Goal: Task Accomplishment & Management: Manage account settings

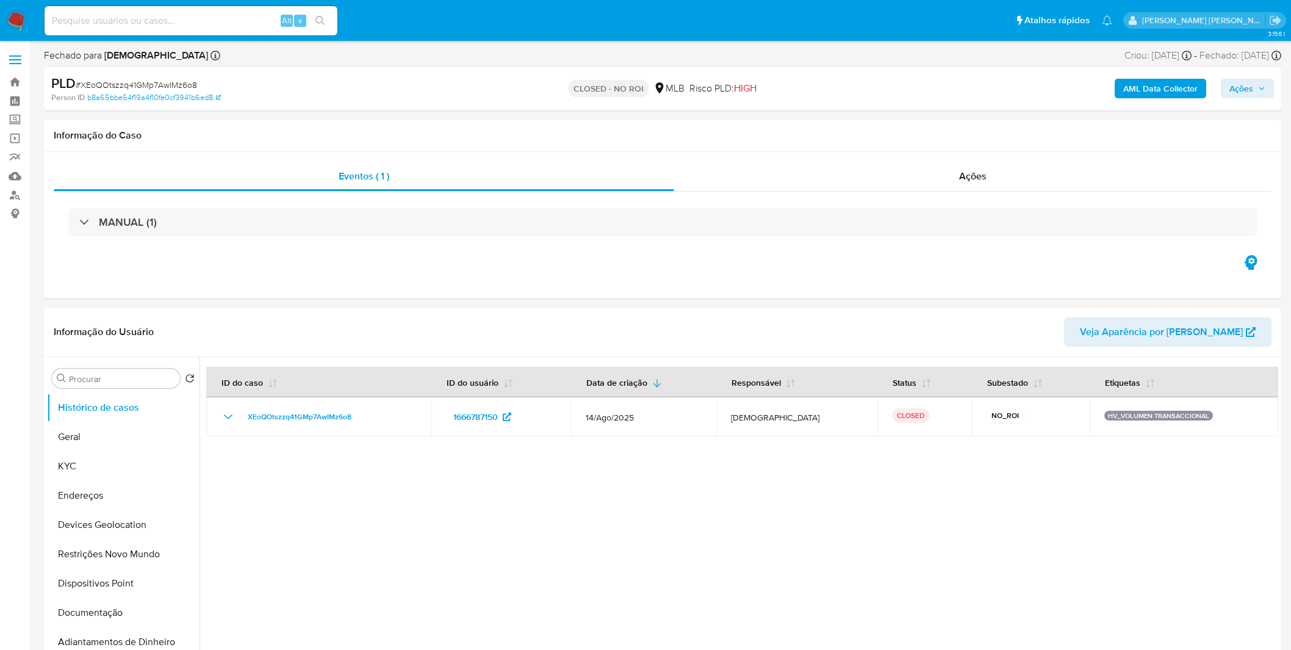
select select "10"
click at [626, 538] on div at bounding box center [739, 513] width 1079 height 312
click at [13, 9] on nav "Pausado Ver notificaciones Alt s Atalhos rápidos Presiona las siguientes teclas…" at bounding box center [645, 20] width 1291 height 41
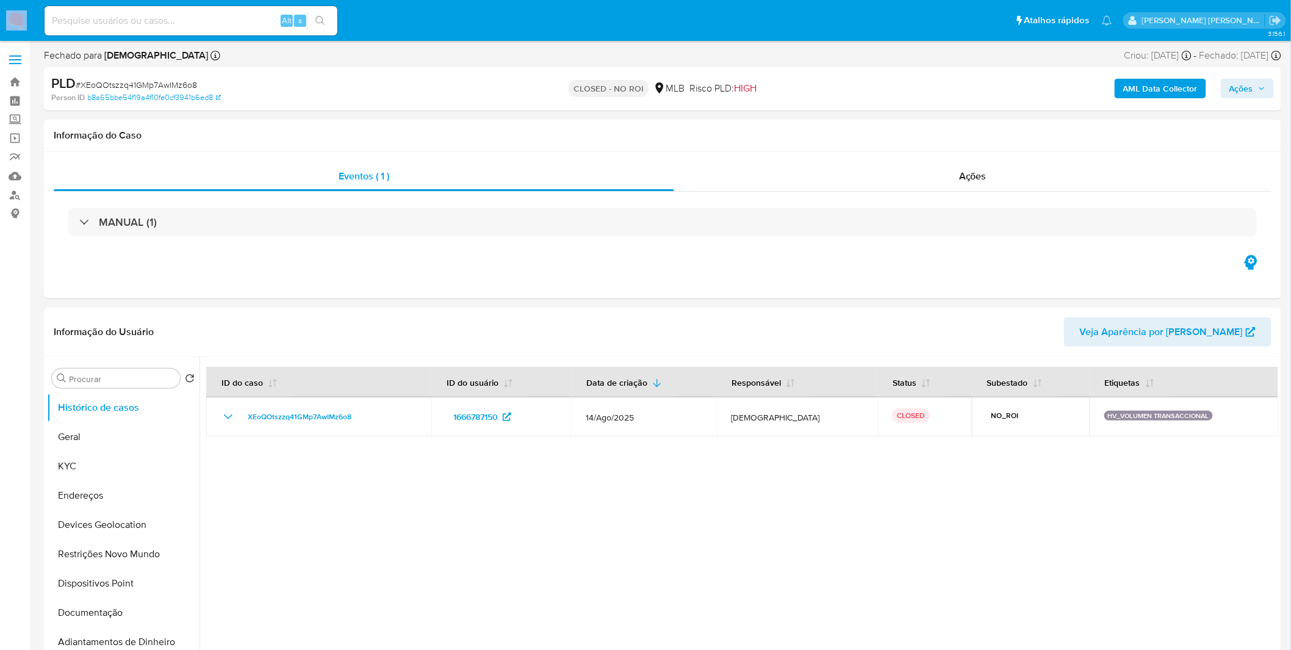
click at [9, 14] on img at bounding box center [16, 20] width 21 height 21
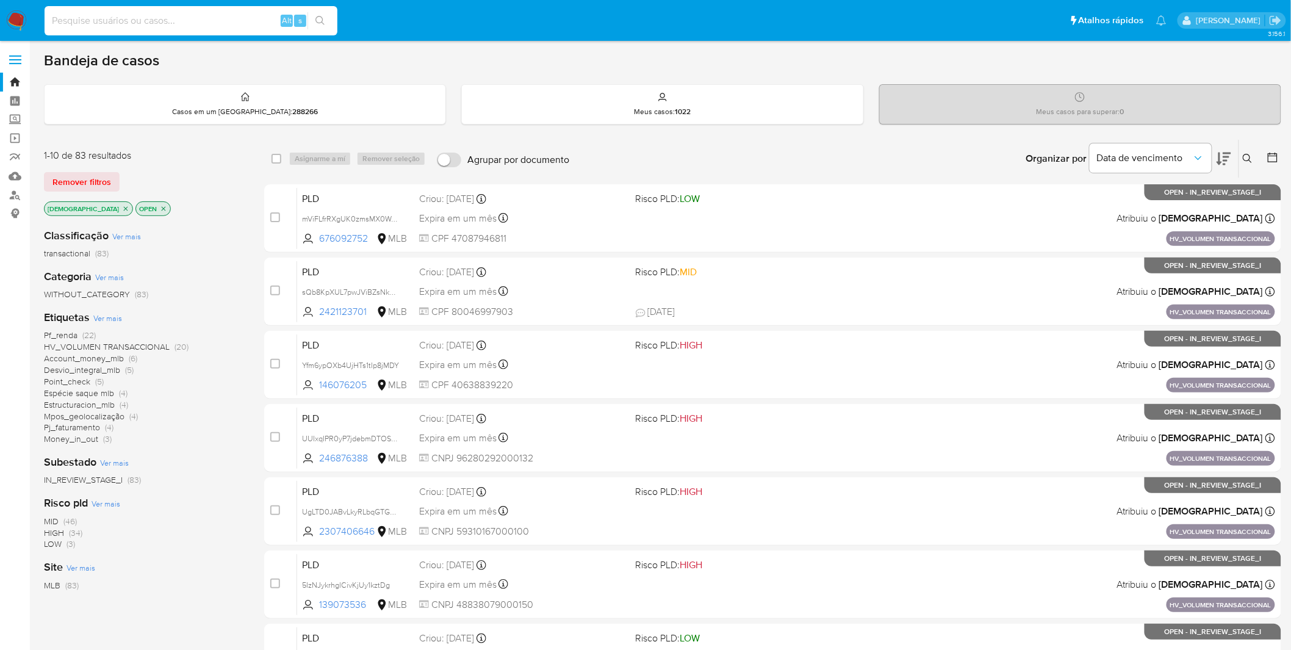
click at [143, 19] on input at bounding box center [191, 21] width 293 height 16
paste input "Apesar da movimentação estar acima da capacidade de faturamento da empresa, cré…"
click at [237, 23] on input "Apesar da movimentação estar acima da capacidade de faturamento da empresa, cré…" at bounding box center [191, 21] width 293 height 16
paste input "iiSv2NWwqNAO9yuHCKqdbB12"
type input "iiSv2NWwqNAO9yuHCKqdbB12"
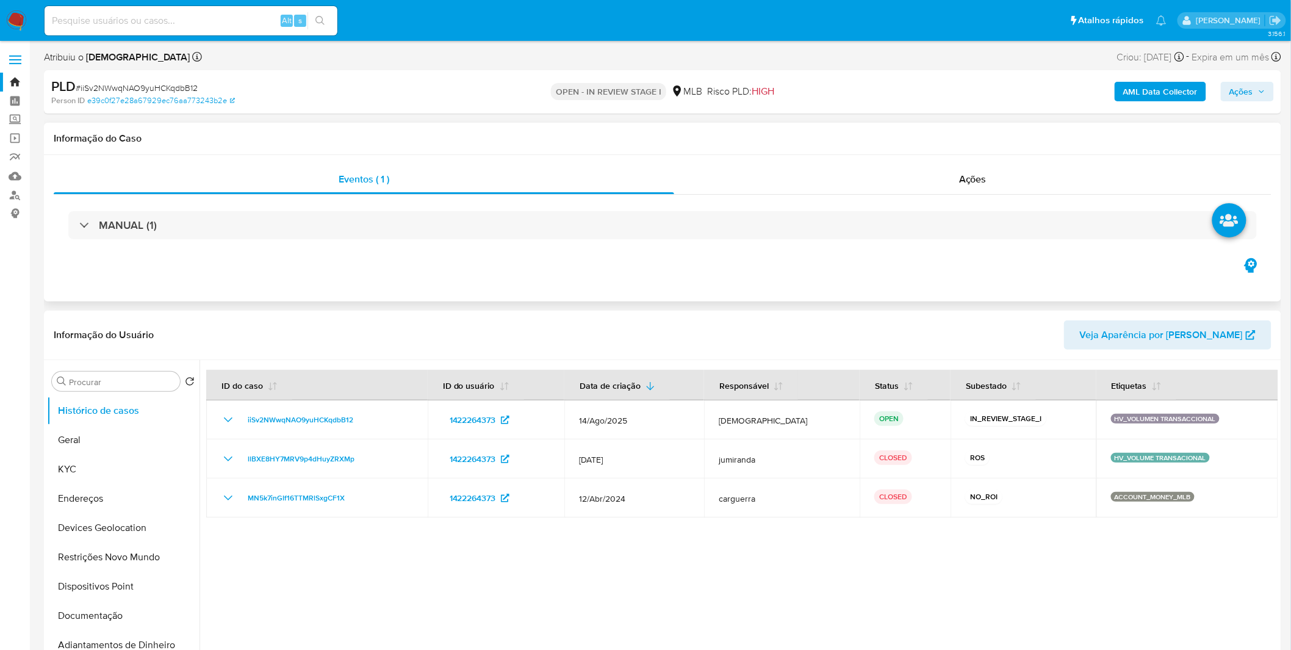
select select "10"
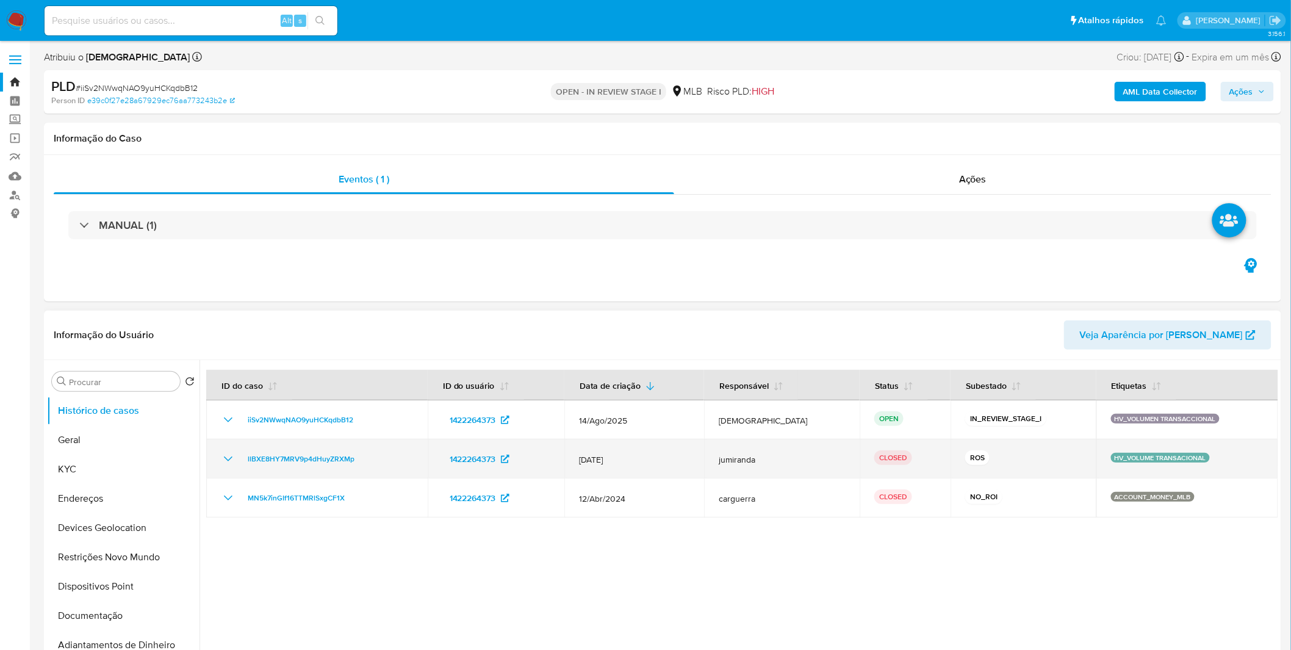
click at [226, 460] on icon "Mostrar/Ocultar" at bounding box center [228, 459] width 15 height 15
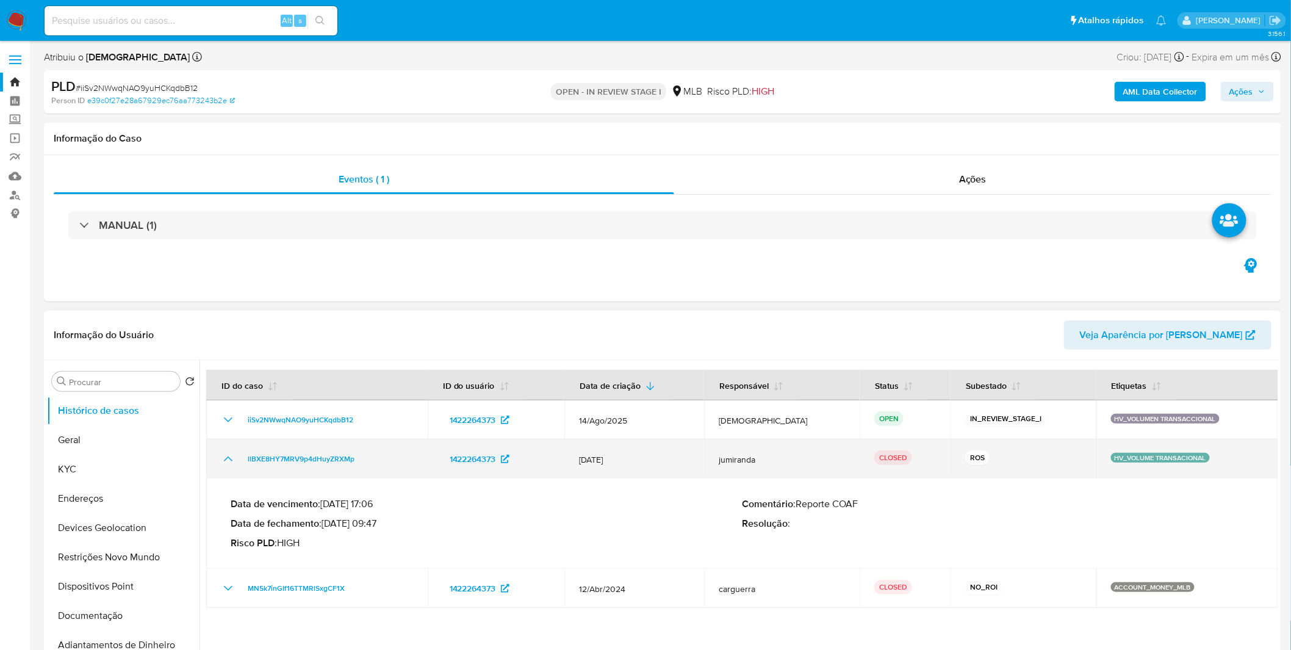
click at [226, 460] on icon "Mostrar/Ocultar" at bounding box center [228, 459] width 15 height 15
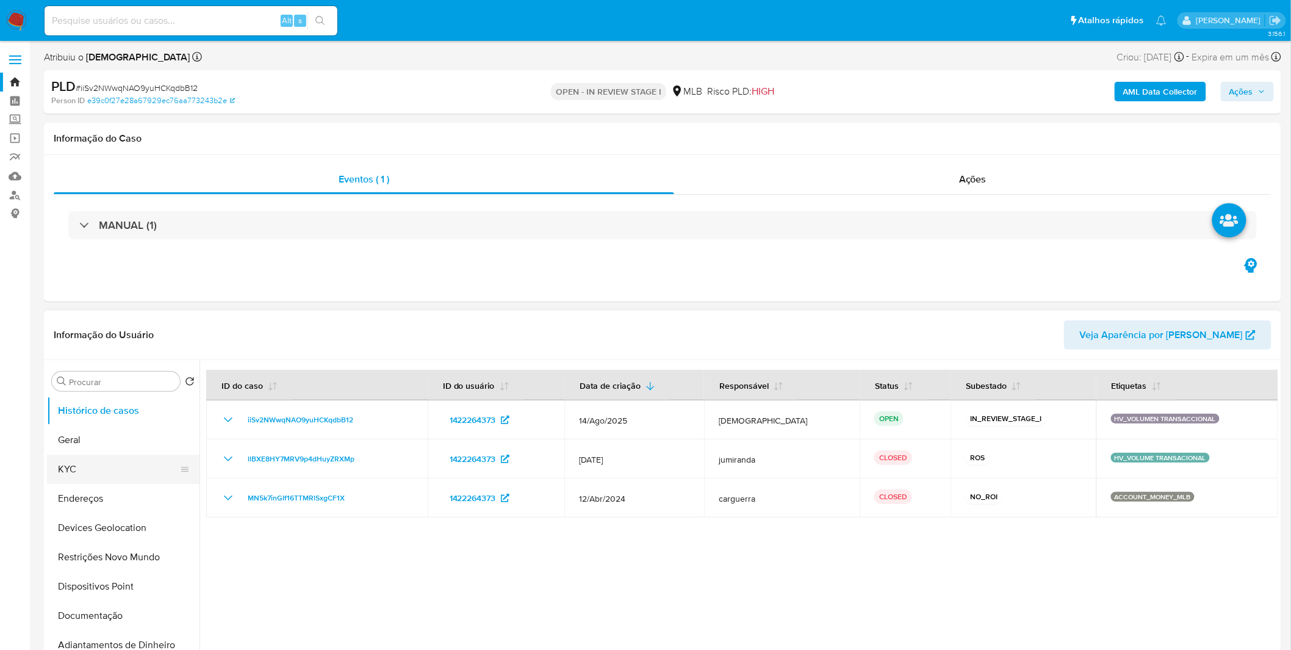
click at [103, 467] on button "KYC" at bounding box center [118, 469] width 143 height 29
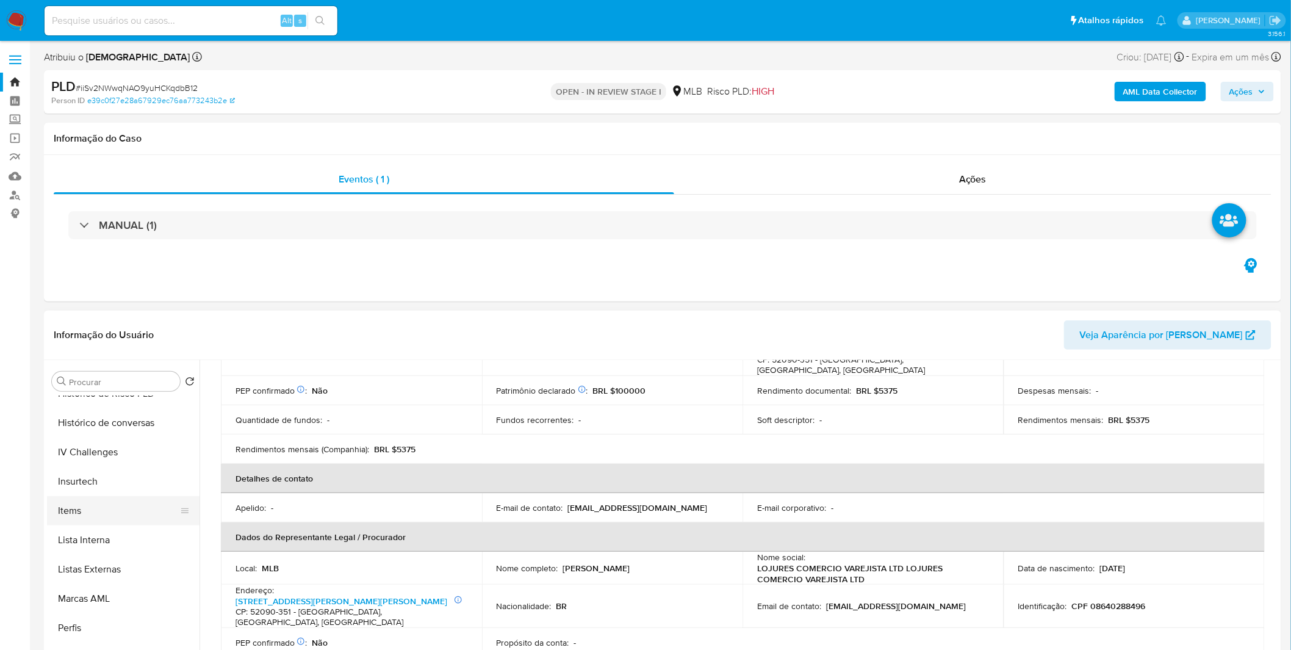
scroll to position [545, 0]
click at [100, 499] on button "Items" at bounding box center [118, 509] width 143 height 29
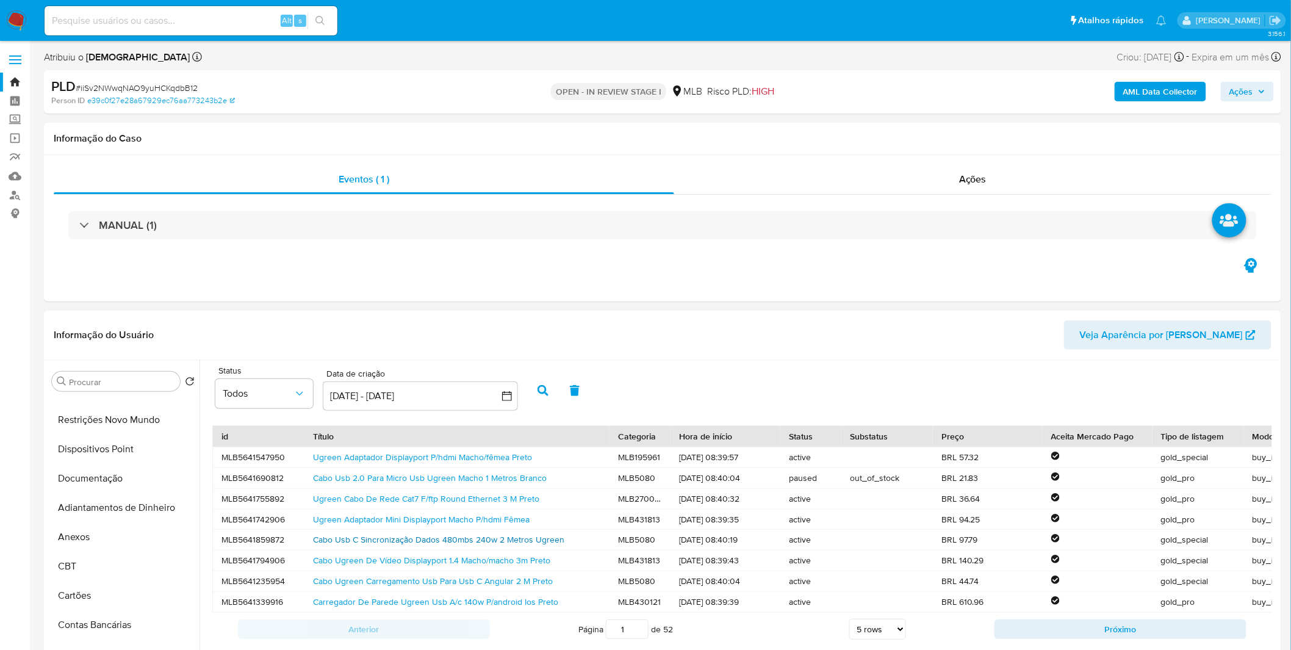
scroll to position [0, 0]
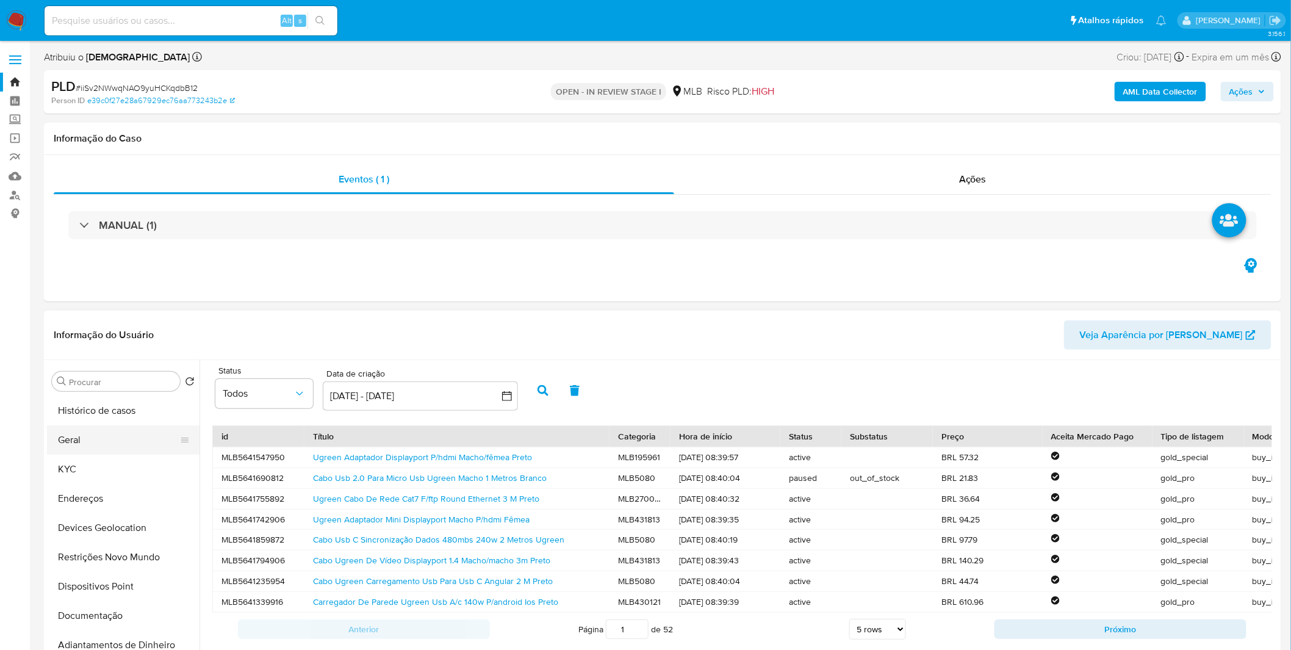
click at [124, 436] on button "Geral" at bounding box center [118, 439] width 143 height 29
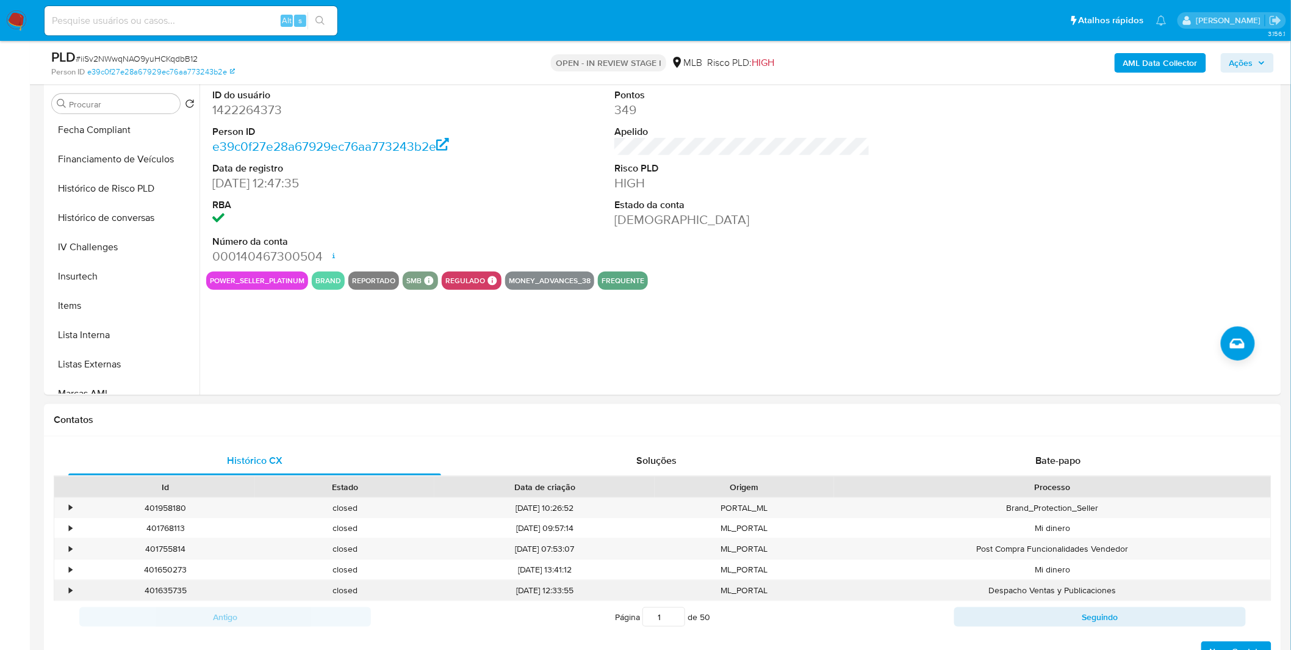
scroll to position [339, 0]
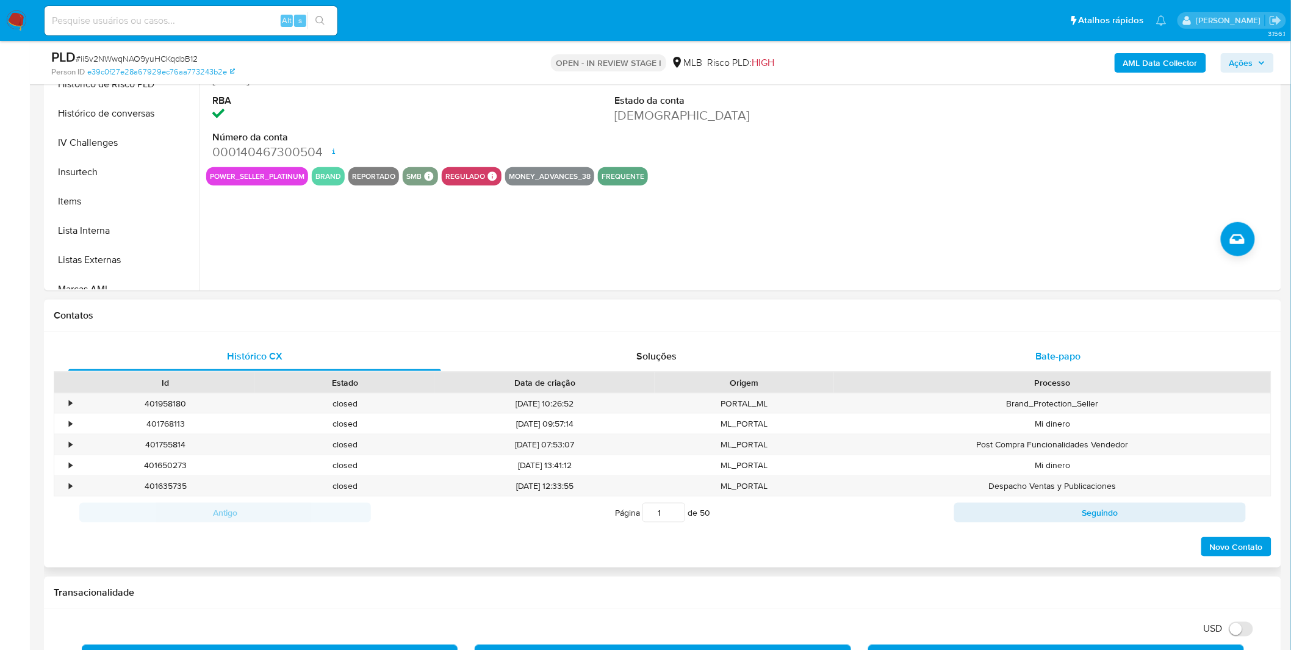
click at [995, 350] on div "Bate-papo" at bounding box center [1058, 356] width 373 height 29
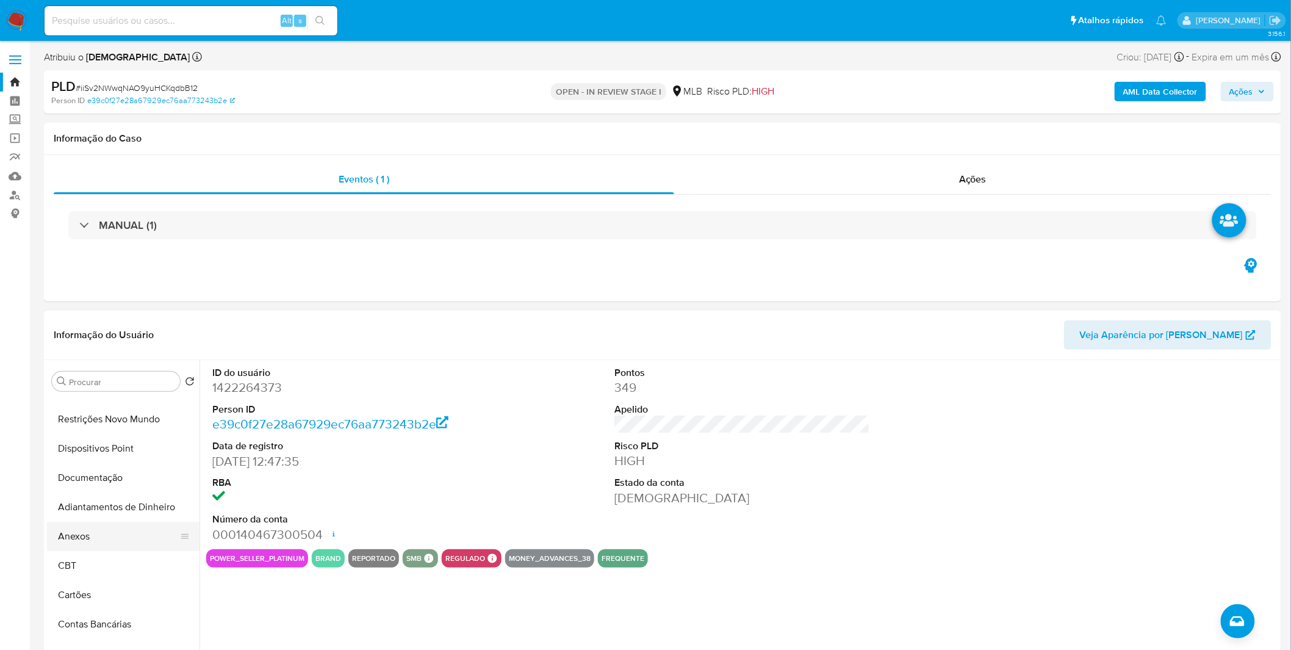
scroll to position [70, 0]
click at [123, 541] on button "Documentação" at bounding box center [118, 545] width 143 height 29
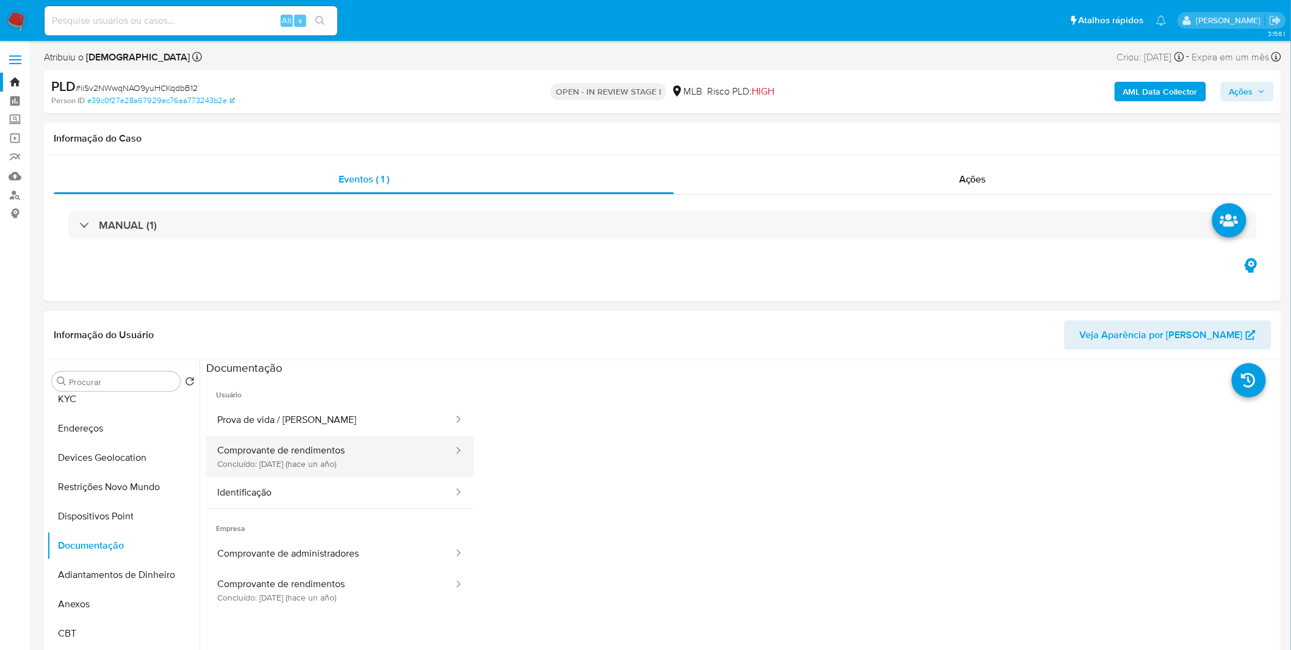
click at [402, 465] on button "Comprovante de rendimentos Concluído: 24/04/2024 (hace un año)" at bounding box center [330, 456] width 248 height 41
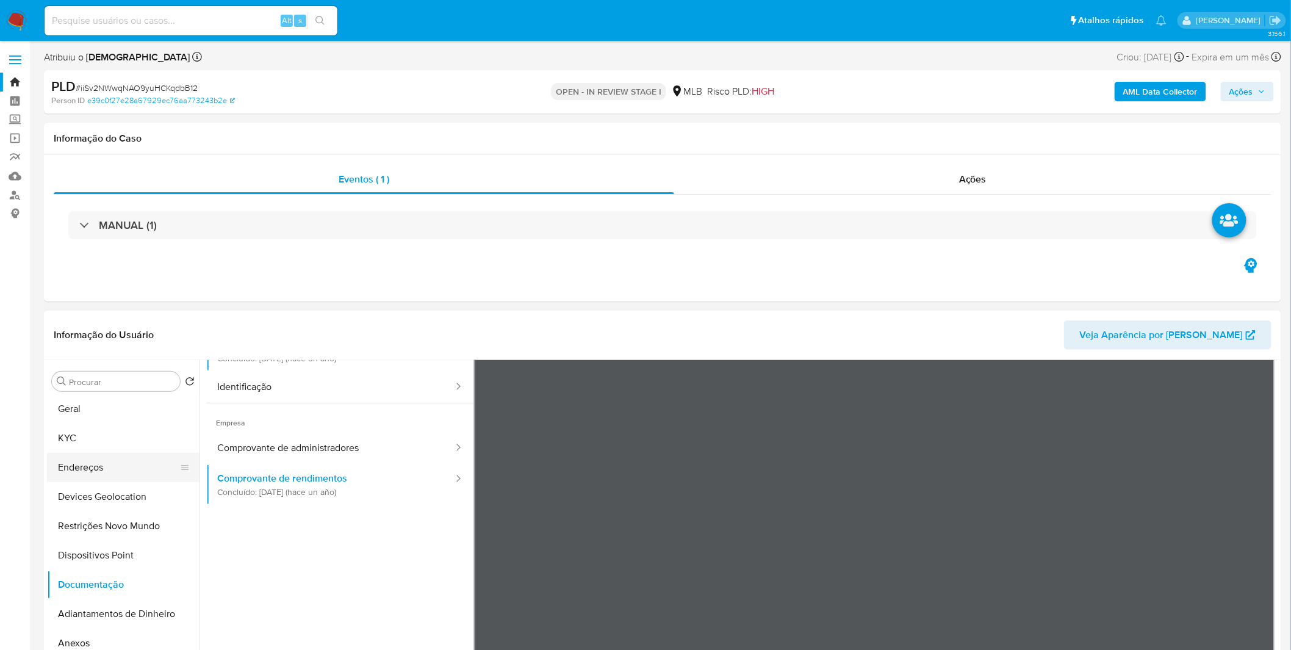
scroll to position [0, 0]
click at [127, 417] on button "Histórico de casos" at bounding box center [118, 410] width 143 height 29
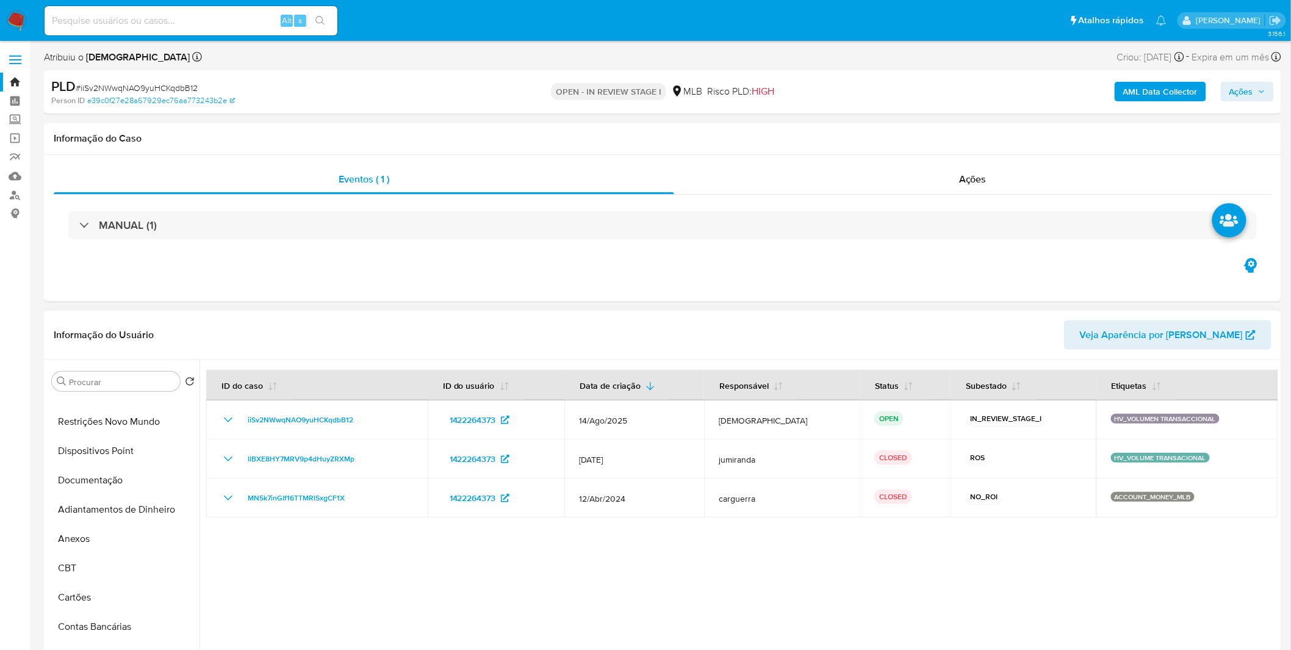
scroll to position [135, 0]
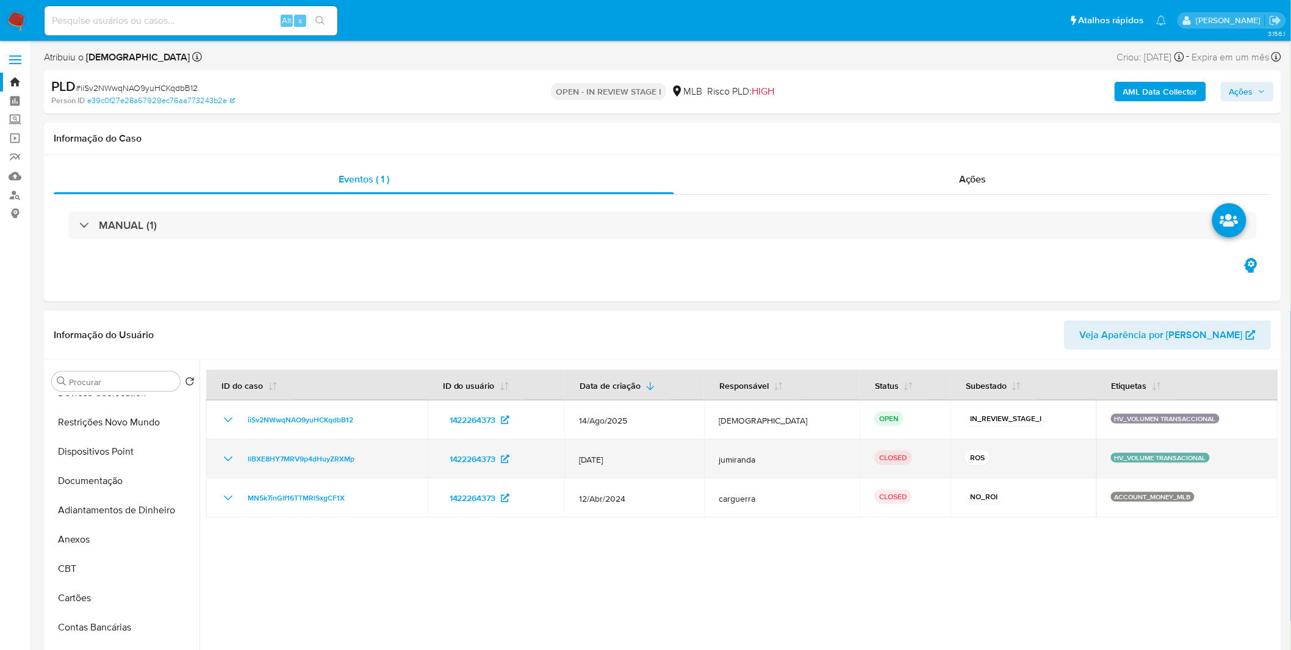
click at [222, 461] on icon "Mostrar/Ocultar" at bounding box center [228, 459] width 15 height 15
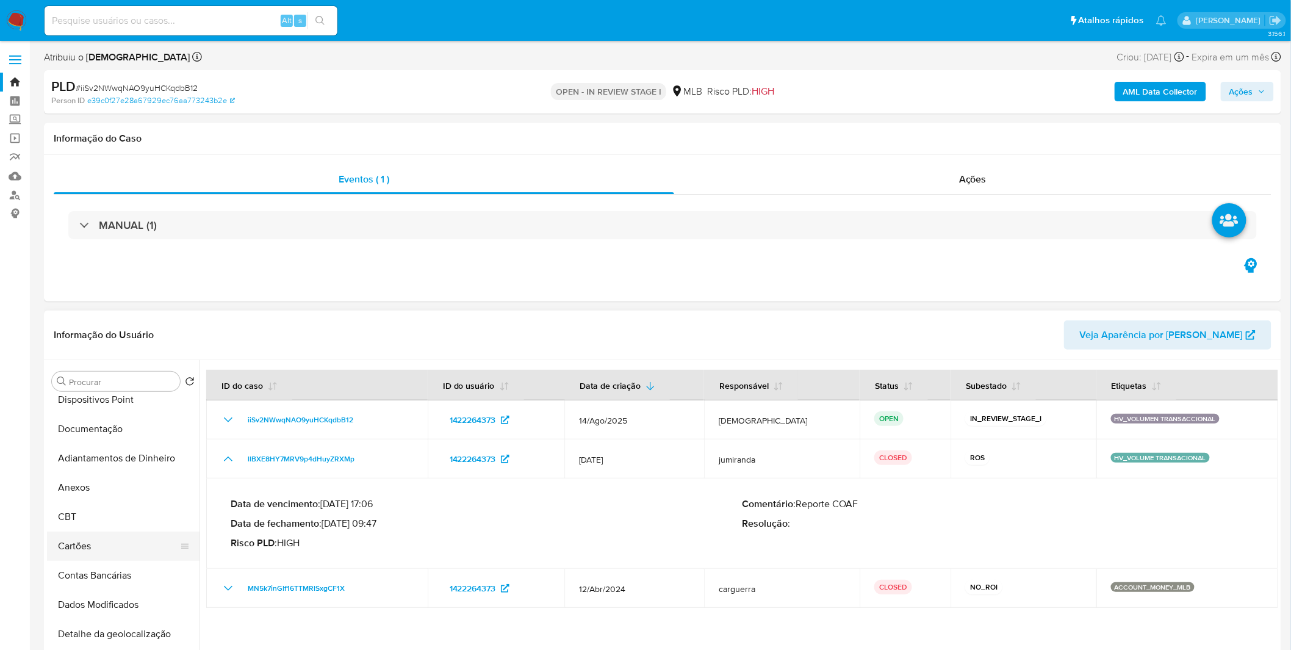
scroll to position [203, 0]
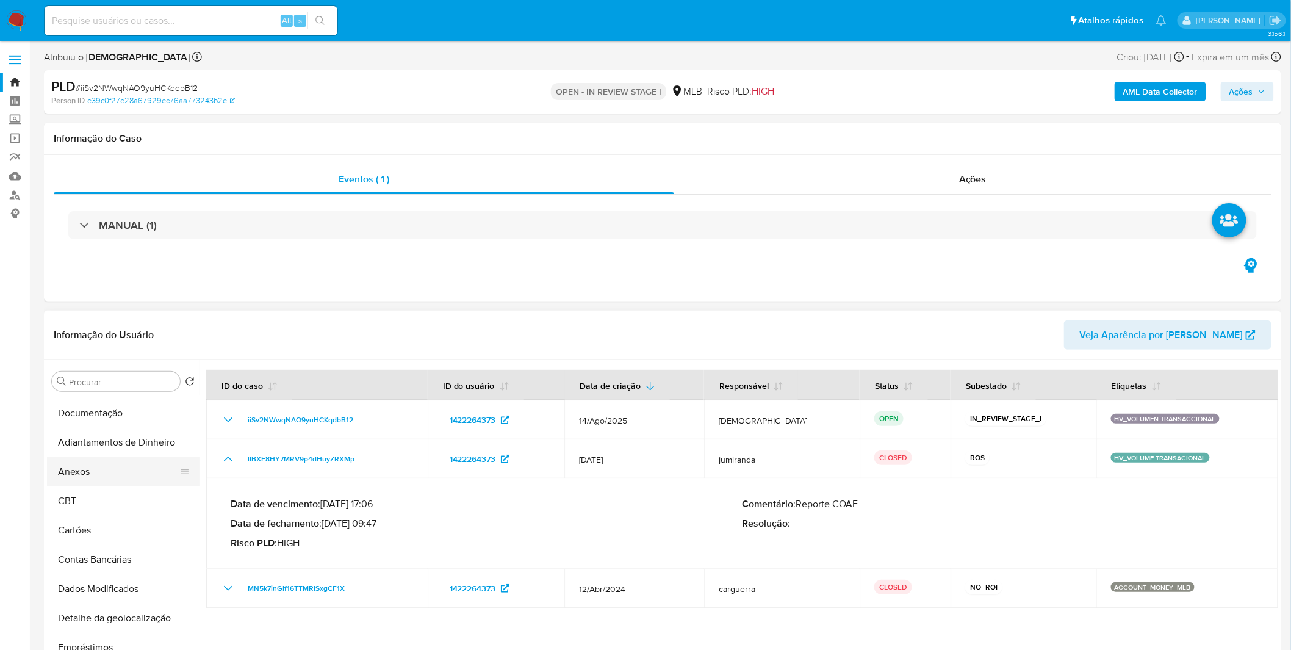
click at [93, 466] on button "Anexos" at bounding box center [118, 471] width 143 height 29
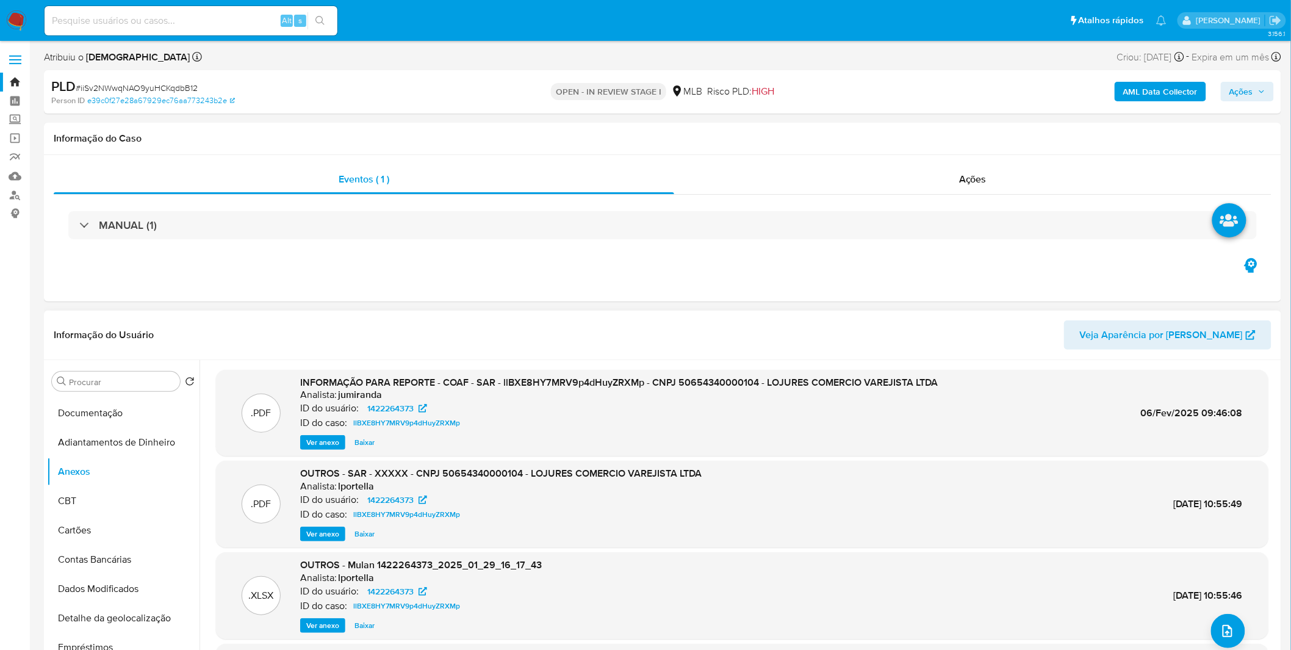
click at [309, 441] on span "Ver anexo" at bounding box center [322, 442] width 33 height 12
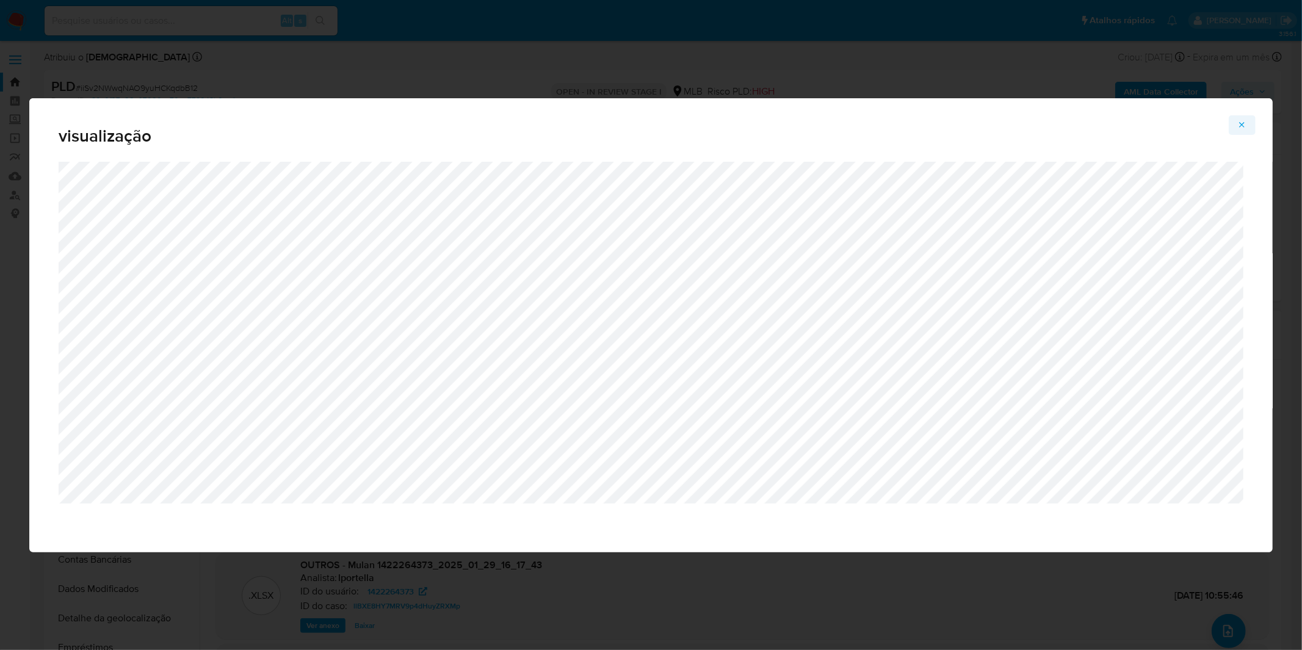
click at [1244, 126] on icon "Attachment preview" at bounding box center [1241, 124] width 5 height 5
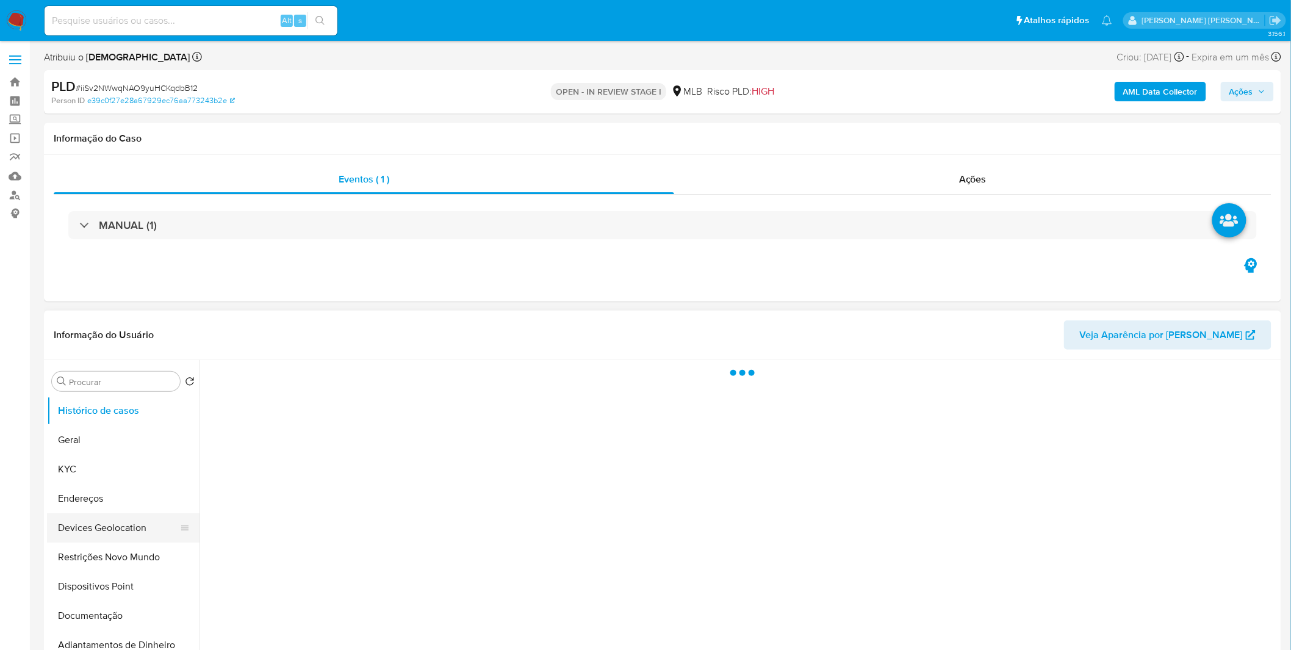
scroll to position [135, 0]
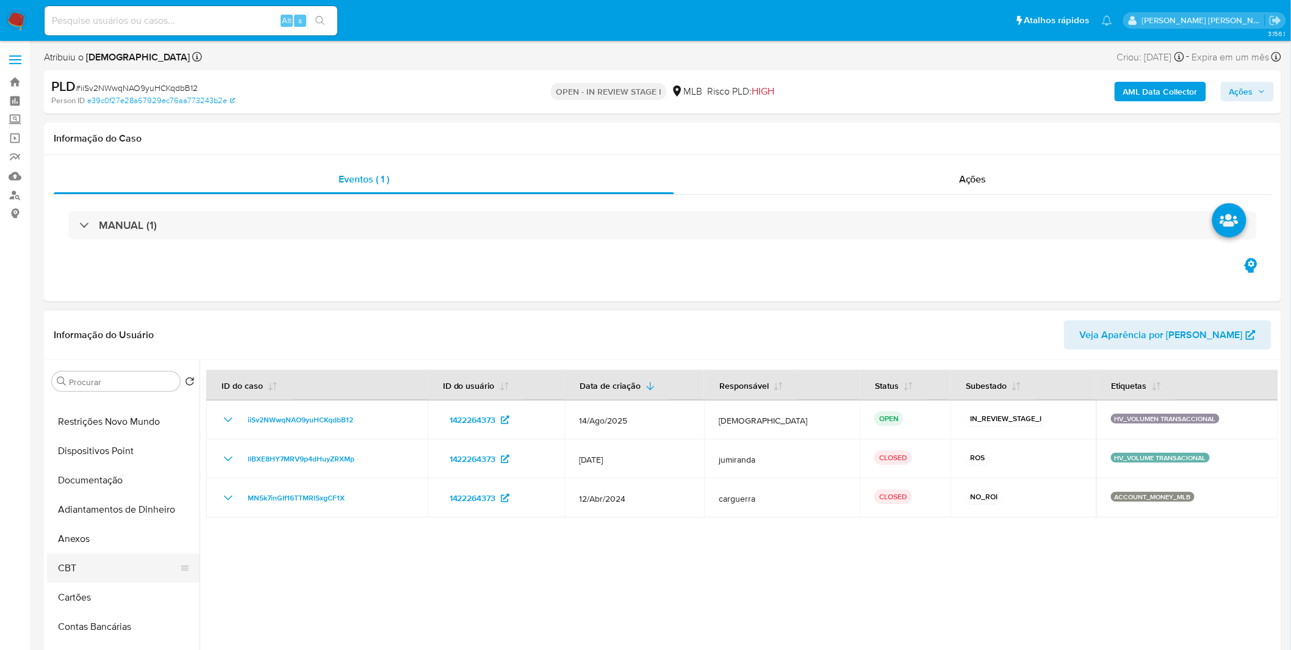
select select "10"
click at [99, 550] on button "Anexos" at bounding box center [118, 538] width 143 height 29
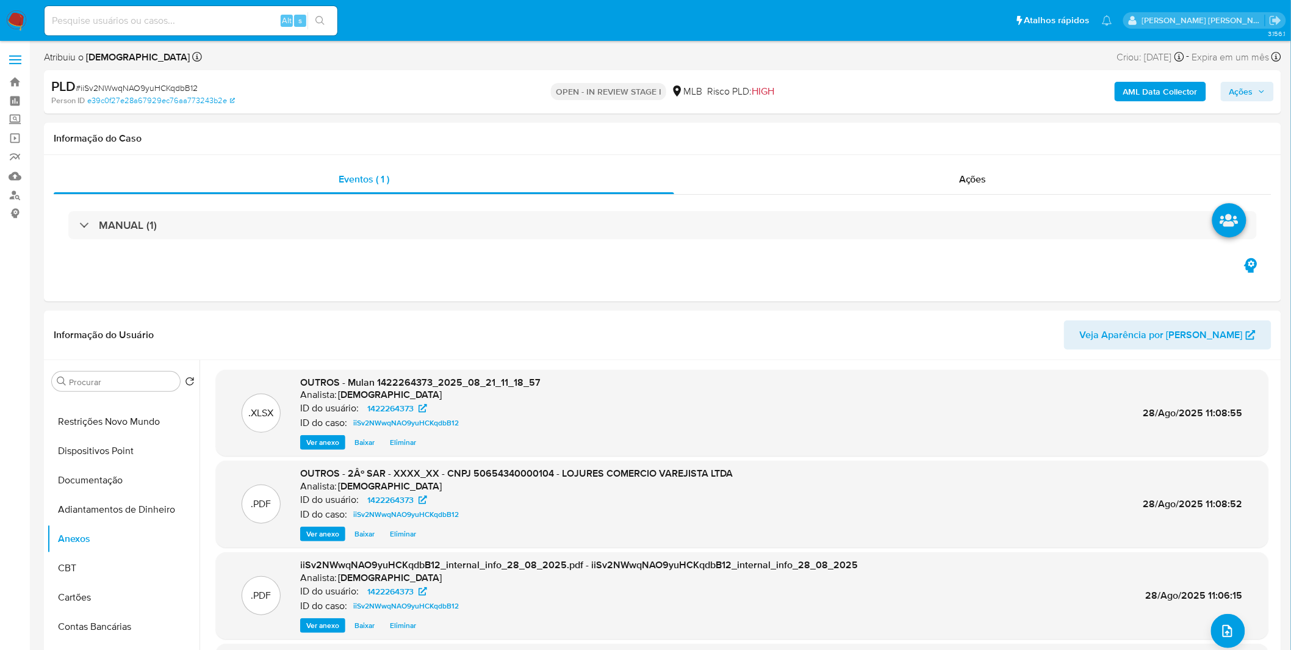
click at [1242, 96] on span "Ações" at bounding box center [1242, 92] width 24 height 20
click at [911, 154] on div "Enviar" at bounding box center [981, 227] width 564 height 160
click at [906, 139] on div "Resolução do caso Alt r" at bounding box center [908, 131] width 112 height 32
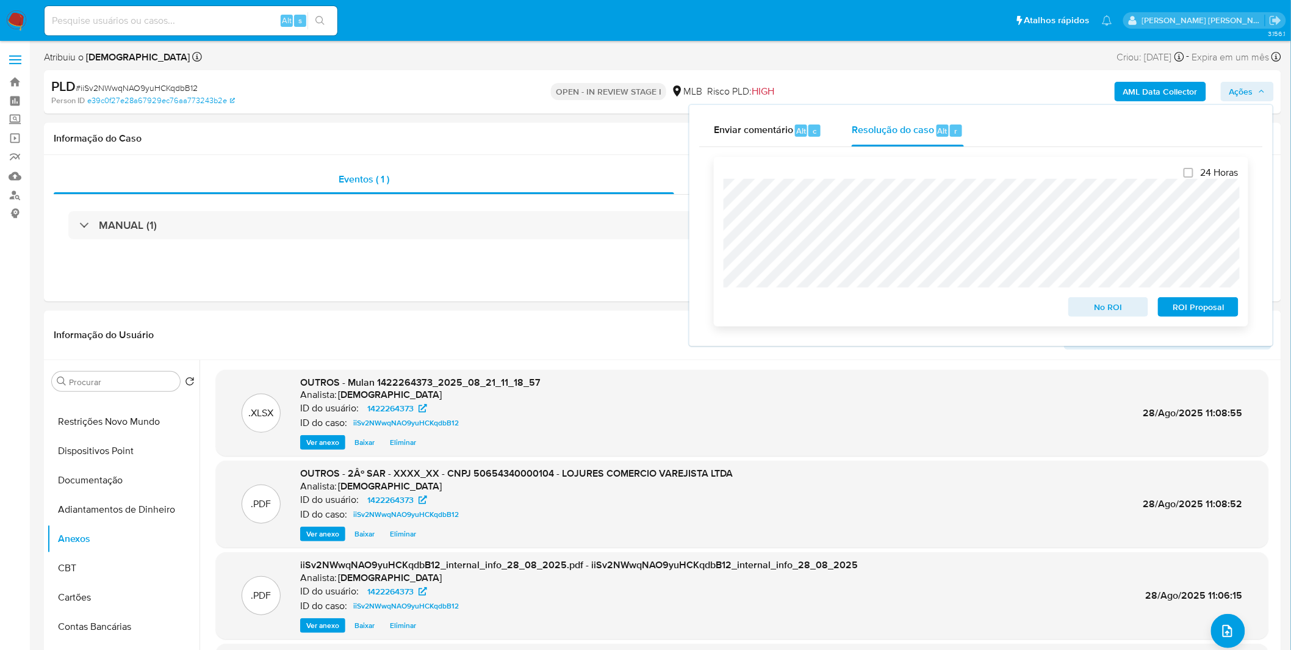
click at [1188, 306] on span "ROI Proposal" at bounding box center [1198, 306] width 63 height 17
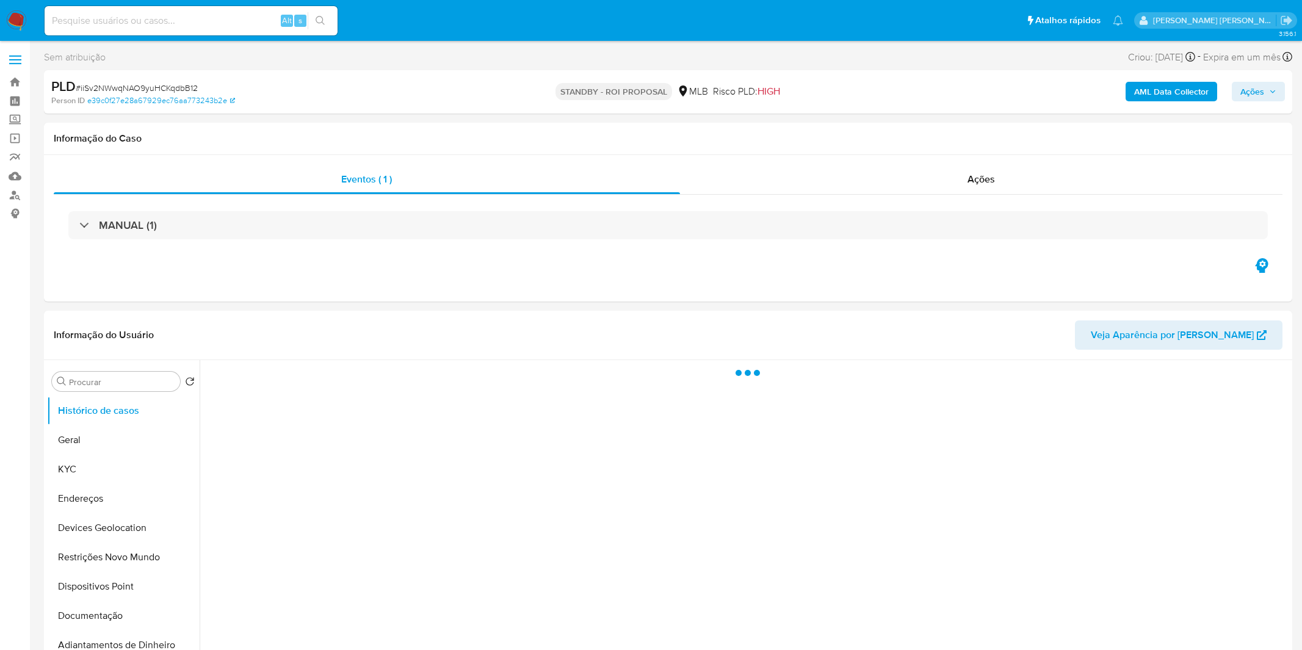
select select "10"
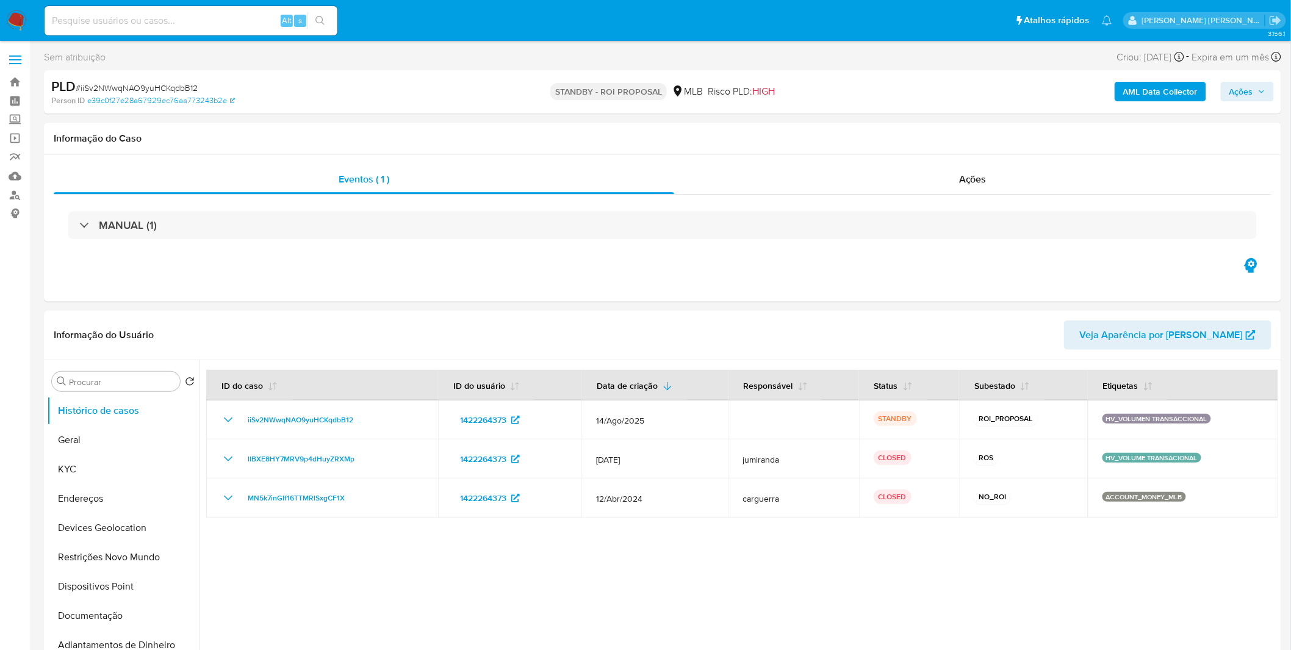
click at [18, 26] on img at bounding box center [16, 20] width 21 height 21
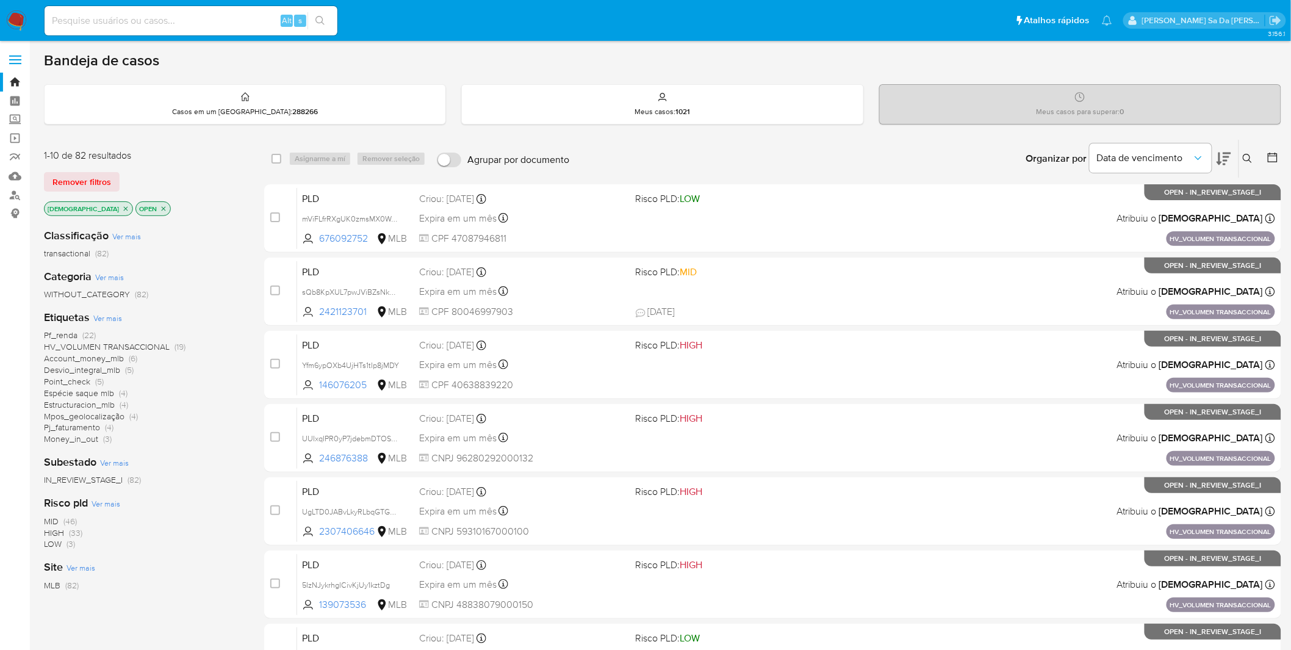
click at [206, 15] on input at bounding box center [191, 21] width 293 height 16
paste input "5IzNJykrhglCivKjUy1kztDg"
type input "5IzNJykrhglCivKjUy1kztDg"
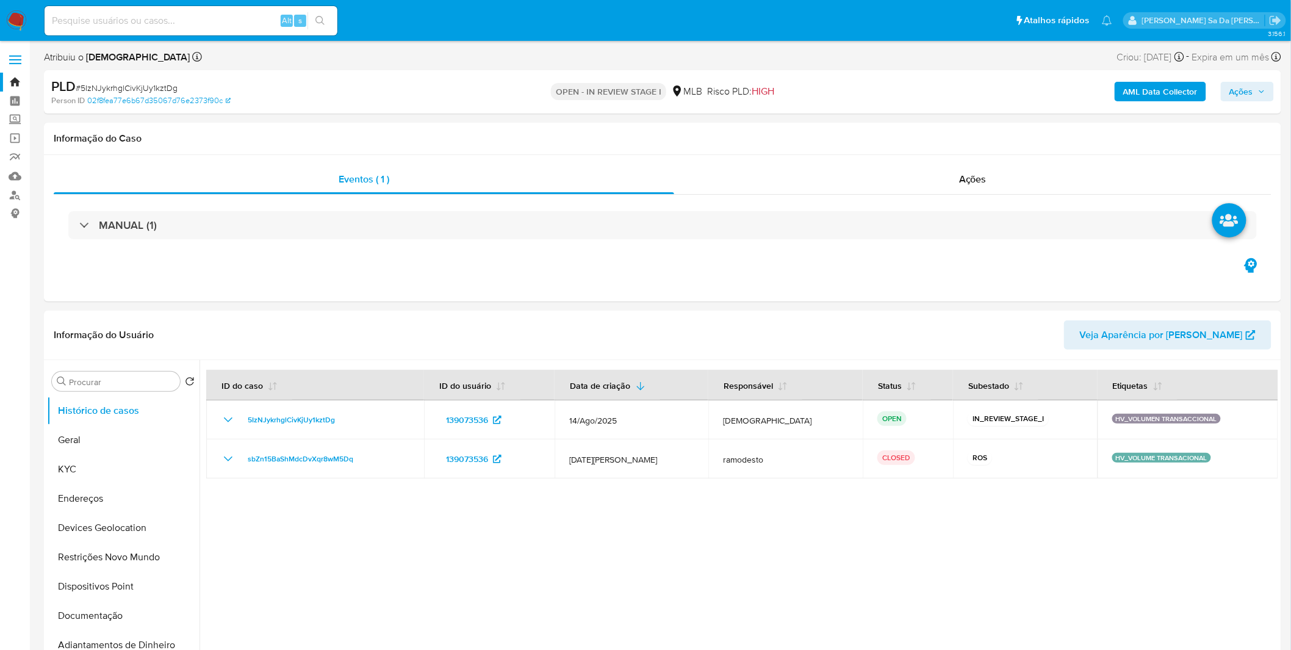
select select "10"
click at [108, 481] on button "KYC" at bounding box center [118, 469] width 143 height 29
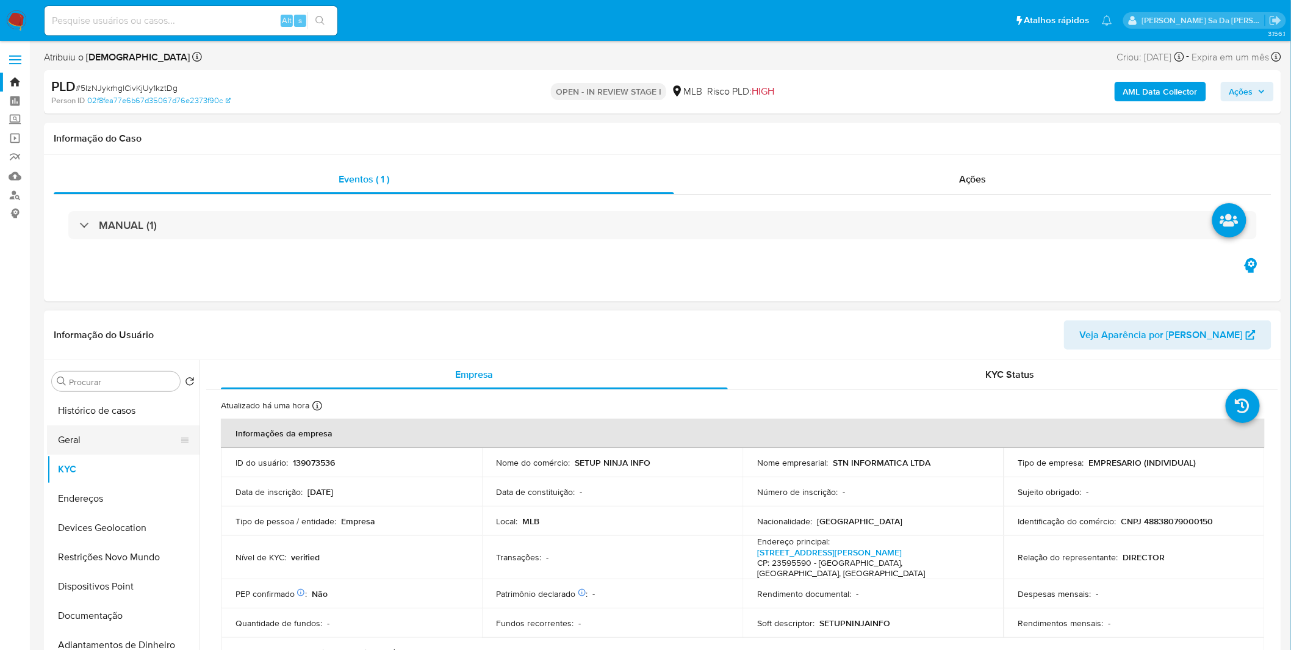
click at [117, 452] on button "Geral" at bounding box center [118, 439] width 143 height 29
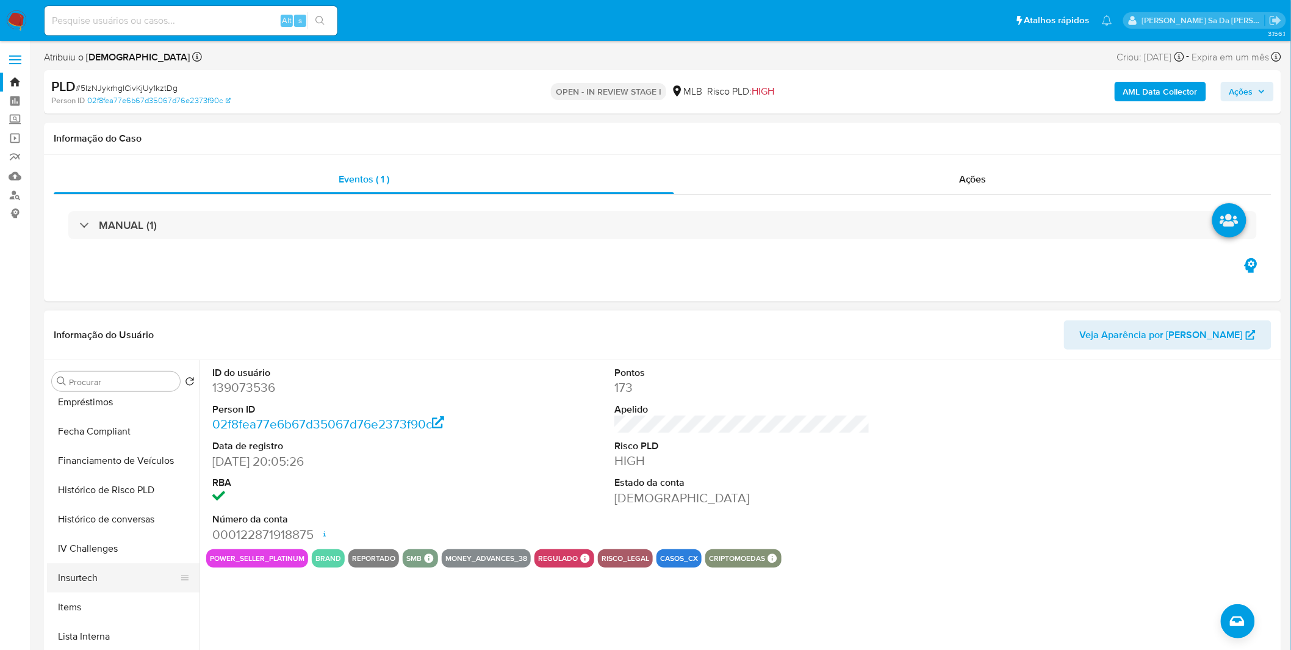
scroll to position [473, 0]
click at [98, 574] on button "Items" at bounding box center [118, 581] width 143 height 29
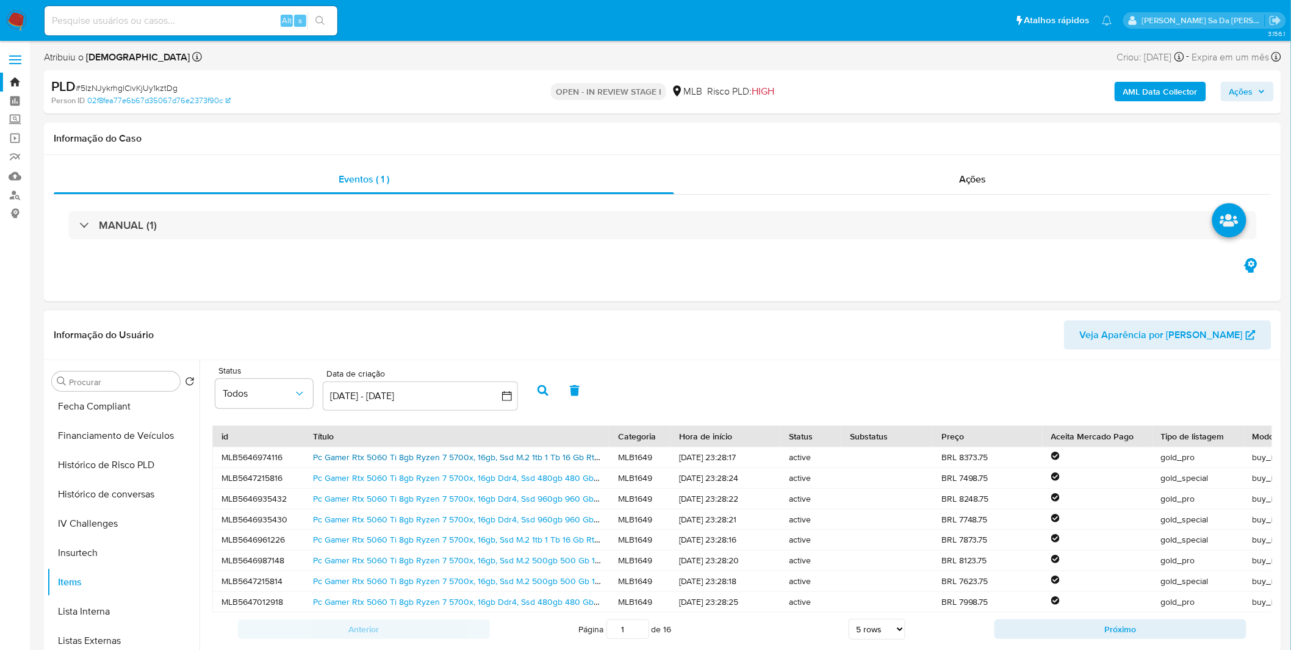
click at [501, 463] on link "Pc Gamer Rtx 5060 Ti 8gb Ryzen 7 5700x, 16gb, Ssd M.2 1tb 1 Tb 16 Gb Rtx 5060 T…" at bounding box center [480, 457] width 335 height 12
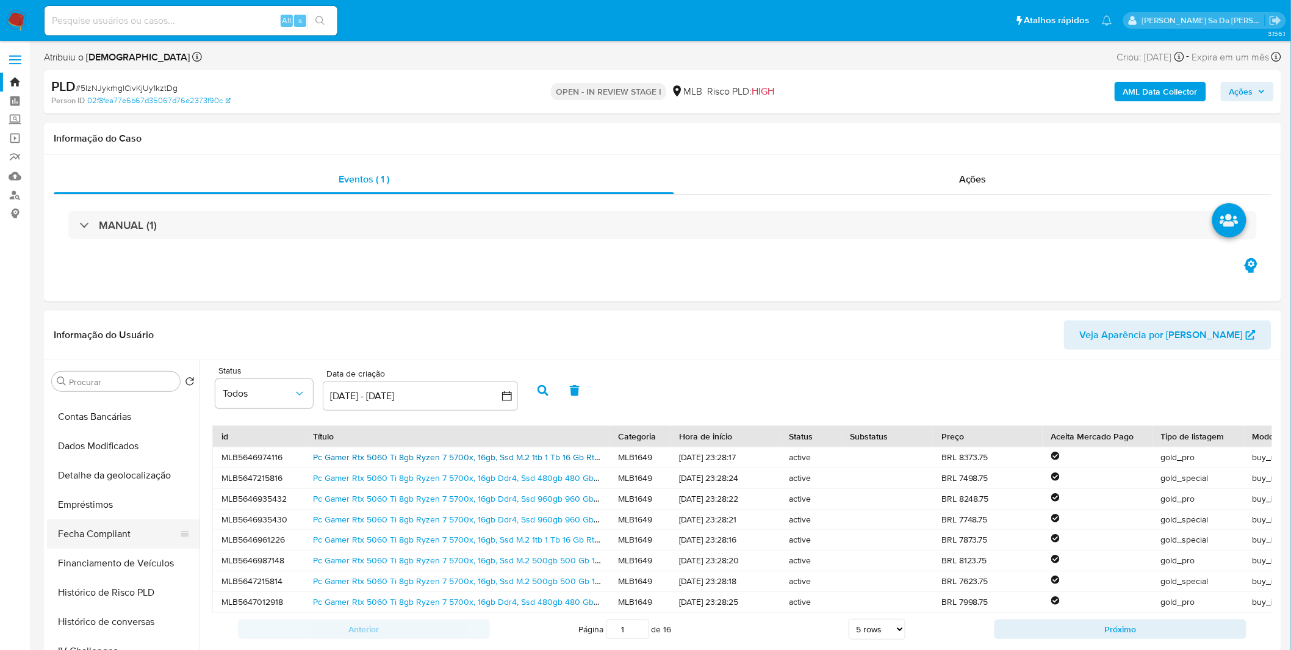
scroll to position [337, 0]
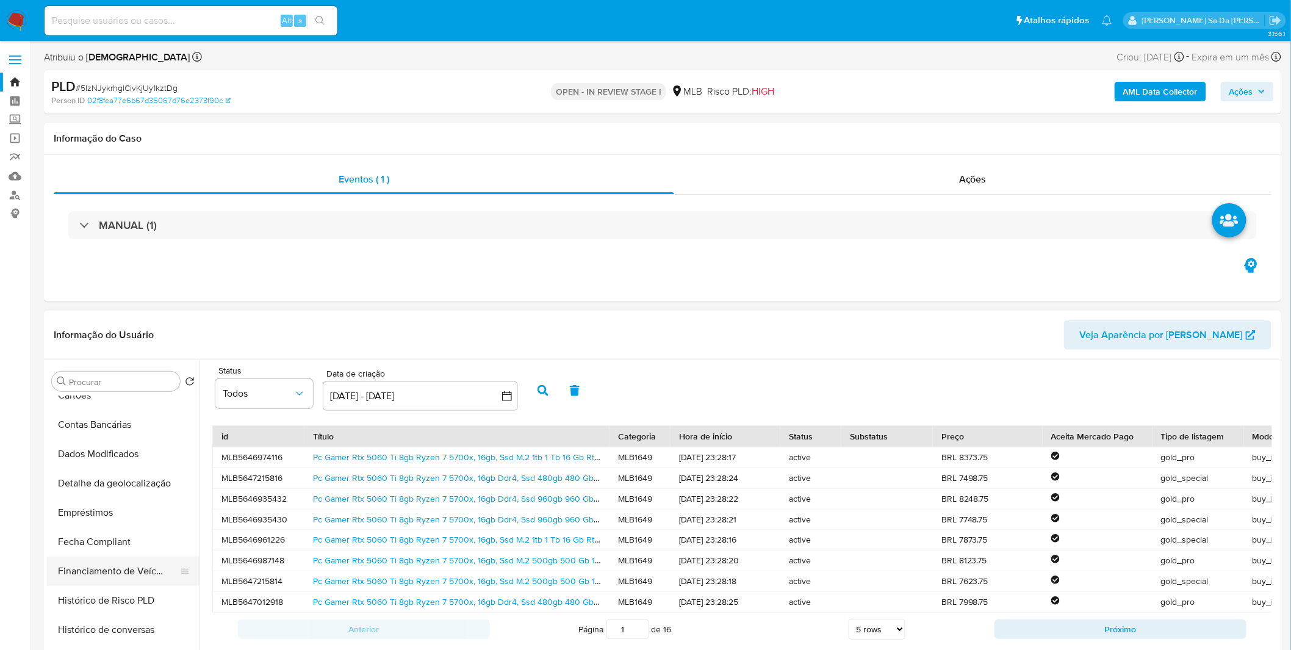
click at [132, 566] on button "Financiamento de Veículos" at bounding box center [118, 570] width 143 height 29
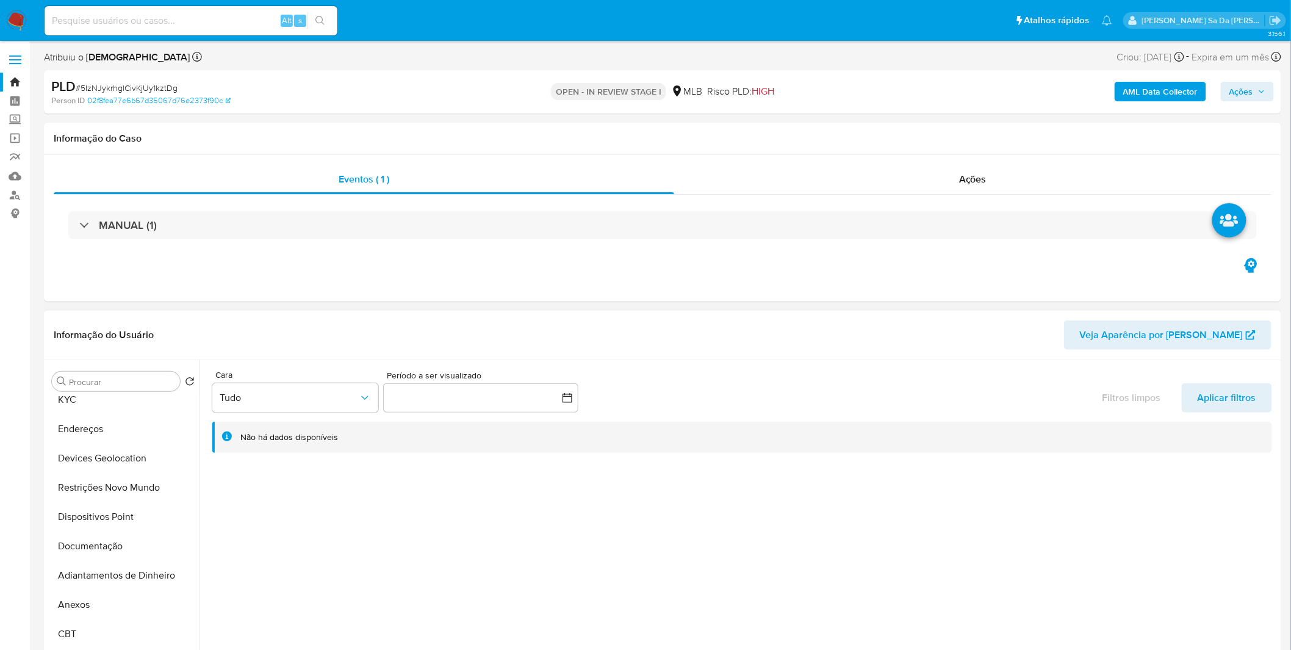
scroll to position [68, 0]
click at [145, 492] on button "Restrições Novo Mundo" at bounding box center [118, 489] width 143 height 29
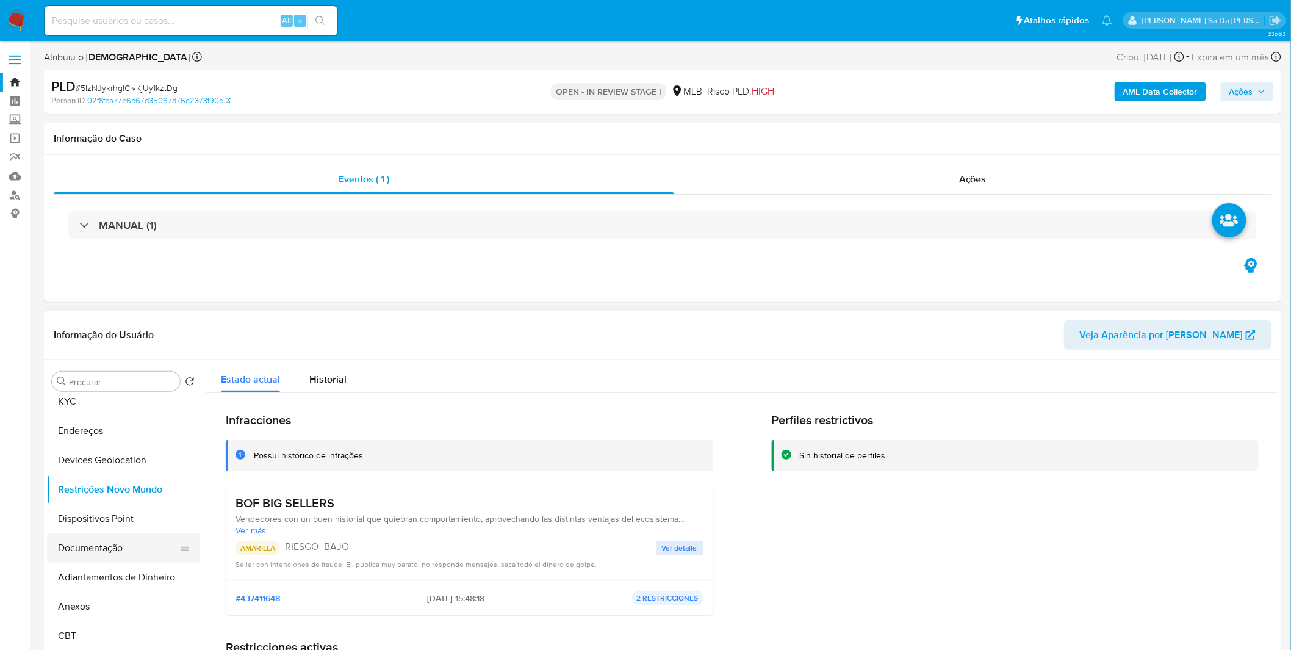
click at [113, 541] on button "Documentação" at bounding box center [118, 547] width 143 height 29
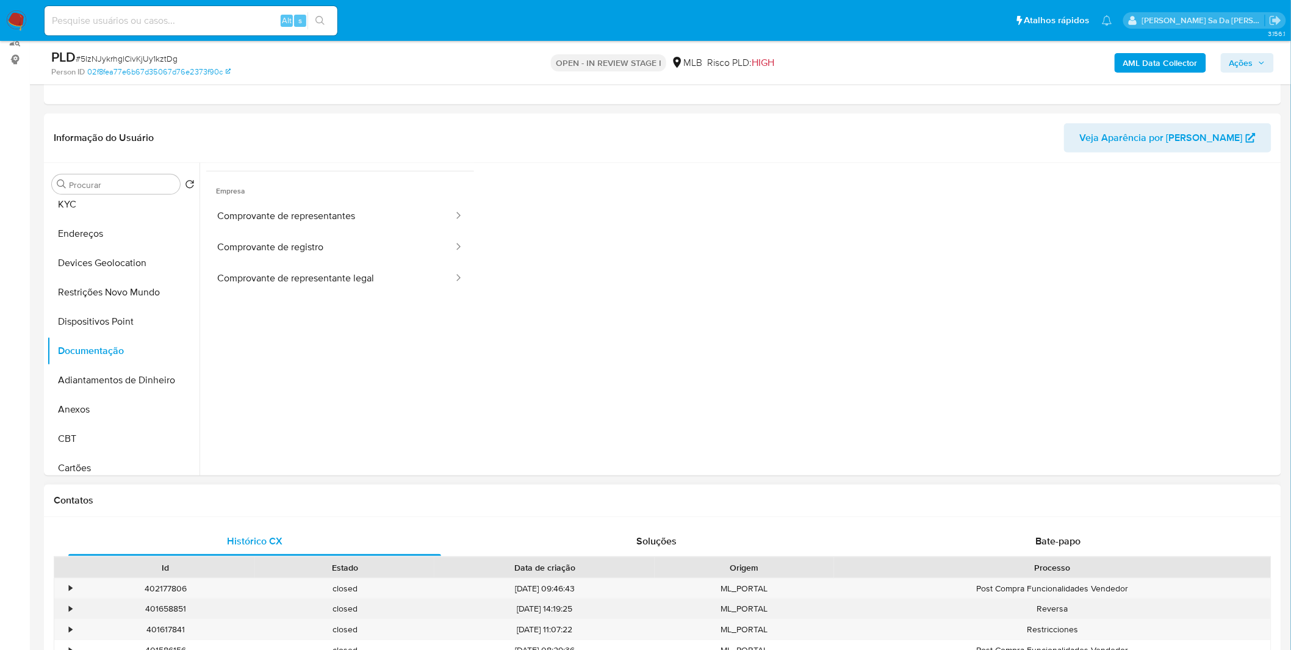
scroll to position [339, 0]
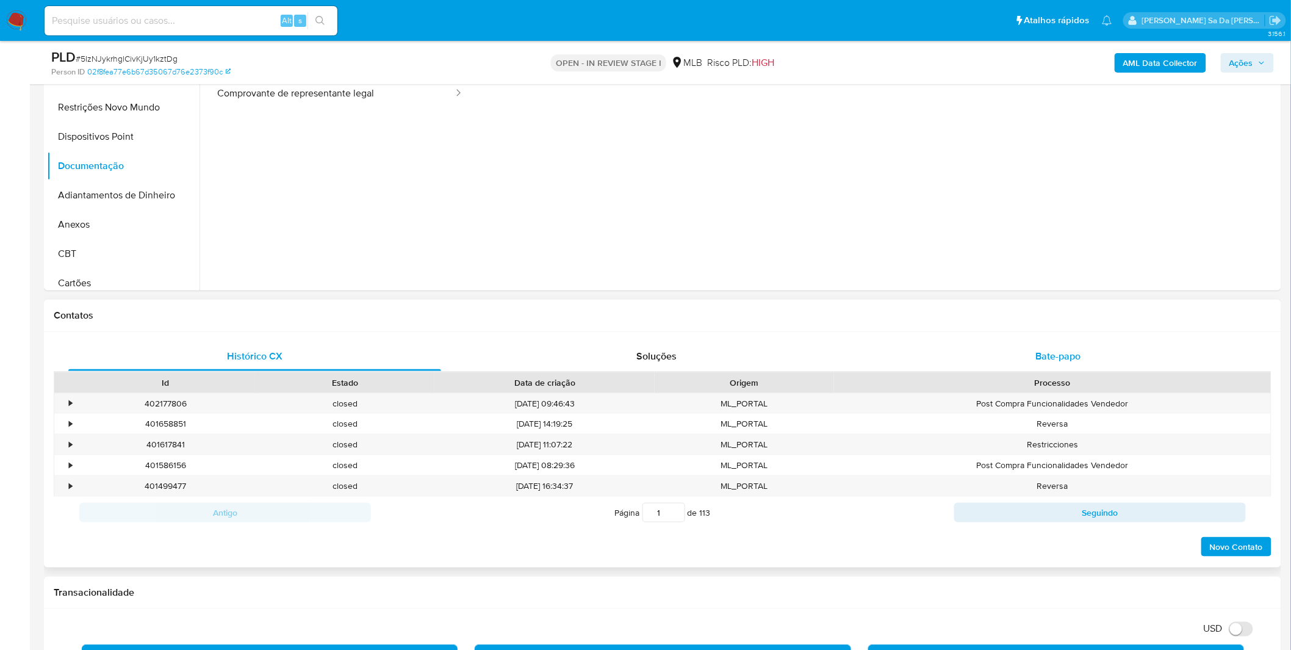
click at [1046, 363] on div "Bate-papo" at bounding box center [1058, 356] width 373 height 29
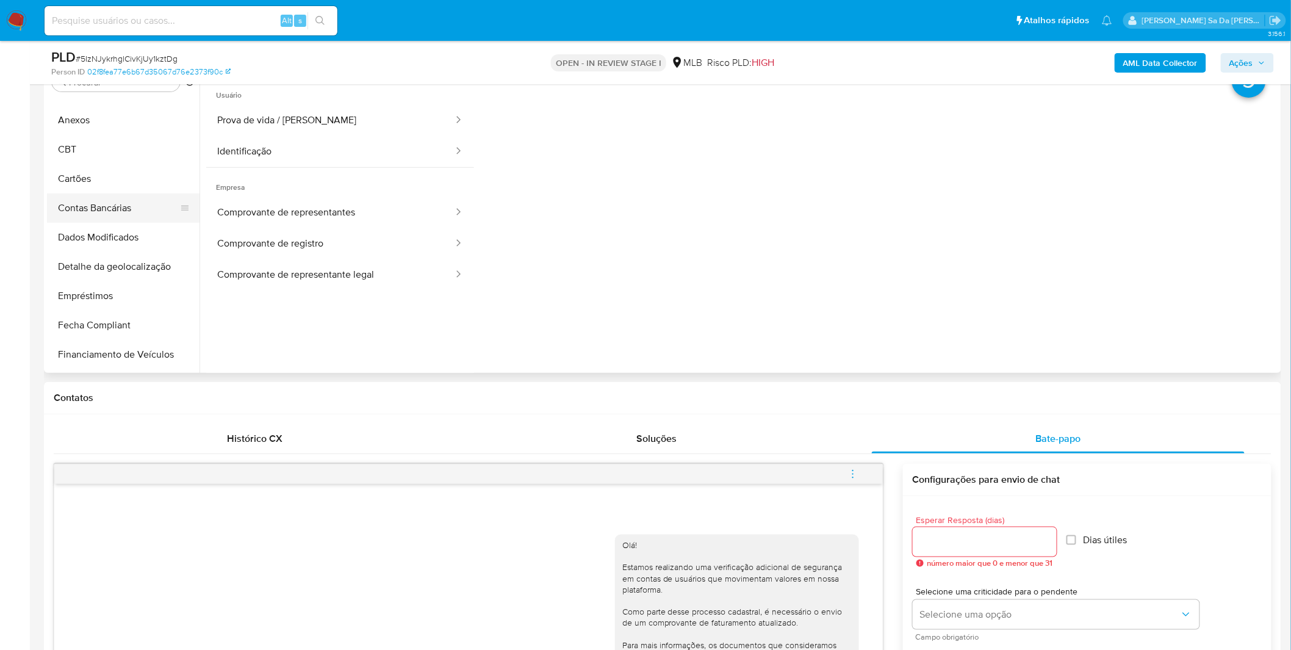
scroll to position [271, 0]
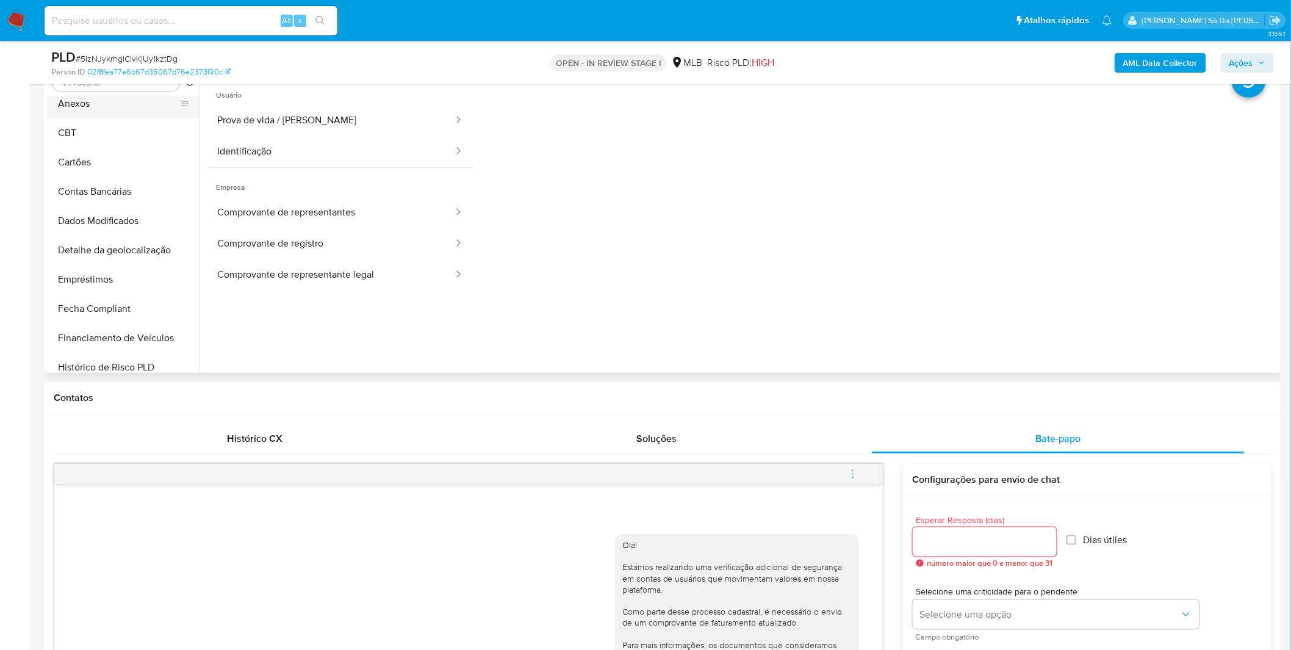
click at [116, 103] on button "Anexos" at bounding box center [118, 103] width 143 height 29
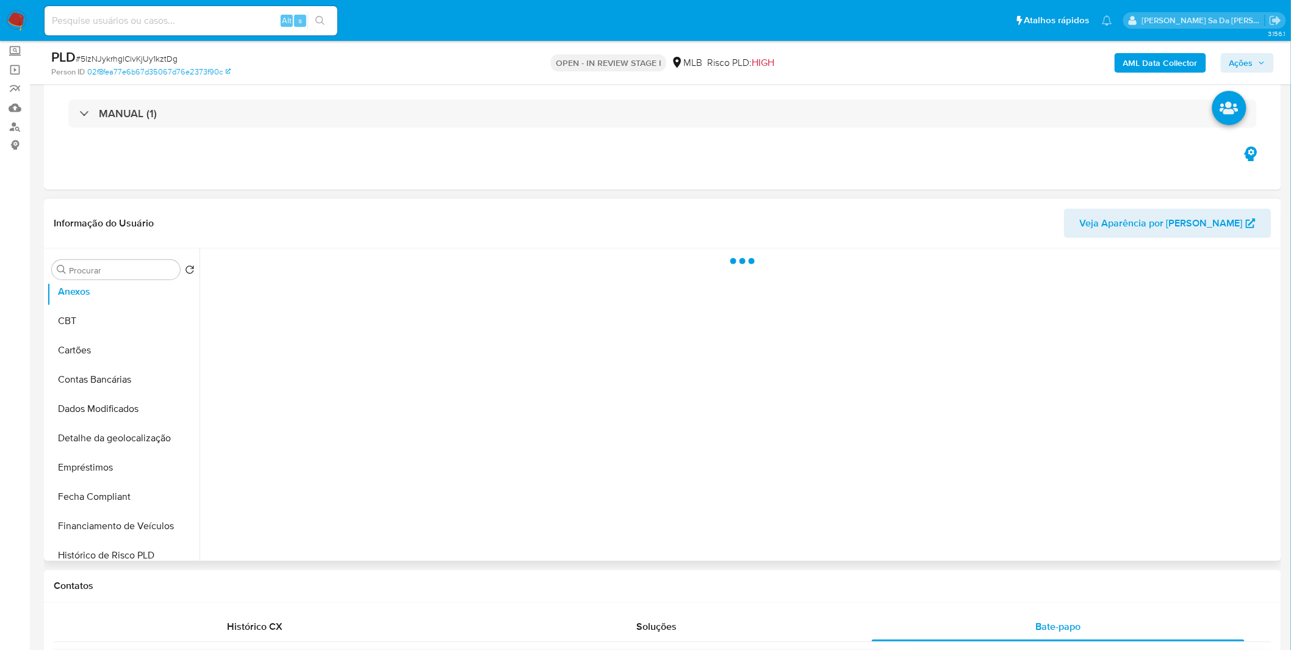
scroll to position [52, 0]
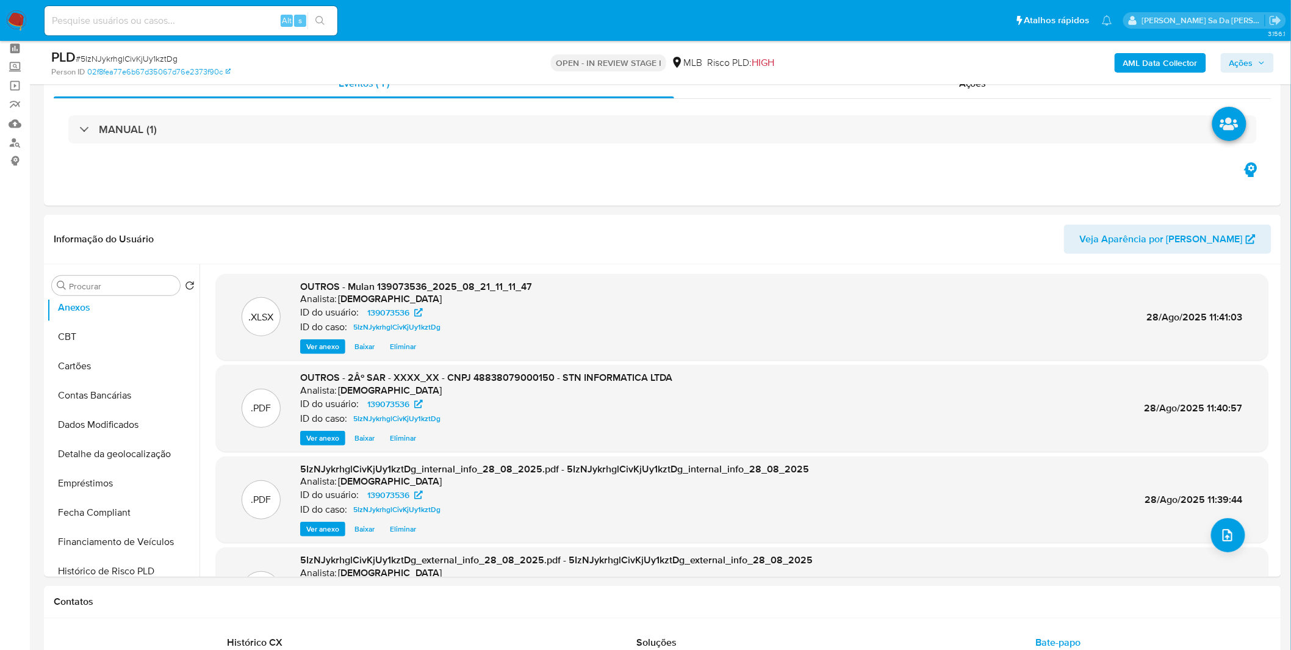
click at [1243, 69] on span "Ações" at bounding box center [1242, 63] width 24 height 20
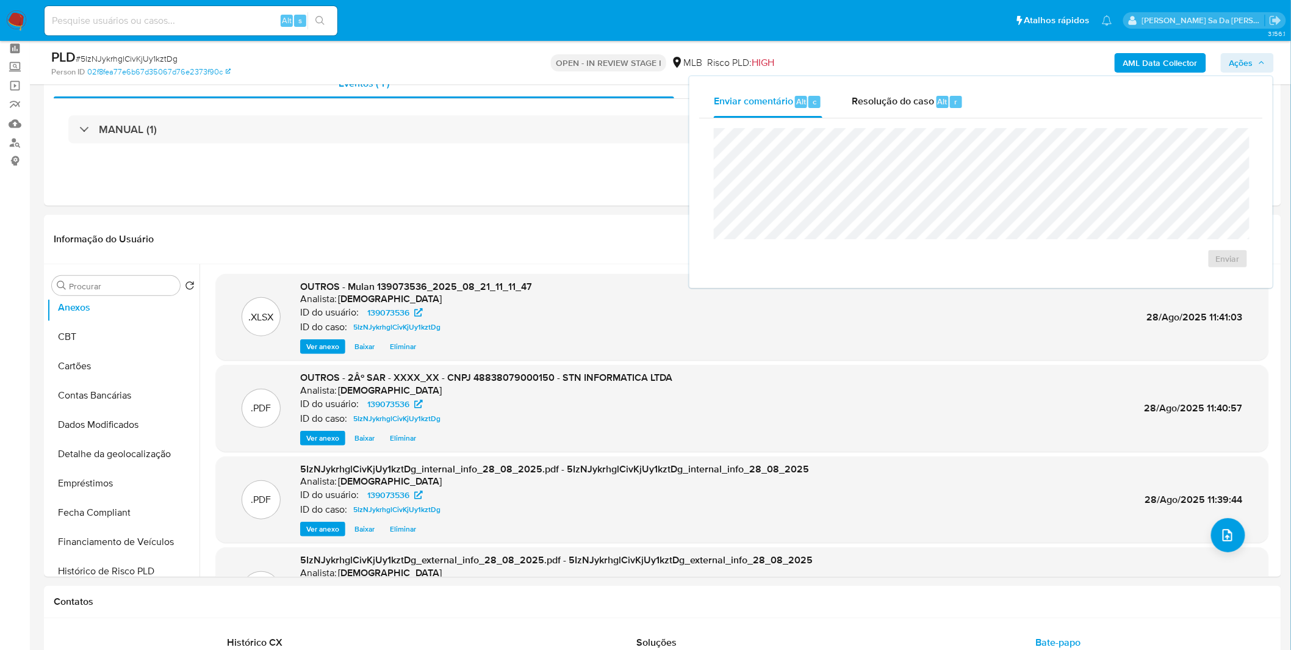
click at [931, 123] on div "Enviar" at bounding box center [981, 198] width 564 height 160
click at [920, 118] on div "Enviar" at bounding box center [981, 198] width 564 height 160
click at [893, 106] on span "Resolução do caso" at bounding box center [893, 101] width 82 height 14
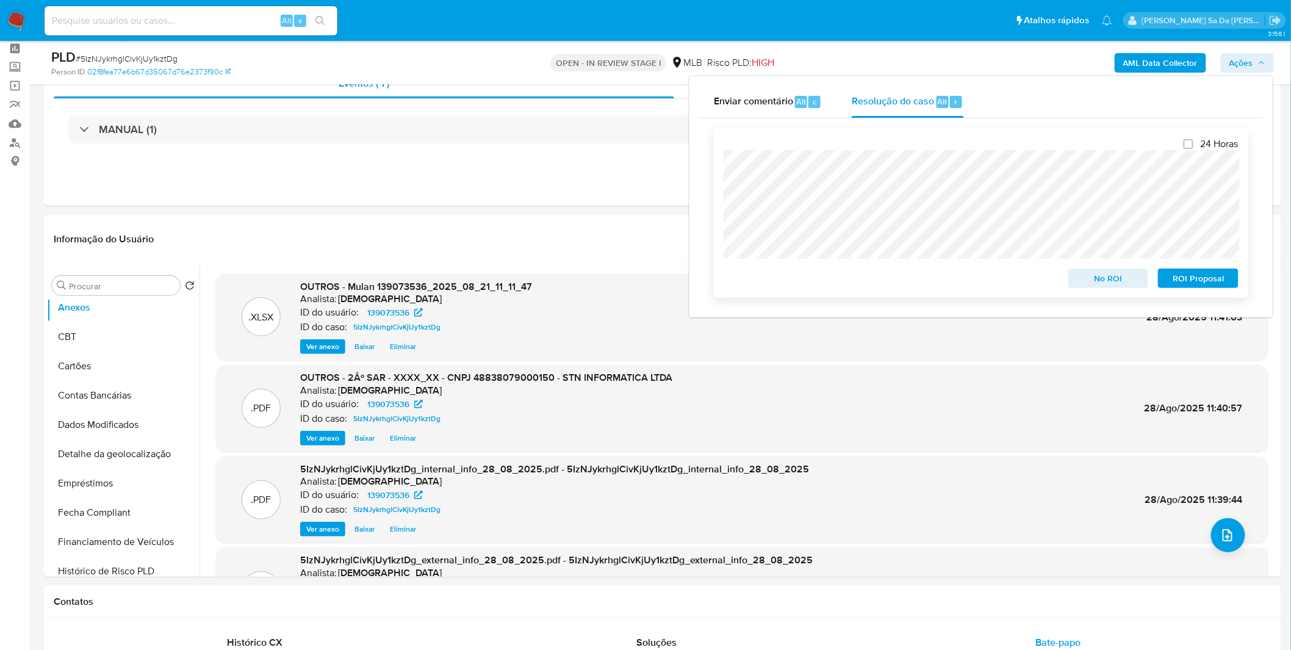
click at [1199, 283] on span "ROI Proposal" at bounding box center [1198, 278] width 63 height 17
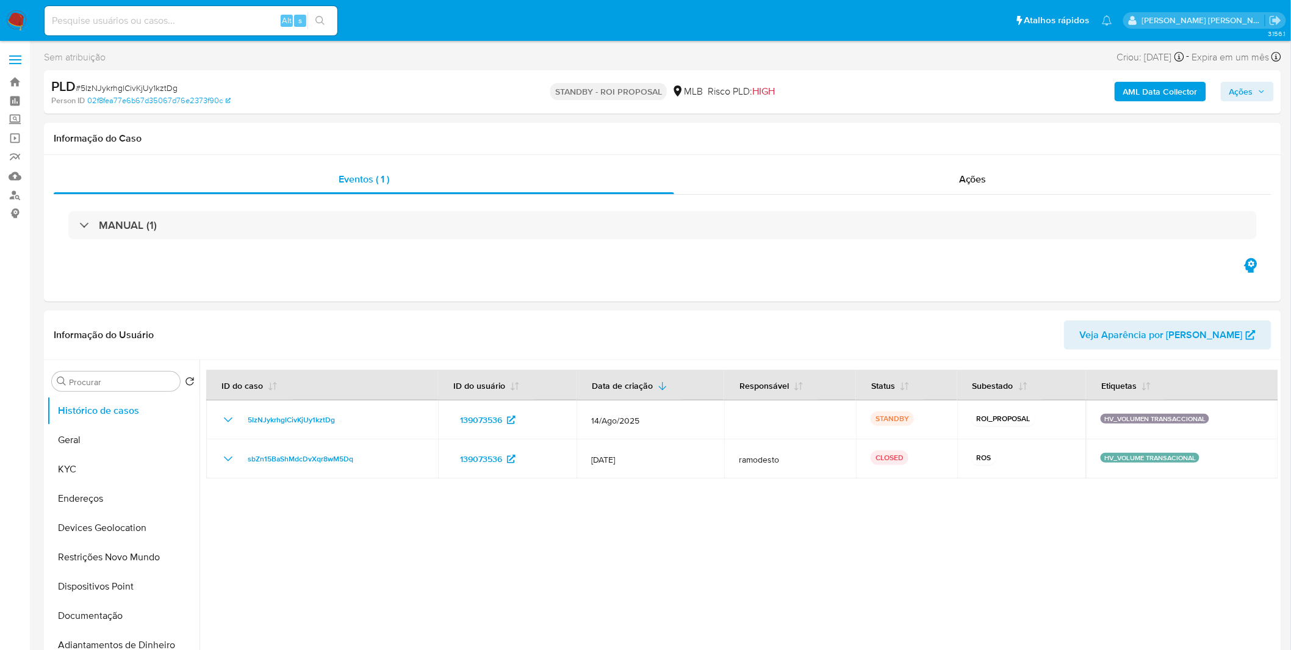
select select "10"
click at [20, 25] on img at bounding box center [16, 20] width 21 height 21
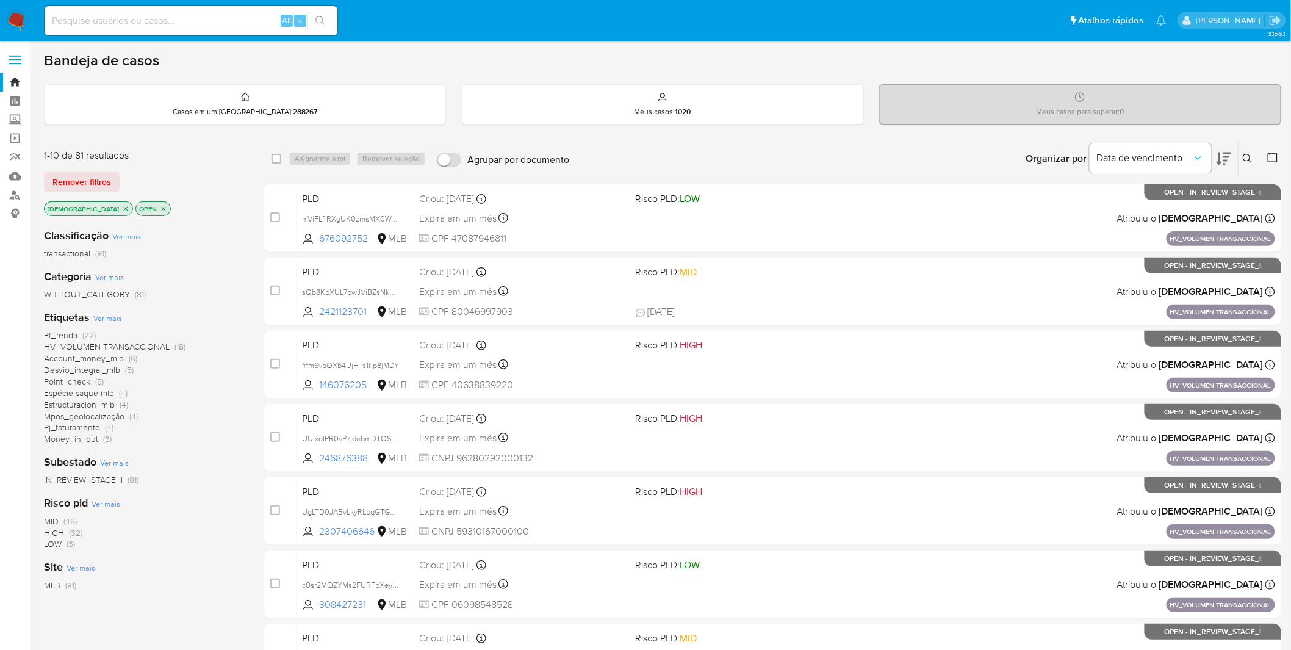
click at [122, 205] on icon "close-filter" at bounding box center [125, 208] width 7 height 7
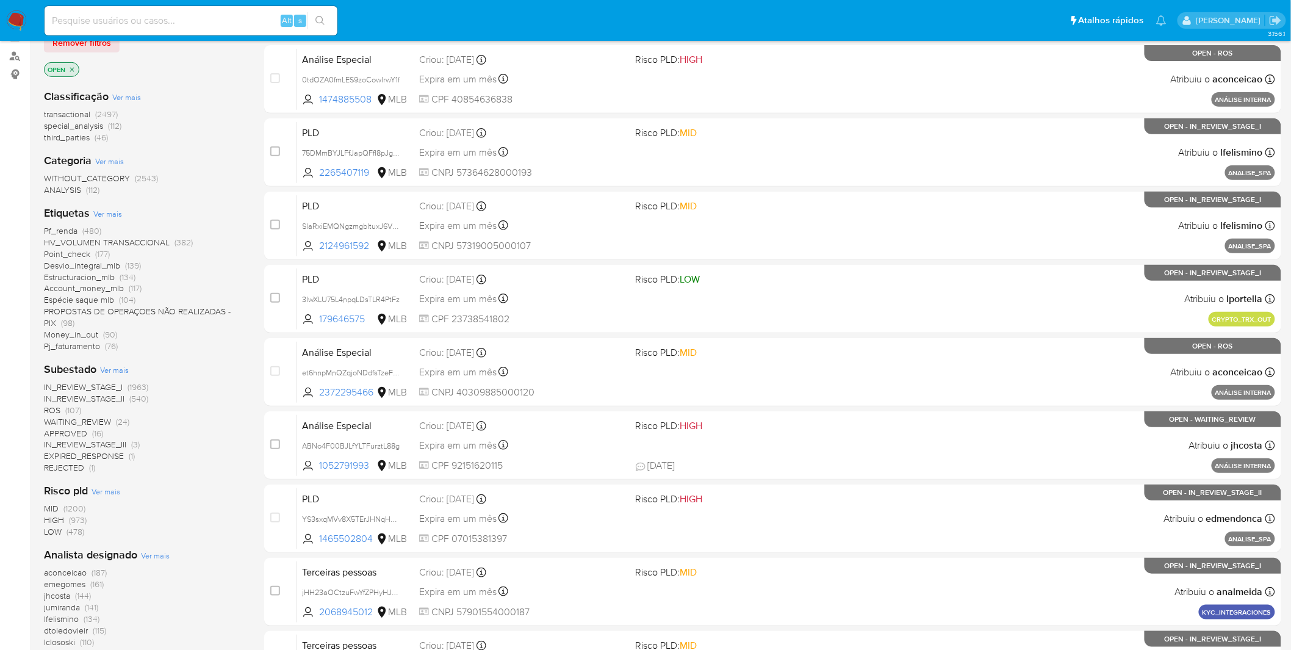
scroll to position [203, 0]
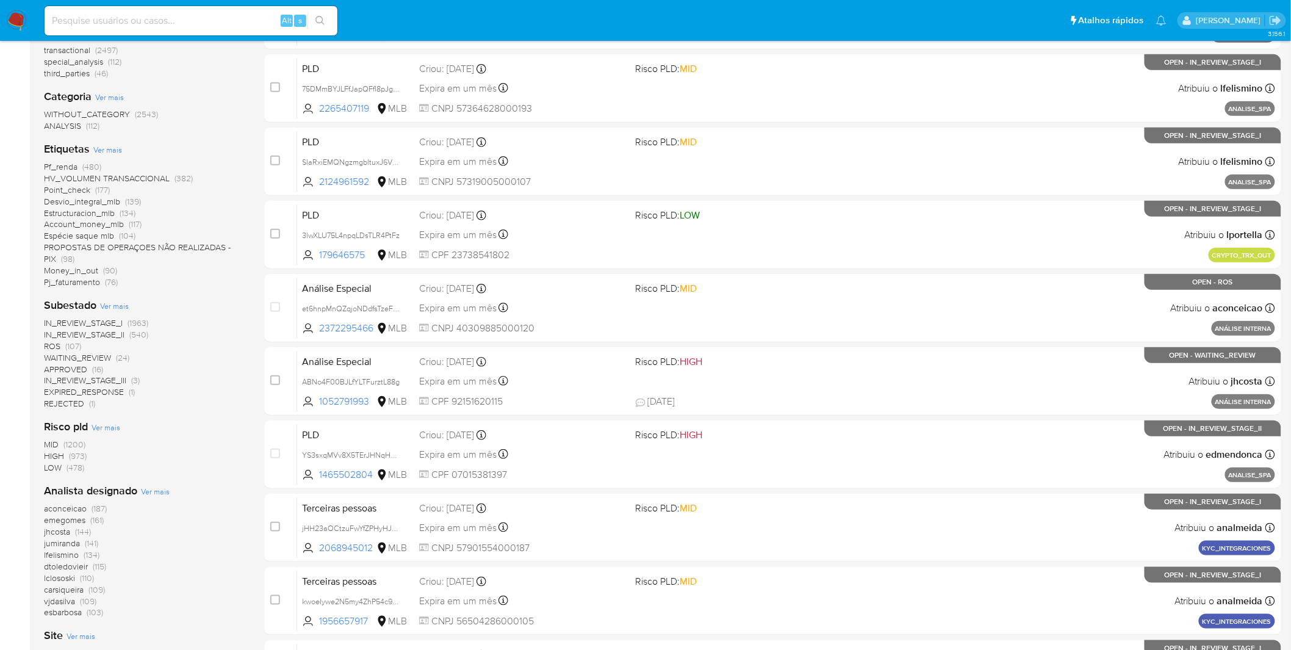
click at [63, 514] on span "emegomes" at bounding box center [64, 520] width 41 height 12
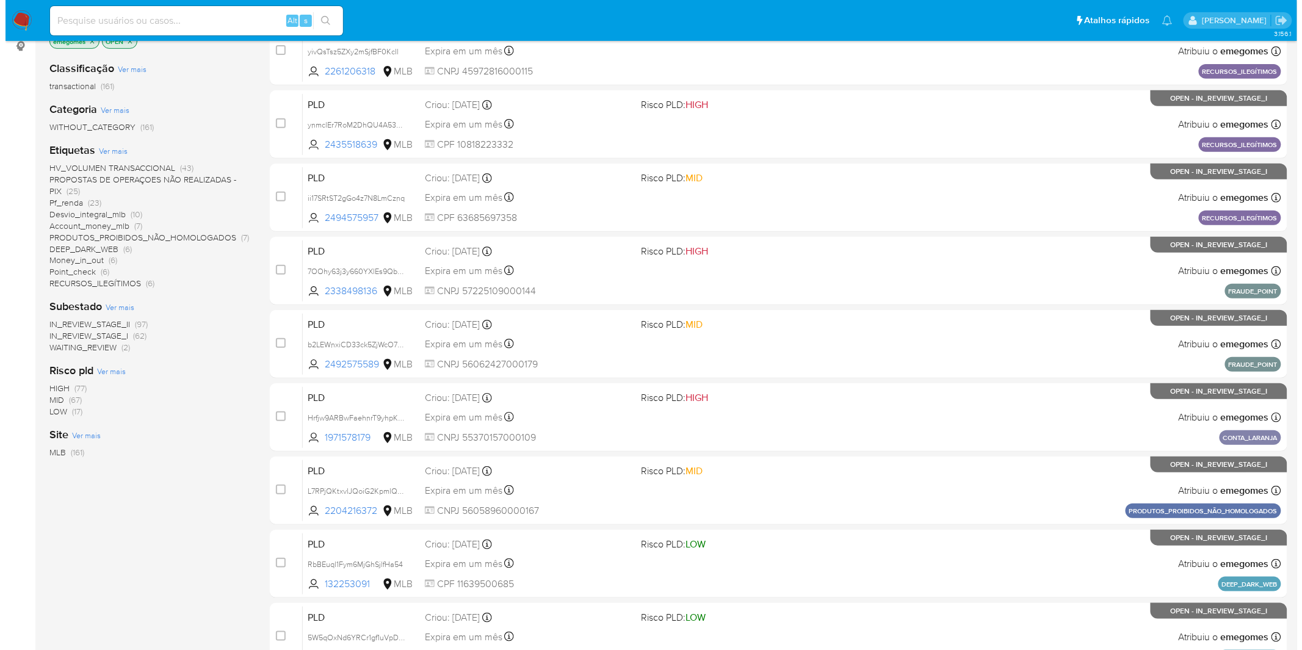
scroll to position [135, 0]
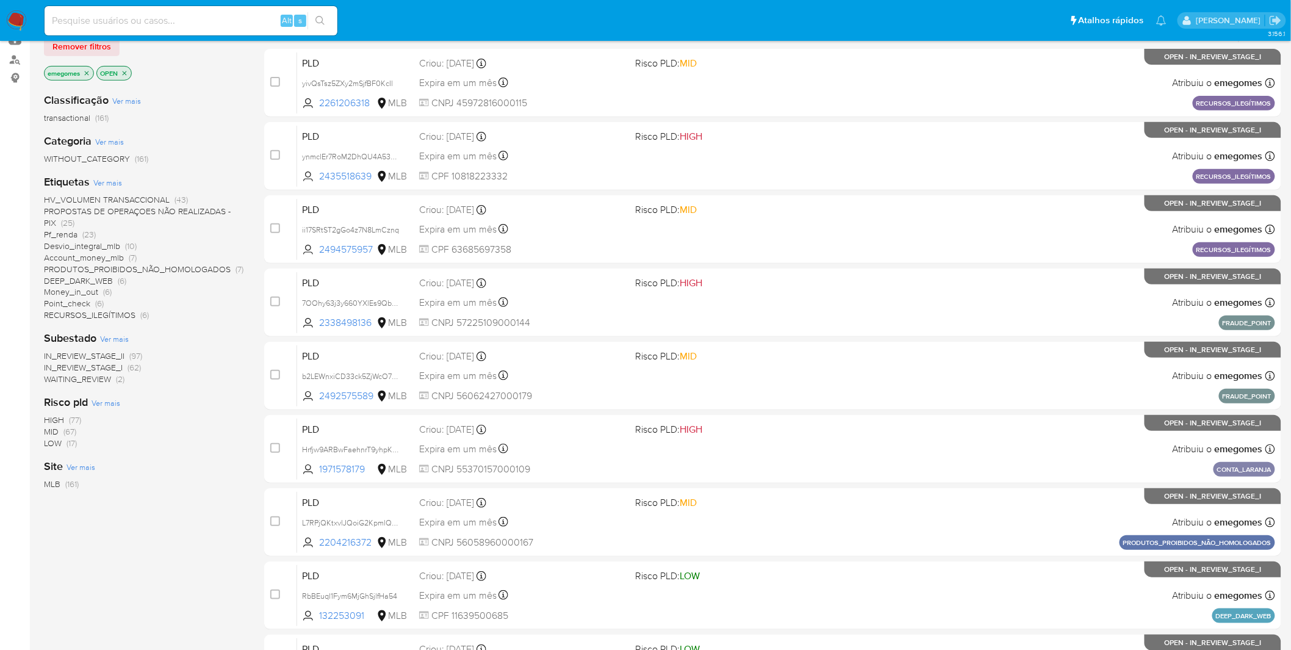
click at [110, 182] on span "Ver mais" at bounding box center [107, 182] width 29 height 11
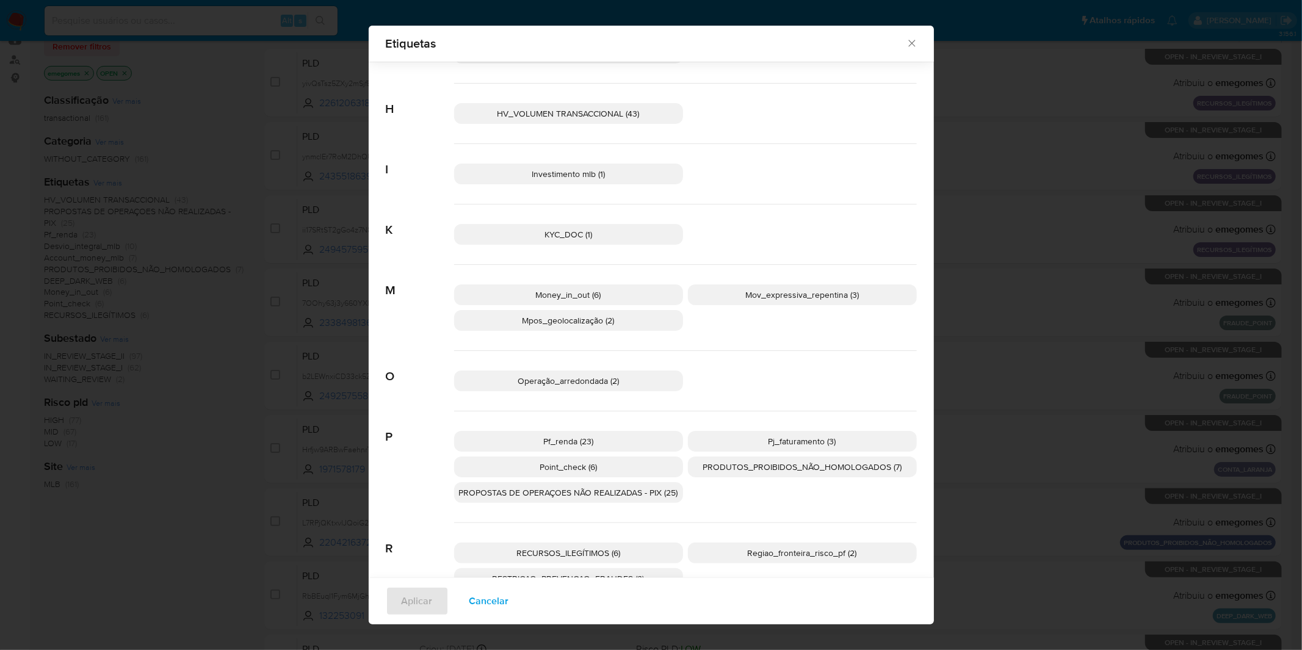
scroll to position [452, 0]
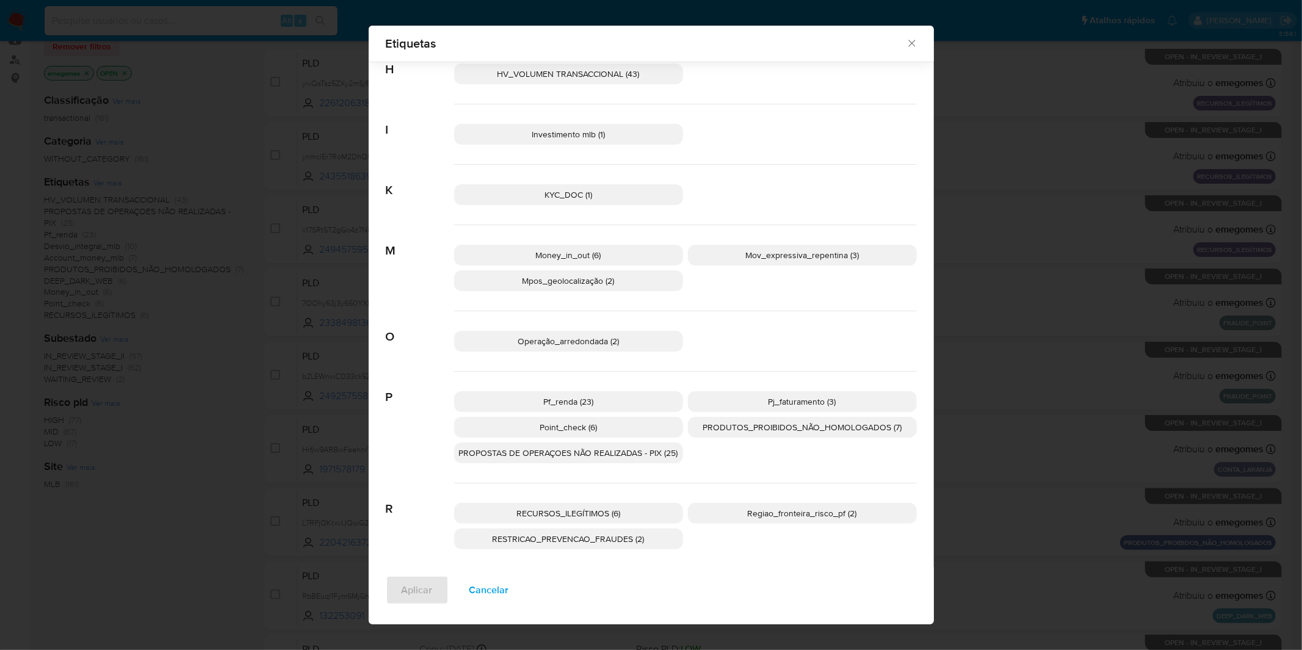
click at [494, 582] on span "Cancelar" at bounding box center [489, 590] width 40 height 27
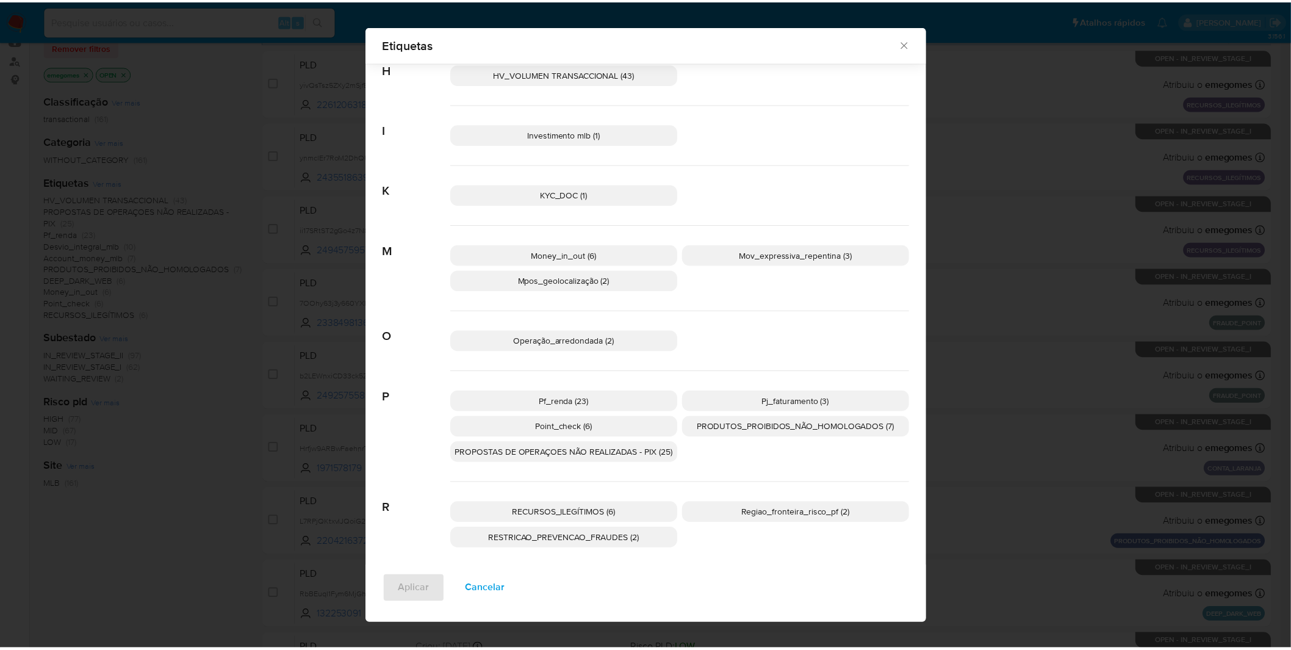
scroll to position [0, 0]
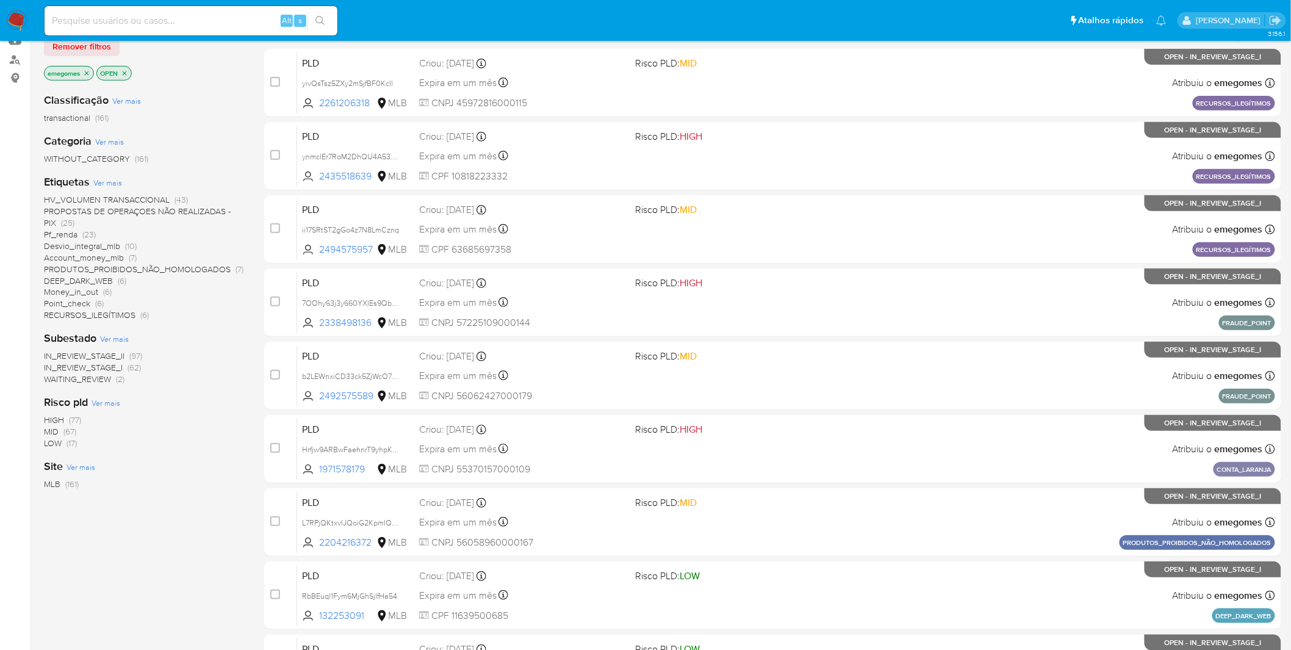
click at [177, 497] on div "Classificação Ver mais transactional (161) Categoria Ver mais WITHOUT_CATEGORY …" at bounding box center [144, 290] width 201 height 415
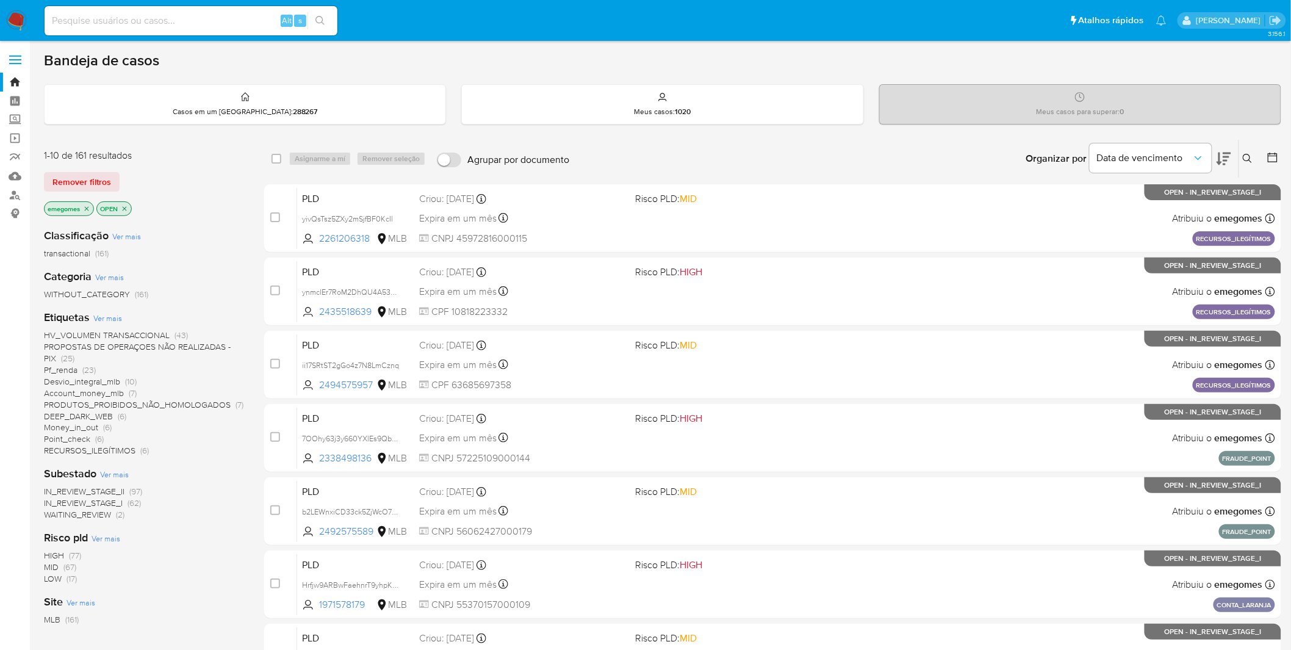
click at [26, 15] on img at bounding box center [16, 20] width 21 height 21
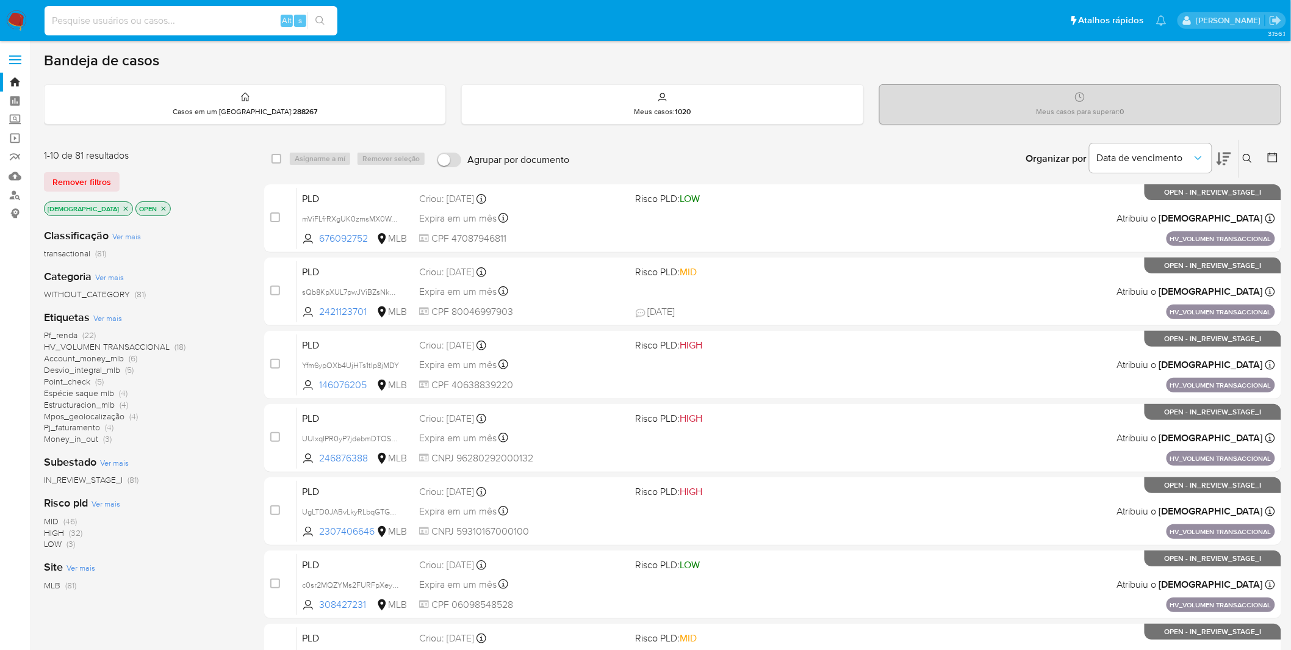
click at [137, 22] on input at bounding box center [191, 21] width 293 height 16
paste input "UgLTD0JABvLkyRLbqGTGVPZ2"
type input "UgLTD0JABvLkyRLbqGTGVPZ2"
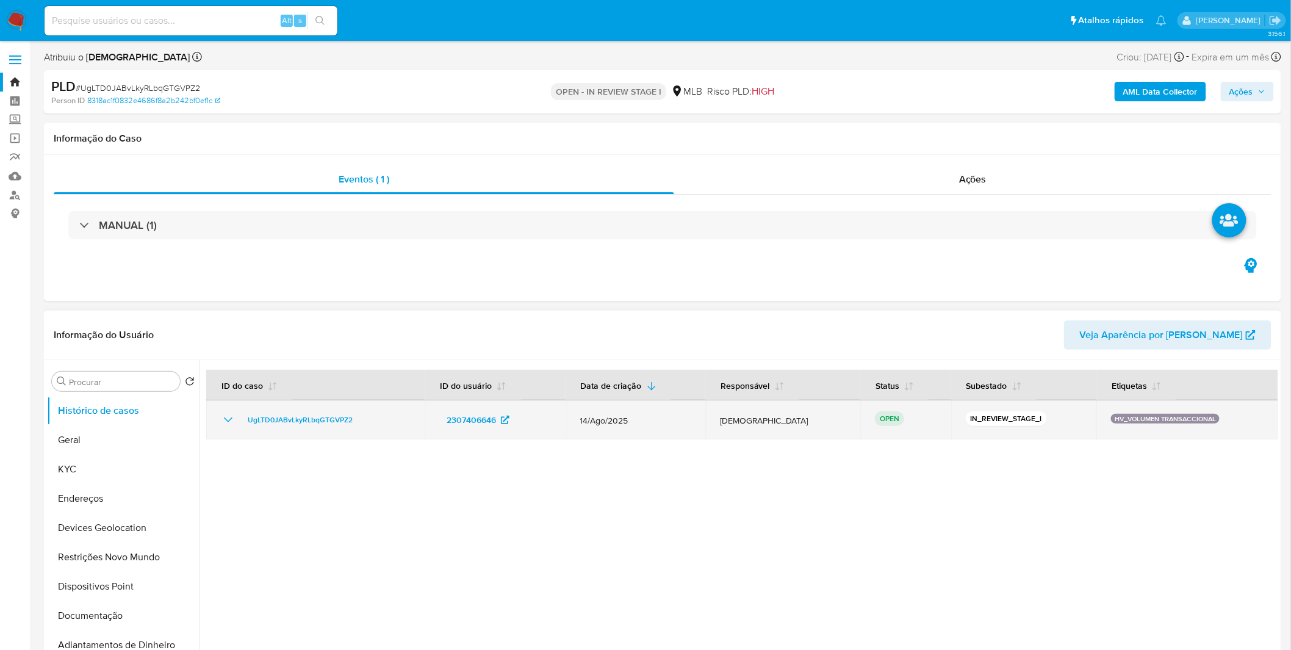
select select "10"
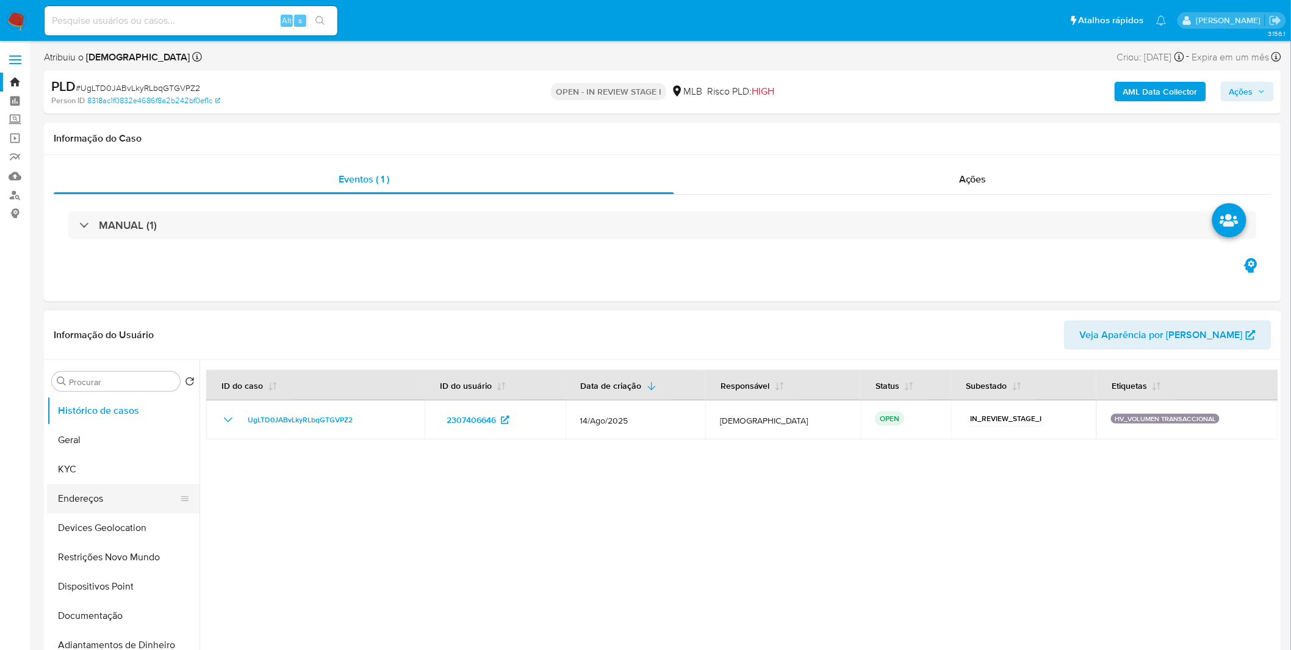
click at [106, 486] on button "Endereços" at bounding box center [118, 498] width 143 height 29
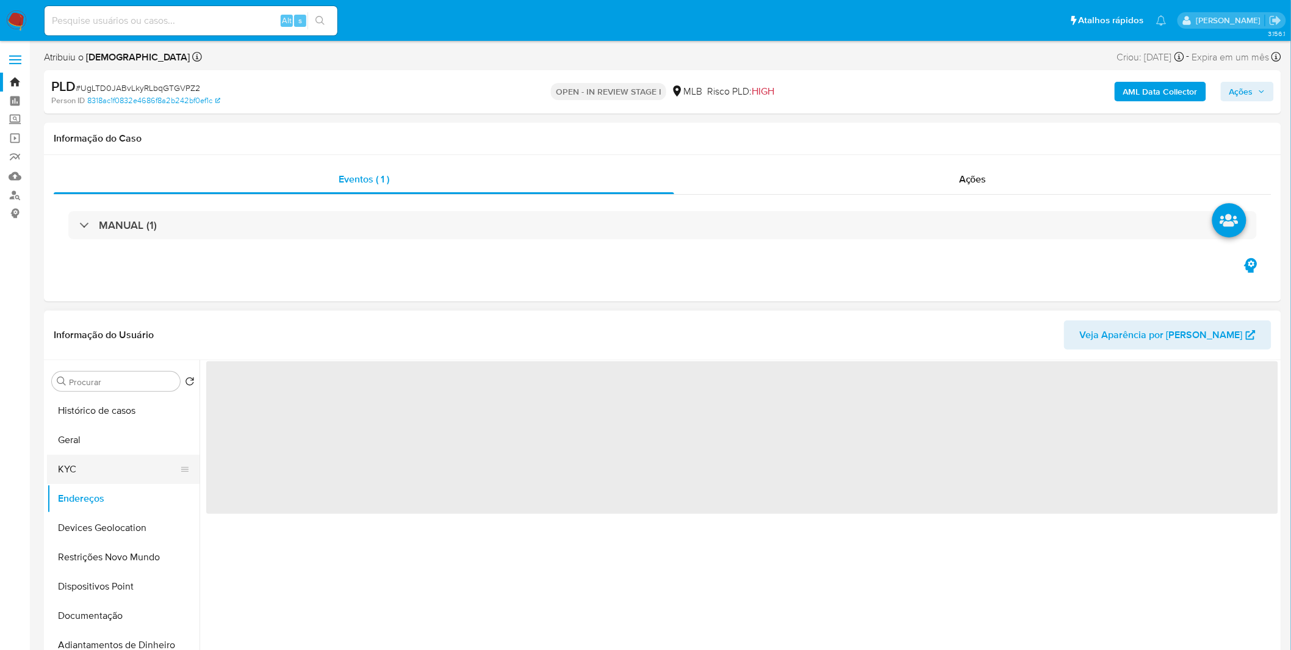
click at [113, 478] on button "KYC" at bounding box center [118, 469] width 143 height 29
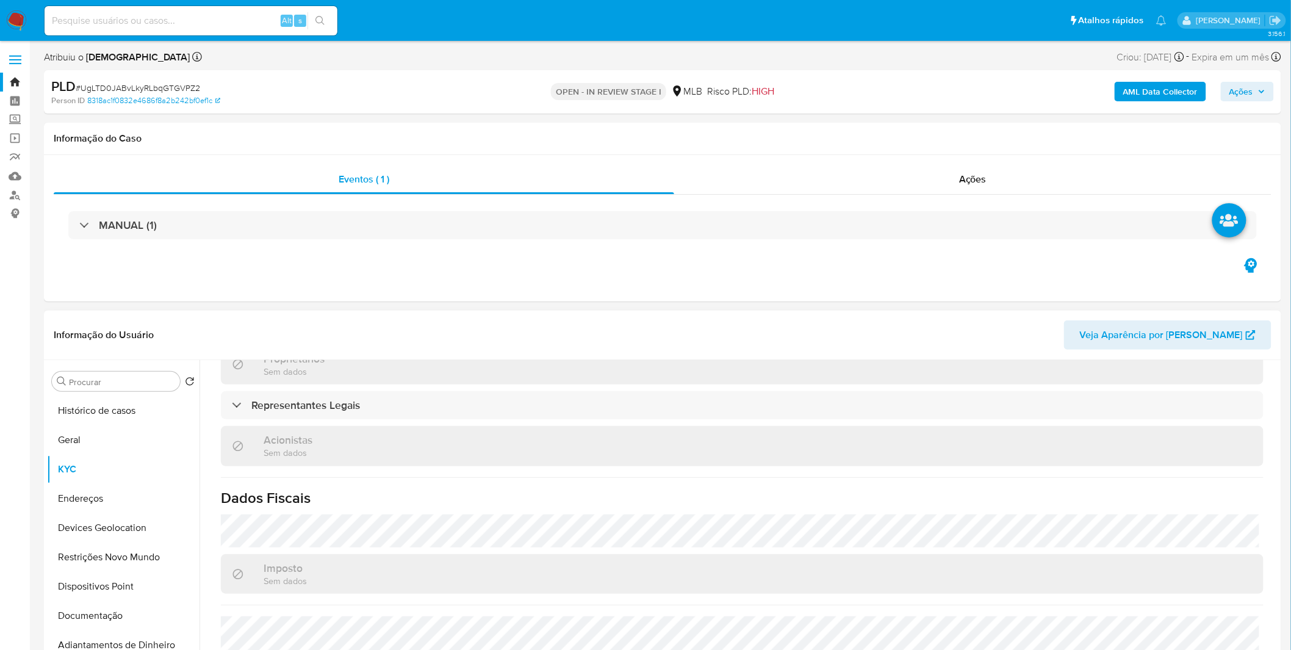
scroll to position [721, 0]
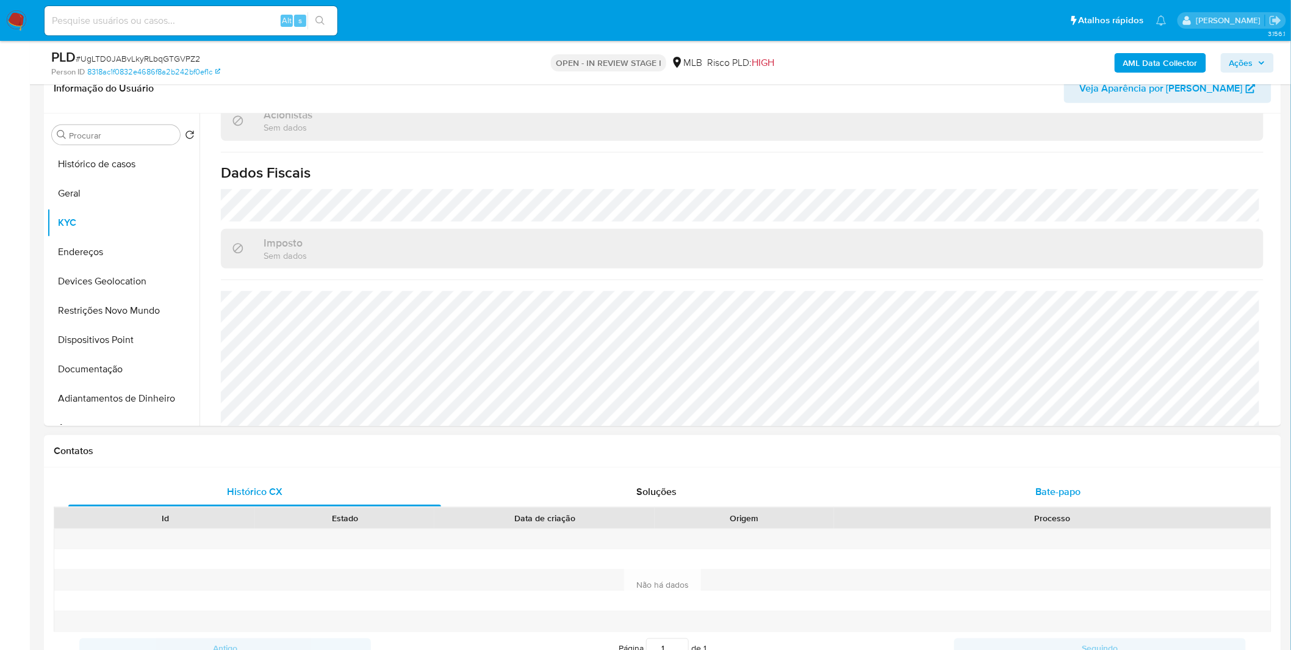
click at [995, 486] on div "Bate-papo" at bounding box center [1058, 491] width 373 height 29
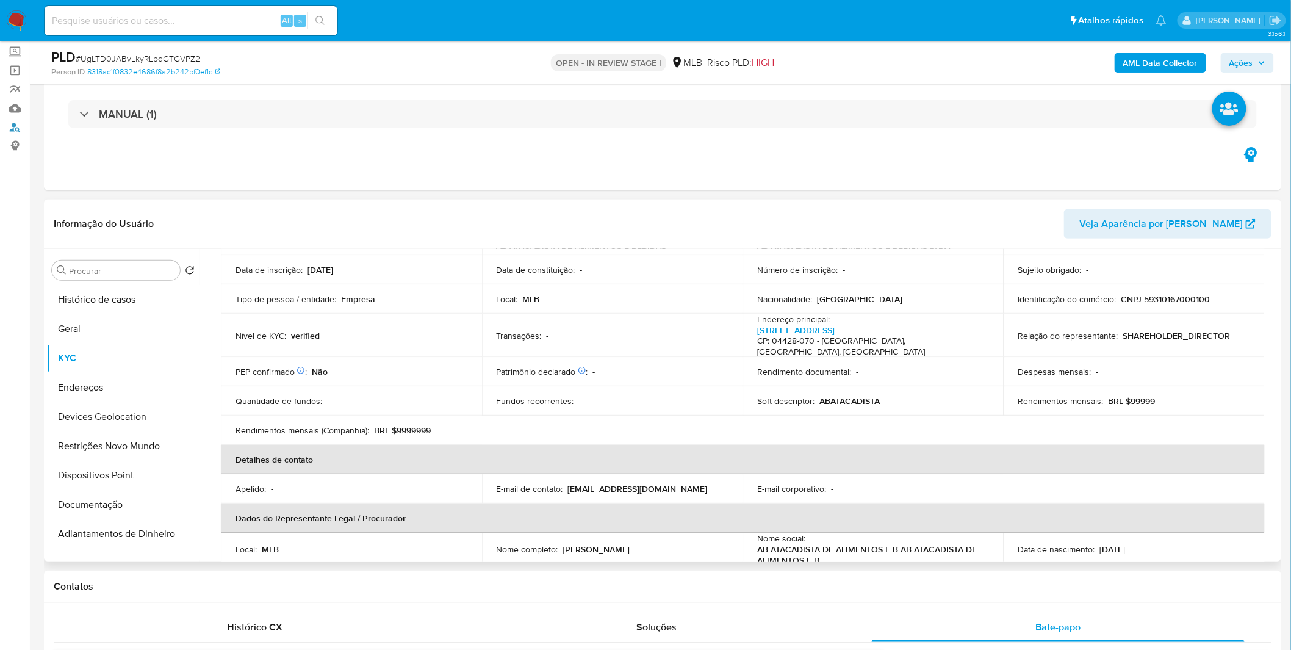
scroll to position [0, 0]
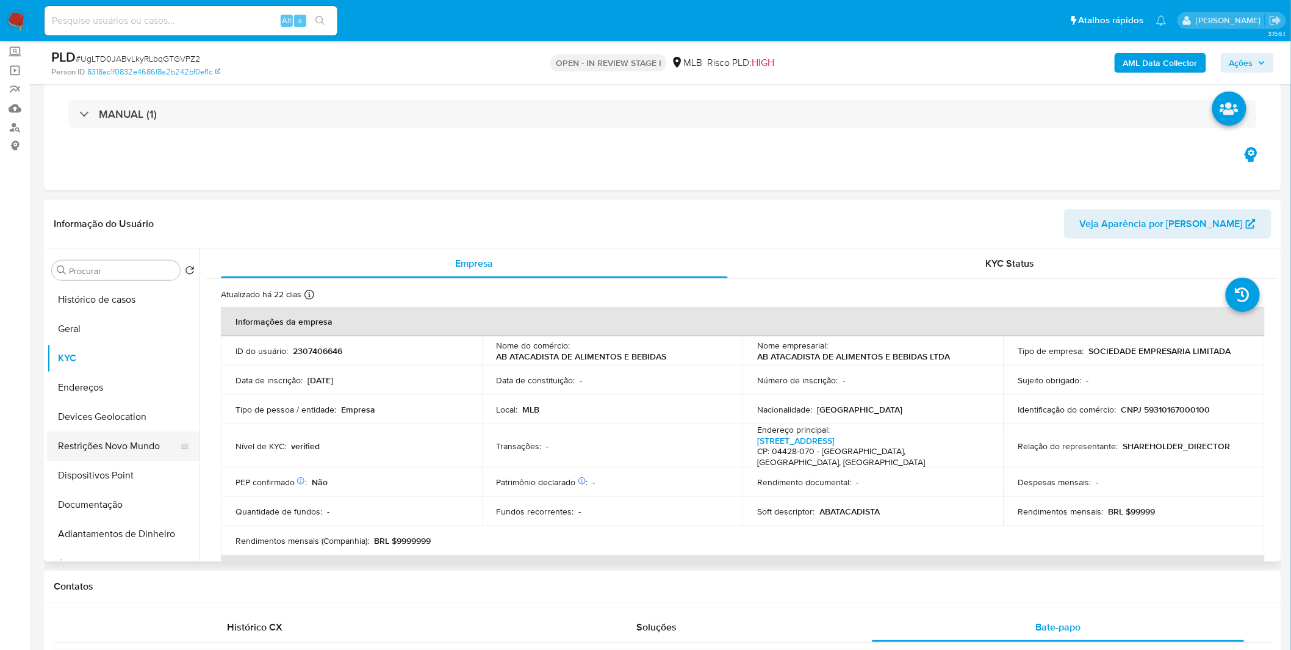
click at [121, 458] on button "Restrições Novo Mundo" at bounding box center [118, 445] width 143 height 29
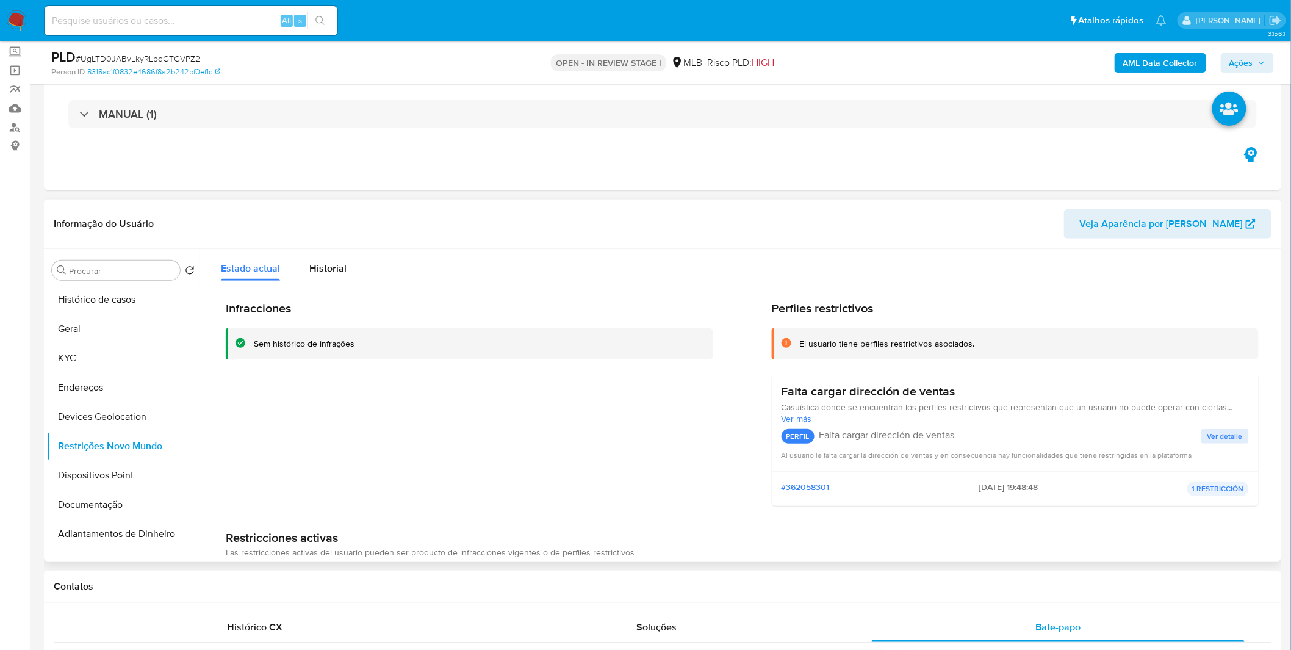
click at [723, 407] on div "Infracciones Sem histórico de infrações Perfiles restrictivos El usuario tiene …" at bounding box center [742, 408] width 1033 height 215
click at [422, 430] on div "Infracciones Sem histórico de infrações" at bounding box center [470, 408] width 488 height 215
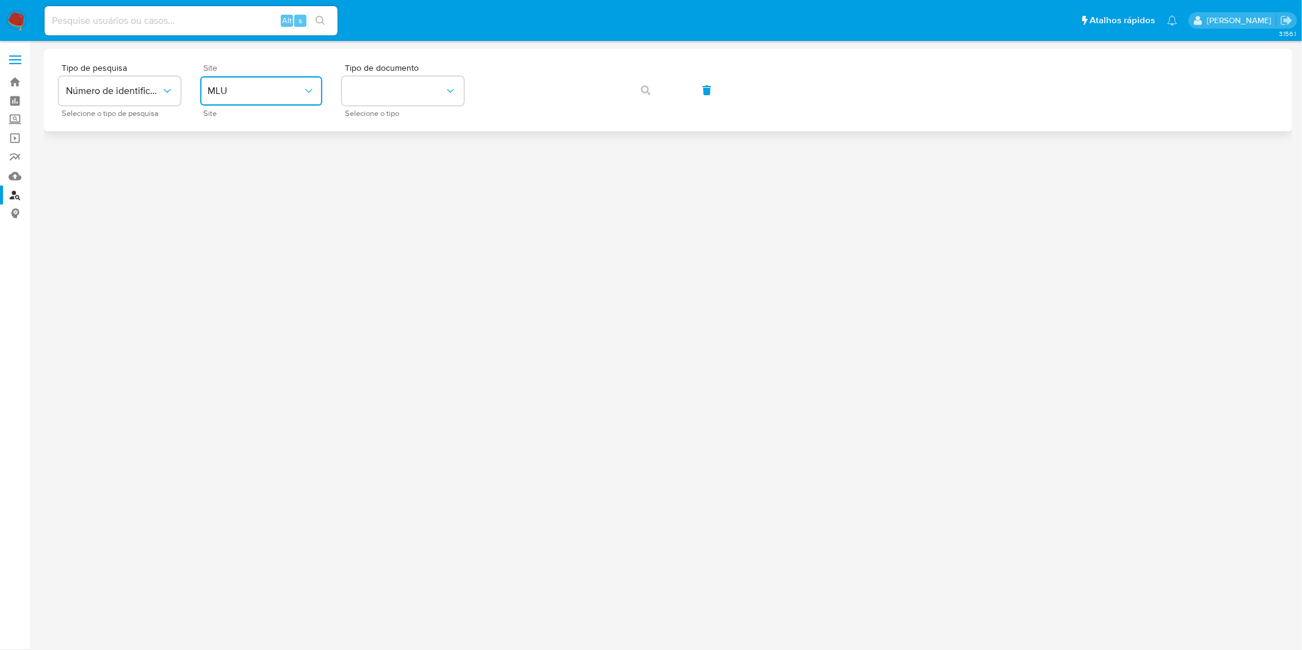
click at [304, 96] on icon "site_id" at bounding box center [309, 91] width 12 height 12
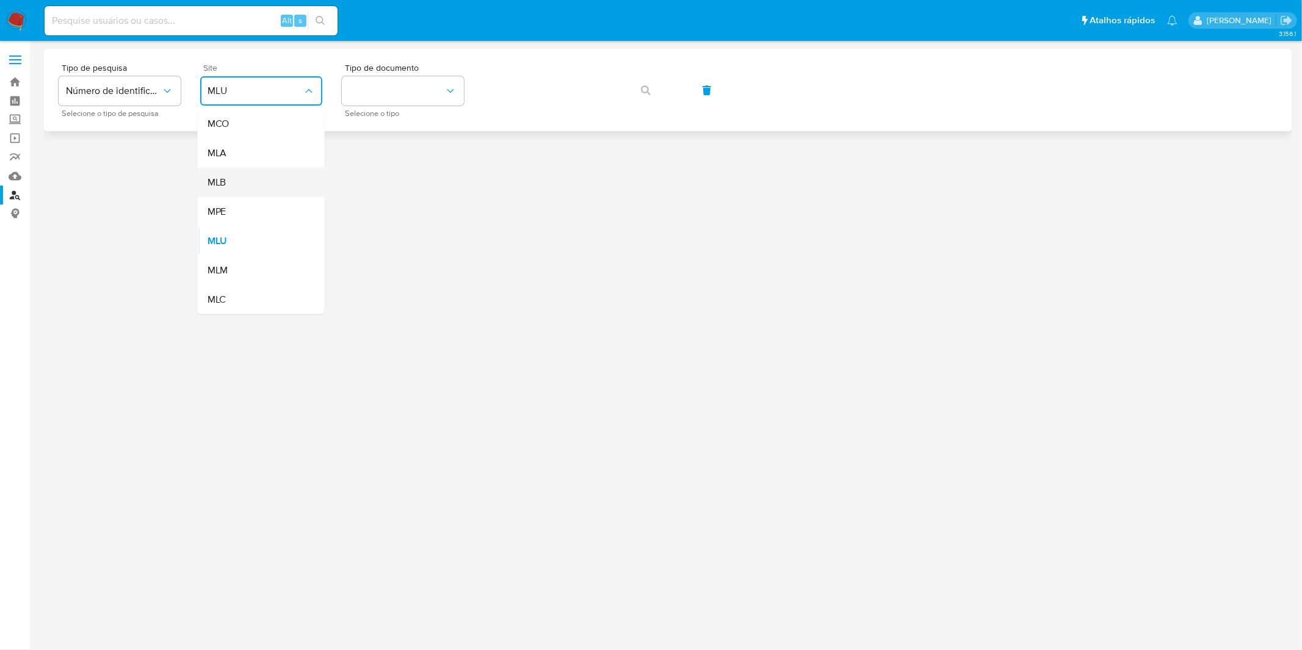
click at [278, 171] on div "MLB" at bounding box center [257, 182] width 100 height 29
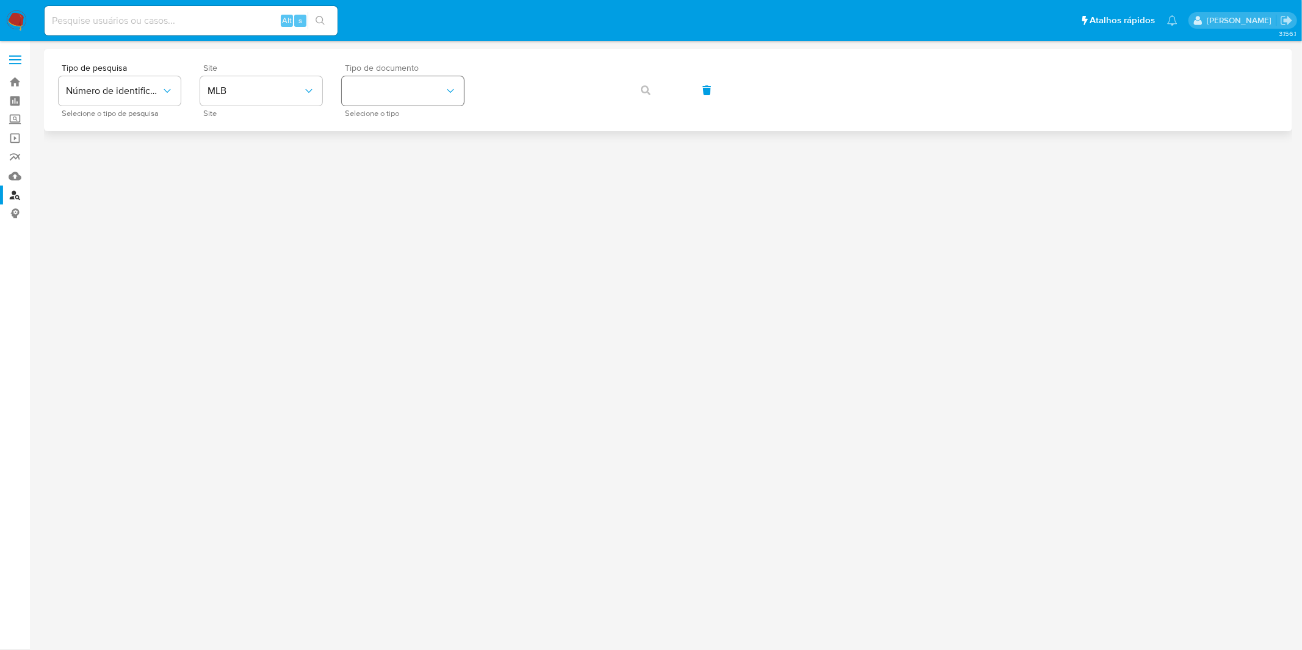
click at [379, 115] on span "Selecione o tipo" at bounding box center [406, 113] width 122 height 6
click at [389, 101] on button "identificationType" at bounding box center [403, 90] width 122 height 29
click at [406, 164] on div "CPF CPF" at bounding box center [399, 171] width 100 height 41
click at [633, 98] on button "button" at bounding box center [645, 90] width 41 height 29
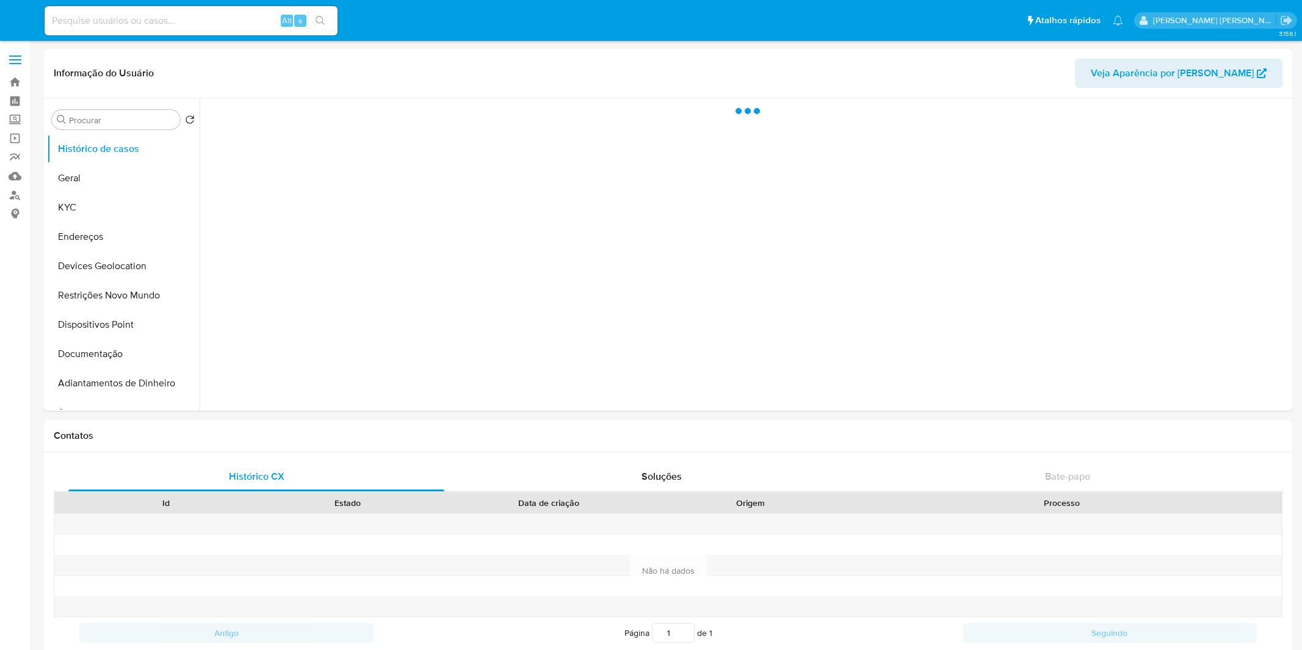
select select "10"
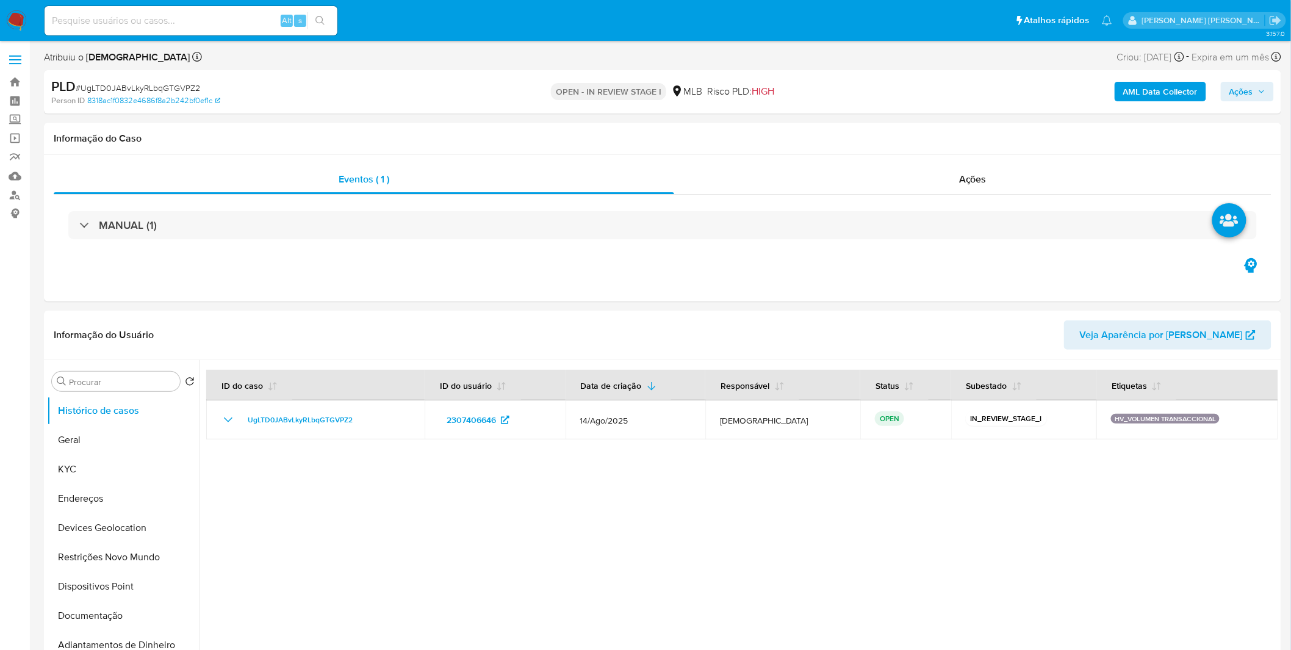
select select "10"
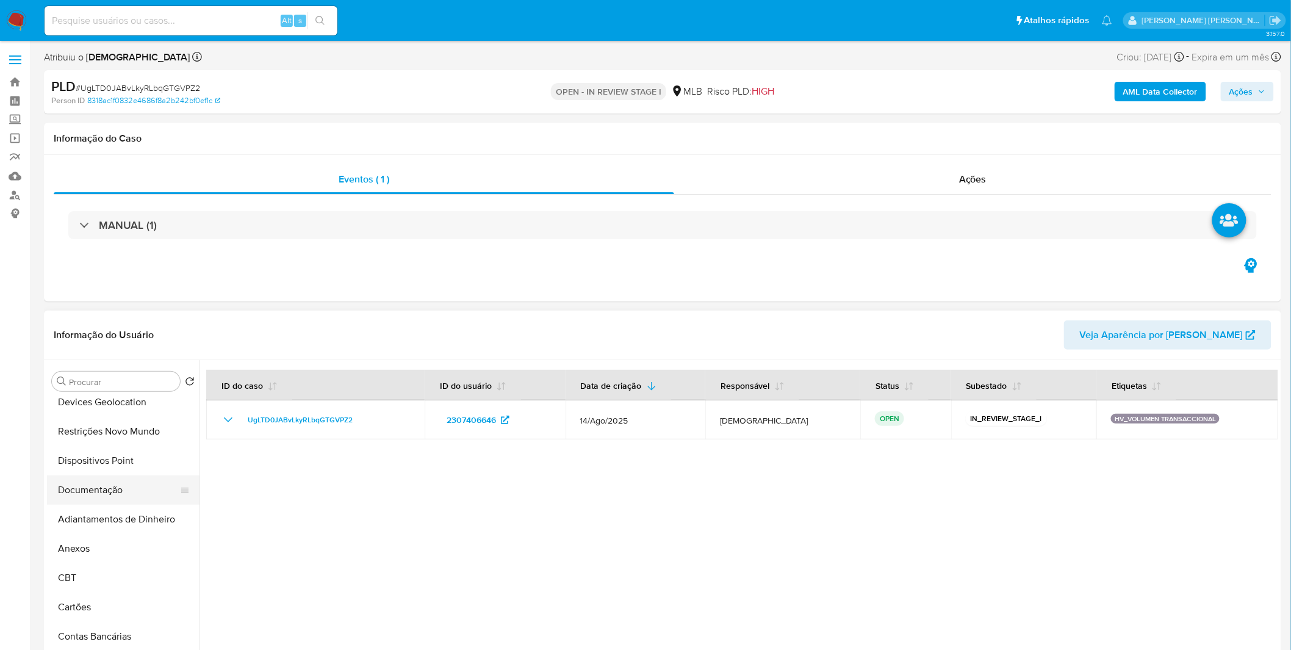
scroll to position [271, 0]
click at [95, 415] on button "Anexos" at bounding box center [118, 403] width 143 height 29
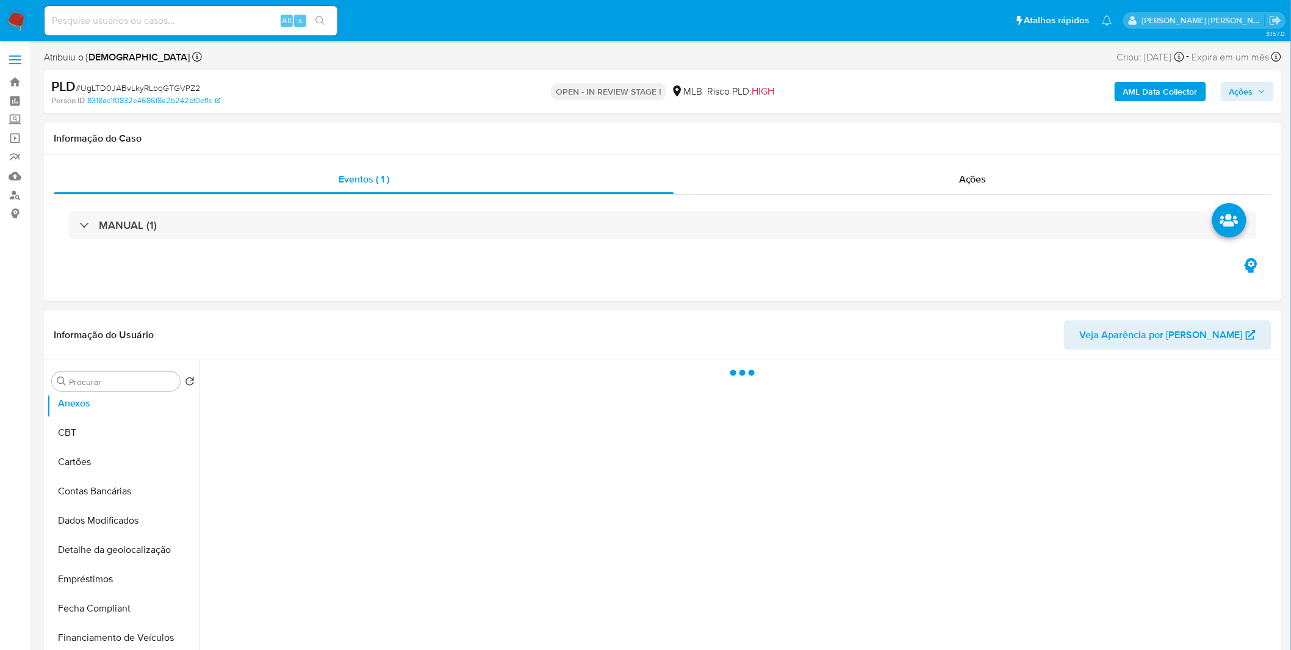
click at [1266, 99] on span "Ações" at bounding box center [1248, 91] width 36 height 17
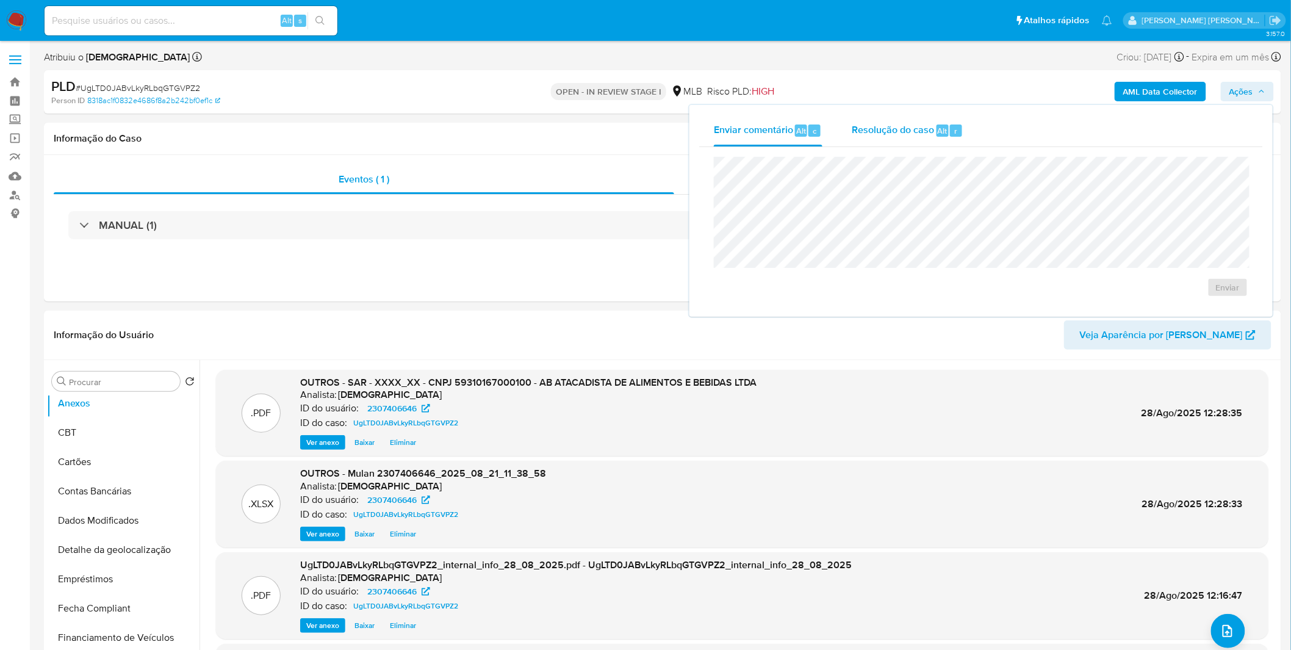
click at [916, 131] on span "Resolução do caso" at bounding box center [893, 130] width 82 height 14
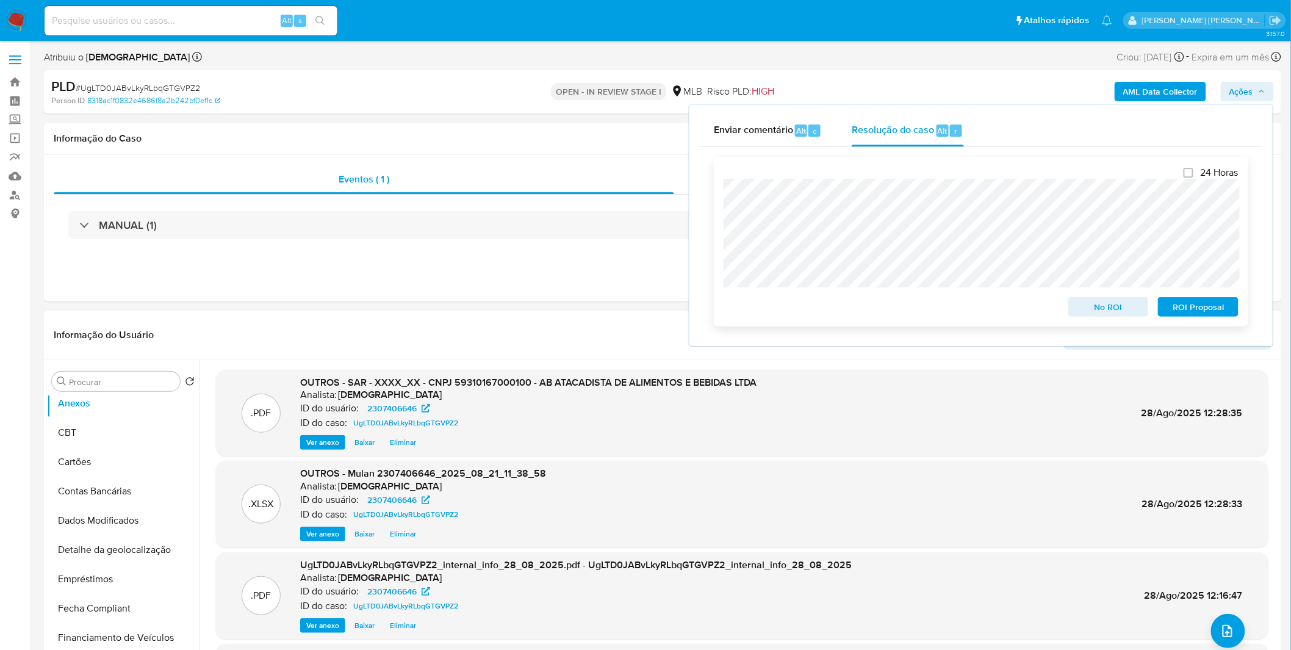
click at [1203, 315] on span "ROI Proposal" at bounding box center [1198, 306] width 63 height 17
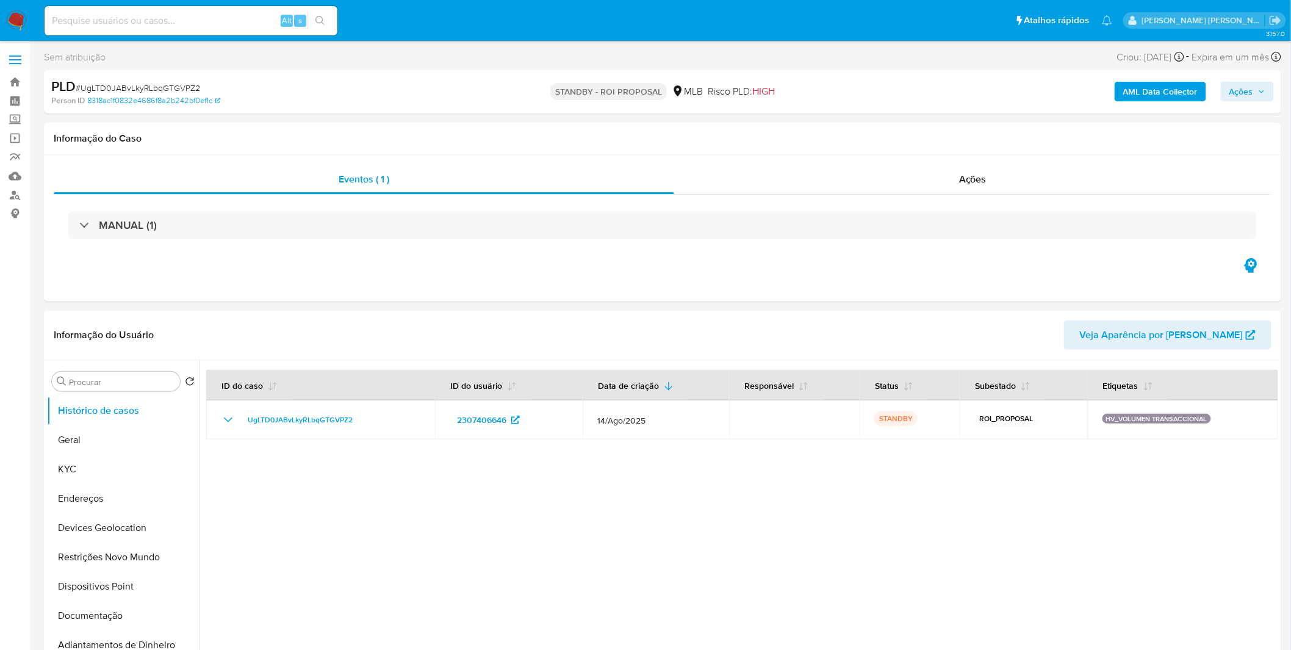
select select "10"
click at [23, 18] on img at bounding box center [16, 20] width 21 height 21
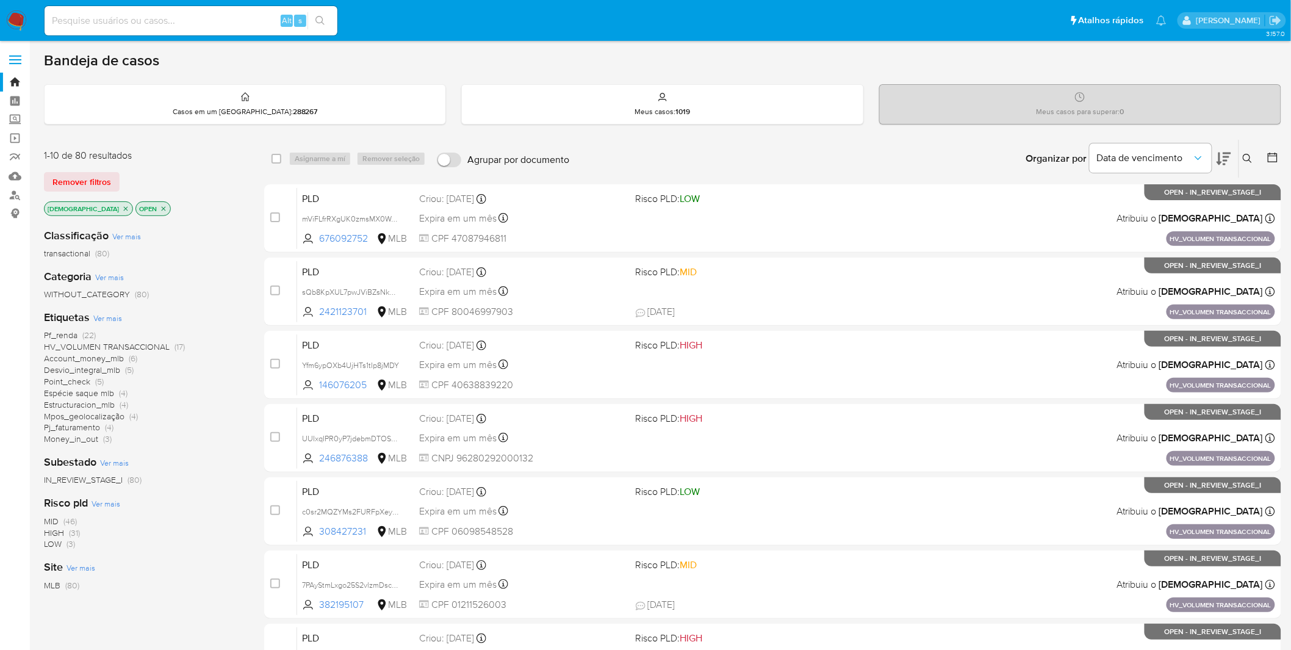
click at [117, 315] on span "Ver mais" at bounding box center [107, 317] width 29 height 11
click at [104, 326] on div "Etiquetas Ver mais Pf_renda (22) HV_VOLUMEN TRANSACCIONAL (17) Account_money_ml…" at bounding box center [144, 377] width 201 height 135
click at [105, 320] on span "Ver mais" at bounding box center [107, 317] width 29 height 11
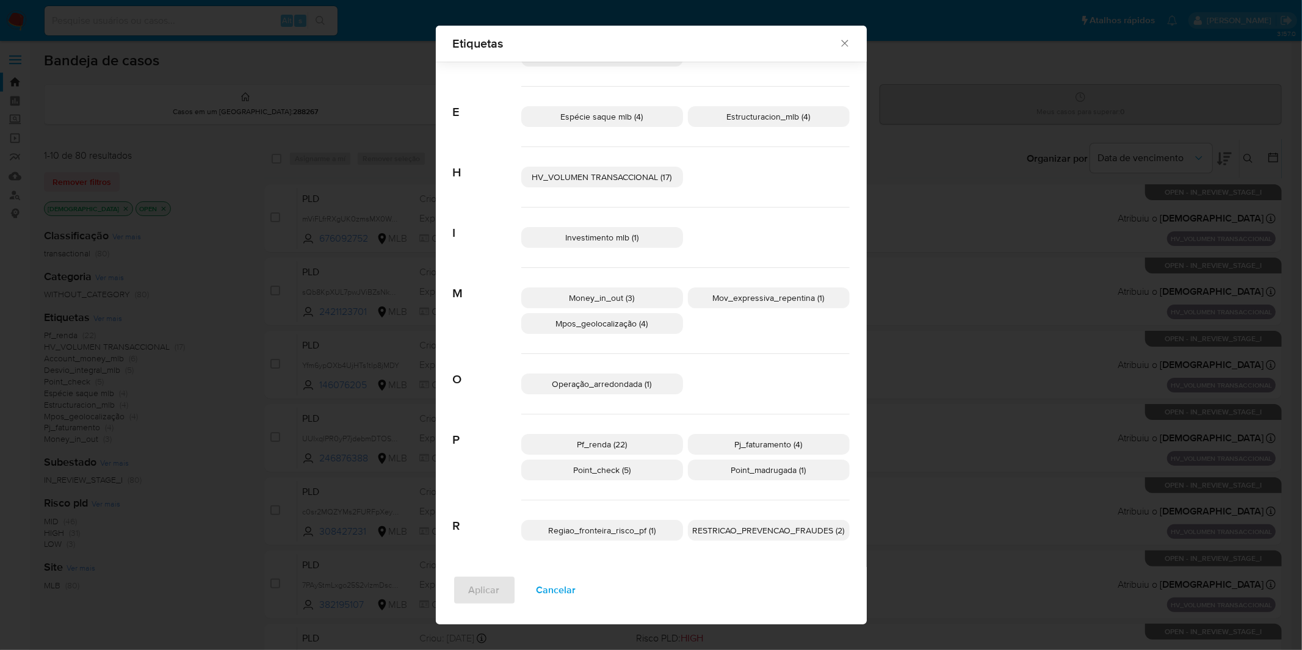
scroll to position [204, 0]
click at [614, 380] on span "Operação_arredondada (1)" at bounding box center [601, 382] width 99 height 12
click at [767, 312] on div "Money_in_out (3) Mov_expressiva_repentina (1) Mpos_geolocalização (4)" at bounding box center [685, 309] width 328 height 86
click at [779, 301] on span "Mov_expressiva_repentina (1)" at bounding box center [769, 296] width 112 height 12
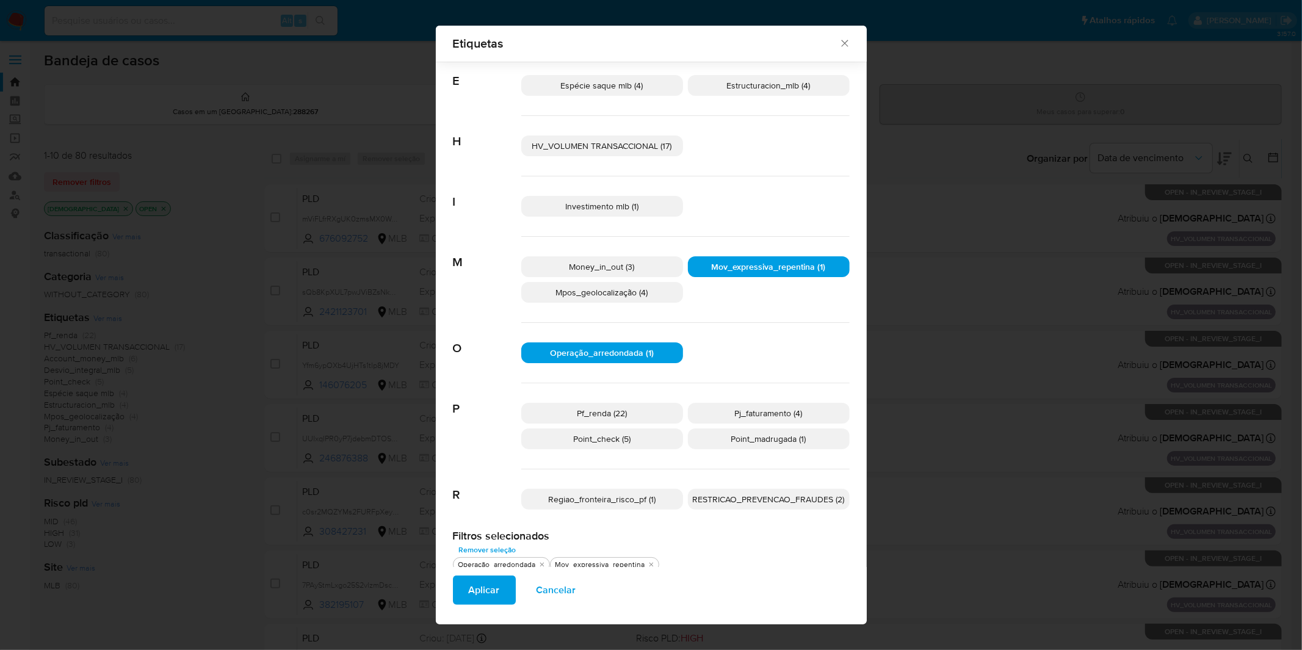
scroll to position [245, 0]
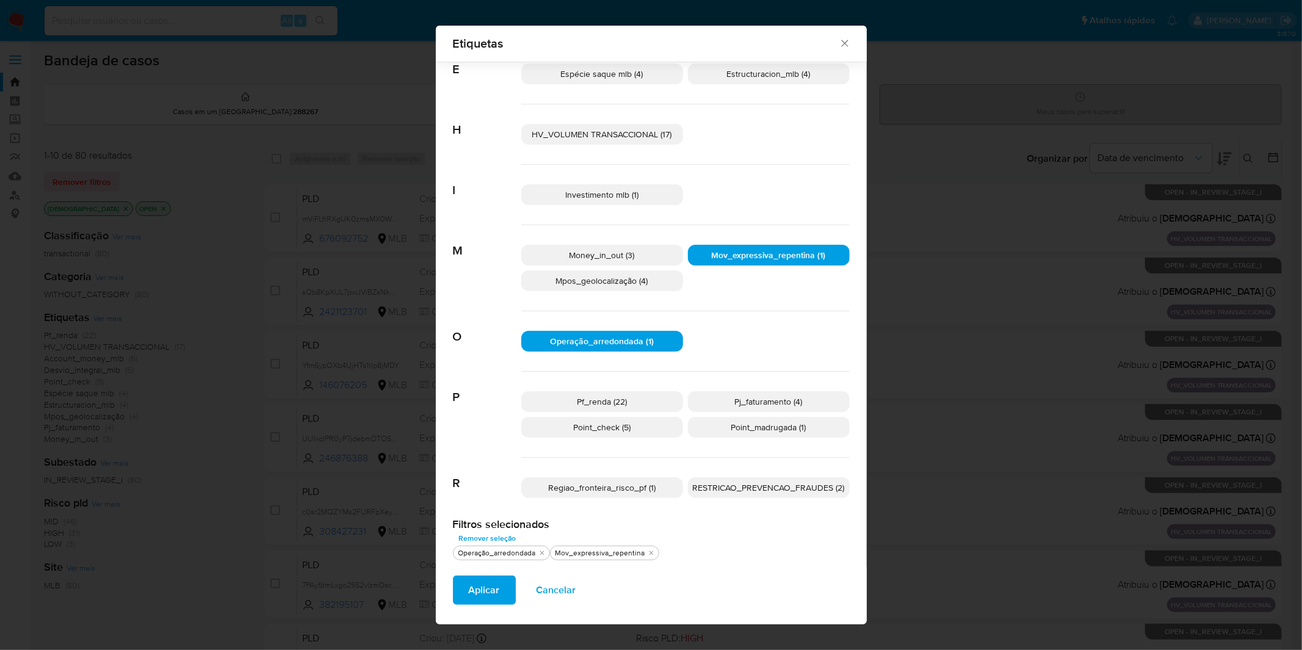
click at [656, 492] on p "Regiao_fronteira_risco_pf (1)" at bounding box center [602, 487] width 162 height 21
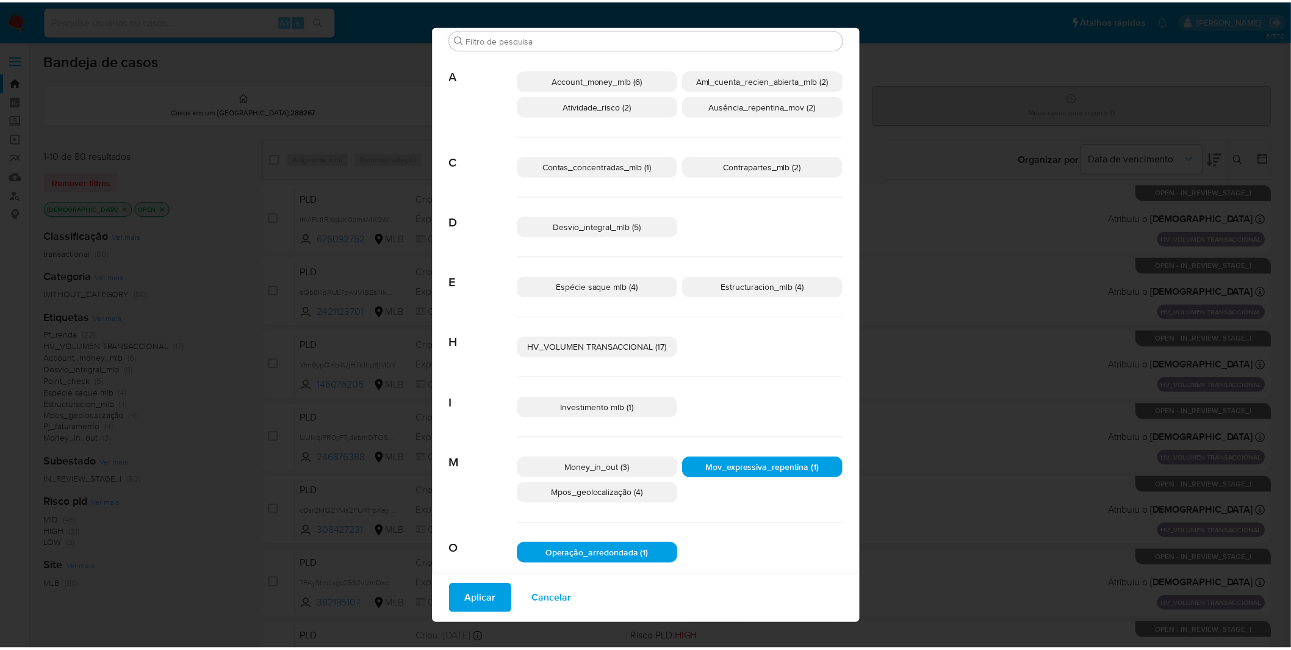
scroll to position [0, 0]
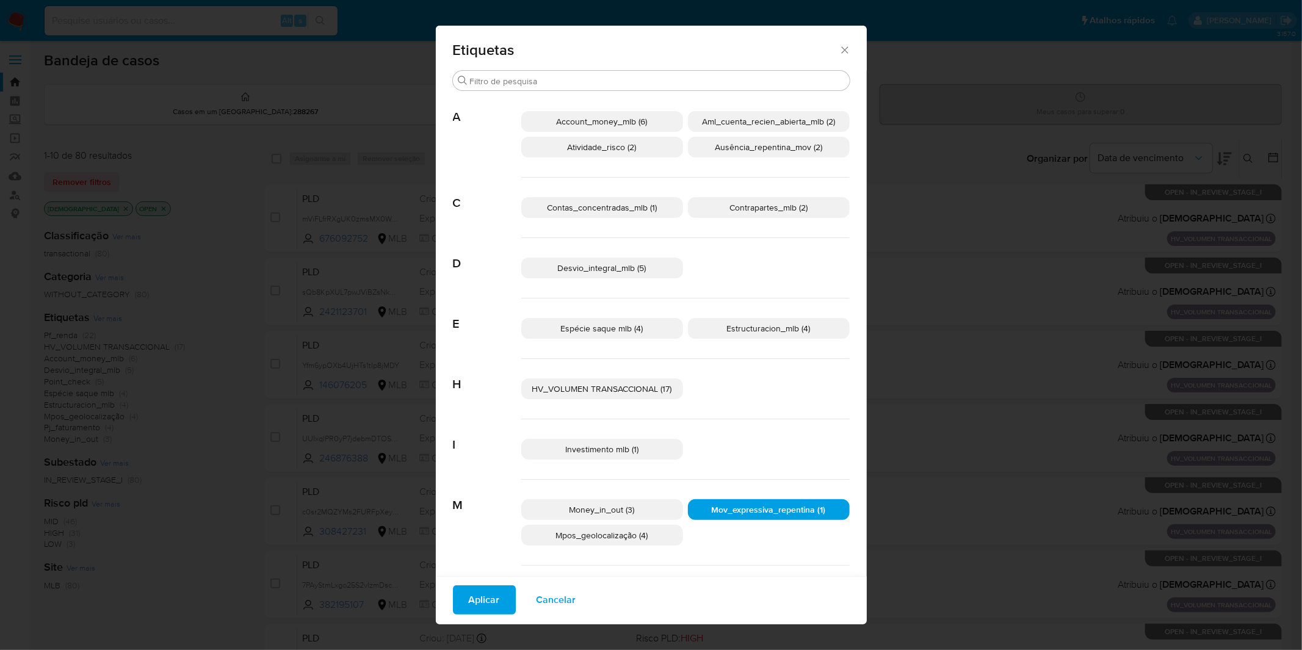
click at [761, 154] on p "Ausência_repentina_mov (2)" at bounding box center [769, 147] width 162 height 21
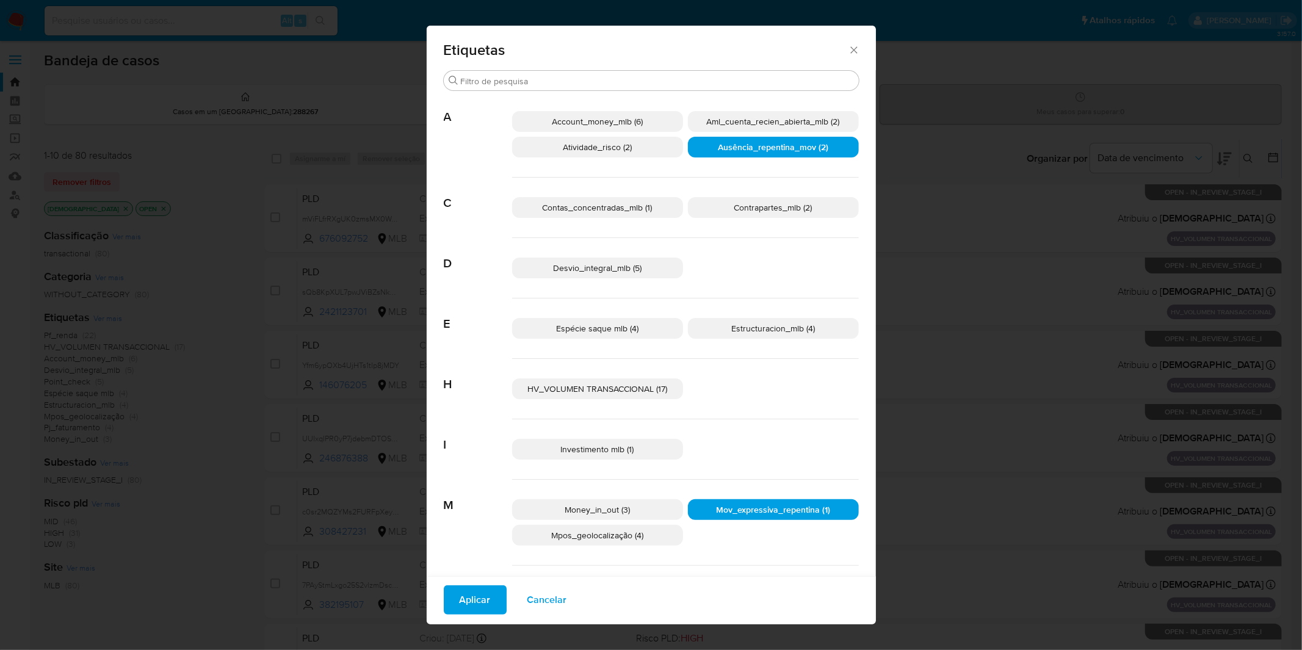
click at [764, 120] on span "Aml_cuenta_recien_abierta_mlb (2)" at bounding box center [773, 121] width 133 height 12
click at [747, 120] on span "Aml_cuenta_recien_abierta_mlb (2)" at bounding box center [773, 121] width 133 height 12
click at [662, 145] on p "Atividade_risco (2)" at bounding box center [597, 147] width 171 height 21
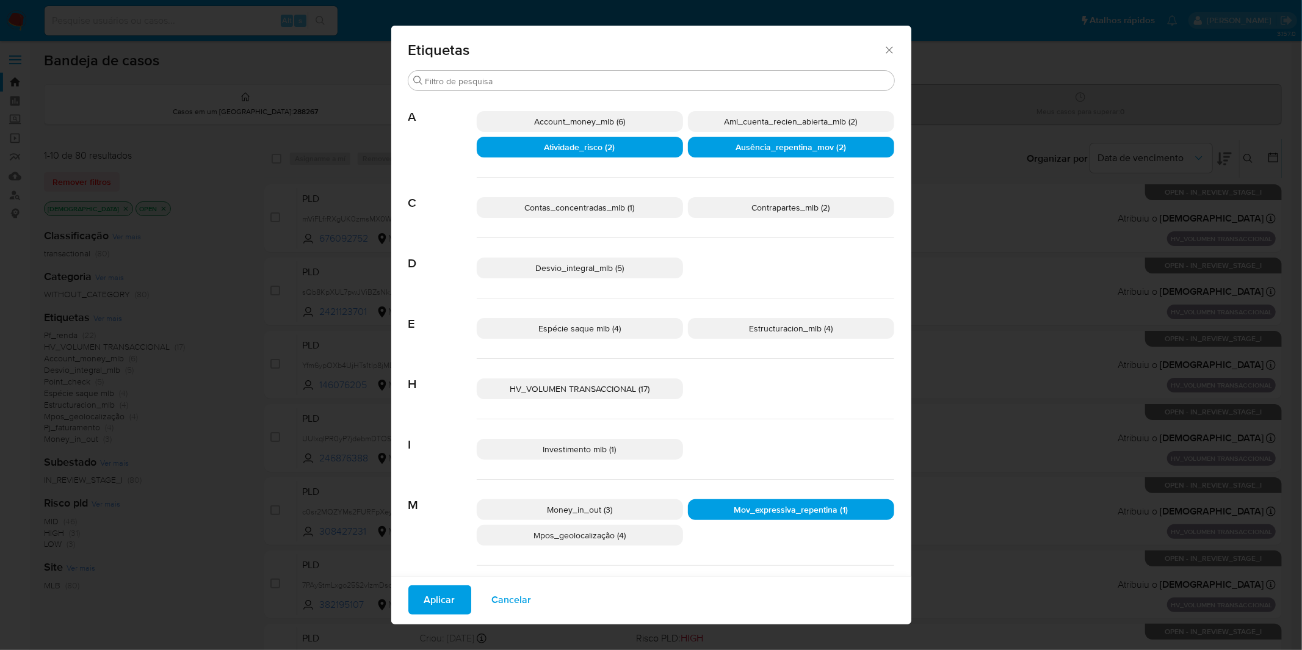
click at [708, 127] on p "Aml_cuenta_recien_abierta_mlb (2)" at bounding box center [791, 121] width 206 height 21
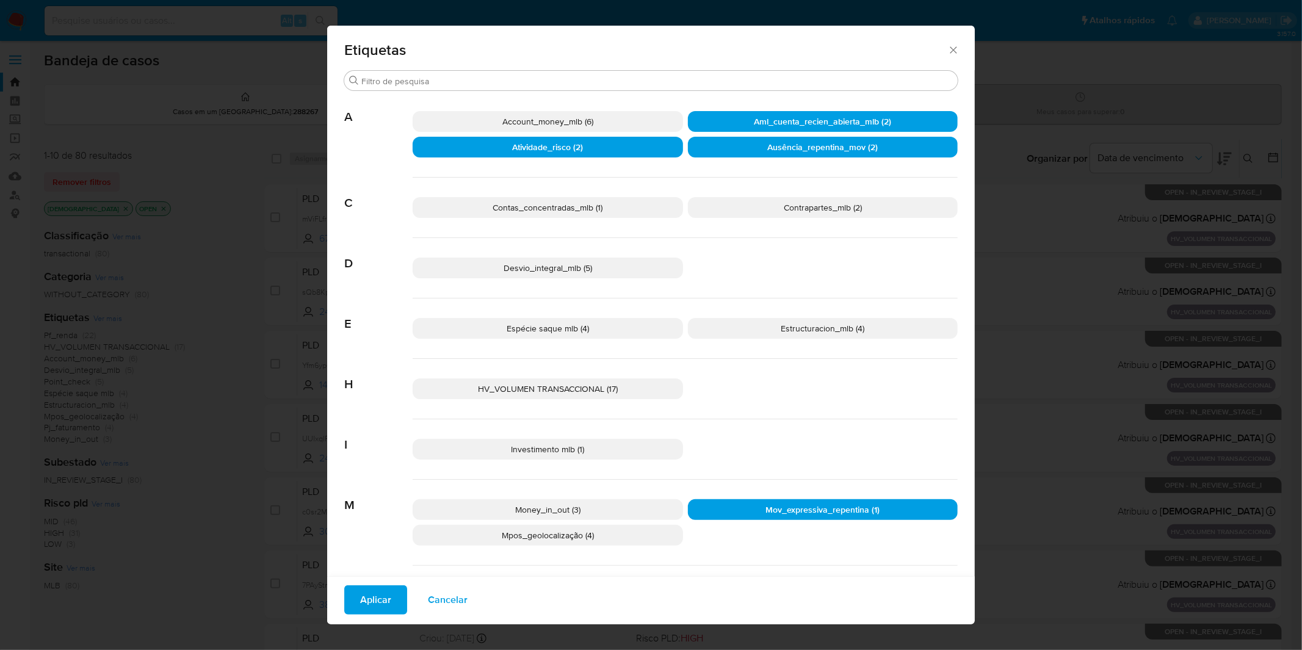
click at [648, 148] on p "Atividade_risco (2)" at bounding box center [547, 147] width 270 height 21
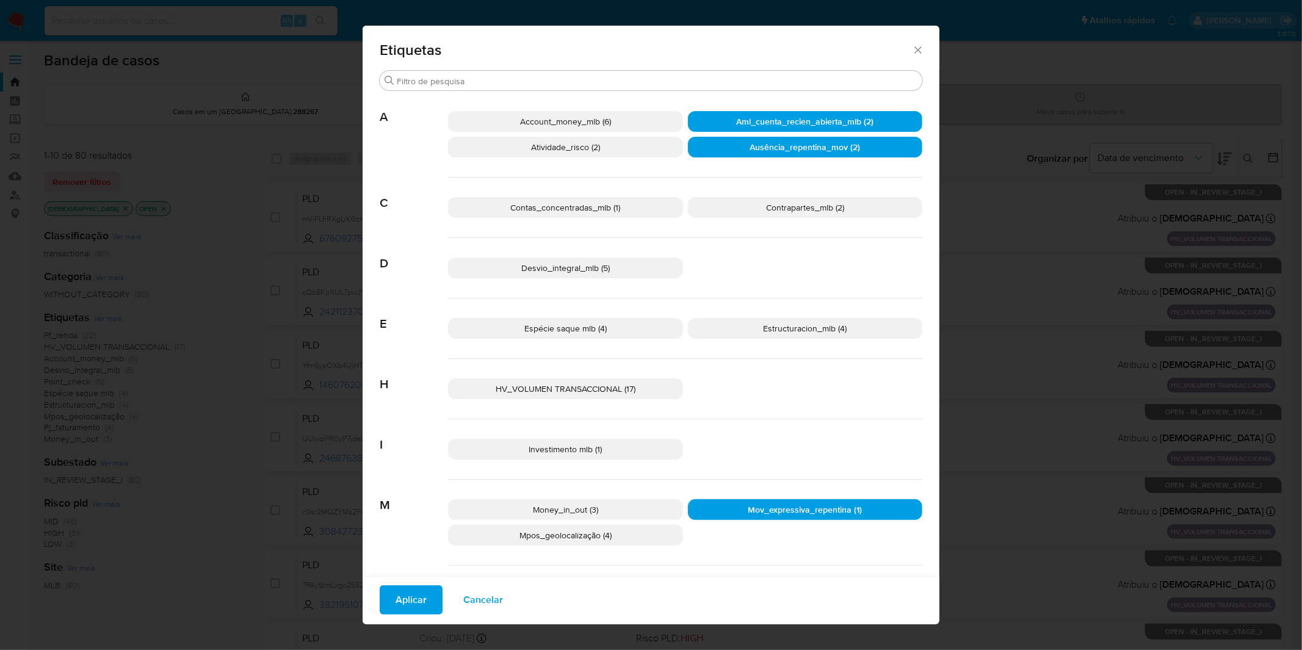
click at [422, 608] on span "Aplicar" at bounding box center [410, 599] width 31 height 27
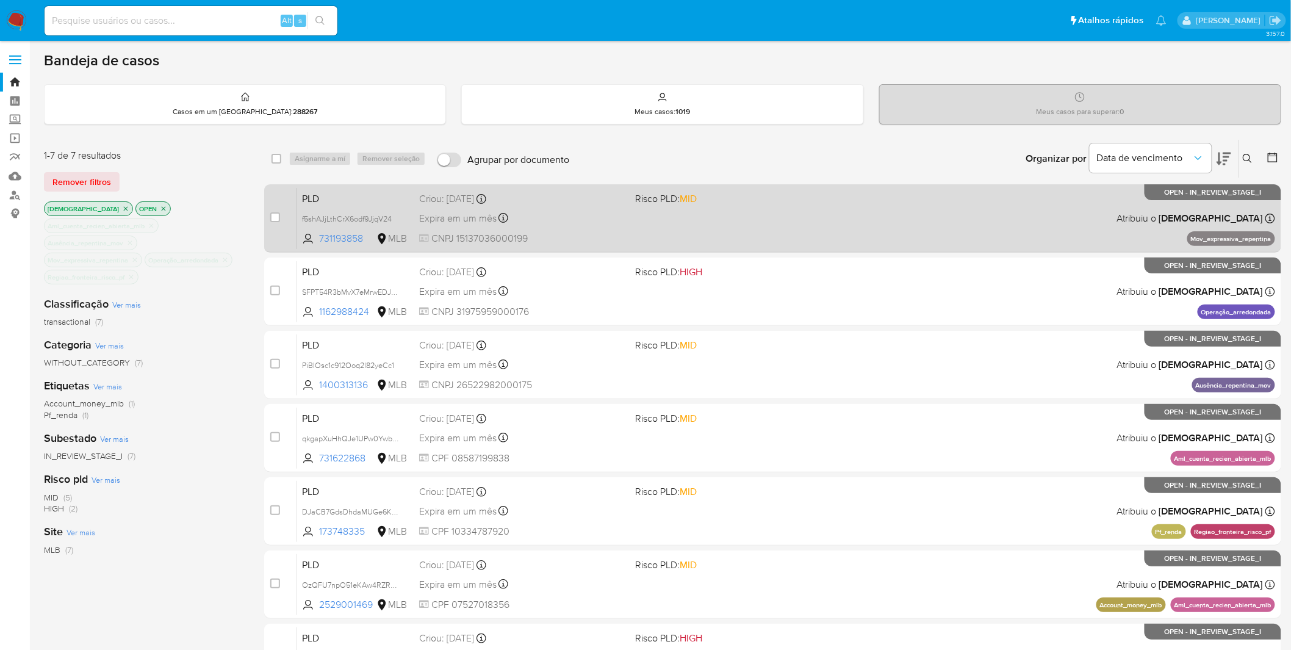
click at [582, 247] on div "PLD f5shAJjLthCrX6odf9JjqV24 731193858 MLB Risco PLD: MID Criou: 12/08/2025 Cri…" at bounding box center [786, 218] width 978 height 62
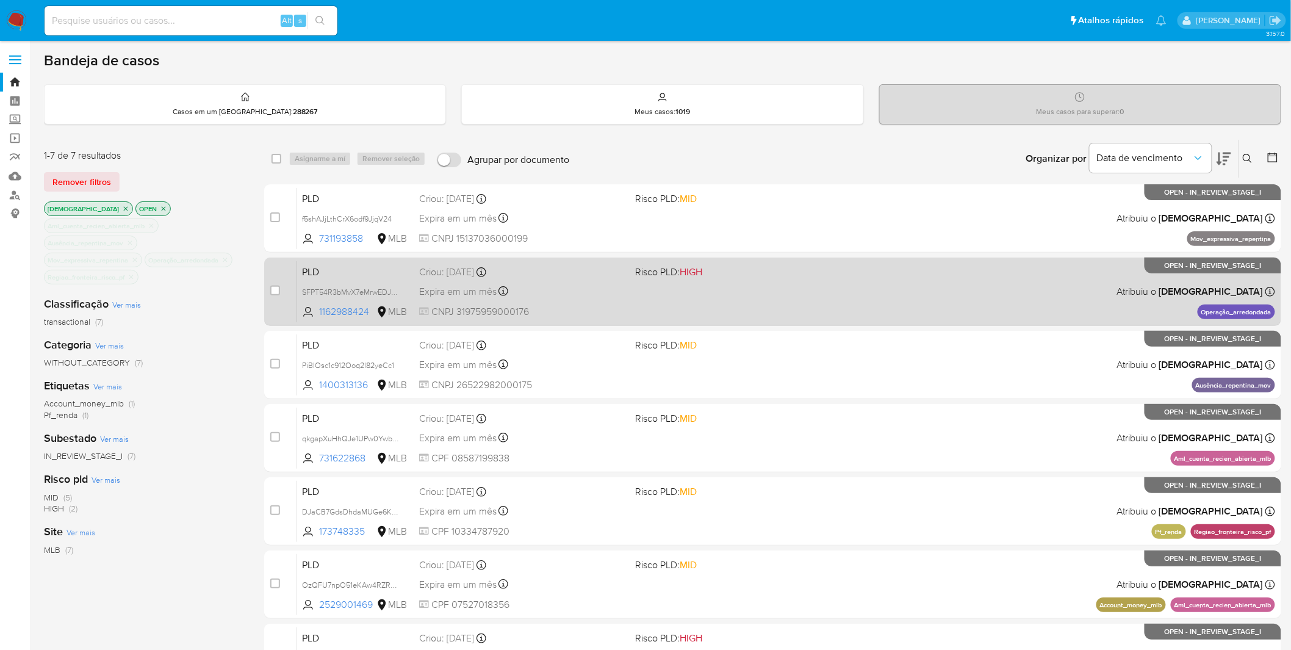
click at [600, 301] on div "PLD SFPT54R3bMvX7eMrwEDJxi7Z 1162988424 MLB Risco PLD: HIGH Criou: 12/08/2025 C…" at bounding box center [786, 292] width 978 height 62
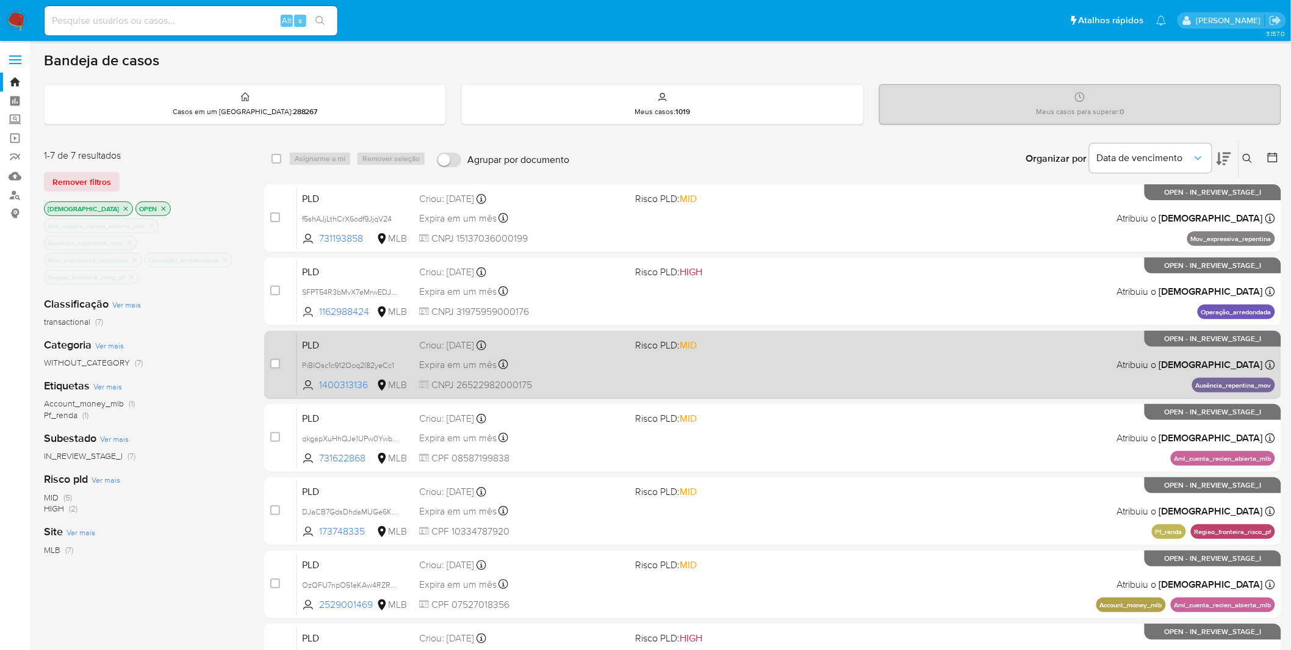
click at [584, 357] on div "Expira em um mês Expira em 26/09/2025 00:30:14" at bounding box center [522, 364] width 207 height 16
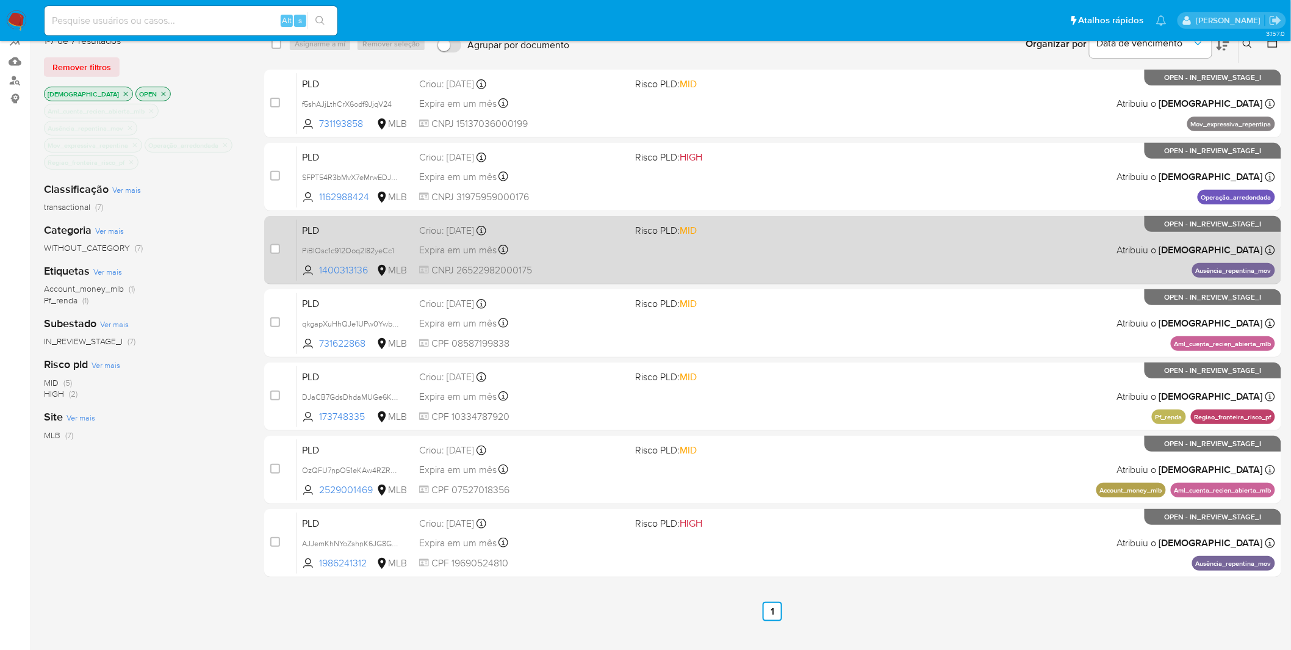
scroll to position [117, 0]
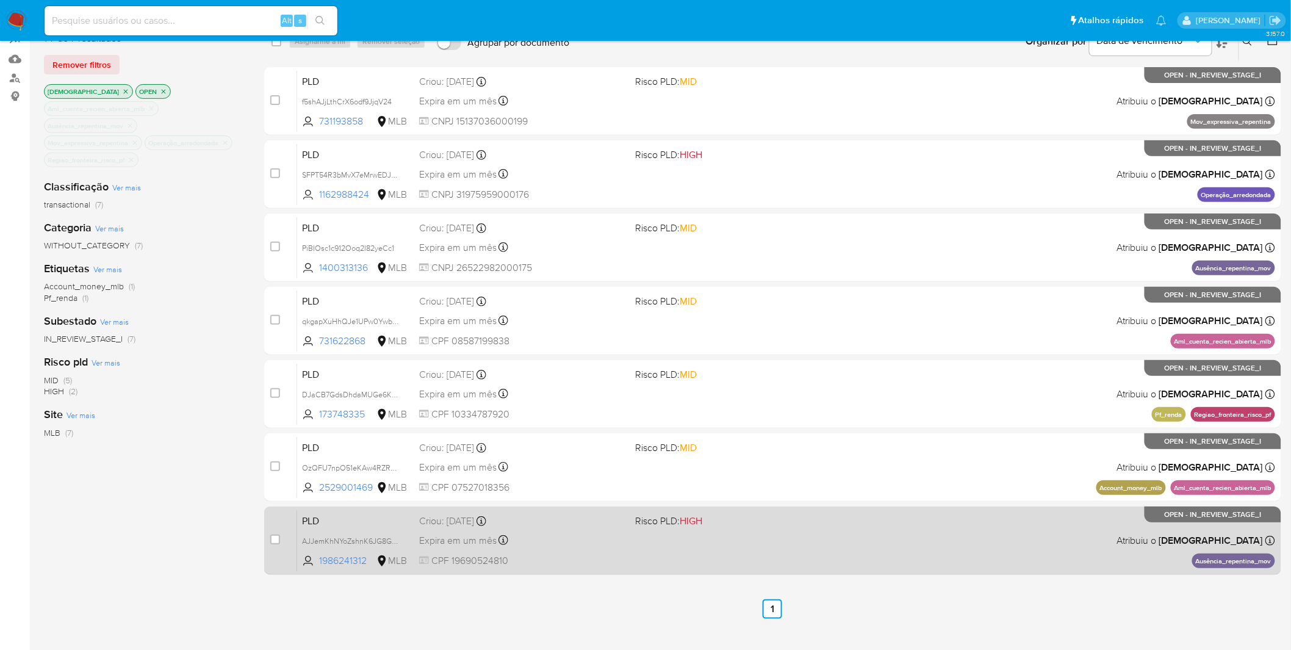
click at [624, 547] on div "Expira em um mês Expira em 26/09/2025 00:11:24" at bounding box center [522, 540] width 207 height 16
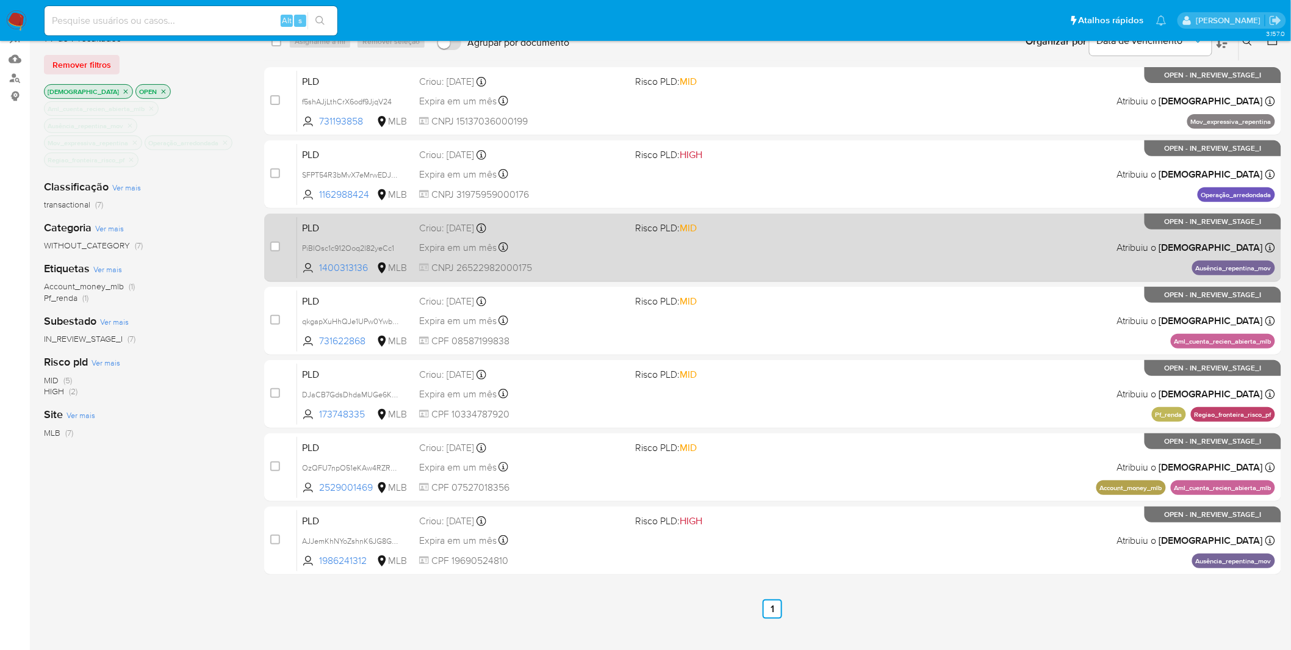
click at [596, 256] on div "PLD PiBIOsc1c912Ooq2l82yeCc1 1400313136 MLB Risco PLD: MID Criou: 12/08/2025 Cr…" at bounding box center [786, 248] width 978 height 62
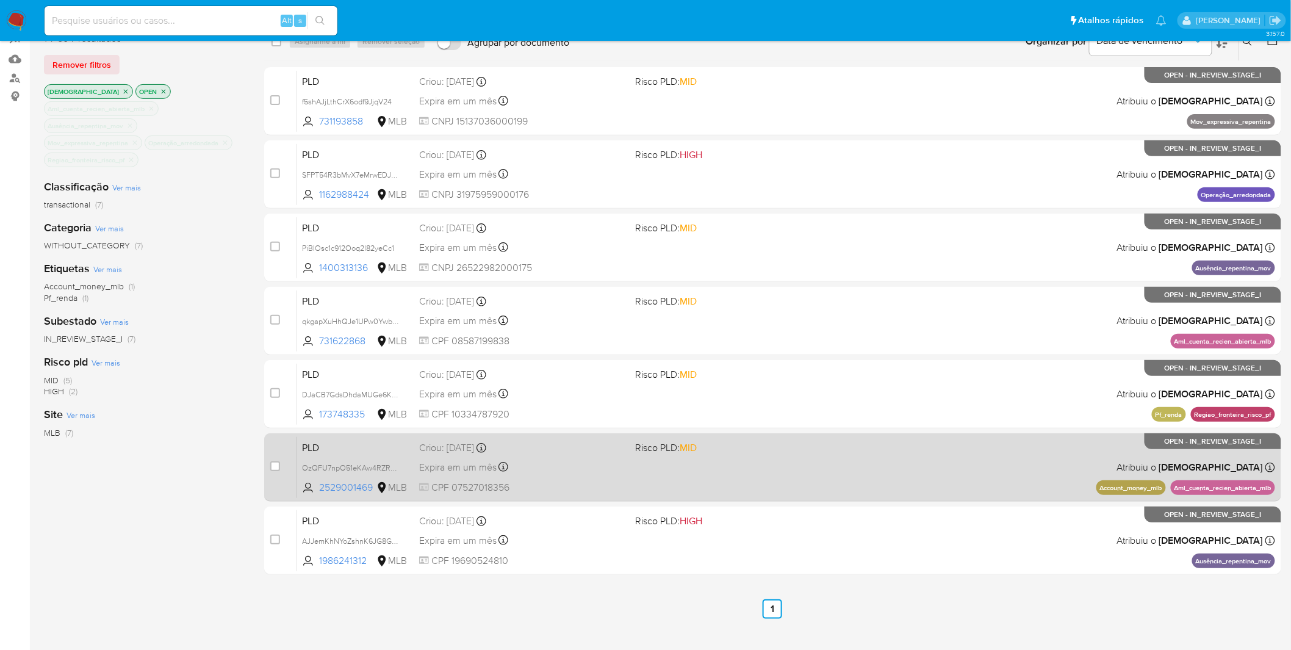
click at [654, 472] on div "PLD OzQFU7npO51eKAw4RZRgZKvI 2529001469 MLB Risco PLD: MID Criou: 12/08/2025 Cr…" at bounding box center [786, 467] width 978 height 62
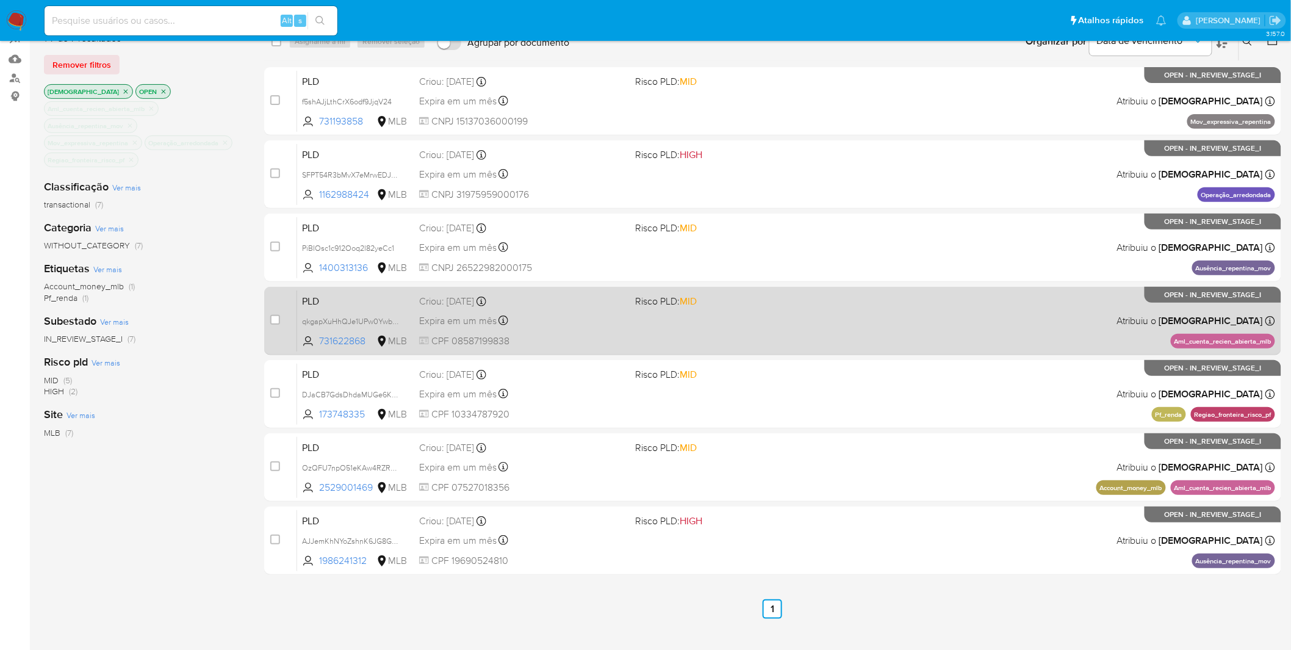
click at [575, 344] on span "CPF 08587199838" at bounding box center [522, 340] width 207 height 13
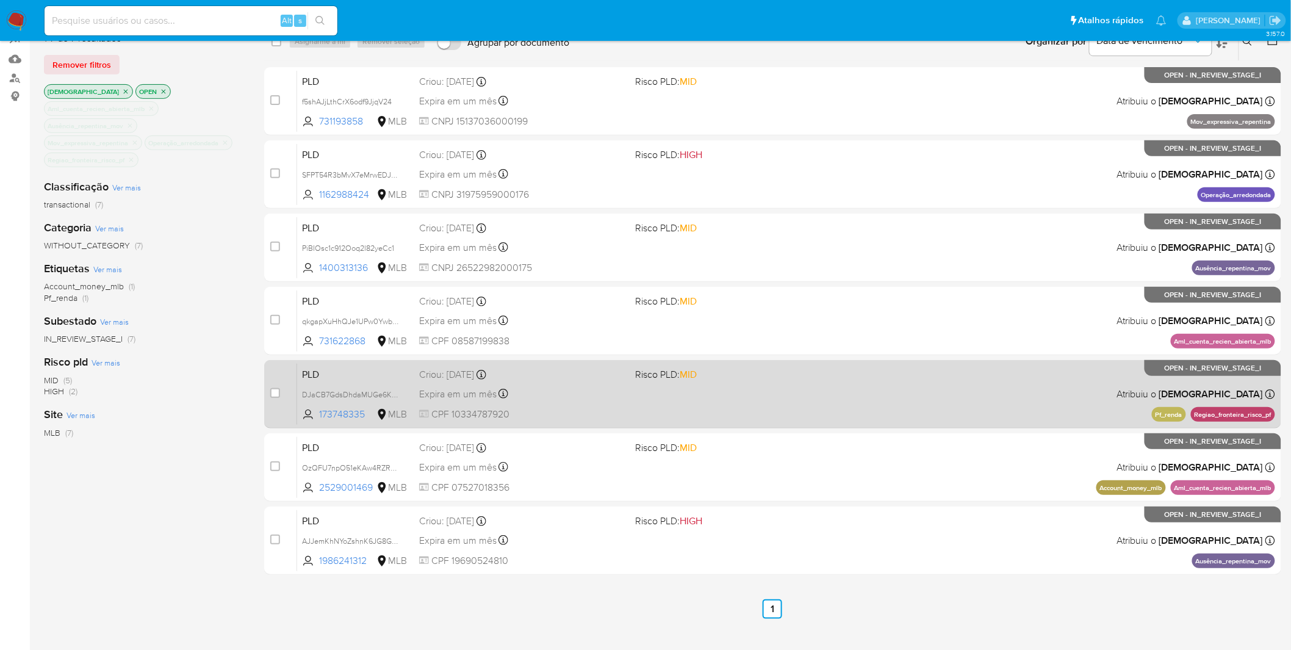
click at [779, 412] on div "PLD DJaCB7GdsDhdaMUGe6KoUs7l 173748335 MLB Risco PLD: MID Criou: 12/08/2025 Cri…" at bounding box center [786, 394] width 978 height 62
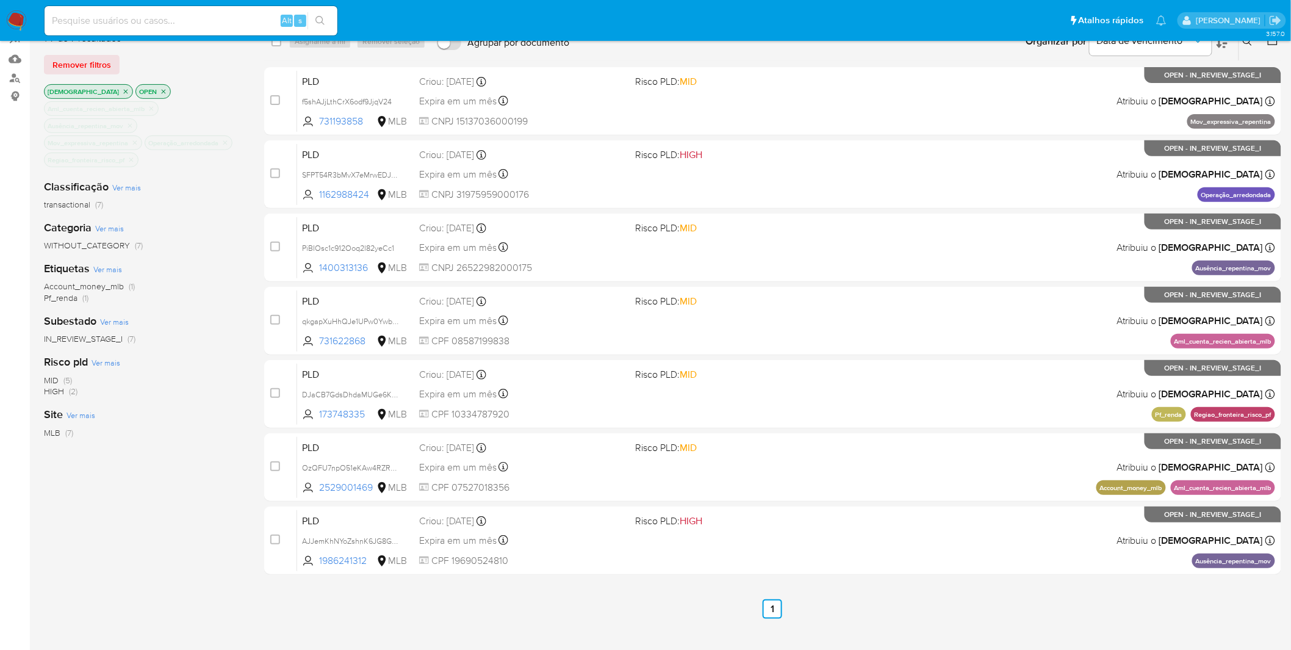
click at [171, 290] on div "Account_money_mlb (1) Pf_renda (1)" at bounding box center [144, 292] width 201 height 23
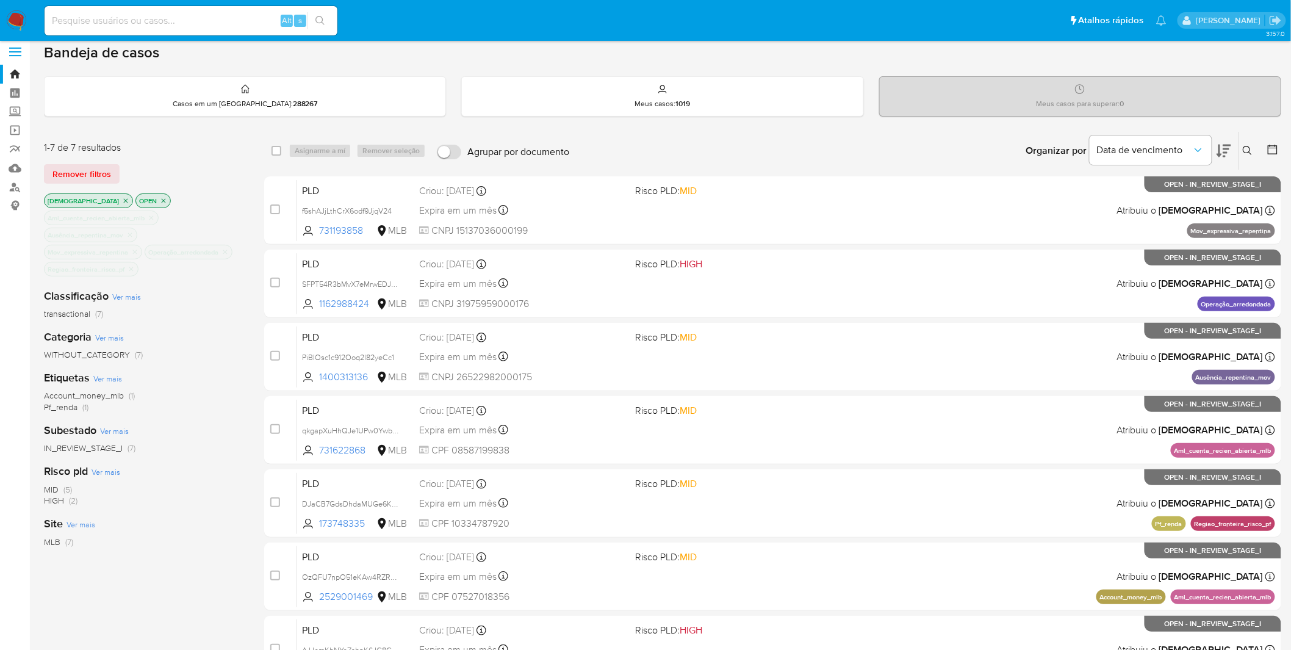
scroll to position [0, 0]
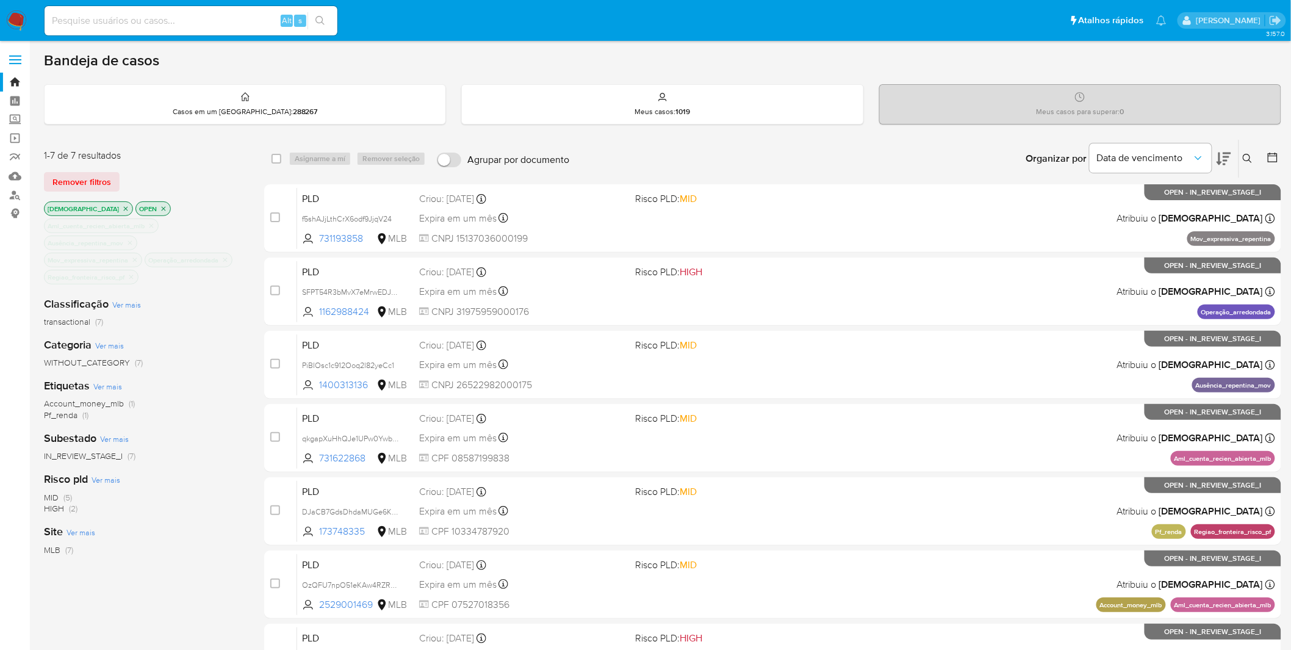
click at [22, 24] on img at bounding box center [16, 20] width 21 height 21
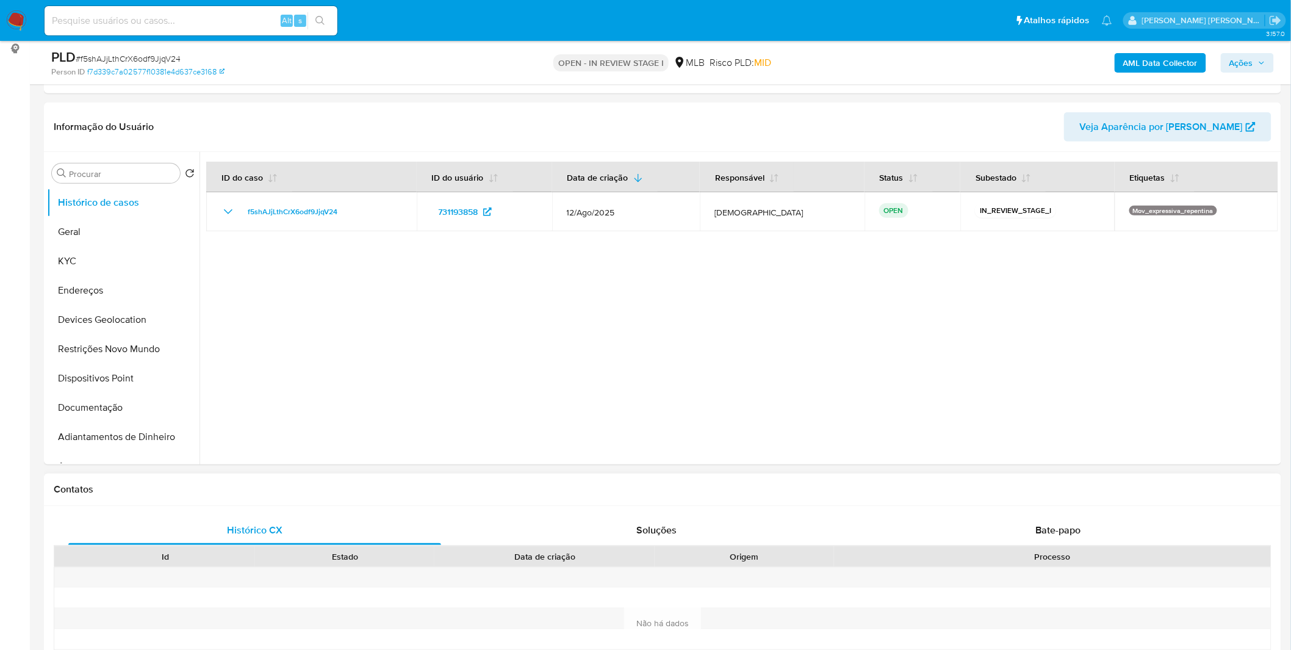
select select "10"
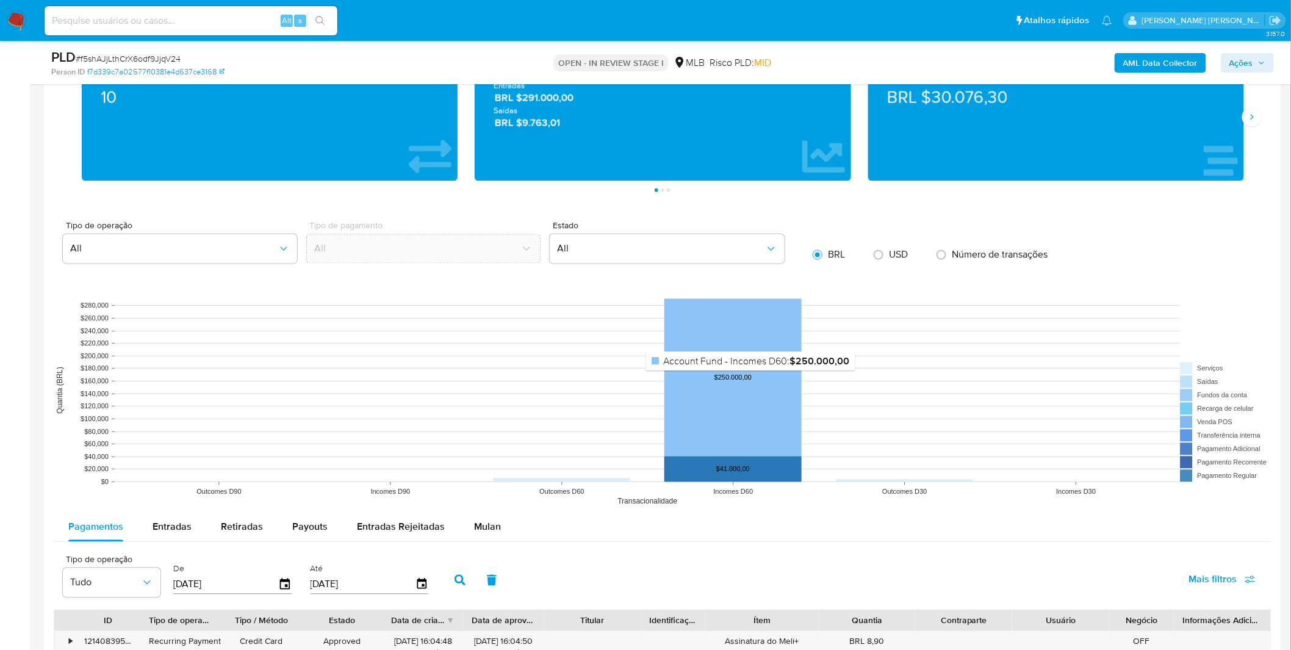
scroll to position [1017, 0]
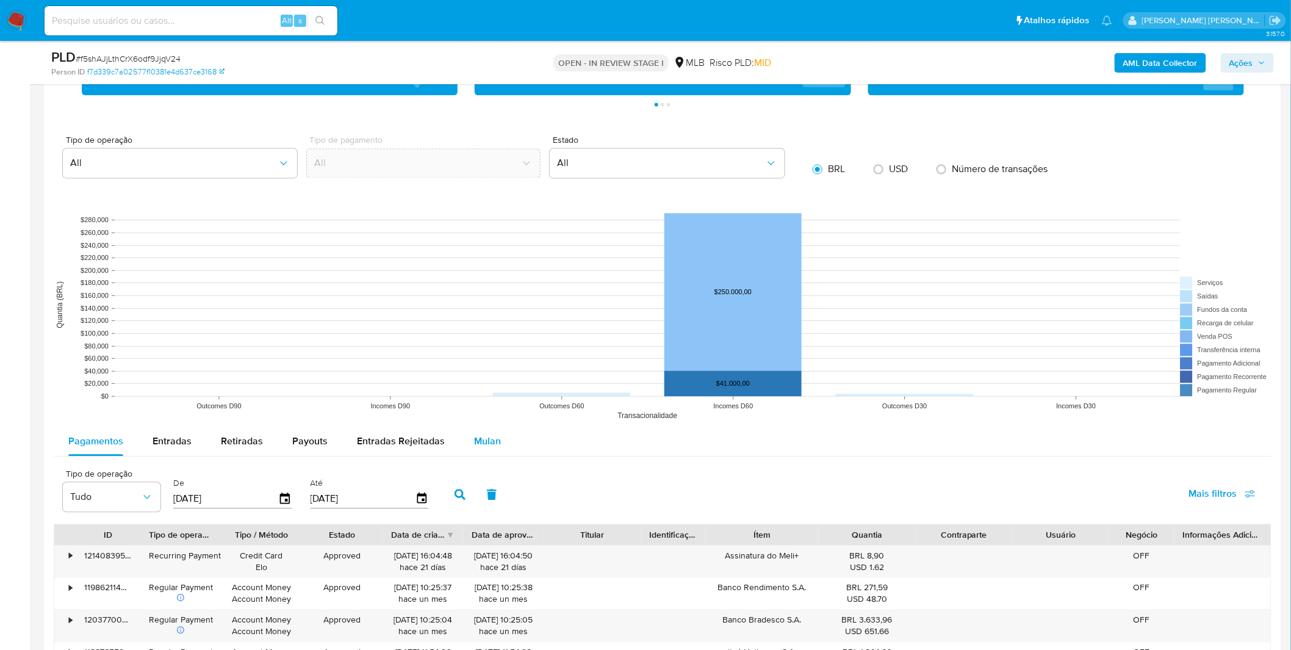
click at [492, 438] on span "Mulan" at bounding box center [487, 441] width 27 height 14
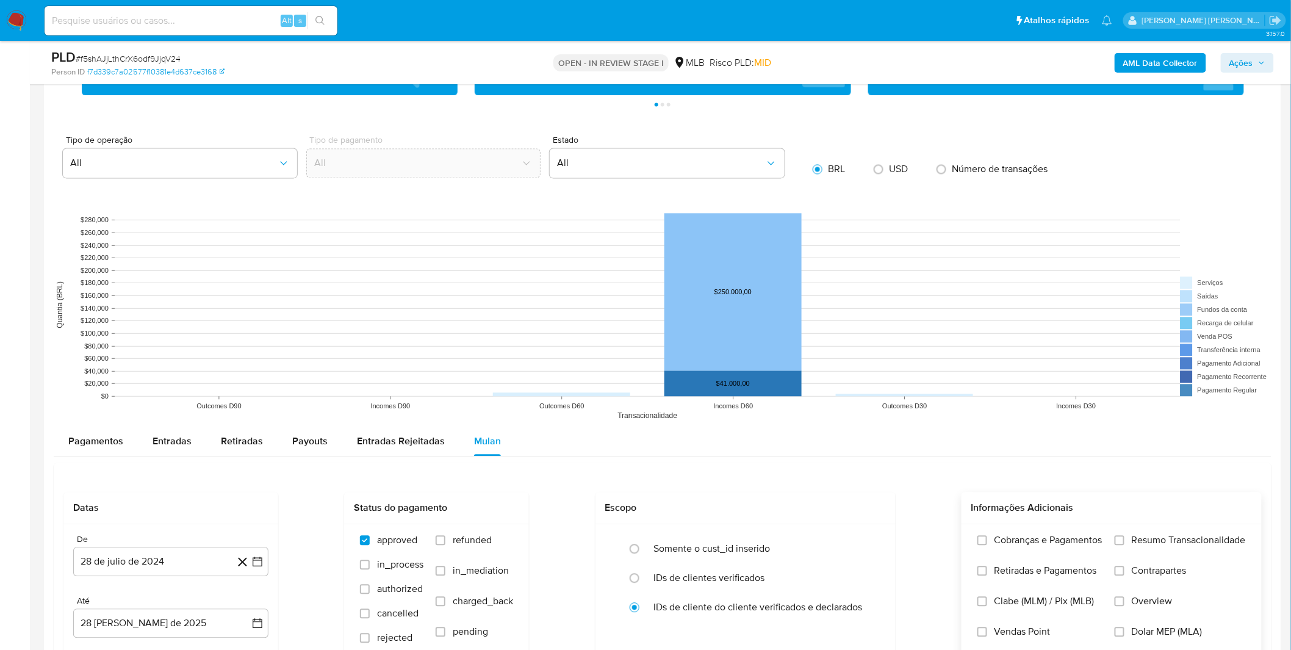
click at [1016, 545] on span "Cobranças e Pagamentos" at bounding box center [1049, 540] width 108 height 12
click at [987, 545] on input "Cobranças e Pagamentos" at bounding box center [983, 540] width 10 height 10
click at [1014, 571] on span "Retiradas e Pagamentos" at bounding box center [1046, 570] width 103 height 12
click at [987, 571] on input "Retiradas e Pagamentos" at bounding box center [983, 571] width 10 height 10
drag, startPoint x: 1112, startPoint y: 541, endPoint x: 1124, endPoint y: 571, distance: 32.6
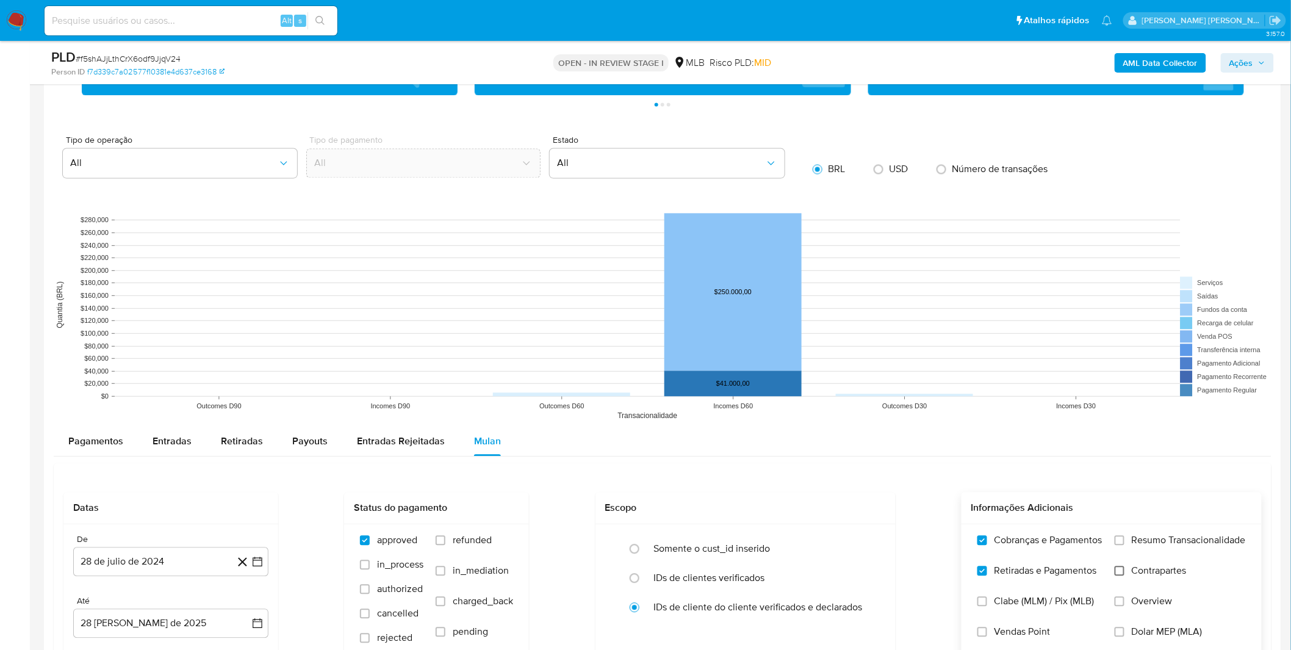
click at [1113, 541] on div "Cobranças e Pagamentos Retiradas e Pagamentos Clabe (MLM) / Pix (MLB) Vendas Po…" at bounding box center [1111, 595] width 281 height 122
click at [1127, 577] on label "Contrapartes" at bounding box center [1180, 579] width 131 height 31
click at [1125, 575] on input "Contrapartes" at bounding box center [1120, 571] width 10 height 10
click at [1128, 546] on label "Resumo Transacionalidade" at bounding box center [1180, 549] width 131 height 31
click at [1125, 545] on input "Resumo Transacionalidade" at bounding box center [1120, 540] width 10 height 10
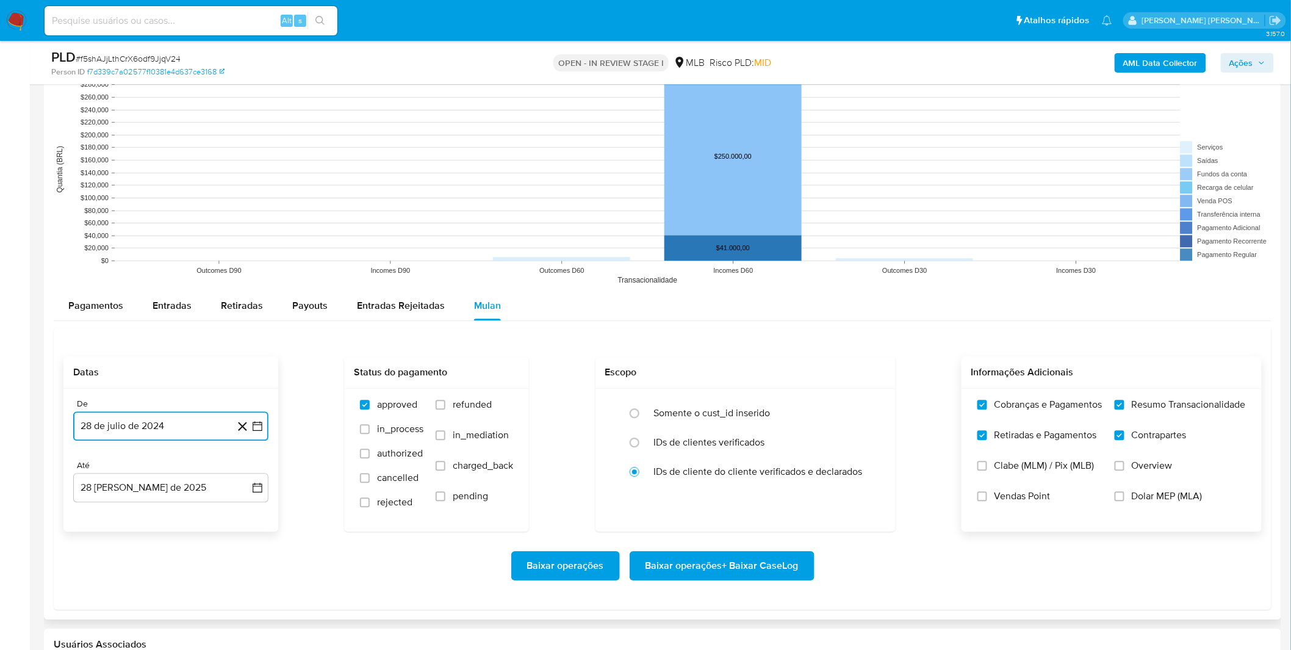
click at [172, 434] on button "28 de julio de 2024" at bounding box center [170, 425] width 195 height 29
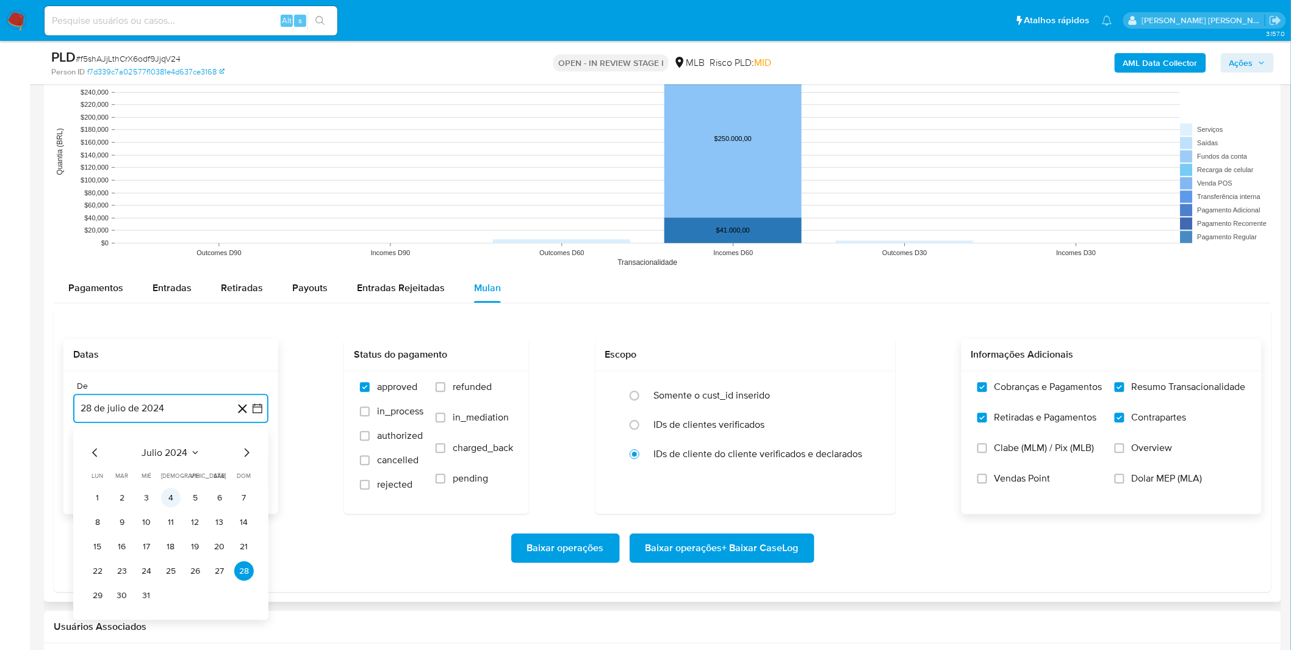
scroll to position [1220, 0]
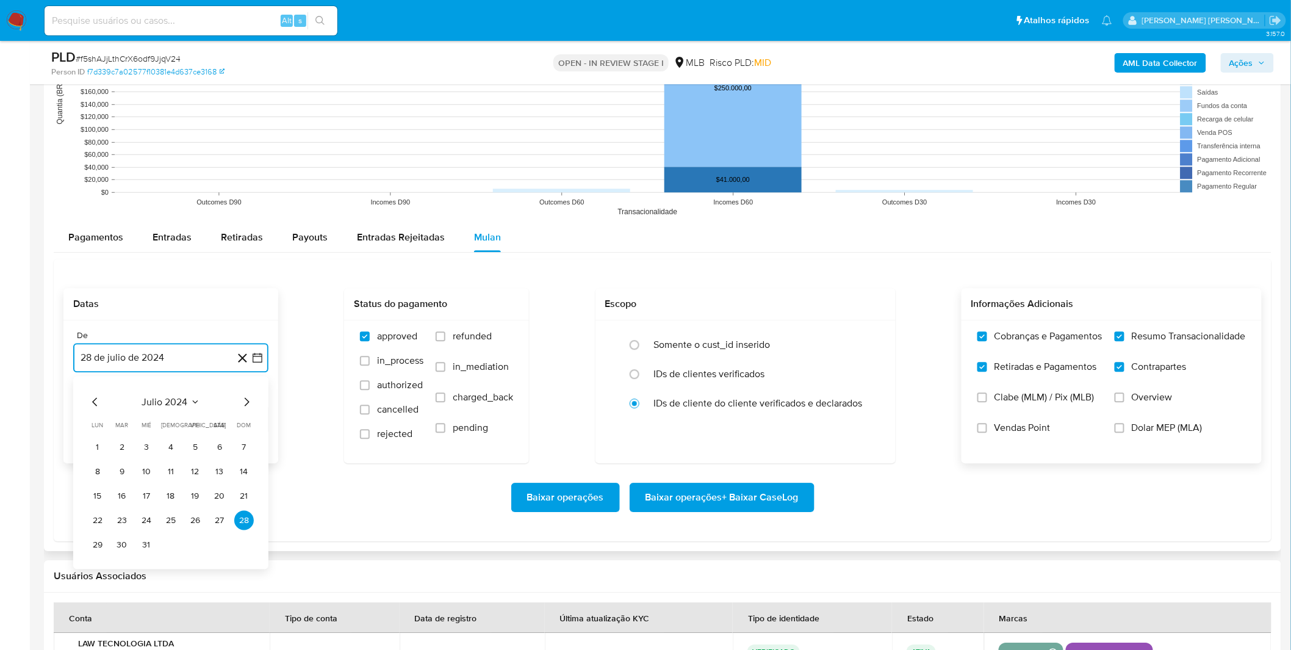
click at [178, 406] on span "julio 2024" at bounding box center [165, 401] width 46 height 12
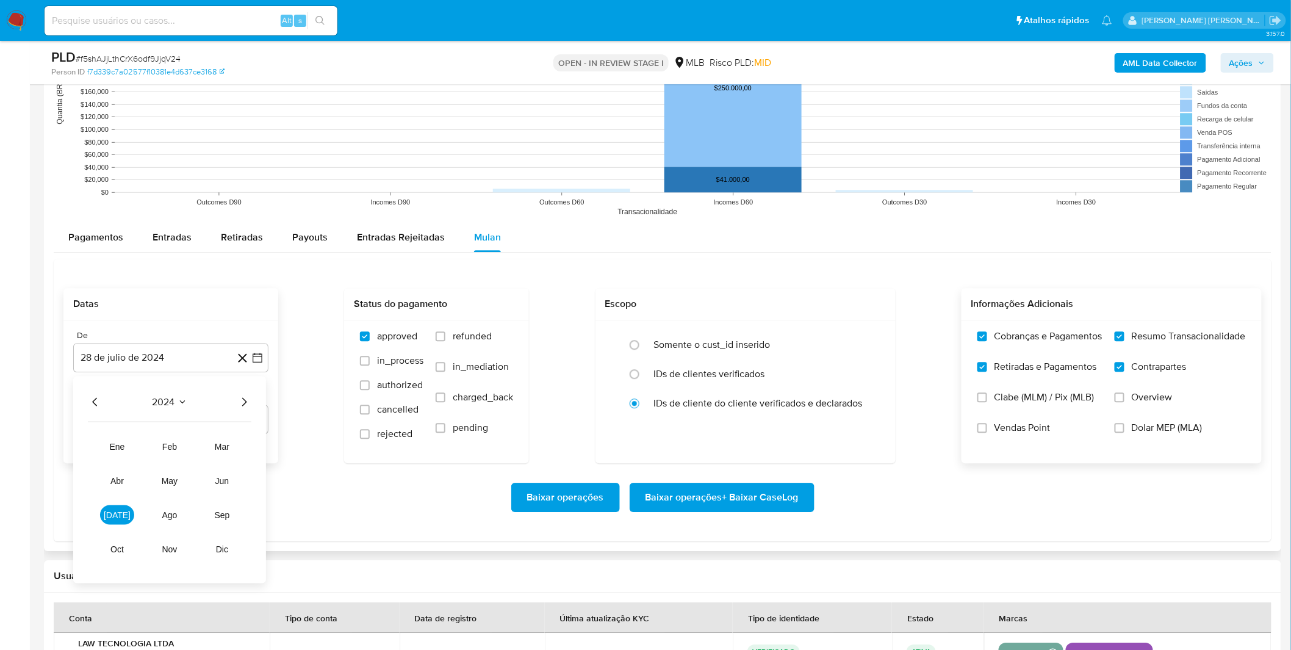
click at [249, 409] on icon "Año siguiente" at bounding box center [244, 401] width 15 height 15
click at [122, 513] on button "[DATE]" at bounding box center [117, 515] width 34 height 20
click at [118, 452] on button "1" at bounding box center [122, 447] width 20 height 20
click at [118, 452] on div "De 1 de julio de 2025 1-07-2025 Até 28 de agosto de 2025 28-08-2025" at bounding box center [170, 391] width 215 height 143
click at [139, 497] on div "Baixar operações Baixar operações + Baixar CaseLog" at bounding box center [662, 497] width 1198 height 29
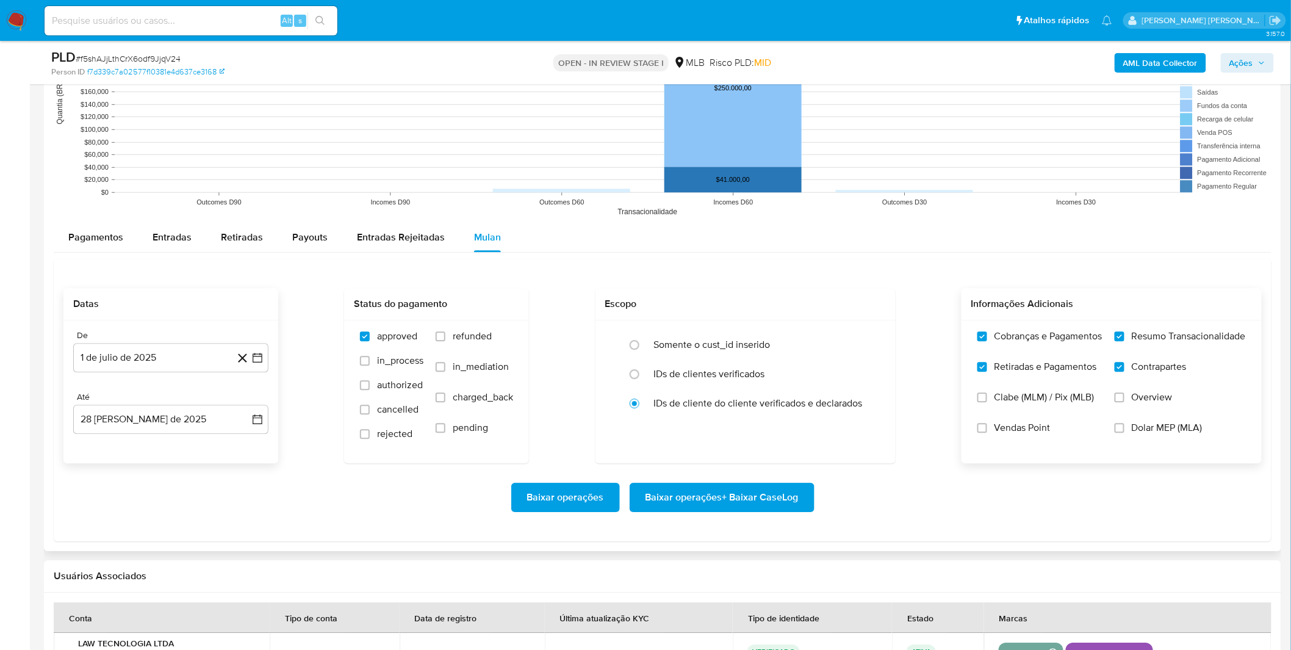
click at [704, 503] on span "Baixar operações + Baixar CaseLog" at bounding box center [722, 497] width 153 height 27
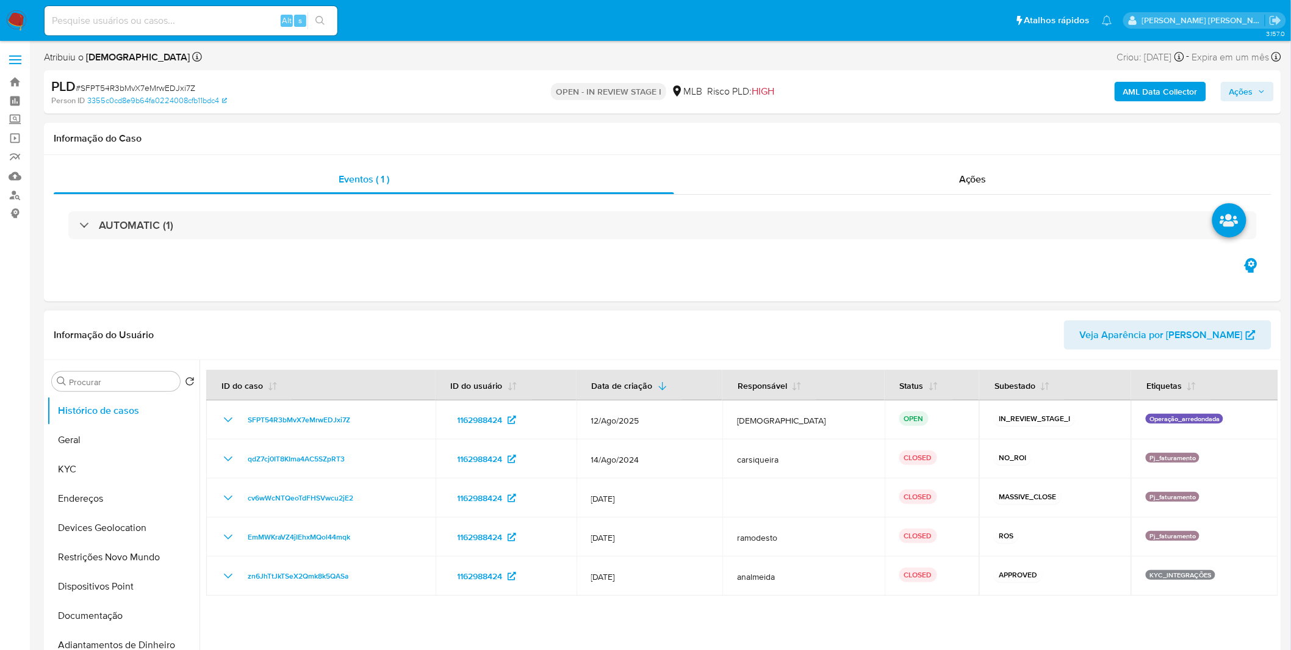
select select "10"
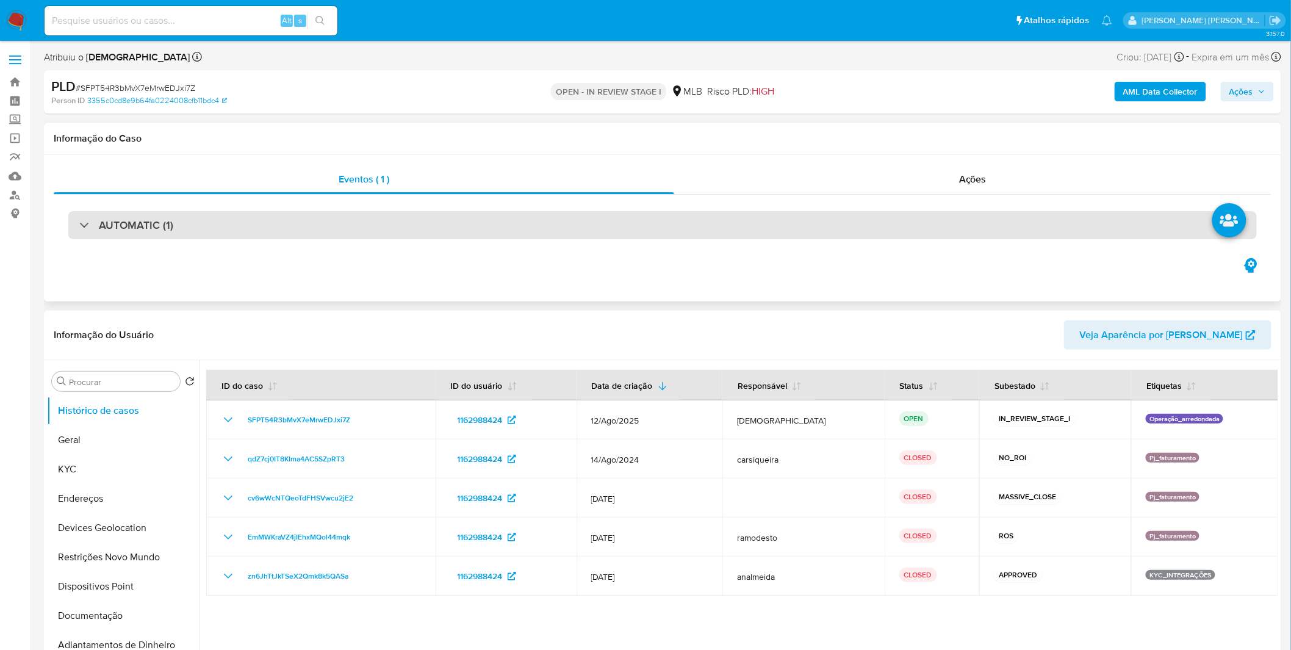
click at [92, 227] on div "AUTOMATIC (1)" at bounding box center [126, 224] width 94 height 13
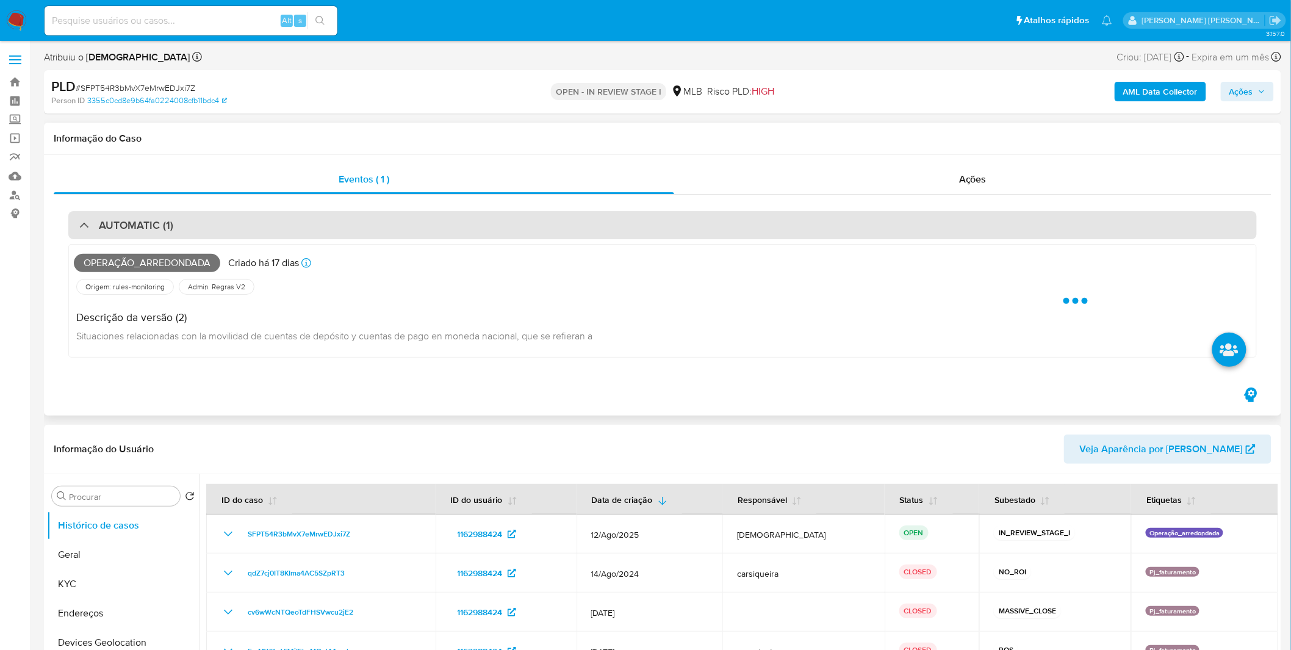
click at [92, 223] on div "AUTOMATIC (1)" at bounding box center [126, 224] width 94 height 13
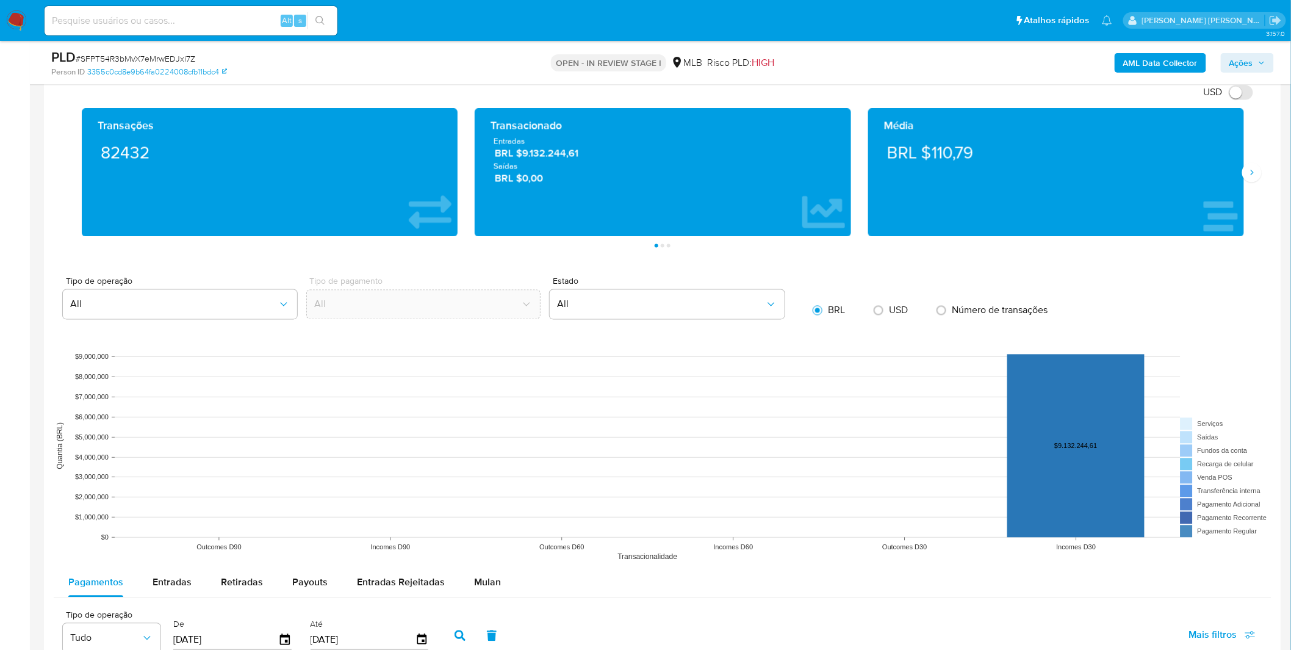
scroll to position [881, 0]
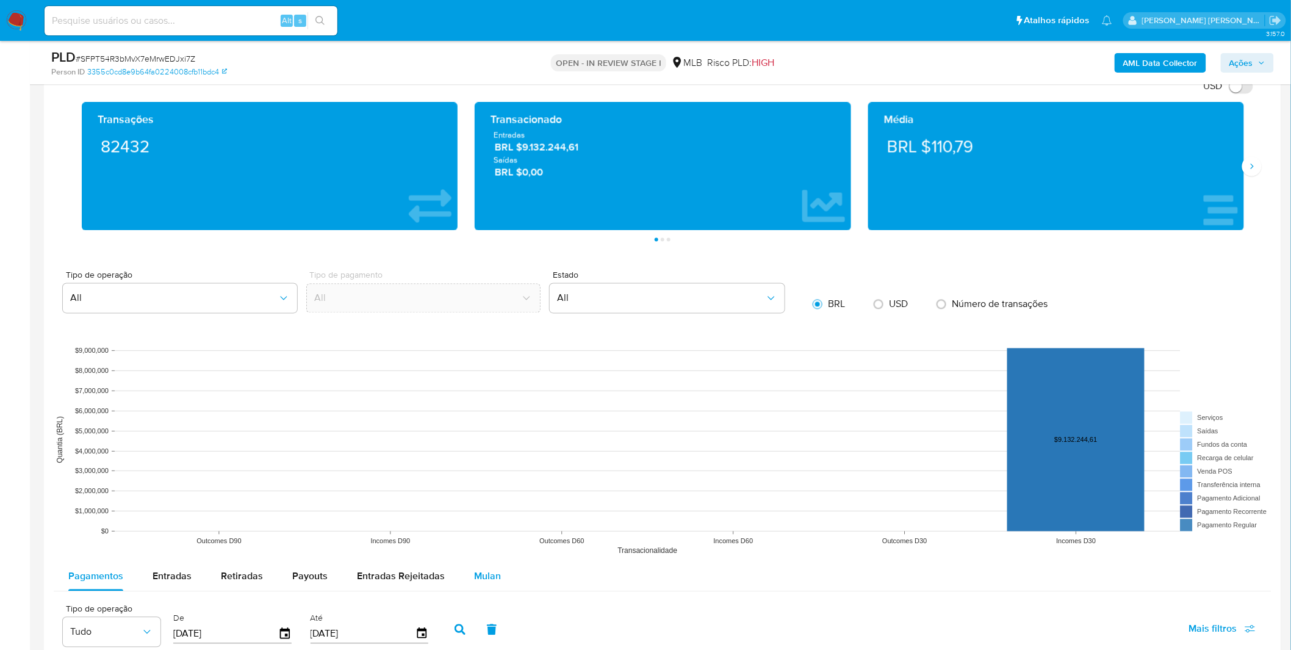
click at [480, 571] on span "Mulan" at bounding box center [487, 576] width 27 height 14
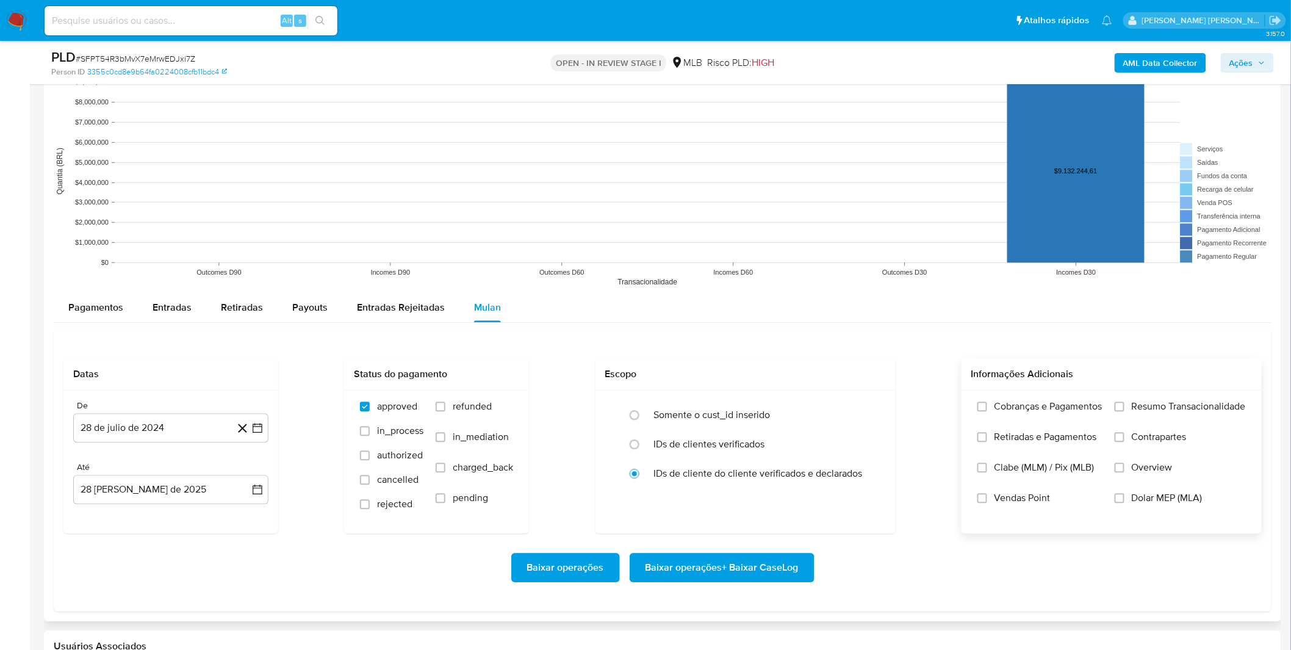
scroll to position [1152, 0]
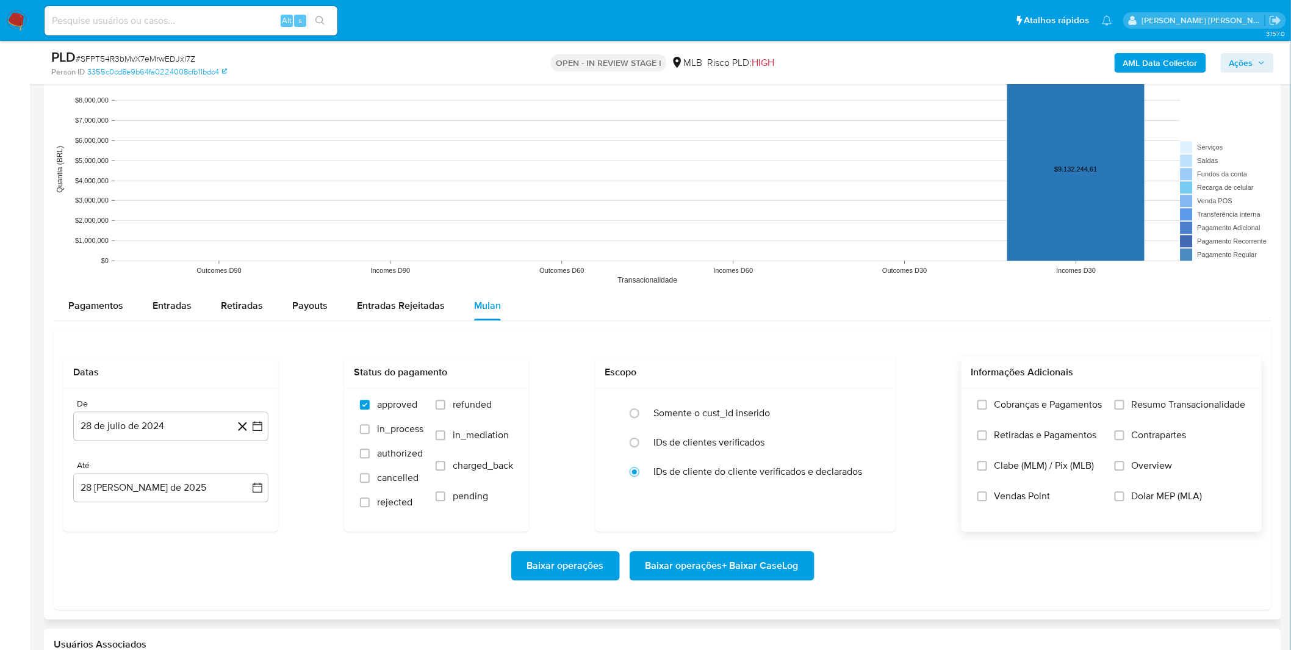
click at [1070, 421] on label "Cobranças e Pagamentos" at bounding box center [1040, 413] width 125 height 31
click at [987, 409] on input "Cobranças e Pagamentos" at bounding box center [983, 405] width 10 height 10
click at [1065, 439] on span "Retiradas e Pagamentos" at bounding box center [1046, 435] width 103 height 12
click at [987, 439] on input "Retiradas e Pagamentos" at bounding box center [983, 435] width 10 height 10
click at [1132, 407] on span "Resumo Transacionalidade" at bounding box center [1189, 404] width 114 height 12
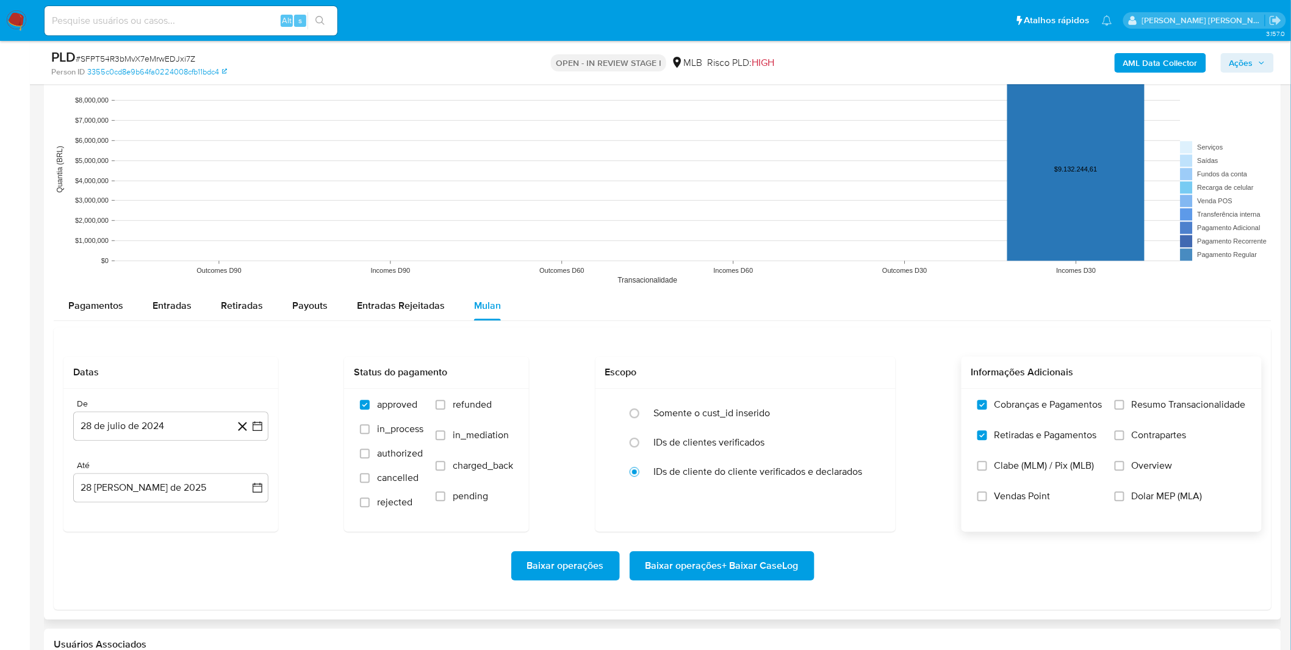
click at [1125, 407] on input "Resumo Transacionalidade" at bounding box center [1120, 405] width 10 height 10
click at [1136, 434] on span "Contrapartes" at bounding box center [1159, 435] width 55 height 12
click at [1125, 434] on input "Contrapartes" at bounding box center [1120, 435] width 10 height 10
click at [198, 429] on button "28 de julio de 2024" at bounding box center [170, 425] width 195 height 29
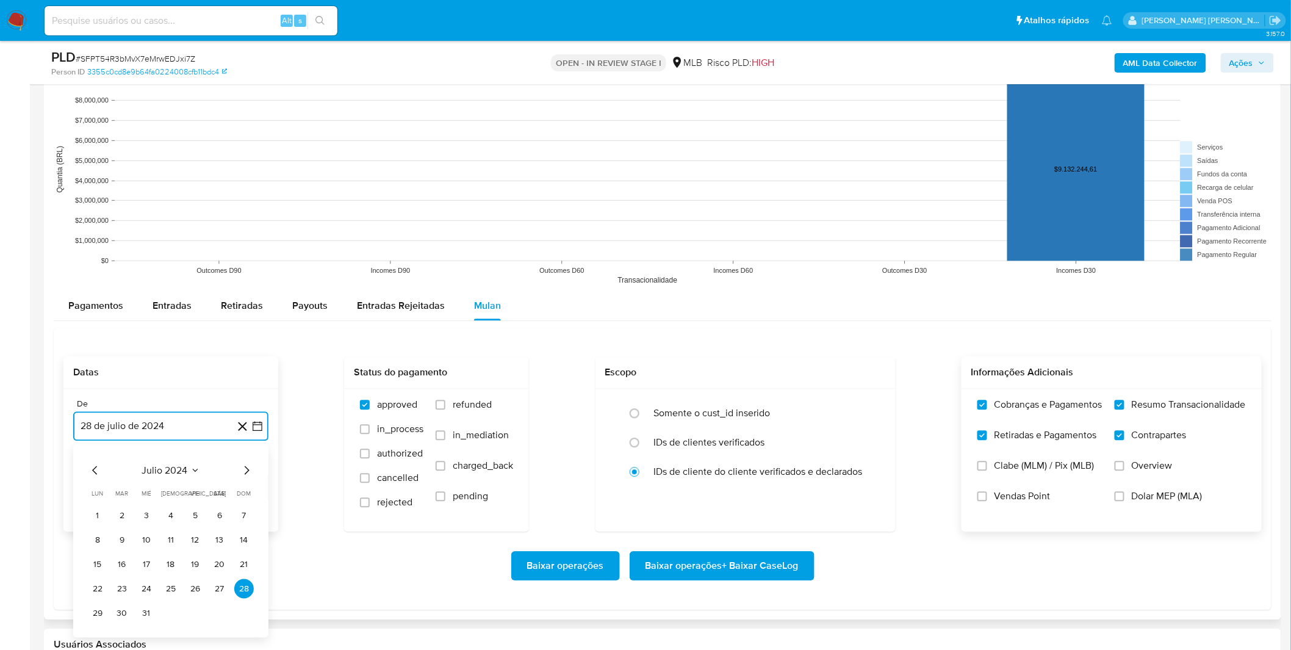
click at [155, 469] on span "julio 2024" at bounding box center [165, 470] width 46 height 12
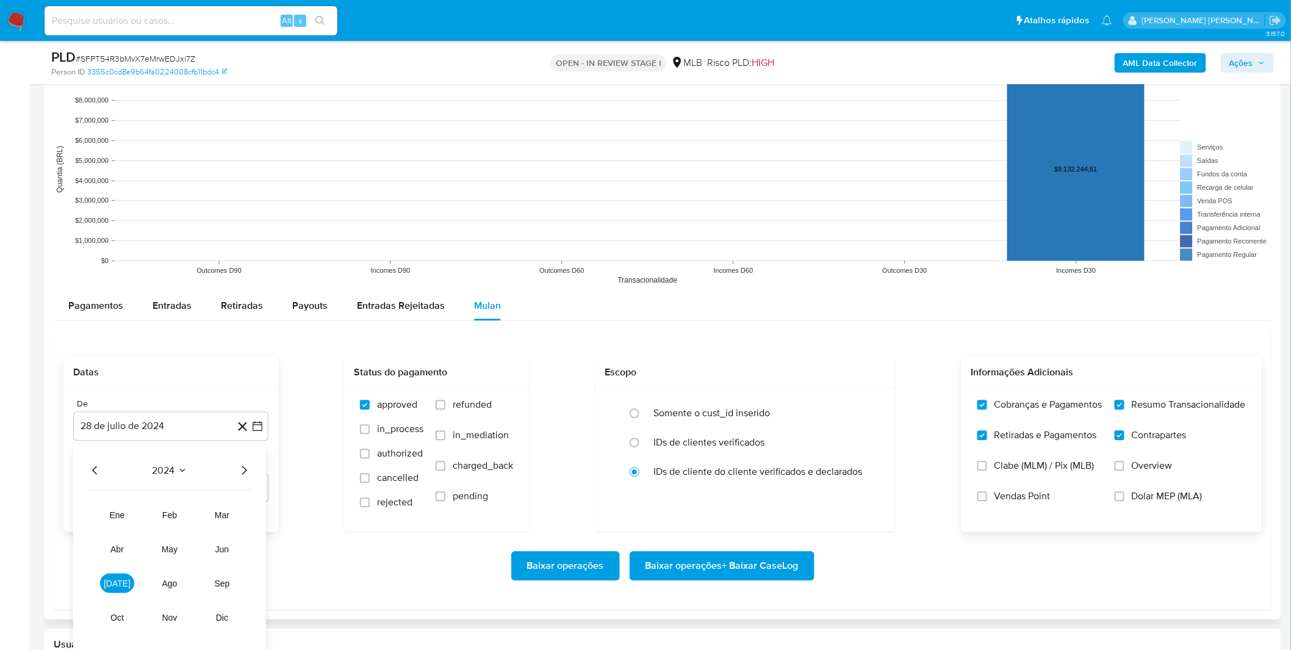
click at [248, 472] on icon "Año siguiente" at bounding box center [244, 470] width 15 height 15
click at [117, 590] on button "[DATE]" at bounding box center [117, 583] width 34 height 20
click at [118, 522] on button "1" at bounding box center [122, 515] width 20 height 20
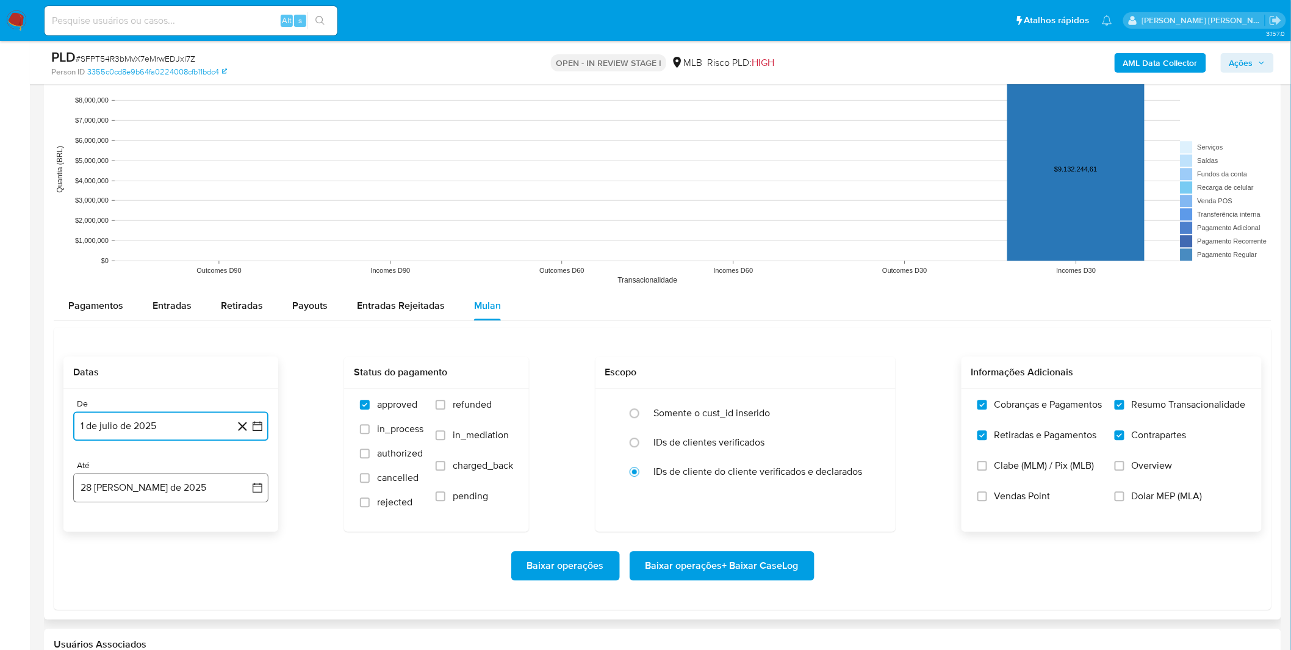
click at [208, 490] on button "[DATE]" at bounding box center [170, 487] width 195 height 29
click at [150, 448] on button "27" at bounding box center [147, 444] width 20 height 20
click at [211, 530] on div "De 1 de julio de 2025 1-07-2025 Até 27 de agosto de 2025 27-08-2025" at bounding box center [170, 460] width 215 height 143
click at [722, 564] on span "Baixar operações + Baixar CaseLog" at bounding box center [722, 565] width 153 height 27
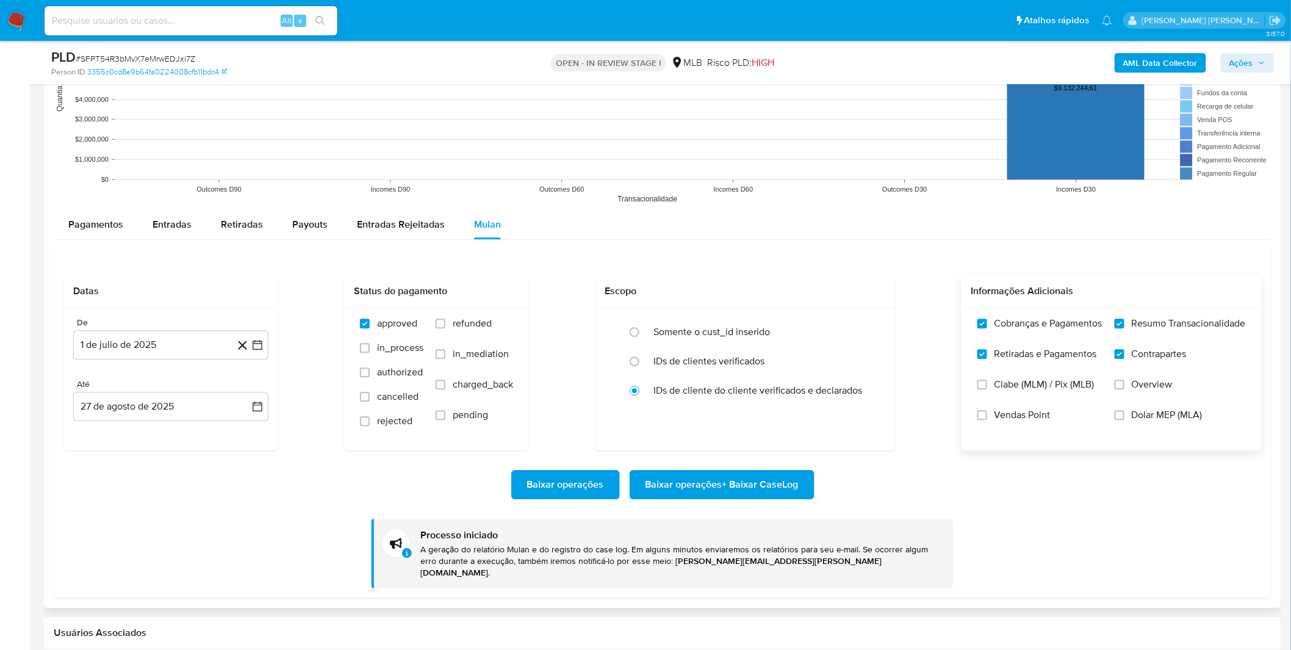
scroll to position [1356, 0]
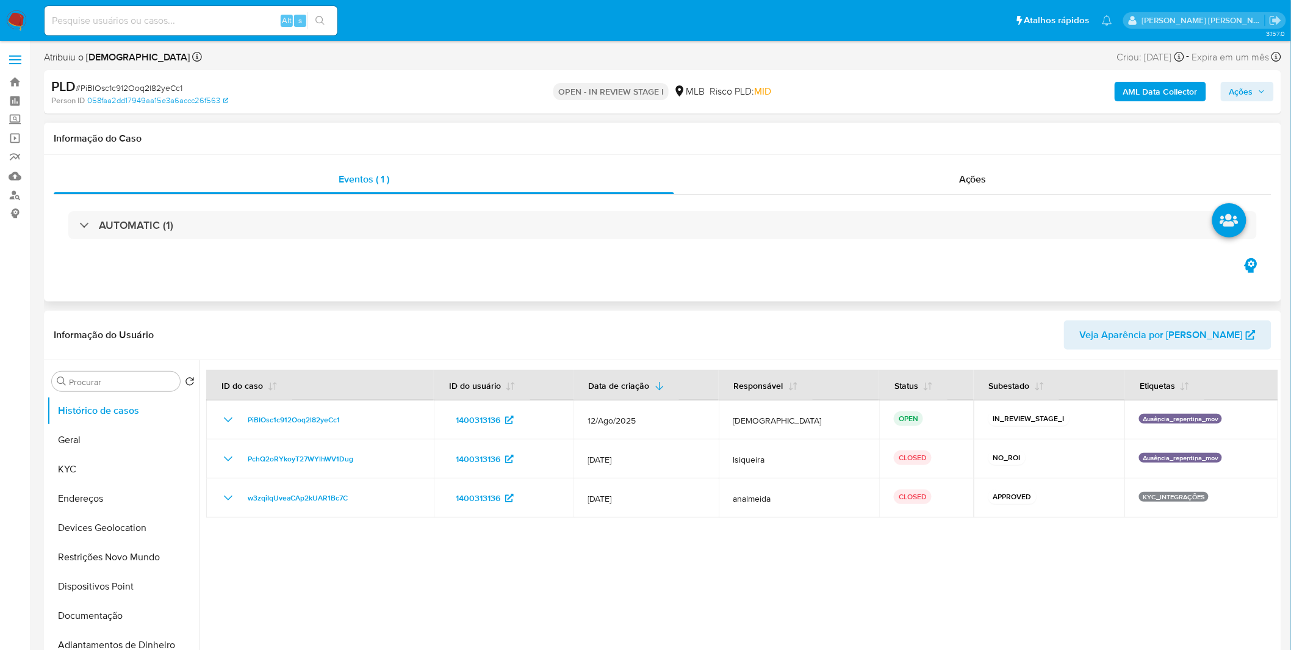
select select "10"
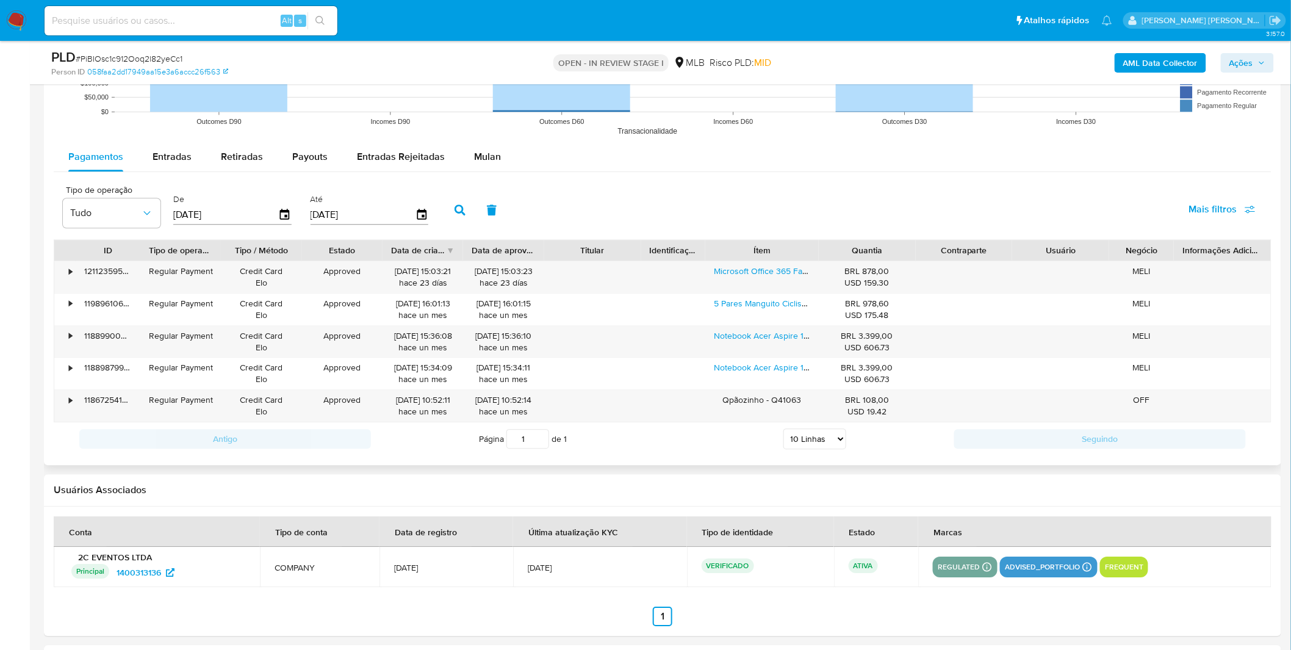
scroll to position [1220, 0]
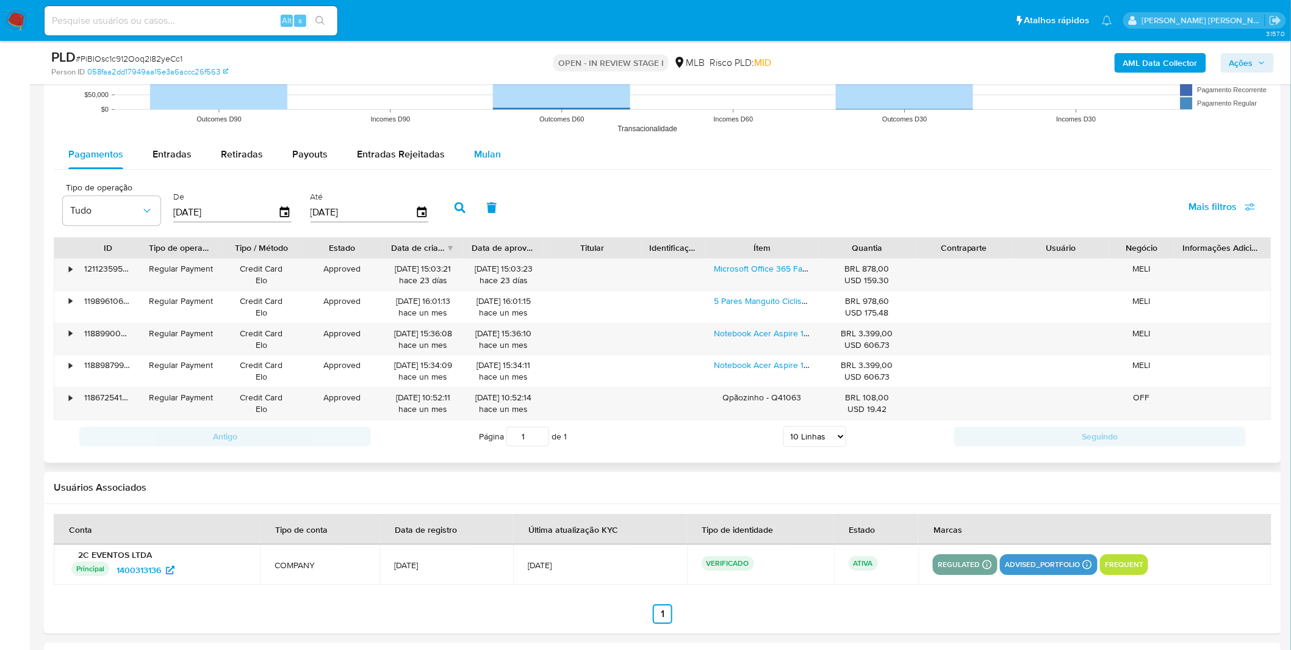
click at [480, 150] on span "Mulan" at bounding box center [487, 154] width 27 height 14
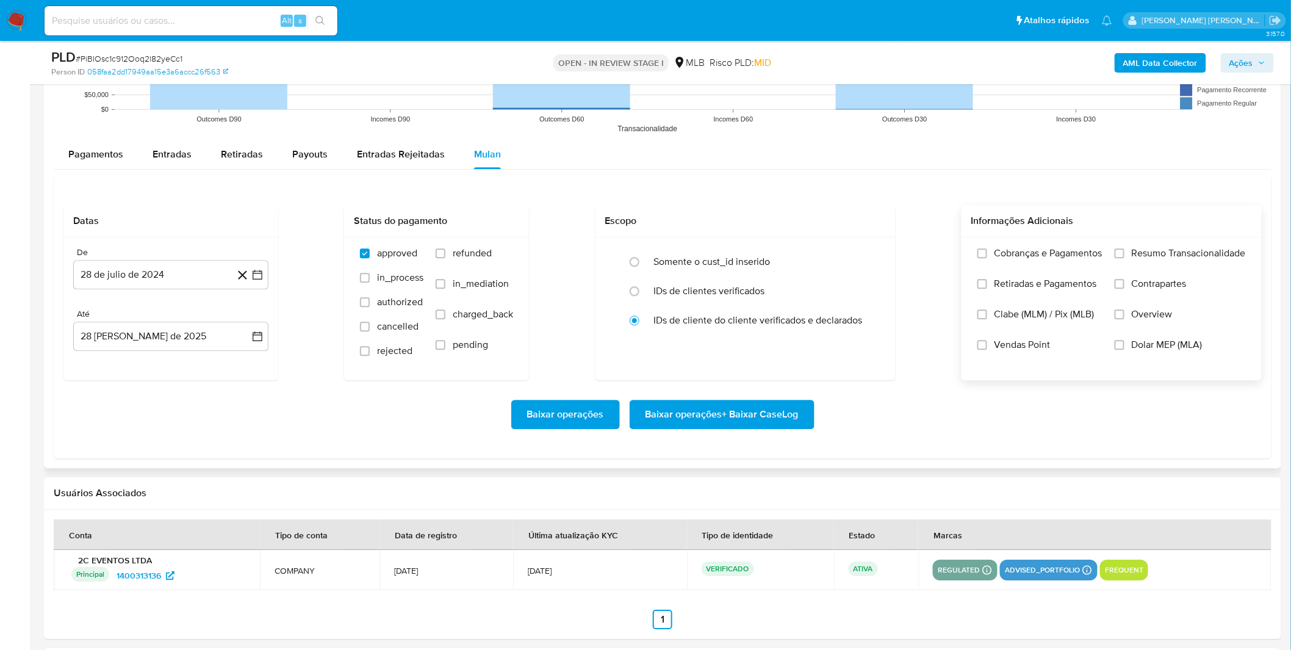
click at [1026, 267] on label "Cobranças e Pagamentos" at bounding box center [1040, 262] width 125 height 31
click at [987, 258] on input "Cobranças e Pagamentos" at bounding box center [983, 253] width 10 height 10
click at [1017, 286] on span "Retiradas e Pagamentos" at bounding box center [1046, 284] width 103 height 12
click at [987, 286] on input "Retiradas e Pagamentos" at bounding box center [983, 284] width 10 height 10
click at [1206, 256] on span "Resumo Transacionalidade" at bounding box center [1189, 253] width 114 height 12
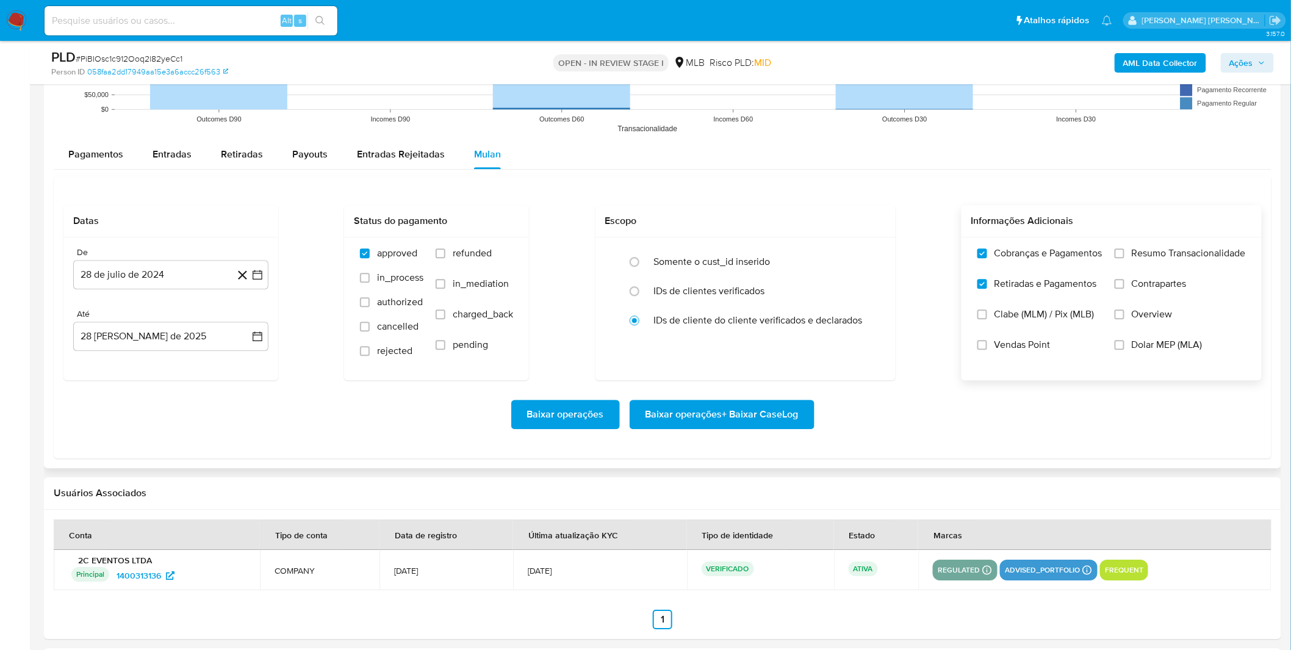
click at [1125, 256] on input "Resumo Transacionalidade" at bounding box center [1120, 253] width 10 height 10
click at [1164, 289] on span "Contrapartes" at bounding box center [1159, 284] width 55 height 12
click at [1125, 289] on input "Contrapartes" at bounding box center [1120, 284] width 10 height 10
click at [185, 291] on div "De 28 de julio de 2024 28-07-2024 Até 28 de agosto de 2025 28-08-2025" at bounding box center [170, 308] width 215 height 143
click at [184, 279] on button "28 de julio de 2024" at bounding box center [170, 274] width 195 height 29
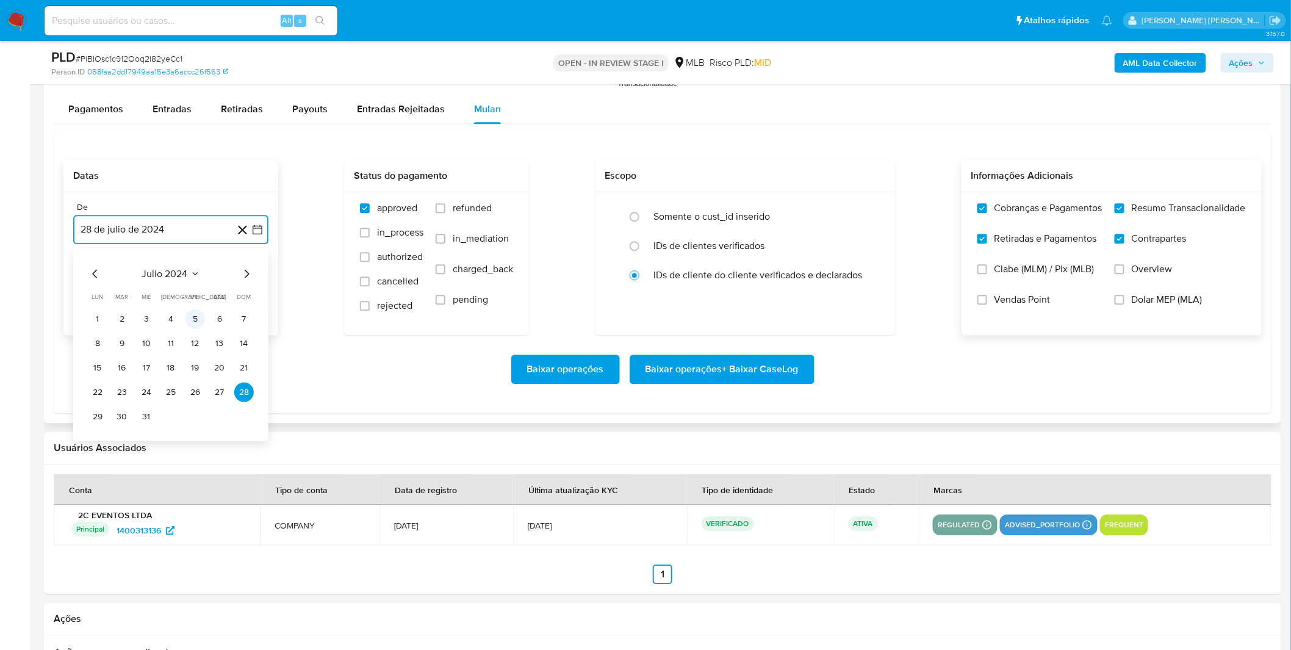
scroll to position [1288, 0]
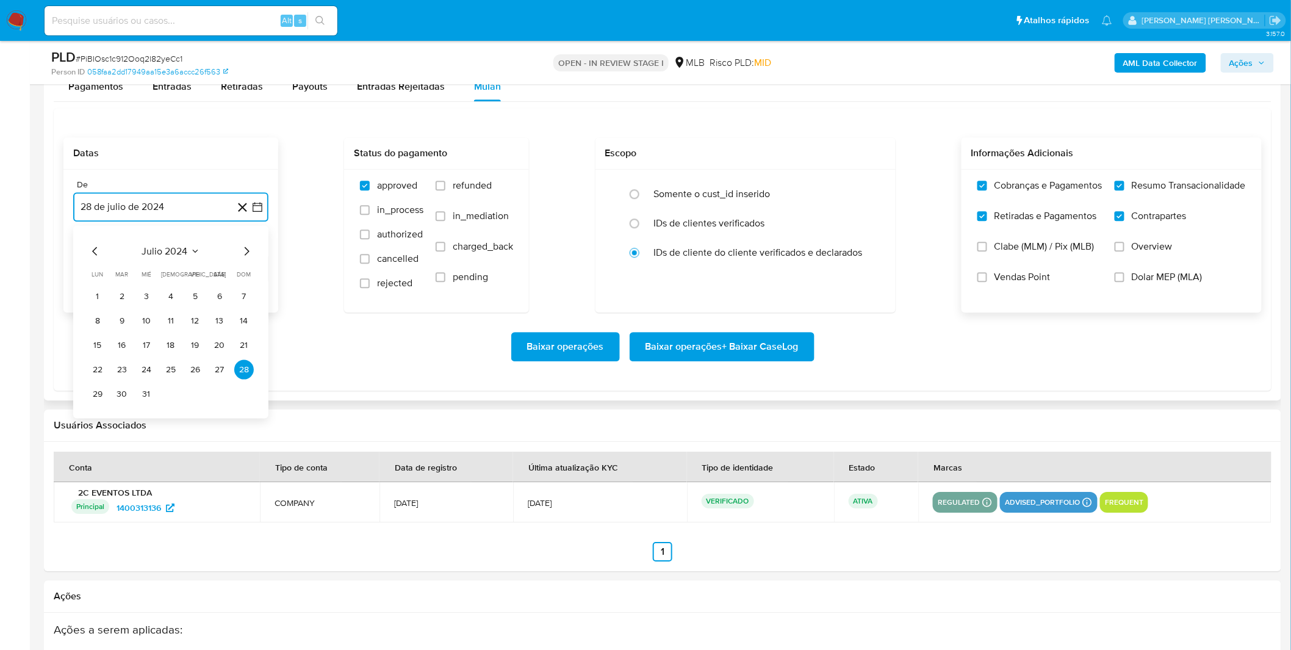
click at [164, 251] on span "julio 2024" at bounding box center [165, 251] width 46 height 12
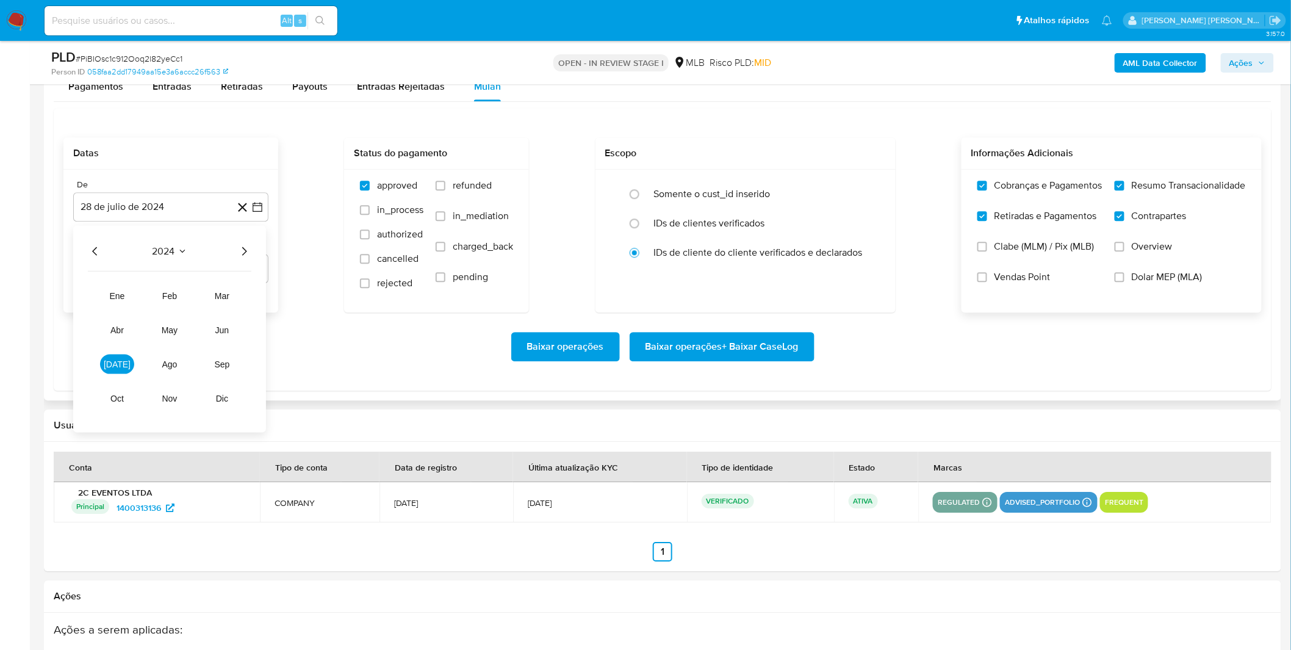
click at [247, 252] on icon "Año siguiente" at bounding box center [244, 251] width 15 height 15
click at [121, 365] on button "[DATE]" at bounding box center [117, 365] width 34 height 20
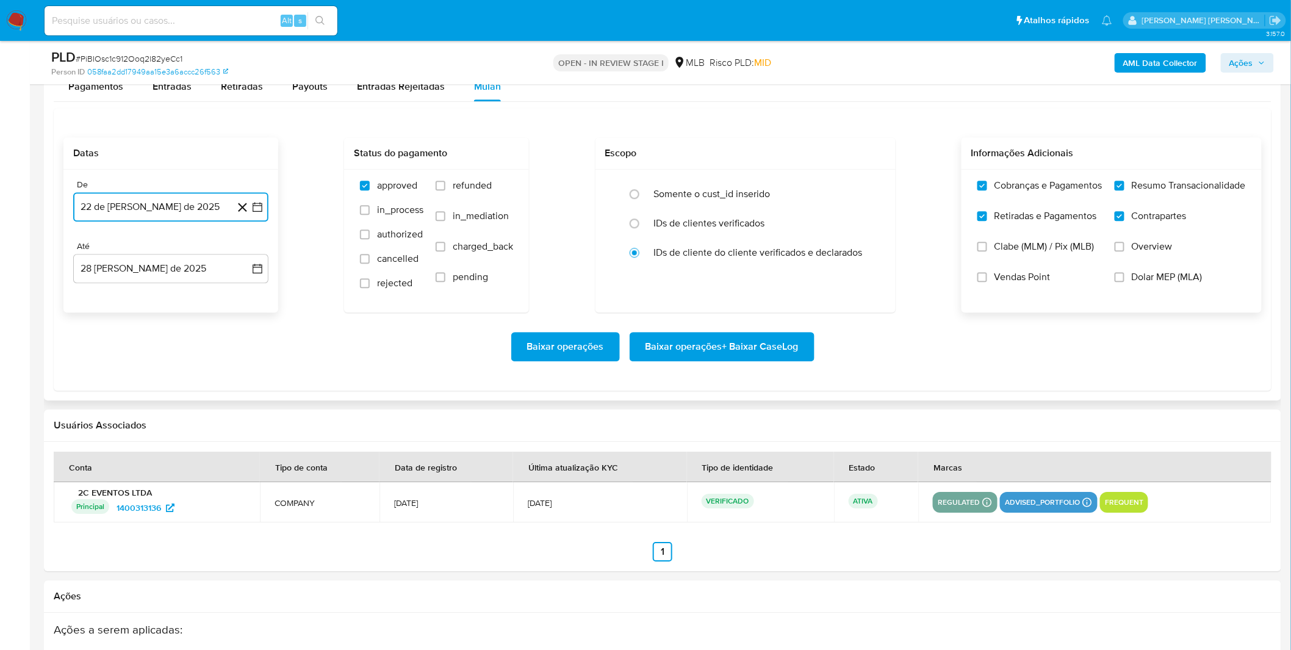
click at [160, 217] on button "22 de julio de 2025" at bounding box center [170, 206] width 195 height 29
click at [129, 292] on button "1" at bounding box center [122, 297] width 20 height 20
click at [107, 333] on div "Baixar operações Baixar operações + Baixar CaseLog" at bounding box center [662, 346] width 1198 height 29
click at [686, 352] on span "Baixar operações + Baixar CaseLog" at bounding box center [722, 346] width 153 height 27
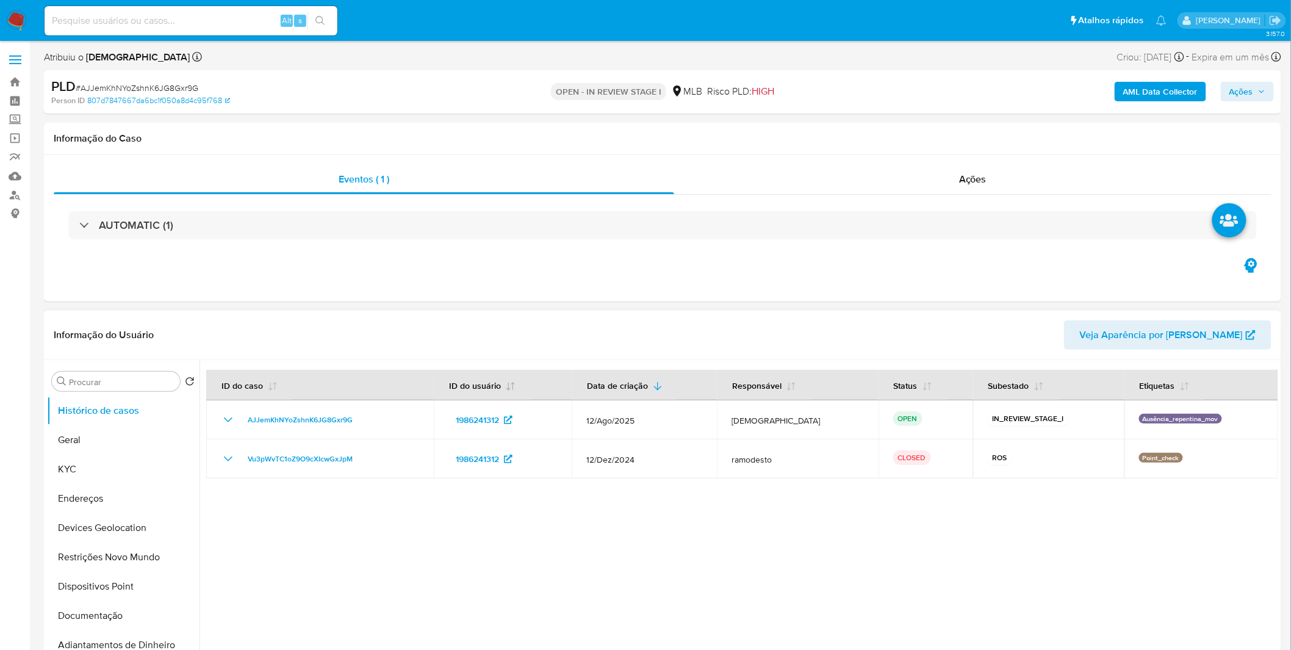
select select "10"
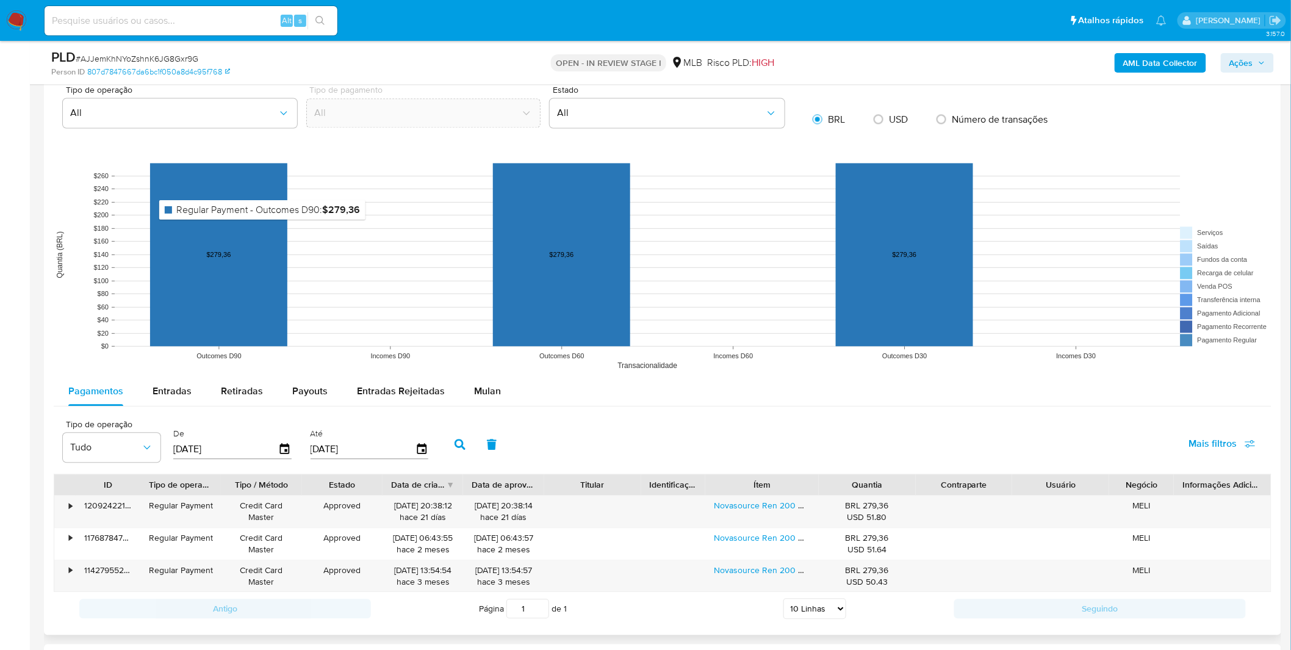
scroll to position [1017, 0]
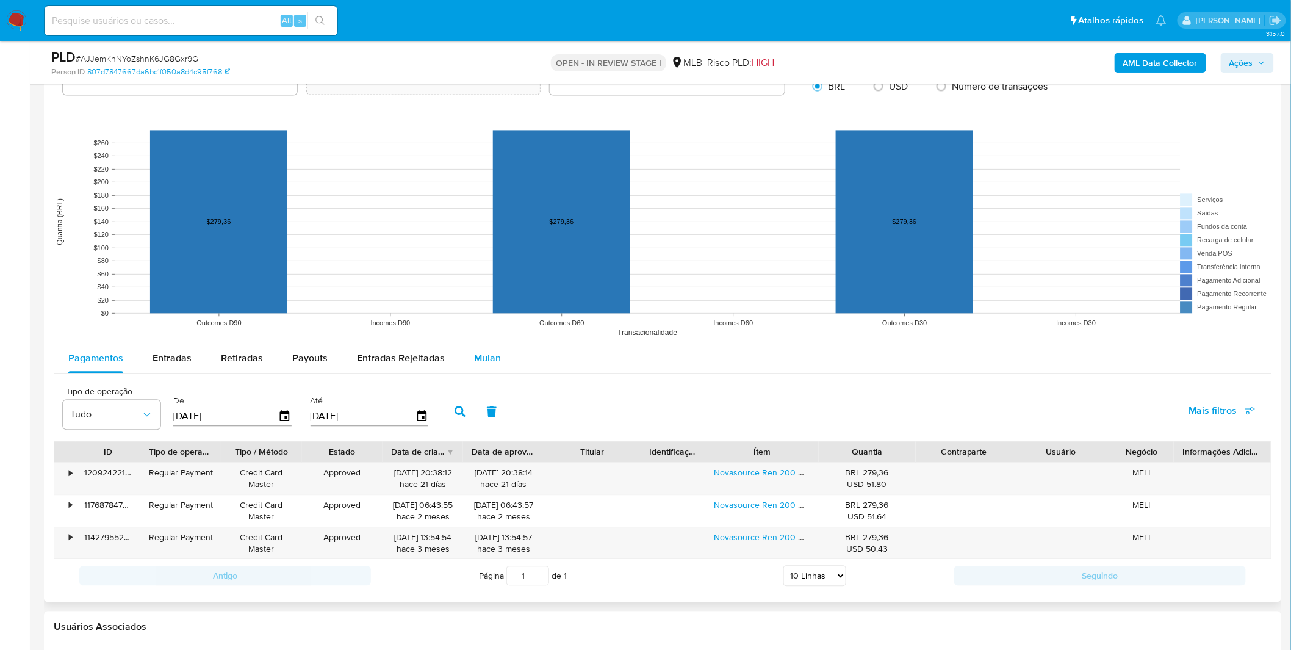
click at [482, 361] on span "Mulan" at bounding box center [487, 358] width 27 height 14
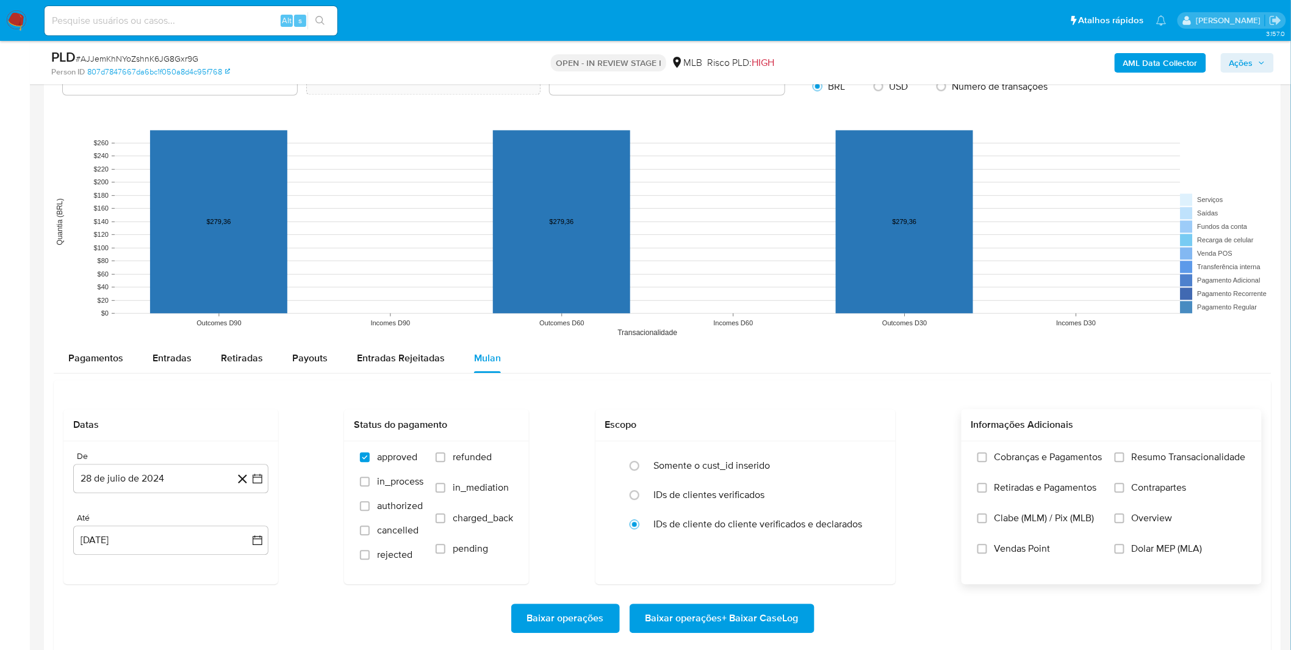
click at [1045, 461] on span "Cobranças e Pagamentos" at bounding box center [1049, 457] width 108 height 12
click at [987, 461] on input "Cobranças e Pagamentos" at bounding box center [983, 457] width 10 height 10
click at [1045, 493] on span "Retiradas e Pagamentos" at bounding box center [1046, 487] width 103 height 12
click at [987, 492] on input "Retiradas e Pagamentos" at bounding box center [983, 488] width 10 height 10
click at [1133, 459] on span "Resumo Transacionalidade" at bounding box center [1189, 457] width 114 height 12
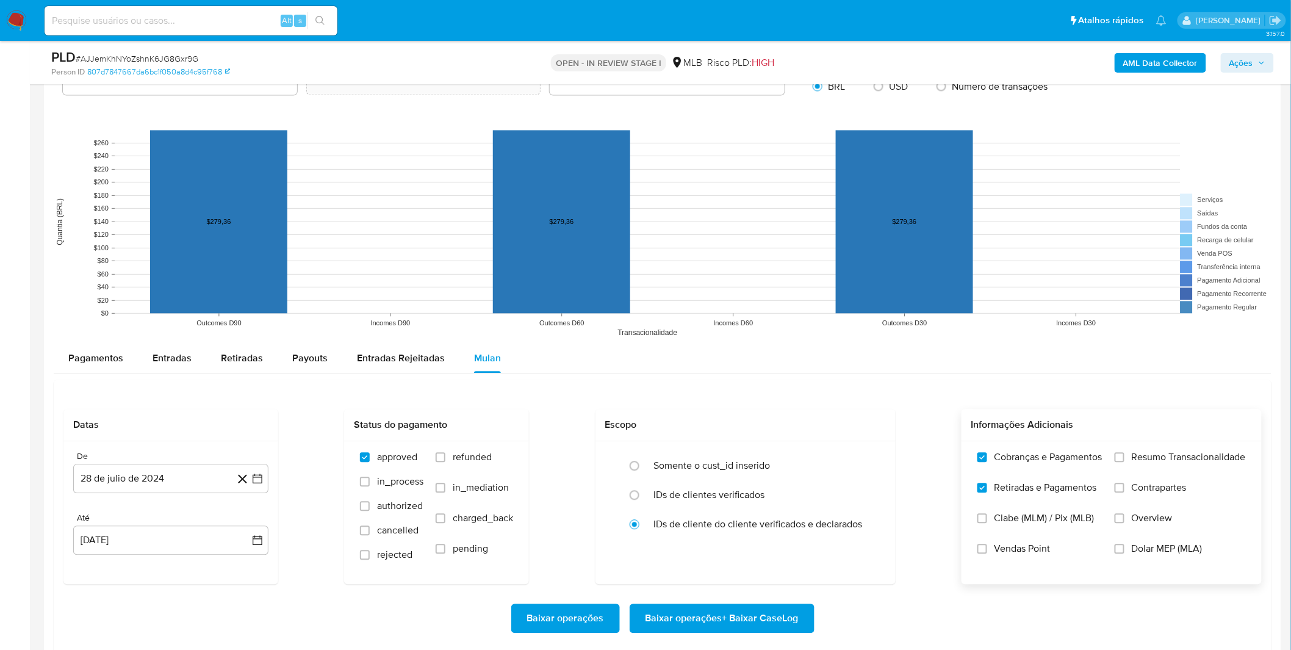
click at [1125, 459] on input "Resumo Transacionalidade" at bounding box center [1120, 457] width 10 height 10
click at [1137, 491] on span "Contrapartes" at bounding box center [1159, 487] width 55 height 12
click at [1125, 491] on input "Contrapartes" at bounding box center [1120, 488] width 10 height 10
click at [1126, 456] on label "Resumo Transacionalidade" at bounding box center [1180, 466] width 131 height 31
click at [1125, 456] on input "Resumo Transacionalidade" at bounding box center [1120, 457] width 10 height 10
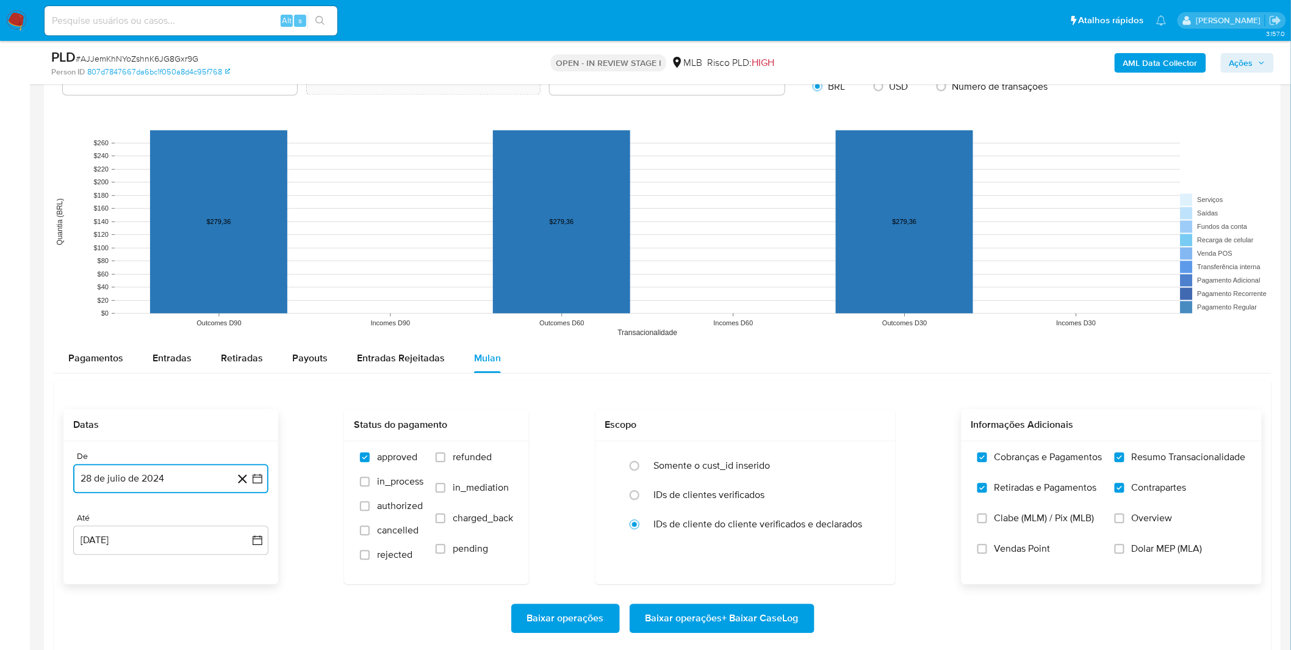
click at [167, 481] on button "28 de julio de 2024" at bounding box center [170, 478] width 195 height 29
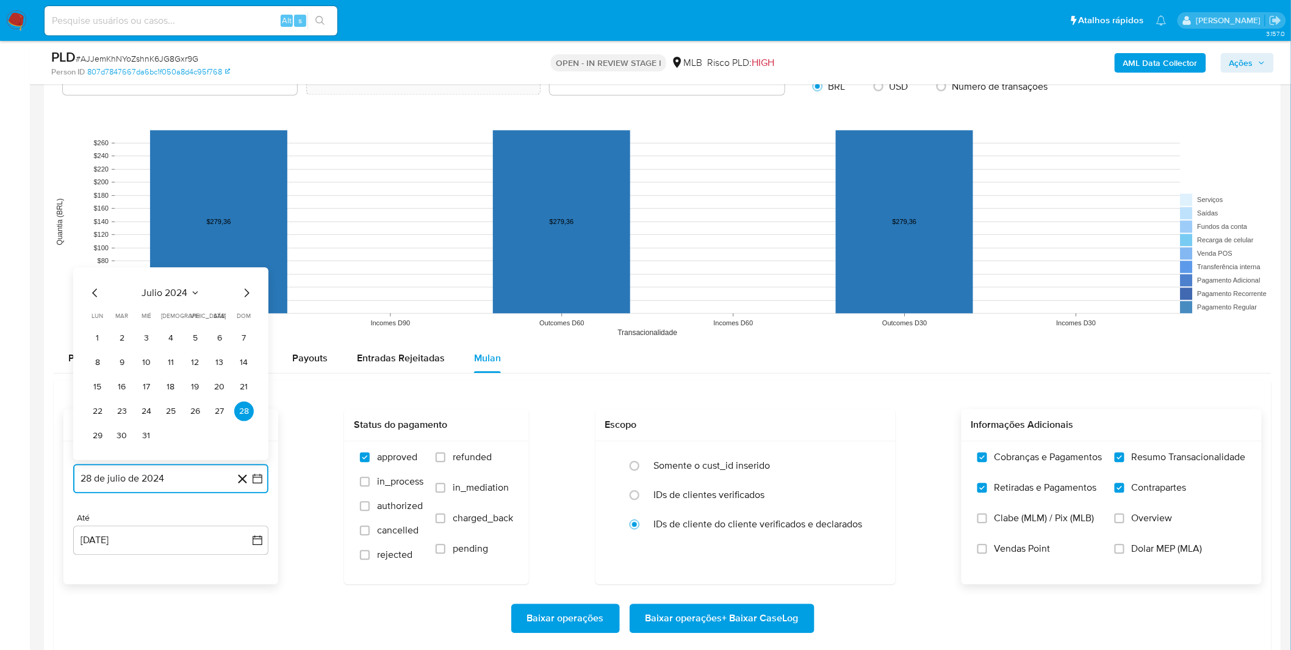
click at [96, 294] on icon "Mes anterior" at bounding box center [95, 293] width 15 height 15
click at [191, 336] on button "1" at bounding box center [195, 338] width 20 height 20
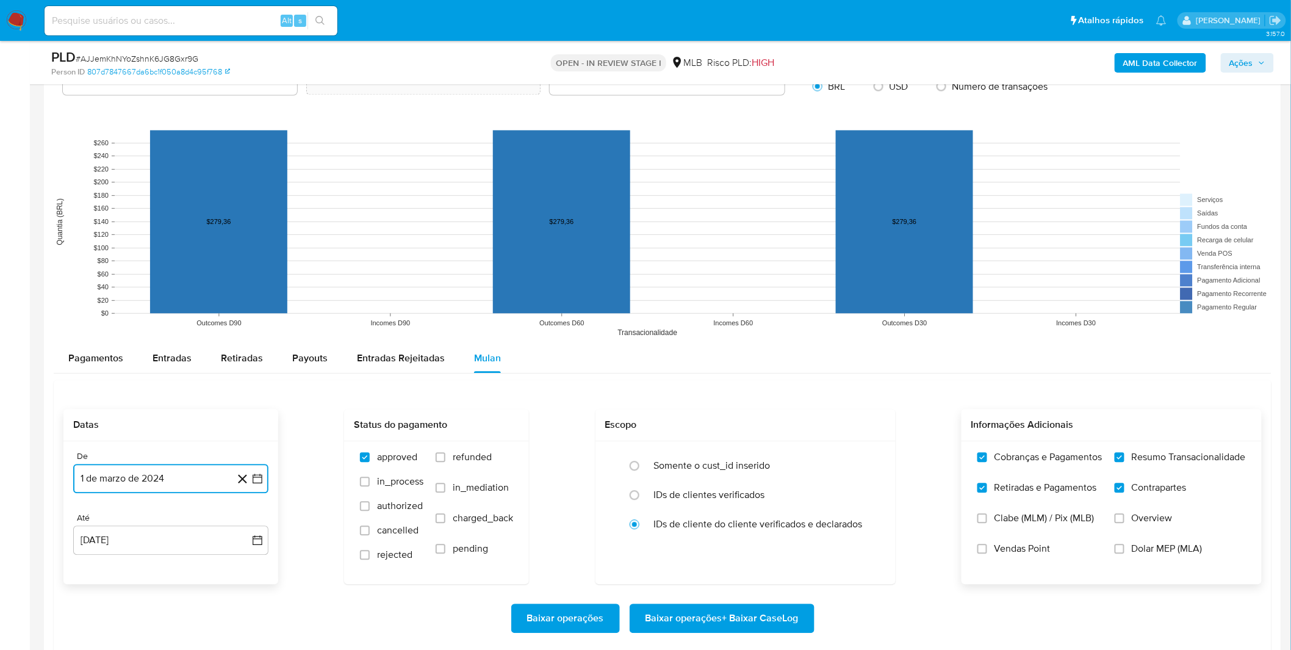
click at [93, 468] on button "1 de marzo de 2024" at bounding box center [170, 478] width 195 height 29
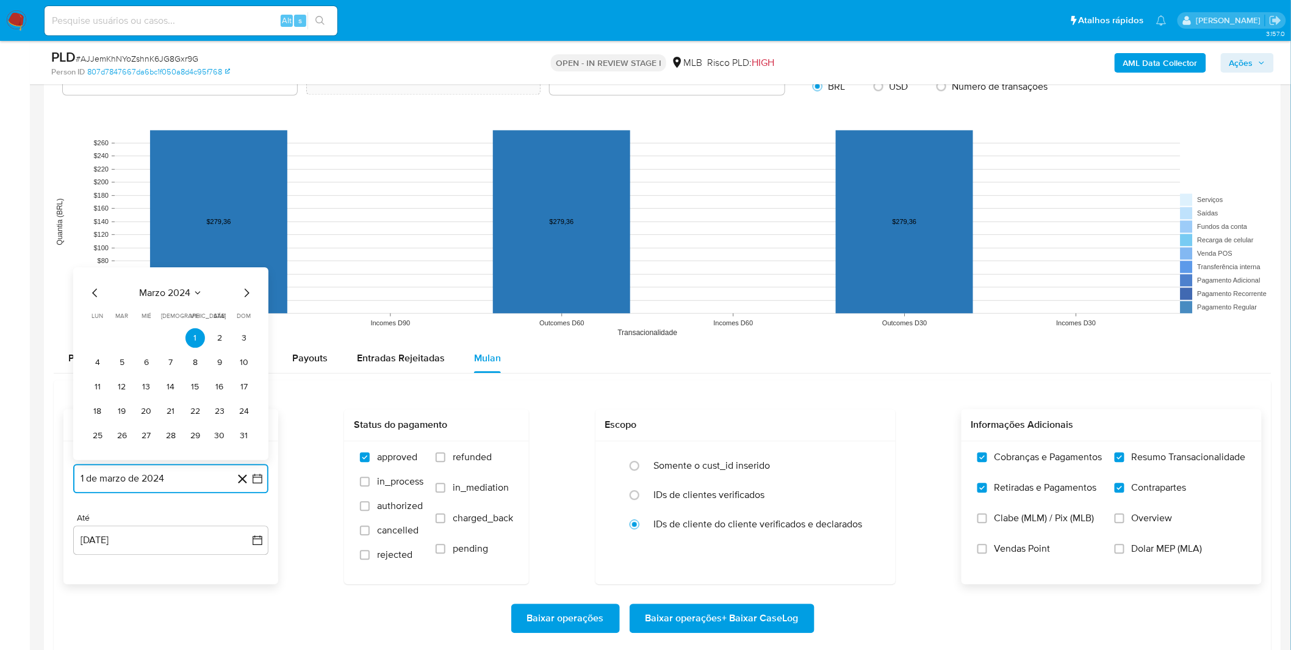
click at [98, 290] on icon "Mes anterior" at bounding box center [95, 293] width 15 height 15
click at [169, 337] on button "1" at bounding box center [171, 338] width 20 height 20
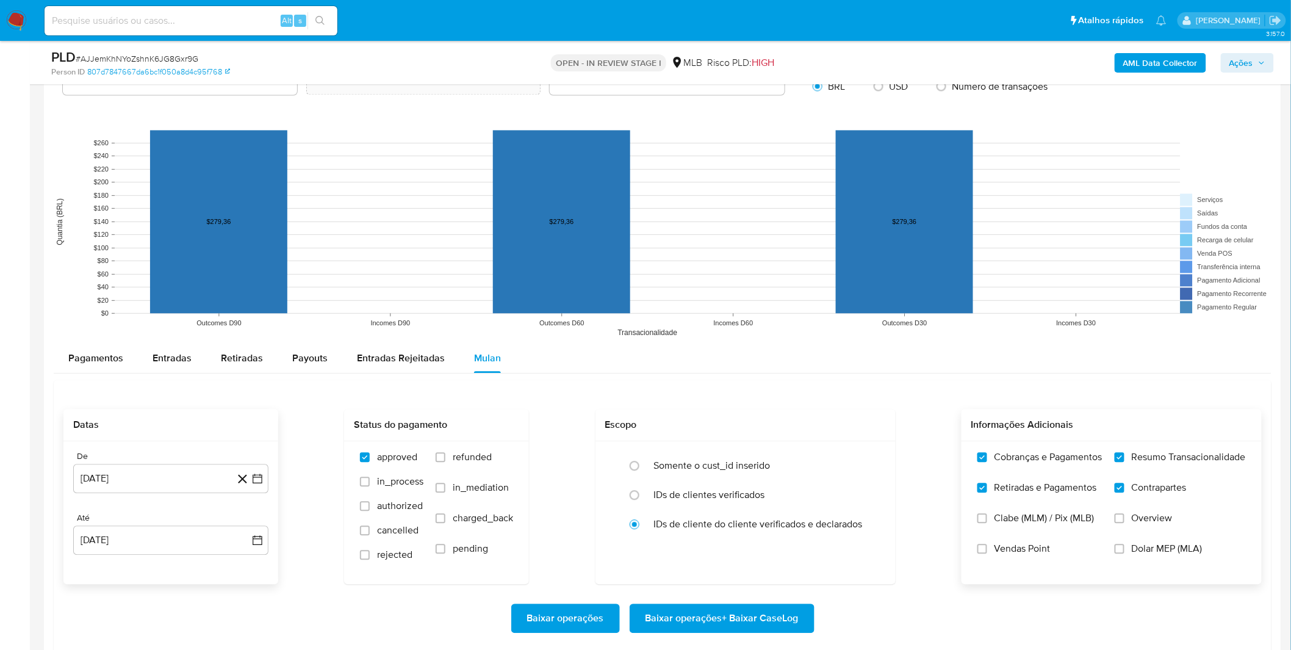
click at [207, 417] on div "Datas" at bounding box center [170, 425] width 215 height 32
click at [187, 486] on button "1 de febrero de 2024" at bounding box center [170, 478] width 195 height 29
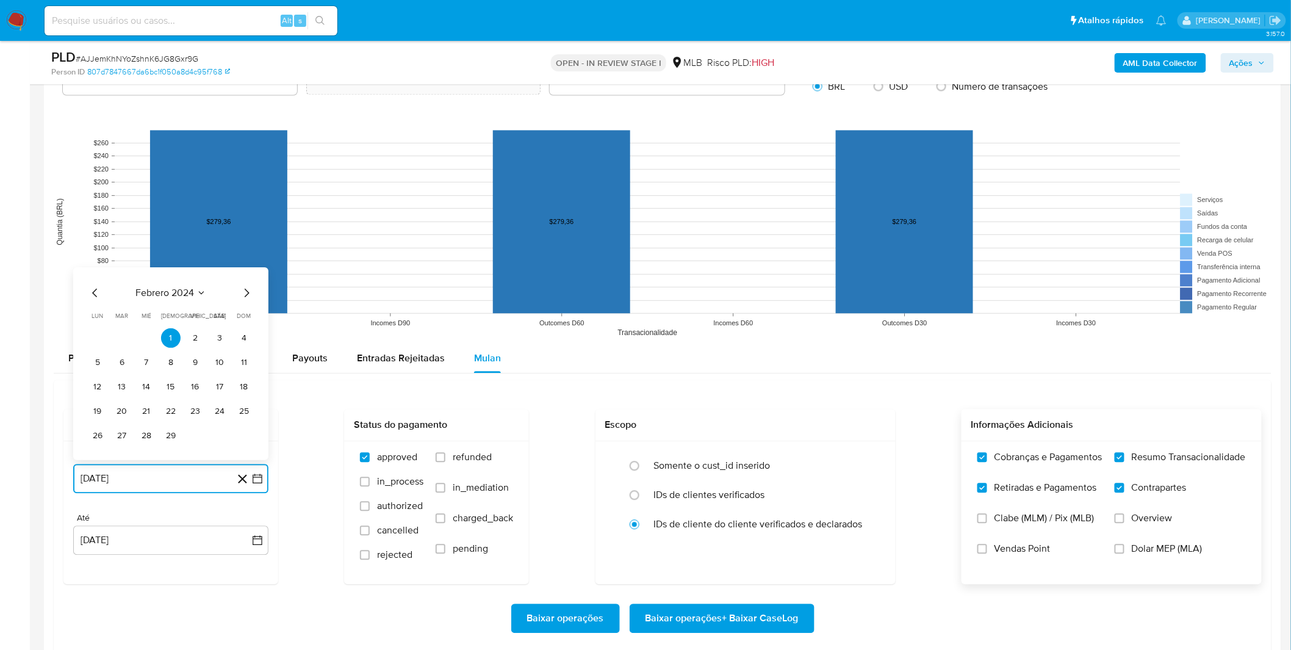
click at [243, 295] on icon "Mes siguiente" at bounding box center [246, 293] width 15 height 15
click at [198, 336] on button "1" at bounding box center [195, 338] width 20 height 20
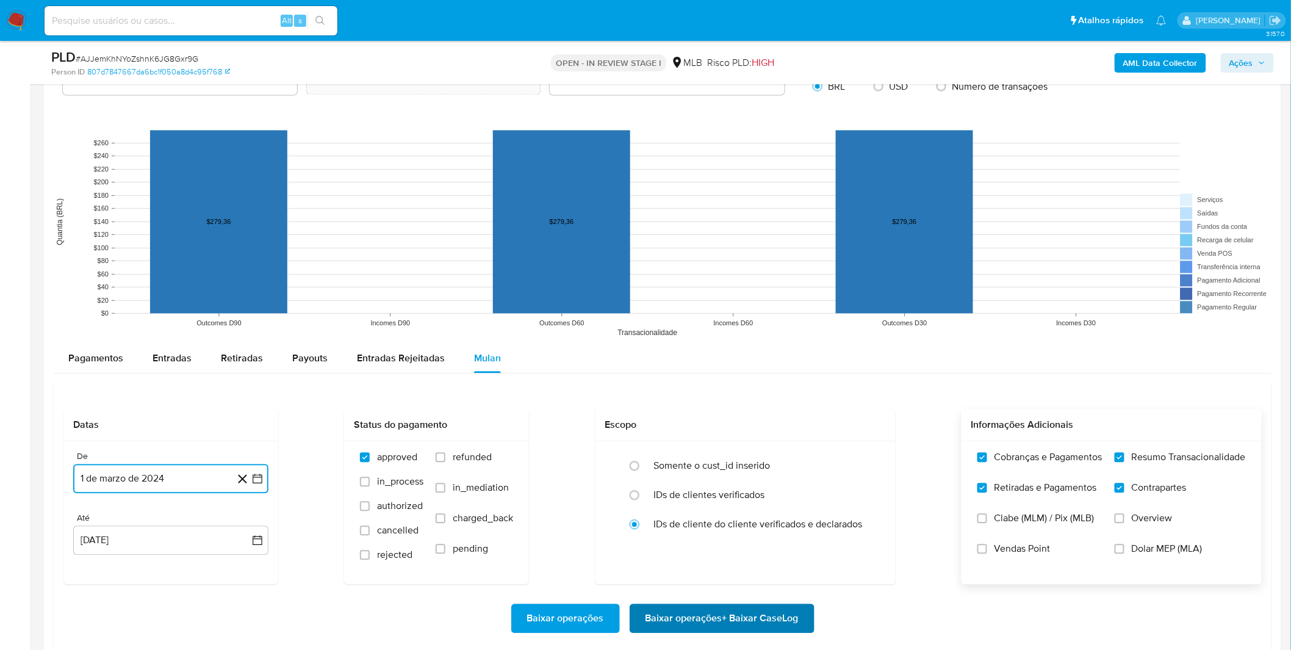
click at [672, 608] on span "Baixar operações + Baixar CaseLog" at bounding box center [722, 618] width 153 height 27
click at [178, 486] on button "1 de marzo de 2024" at bounding box center [170, 478] width 195 height 29
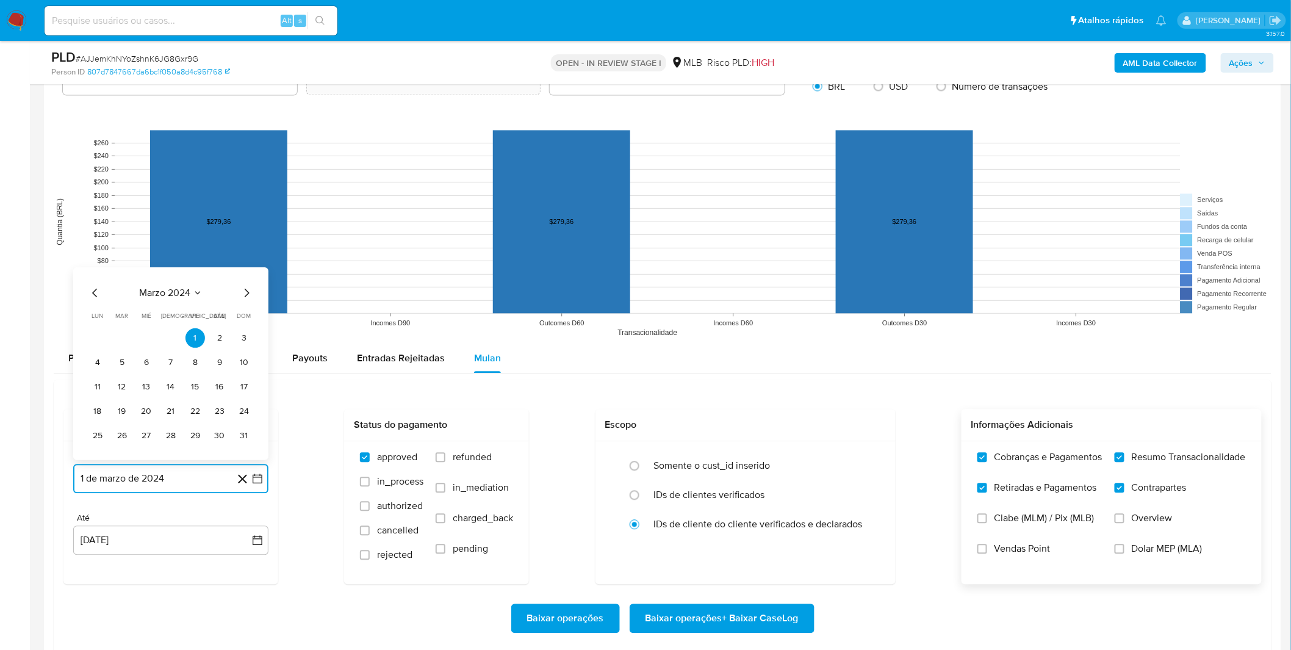
click at [245, 295] on icon "Mes siguiente" at bounding box center [246, 293] width 15 height 15
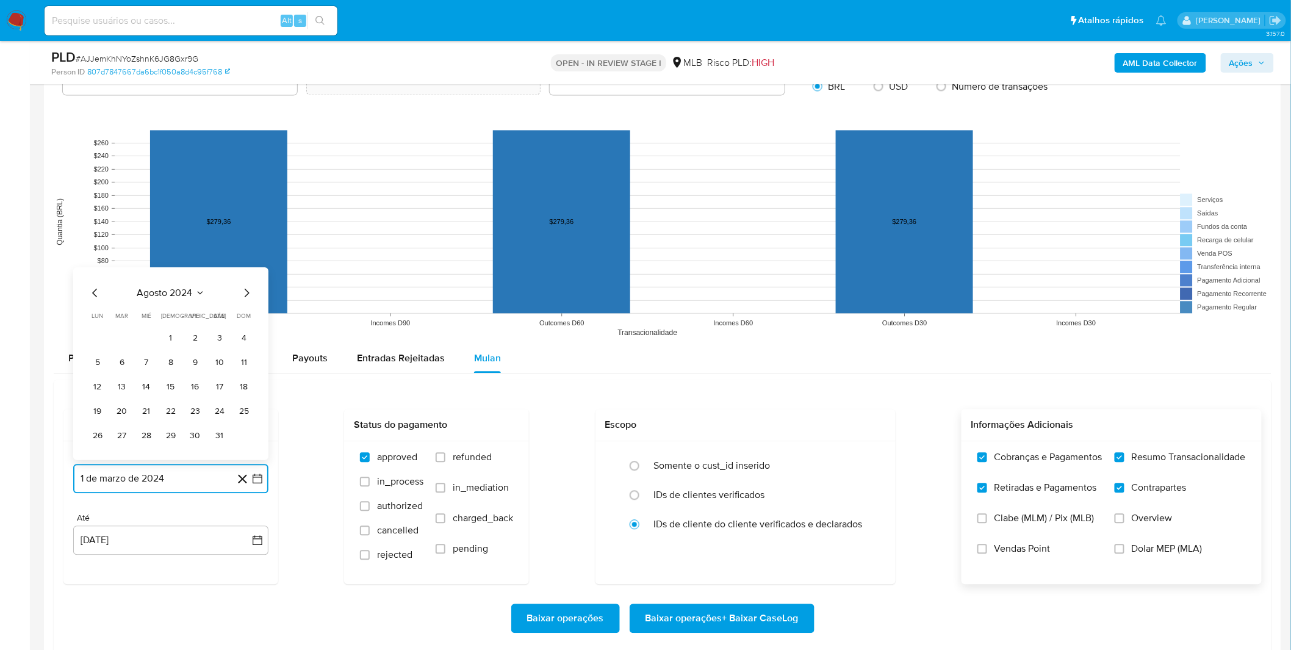
click at [245, 295] on icon "Mes siguiente" at bounding box center [246, 293] width 15 height 15
click at [245, 311] on span "dom" at bounding box center [244, 315] width 14 height 9
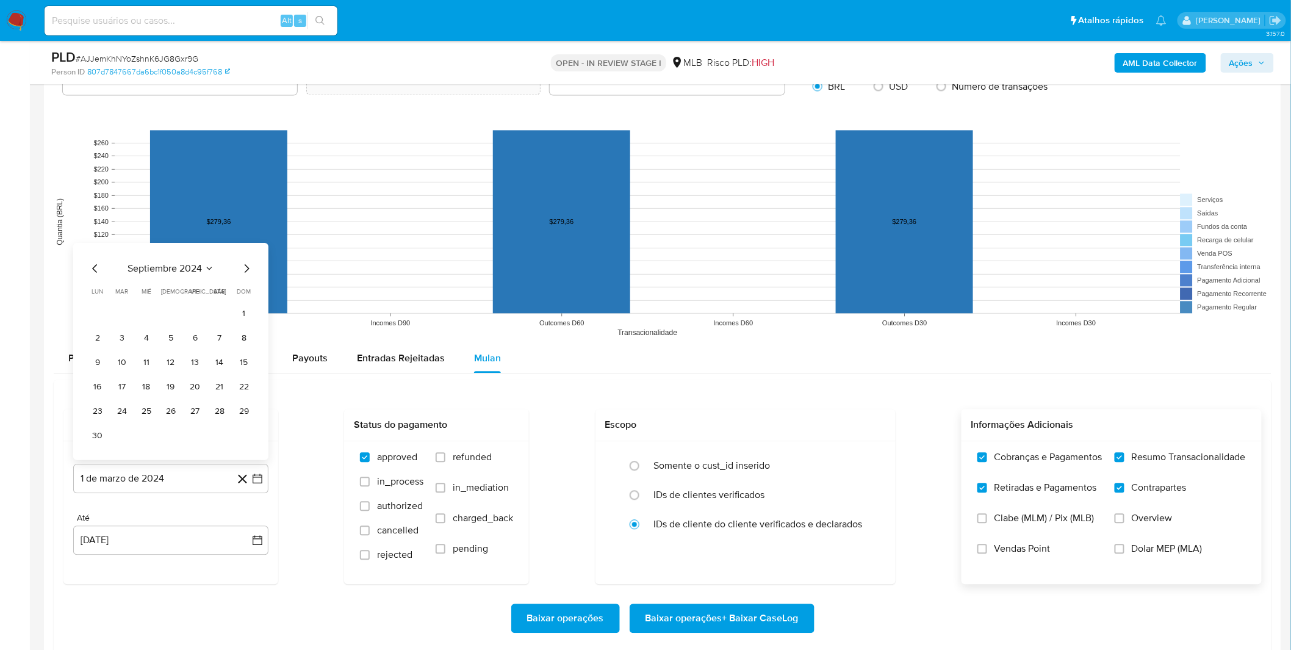
click at [245, 295] on span "dom" at bounding box center [244, 291] width 14 height 9
click at [237, 269] on div "septiembre 2024" at bounding box center [171, 268] width 166 height 15
click at [248, 272] on icon "Mes siguiente" at bounding box center [246, 268] width 15 height 15
click at [247, 301] on div "octubre 2024 octubre 2024 lun lunes mar martes mié miércoles jue jueves vie vie…" at bounding box center [171, 366] width 166 height 160
click at [247, 299] on icon "Mes siguiente" at bounding box center [246, 293] width 15 height 15
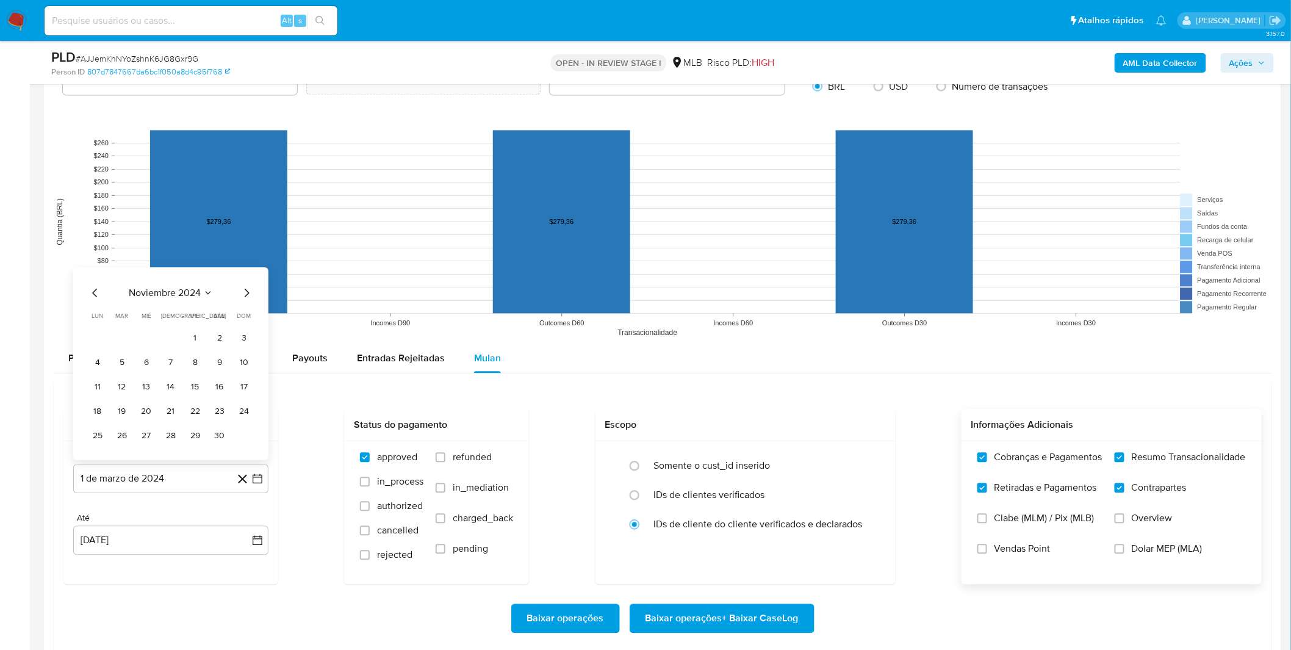
click at [247, 299] on icon "Mes siguiente" at bounding box center [246, 293] width 15 height 15
click at [247, 311] on table "lun lunes mar martes mié miércoles jue jueves vie viernes sáb sábado dom doming…" at bounding box center [171, 378] width 166 height 134
click at [242, 270] on icon "Mes siguiente" at bounding box center [246, 268] width 15 height 15
click at [247, 290] on icon "Mes siguiente" at bounding box center [246, 293] width 15 height 15
click at [248, 292] on icon "Mes siguiente" at bounding box center [247, 293] width 5 height 9
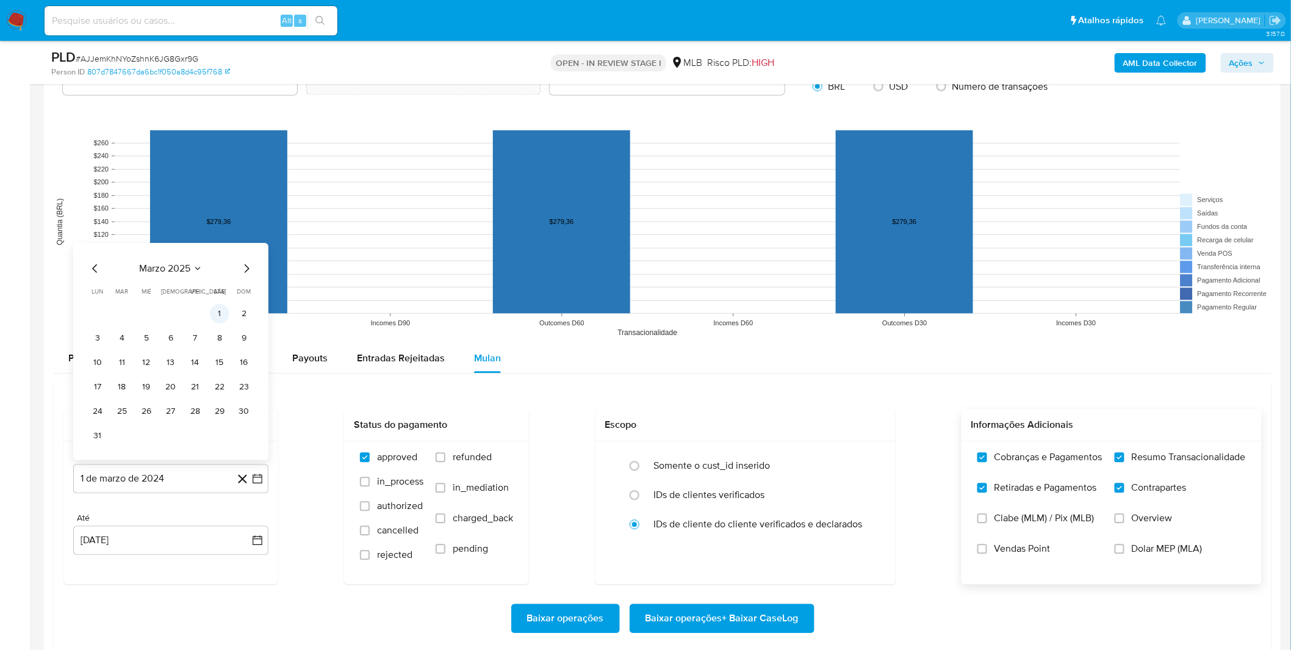
click at [215, 317] on button "1" at bounding box center [220, 314] width 20 height 20
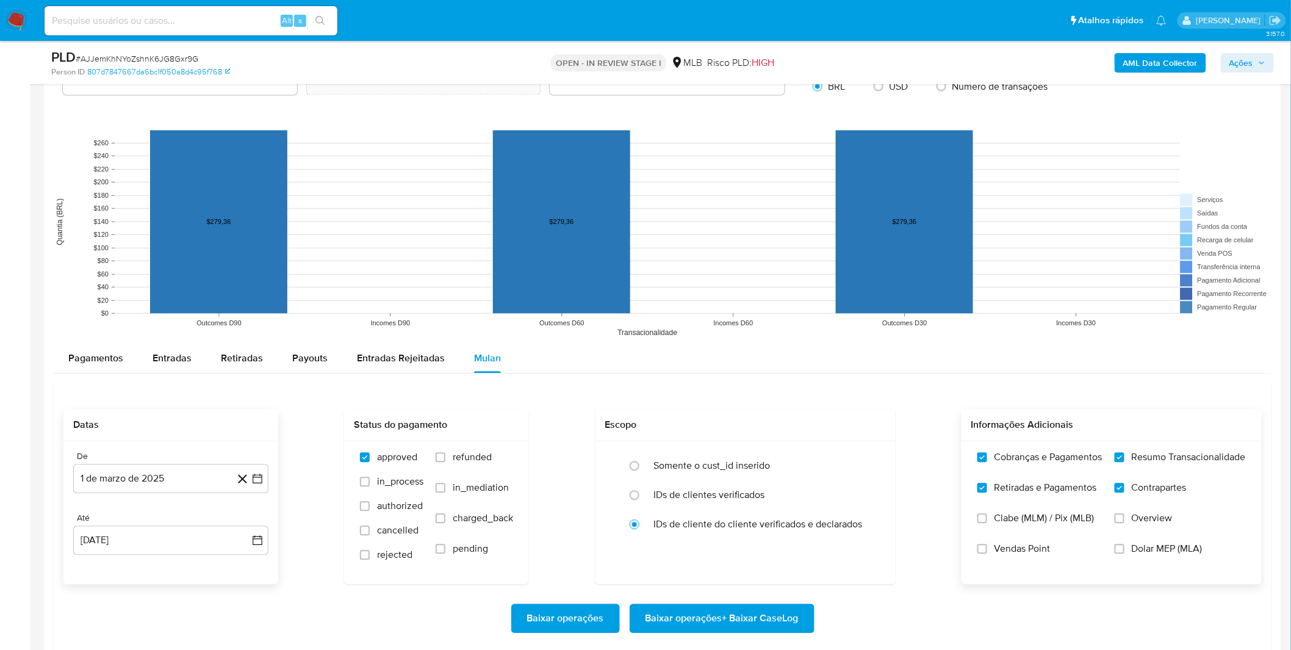
click at [273, 414] on div "Datas" at bounding box center [170, 425] width 215 height 32
click at [730, 618] on span "Baixar operações + Baixar CaseLog" at bounding box center [722, 618] width 153 height 27
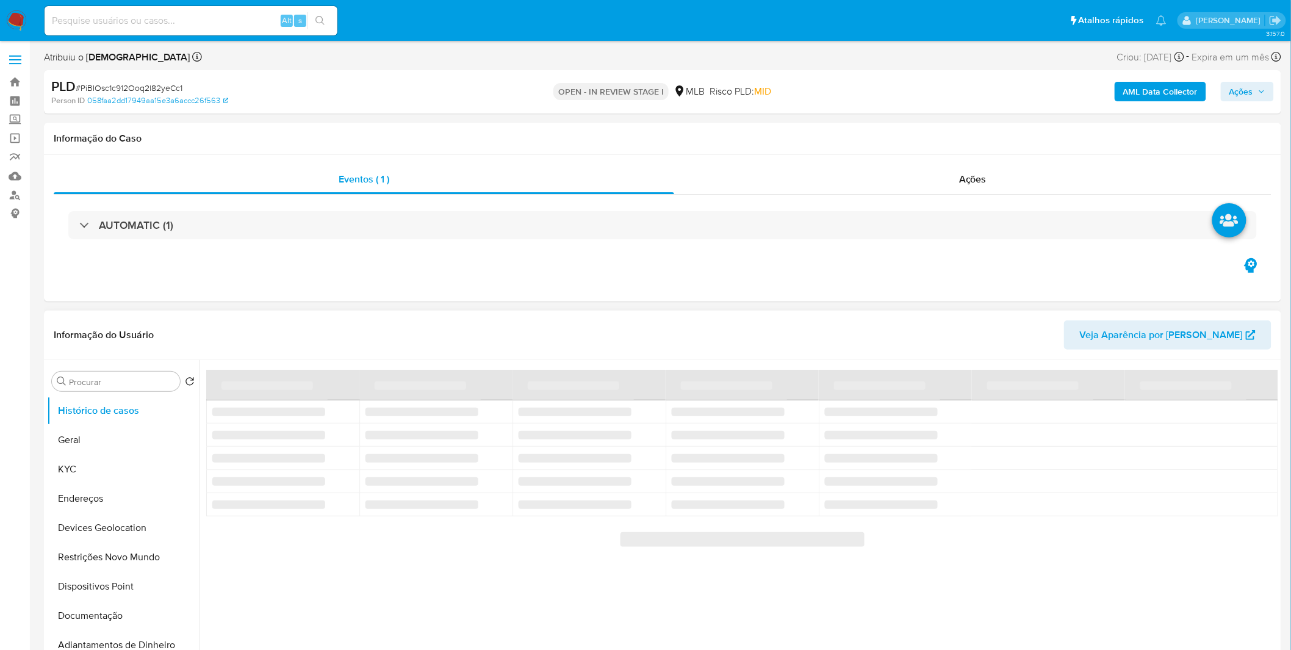
select select "10"
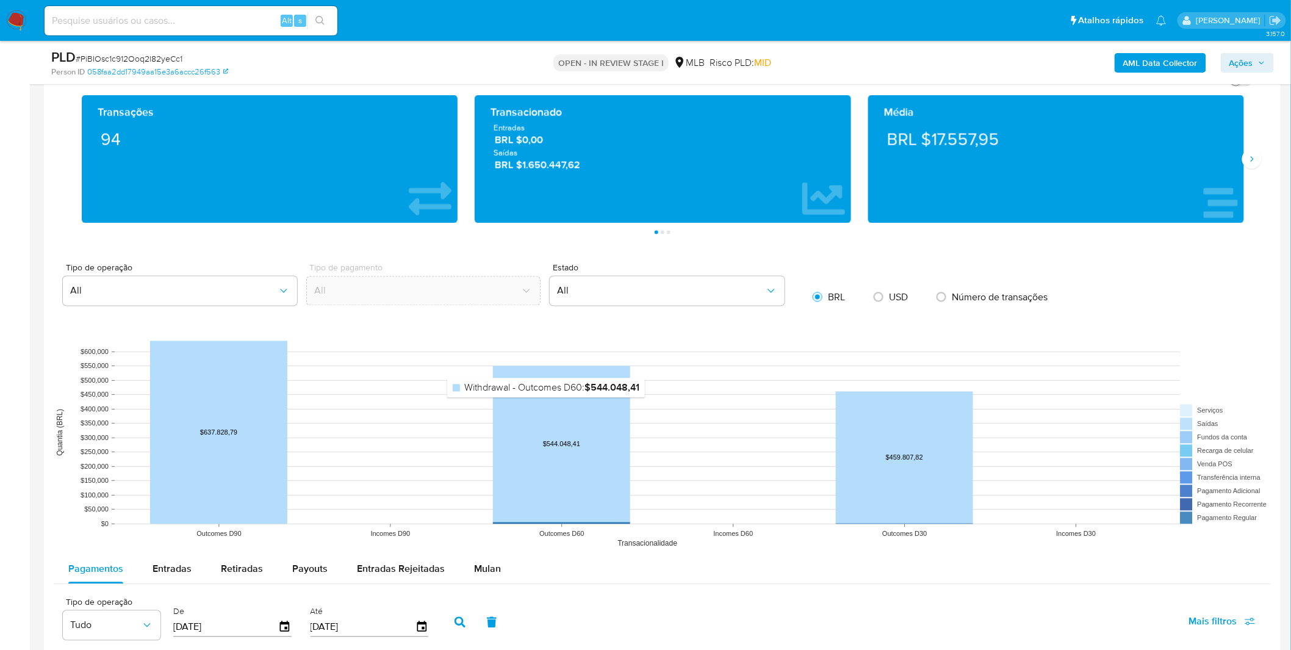
scroll to position [881, 0]
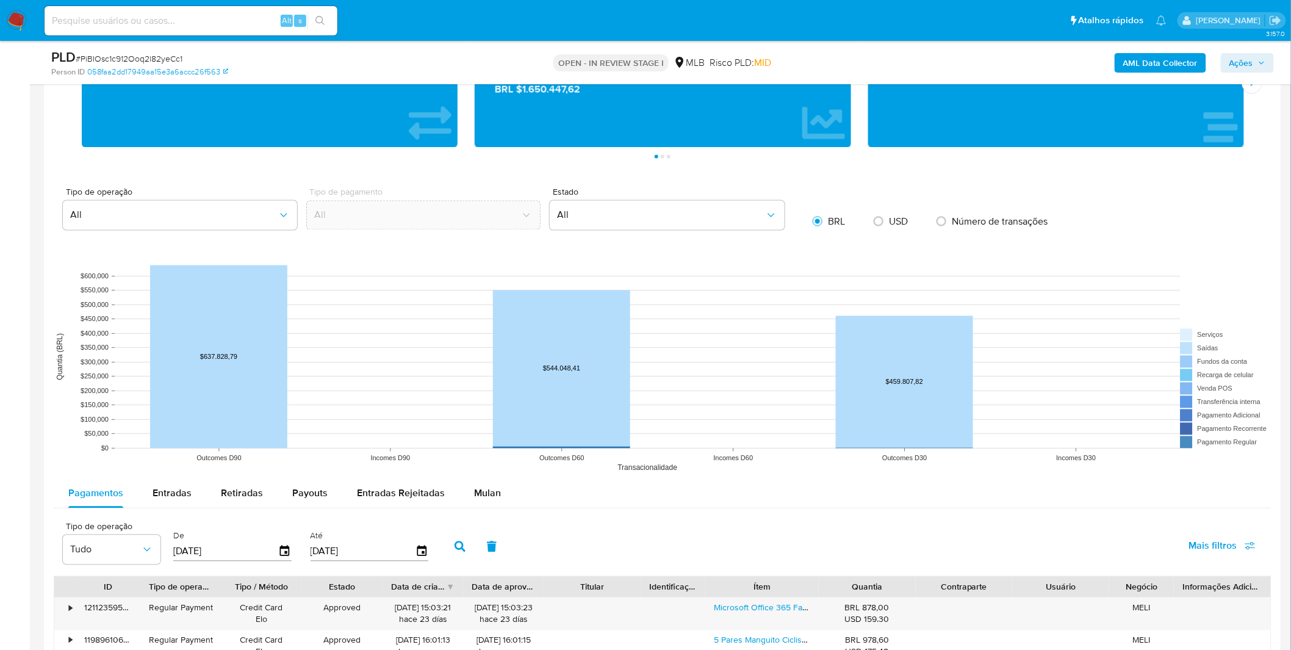
drag, startPoint x: 487, startPoint y: 497, endPoint x: 514, endPoint y: 493, distance: 27.1
click at [488, 497] on span "Mulan" at bounding box center [487, 493] width 27 height 14
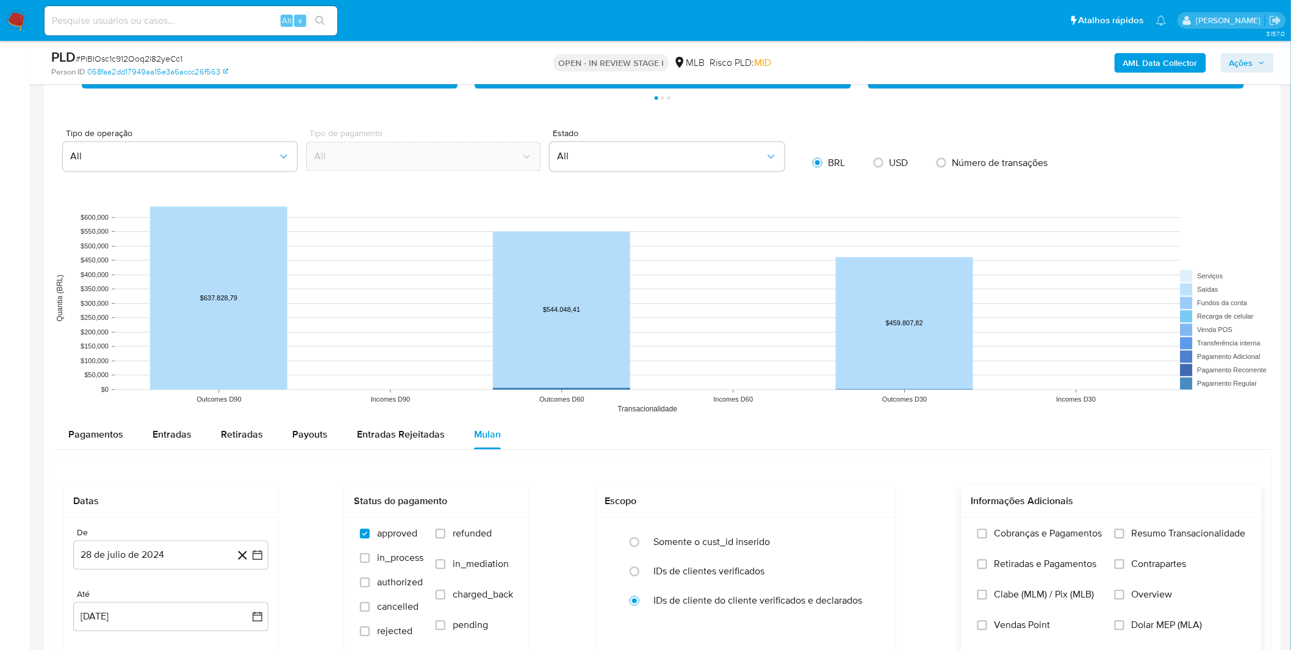
scroll to position [1017, 0]
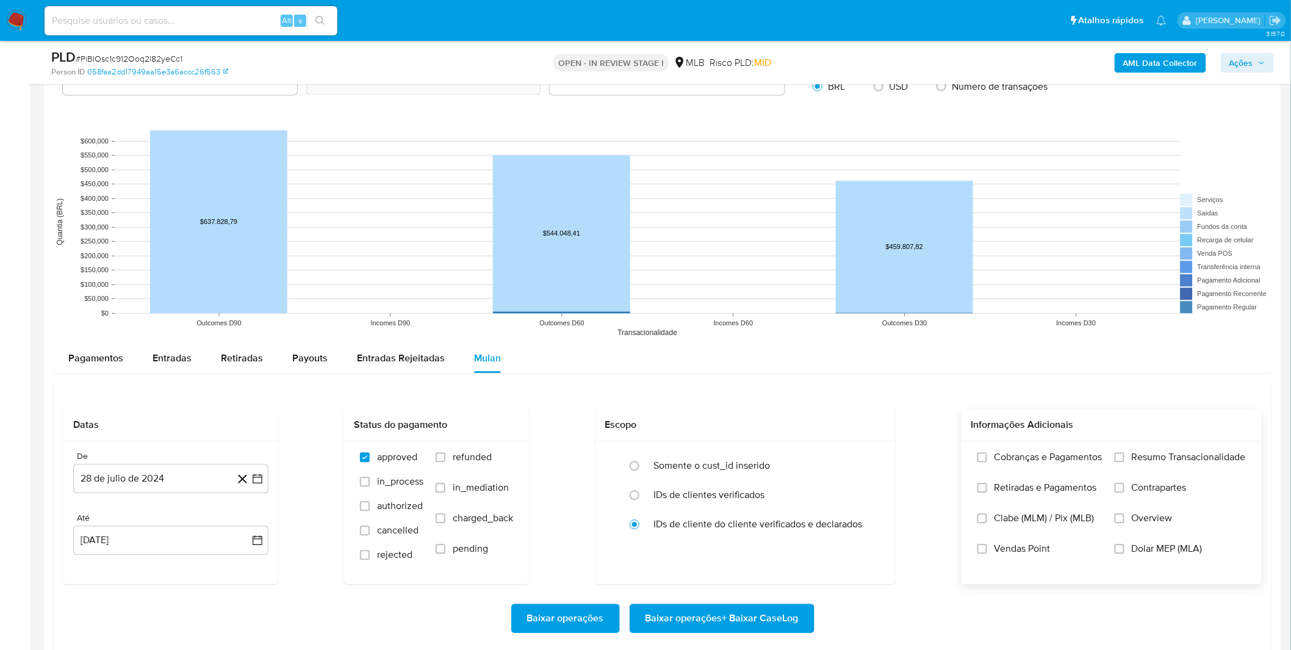
click at [1020, 478] on label "Cobranças e Pagamentos" at bounding box center [1040, 466] width 125 height 31
click at [987, 462] on input "Cobranças e Pagamentos" at bounding box center [983, 457] width 10 height 10
click at [1020, 487] on span "Retiradas e Pagamentos" at bounding box center [1046, 487] width 103 height 12
click at [987, 487] on input "Retiradas e Pagamentos" at bounding box center [983, 488] width 10 height 10
click at [1126, 467] on label "Resumo Transacionalidade" at bounding box center [1180, 466] width 131 height 31
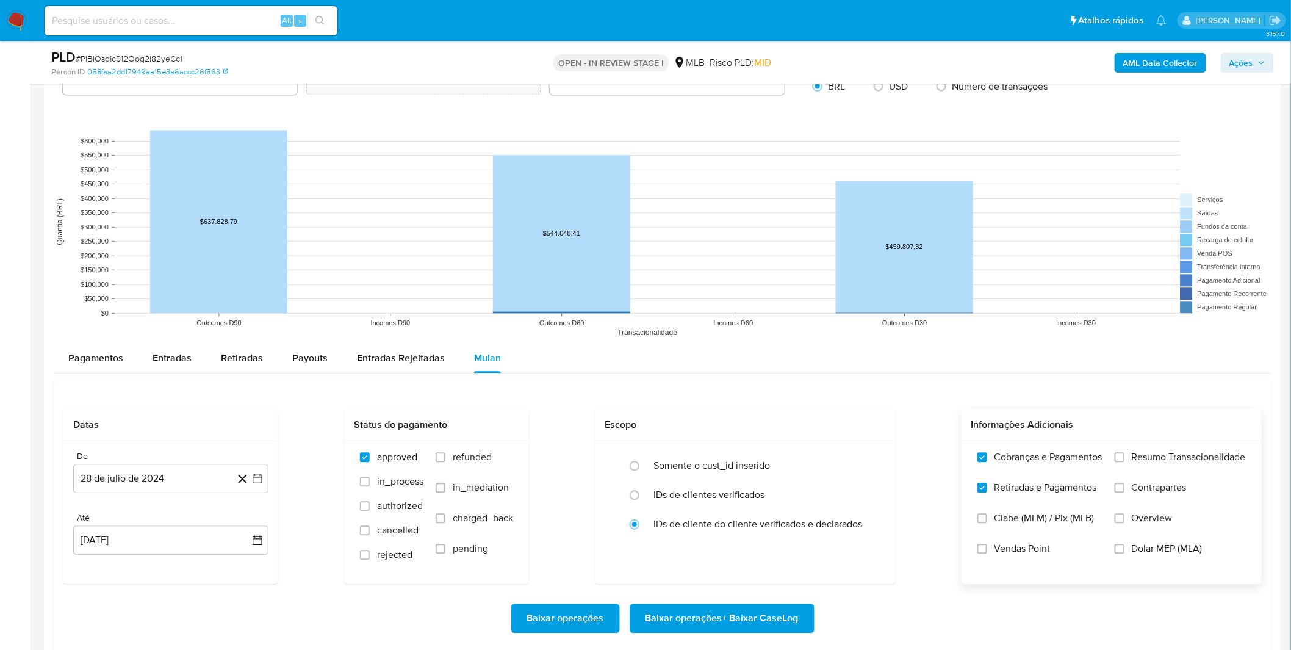
click at [1125, 462] on input "Resumo Transacionalidade" at bounding box center [1120, 457] width 10 height 10
click at [1129, 490] on label "Contrapartes" at bounding box center [1180, 496] width 131 height 31
click at [1125, 490] on input "Contrapartes" at bounding box center [1120, 488] width 10 height 10
click at [116, 494] on div "De 28 de julio de 2024 28-07-2024 Até 28 de agosto de 2025 28-08-2025" at bounding box center [170, 512] width 215 height 143
click at [124, 484] on button "28 de julio de 2024" at bounding box center [170, 478] width 195 height 29
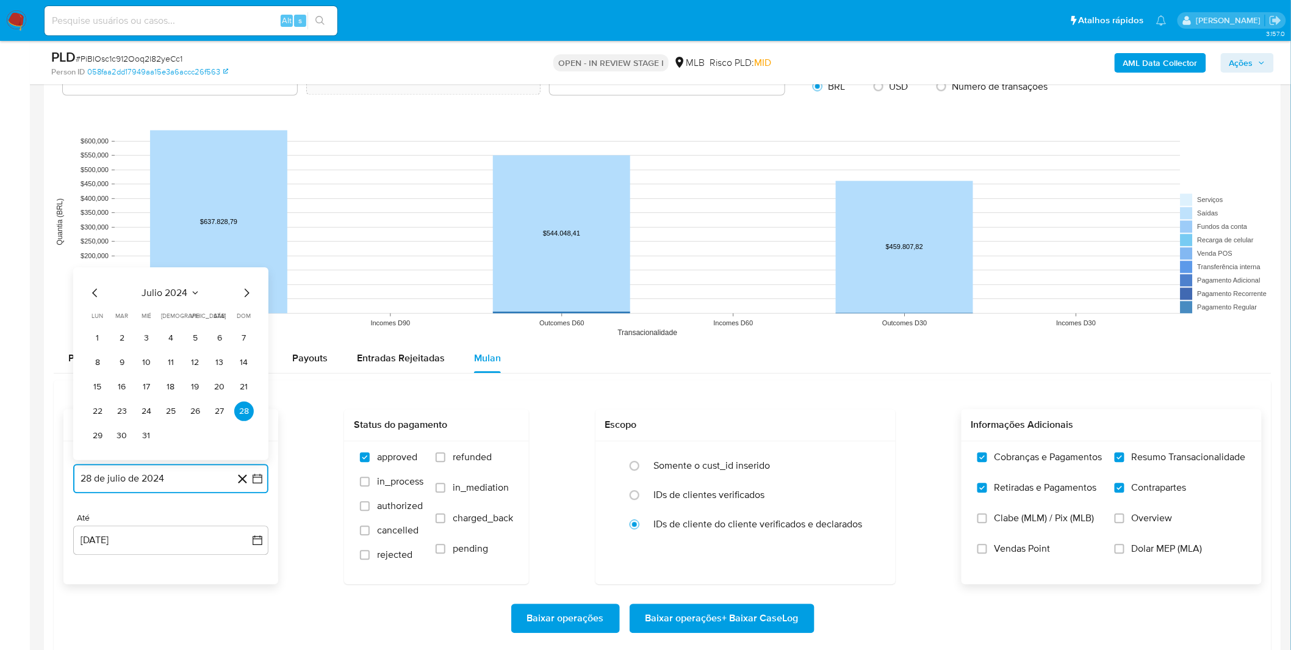
click at [181, 296] on span "julio 2024" at bounding box center [165, 293] width 46 height 12
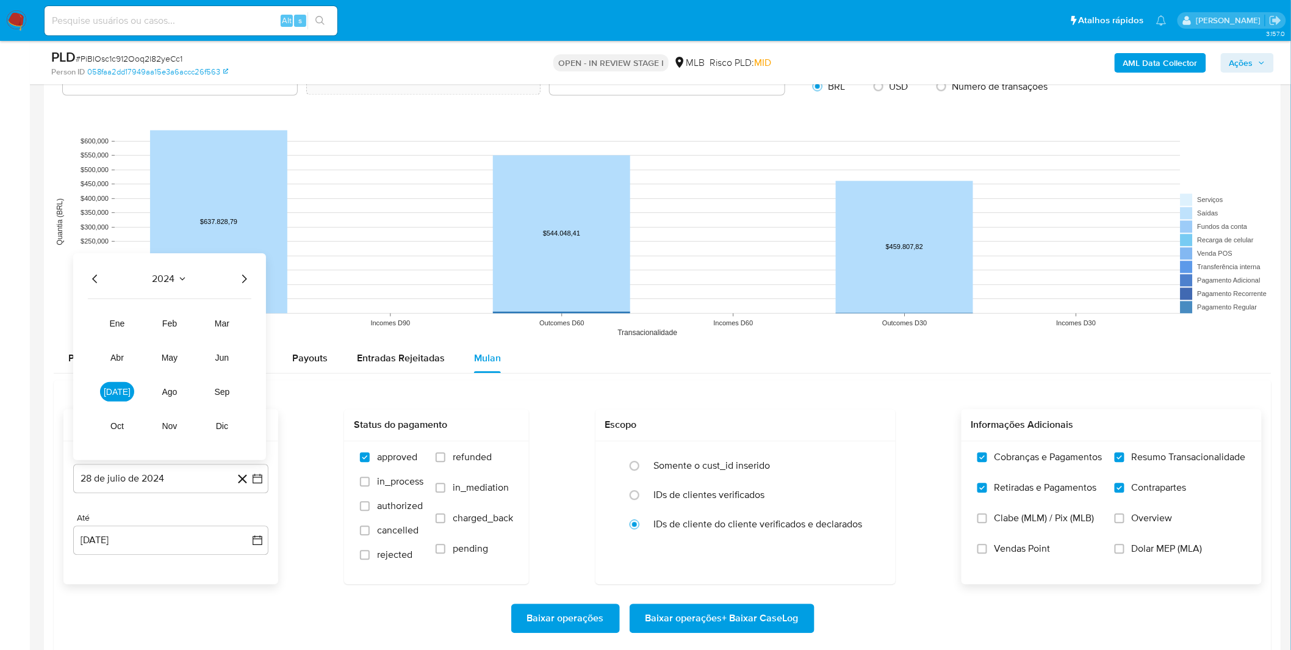
click at [237, 282] on icon "Año siguiente" at bounding box center [244, 279] width 15 height 15
click at [212, 331] on button "mar" at bounding box center [222, 324] width 34 height 20
click at [216, 320] on button "1" at bounding box center [220, 314] width 20 height 20
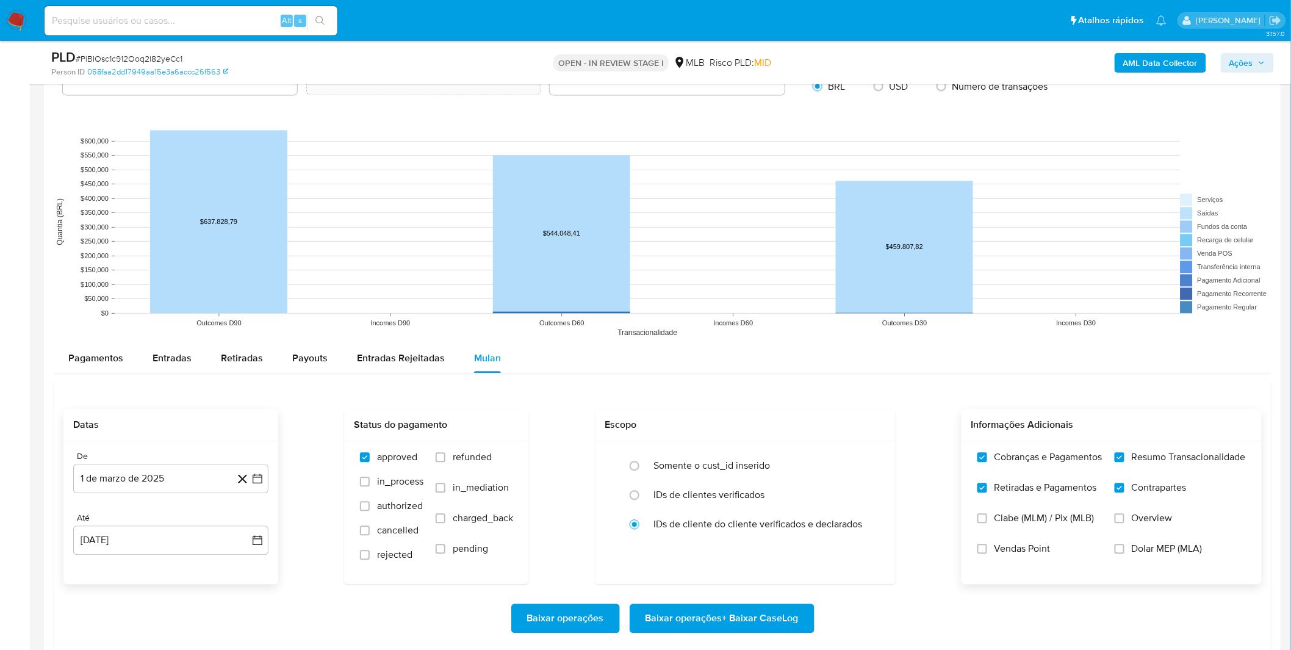
click at [297, 438] on div "Datas De 1 de marzo de 2025 1-03-2025 Até 28 de agosto de 2025 28-08-2025 Statu…" at bounding box center [662, 496] width 1198 height 175
click at [709, 608] on span "Baixar operações + Baixar CaseLog" at bounding box center [722, 618] width 153 height 27
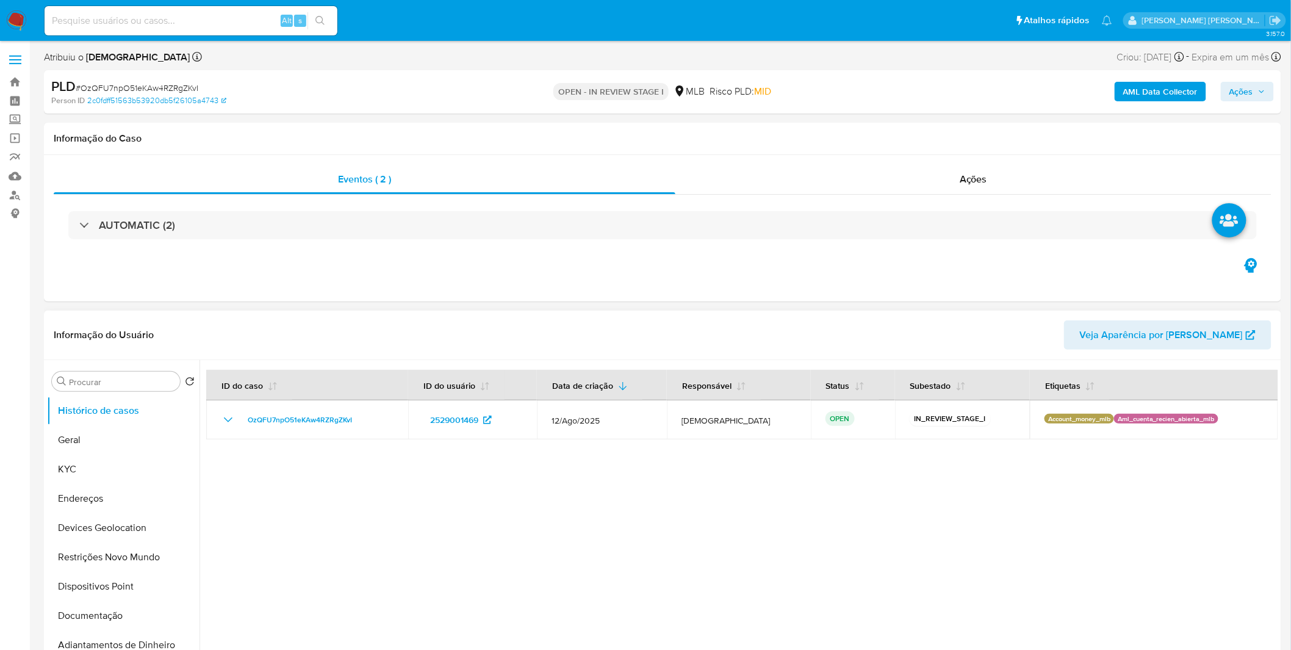
select select "10"
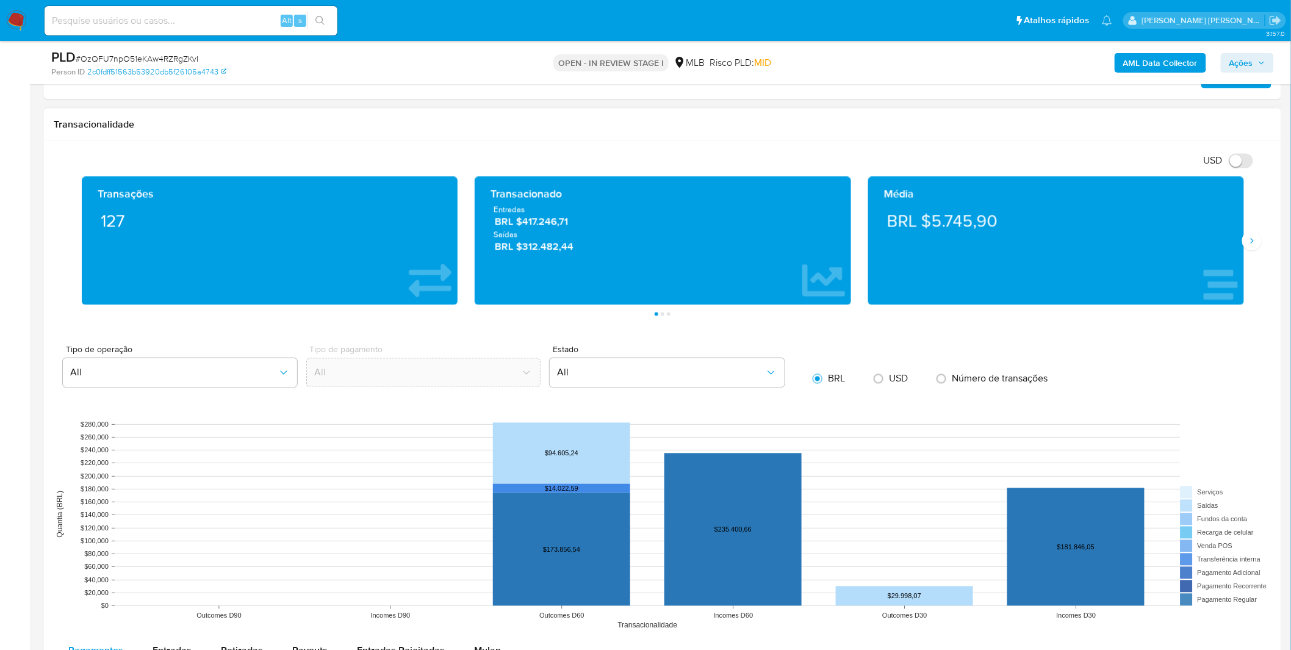
scroll to position [813, 0]
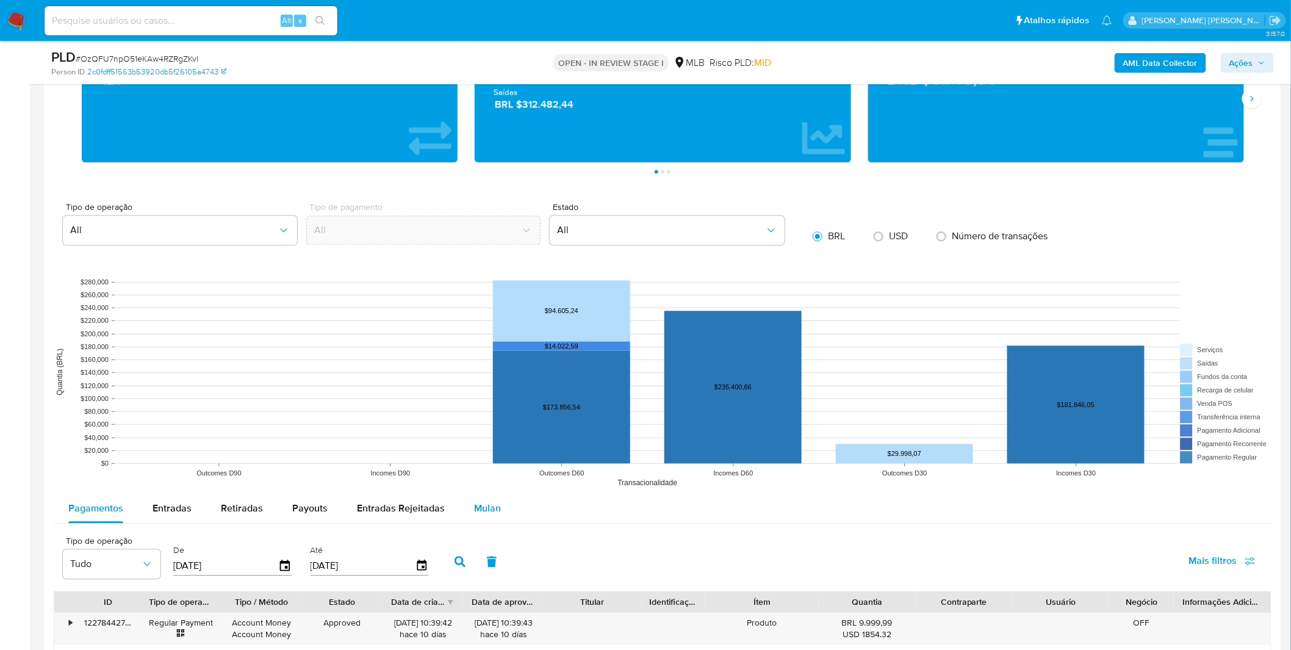
click at [474, 502] on span "Mulan" at bounding box center [487, 509] width 27 height 14
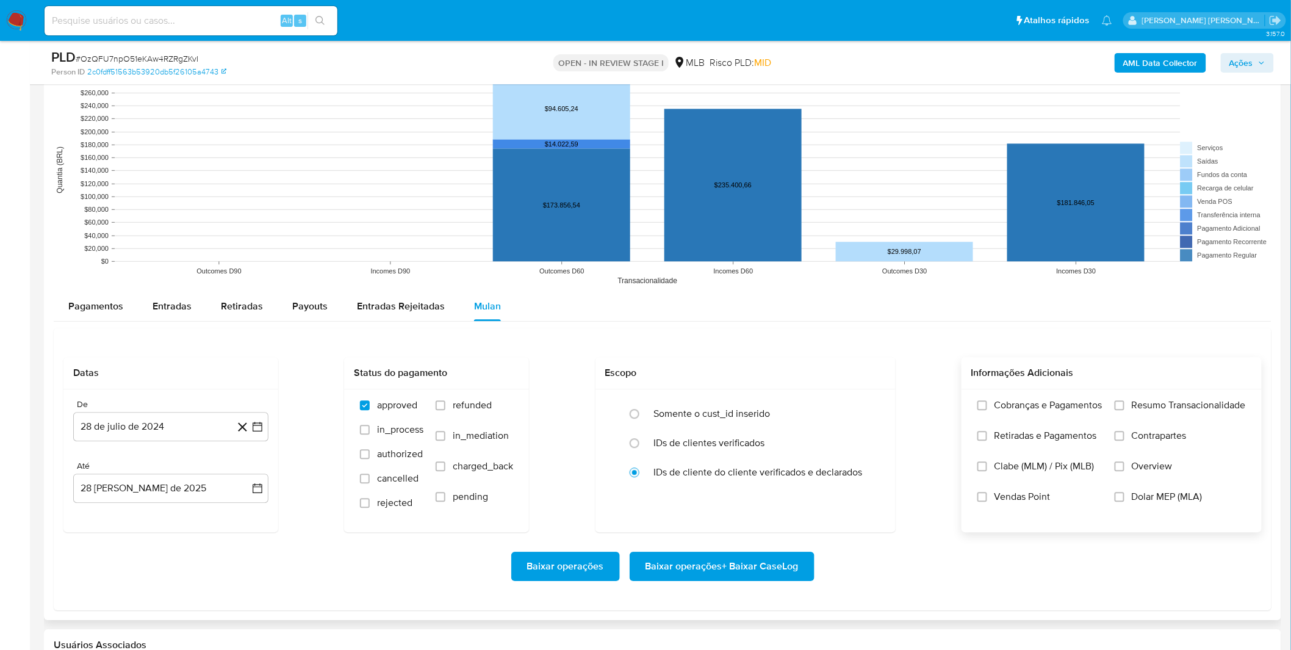
scroll to position [1152, 0]
click at [1064, 429] on span "Retiradas e Pagamentos" at bounding box center [1046, 435] width 103 height 12
click at [987, 430] on input "Retiradas e Pagamentos" at bounding box center [983, 435] width 10 height 10
click at [1053, 442] on label "Retiradas e Pagamentos" at bounding box center [1040, 444] width 125 height 31
click at [987, 440] on input "Retiradas e Pagamentos" at bounding box center [983, 435] width 10 height 10
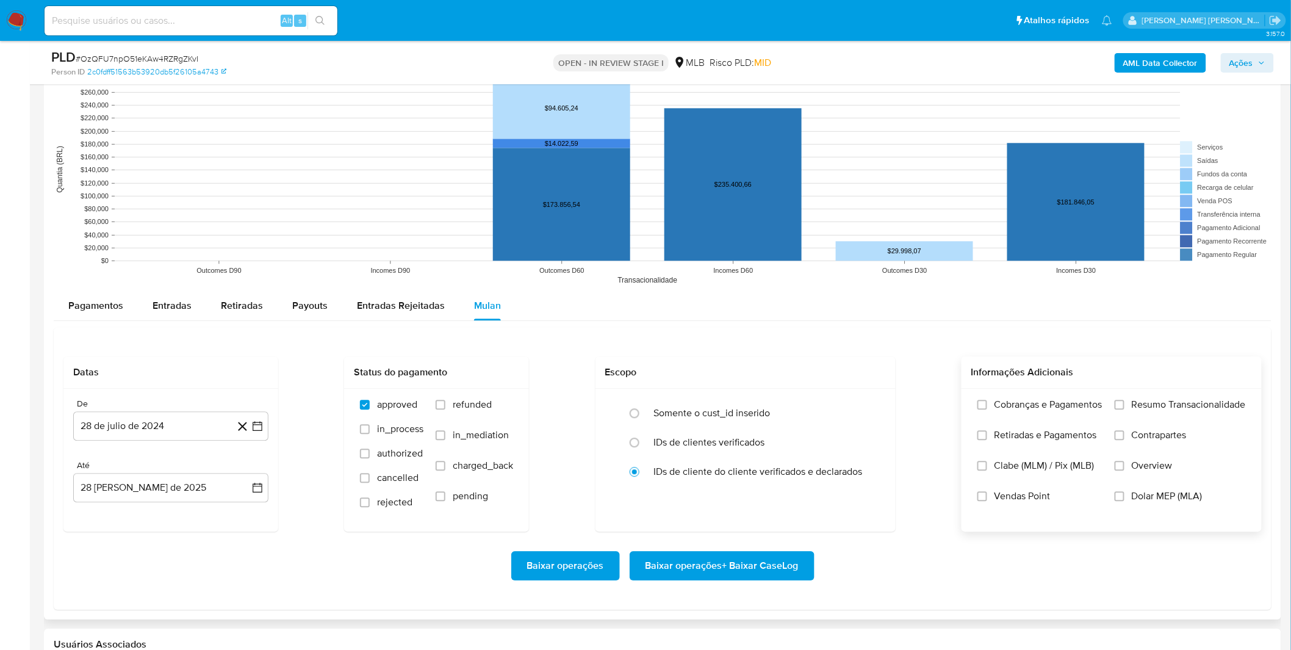
click at [1052, 418] on label "Cobranças e Pagamentos" at bounding box center [1040, 413] width 125 height 31
click at [987, 409] on input "Cobranças e Pagamentos" at bounding box center [983, 405] width 10 height 10
click at [1056, 435] on span "Retiradas e Pagamentos" at bounding box center [1046, 435] width 103 height 12
click at [987, 435] on input "Retiradas e Pagamentos" at bounding box center [983, 435] width 10 height 10
click at [1115, 420] on label "Resumo Transacionalidade" at bounding box center [1180, 413] width 131 height 31
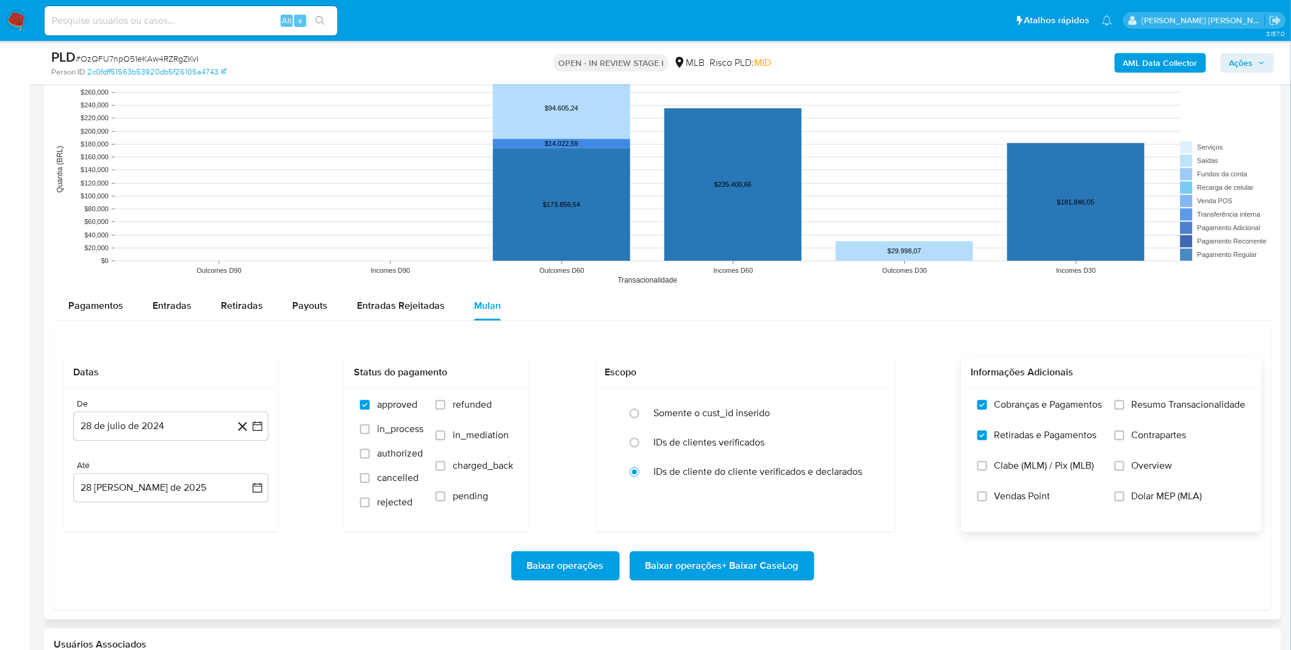
click at [1115, 409] on input "Resumo Transacionalidade" at bounding box center [1120, 405] width 10 height 10
click at [1125, 439] on label "Contrapartes" at bounding box center [1180, 444] width 131 height 31
click at [1125, 439] on input "Contrapartes" at bounding box center [1120, 435] width 10 height 10
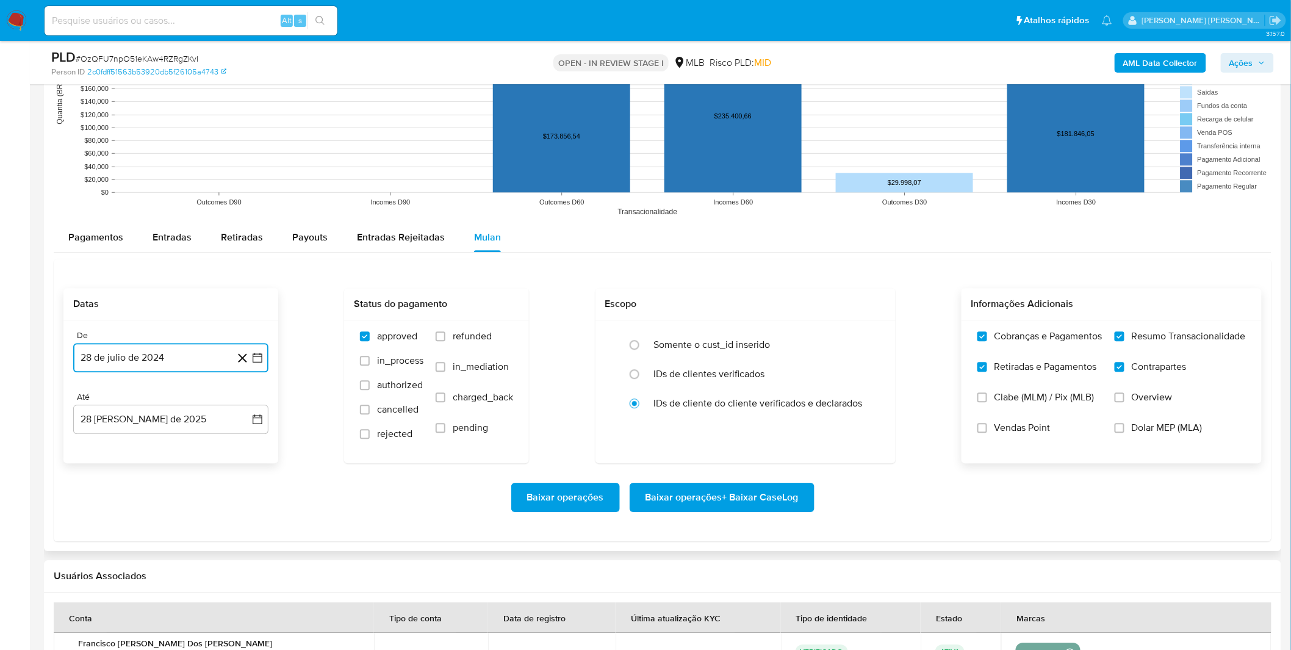
click at [171, 353] on button "28 de julio de 2024" at bounding box center [170, 357] width 195 height 29
click at [170, 397] on span "julio 2024" at bounding box center [165, 401] width 46 height 12
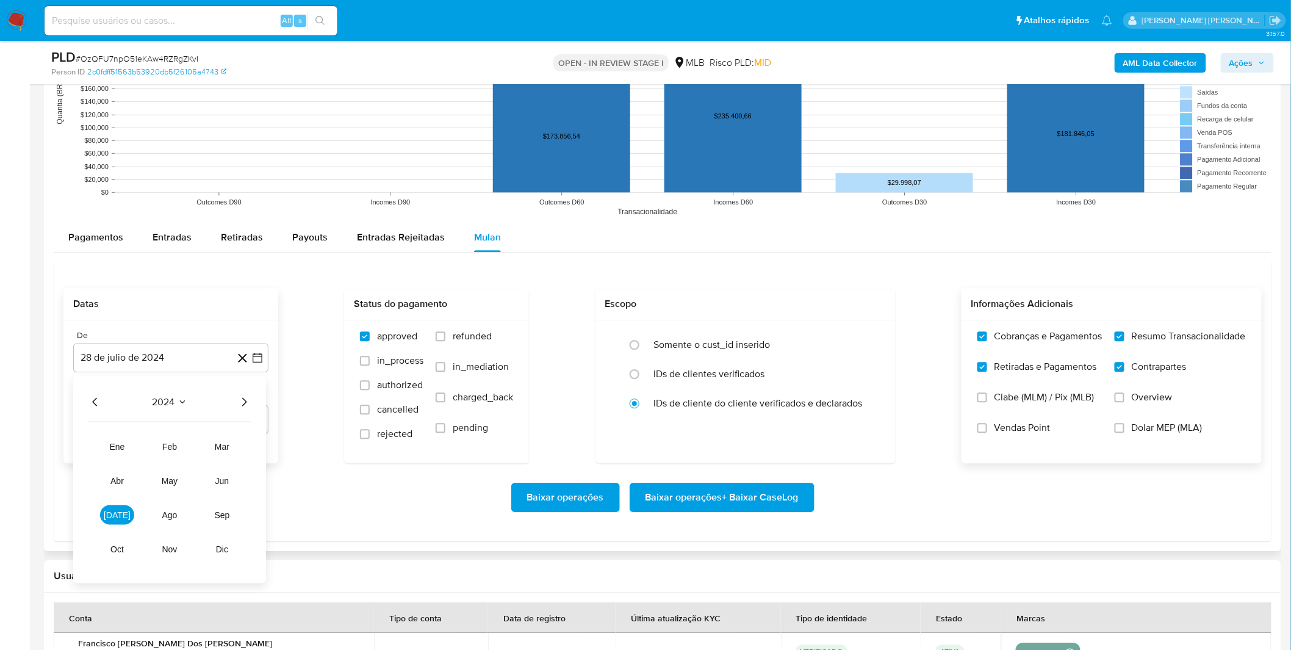
click at [256, 401] on div "2024 2024 ene feb mar abr may jun [DATE] ago sep oct nov dic" at bounding box center [169, 479] width 193 height 207
click at [247, 405] on icon "Año siguiente" at bounding box center [244, 401] width 15 height 15
click at [120, 517] on span "[DATE]" at bounding box center [117, 515] width 27 height 10
click at [123, 442] on button "1" at bounding box center [122, 447] width 20 height 20
click at [175, 486] on div "Baixar operações Baixar operações + Baixar CaseLog" at bounding box center [662, 497] width 1198 height 29
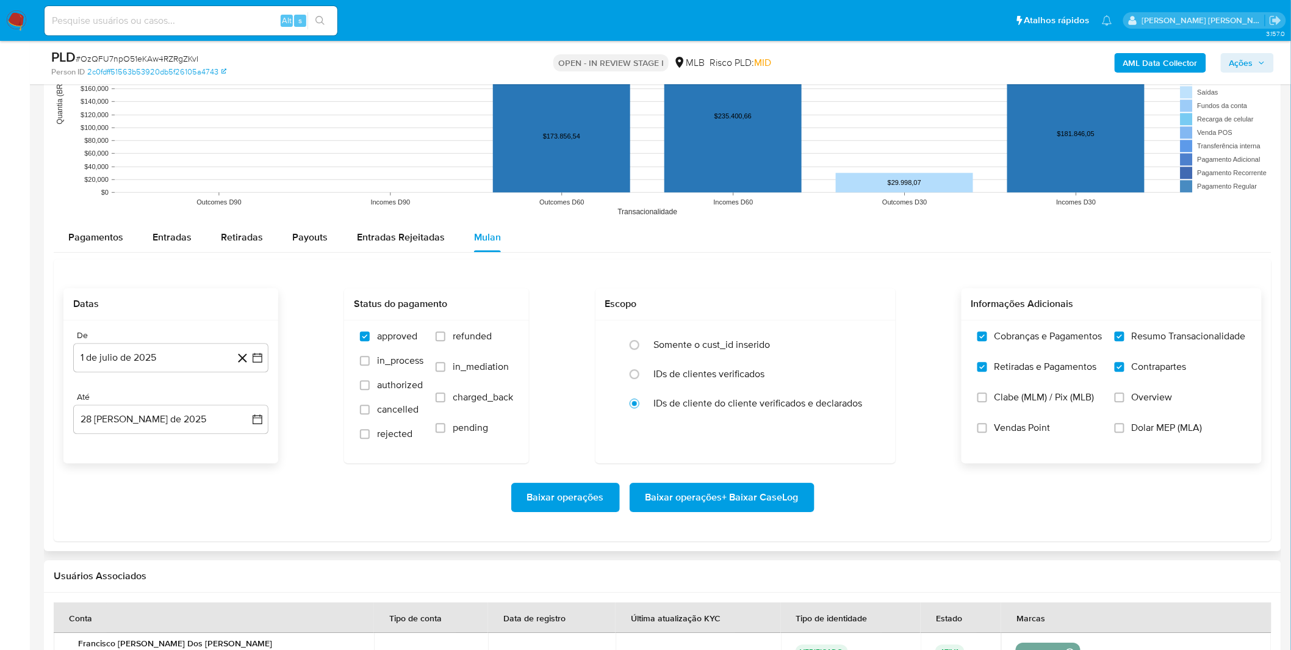
click at [711, 509] on span "Baixar operações + Baixar CaseLog" at bounding box center [722, 497] width 153 height 27
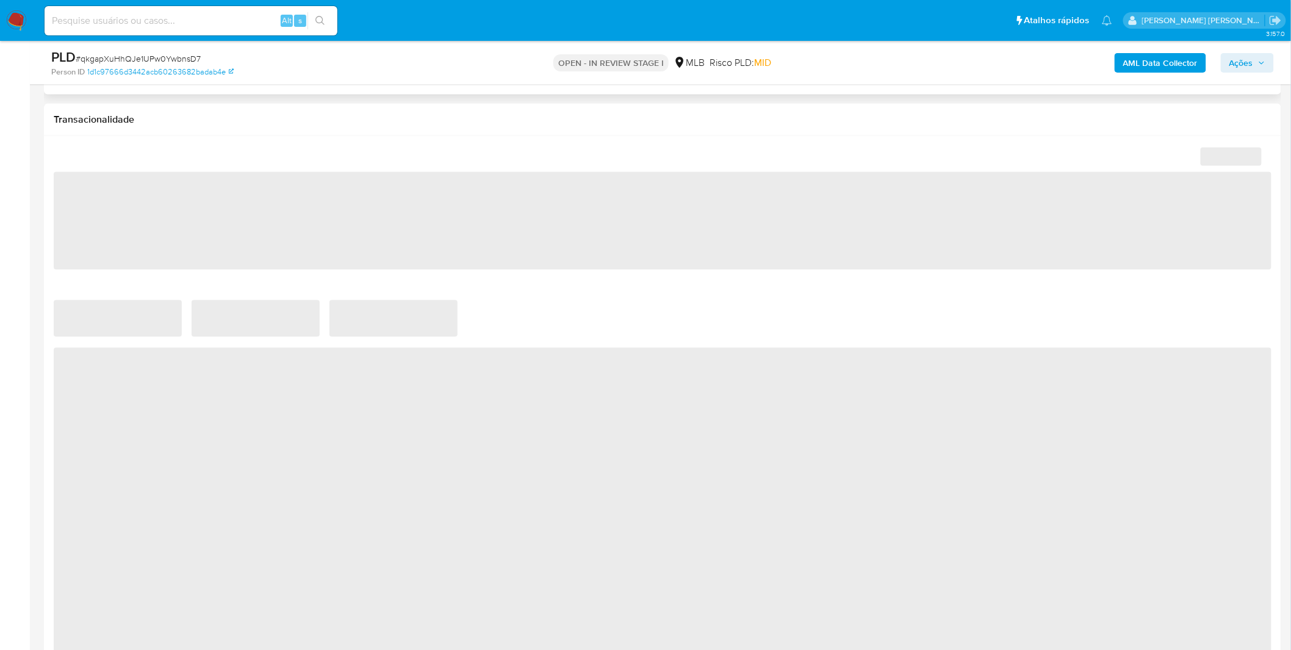
select select "10"
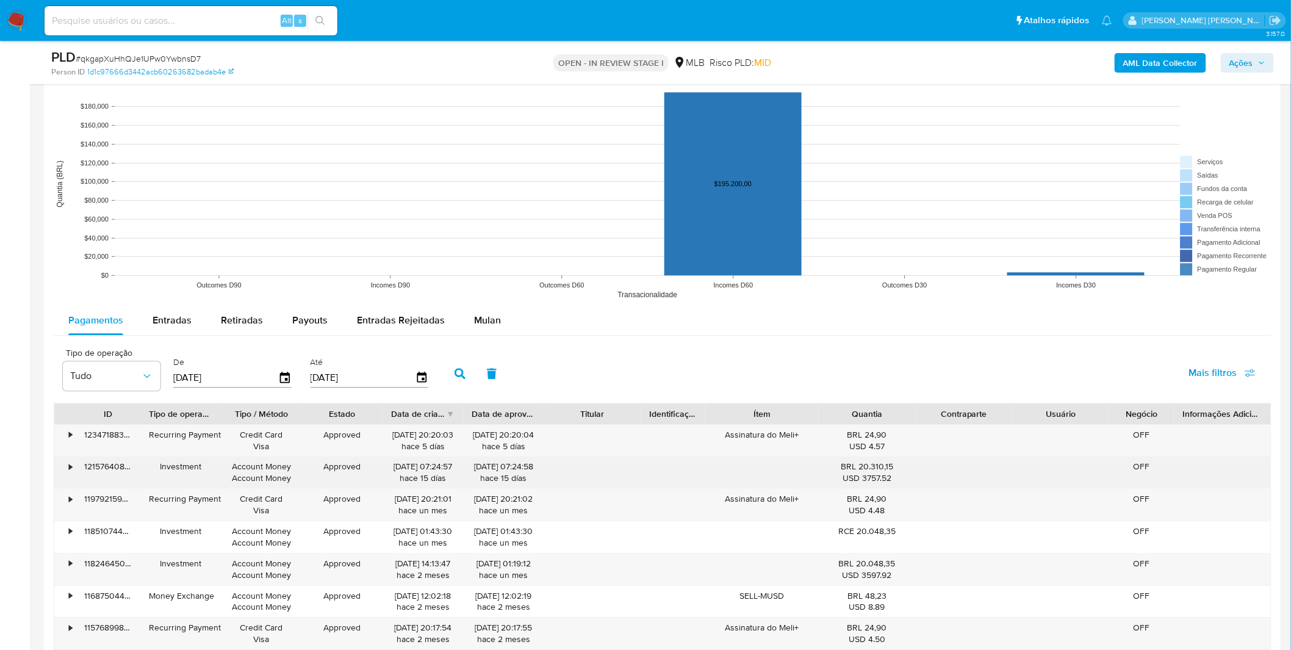
scroll to position [1152, 0]
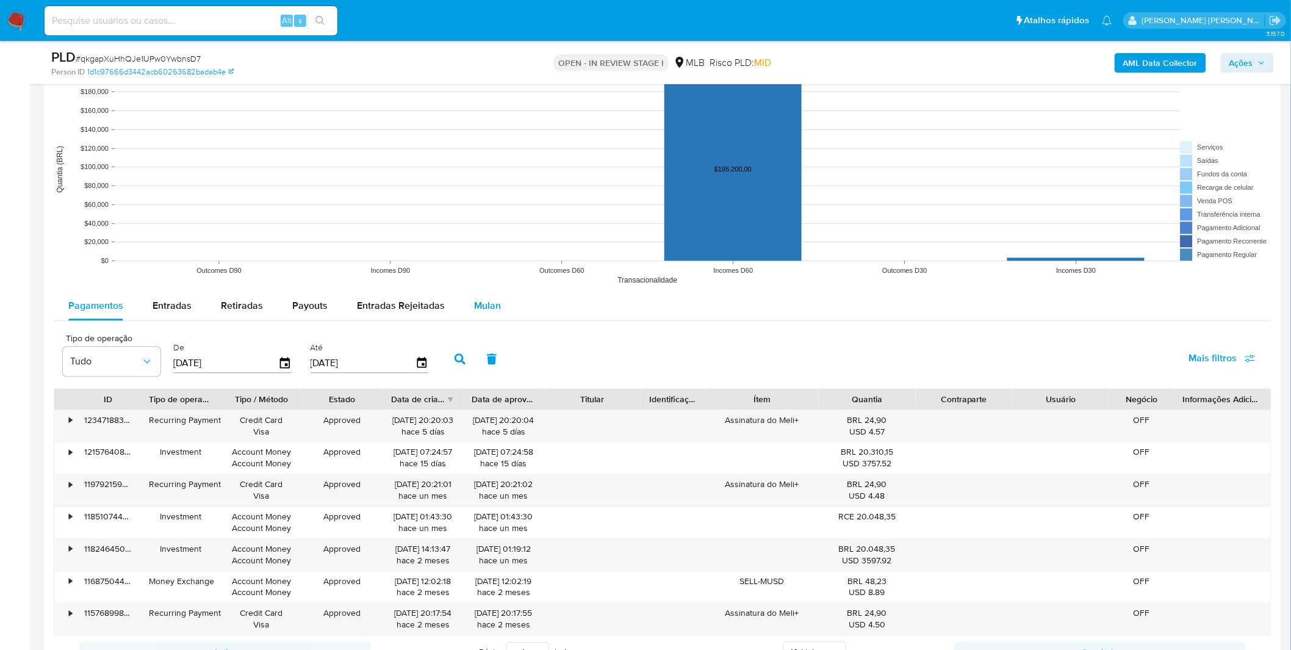
click at [484, 310] on span "Mulan" at bounding box center [487, 305] width 27 height 14
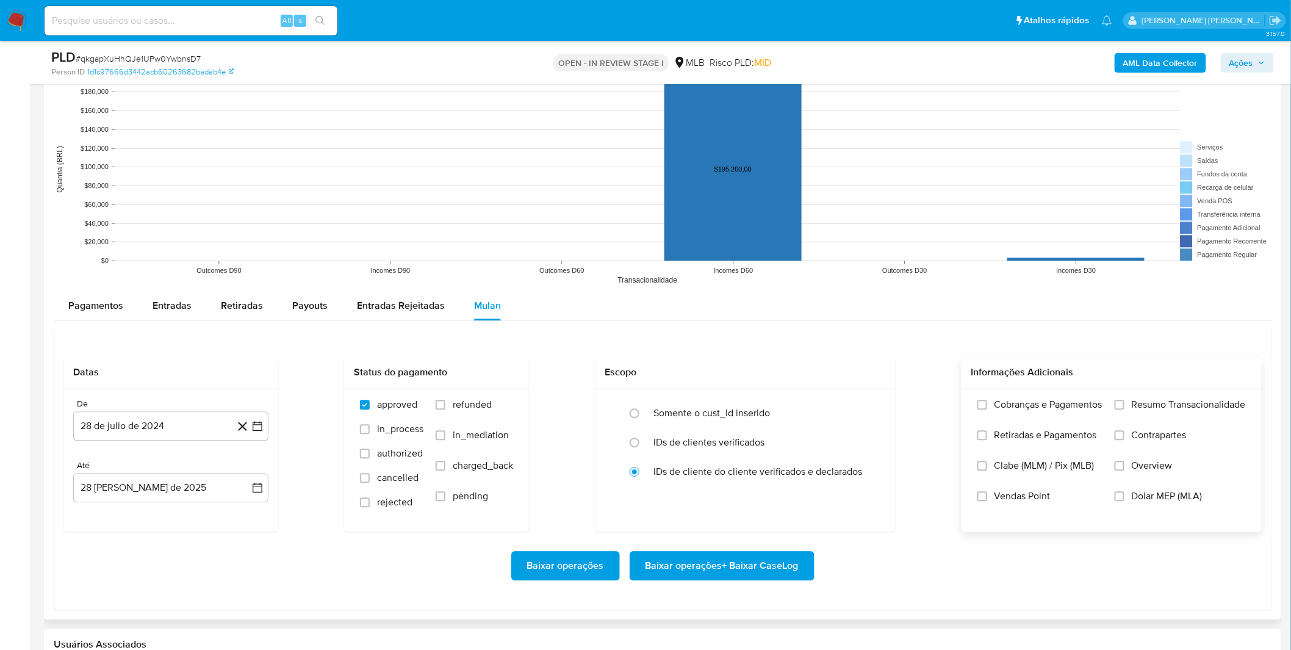
click at [1004, 422] on label "Cobranças e Pagamentos" at bounding box center [1040, 413] width 125 height 31
click at [987, 409] on input "Cobranças e Pagamentos" at bounding box center [983, 405] width 10 height 10
click at [1004, 441] on span "Retiradas e Pagamentos" at bounding box center [1046, 435] width 103 height 12
click at [987, 440] on input "Retiradas e Pagamentos" at bounding box center [983, 435] width 10 height 10
click at [1118, 413] on label "Resumo Transacionalidade" at bounding box center [1180, 413] width 131 height 31
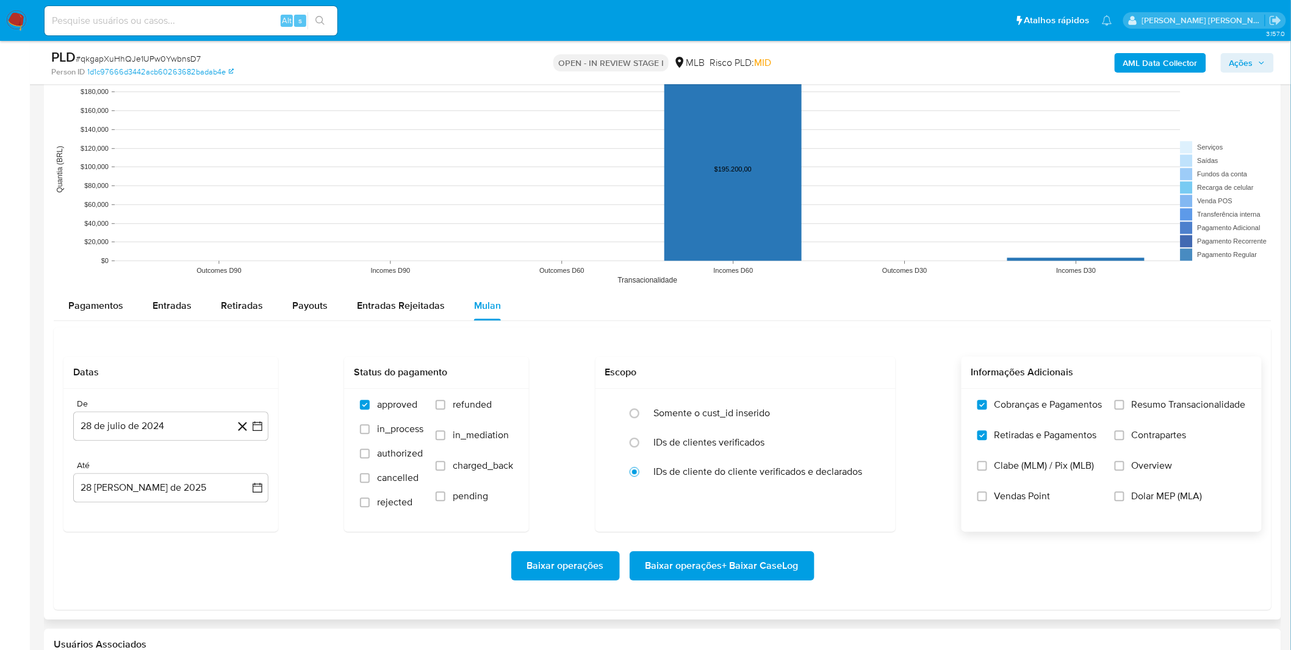
click at [1118, 409] on input "Resumo Transacionalidade" at bounding box center [1120, 405] width 10 height 10
click at [1119, 433] on input "Contrapartes" at bounding box center [1120, 435] width 10 height 10
click at [187, 438] on button "28 de julio de 2024" at bounding box center [170, 425] width 195 height 29
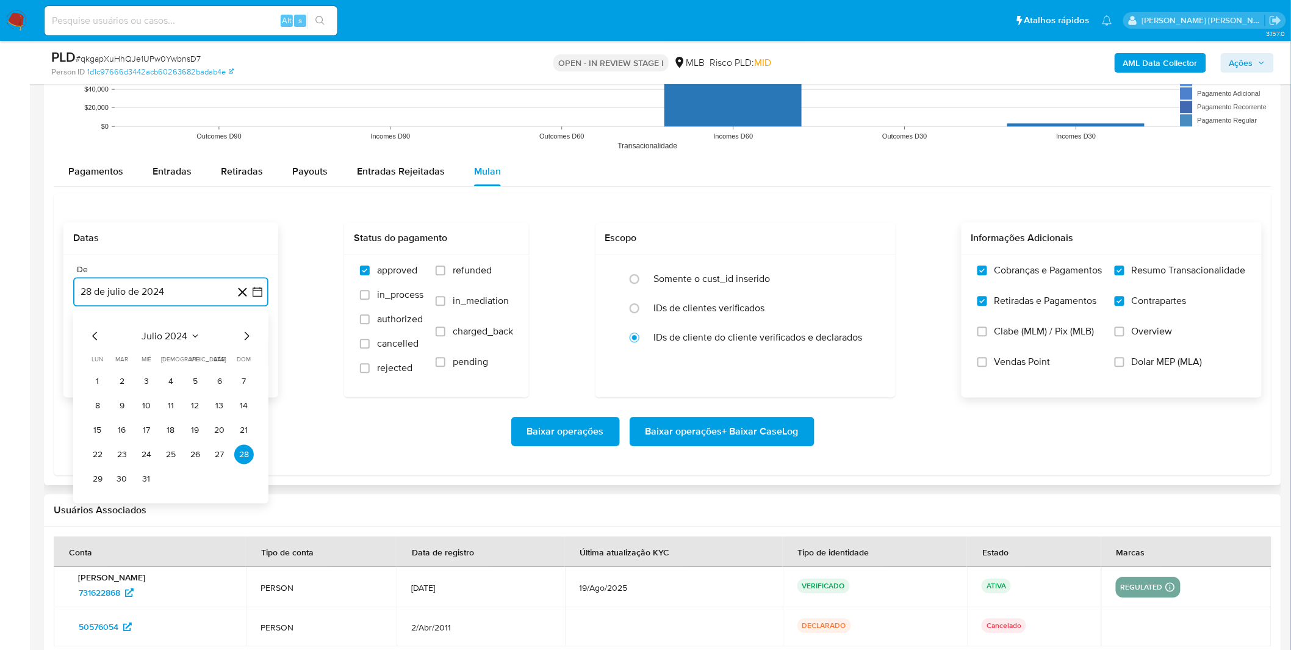
scroll to position [1288, 0]
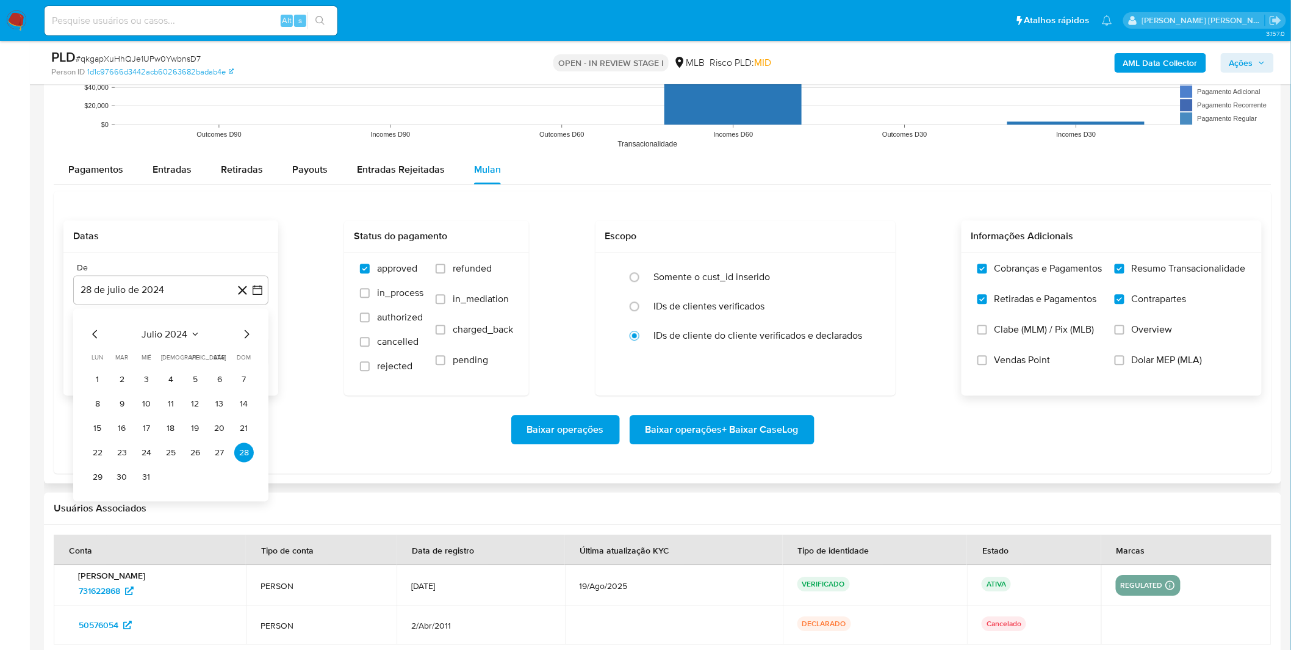
click at [178, 342] on div "julio 2024 julio 2024 lun lunes mar martes mié miércoles jue jueves vie viernes…" at bounding box center [171, 406] width 166 height 160
click at [167, 338] on span "julio 2024" at bounding box center [165, 334] width 46 height 12
click at [240, 337] on icon "Año siguiente" at bounding box center [244, 333] width 15 height 15
click at [109, 447] on button "[DATE]" at bounding box center [117, 447] width 34 height 20
click at [120, 383] on button "1" at bounding box center [122, 379] width 20 height 20
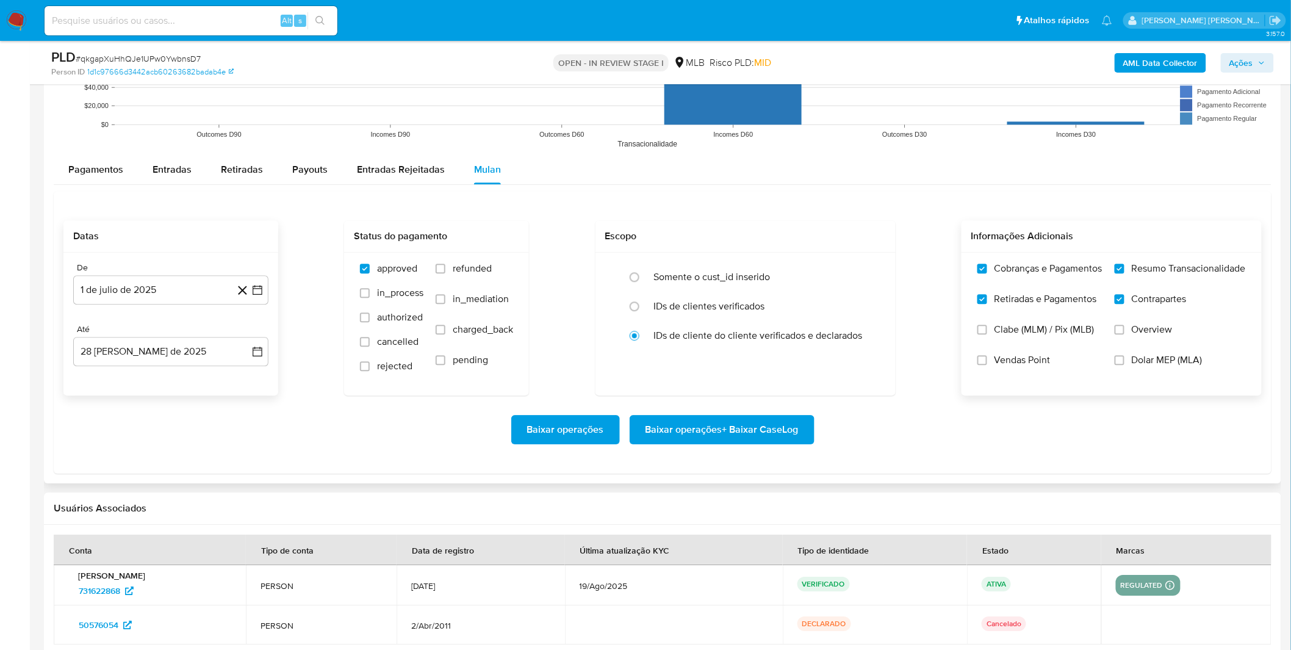
drag, startPoint x: 175, startPoint y: 417, endPoint x: 212, endPoint y: 425, distance: 37.9
click at [176, 418] on div "Baixar operações Baixar operações + Baixar CaseLog" at bounding box center [662, 429] width 1198 height 29
click at [735, 429] on span "Baixar operações + Baixar CaseLog" at bounding box center [722, 429] width 153 height 27
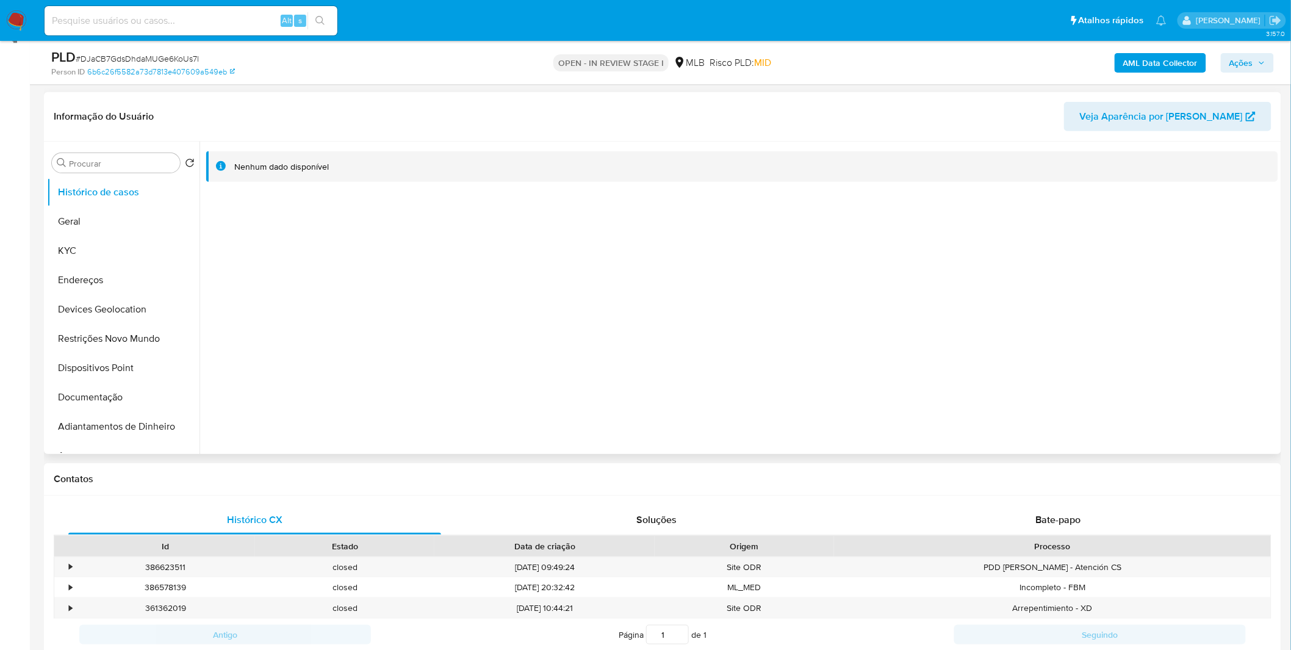
scroll to position [339, 0]
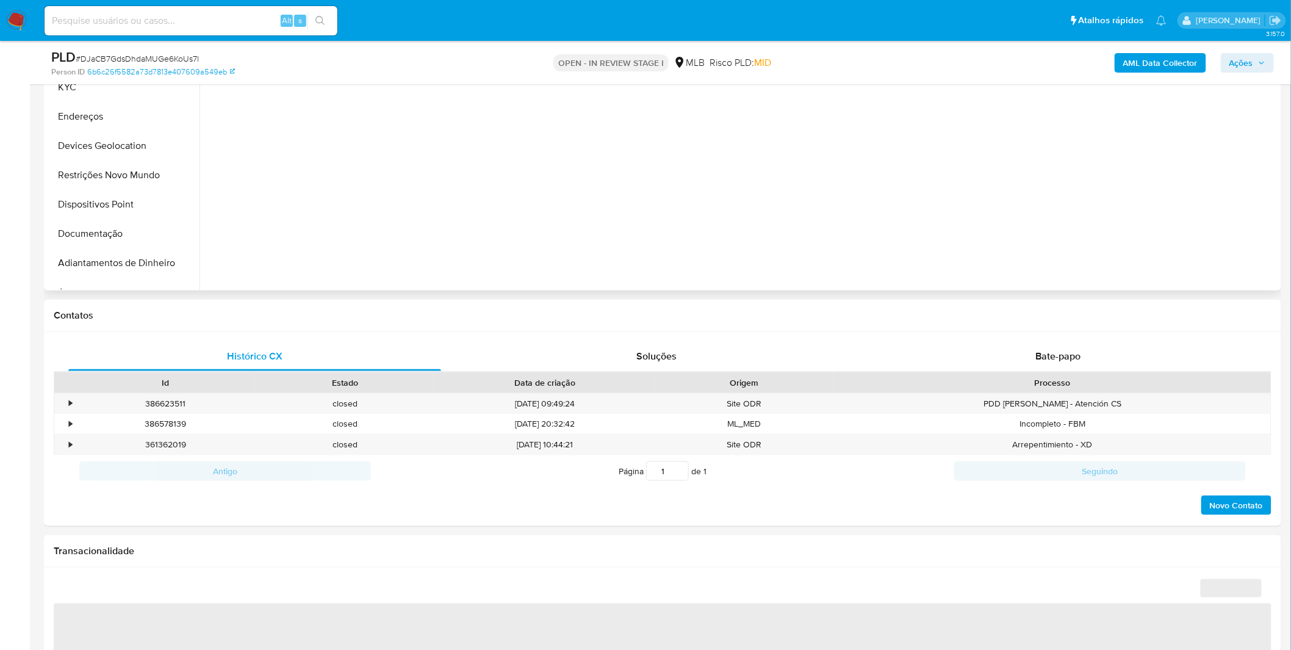
select select "10"
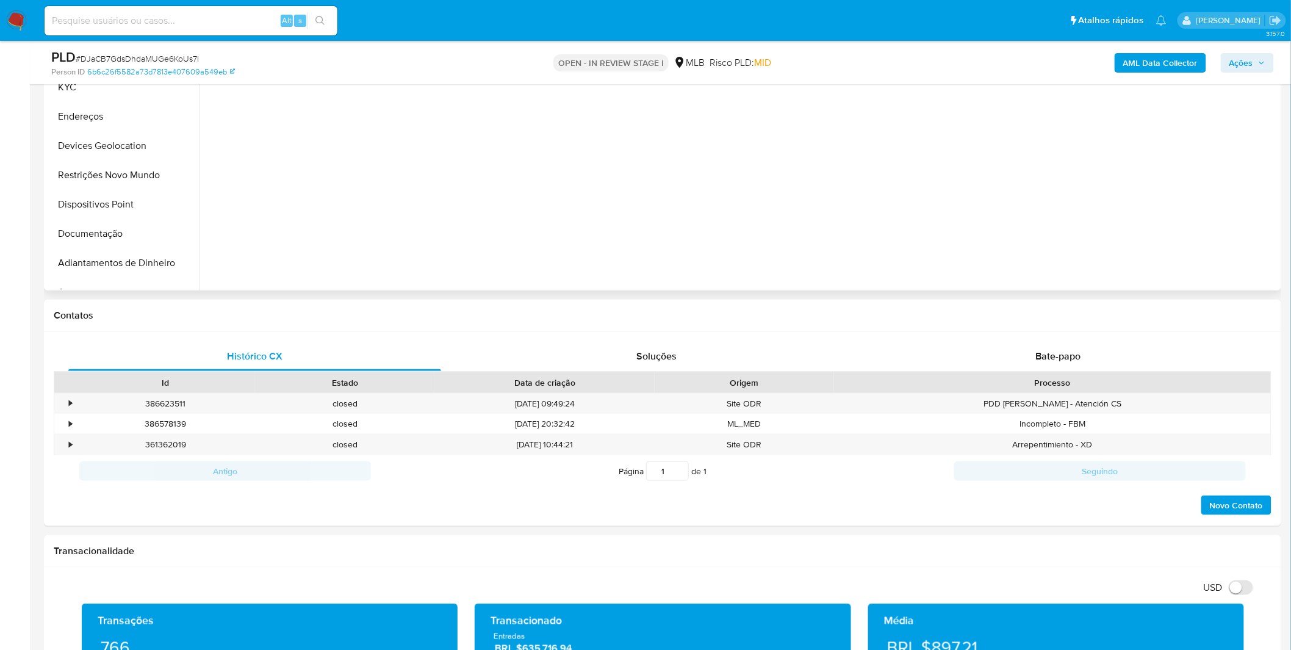
scroll to position [0, 0]
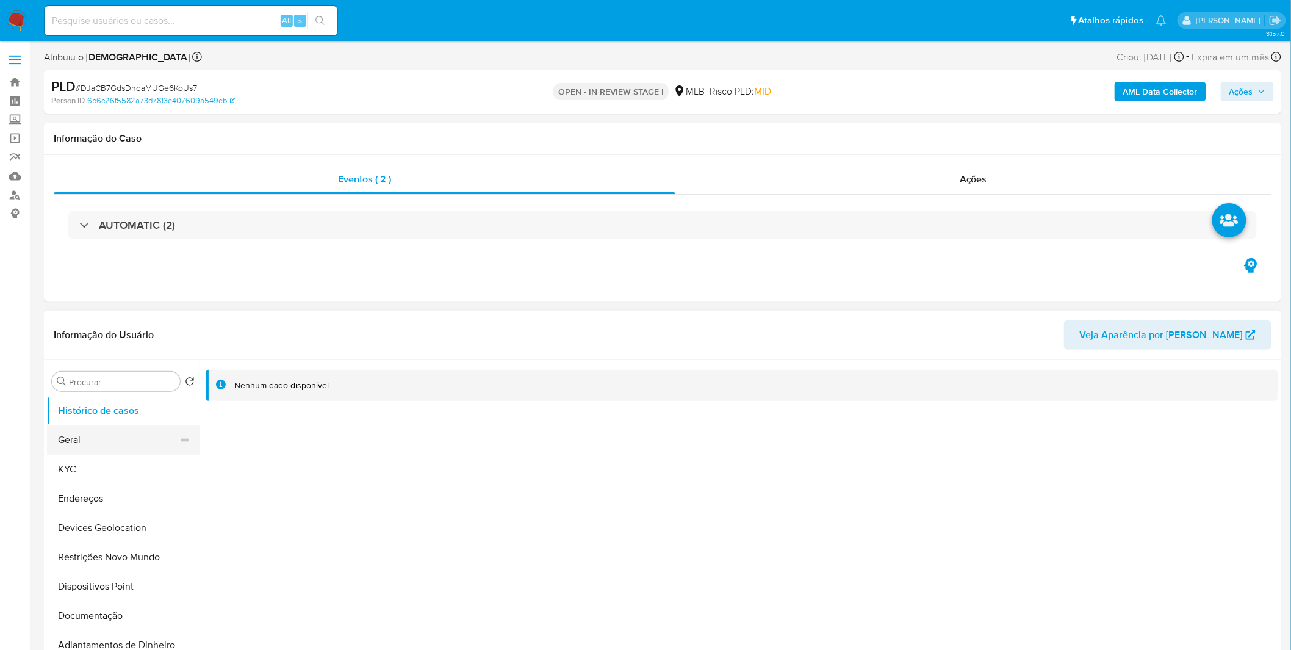
click at [126, 447] on button "Geral" at bounding box center [118, 439] width 143 height 29
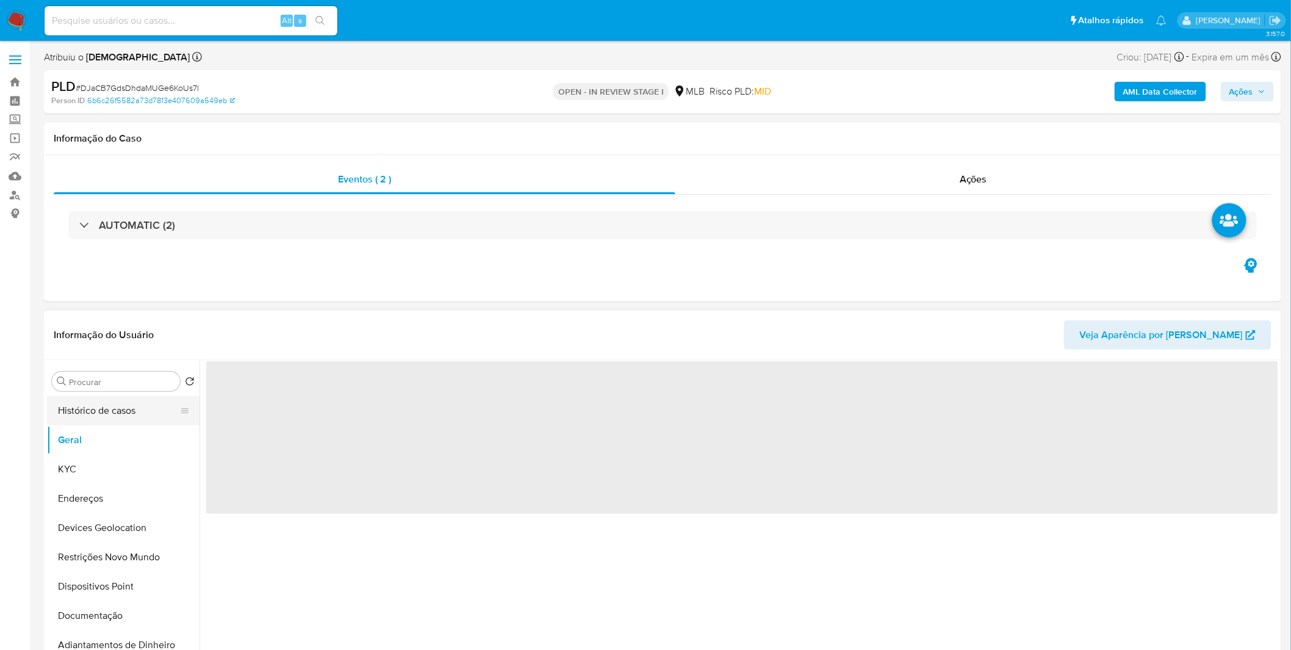
click at [112, 417] on button "Histórico de casos" at bounding box center [118, 410] width 143 height 29
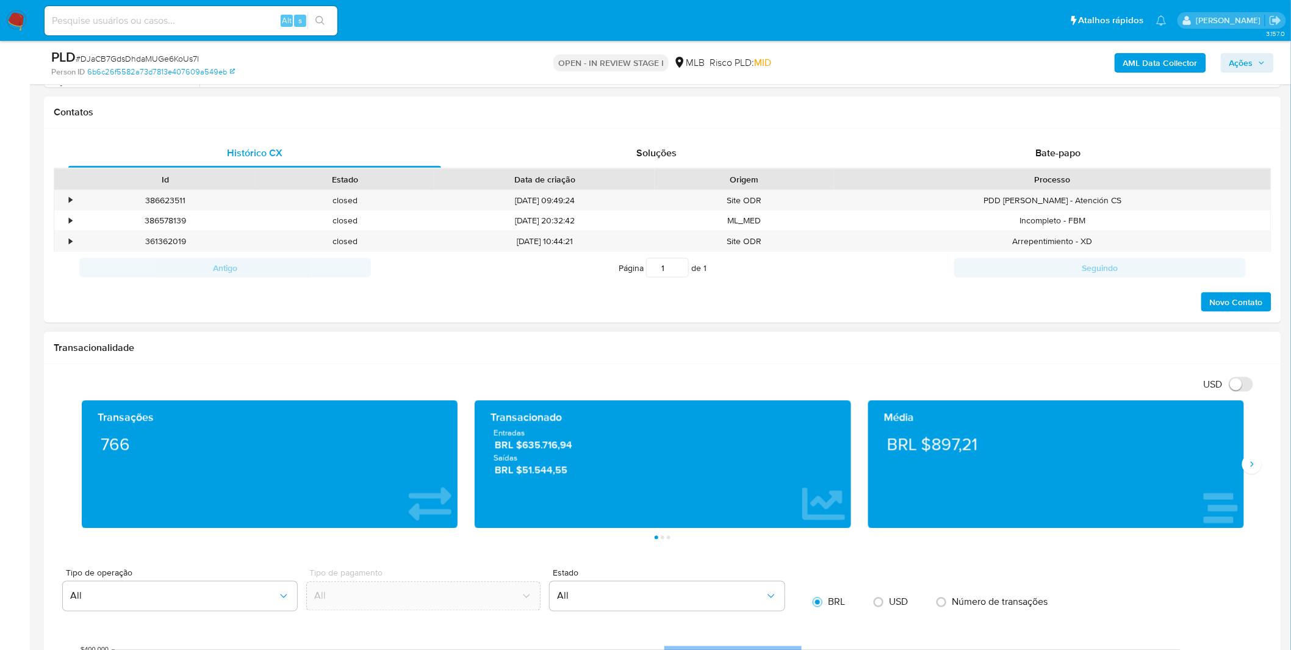
scroll to position [813, 0]
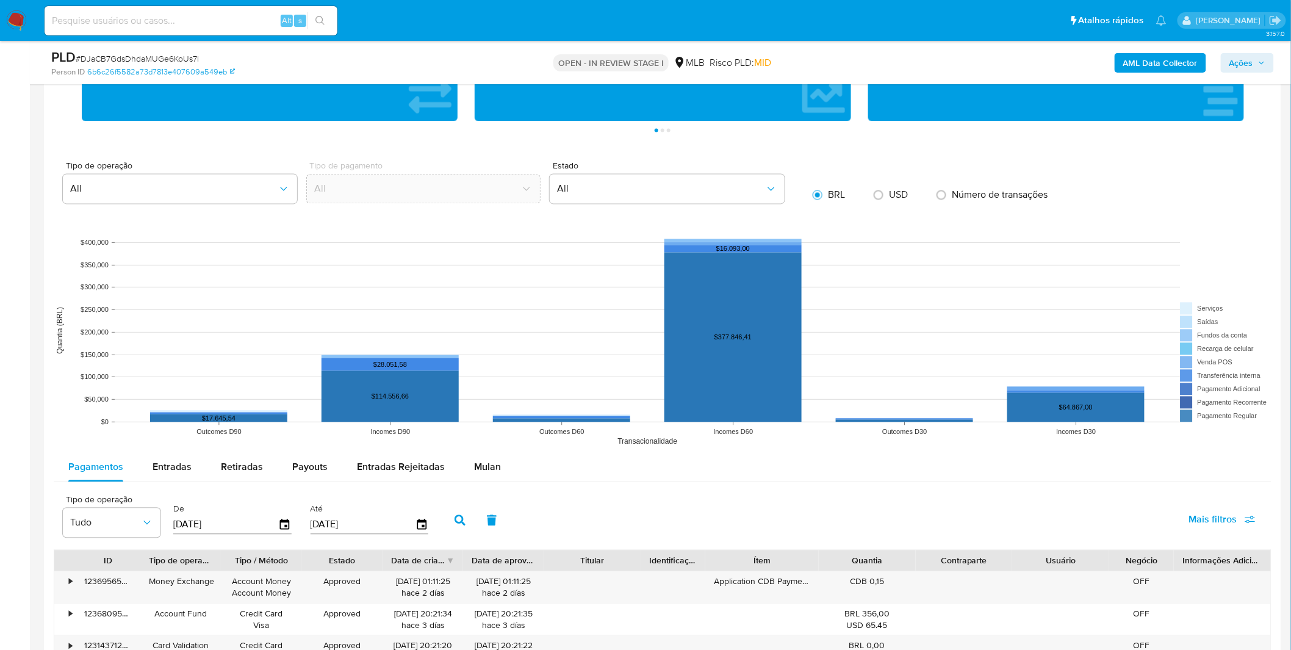
click at [484, 476] on div "Mulan" at bounding box center [487, 467] width 27 height 29
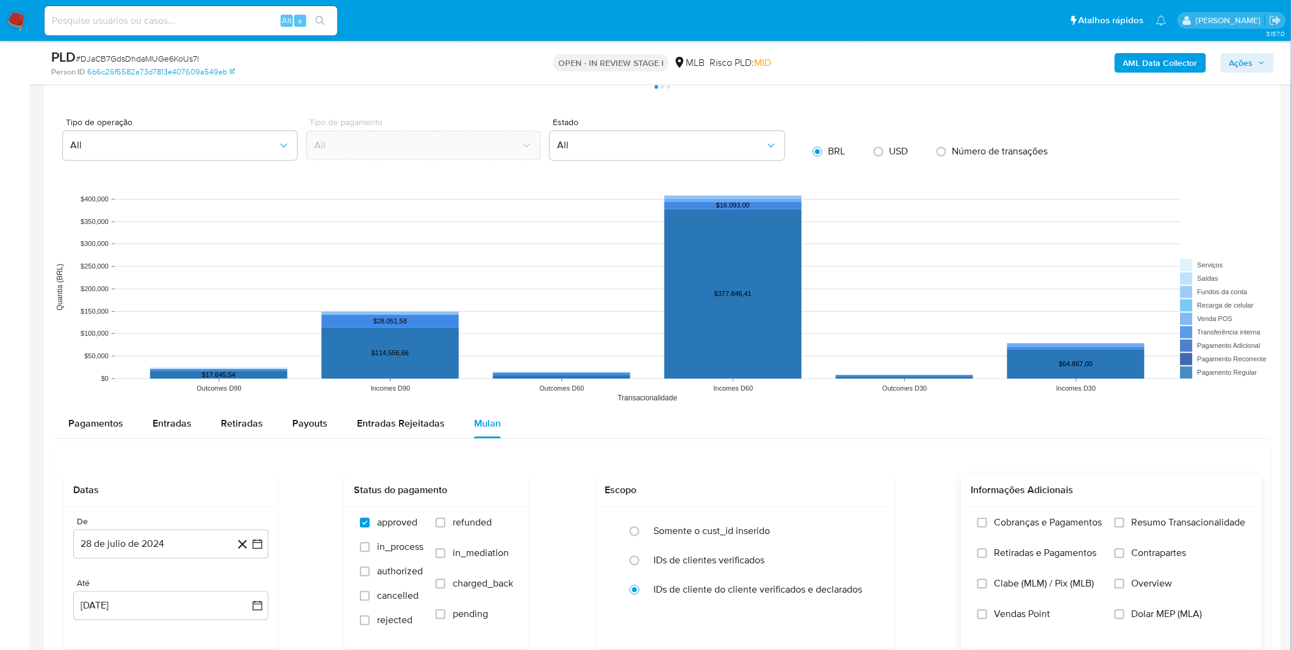
scroll to position [1017, 0]
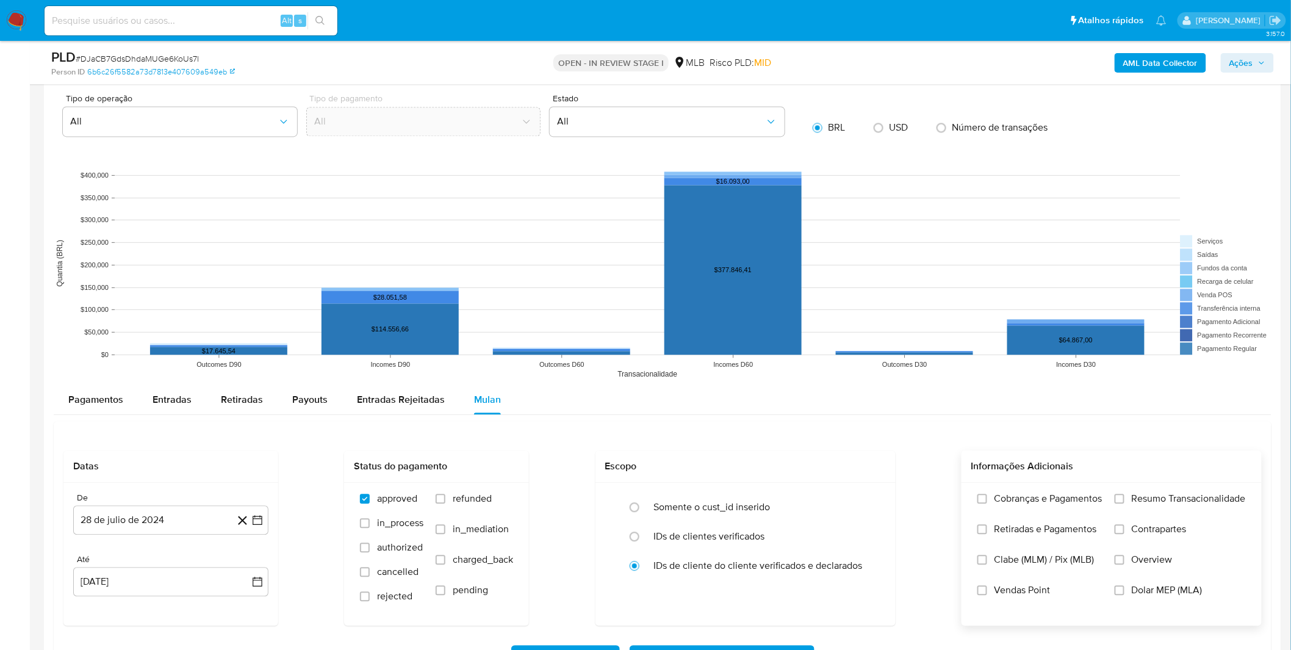
click at [1066, 508] on label "Cobranças e Pagamentos" at bounding box center [1040, 507] width 125 height 31
click at [987, 503] on input "Cobranças e Pagamentos" at bounding box center [983, 499] width 10 height 10
click at [1062, 544] on label "Retiradas e Pagamentos" at bounding box center [1040, 538] width 125 height 31
click at [987, 534] on input "Retiradas e Pagamentos" at bounding box center [983, 529] width 10 height 10
click at [1130, 511] on label "Resumo Transacionalidade" at bounding box center [1180, 507] width 131 height 31
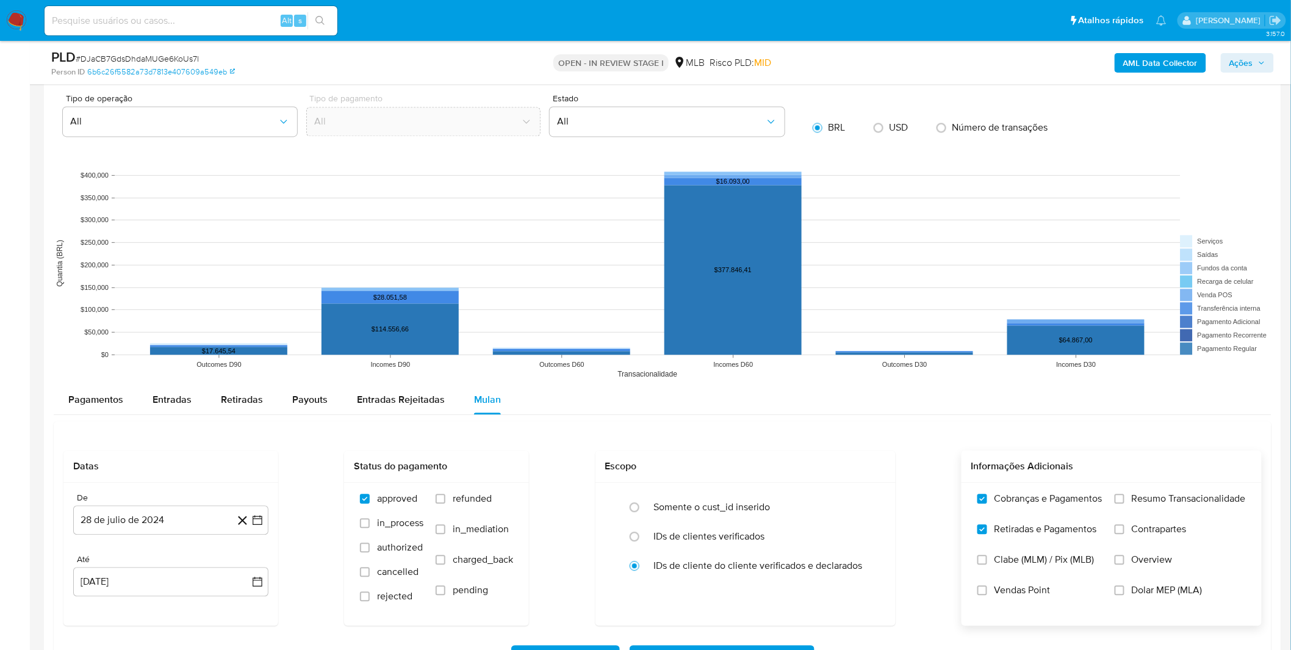
click at [1125, 503] on input "Resumo Transacionalidade" at bounding box center [1120, 499] width 10 height 10
click at [1029, 600] on label "Vendas Point" at bounding box center [1040, 599] width 125 height 31
click at [987, 595] on input "Vendas Point" at bounding box center [983, 590] width 10 height 10
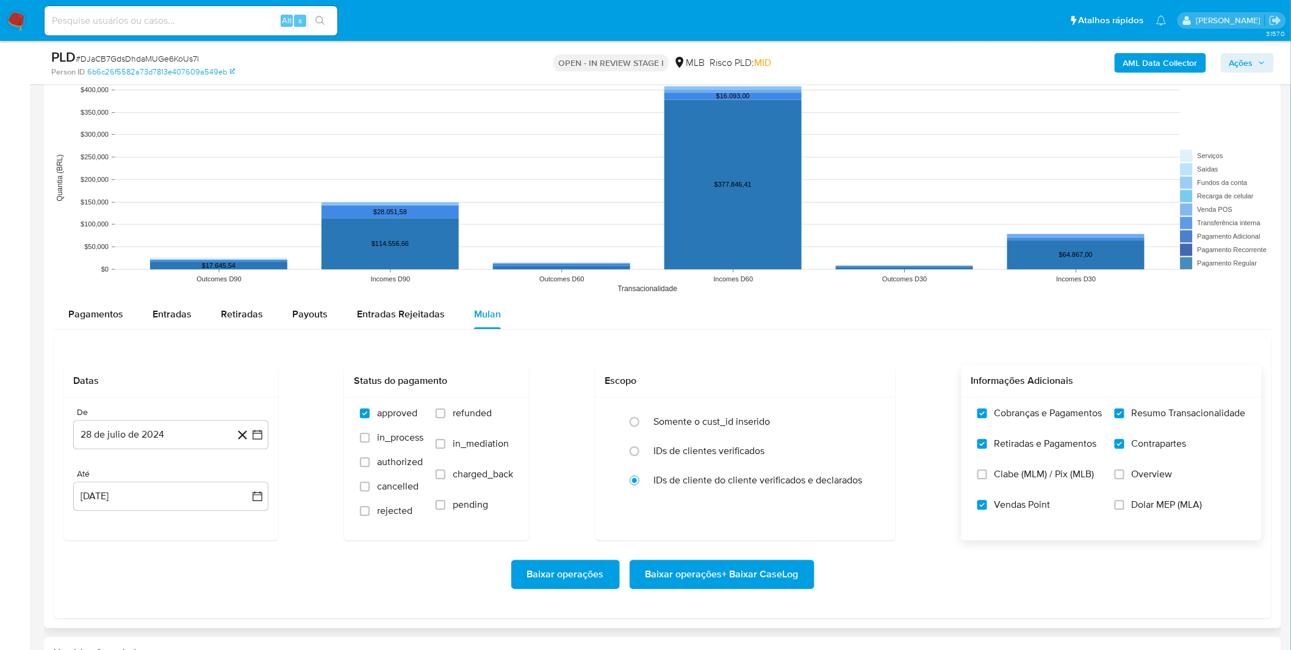
scroll to position [1152, 0]
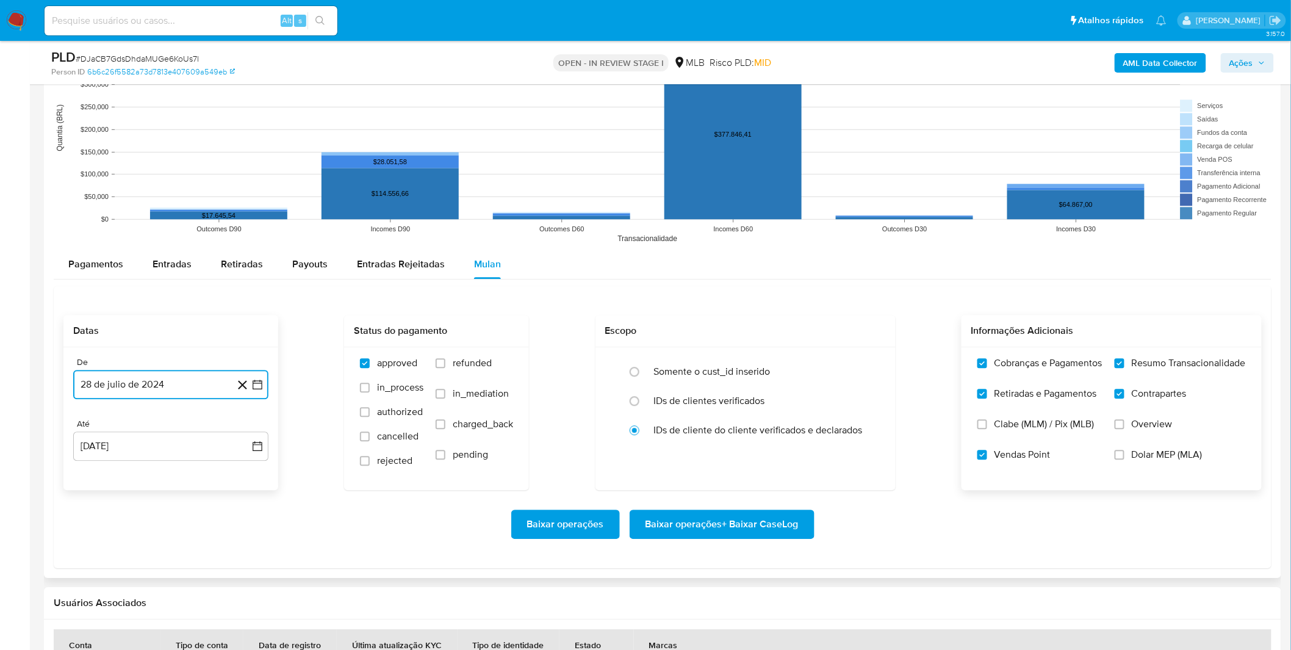
click at [148, 391] on button "28 de julio de 2024" at bounding box center [170, 384] width 195 height 29
click at [153, 419] on div "julio 2024 julio 2024 lun lunes mar martes mié miércoles jue jueves vie viernes…" at bounding box center [170, 499] width 195 height 193
click at [162, 427] on span "julio 2024" at bounding box center [165, 428] width 46 height 12
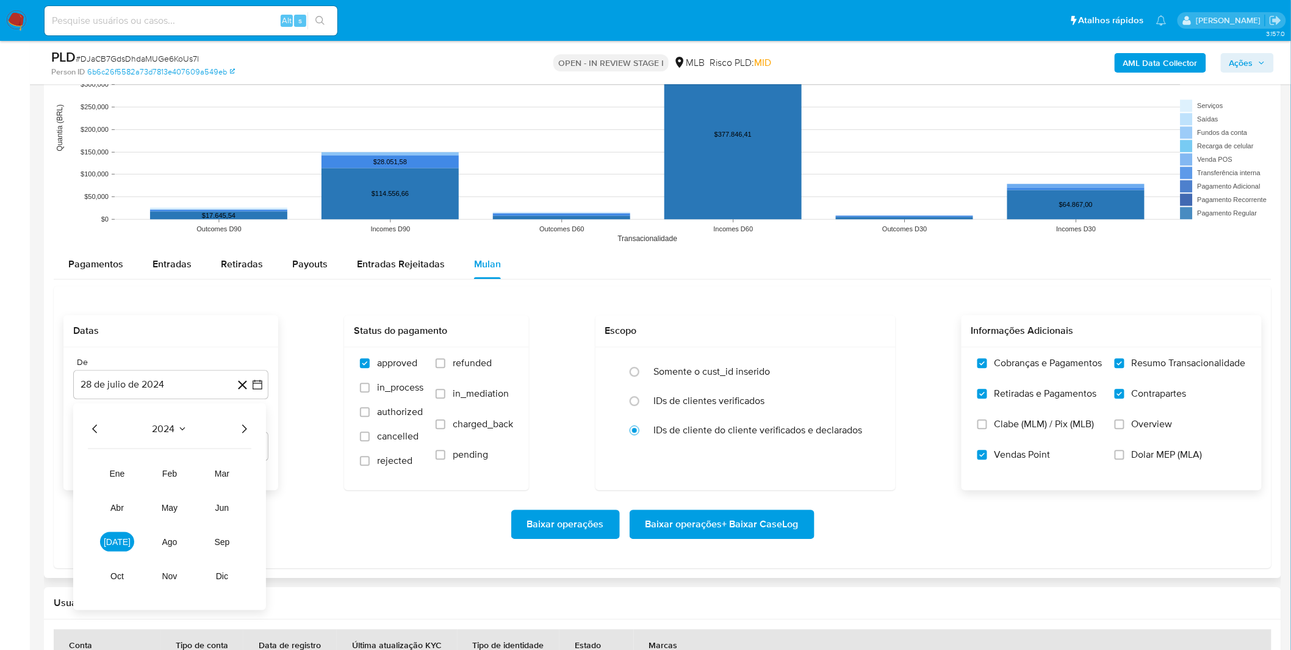
click at [245, 431] on icon "Año siguiente" at bounding box center [244, 428] width 15 height 15
click at [113, 541] on span "[DATE]" at bounding box center [117, 541] width 27 height 10
click at [118, 477] on button "1" at bounding box center [122, 474] width 20 height 20
click at [129, 519] on div "Baixar operações Baixar operações + Baixar CaseLog" at bounding box center [662, 524] width 1198 height 29
click at [677, 525] on span "Baixar operações + Baixar CaseLog" at bounding box center [722, 524] width 153 height 27
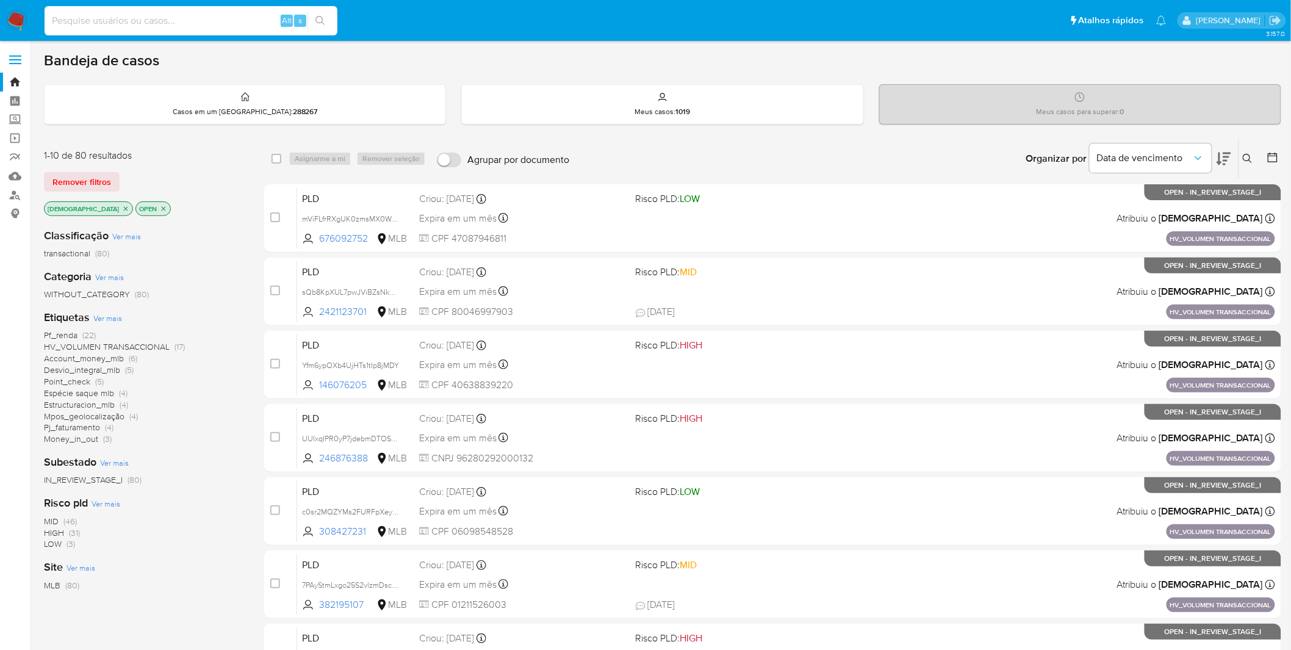
drag, startPoint x: 133, startPoint y: 22, endPoint x: 650, endPoint y: 179, distance: 540.3
click at [650, 171] on div "Organizar por Data de vencimento Os resultados não podem ser classificados enqu…" at bounding box center [928, 159] width 706 height 38
click at [222, 20] on input at bounding box center [191, 21] width 293 height 16
paste input "UUIxqIPR0yP7jdebmDTOSaKG"
type input "UUIxqIPR0yP7jdebmDTOSaKG"
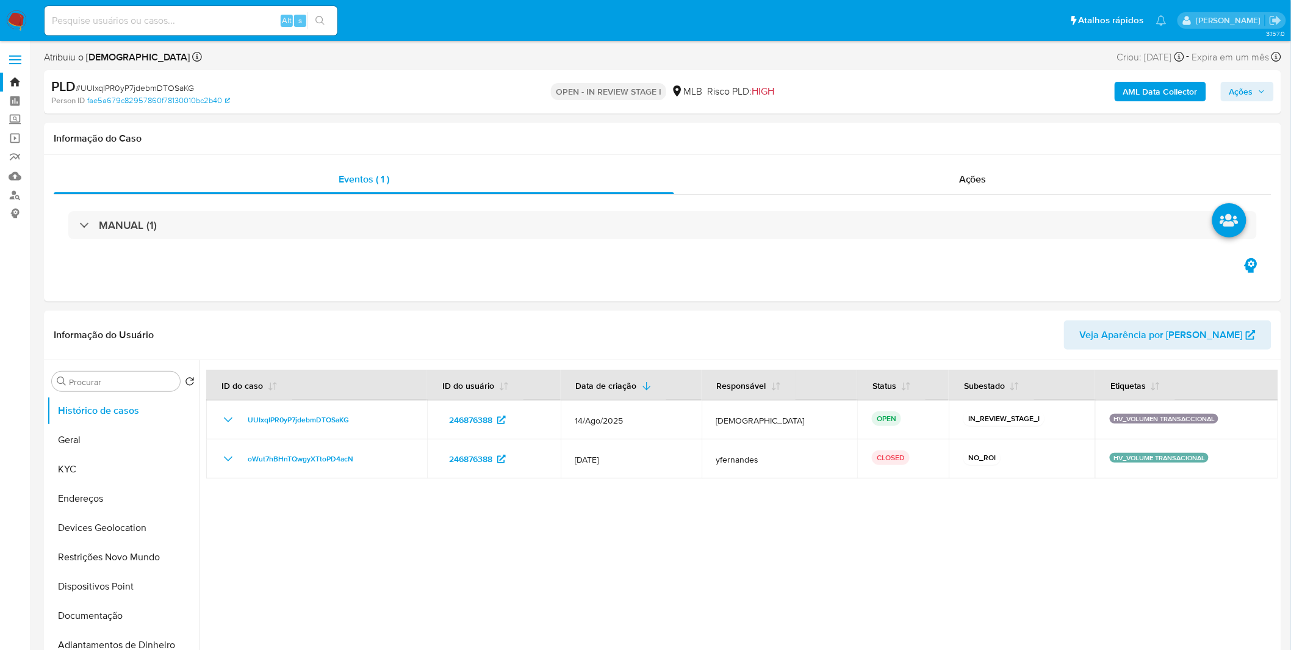
select select "10"
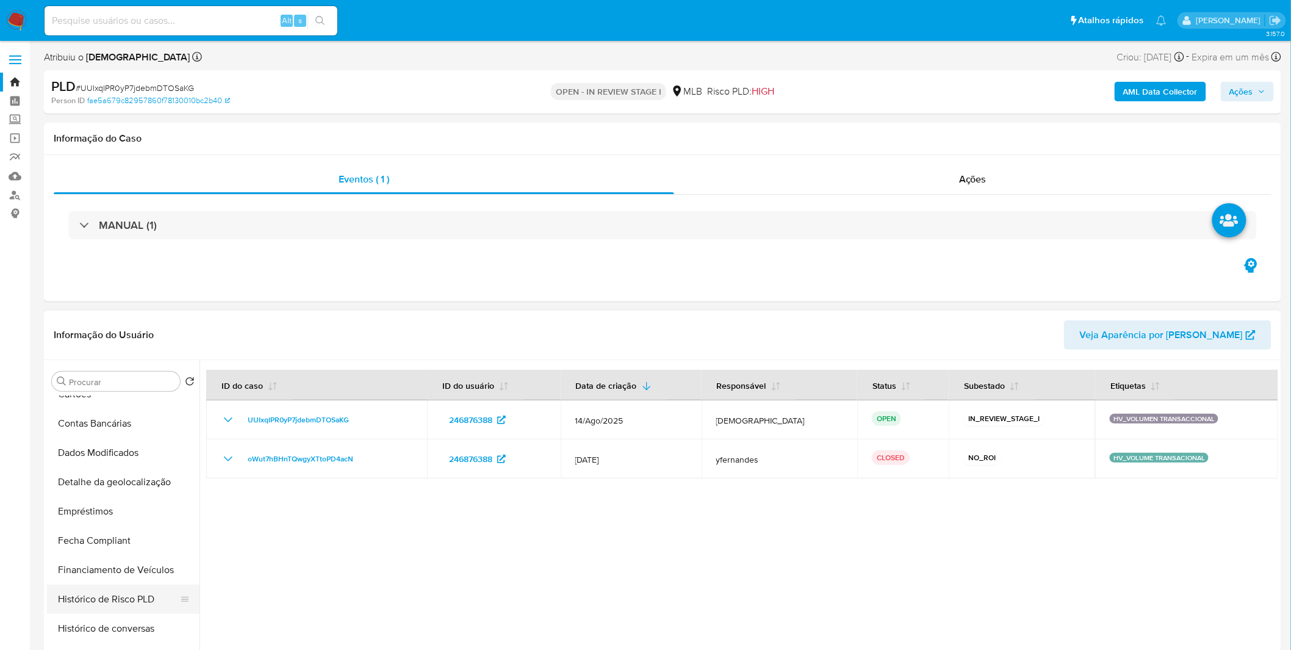
scroll to position [474, 0]
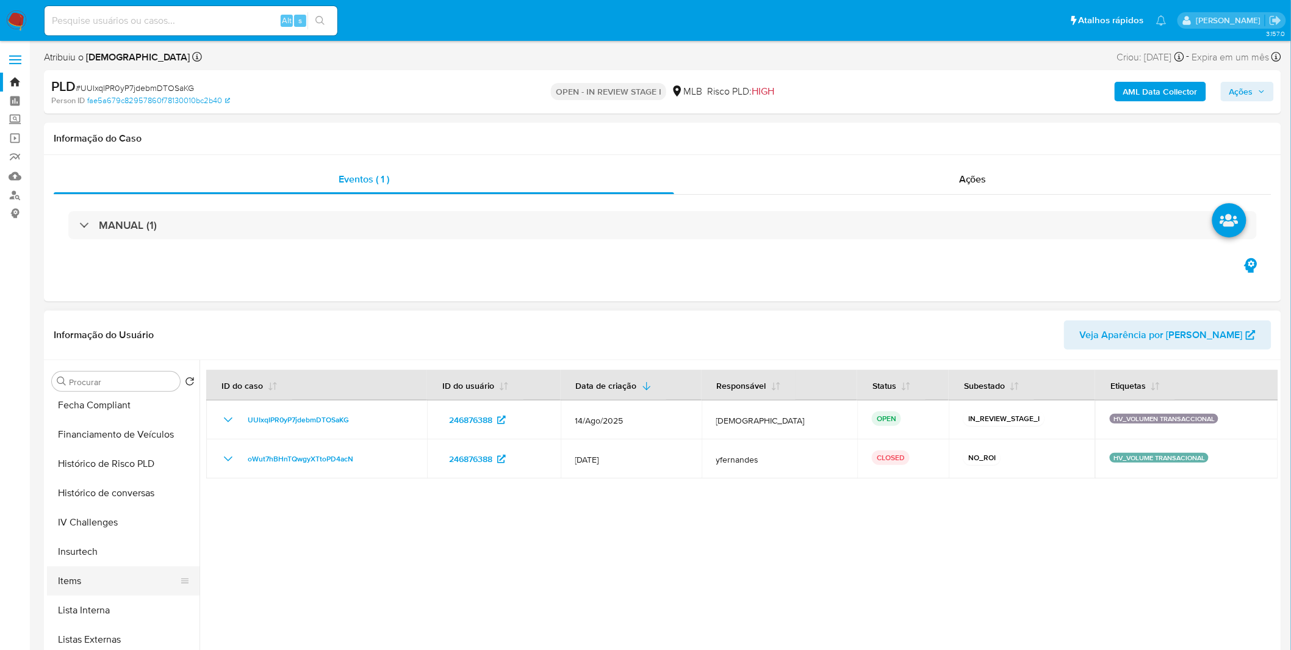
click at [101, 569] on button "Items" at bounding box center [118, 580] width 143 height 29
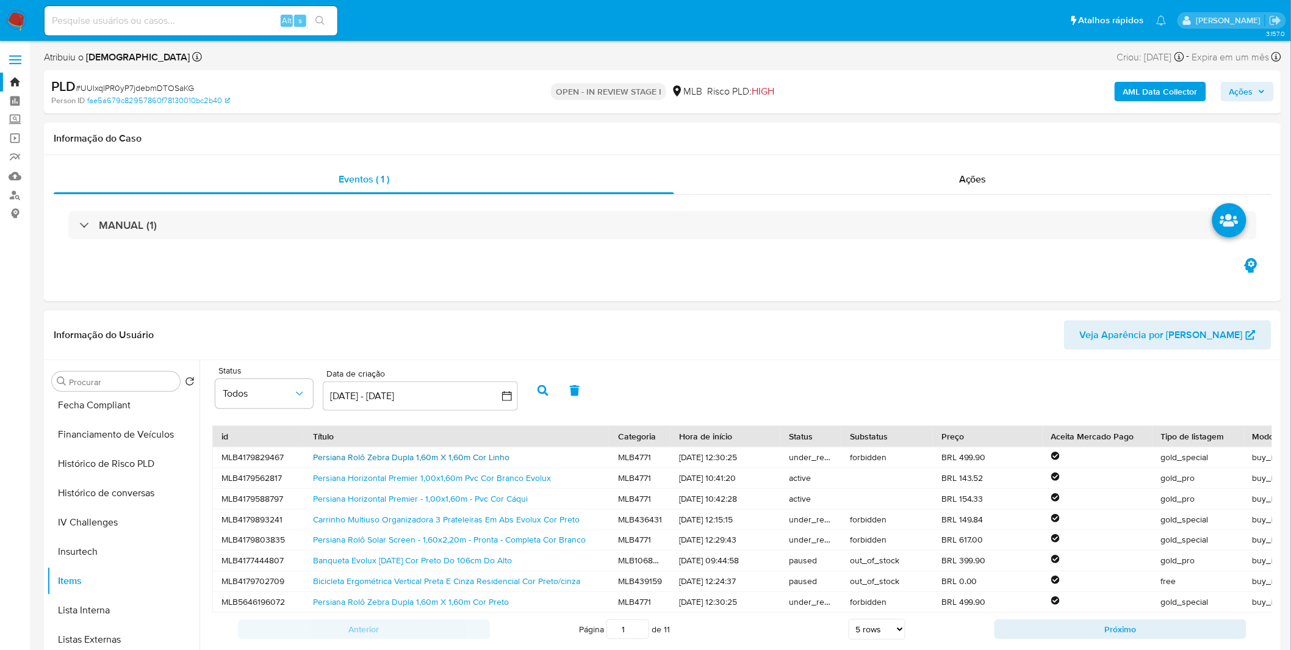
click at [370, 463] on link "Persiana Rolô Zebra Dupla 1,60m X 1,60m Cor Linho" at bounding box center [411, 457] width 196 height 12
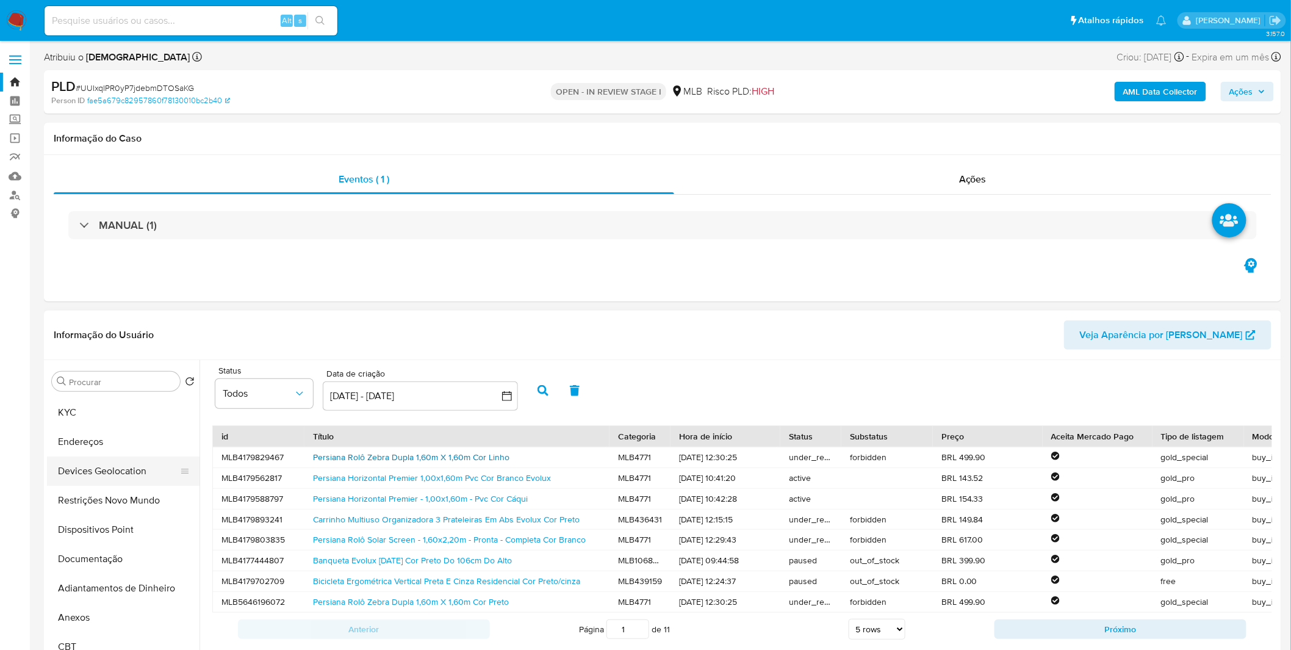
scroll to position [0, 0]
click at [107, 444] on button "Geral" at bounding box center [118, 439] width 143 height 29
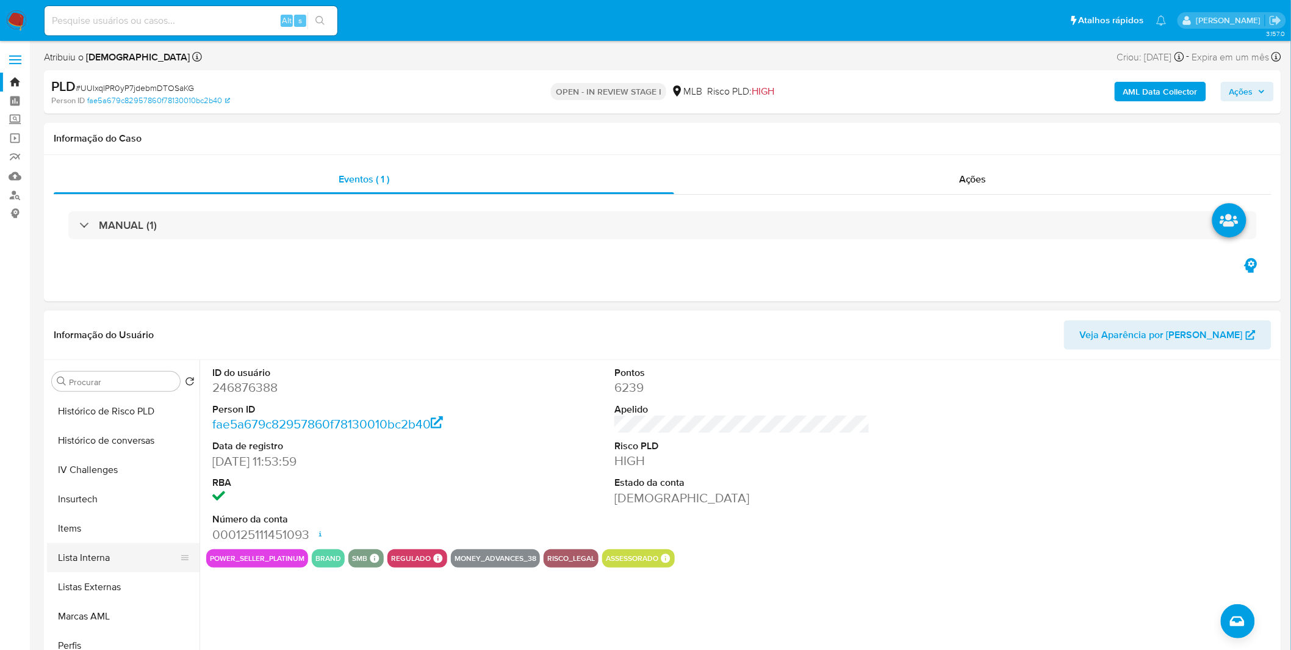
scroll to position [545, 0]
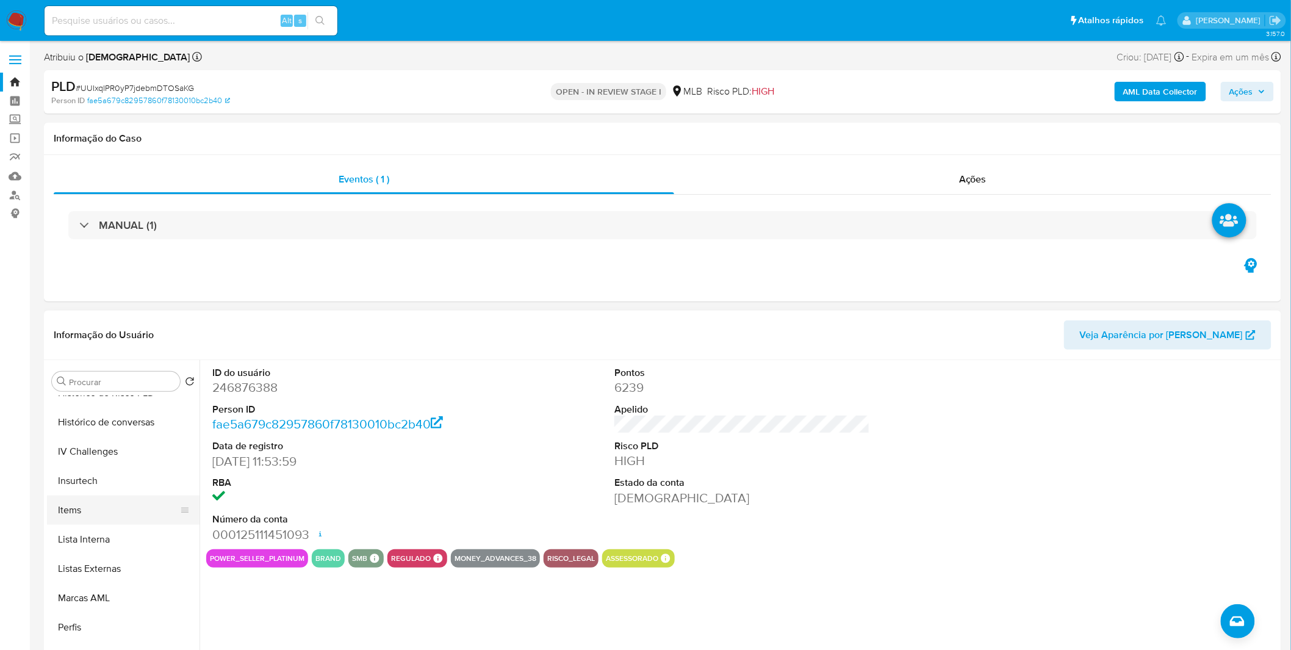
click at [84, 513] on button "Items" at bounding box center [118, 509] width 143 height 29
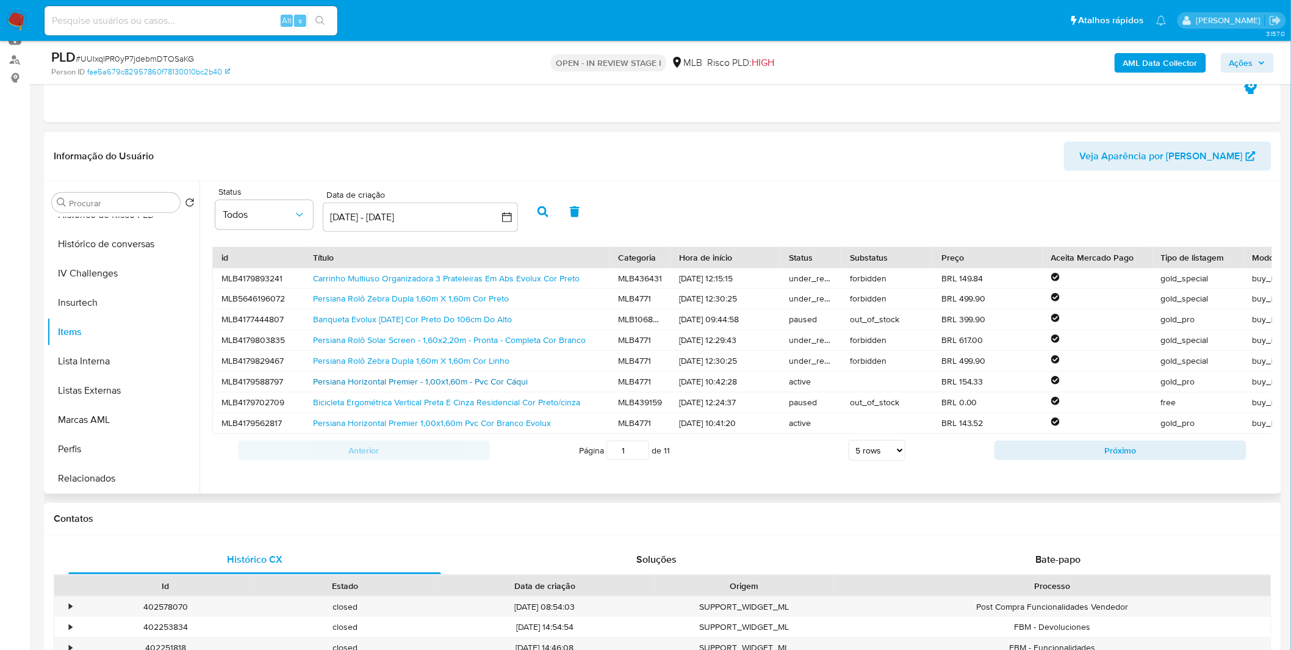
scroll to position [1, 0]
click at [1015, 556] on div "Bate-papo" at bounding box center [1058, 559] width 373 height 29
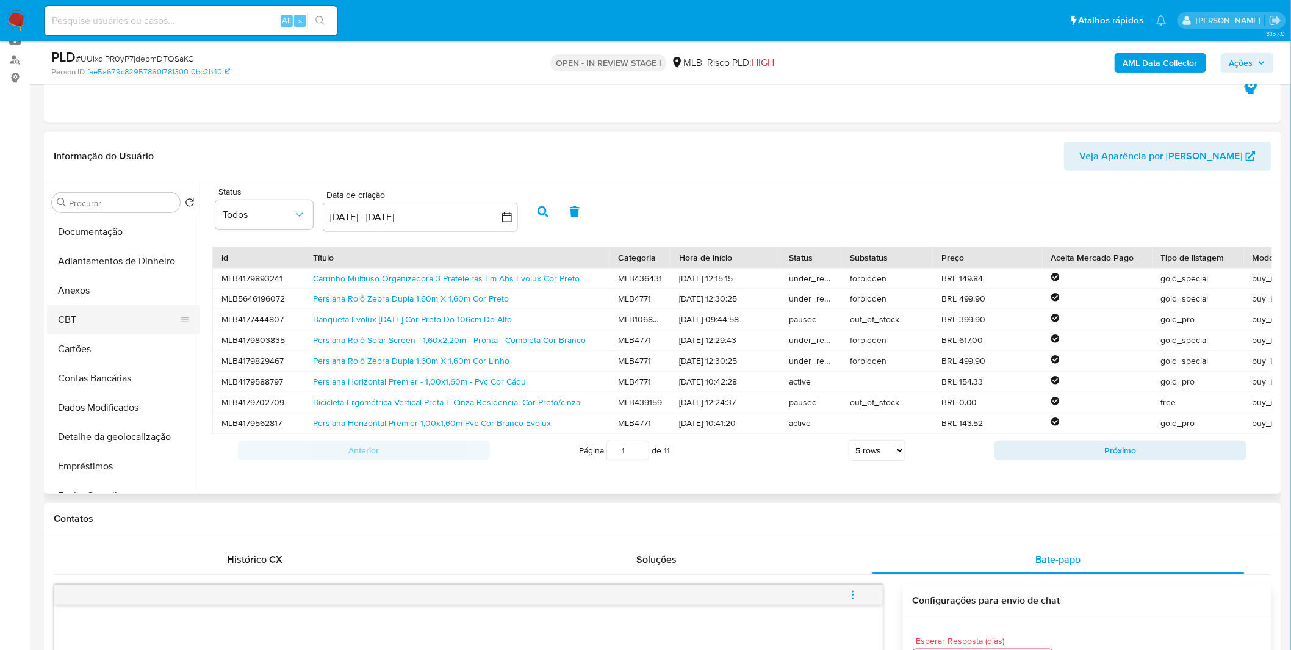
scroll to position [0, 0]
click at [93, 283] on button "KYC" at bounding box center [118, 290] width 143 height 29
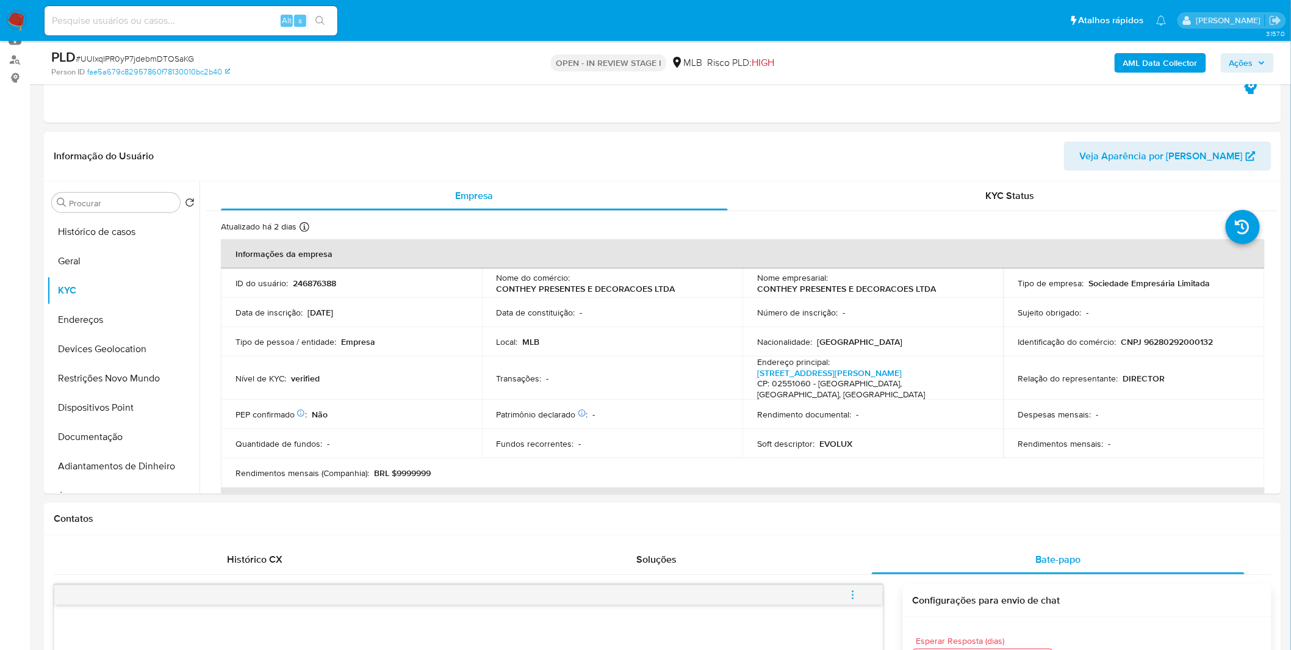
click at [1179, 60] on b "AML Data Collector" at bounding box center [1160, 63] width 74 height 20
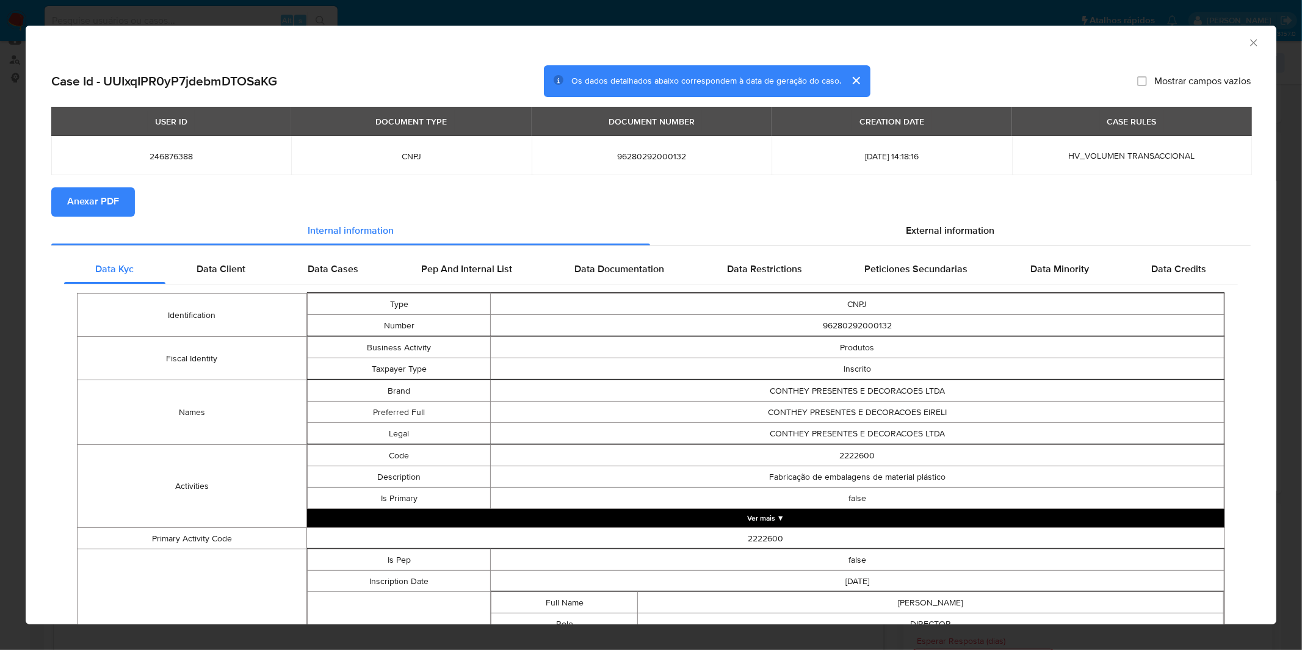
click at [117, 202] on span "Anexar PDF" at bounding box center [93, 202] width 52 height 27
click at [169, 6] on div "AML Data Collector Case Id - UUIxqIPR0yP7jdebmDTOSaKG Os dados detalhados abaix…" at bounding box center [651, 325] width 1302 height 650
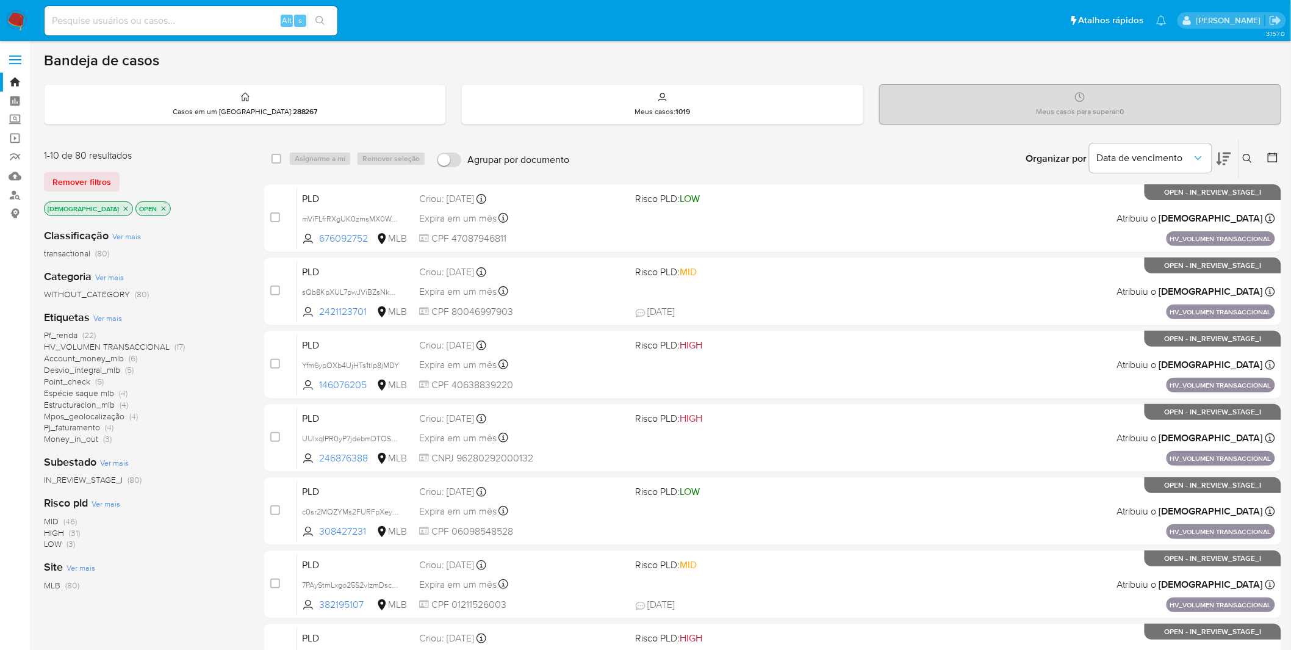
click at [233, 21] on input at bounding box center [191, 21] width 293 height 16
click at [204, 27] on input at bounding box center [191, 21] width 293 height 16
paste input "1162988424"
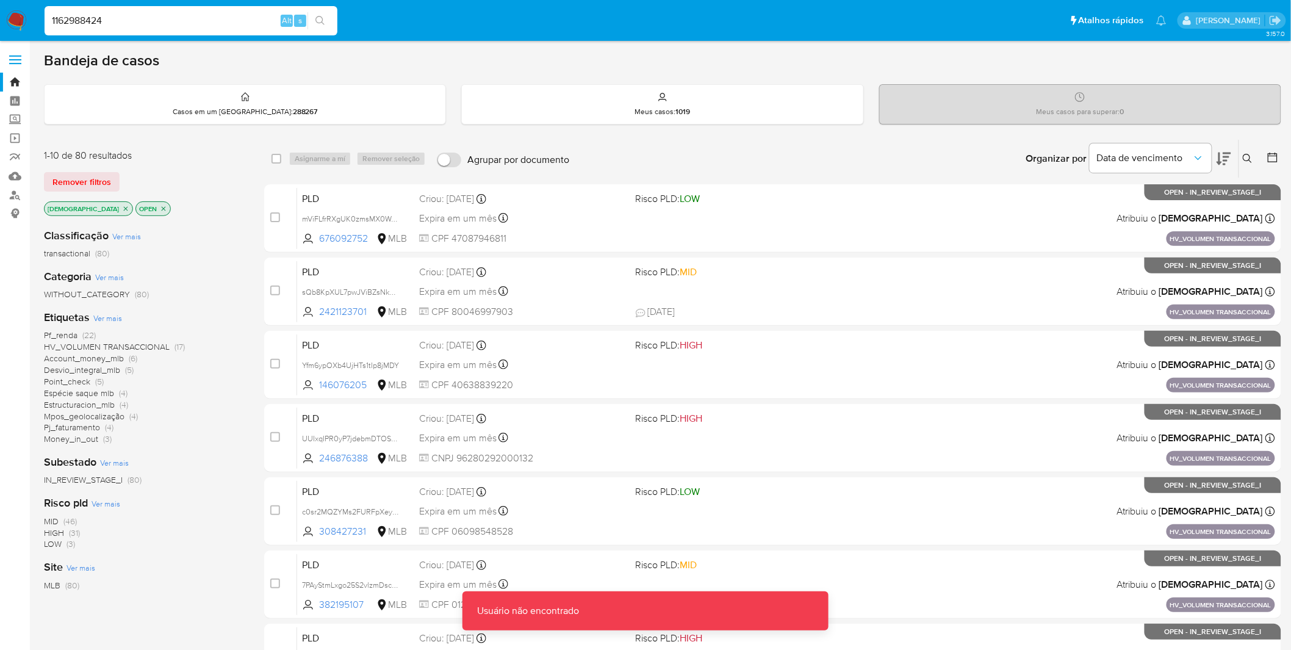
click at [209, 28] on div "1162988424 Alt s" at bounding box center [191, 20] width 293 height 29
click at [203, 26] on input "1162988424" at bounding box center [191, 21] width 293 height 16
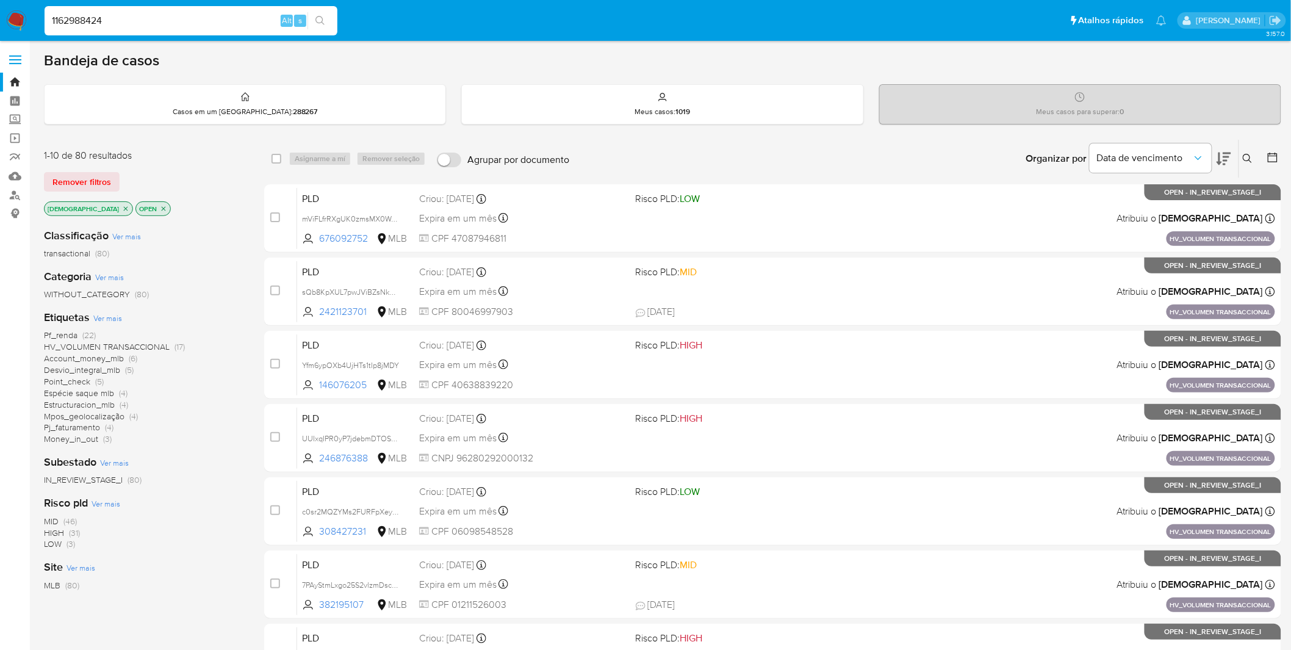
type input "1162988424"
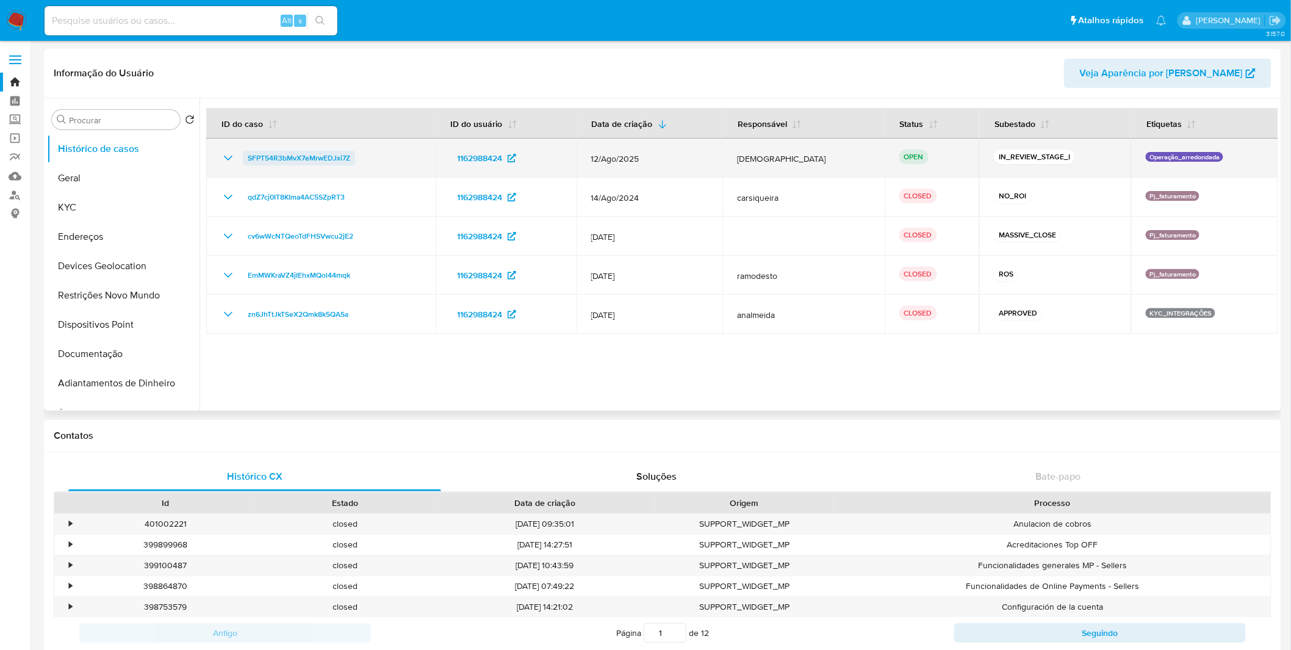
click at [314, 155] on span "SFPT54R3bMvX7eMrwEDJxi7Z" at bounding box center [299, 158] width 103 height 15
select select "10"
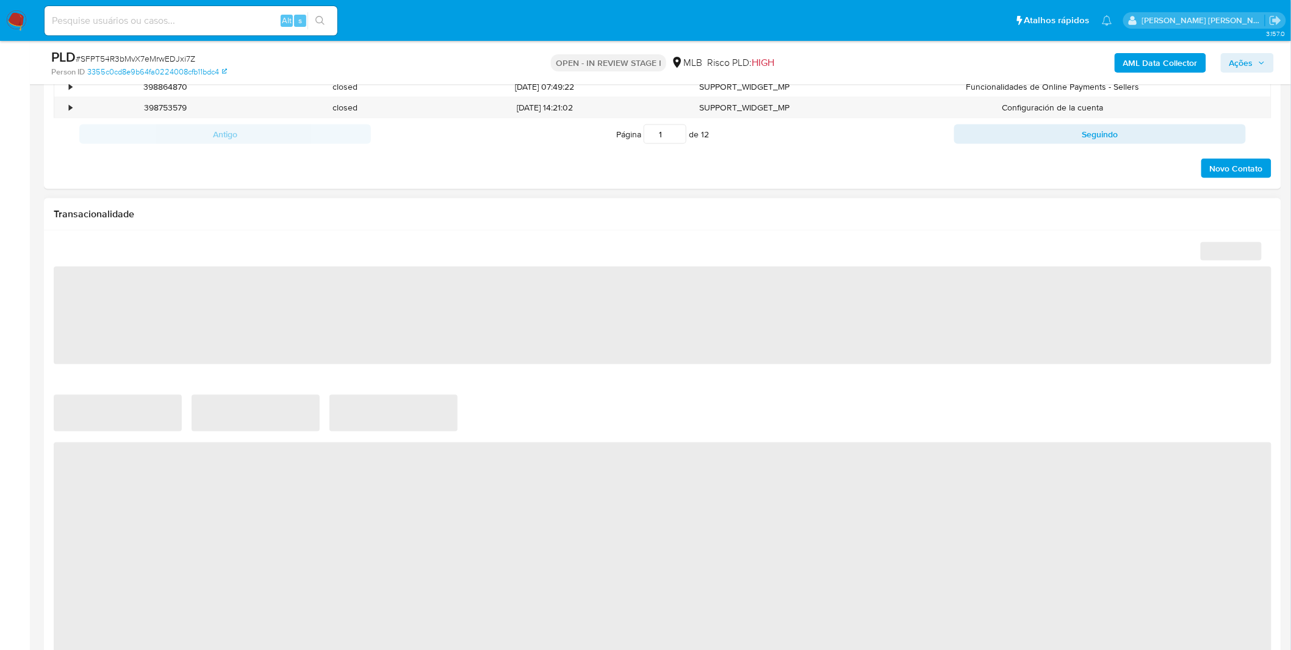
select select "10"
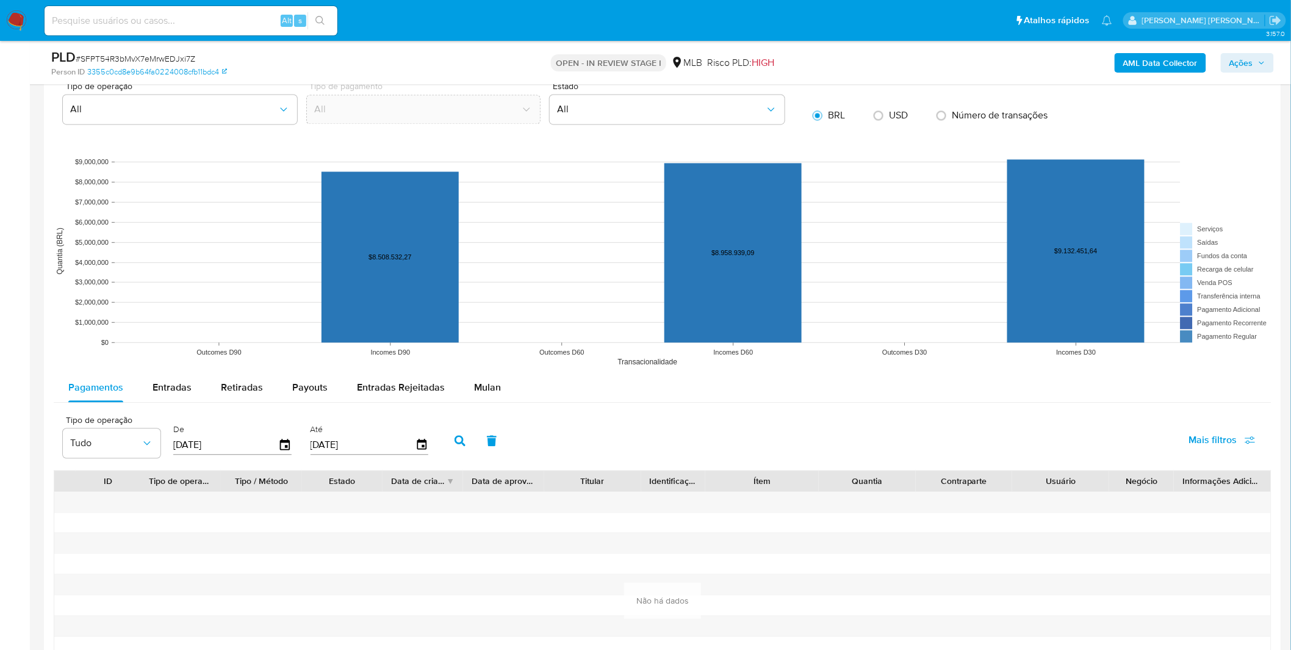
scroll to position [1017, 0]
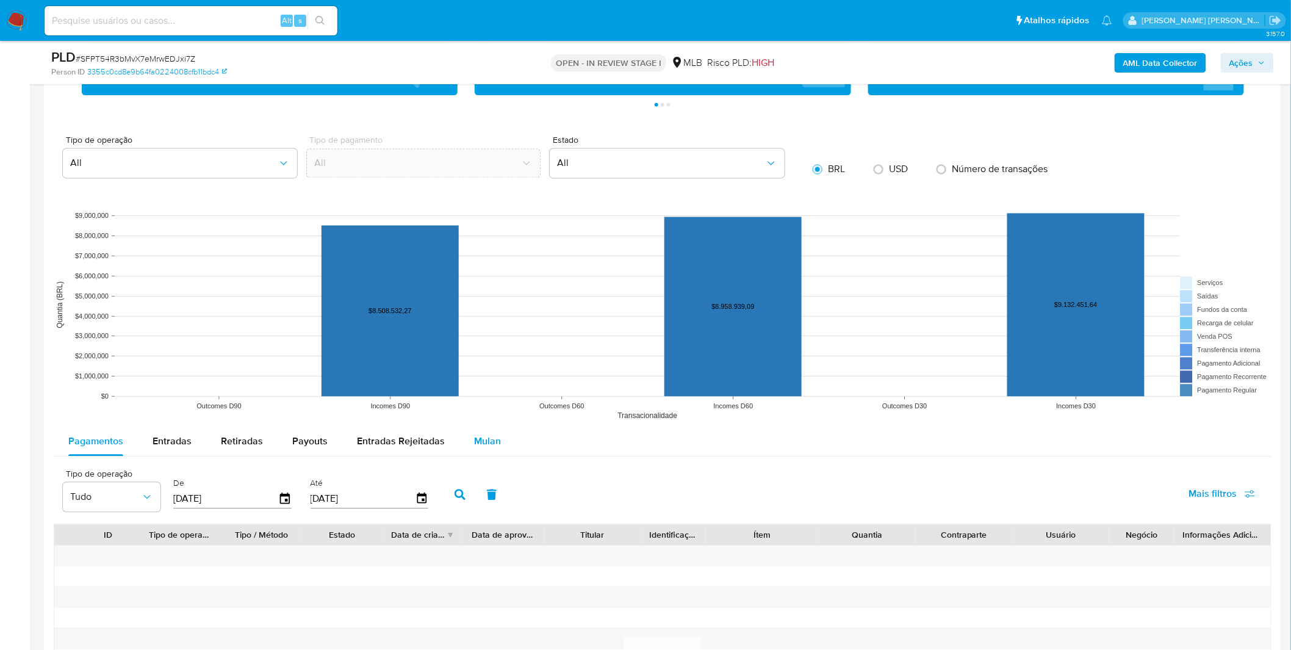
click at [480, 455] on div "Mulan" at bounding box center [487, 441] width 27 height 29
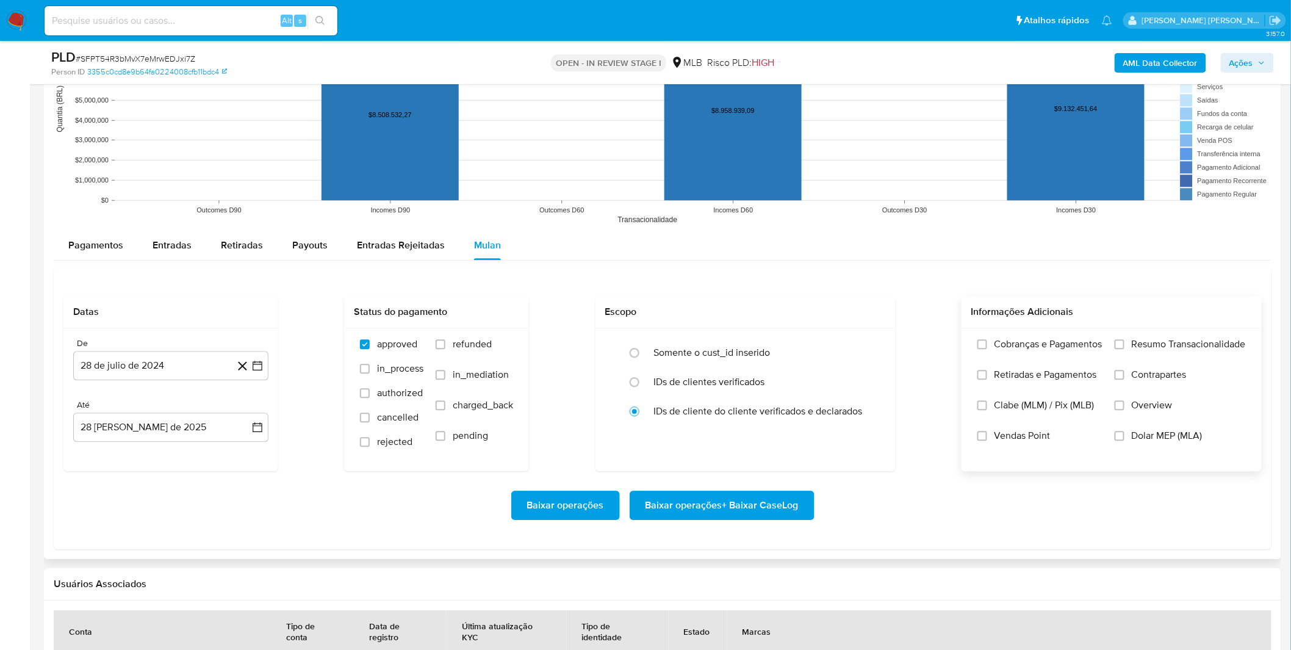
scroll to position [1220, 0]
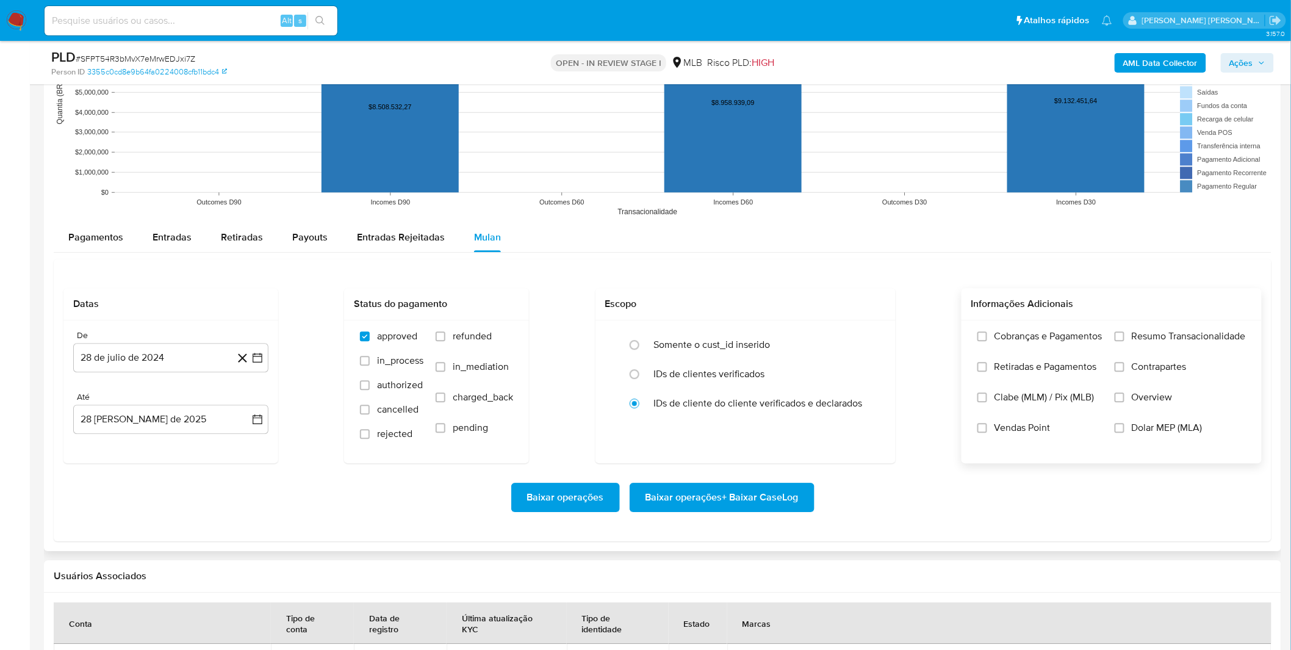
click at [1068, 358] on label "Cobranças e Pagamentos" at bounding box center [1040, 345] width 125 height 31
click at [987, 341] on input "Cobranças e Pagamentos" at bounding box center [983, 336] width 10 height 10
click at [1067, 379] on label "Retiradas e Pagamentos" at bounding box center [1040, 376] width 125 height 31
click at [987, 372] on input "Retiradas e Pagamentos" at bounding box center [983, 367] width 10 height 10
click at [1163, 348] on label "Resumo Transacionalidade" at bounding box center [1180, 345] width 131 height 31
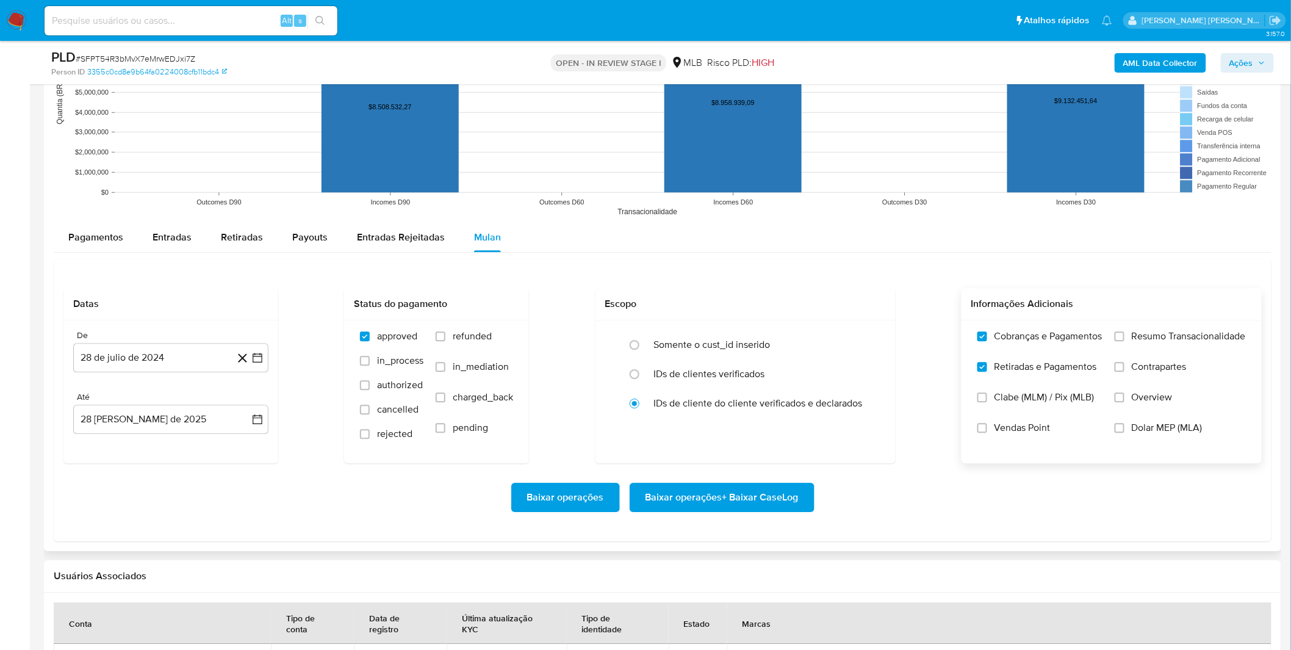
click at [1125, 341] on input "Resumo Transacionalidade" at bounding box center [1120, 336] width 10 height 10
click at [1163, 348] on label "Resumo Transacionalidade" at bounding box center [1180, 345] width 131 height 31
click at [1125, 341] on input "Resumo Transacionalidade" at bounding box center [1120, 336] width 10 height 10
click at [1143, 342] on span "Resumo Transacionalidade" at bounding box center [1189, 336] width 114 height 12
click at [1125, 341] on input "Resumo Transacionalidade" at bounding box center [1120, 336] width 10 height 10
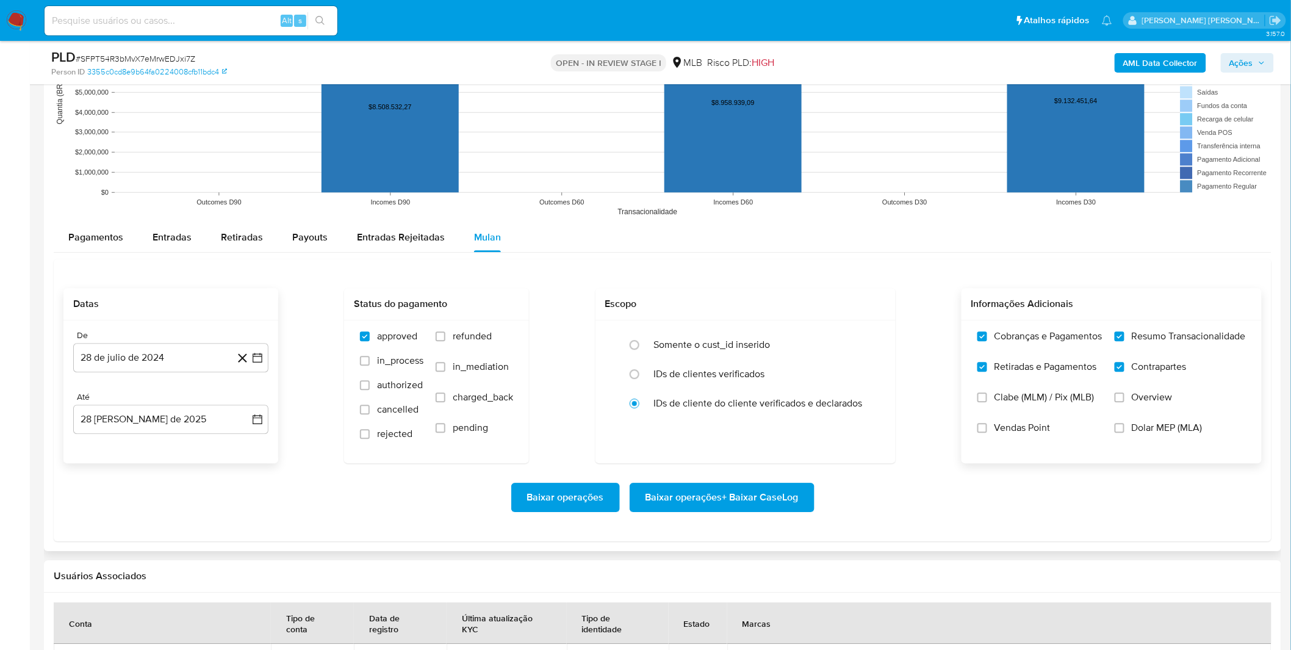
scroll to position [1152, 0]
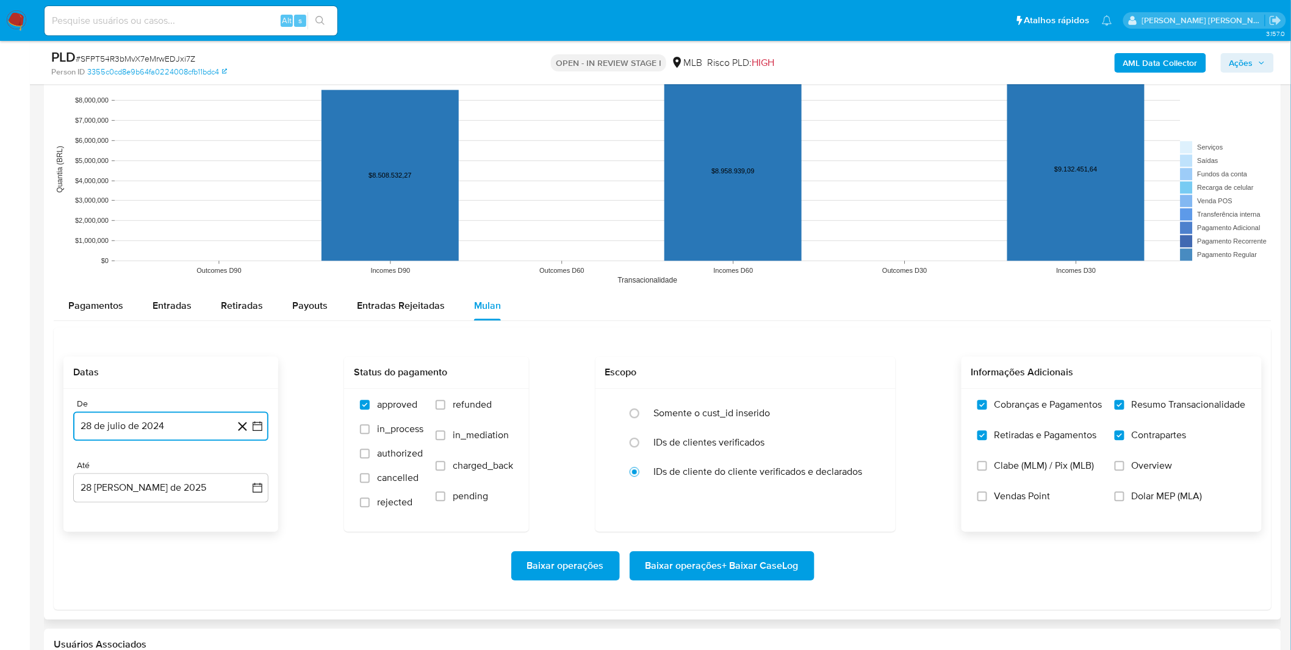
click at [195, 433] on button "28 de julio de 2024" at bounding box center [170, 425] width 195 height 29
click at [165, 421] on button "28 de julio de 2024" at bounding box center [170, 425] width 195 height 29
click at [155, 465] on span "julio 2024" at bounding box center [165, 470] width 46 height 12
click at [176, 472] on span "julio 2024" at bounding box center [165, 470] width 46 height 12
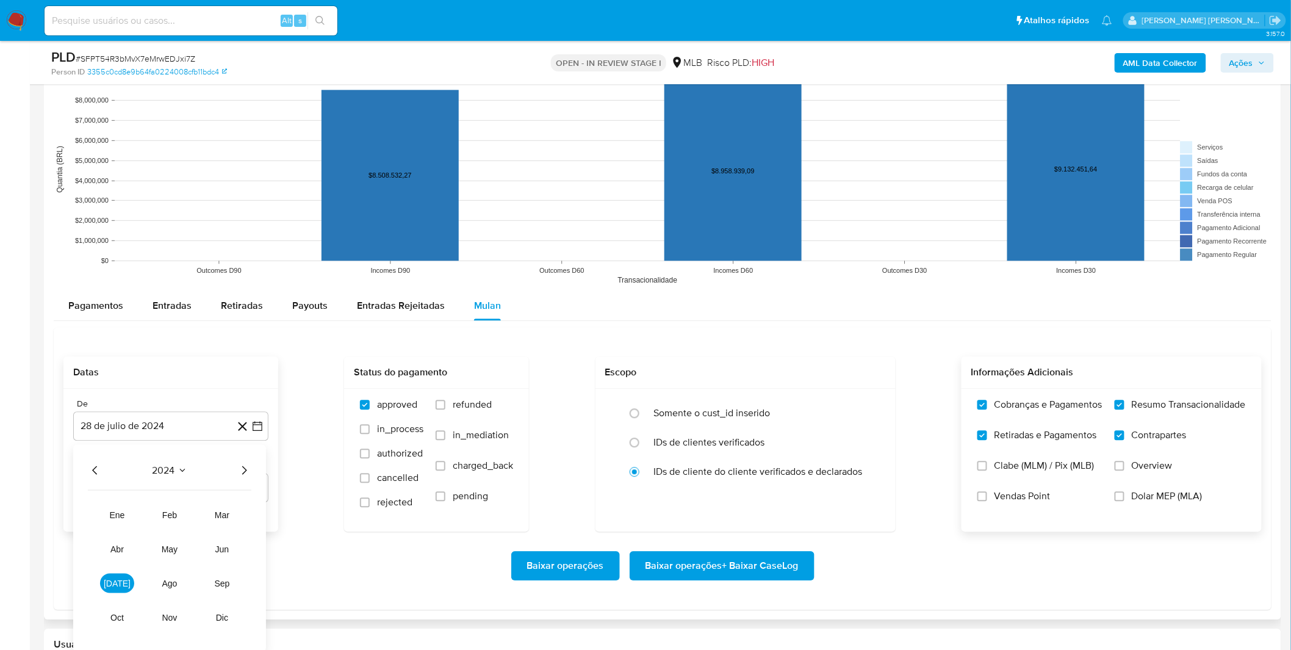
click at [240, 469] on icon "Año siguiente" at bounding box center [244, 470] width 15 height 15
click at [174, 582] on span "ago" at bounding box center [169, 583] width 16 height 10
click at [195, 517] on button "1" at bounding box center [195, 515] width 20 height 20
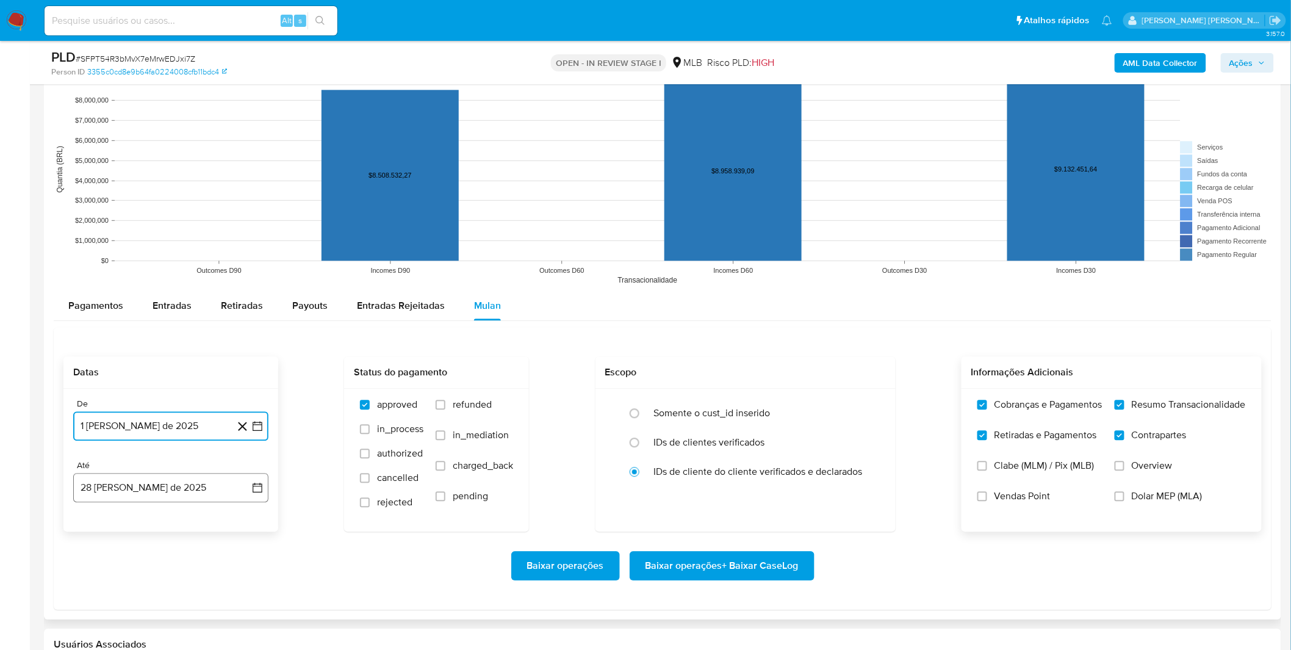
click at [148, 492] on button "28 de agosto de 2025" at bounding box center [170, 487] width 195 height 29
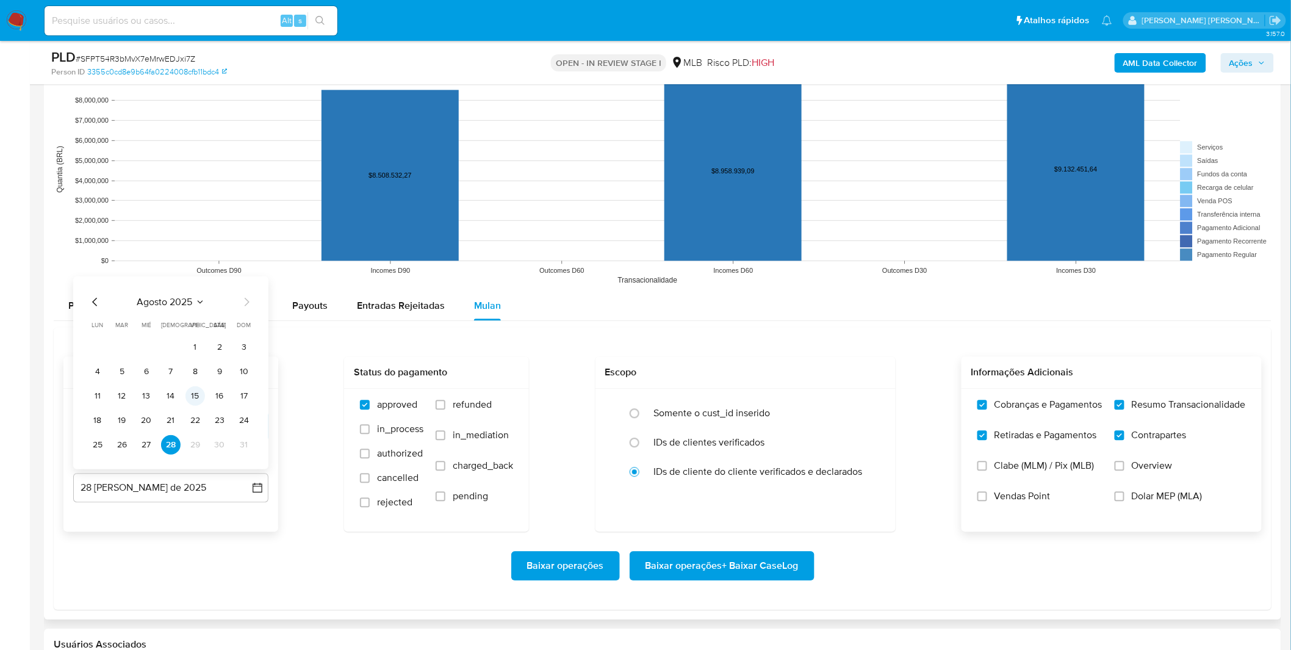
click at [193, 393] on button "15" at bounding box center [195, 396] width 20 height 20
click at [304, 464] on div "Datas De 1 de agosto de 2025 1-08-2025 Até 15 de agosto de 2025 15-08-2025 Stat…" at bounding box center [662, 443] width 1198 height 175
click at [707, 558] on span "Baixar operações + Baixar CaseLog" at bounding box center [722, 565] width 153 height 27
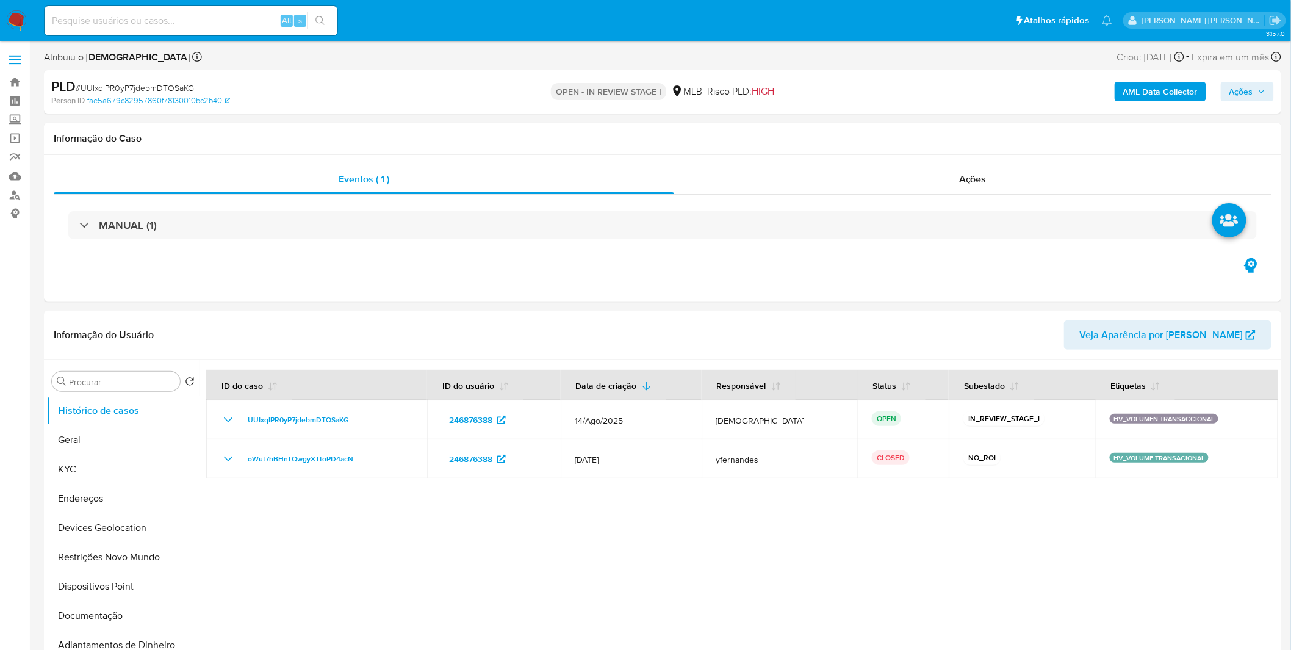
select select "10"
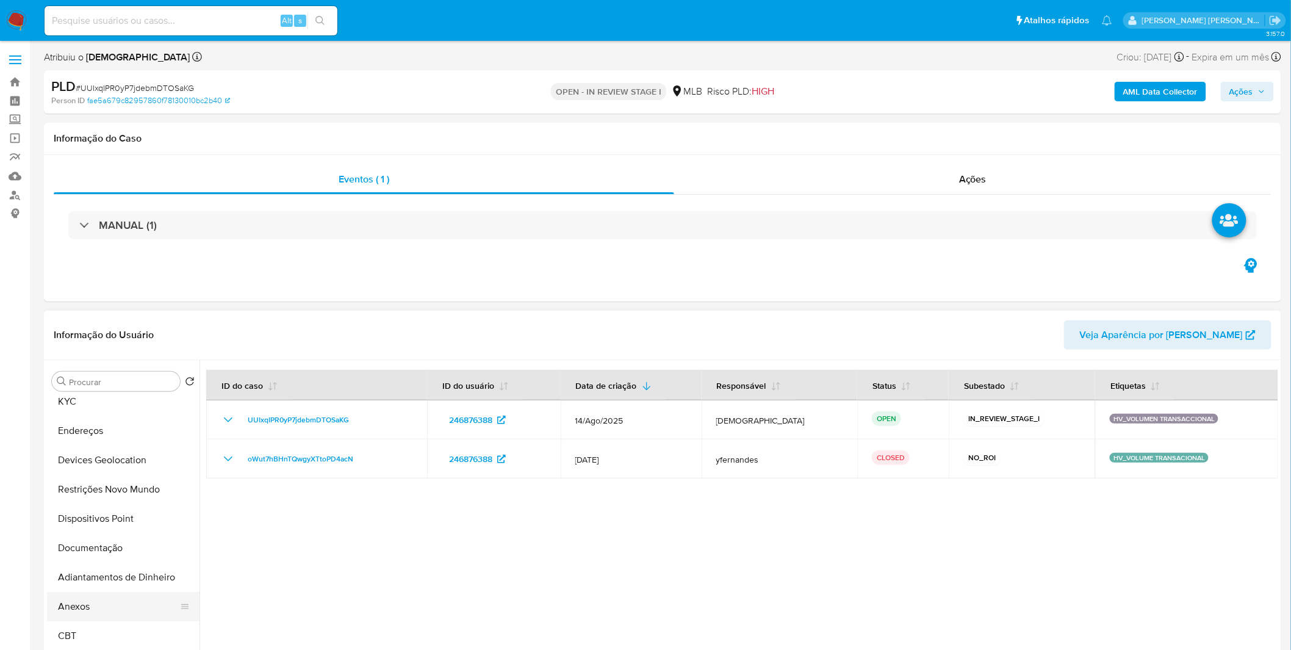
click at [92, 611] on button "Anexos" at bounding box center [118, 606] width 143 height 29
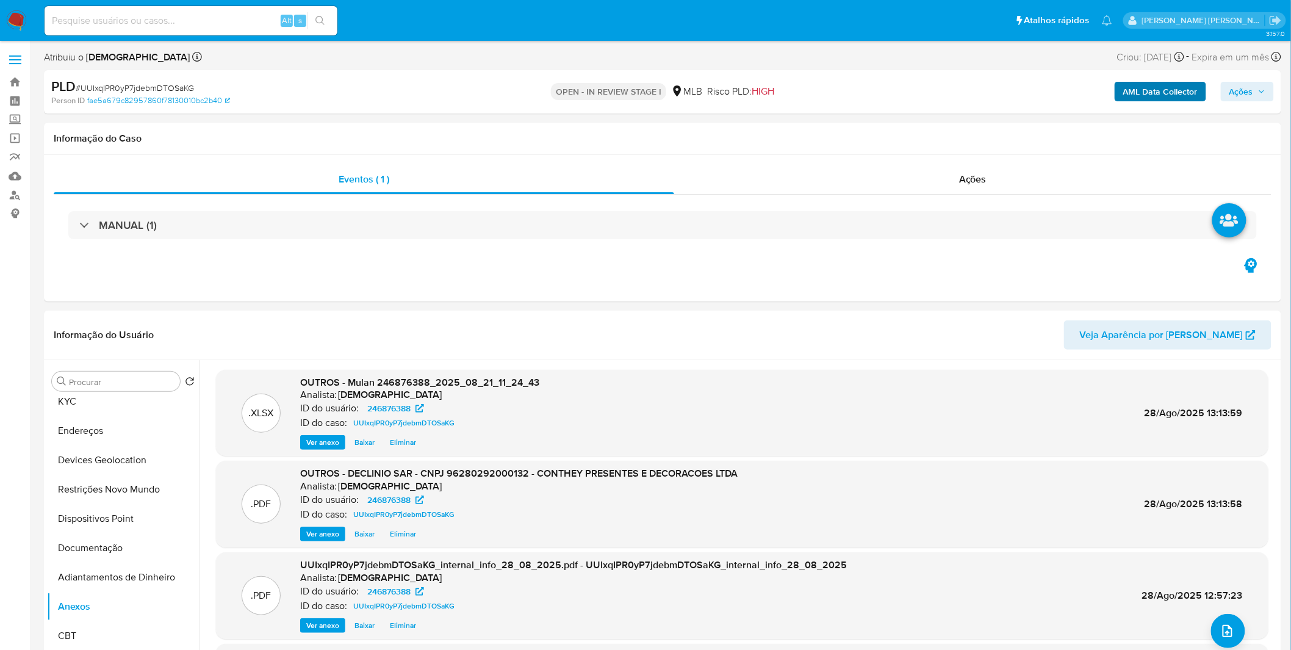
drag, startPoint x: 1236, startPoint y: 92, endPoint x: 1192, endPoint y: 100, distance: 44.2
click at [1236, 92] on span "Ações" at bounding box center [1242, 92] width 24 height 20
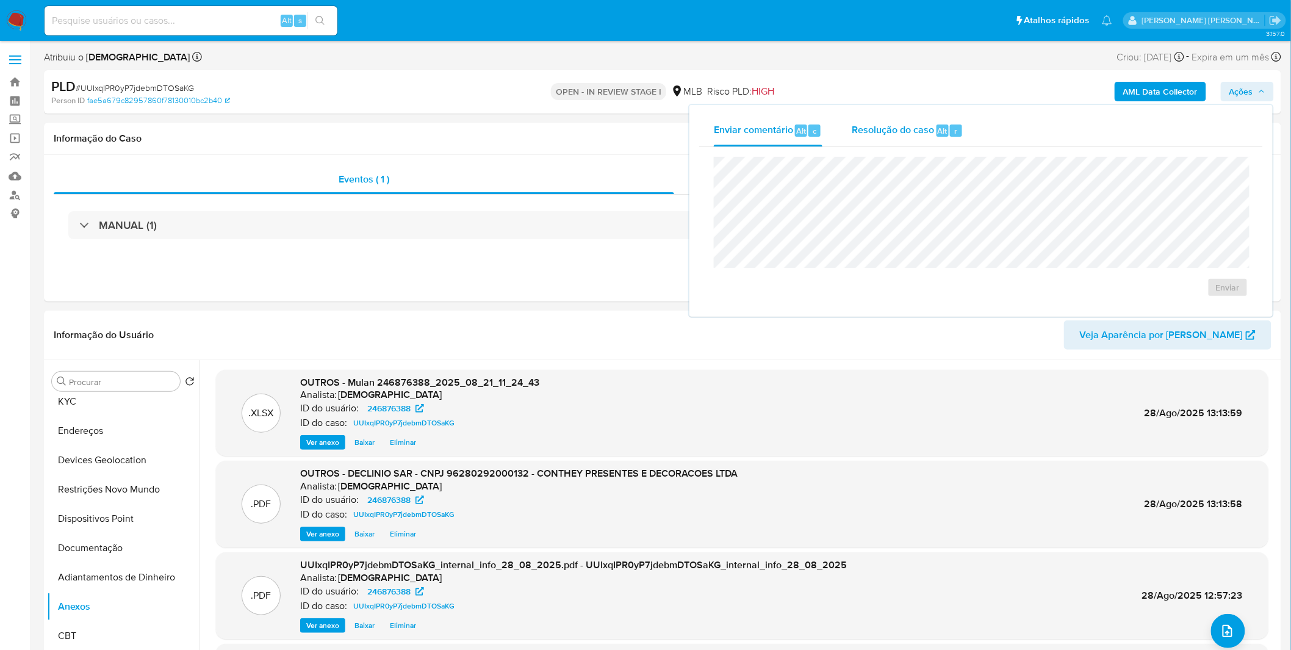
click at [906, 141] on div "Resolução do caso Alt r" at bounding box center [908, 131] width 112 height 32
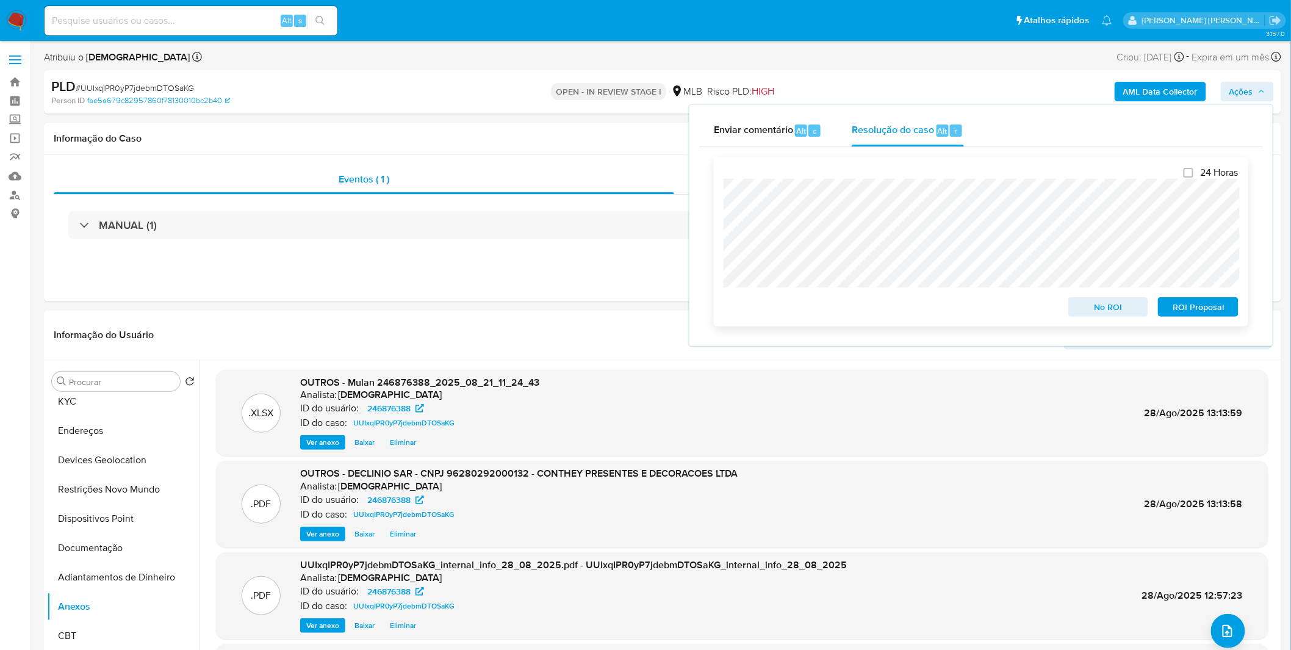
click at [1106, 301] on span "No ROI" at bounding box center [1108, 306] width 63 height 17
click at [1106, 301] on div "No ROI" at bounding box center [1109, 304] width 90 height 24
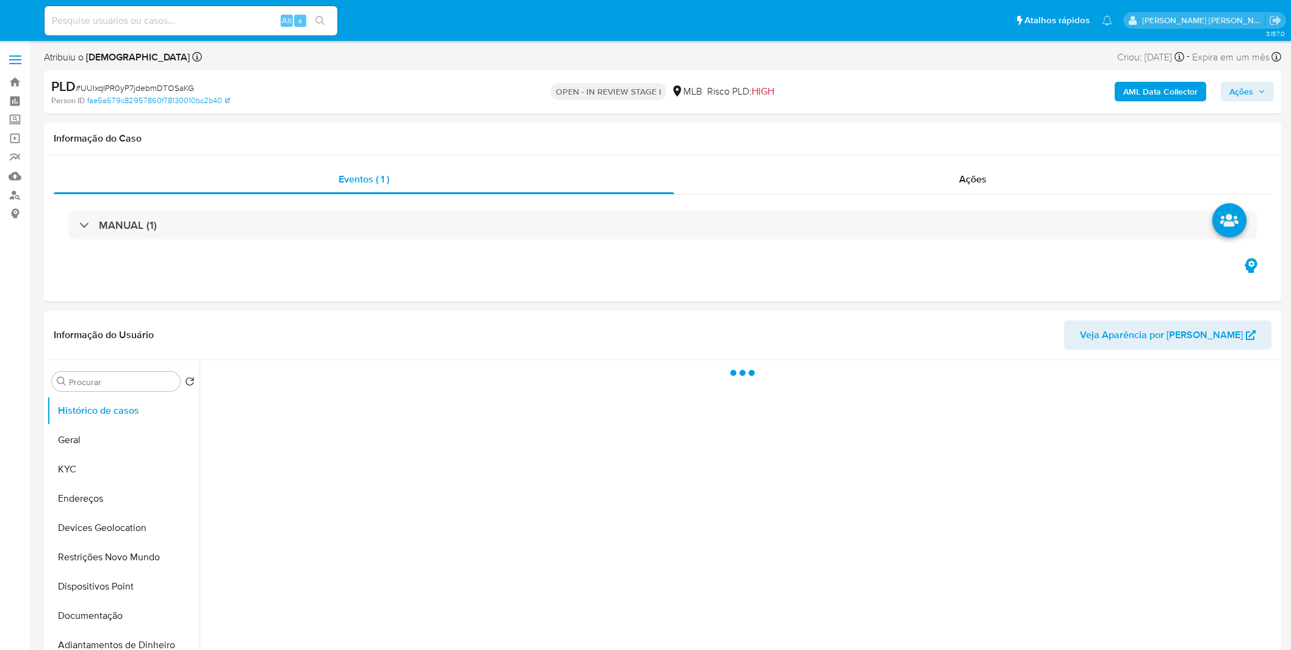
select select "10"
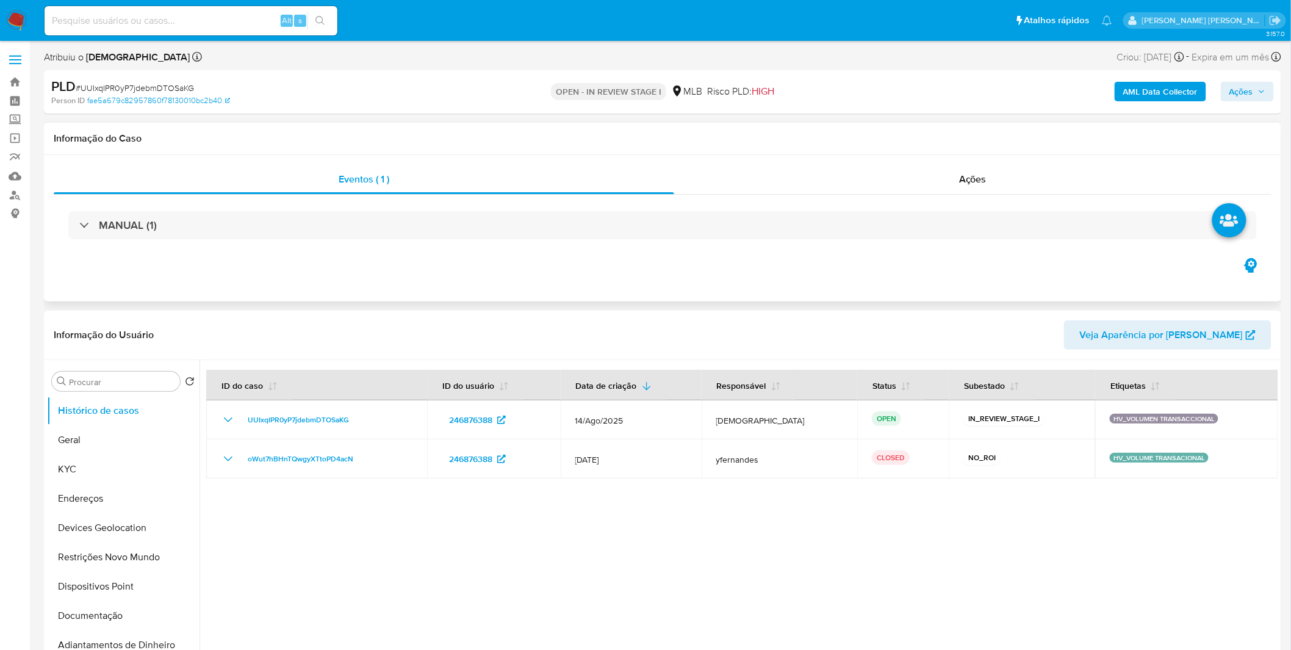
select select "10"
click at [116, 467] on button "Anexos" at bounding box center [118, 470] width 143 height 29
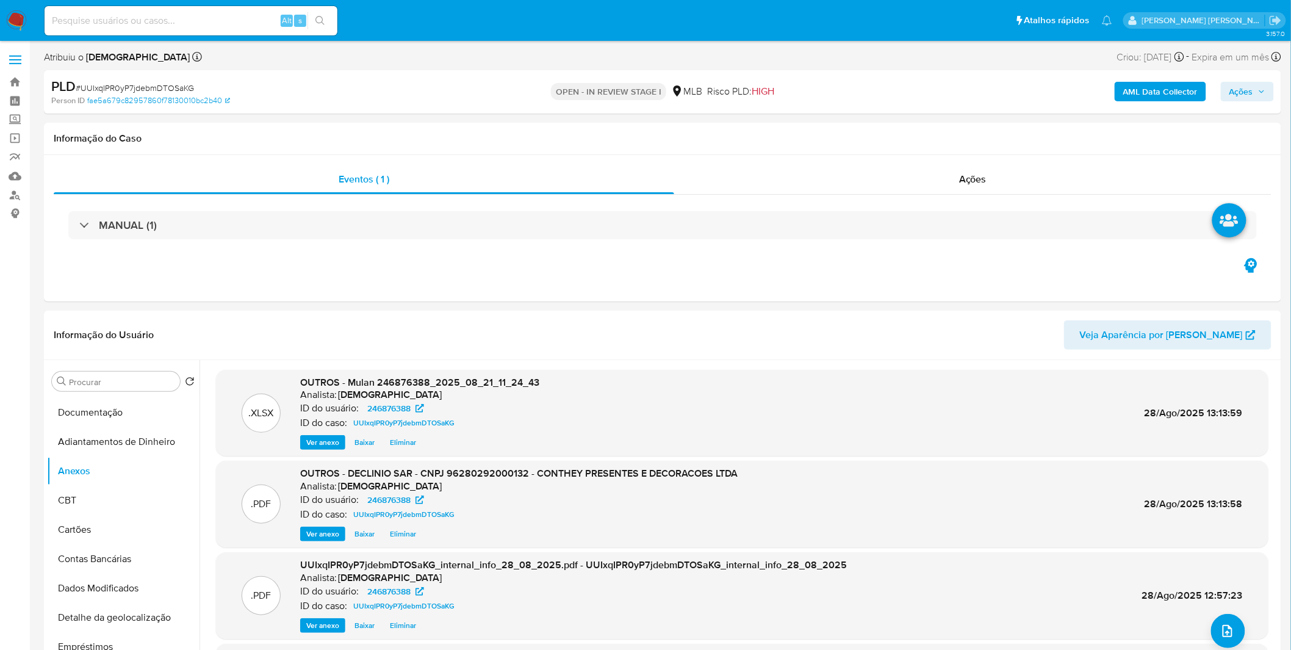
click at [1262, 95] on icon "button" at bounding box center [1261, 91] width 7 height 7
click at [963, 141] on button "Resolução do caso Alt r" at bounding box center [907, 131] width 141 height 32
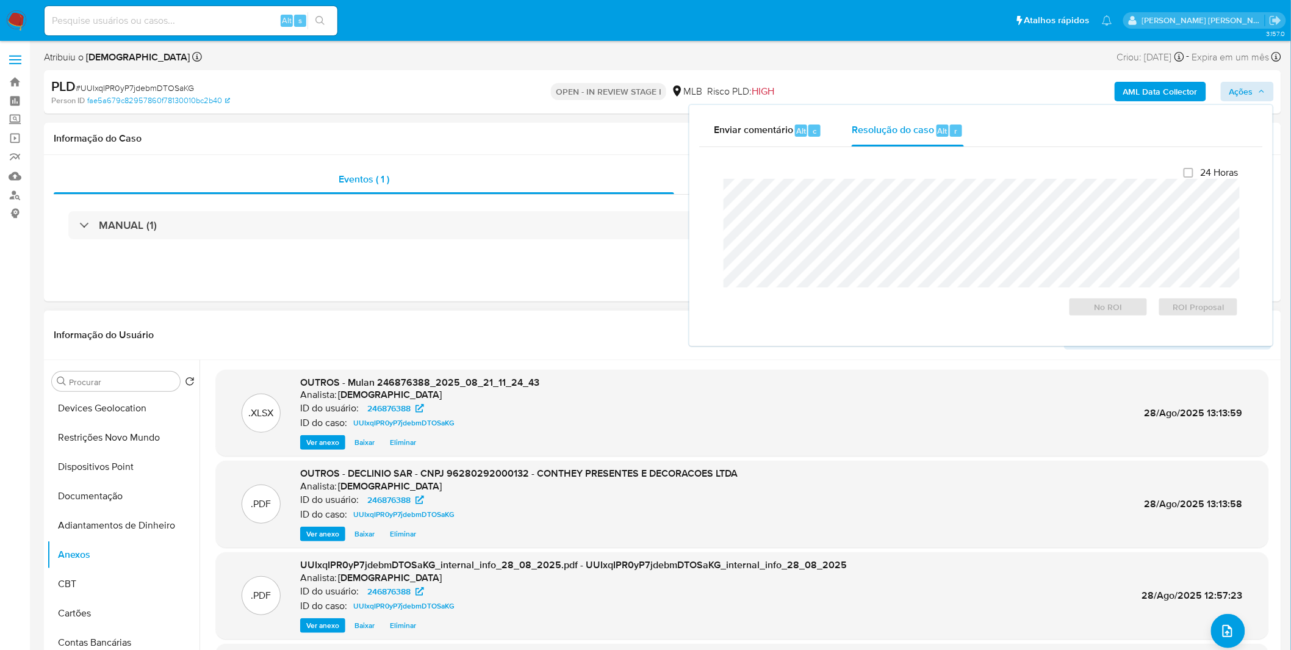
scroll to position [0, 0]
click at [107, 466] on button "KYC" at bounding box center [118, 469] width 143 height 29
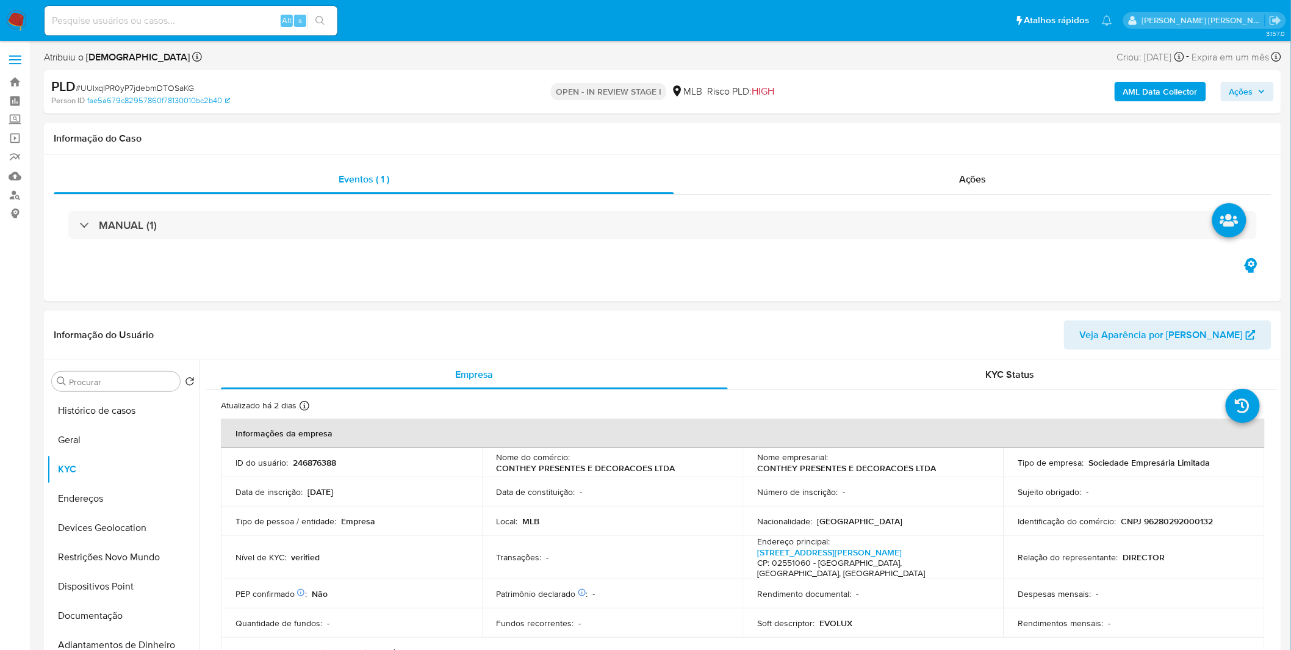
click at [1239, 88] on span "Ações" at bounding box center [1242, 92] width 24 height 20
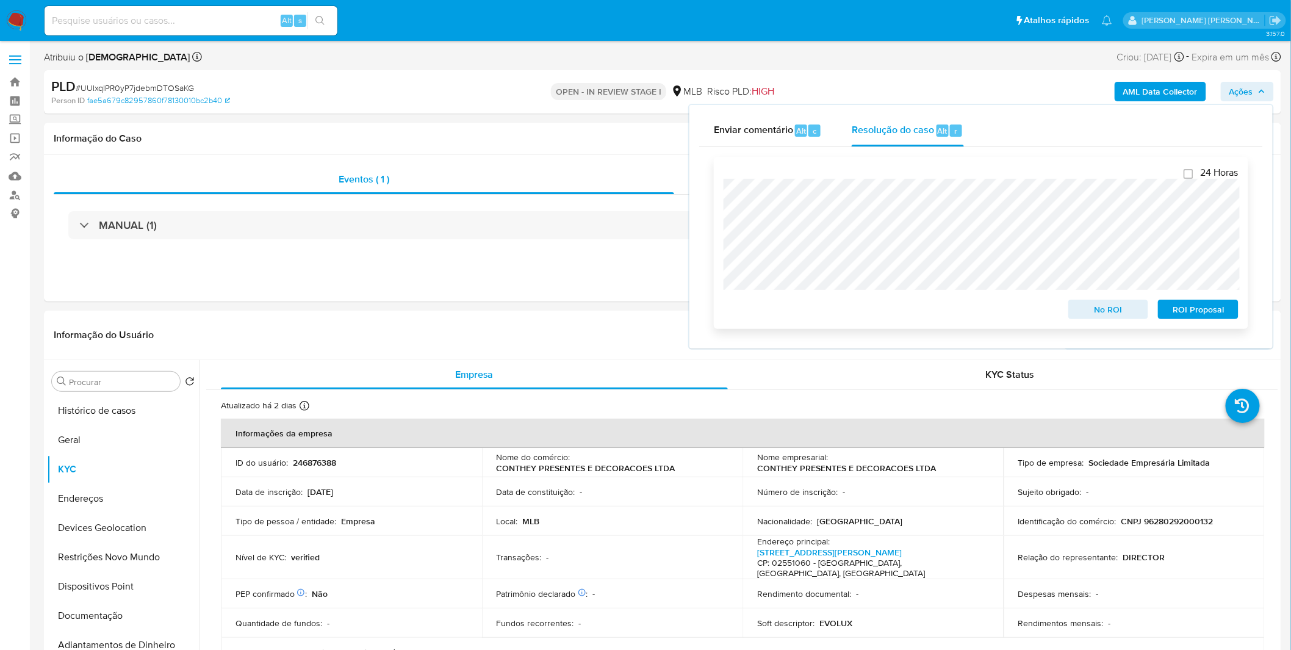
click at [1106, 307] on span "No ROI" at bounding box center [1108, 309] width 63 height 17
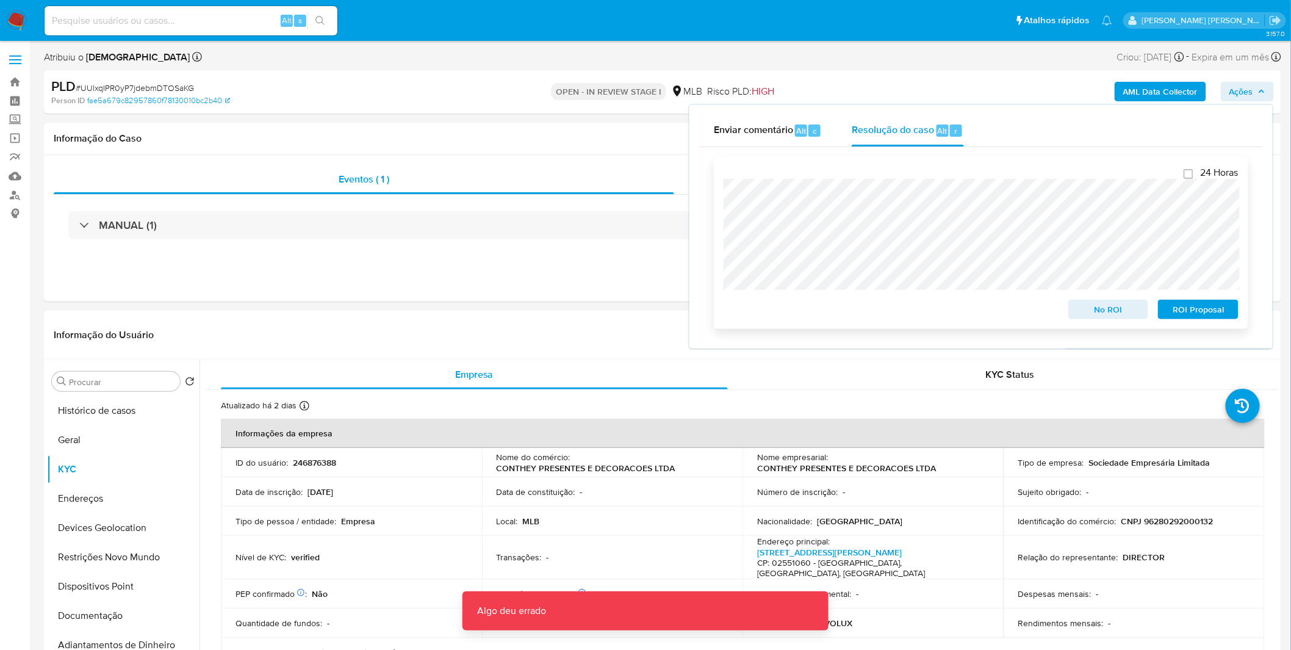
click at [1115, 318] on span "No ROI" at bounding box center [1108, 309] width 63 height 17
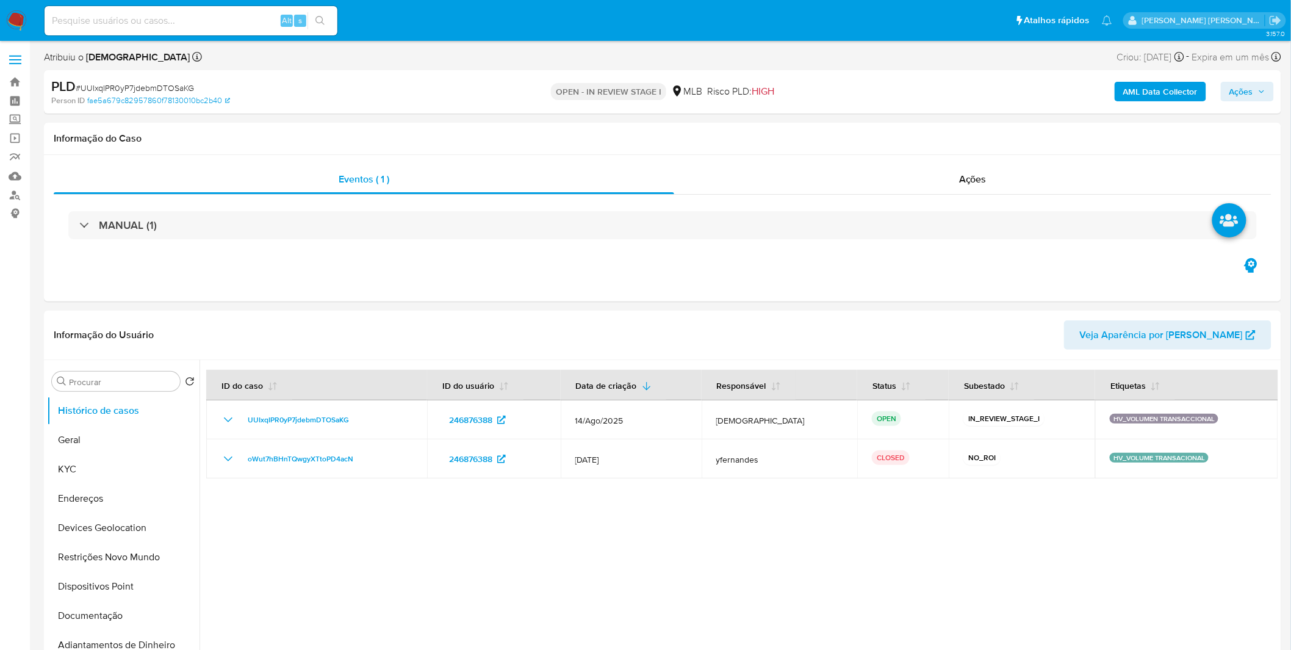
select select "10"
click at [13, 25] on img at bounding box center [16, 20] width 21 height 21
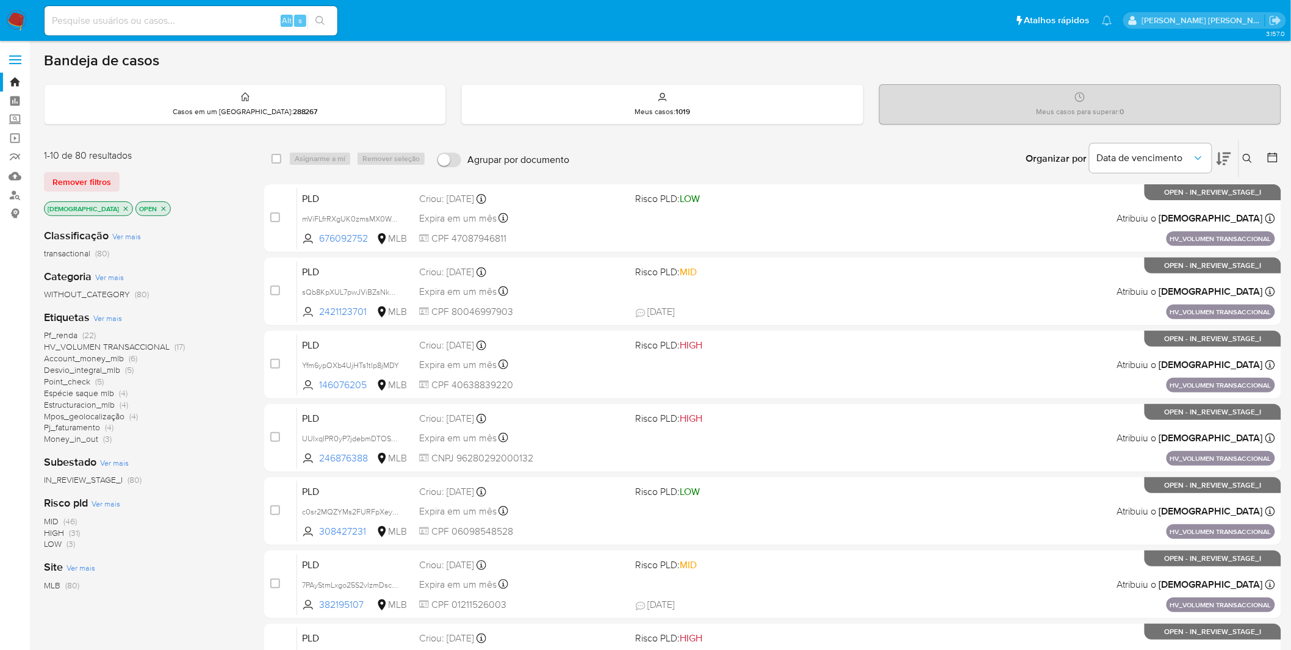
click at [168, 23] on input at bounding box center [191, 21] width 293 height 16
click at [169, 22] on input at bounding box center [191, 21] width 293 height 16
paste input "mViFLfrRXgUK0zmsMX0WdPli"
type input "mViFLfrRXgUK0zmsMX0WdPli"
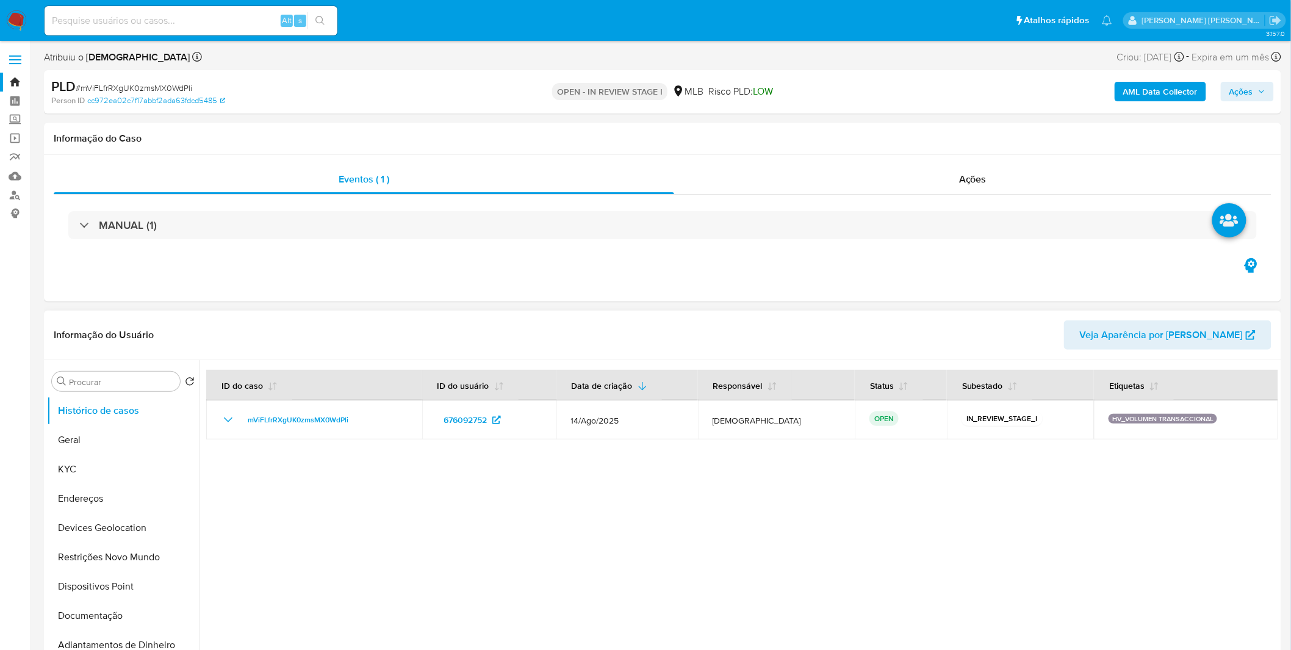
select select "10"
click at [179, 19] on input at bounding box center [191, 21] width 293 height 16
paste input "UUIxqIPR0yP7jdebmDTOSaKG"
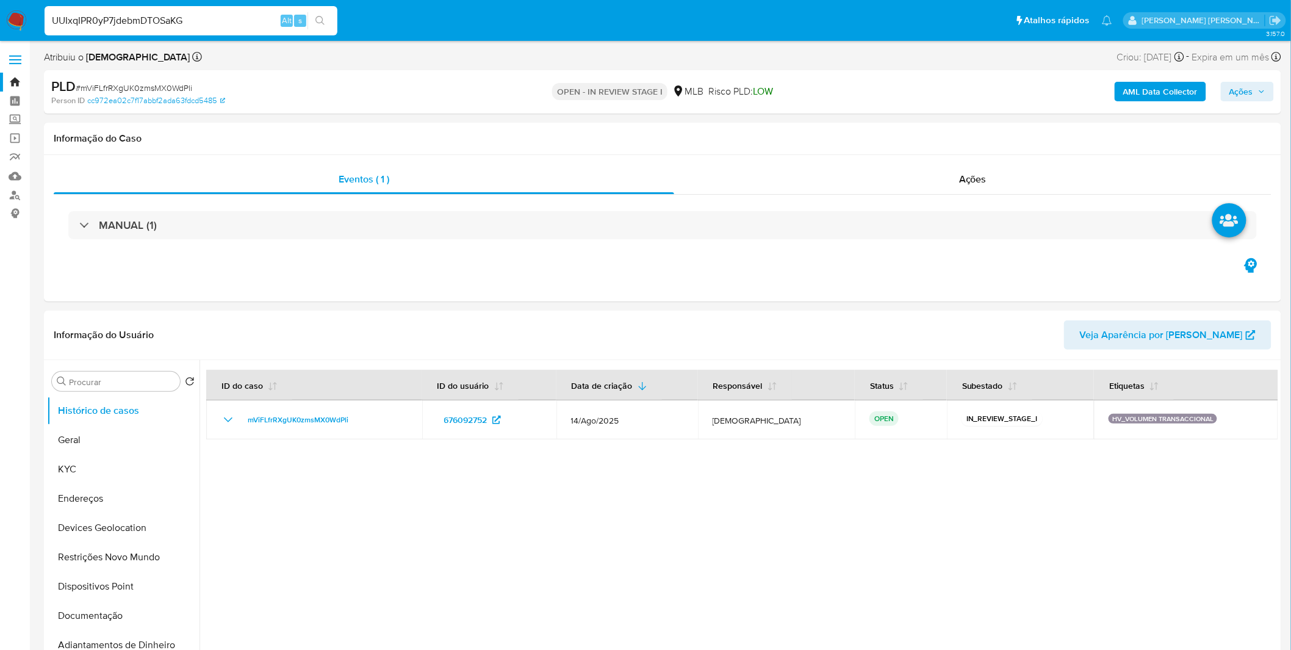
type input "UUIxqIPR0yP7jdebmDTOSaKG"
select select "10"
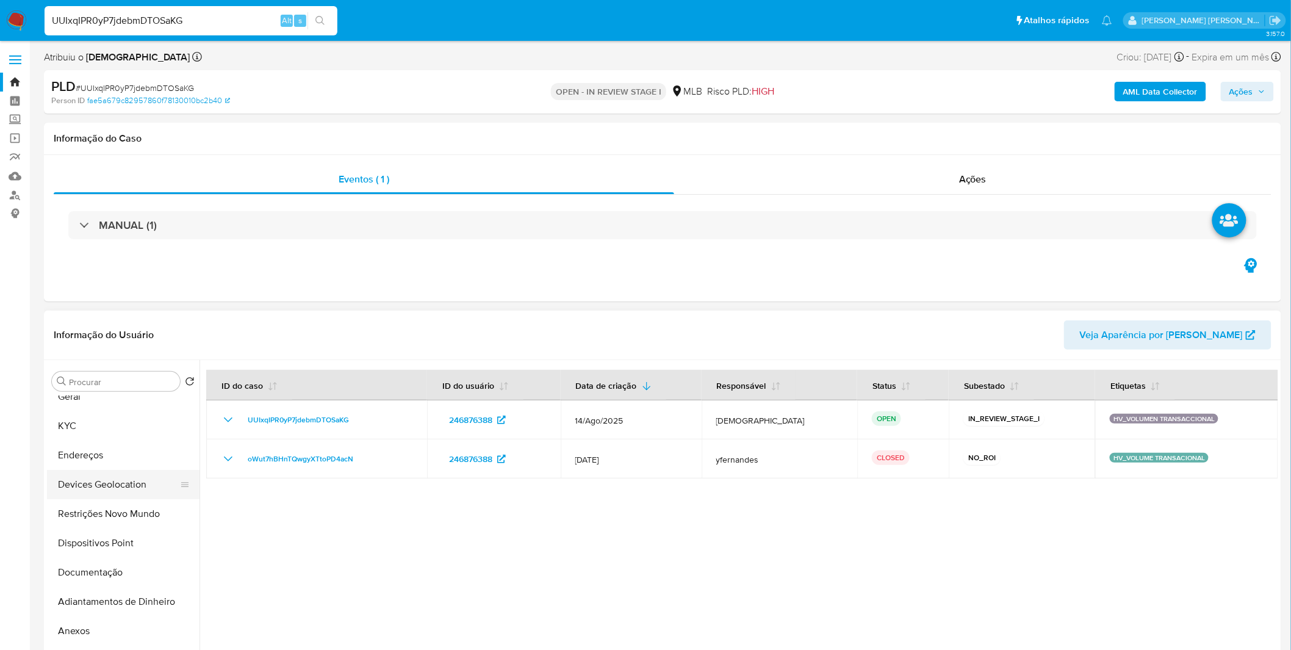
scroll to position [68, 0]
click at [96, 607] on button "Anexos" at bounding box center [118, 606] width 143 height 29
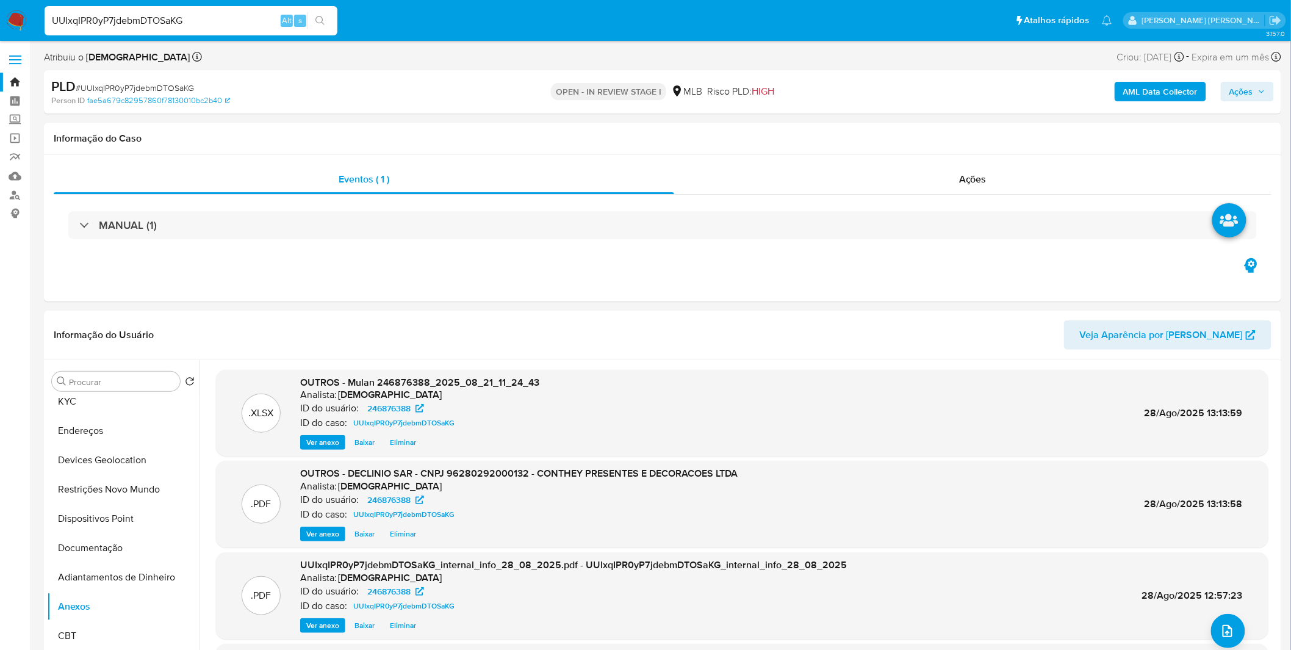
click at [1225, 88] on button "Ações" at bounding box center [1247, 92] width 53 height 20
click at [1227, 93] on button "Ações" at bounding box center [1247, 92] width 53 height 20
click at [918, 126] on span "Resolução do caso" at bounding box center [893, 130] width 82 height 14
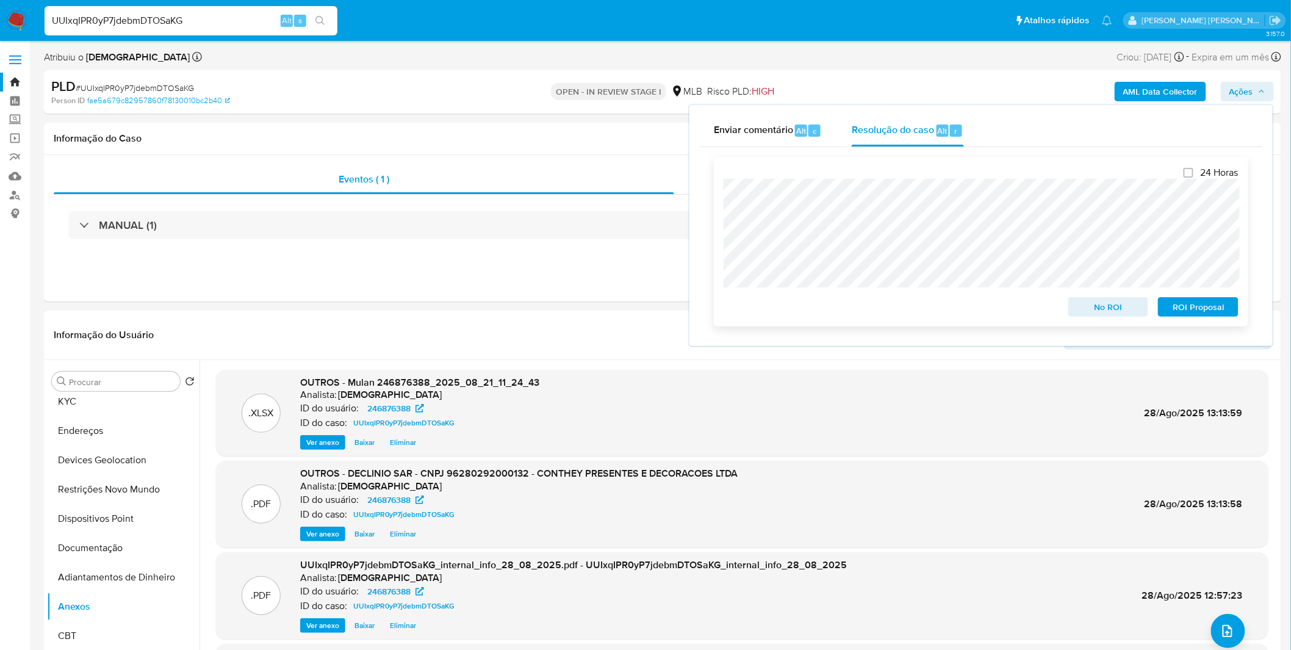
click at [1083, 307] on span "No ROI" at bounding box center [1108, 306] width 63 height 17
click at [1083, 307] on div "No ROI" at bounding box center [1109, 304] width 90 height 24
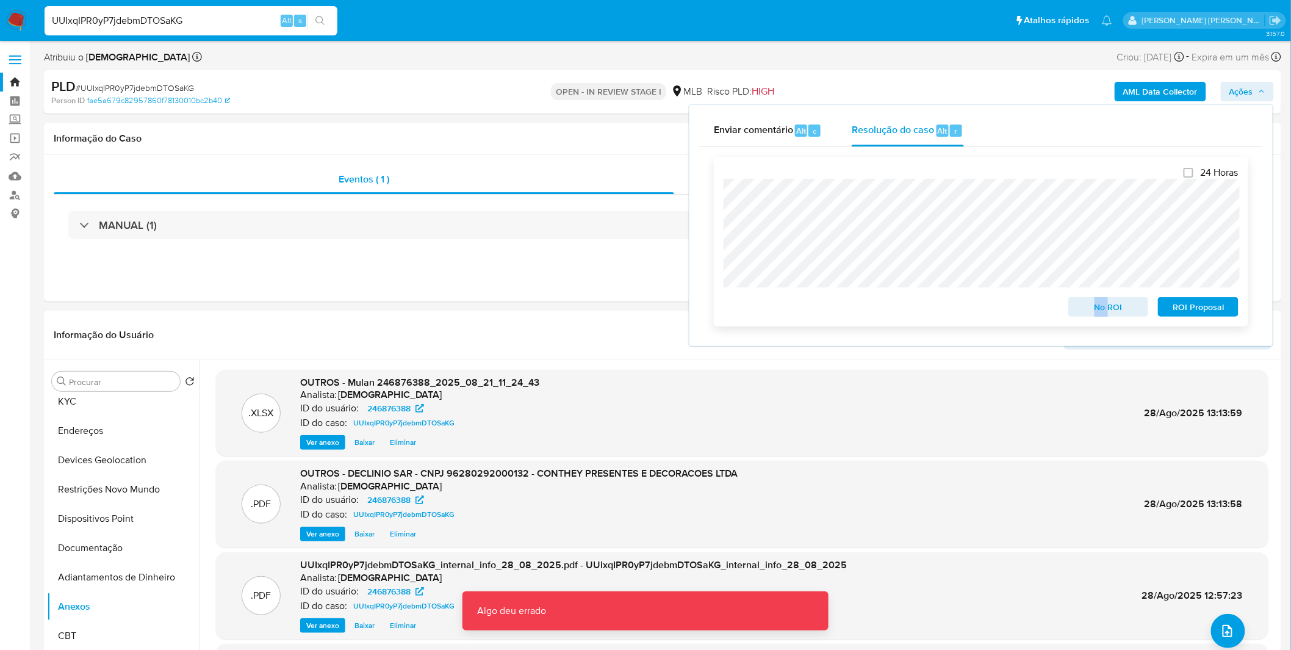
click at [1083, 307] on span "No ROI" at bounding box center [1108, 306] width 63 height 17
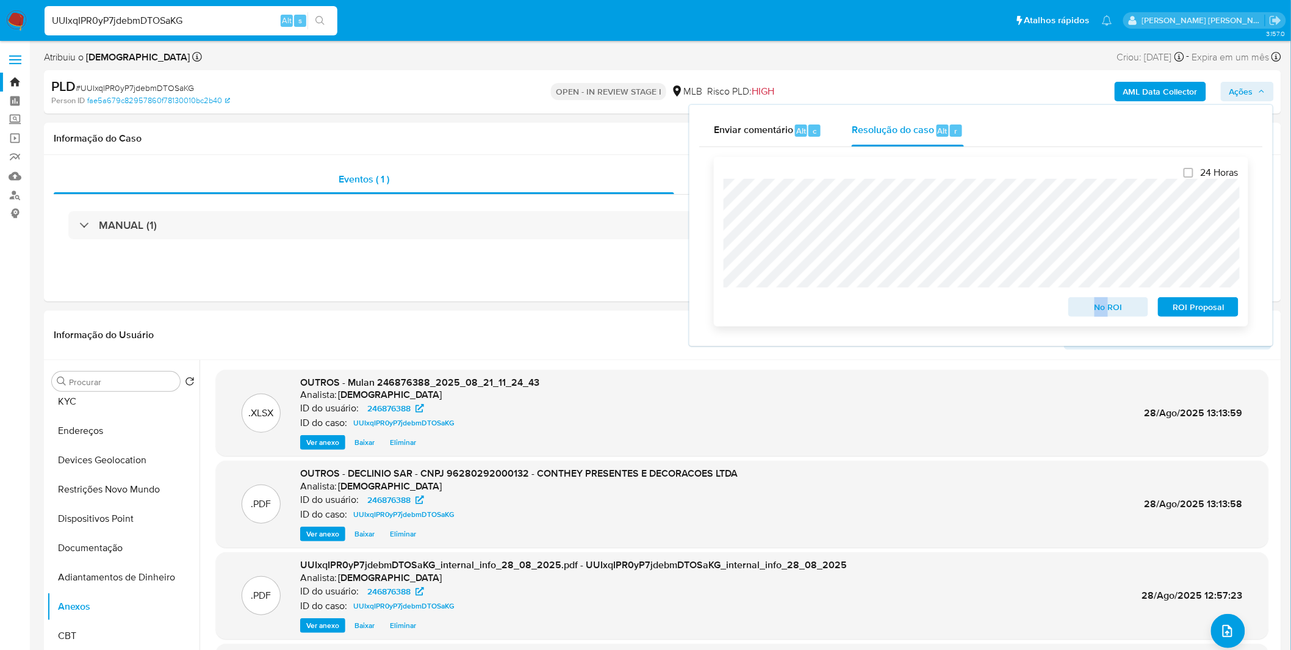
click at [1090, 310] on span "No ROI" at bounding box center [1108, 306] width 63 height 17
click at [1090, 310] on div "No ROI" at bounding box center [1109, 304] width 90 height 24
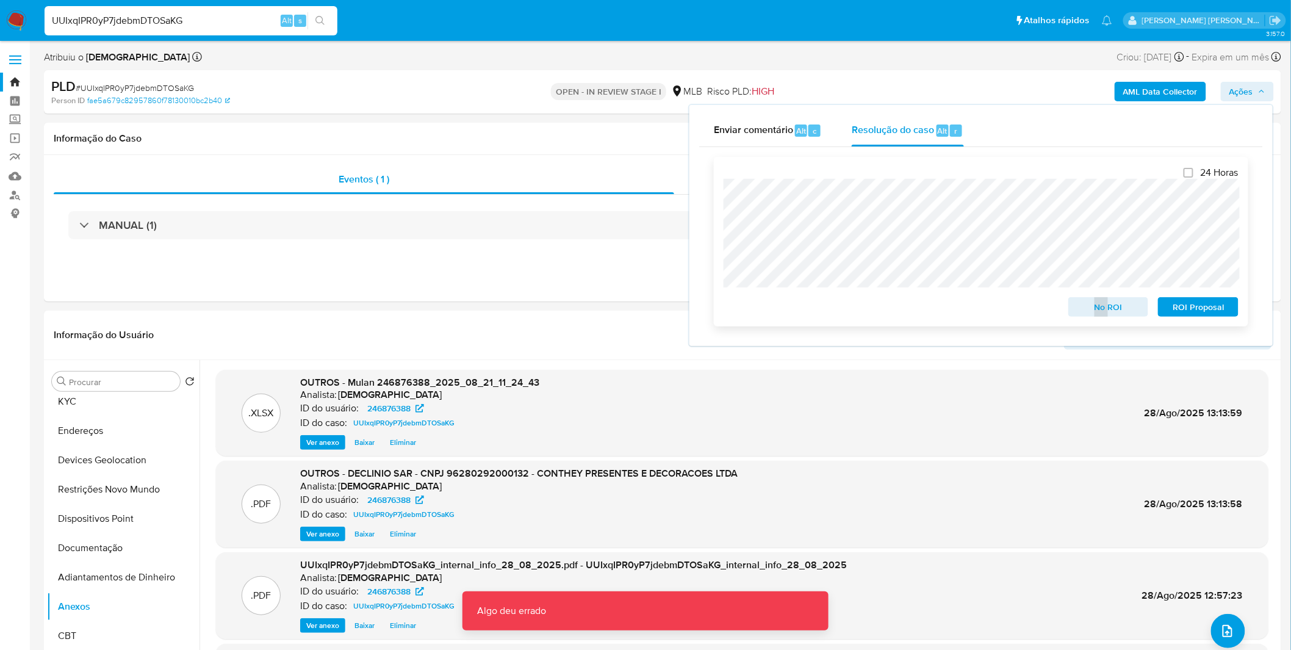
click at [918, 289] on div "24 Horas No ROI ROI Proposal" at bounding box center [981, 242] width 515 height 150
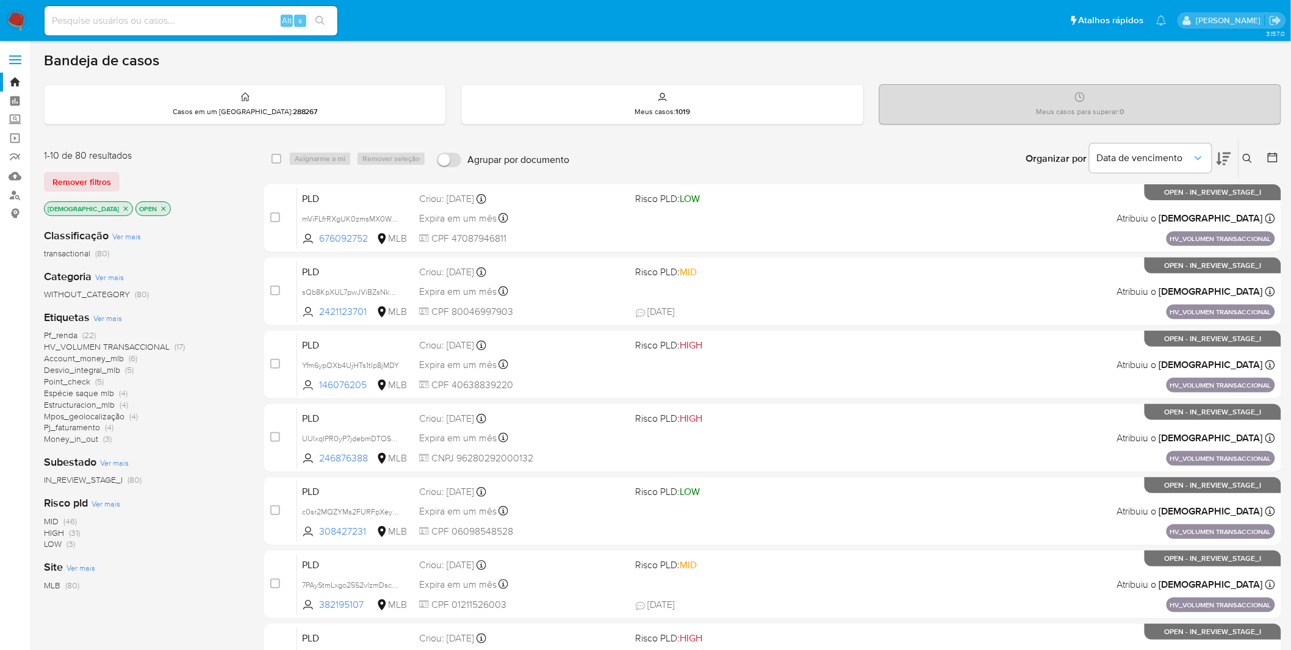
click at [164, 297] on div "WITHOUT_CATEGORY (80)" at bounding box center [144, 295] width 201 height 12
click at [175, 32] on div "Alt s" at bounding box center [191, 20] width 293 height 29
click at [177, 29] on div "Alt s" at bounding box center [191, 20] width 293 height 29
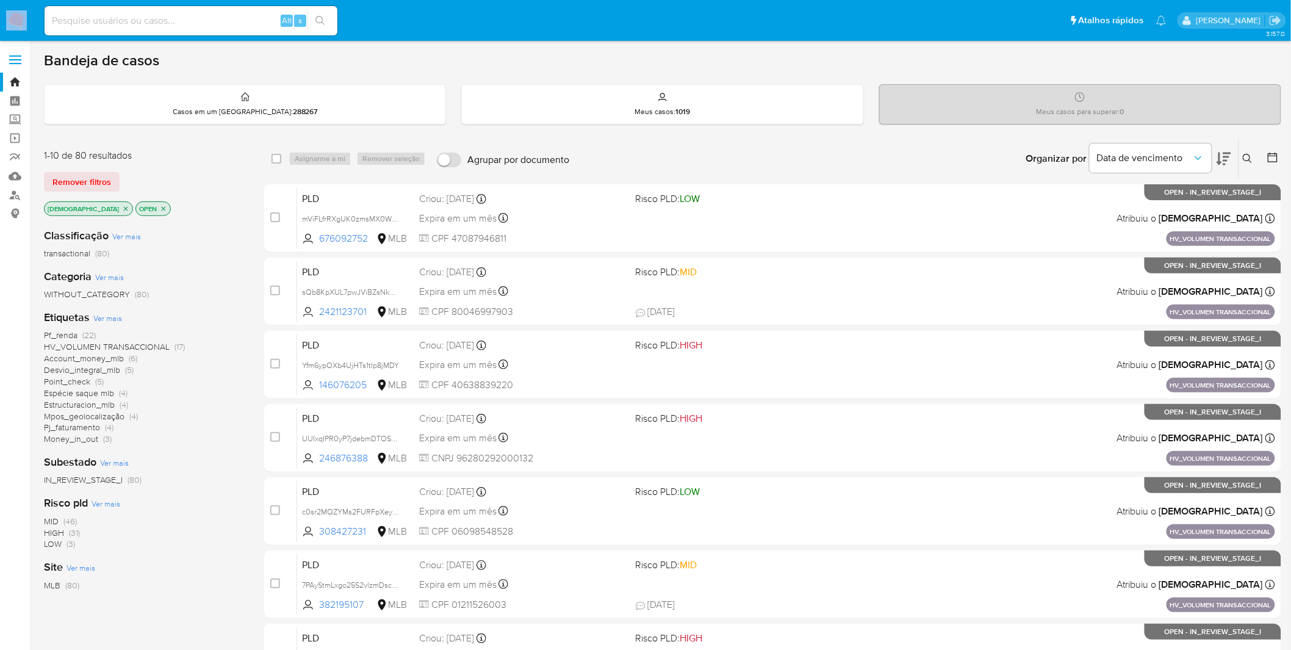
click at [179, 23] on input at bounding box center [191, 21] width 293 height 16
paste input "Case ID: mViFLfrRXgUK0zmsMX0WdPli"
type input "Case ID: mViFLfrRXgUK0zmsMX0WdPli"
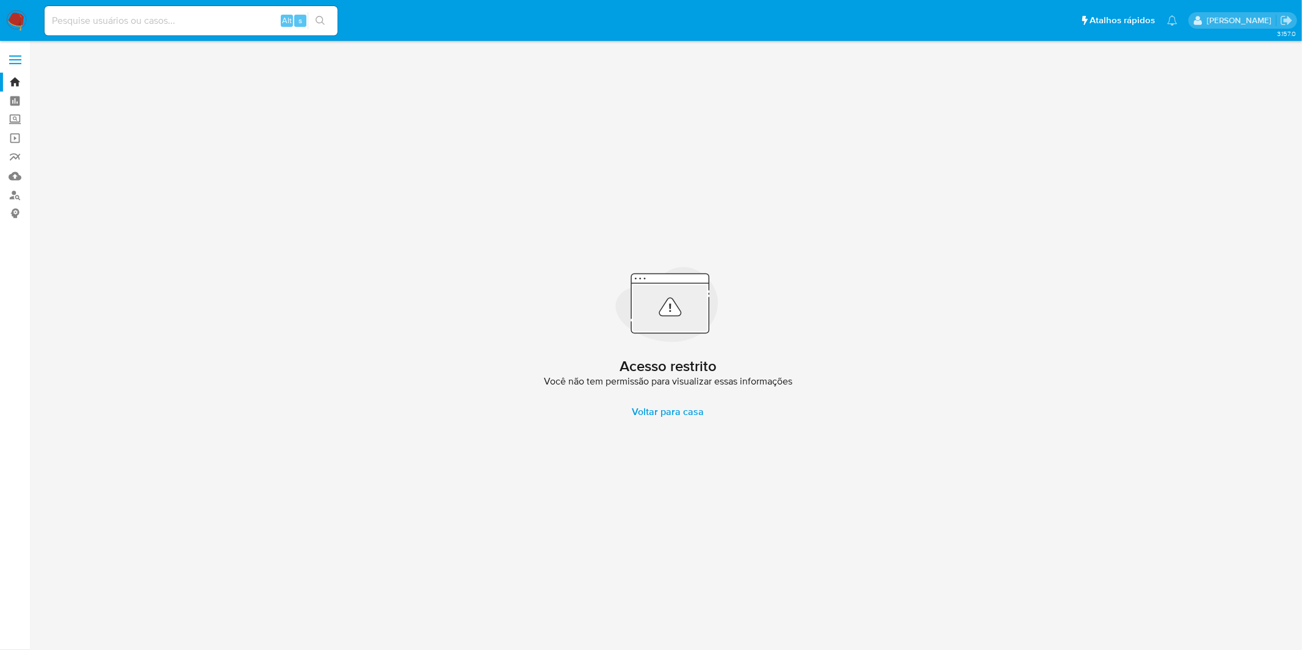
click at [179, 10] on div "Alt s" at bounding box center [191, 20] width 293 height 29
click at [181, 15] on input at bounding box center [191, 21] width 293 height 16
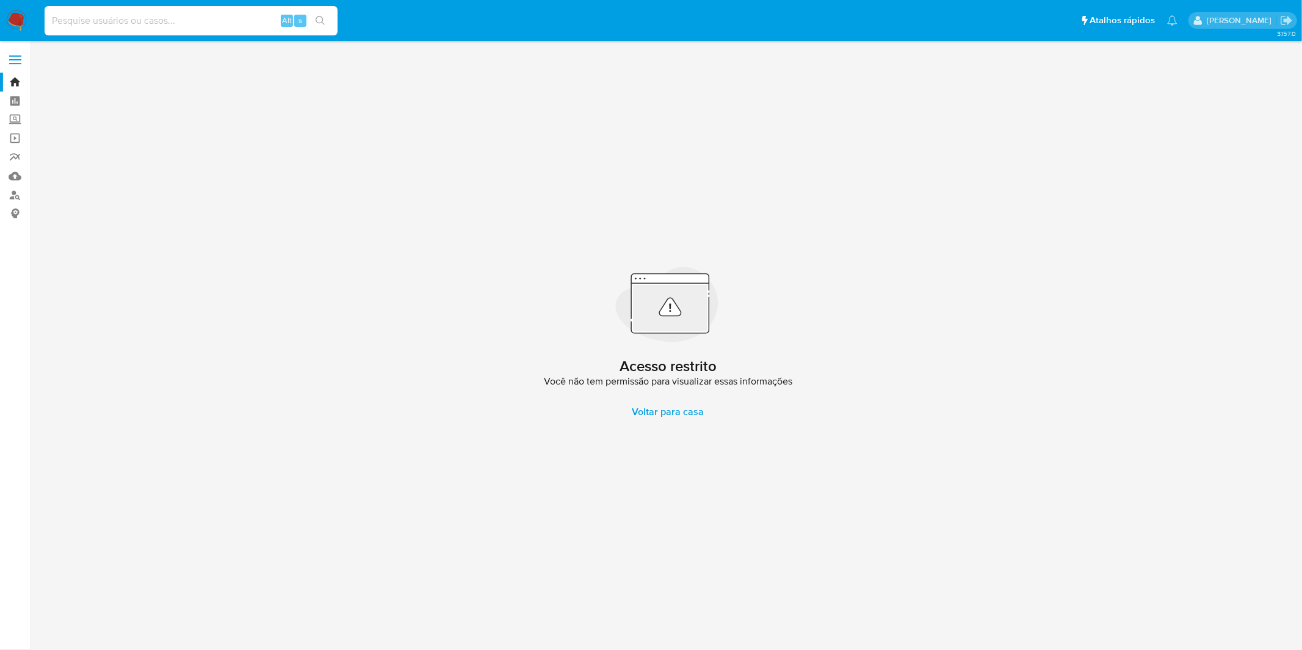
paste input "Case ID: mViFLfrRXgUK0zmsMX0WdPli"
drag, startPoint x: 93, startPoint y: 19, endPoint x: 46, endPoint y: 25, distance: 46.8
click at [46, 25] on input "Case ID: mViFLfrRXgUK0zmsMX0WdPli" at bounding box center [191, 21] width 293 height 16
click at [92, 20] on input "Case ID: mViFLfrRXgUK0zmsMX0WdPli" at bounding box center [191, 21] width 293 height 16
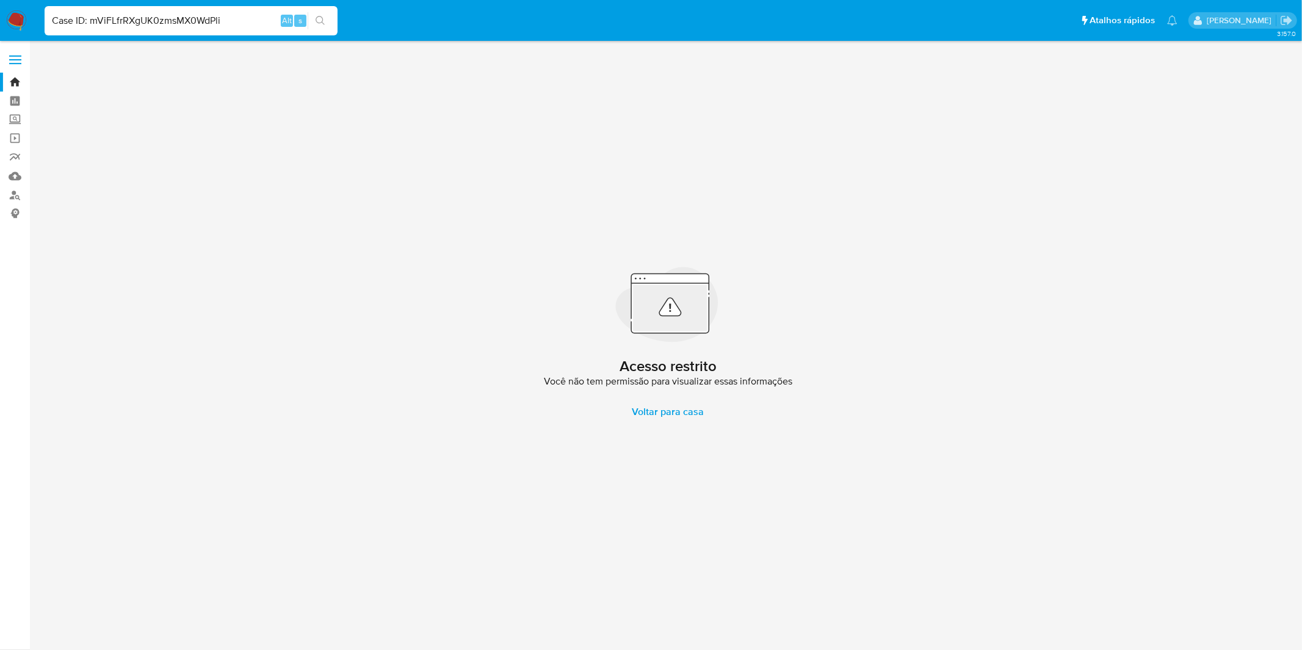
drag, startPoint x: 92, startPoint y: 20, endPoint x: 45, endPoint y: 25, distance: 46.6
click at [45, 25] on input "Case ID: mViFLfrRXgUK0zmsMX0WdPli" at bounding box center [191, 21] width 293 height 16
click at [65, 21] on input "Case ID: mViFLfrRXgUK0zmsMX0WdPli" at bounding box center [191, 21] width 293 height 16
click at [186, 15] on input "Case ID: mViFLfrRXgUK0zmsMX0WdPli" at bounding box center [191, 21] width 293 height 16
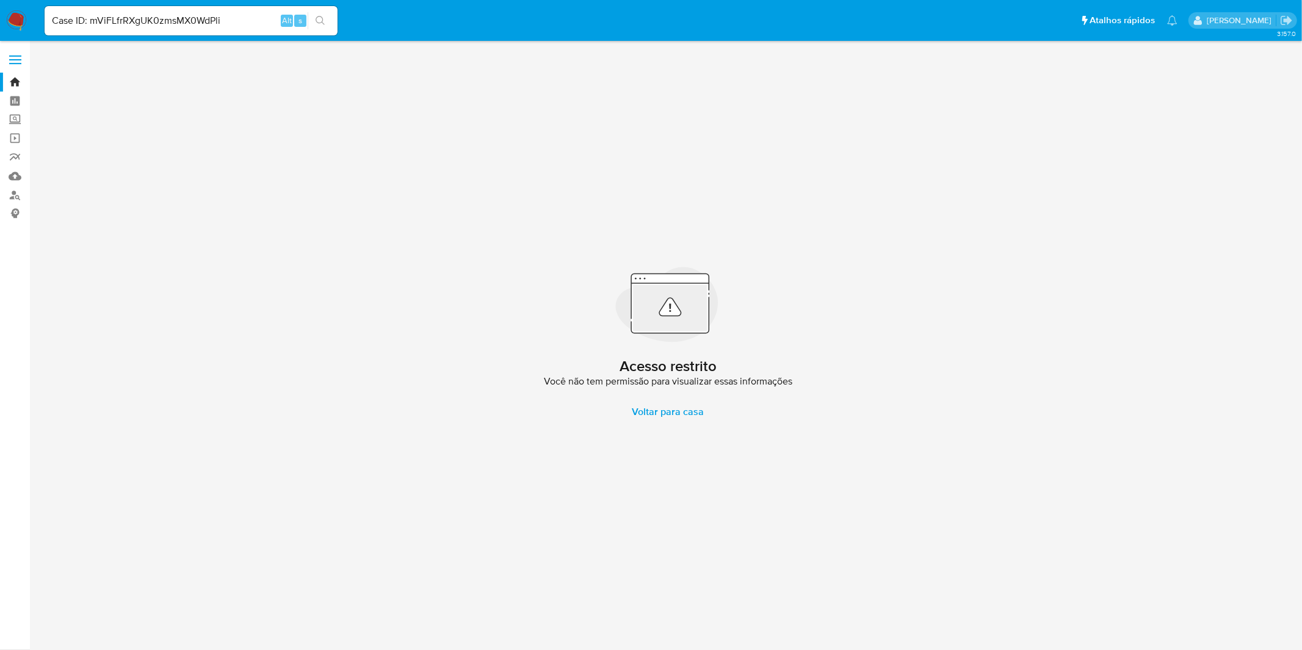
click at [186, 15] on input "Case ID: mViFLfrRXgUK0zmsMX0WdPli" at bounding box center [191, 21] width 293 height 16
paste input
type input "mViFLfrRXgUK0zmsMX0WdPli"
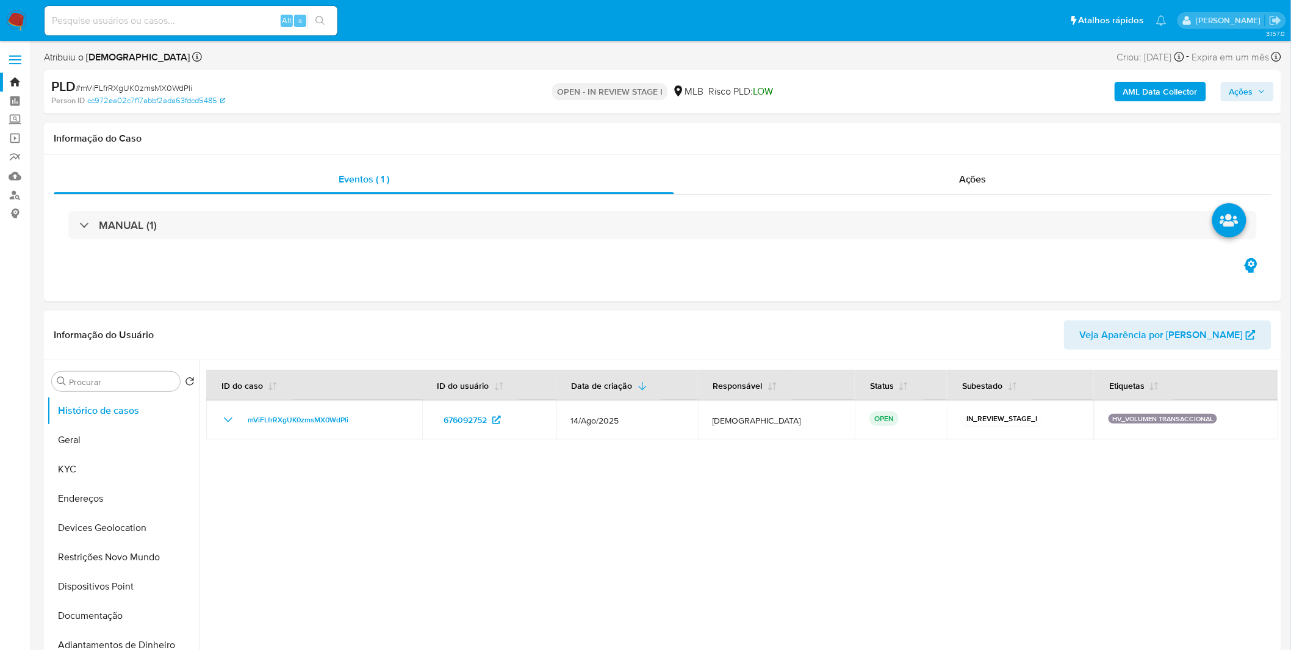
select select "10"
click at [22, 20] on img at bounding box center [16, 20] width 21 height 21
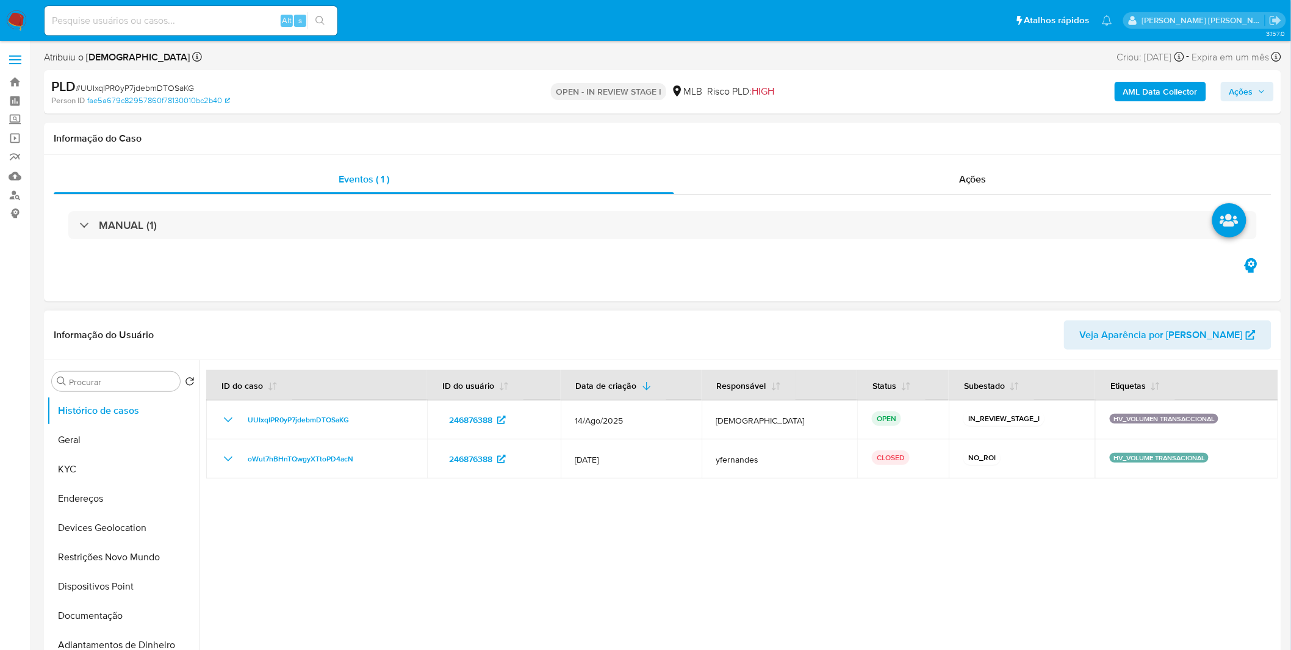
select select "10"
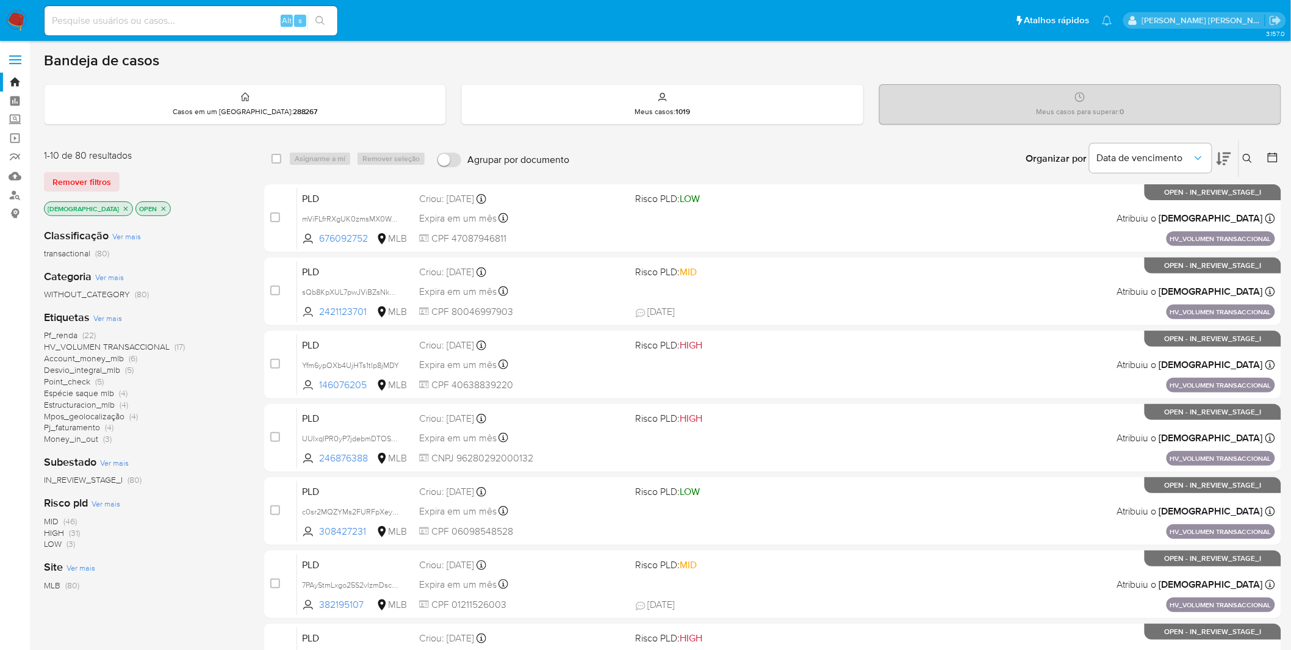
click at [198, 20] on input at bounding box center [191, 21] width 293 height 16
paste input "mViFLfrRXgUK0zmsMX0WdPli"
type input "mViFLfrRXgUK0zmsMX0WdPli"
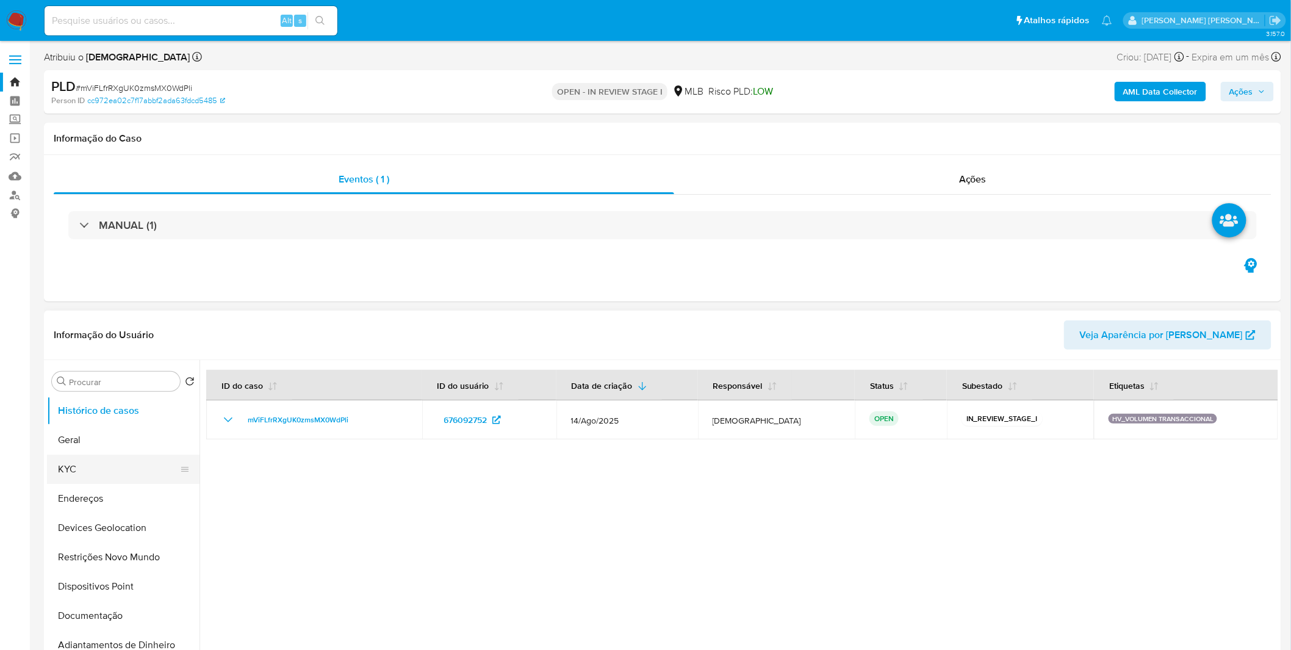
click at [113, 467] on button "KYC" at bounding box center [118, 469] width 143 height 29
select select "10"
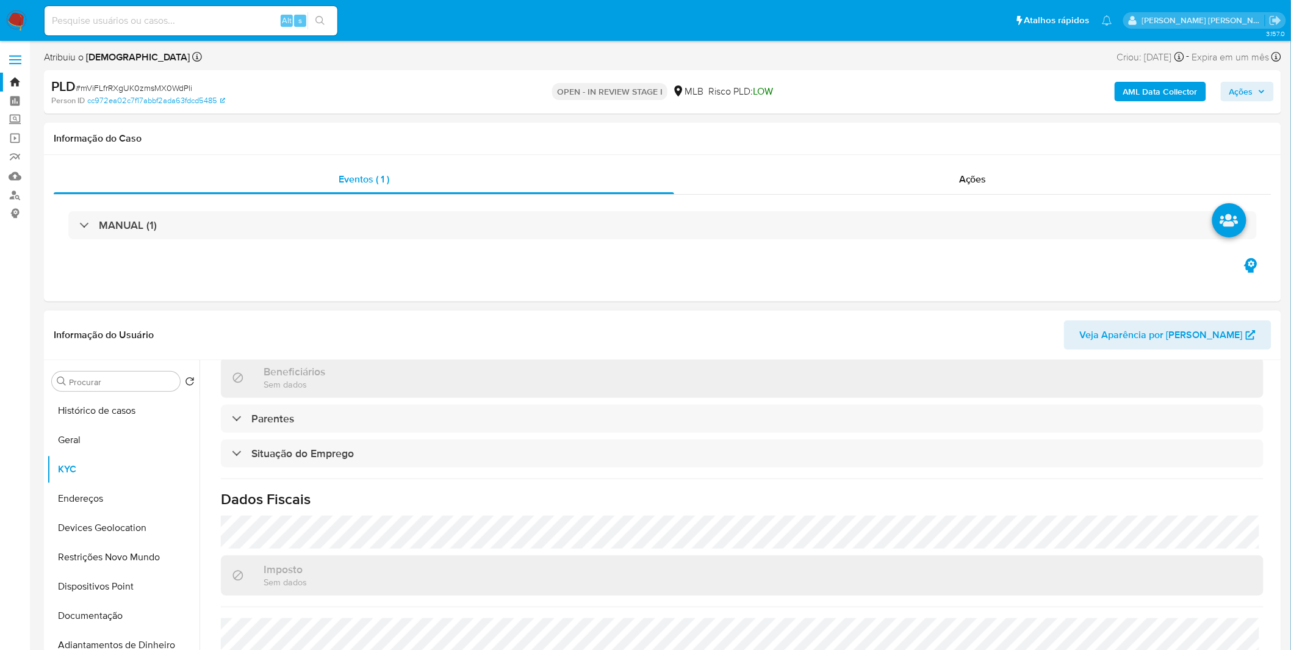
scroll to position [520, 0]
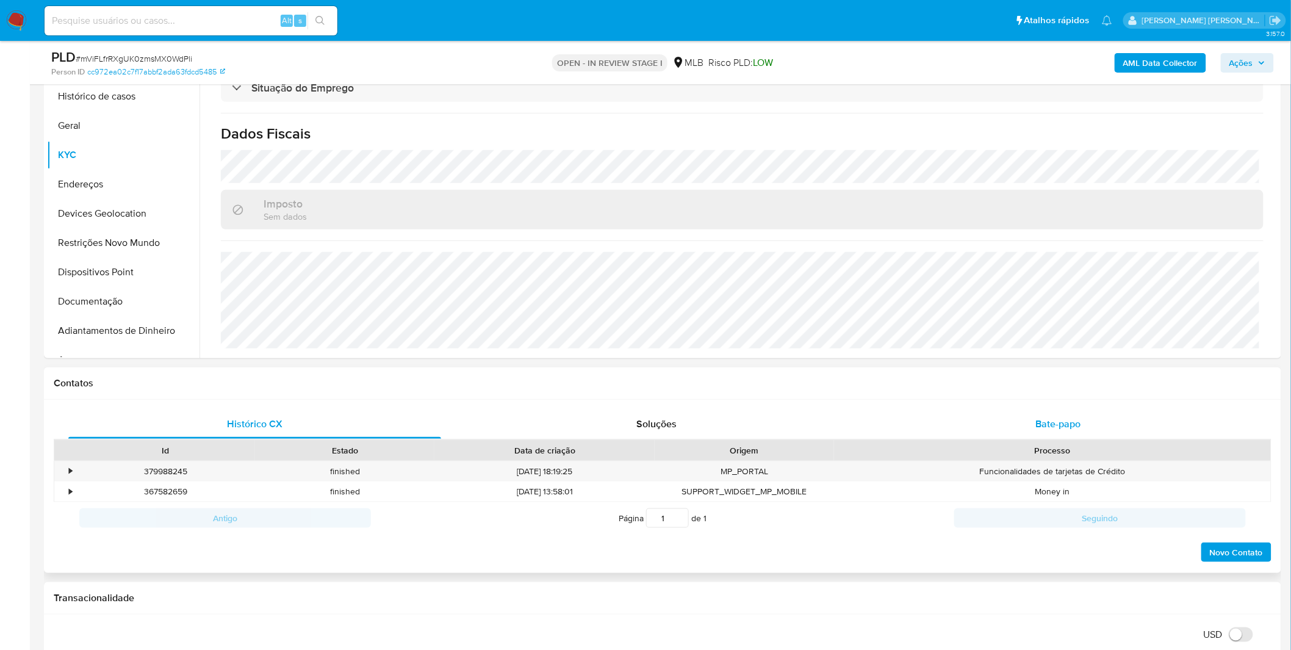
click at [973, 431] on div "Bate-papo" at bounding box center [1058, 423] width 373 height 29
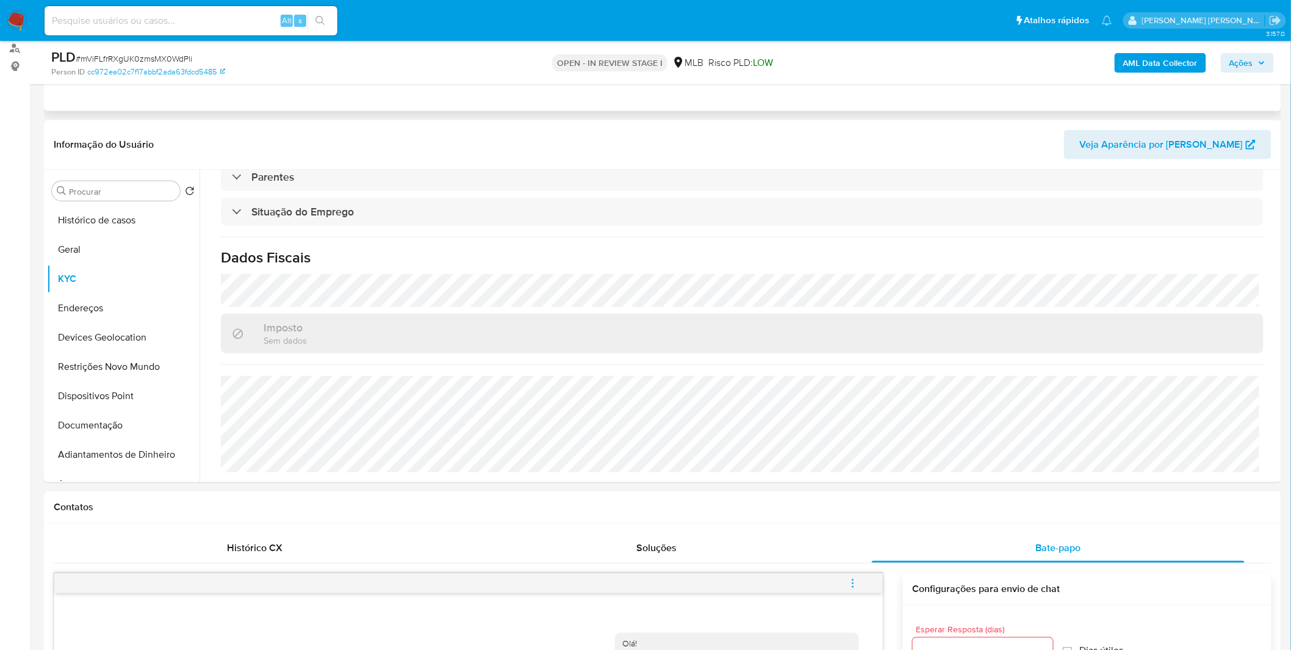
scroll to position [0, 0]
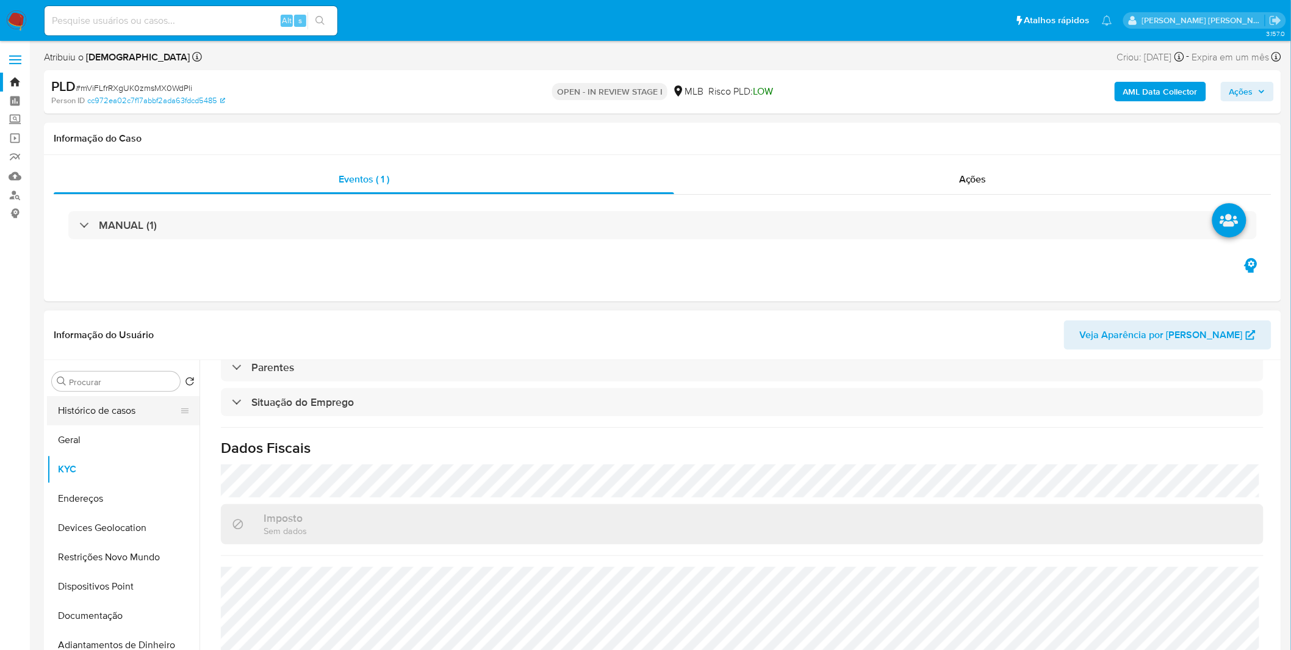
click at [125, 422] on button "Histórico de casos" at bounding box center [118, 410] width 143 height 29
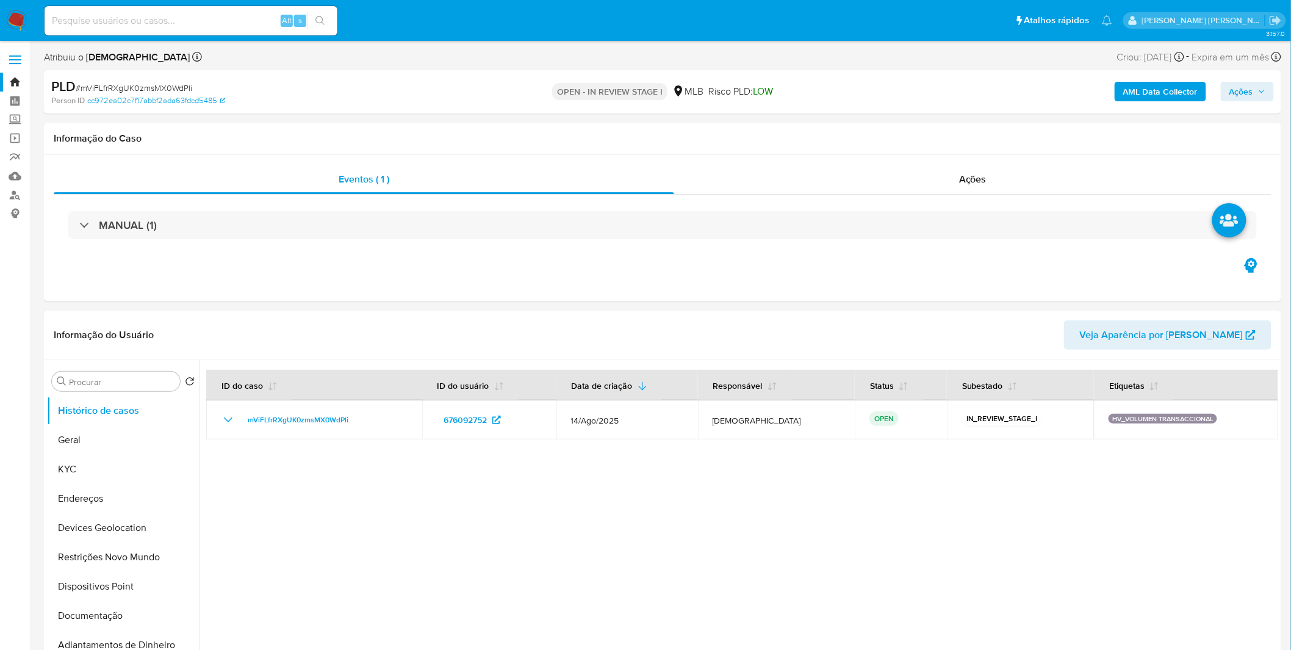
click at [1144, 94] on b "AML Data Collector" at bounding box center [1160, 92] width 74 height 20
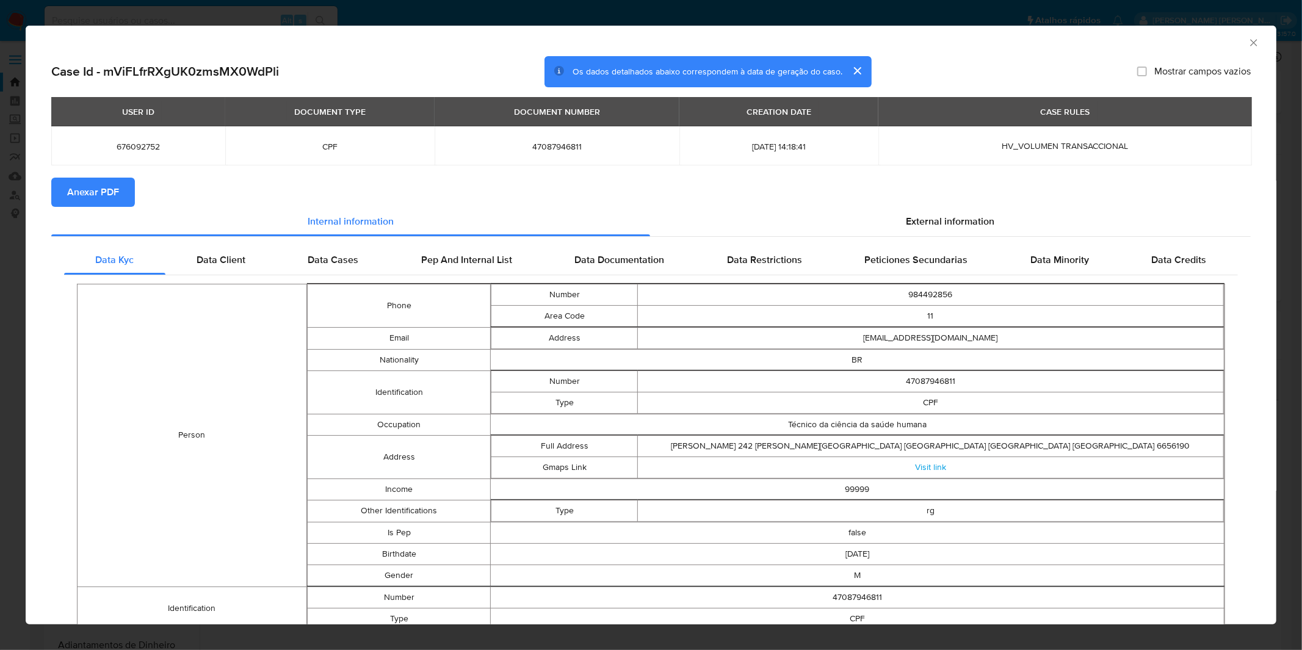
click at [108, 194] on span "Anexar PDF" at bounding box center [93, 192] width 52 height 27
click at [1013, 9] on div "AML Data Collector Case Id - mViFLfrRXgUK0zmsMX0WdPli Os dados detalhados abaix…" at bounding box center [651, 325] width 1302 height 650
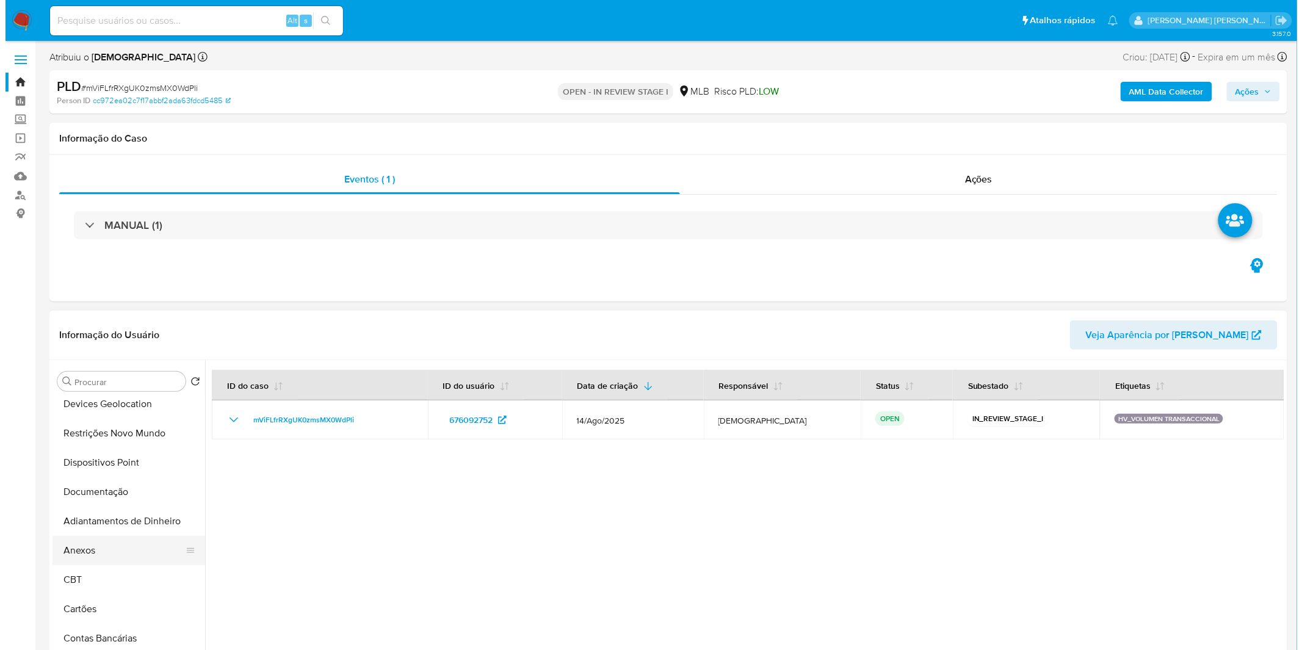
scroll to position [135, 0]
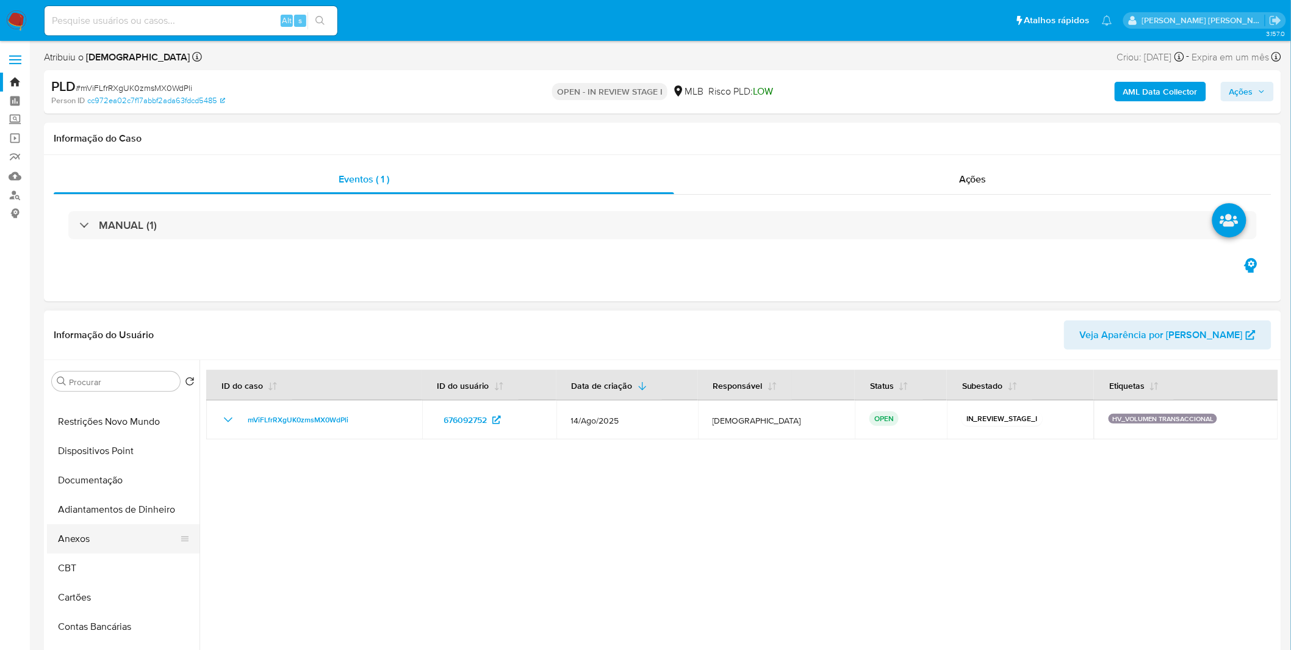
click at [117, 547] on button "Anexos" at bounding box center [118, 538] width 143 height 29
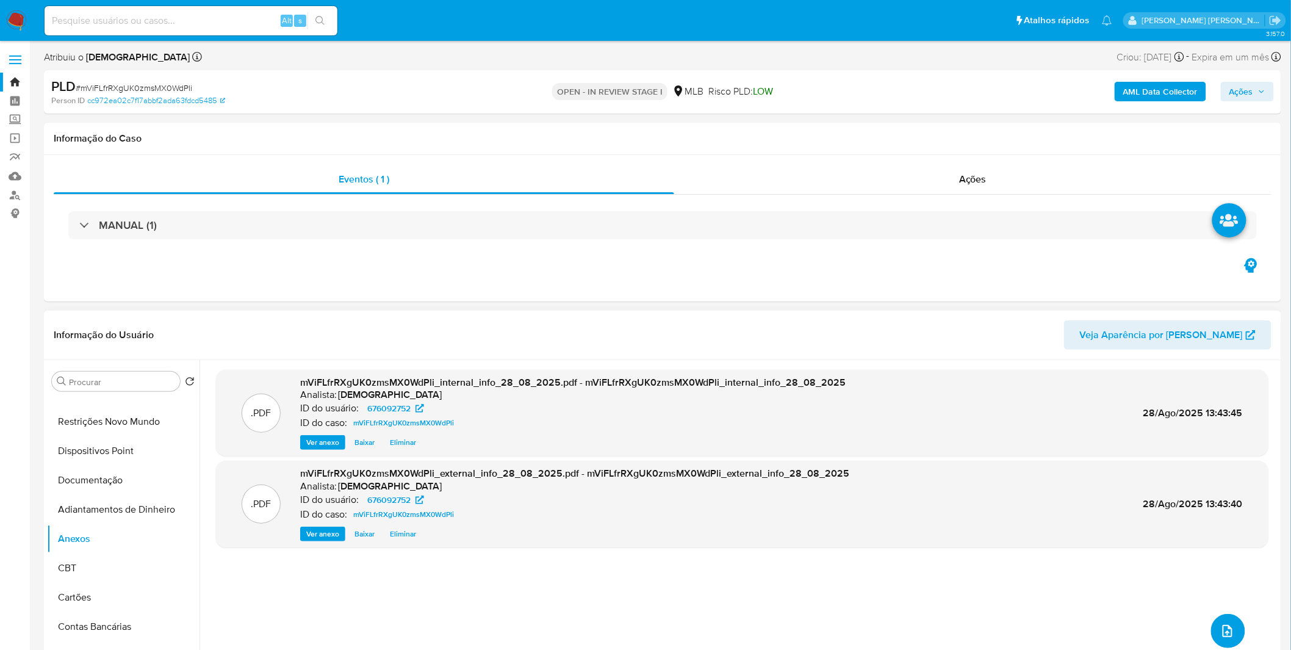
click at [1228, 635] on icon "upload-file" at bounding box center [1227, 631] width 15 height 15
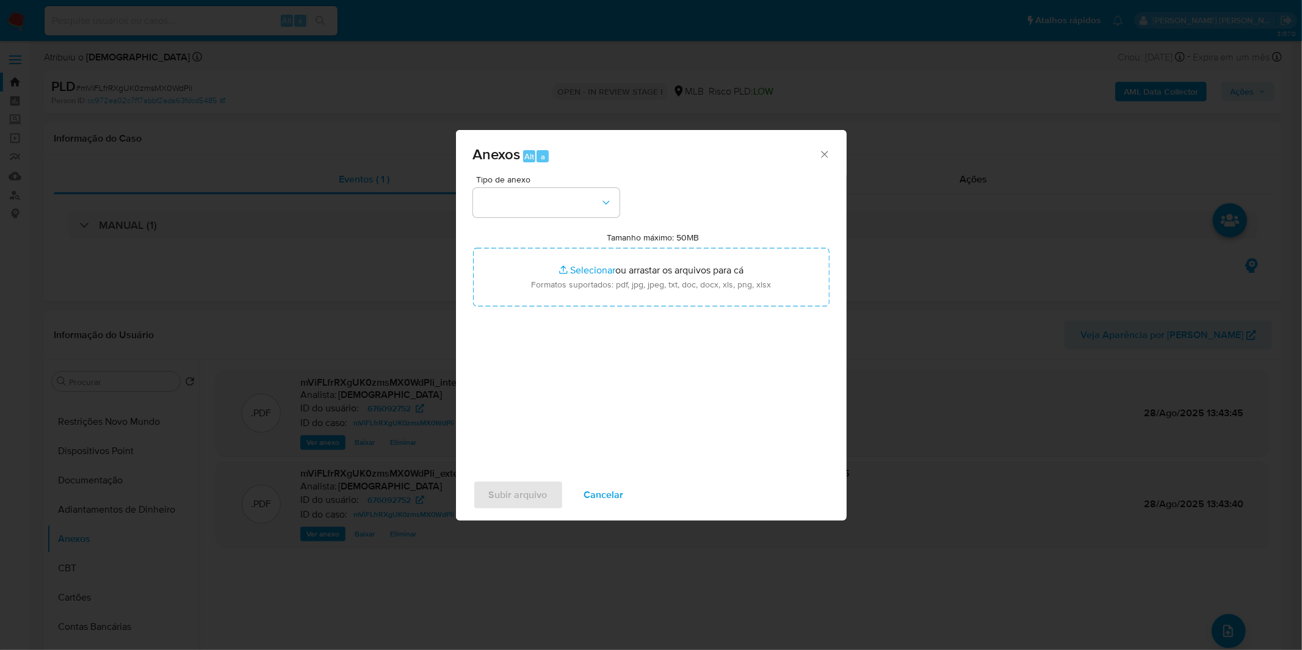
click at [569, 221] on div "Tipo de anexo Tamanho máximo: 50MB Selecionar arquivos Selecionar ou arrastar o…" at bounding box center [651, 319] width 356 height 288
click at [589, 206] on button "button" at bounding box center [546, 202] width 146 height 29
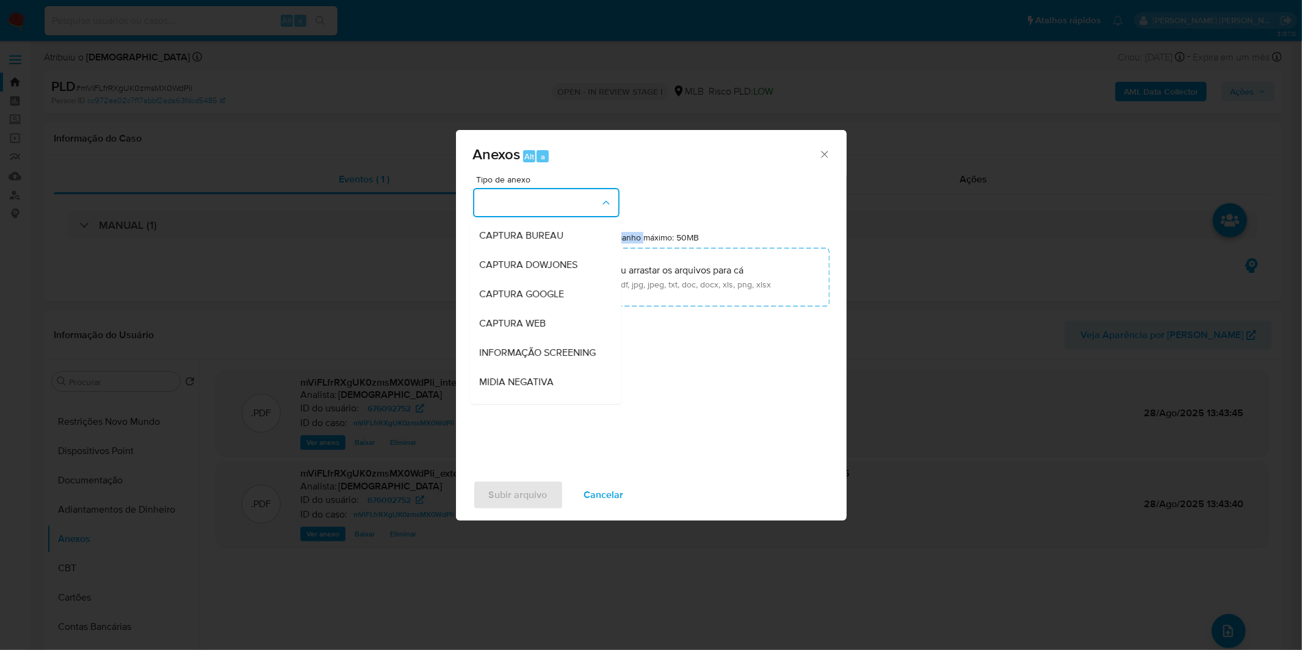
click at [589, 206] on button "button" at bounding box center [546, 202] width 146 height 29
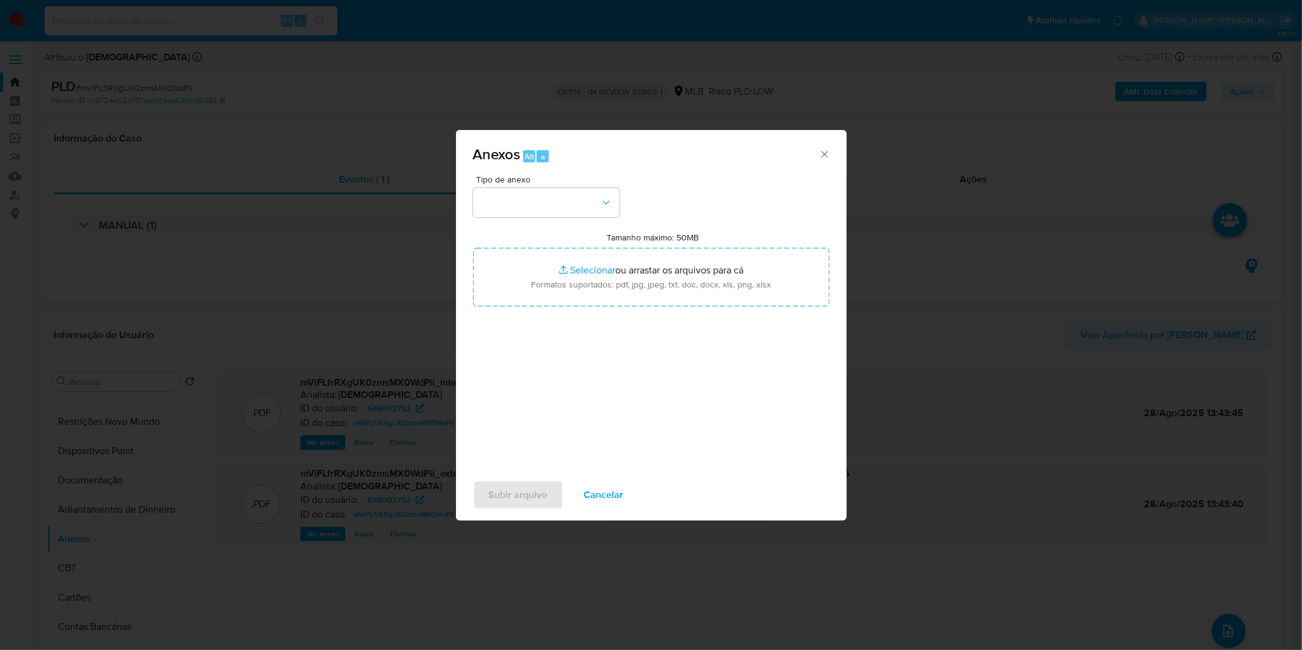
click at [563, 218] on div "Tipo de anexo Tamanho máximo: 50MB Selecionar arquivos Selecionar ou arrastar o…" at bounding box center [651, 319] width 356 height 288
click at [556, 195] on button "button" at bounding box center [546, 202] width 146 height 29
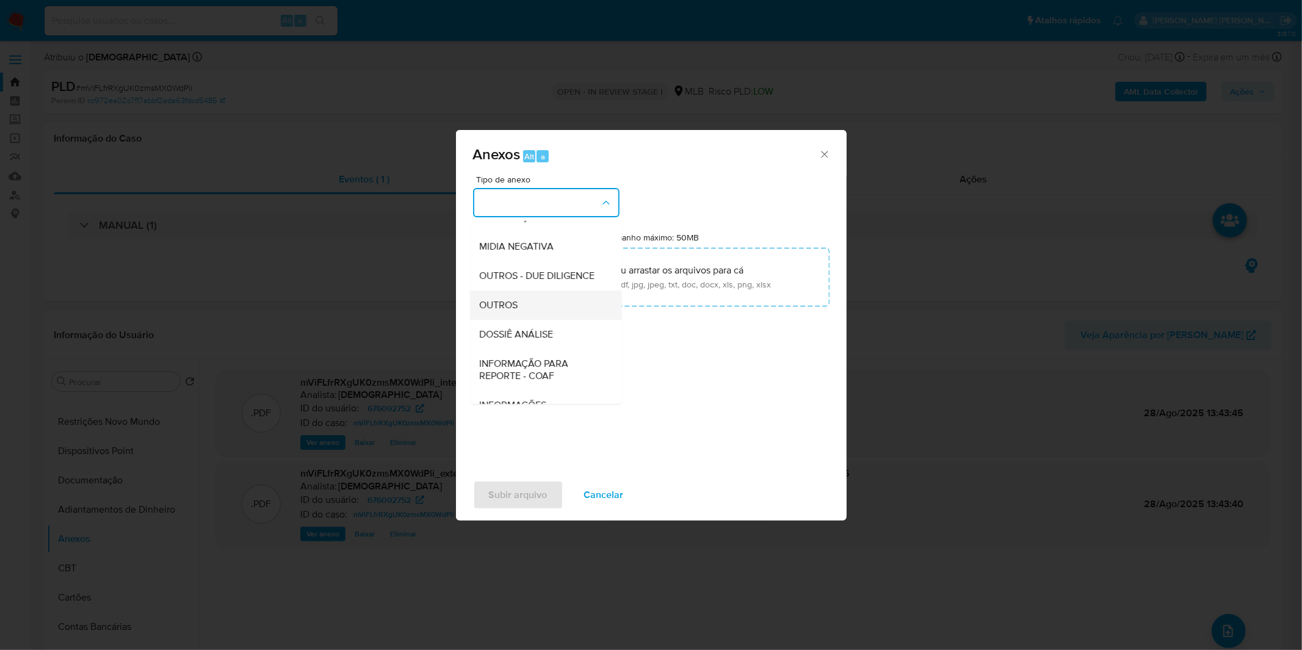
click at [525, 320] on div "OUTROS" at bounding box center [542, 304] width 124 height 29
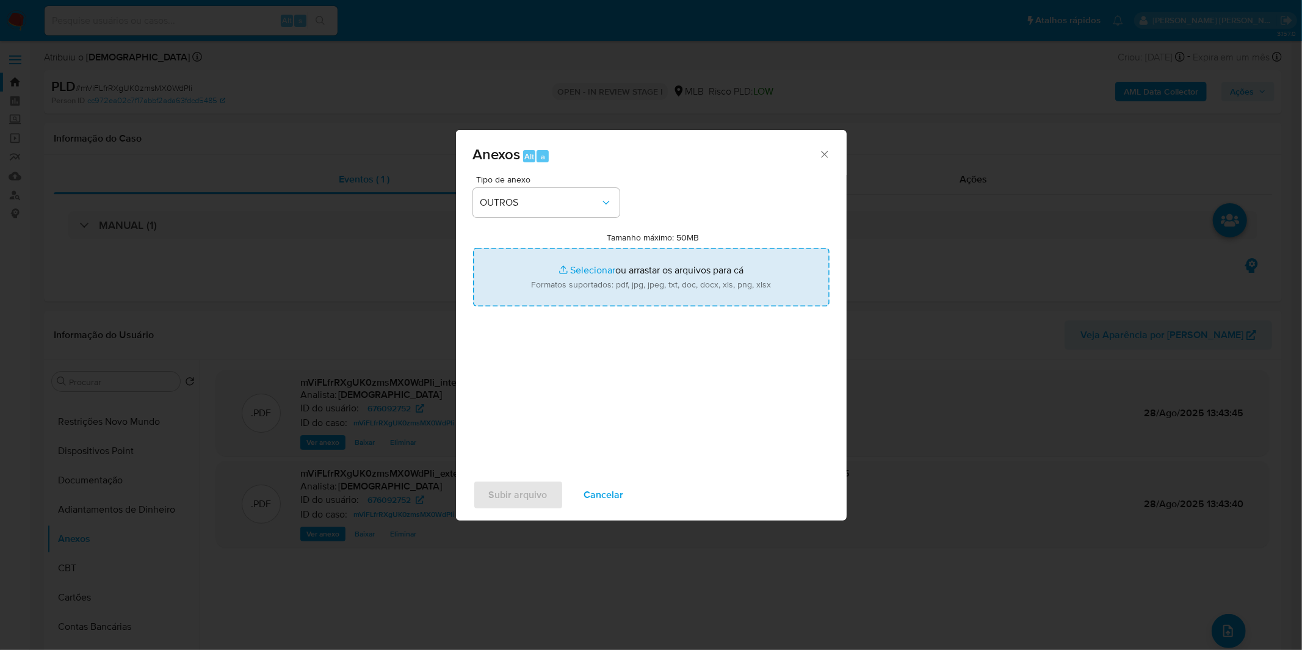
click at [558, 288] on input "Tamanho máximo: 50MB Selecionar arquivos" at bounding box center [651, 277] width 356 height 59
type input "C:\fakepath\Mulan 676092752_2025_08_21_12_07_25.xlsx"
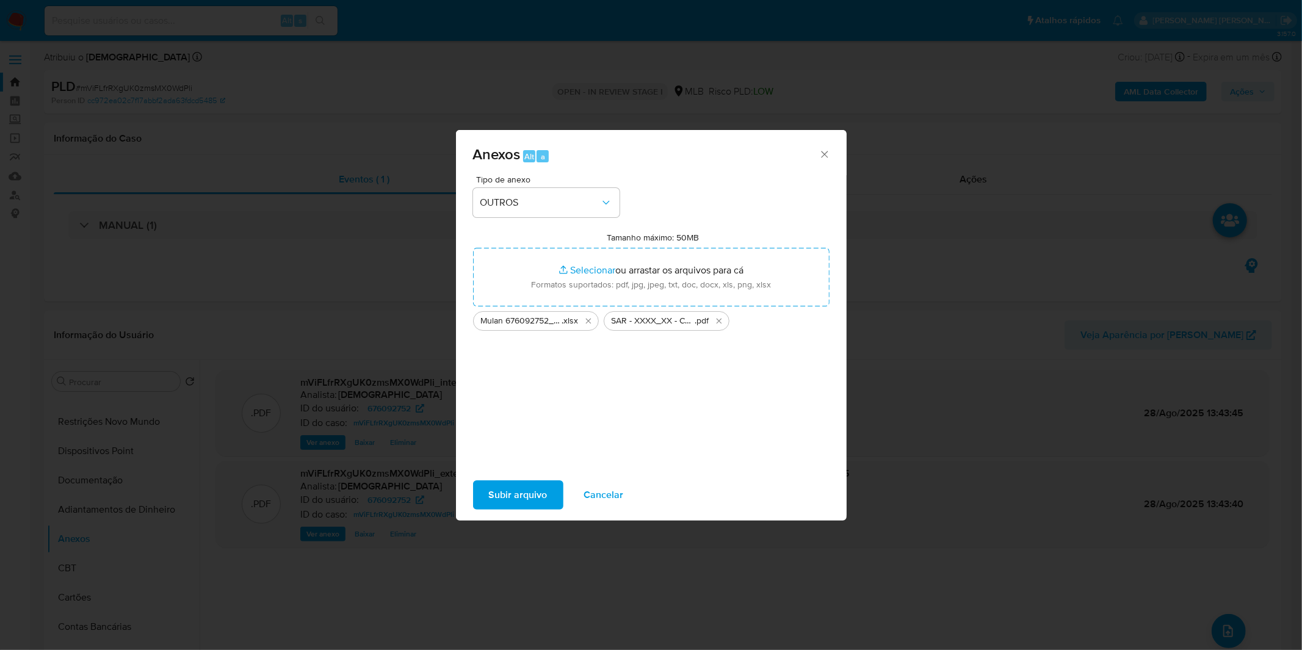
click at [499, 494] on span "Subir arquivo" at bounding box center [518, 494] width 59 height 27
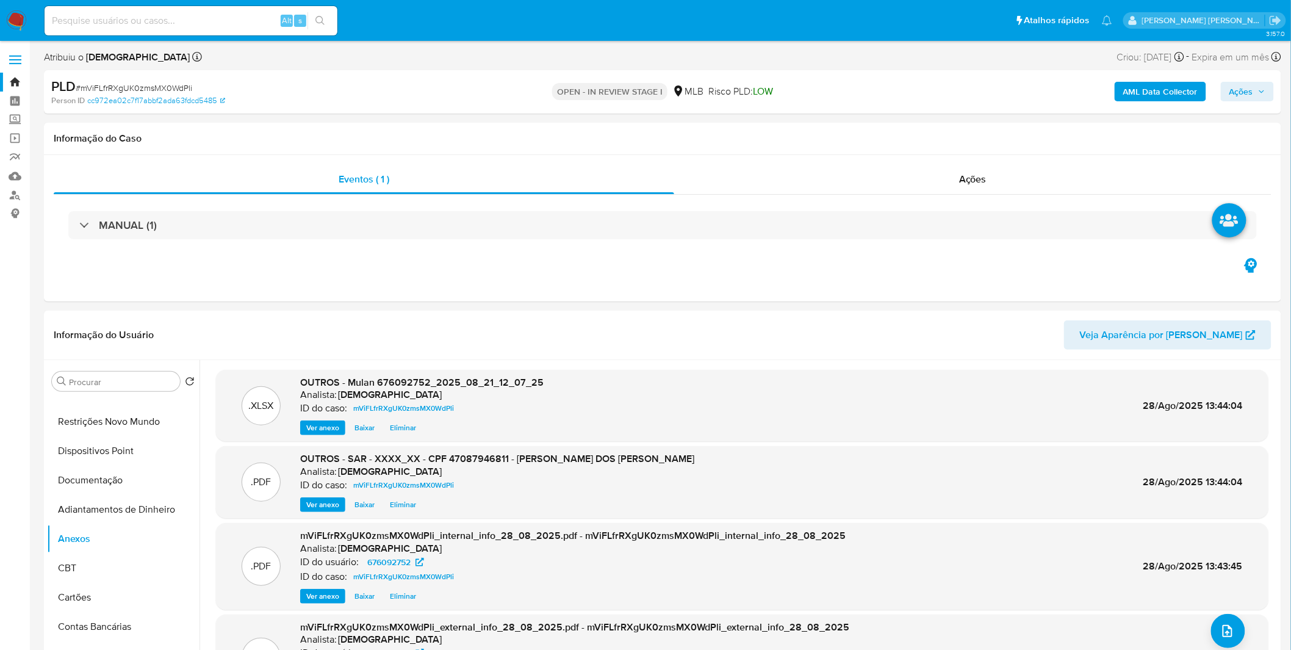
drag, startPoint x: 1245, startPoint y: 99, endPoint x: 1235, endPoint y: 96, distance: 10.1
click at [1245, 99] on span "Ações" at bounding box center [1242, 92] width 24 height 20
click at [911, 113] on div "Enviar comentário Alt c Resolução do caso Alt r Enviar" at bounding box center [981, 211] width 583 height 212
click at [918, 142] on div "Resolução do caso Alt r" at bounding box center [908, 131] width 112 height 32
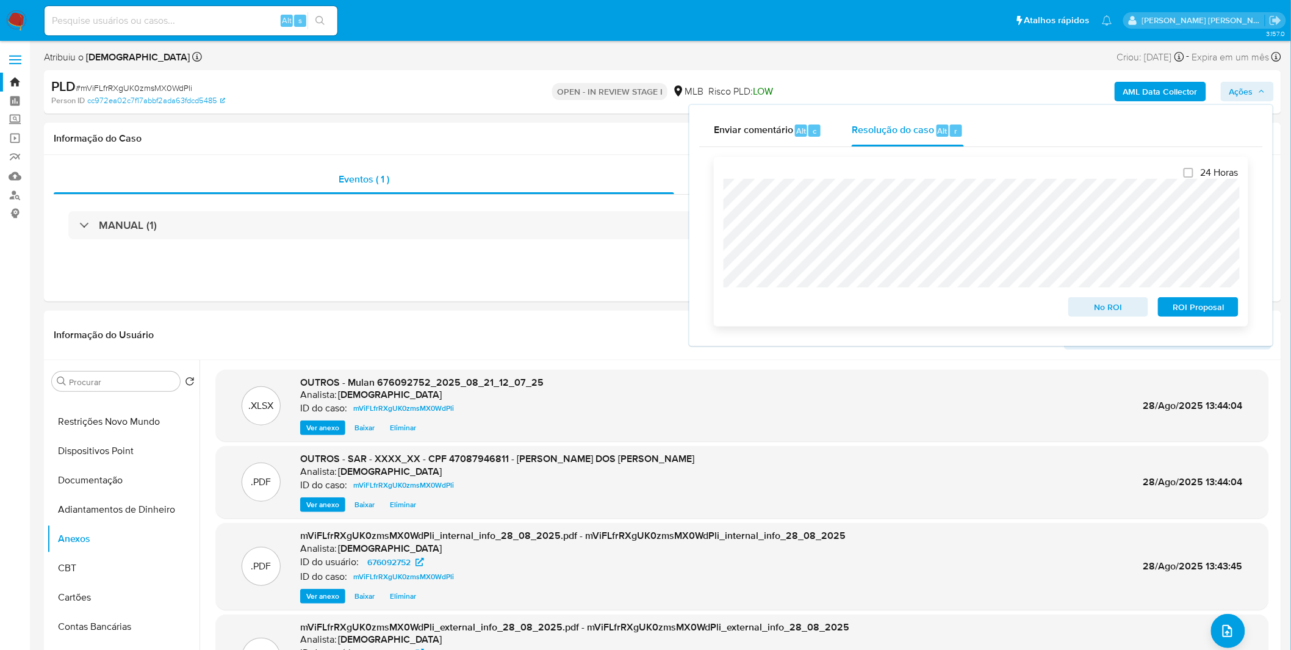
click at [1186, 301] on span "ROI Proposal" at bounding box center [1198, 306] width 63 height 17
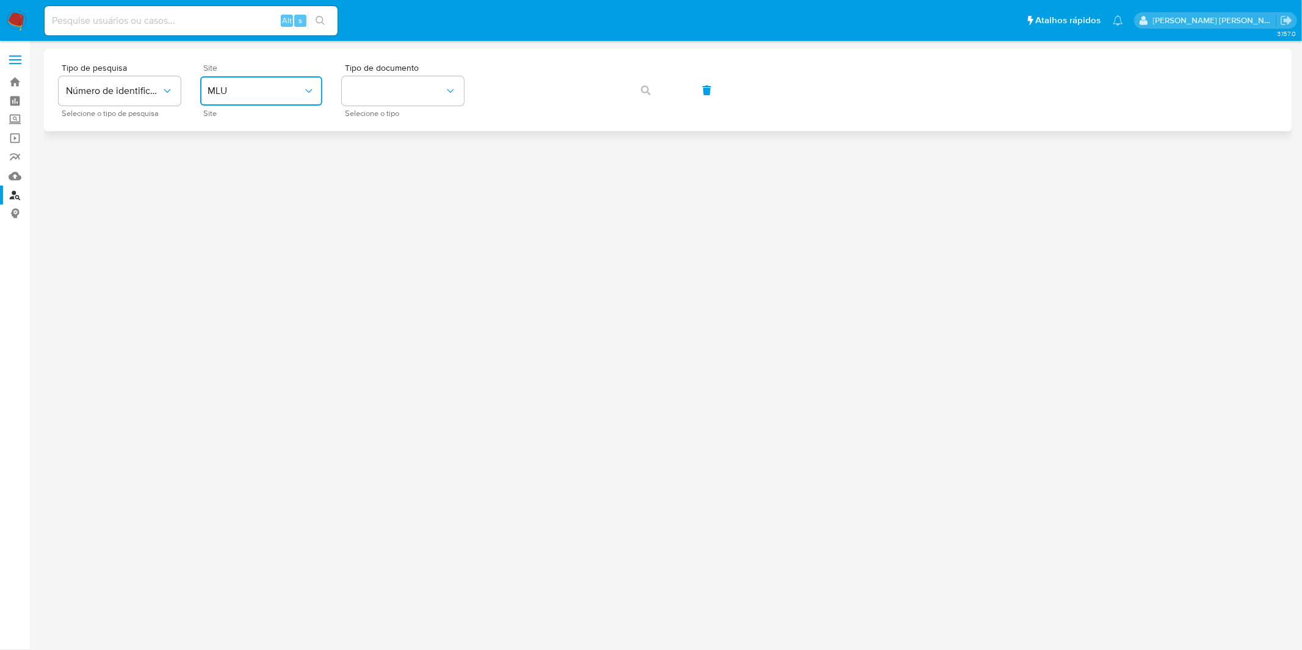
click at [259, 86] on span "MLU" at bounding box center [254, 91] width 95 height 12
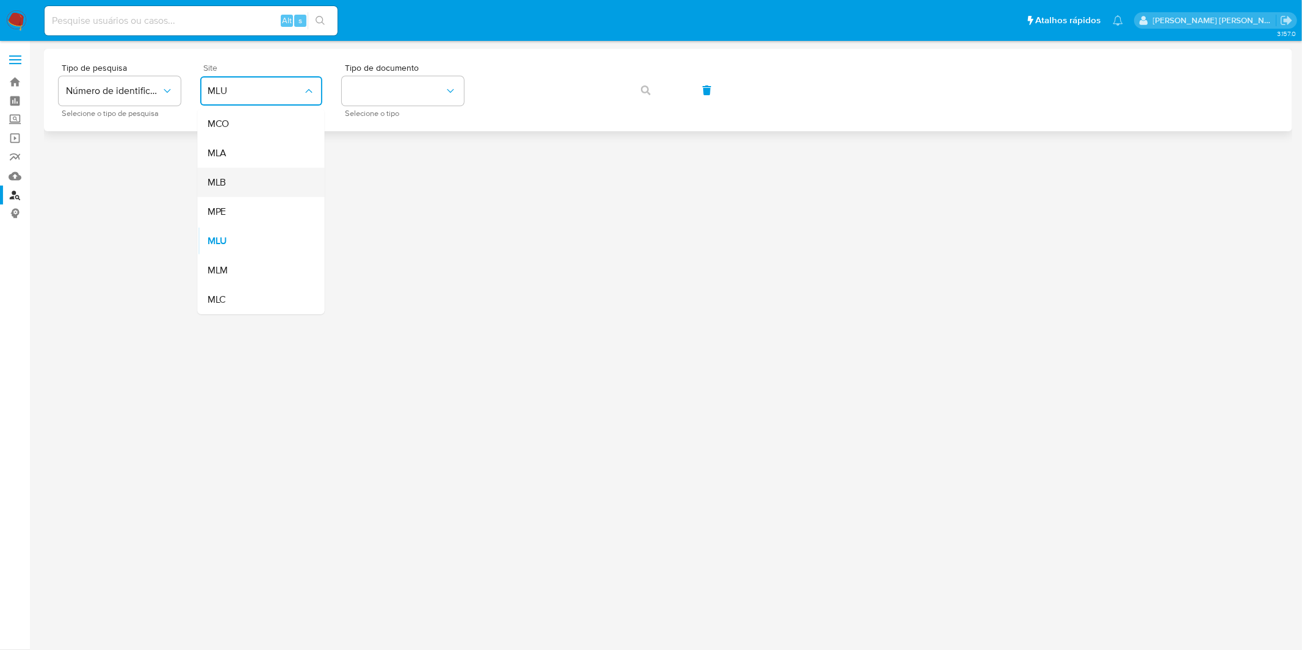
click at [261, 186] on div "MLB" at bounding box center [257, 182] width 100 height 29
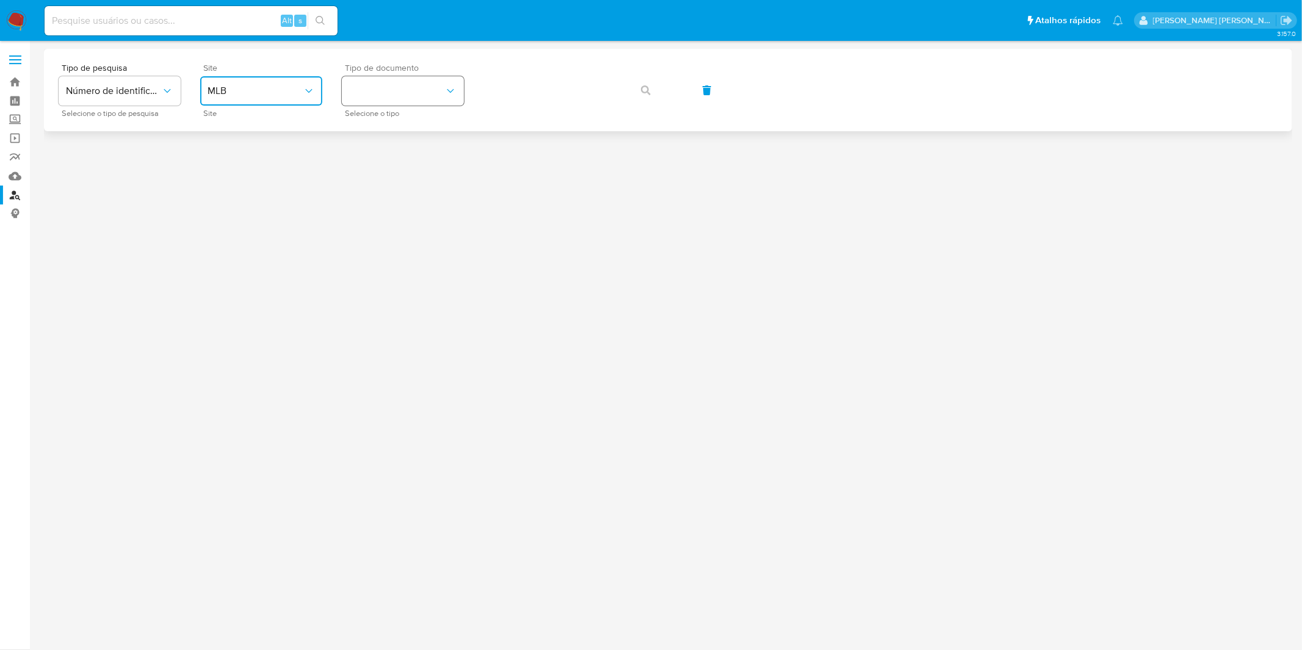
click at [383, 95] on button "identificationType" at bounding box center [403, 90] width 122 height 29
click at [392, 173] on div "CPF CPF" at bounding box center [399, 171] width 100 height 41
click at [648, 99] on span "button" at bounding box center [646, 90] width 10 height 27
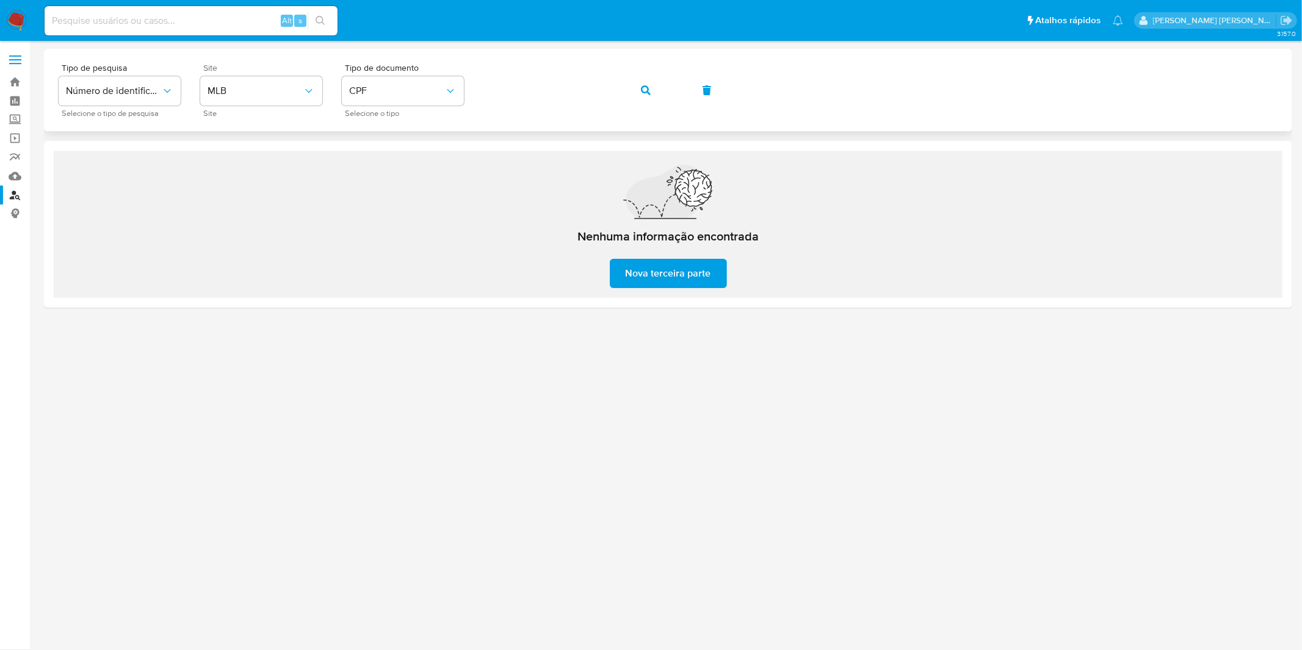
click at [648, 95] on span "button" at bounding box center [646, 90] width 10 height 27
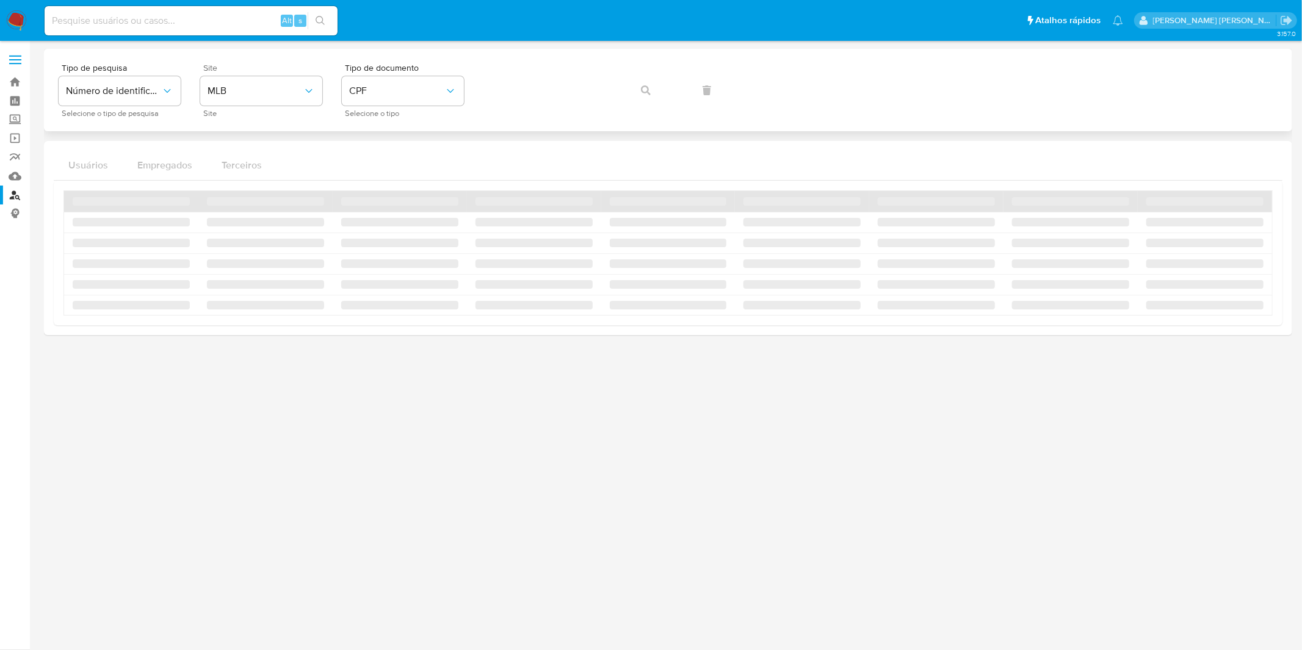
click at [648, 95] on div "Tipo de pesquisa Número de identificação Selecione o tipo de pesquisa Site MLB …" at bounding box center [668, 89] width 1219 height 53
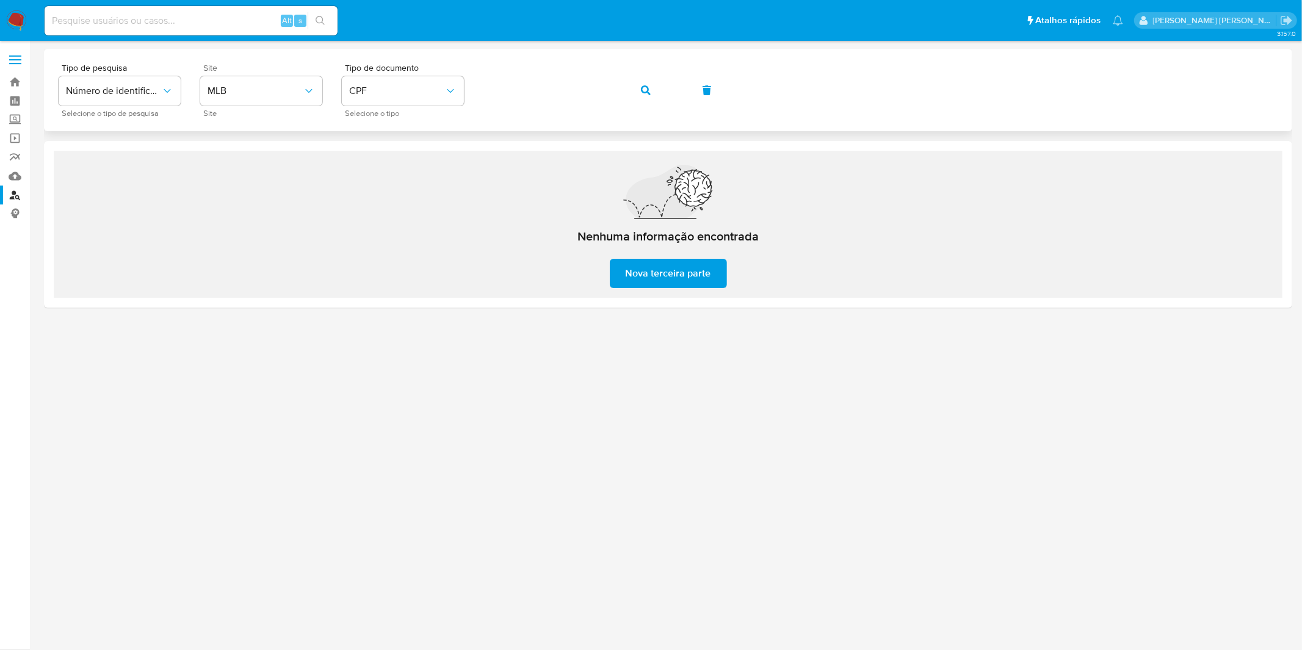
click at [619, 92] on div "Tipo de pesquisa Número de identificação Selecione o tipo de pesquisa Site MLB …" at bounding box center [668, 89] width 1219 height 53
click at [636, 90] on button "button" at bounding box center [645, 90] width 41 height 29
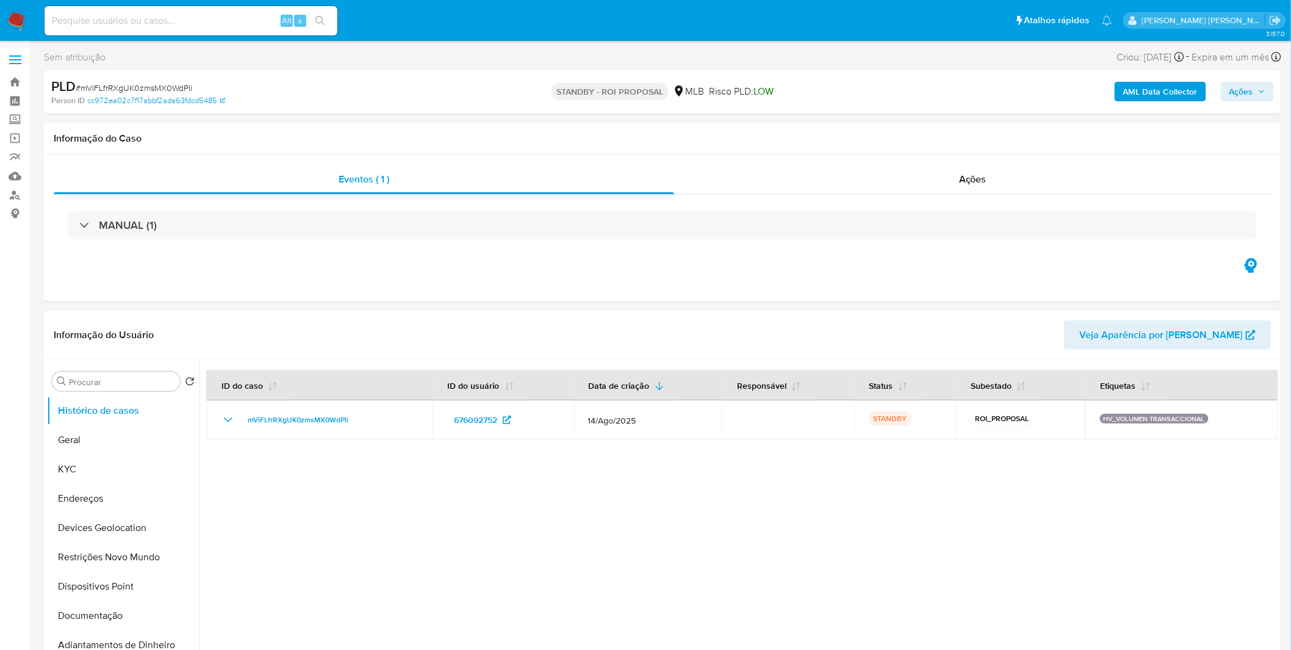
select select "10"
click at [18, 16] on img at bounding box center [16, 20] width 21 height 21
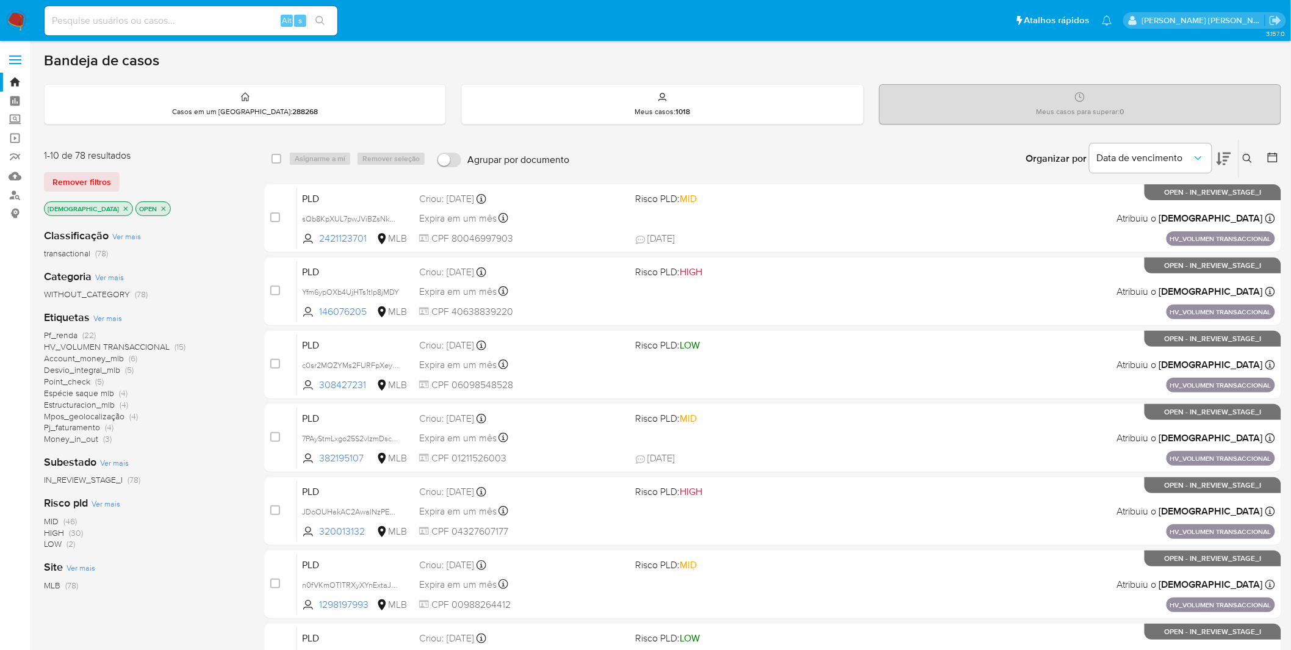
click at [190, 24] on input at bounding box center [191, 21] width 293 height 16
paste input "sQb8KpXUL7pwJViBZsNkpKth"
type input "sQb8KpXUL7pwJViBZsNkpKth"
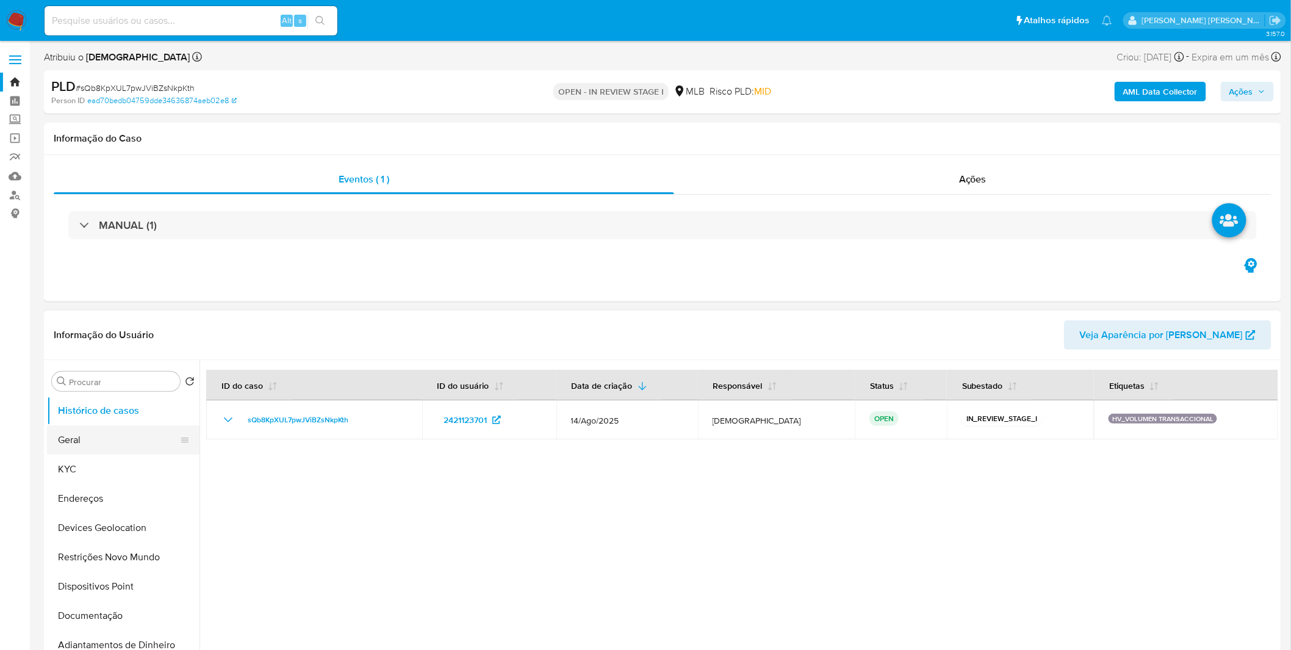
select select "10"
click at [147, 466] on button "KYC" at bounding box center [118, 469] width 143 height 29
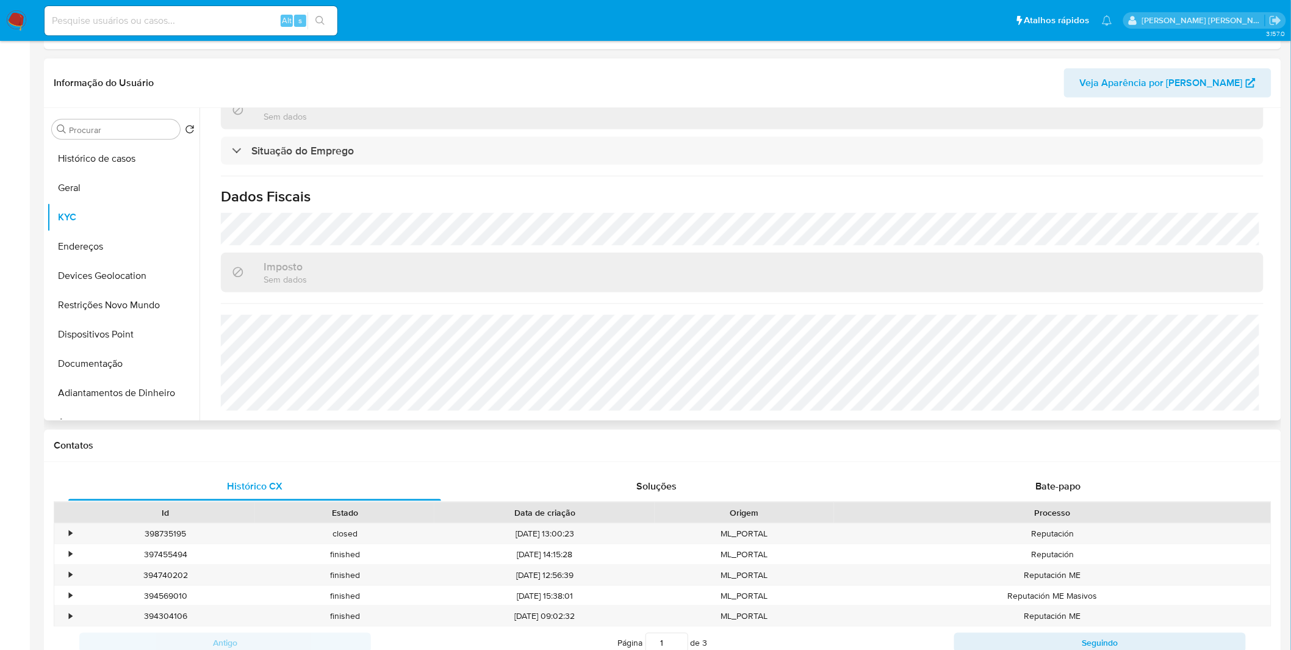
scroll to position [339, 0]
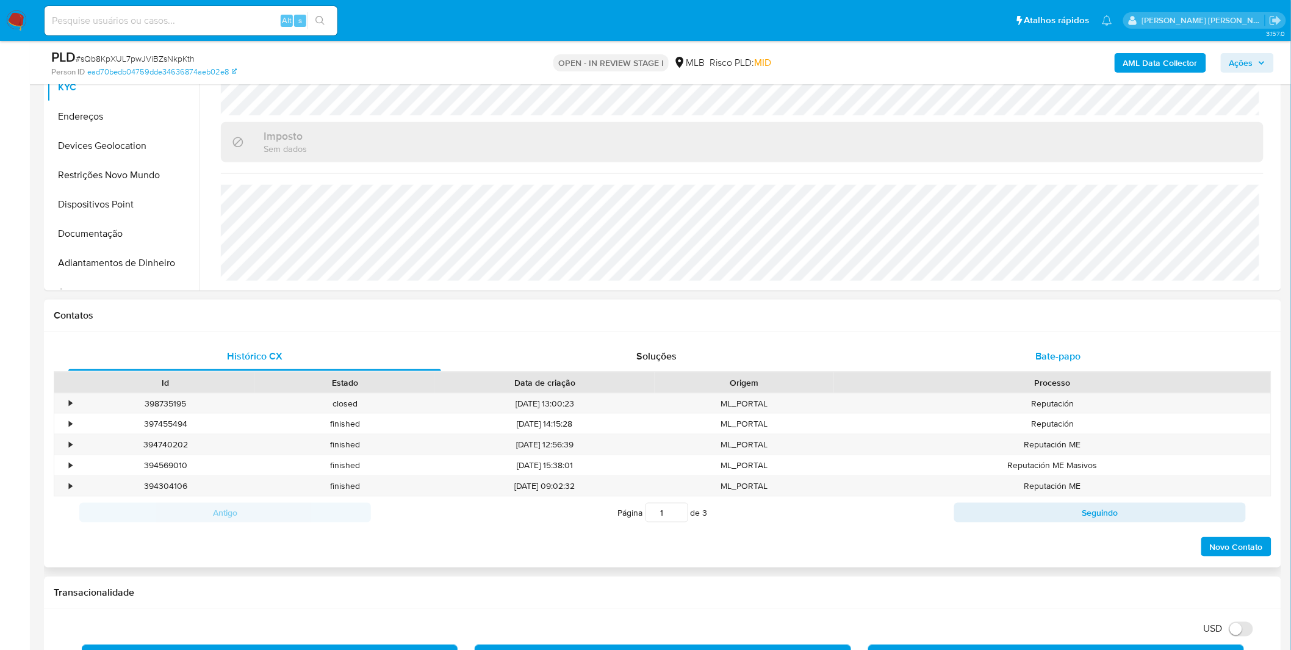
click at [954, 345] on div "Bate-papo" at bounding box center [1058, 356] width 373 height 29
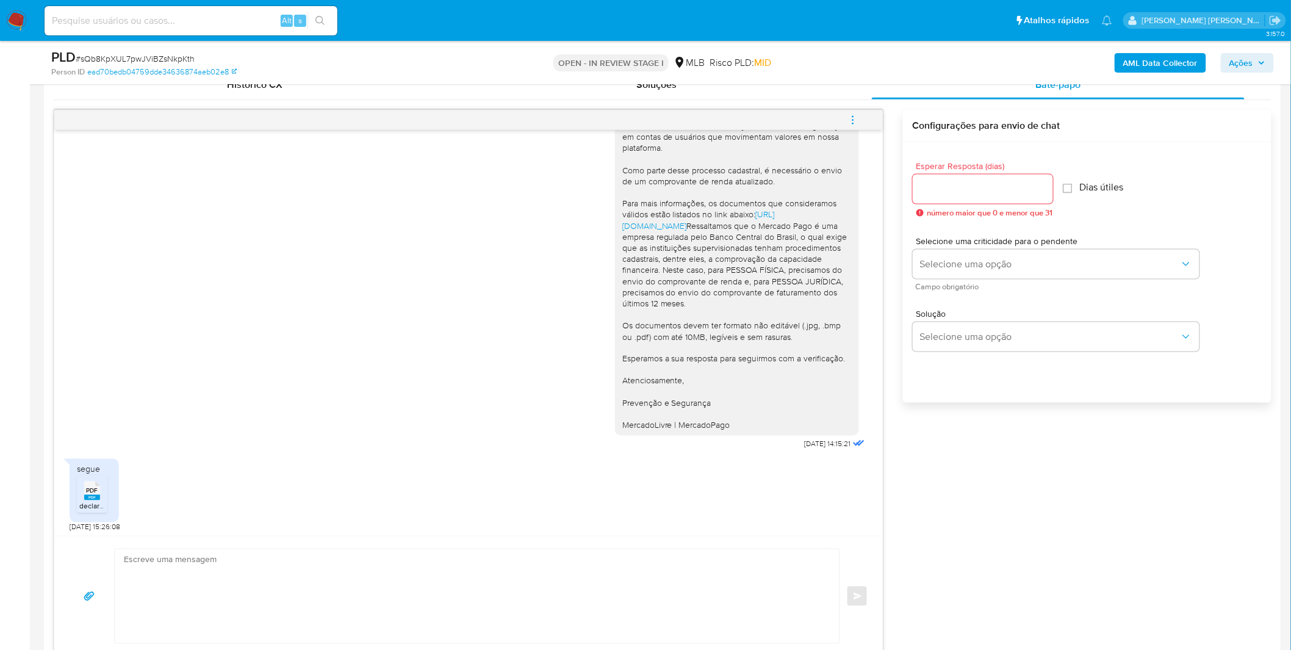
scroll to position [75, 0]
click at [84, 489] on icon "PDF" at bounding box center [92, 488] width 16 height 21
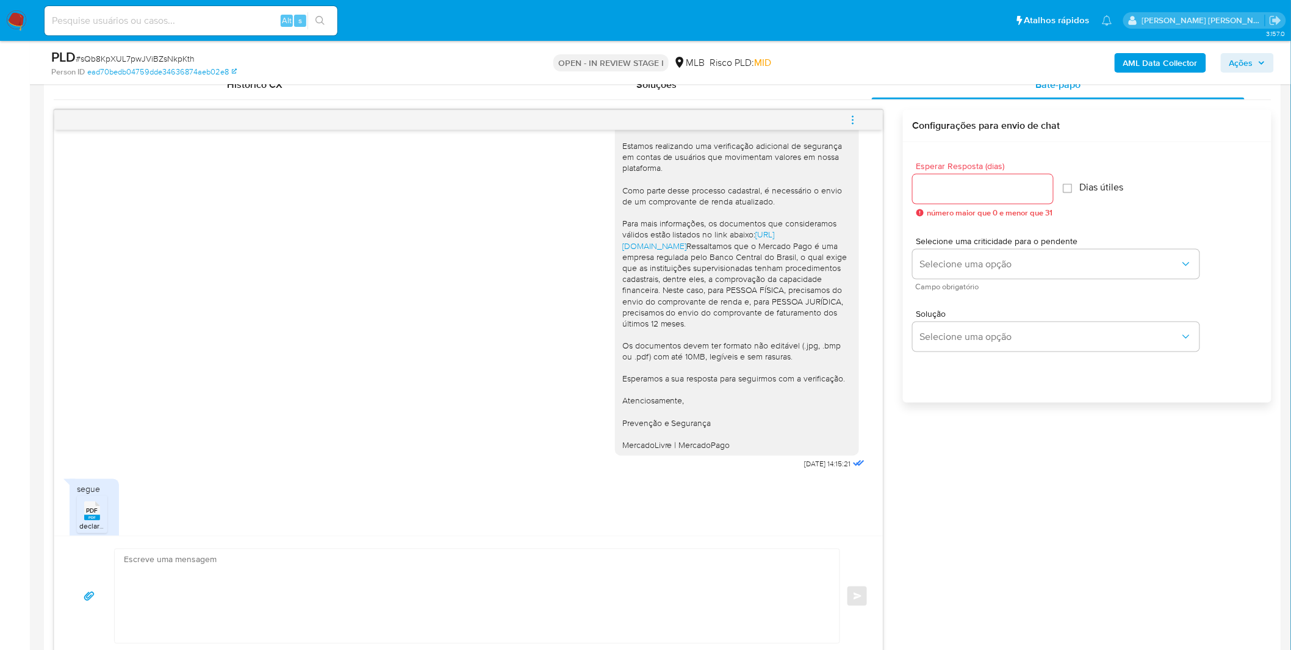
scroll to position [7, 0]
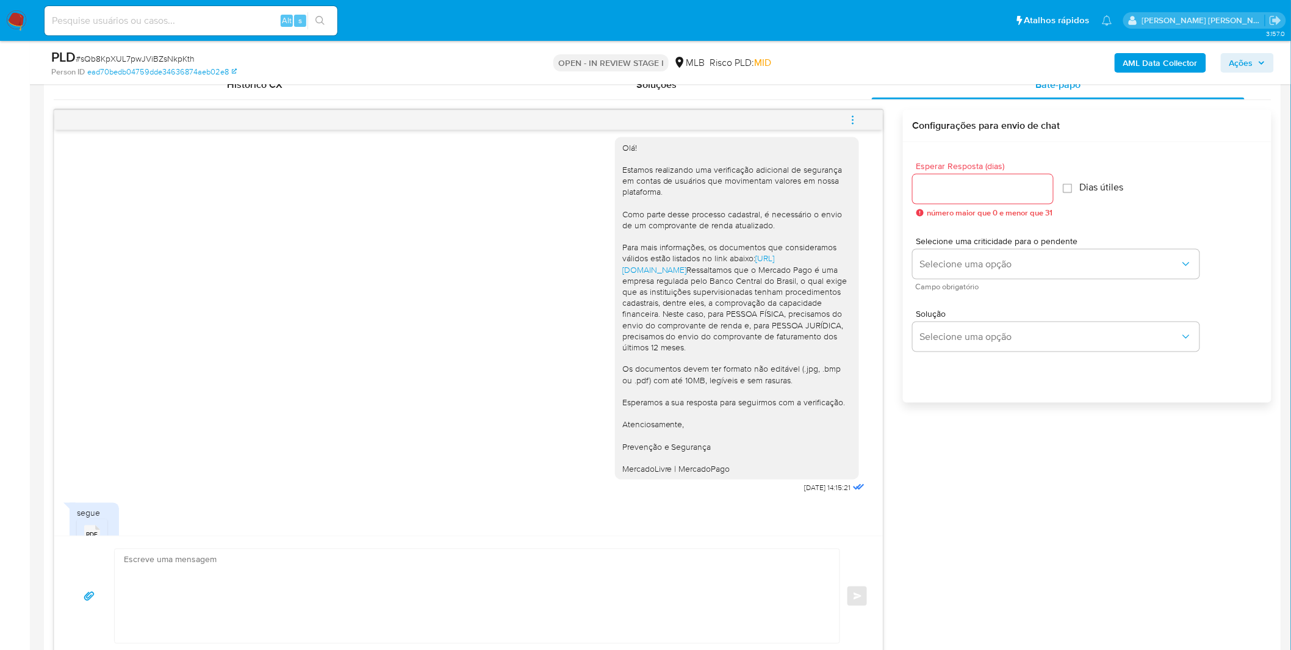
drag, startPoint x: 1291, startPoint y: 256, endPoint x: 1301, endPoint y: 248, distance: 13.1
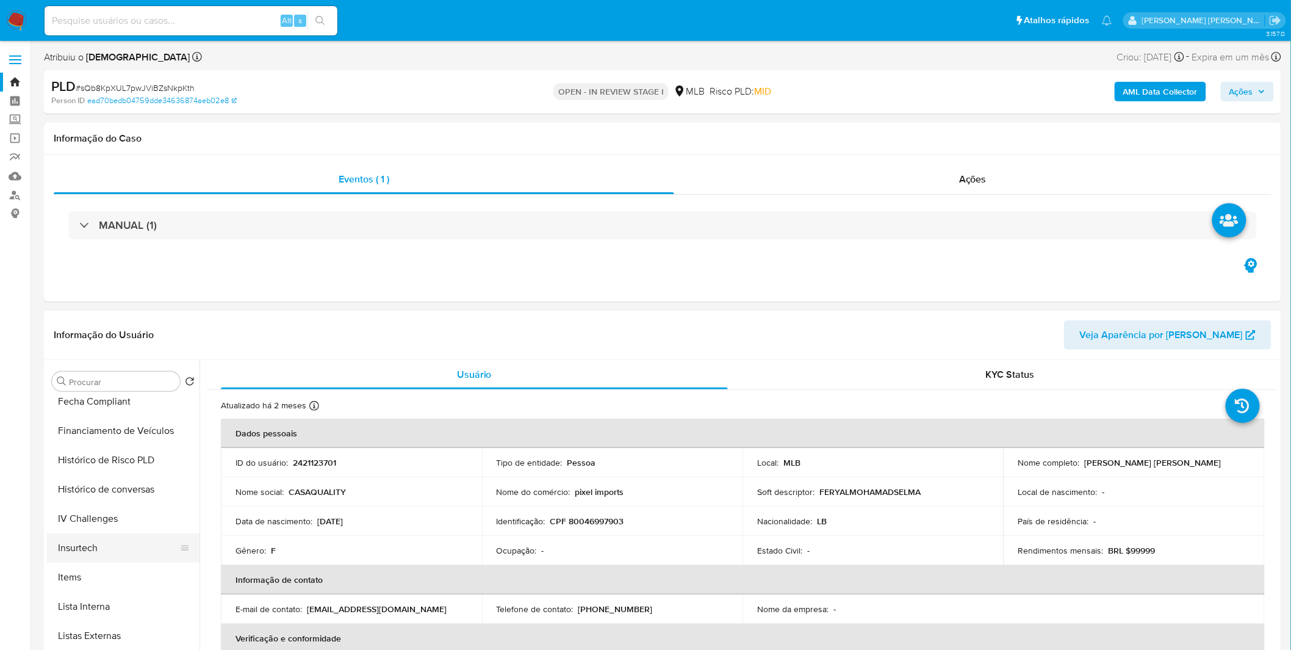
scroll to position [545, 0]
click at [101, 510] on button "Items" at bounding box center [118, 509] width 143 height 29
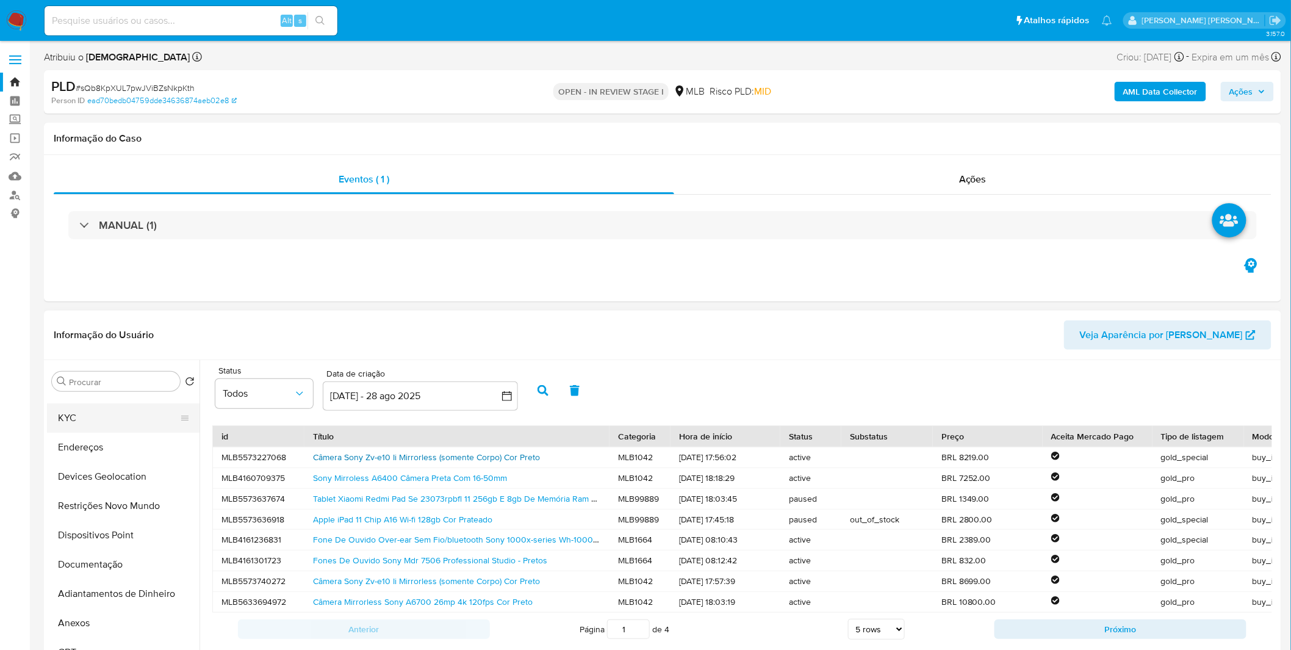
scroll to position [0, 0]
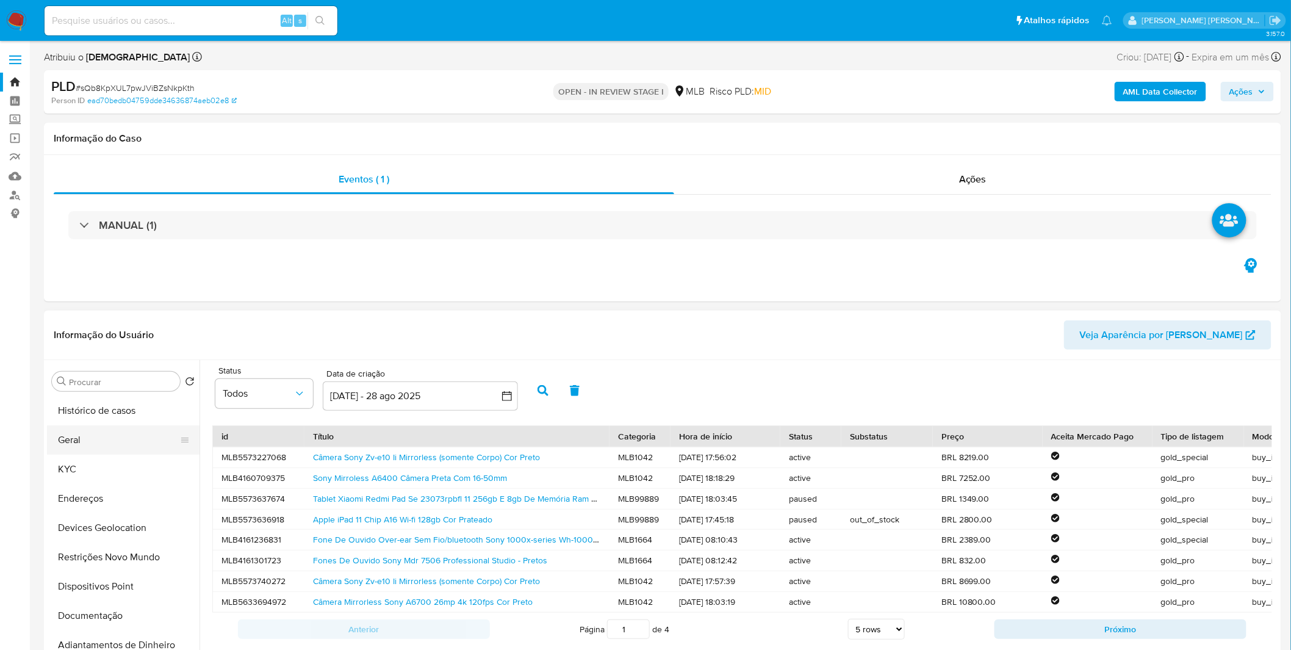
click at [115, 439] on button "Geral" at bounding box center [118, 439] width 143 height 29
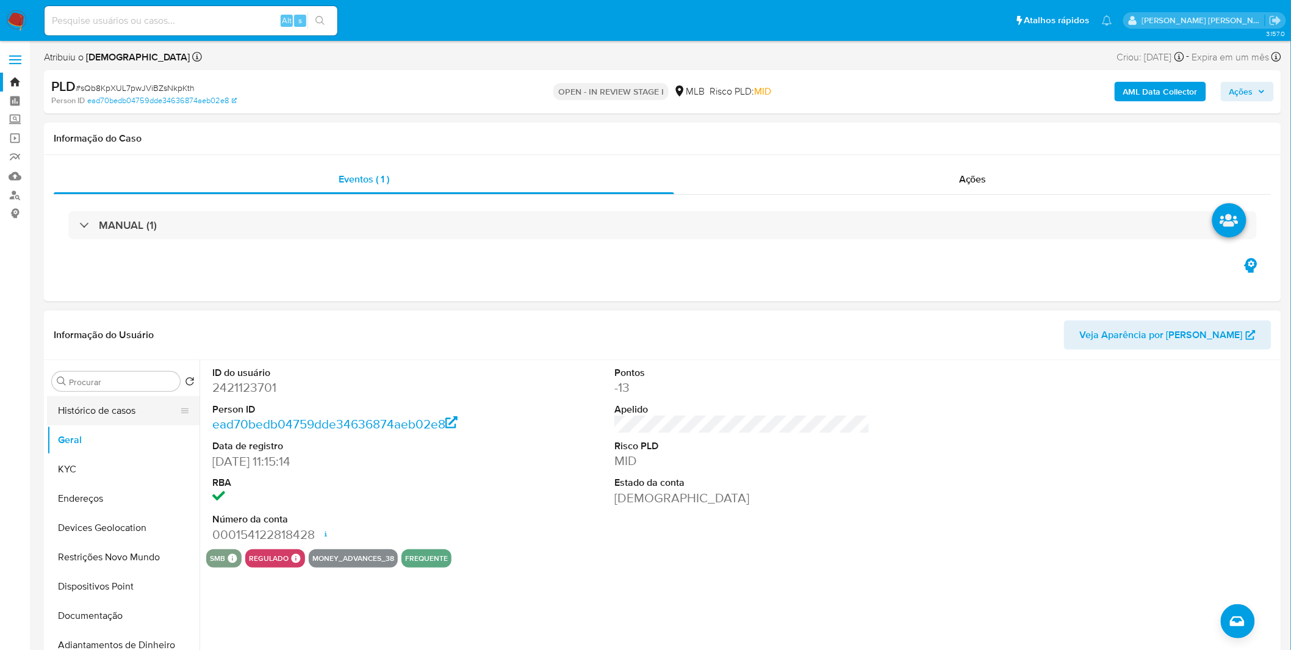
click at [102, 413] on button "Histórico de casos" at bounding box center [118, 410] width 143 height 29
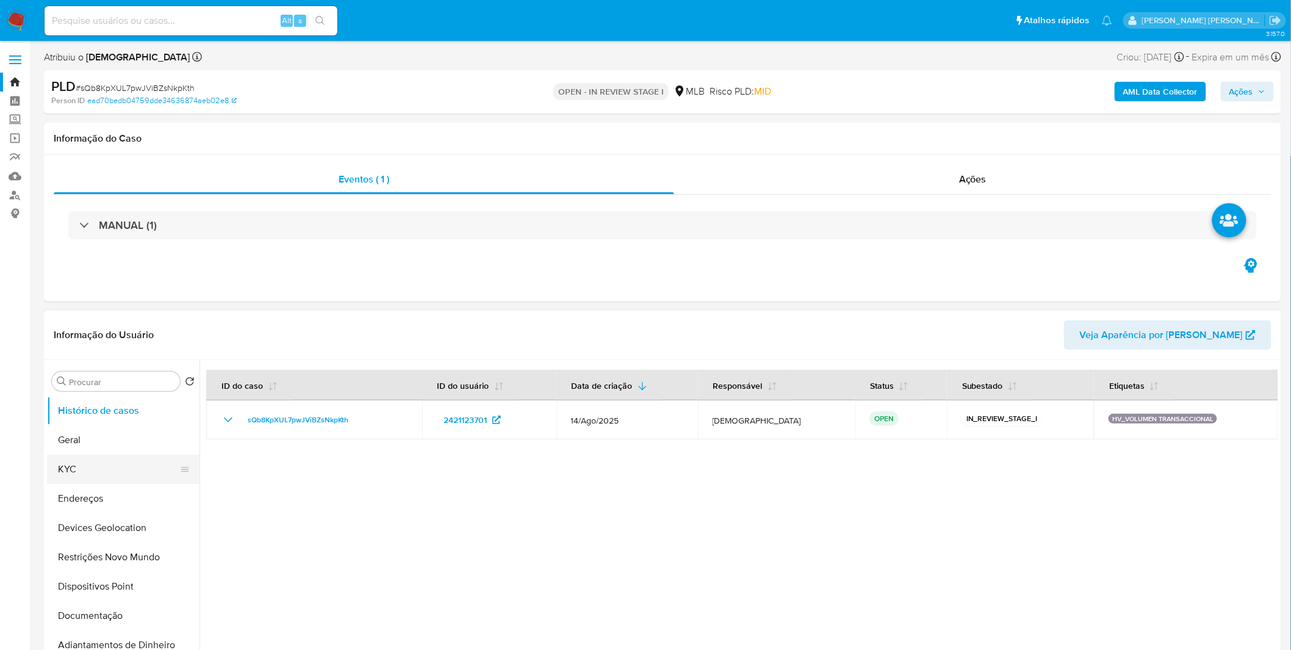
click at [130, 468] on button "KYC" at bounding box center [118, 469] width 143 height 29
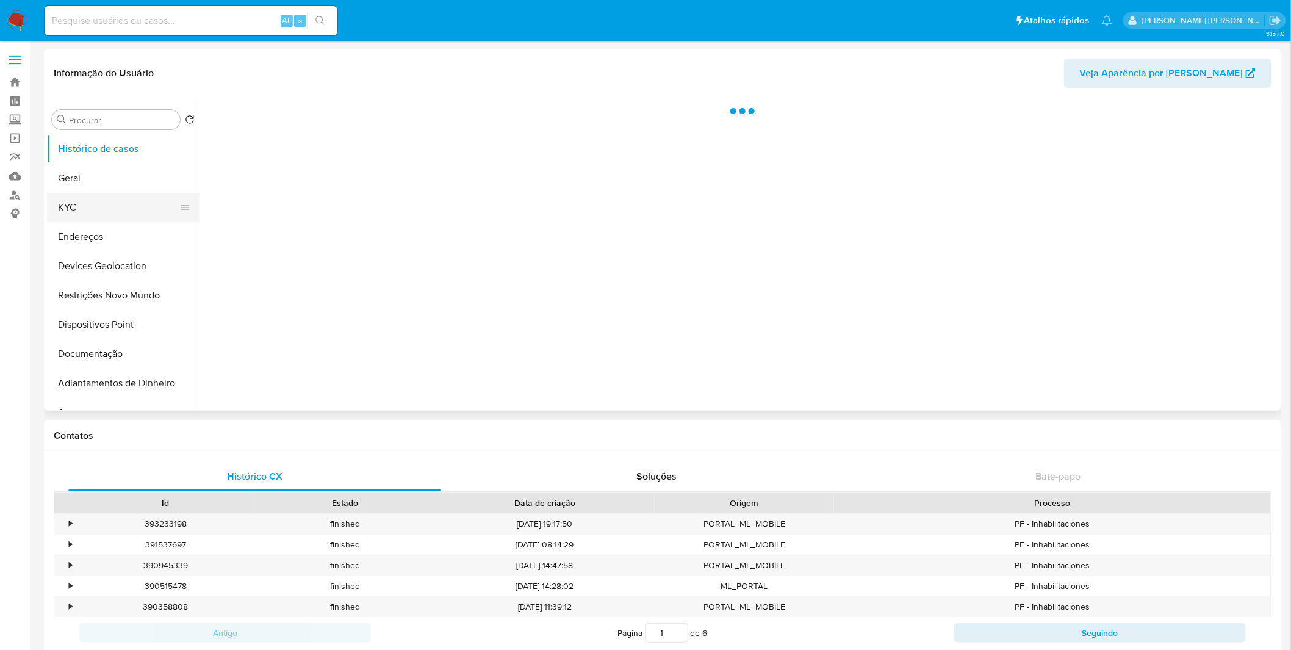
click at [114, 205] on button "KYC" at bounding box center [118, 207] width 143 height 29
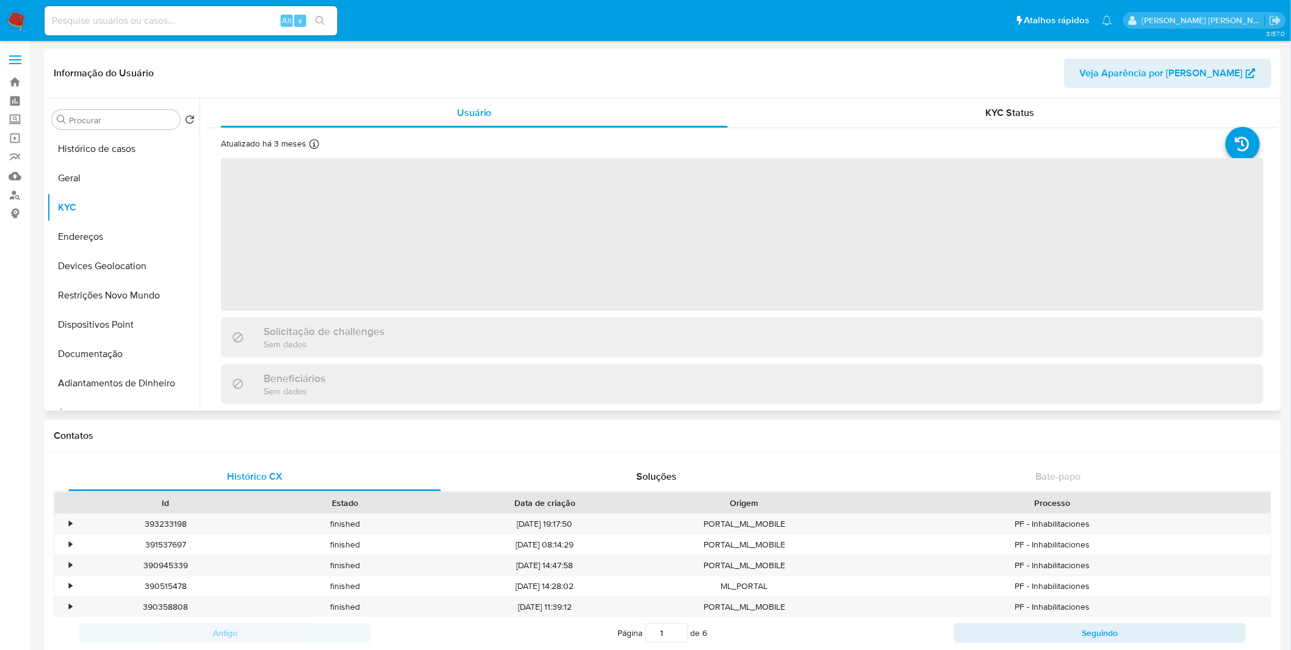
select select "10"
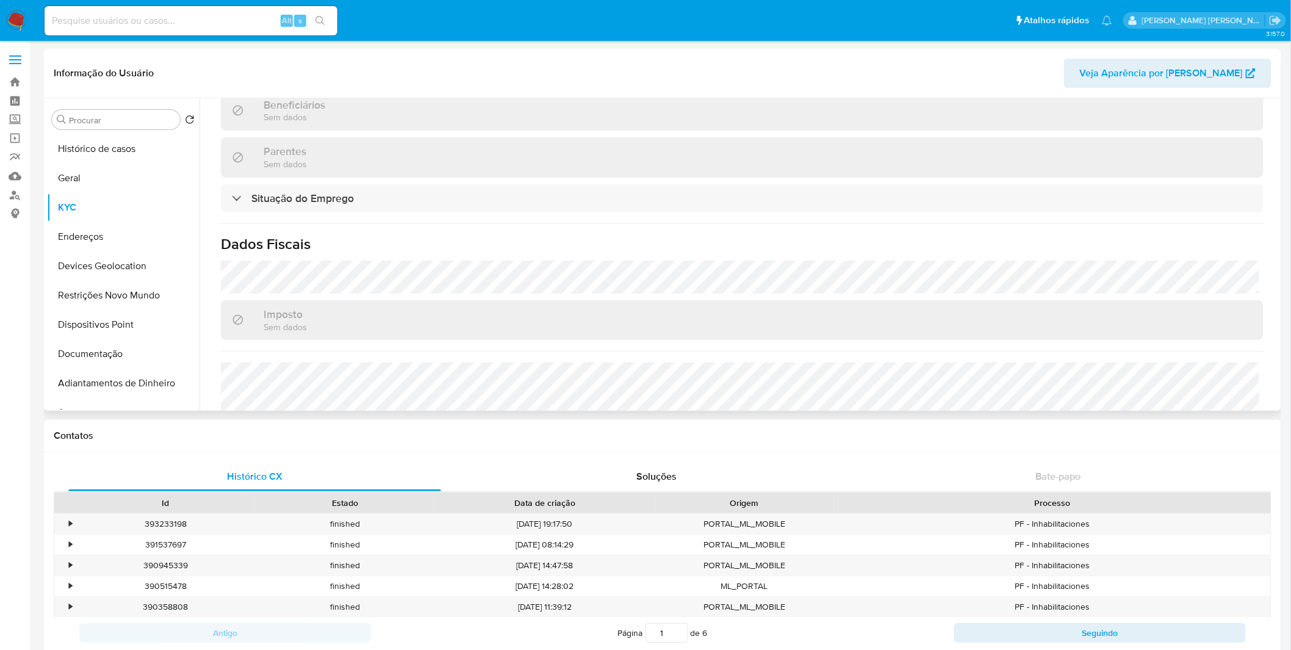
scroll to position [531, 0]
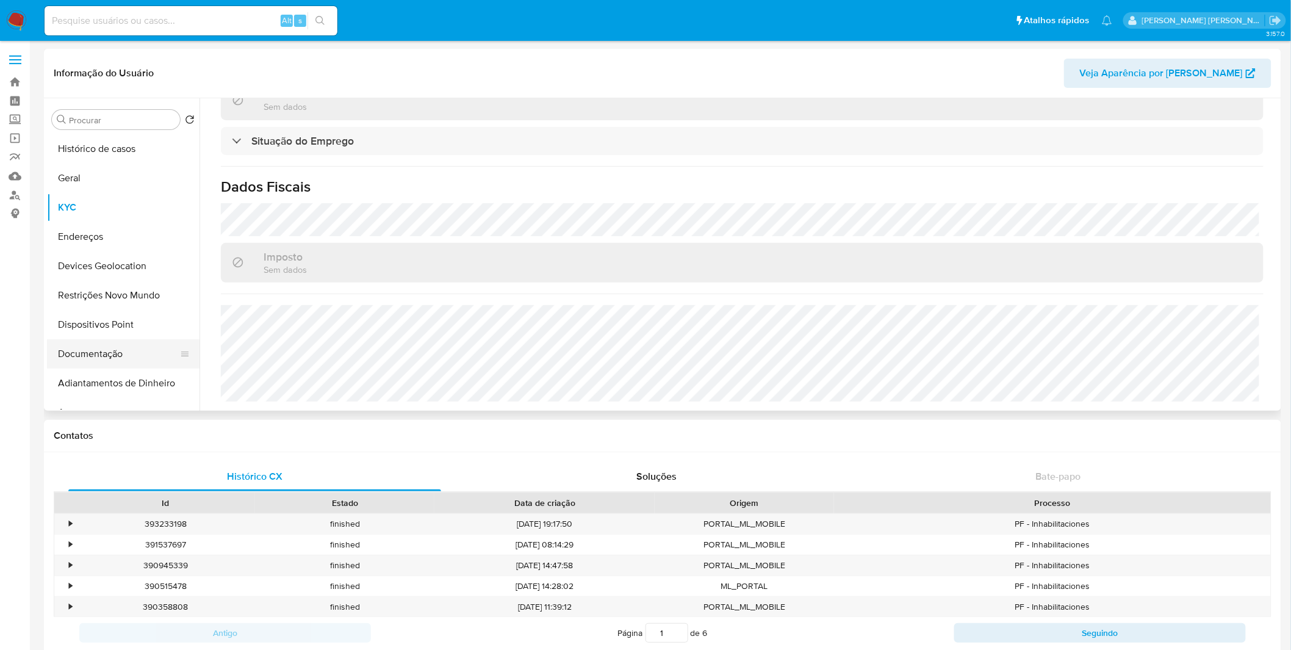
click at [100, 358] on button "Documentação" at bounding box center [118, 353] width 143 height 29
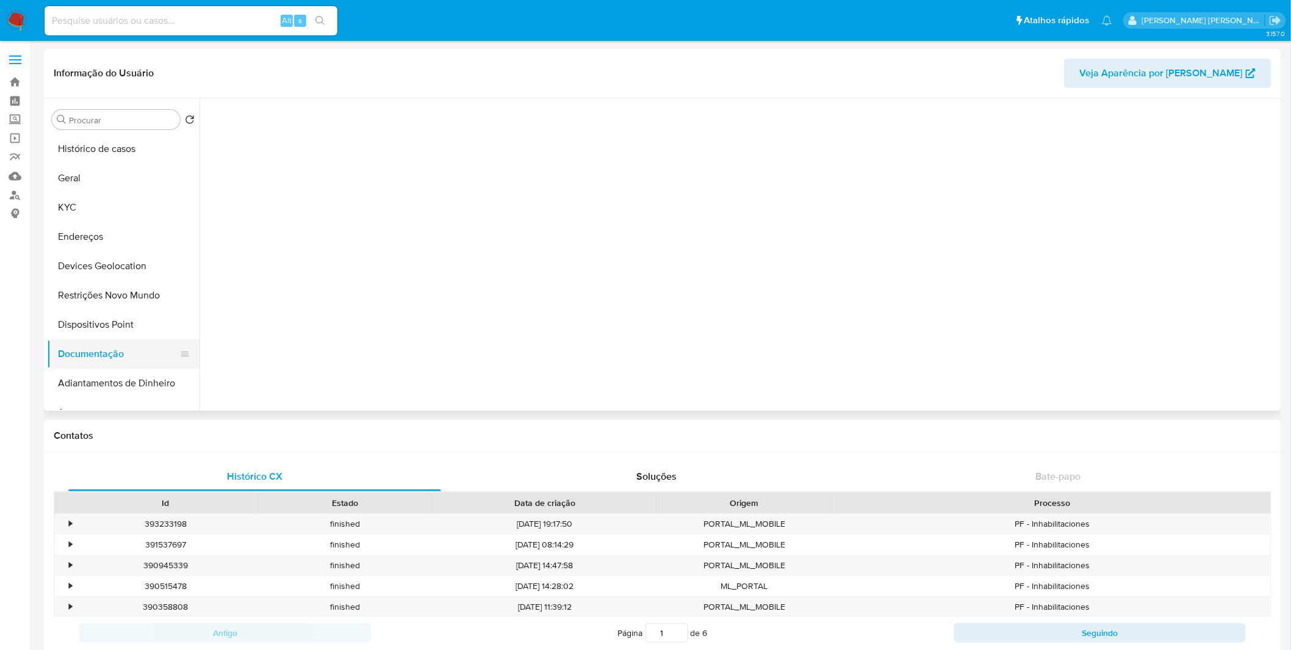
scroll to position [0, 0]
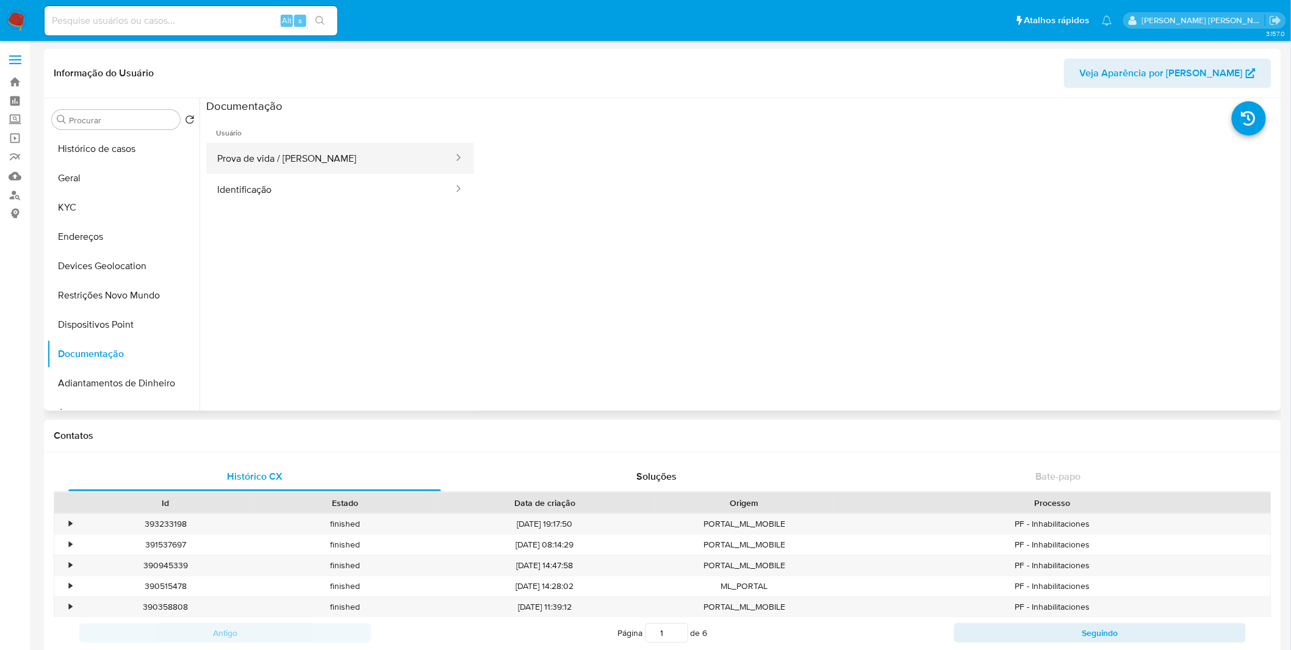
click at [305, 156] on button "Prova de vida / Selfie" at bounding box center [330, 158] width 248 height 31
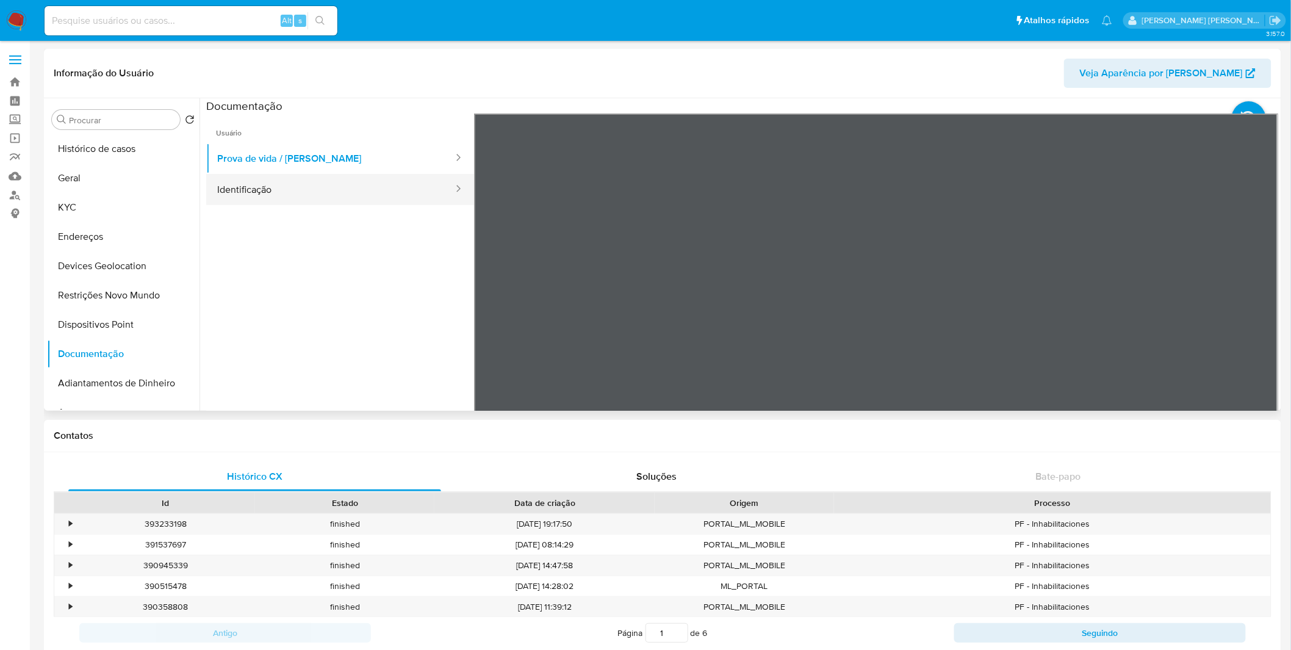
click at [298, 192] on button "Identificação" at bounding box center [330, 189] width 248 height 31
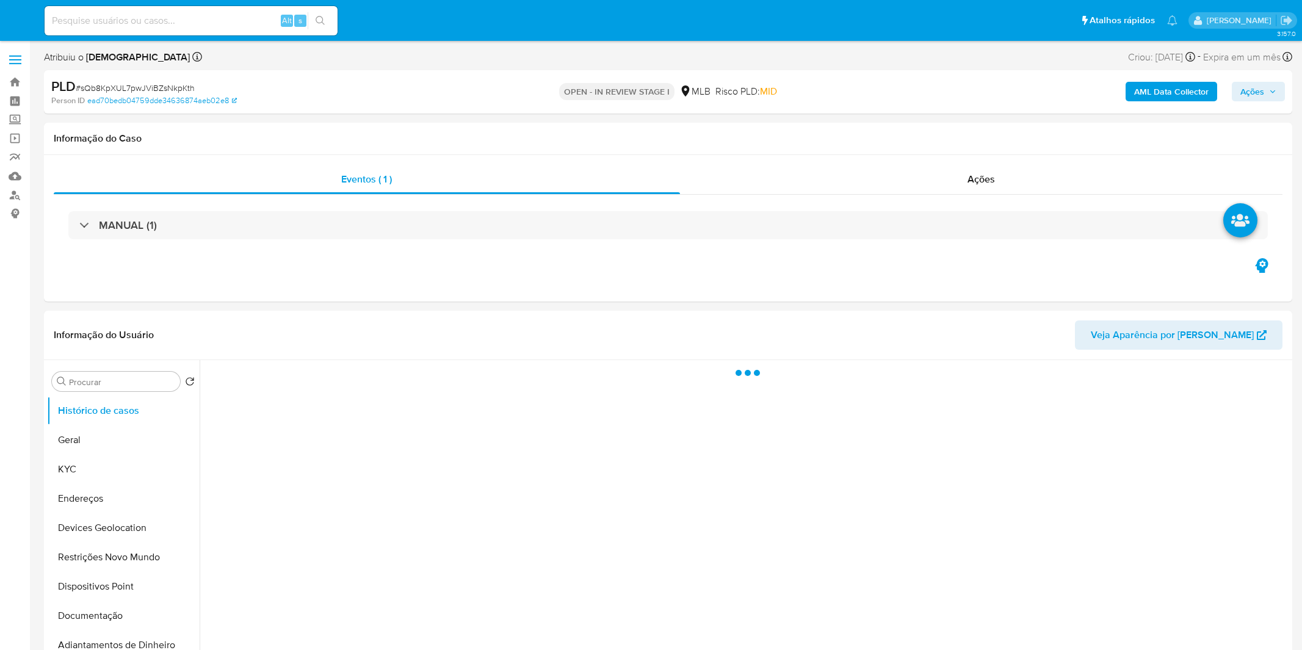
select select "10"
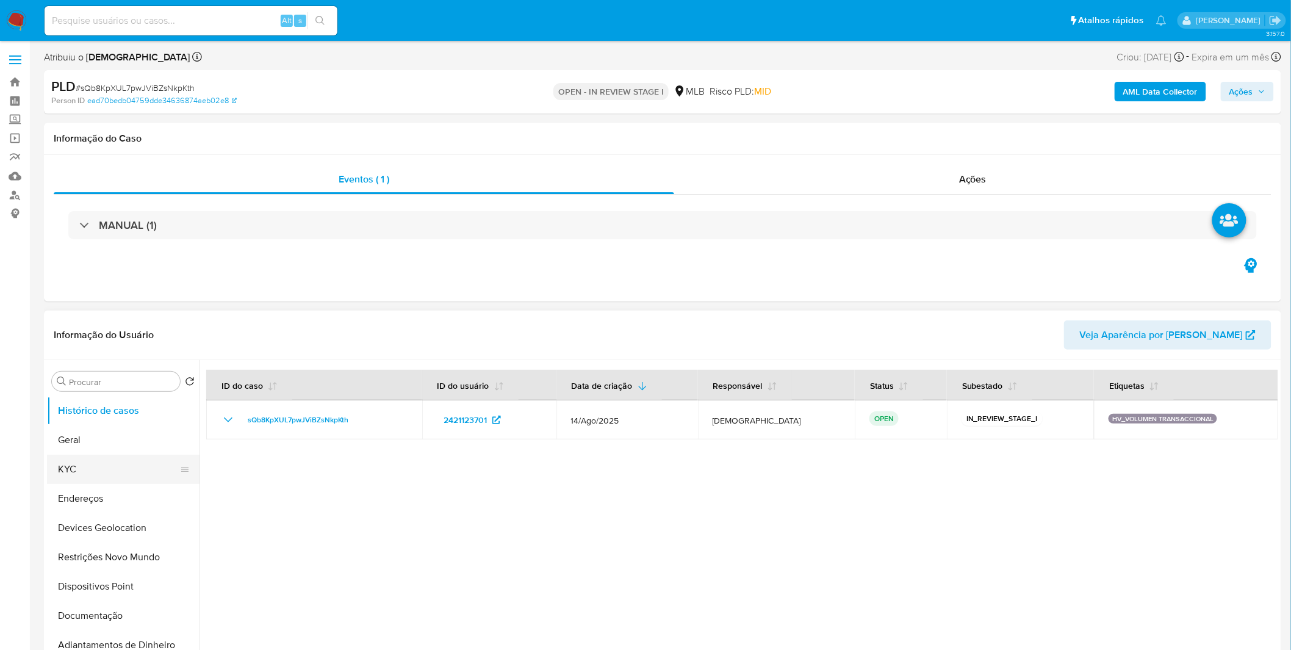
click at [113, 471] on button "KYC" at bounding box center [118, 469] width 143 height 29
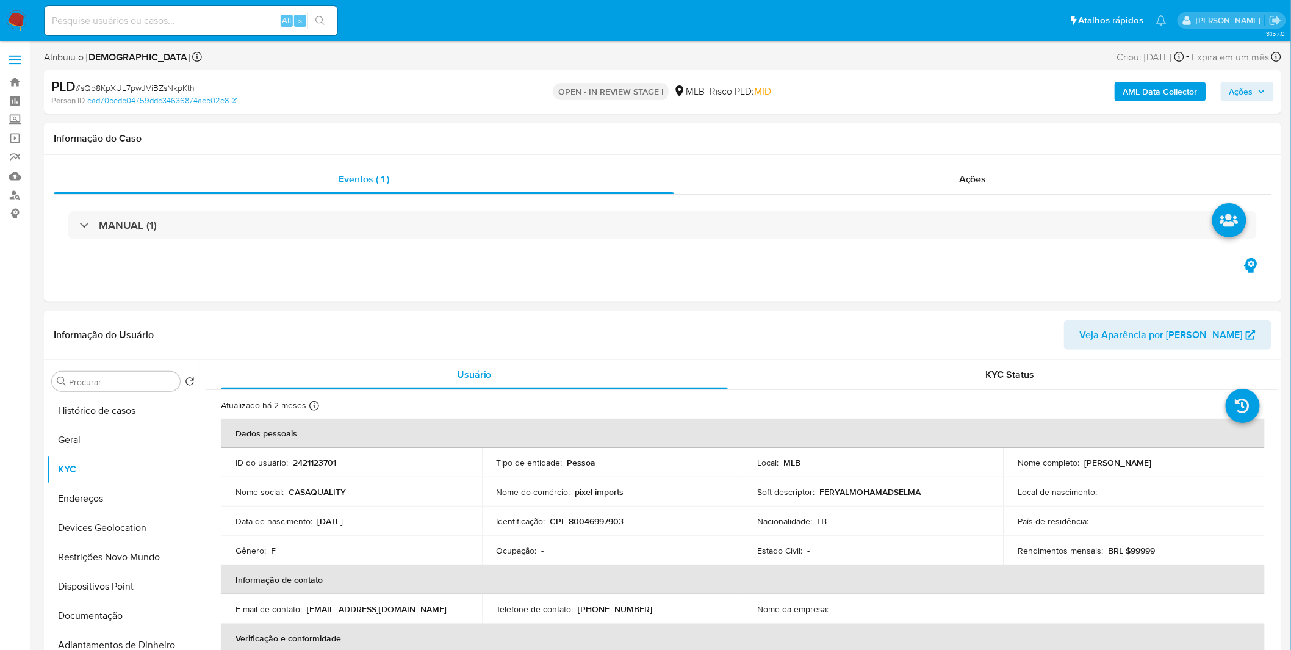
click at [1149, 88] on b "AML Data Collector" at bounding box center [1160, 92] width 74 height 20
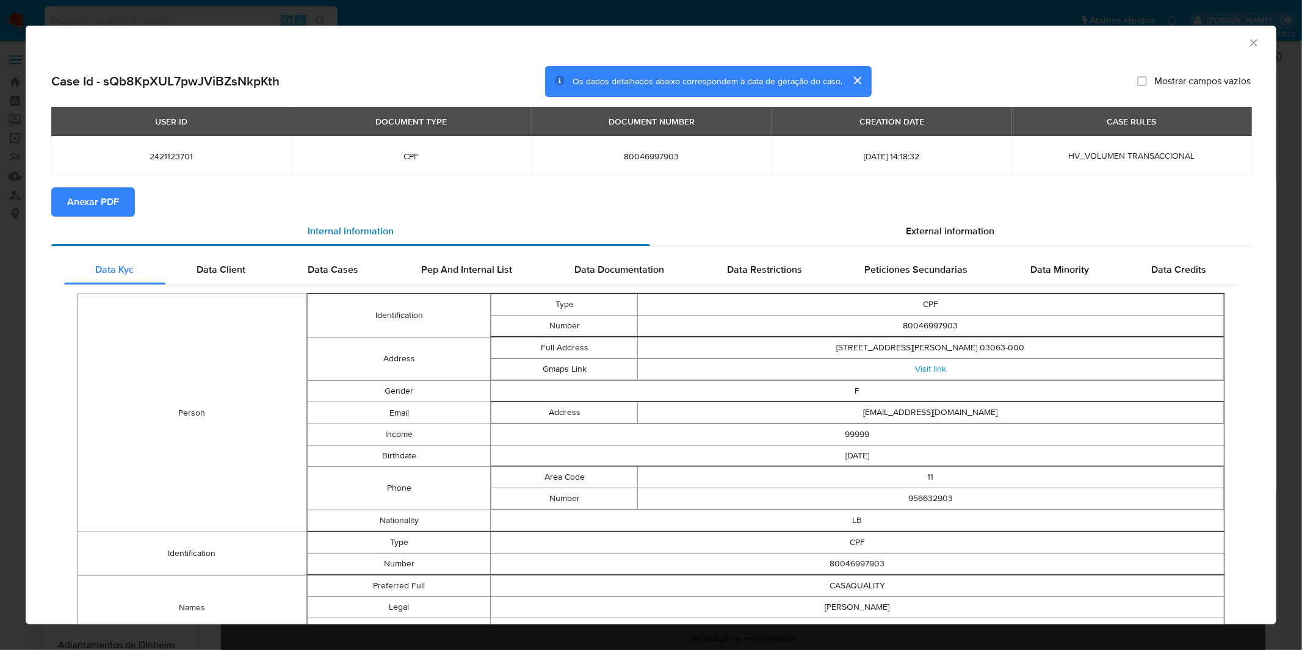
click at [106, 217] on div "Internal information" at bounding box center [350, 231] width 599 height 29
click at [95, 214] on span "Anexar PDF" at bounding box center [93, 202] width 52 height 27
click at [1248, 40] on icon "Fechar a janela" at bounding box center [1253, 43] width 12 height 12
click at [1248, 40] on div "AML Data Collector Case Id - sQb8KpXUL7pwJViBZsNkpKth Os dados detalhados abaix…" at bounding box center [651, 325] width 1302 height 650
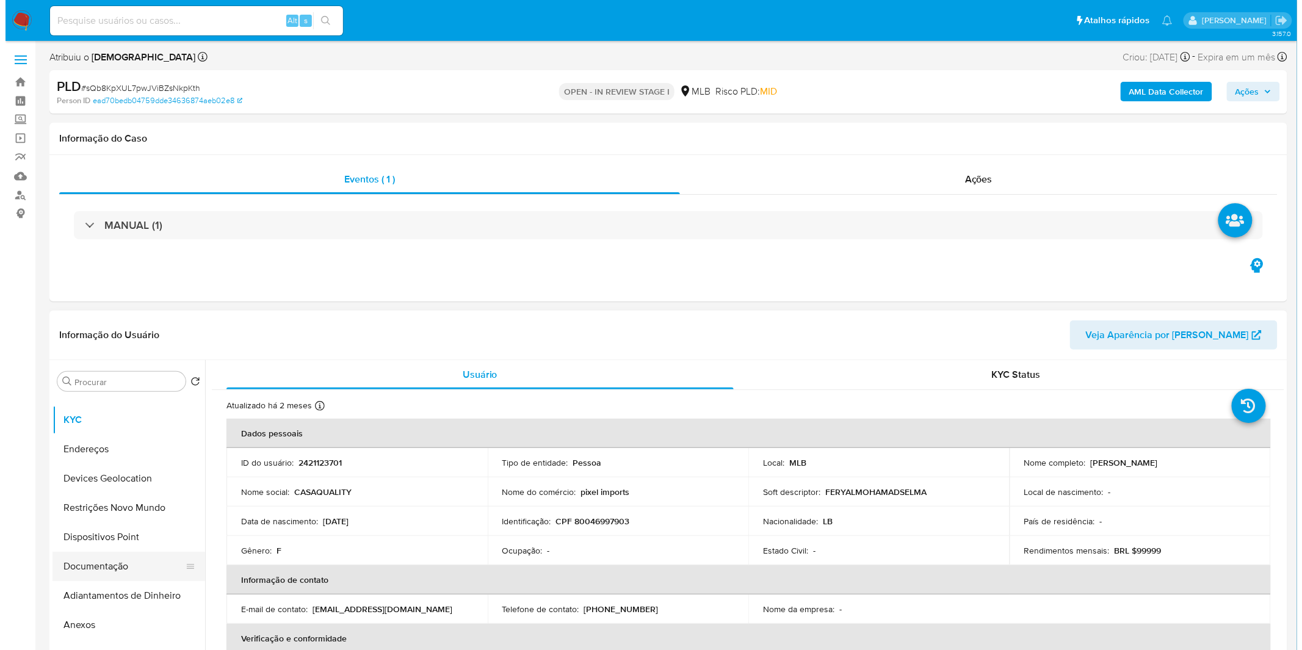
scroll to position [135, 0]
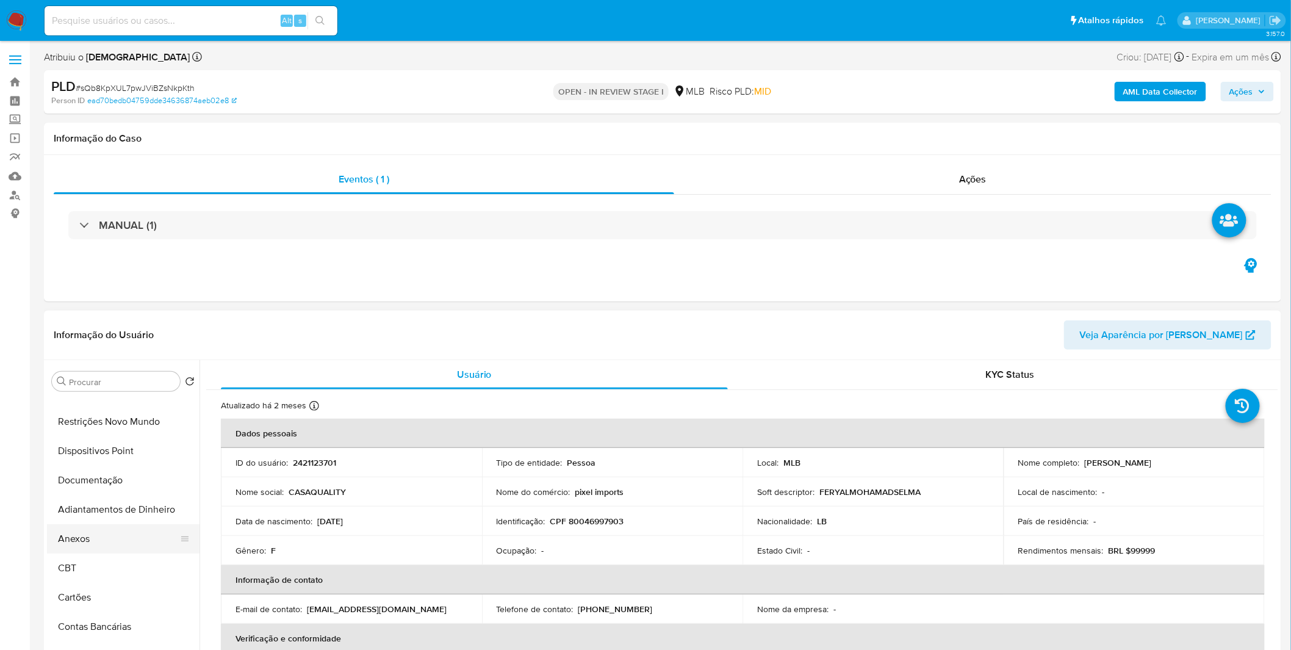
click at [84, 538] on button "Anexos" at bounding box center [118, 538] width 143 height 29
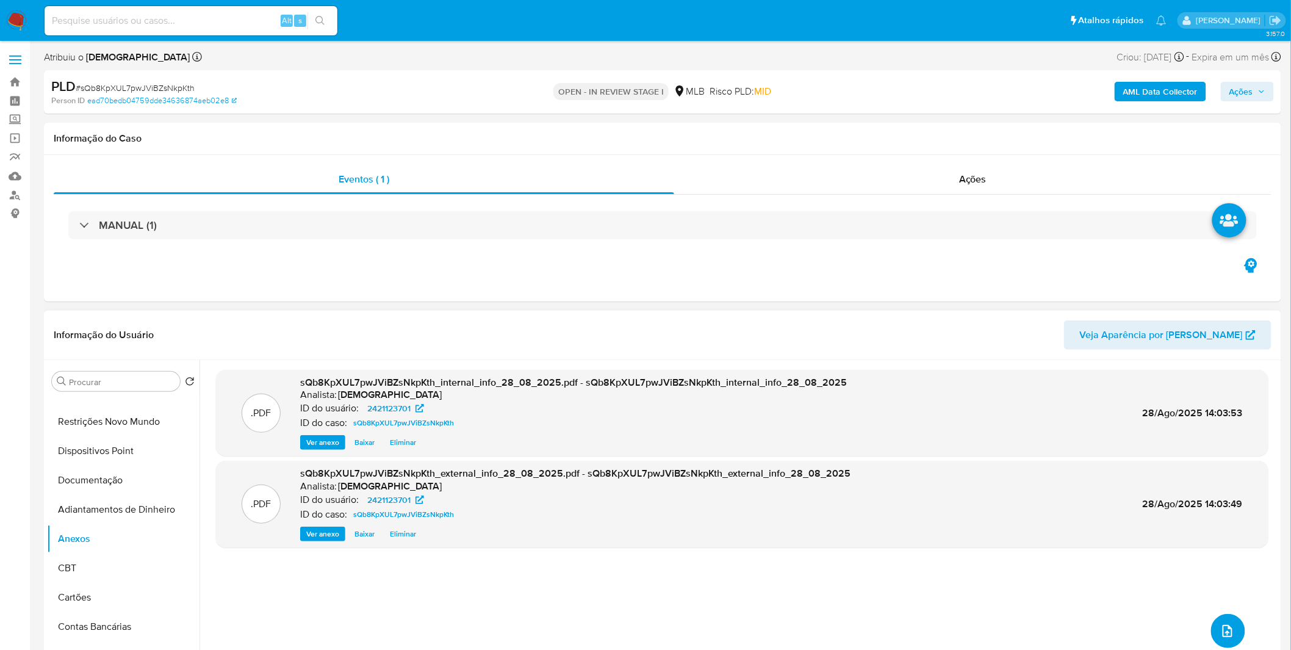
click at [1213, 629] on button "upload-file" at bounding box center [1228, 631] width 34 height 34
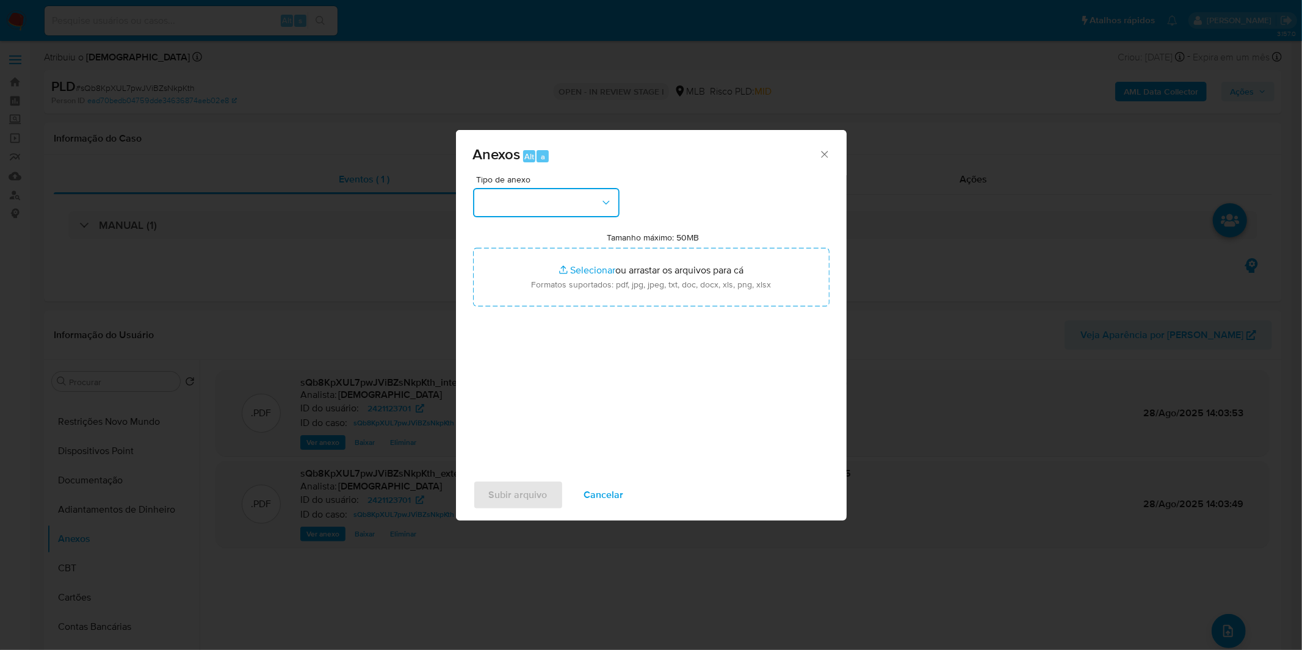
click at [565, 202] on button "button" at bounding box center [546, 202] width 146 height 29
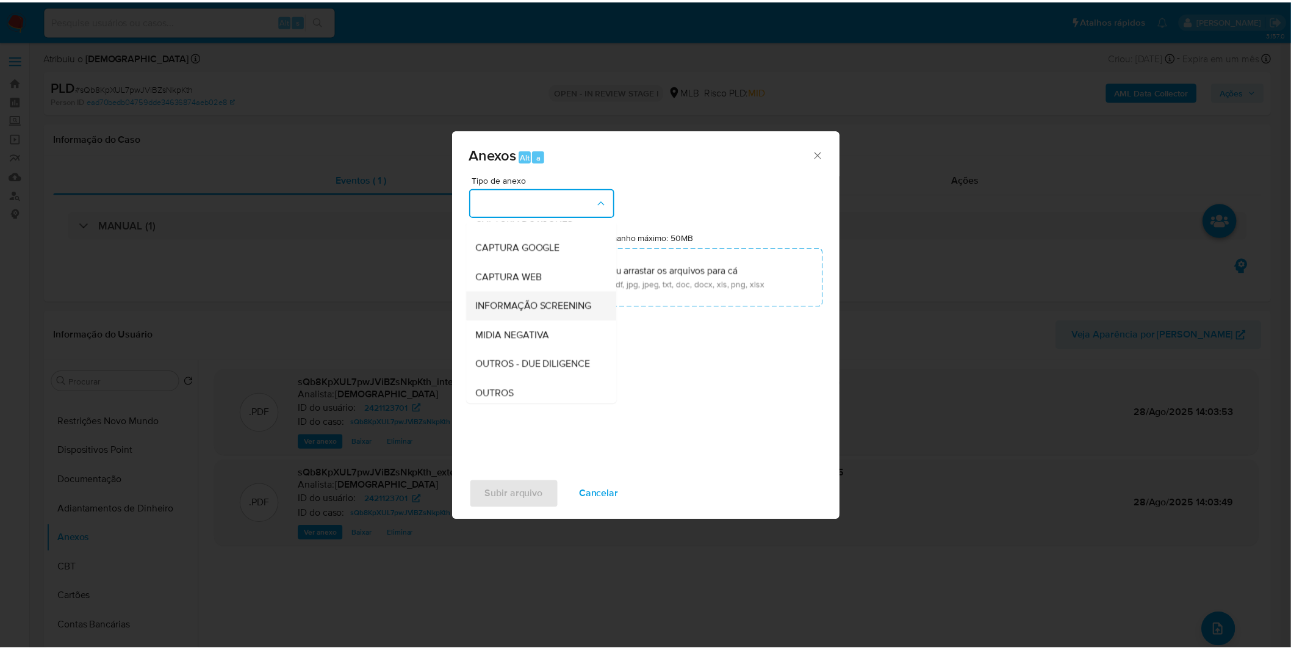
scroll to position [68, 0]
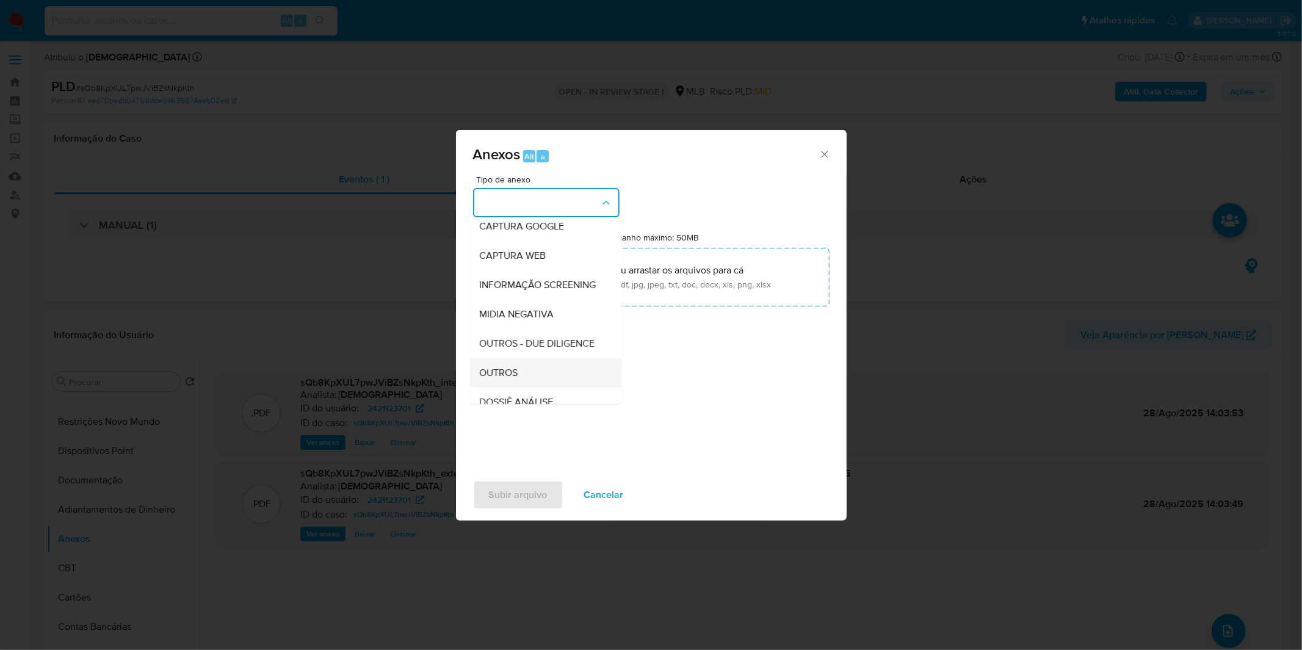
click at [531, 387] on div "OUTROS" at bounding box center [542, 372] width 124 height 29
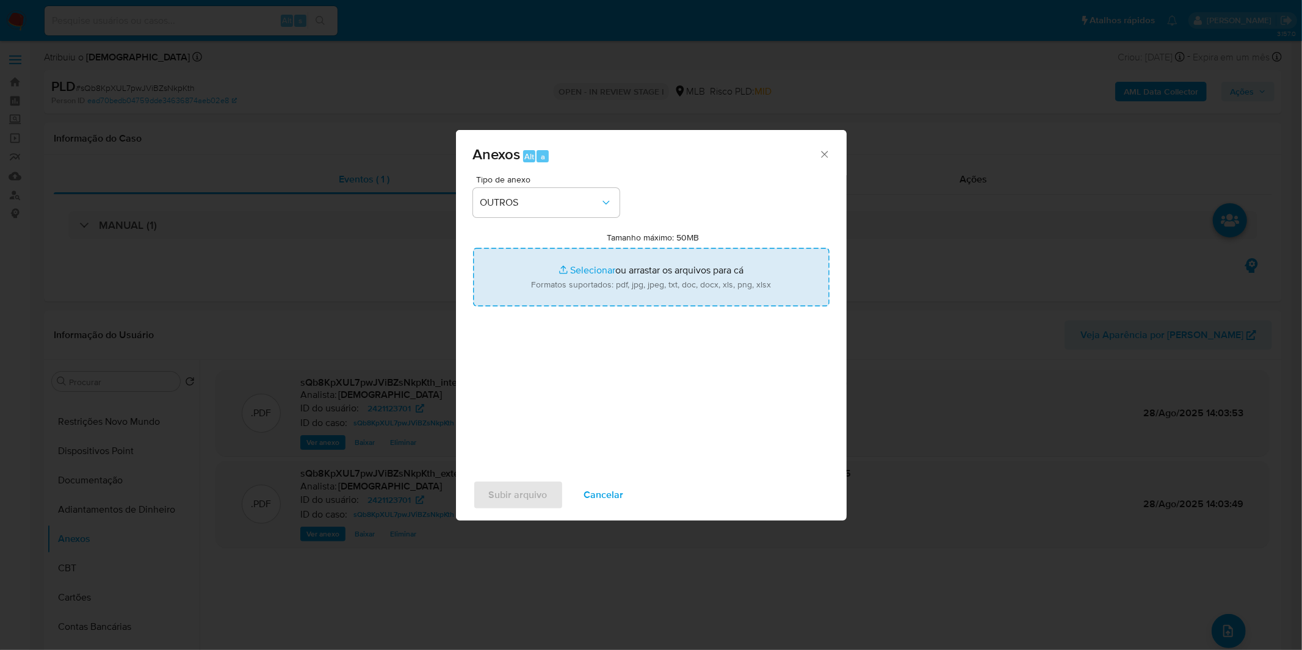
click at [558, 295] on input "Tamanho máximo: 50MB Selecionar arquivos" at bounding box center [651, 277] width 356 height 59
click at [673, 264] on input "Tamanho máximo: 50MB Selecionar arquivos" at bounding box center [651, 277] width 356 height 59
type input "C:\fakepath\Mulan 2421123701_2025_08_21_11_48_19.xlsx"
click at [523, 491] on span "Subir arquivo" at bounding box center [518, 494] width 59 height 27
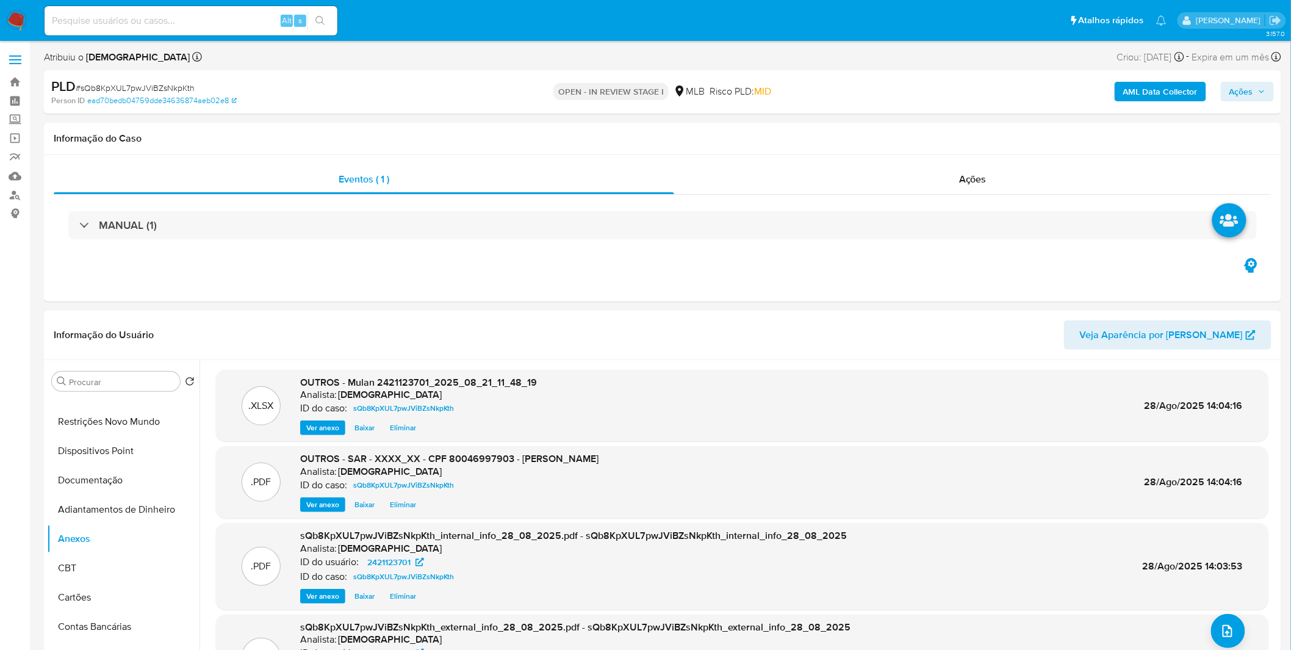
click at [1241, 103] on div "AML Data Collector Ações" at bounding box center [1072, 91] width 405 height 29
click at [1241, 92] on span "Ações" at bounding box center [1242, 92] width 24 height 20
click at [877, 139] on div "Resolução do caso Alt r" at bounding box center [908, 131] width 112 height 32
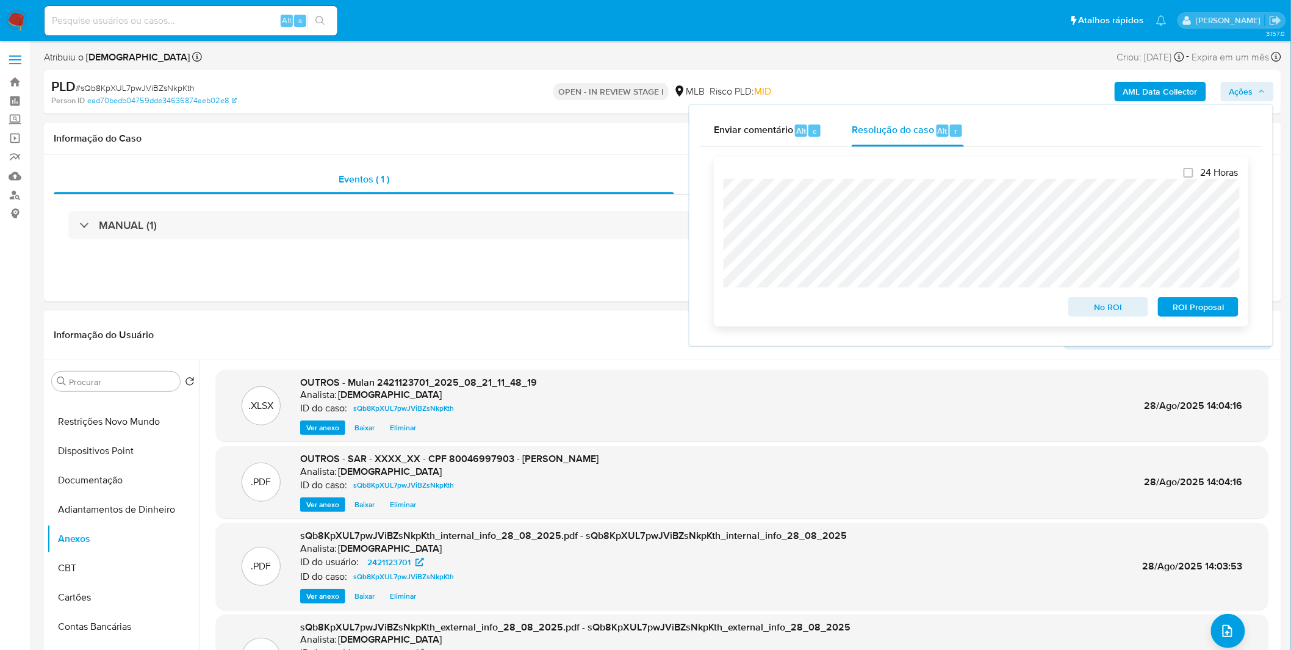
click at [1205, 315] on span "ROI Proposal" at bounding box center [1198, 306] width 63 height 17
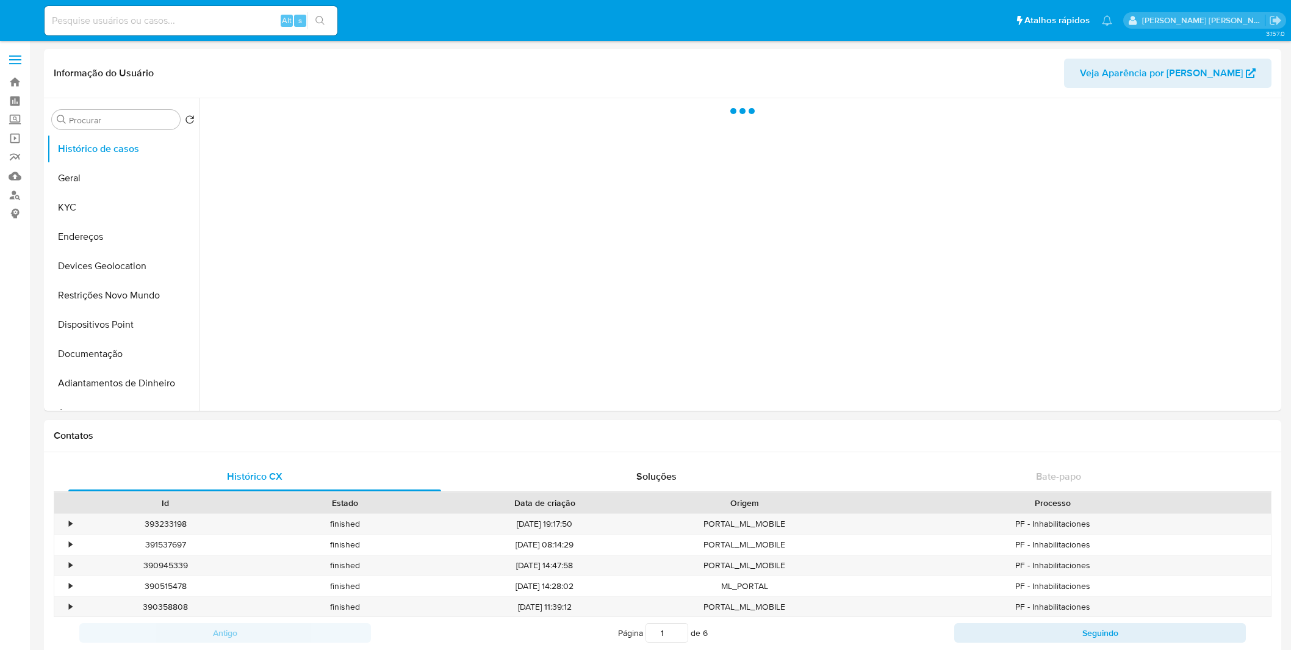
select select "10"
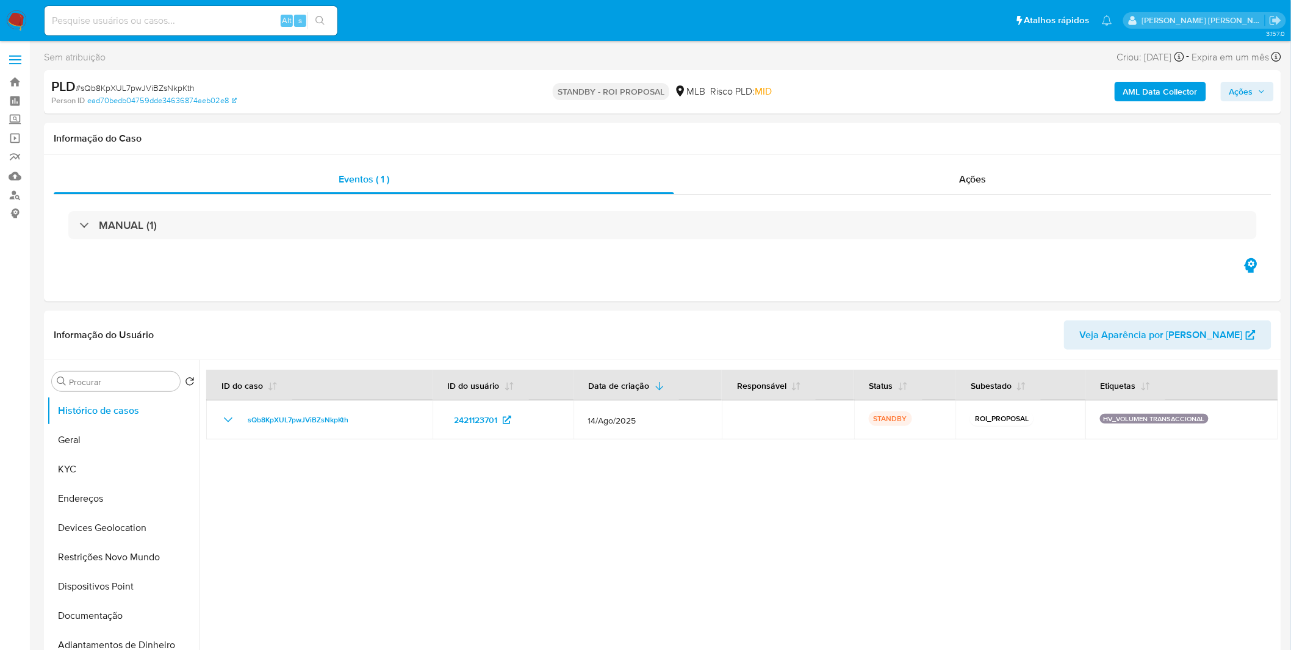
select select "10"
click at [20, 20] on img at bounding box center [16, 20] width 21 height 21
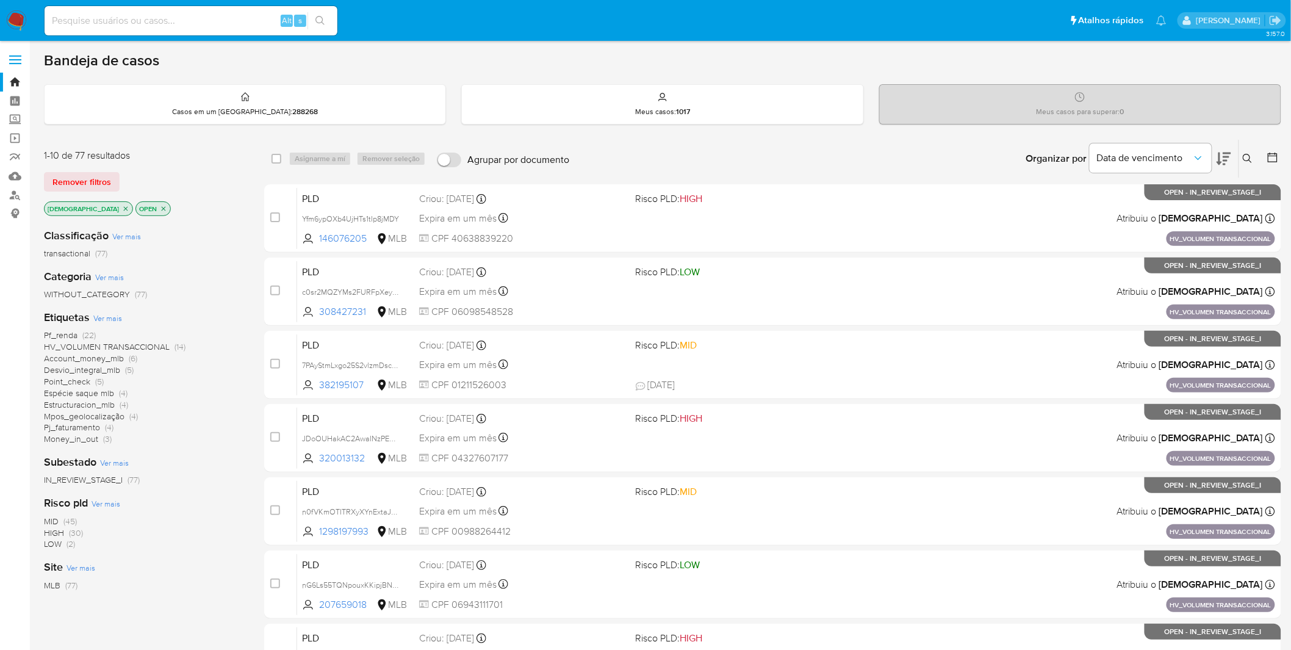
click at [19, 17] on img at bounding box center [16, 20] width 21 height 21
click at [11, 176] on link "Mulan" at bounding box center [72, 176] width 145 height 19
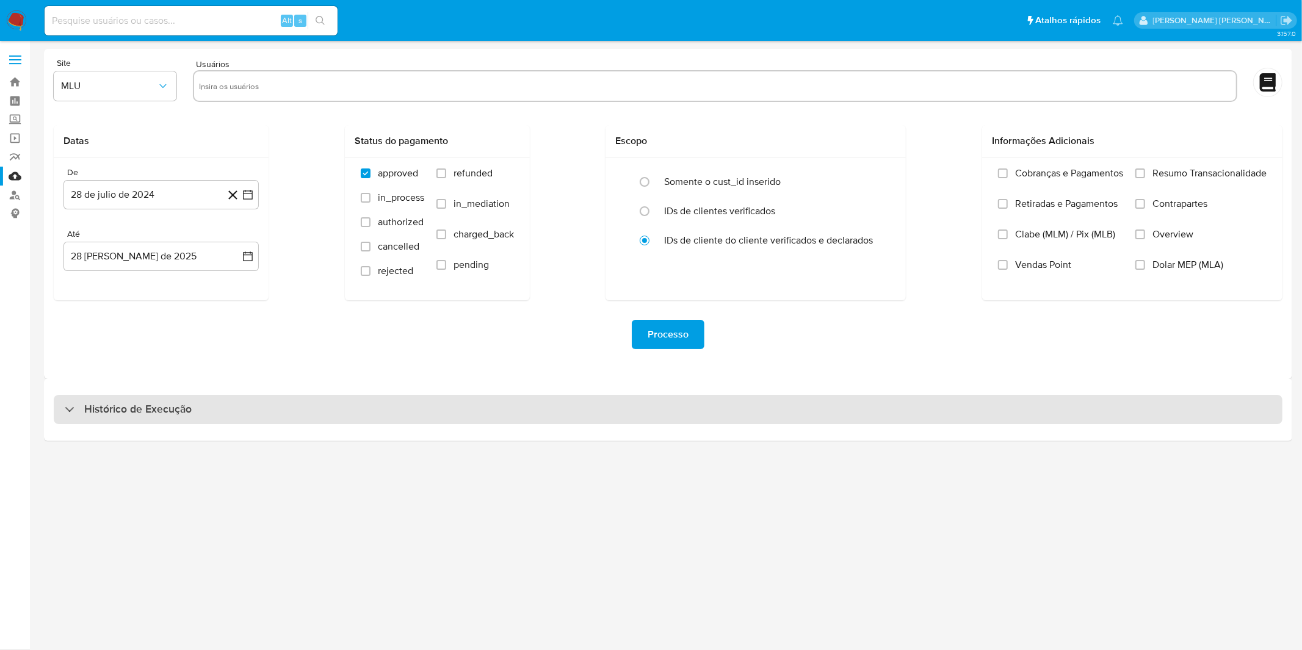
click at [354, 398] on div "Histórico de Execução" at bounding box center [668, 409] width 1228 height 29
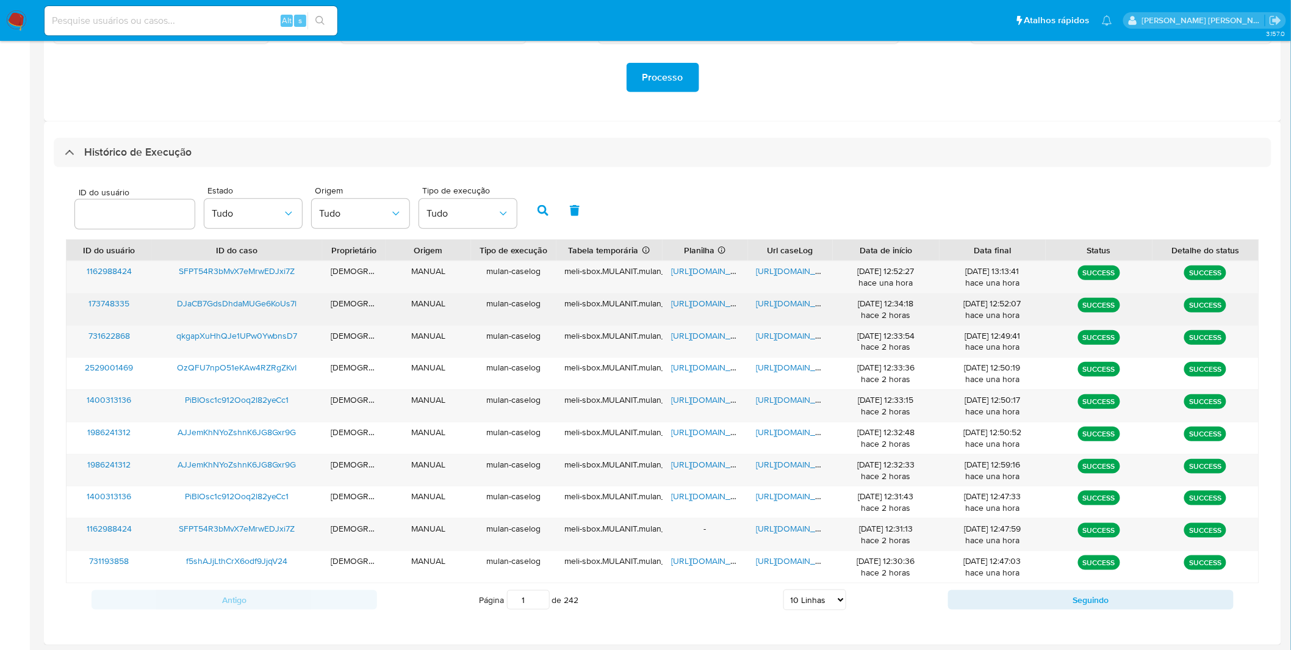
scroll to position [259, 0]
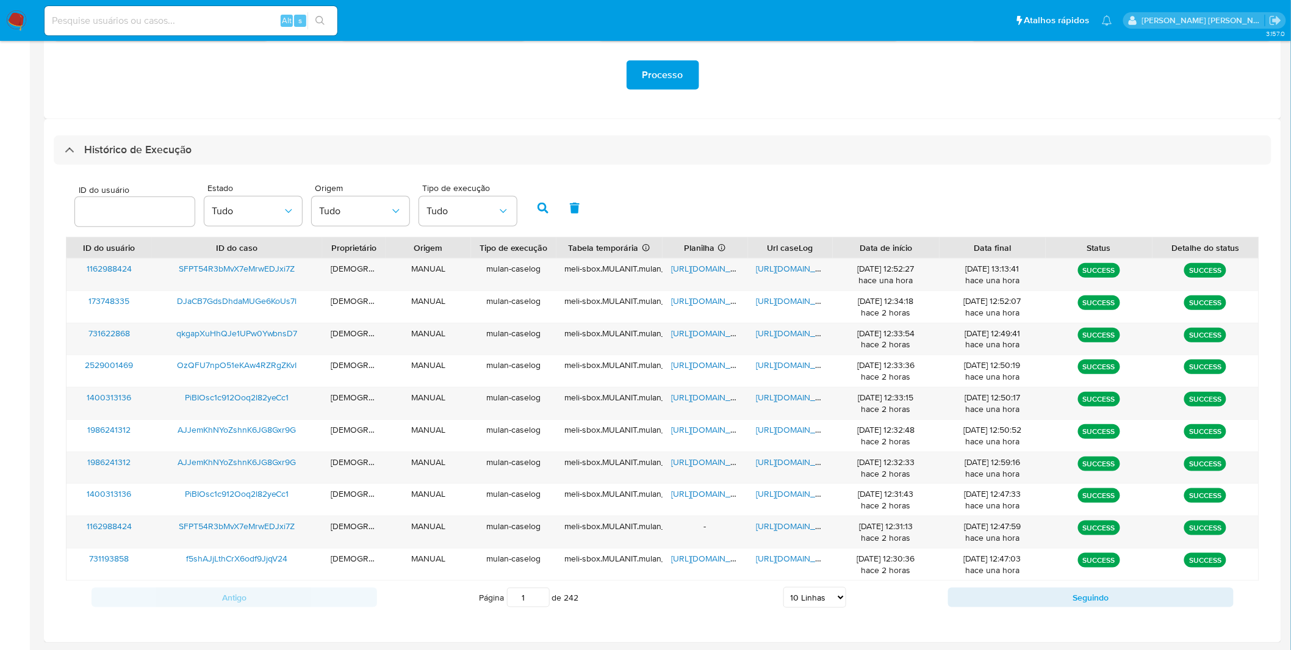
click at [810, 594] on select "5 Linhas 10 Linhas 20 Linhas 25 Linhas 50 Linhas 100 Linhas" at bounding box center [814, 597] width 63 height 21
click at [810, 589] on select "5 Linhas 10 Linhas 20 Linhas 25 Linhas 50 Linhas 100 Linhas" at bounding box center [814, 597] width 63 height 21
select select "20"
click at [783, 588] on select "5 Linhas 10 Linhas 20 Linhas 25 Linhas 50 Linhas 100 Linhas" at bounding box center [814, 597] width 63 height 21
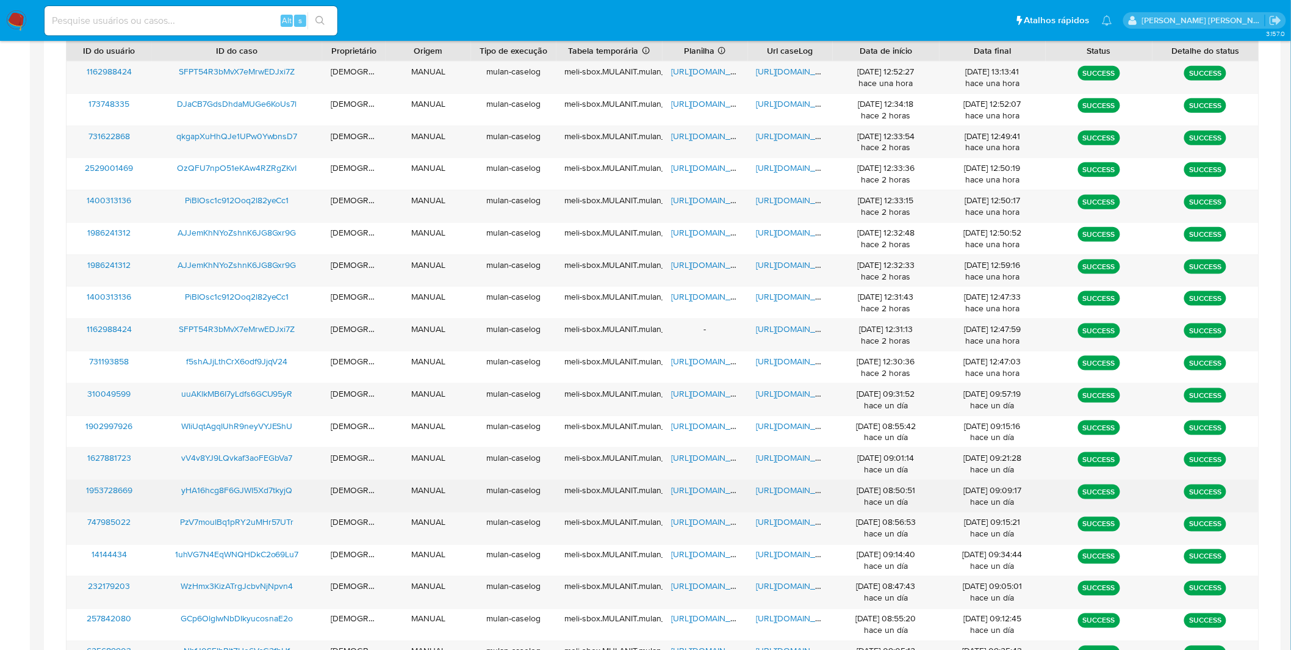
scroll to position [463, 0]
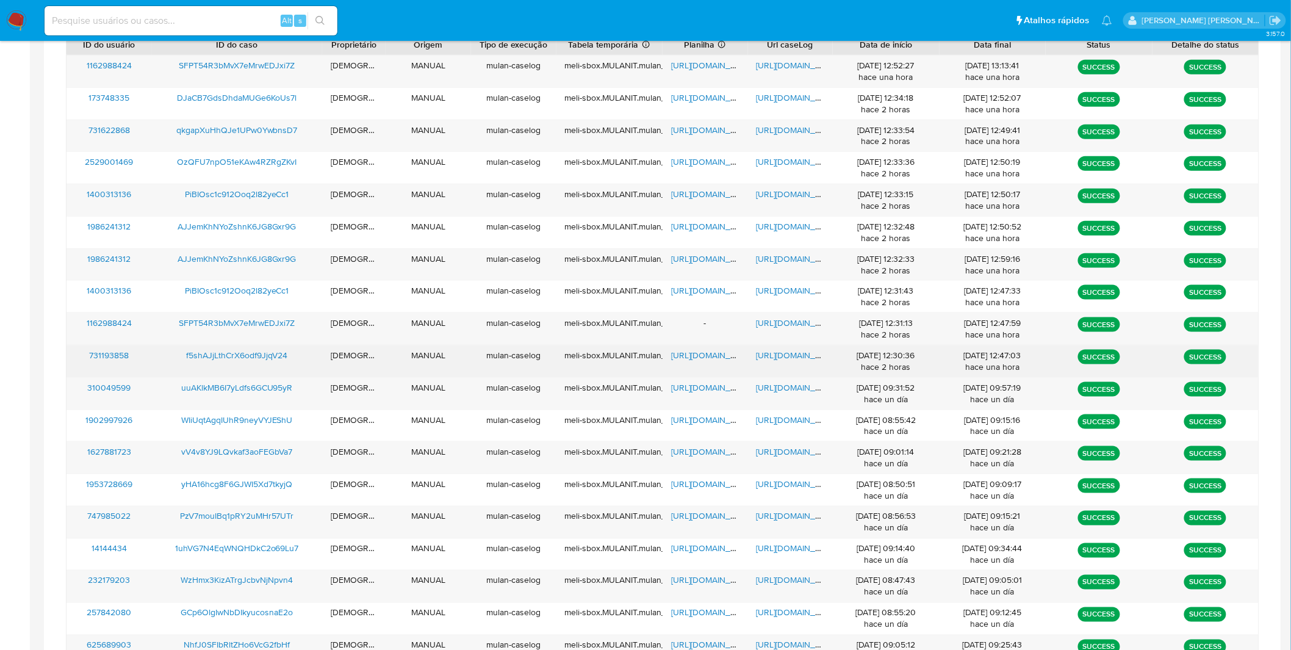
click at [788, 355] on span "[URL][DOMAIN_NAME]" at bounding box center [799, 355] width 84 height 12
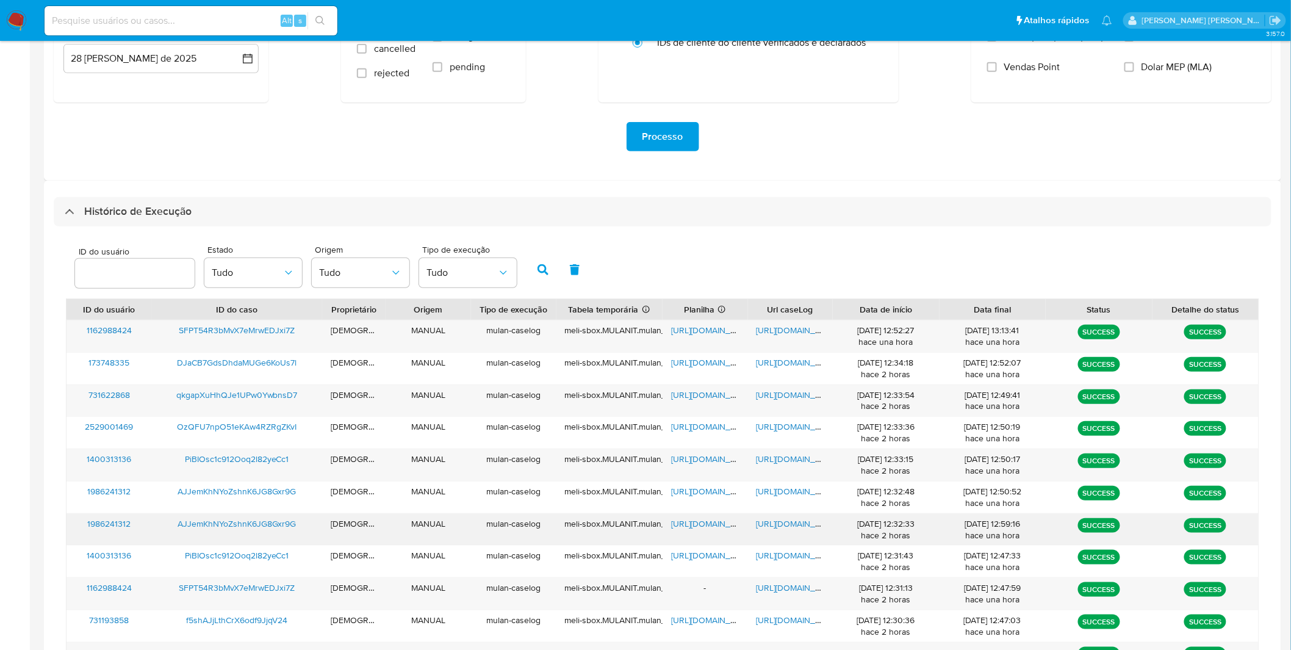
scroll to position [195, 0]
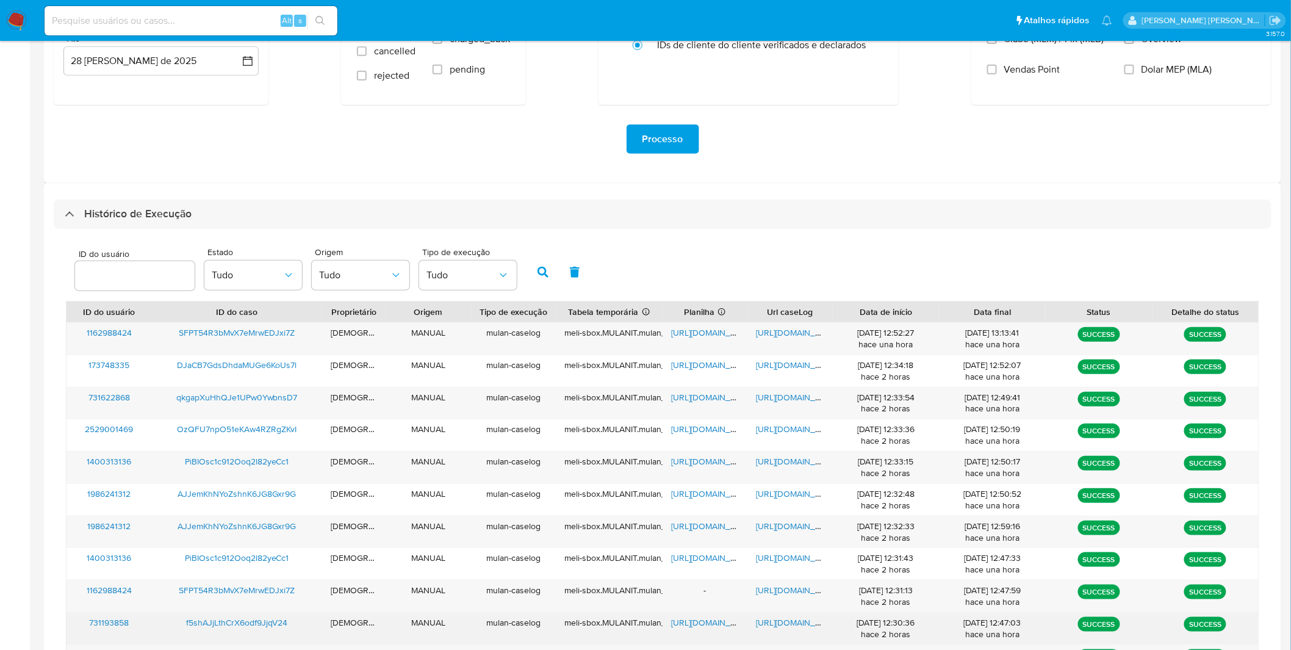
click at [722, 620] on span "https://docs.google.com/spreadsheets/d/1zG6UQpiA2bsJYeEkL4J3KF0yZxDl5WkR95xPEQz…" at bounding box center [713, 622] width 84 height 12
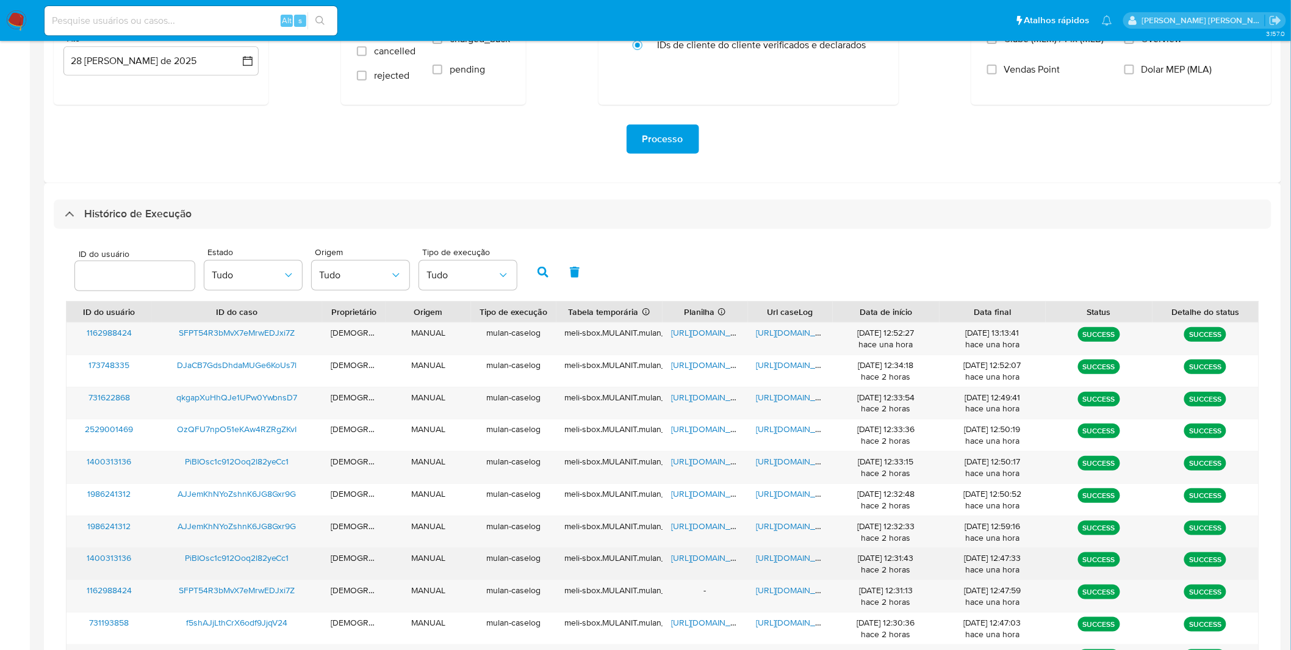
click at [790, 560] on span "https://docs.google.com/document/d/1ah75dDVuF2xF9pFNwBX6_1FIuyQNfQulpW9aLMqIwUI…" at bounding box center [799, 558] width 84 height 12
click at [727, 566] on div "https://docs.google.com/spreadsheets/d/1ID9I7Rwpw43JRnRVqlSkaFxxSg9BrpD3BaT4V3m…" at bounding box center [705, 564] width 85 height 32
click at [718, 556] on span "https://docs.google.com/spreadsheets/d/1ID9I7Rwpw43JRnRVqlSkaFxxSg9BrpD3BaT4V3m…" at bounding box center [713, 558] width 84 height 12
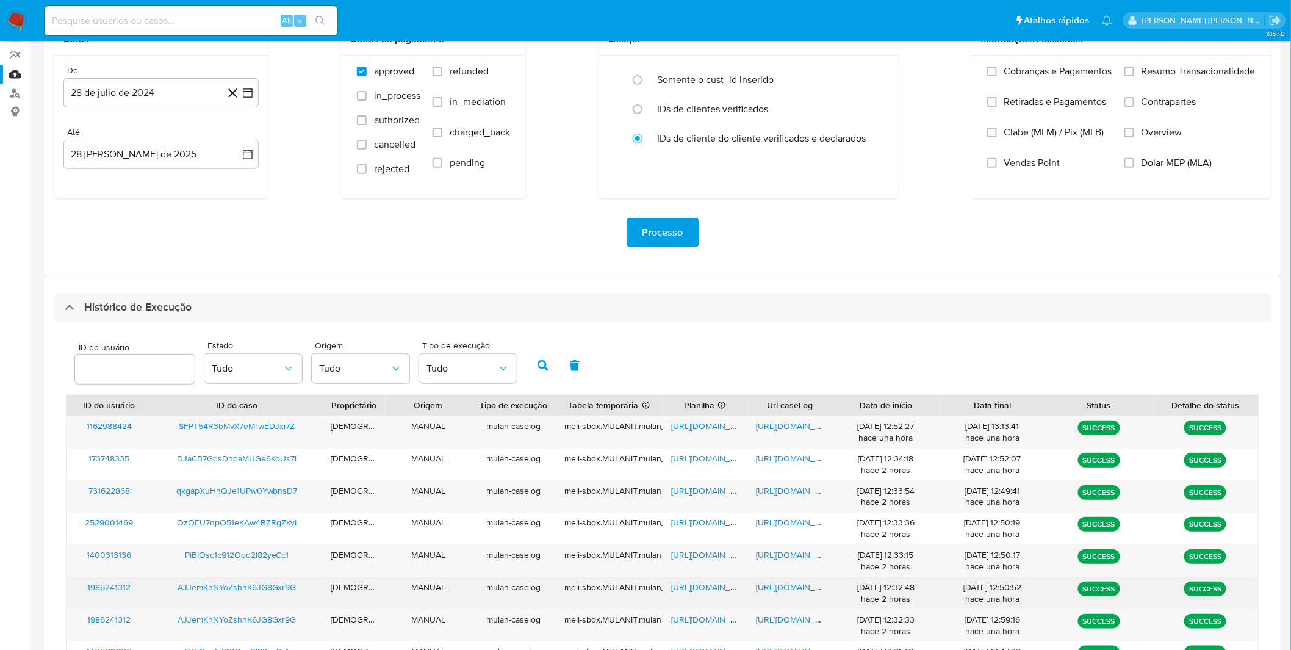
scroll to position [95, 0]
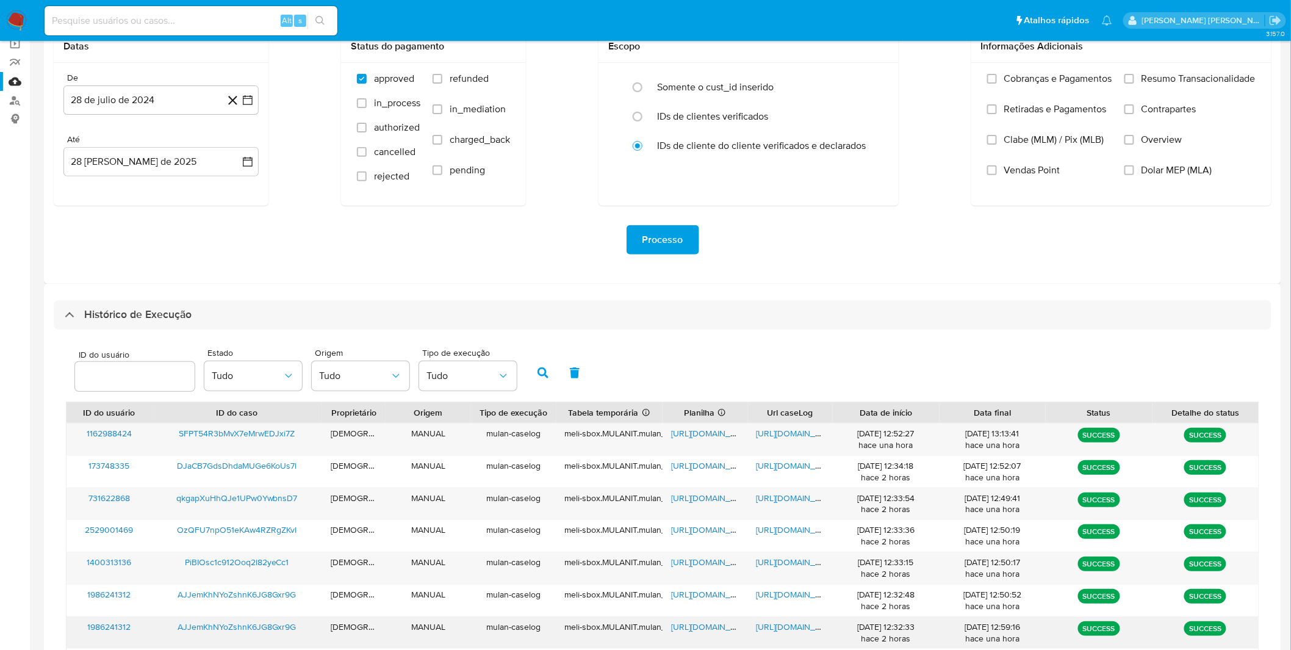
click at [784, 627] on span "https://docs.google.com/document/d/1trSLzQkdGIxzBit8hLnRZ0U7mM-EUu3ThMsdMh_oRJY…" at bounding box center [799, 627] width 84 height 12
click at [722, 629] on span "https://docs.google.com/spreadsheets/d/12Fb7nRC3frSnj12fKNp0EGLj0ovtxFPsZ-T79Ys…" at bounding box center [713, 627] width 84 height 12
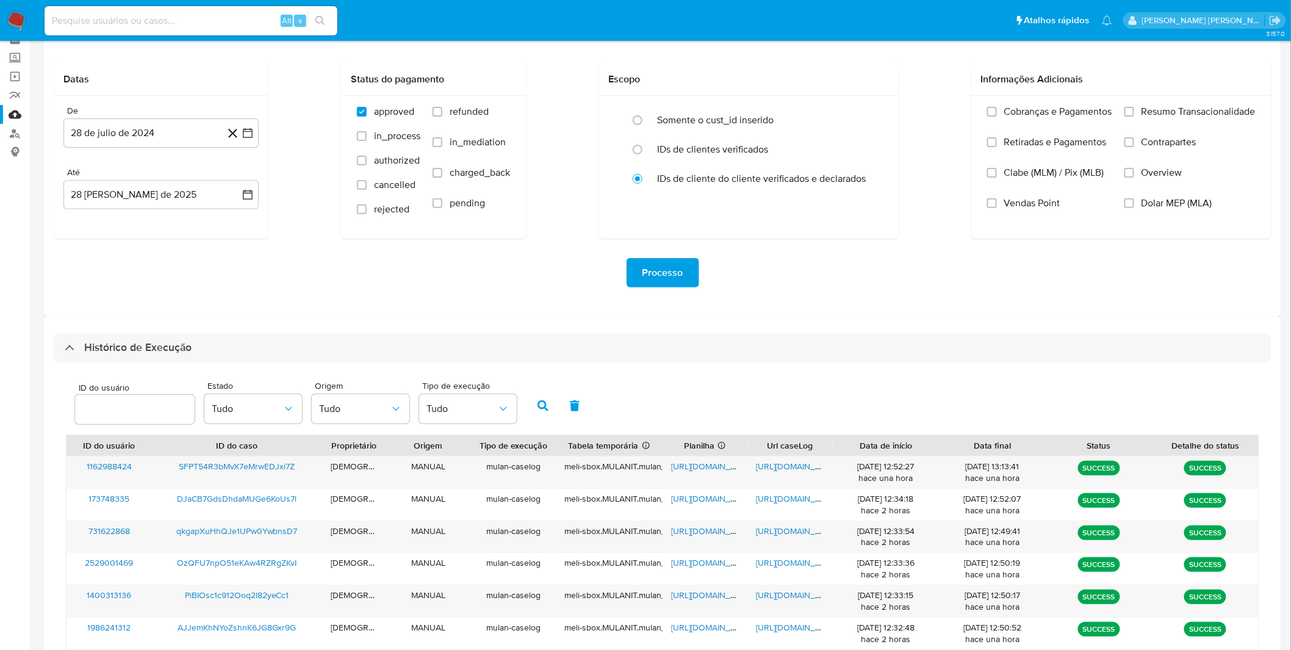
scroll to position [55, 0]
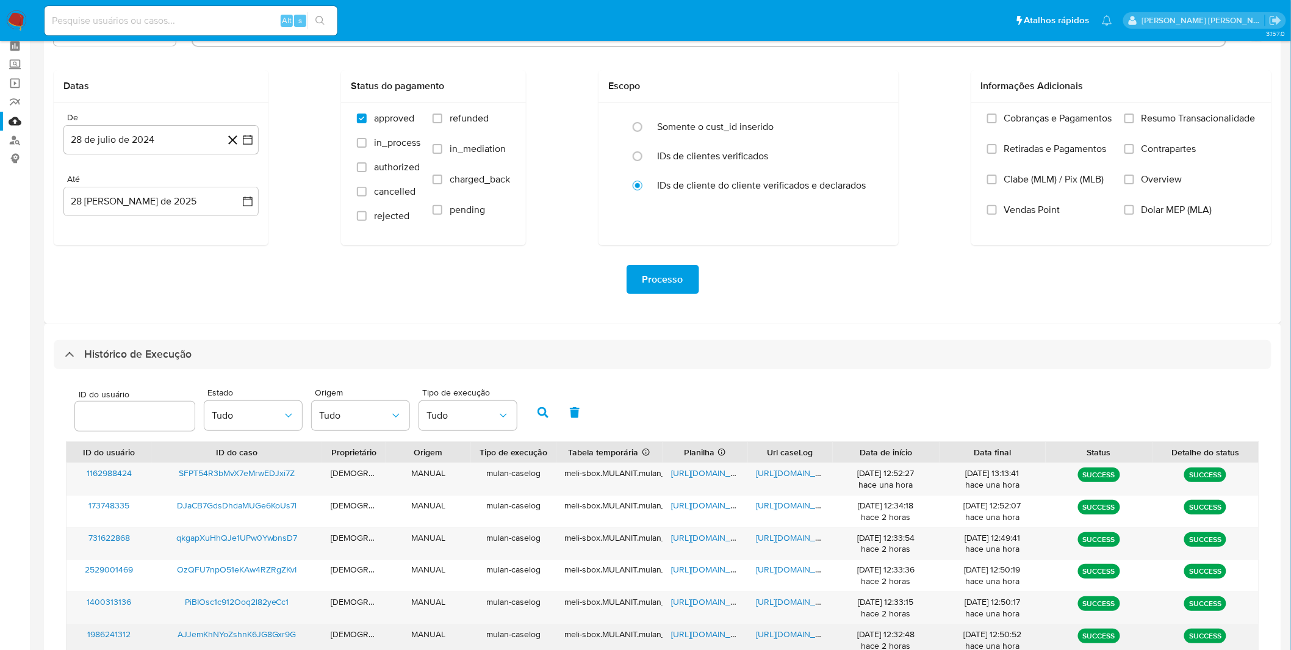
click at [772, 637] on span "https://docs.google.com/document/d/1iodjGCiVpsxv5TgGJkVvAWKnKYkd32vZEeX_hq-P16E…" at bounding box center [799, 634] width 84 height 12
click at [700, 635] on span "https://docs.google.com/spreadsheets/d/1eP3zSz8TWlUjmgAsEI1SqSrk8DlhjsJ4LqOkc9t…" at bounding box center [713, 634] width 84 height 12
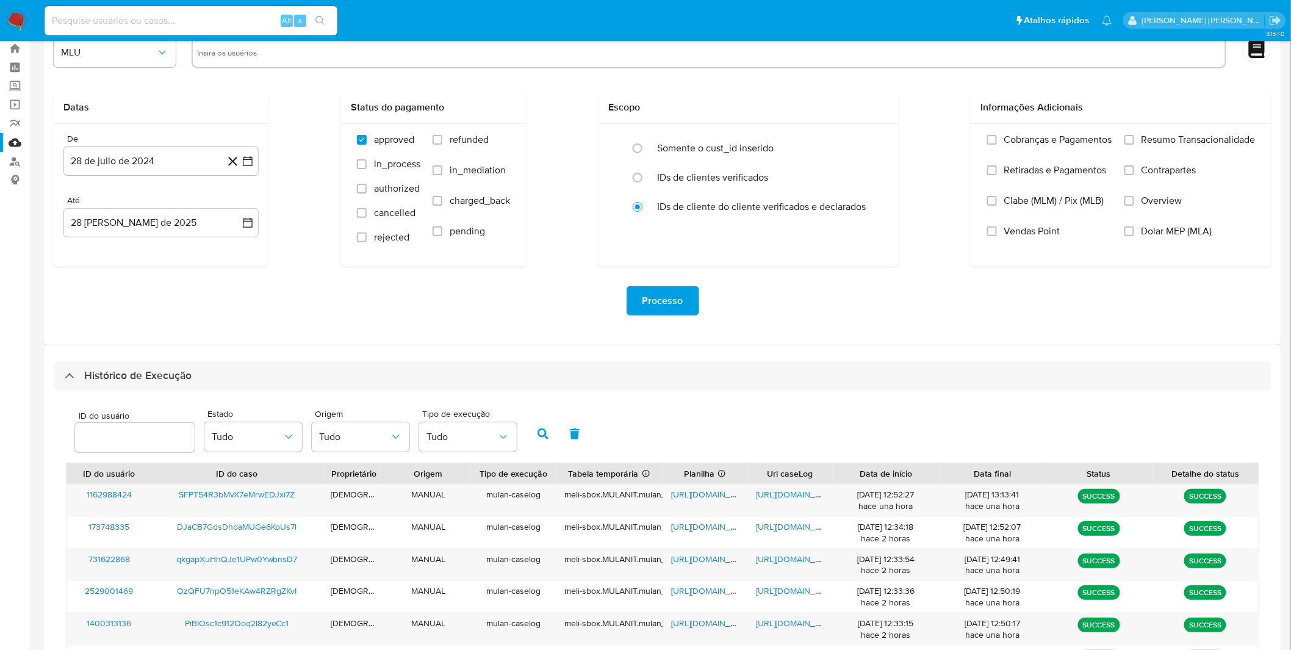
scroll to position [31, 0]
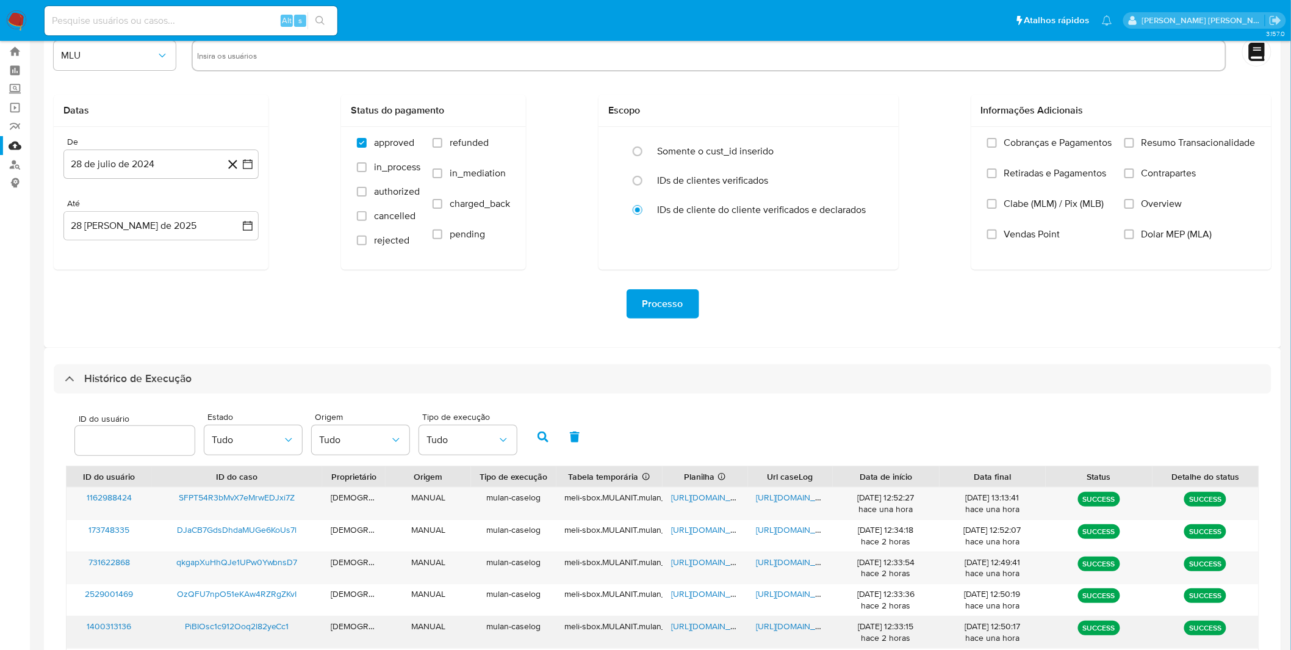
click at [771, 623] on span "https://docs.google.com/document/d/1MCd06Ilwqf7iPwA-REU9AJk9t6rMW0p3O2Q-c34JKCg…" at bounding box center [799, 626] width 84 height 12
click at [715, 625] on span "https://docs.google.com/spreadsheets/d/1K_YuXl34PM3X92DmZQaEzEiFtowjdcf8I_hfLOI…" at bounding box center [713, 626] width 84 height 12
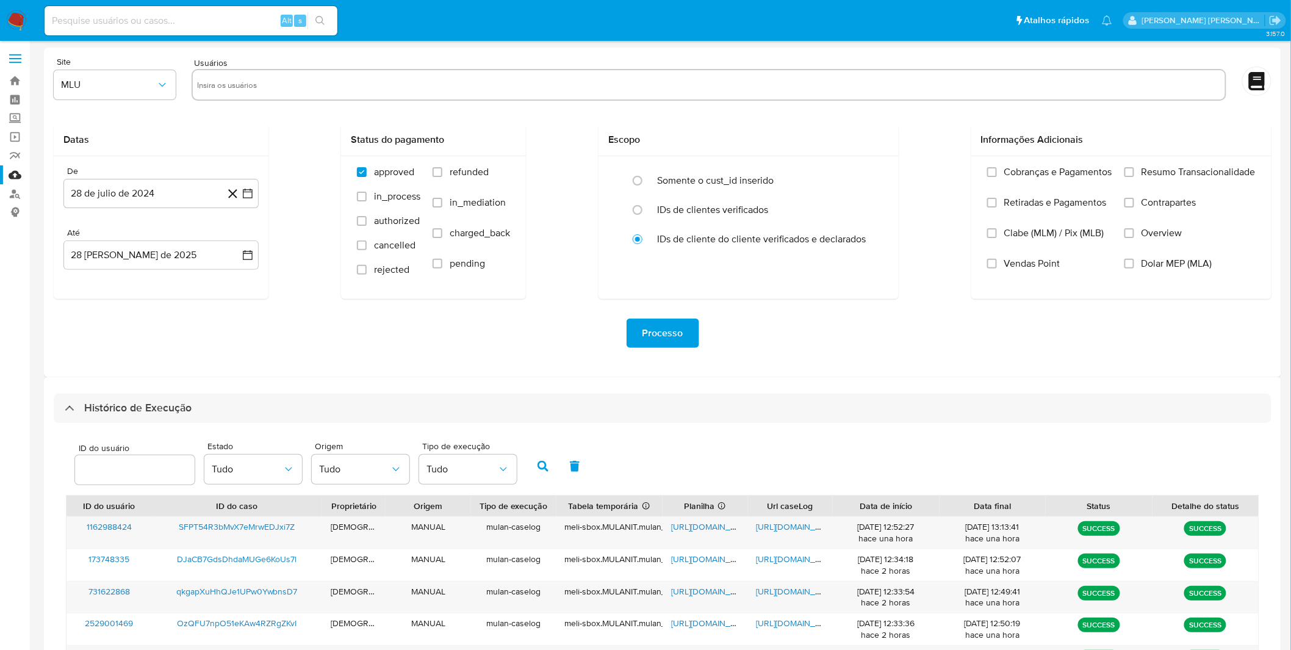
scroll to position [0, 0]
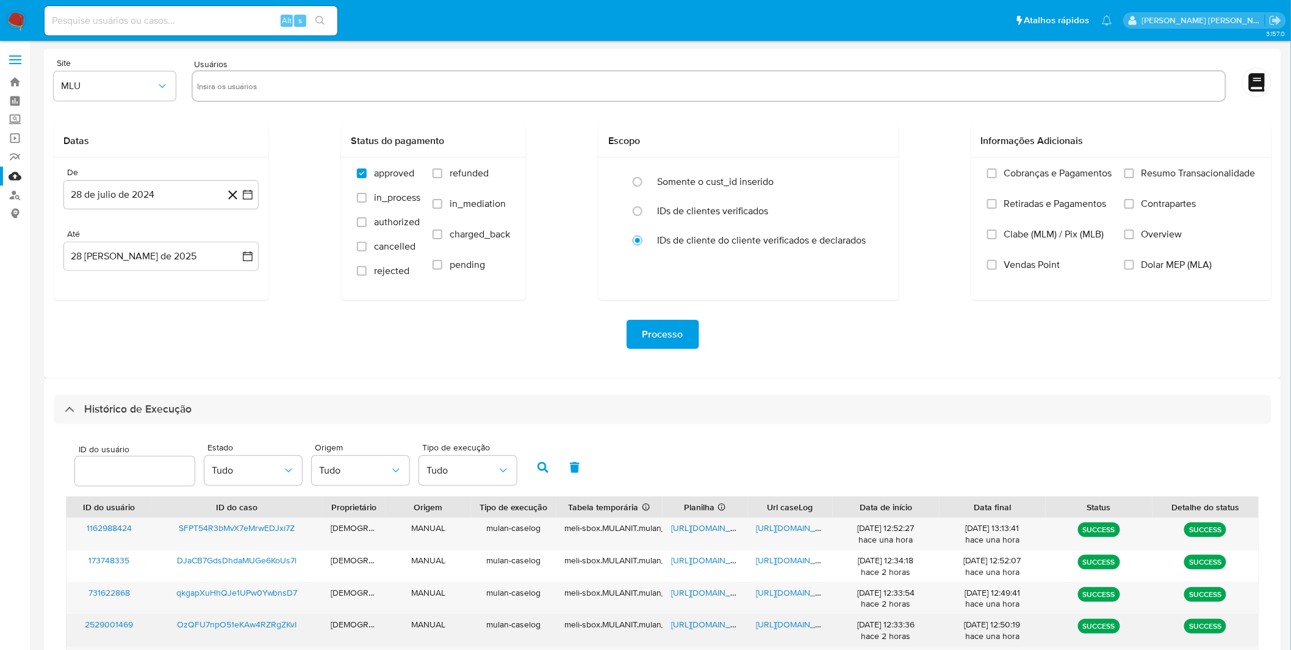
click at [785, 630] on span "https://docs.google.com/document/d/1ehAfvGA8ni_zIa0qGqa60ZceMCaeVPWbObEpXrRnS7I…" at bounding box center [799, 624] width 84 height 12
click at [688, 630] on span "https://docs.google.com/spreadsheets/d/16AW4qTNAikR_fqIIQFNT_kHkqTCw8y7UtLtcxBo…" at bounding box center [713, 624] width 84 height 12
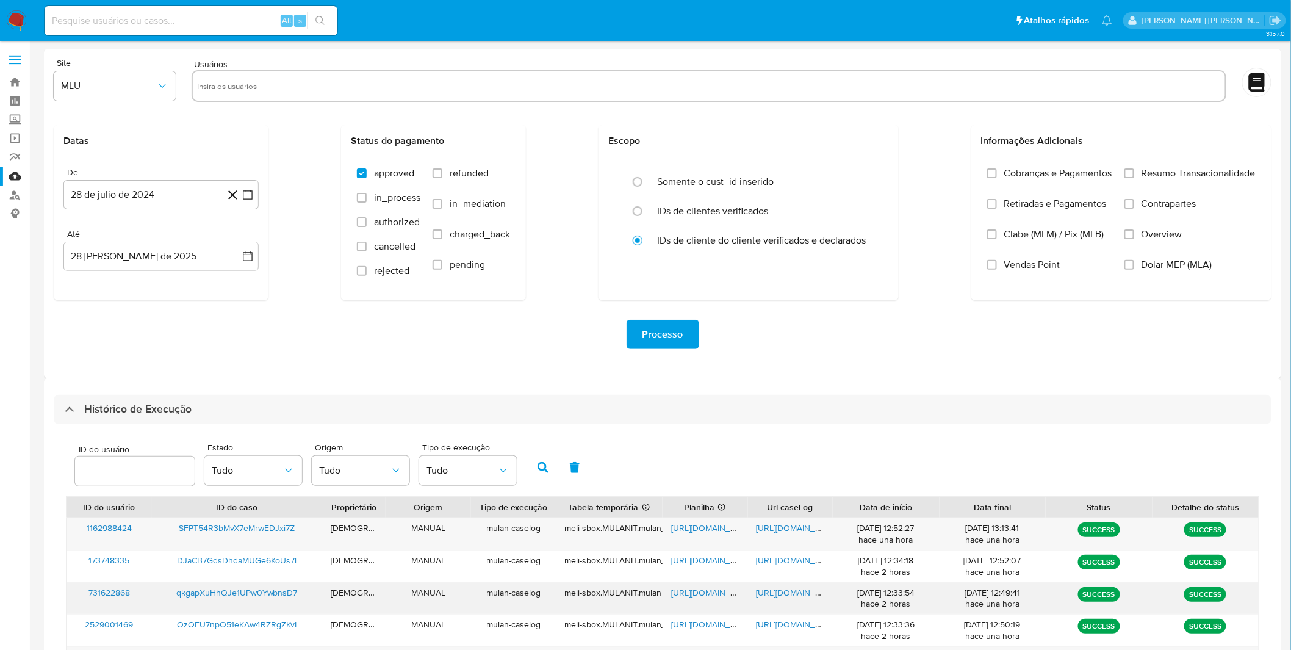
click at [791, 594] on span "https://docs.google.com/document/d/1Iro96jHR6gvoeC5-d72OZOLrMMU-wG0sqPd1TJvOJso…" at bounding box center [799, 592] width 84 height 12
click at [697, 600] on div "https://docs.google.com/spreadsheets/d/1OeeENZvpPbjsixz7t9DNvWAPu8prFyrX1m8k4WM…" at bounding box center [705, 599] width 85 height 32
click at [688, 588] on span "https://docs.google.com/spreadsheets/d/1OeeENZvpPbjsixz7t9DNvWAPu8prFyrX1m8k4WM…" at bounding box center [713, 592] width 84 height 12
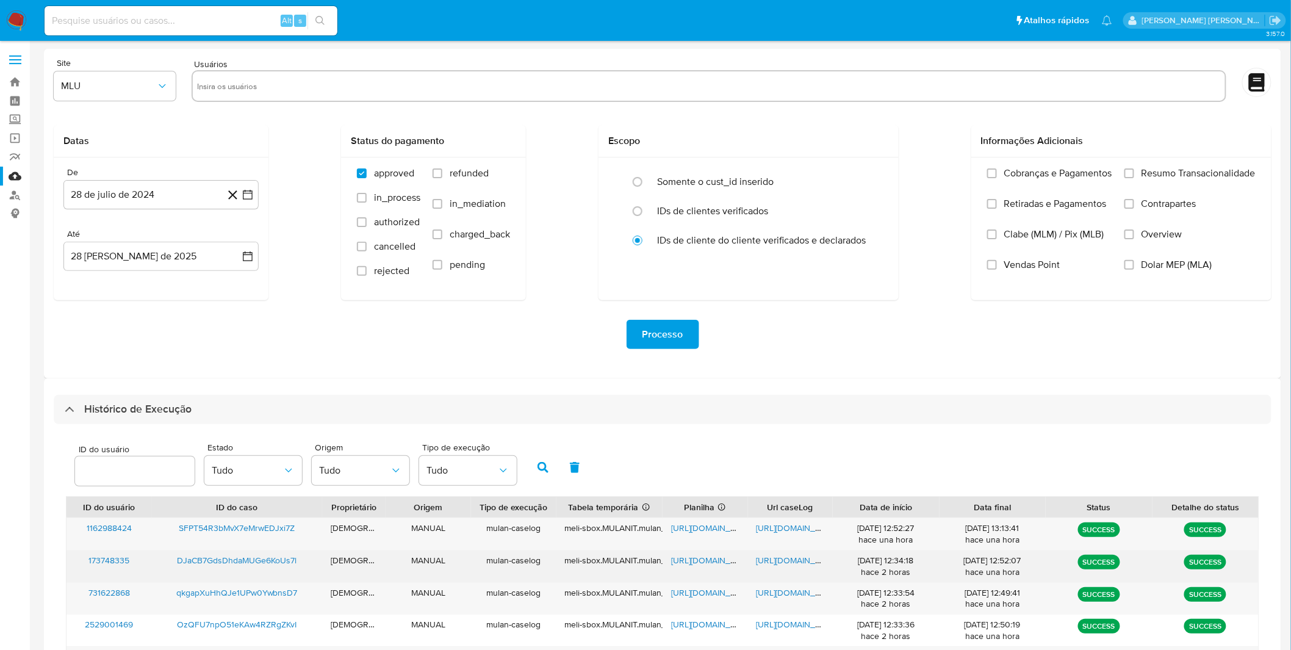
click at [795, 567] on div "https://docs.google.com/document/d/1Y7XICdqeRRwqmfcN5j6MBski4tVaj43zQ0GLE5seGuU…" at bounding box center [790, 566] width 85 height 32
click at [793, 561] on span "https://docs.google.com/document/d/1Y7XICdqeRRwqmfcN5j6MBski4tVaj43zQ0GLE5seGuU…" at bounding box center [799, 560] width 84 height 12
click at [686, 562] on span "https://docs.google.com/spreadsheets/d/13ayZPwvYTjbaGJxjSmwb9eFHspWFQ6HibOn8yzm…" at bounding box center [713, 560] width 84 height 12
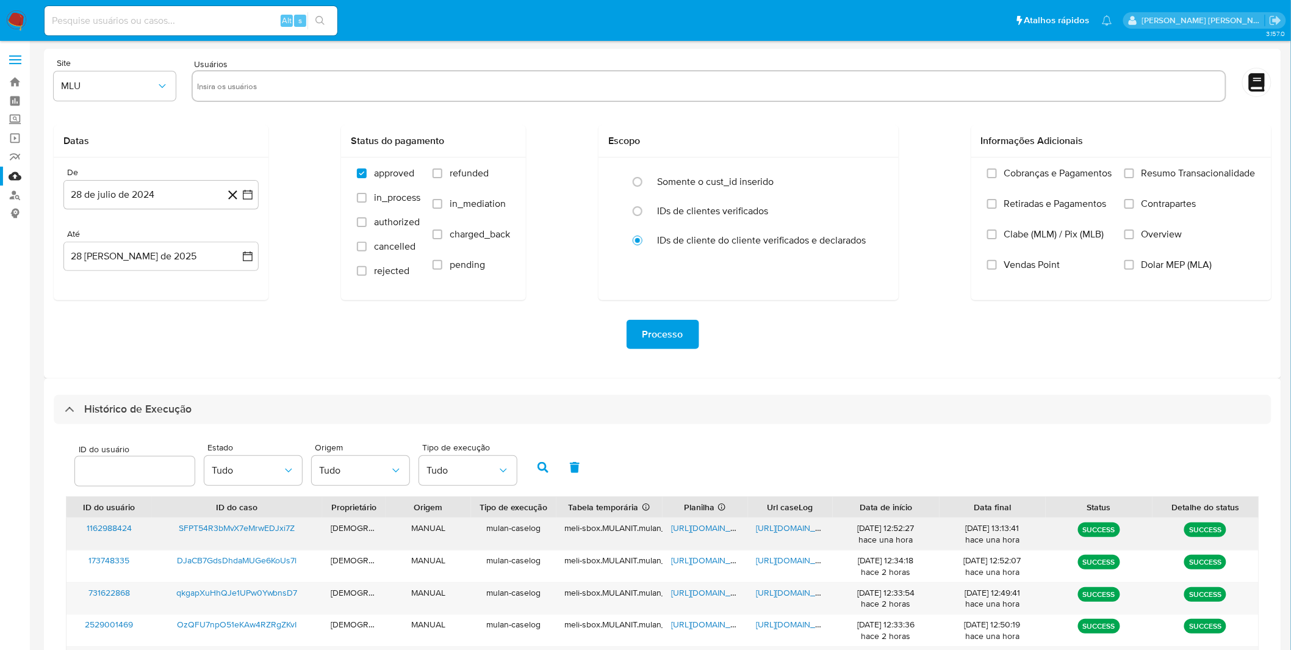
click at [784, 528] on span "https://docs.google.com/document/d/1OHe78RzdL_iuHcNgvpipxrLdXaId1A4OiTadL8X76xM…" at bounding box center [799, 528] width 84 height 12
click at [724, 533] on span "https://docs.google.com/spreadsheets/d/1flZSayiz92W5yuJqK6nZn74wJ1ziJL3whsI4GoD…" at bounding box center [713, 528] width 84 height 12
click at [7, 13] on img at bounding box center [16, 20] width 21 height 21
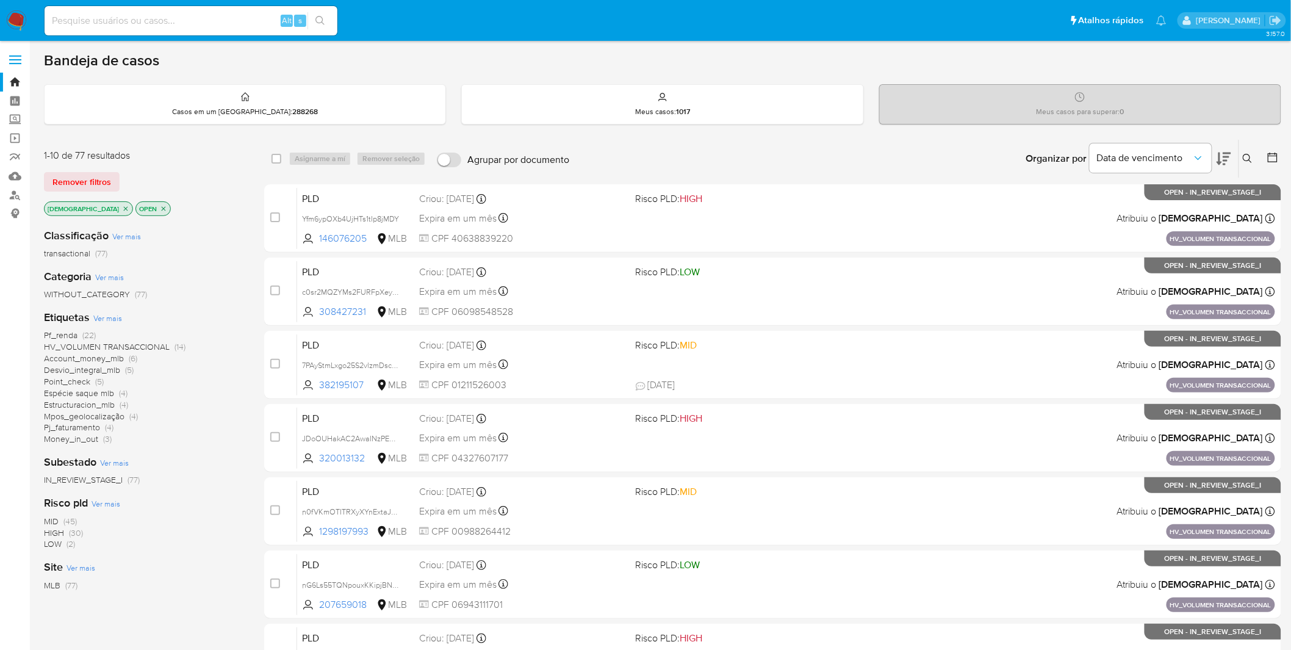
click at [113, 314] on span "Ver mais" at bounding box center [107, 317] width 29 height 11
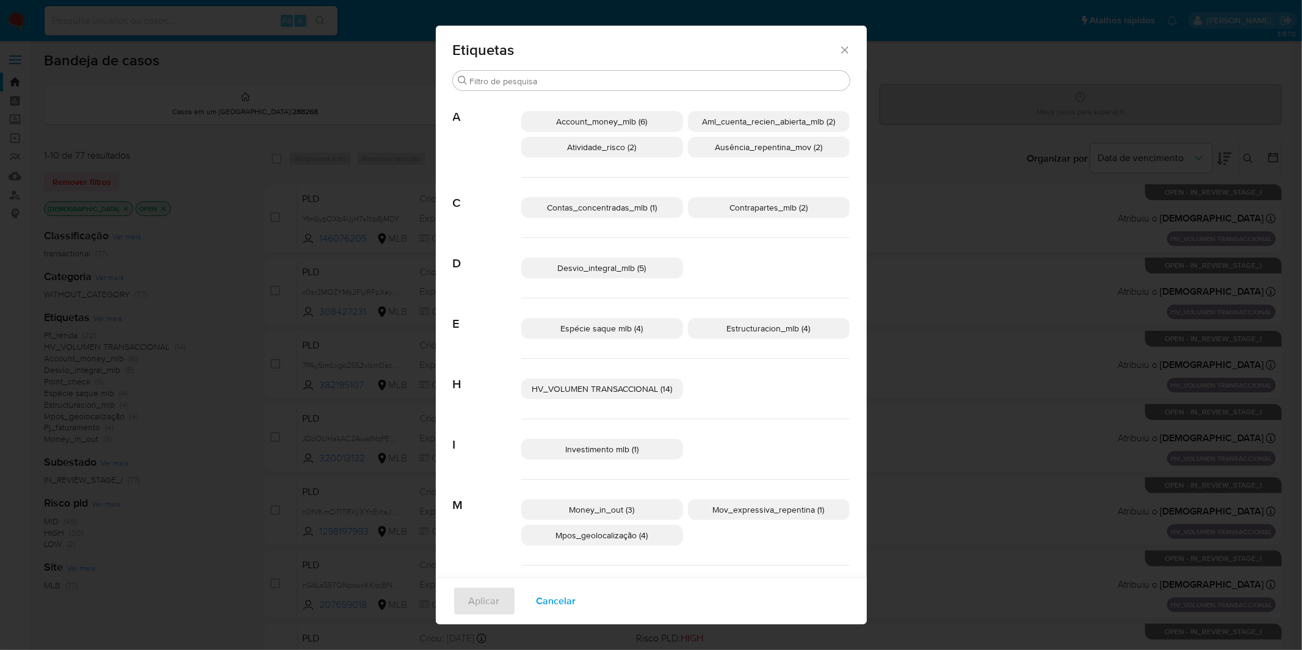
click at [791, 148] on span "Ausência_repentina_mov (2)" at bounding box center [768, 147] width 107 height 12
click at [787, 127] on p "Aml_cuenta_recien_abierta_mlb (2)" at bounding box center [769, 121] width 162 height 21
click at [777, 142] on span "Ausência_repentina_mov (2)" at bounding box center [768, 147] width 107 height 12
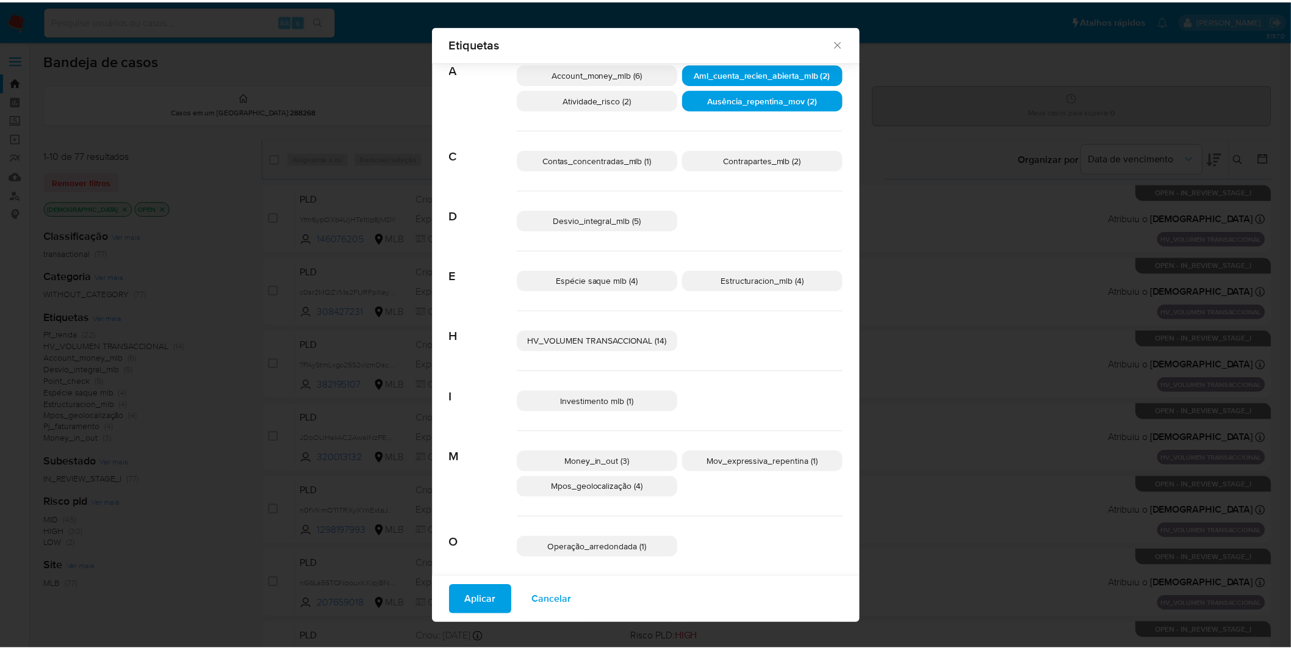
scroll to position [59, 0]
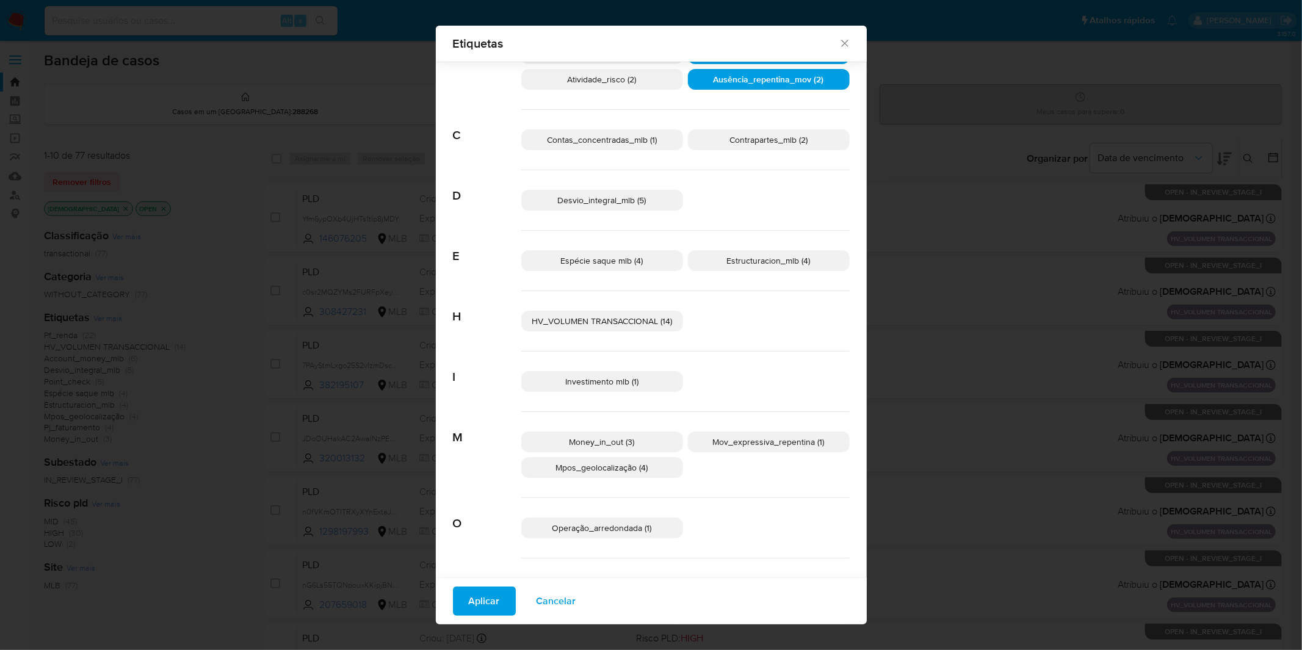
click at [730, 437] on span "Mov_expressiva_repentina (1)" at bounding box center [769, 442] width 112 height 12
click at [730, 438] on span "Mov_expressiva_repentina (1)" at bounding box center [769, 442] width 112 height 12
click at [649, 526] on p "Operação_arredondada (1)" at bounding box center [602, 527] width 162 height 21
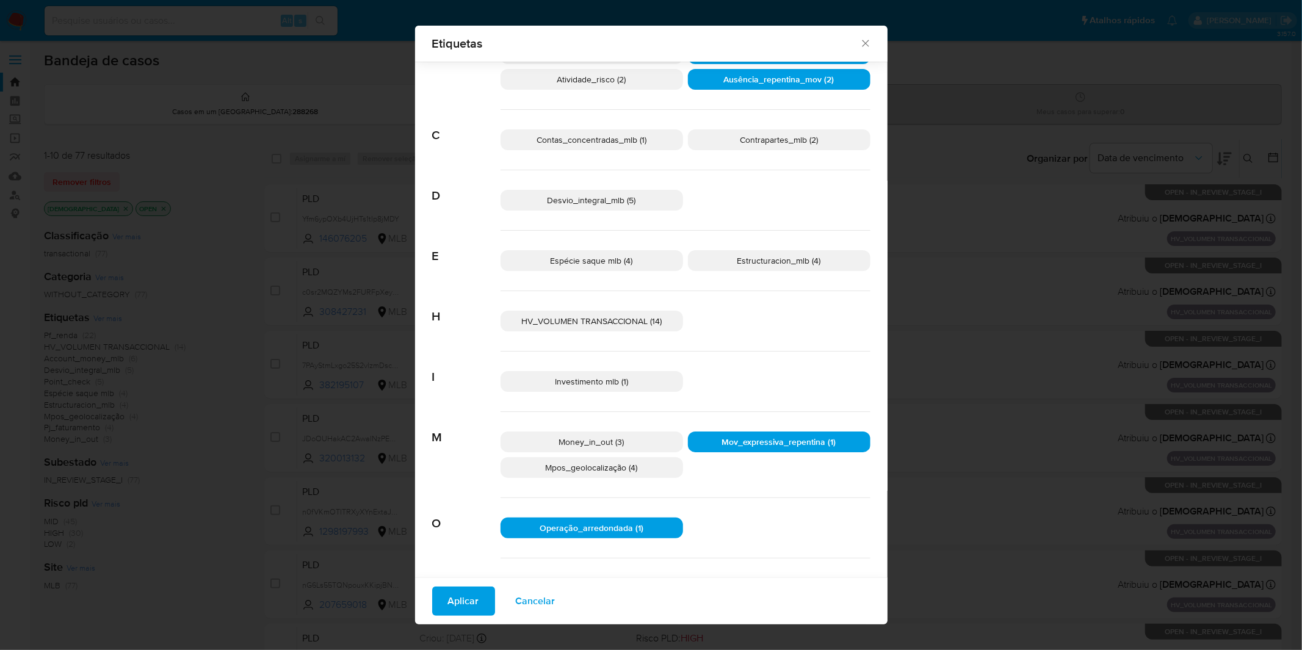
click at [450, 607] on span "Aplicar" at bounding box center [463, 601] width 31 height 27
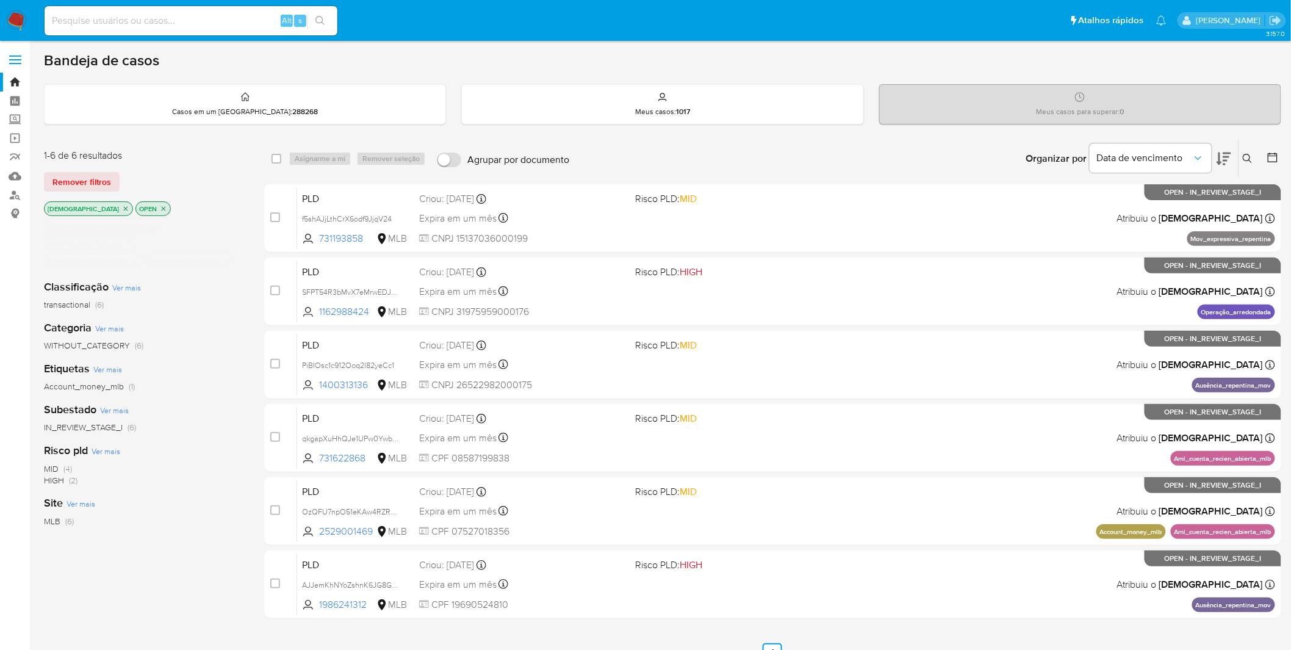
click at [12, 16] on img at bounding box center [16, 20] width 21 height 21
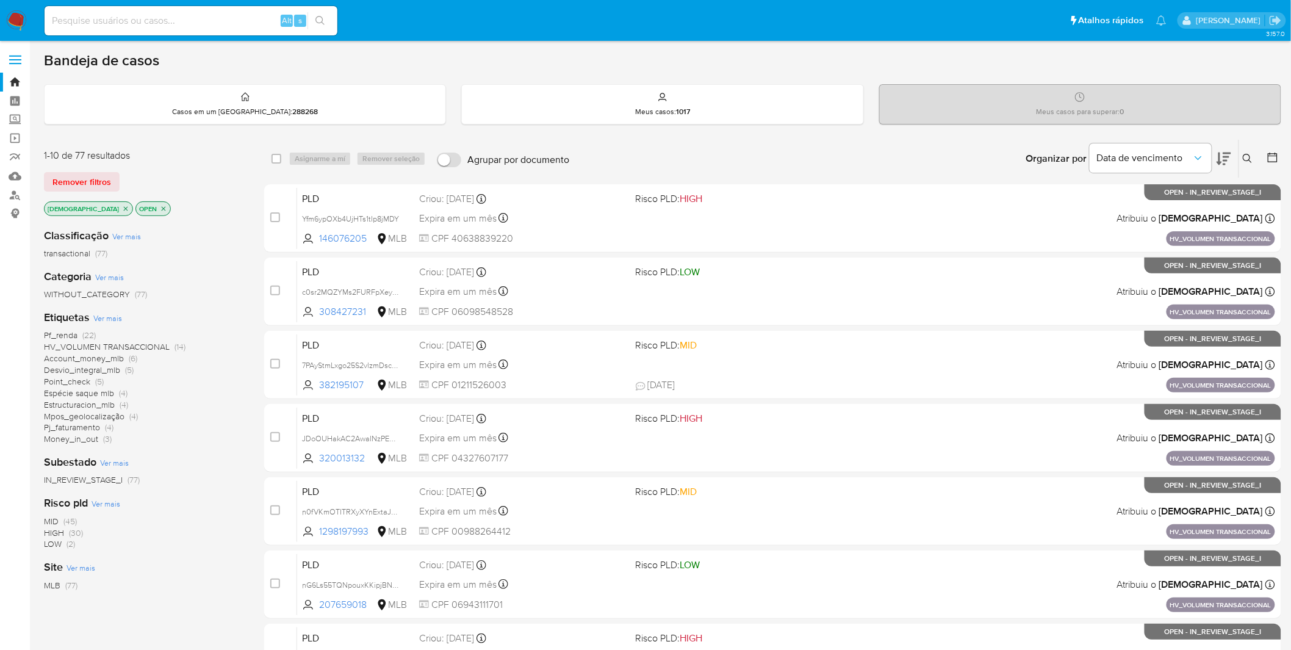
click at [20, 23] on img at bounding box center [16, 20] width 21 height 21
click at [133, 21] on input at bounding box center [191, 21] width 293 height 16
paste input "PiBIOsc1c912Ooq2l82yeCc1"
type input "PiBIOsc1c912Ooq2l82yeCc1"
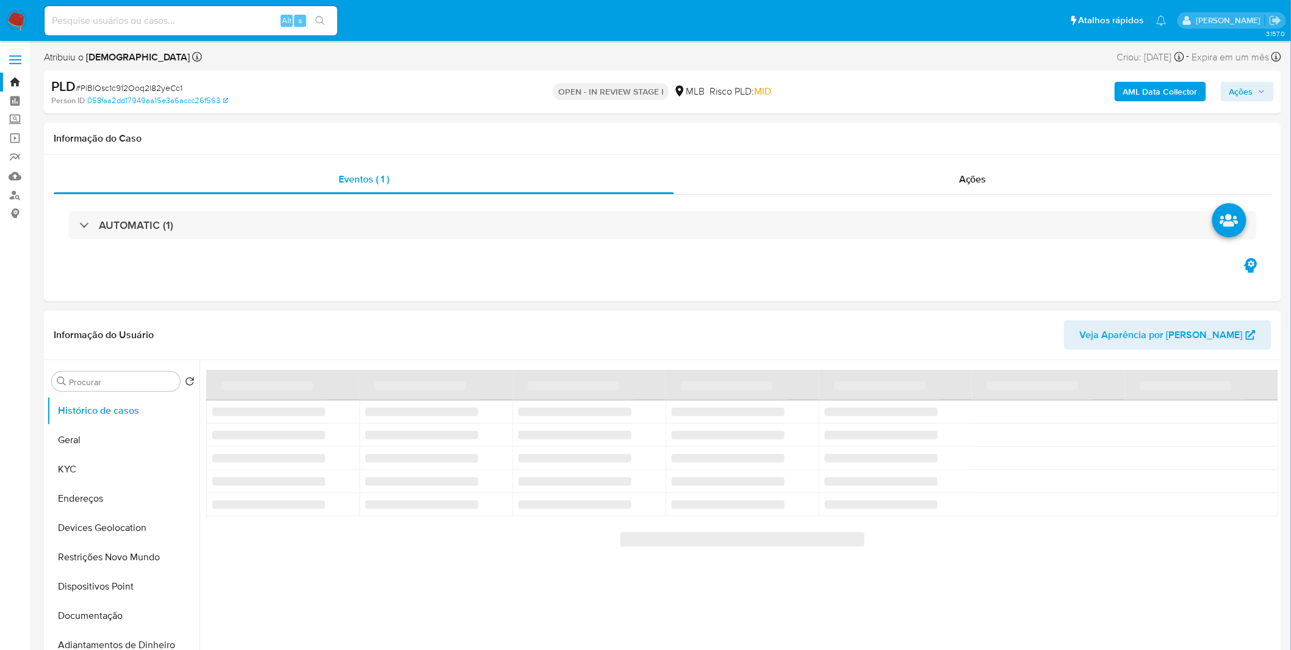
select select "10"
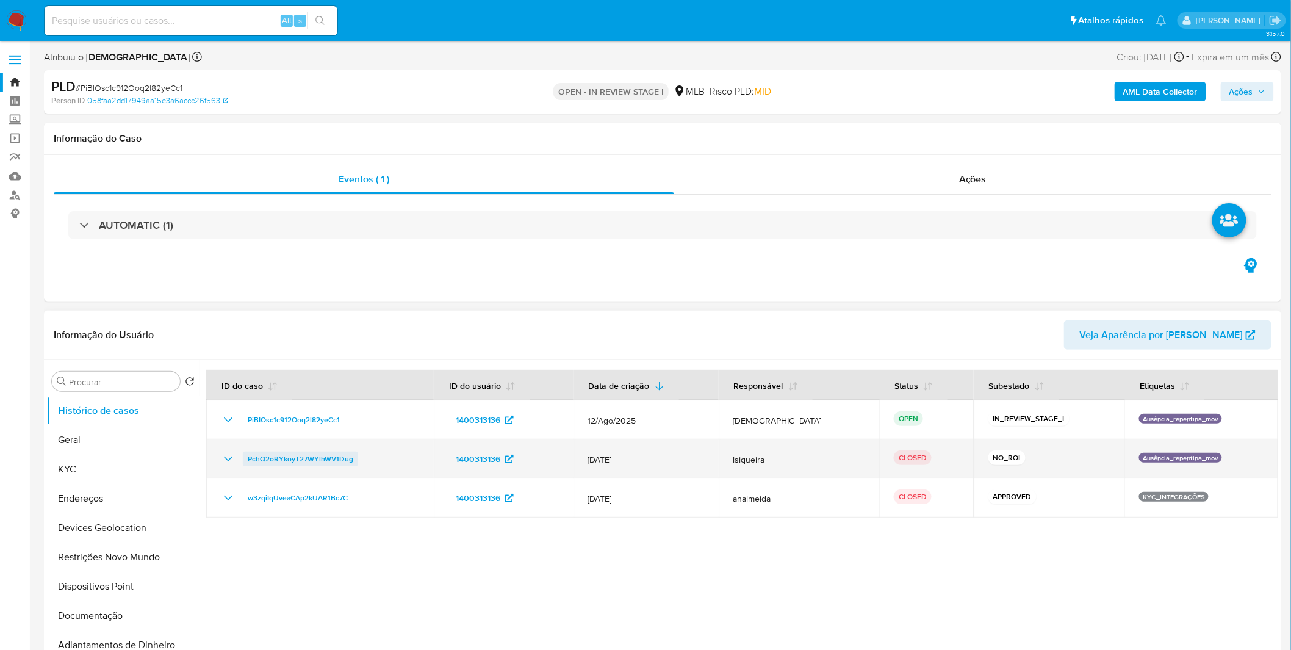
click at [243, 456] on link "PchQ2oRYkoyT27WYlhWV1Dug" at bounding box center [300, 459] width 115 height 15
click at [226, 458] on icon "Mostrar/Ocultar" at bounding box center [228, 459] width 15 height 15
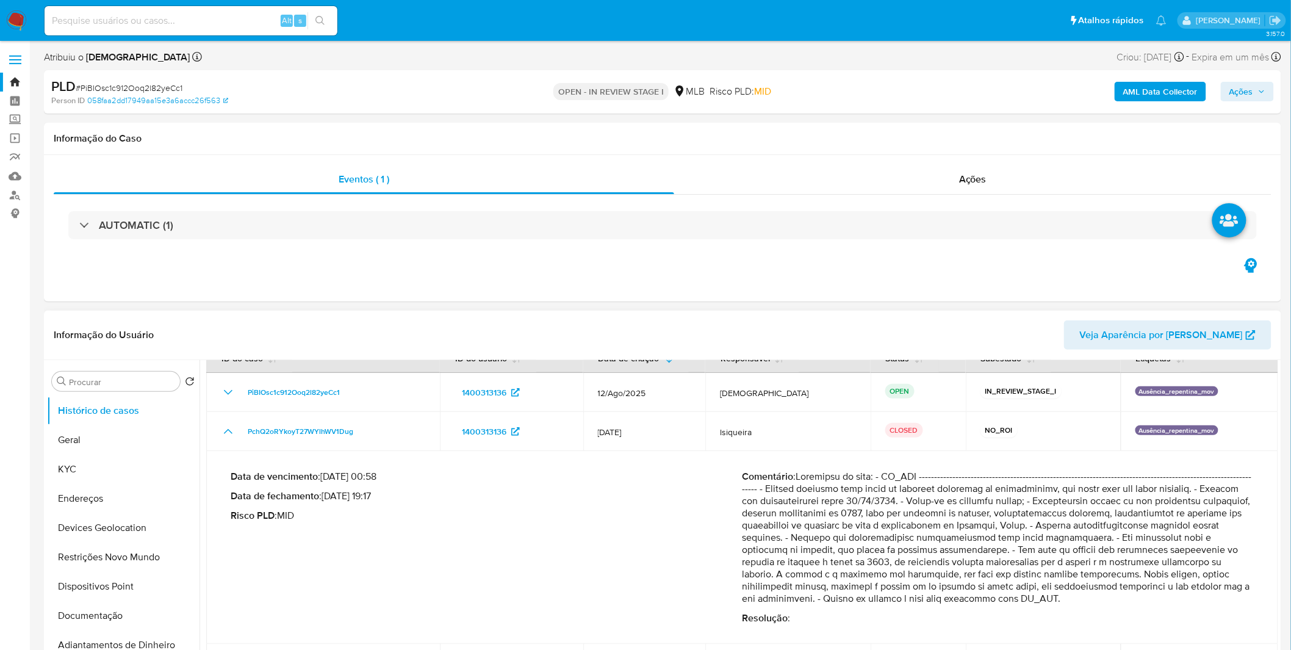
scroll to position [43, 0]
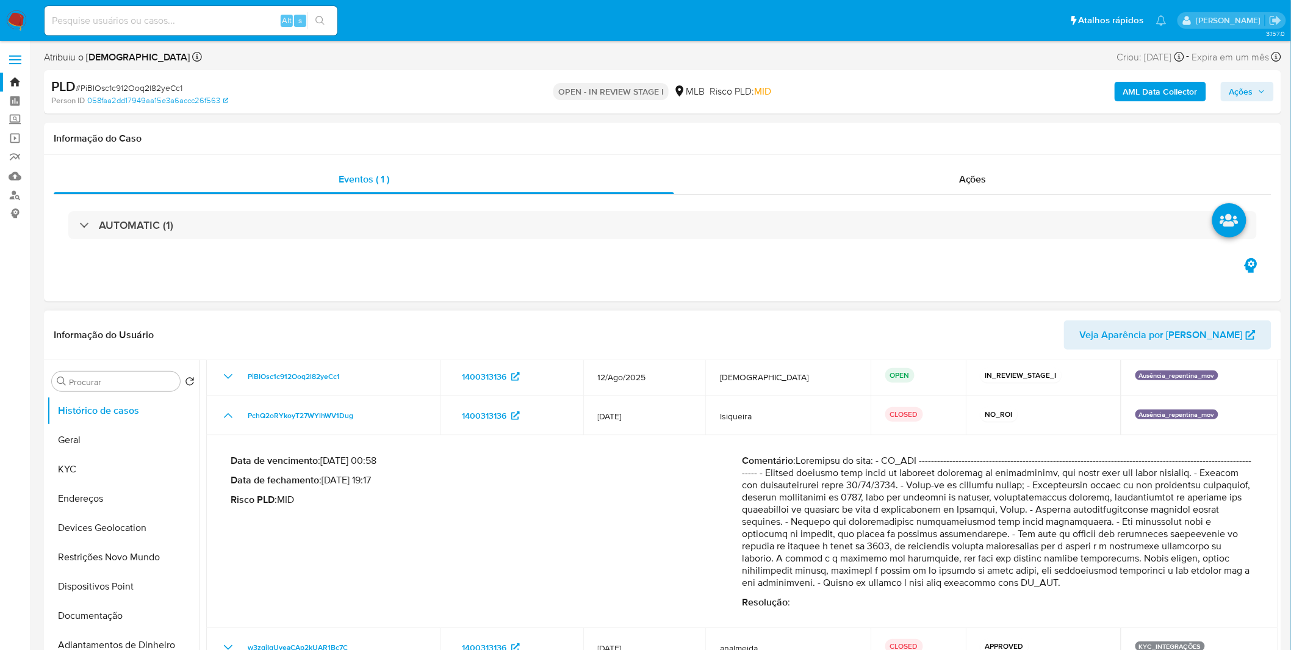
drag, startPoint x: 974, startPoint y: 484, endPoint x: 1075, endPoint y: 577, distance: 136.5
click at [1075, 577] on p "Comentário :" at bounding box center [999, 522] width 512 height 134
drag, startPoint x: 772, startPoint y: 522, endPoint x: 916, endPoint y: 552, distance: 147.7
click at [916, 552] on p "Comentário :" at bounding box center [999, 522] width 512 height 134
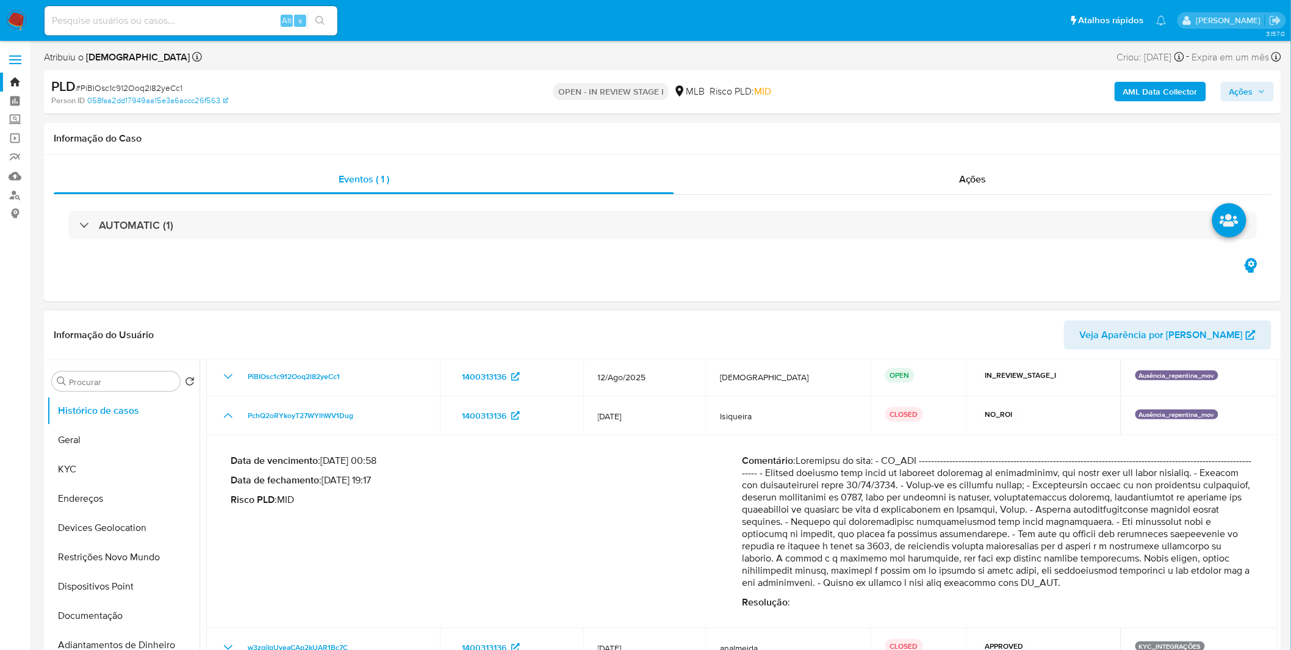
click at [916, 552] on p "Comentário :" at bounding box center [999, 522] width 512 height 134
drag, startPoint x: 941, startPoint y: 531, endPoint x: 1047, endPoint y: 551, distance: 108.0
click at [1038, 550] on p "Comentário :" at bounding box center [999, 522] width 512 height 134
click at [1047, 551] on p "Comentário :" at bounding box center [999, 522] width 512 height 134
drag, startPoint x: 793, startPoint y: 487, endPoint x: 911, endPoint y: 551, distance: 134.1
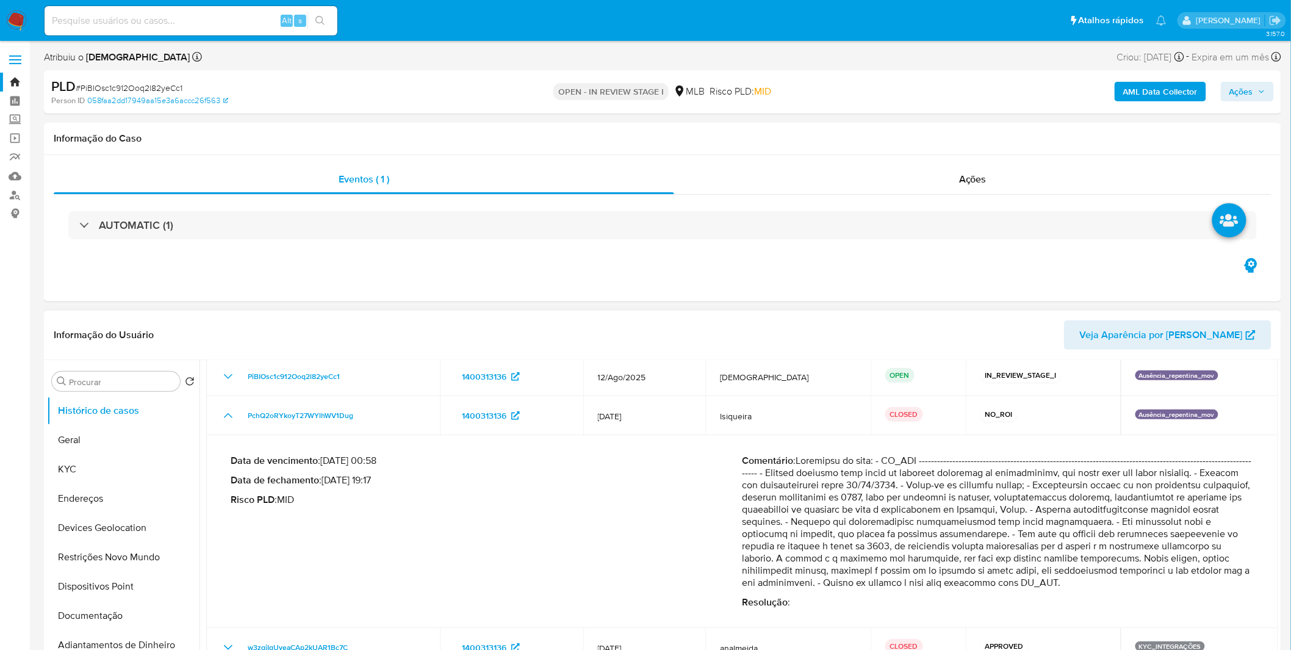
click at [911, 551] on p "Comentário :" at bounding box center [999, 522] width 512 height 134
click at [912, 551] on p "Comentário :" at bounding box center [999, 522] width 512 height 134
drag, startPoint x: 784, startPoint y: 516, endPoint x: 876, endPoint y: 526, distance: 92.1
click at [874, 526] on p "Comentário :" at bounding box center [999, 522] width 512 height 134
click at [876, 527] on p "Comentário :" at bounding box center [999, 522] width 512 height 134
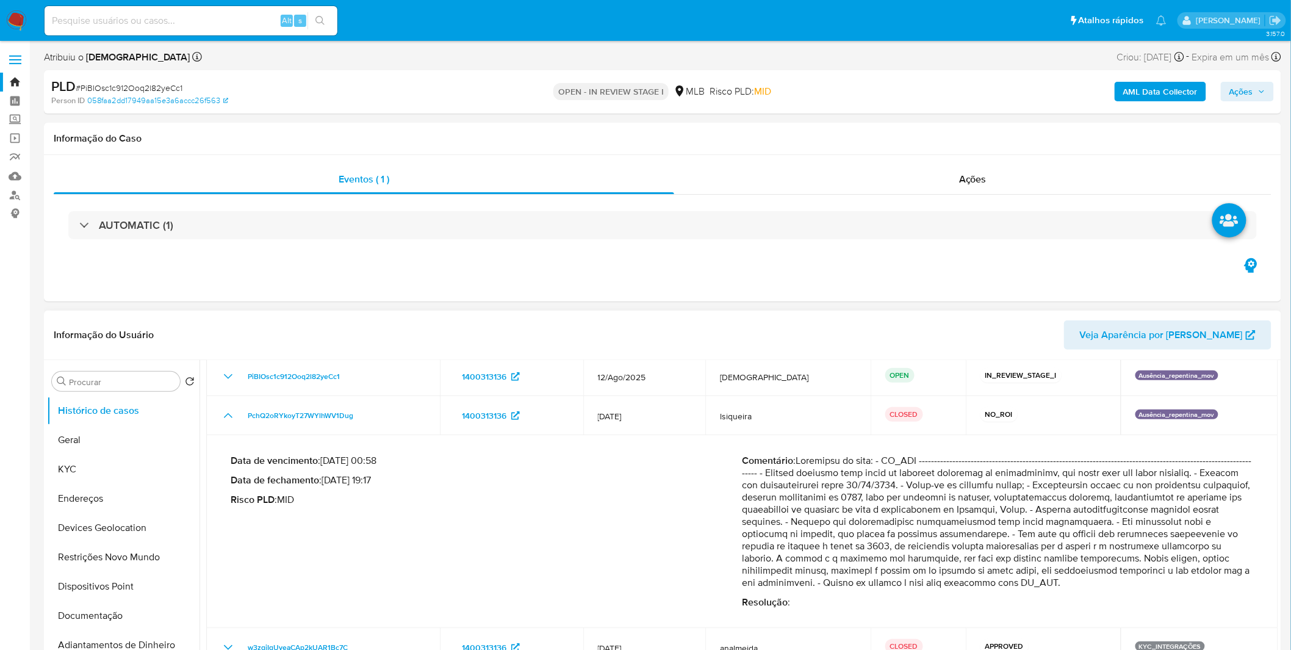
click at [876, 527] on p "Comentário :" at bounding box center [999, 522] width 512 height 134
click at [877, 537] on p "Comentário :" at bounding box center [999, 522] width 512 height 134
click at [879, 537] on p "Comentário :" at bounding box center [999, 522] width 512 height 134
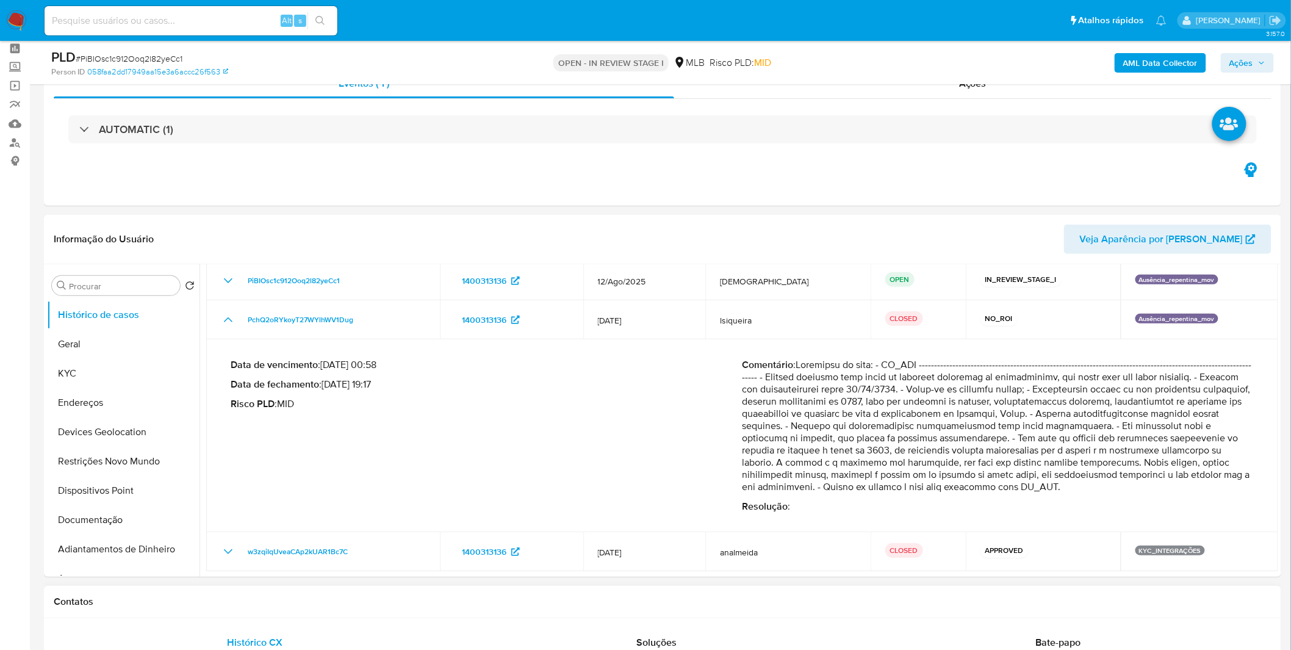
scroll to position [203, 0]
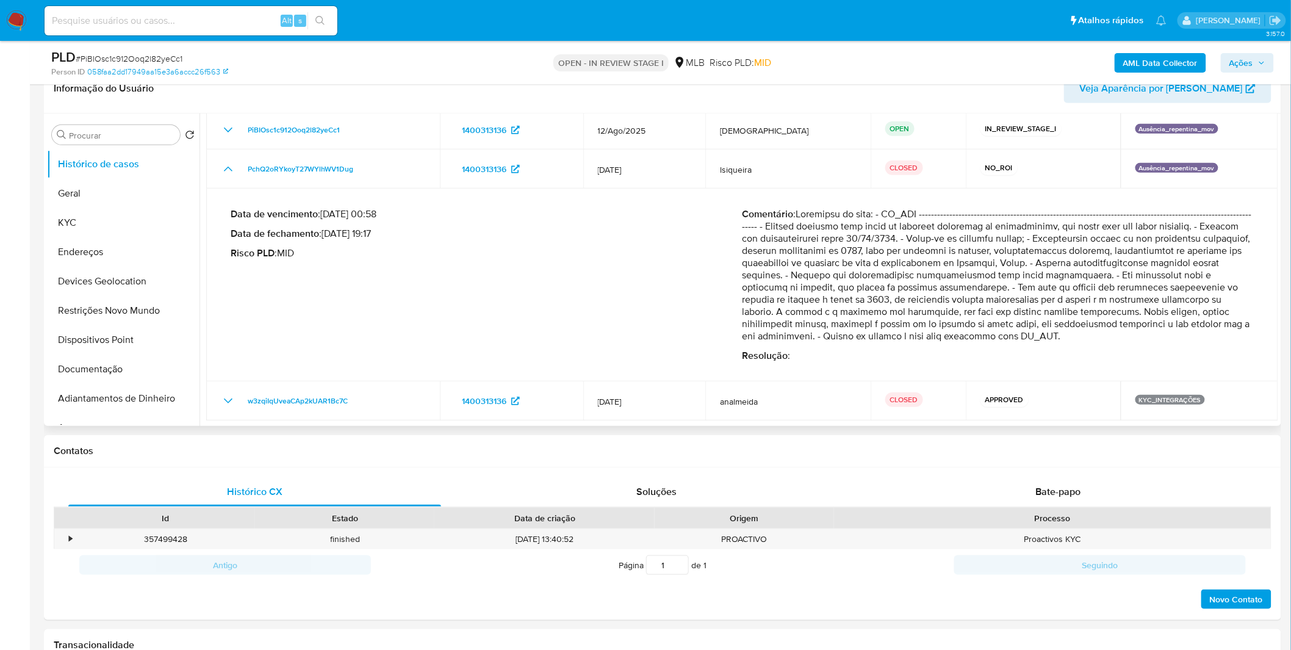
drag, startPoint x: 1193, startPoint y: 343, endPoint x: 1023, endPoint y: 320, distance: 171.7
click at [1023, 320] on div "Comentário : Resolução :" at bounding box center [999, 285] width 512 height 154
click at [1023, 320] on p "Comentário :" at bounding box center [999, 275] width 512 height 134
drag, startPoint x: 947, startPoint y: 289, endPoint x: 1103, endPoint y: 310, distance: 157.1
click at [1103, 310] on p "Comentário :" at bounding box center [999, 275] width 512 height 134
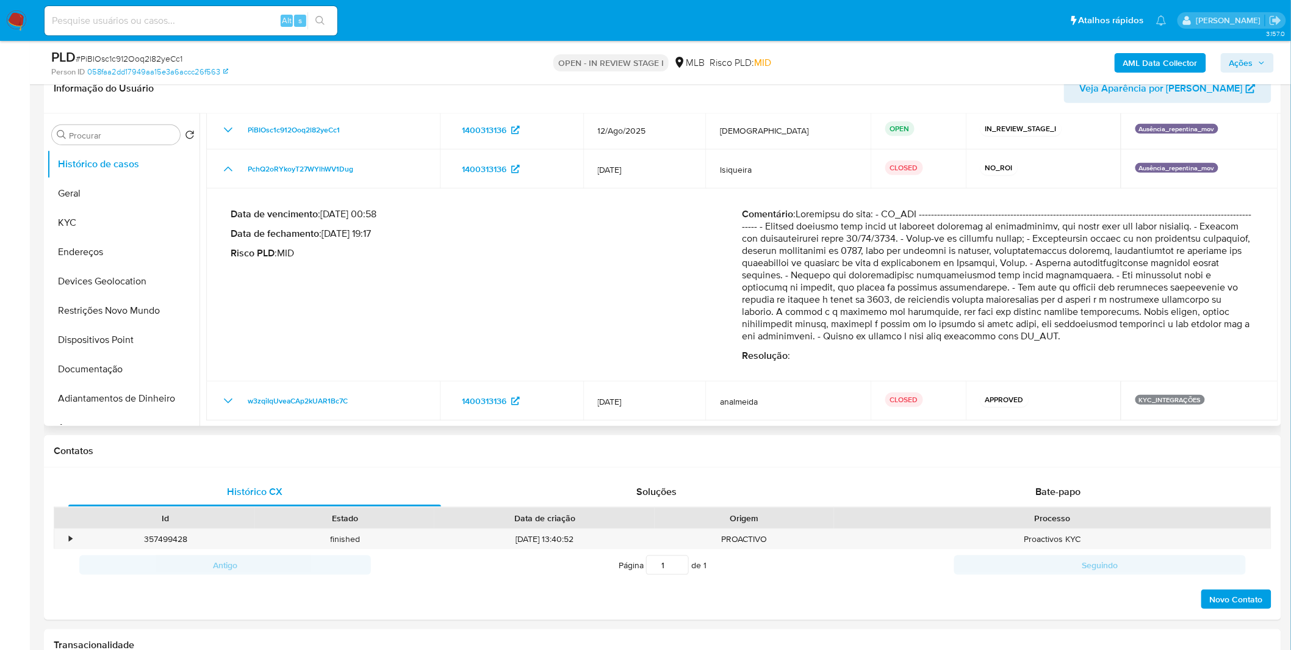
click at [1103, 310] on p "Comentário :" at bounding box center [999, 275] width 512 height 134
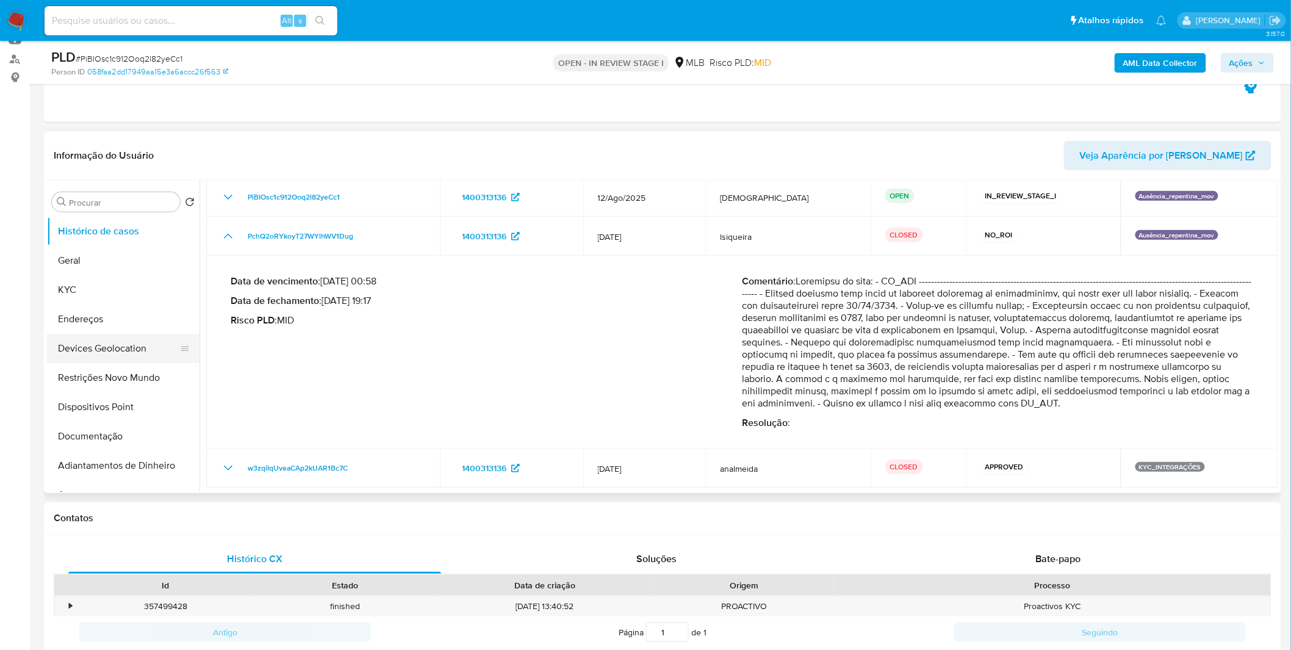
scroll to position [135, 0]
click at [136, 306] on button "Endereços" at bounding box center [118, 319] width 143 height 29
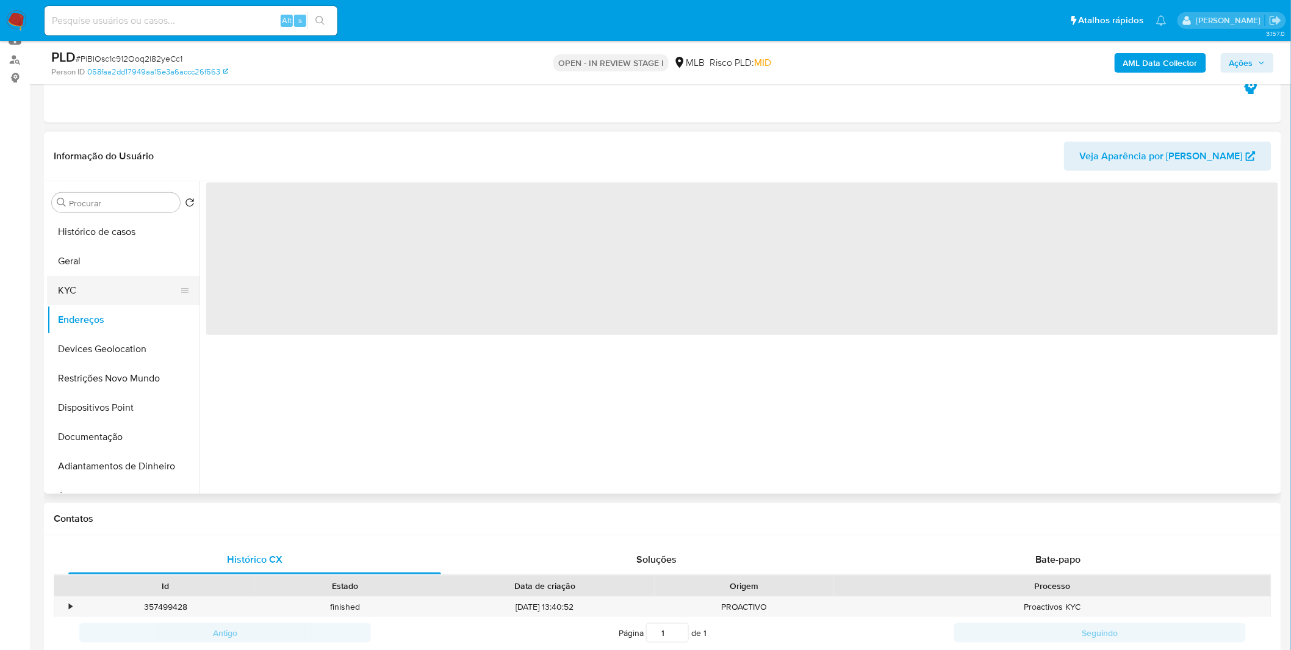
click at [125, 283] on button "KYC" at bounding box center [118, 290] width 143 height 29
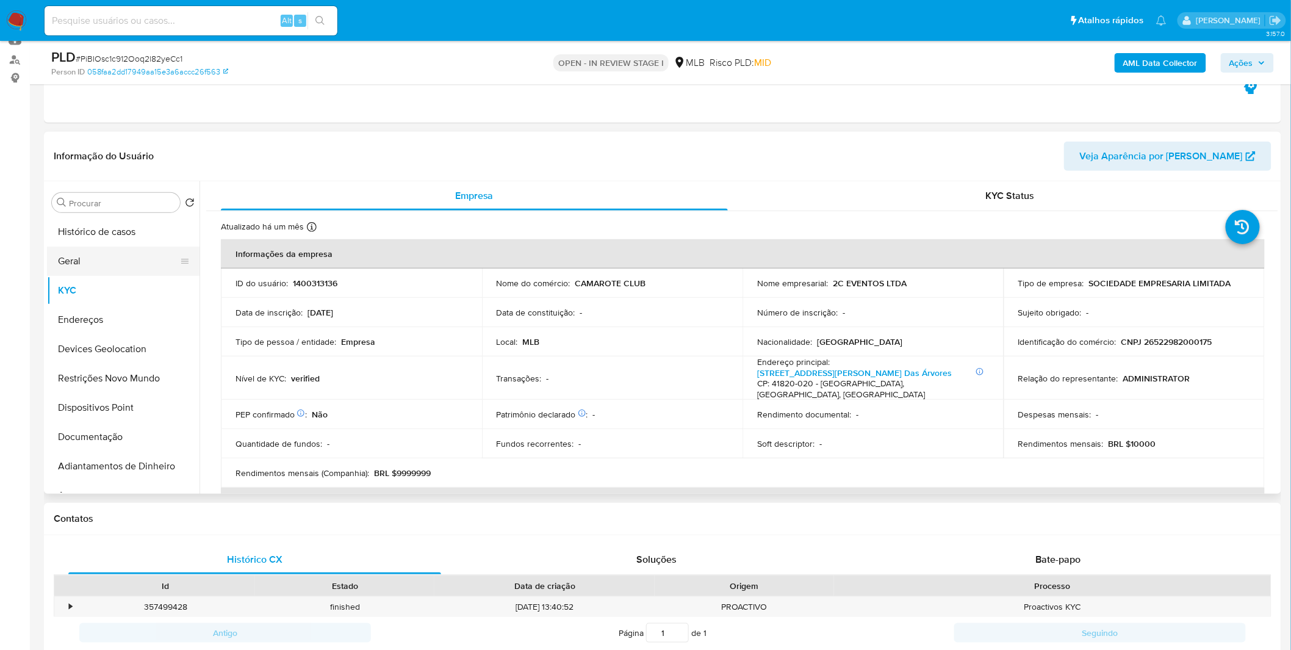
click at [108, 247] on button "Geral" at bounding box center [118, 261] width 143 height 29
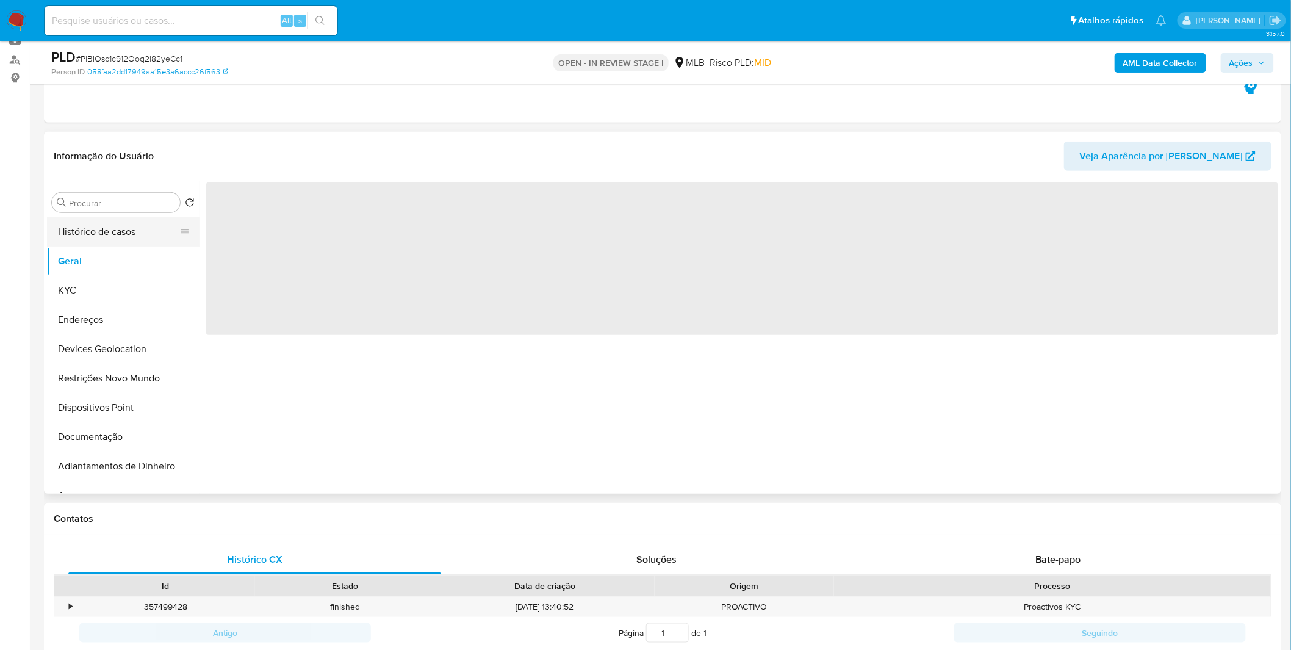
click at [108, 235] on button "Histórico de casos" at bounding box center [118, 231] width 143 height 29
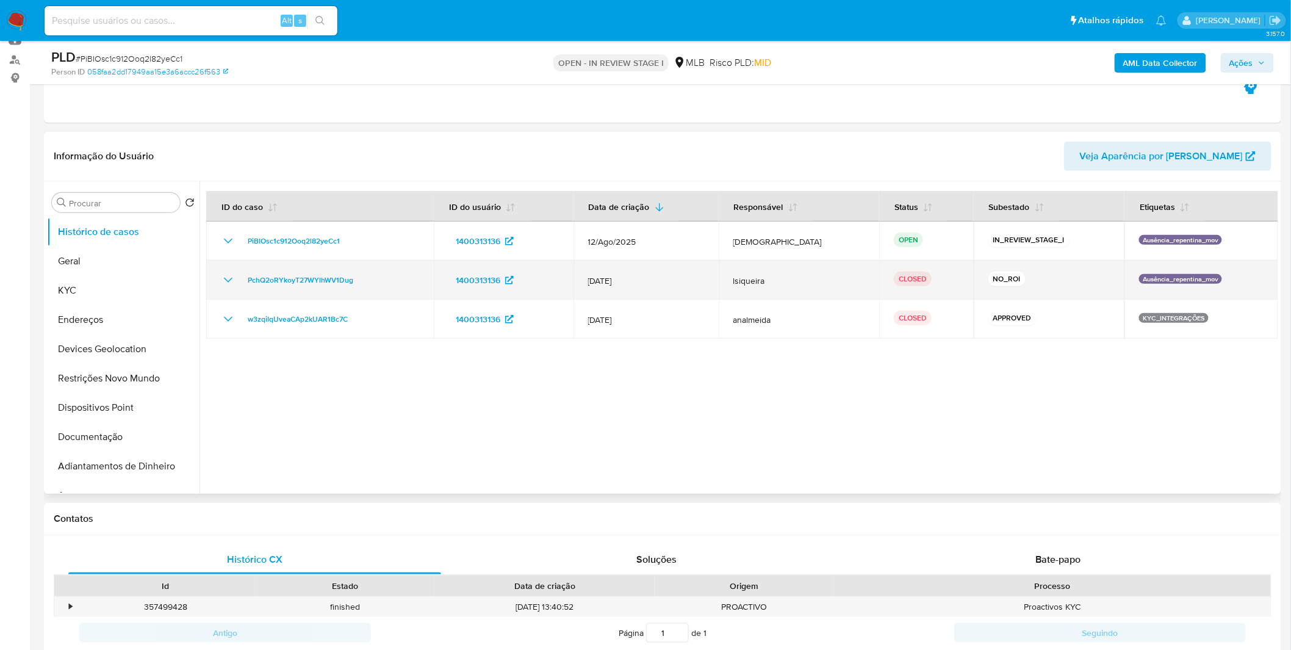
click at [227, 273] on icon "Mostrar/Ocultar" at bounding box center [228, 280] width 15 height 15
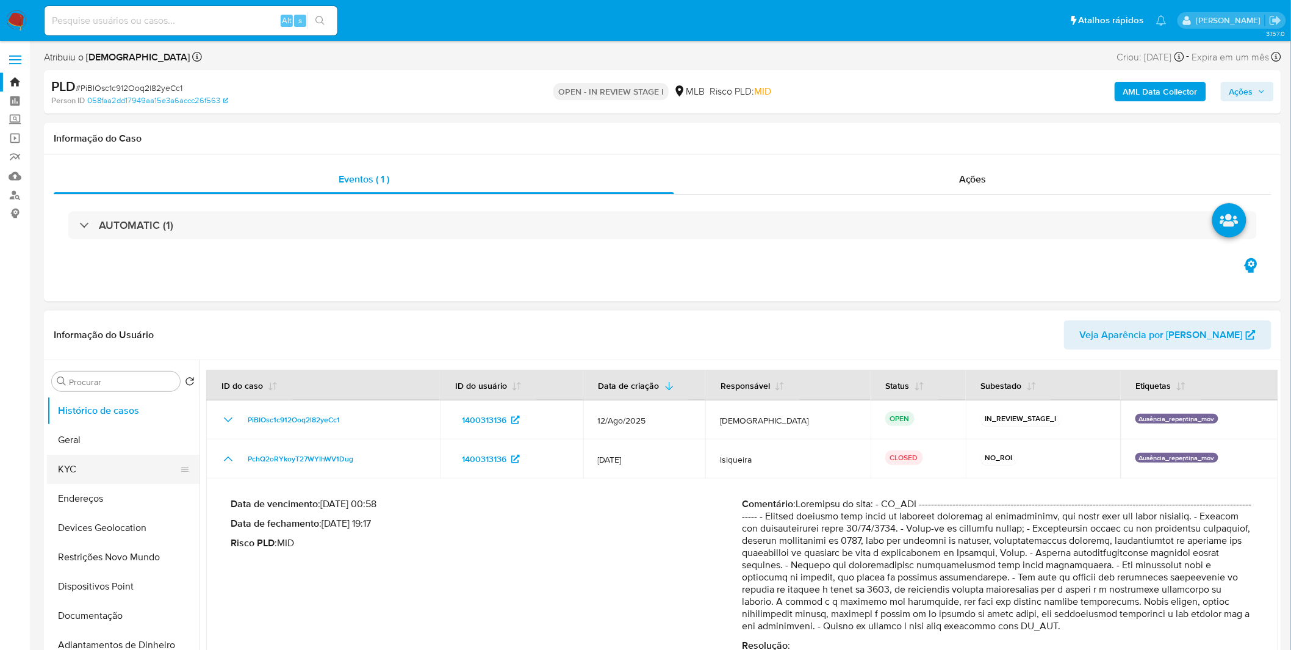
click at [138, 476] on button "KYC" at bounding box center [118, 469] width 143 height 29
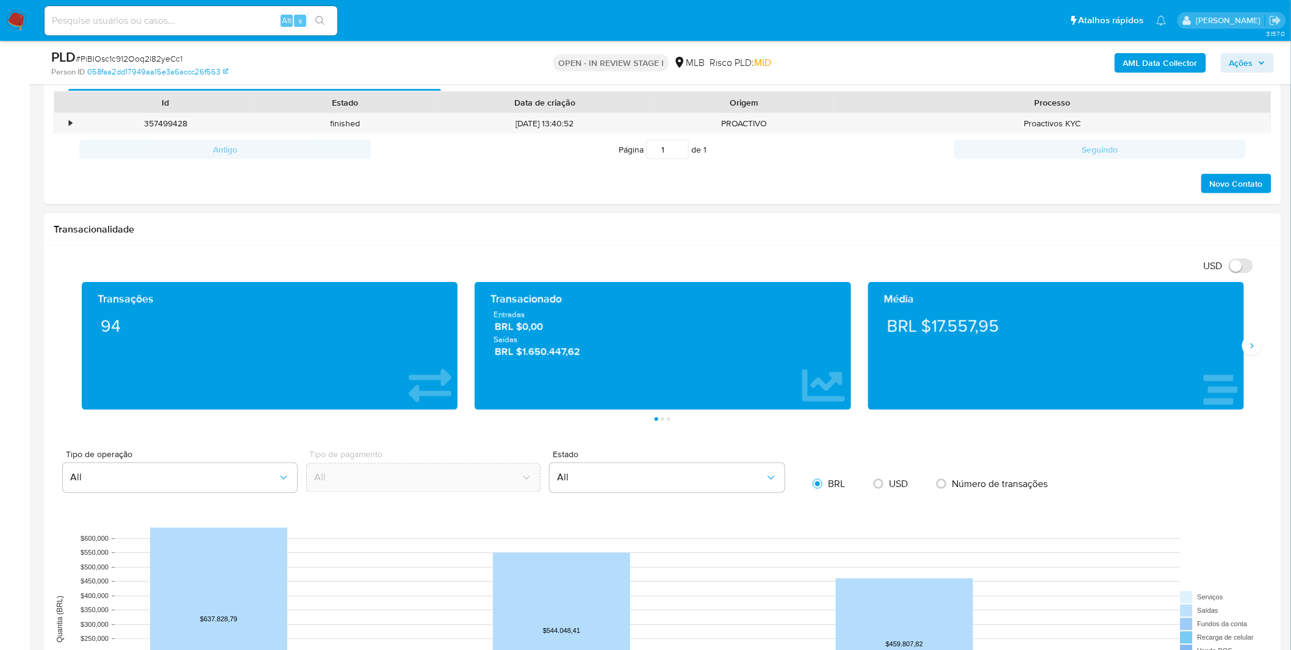
scroll to position [474, 0]
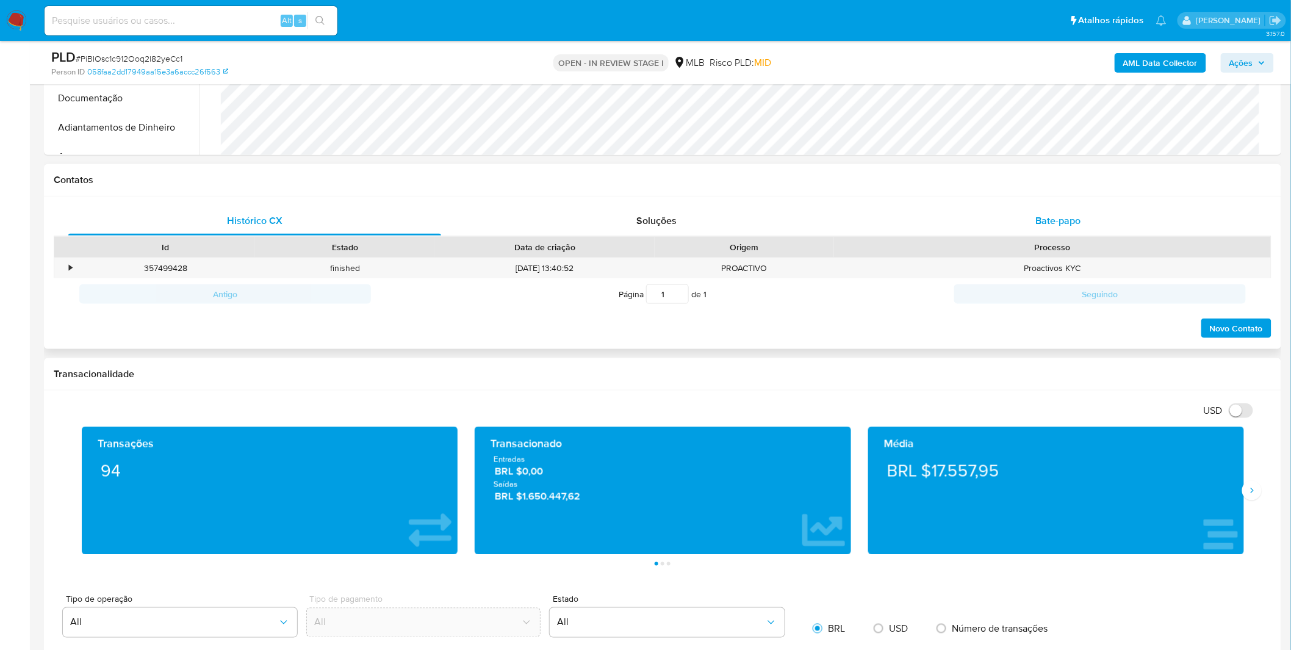
click at [1054, 230] on div "Bate-papo" at bounding box center [1058, 220] width 373 height 29
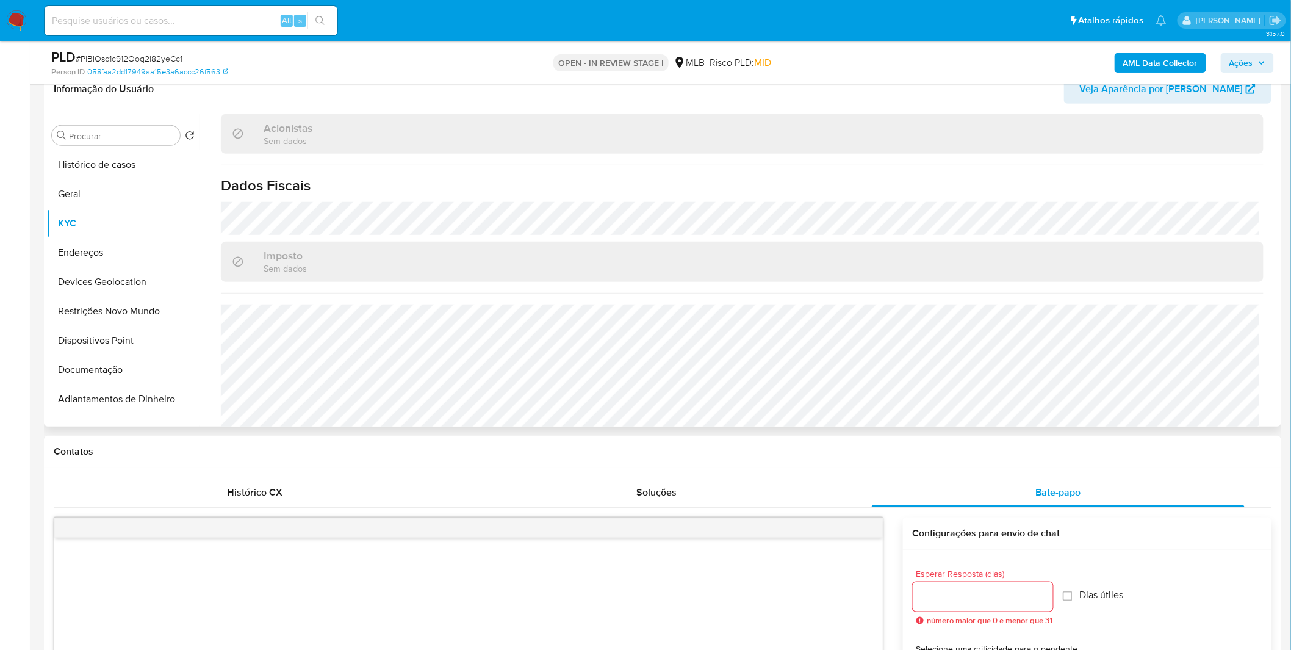
scroll to position [135, 0]
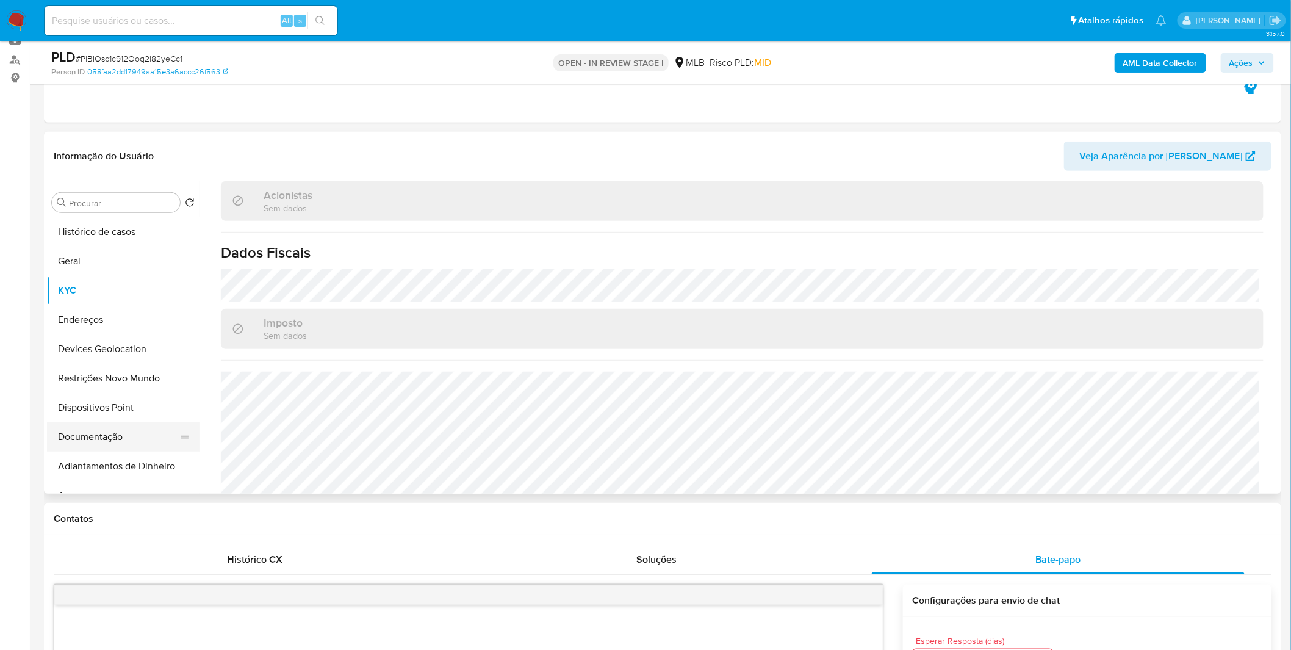
click at [94, 433] on button "Documentação" at bounding box center [118, 436] width 143 height 29
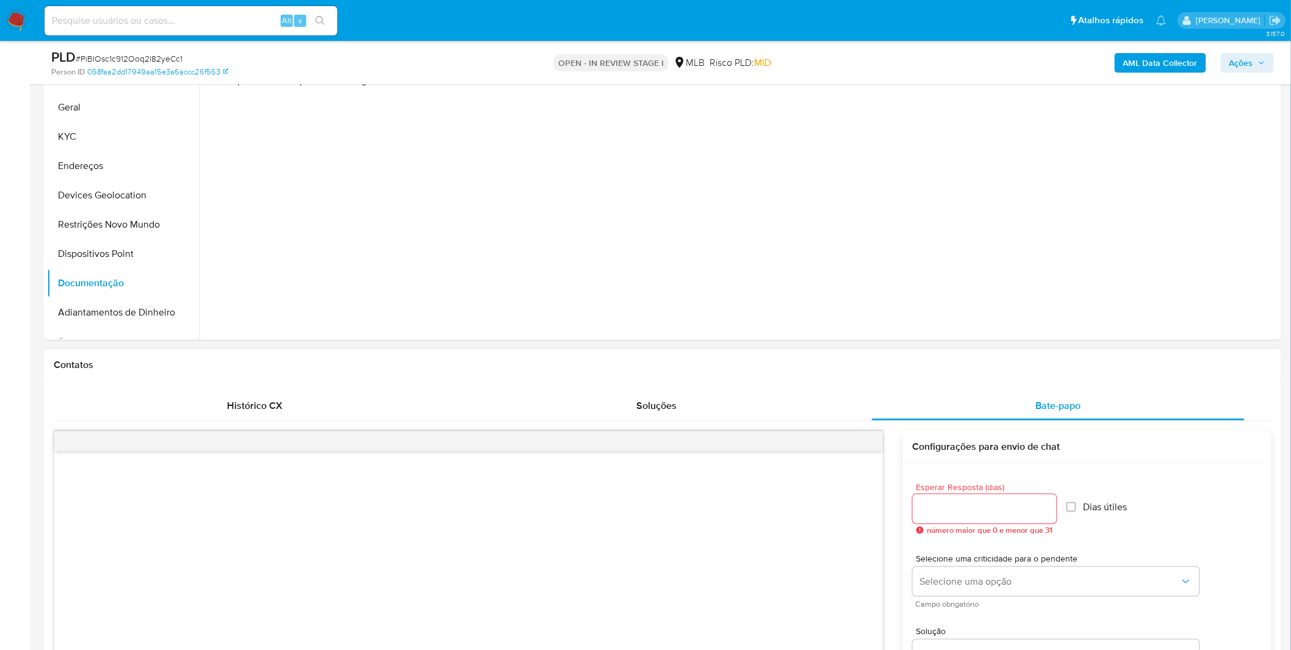
scroll to position [474, 0]
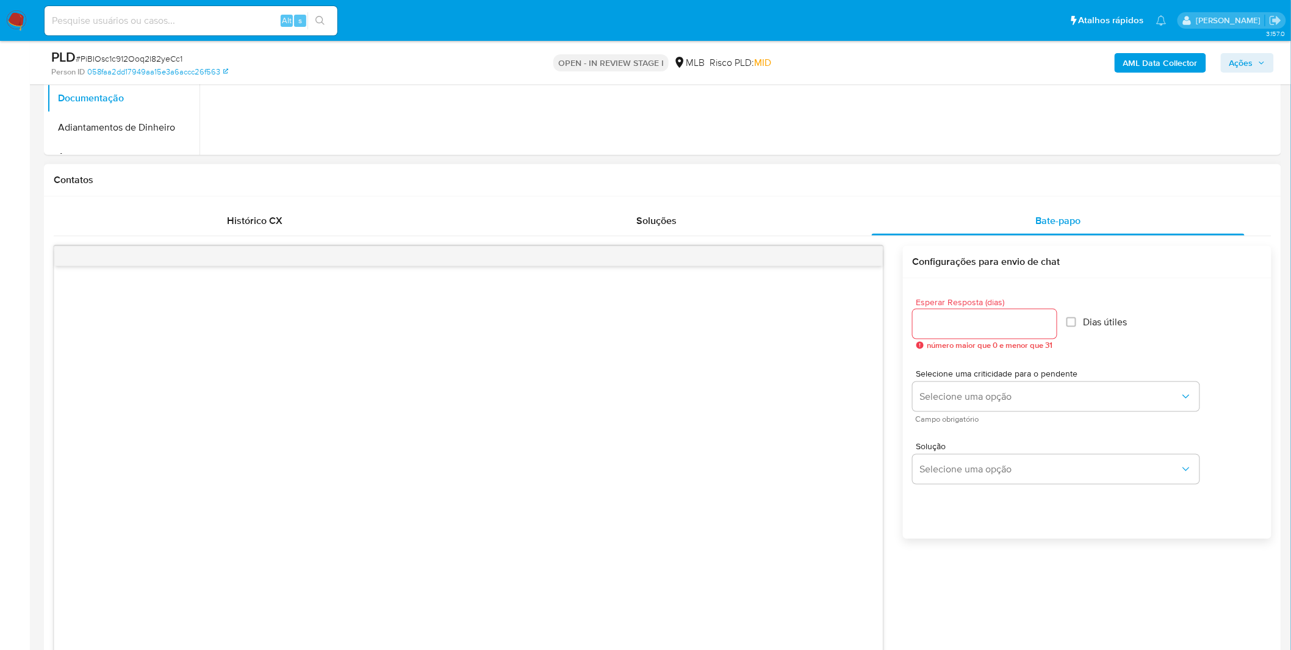
click at [998, 328] on input "Esperar Resposta (dias)" at bounding box center [985, 324] width 144 height 16
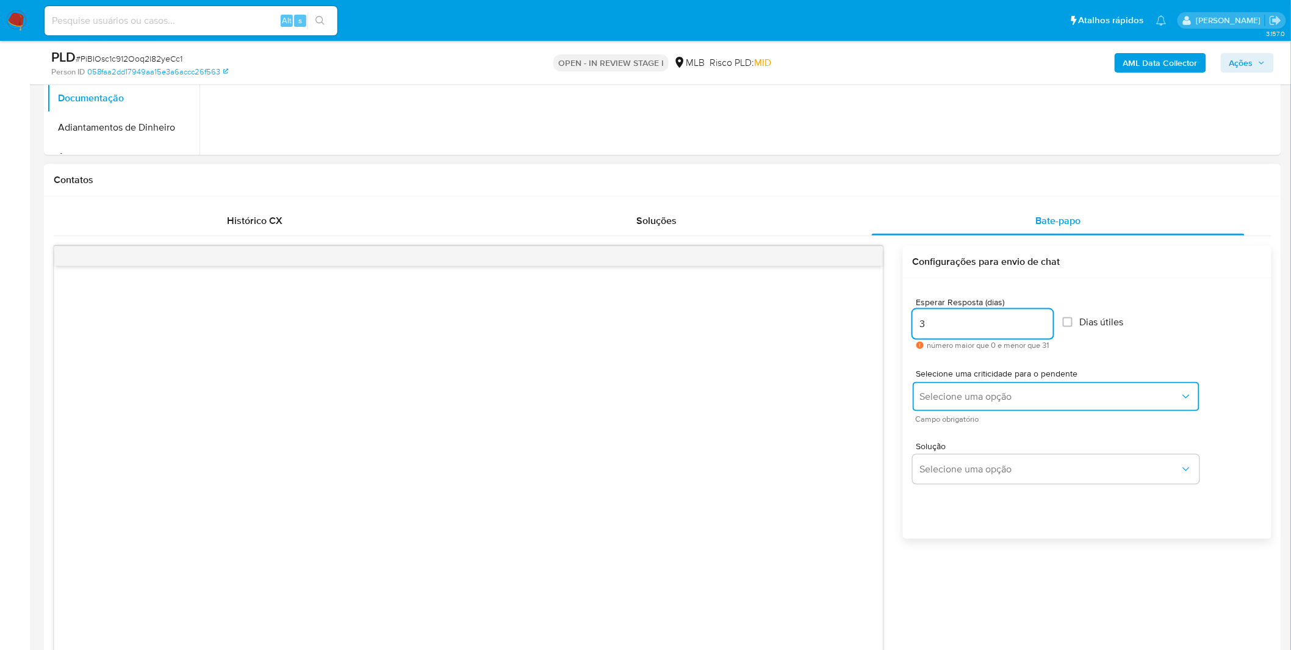
click at [997, 405] on button "Selecione uma opção" at bounding box center [1056, 396] width 287 height 29
click at [997, 405] on div "Selecione uma opção" at bounding box center [1056, 396] width 287 height 29
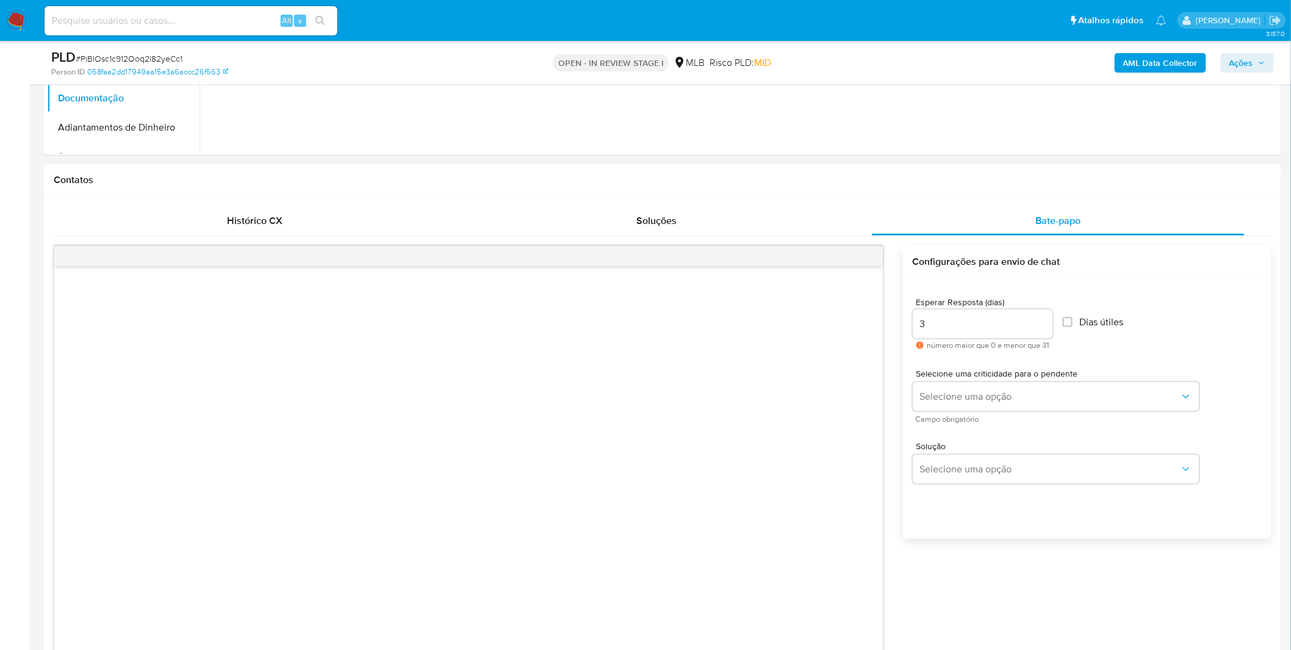
click at [979, 332] on div "3" at bounding box center [983, 323] width 140 height 29
drag, startPoint x: 968, startPoint y: 325, endPoint x: 901, endPoint y: 326, distance: 67.1
click at [901, 326] on div "common.send Configurações para envio de chat Esperar Resposta (dias) 3 número m…" at bounding box center [663, 519] width 1218 height 547
type input "4"
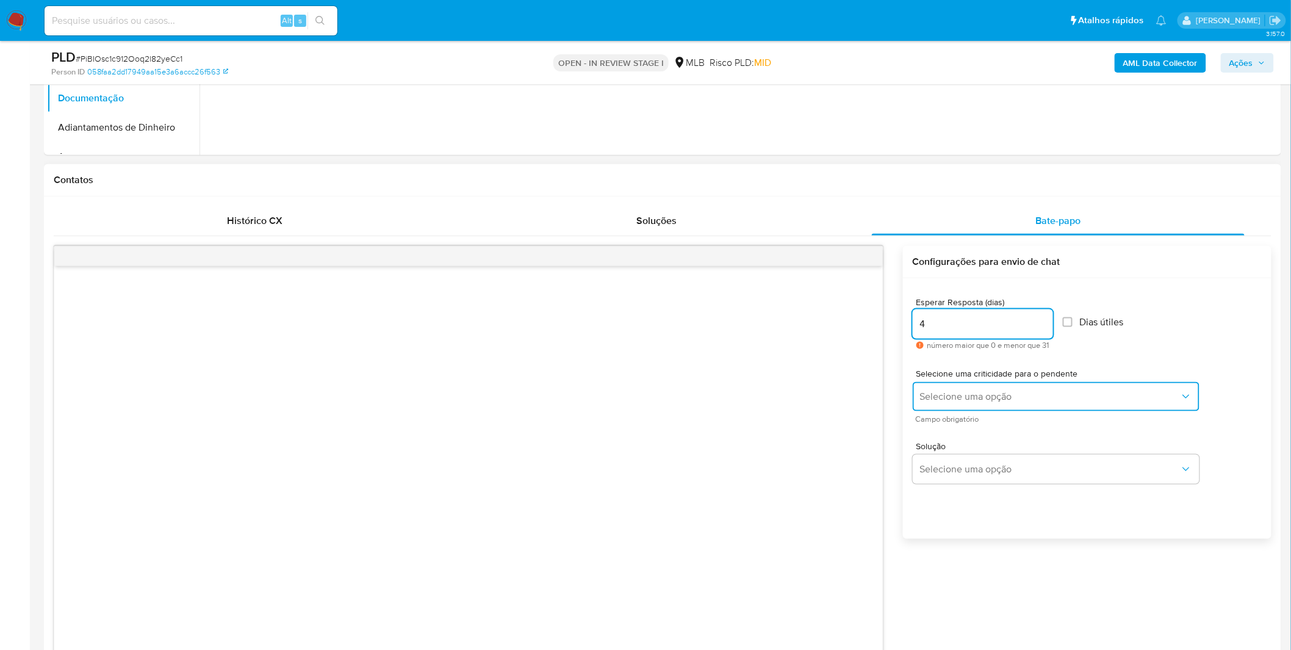
click at [969, 387] on button "Selecione uma opção" at bounding box center [1056, 396] width 287 height 29
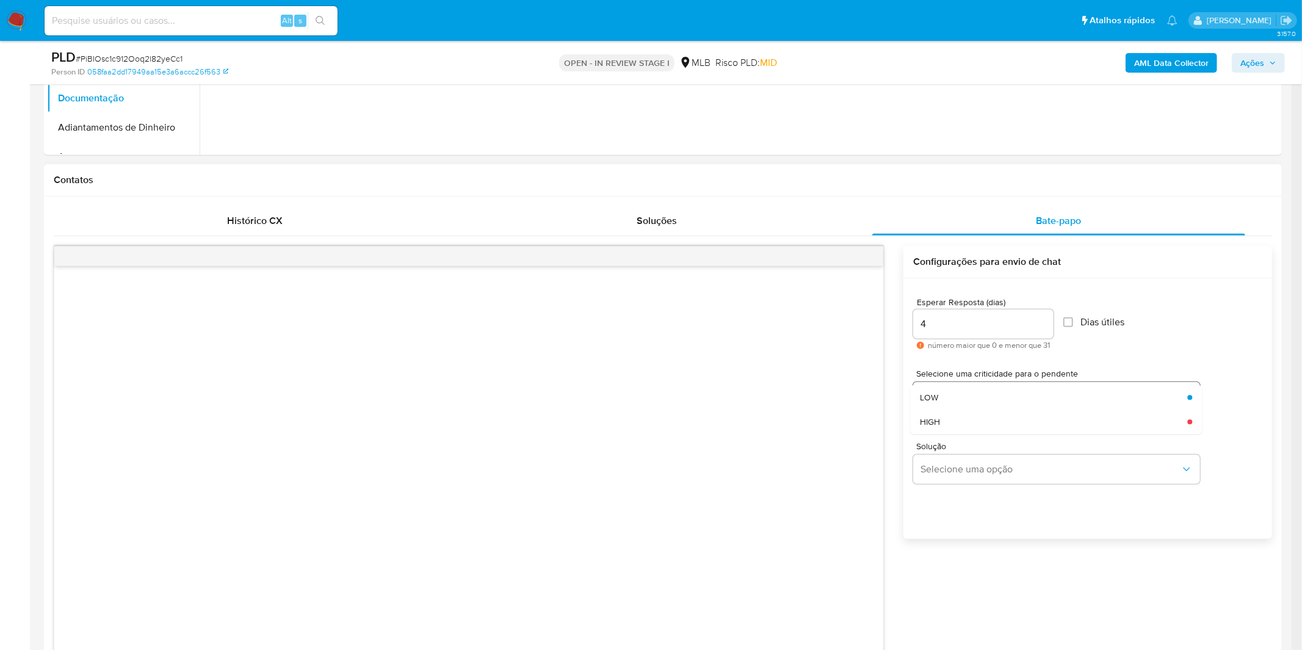
click at [975, 404] on div "LOW" at bounding box center [1050, 397] width 260 height 24
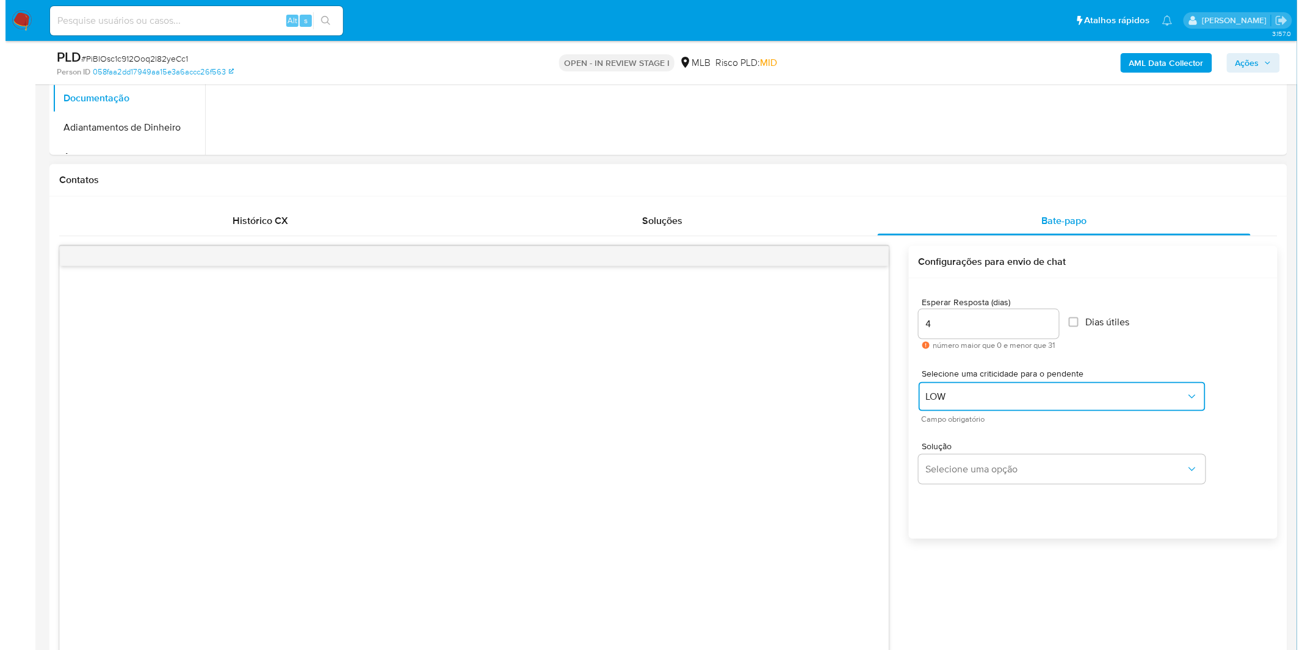
scroll to position [542, 0]
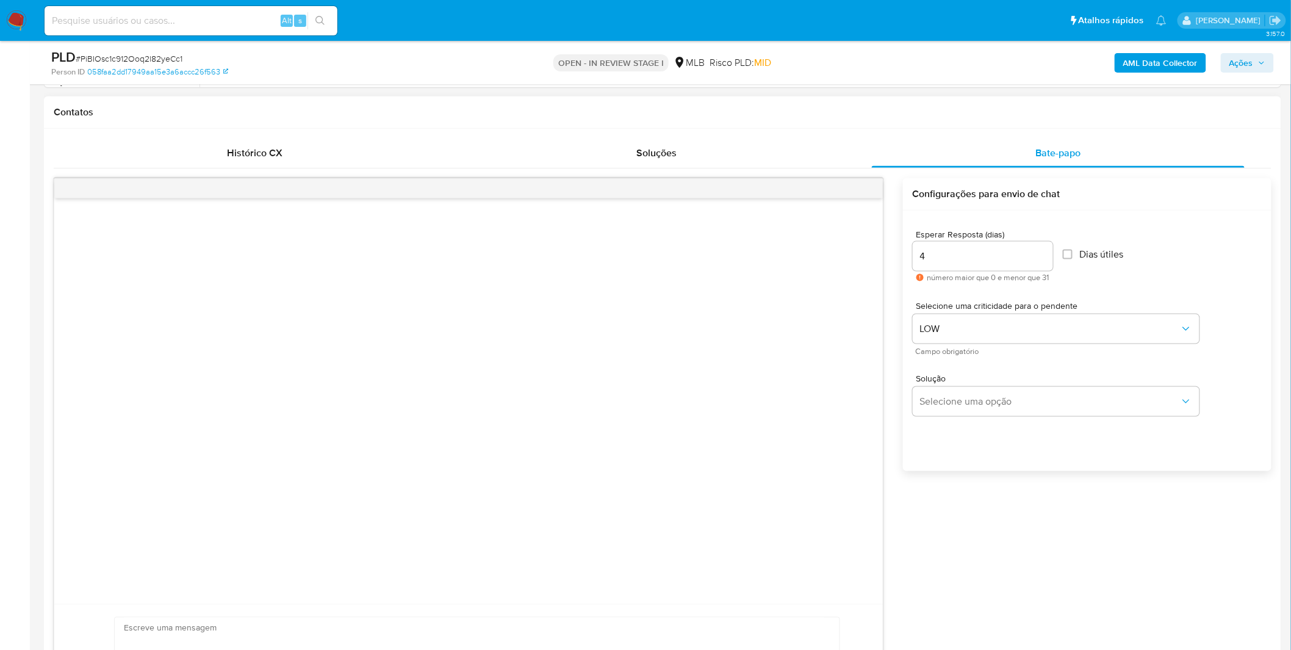
click at [967, 459] on div "Esperar Resposta (dias) 4 número maior que 0 e menor que 31 Dias útiles Selecio…" at bounding box center [1087, 357] width 369 height 293
click at [962, 401] on span "Selecione uma opção" at bounding box center [1050, 401] width 260 height 12
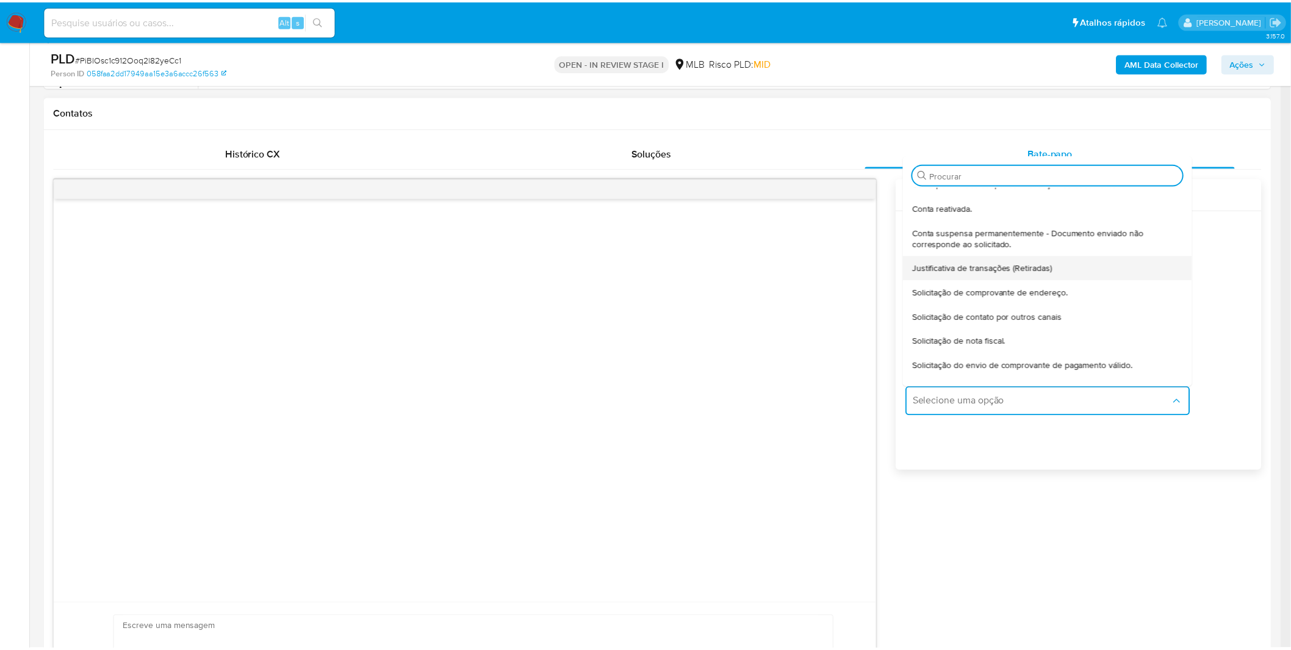
scroll to position [101, 0]
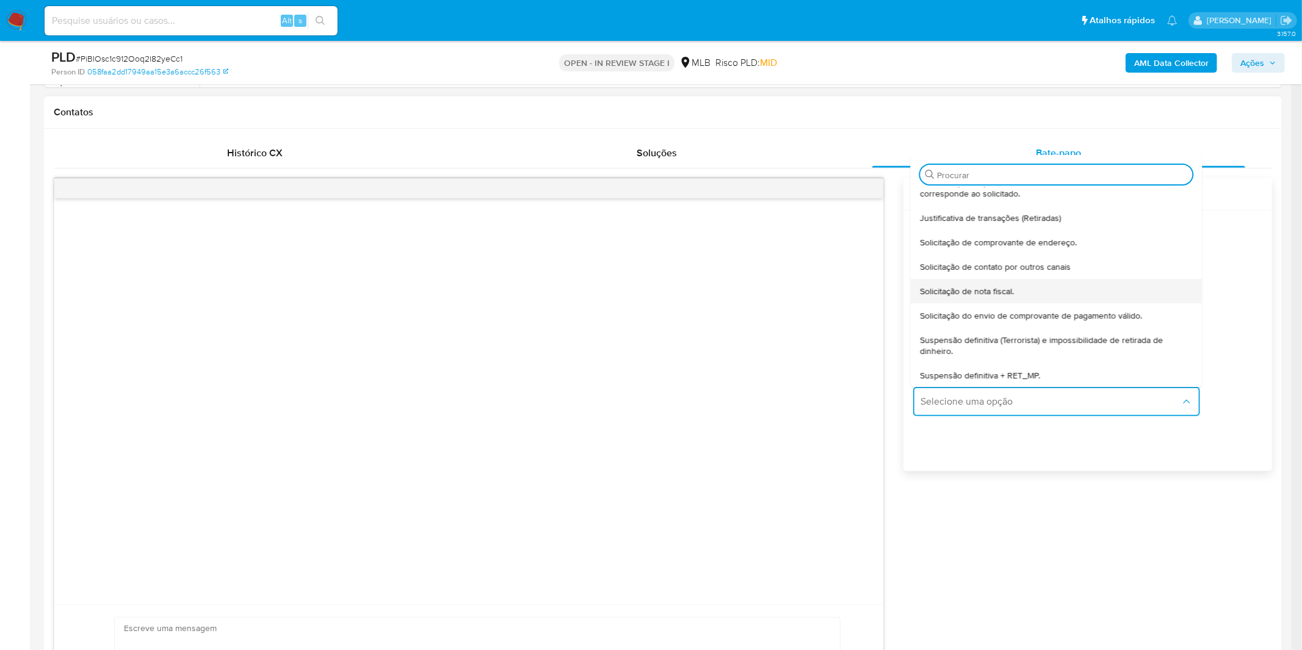
click at [995, 295] on span "Solicitação de nota fiscal." at bounding box center [967, 291] width 94 height 11
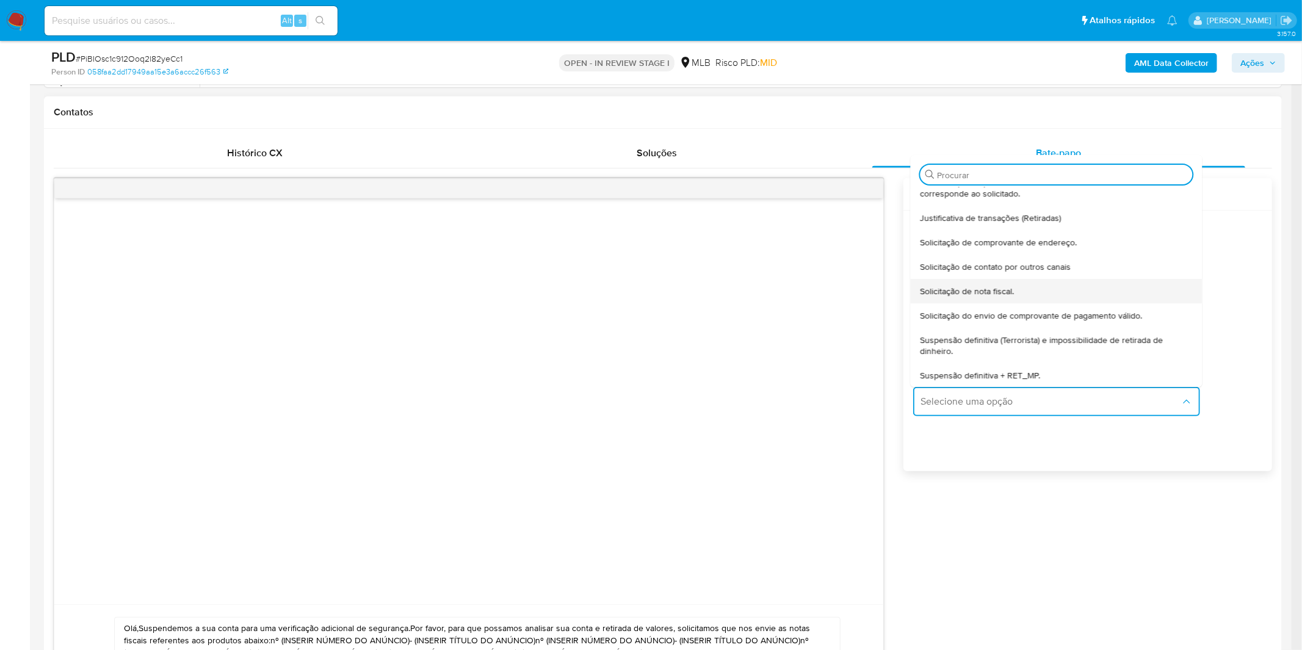
click at [995, 295] on div "Selecione uma criticidade para o pendente LOW Campo obrigatório" at bounding box center [1087, 328] width 349 height 73
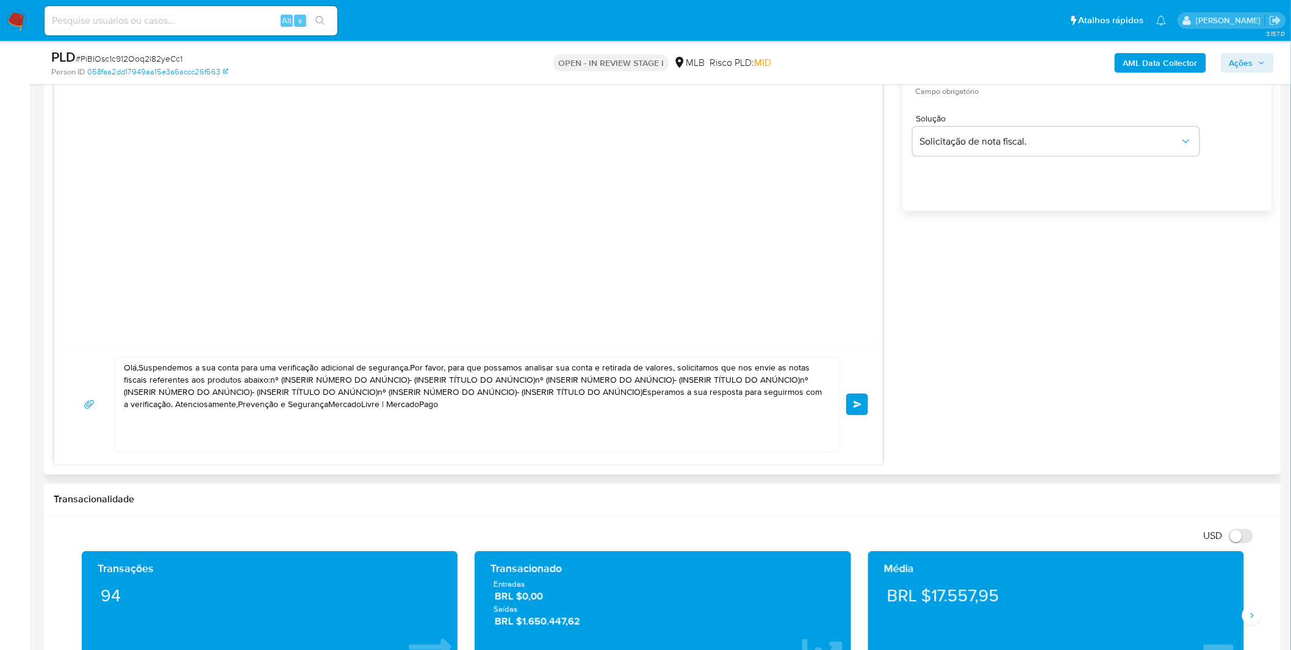
scroll to position [813, 0]
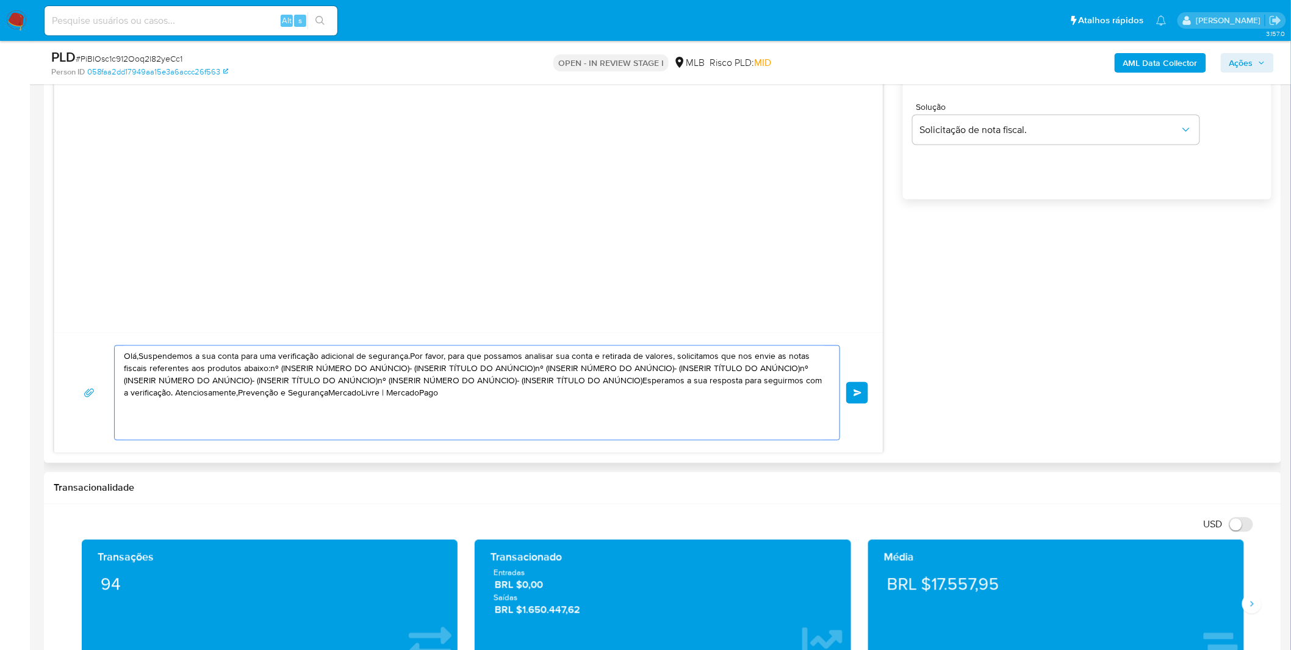
click at [513, 400] on textarea "Olá,Suspendemos a sua conta para uma verificação adicional de segurança.Por fav…" at bounding box center [474, 393] width 700 height 94
paste textarea "! Estamos realizando uma verificação adicional de segurança em contas de usuári…"
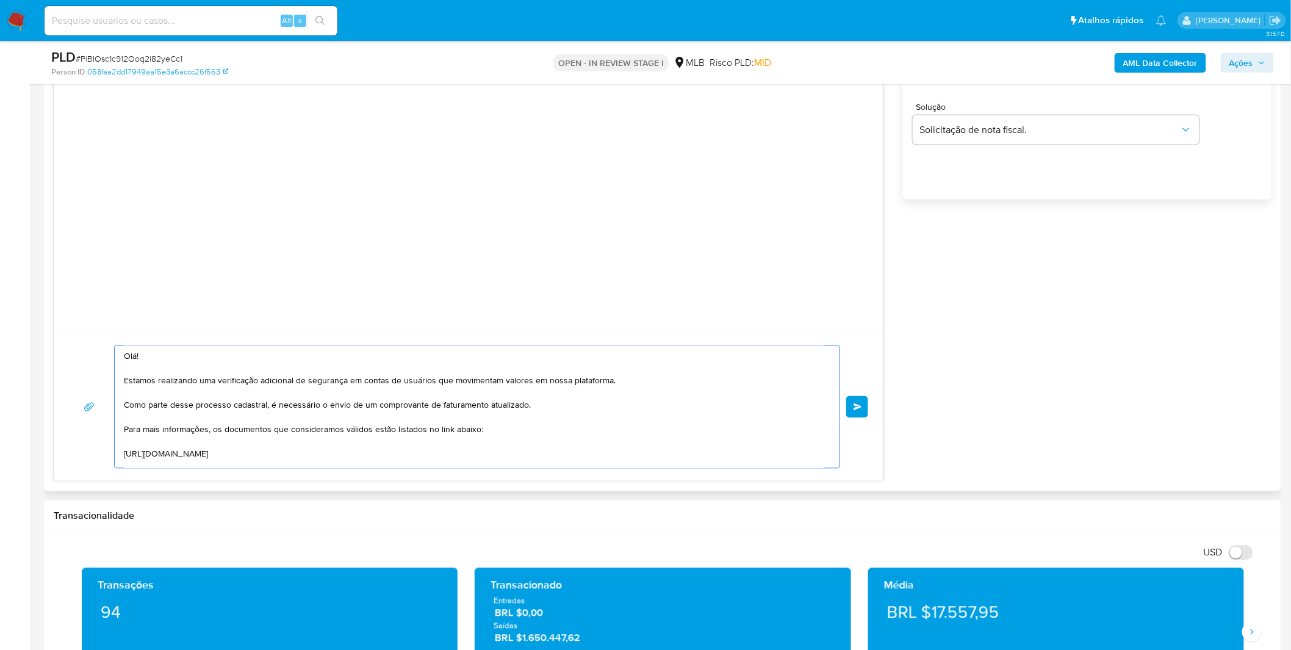
scroll to position [154, 0]
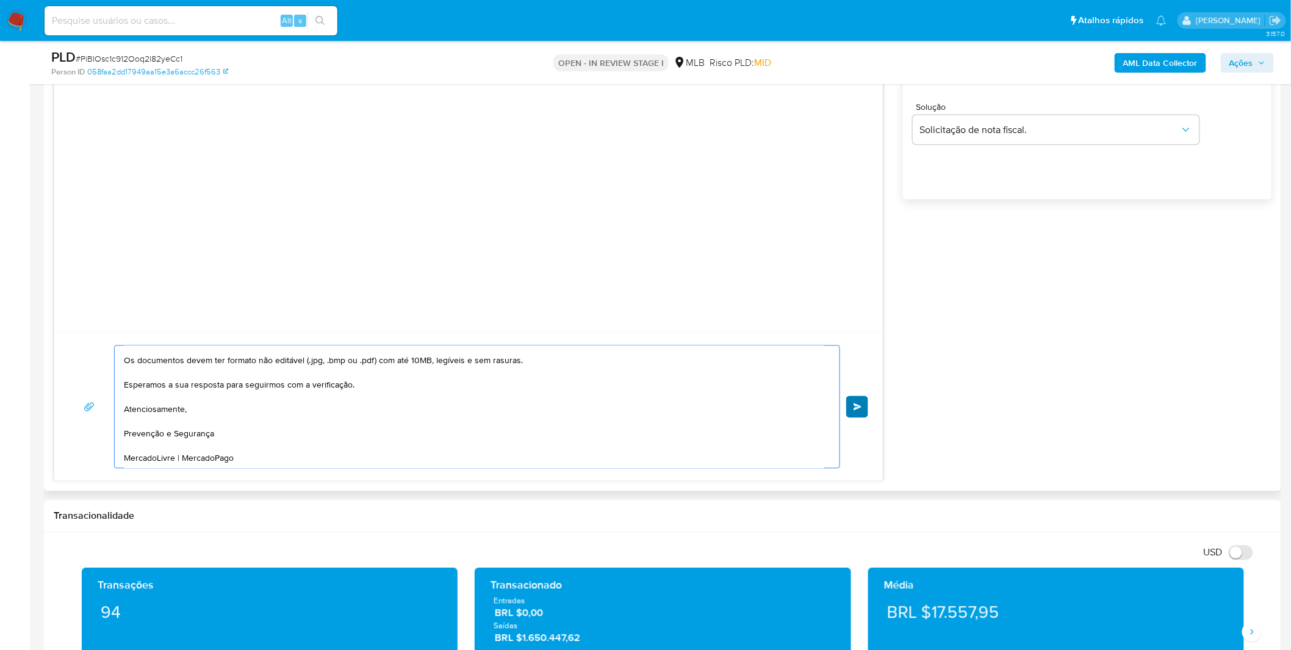
type textarea "Olá! Estamos realizando uma verificação adicional de segurança em contas de usu…"
click at [858, 412] on button "common.send" at bounding box center [857, 407] width 22 height 22
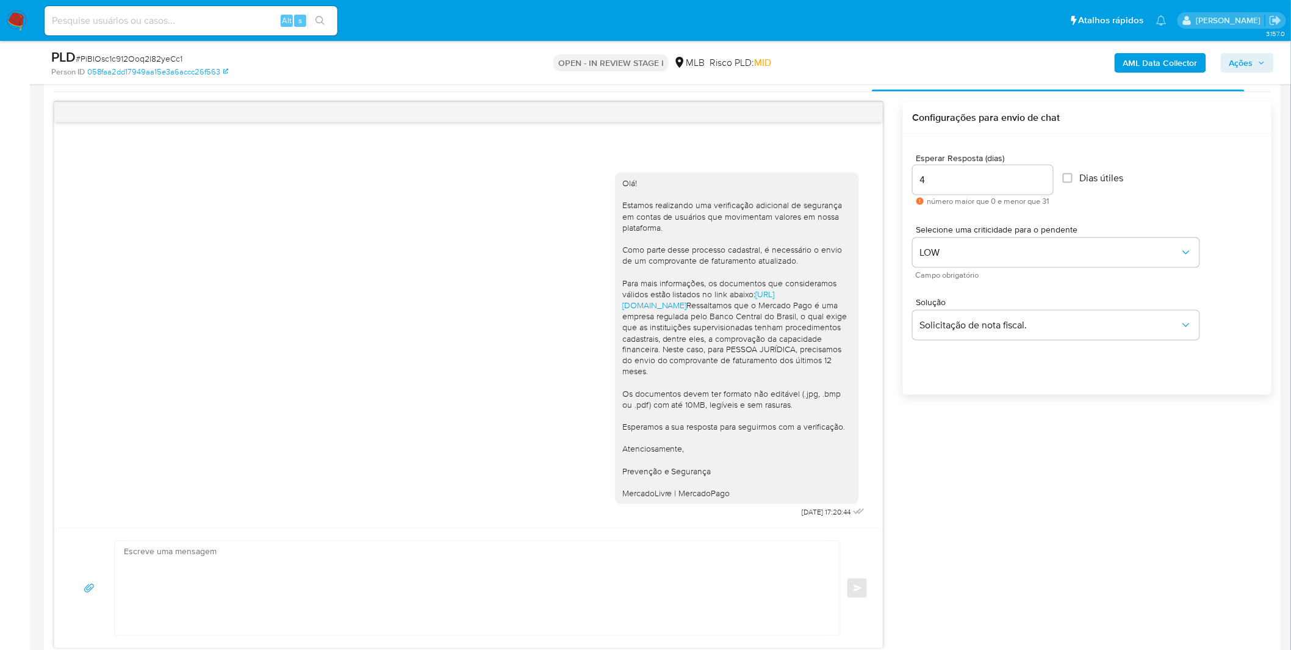
scroll to position [813, 0]
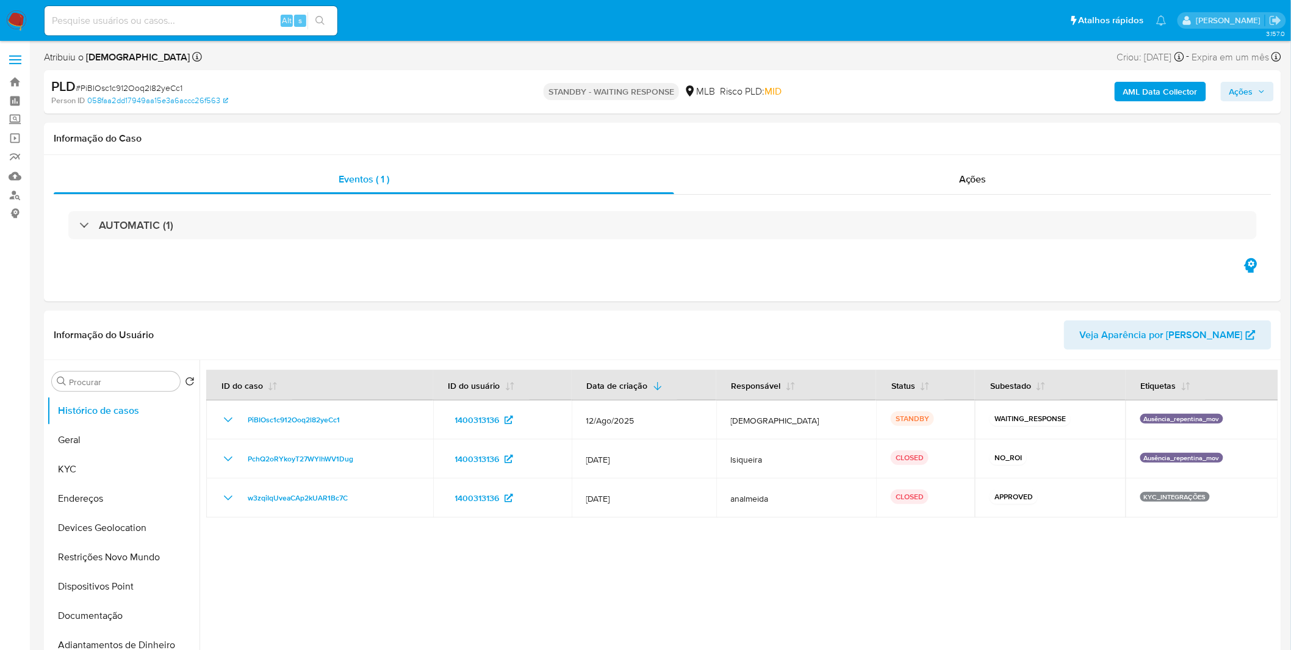
select select "10"
click at [109, 477] on button "KYC" at bounding box center [118, 469] width 143 height 29
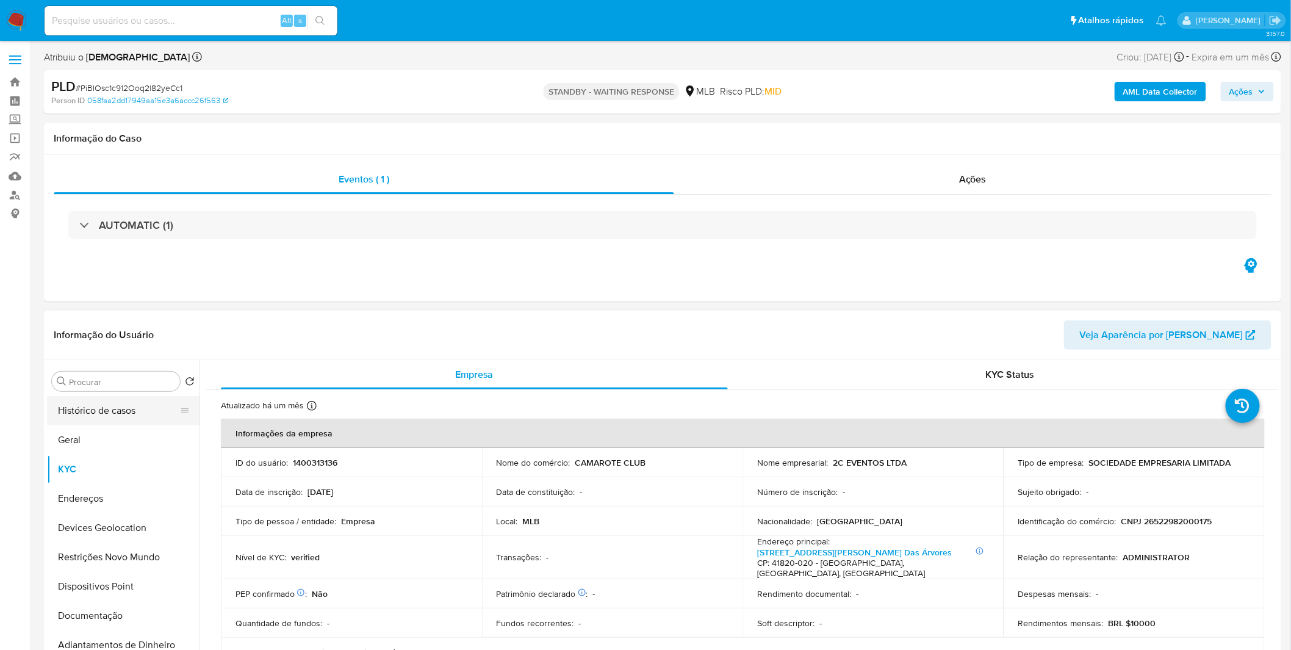
click at [112, 412] on button "Histórico de casos" at bounding box center [118, 410] width 143 height 29
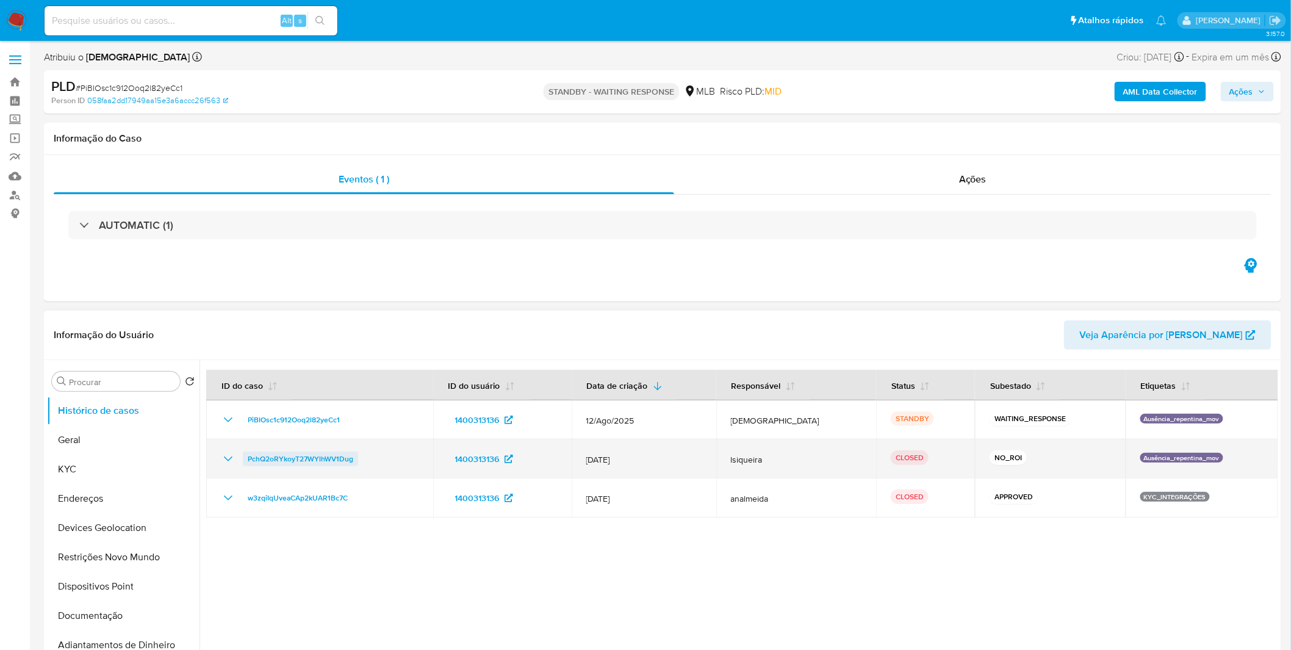
drag, startPoint x: 361, startPoint y: 463, endPoint x: 247, endPoint y: 459, distance: 114.1
click at [247, 459] on div "PchQ2oRYkoyT27WYlhWV1Dug" at bounding box center [320, 459] width 198 height 15
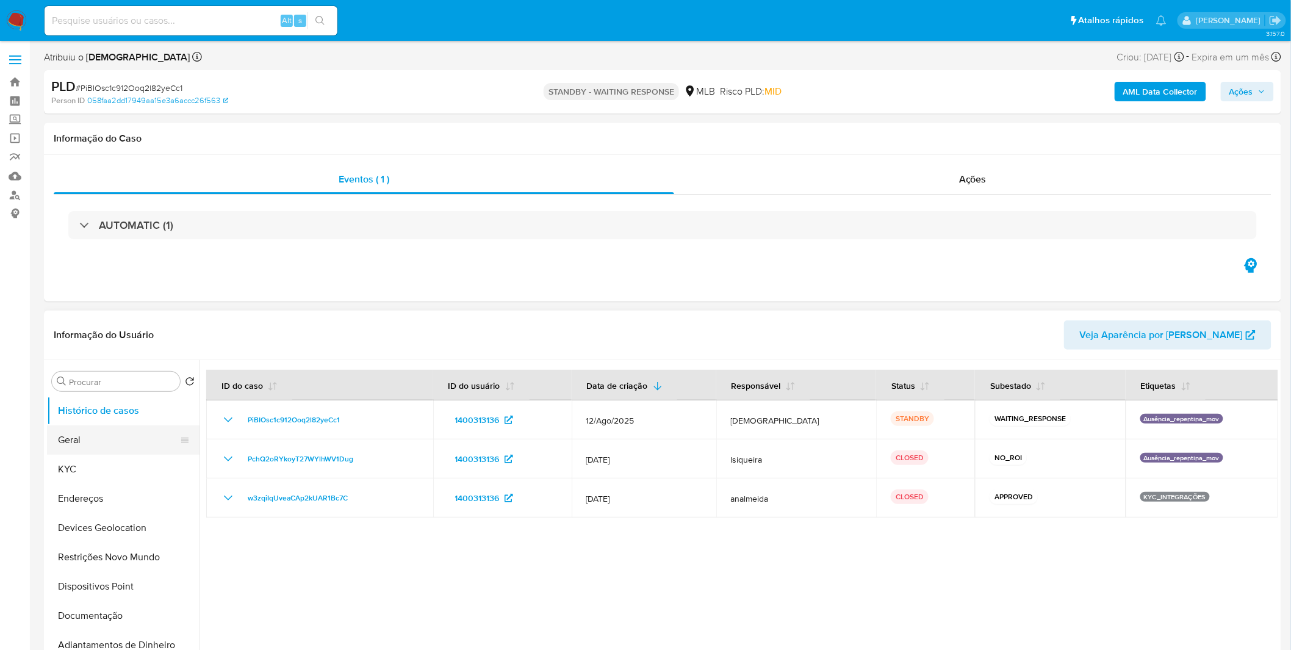
drag, startPoint x: 136, startPoint y: 427, endPoint x: 130, endPoint y: 430, distance: 6.8
click at [134, 428] on button "Geral" at bounding box center [118, 439] width 143 height 29
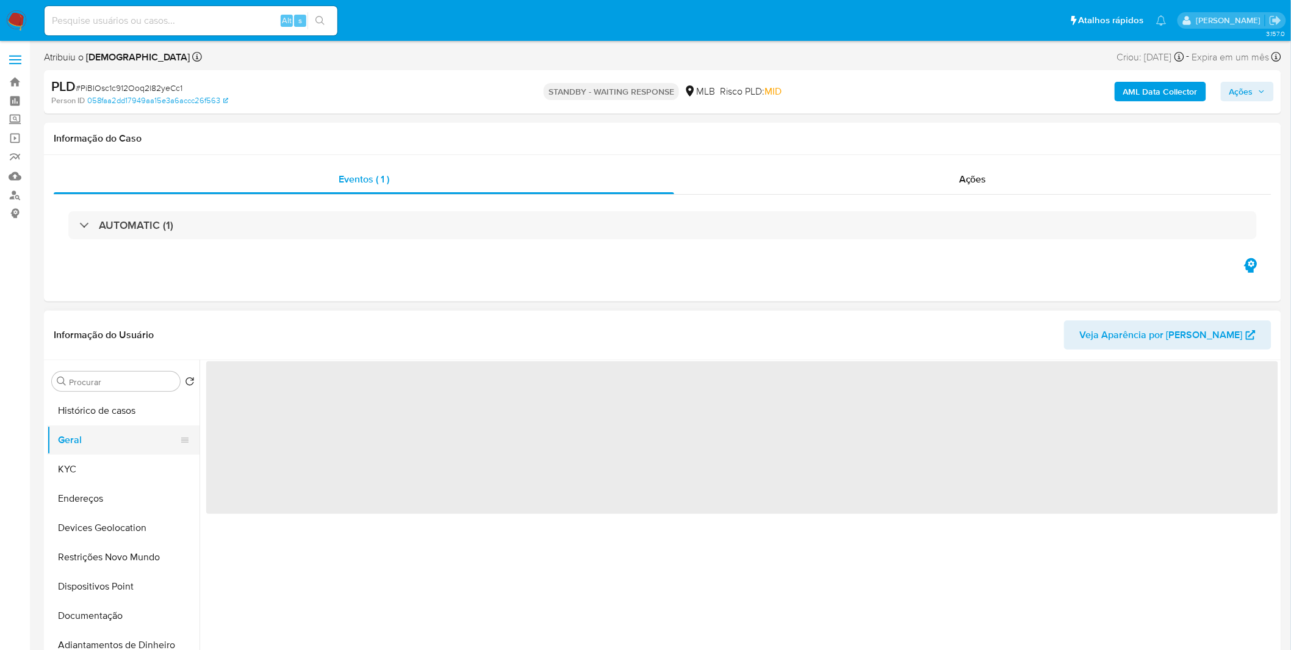
click at [129, 430] on button "Geral" at bounding box center [118, 439] width 143 height 29
click at [129, 431] on button "Geral" at bounding box center [118, 439] width 143 height 29
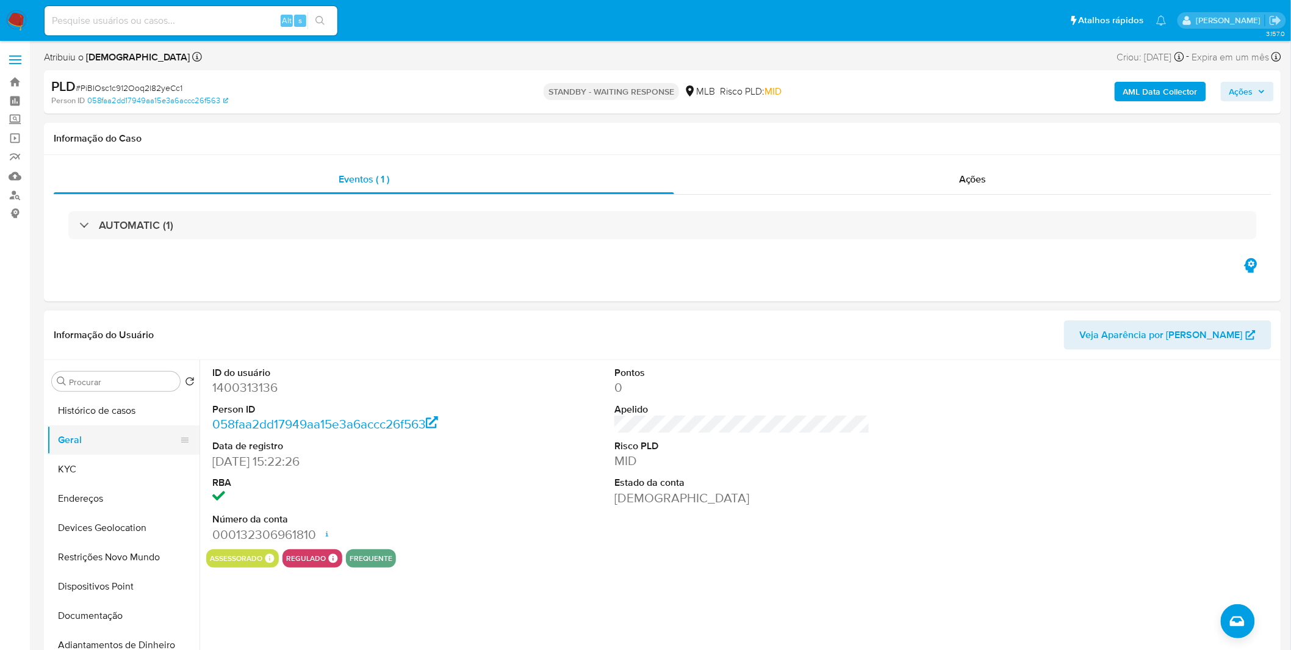
click at [114, 444] on button "Geral" at bounding box center [118, 439] width 143 height 29
click at [93, 481] on button "KYC" at bounding box center [118, 469] width 143 height 29
click at [95, 467] on button "KYC" at bounding box center [118, 469] width 143 height 29
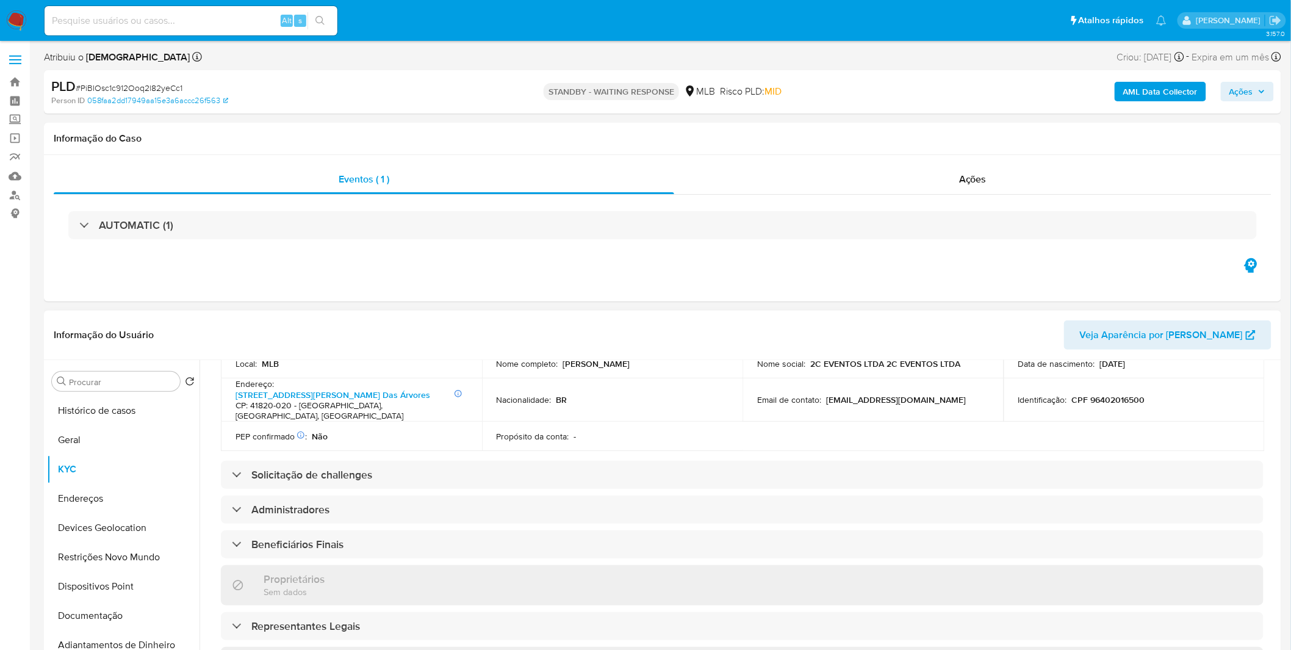
scroll to position [271, 0]
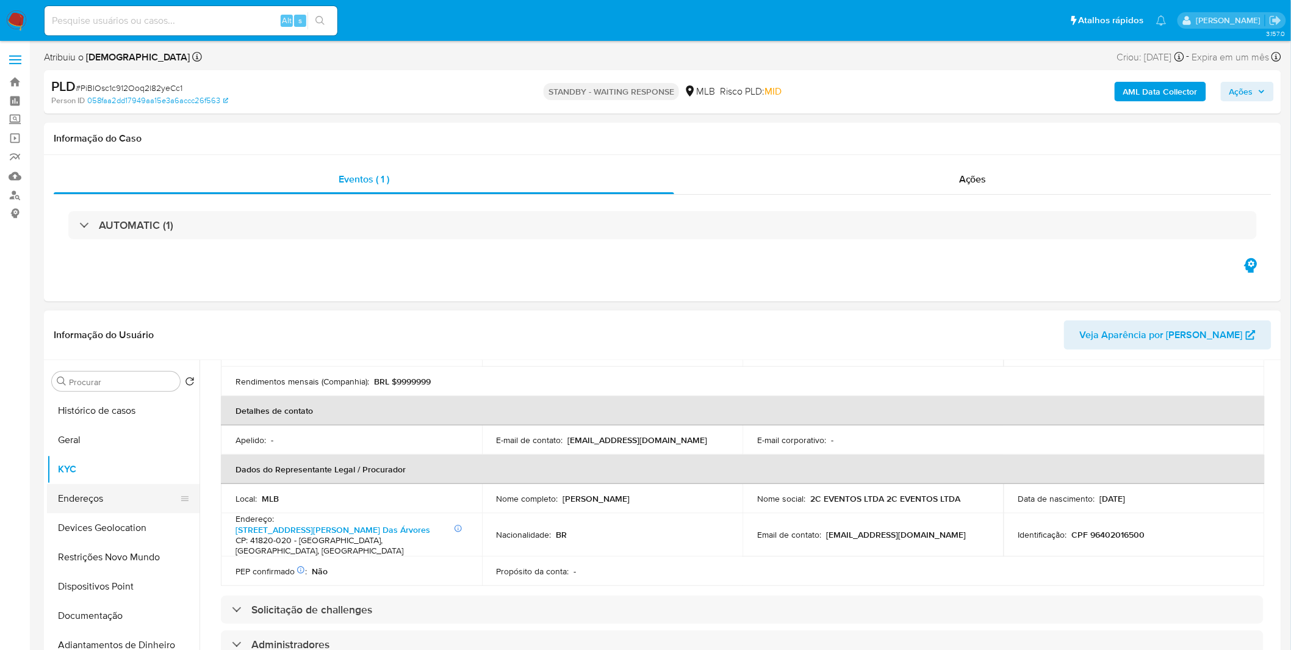
click at [123, 505] on button "Endereços" at bounding box center [118, 498] width 143 height 29
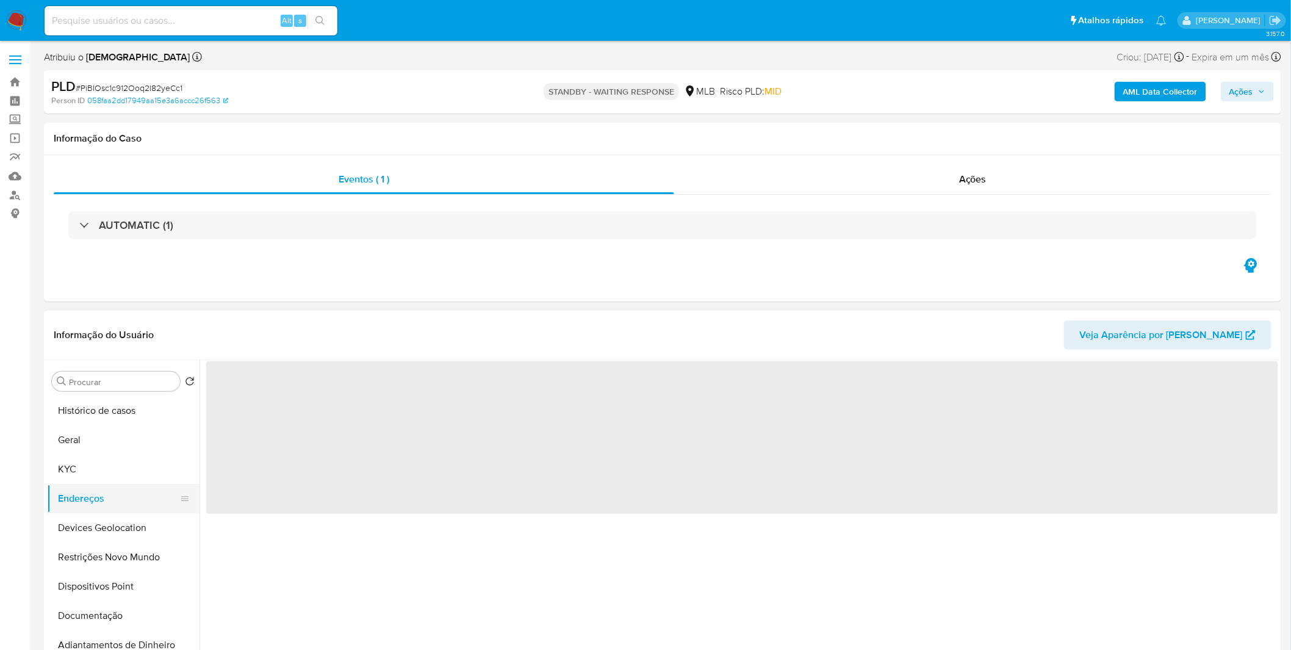
scroll to position [0, 0]
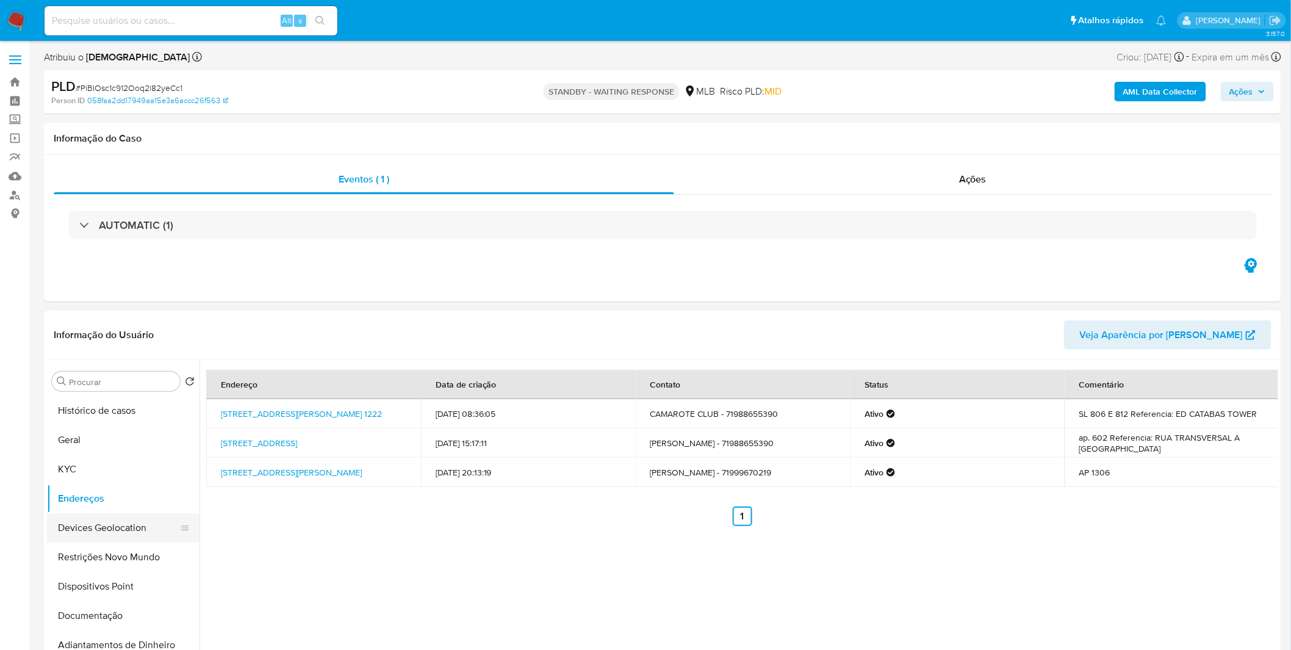
click at [101, 529] on button "Devices Geolocation" at bounding box center [118, 527] width 143 height 29
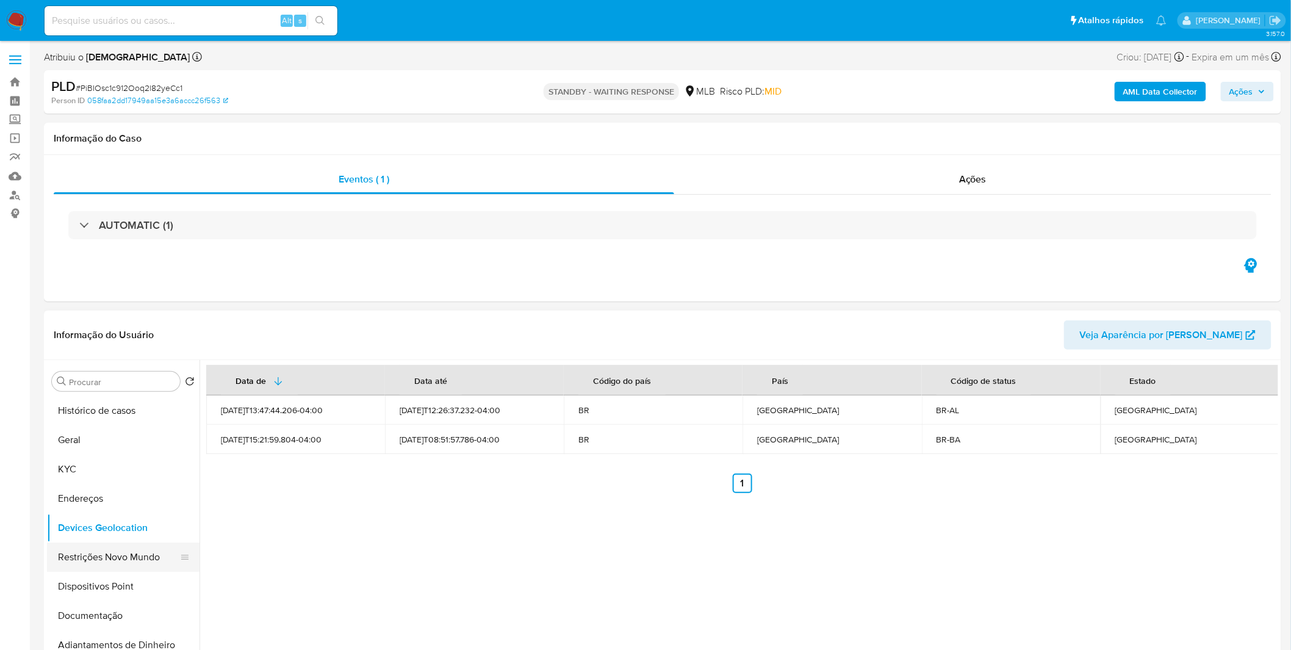
drag, startPoint x: 81, startPoint y: 585, endPoint x: 90, endPoint y: 569, distance: 18.1
click at [81, 585] on button "Dispositivos Point" at bounding box center [123, 586] width 153 height 29
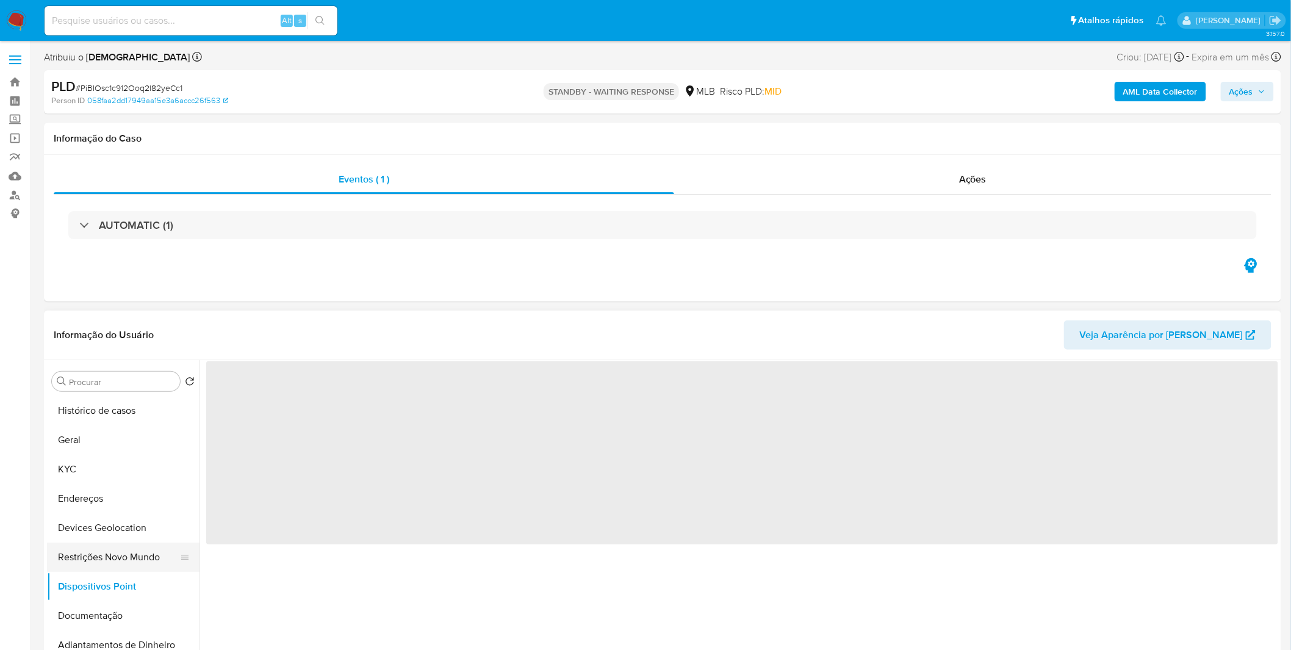
click at [95, 563] on button "Restrições Novo Mundo" at bounding box center [118, 556] width 143 height 29
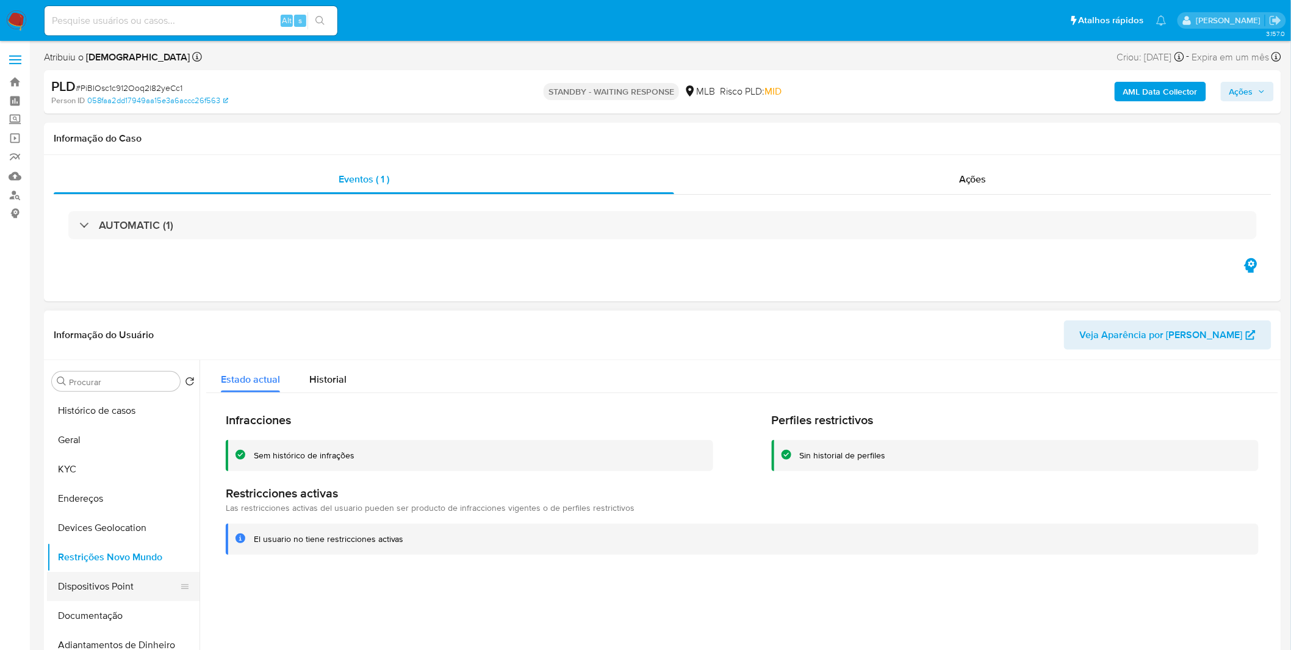
click at [92, 592] on button "Dispositivos Point" at bounding box center [118, 586] width 143 height 29
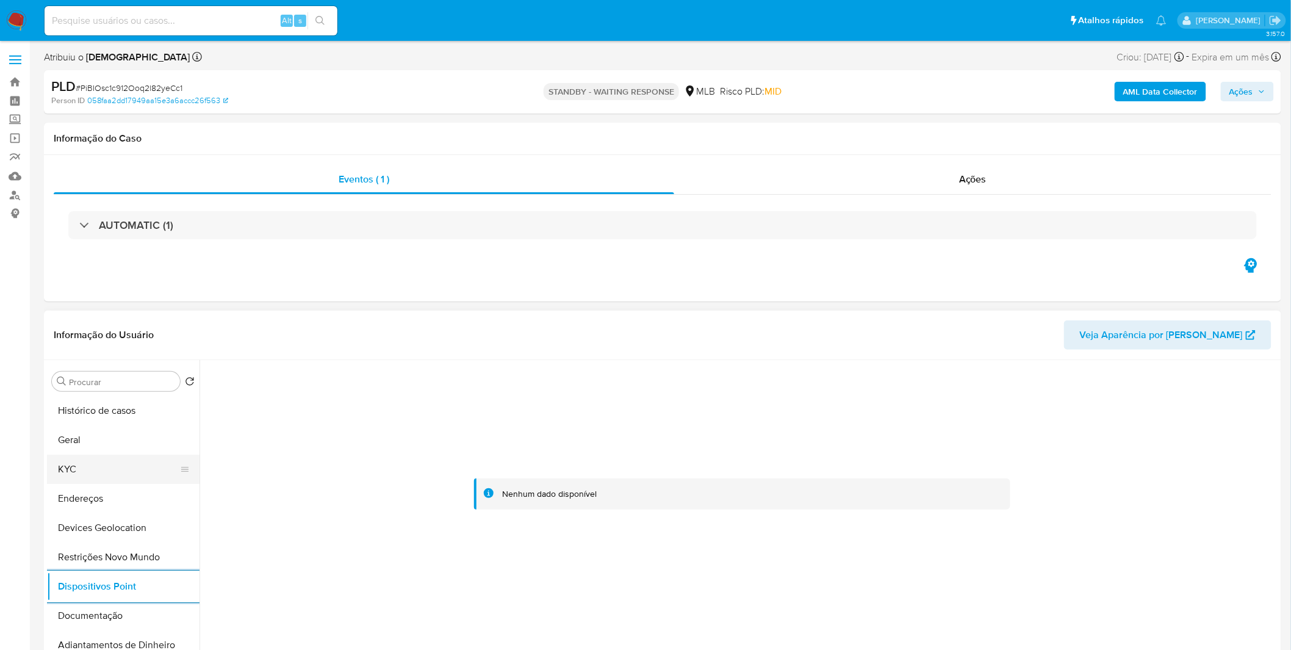
click at [98, 480] on button "KYC" at bounding box center [118, 469] width 143 height 29
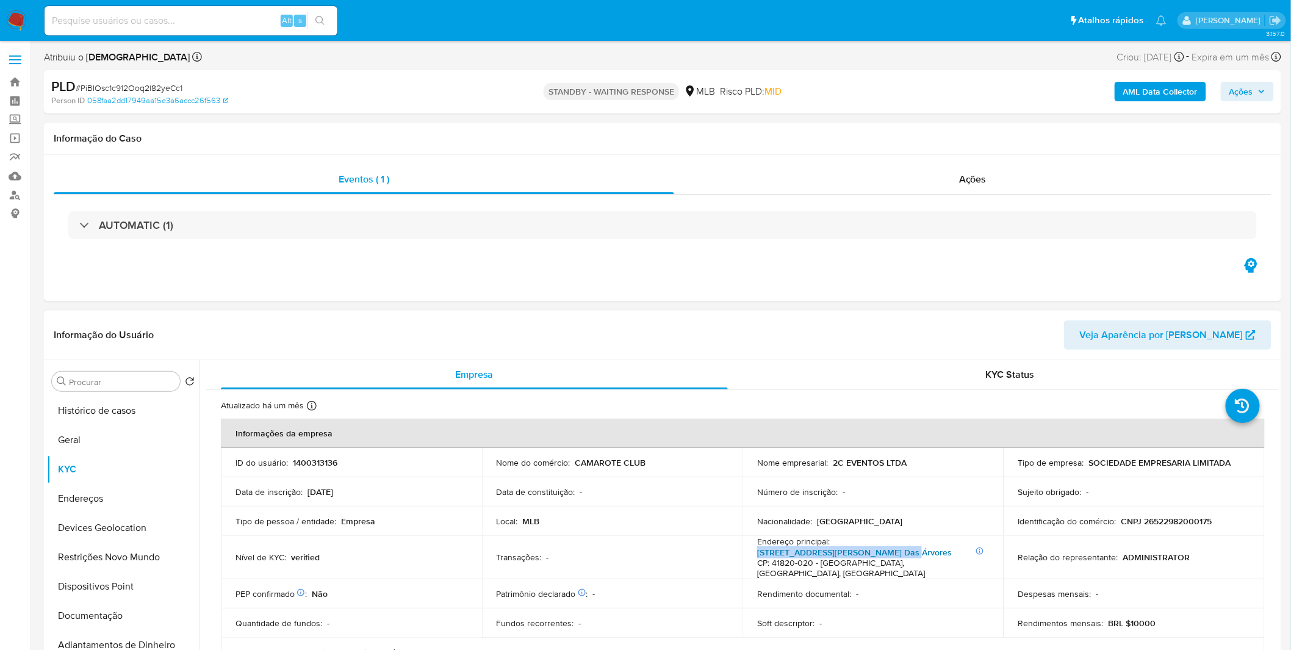
click at [901, 546] on div "Endereço principal : Informações Adicionais: Sala 812 Avenida Tancredo Neves 12…" at bounding box center [873, 557] width 232 height 43
click at [901, 546] on link "Avenida Tancredo Neves 1222, Caminho Das Árvores" at bounding box center [854, 552] width 195 height 12
click at [139, 595] on button "Dispositivos Point" at bounding box center [118, 586] width 143 height 29
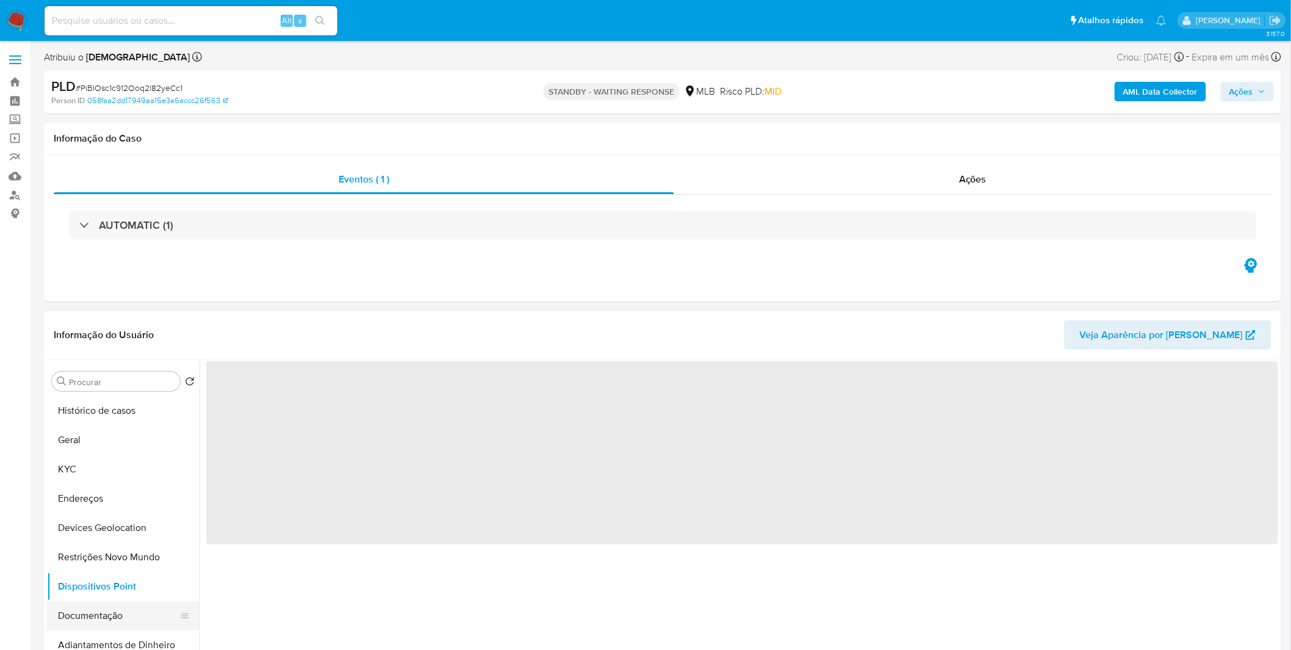
click at [124, 614] on button "Documentação" at bounding box center [118, 615] width 143 height 29
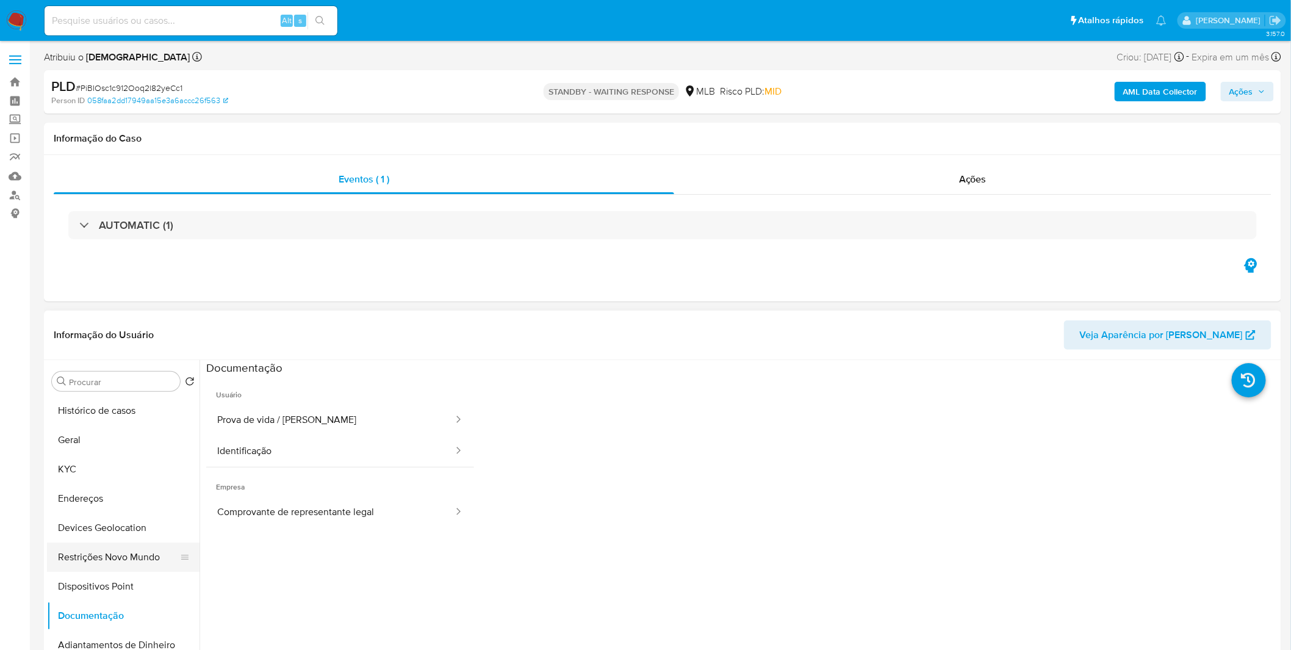
click at [128, 564] on button "Restrições Novo Mundo" at bounding box center [118, 556] width 143 height 29
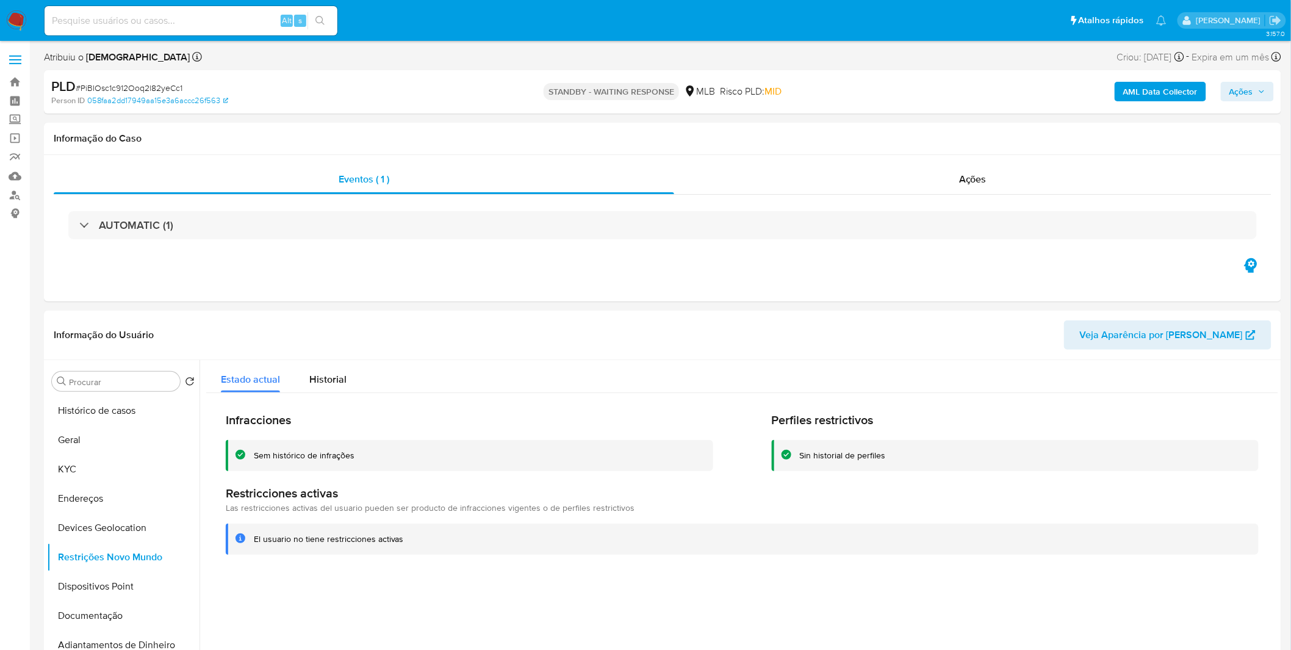
click at [145, 9] on div "Alt s" at bounding box center [191, 20] width 293 height 29
click at [145, 27] on input at bounding box center [191, 21] width 293 height 16
paste input "SFPT54R3bMvX7eMrwEDJxi7Z"
type input "SFPT54R3bMvX7eMrwEDJxi7Z"
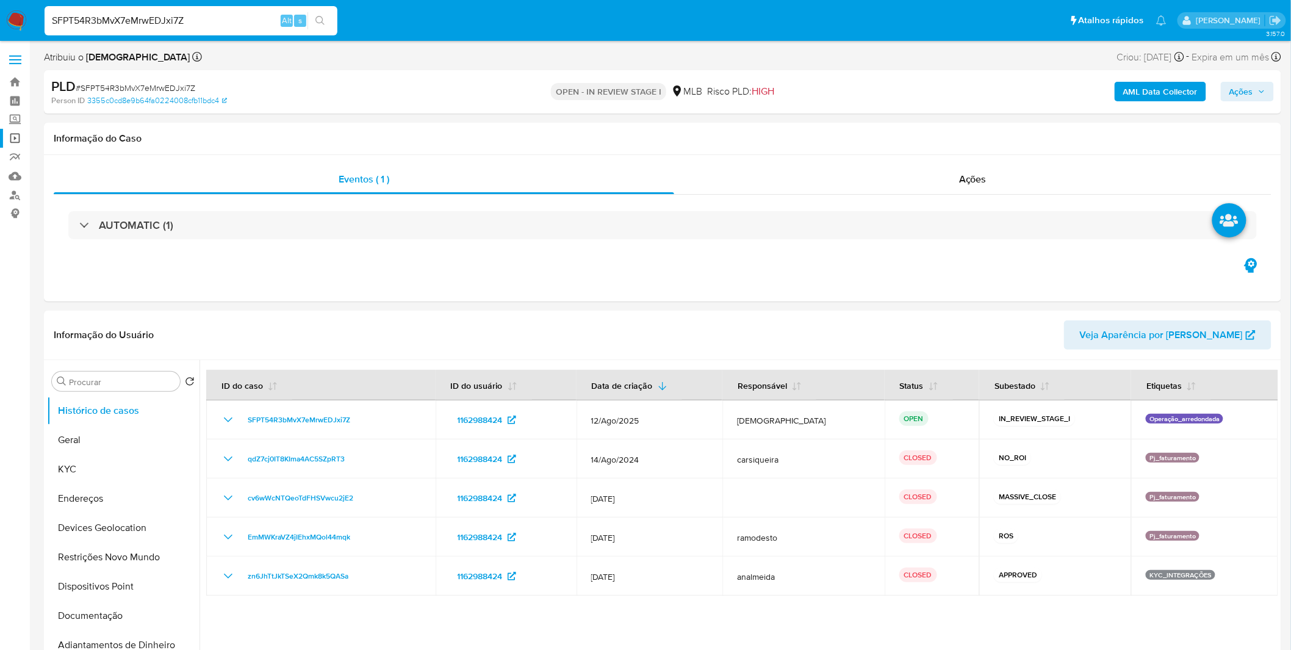
select select "10"
click at [104, 436] on button "Geral" at bounding box center [118, 439] width 143 height 29
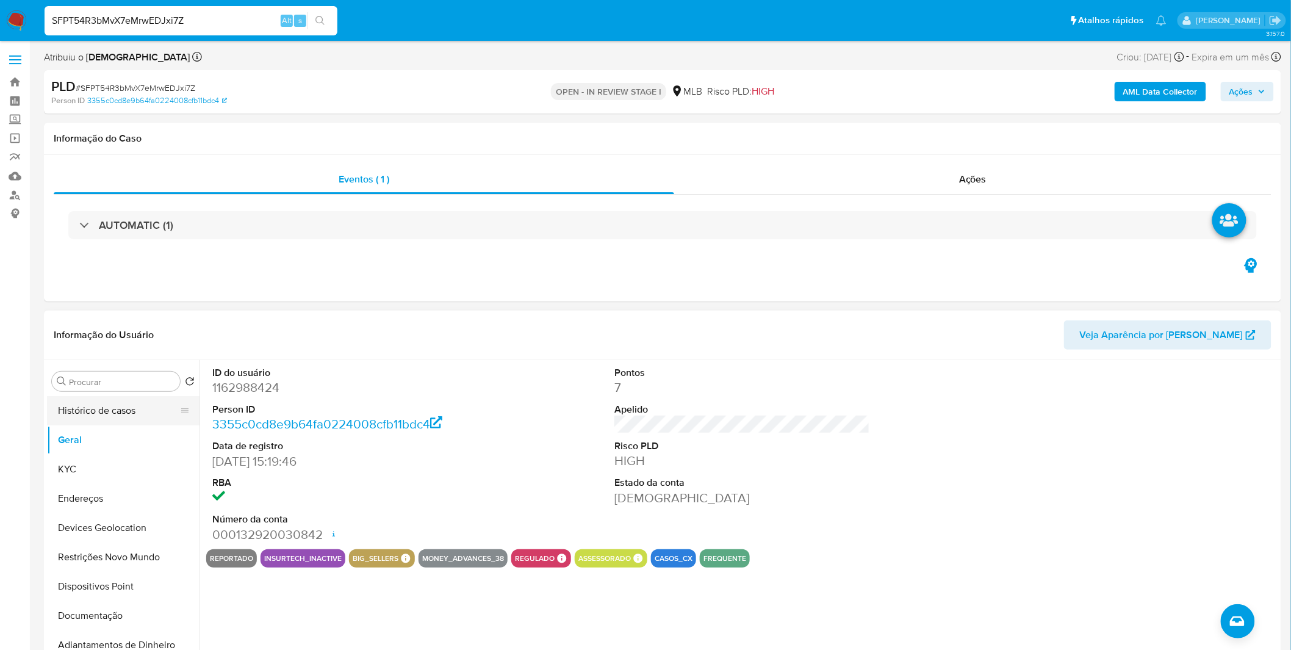
click at [129, 414] on button "Histórico de casos" at bounding box center [118, 410] width 143 height 29
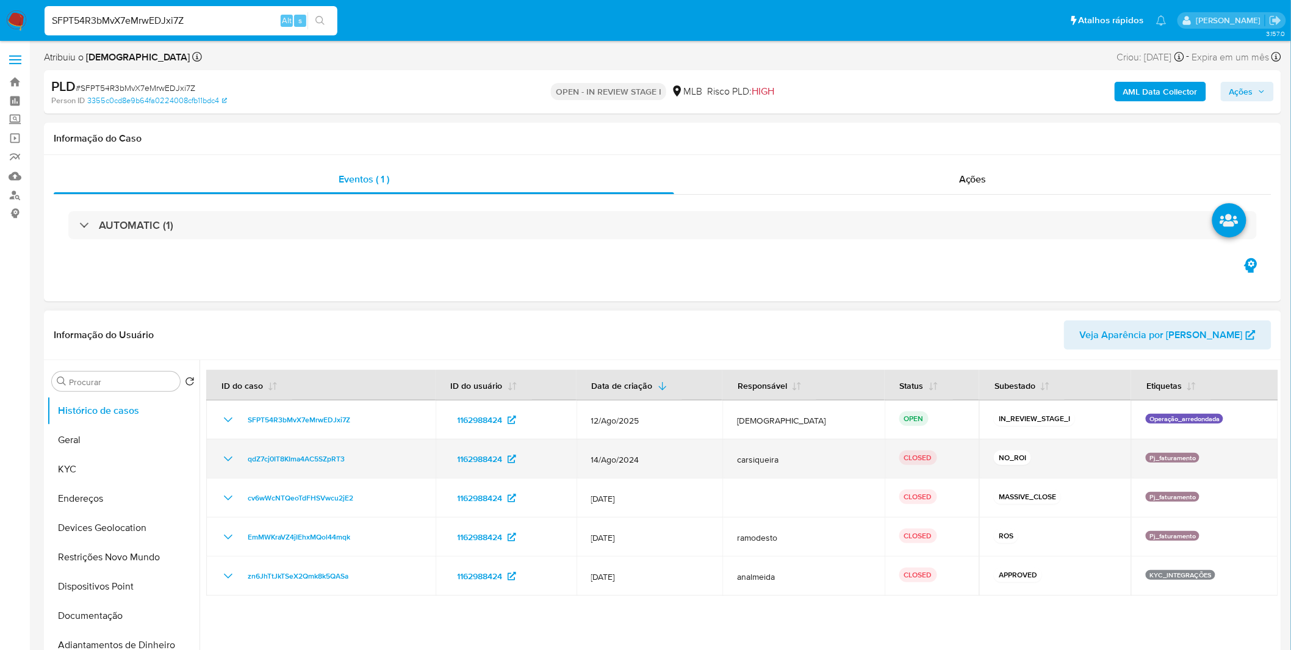
click at [221, 460] on icon "Mostrar/Ocultar" at bounding box center [228, 459] width 15 height 15
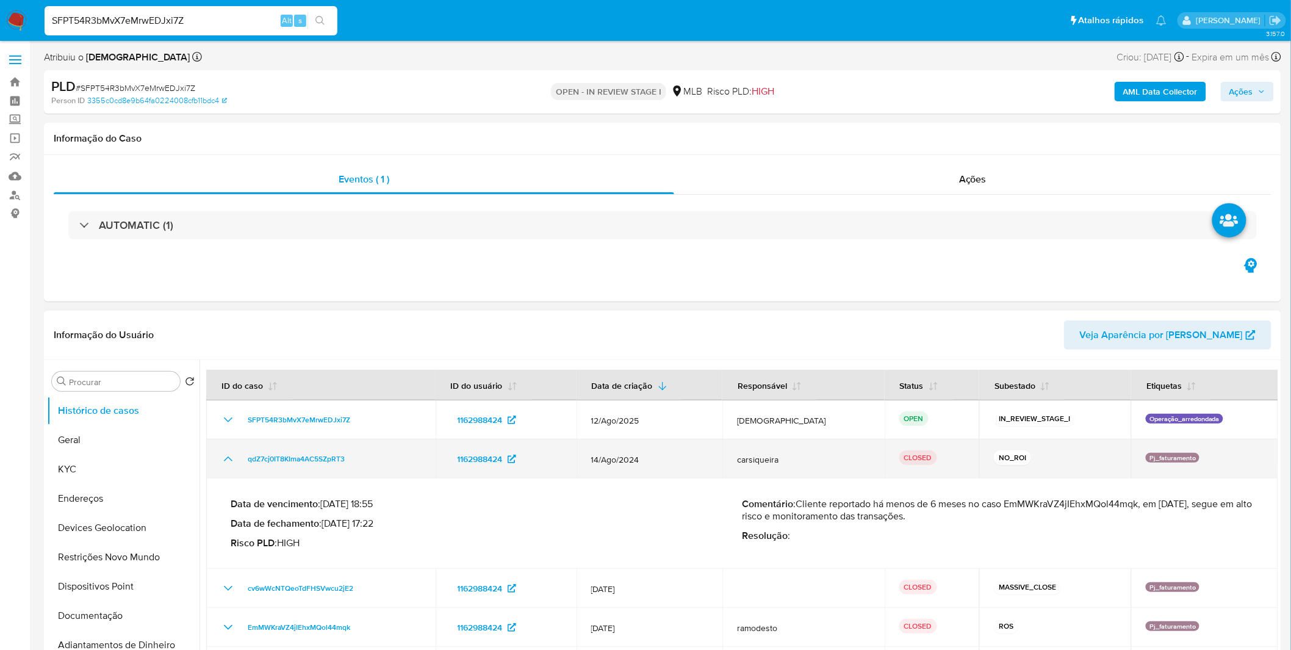
click at [221, 460] on icon "Mostrar/Ocultar" at bounding box center [228, 459] width 15 height 15
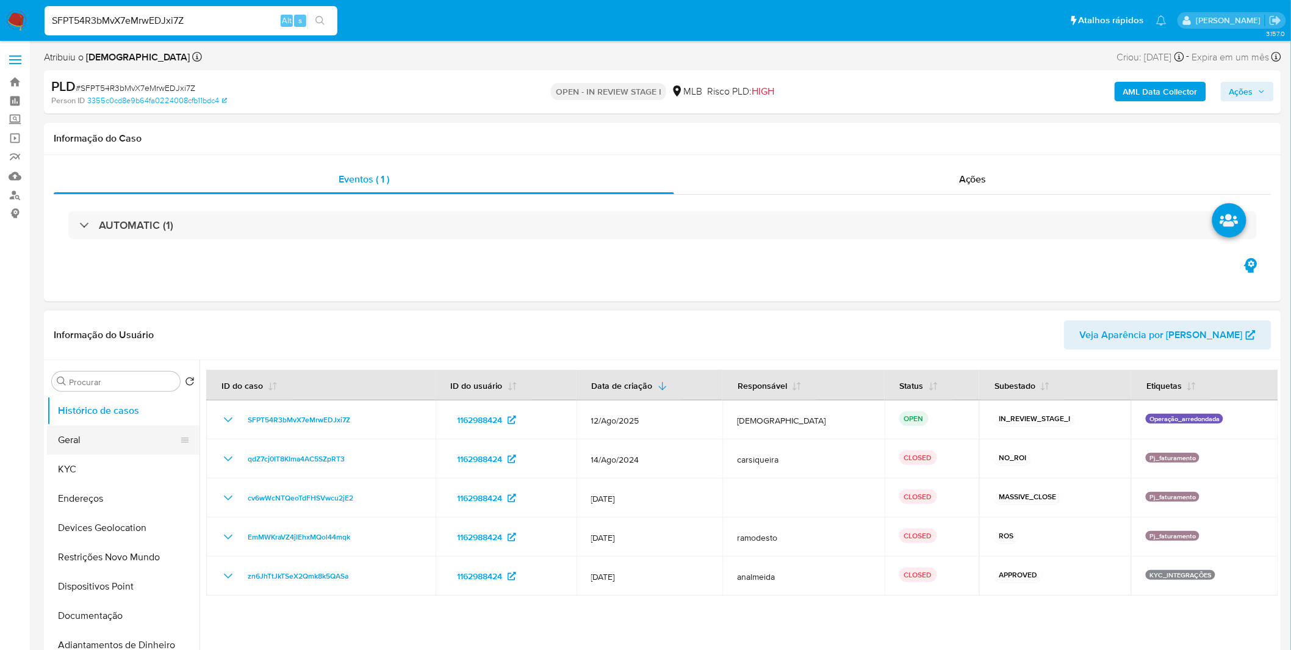
click at [121, 443] on button "Geral" at bounding box center [118, 439] width 143 height 29
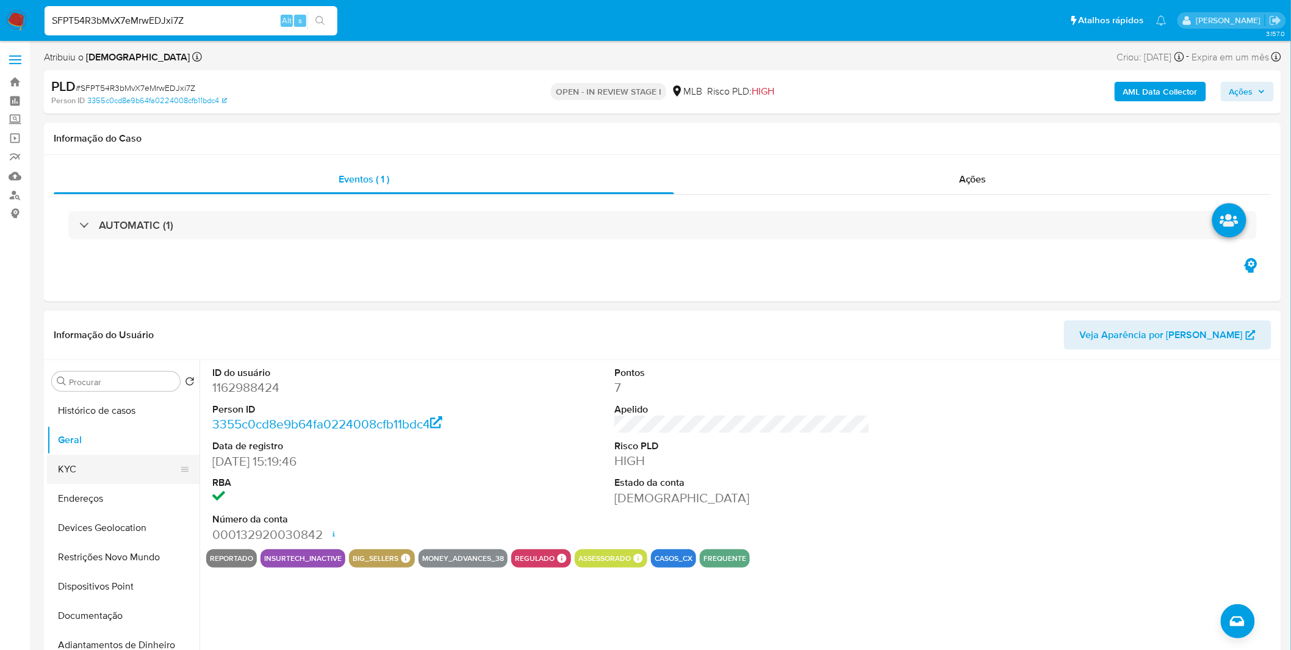
click at [109, 473] on button "KYC" at bounding box center [118, 469] width 143 height 29
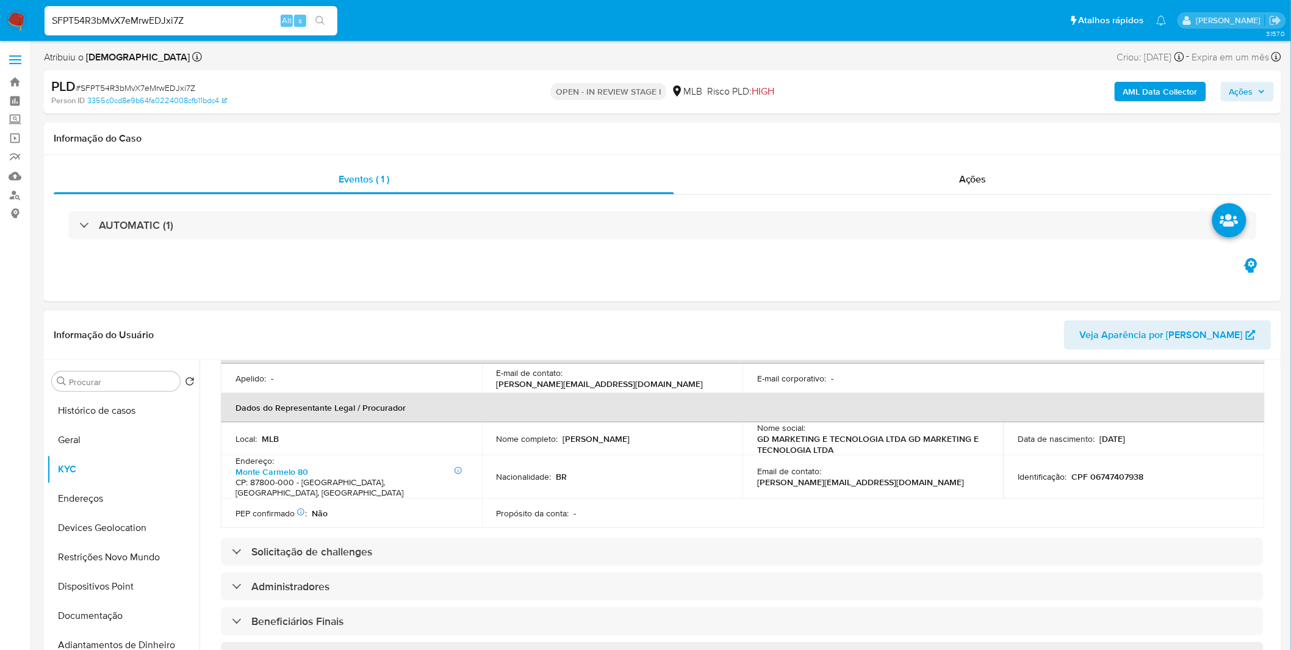
scroll to position [339, 0]
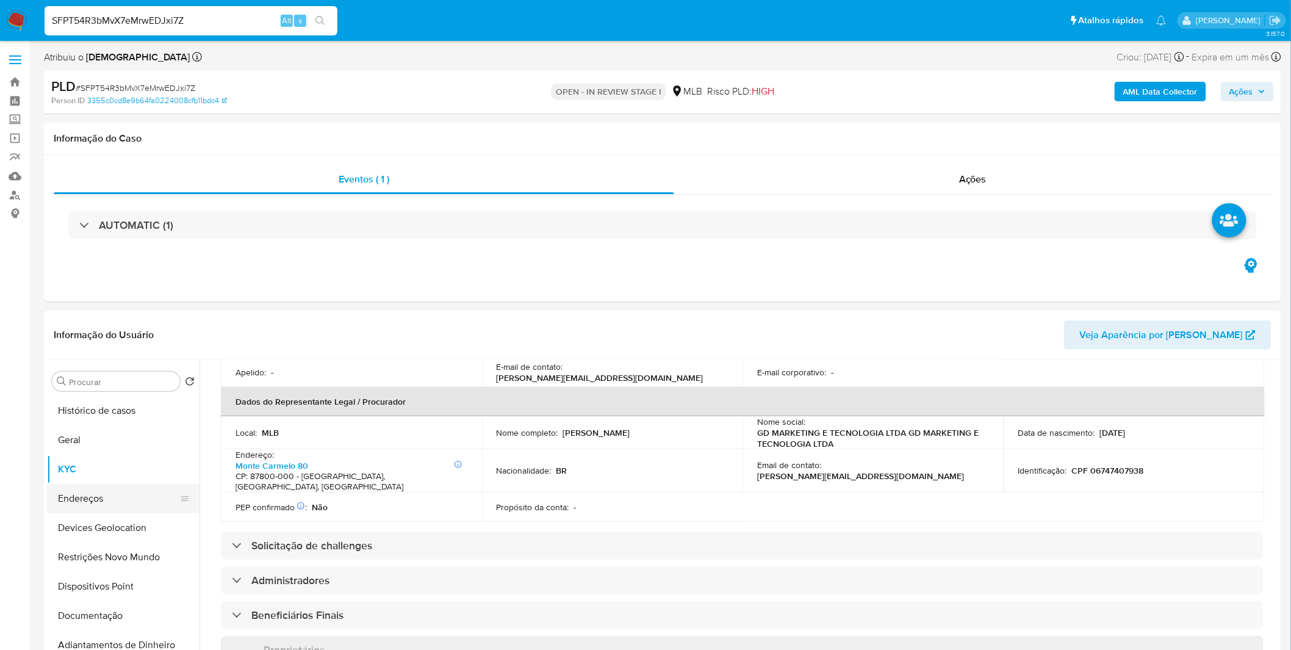
click at [114, 507] on button "Endereços" at bounding box center [118, 498] width 143 height 29
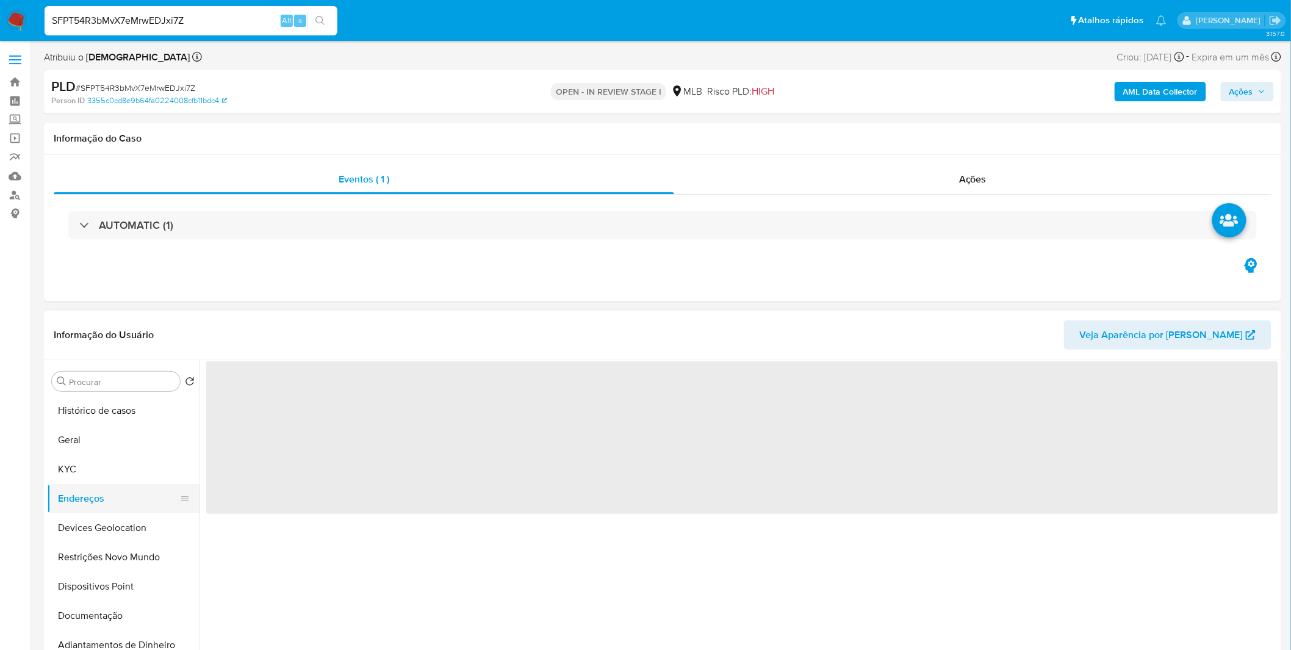
scroll to position [0, 0]
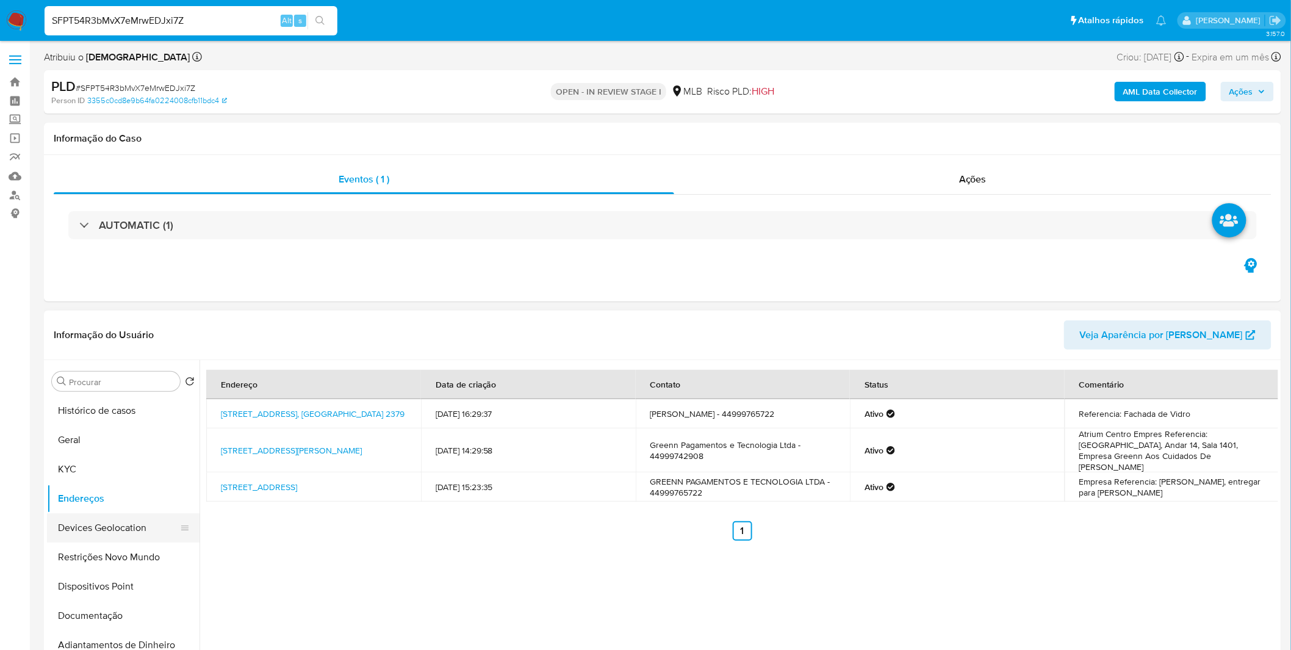
click at [88, 521] on button "Devices Geolocation" at bounding box center [118, 527] width 143 height 29
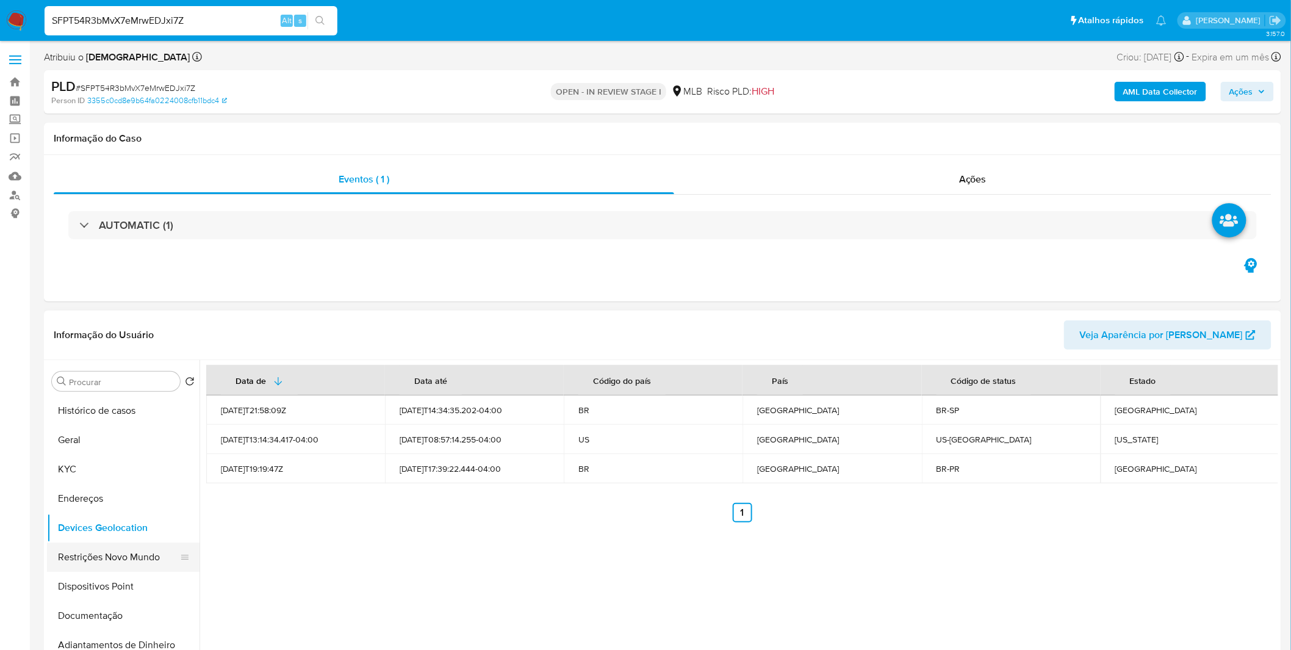
click at [96, 549] on button "Restrições Novo Mundo" at bounding box center [118, 556] width 143 height 29
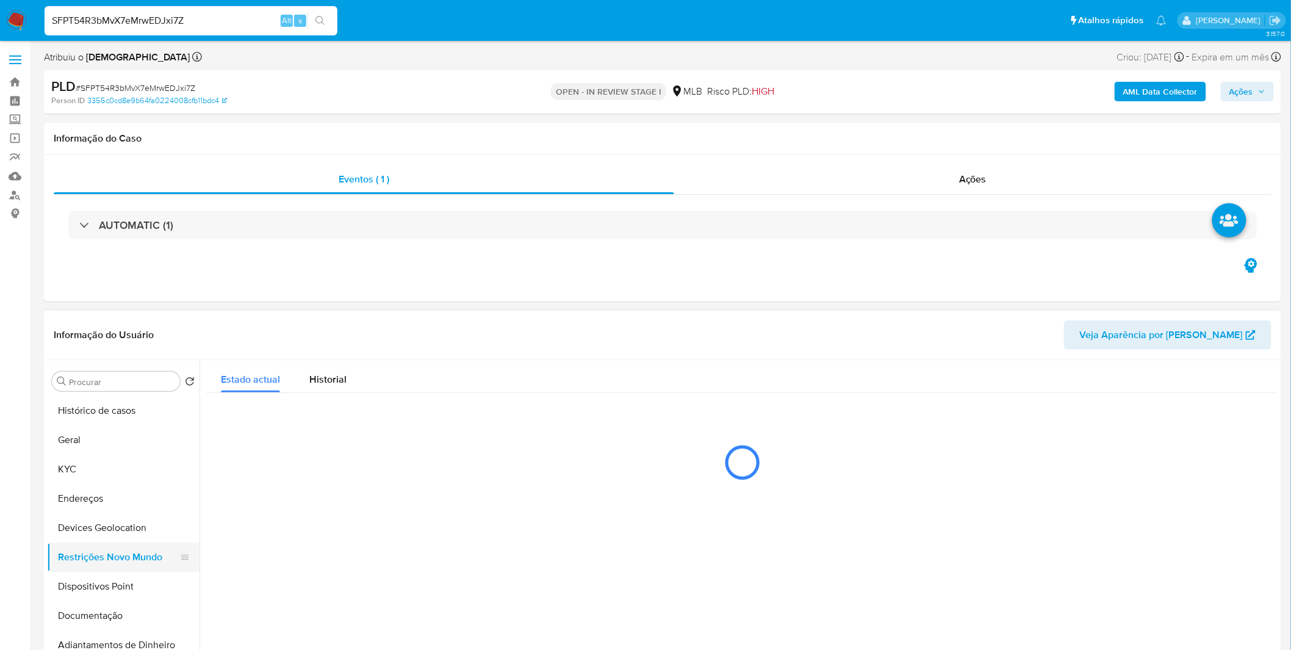
click at [96, 550] on button "Restrições Novo Mundo" at bounding box center [118, 556] width 143 height 29
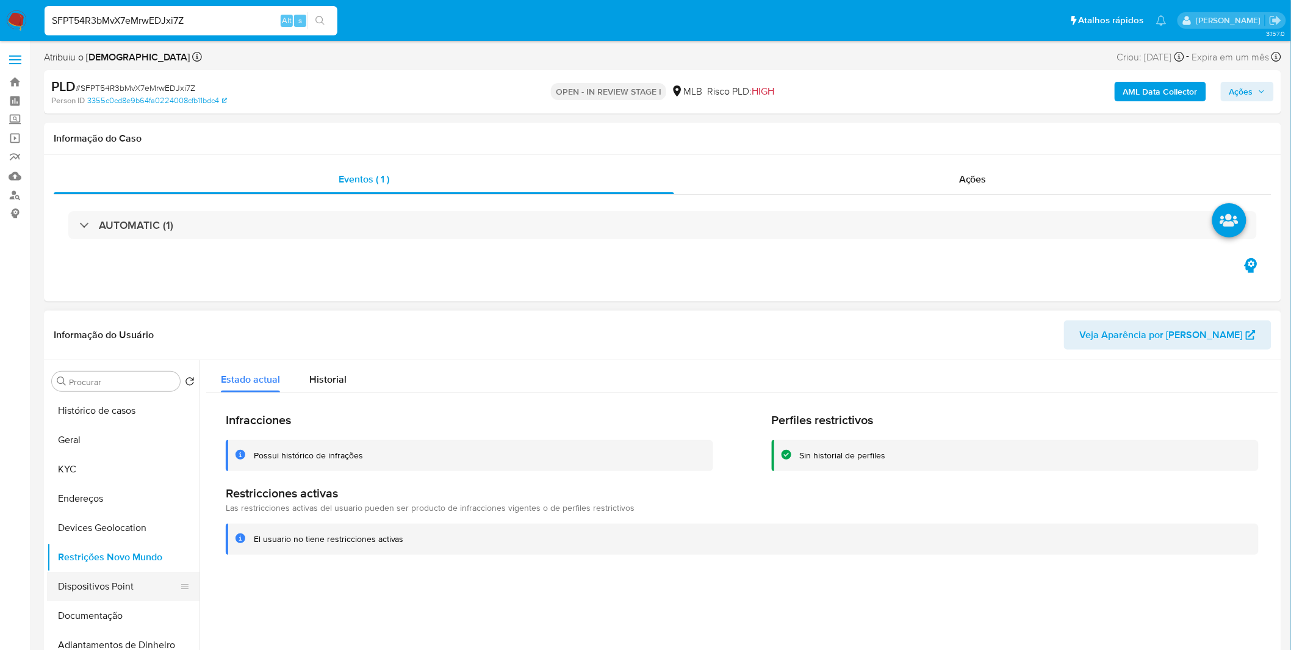
click at [122, 572] on button "Dispositivos Point" at bounding box center [118, 586] width 143 height 29
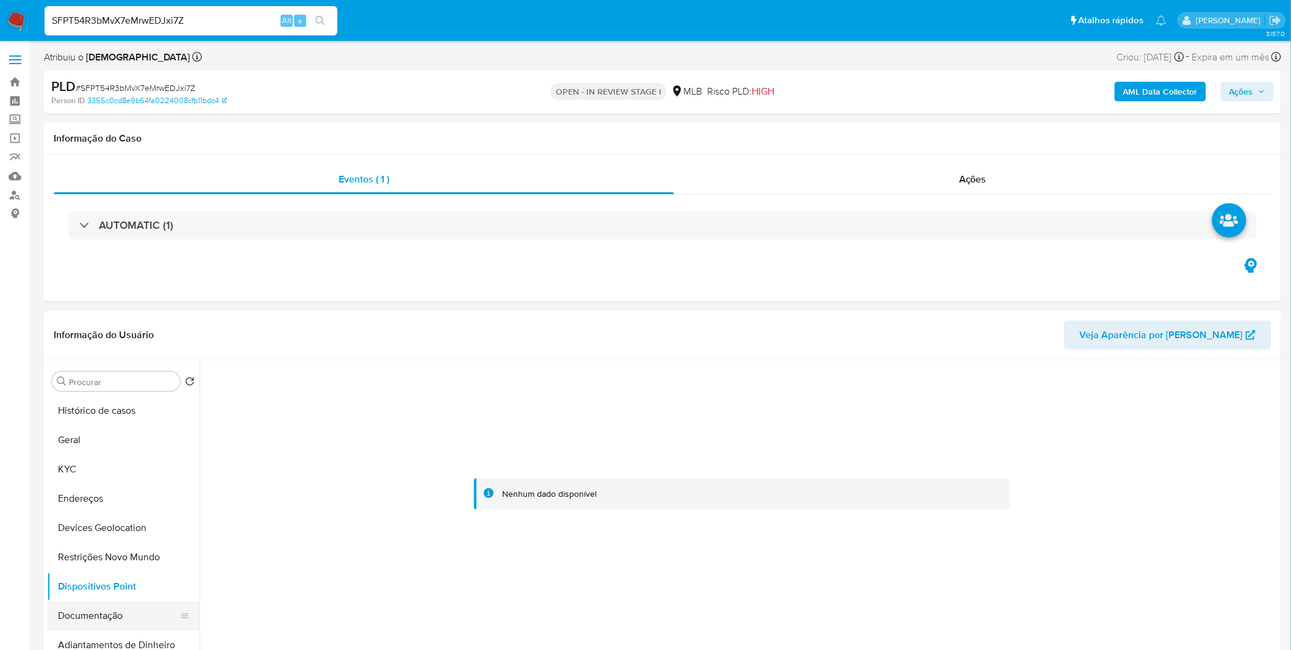
click at [159, 613] on button "Documentação" at bounding box center [118, 615] width 143 height 29
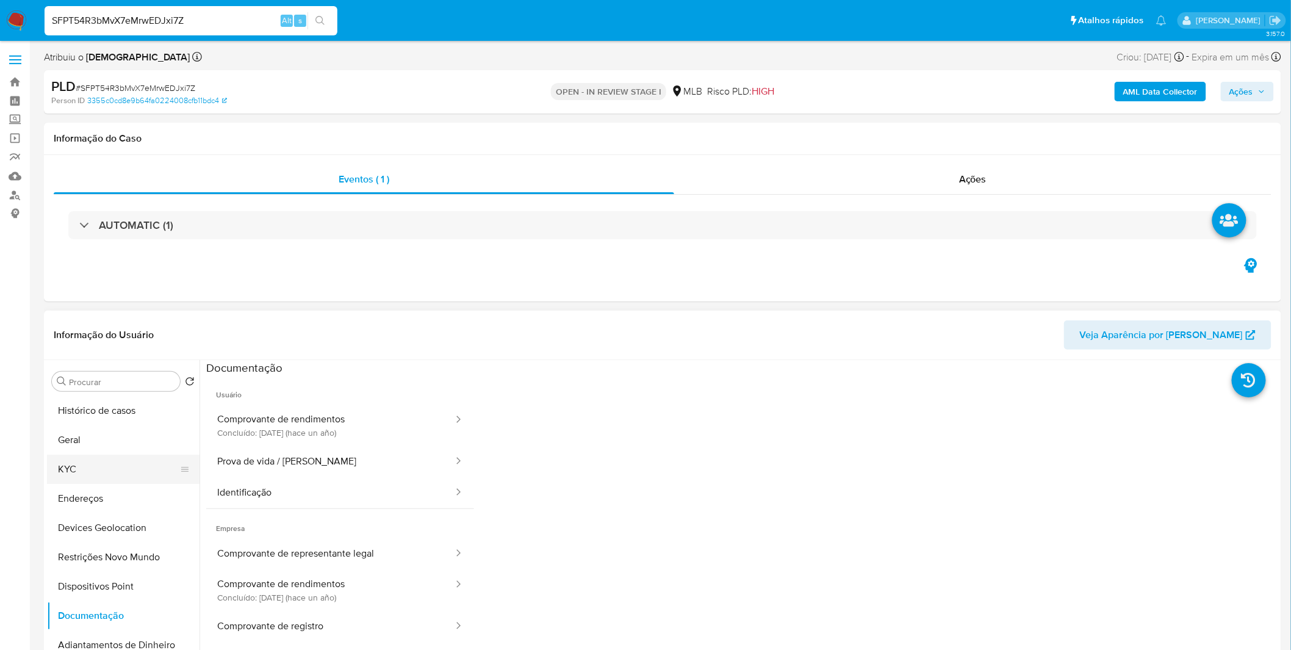
click at [132, 480] on button "KYC" at bounding box center [118, 469] width 143 height 29
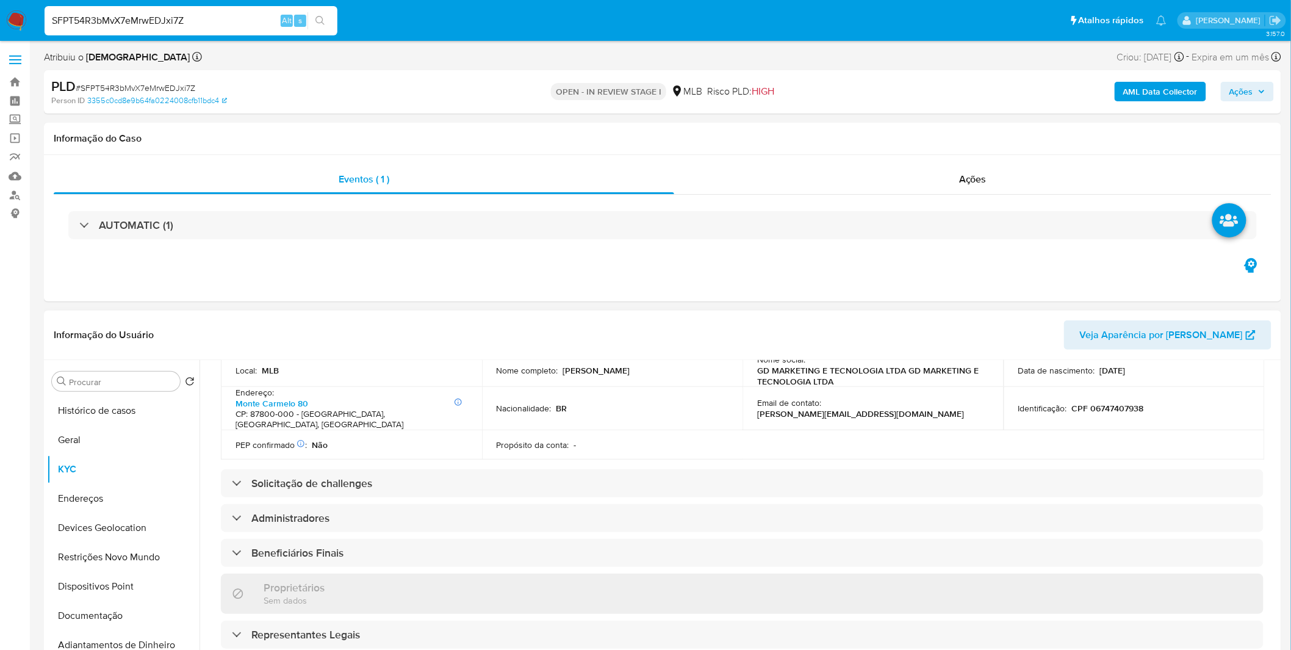
scroll to position [406, 0]
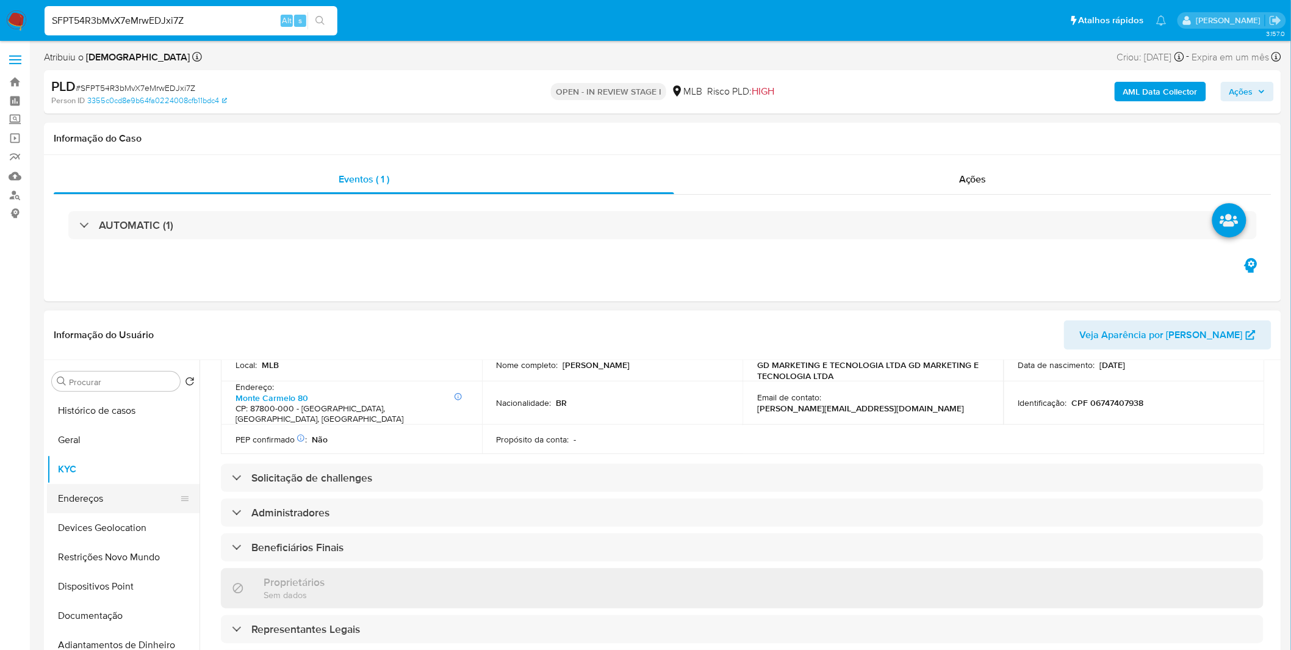
click at [138, 497] on button "Endereços" at bounding box center [118, 498] width 143 height 29
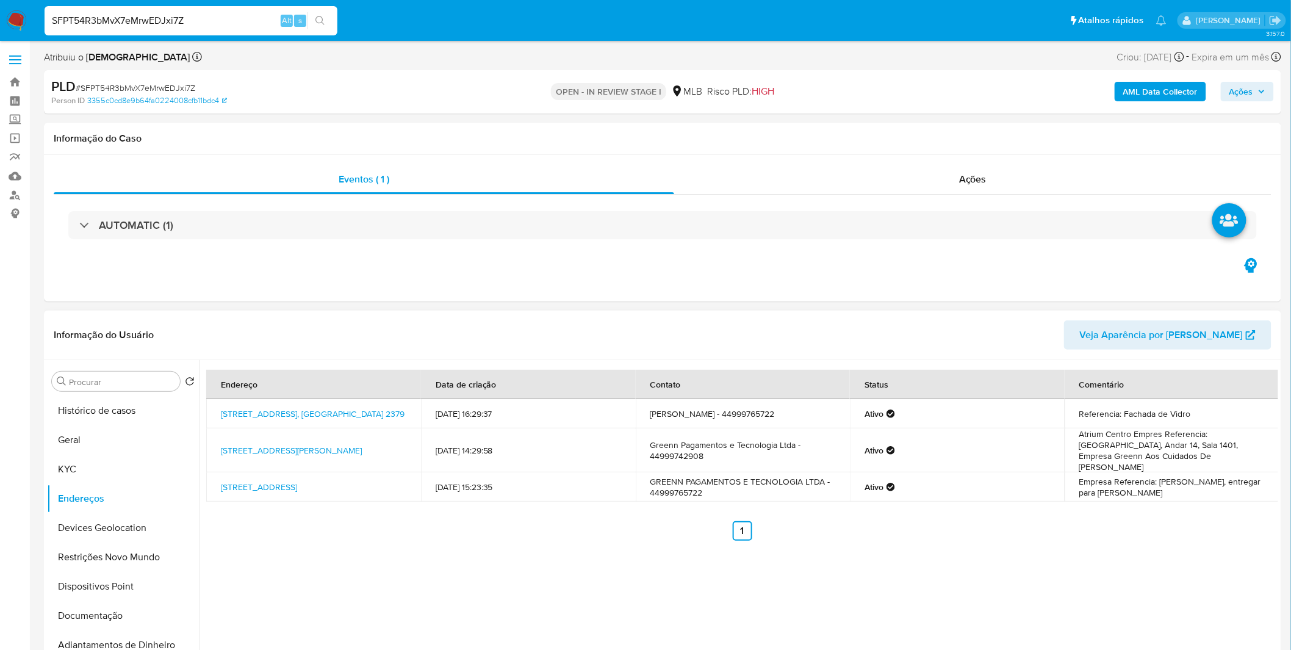
click at [320, 417] on td "Brasil 2379, Rondon, Paraná, 87800000, Brasil 2379" at bounding box center [313, 413] width 215 height 29
click at [323, 411] on link "Brasil 2379, Rondon, Paraná, 87800000, Brasil 2379" at bounding box center [313, 414] width 184 height 12
click at [104, 607] on button "Documentação" at bounding box center [118, 615] width 143 height 29
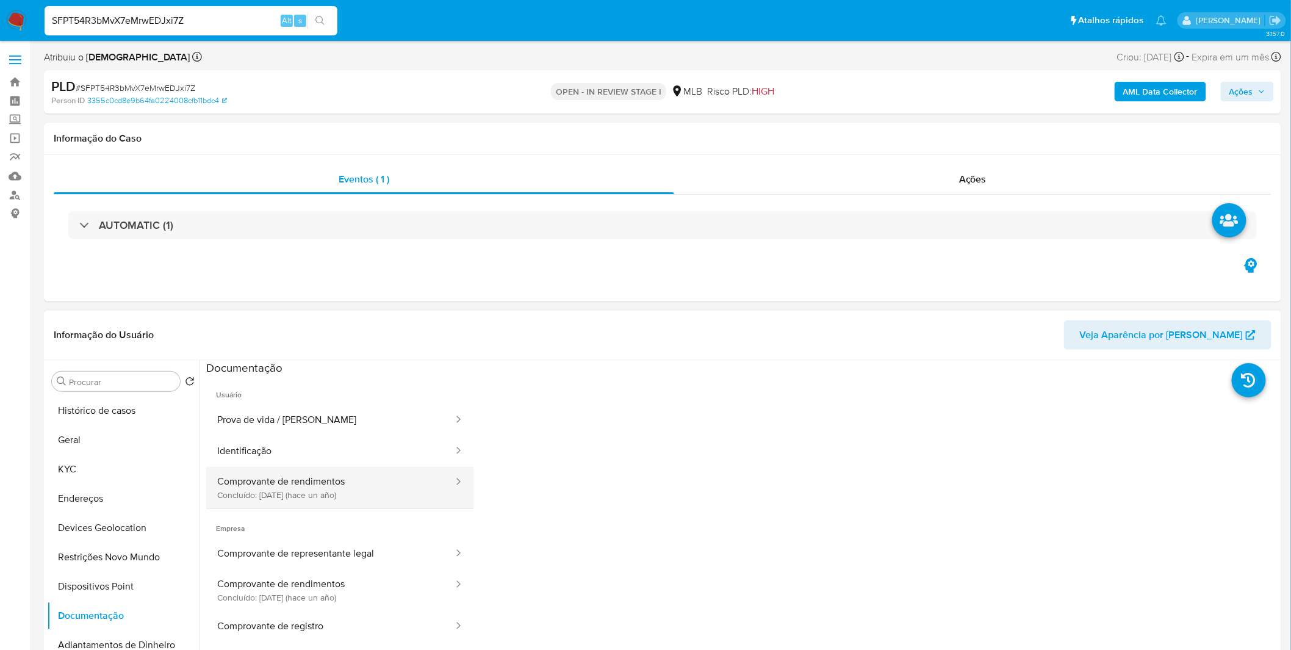
click at [305, 476] on button "Comprovante de rendimentos Concluído: 10/07/2024 (hace un año)" at bounding box center [330, 487] width 248 height 41
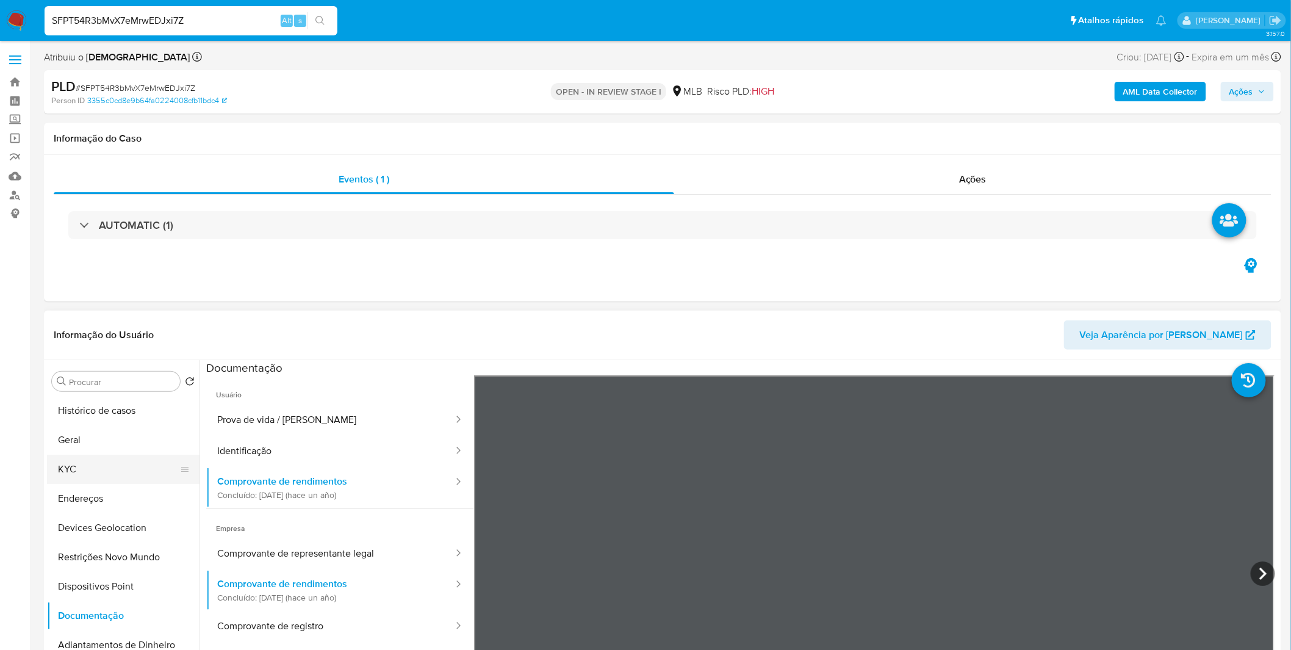
click at [94, 459] on button "KYC" at bounding box center [118, 469] width 143 height 29
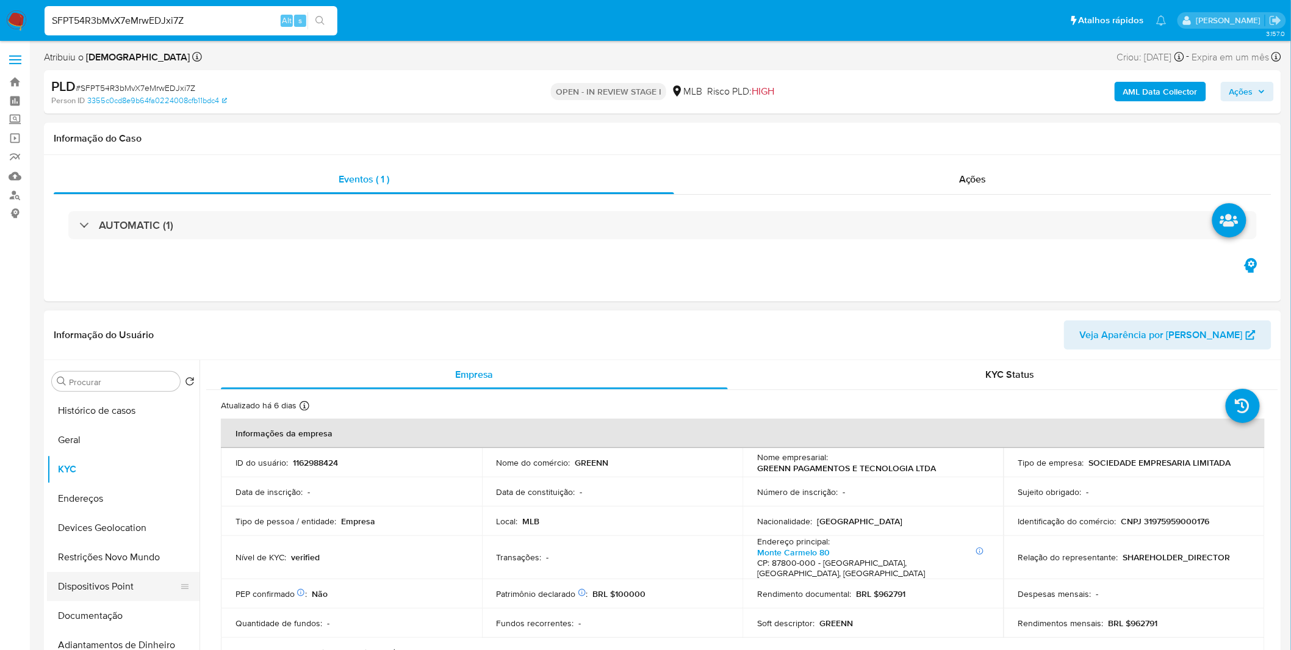
click at [123, 599] on button "Dispositivos Point" at bounding box center [118, 586] width 143 height 29
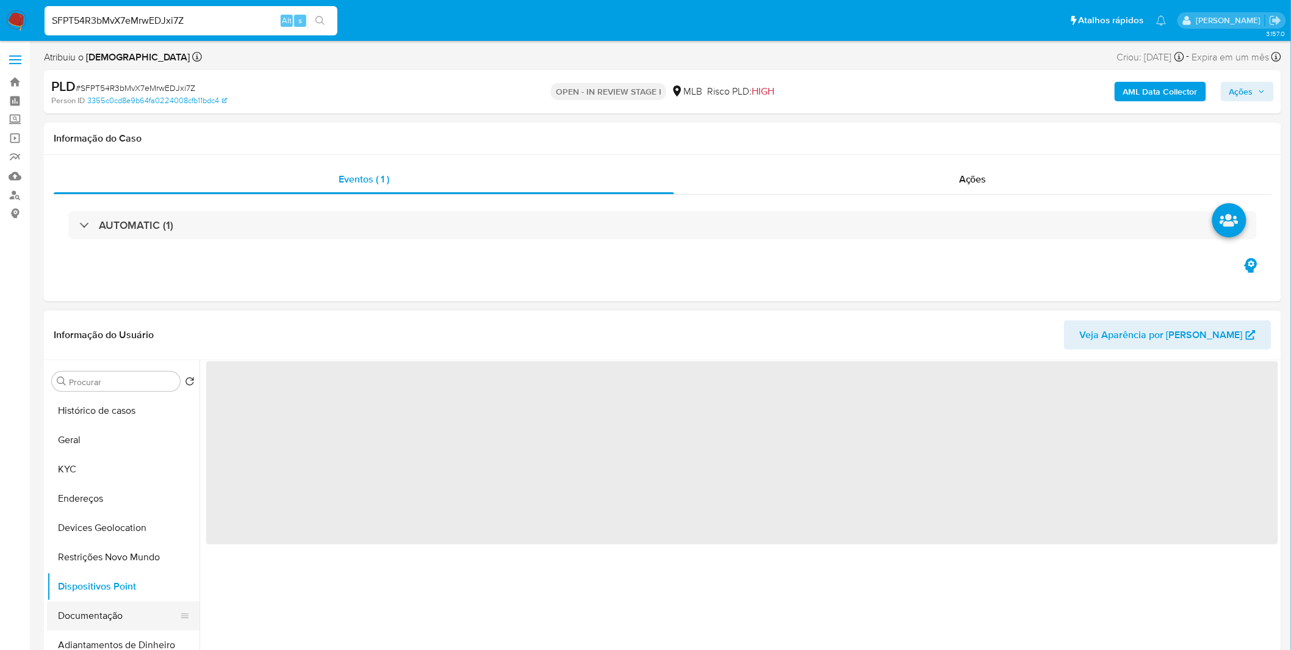
click at [122, 605] on button "Documentação" at bounding box center [118, 615] width 143 height 29
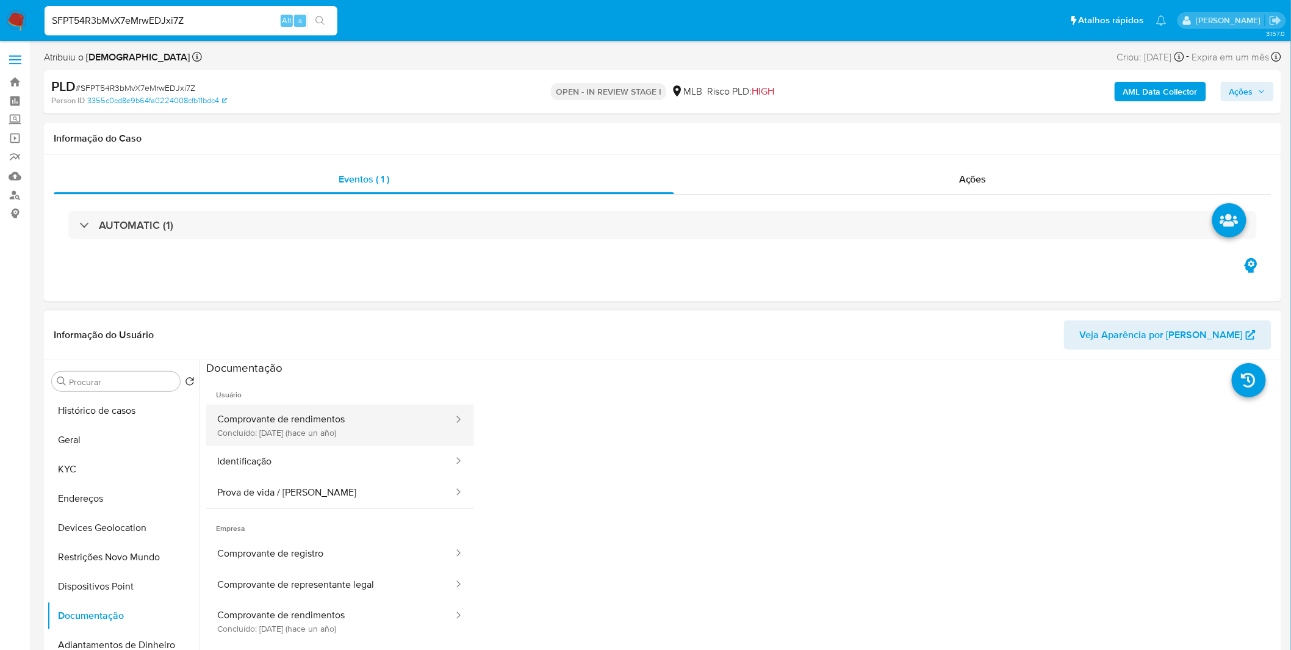
click at [332, 442] on button "Comprovante de rendimentos Concluído: 10/07/2024 (hace un año)" at bounding box center [330, 425] width 248 height 41
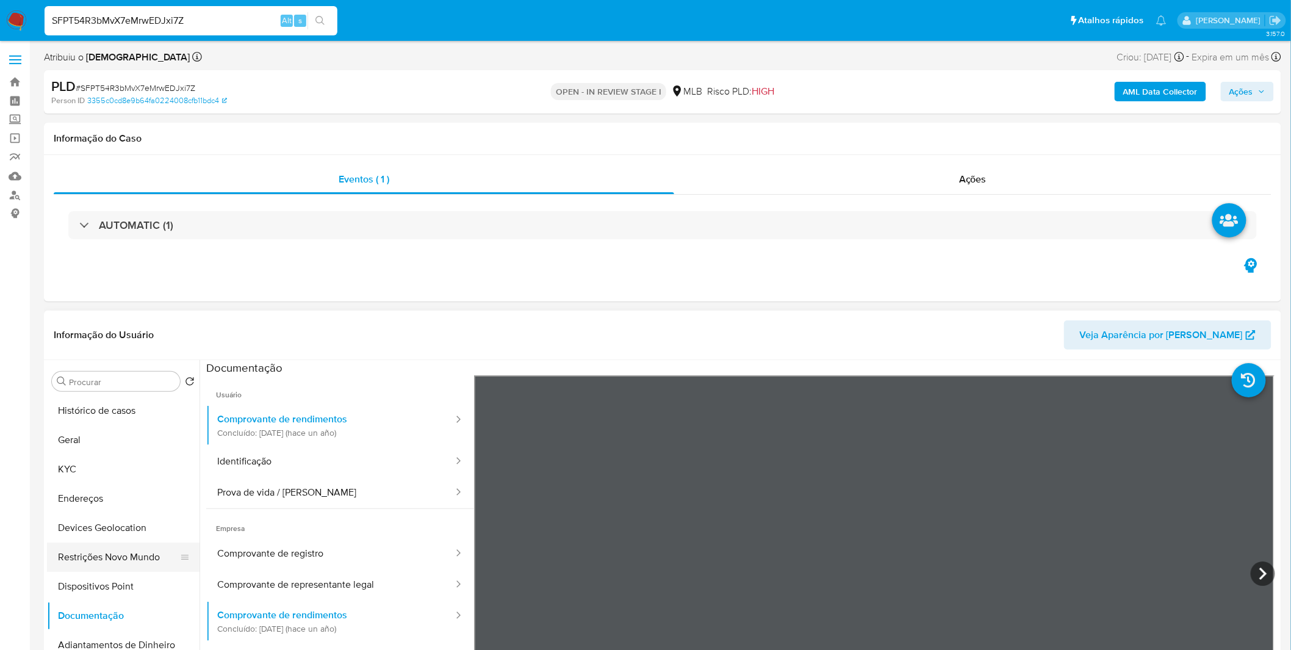
click at [139, 557] on button "Restrições Novo Mundo" at bounding box center [118, 556] width 143 height 29
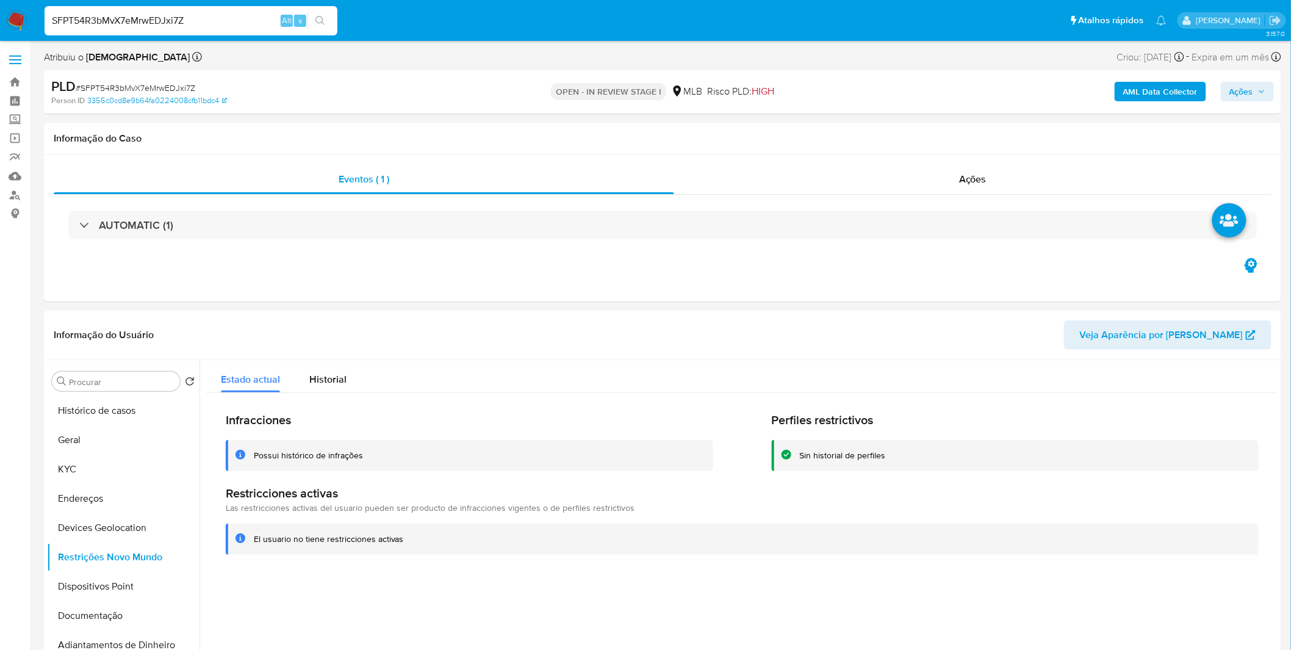
click at [28, 29] on nav "Pausado Ver notificaciones SFPT54R3bMvX7eMrwEDJxi7Z Alt s Atalhos rápidos Presi…" at bounding box center [645, 20] width 1291 height 41
click at [25, 26] on img at bounding box center [16, 20] width 21 height 21
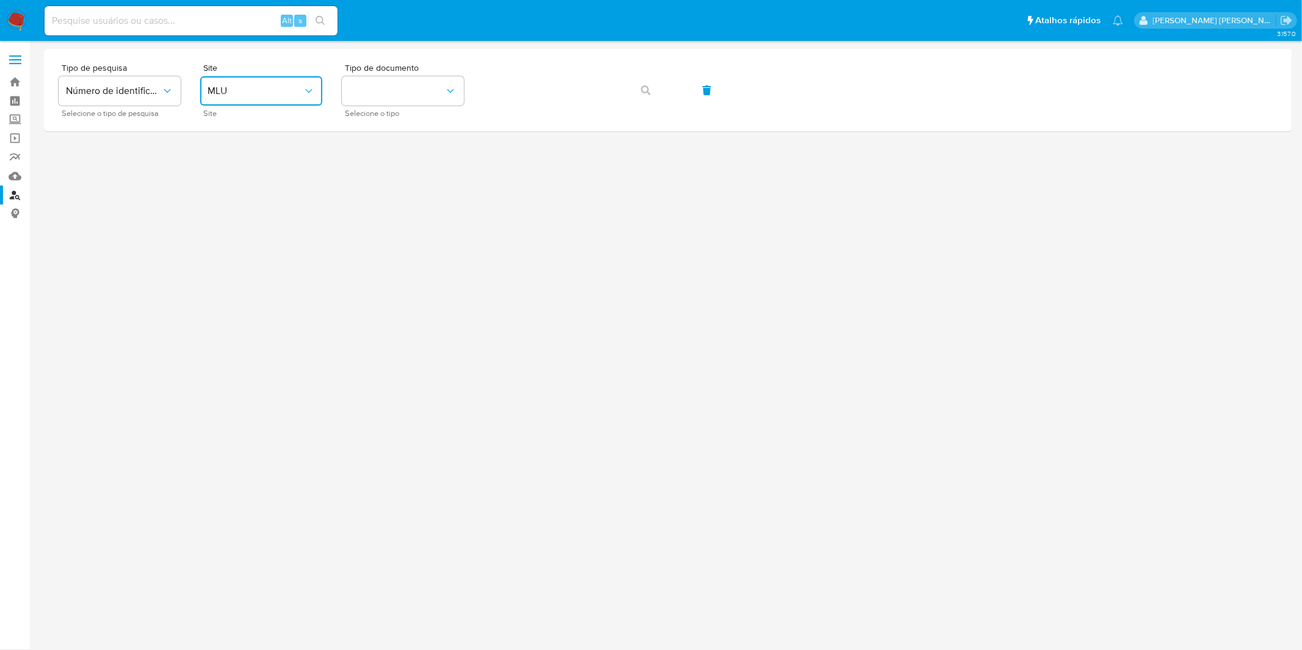
click at [279, 90] on span "MLU" at bounding box center [254, 91] width 95 height 12
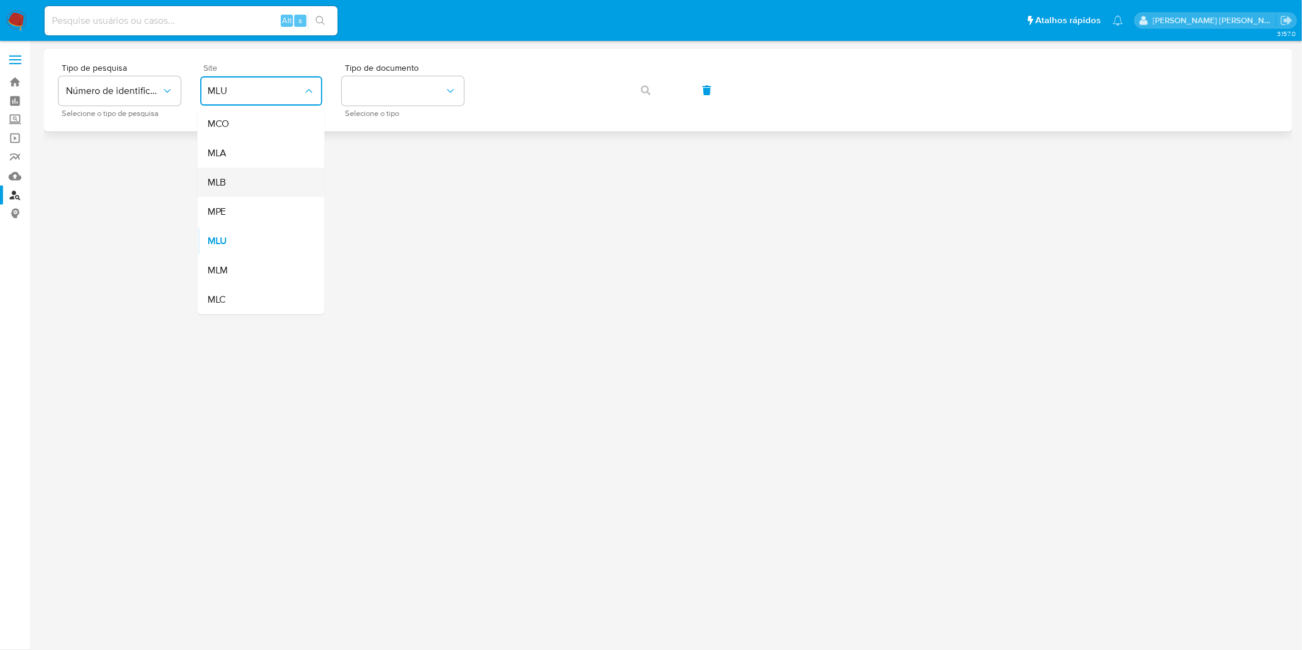
drag, startPoint x: 267, startPoint y: 151, endPoint x: 273, endPoint y: 178, distance: 26.8
click at [273, 178] on ul "MCO MLA MLB MPE MLU MLM MLC" at bounding box center [261, 211] width 127 height 205
click at [273, 178] on div "MLB" at bounding box center [257, 182] width 100 height 29
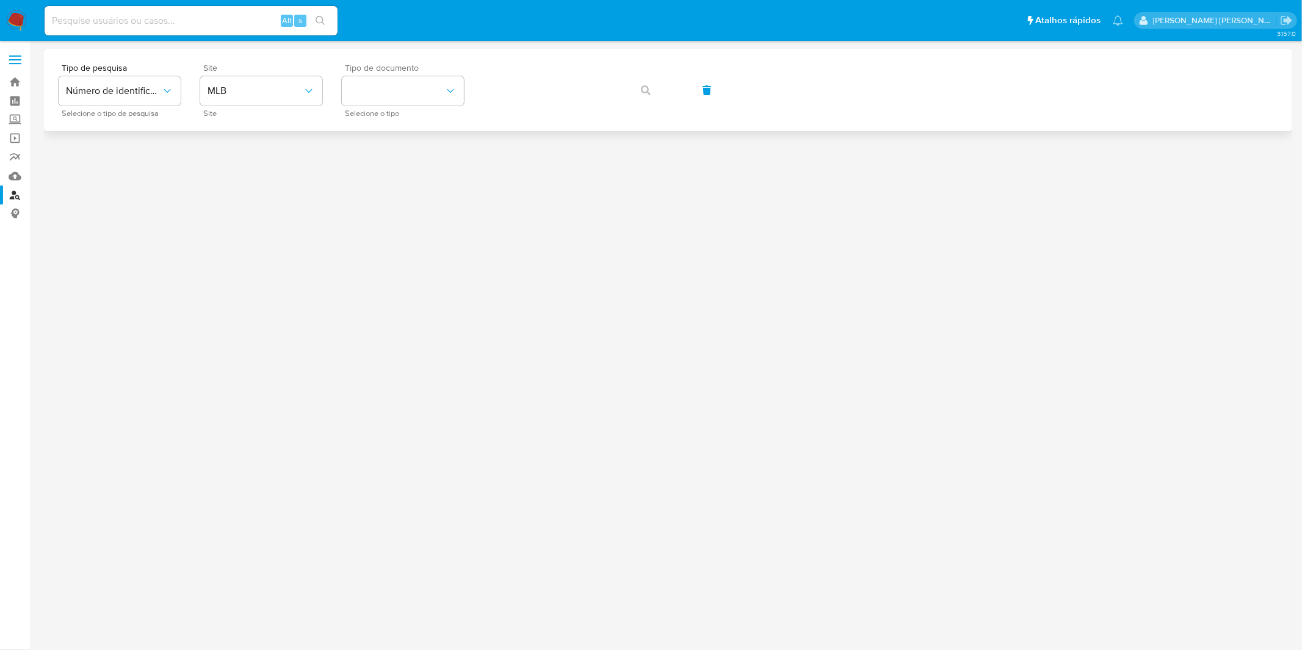
click at [352, 110] on span "Selecione o tipo" at bounding box center [406, 113] width 122 height 6
click at [362, 101] on button "identificationType" at bounding box center [403, 90] width 122 height 29
click at [374, 175] on div "CPF CPF" at bounding box center [399, 171] width 100 height 41
click at [644, 78] on span "button" at bounding box center [646, 90] width 10 height 27
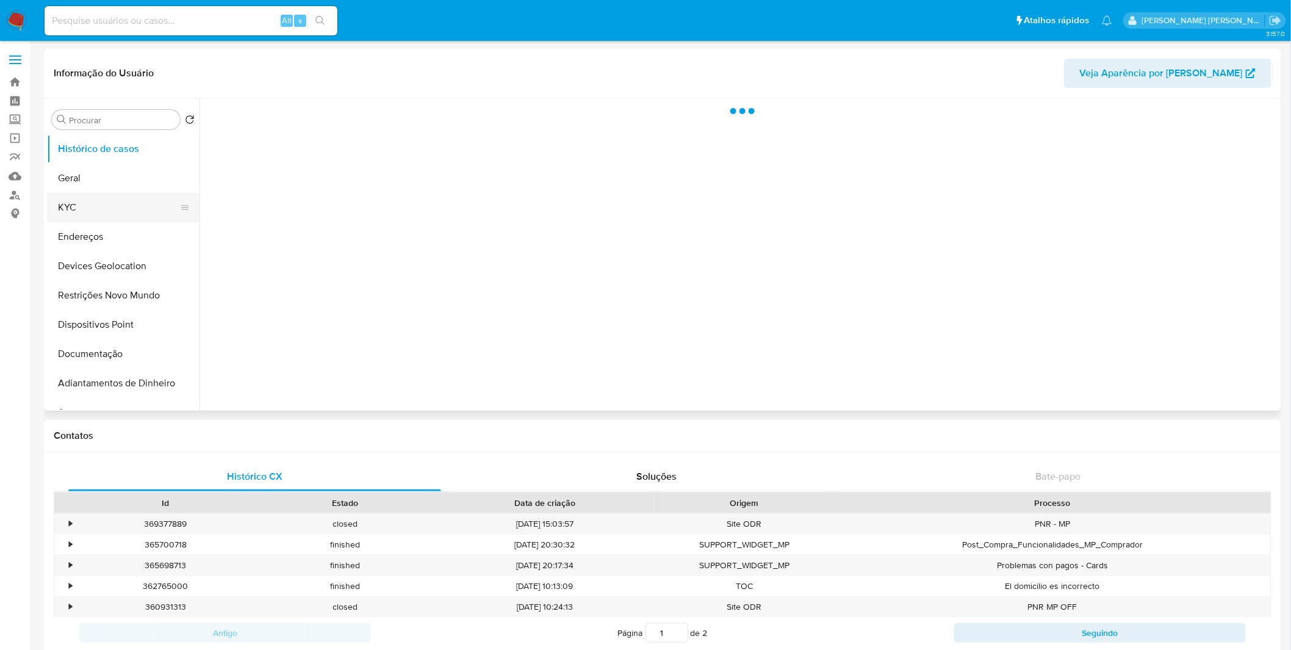
click at [105, 194] on button "KYC" at bounding box center [118, 207] width 143 height 29
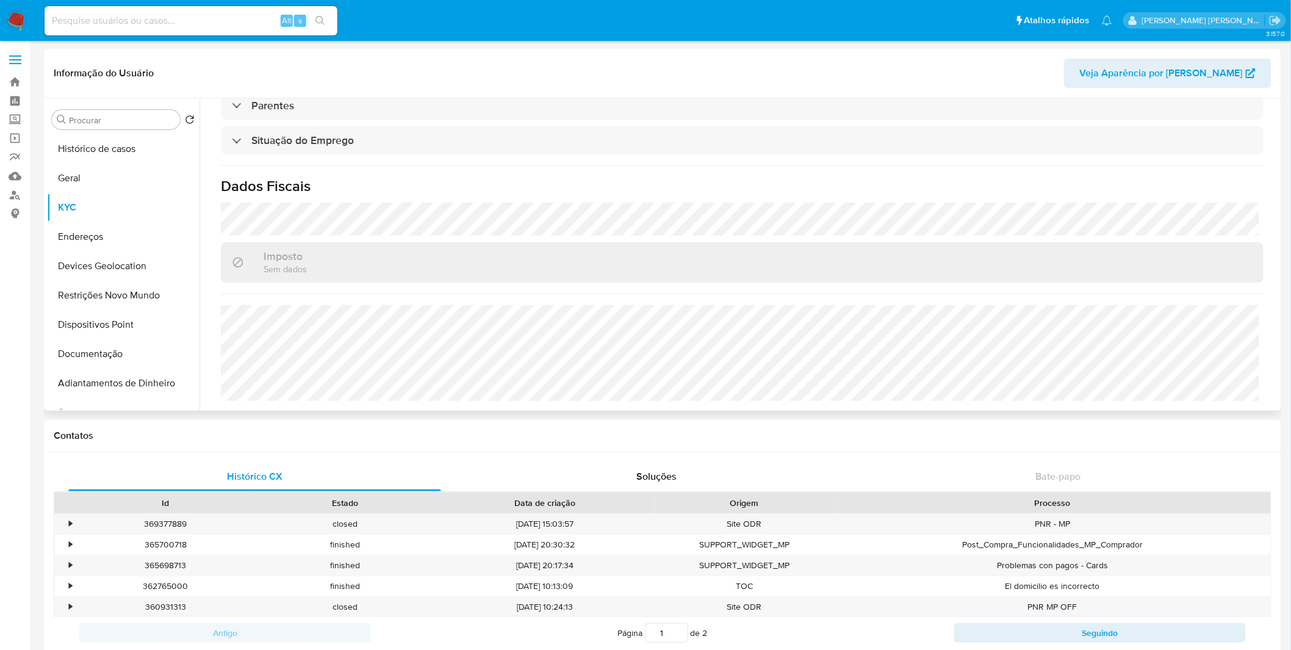
select select "10"
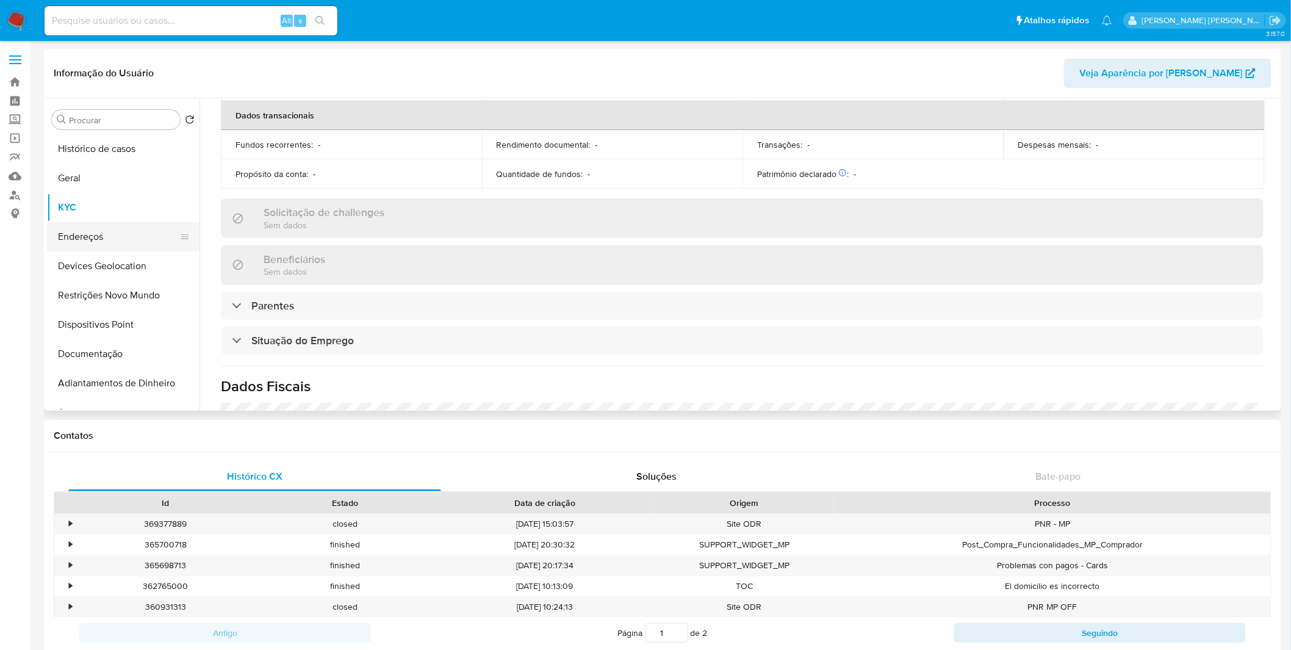
scroll to position [520, 0]
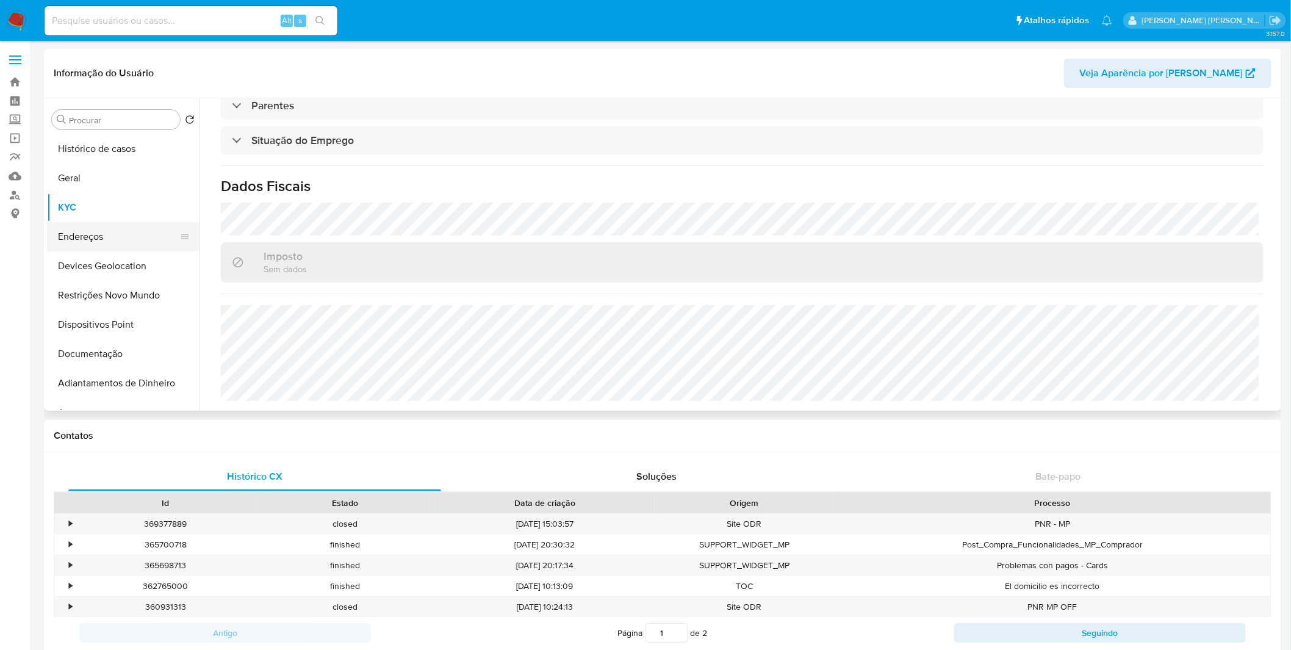
click at [154, 236] on button "Endereços" at bounding box center [118, 236] width 143 height 29
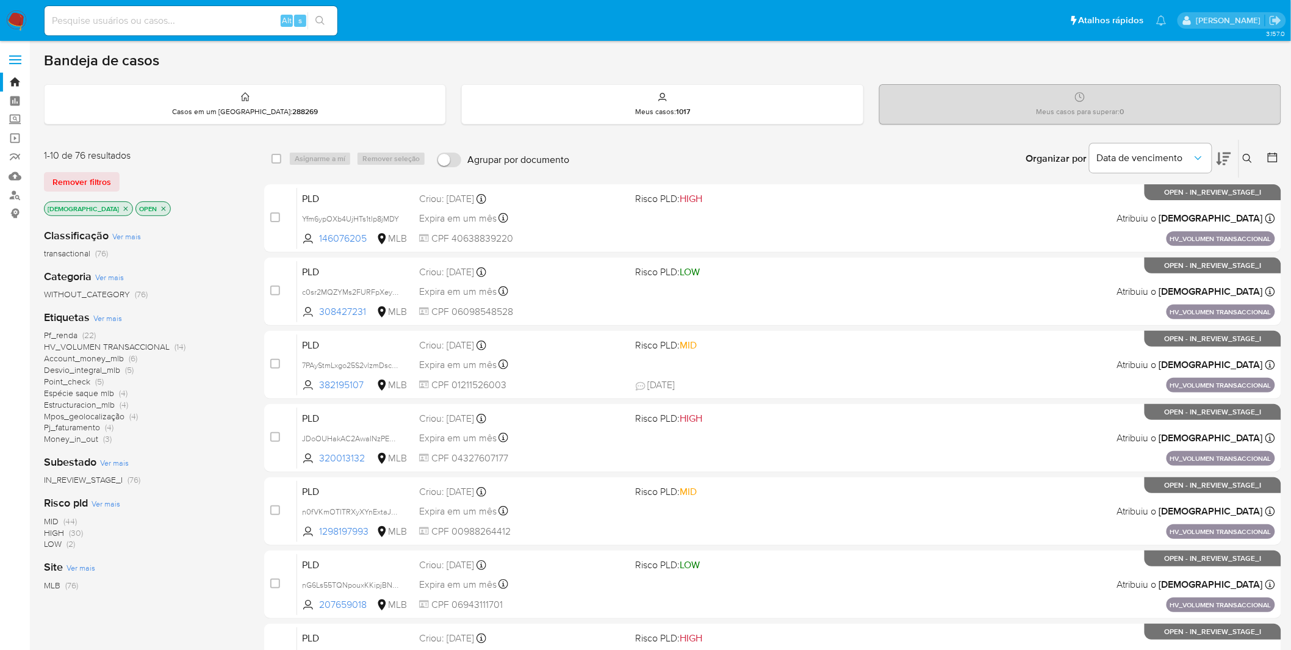
click at [682, 145] on div "Organizar por Data de vencimento Os resultados não podem ser classificados enqu…" at bounding box center [928, 159] width 706 height 38
click at [173, 15] on div "Alt s" at bounding box center [191, 20] width 293 height 29
click at [173, 15] on input at bounding box center [191, 21] width 293 height 16
paste input "4APd2pmN66sFC0TORbzvmyBu"
type input "4APd2pmN66sFC0TORbzvmyBu"
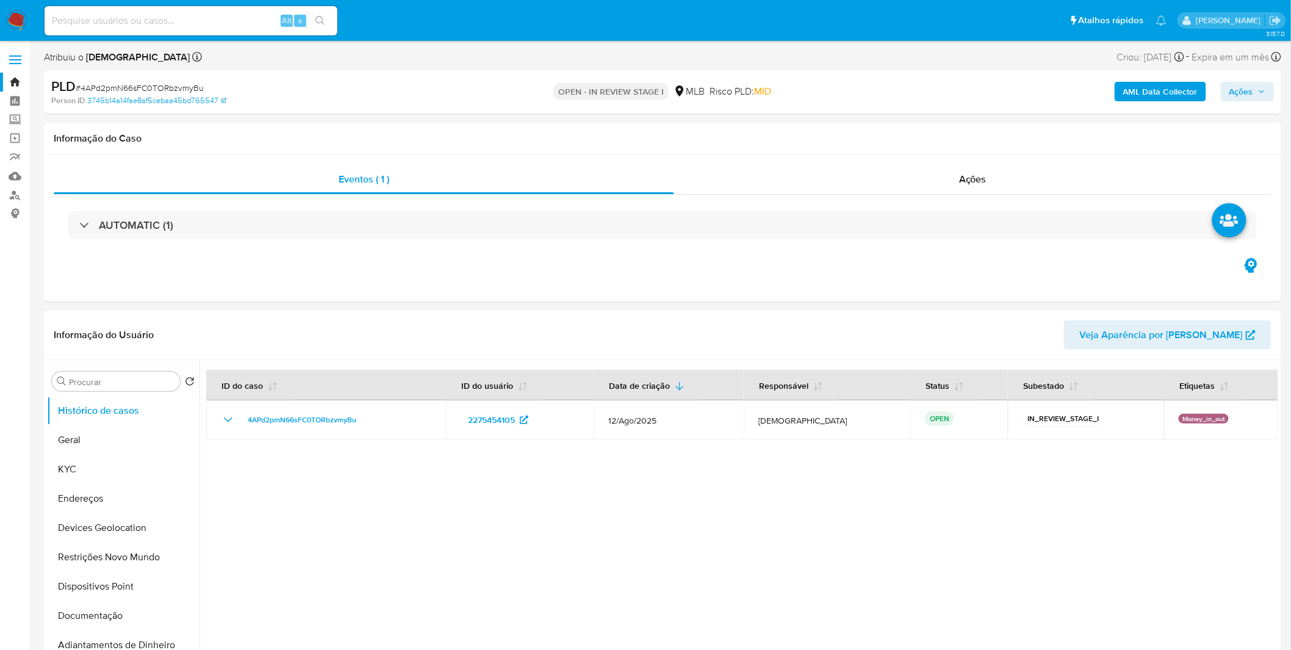
select select "10"
click at [99, 436] on button "Geral" at bounding box center [118, 439] width 143 height 29
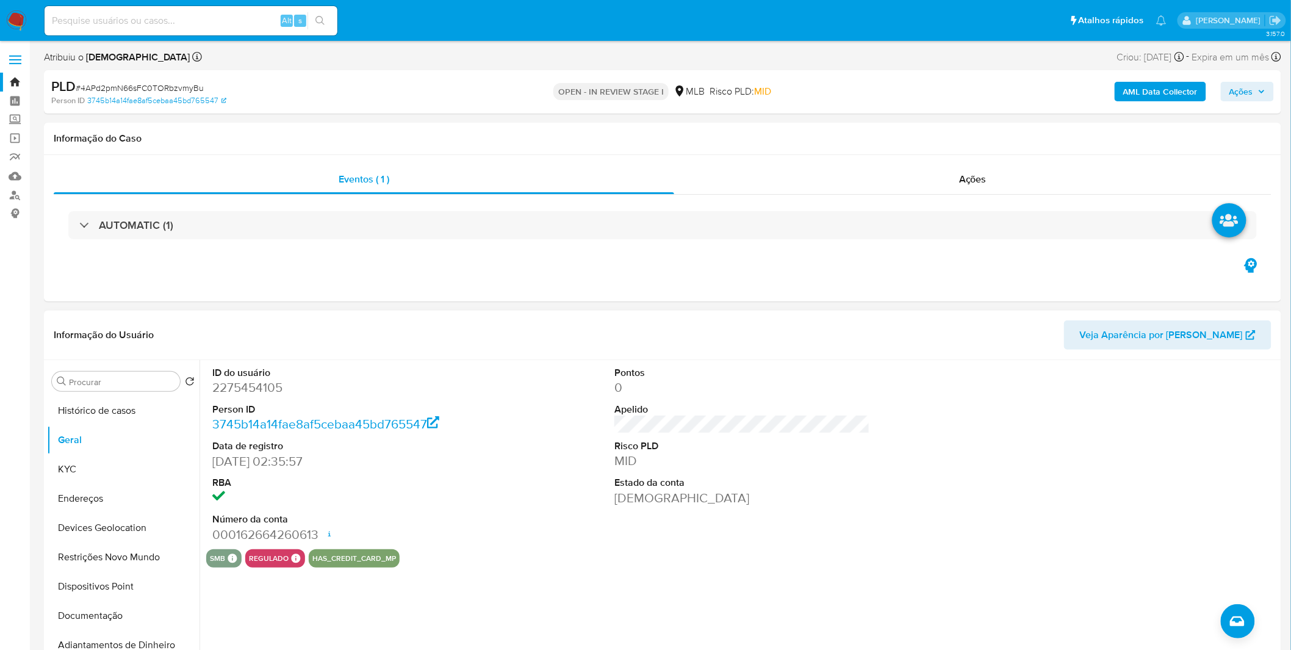
click at [288, 599] on div "ID do usuário 2275454105 Person ID 3745b14a14fae8af5cebaa45bd765547 Data de reg…" at bounding box center [739, 516] width 1079 height 312
click at [89, 621] on button "Documentação" at bounding box center [118, 615] width 143 height 29
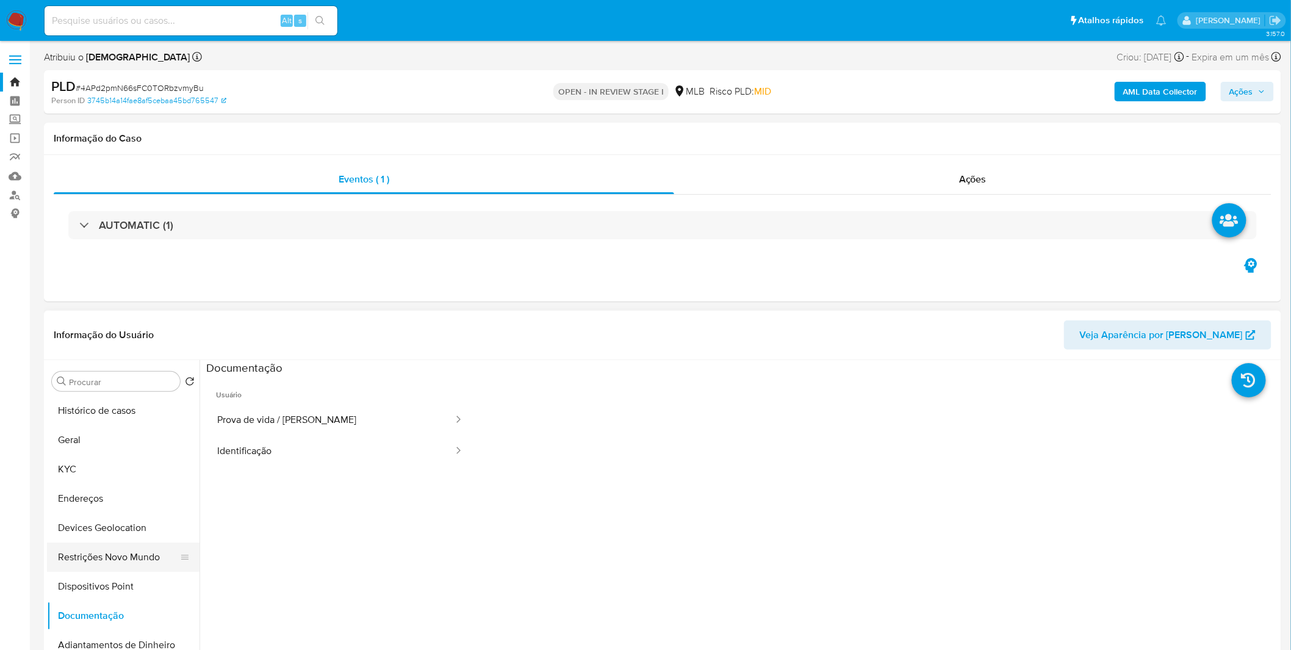
click at [112, 545] on button "Restrições Novo Mundo" at bounding box center [118, 556] width 143 height 29
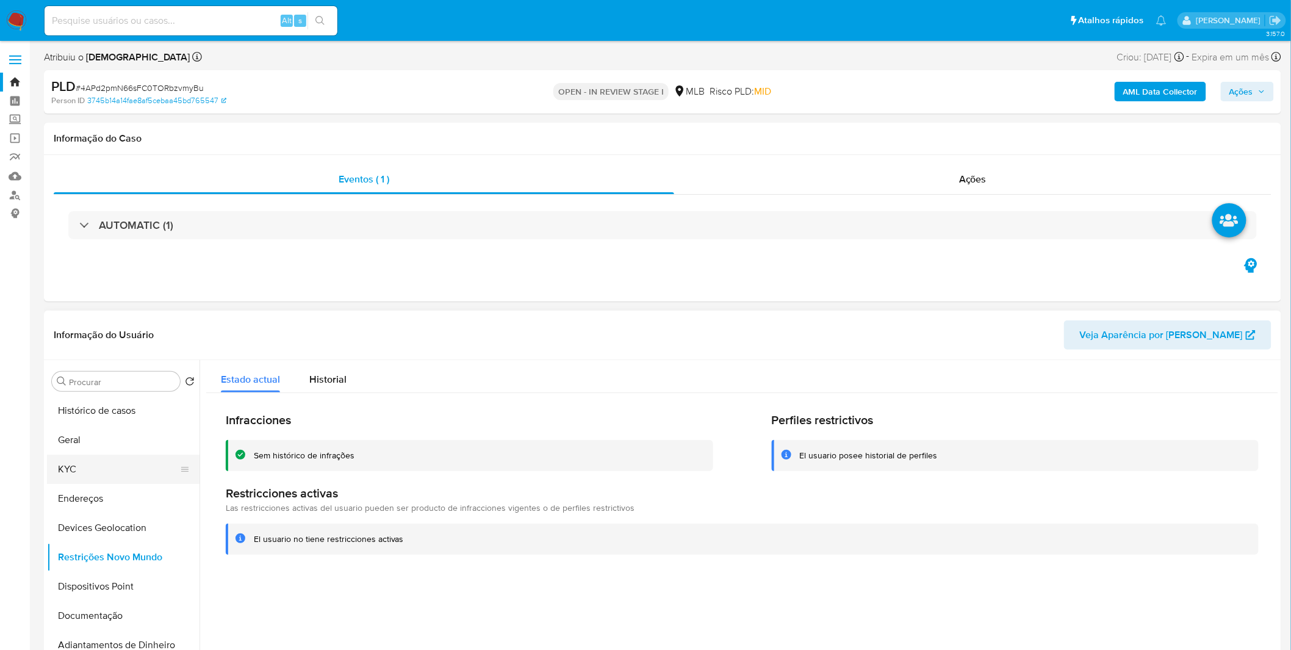
click at [98, 469] on button "KYC" at bounding box center [118, 469] width 143 height 29
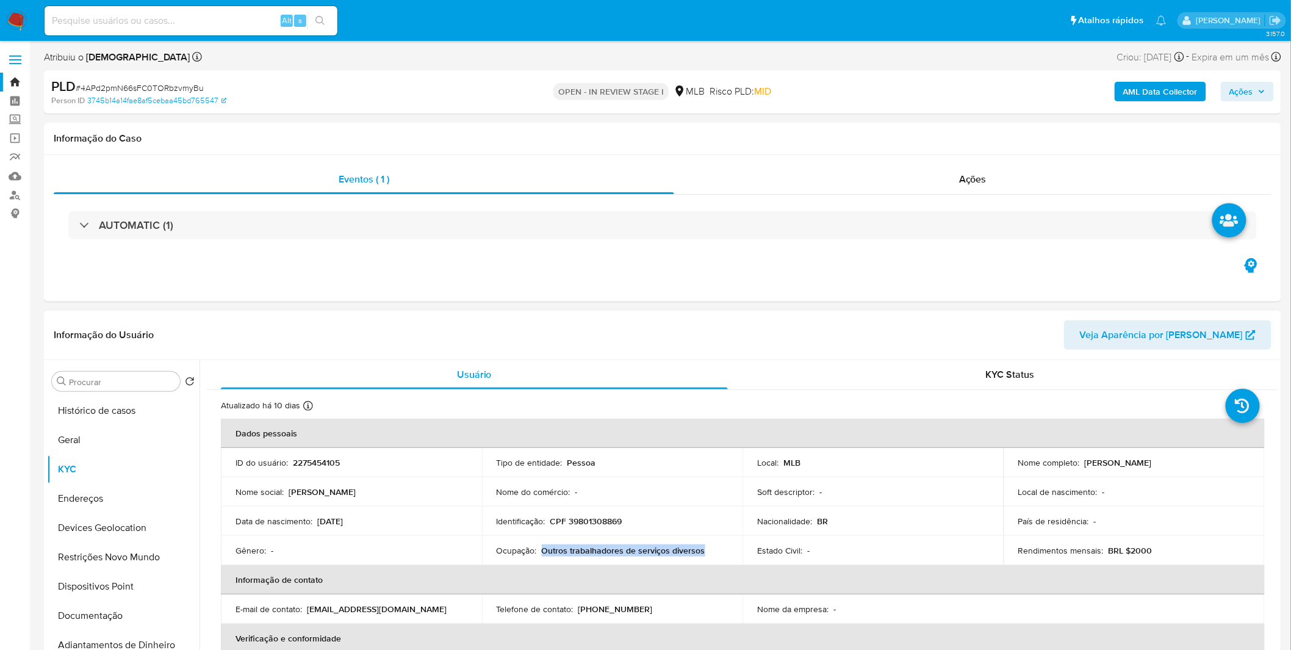
copy p "Outros trabalhadores de serviços diversos"
drag, startPoint x: 710, startPoint y: 552, endPoint x: 543, endPoint y: 548, distance: 167.2
click at [543, 548] on div "Ocupação : Outros trabalhadores de serviços diversos" at bounding box center [613, 550] width 232 height 11
click at [108, 434] on button "Geral" at bounding box center [118, 439] width 143 height 29
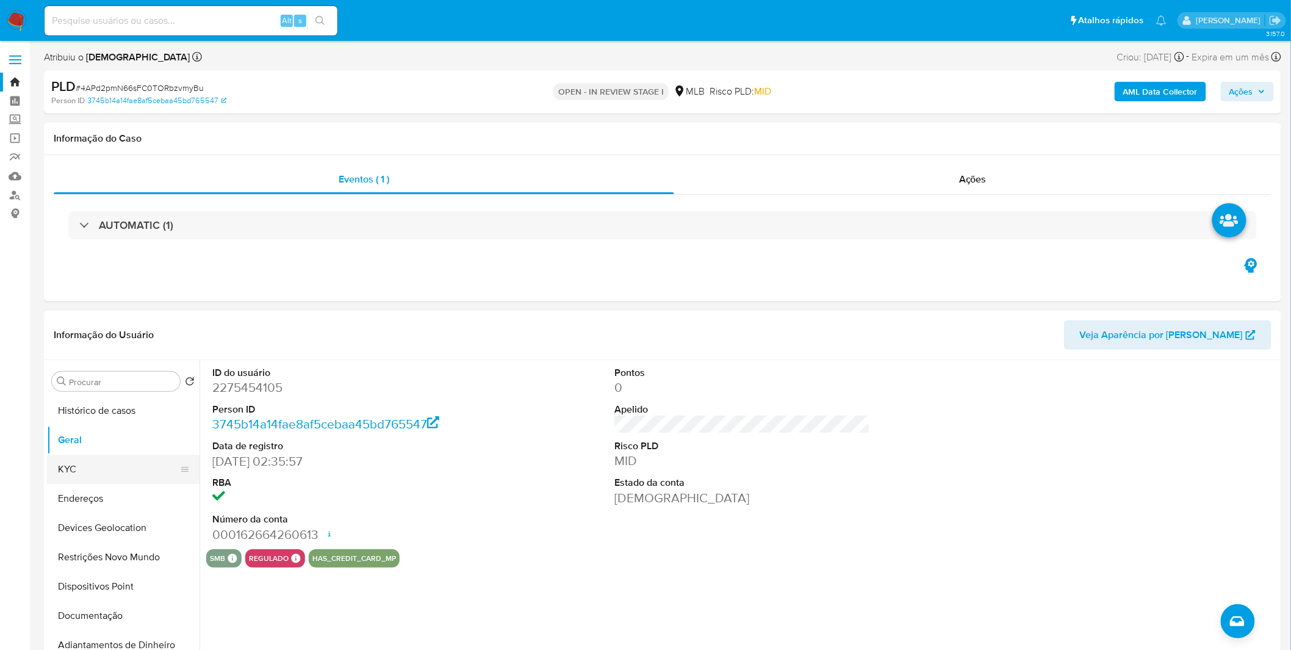
click at [131, 476] on button "KYC" at bounding box center [118, 469] width 143 height 29
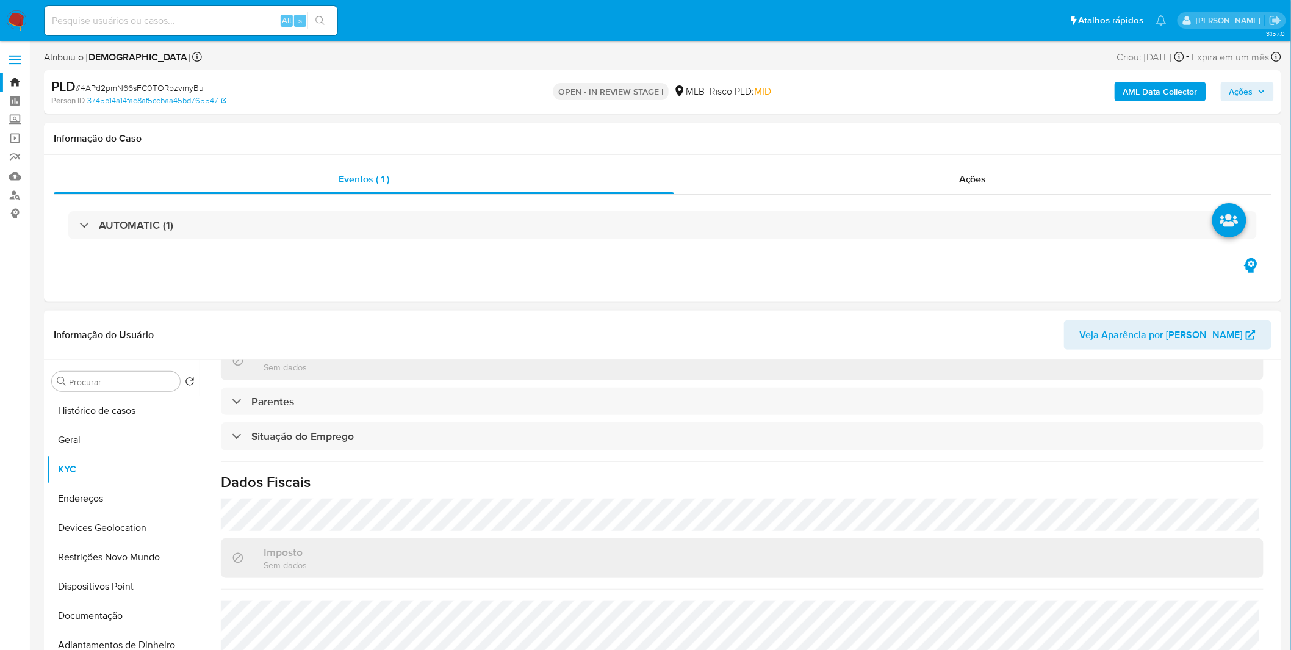
scroll to position [508, 0]
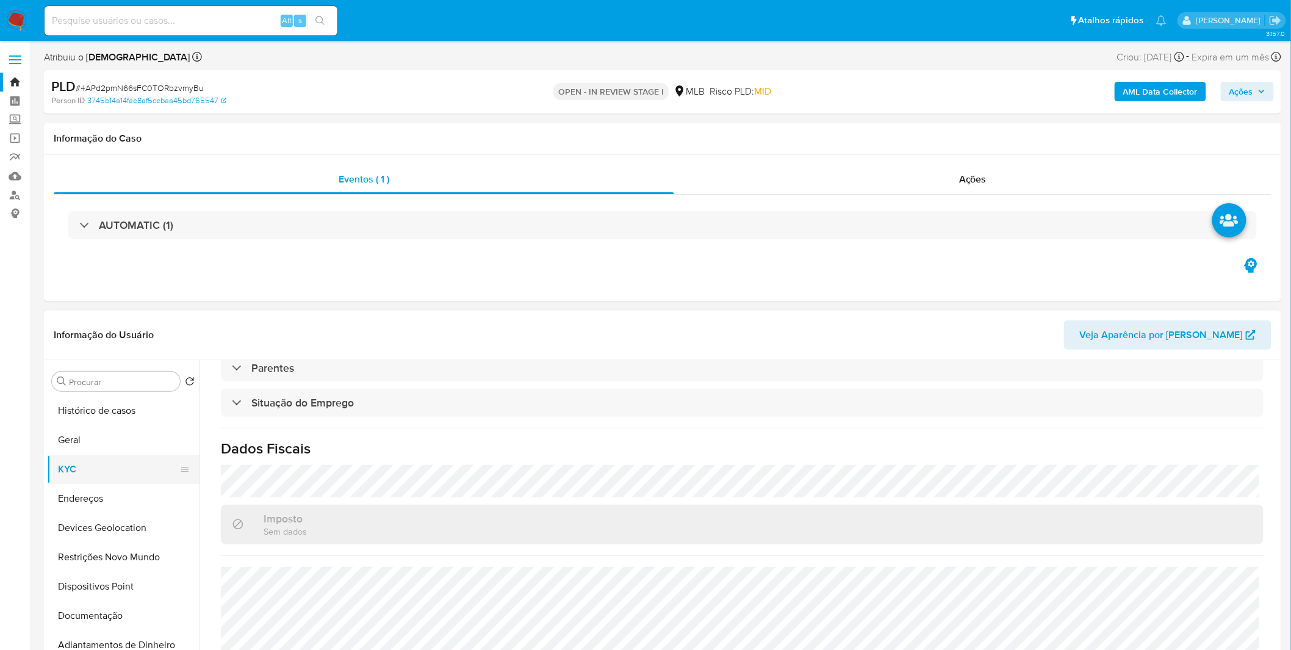
click at [131, 479] on button "KYC" at bounding box center [118, 469] width 143 height 29
click at [128, 494] on button "Endereços" at bounding box center [118, 498] width 143 height 29
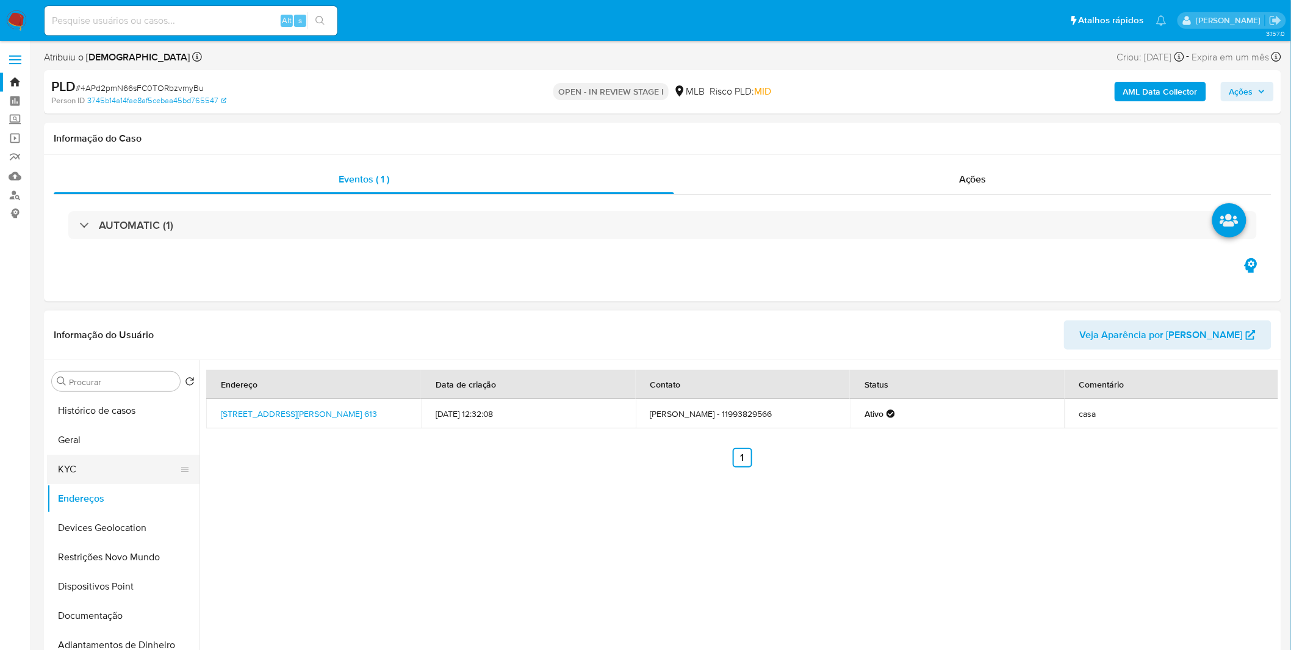
click at [159, 467] on button "KYC" at bounding box center [118, 469] width 143 height 29
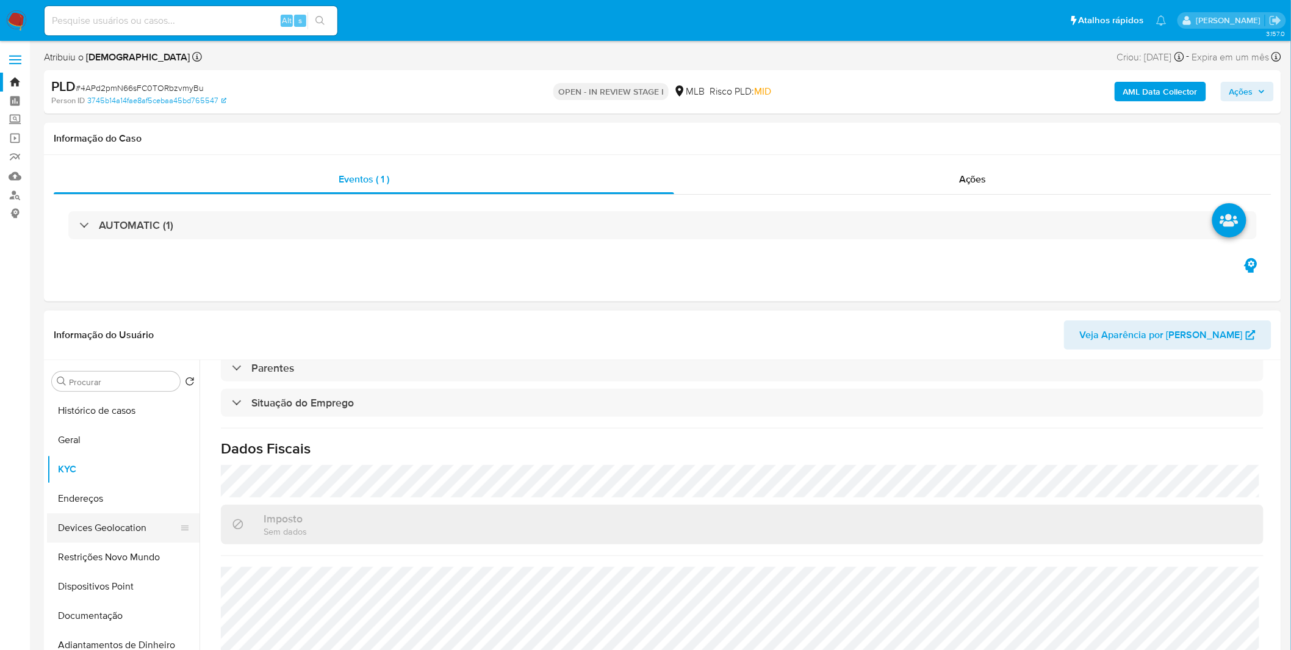
click at [118, 527] on button "Devices Geolocation" at bounding box center [118, 527] width 143 height 29
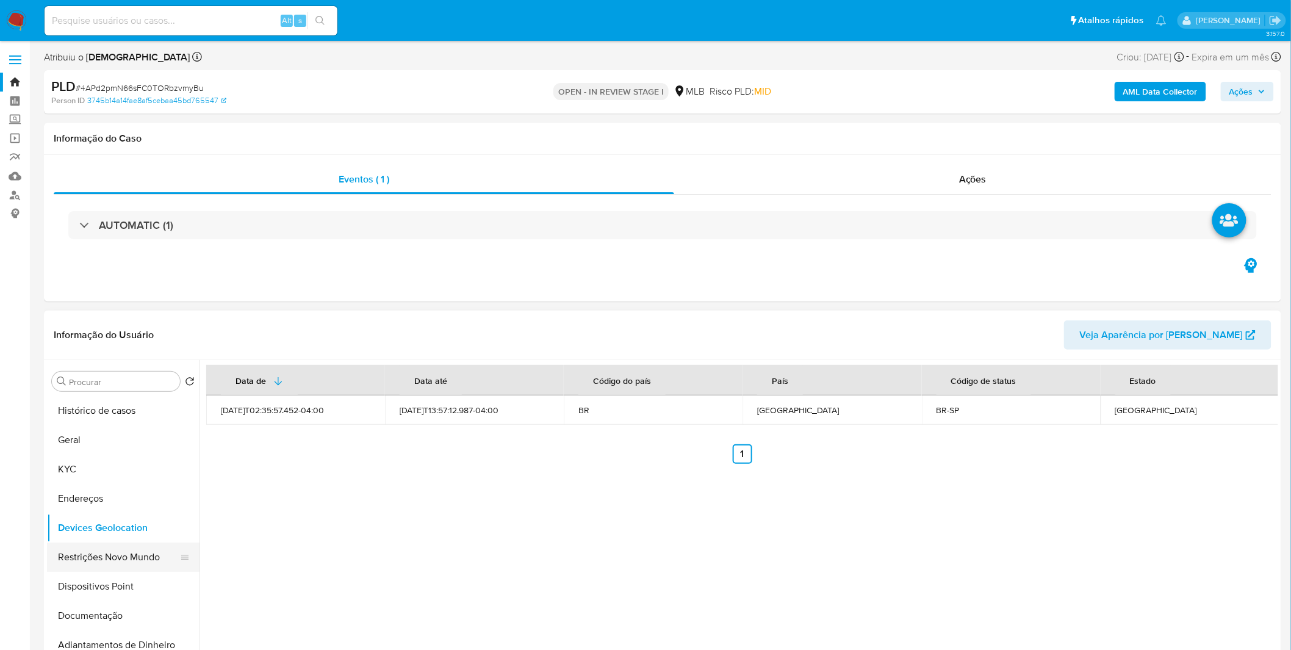
click at [112, 569] on button "Restrições Novo Mundo" at bounding box center [118, 556] width 143 height 29
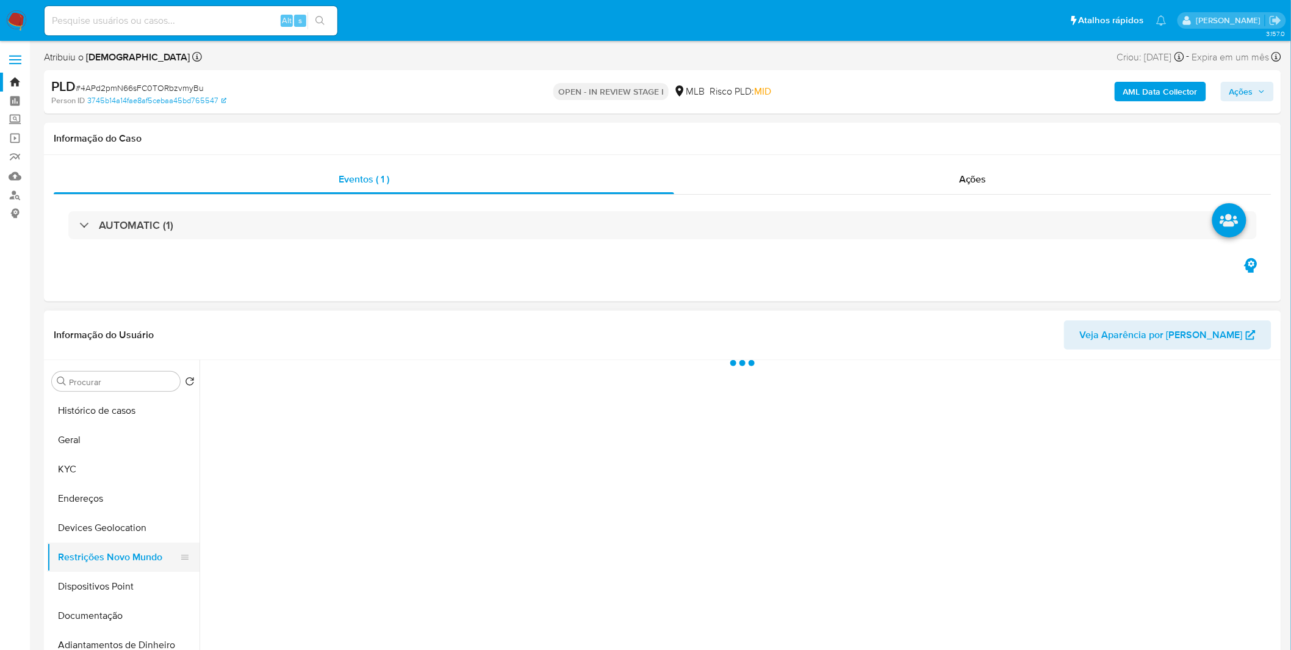
click at [112, 569] on button "Restrições Novo Mundo" at bounding box center [118, 556] width 143 height 29
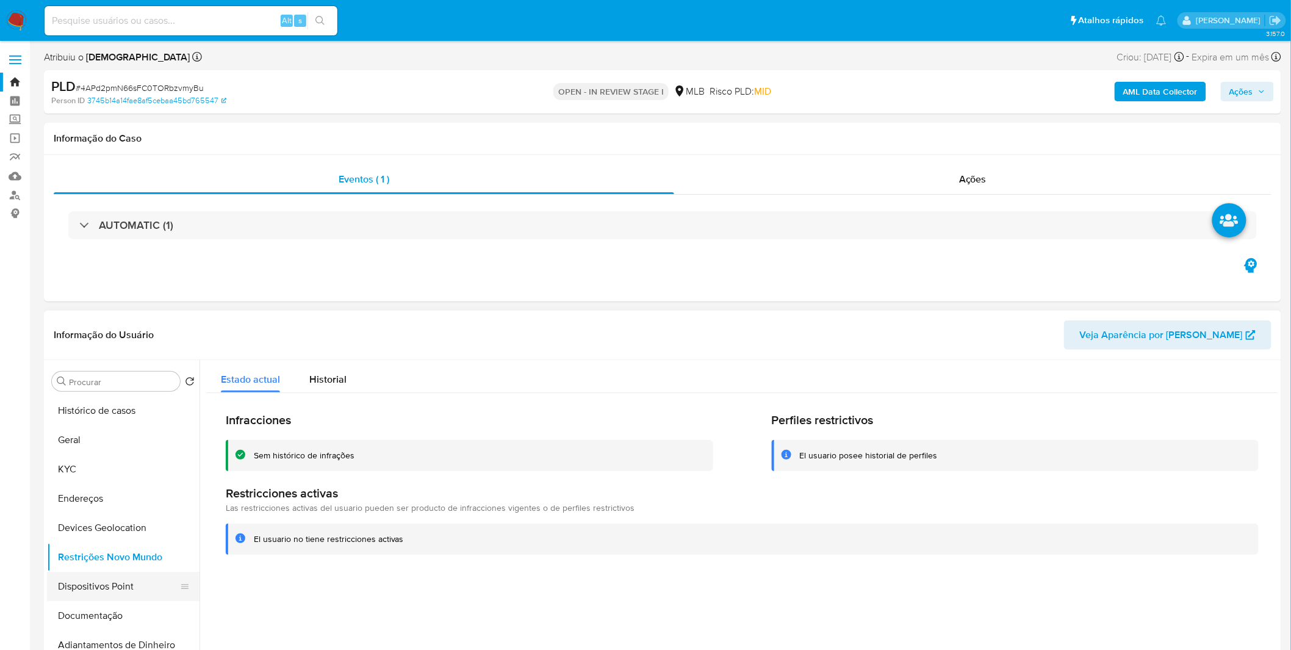
click at [98, 578] on button "Dispositivos Point" at bounding box center [118, 586] width 143 height 29
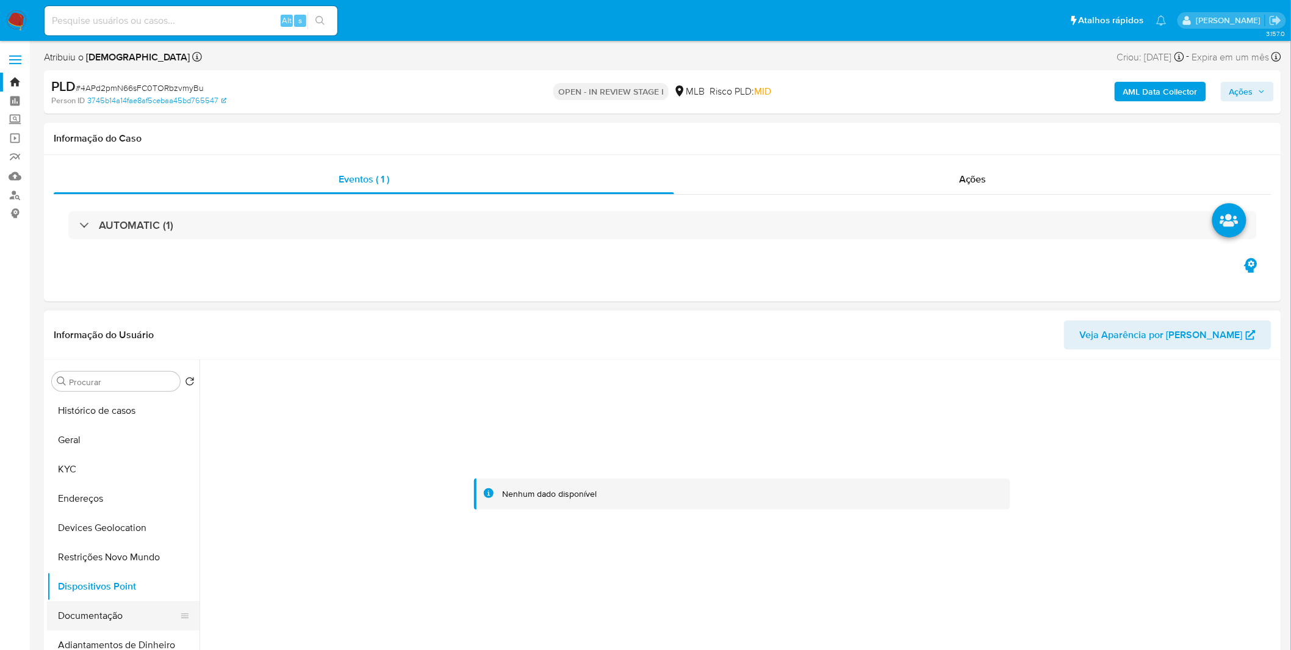
click at [129, 618] on button "Documentação" at bounding box center [118, 615] width 143 height 29
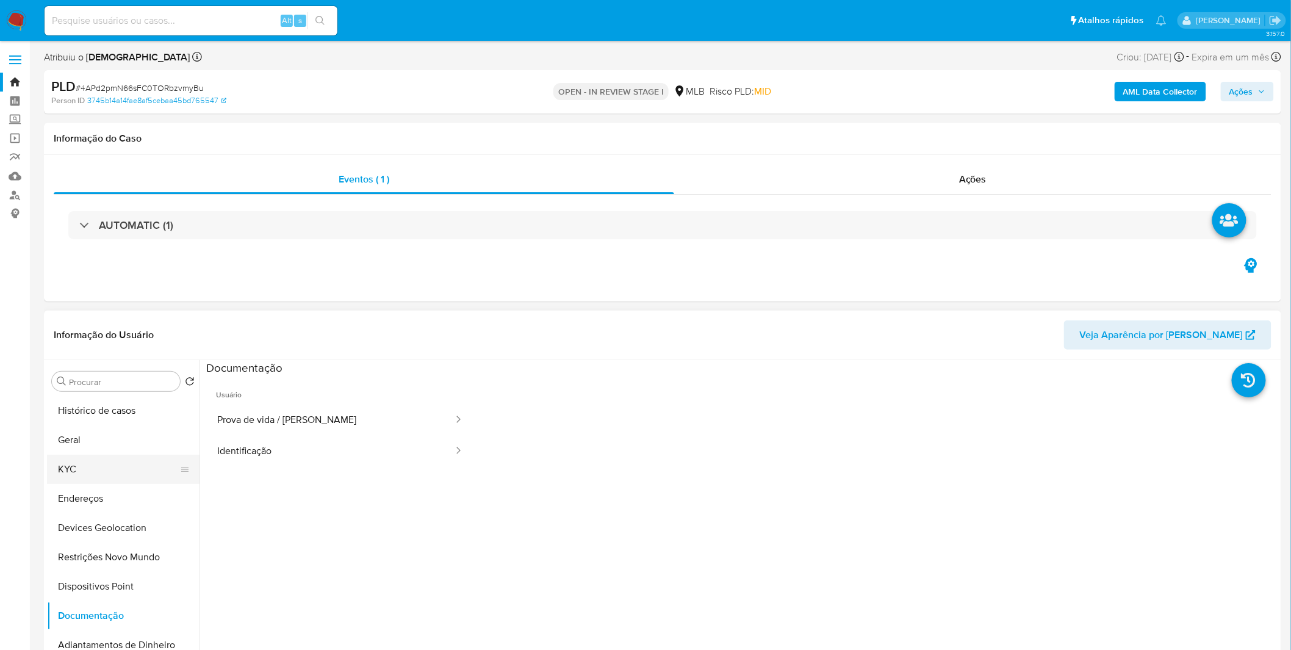
click at [92, 458] on button "KYC" at bounding box center [118, 469] width 143 height 29
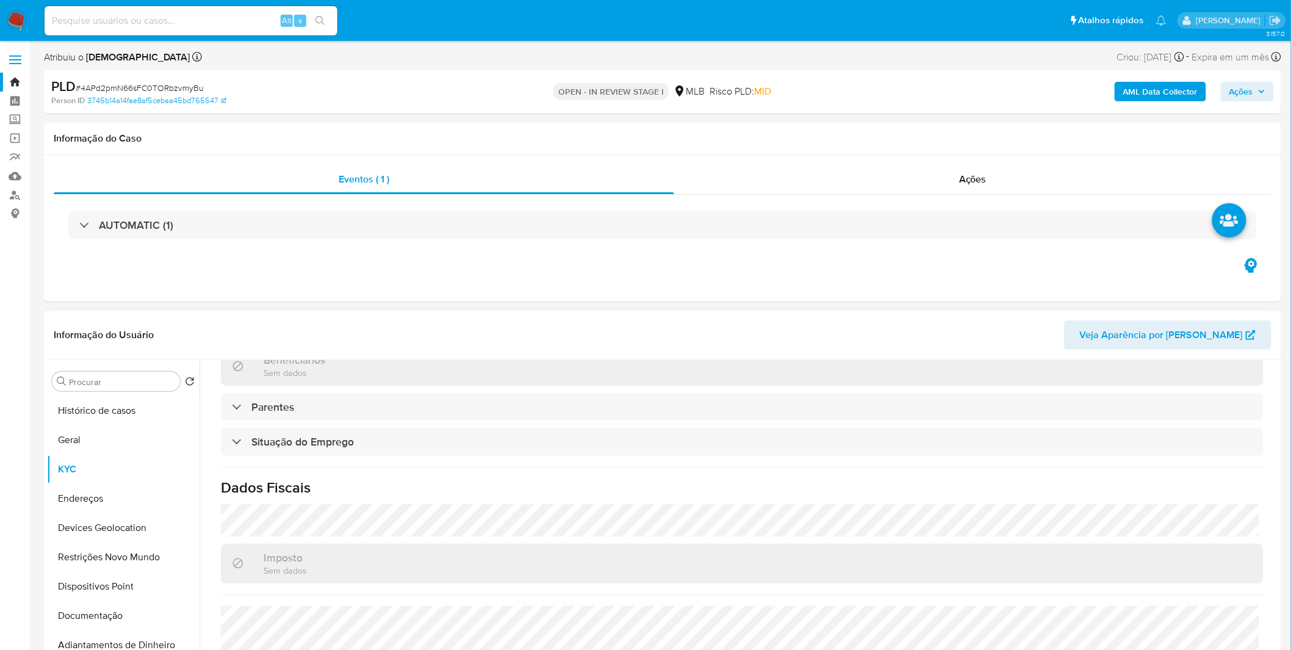
scroll to position [508, 0]
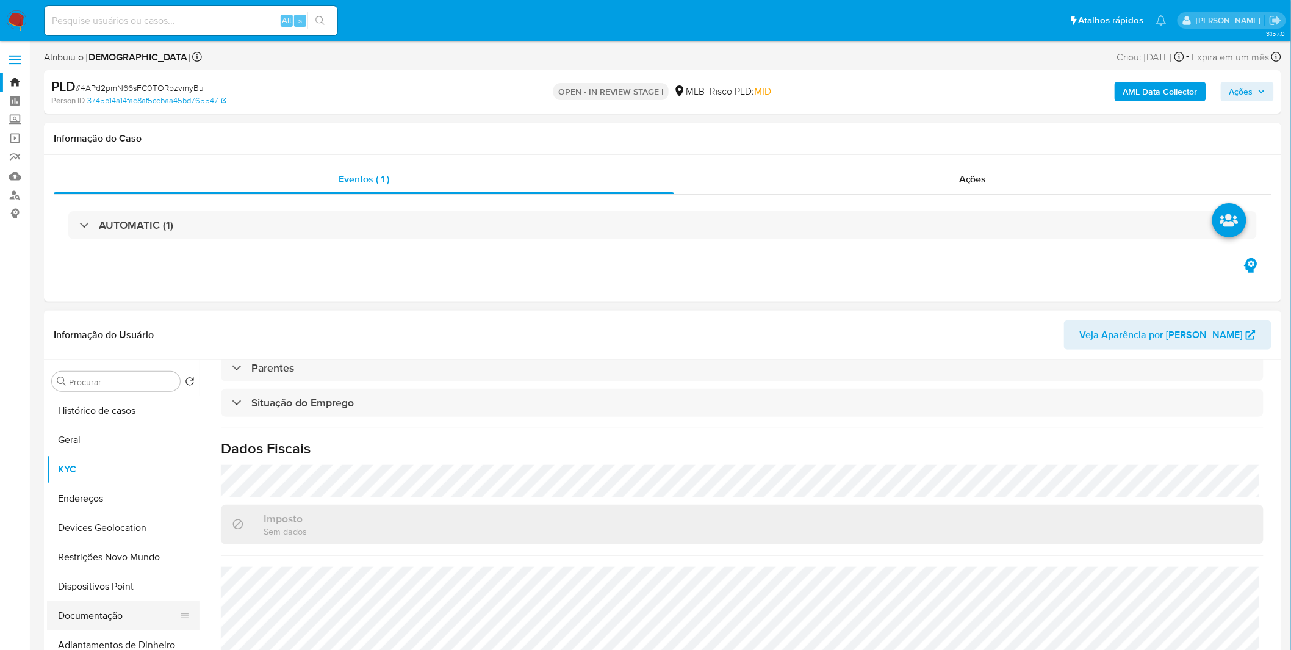
click at [99, 619] on button "Documentação" at bounding box center [118, 615] width 143 height 29
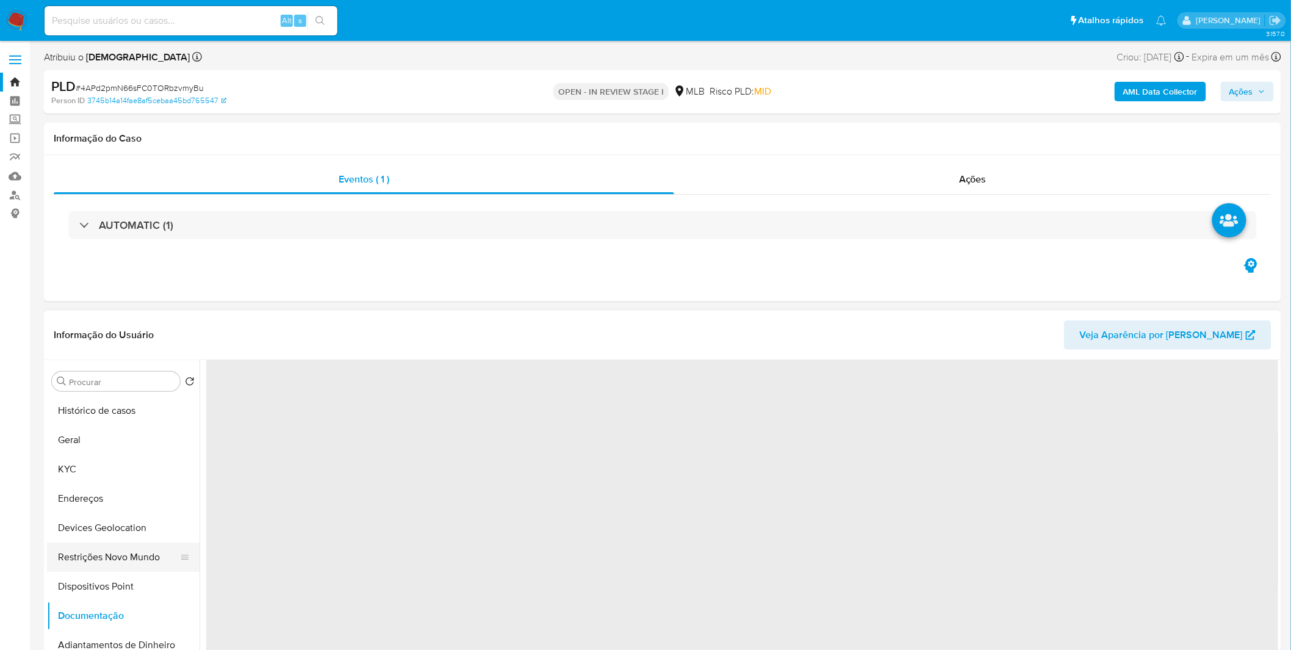
scroll to position [0, 0]
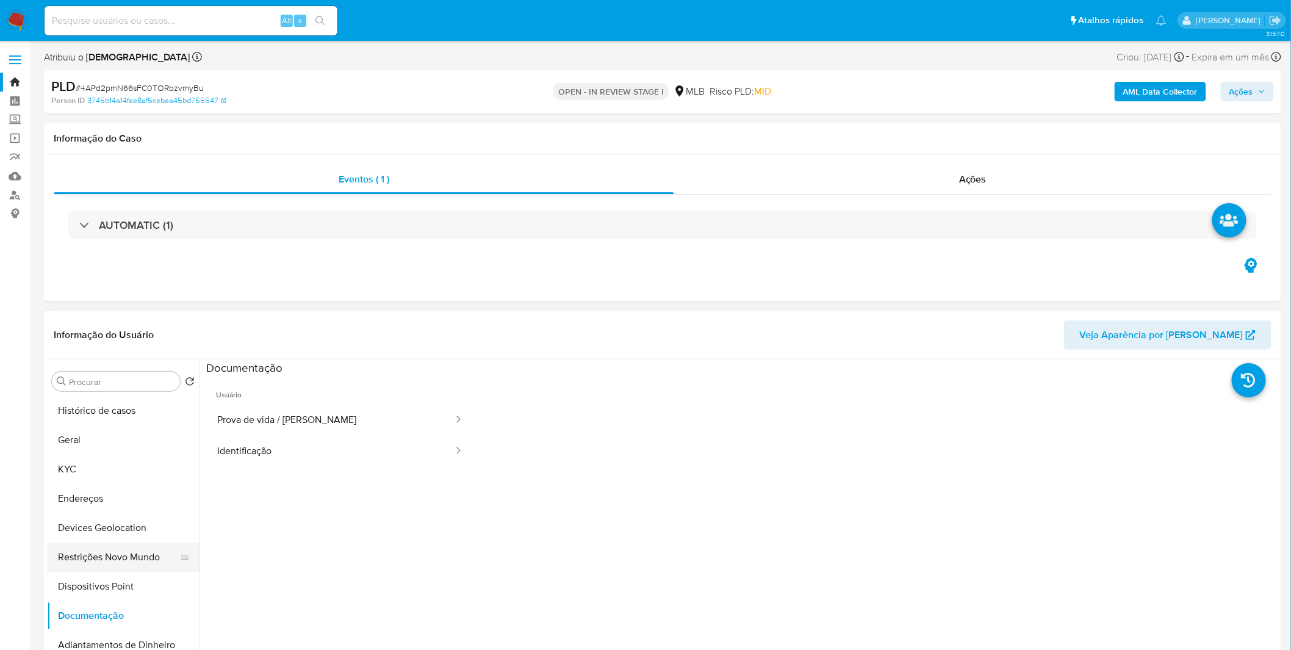
click at [112, 550] on button "Restrições Novo Mundo" at bounding box center [118, 556] width 143 height 29
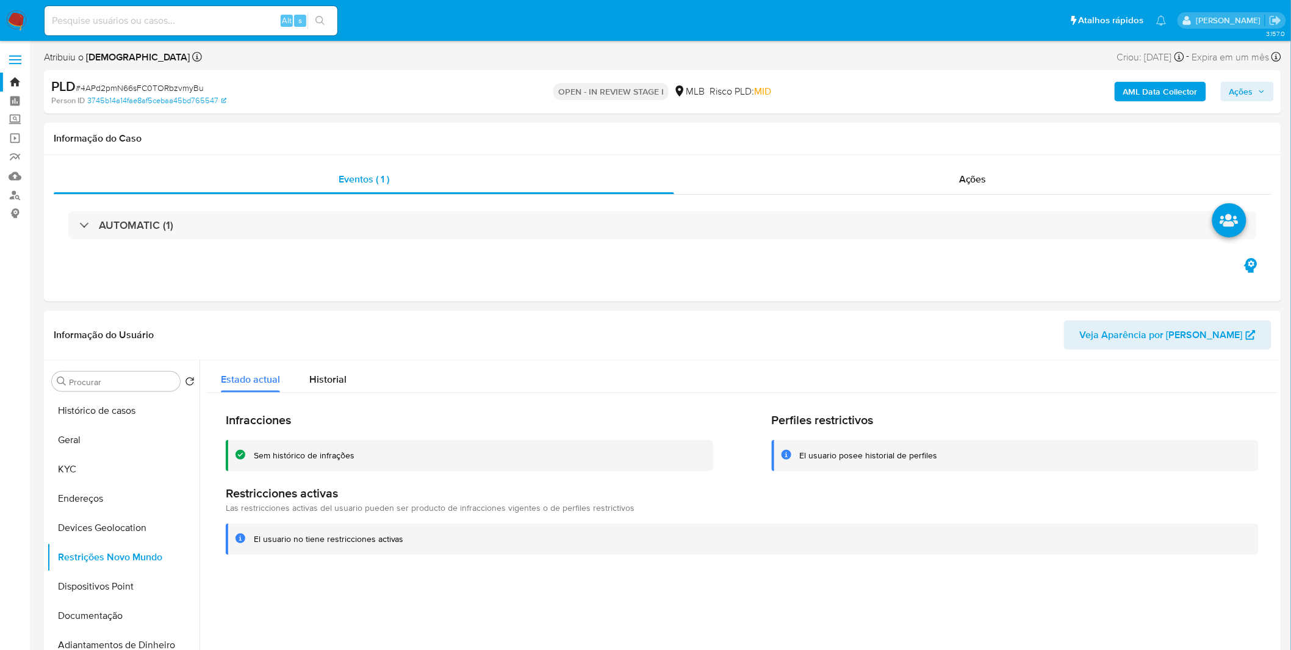
click at [245, 22] on input at bounding box center [191, 21] width 293 height 16
paste input "M0aqKZFSJoHpXqPRyebxoEMh"
type input "M0aqKZFSJoHpXqPRyebxoEMh"
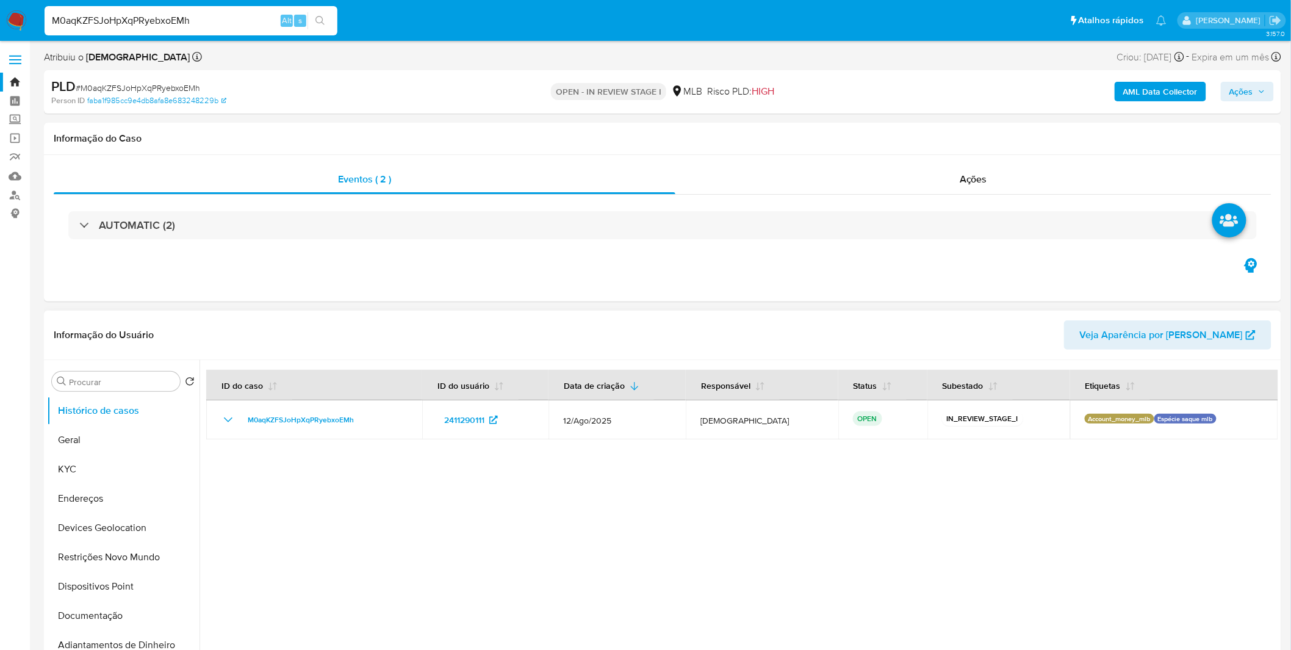
select select "10"
click at [118, 439] on button "Geral" at bounding box center [118, 439] width 143 height 29
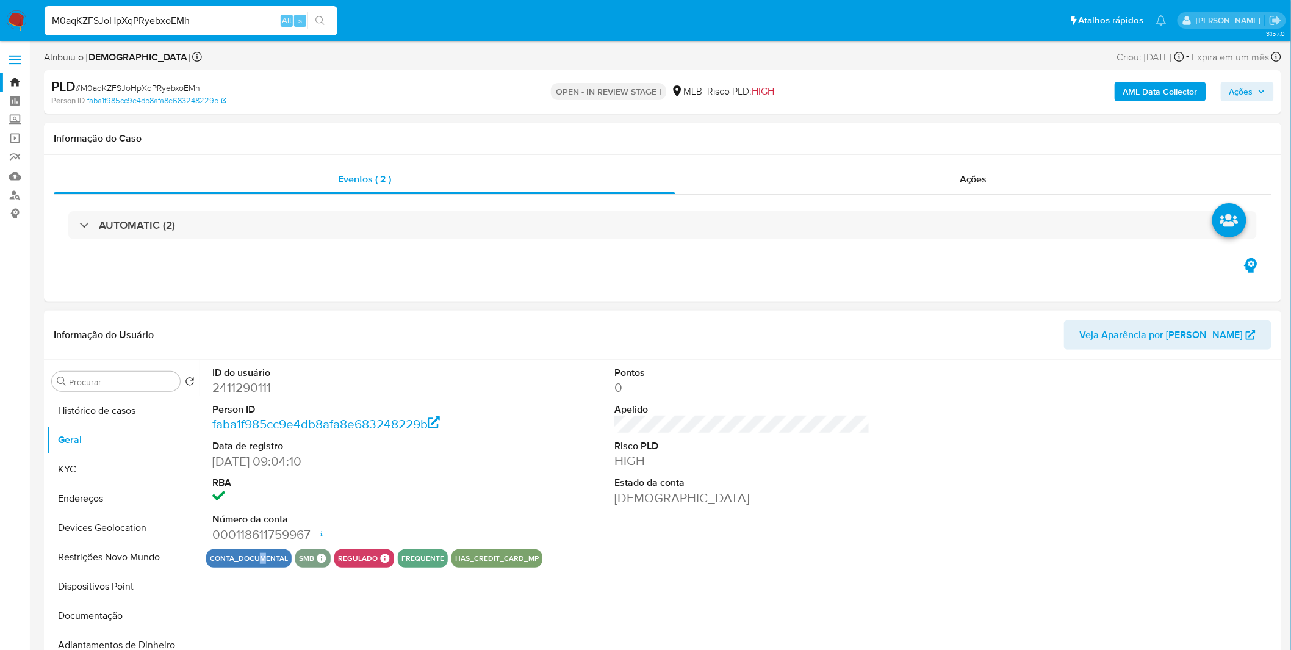
click at [261, 594] on div "ID do usuário 2411290111 Person ID faba1f985cc9e4db8afa8e683248229b Data de reg…" at bounding box center [739, 516] width 1079 height 312
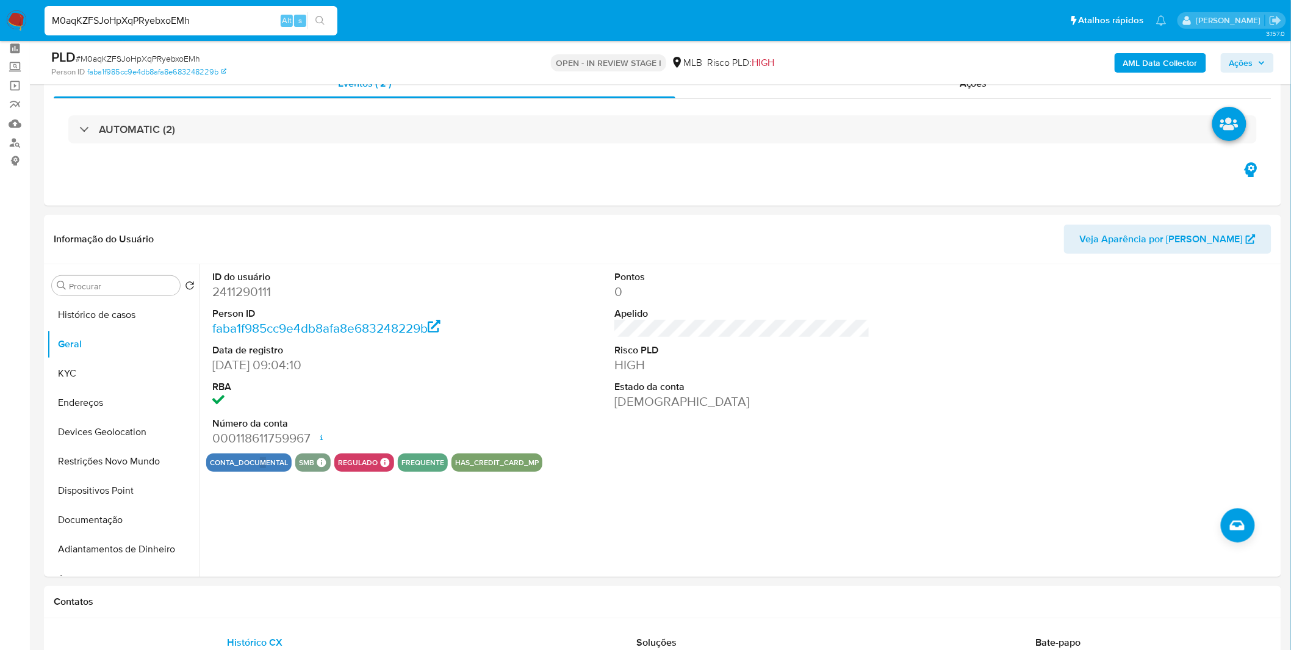
scroll to position [68, 0]
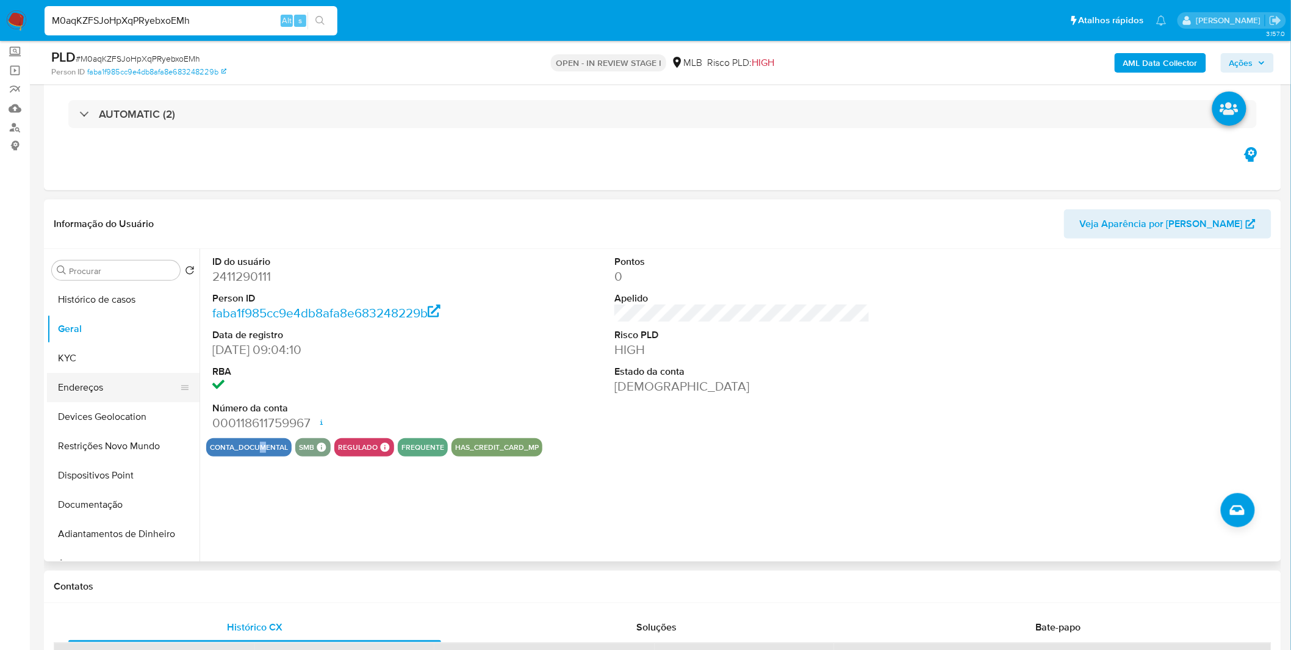
click at [122, 373] on button "Endereços" at bounding box center [118, 387] width 143 height 29
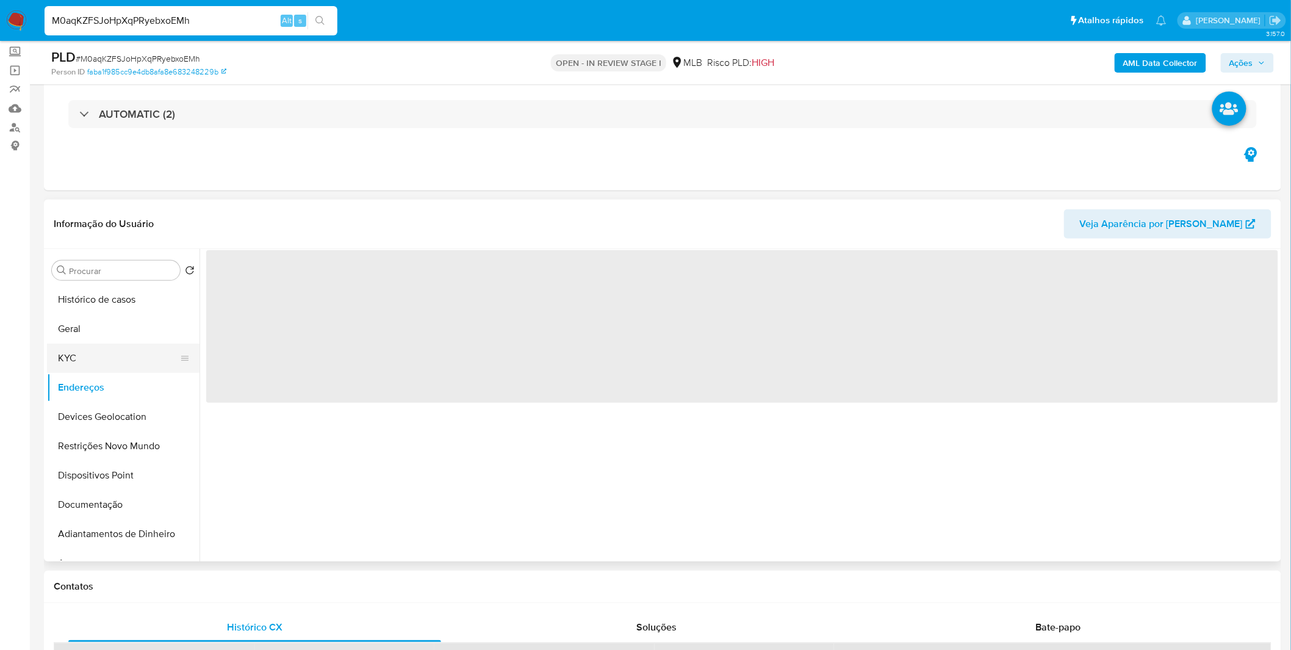
click at [122, 364] on button "KYC" at bounding box center [118, 358] width 143 height 29
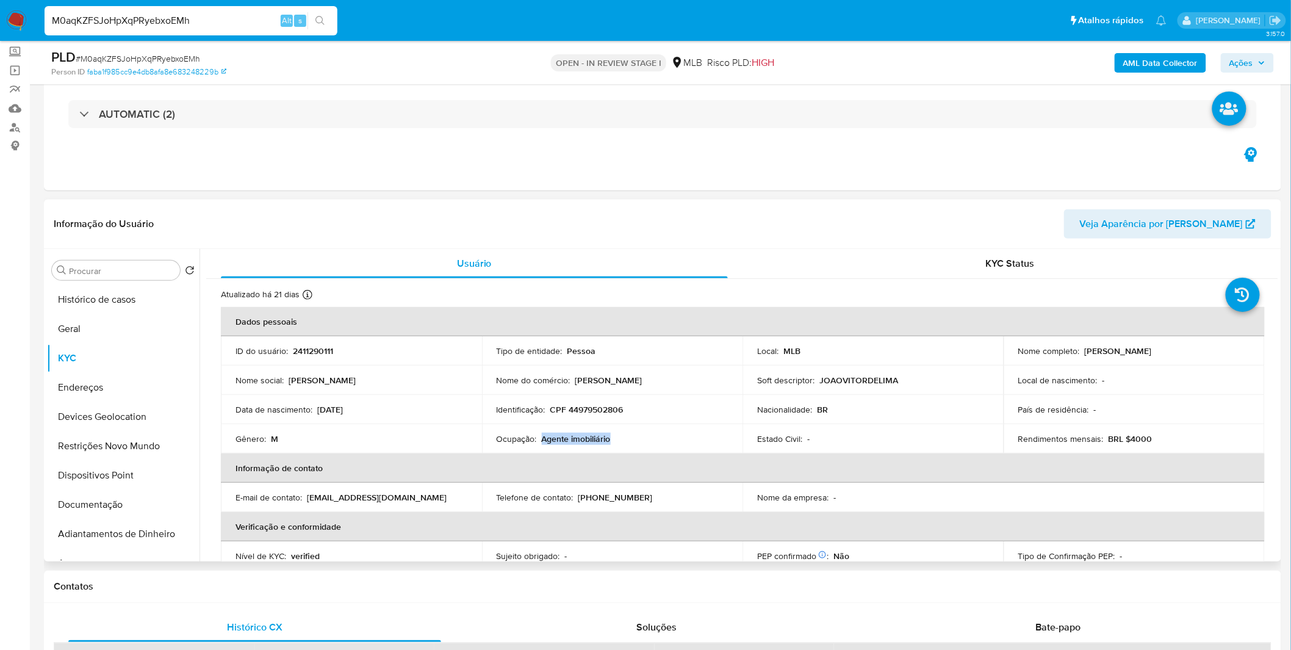
copy p "Agente imobiliário"
drag, startPoint x: 621, startPoint y: 441, endPoint x: 542, endPoint y: 441, distance: 79.3
click at [542, 441] on div "Ocupação : Agente imobiliário" at bounding box center [613, 438] width 232 height 11
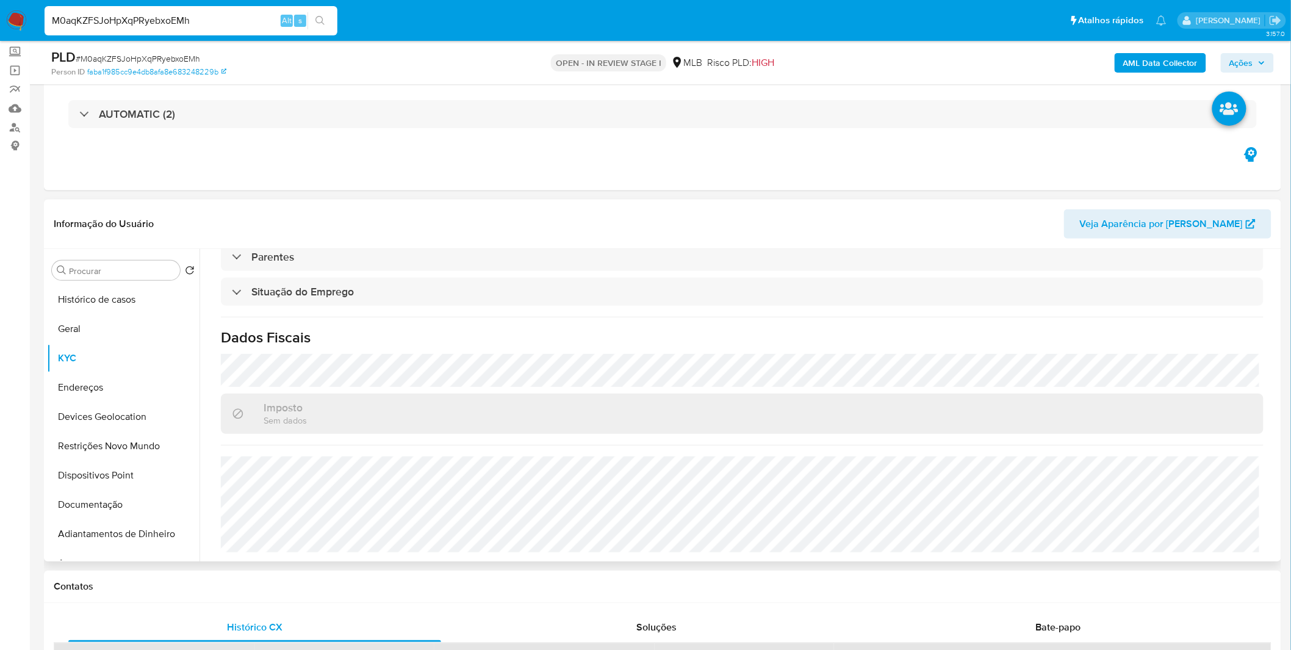
scroll to position [508, 0]
click at [110, 378] on button "Endereços" at bounding box center [118, 387] width 143 height 29
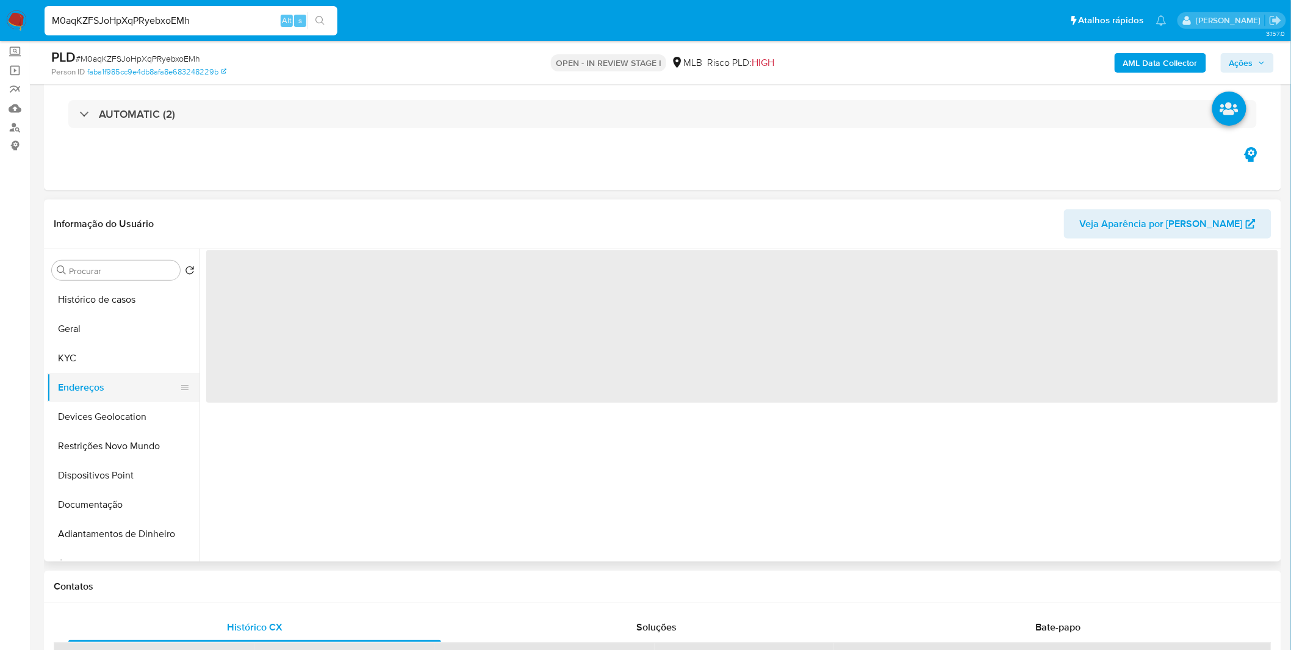
scroll to position [0, 0]
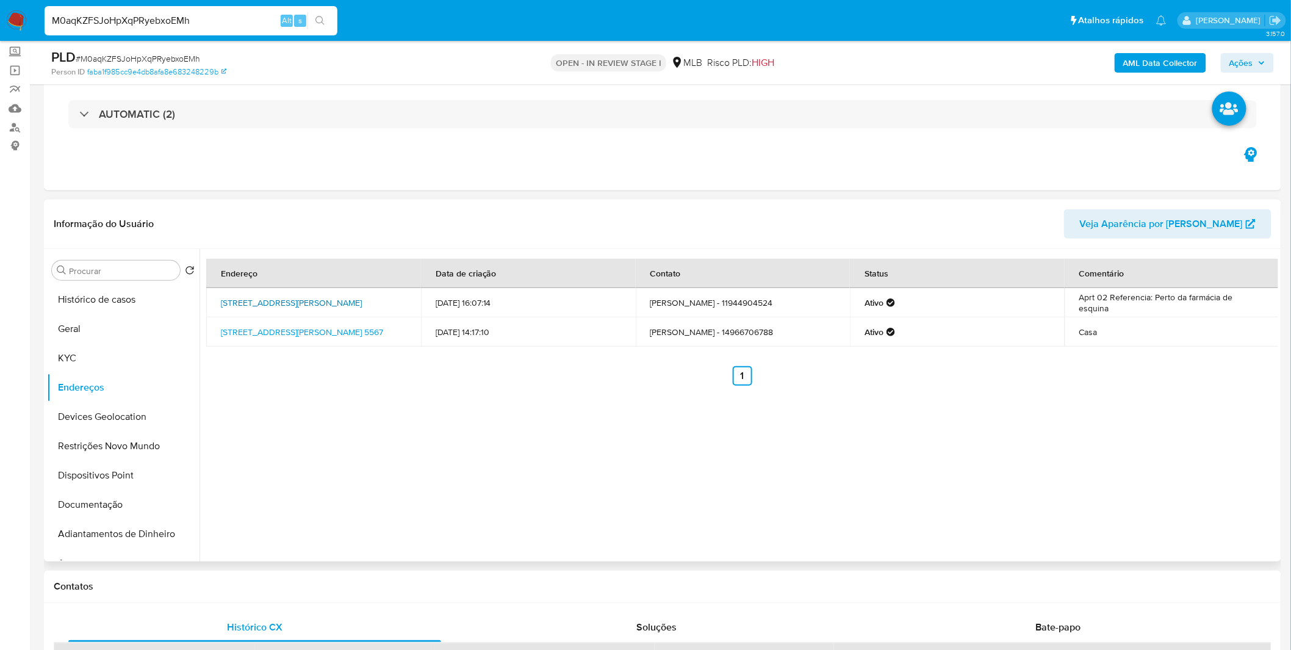
click at [306, 301] on link "Rua Vicente Rodrigues 21, São Vicente, São Paulo, 11350320, Brasil 21" at bounding box center [291, 303] width 141 height 12
click at [148, 502] on button "Documentação" at bounding box center [118, 504] width 143 height 29
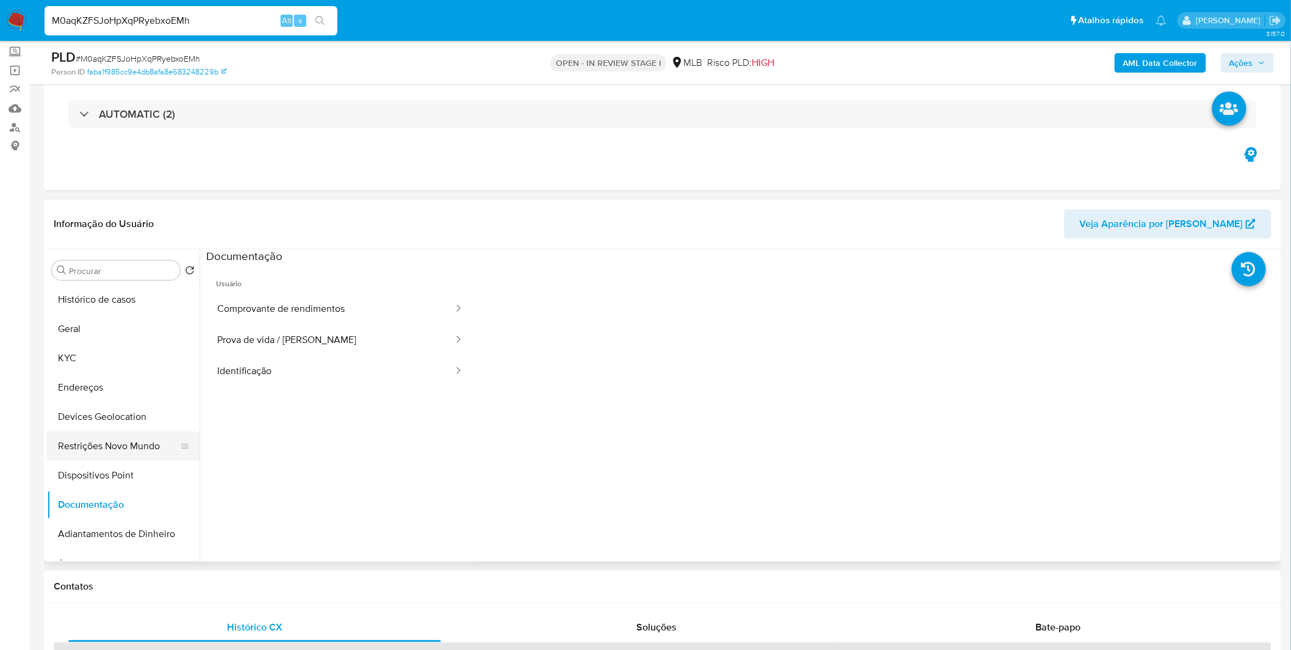
click at [145, 447] on button "Restrições Novo Mundo" at bounding box center [118, 445] width 143 height 29
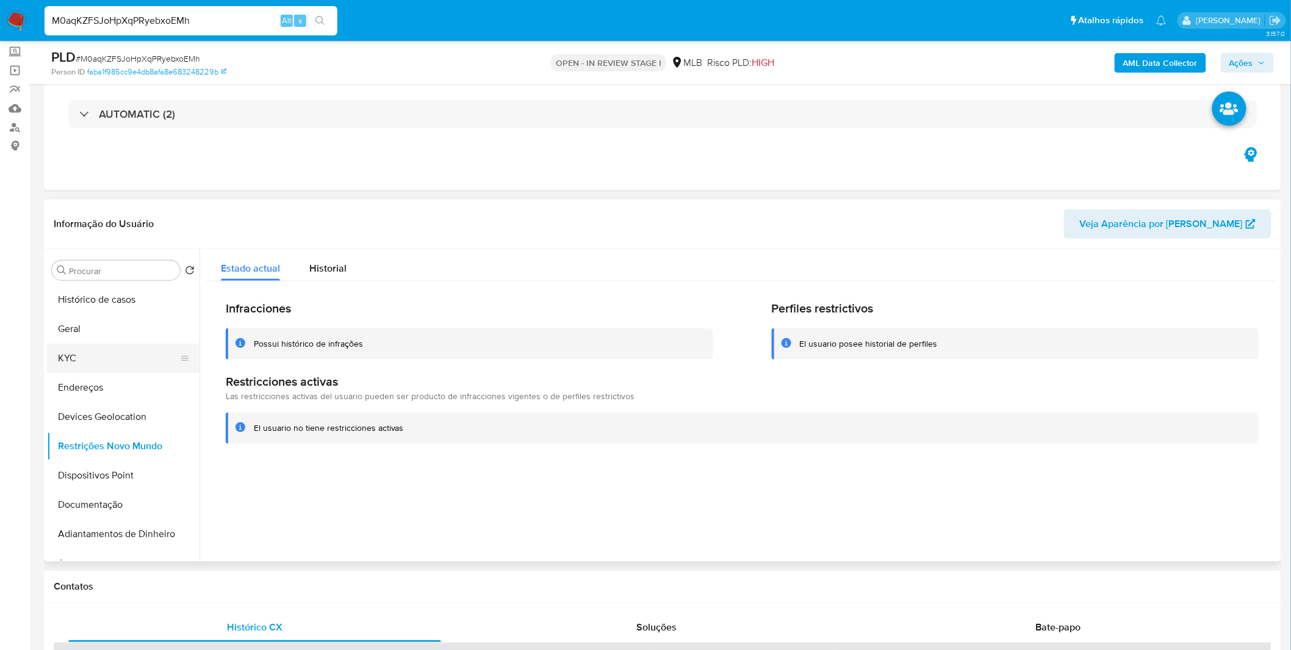
click at [88, 362] on button "KYC" at bounding box center [118, 358] width 143 height 29
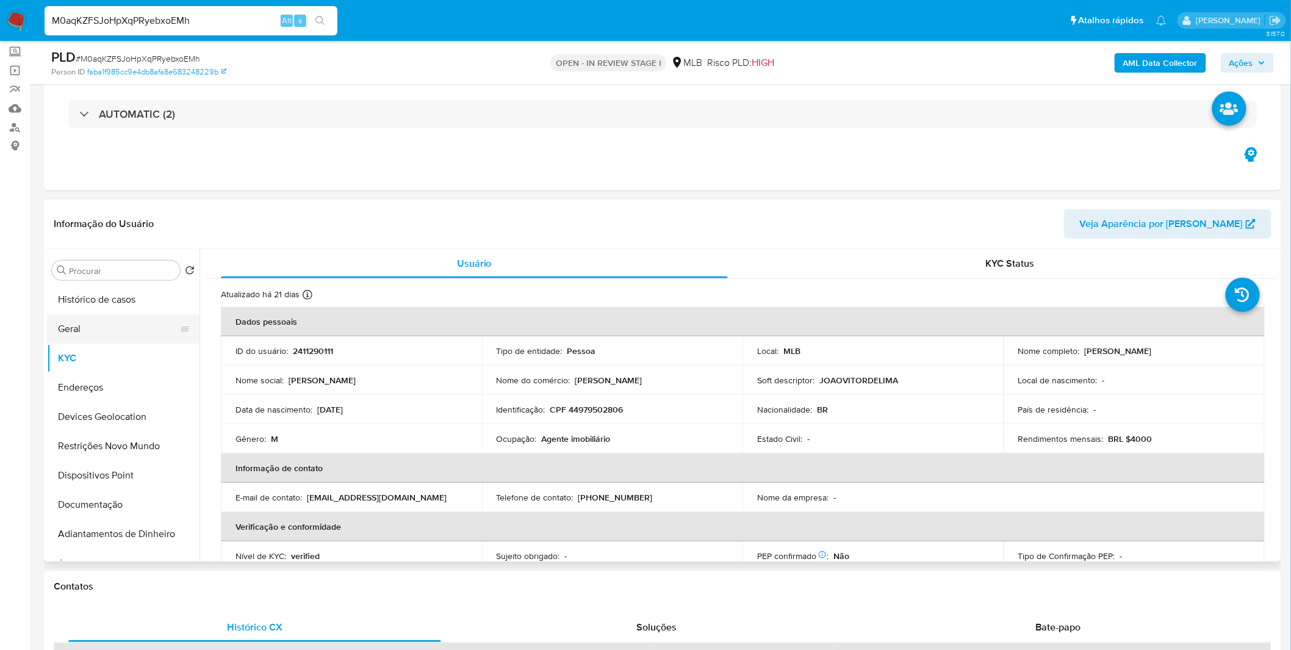
click at [120, 336] on button "Geral" at bounding box center [118, 328] width 143 height 29
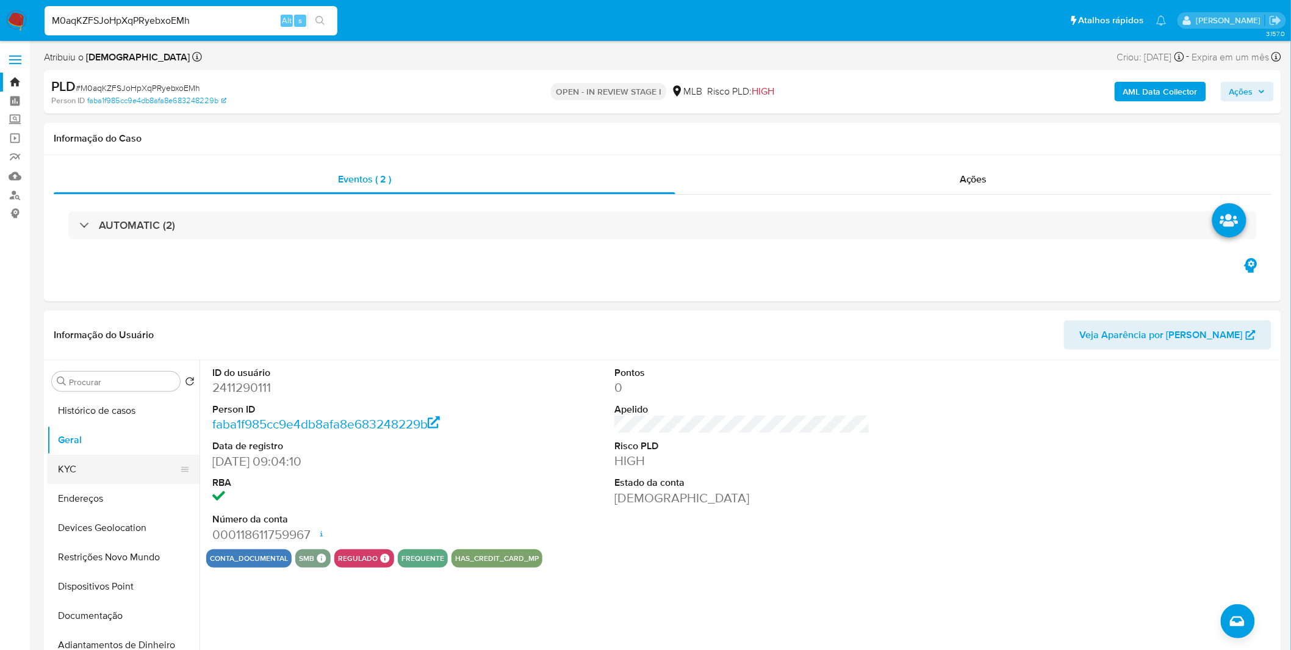
click at [98, 475] on button "KYC" at bounding box center [118, 469] width 143 height 29
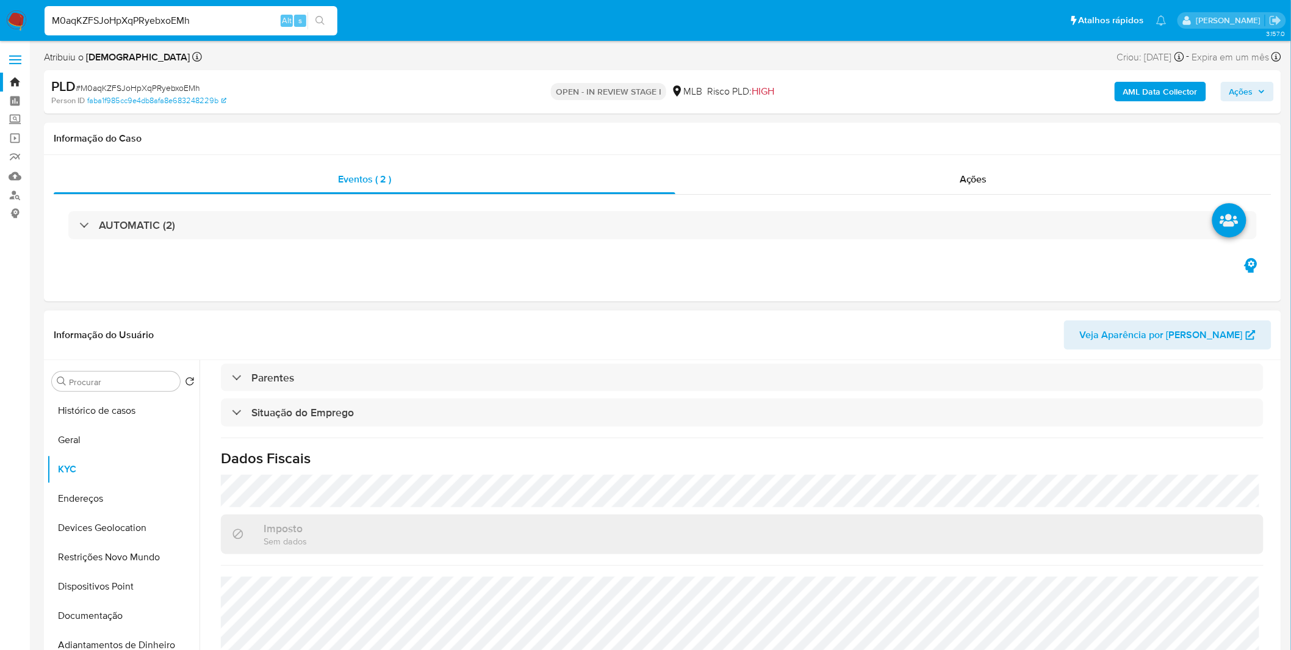
scroll to position [508, 0]
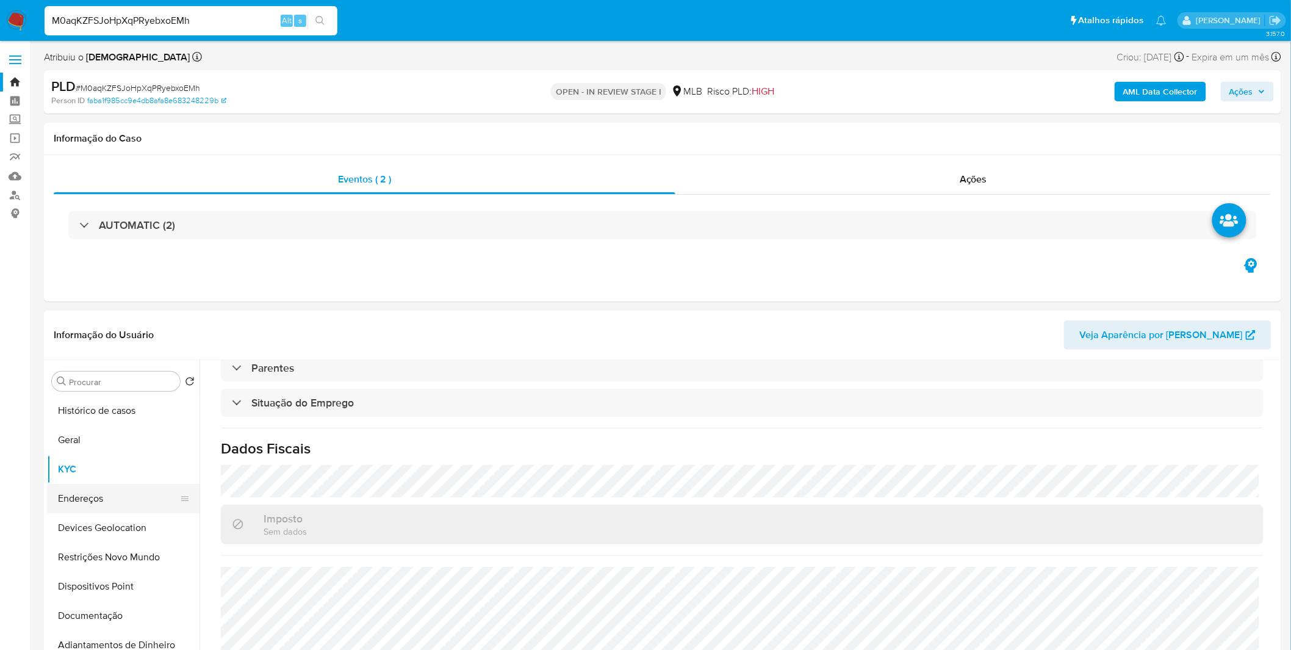
click at [59, 489] on button "Endereços" at bounding box center [118, 498] width 143 height 29
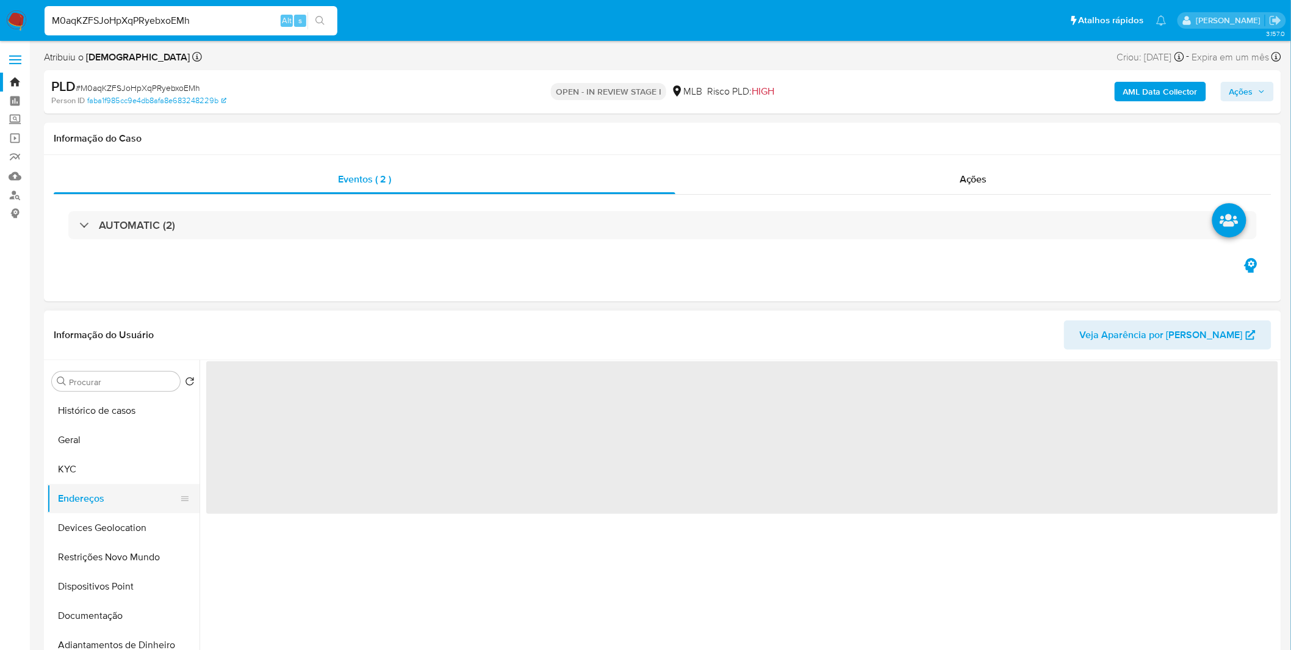
scroll to position [0, 0]
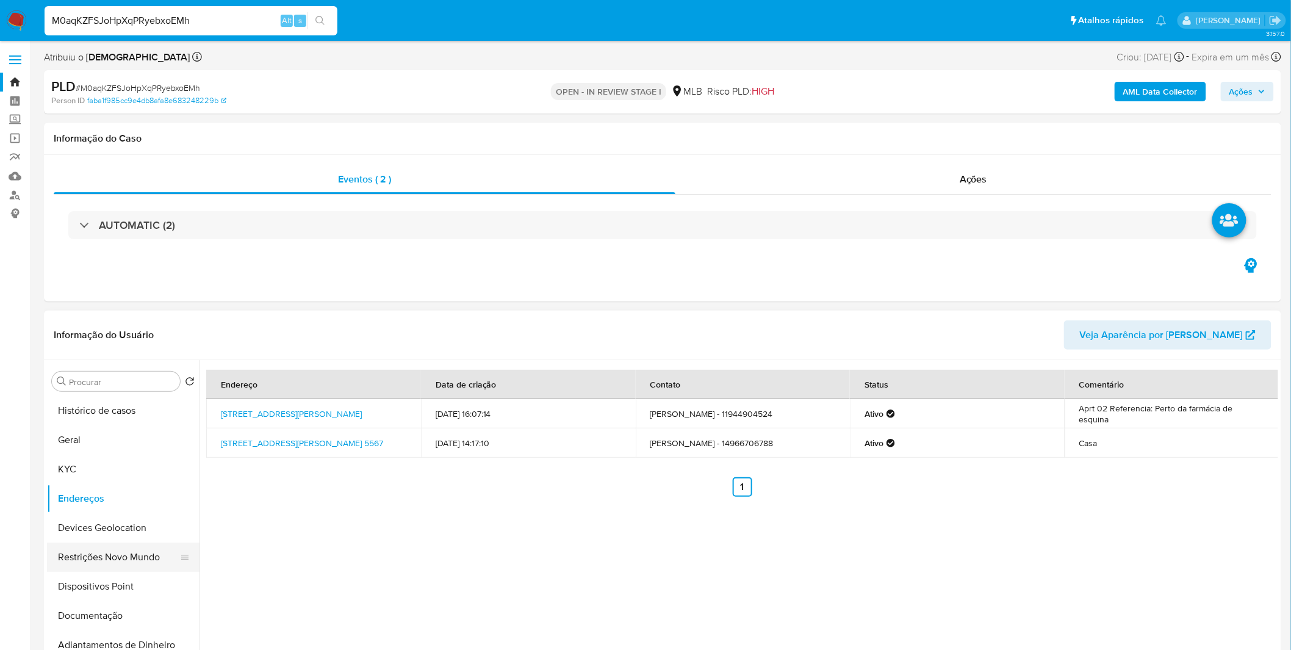
click at [106, 563] on button "Restrições Novo Mundo" at bounding box center [118, 556] width 143 height 29
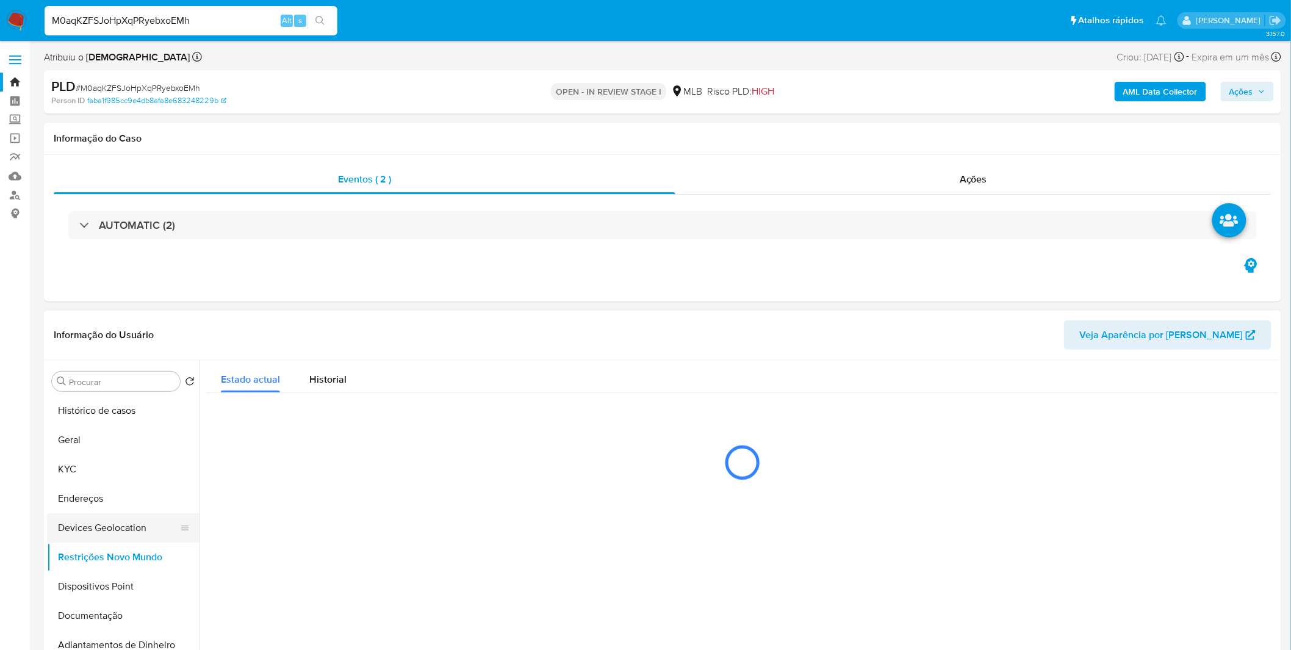
click at [116, 538] on button "Devices Geolocation" at bounding box center [118, 527] width 143 height 29
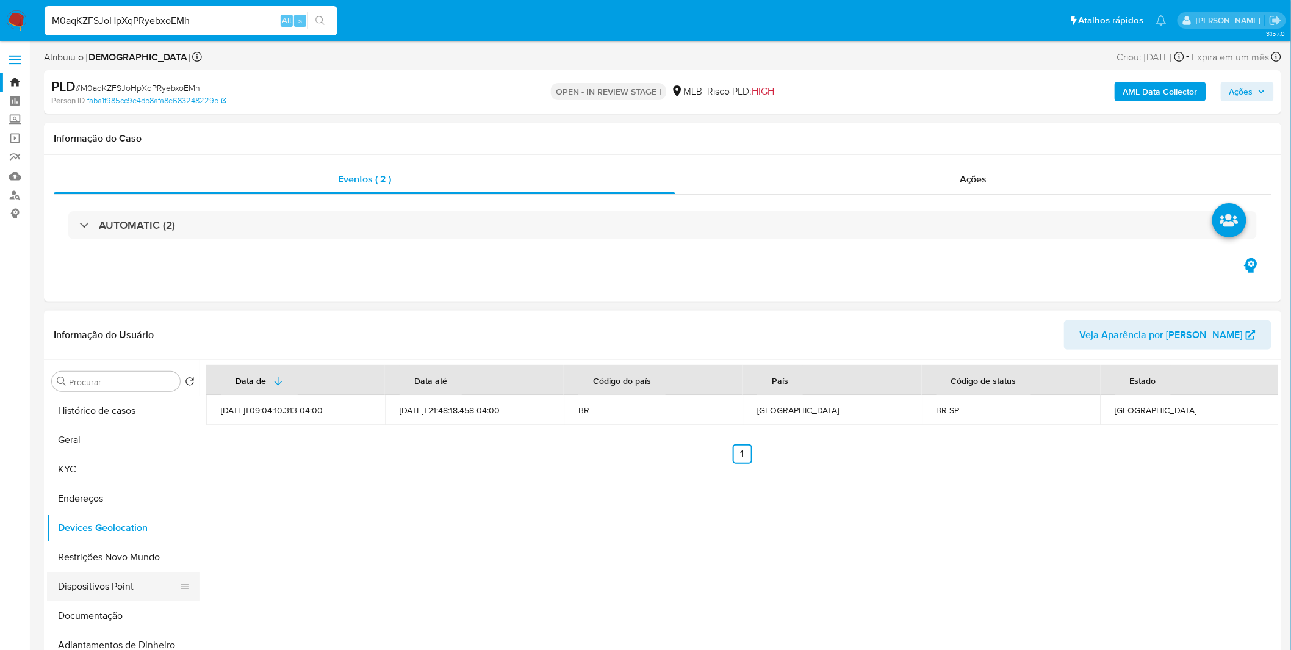
click at [141, 574] on button "Dispositivos Point" at bounding box center [118, 586] width 143 height 29
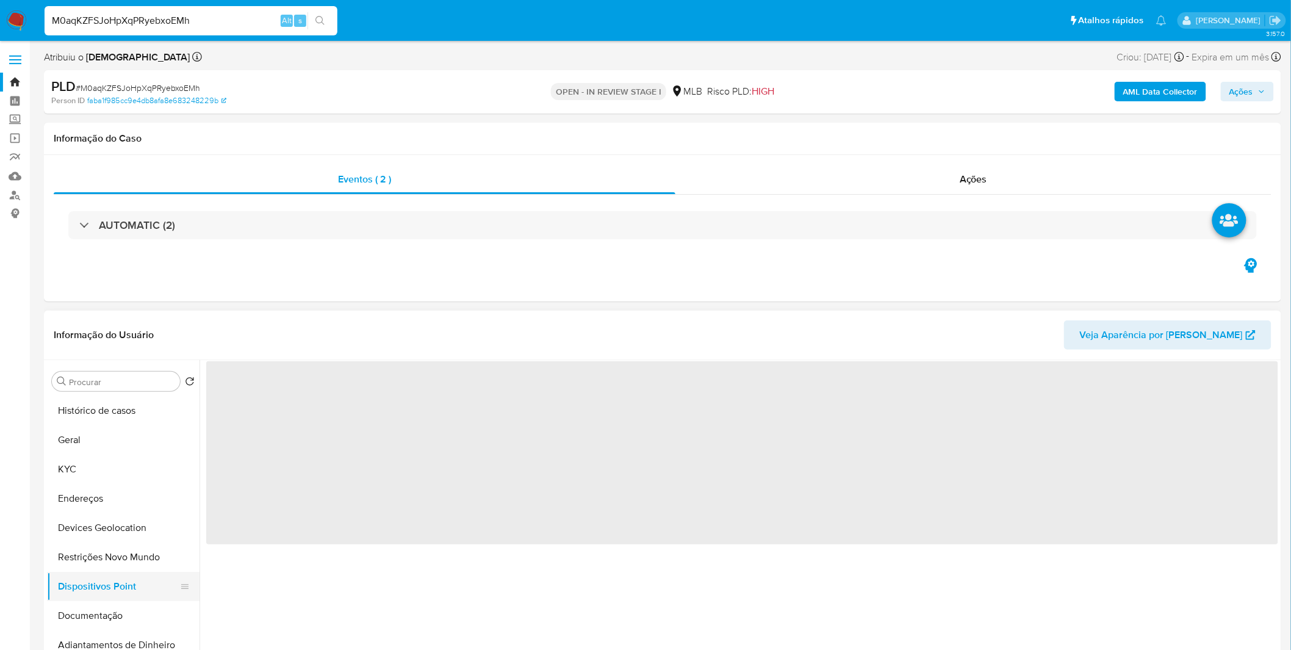
click at [141, 572] on button "Dispositivos Point" at bounding box center [118, 586] width 143 height 29
click at [138, 563] on button "Restrições Novo Mundo" at bounding box center [118, 556] width 143 height 29
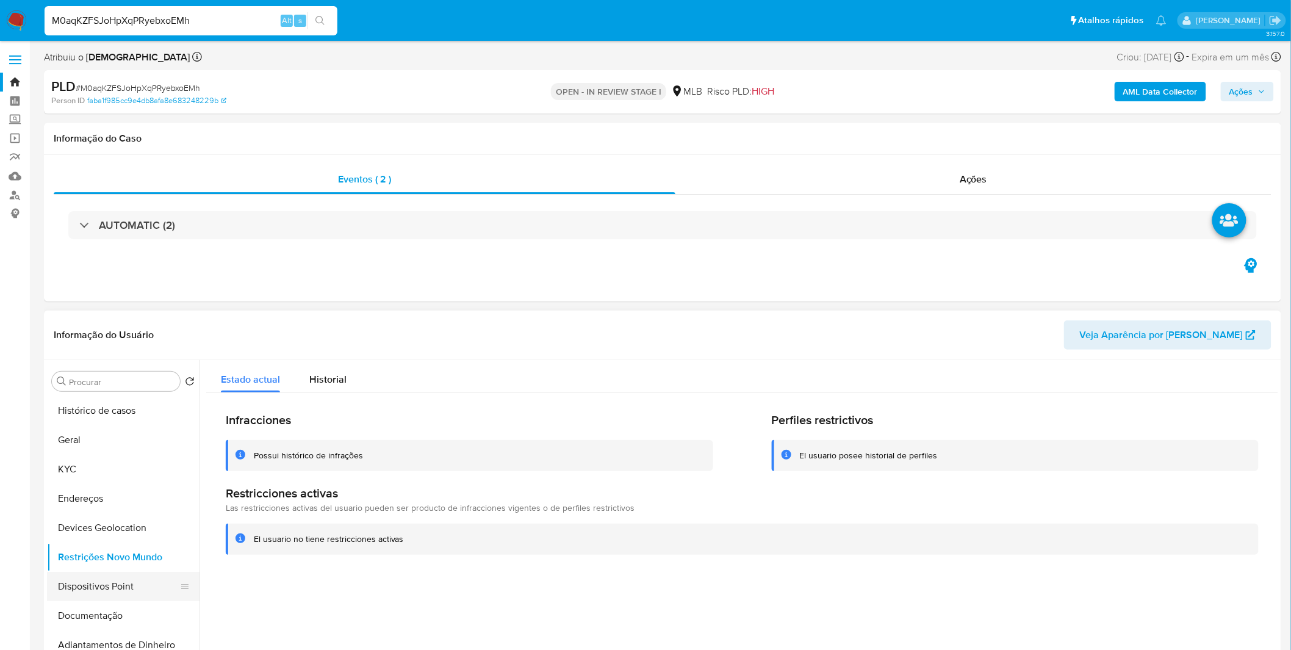
click at [153, 589] on button "Dispositivos Point" at bounding box center [118, 586] width 143 height 29
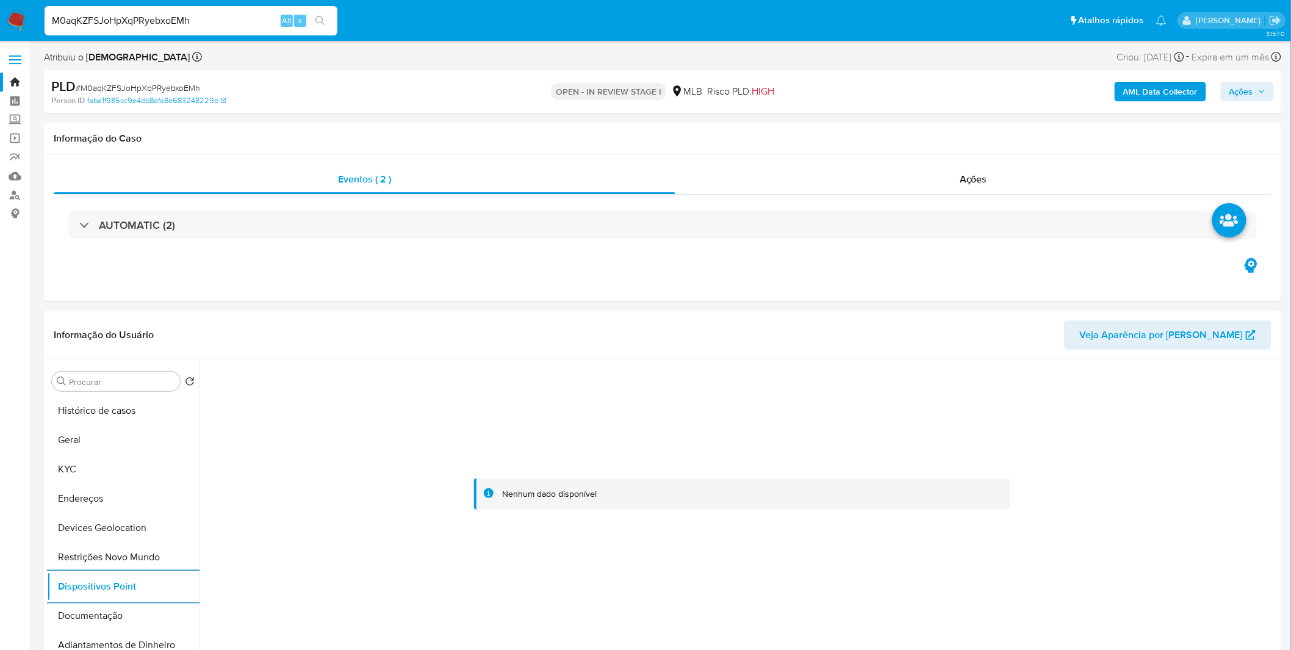
click at [173, 23] on input "M0aqKZFSJoHpXqPRyebxoEMh" at bounding box center [191, 21] width 293 height 16
paste input "WQSbPxDxqAoCn7AGa4ocoZmq"
type input "WQSbPxDxqAoCn7AGa4ocoZmq"
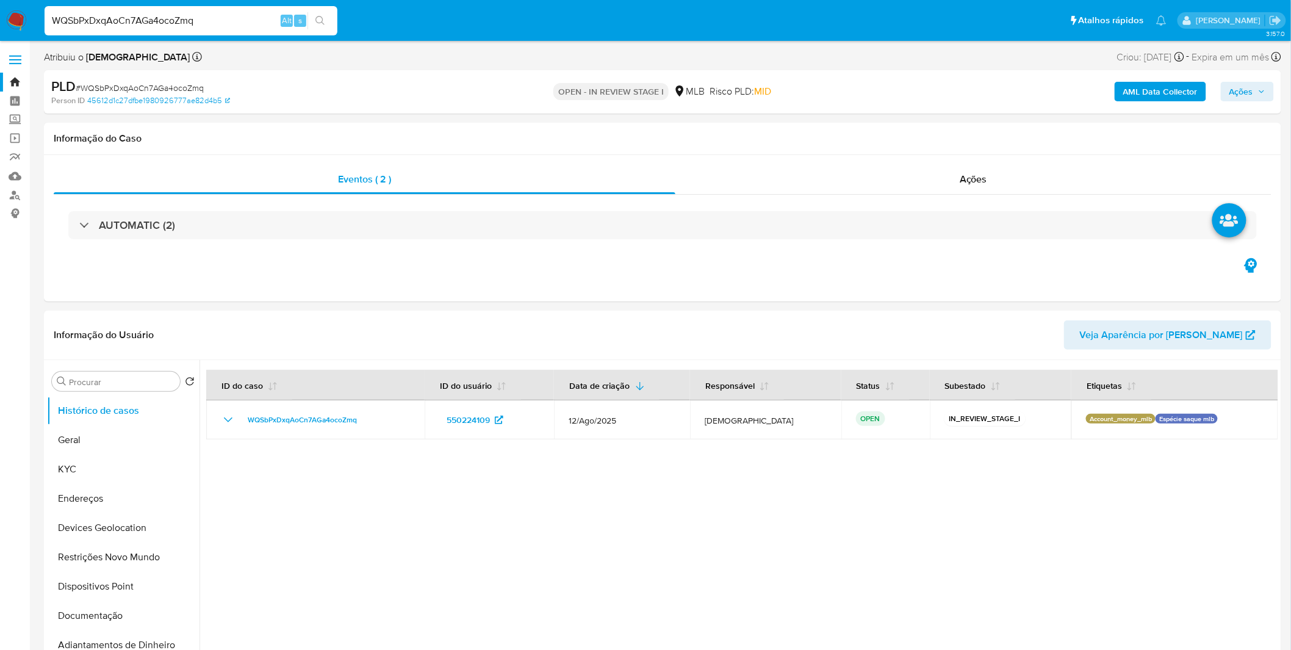
select select "10"
click at [119, 439] on button "Geral" at bounding box center [118, 439] width 143 height 29
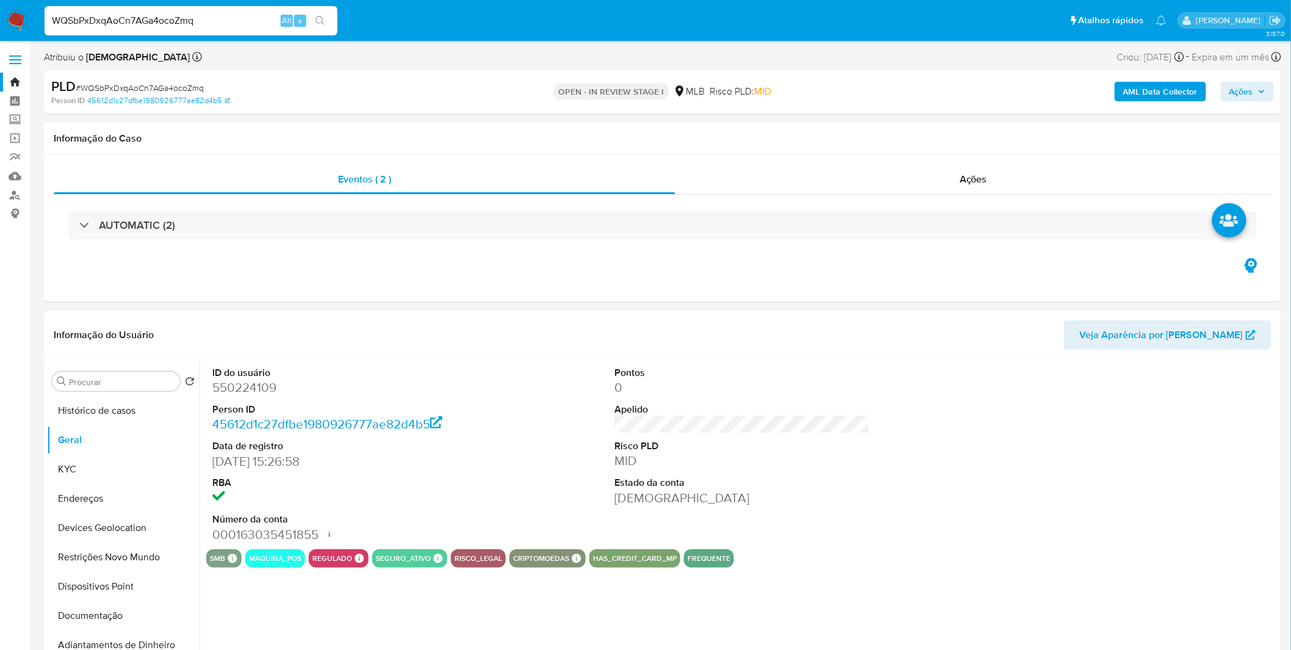
click at [244, 597] on div "ID do usuário 550224109 Person ID 45612d1c27dfbe1980926777ae82d4b5 Data de regi…" at bounding box center [739, 516] width 1079 height 312
click at [106, 604] on button "Documentação" at bounding box center [118, 615] width 143 height 29
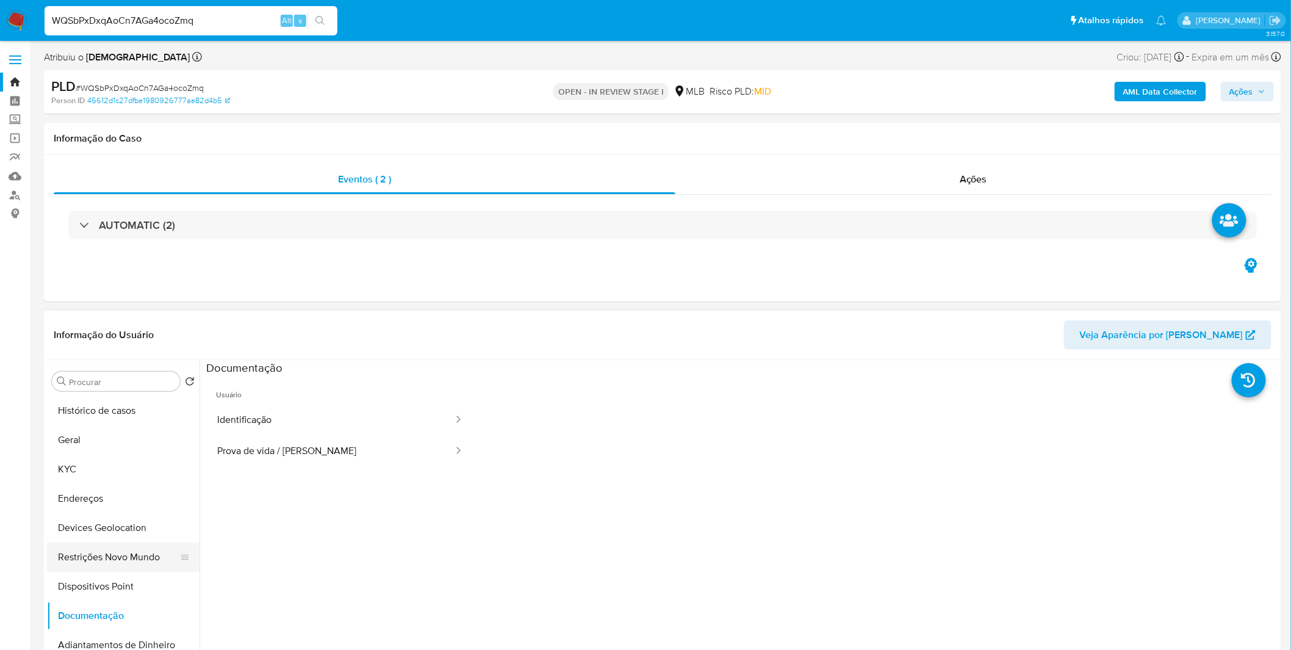
click at [145, 564] on button "Restrições Novo Mundo" at bounding box center [118, 556] width 143 height 29
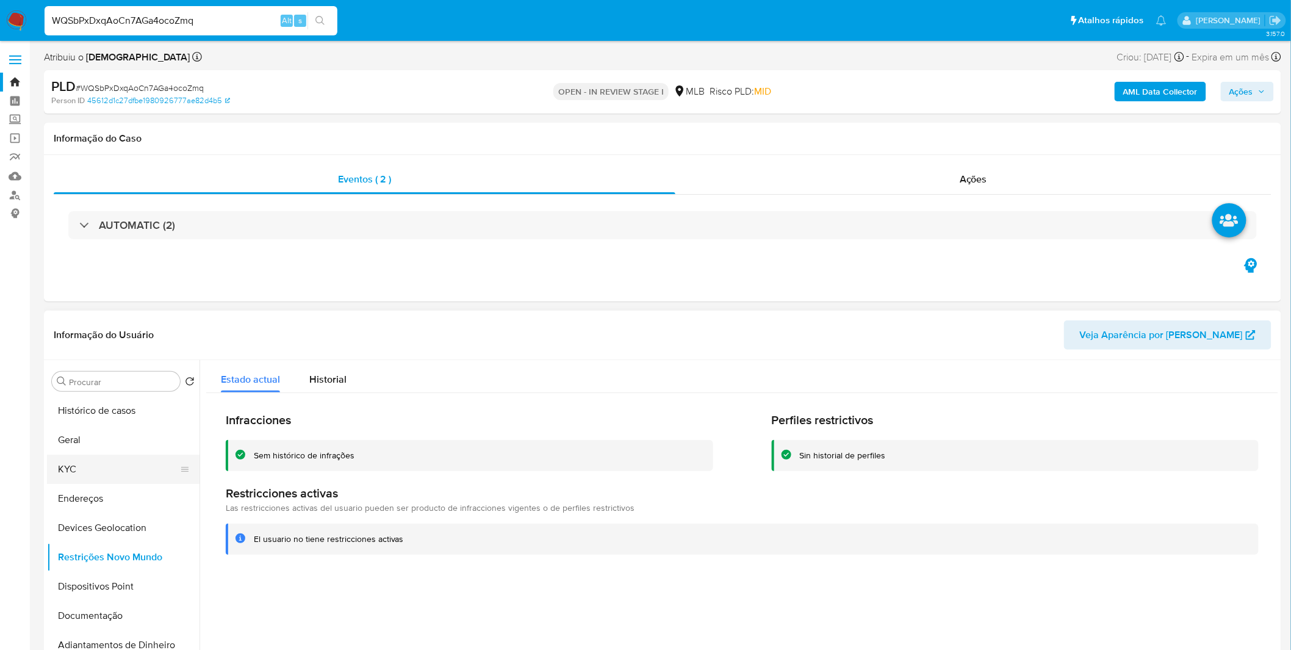
click at [151, 459] on button "KYC" at bounding box center [118, 469] width 143 height 29
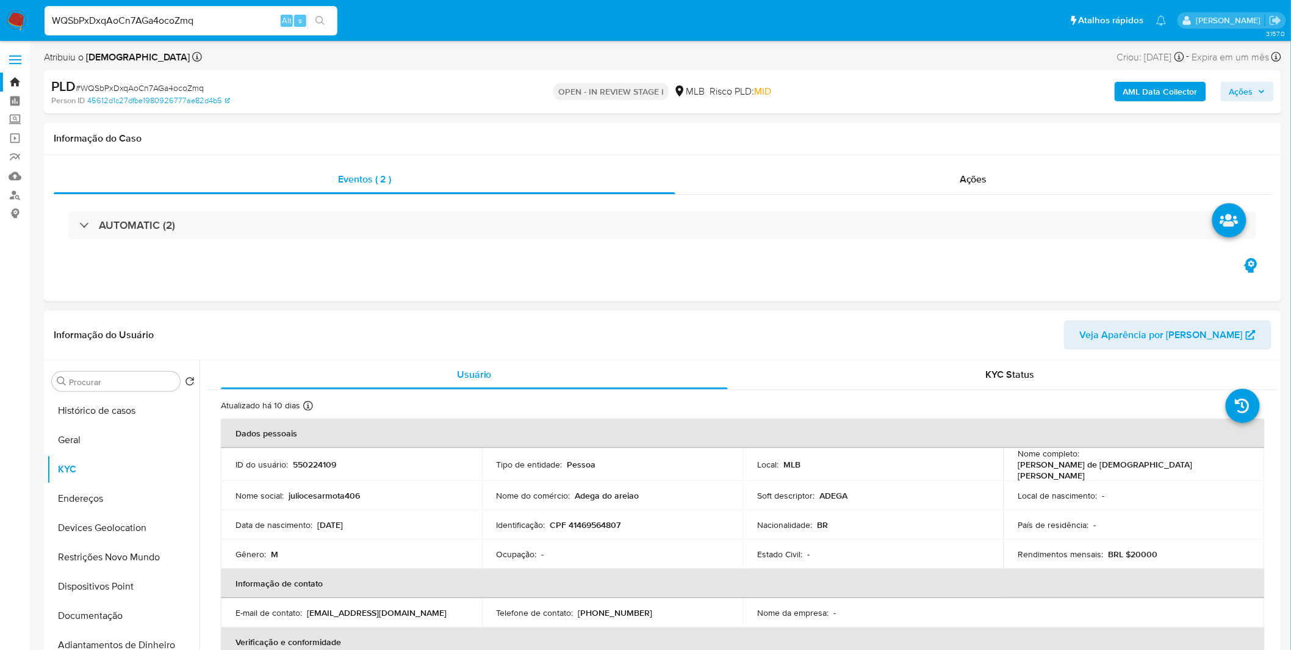
click at [599, 520] on p "CPF 41469564807" at bounding box center [585, 524] width 71 height 11
click at [126, 442] on button "Geral" at bounding box center [118, 439] width 143 height 29
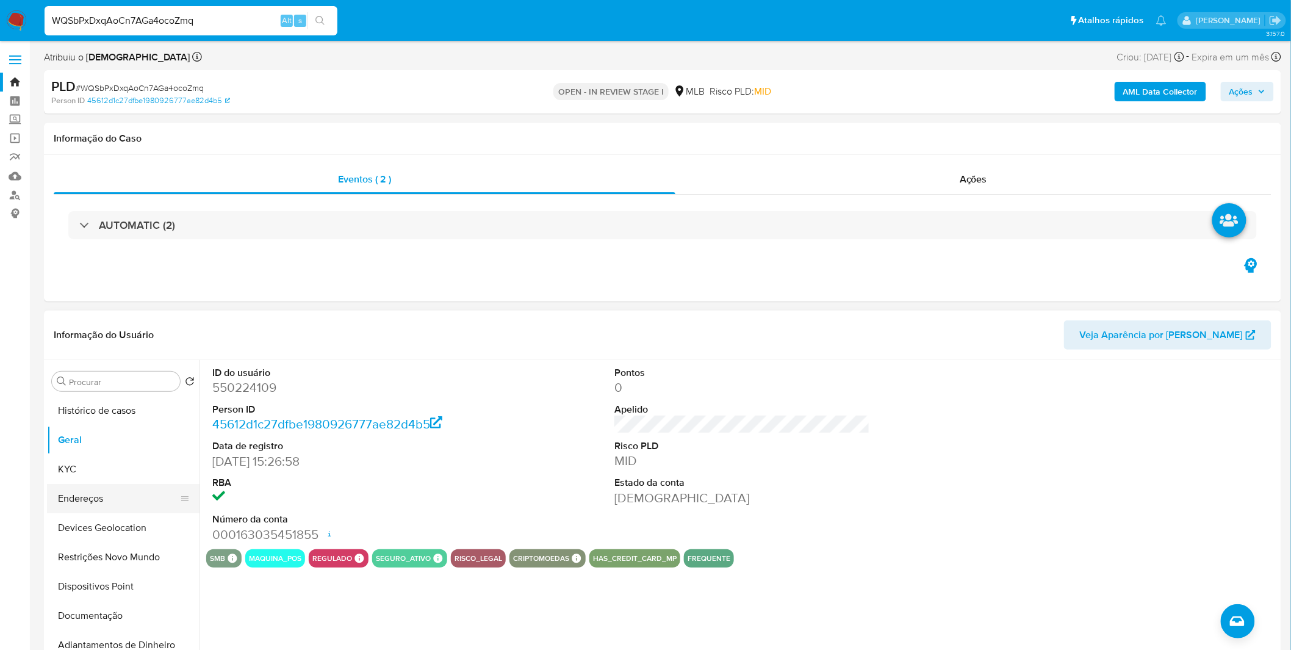
click at [145, 489] on button "Endereços" at bounding box center [118, 498] width 143 height 29
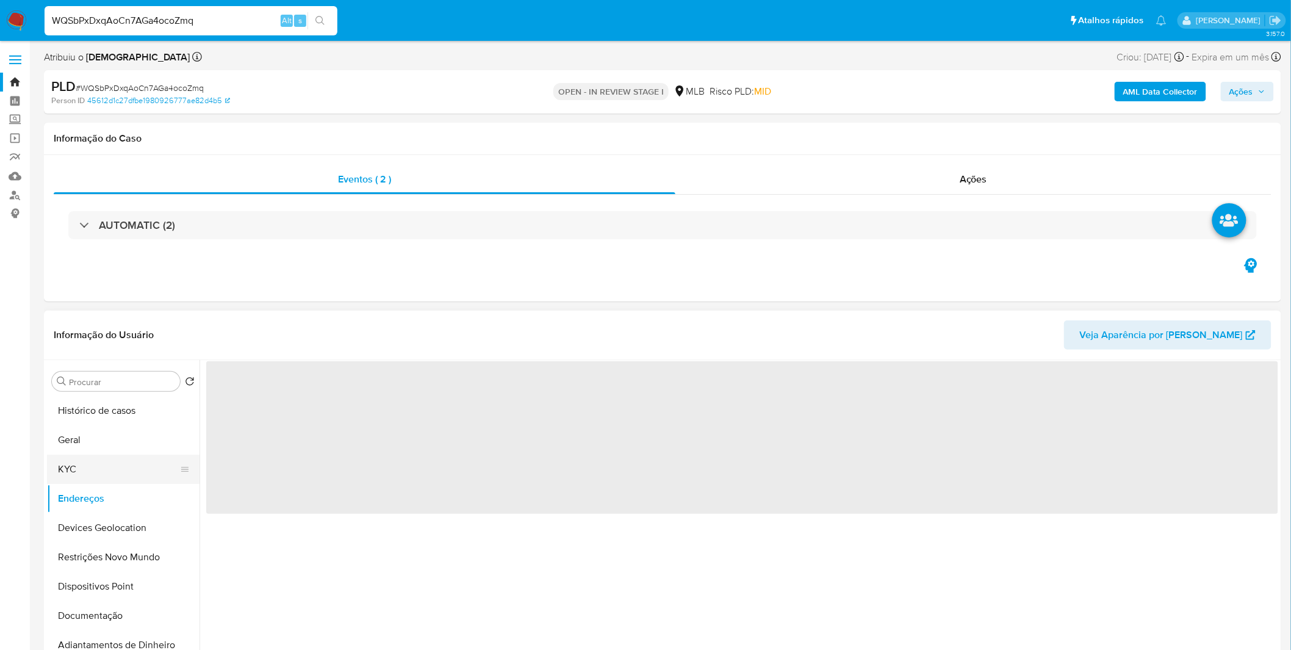
click at [147, 479] on button "KYC" at bounding box center [118, 469] width 143 height 29
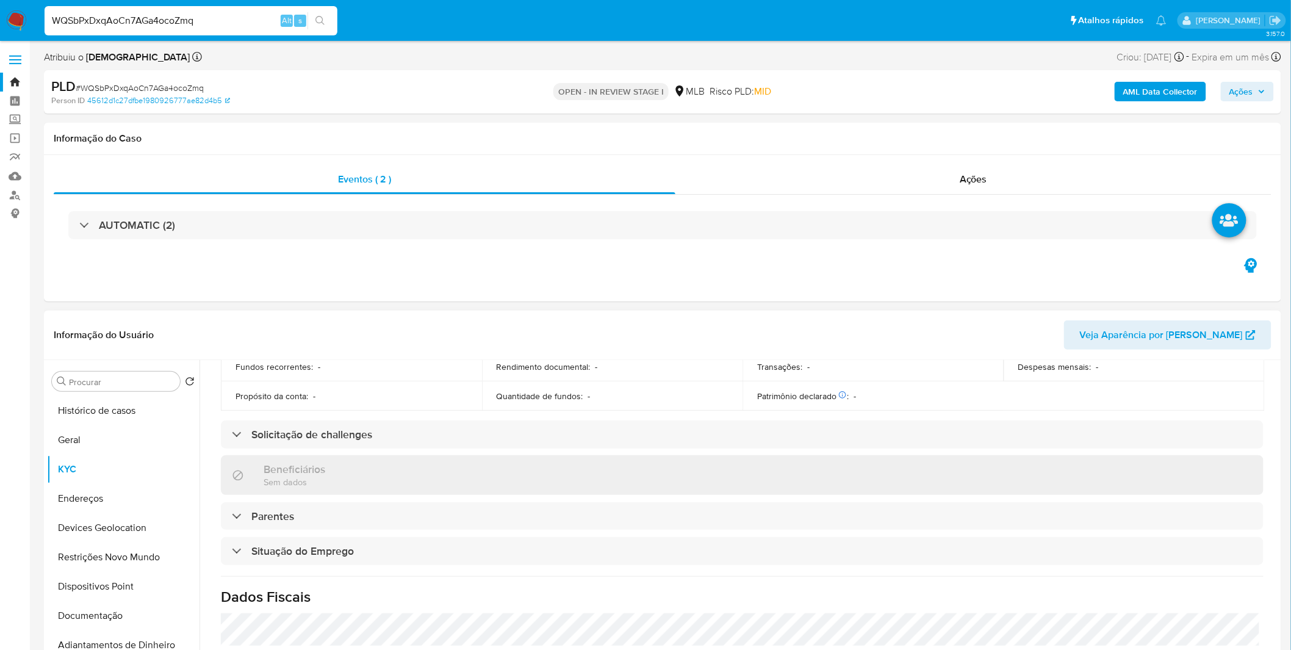
scroll to position [508, 0]
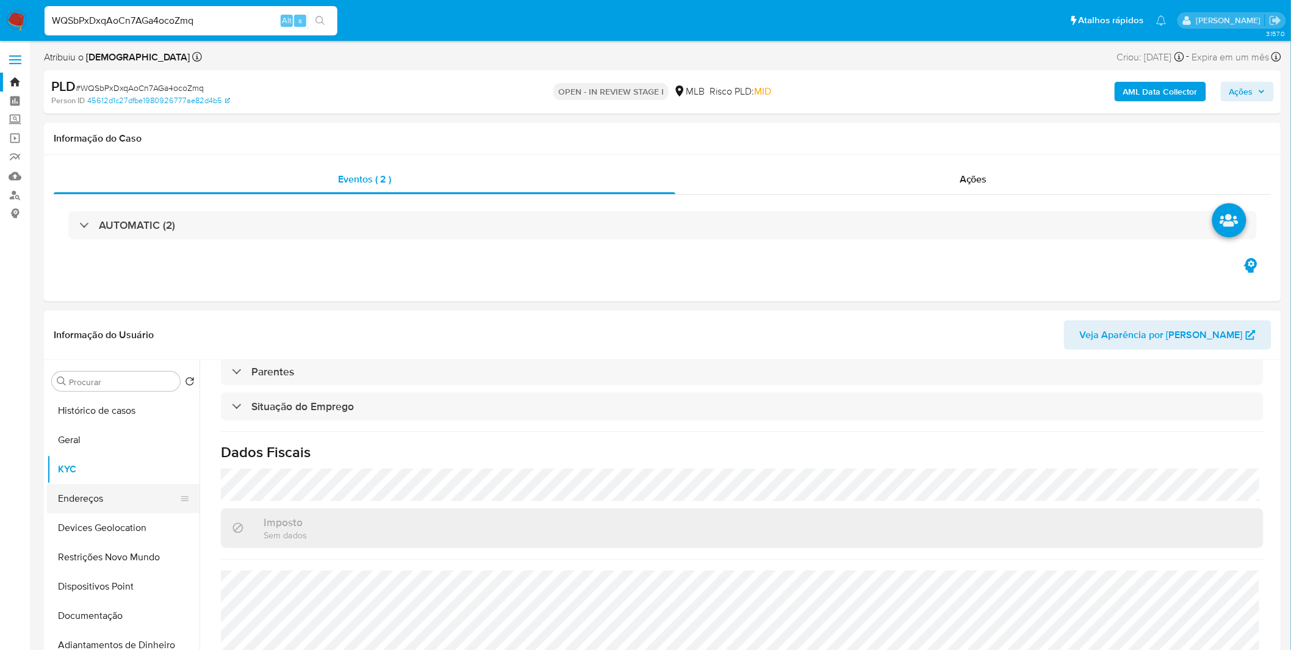
click at [90, 492] on button "Endereços" at bounding box center [118, 498] width 143 height 29
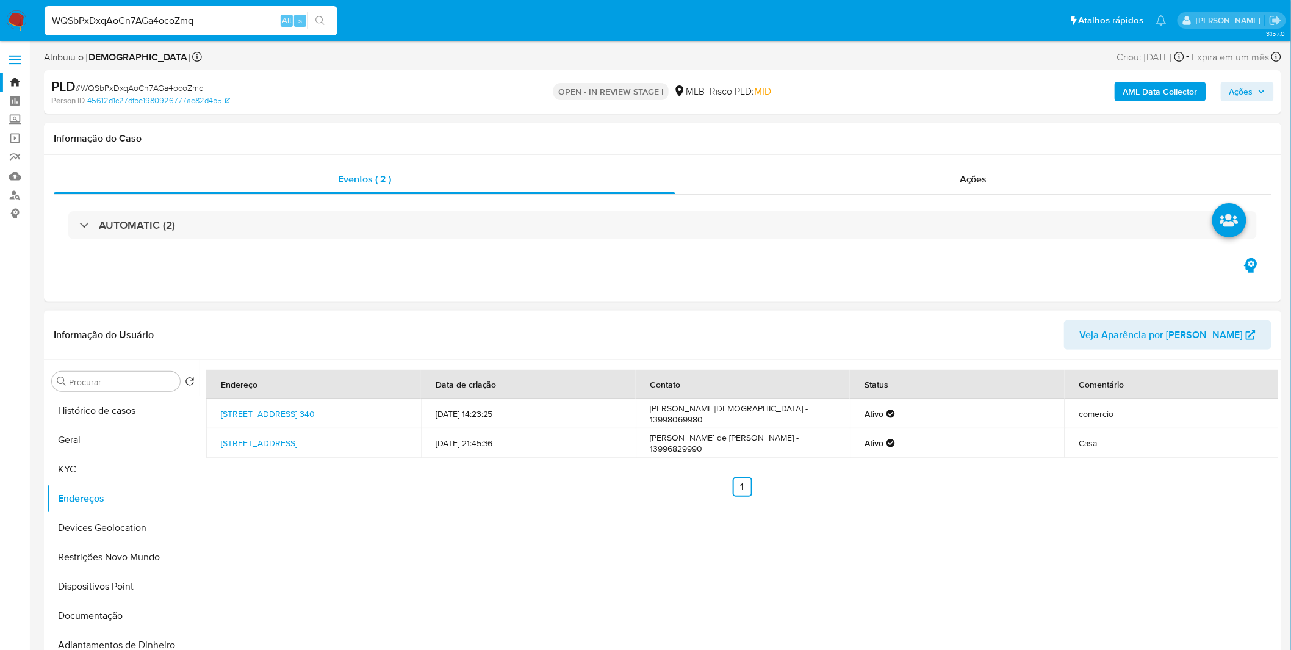
click at [411, 584] on div "Endereço Data de criação Contato Status Comentário Rua Jacobina 340, São Vicent…" at bounding box center [739, 516] width 1079 height 312
click at [112, 522] on button "Devices Geolocation" at bounding box center [118, 527] width 143 height 29
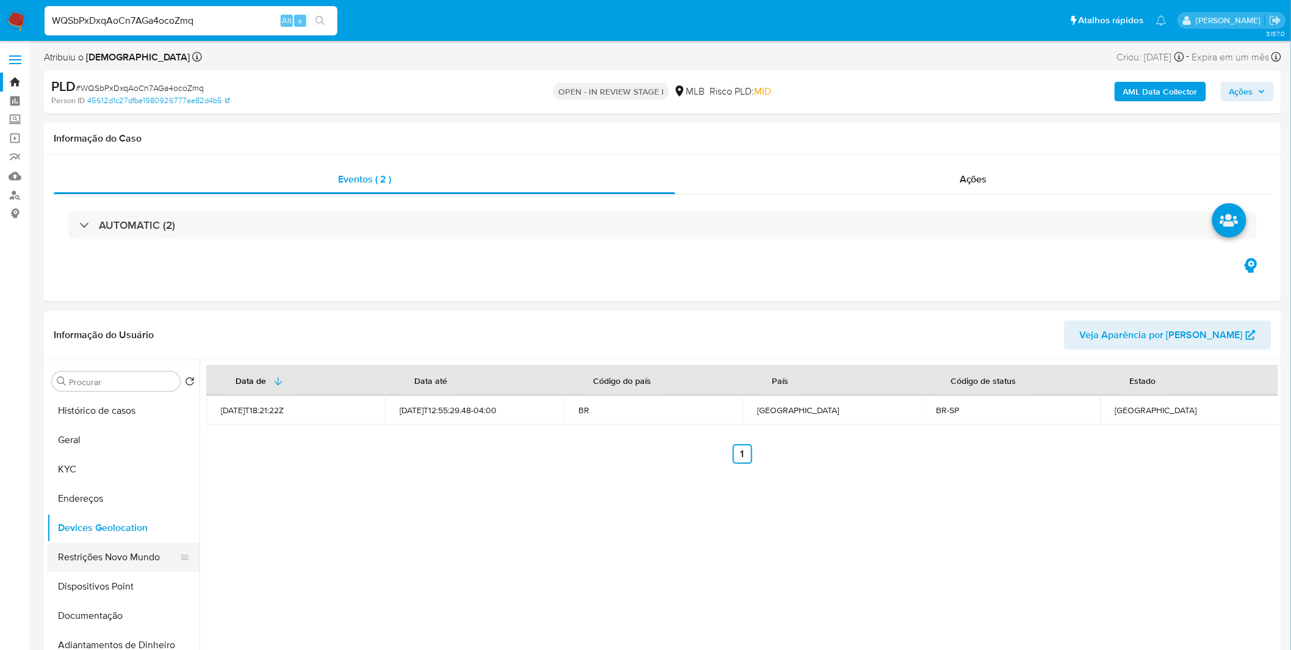
click at [130, 565] on button "Restrições Novo Mundo" at bounding box center [118, 556] width 143 height 29
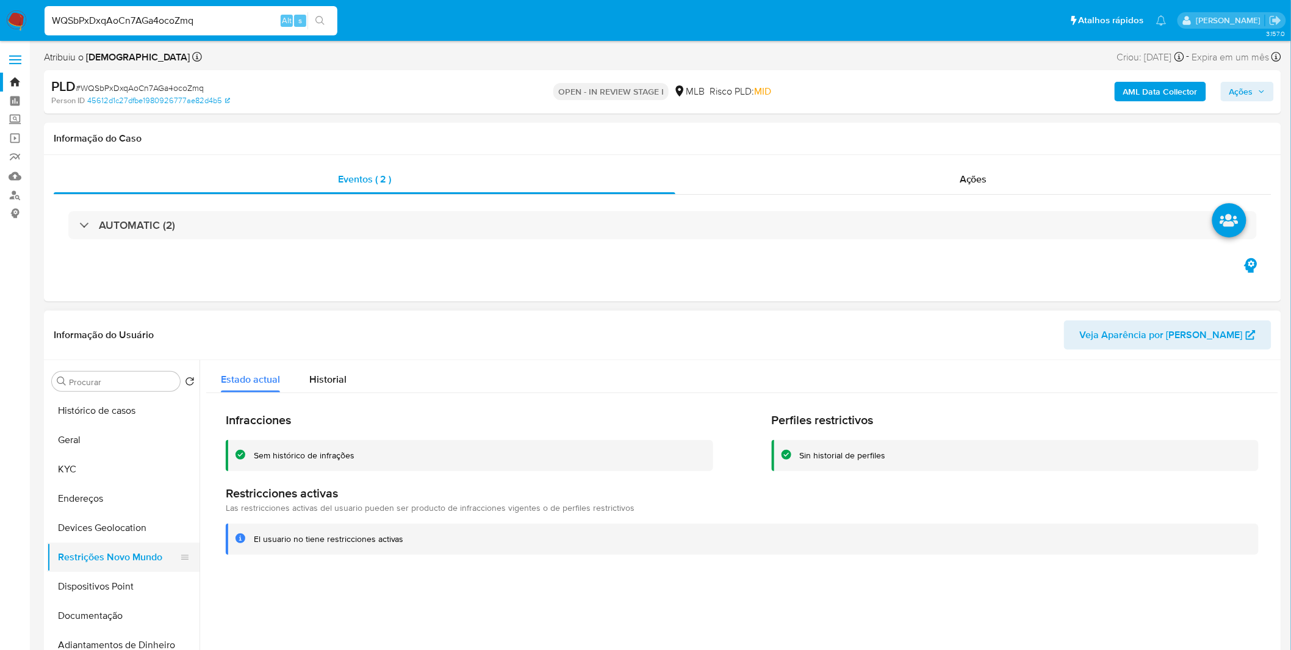
click at [172, 571] on button "Restrições Novo Mundo" at bounding box center [118, 556] width 143 height 29
click at [143, 585] on button "Dispositivos Point" at bounding box center [118, 586] width 143 height 29
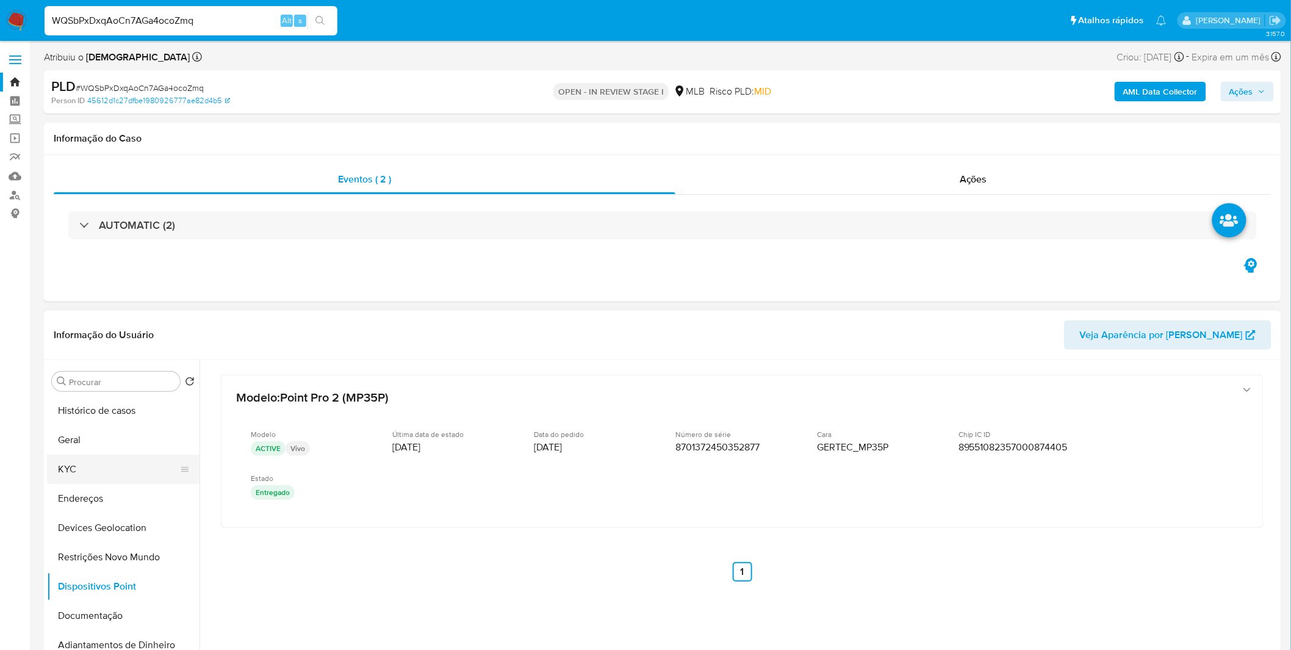
click at [136, 459] on button "KYC" at bounding box center [118, 469] width 143 height 29
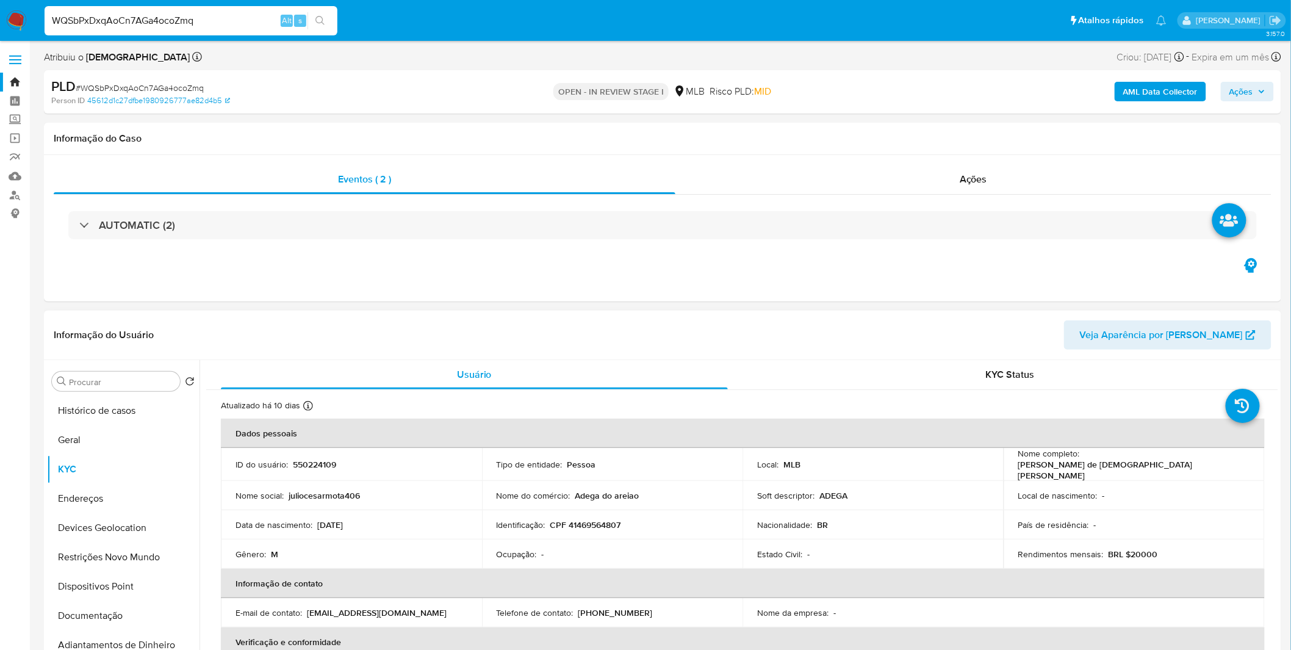
click at [597, 527] on p "CPF 41469564807" at bounding box center [585, 524] width 71 height 11
copy p "41469564807"
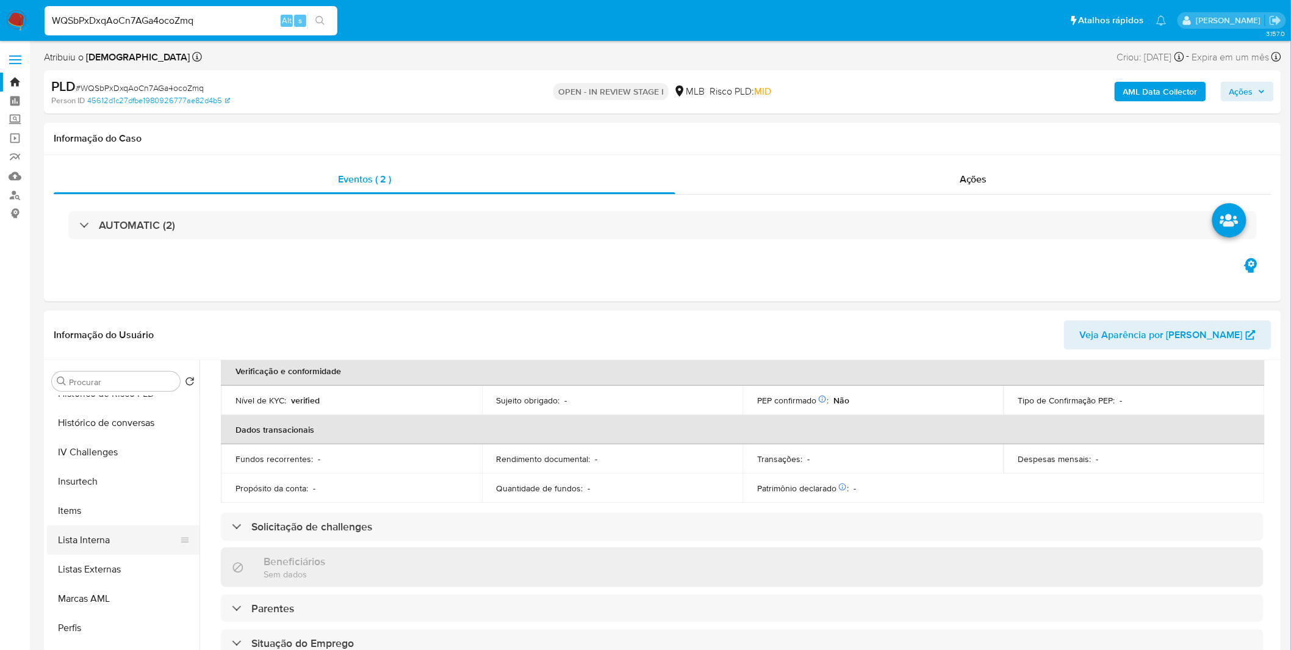
scroll to position [545, 0]
click at [112, 563] on button "Listas Externas" at bounding box center [118, 568] width 143 height 29
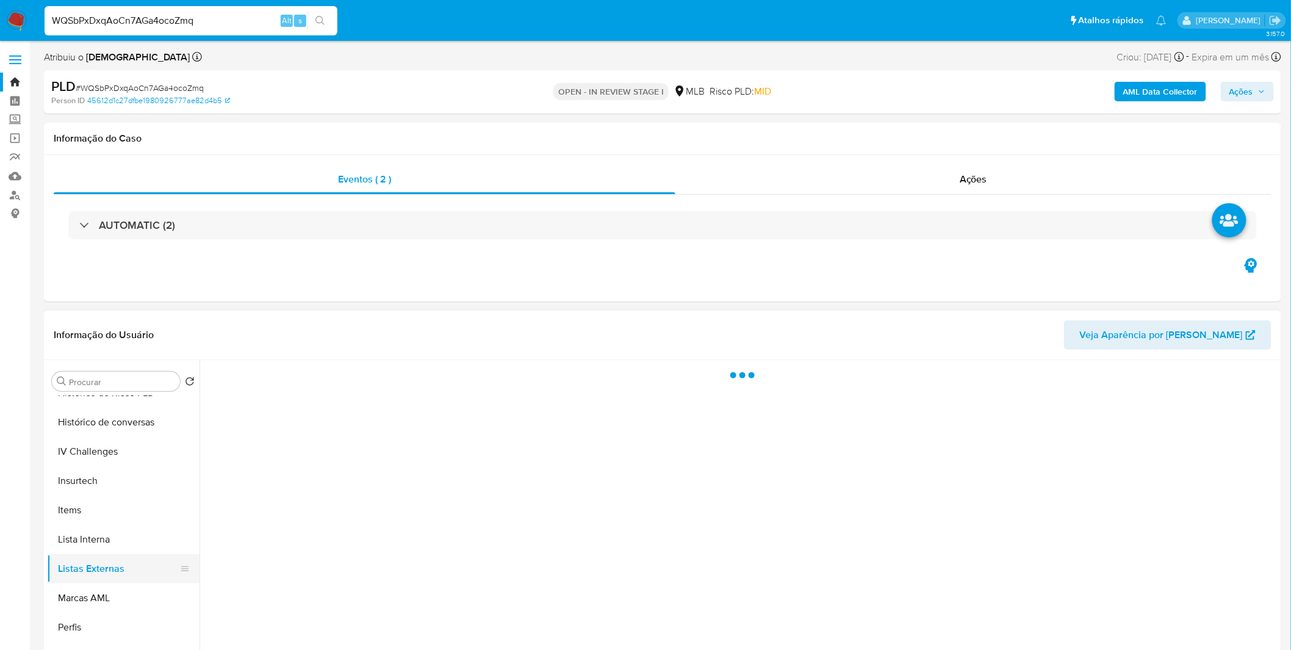
scroll to position [0, 0]
click at [116, 597] on button "Marcas AML" at bounding box center [118, 597] width 143 height 29
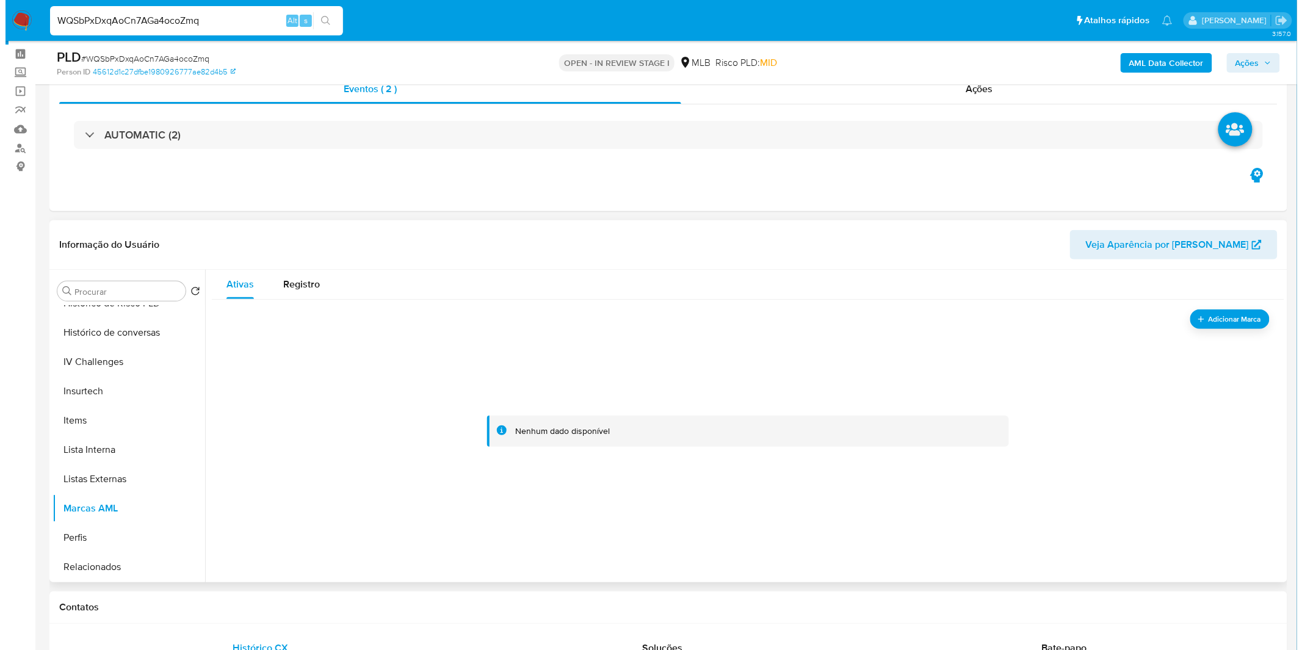
scroll to position [68, 0]
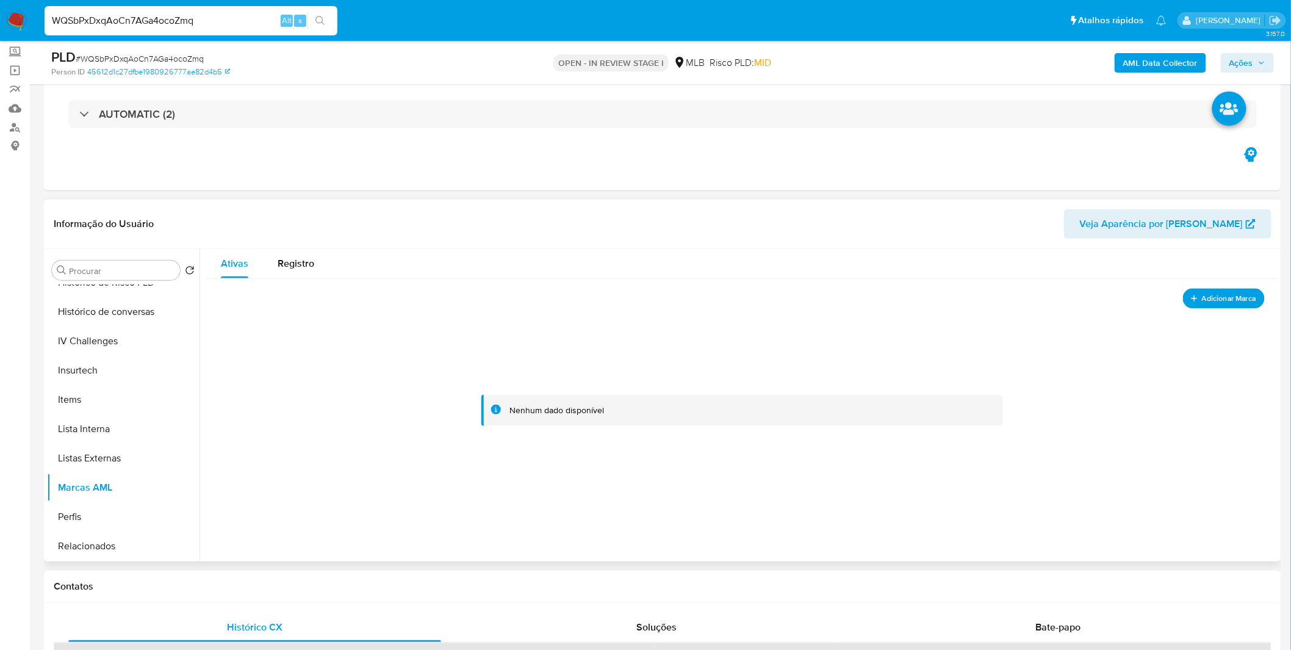
click at [1212, 301] on span "Adicionar Marca" at bounding box center [1229, 297] width 54 height 15
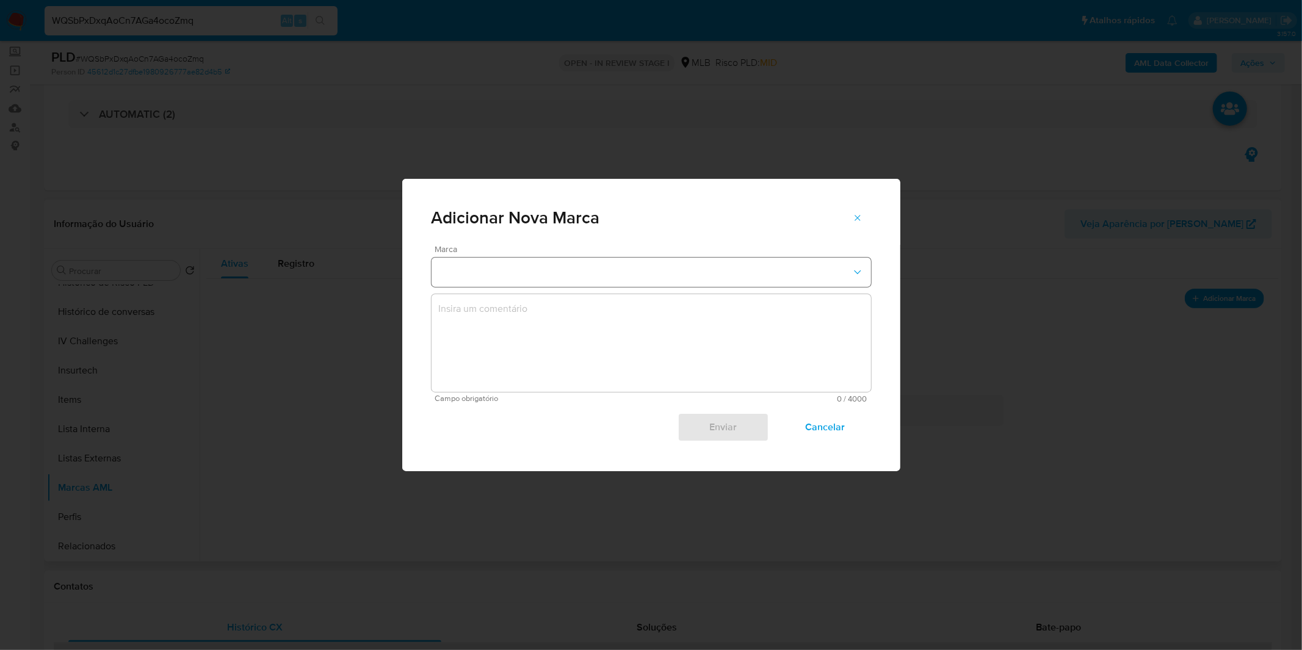
click at [552, 279] on button "marks-modal" at bounding box center [650, 271] width 439 height 29
click at [989, 359] on div "Adicionar Nova Marca Marca Campo obrigatório 0 / 4000 4000 caracteres restantes…" at bounding box center [651, 325] width 1302 height 650
click at [840, 425] on span "Cancelar" at bounding box center [824, 427] width 60 height 27
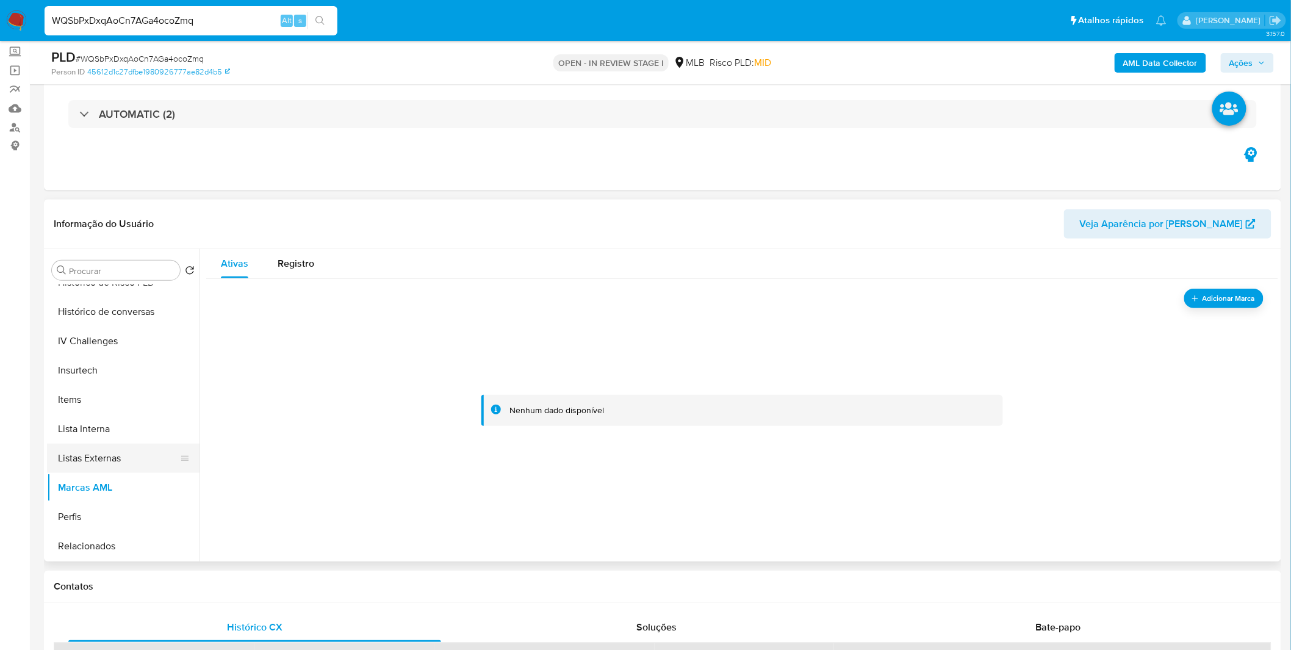
click at [132, 458] on button "Listas Externas" at bounding box center [118, 458] width 143 height 29
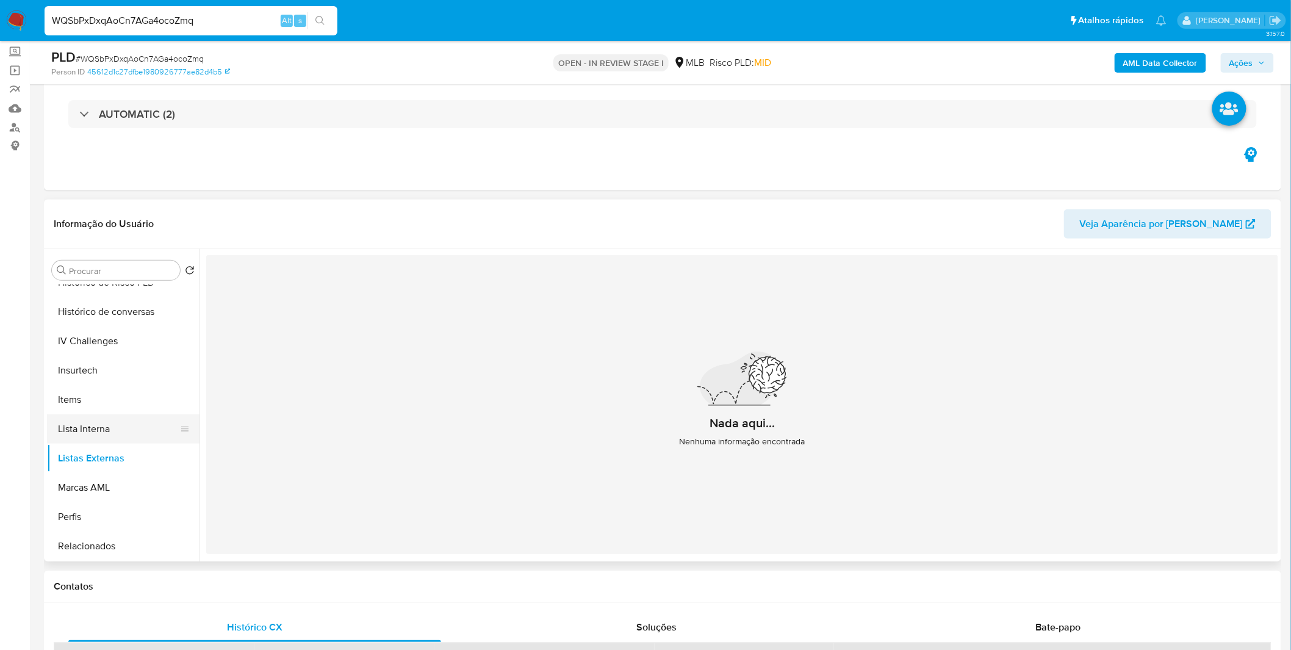
click at [118, 430] on button "Lista Interna" at bounding box center [118, 428] width 143 height 29
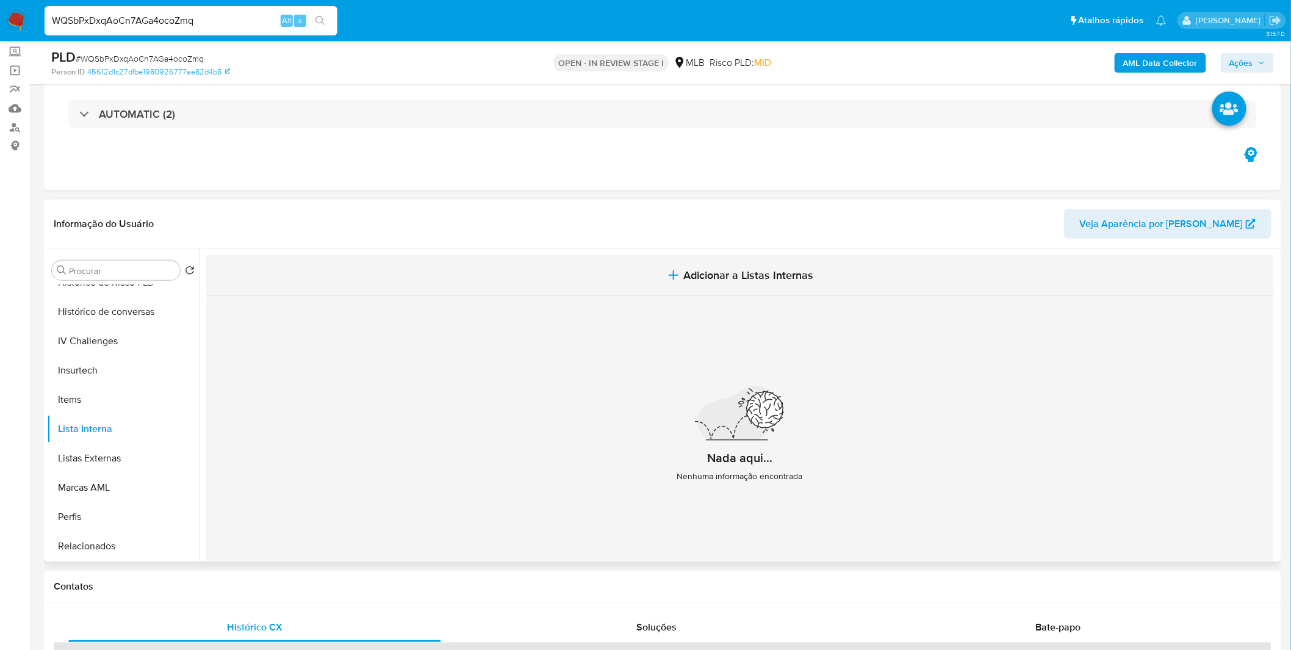
click at [794, 275] on span "Adicionar a Listas Internas" at bounding box center [748, 274] width 130 height 13
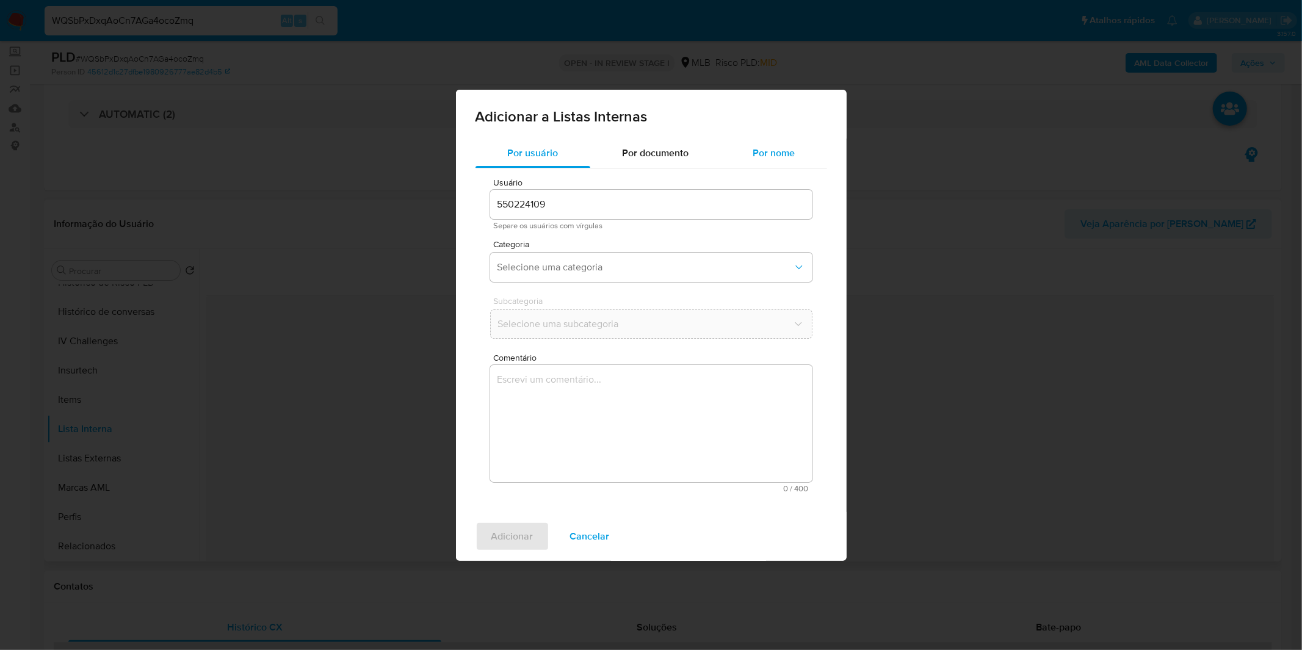
click at [763, 146] on span "Por nome" at bounding box center [773, 153] width 42 height 14
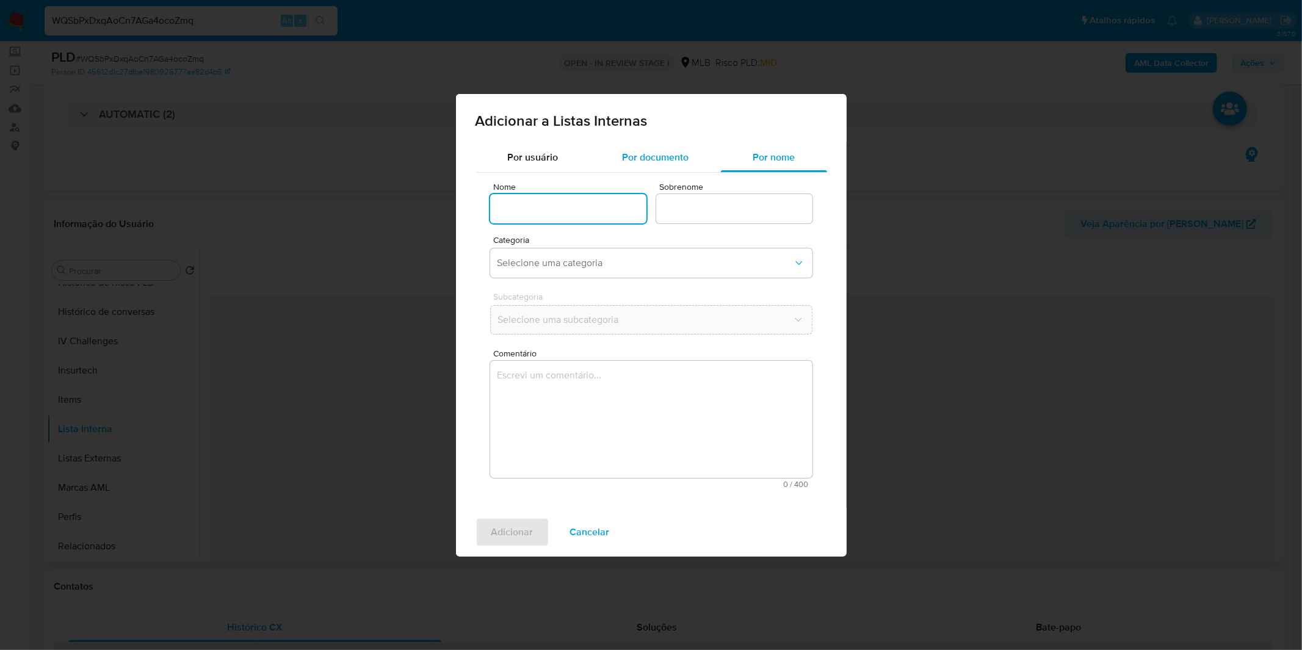
click at [700, 148] on div "Por documento" at bounding box center [655, 157] width 131 height 29
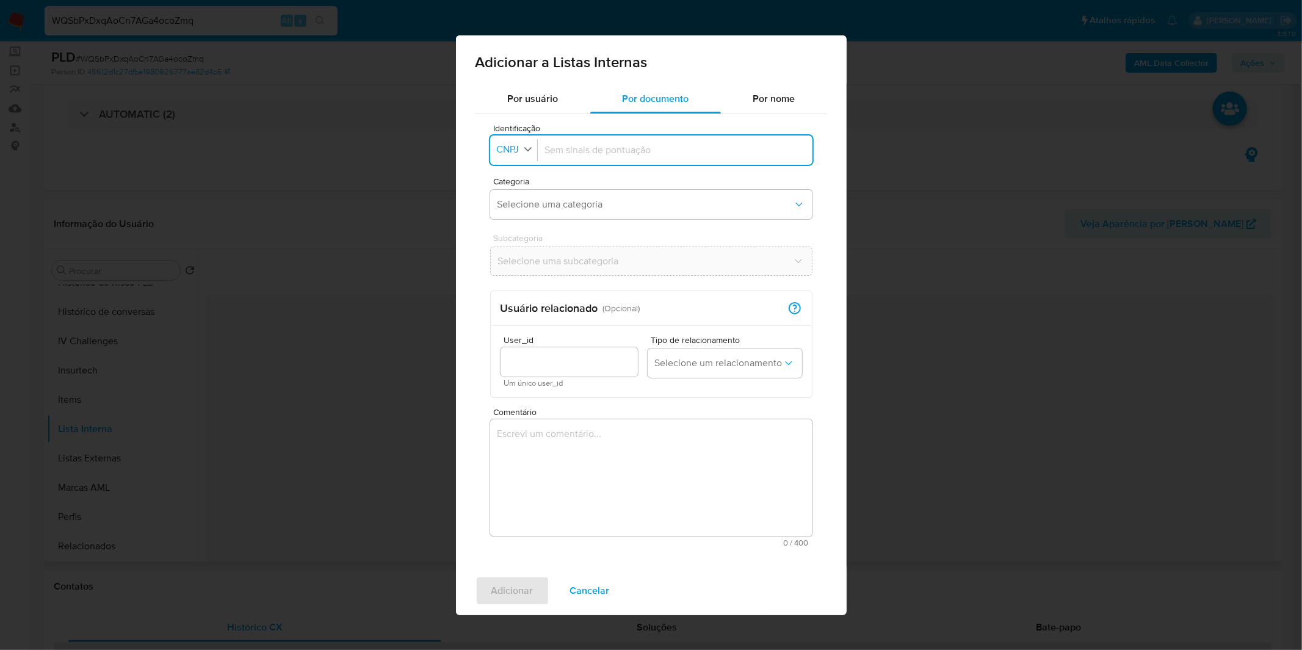
click at [515, 156] on button "Identificação CNPJ" at bounding box center [515, 150] width 43 height 18
click at [516, 195] on div "CPF" at bounding box center [510, 202] width 24 height 29
click at [677, 153] on input "Identificação" at bounding box center [672, 149] width 265 height 13
type input "41469564807"
click at [669, 186] on div "Categoria Selecione uma categoria" at bounding box center [651, 200] width 322 height 47
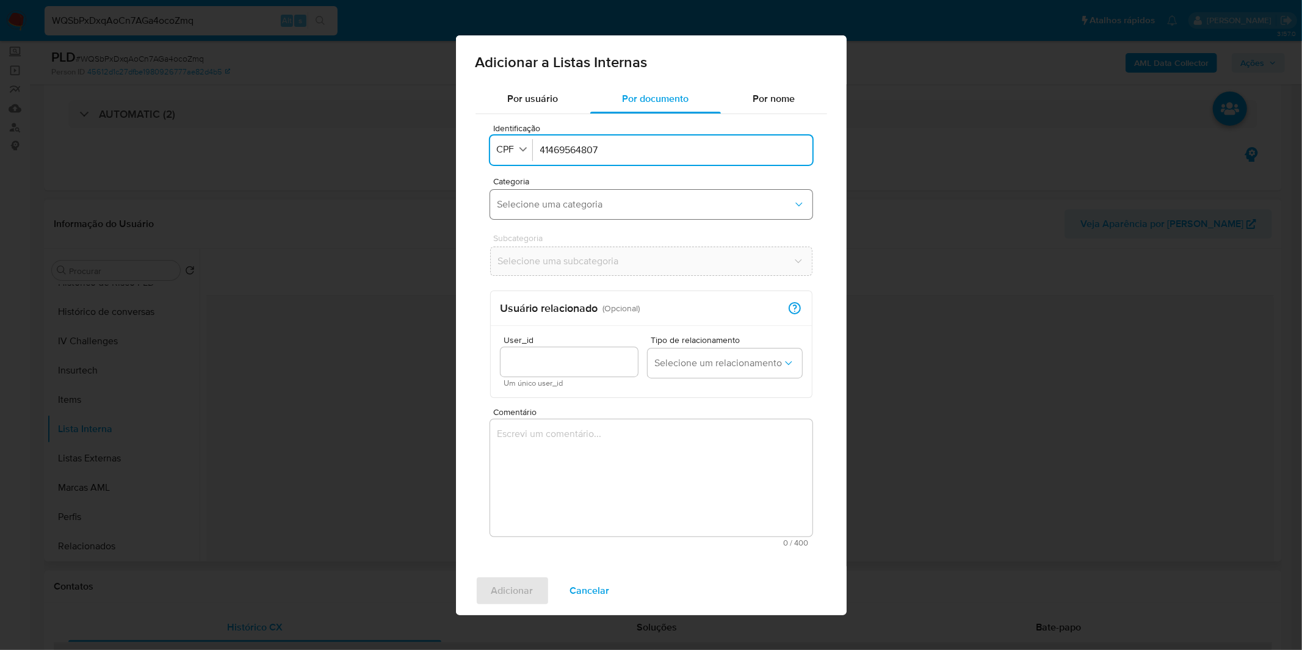
click at [666, 197] on button "Selecione uma categoria" at bounding box center [651, 204] width 322 height 29
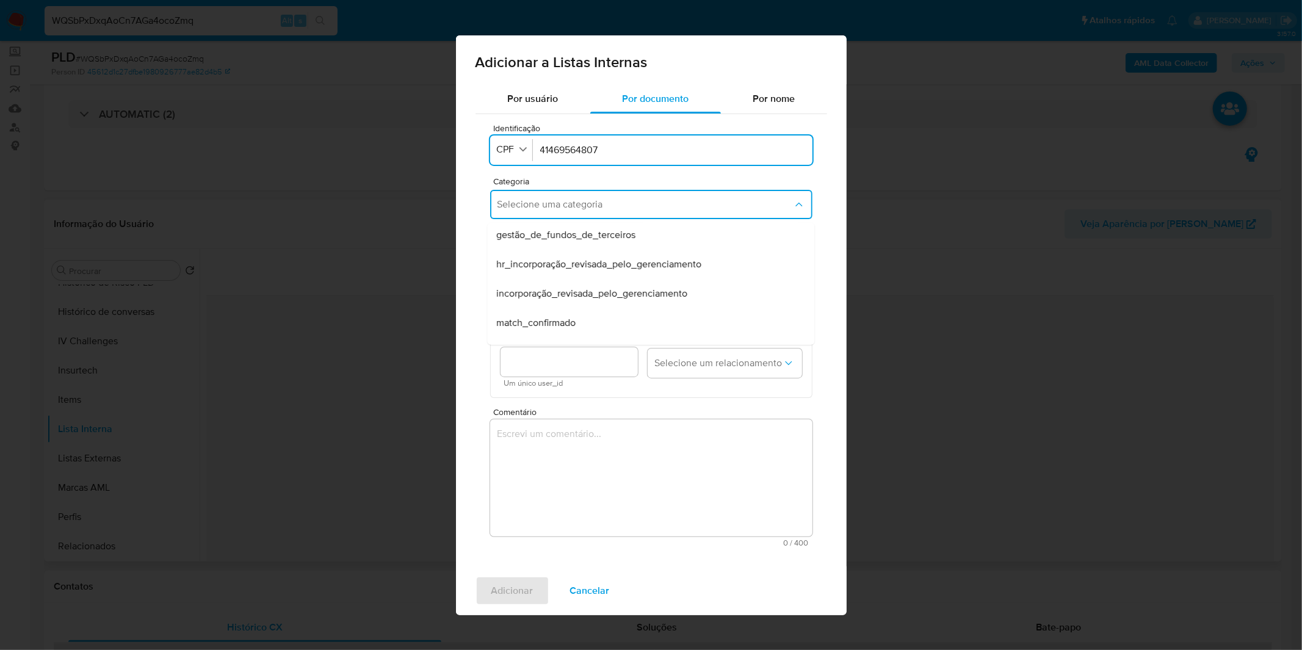
scroll to position [0, 0]
click at [587, 315] on div "match_confirmado" at bounding box center [647, 324] width 300 height 29
click at [582, 265] on span "Selecione uma subcategoria" at bounding box center [644, 261] width 295 height 12
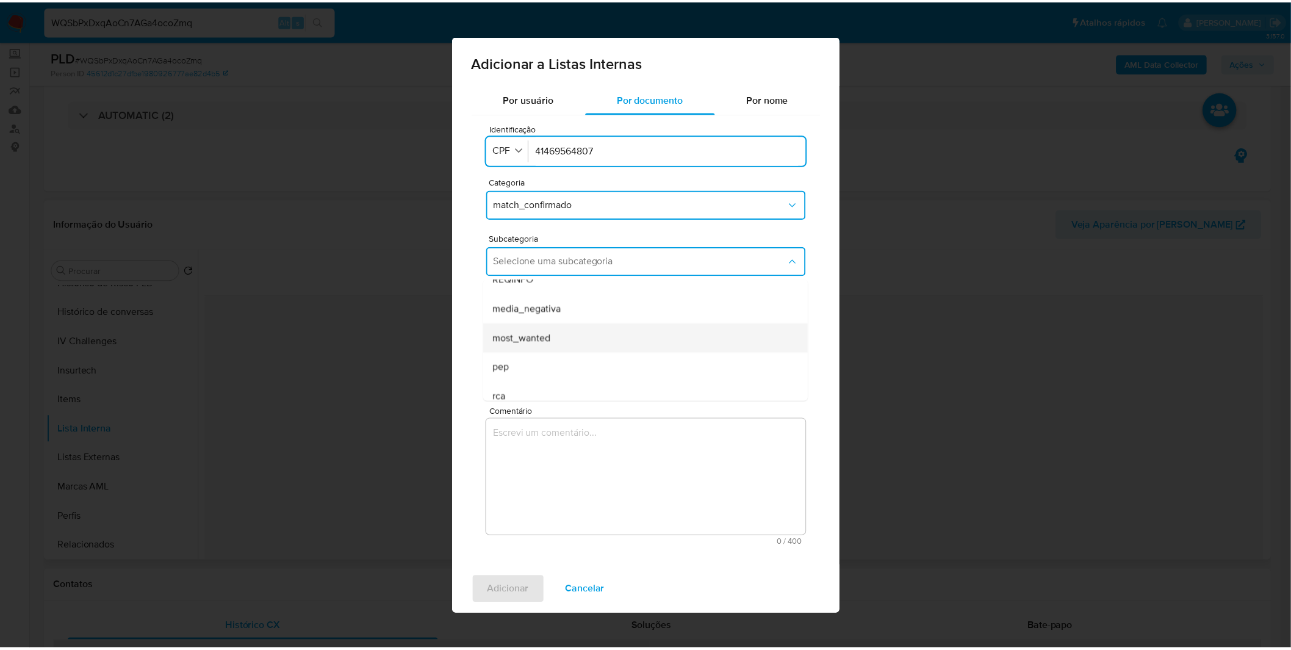
scroll to position [68, 0]
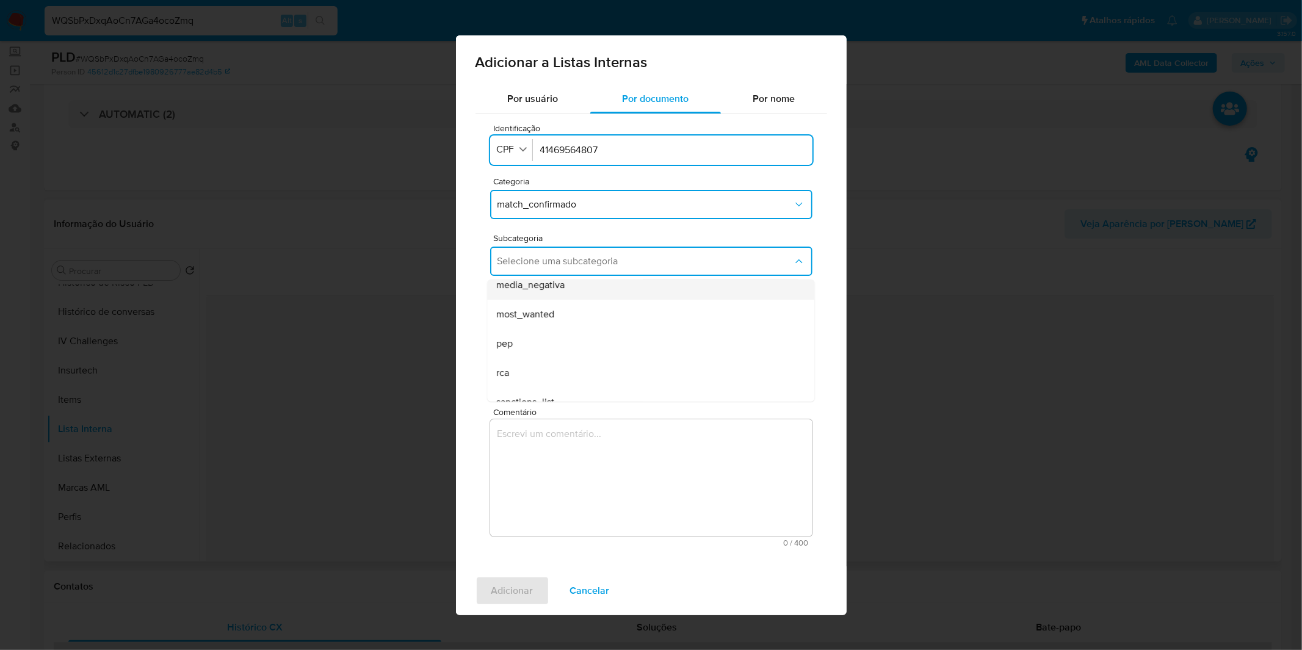
click at [580, 295] on div "media_negativa" at bounding box center [647, 284] width 300 height 29
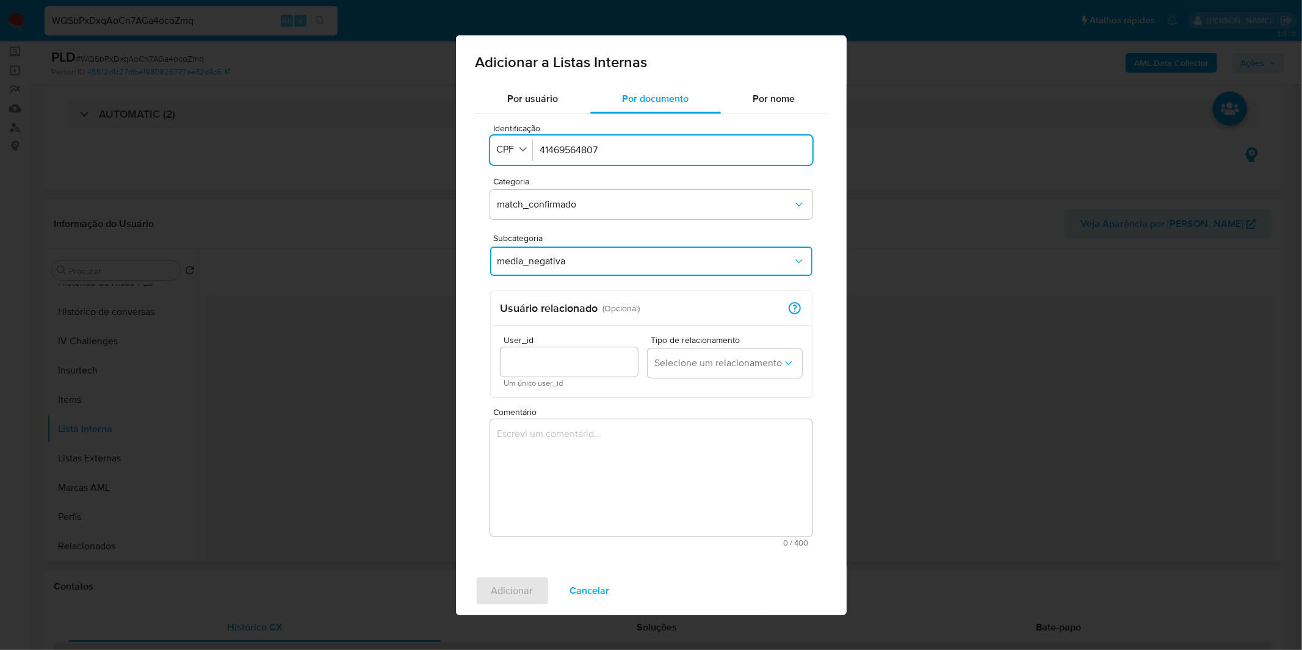
click at [505, 462] on textarea "Comentário" at bounding box center [651, 477] width 322 height 117
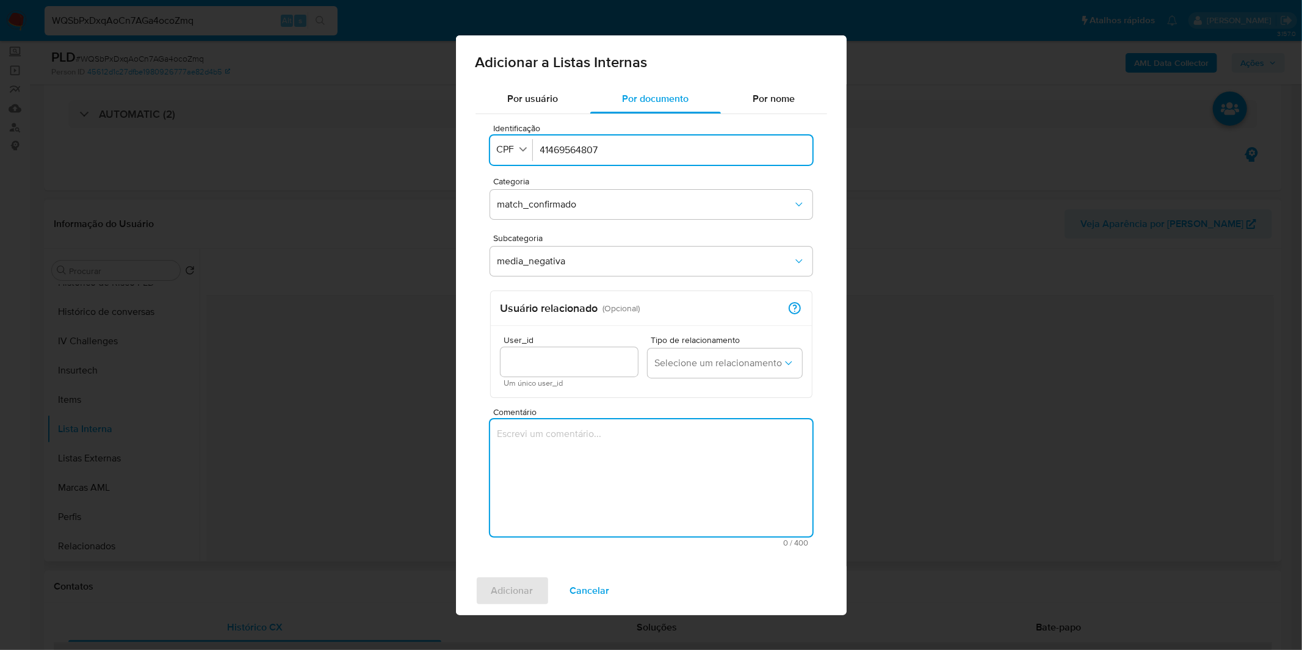
click at [553, 492] on textarea "Comentário" at bounding box center [651, 477] width 322 height 117
paste textarea "A Tribuna - 14/10/2016 - Roubo de veículo termina em perseguição, tiros e prisã…"
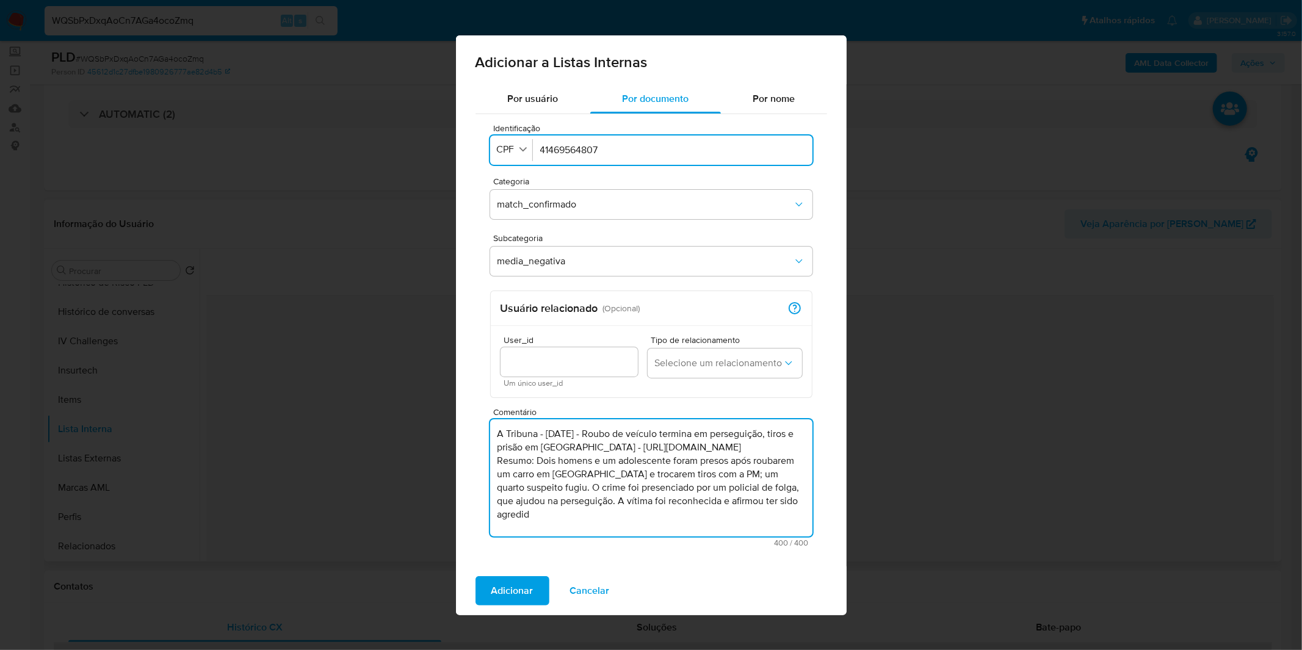
drag, startPoint x: 594, startPoint y: 439, endPoint x: 600, endPoint y: 447, distance: 9.2
click at [600, 447] on textarea "A Tribuna - 14/10/2016 - Roubo de veículo termina em perseguição, tiros e prisã…" at bounding box center [651, 477] width 322 height 117
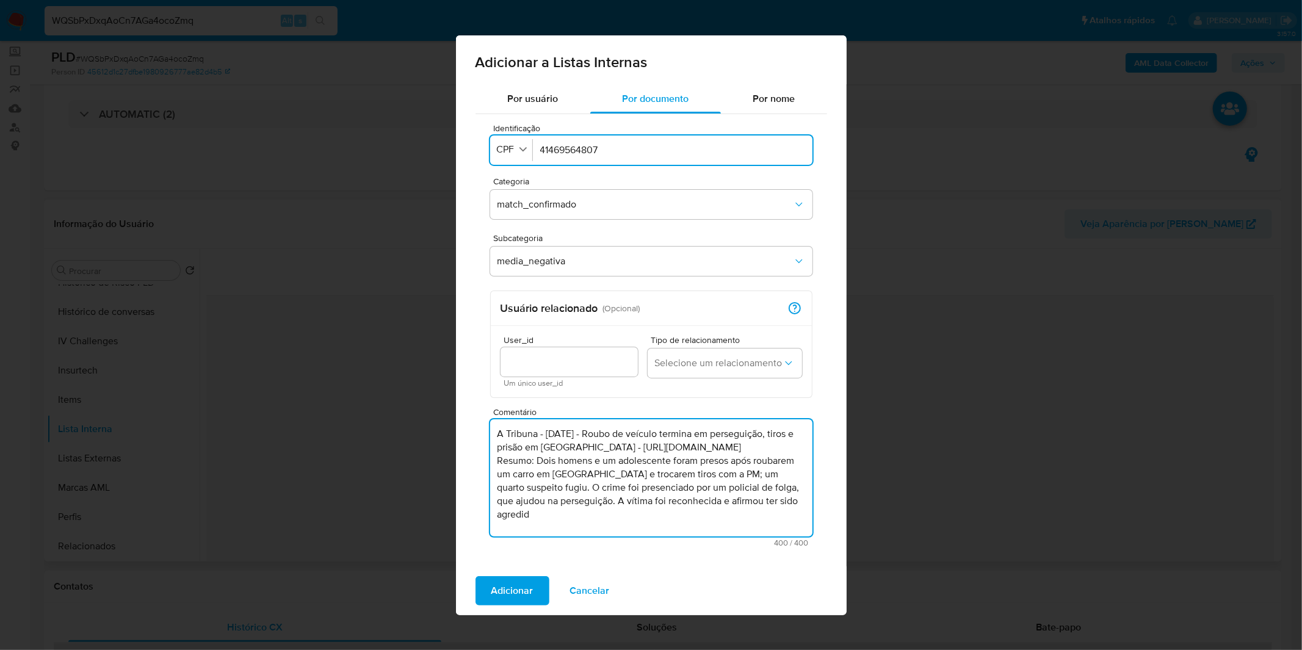
click at [574, 471] on textarea "A Tribuna - 14/10/2016 - Roubo de veículo termina em perseguição, tiros e prisã…" at bounding box center [651, 477] width 322 height 117
drag, startPoint x: 535, startPoint y: 460, endPoint x: 439, endPoint y: 464, distance: 95.9
click at [439, 464] on div "Adicionar a Listas Internas Por usuário Por documento Por nome Identificação Id…" at bounding box center [651, 325] width 1302 height 650
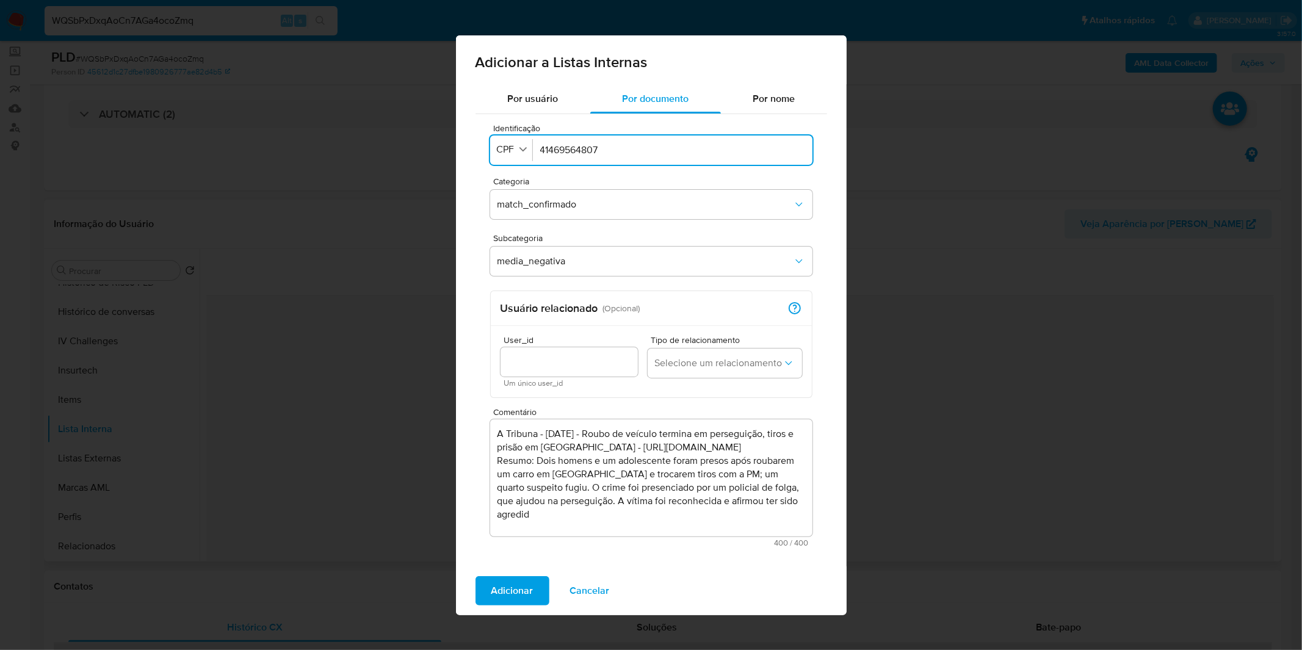
click at [560, 474] on textarea "A Tribuna - 14/10/2016 - Roubo de veículo termina em perseguição, tiros e prisã…" at bounding box center [651, 477] width 322 height 117
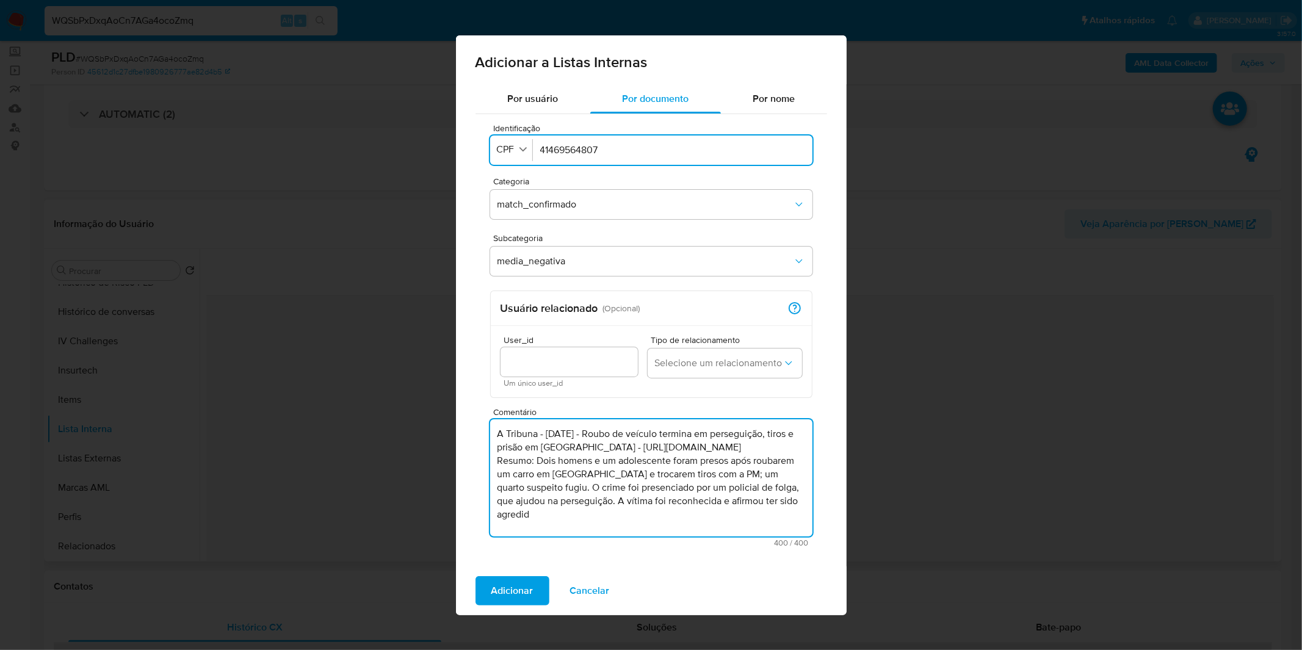
drag, startPoint x: 605, startPoint y: 516, endPoint x: 724, endPoint y: 477, distance: 125.8
click at [724, 477] on textarea "A Tribuna - 14/10/2016 - Roubo de veículo termina em perseguição, tiros e prisã…" at bounding box center [651, 477] width 322 height 117
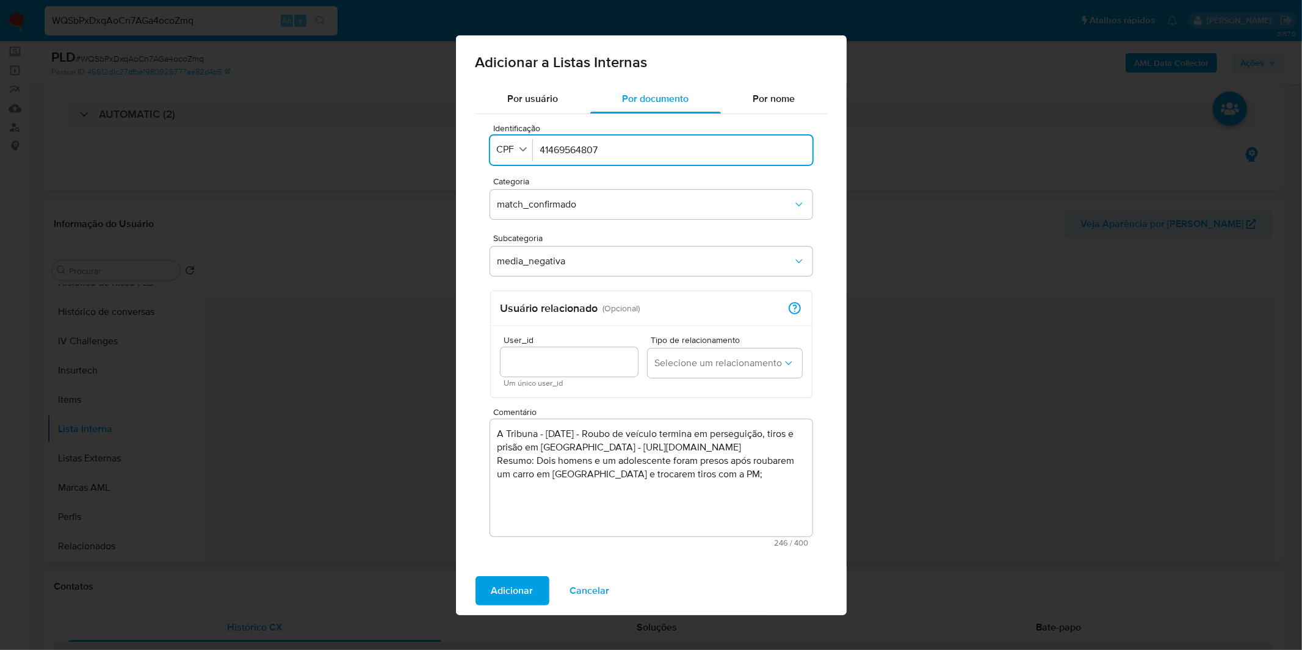
click at [741, 473] on textarea "A Tribuna - 14/10/2016 - Roubo de veículo termina em perseguição, tiros e prisã…" at bounding box center [651, 477] width 322 height 117
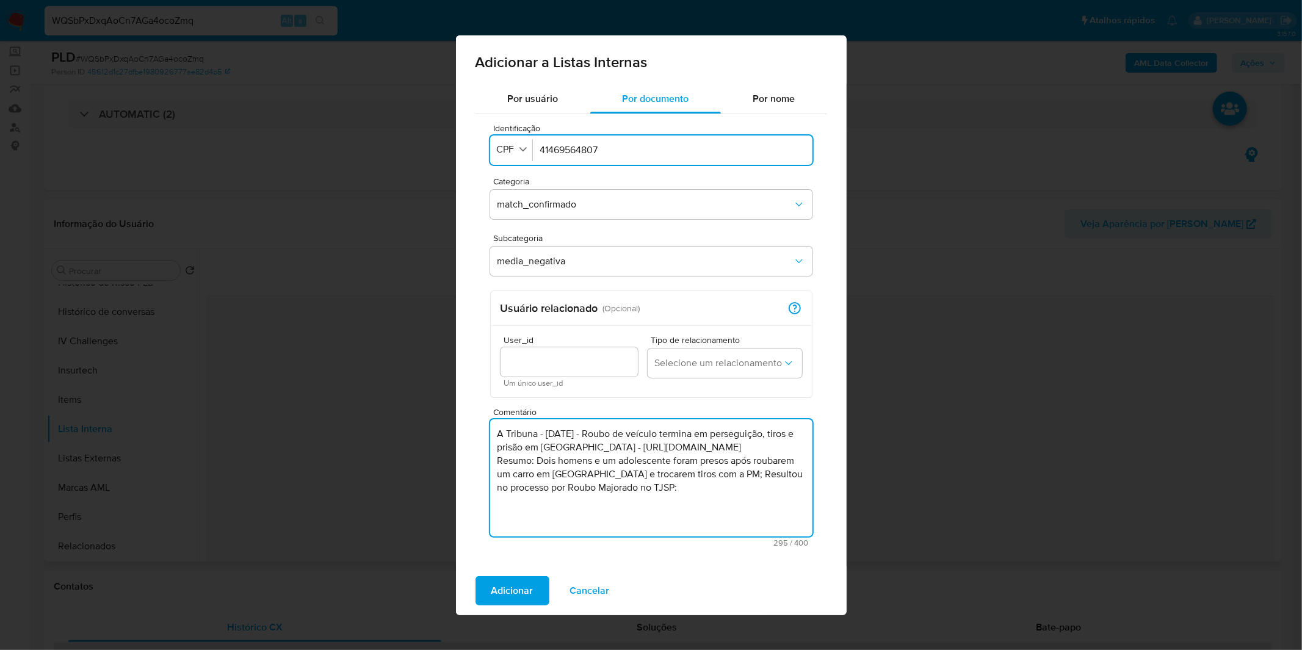
paste textarea "1500560-50.2016.8.26.0536"
click at [760, 447] on textarea "A Tribuna - 14/10/2016 - Roubo de veículo termina em perseguição, tiros e prisã…" at bounding box center [651, 477] width 322 height 117
drag, startPoint x: 760, startPoint y: 447, endPoint x: 649, endPoint y: 454, distance: 110.7
click at [650, 454] on textarea "A Tribuna - 14/10/2016 - Roubo de veículo termina em perseguição, tiros e prisã…" at bounding box center [651, 477] width 322 height 117
click at [675, 448] on textarea "A Tribuna - 14/10/2016 - Roubo de veículo termina em perseguição, tiros e prisã…" at bounding box center [651, 477] width 322 height 117
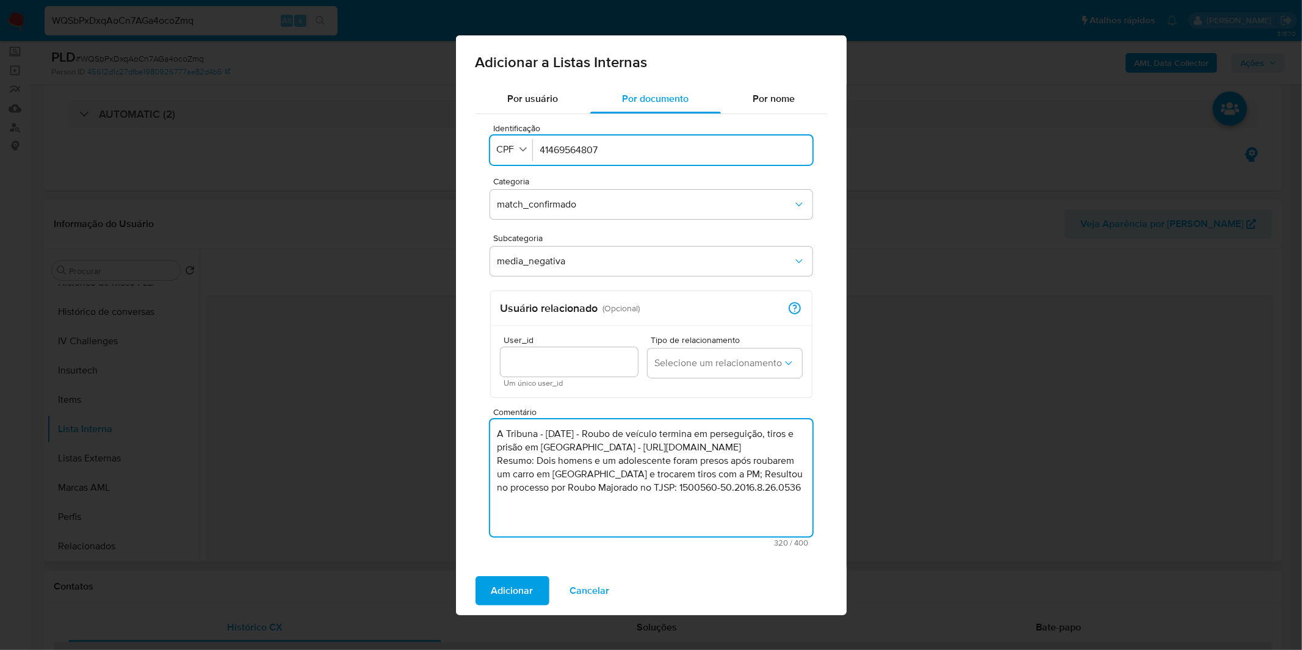
drag, startPoint x: 763, startPoint y: 453, endPoint x: 636, endPoint y: 452, distance: 127.5
click at [636, 452] on textarea "A Tribuna - 14/10/2016 - Roubo de veículo termina em perseguição, tiros e prisã…" at bounding box center [651, 477] width 322 height 117
drag, startPoint x: 638, startPoint y: 452, endPoint x: 686, endPoint y: 452, distance: 48.8
click at [638, 452] on textarea "A Tribuna - 14/10/2016 - Roubo de veículo termina em perseguição, tiros e prisã…" at bounding box center [651, 477] width 322 height 117
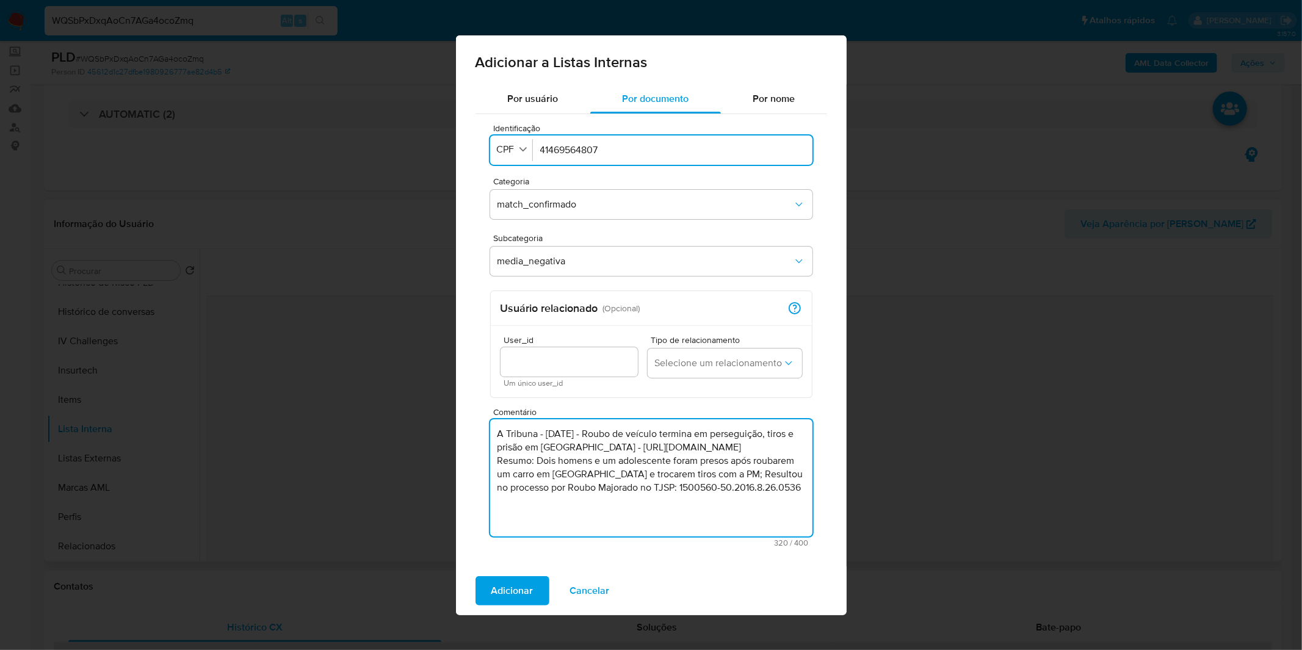
click at [773, 448] on textarea "A Tribuna - 14/10/2016 - Roubo de veículo termina em perseguição, tiros e prisã…" at bounding box center [651, 477] width 322 height 117
drag, startPoint x: 737, startPoint y: 450, endPoint x: 608, endPoint y: 448, distance: 128.8
click at [608, 448] on textarea "A Tribuna - 14/10/2016 - Roubo de veículo termina em perseguição, tiros e prisã…" at bounding box center [651, 477] width 322 height 117
paste textarea "www.dtec-flex.com.br/dtecflex/CR/C20161014/C20161014005.htm"
click at [600, 483] on textarea "A Tribuna - 14/10/2016 - Roubo de veículo termina em perseguição, tiros e prisã…" at bounding box center [651, 477] width 322 height 117
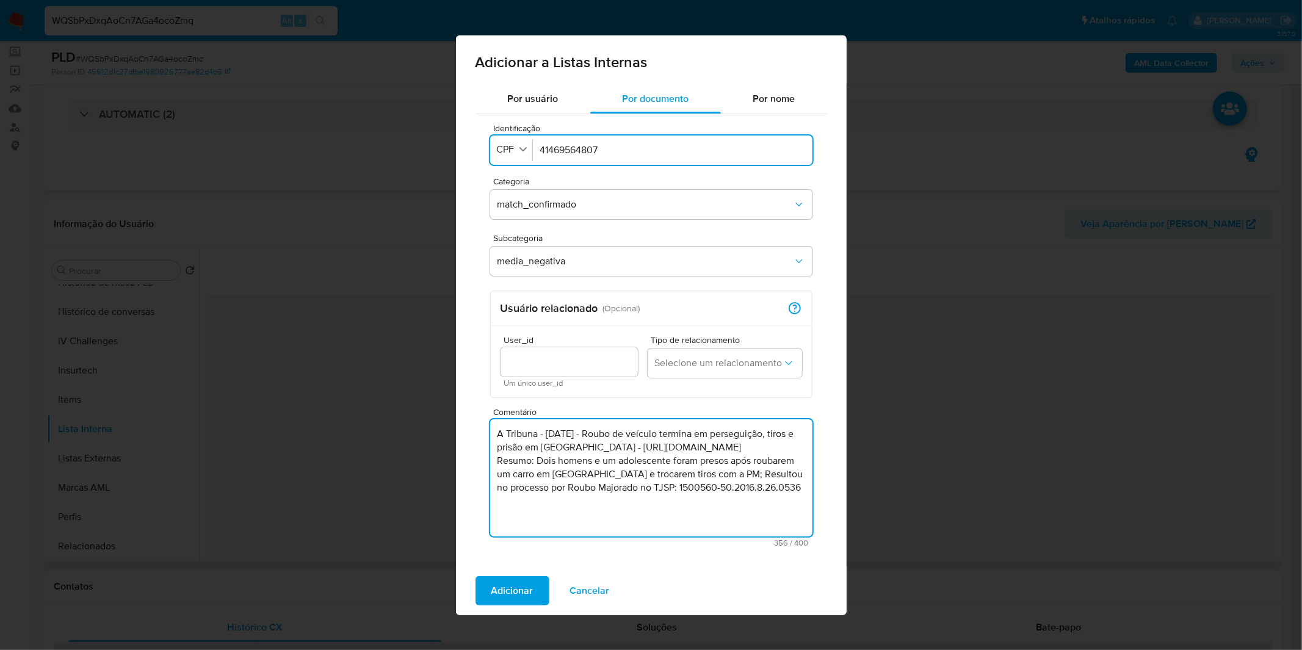
click at [618, 517] on textarea "A Tribuna - 14/10/2016 - Roubo de veículo termina em perseguição, tiros e prisã…" at bounding box center [651, 477] width 322 height 117
drag, startPoint x: 511, startPoint y: 472, endPoint x: 697, endPoint y: 510, distance: 189.2
click at [697, 510] on textarea "A Tribuna - 14/10/2016 - Roubo de veículo termina em perseguição, tiros e prisã…" at bounding box center [651, 477] width 322 height 117
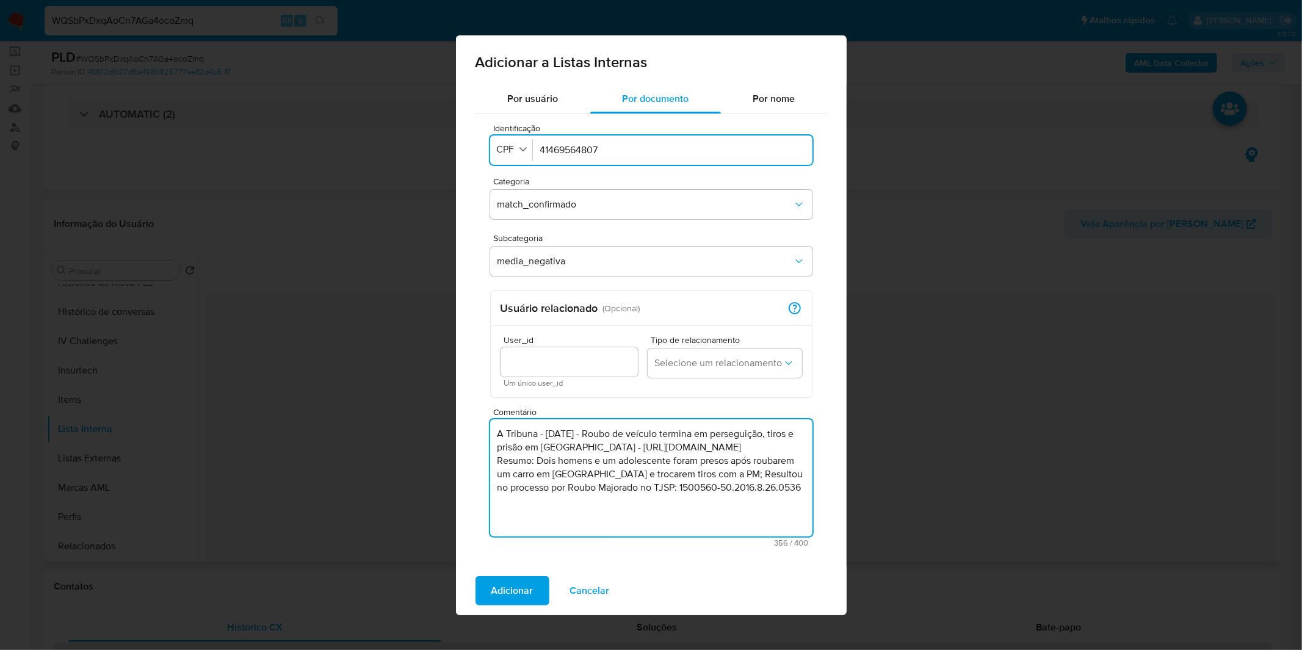
click at [663, 511] on textarea "A Tribuna - 14/10/2016 - Roubo de veículo termina em perseguição, tiros e prisã…" at bounding box center [651, 477] width 322 height 117
type textarea "A Tribuna - 14/10/2016 - Roubo de veículo termina em perseguição, tiros e prisã…"
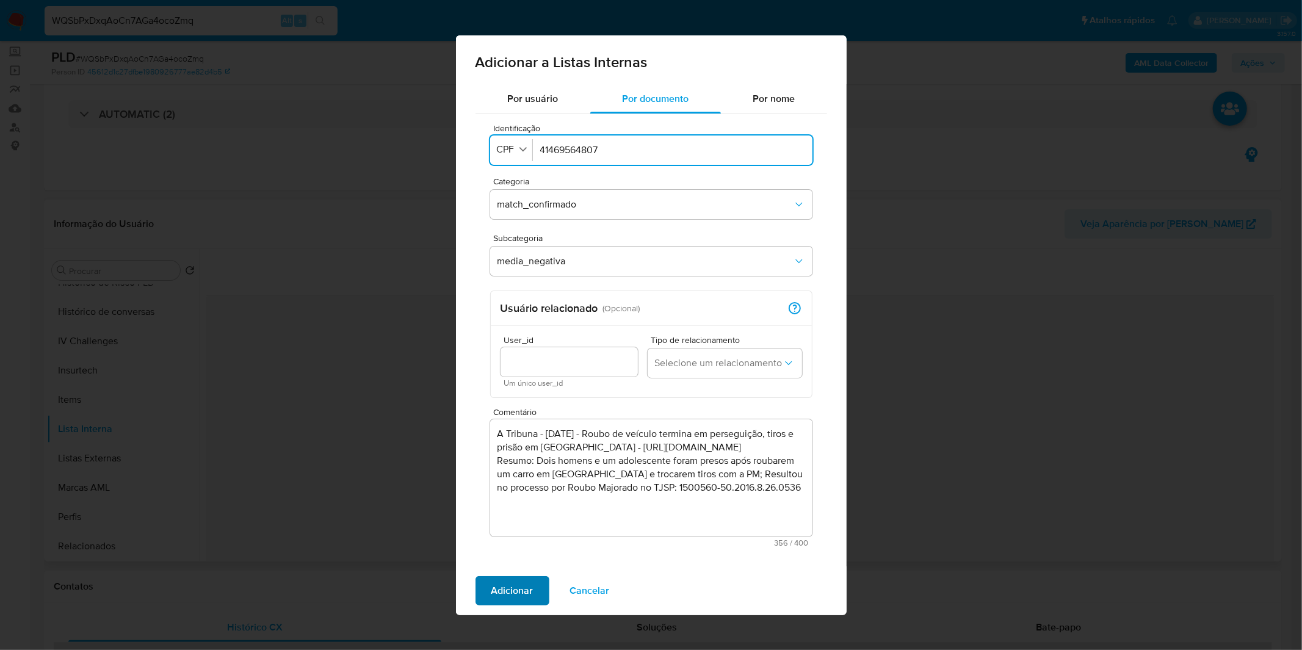
click at [523, 595] on span "Adicionar" at bounding box center [512, 590] width 42 height 27
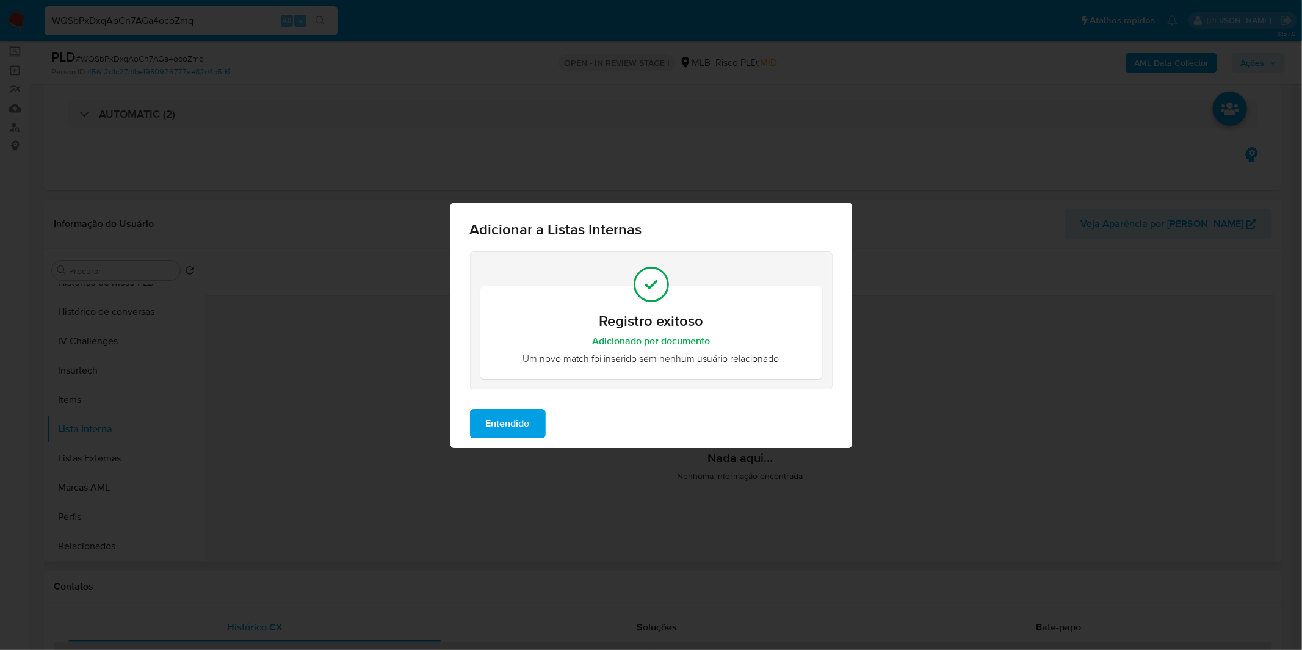
click at [511, 431] on span "Entendido" at bounding box center [508, 423] width 44 height 27
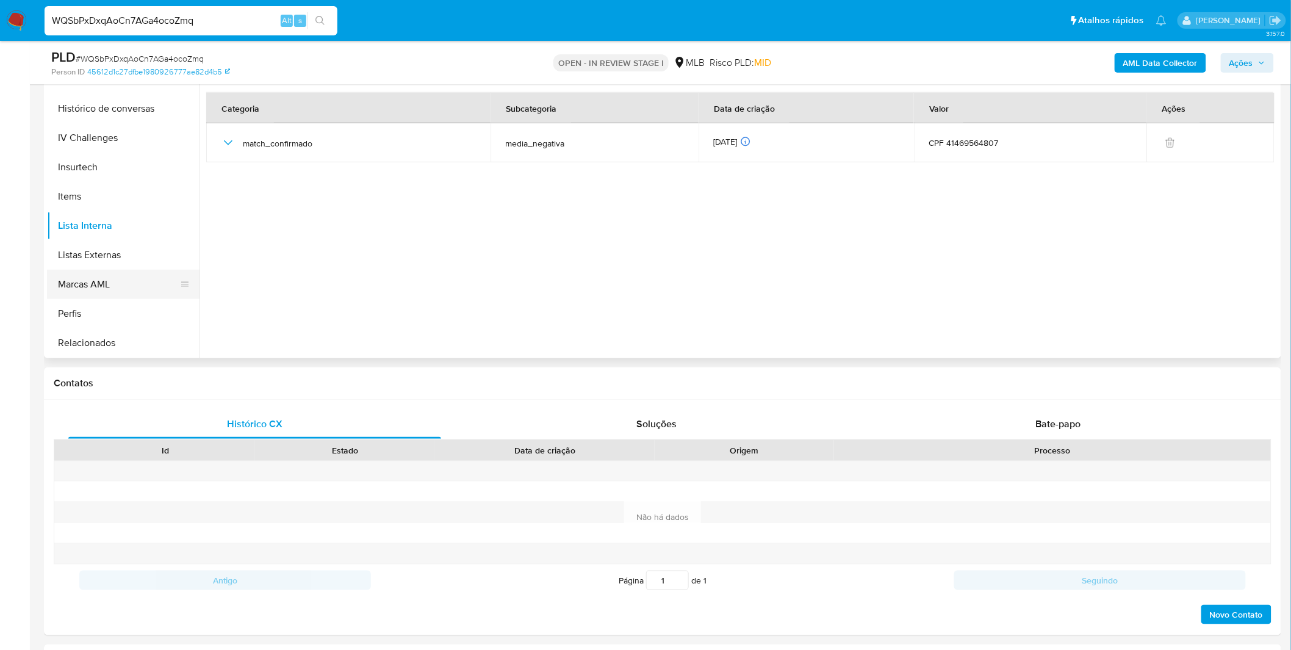
scroll to position [545, 0]
click at [87, 285] on button "Marcas AML" at bounding box center [118, 283] width 143 height 29
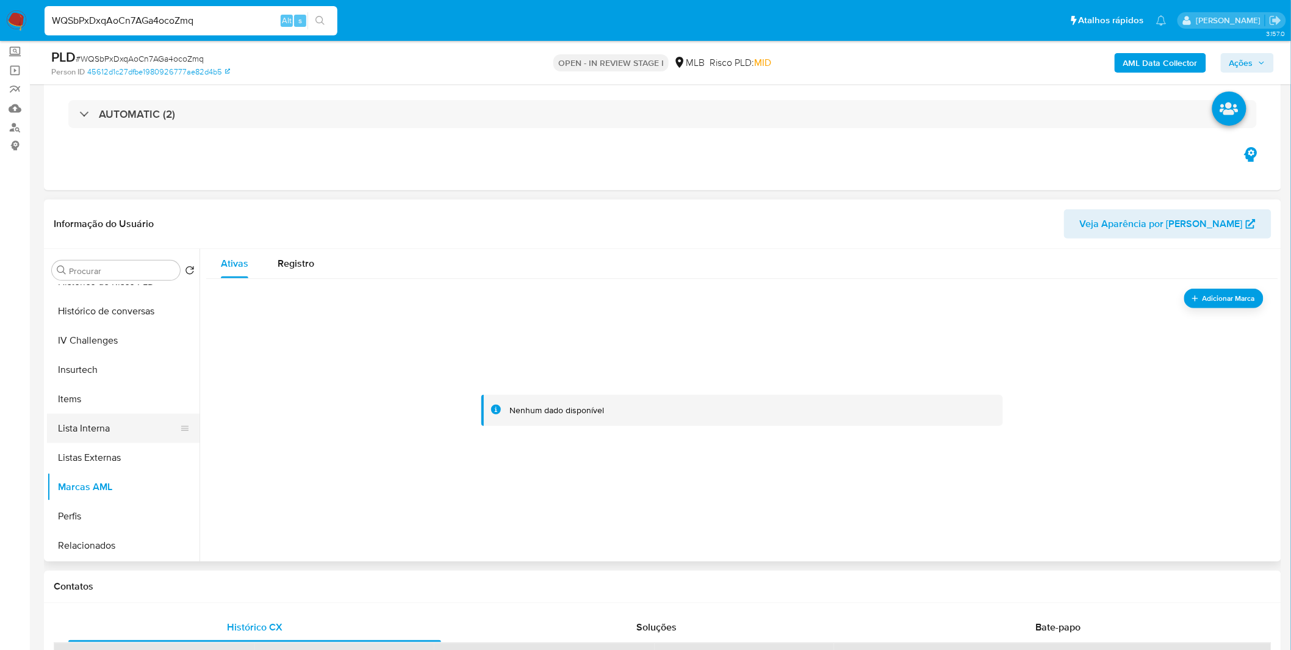
click at [98, 437] on button "Lista Interna" at bounding box center [118, 428] width 143 height 29
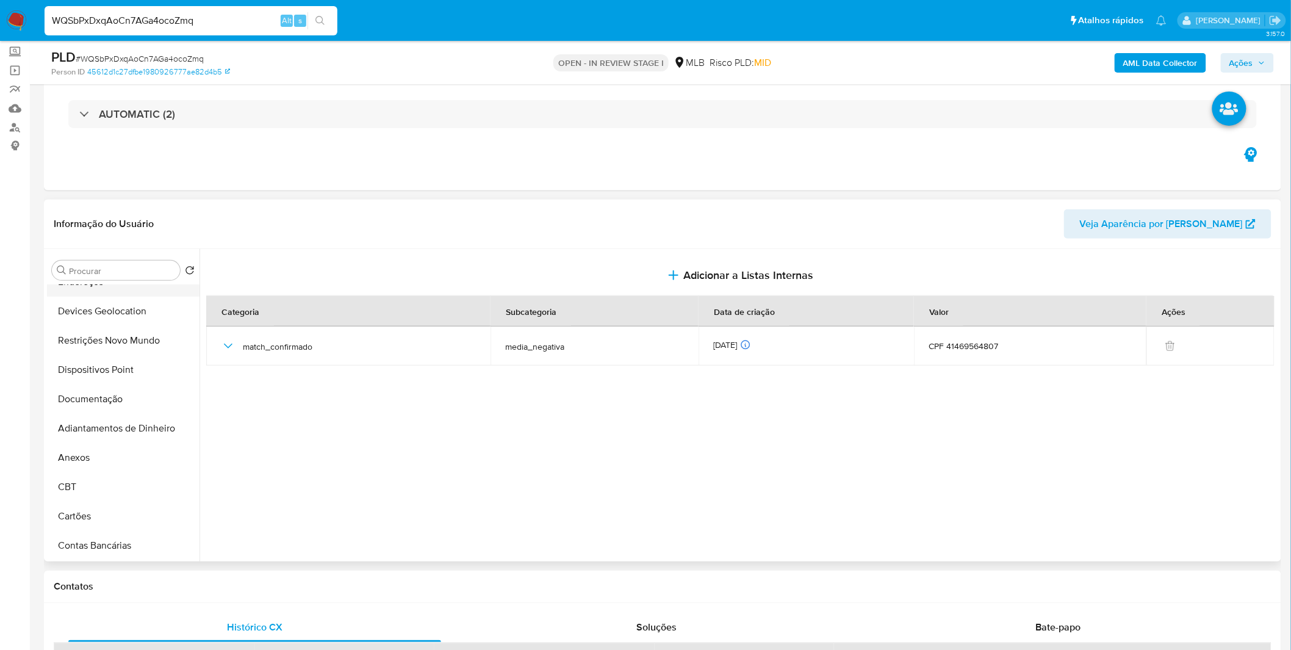
scroll to position [0, 0]
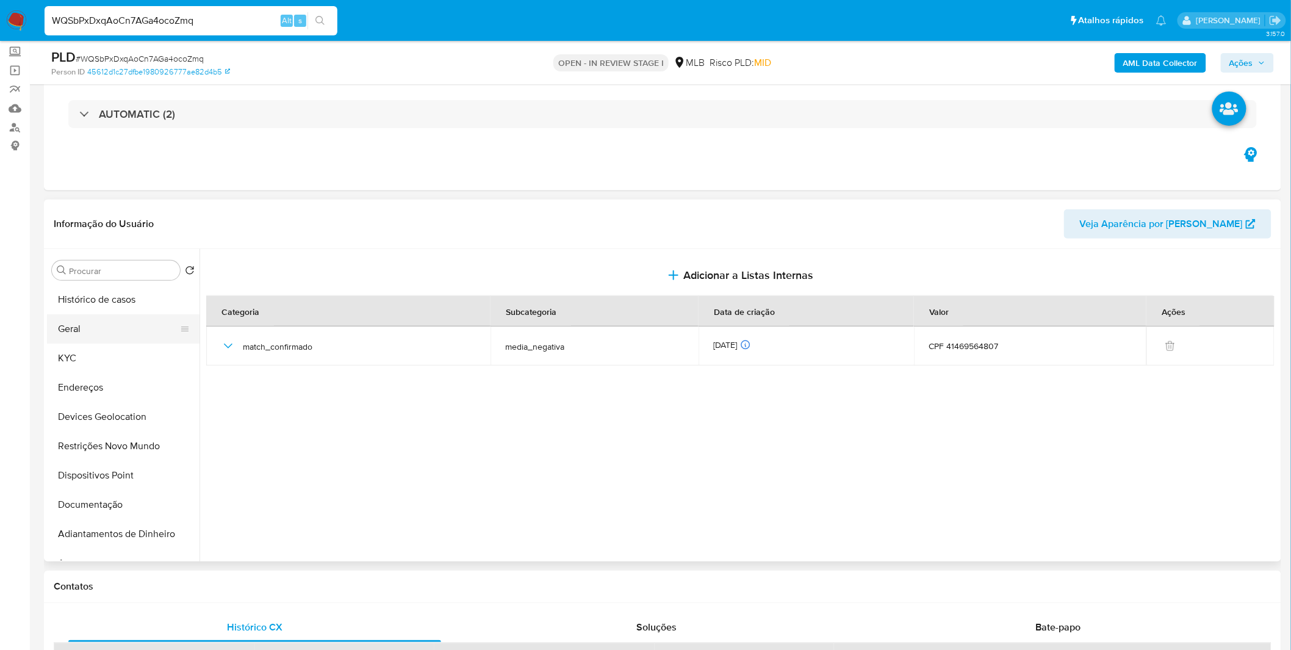
click at [92, 333] on button "Geral" at bounding box center [118, 328] width 143 height 29
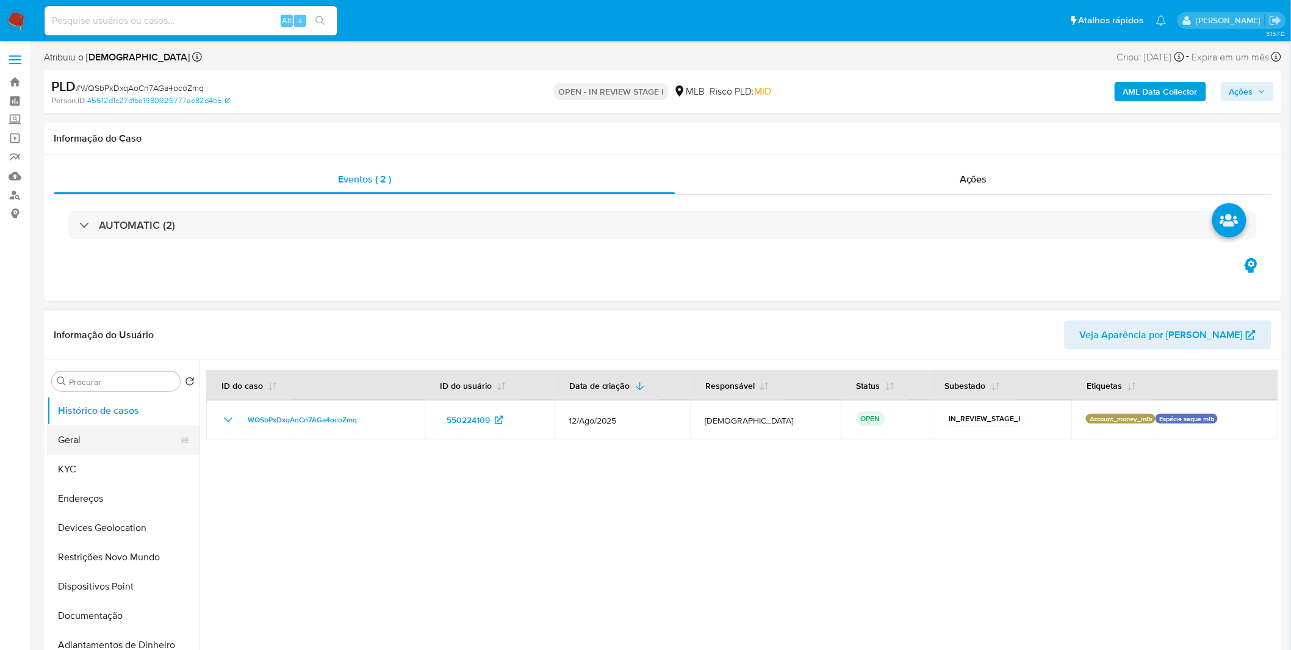
select select "10"
click at [136, 450] on button "Geral" at bounding box center [118, 439] width 143 height 29
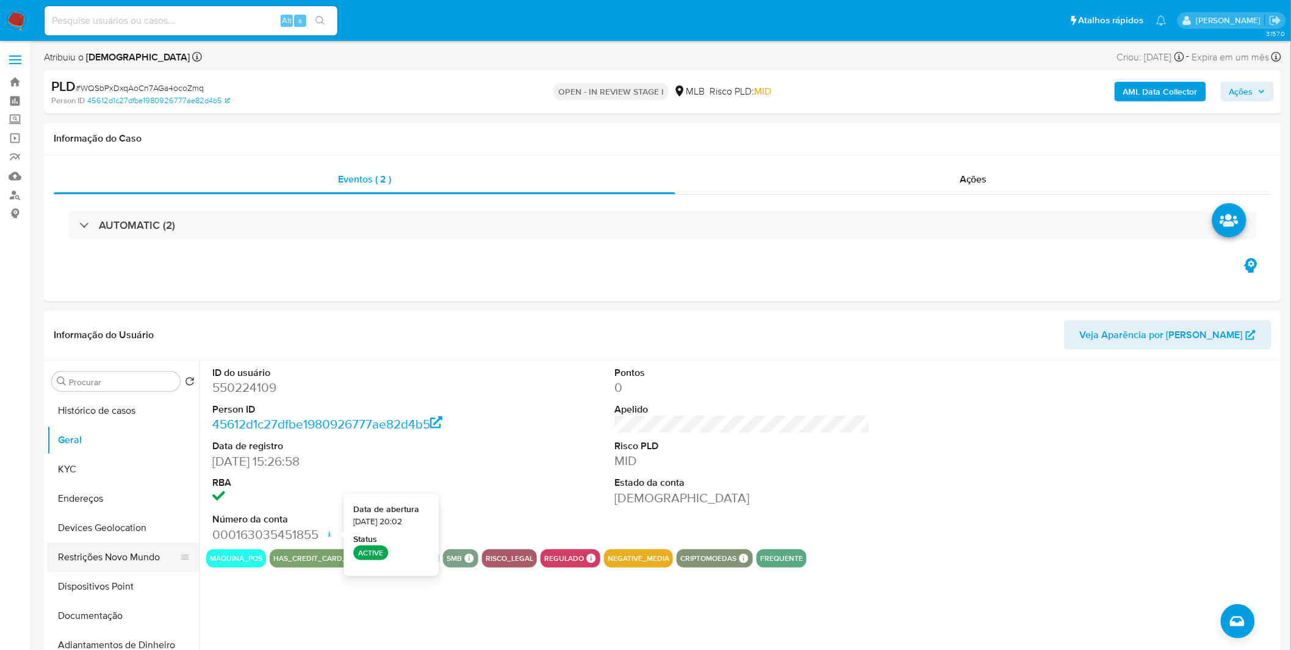
click at [105, 545] on button "Restrições Novo Mundo" at bounding box center [118, 556] width 143 height 29
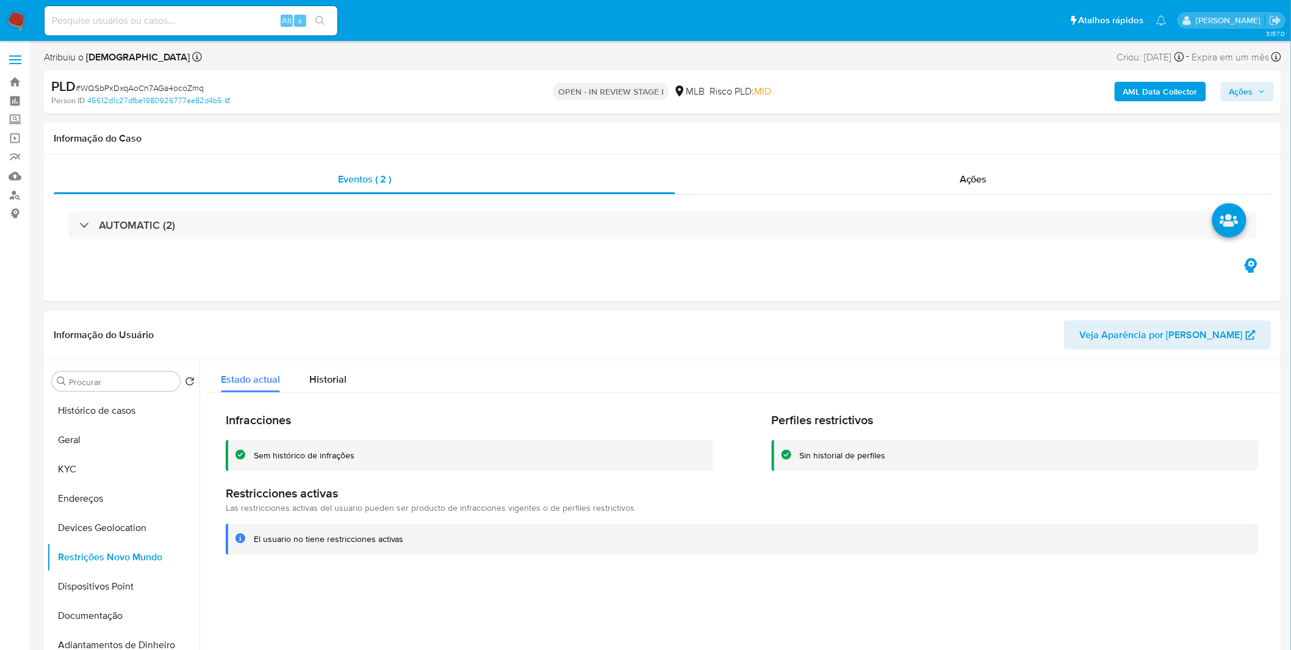
click at [165, 21] on input at bounding box center [191, 21] width 293 height 16
paste input "KqsOoC1SuW6RWXWrC59IsYay"
type input "KqsOoC1SuW6RWXWrC59IsYay"
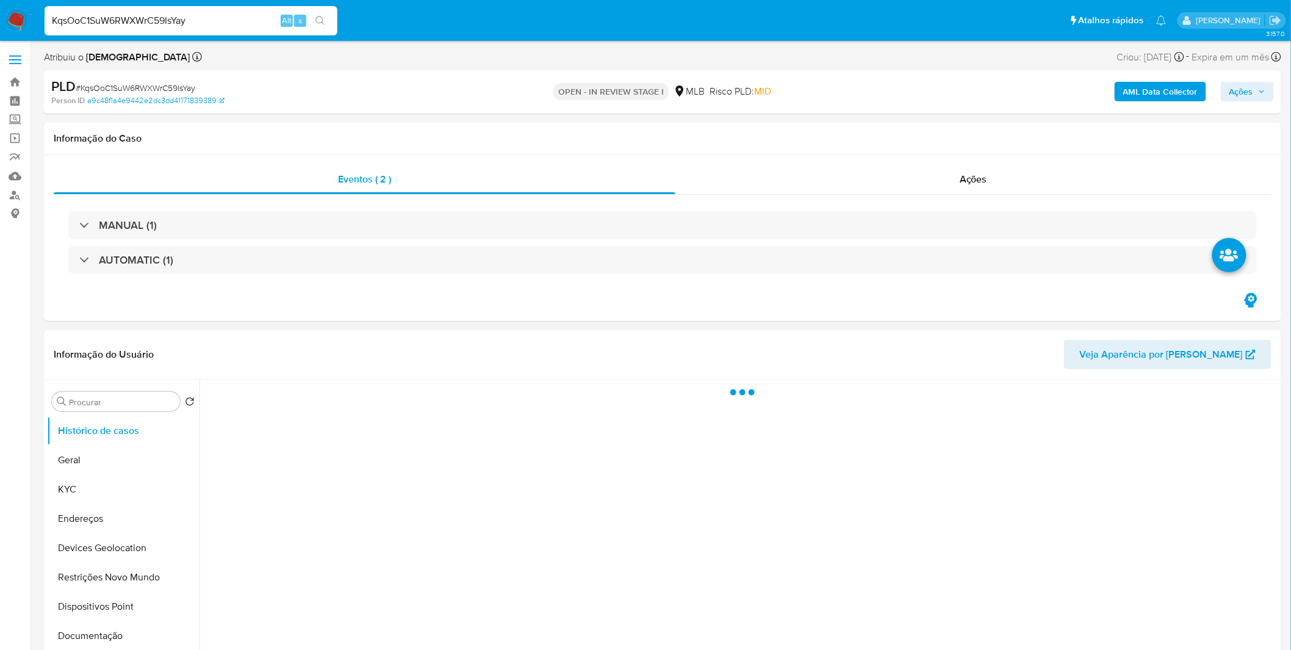
select select "10"
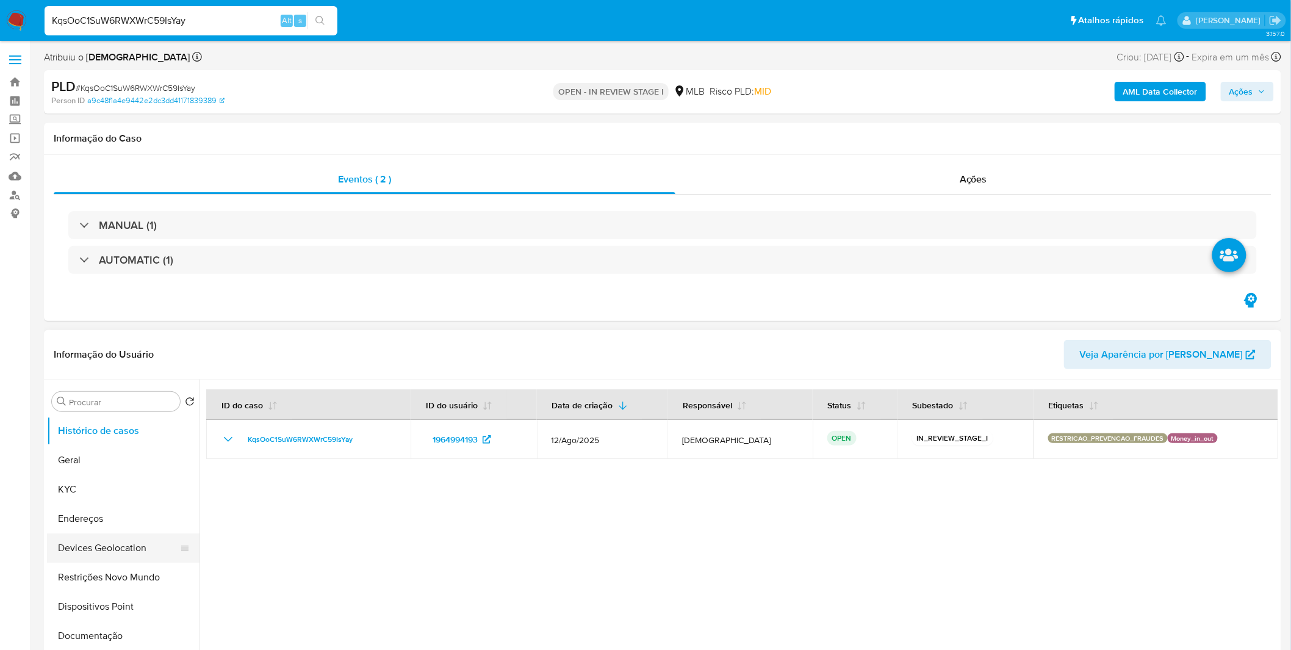
click at [145, 558] on button "Devices Geolocation" at bounding box center [118, 547] width 143 height 29
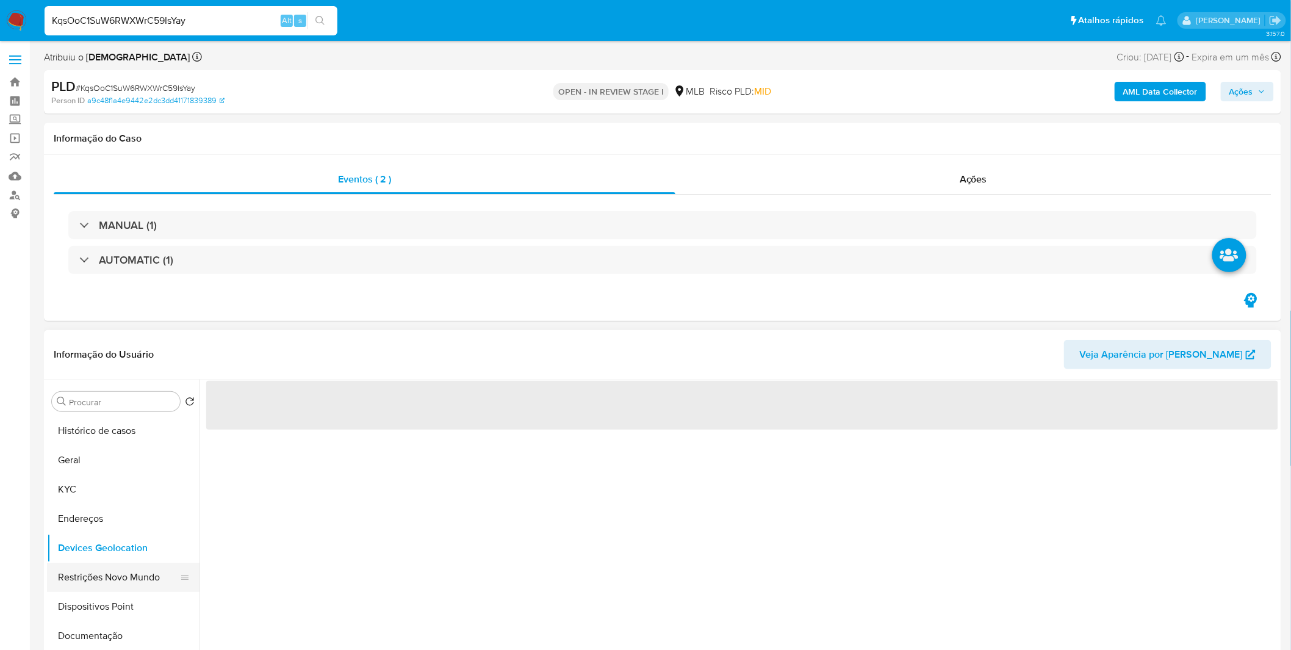
click at [136, 587] on button "Restrições Novo Mundo" at bounding box center [118, 577] width 143 height 29
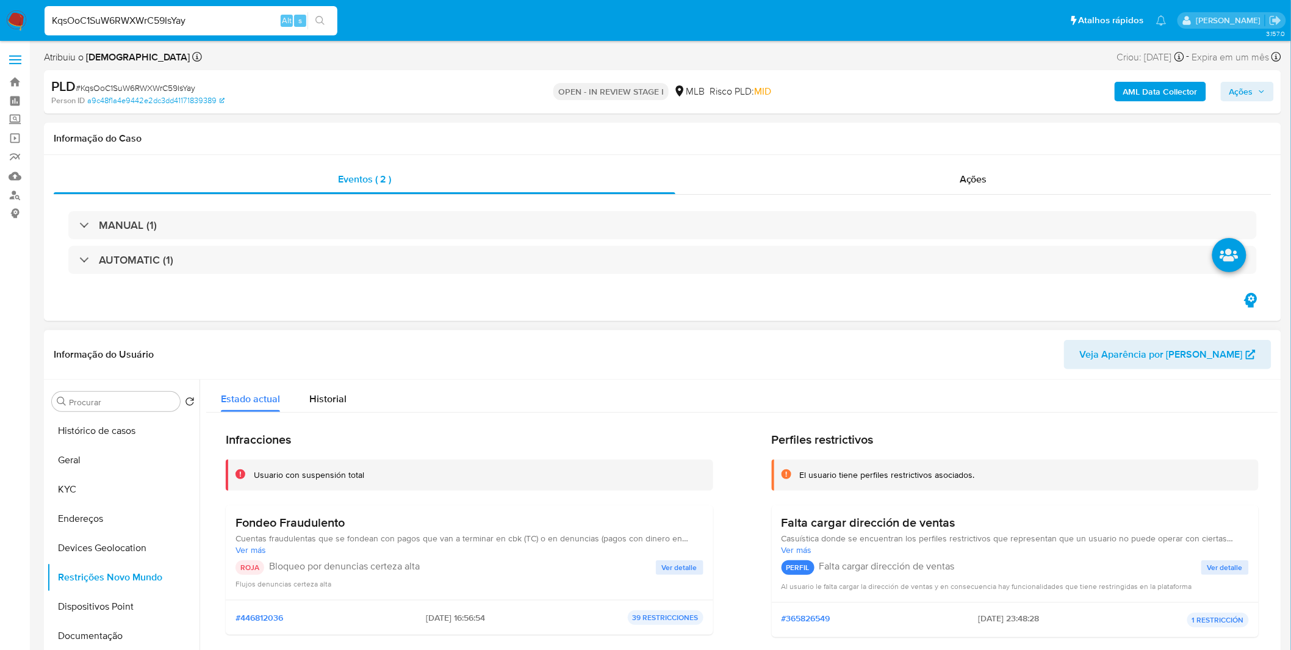
drag, startPoint x: 364, startPoint y: 527, endPoint x: 235, endPoint y: 521, distance: 128.9
click at [236, 521] on h3 "Fondeo Fraudulento" at bounding box center [470, 522] width 468 height 15
drag, startPoint x: 412, startPoint y: 621, endPoint x: 456, endPoint y: 619, distance: 43.4
click at [456, 619] on div "#446812036 [DATE] 16:56:54 39 RESTRICCIONES" at bounding box center [470, 617] width 468 height 15
click at [98, 608] on button "Dispositivos Point" at bounding box center [118, 606] width 143 height 29
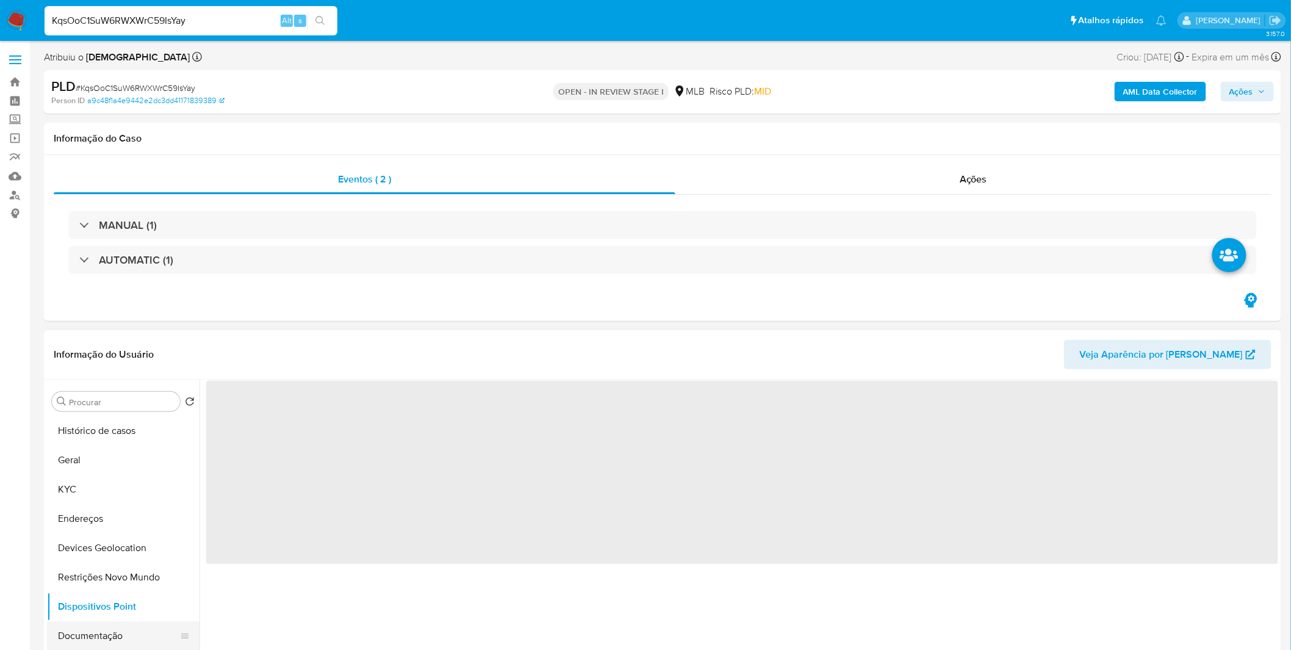
click at [107, 632] on button "Documentação" at bounding box center [118, 635] width 143 height 29
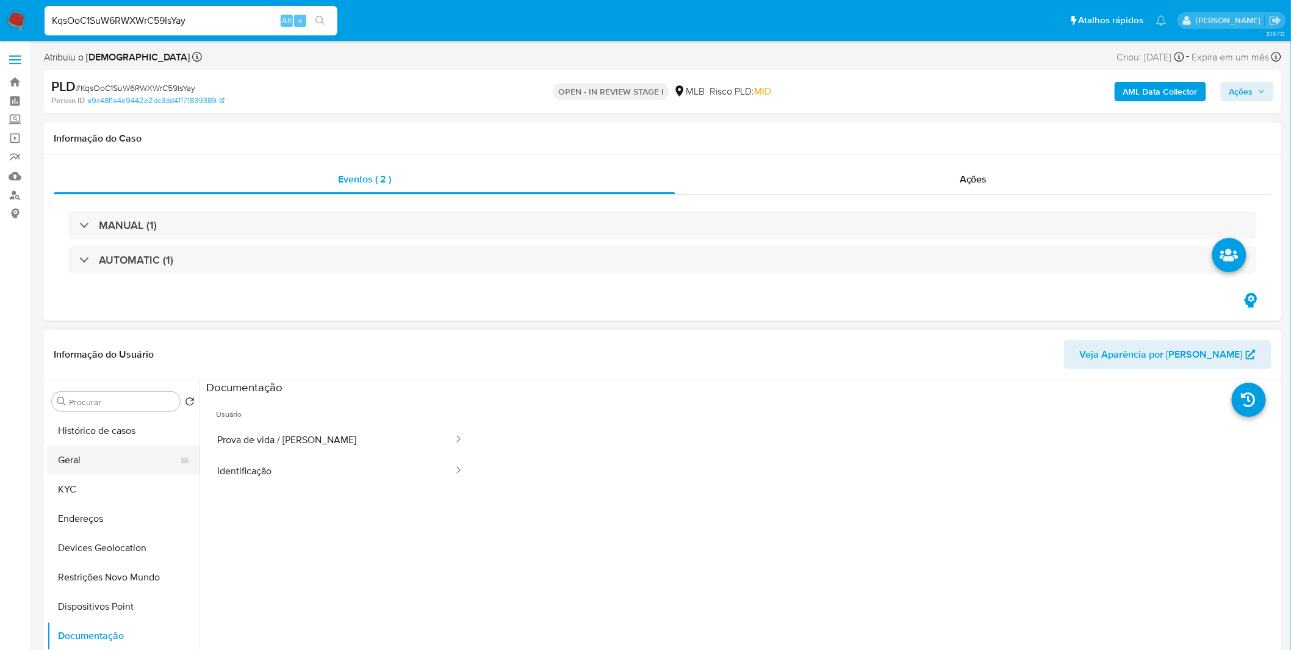
click at [95, 453] on button "Geral" at bounding box center [118, 459] width 143 height 29
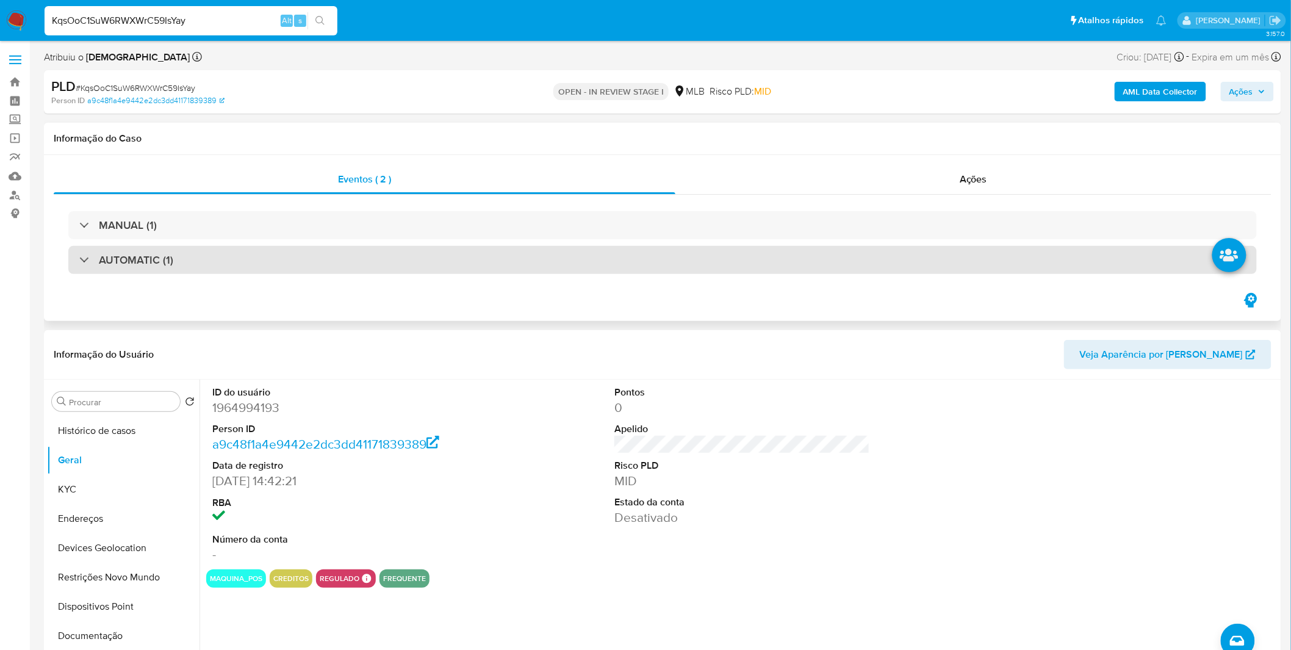
click at [131, 253] on h3 "AUTOMATIC (1)" at bounding box center [136, 259] width 74 height 13
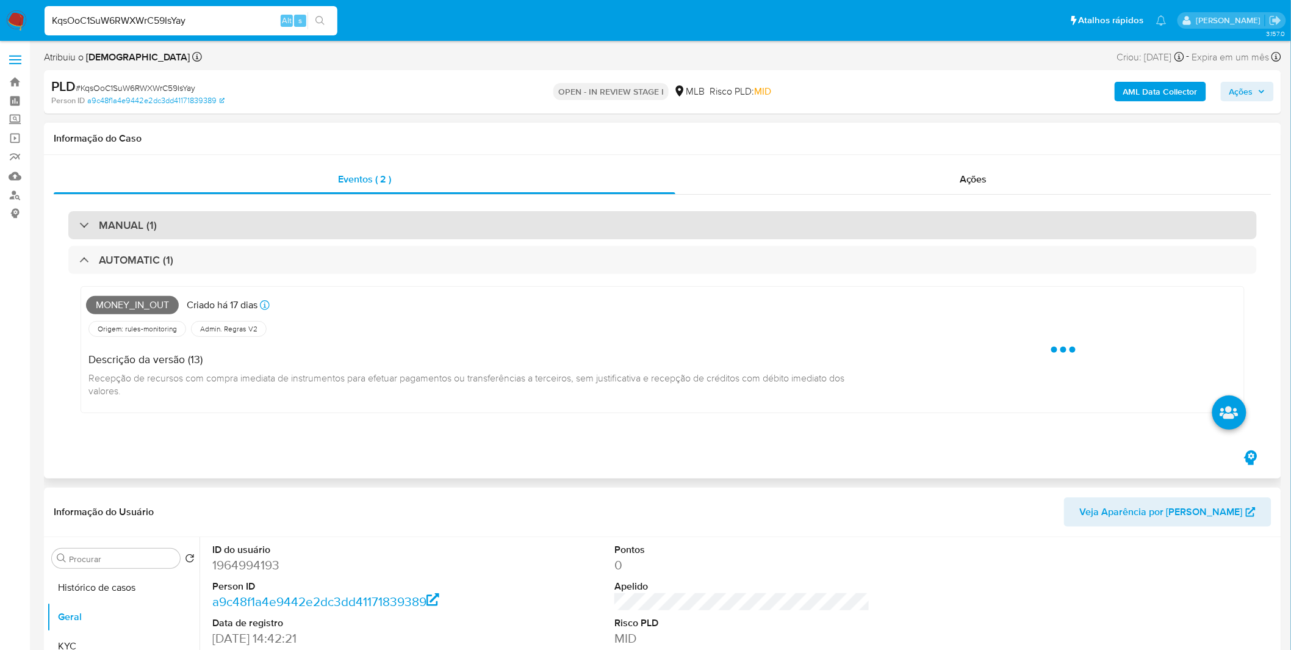
click at [154, 235] on div "MANUAL (1)" at bounding box center [662, 225] width 1189 height 28
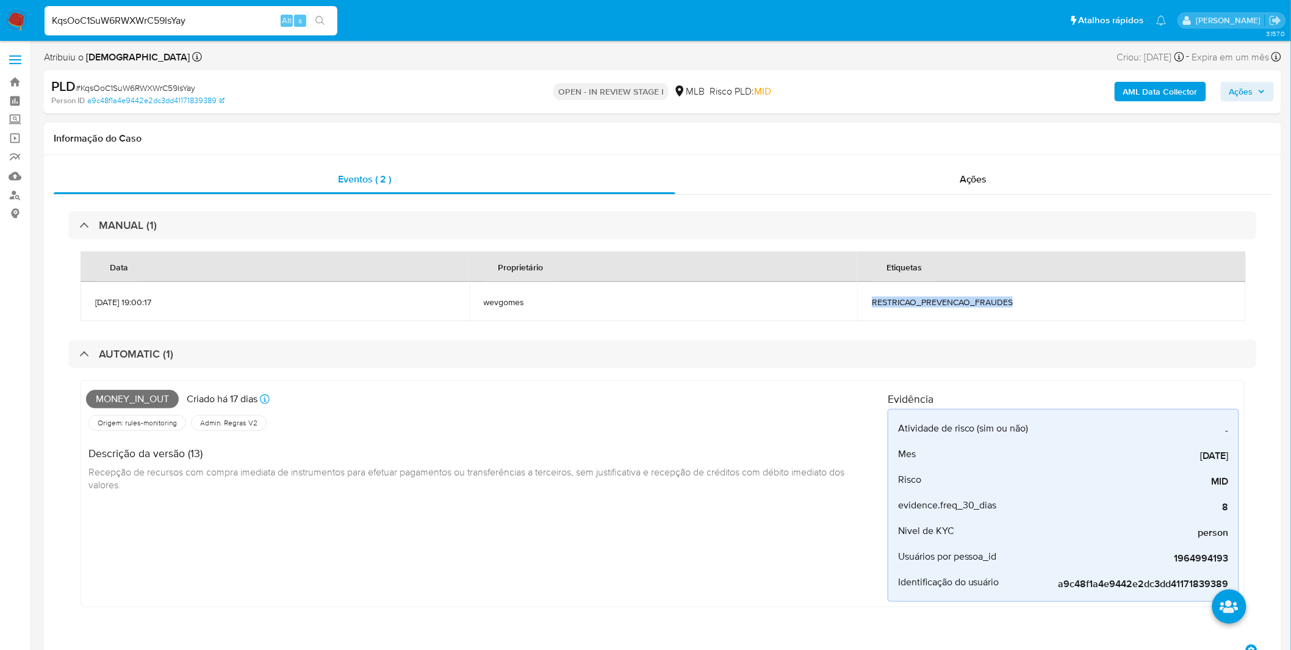
copy span "RESTRICAO_PREVENCAO_FRAUDES"
drag, startPoint x: 1029, startPoint y: 306, endPoint x: 870, endPoint y: 303, distance: 159.9
click at [870, 303] on td "RESTRICAO_PREVENCAO_FRAUDES" at bounding box center [1051, 301] width 389 height 39
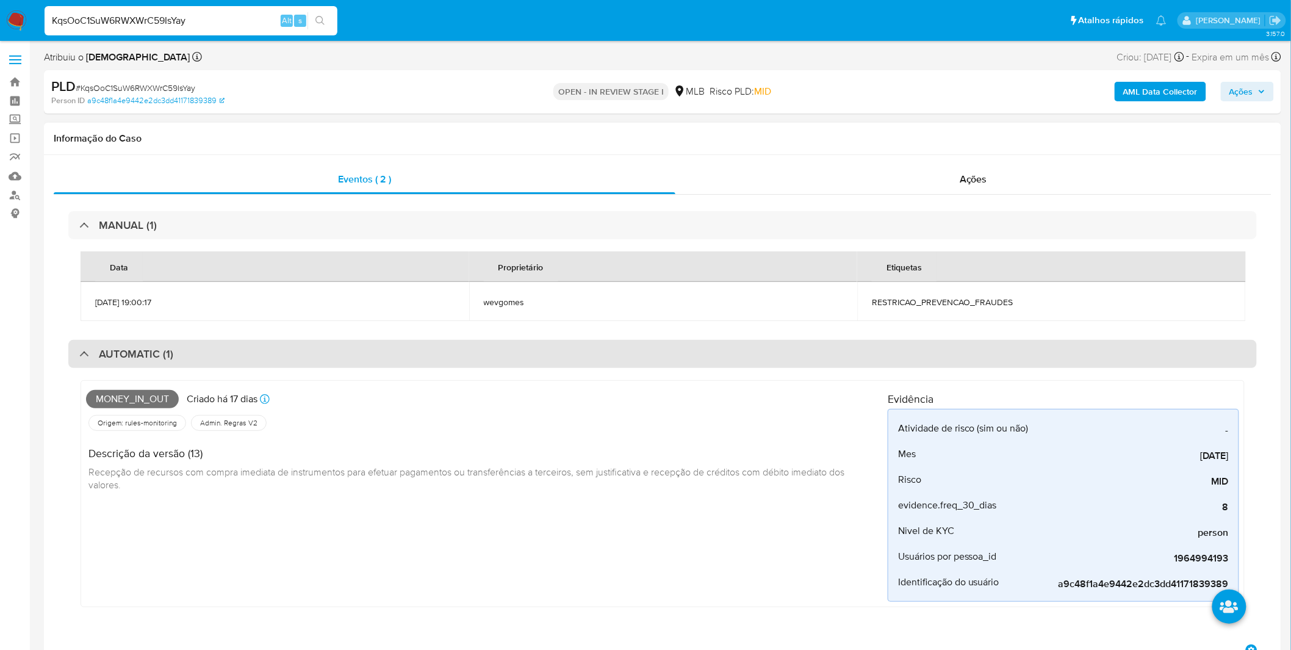
click at [100, 354] on h3 "AUTOMATIC (1)" at bounding box center [136, 353] width 74 height 13
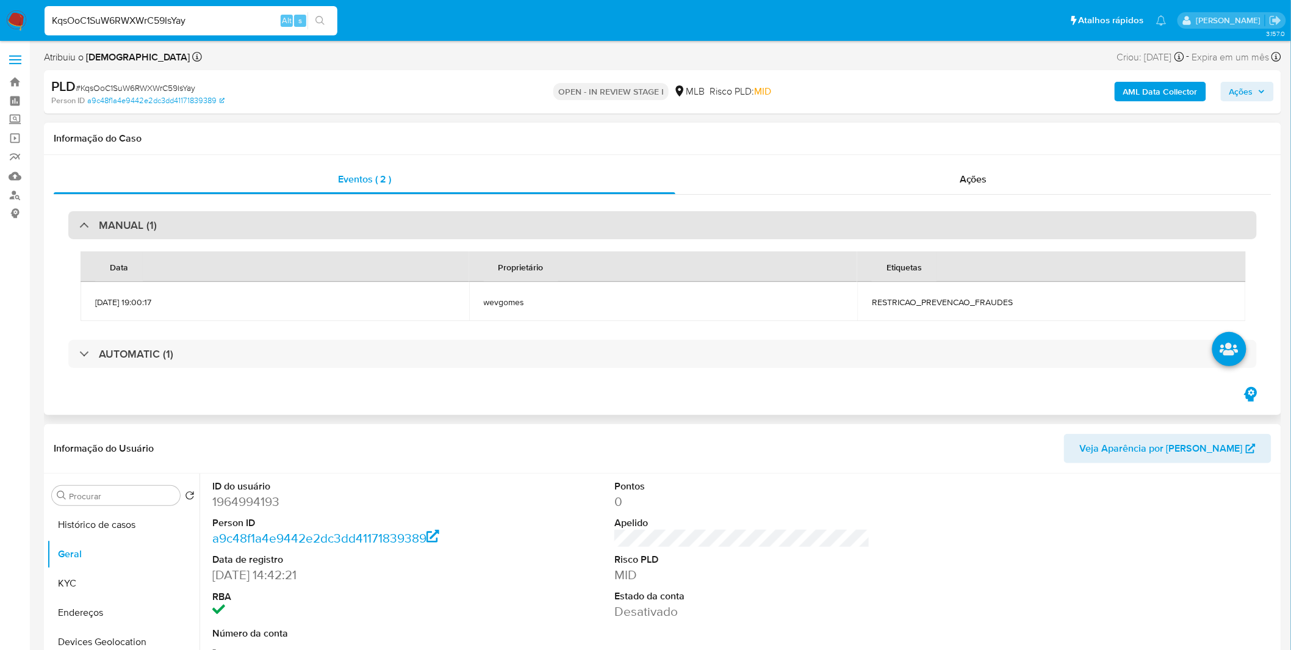
click at [86, 231] on div "MANUAL (1)" at bounding box center [117, 224] width 77 height 13
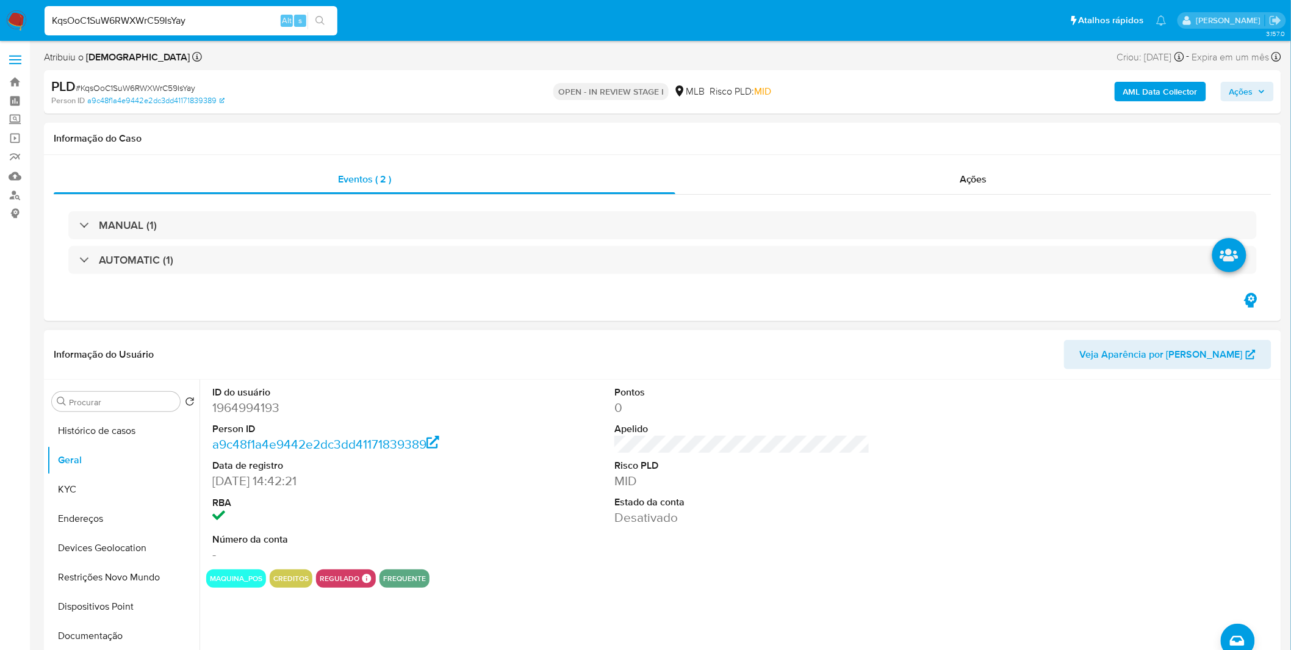
click at [333, 600] on div "ID do usuário 1964994193 Person ID a9c48f1a4e9442e2dc3dd41171839389 Data de reg…" at bounding box center [739, 536] width 1079 height 312
click at [444, 593] on div "ID do usuário 1964994193 Person ID a9c48f1a4e9442e2dc3dd41171839389 Data de reg…" at bounding box center [739, 536] width 1079 height 312
click at [137, 480] on button "KYC" at bounding box center [118, 489] width 143 height 29
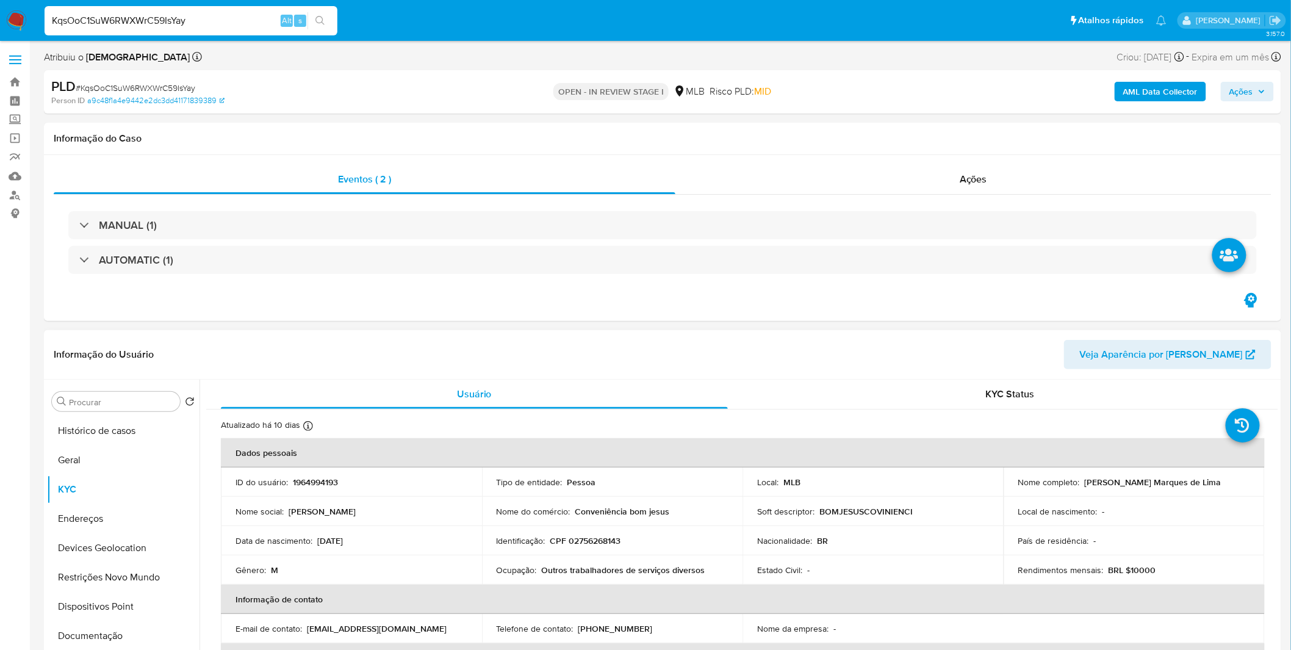
click at [575, 542] on p "CPF 02756268143" at bounding box center [585, 540] width 71 height 11
copy p "02756268143"
click at [680, 572] on p "Outros trabalhadores de serviços diversos" at bounding box center [624, 569] width 164 height 11
copy p "Outros trabalhadores de serviços diversos"
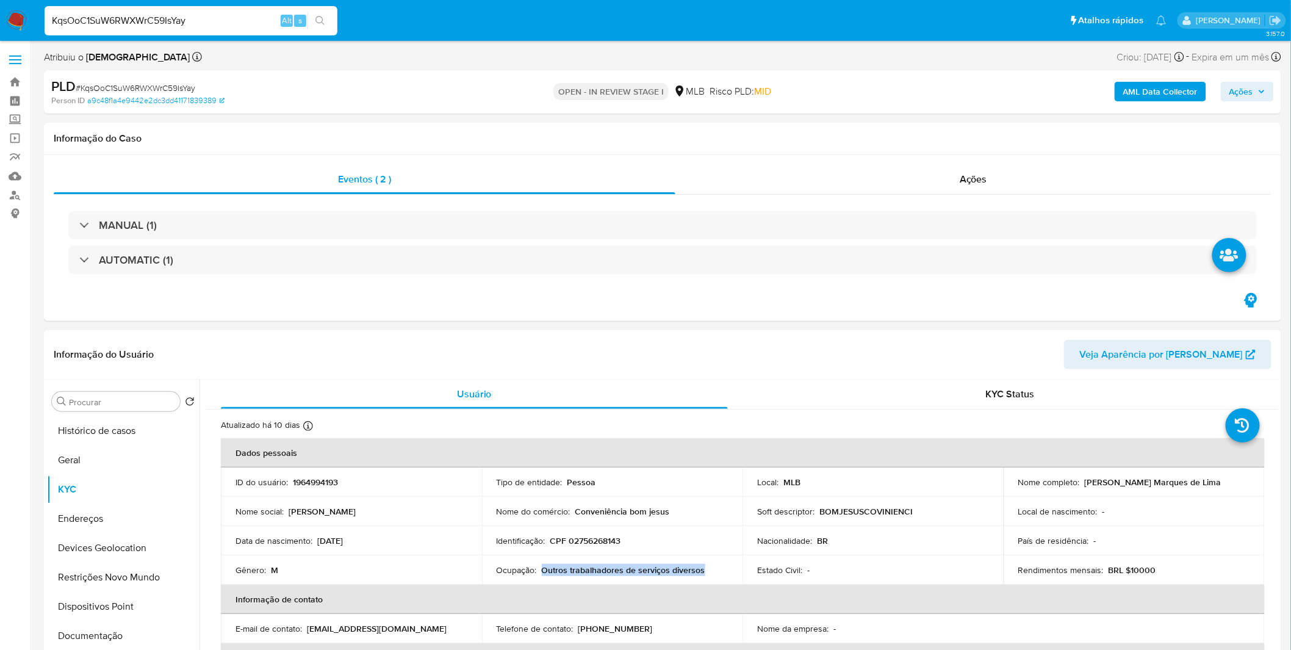
drag, startPoint x: 710, startPoint y: 572, endPoint x: 539, endPoint y: 574, distance: 170.2
click at [539, 574] on div "Ocupação : Outros trabalhadores de serviços diversos" at bounding box center [613, 569] width 232 height 11
click at [604, 540] on p "CPF 02756268143" at bounding box center [585, 540] width 71 height 11
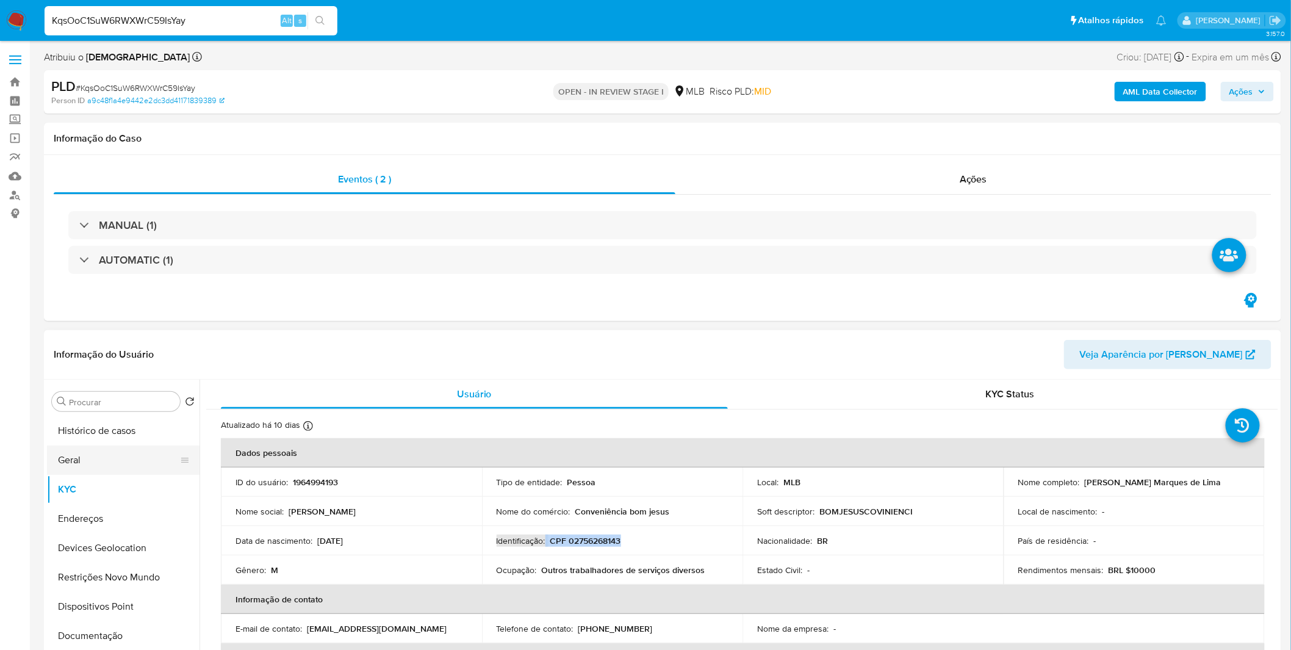
click at [95, 447] on button "Geral" at bounding box center [118, 459] width 143 height 29
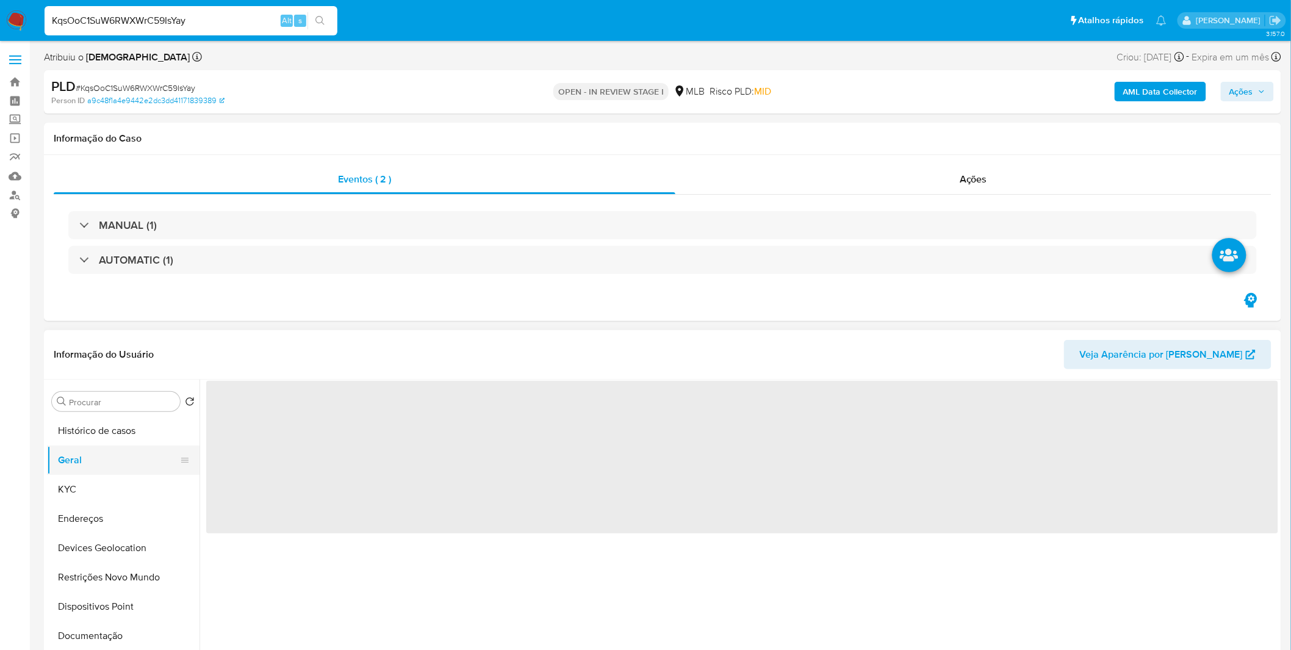
click at [92, 462] on button "Geral" at bounding box center [118, 459] width 143 height 29
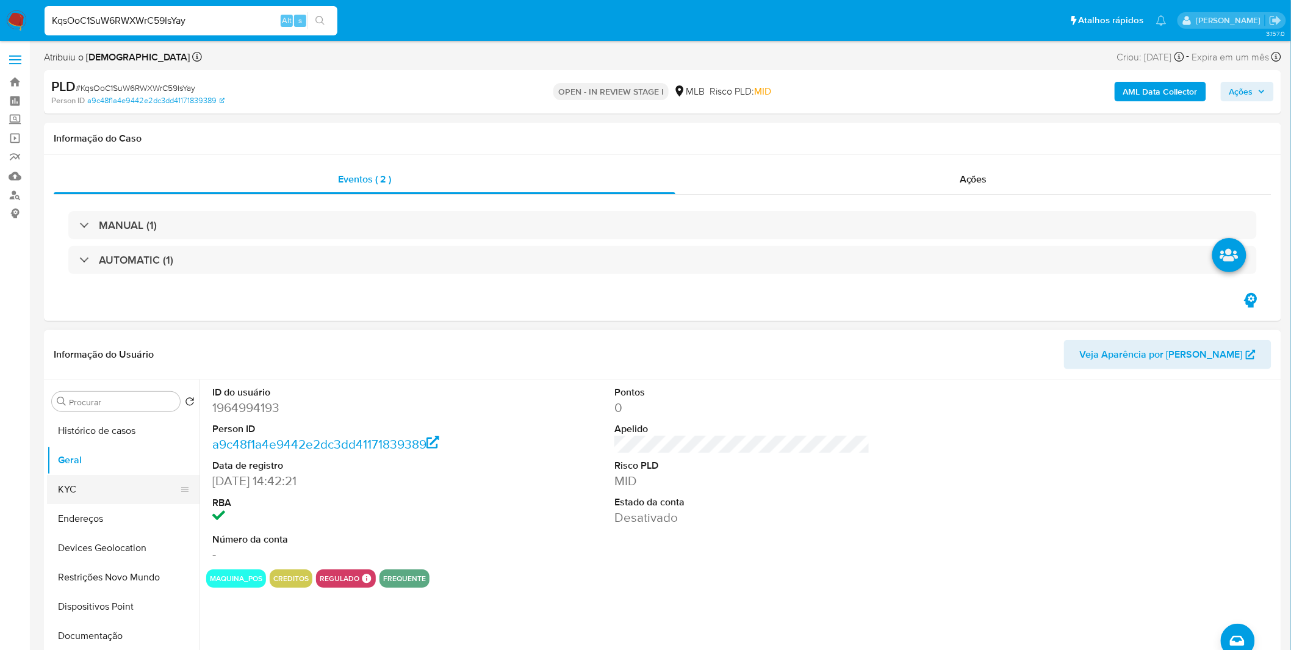
click at [141, 493] on button "KYC" at bounding box center [118, 489] width 143 height 29
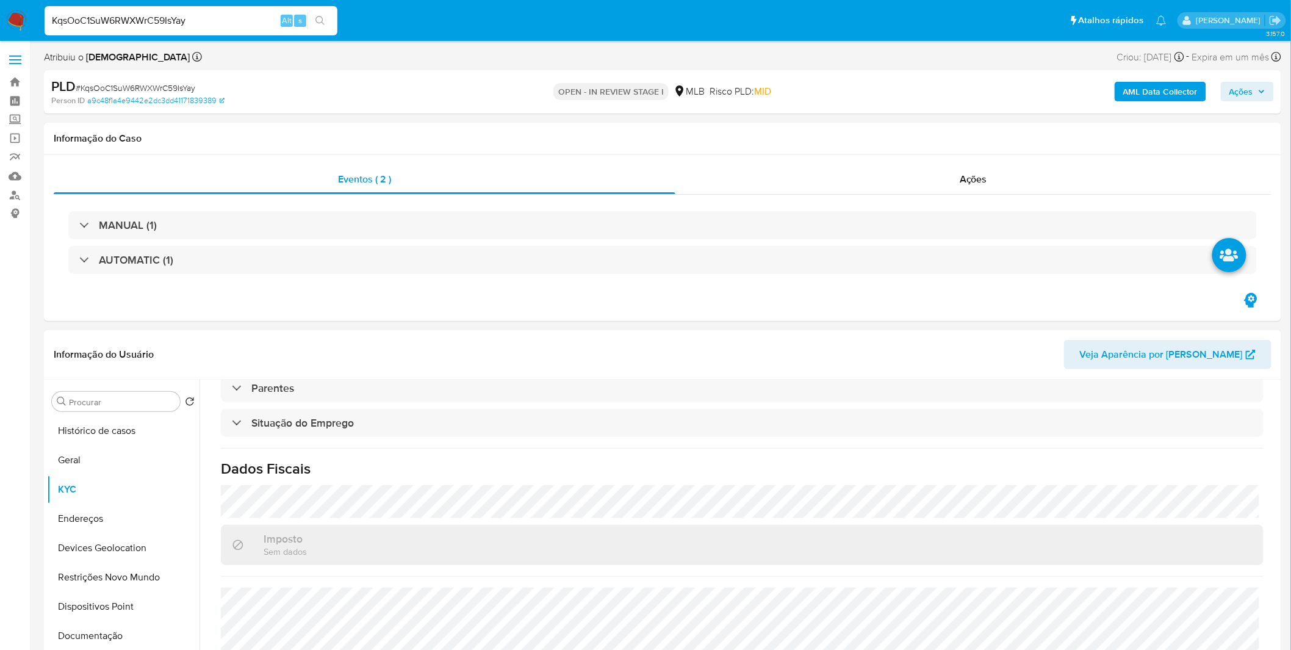
scroll to position [508, 0]
click at [93, 529] on button "Endereços" at bounding box center [118, 518] width 143 height 29
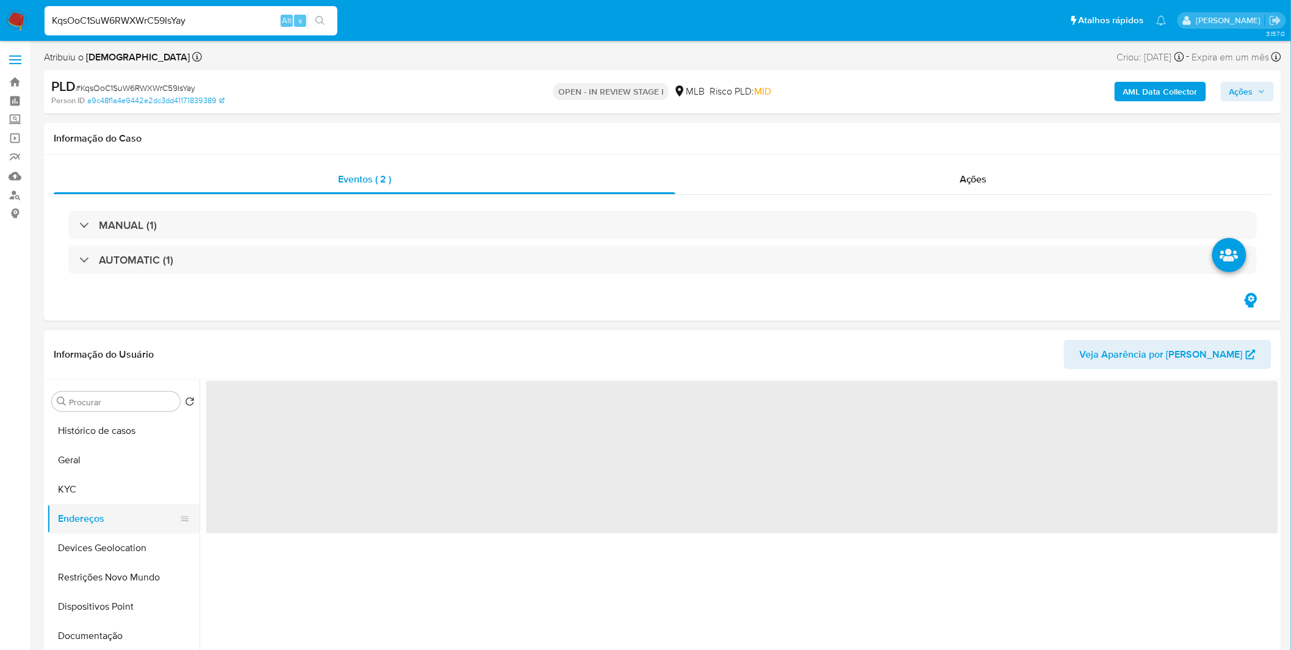
scroll to position [0, 0]
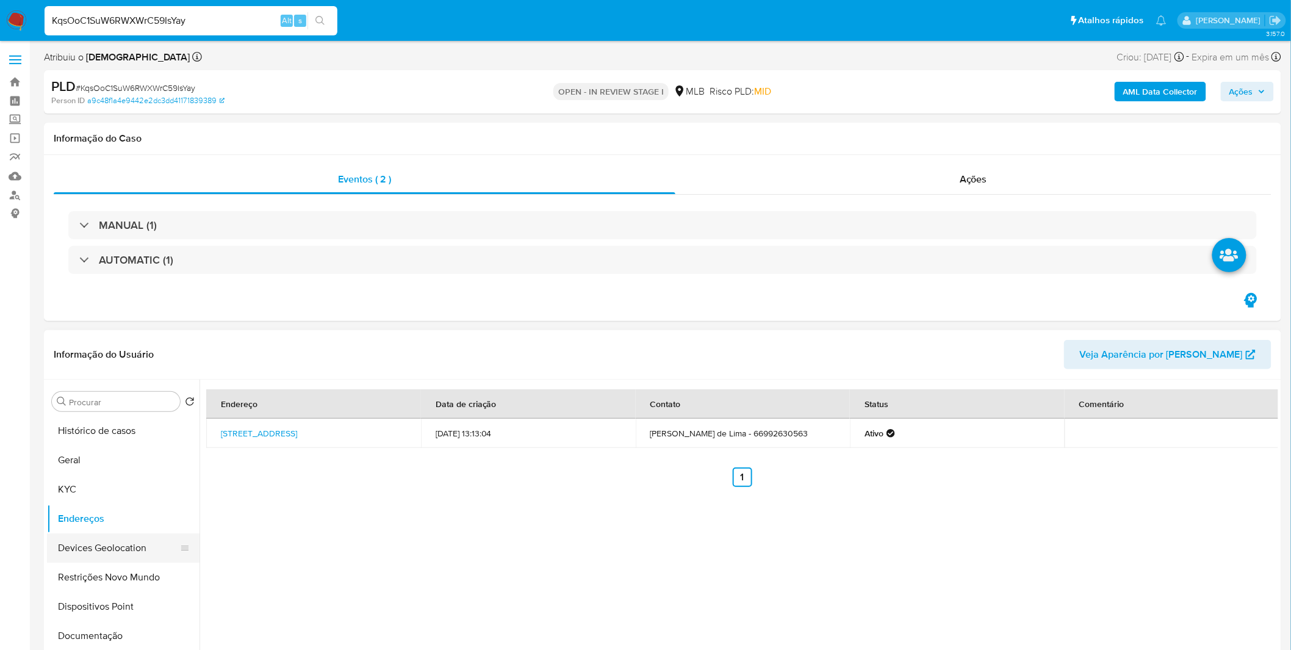
click at [131, 547] on button "Devices Geolocation" at bounding box center [118, 547] width 143 height 29
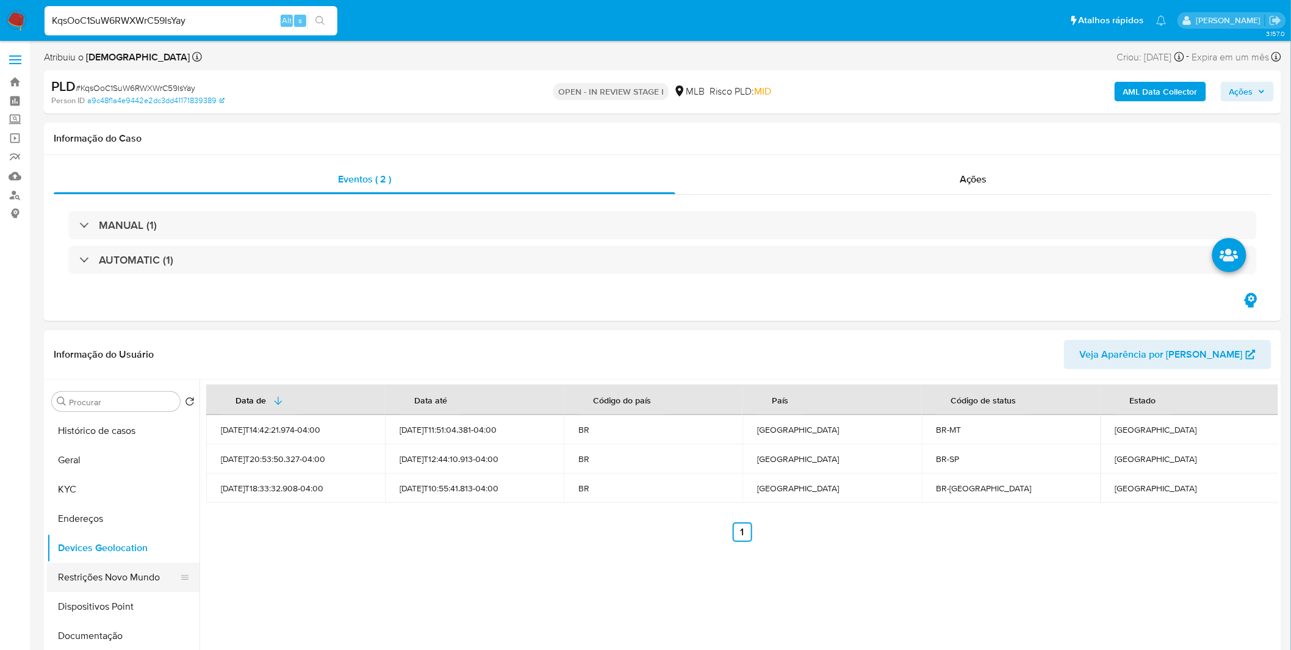
click at [82, 569] on button "Restrições Novo Mundo" at bounding box center [118, 577] width 143 height 29
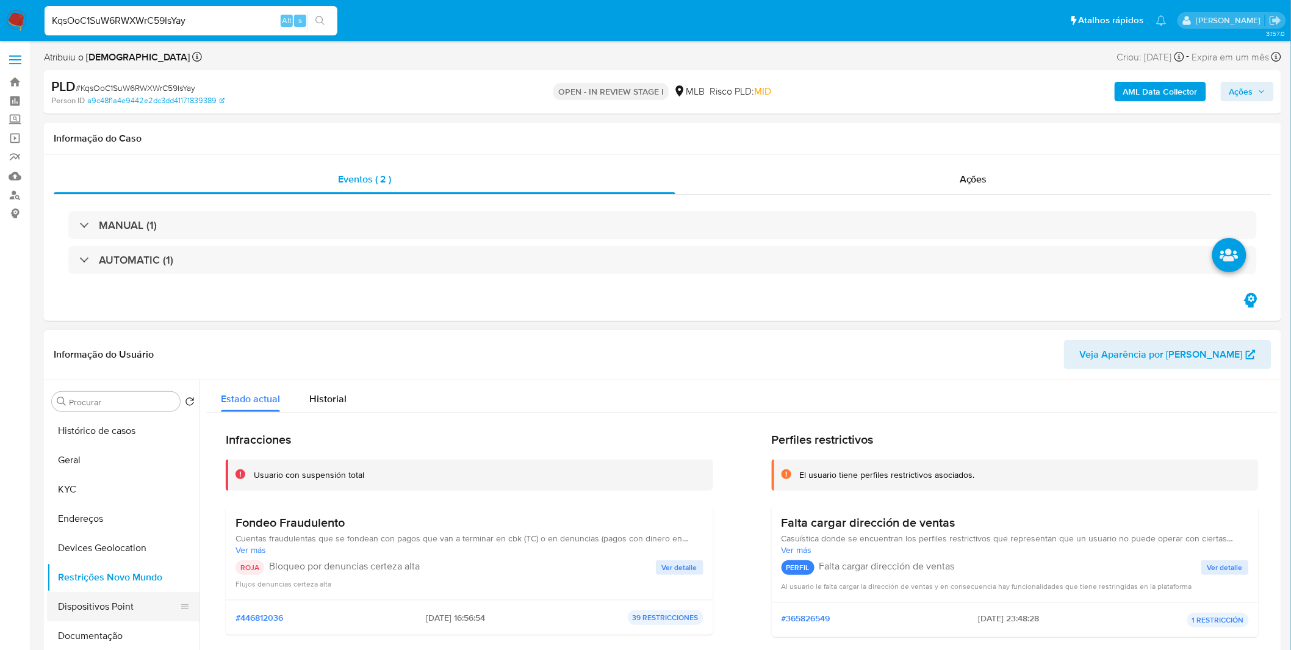
click at [126, 609] on button "Dispositivos Point" at bounding box center [118, 606] width 143 height 29
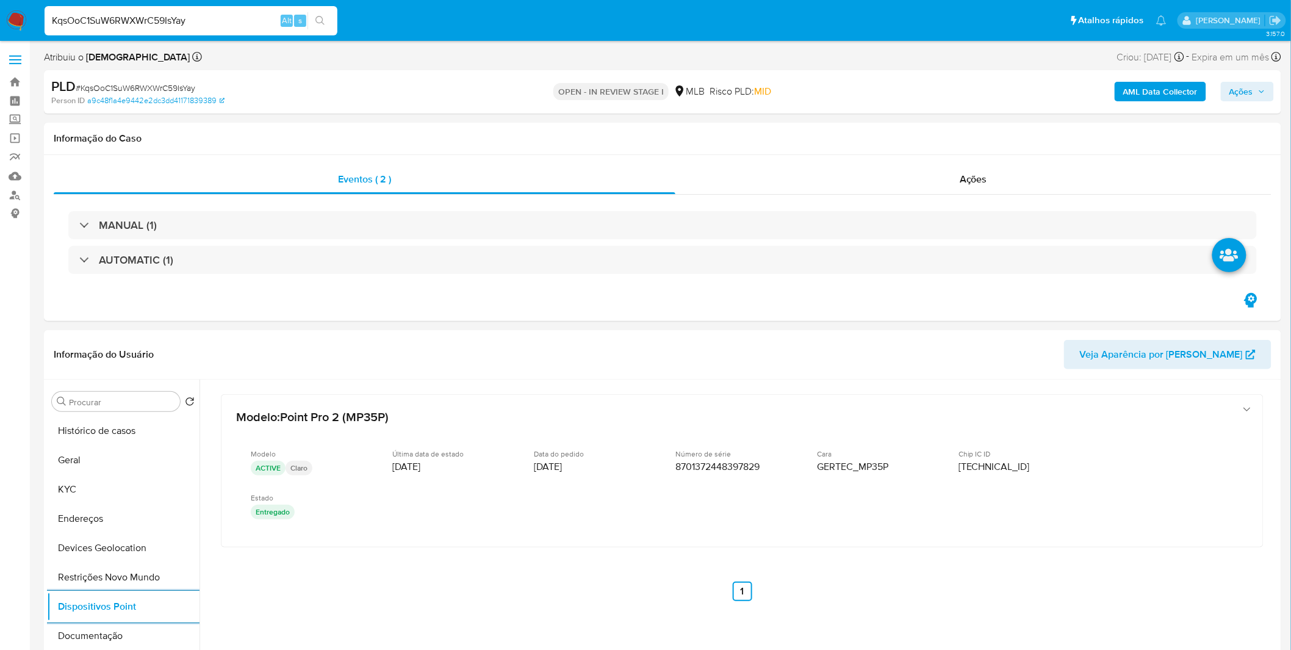
click at [20, 13] on img at bounding box center [16, 20] width 21 height 21
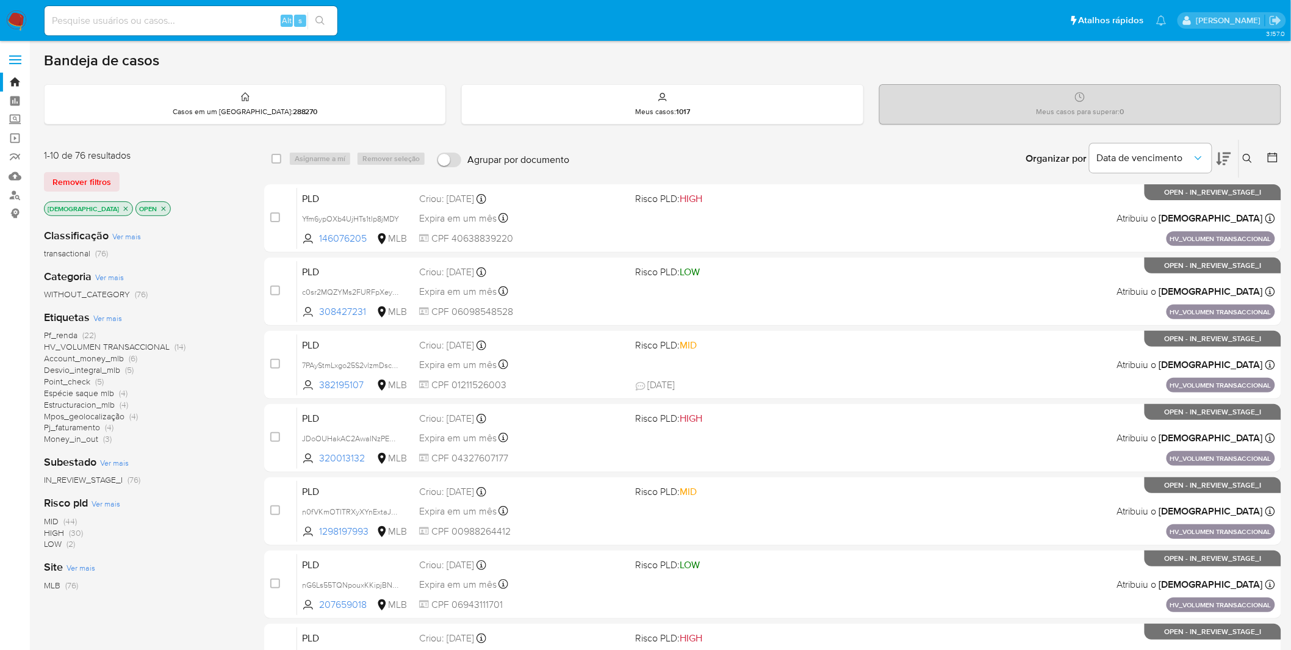
click at [220, 26] on input at bounding box center [191, 21] width 293 height 16
click at [209, 13] on input at bounding box center [191, 21] width 293 height 16
paste input "3Jv3ZlCvinb8KeQYsPGvJnXC"
type input "3Jv3ZlCvinb8KeQYsPGvJnXC"
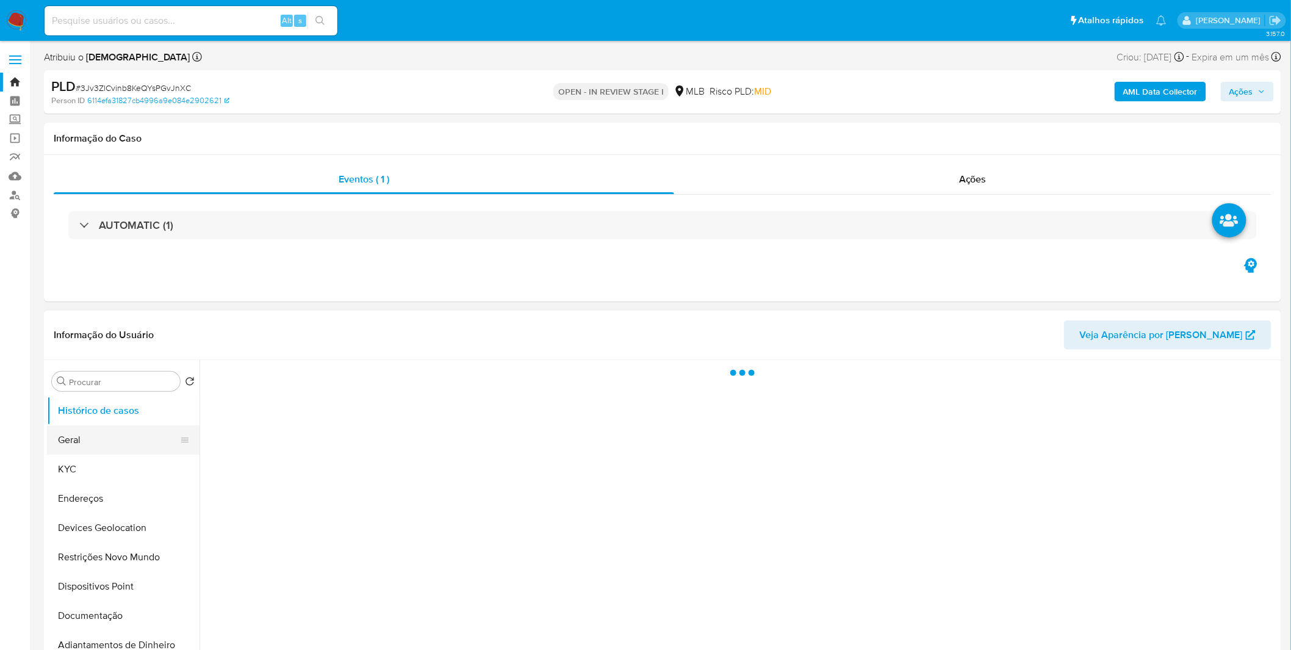
click at [106, 446] on button "Geral" at bounding box center [118, 439] width 143 height 29
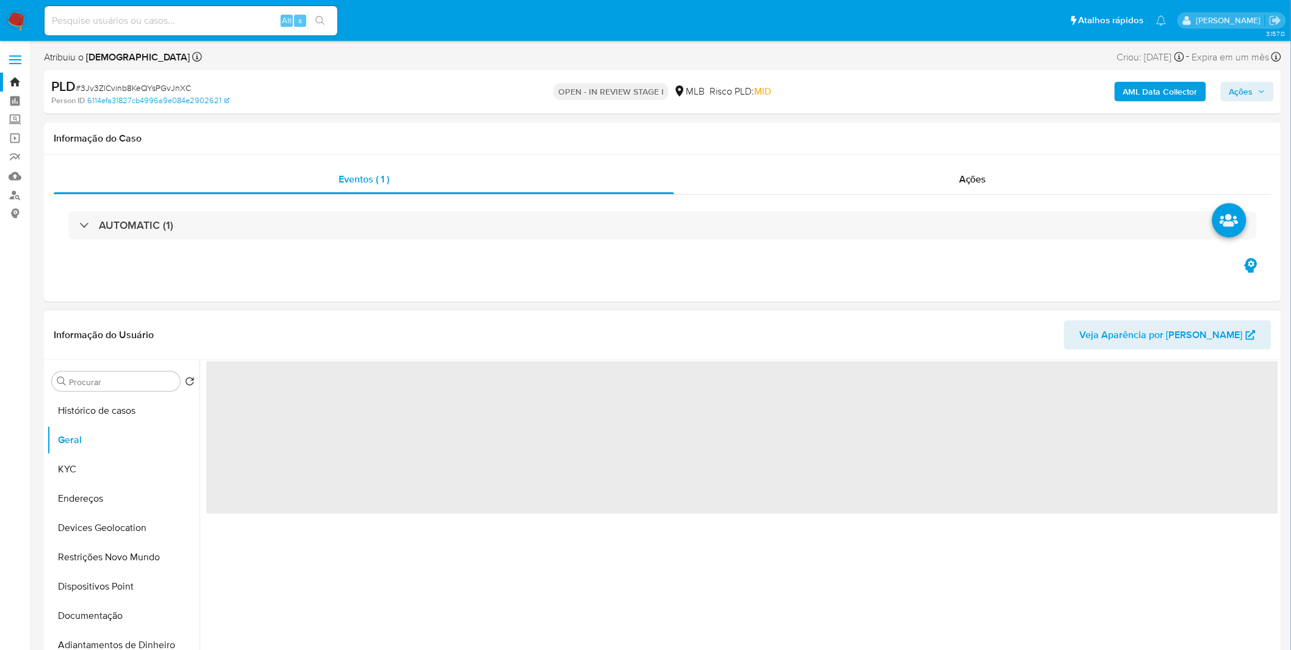
select select "10"
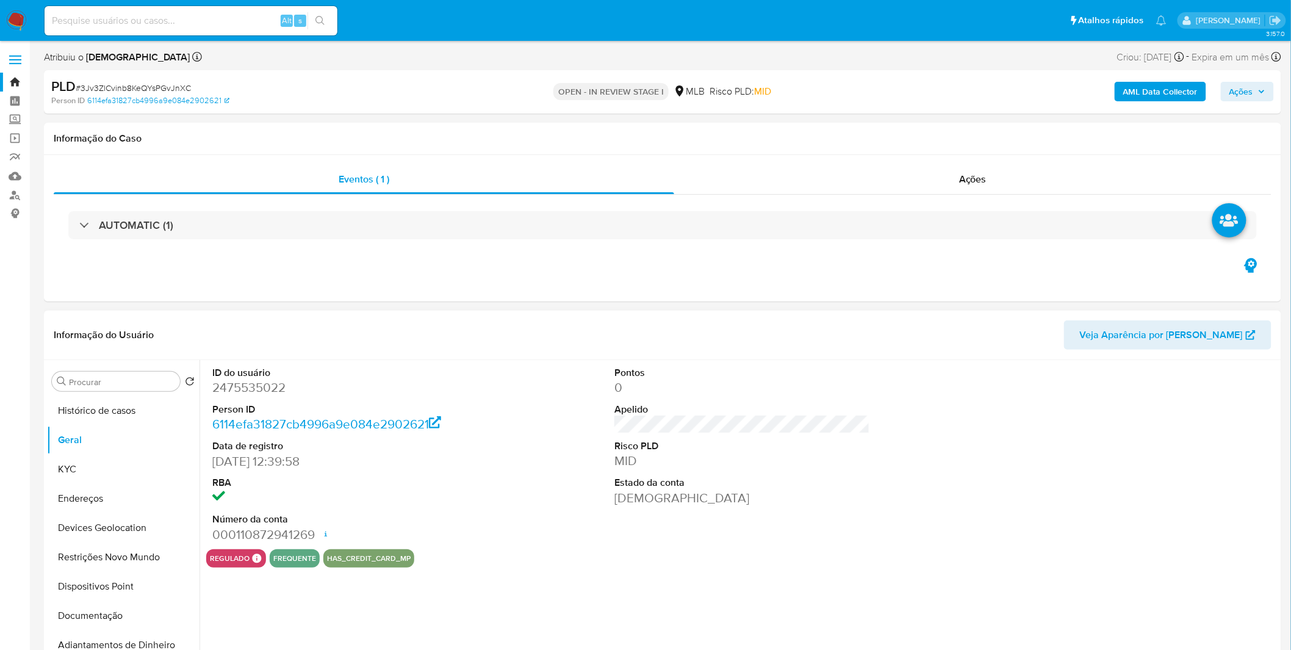
click at [300, 609] on div "ID do usuário 2475535022 Person ID 6114efa31827cb4996a9e084e2902621 Data de reg…" at bounding box center [739, 516] width 1079 height 312
click at [155, 489] on button "Endereços" at bounding box center [118, 498] width 143 height 29
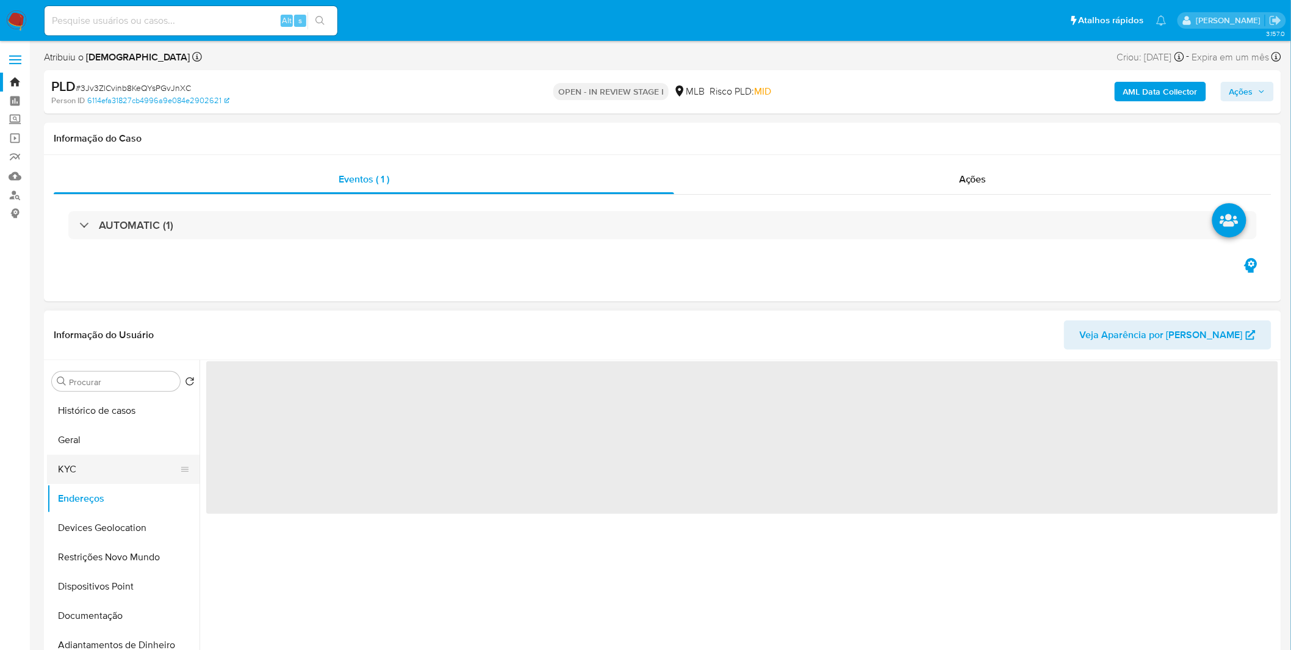
click at [132, 483] on button "KYC" at bounding box center [118, 469] width 143 height 29
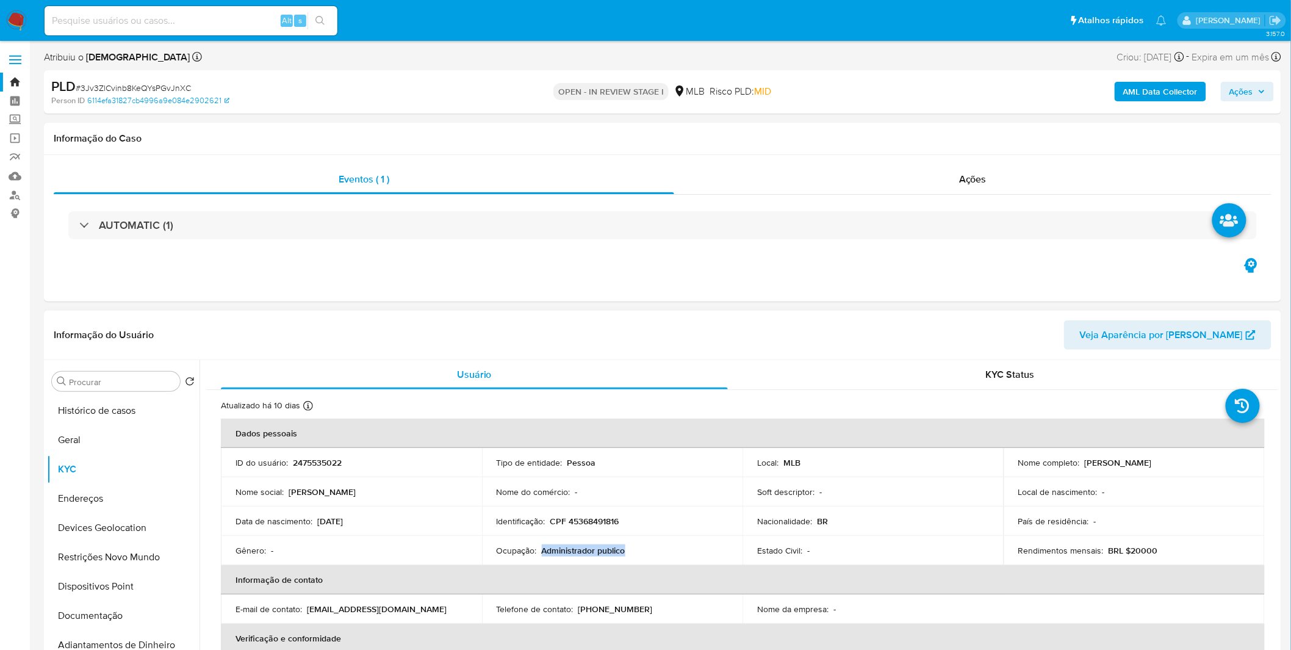
copy p "Administrador publico"
drag, startPoint x: 641, startPoint y: 550, endPoint x: 541, endPoint y: 550, distance: 100.1
click at [541, 550] on div "Ocupação : Administrador publico" at bounding box center [613, 550] width 232 height 11
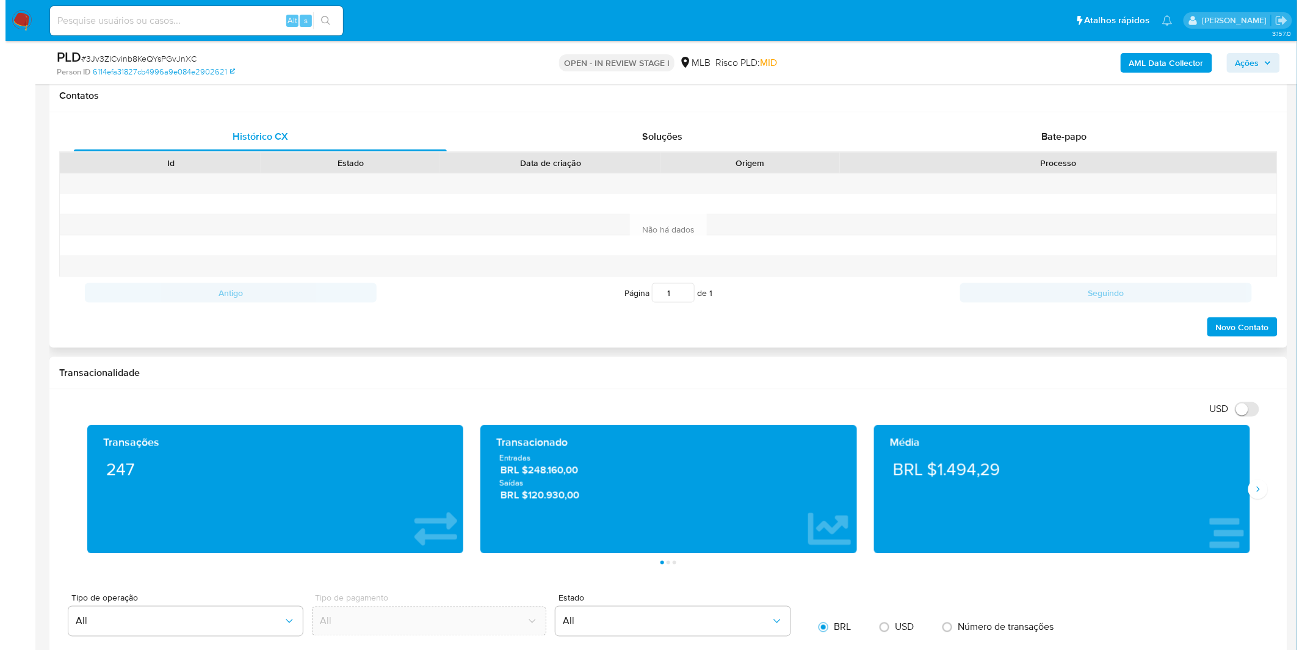
scroll to position [474, 0]
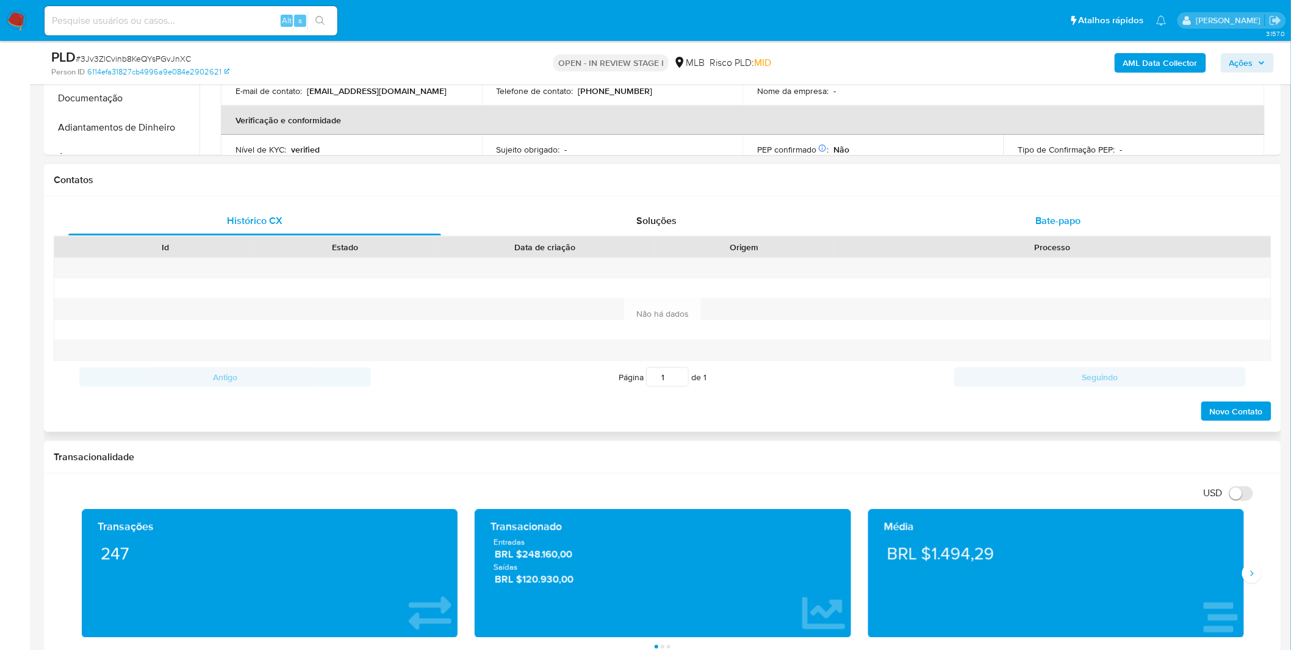
click at [963, 225] on div "Bate-papo" at bounding box center [1058, 220] width 373 height 29
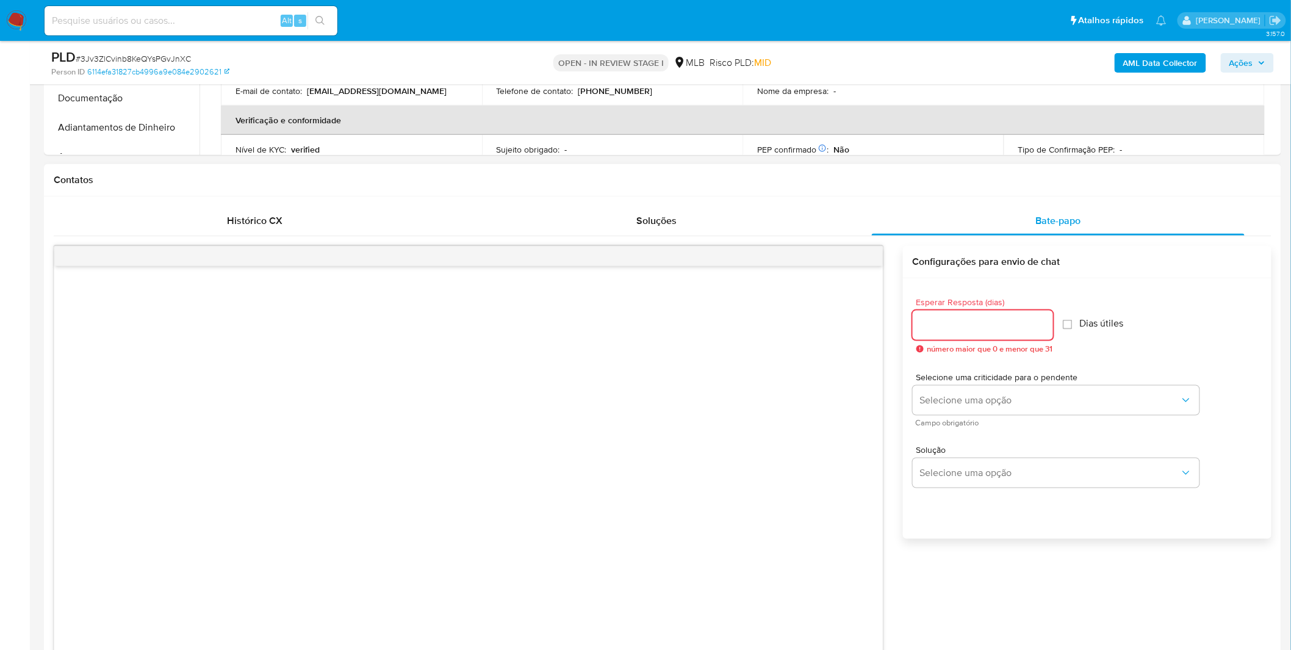
click at [978, 322] on input "Esperar Resposta (dias)" at bounding box center [983, 325] width 140 height 16
type input "3"
type input "4"
click at [1101, 392] on button "Selecione uma opção" at bounding box center [1056, 400] width 287 height 29
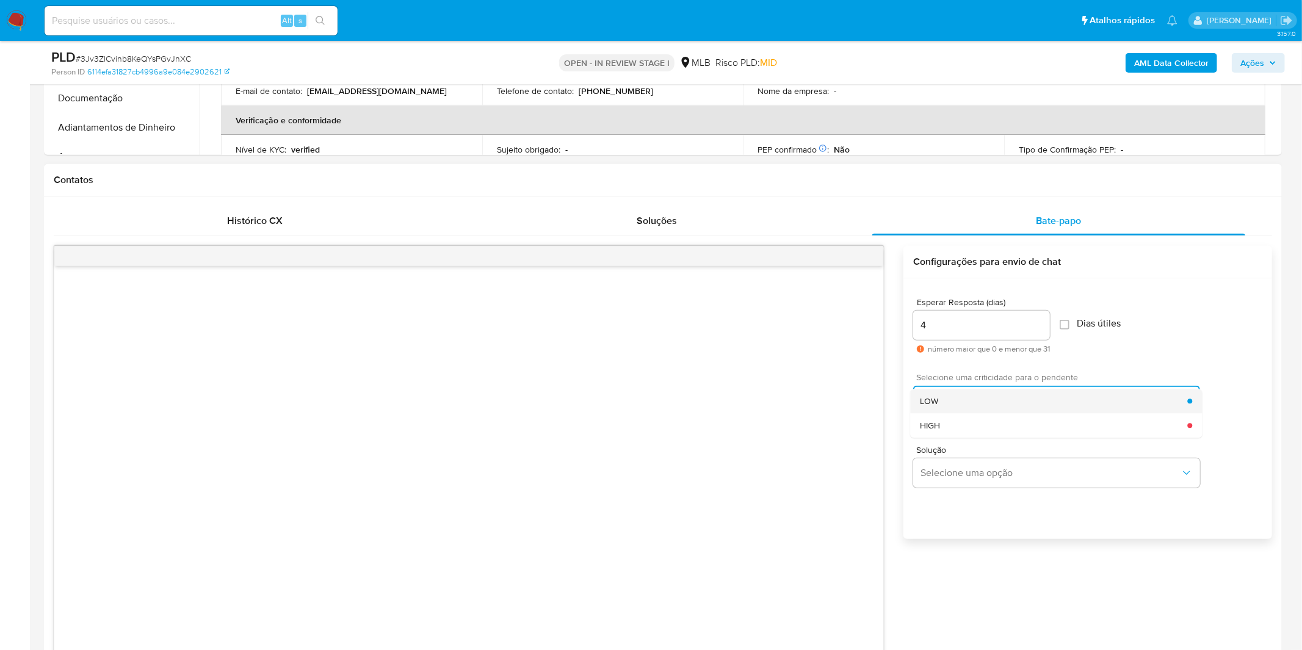
click at [948, 409] on div "LOW" at bounding box center [1053, 401] width 267 height 24
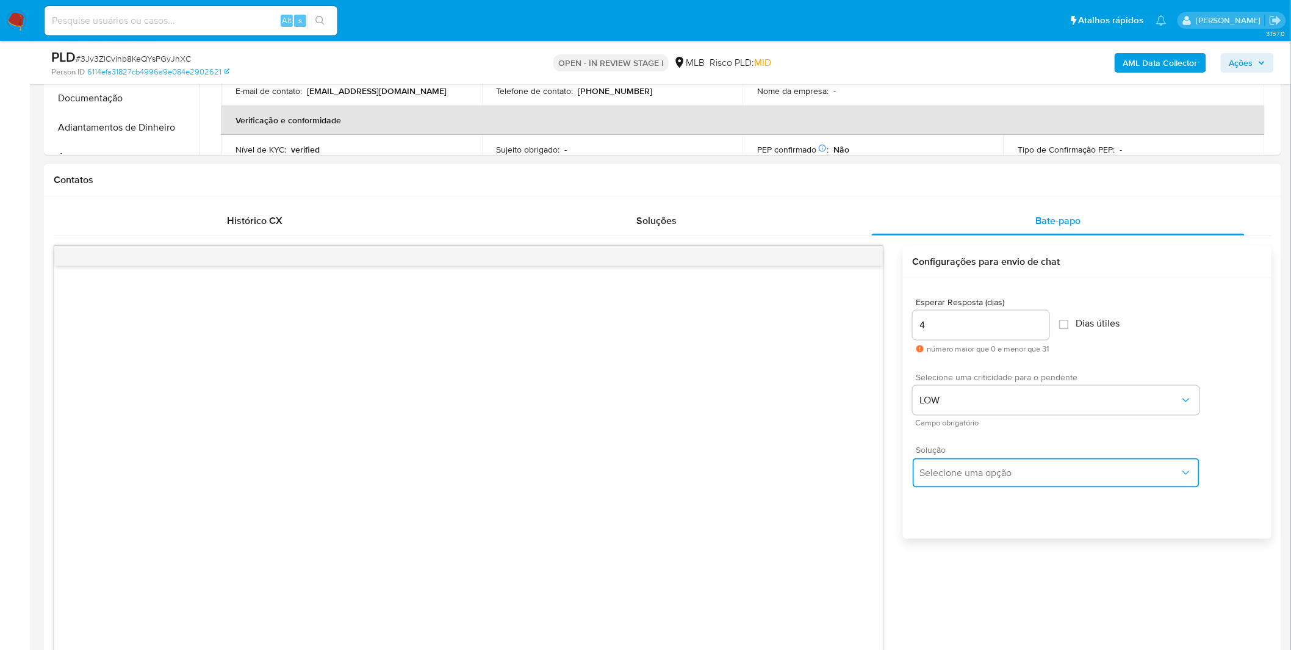
click at [950, 470] on span "Selecione uma opção" at bounding box center [1050, 473] width 260 height 12
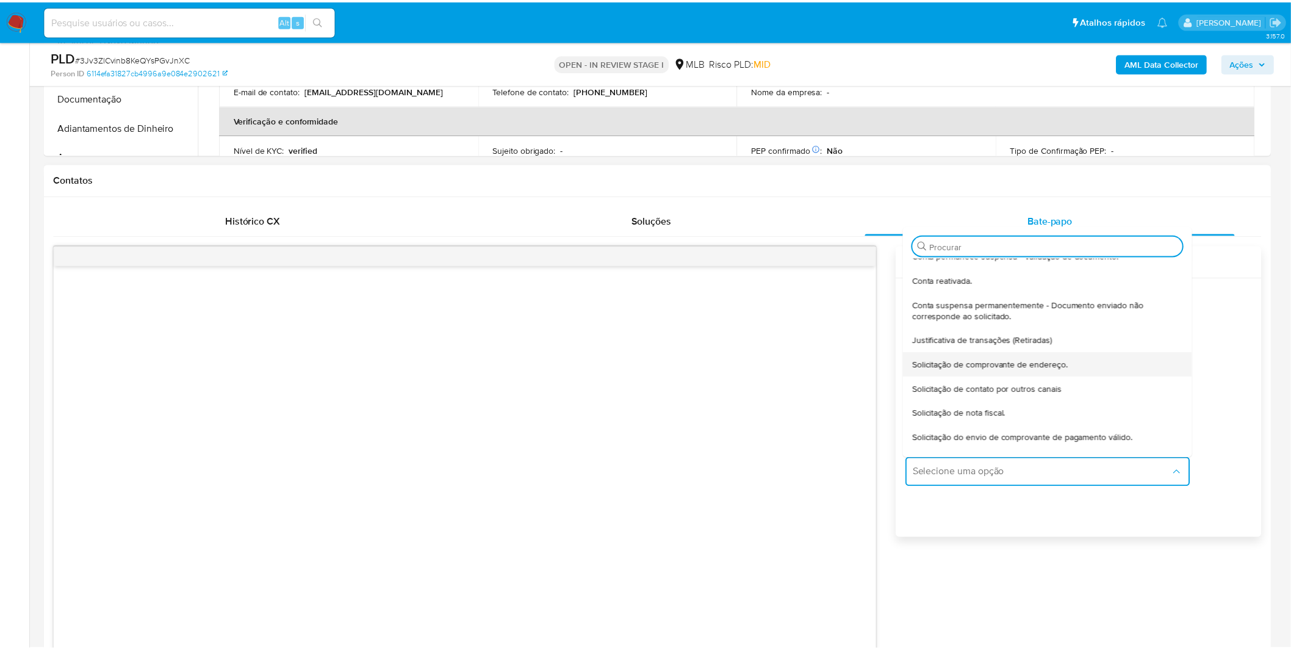
scroll to position [101, 0]
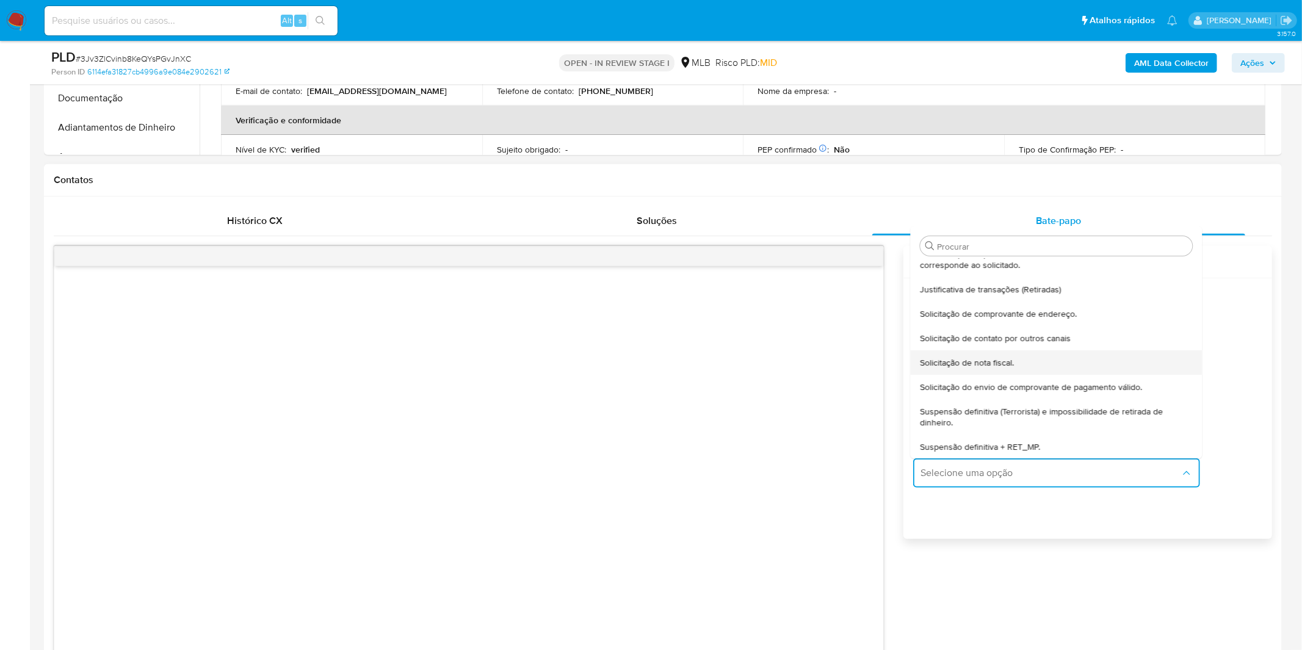
click at [971, 366] on span "Solicitação de nota fiscal." at bounding box center [967, 362] width 94 height 11
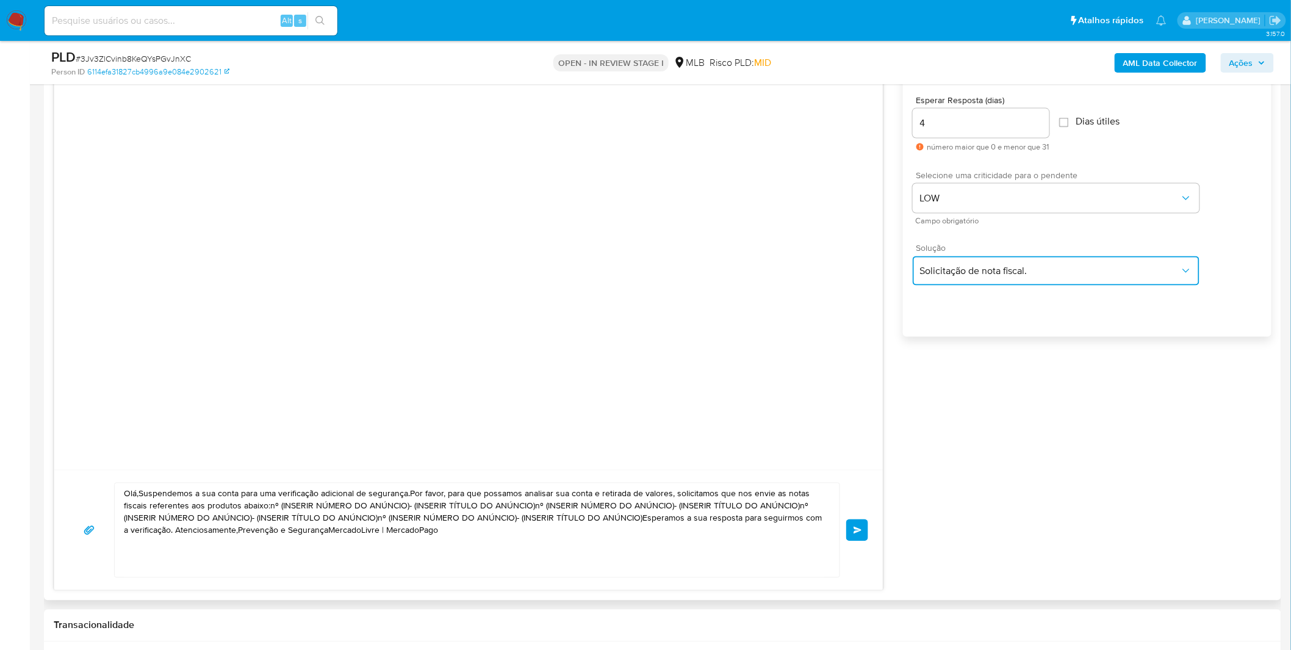
scroll to position [678, 0]
click at [630, 497] on textarea "Olá,Suspendemos a sua conta para uma verificação adicional de segurança.Por fav…" at bounding box center [474, 528] width 700 height 94
paste textarea "! Estamos realizando uma verificação adicional de segurança em contas de usuári…"
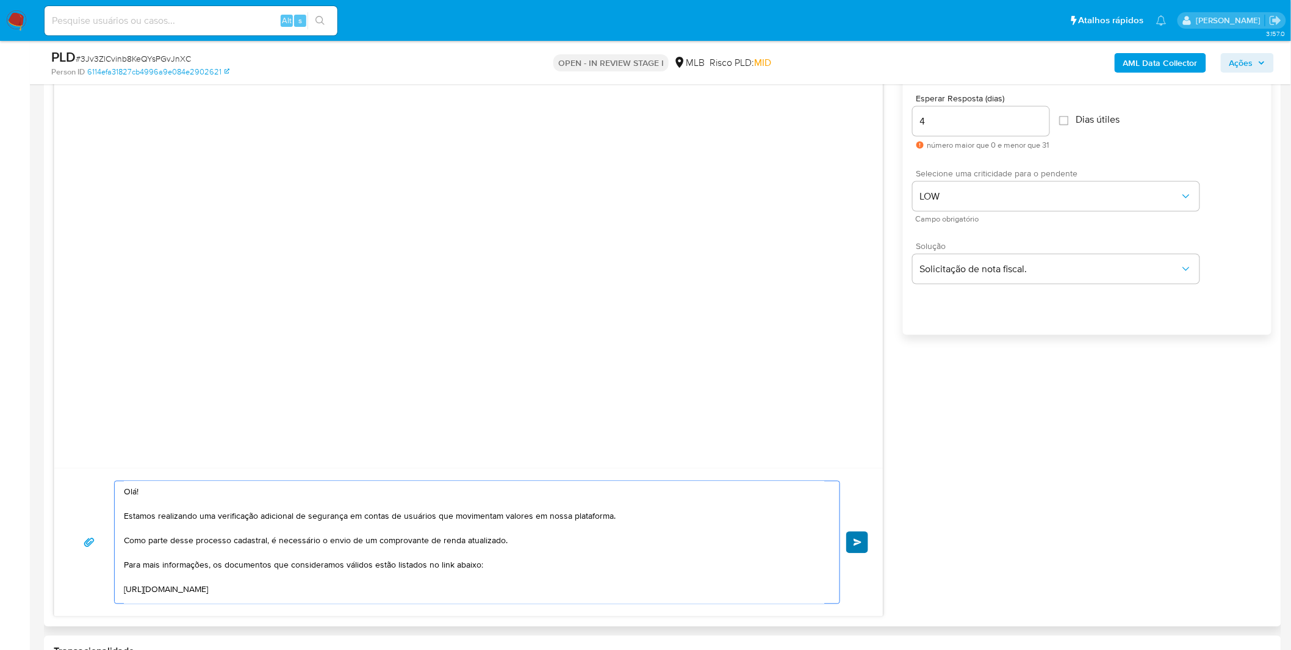
type textarea "Olá! Estamos realizando uma verificação adicional de segurança em contas de usu…"
click at [859, 547] on button "common.send" at bounding box center [857, 542] width 22 height 22
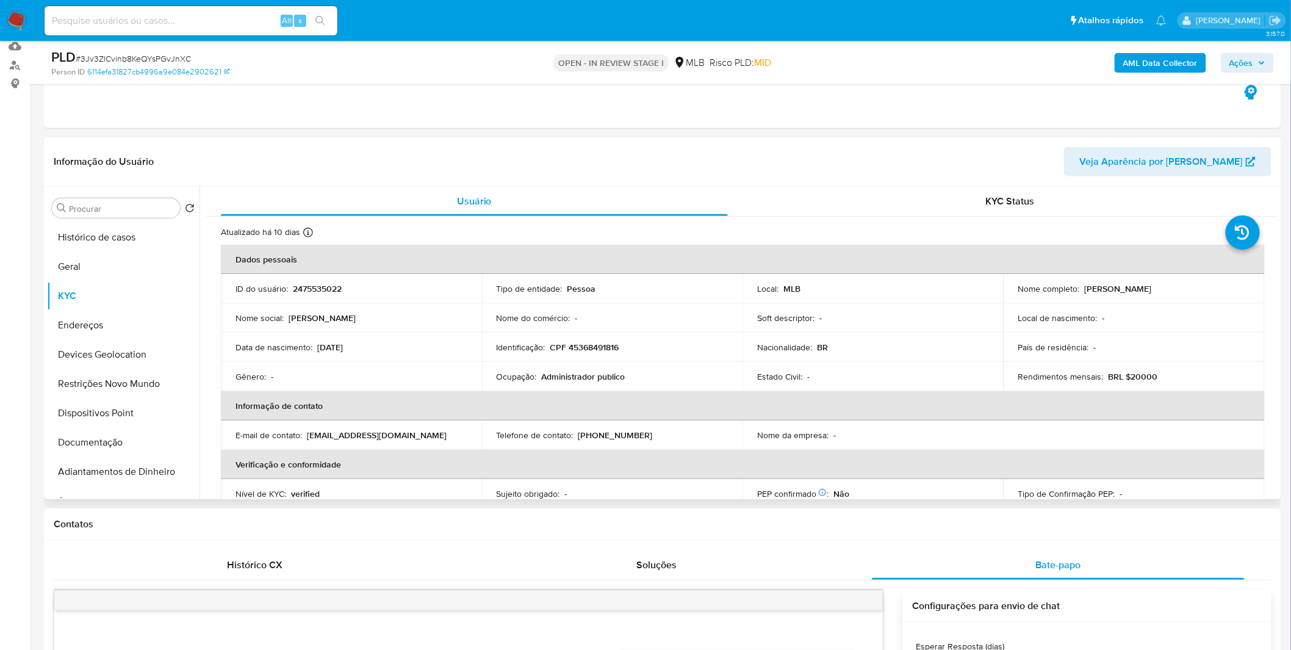
scroll to position [0, 0]
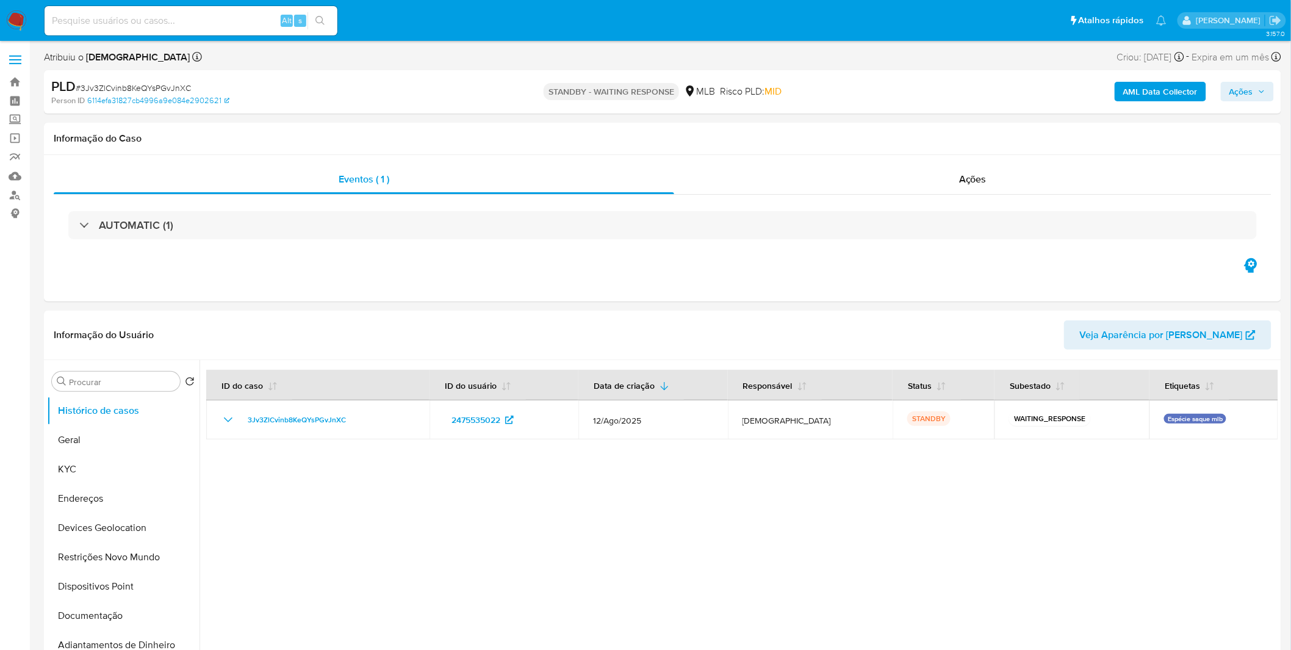
select select "10"
click at [127, 553] on button "Restrições Novo Mundo" at bounding box center [118, 556] width 143 height 29
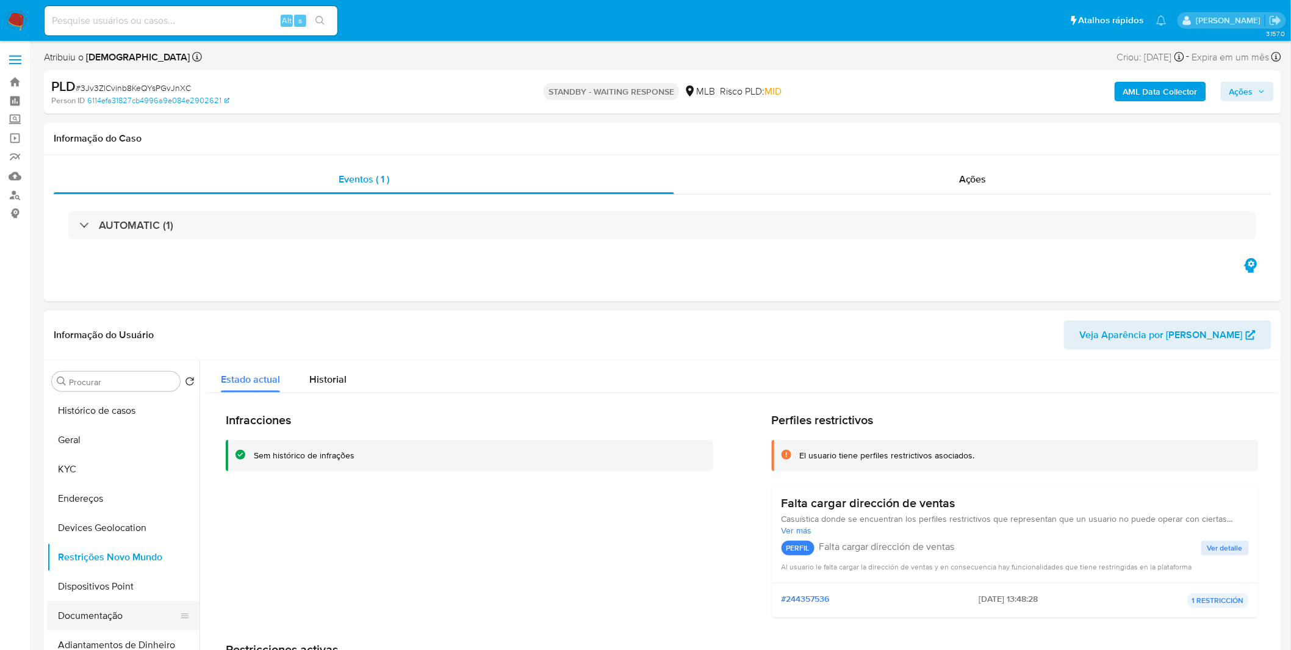
click at [129, 613] on button "Documentação" at bounding box center [118, 615] width 143 height 29
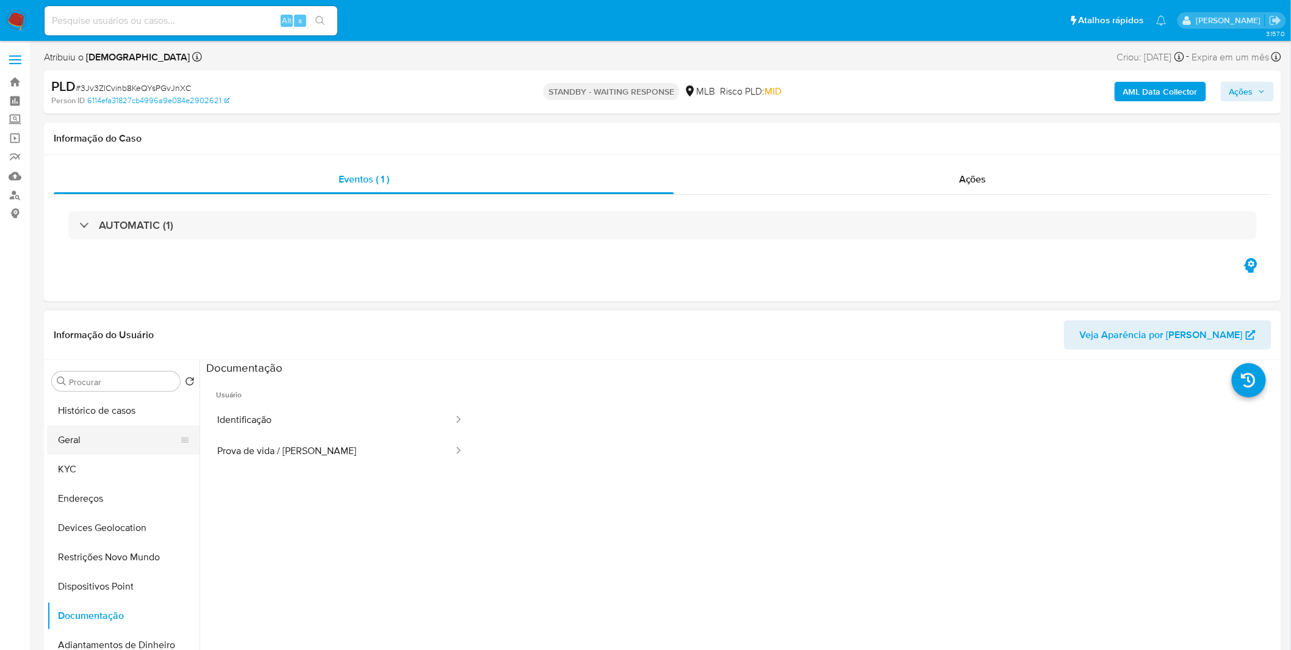
click at [110, 454] on button "Geral" at bounding box center [118, 439] width 143 height 29
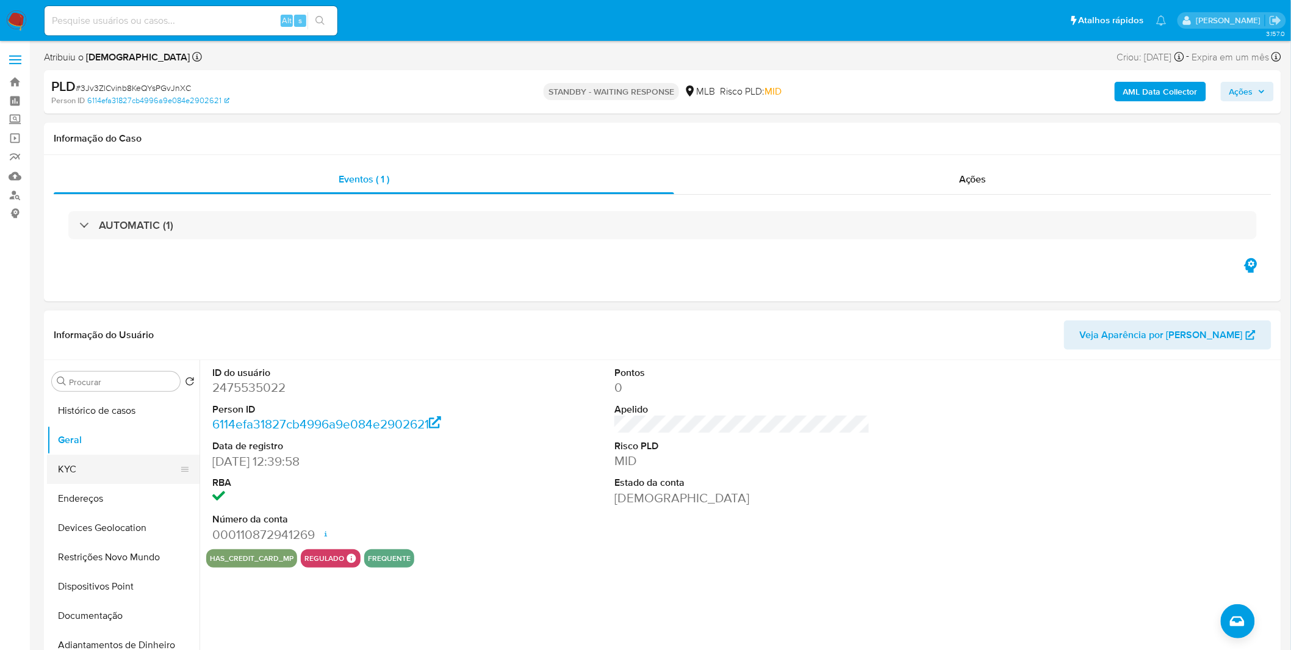
click at [131, 465] on button "KYC" at bounding box center [118, 469] width 143 height 29
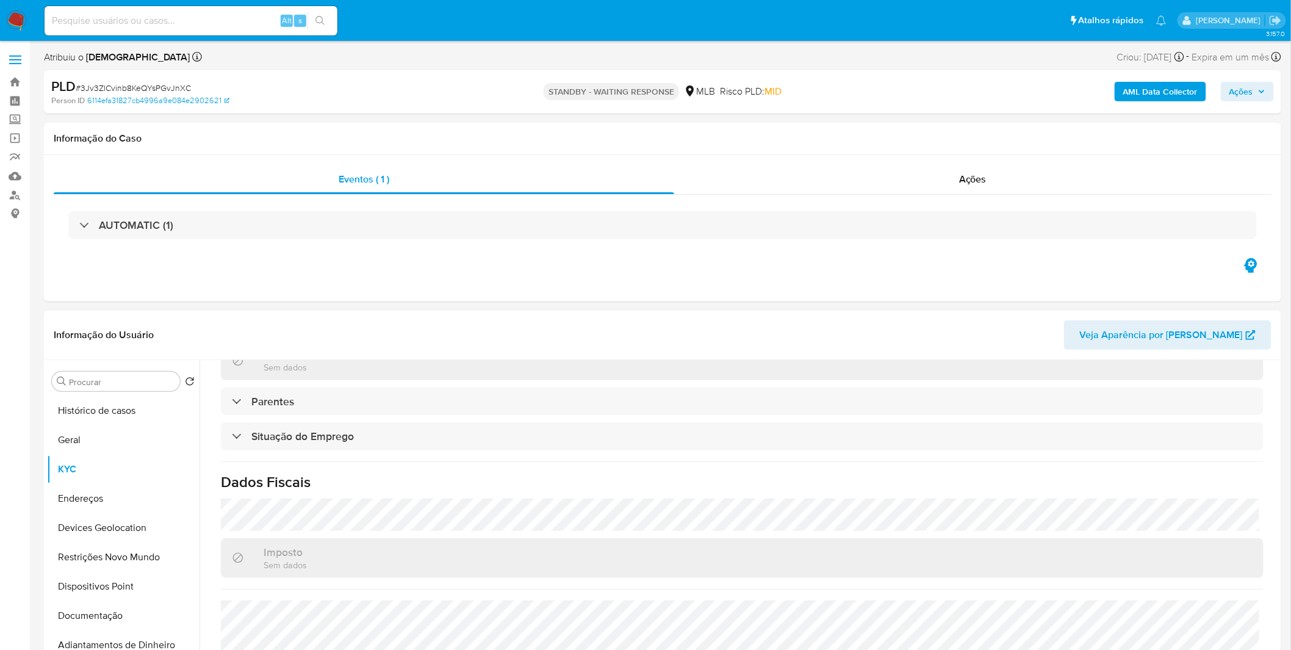
scroll to position [508, 0]
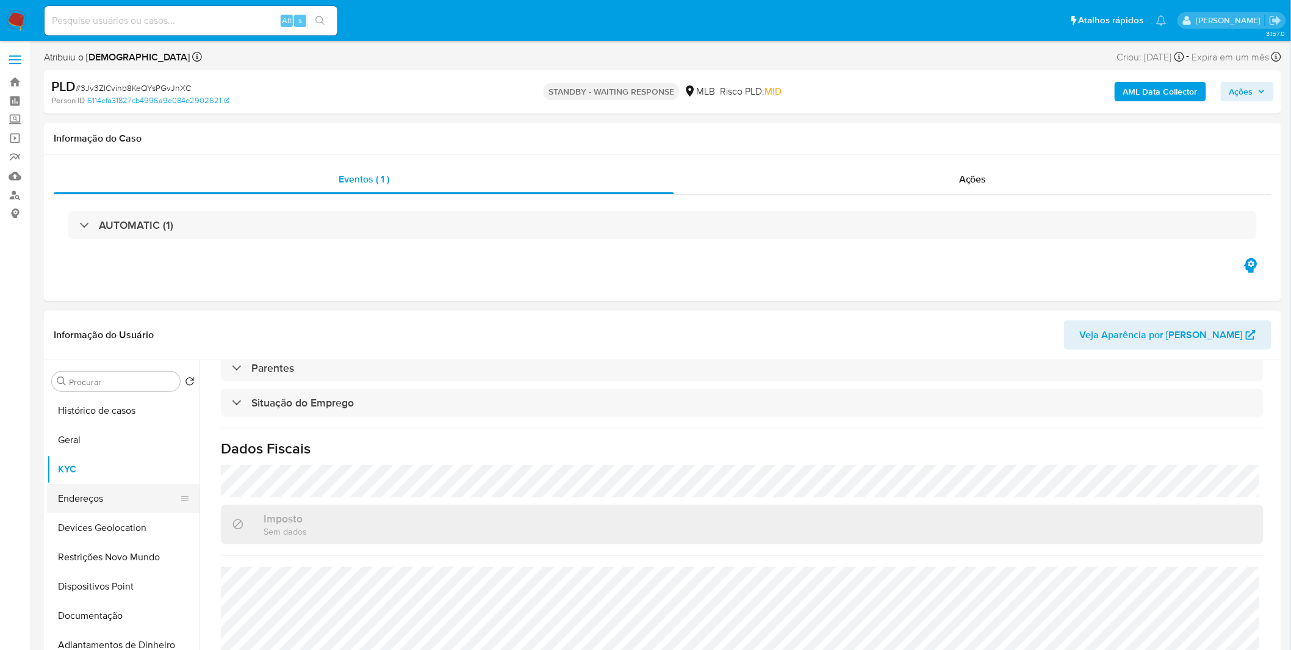
click at [123, 489] on button "Endereços" at bounding box center [118, 498] width 143 height 29
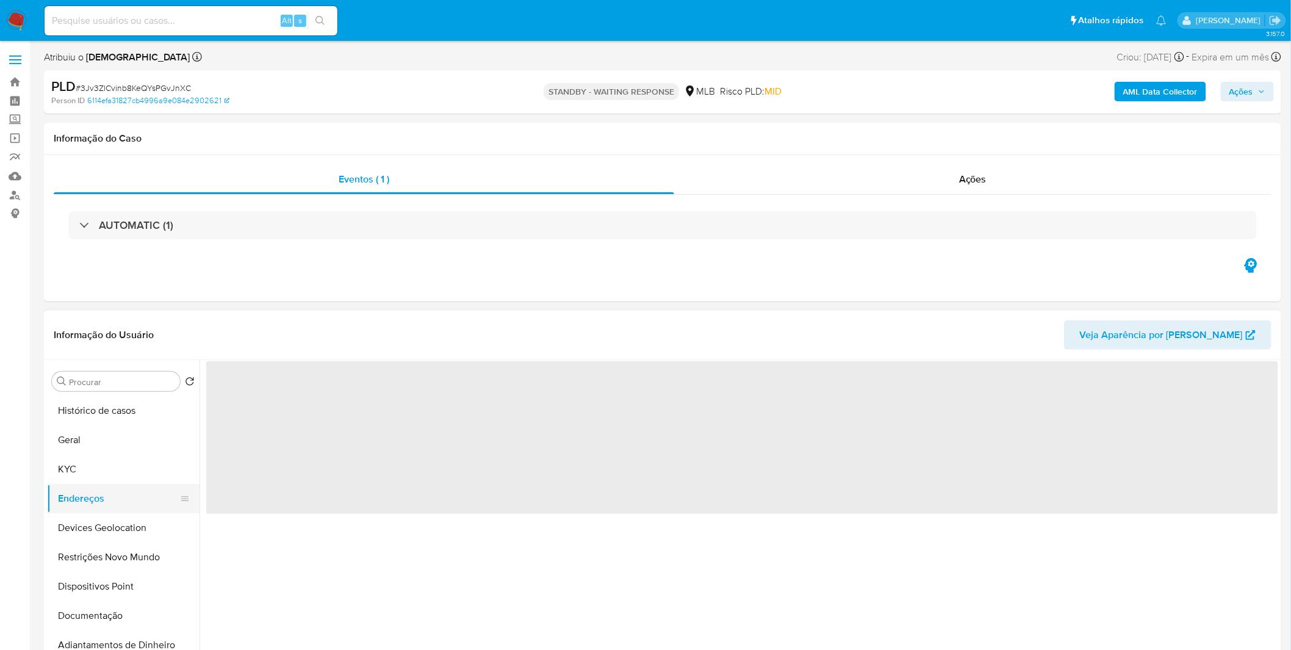
scroll to position [0, 0]
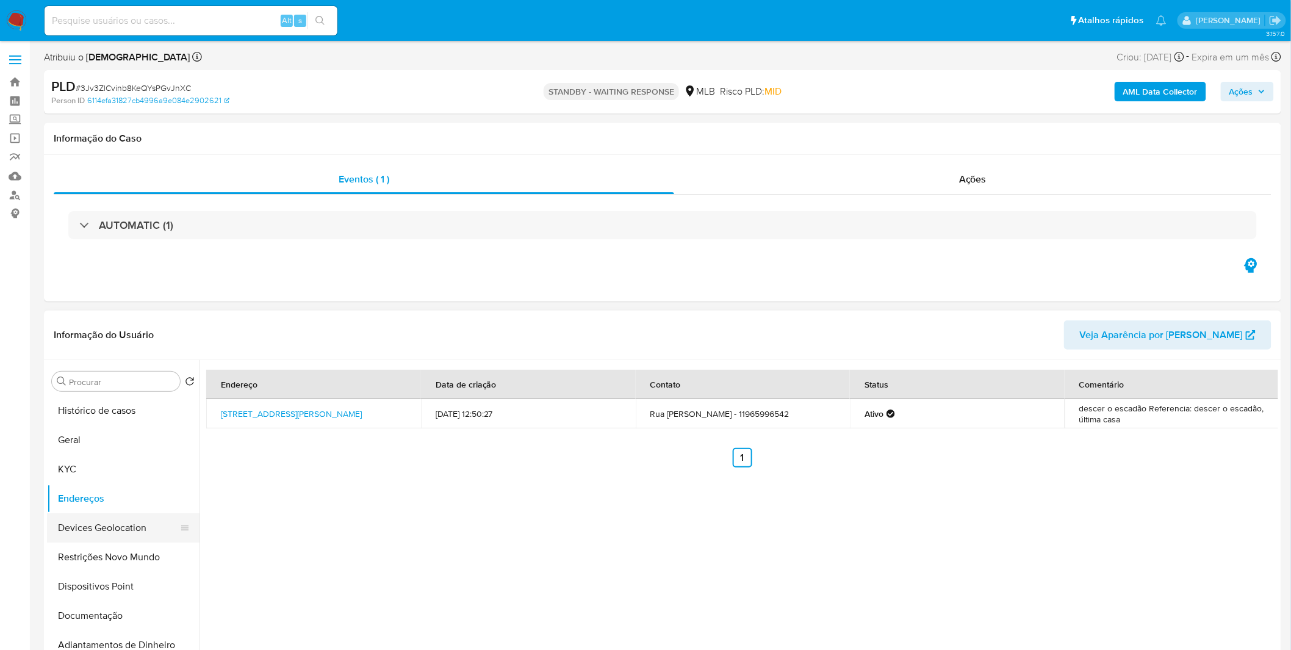
click at [110, 535] on button "Devices Geolocation" at bounding box center [118, 527] width 143 height 29
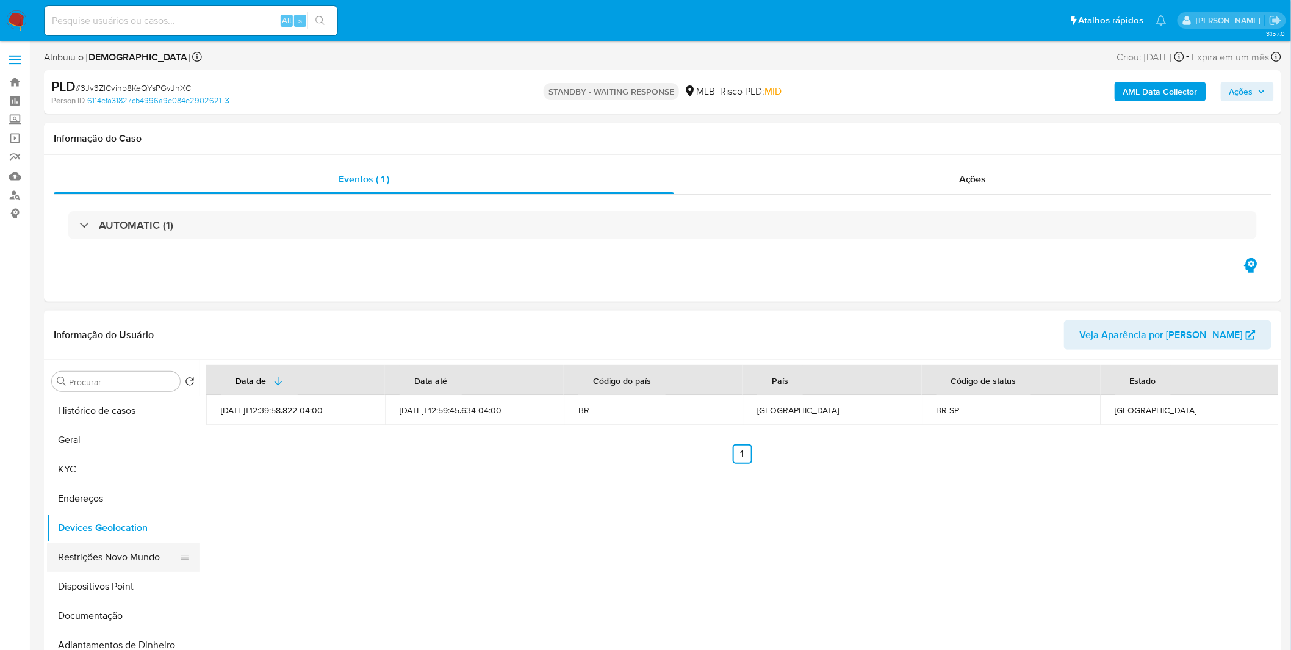
click at [123, 555] on button "Restrições Novo Mundo" at bounding box center [118, 556] width 143 height 29
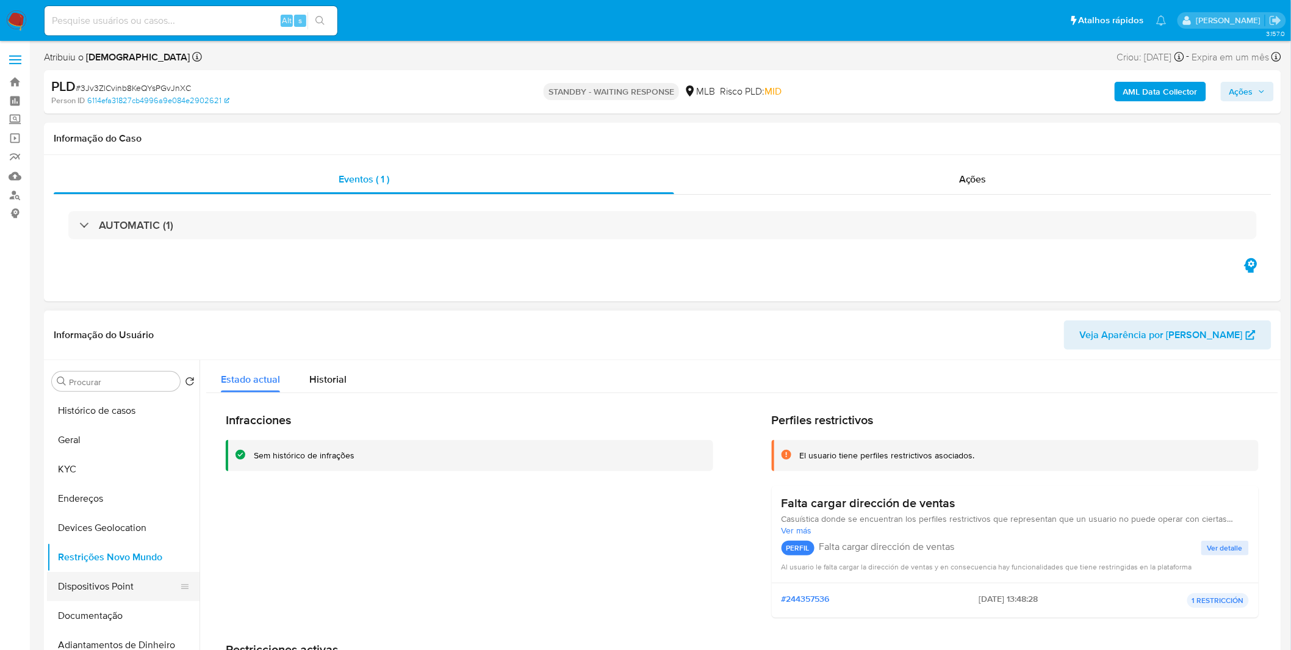
click at [122, 580] on button "Dispositivos Point" at bounding box center [118, 586] width 143 height 29
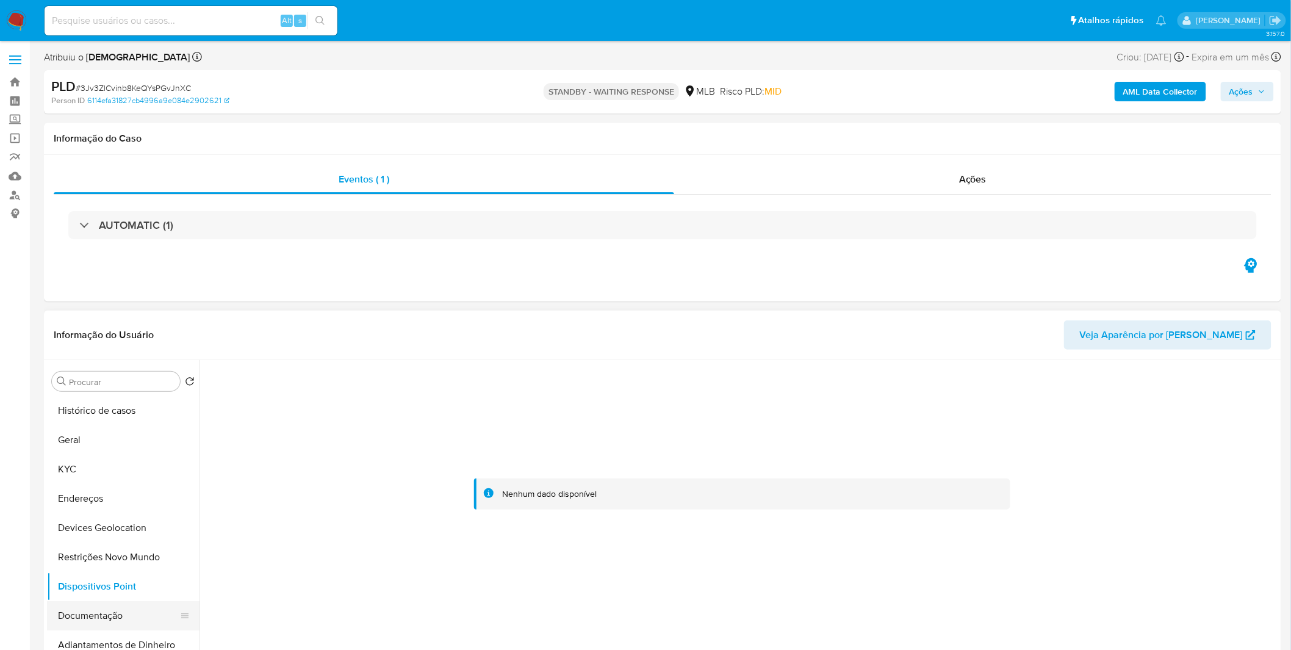
click at [88, 621] on button "Documentação" at bounding box center [118, 615] width 143 height 29
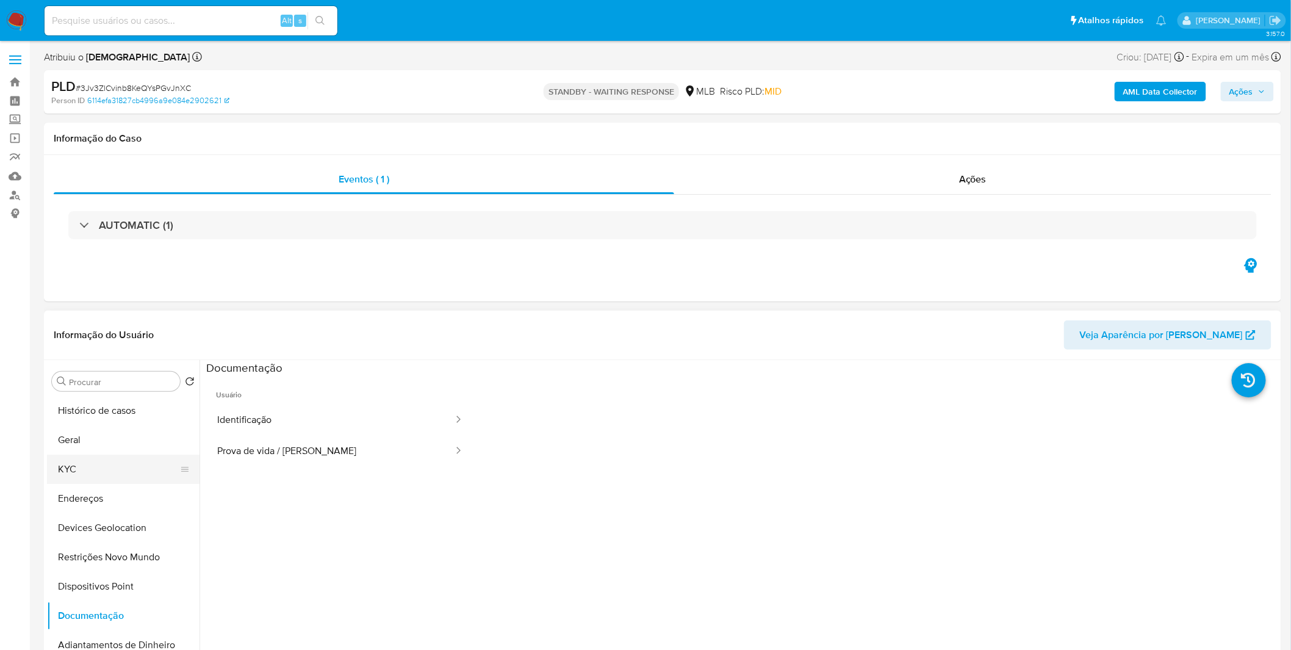
drag, startPoint x: 144, startPoint y: 486, endPoint x: 137, endPoint y: 480, distance: 9.5
click at [143, 486] on button "Endereços" at bounding box center [123, 498] width 153 height 29
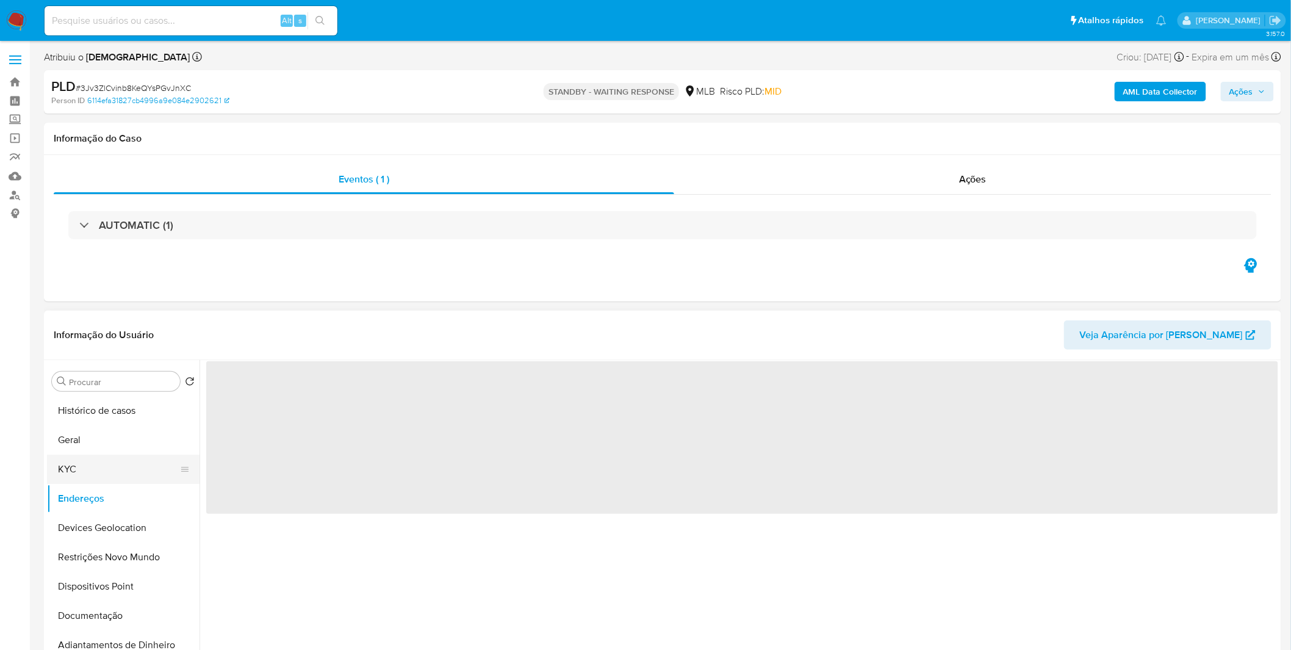
click at [127, 474] on button "KYC" at bounding box center [118, 469] width 143 height 29
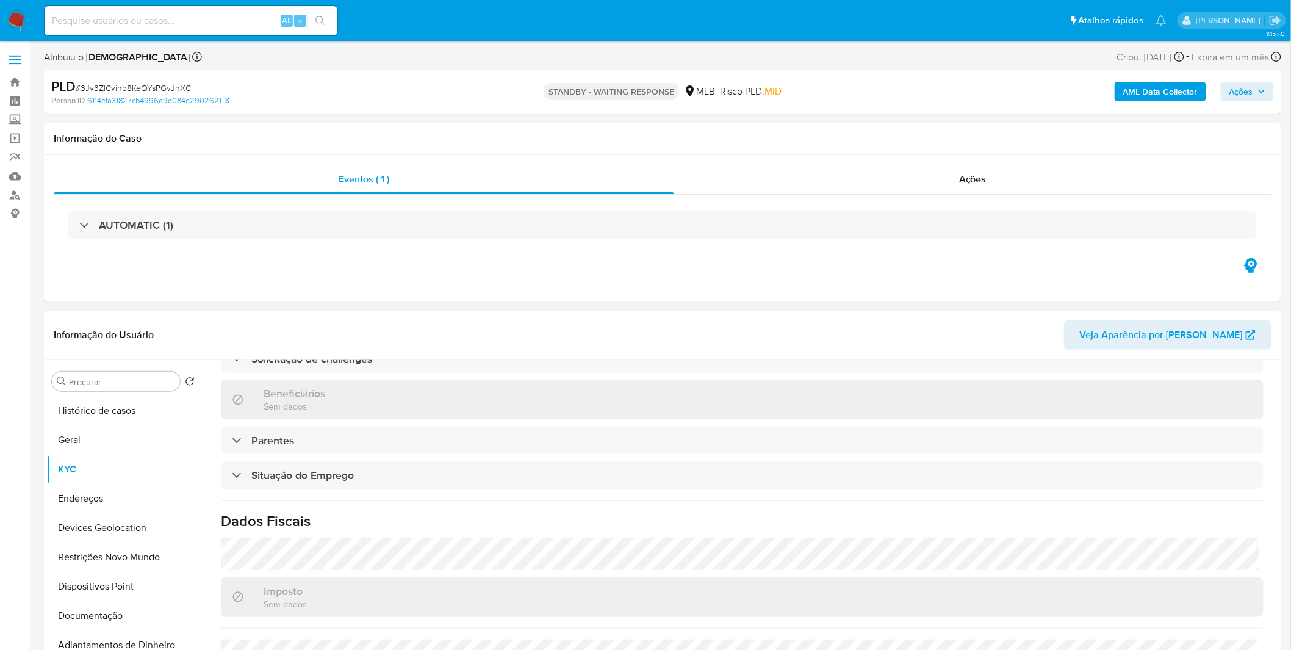
scroll to position [508, 0]
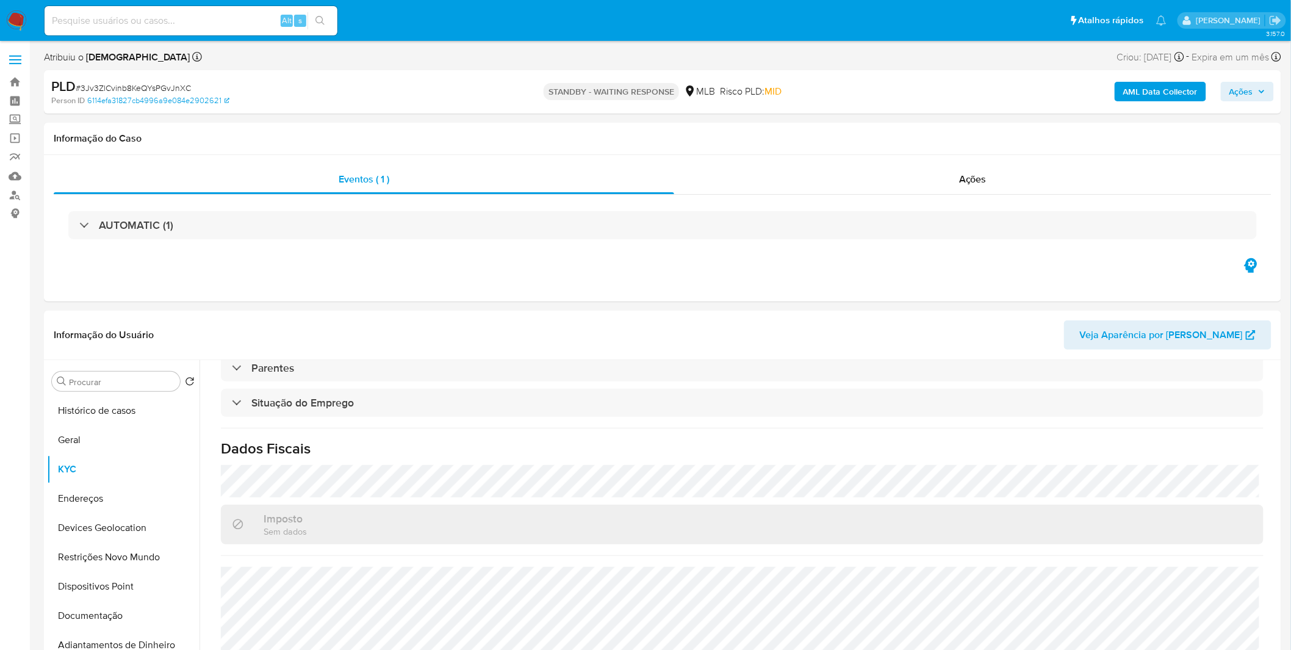
click at [123, 15] on input at bounding box center [191, 21] width 293 height 16
paste input "AJJemKhNYoZshnK6JG8Gxr9G"
type input "AJJemKhNYoZshnK6JG8Gxr9G"
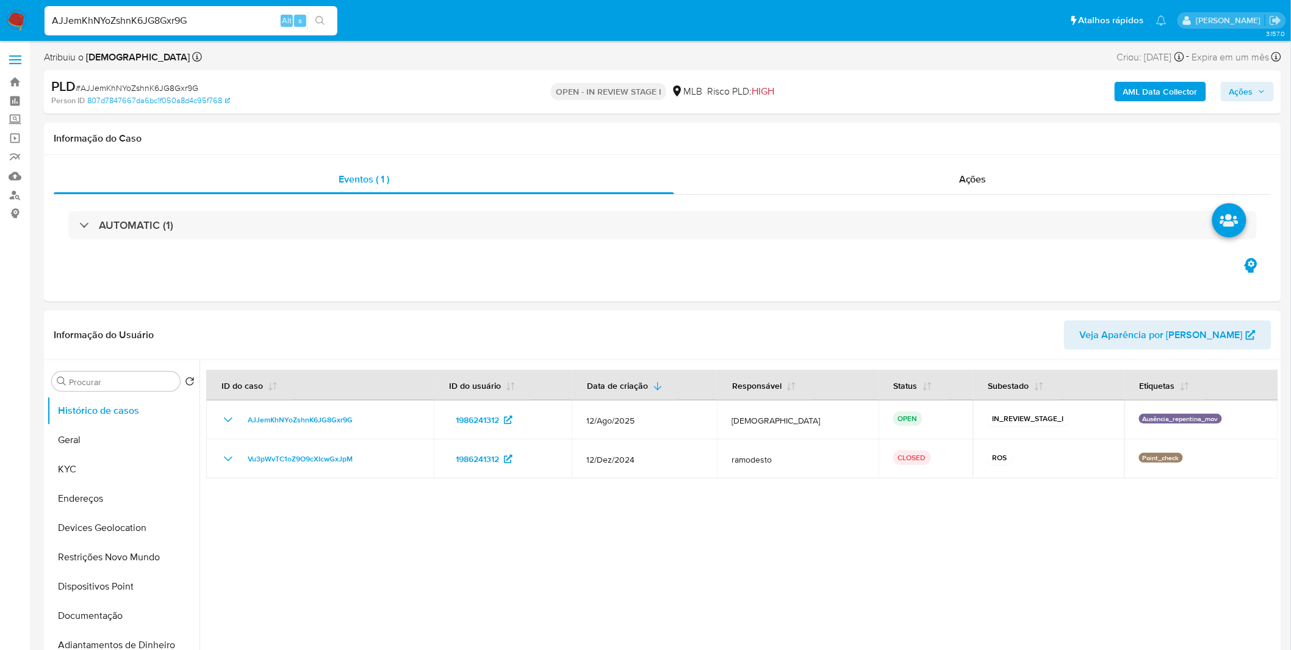
select select "10"
click at [123, 612] on button "Documentação" at bounding box center [118, 615] width 143 height 29
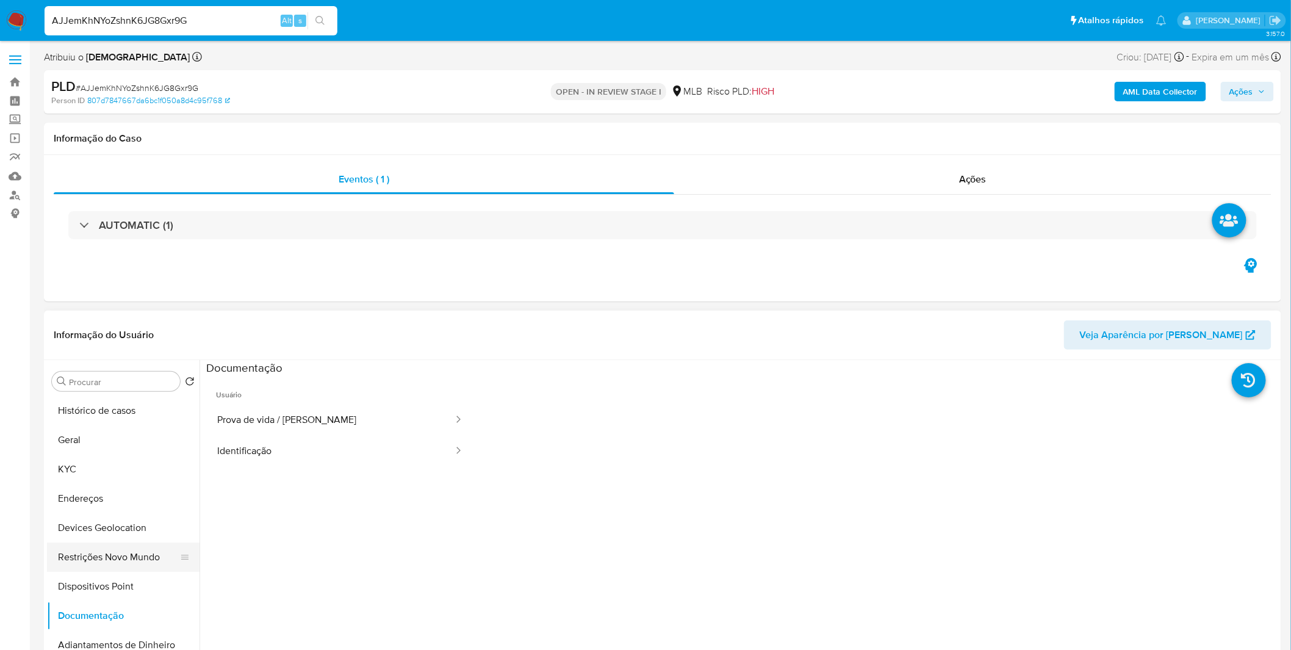
click at [140, 563] on button "Restrições Novo Mundo" at bounding box center [118, 556] width 143 height 29
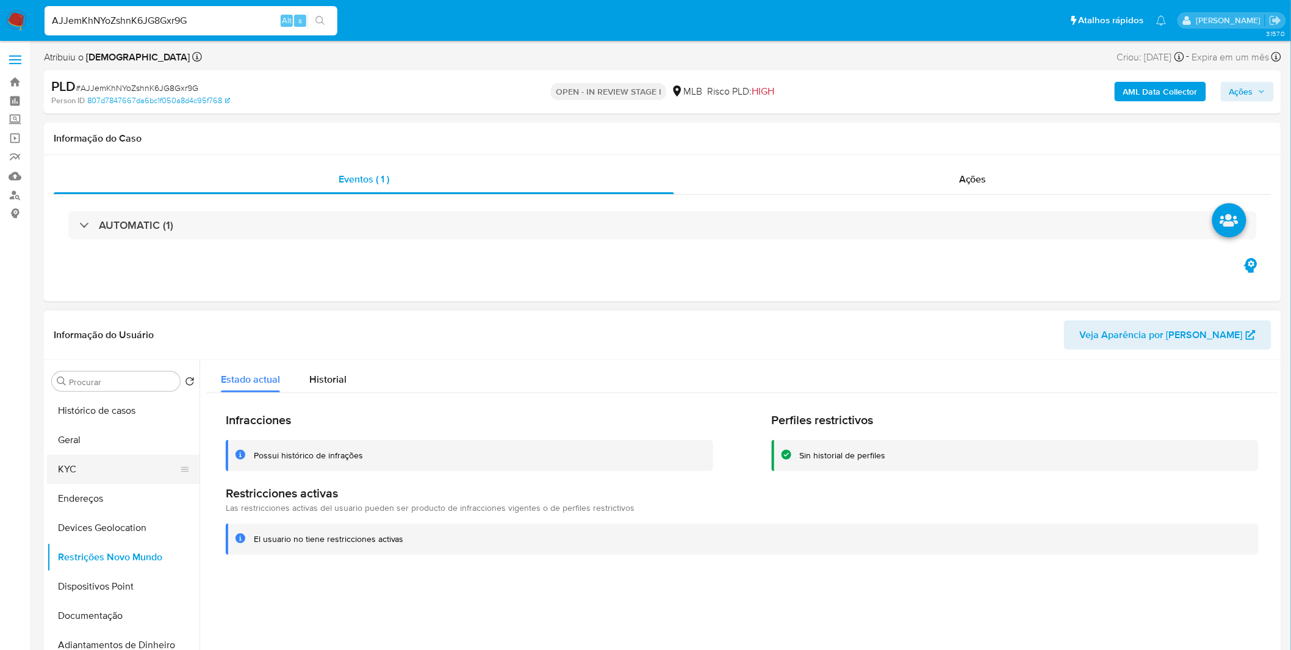
click at [140, 458] on button "KYC" at bounding box center [118, 469] width 143 height 29
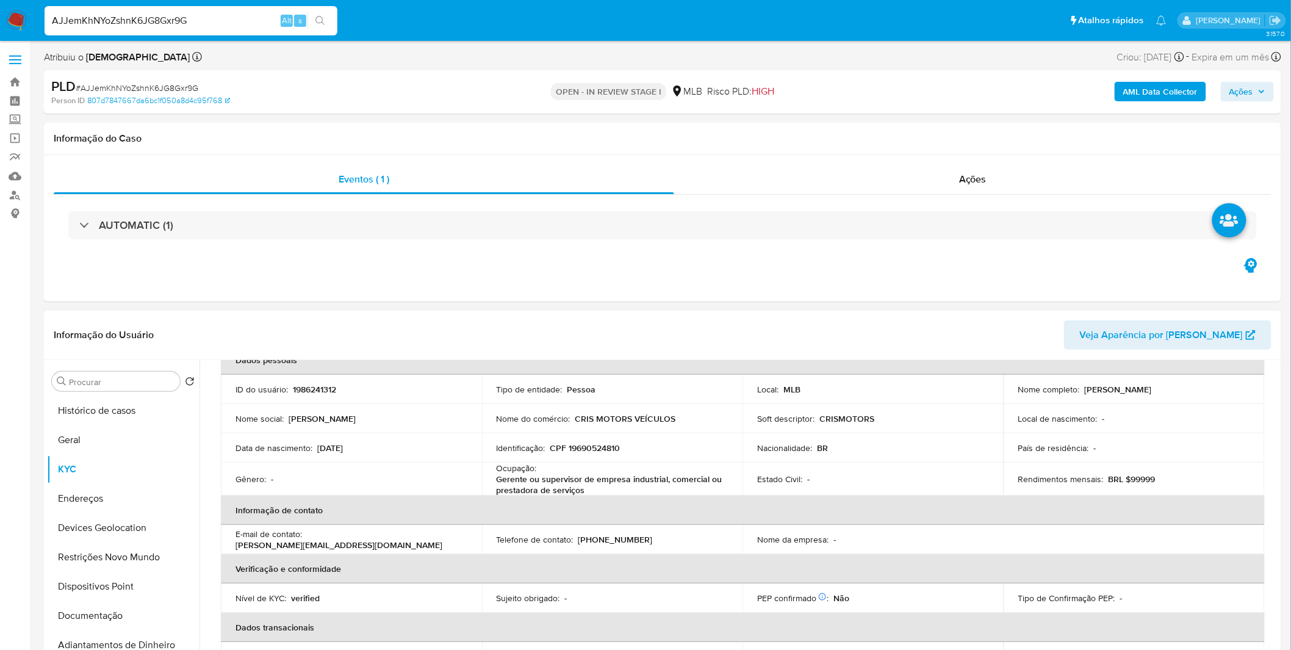
scroll to position [68, 0]
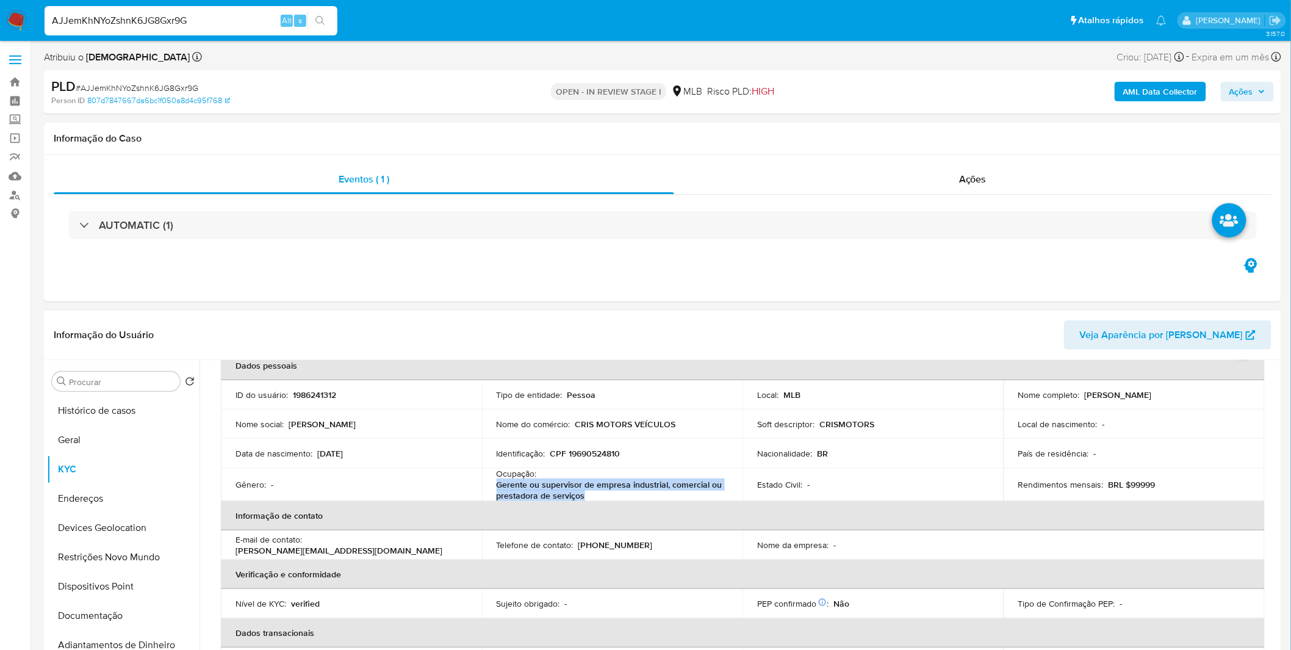
copy p "Gerente ou supervisor de empresa industrial, comercial ou prestadora de serviços"
drag, startPoint x: 599, startPoint y: 496, endPoint x: 495, endPoint y: 486, distance: 103.6
click at [497, 486] on p "Gerente ou supervisor de empresa industrial, comercial ou prestadora de serviços" at bounding box center [610, 490] width 227 height 22
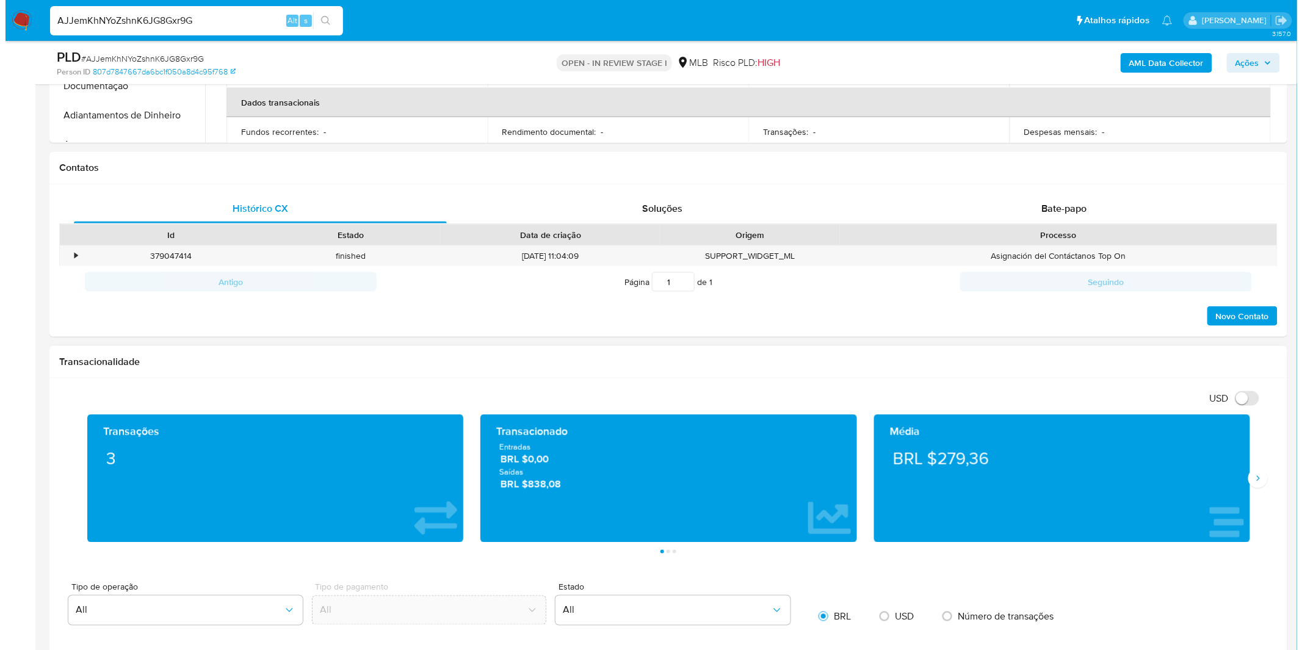
scroll to position [474, 0]
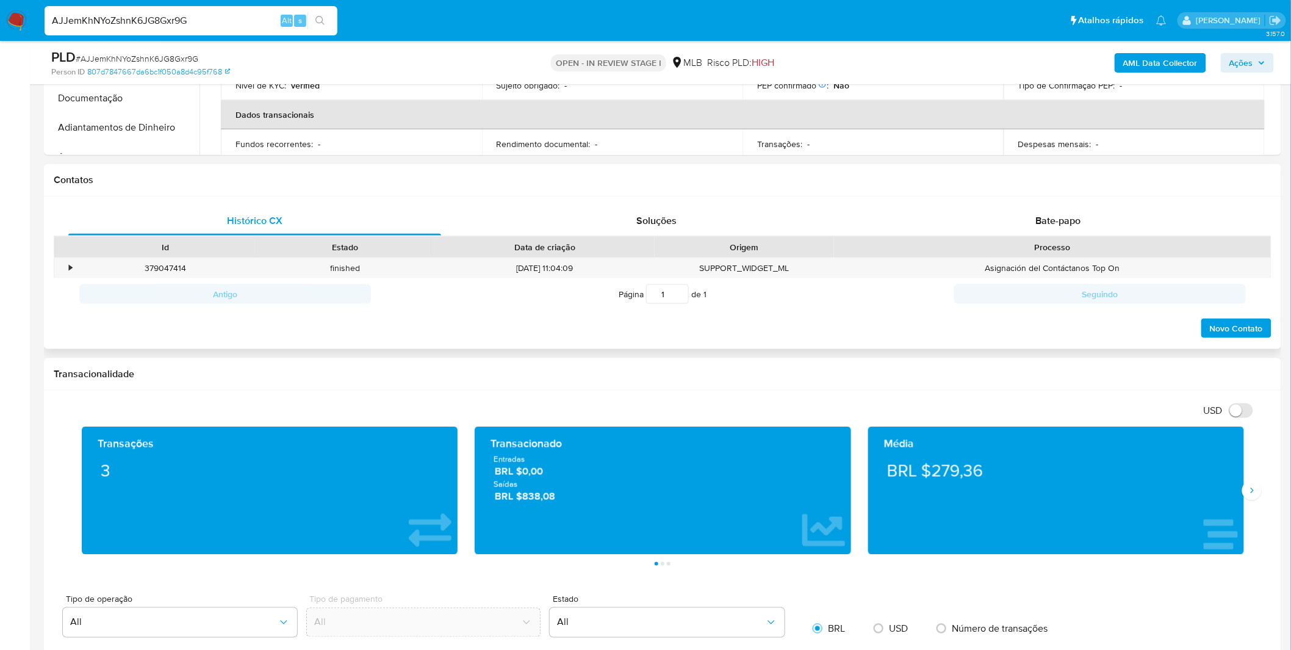
click at [922, 201] on div "Histórico CX Soluções Bate-papo Id Estado Data de criação Origem Processo • 379…" at bounding box center [662, 272] width 1237 height 153
click at [911, 207] on div "Bate-papo" at bounding box center [1058, 220] width 373 height 29
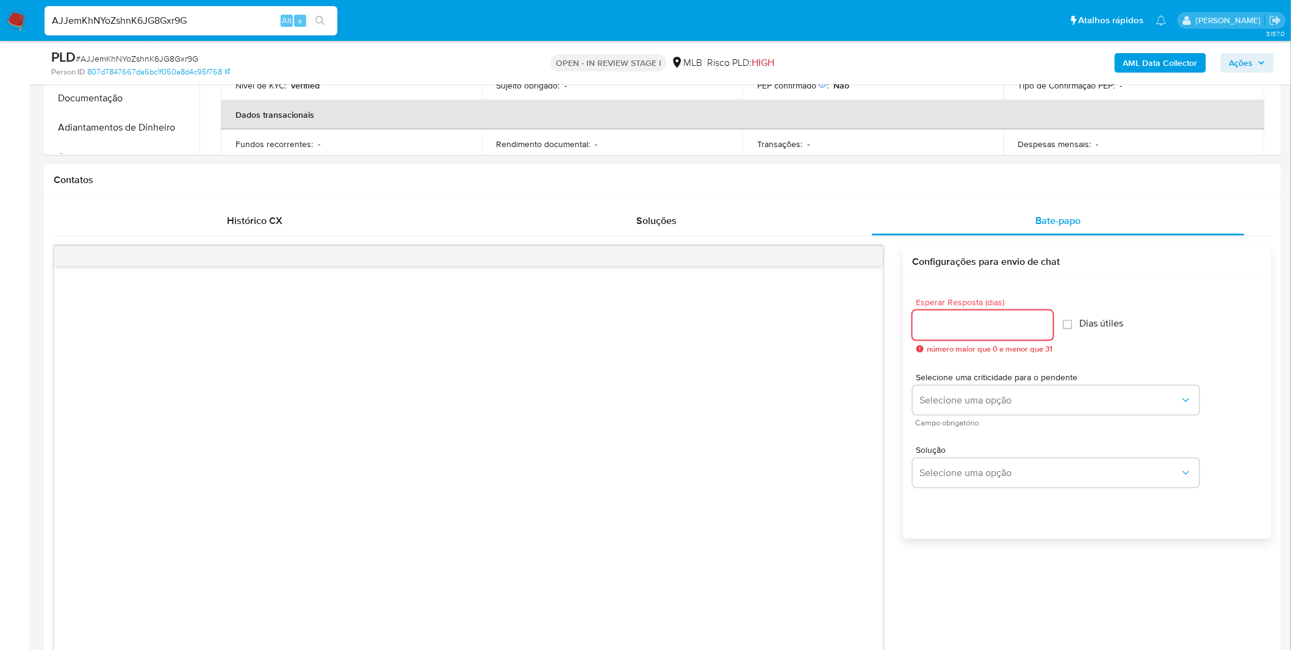
click at [965, 328] on input "Esperar Resposta (dias)" at bounding box center [983, 325] width 140 height 16
type input "4"
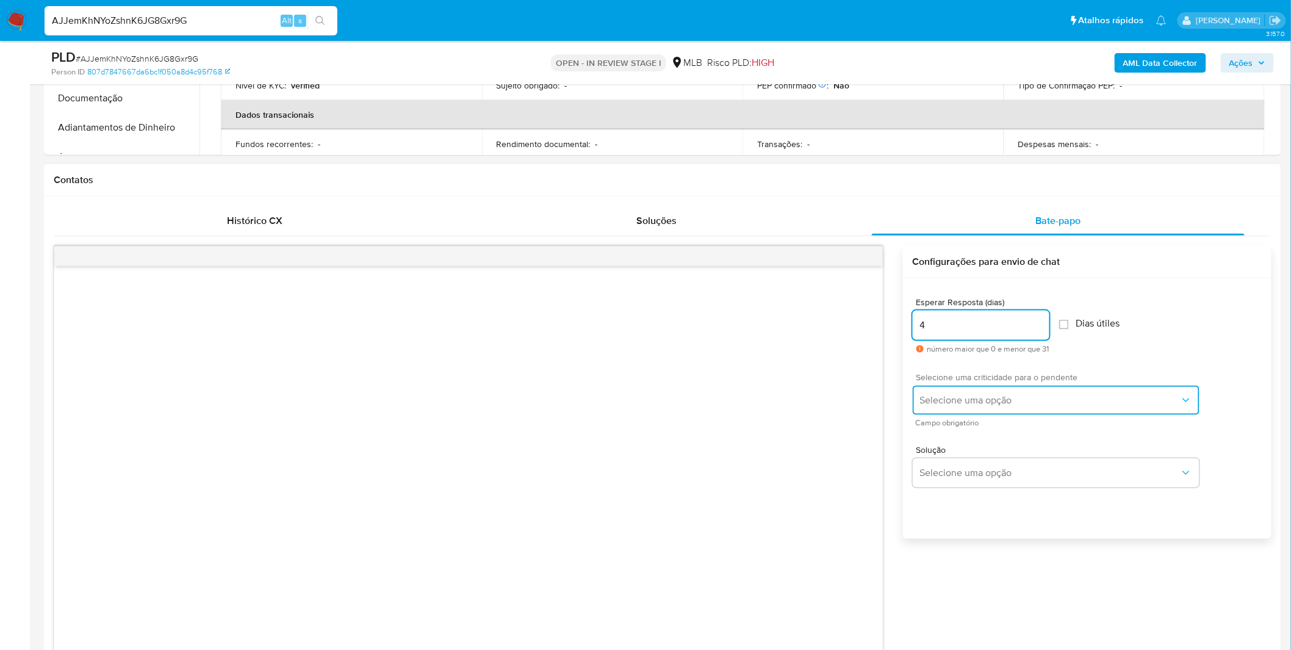
click at [1053, 392] on button "Selecione uma opção" at bounding box center [1056, 400] width 287 height 29
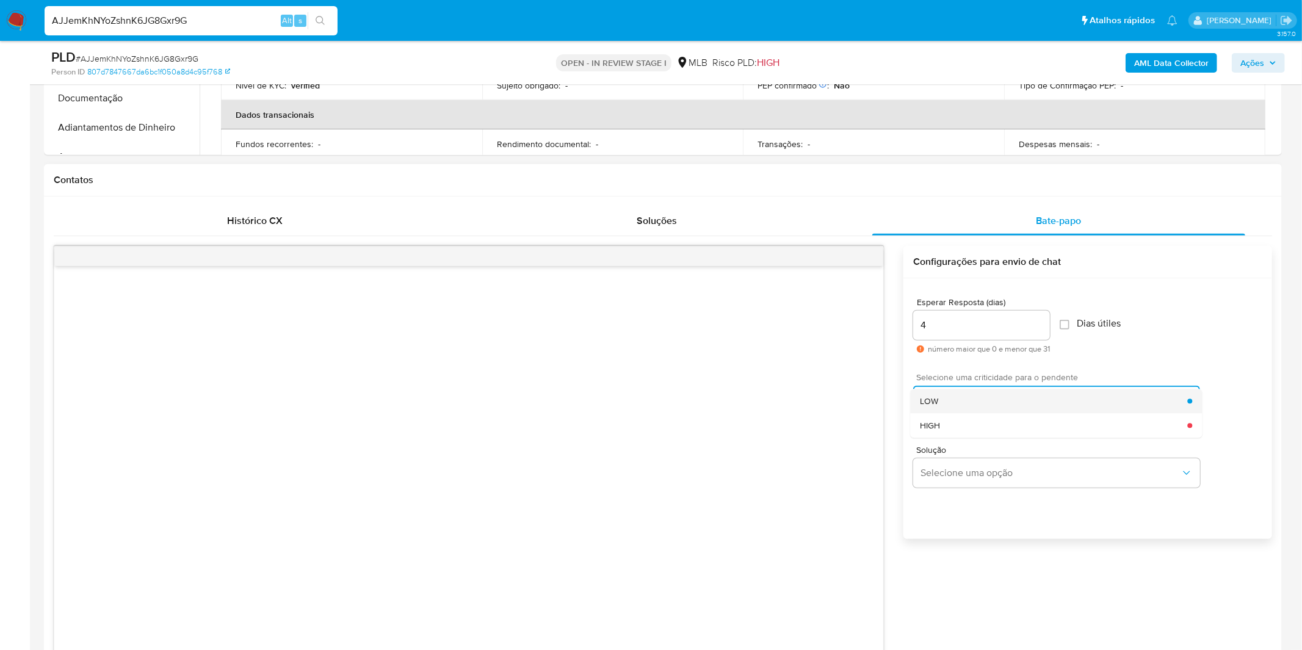
click at [1029, 403] on div "LOW" at bounding box center [1053, 401] width 267 height 24
click at [1029, 403] on span "Selecione uma opção" at bounding box center [1050, 400] width 260 height 12
click at [997, 413] on div "HIGH" at bounding box center [1053, 425] width 267 height 24
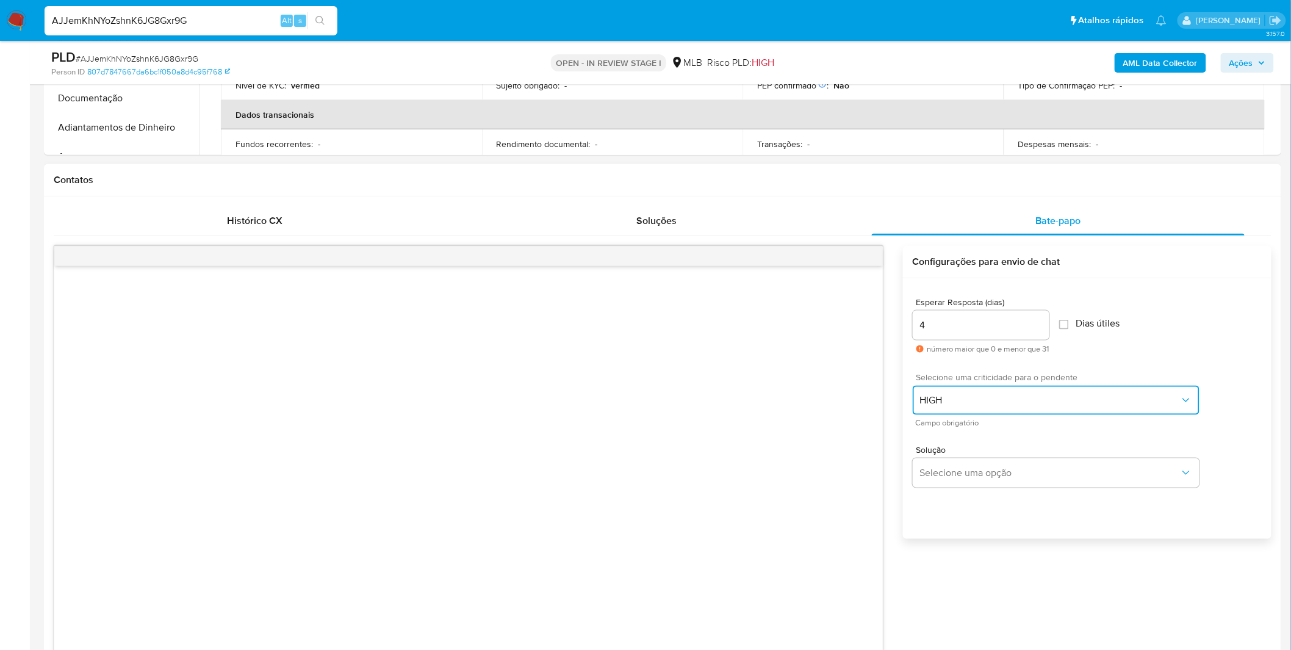
click at [999, 405] on span "HIGH" at bounding box center [1050, 400] width 260 height 12
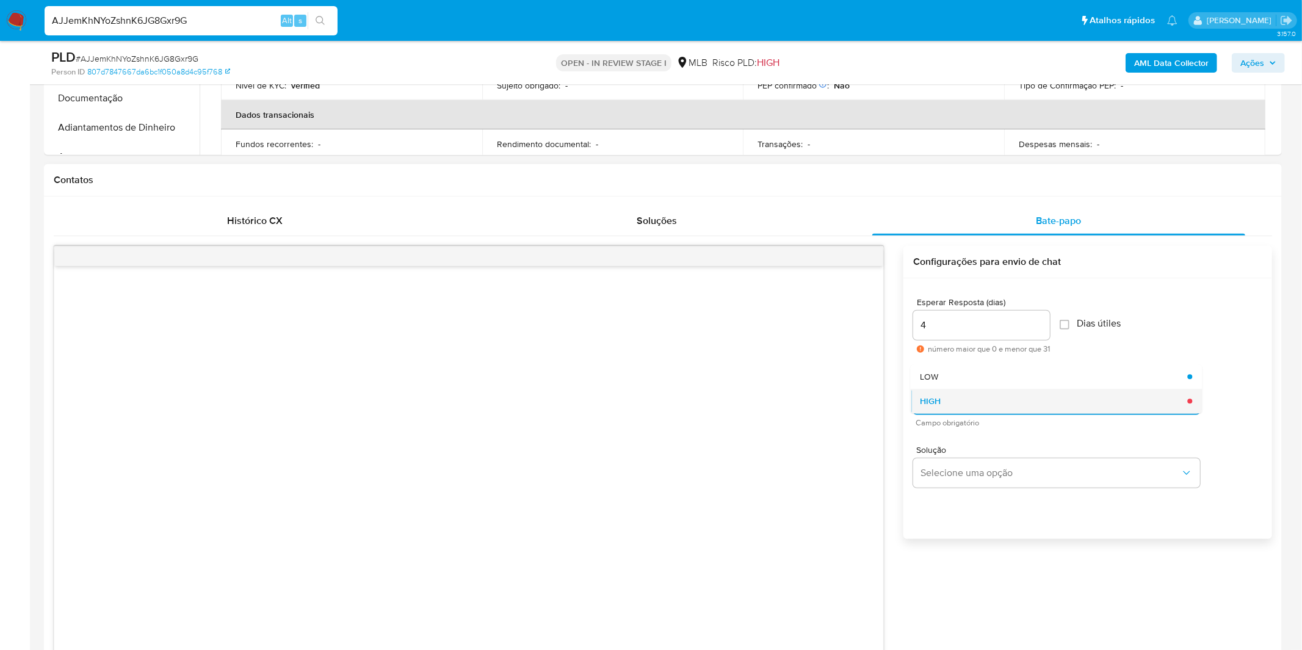
click at [990, 391] on div "HIGH" at bounding box center [1053, 401] width 267 height 24
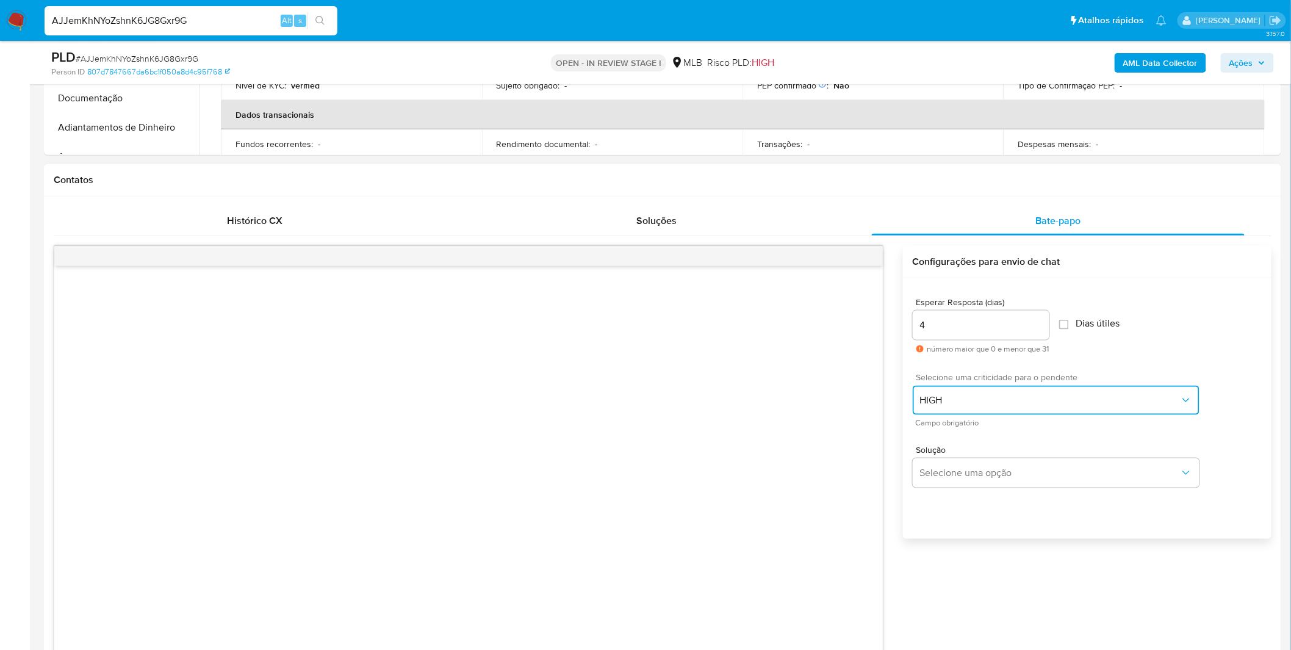
click at [990, 387] on button "HIGH" at bounding box center [1056, 400] width 287 height 29
click at [989, 373] on div "LOW" at bounding box center [1053, 376] width 267 height 24
click at [1001, 447] on span "Solução" at bounding box center [1059, 449] width 287 height 9
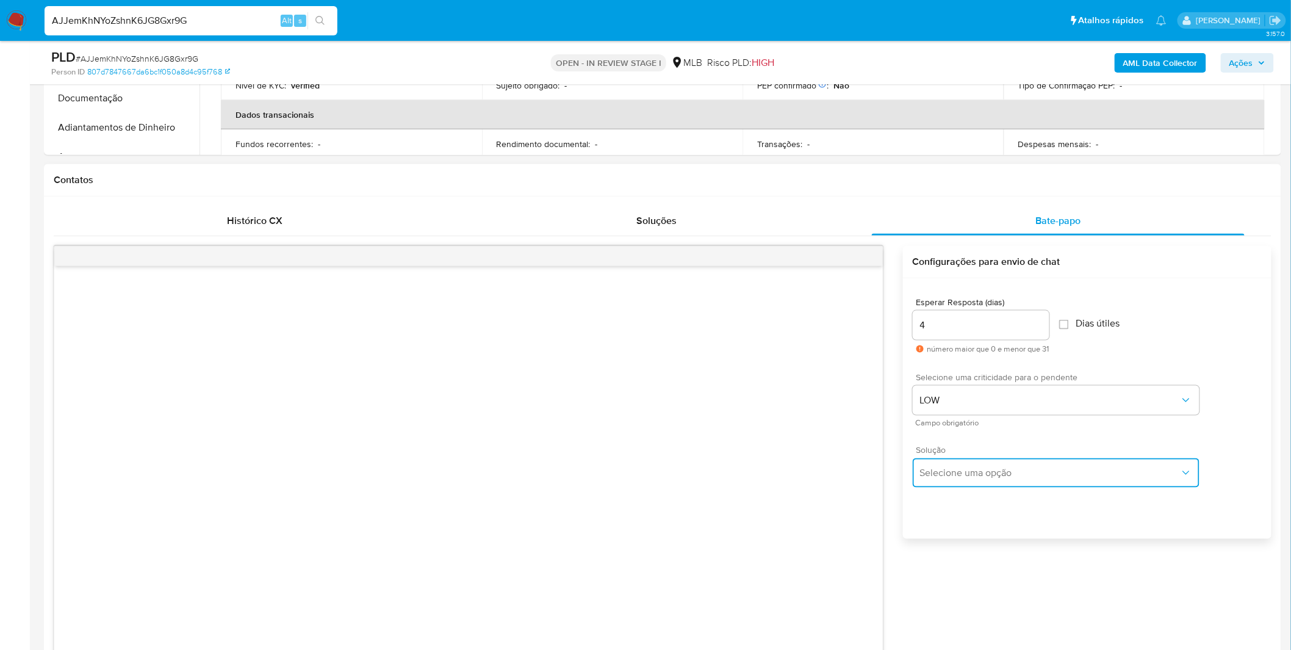
click at [1003, 467] on span "Selecione uma opção" at bounding box center [1050, 473] width 260 height 12
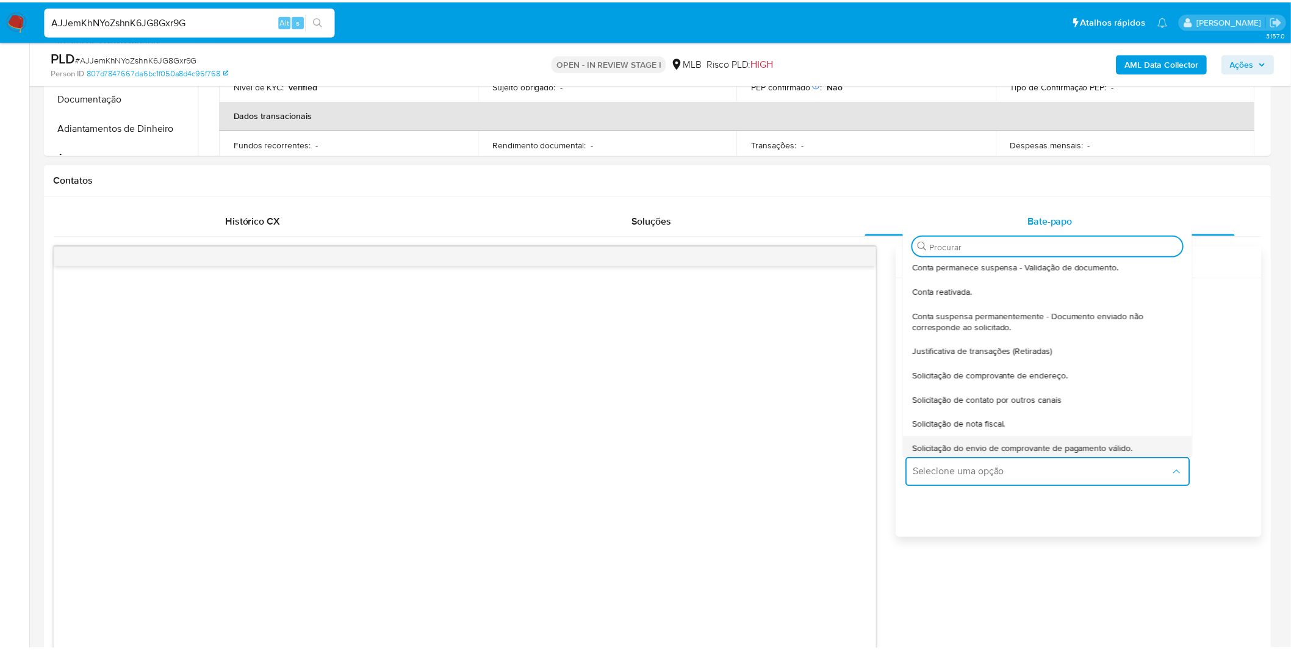
scroll to position [101, 0]
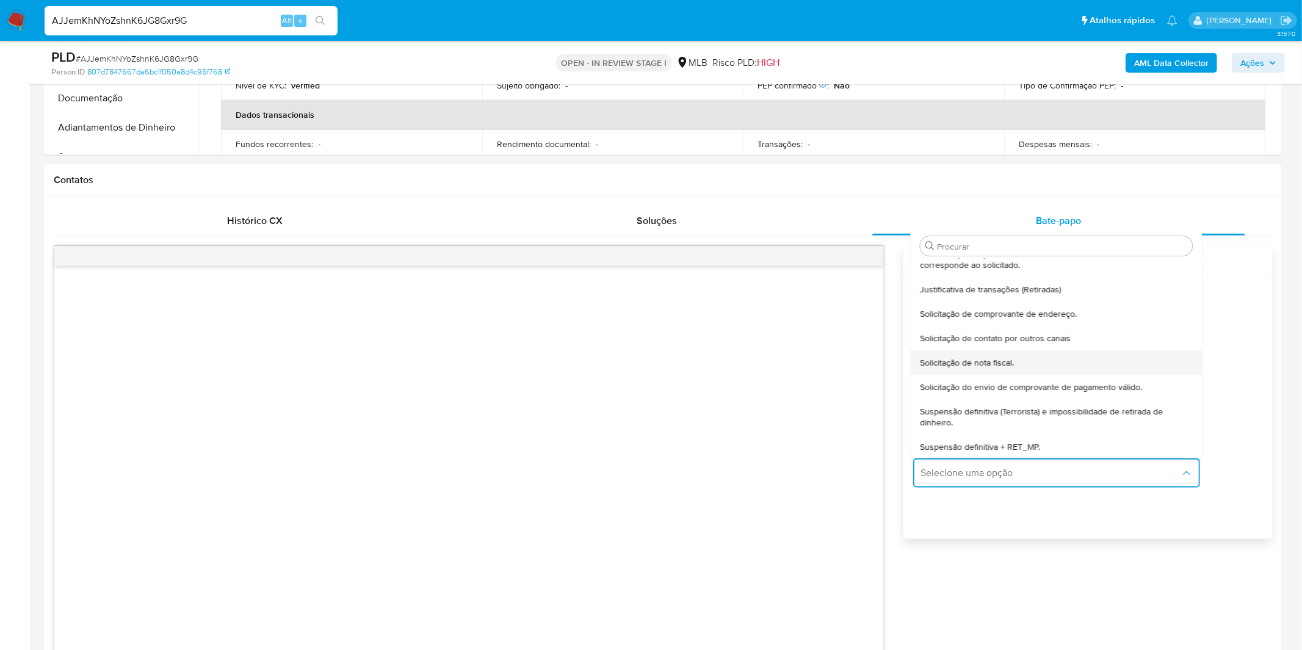
click at [980, 365] on span "Solicitação de nota fiscal." at bounding box center [967, 362] width 94 height 11
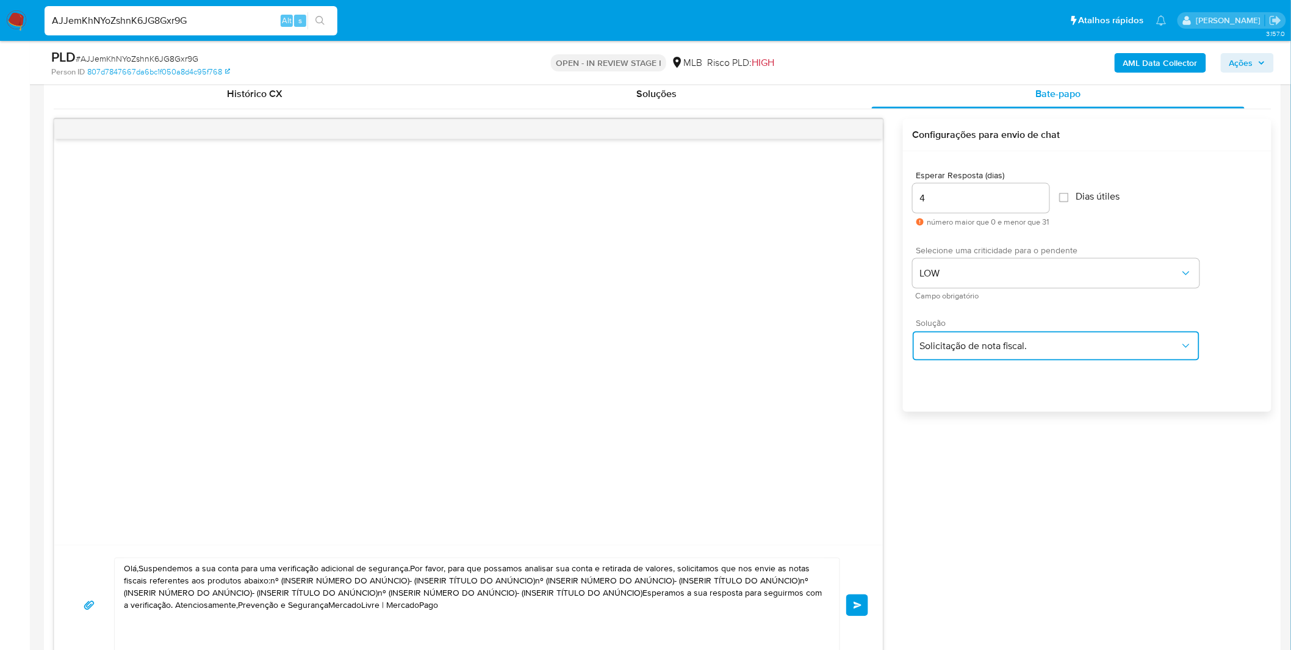
scroll to position [746, 0]
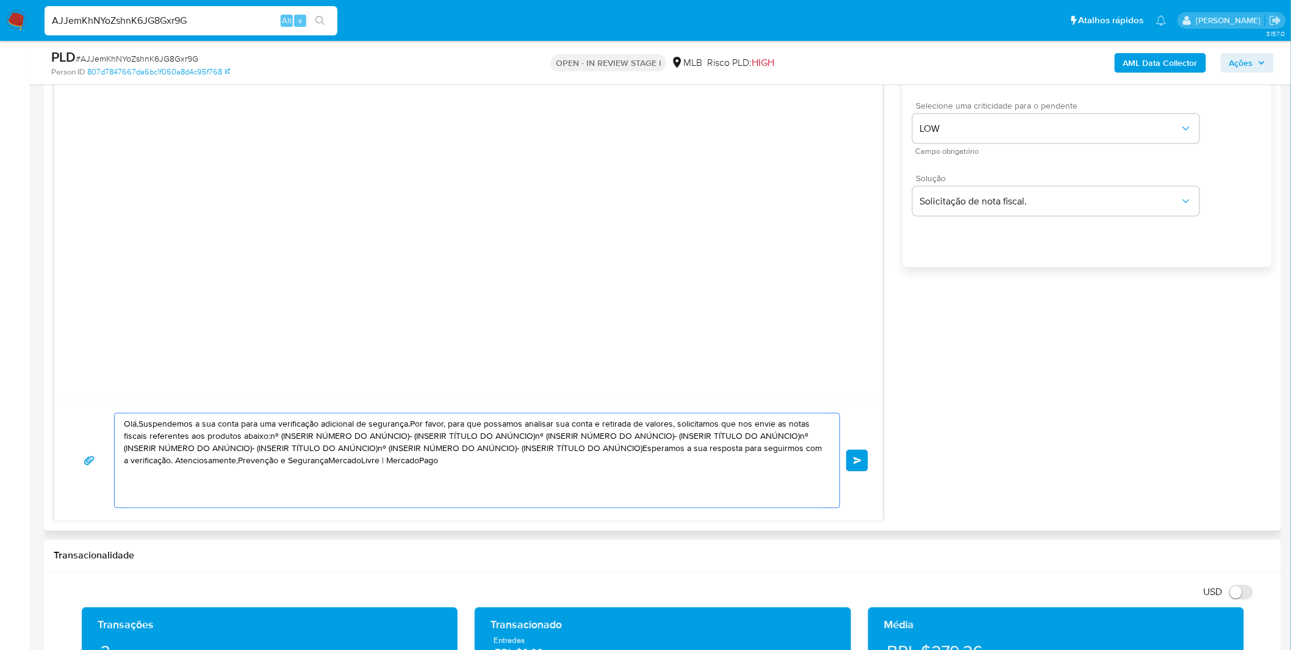
click at [547, 478] on textarea "Olá,Suspendemos a sua conta para uma verificação adicional de segurança.Por fav…" at bounding box center [474, 461] width 700 height 94
paste textarea "! Estamos realizando uma verificação adicional de segurança em contas de usuári…"
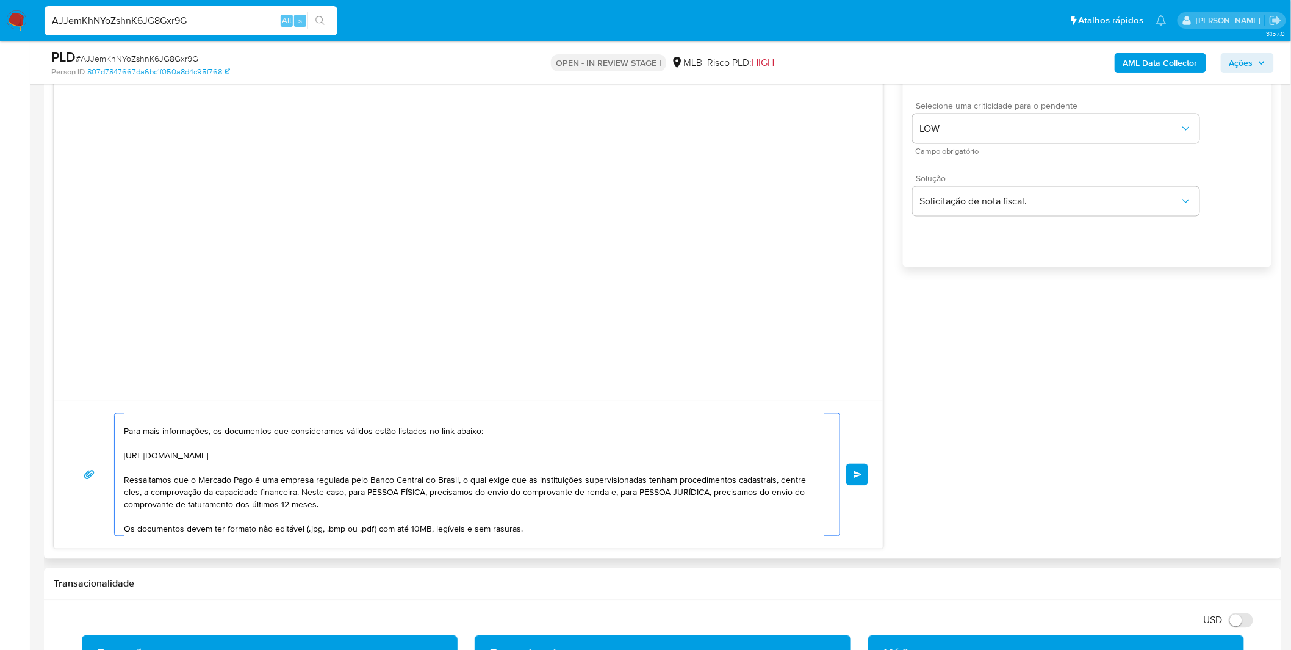
scroll to position [0, 0]
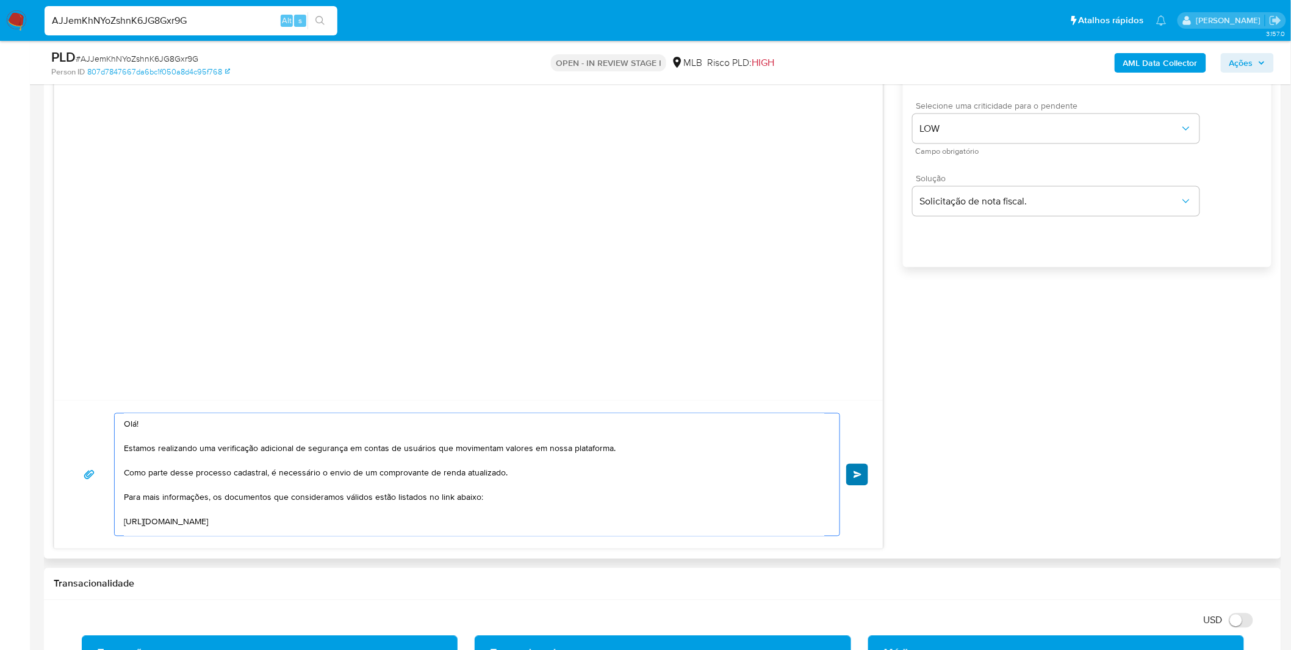
type textarea "Olá! Estamos realizando uma verificação adicional de segurança em contas de usu…"
click at [852, 469] on button "common.send" at bounding box center [857, 475] width 22 height 22
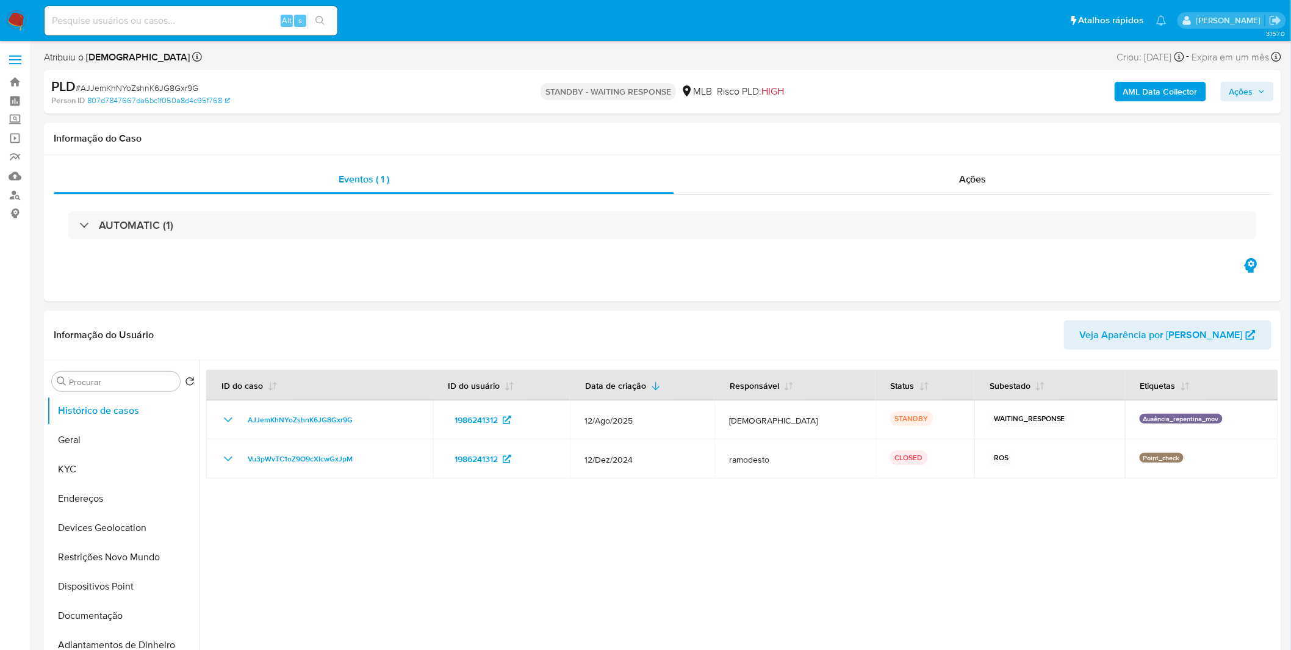
select select "10"
click at [84, 601] on button "Documentação" at bounding box center [118, 615] width 143 height 29
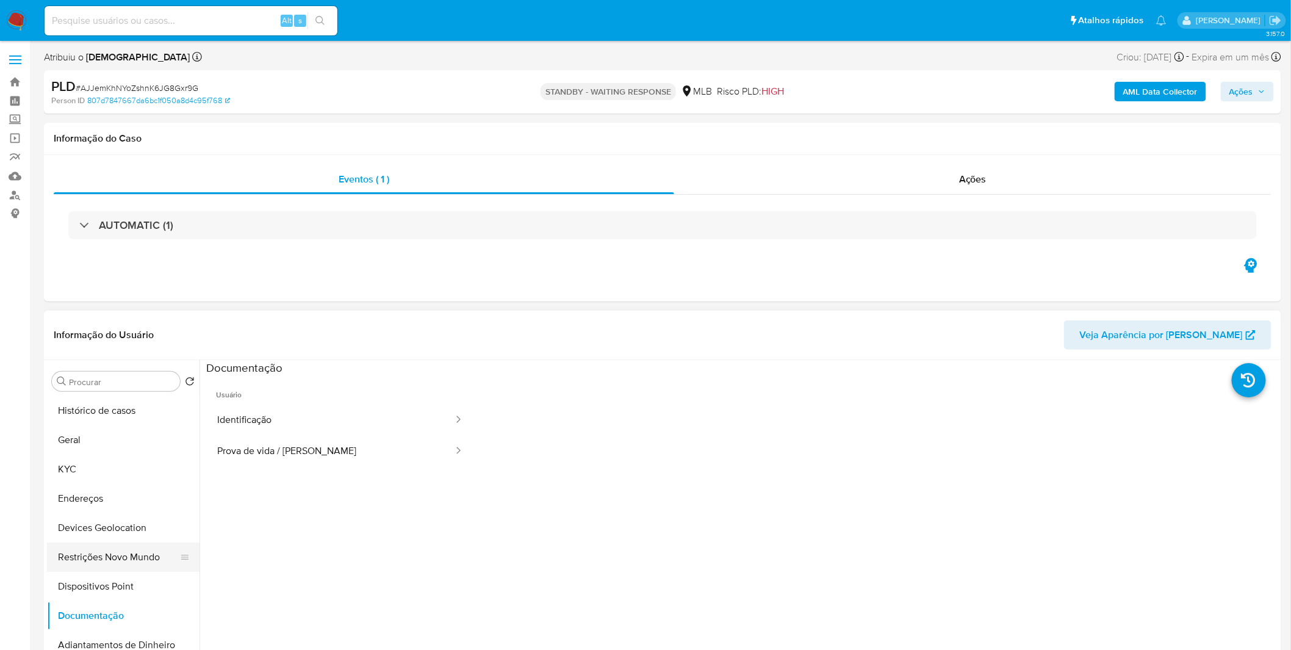
click at [117, 567] on button "Restrições Novo Mundo" at bounding box center [118, 556] width 143 height 29
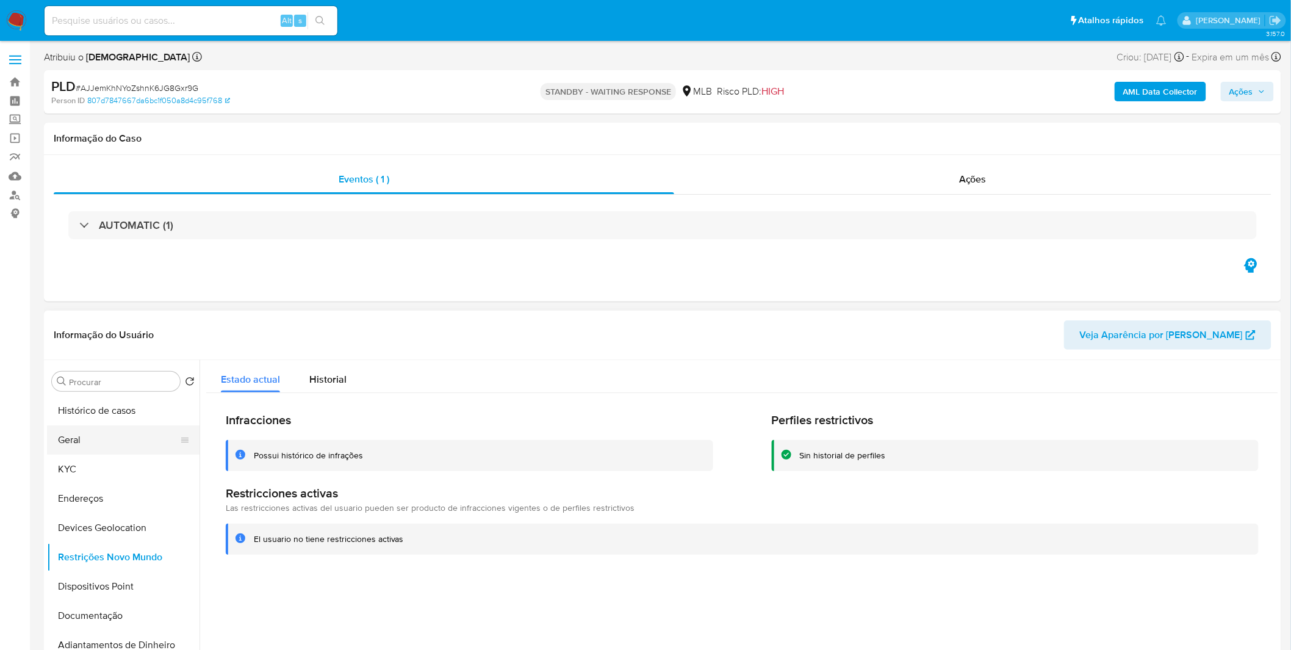
click at [145, 428] on button "Geral" at bounding box center [118, 439] width 143 height 29
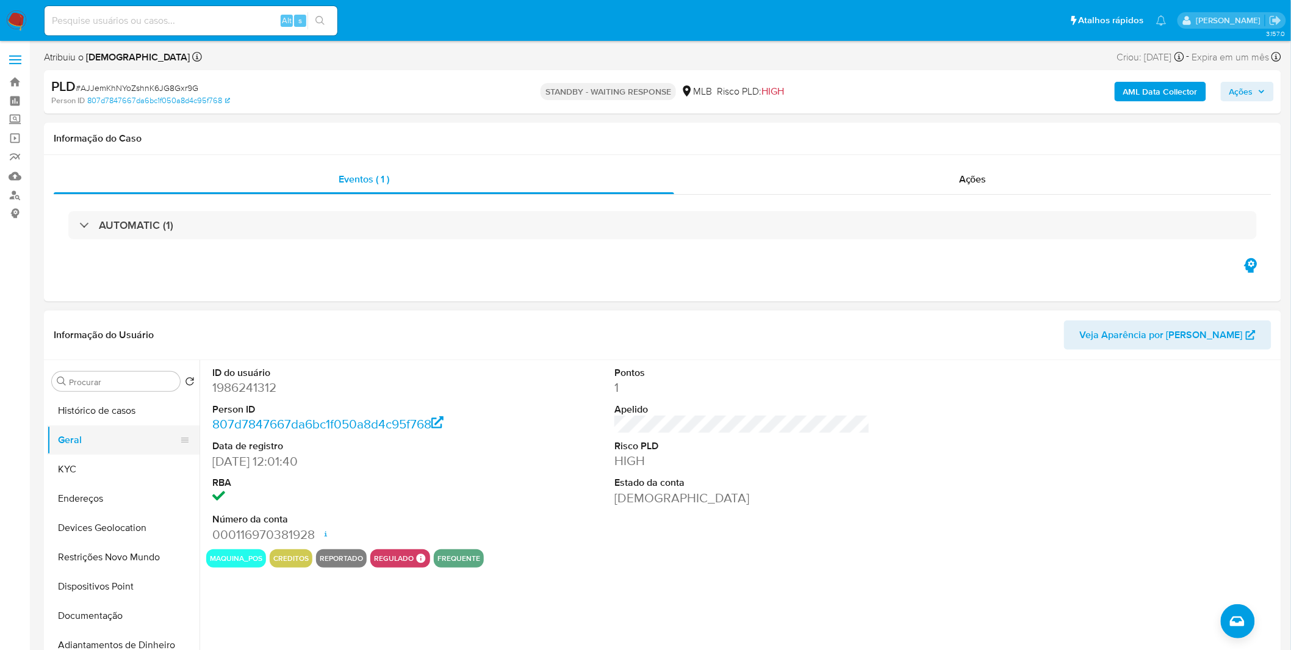
click at [96, 447] on button "Geral" at bounding box center [118, 439] width 143 height 29
click at [624, 555] on div "maquina_pos creditos reportado regulado Regulado MLB BACEN COMPLIES [PERSON_NAM…" at bounding box center [742, 558] width 1072 height 18
click at [112, 478] on button "KYC" at bounding box center [118, 469] width 143 height 29
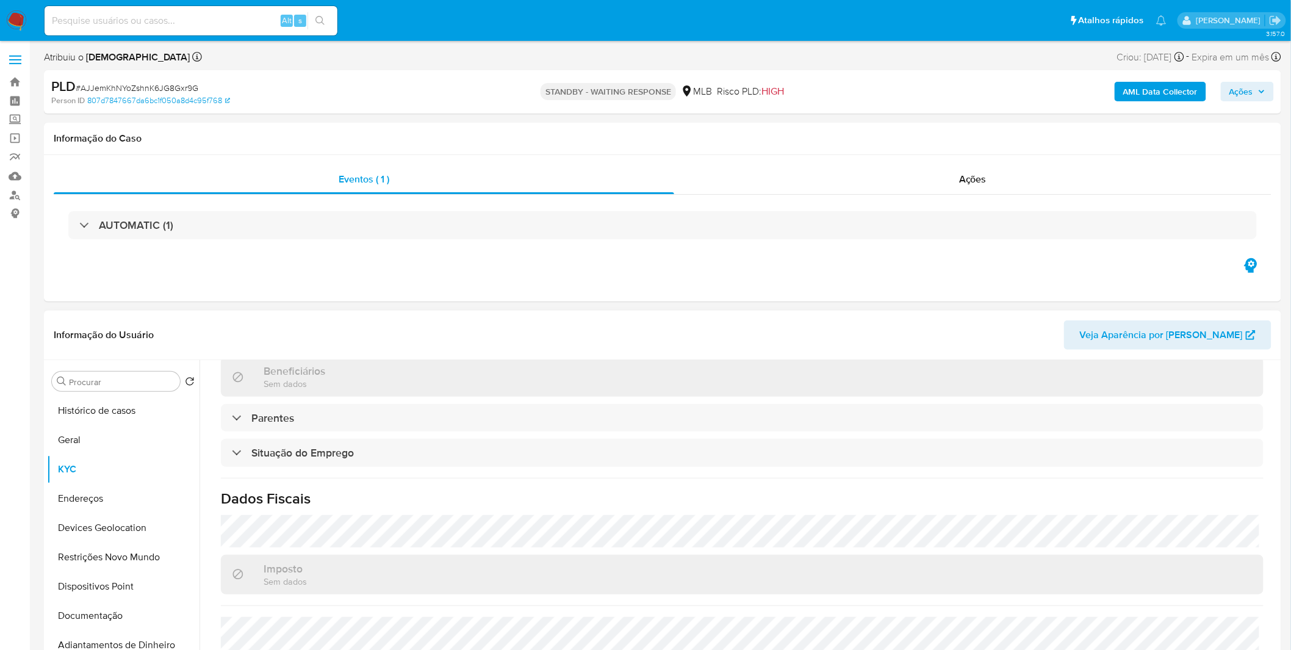
scroll to position [511, 0]
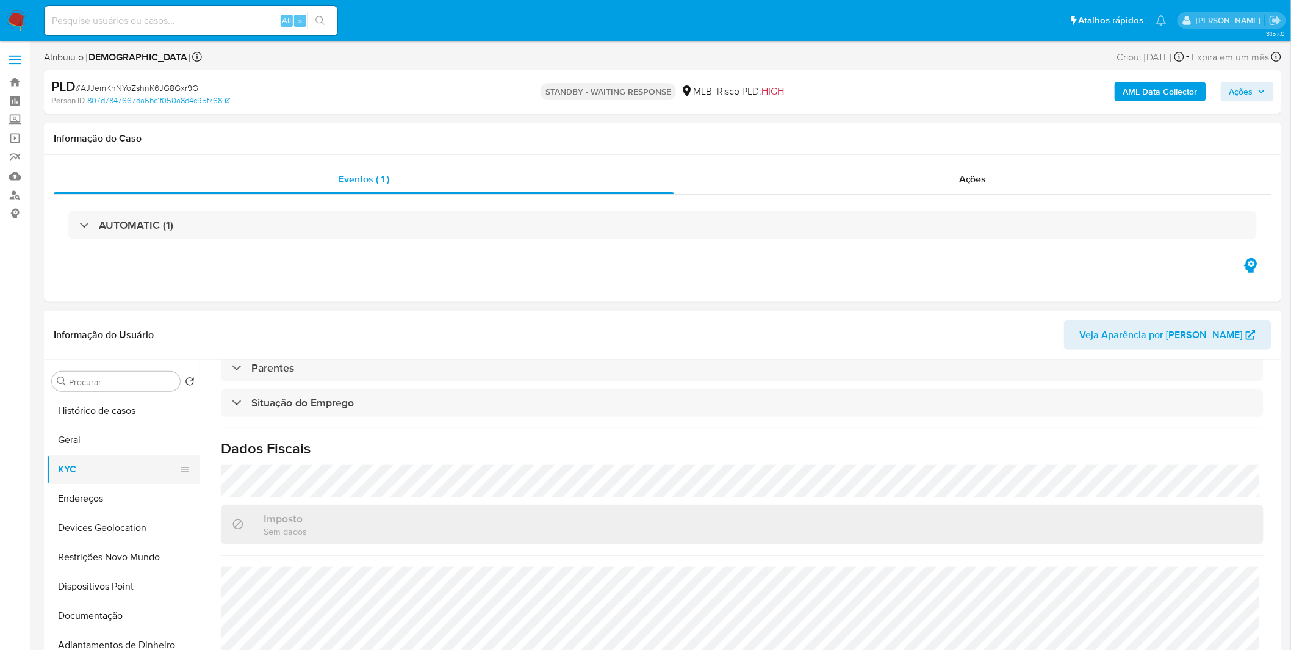
click at [116, 477] on button "KYC" at bounding box center [118, 469] width 143 height 29
click at [115, 492] on button "Endereços" at bounding box center [118, 498] width 143 height 29
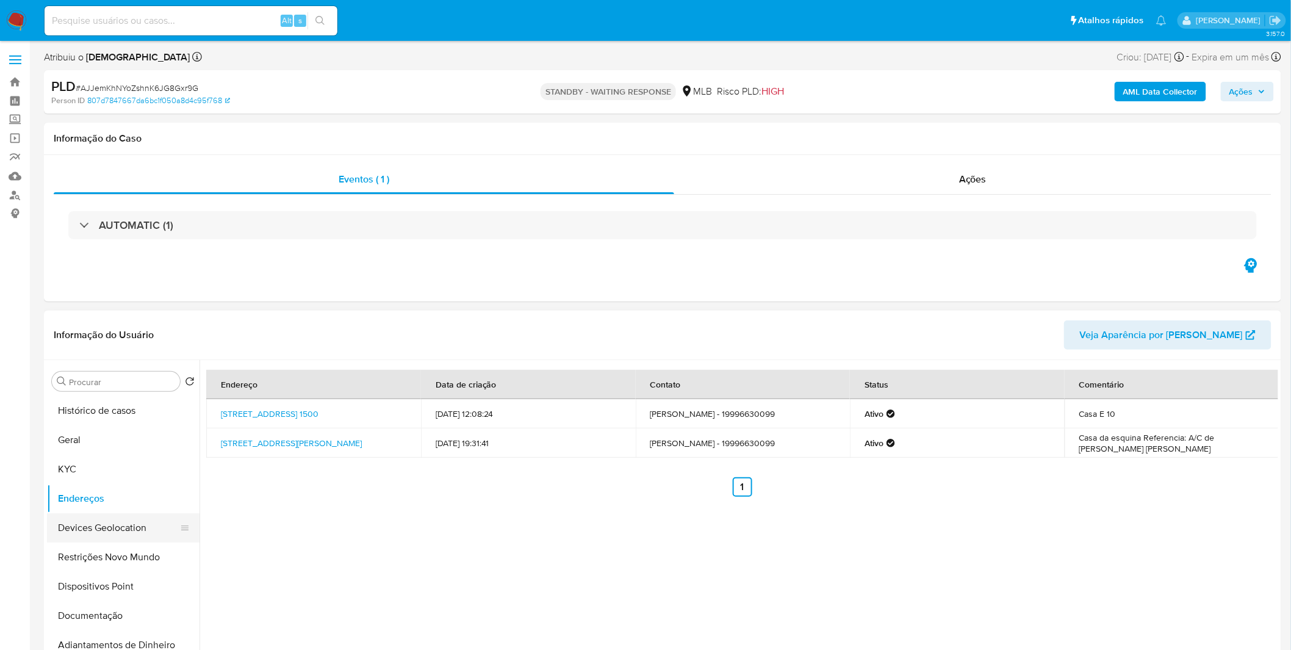
click at [106, 525] on button "Devices Geolocation" at bounding box center [118, 527] width 143 height 29
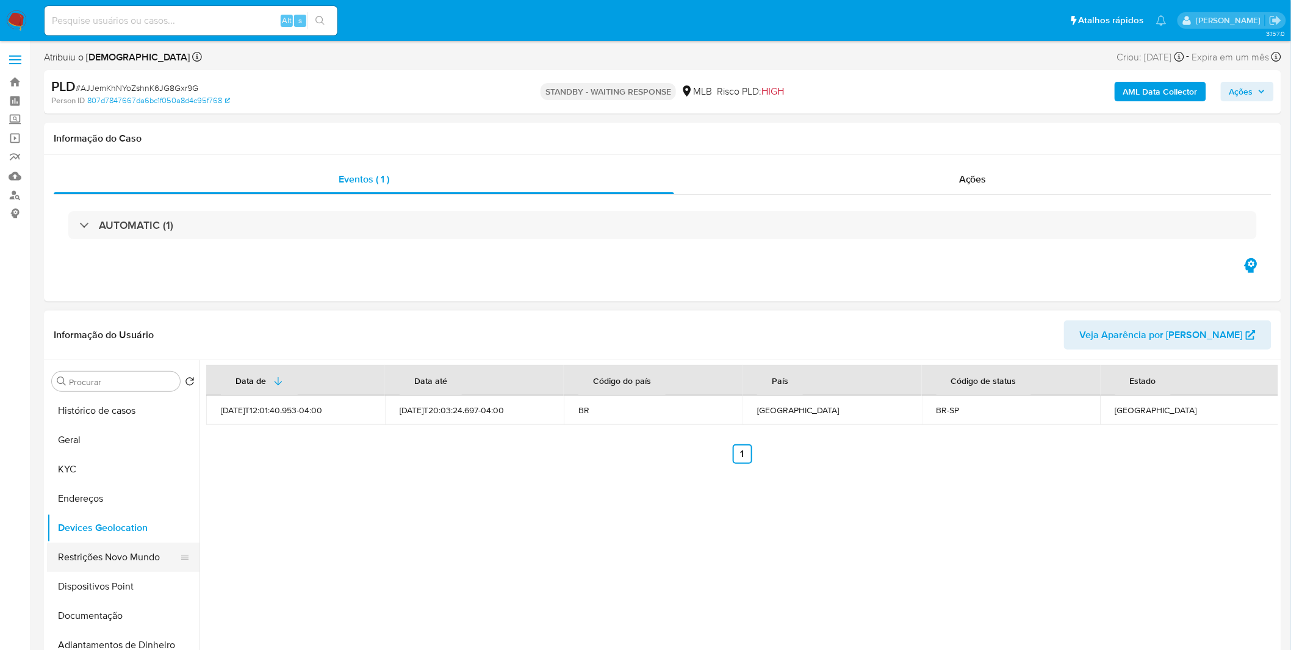
click at [105, 554] on button "Restrições Novo Mundo" at bounding box center [118, 556] width 143 height 29
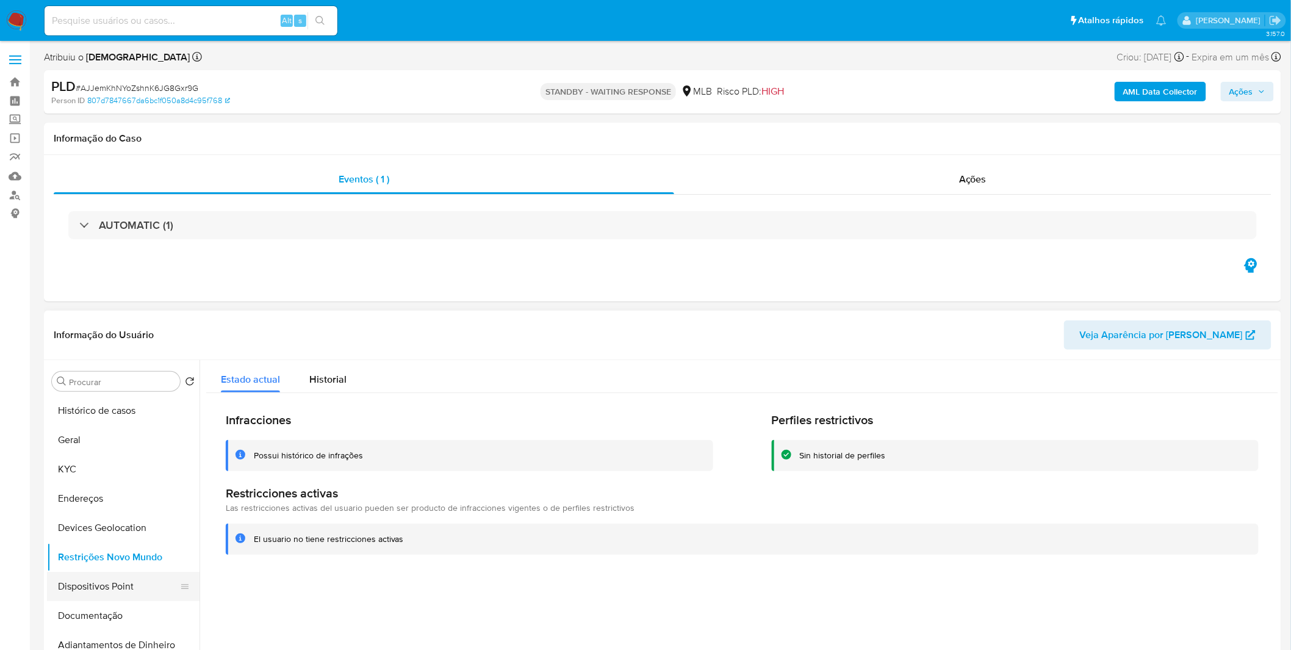
click at [112, 586] on button "Dispositivos Point" at bounding box center [118, 586] width 143 height 29
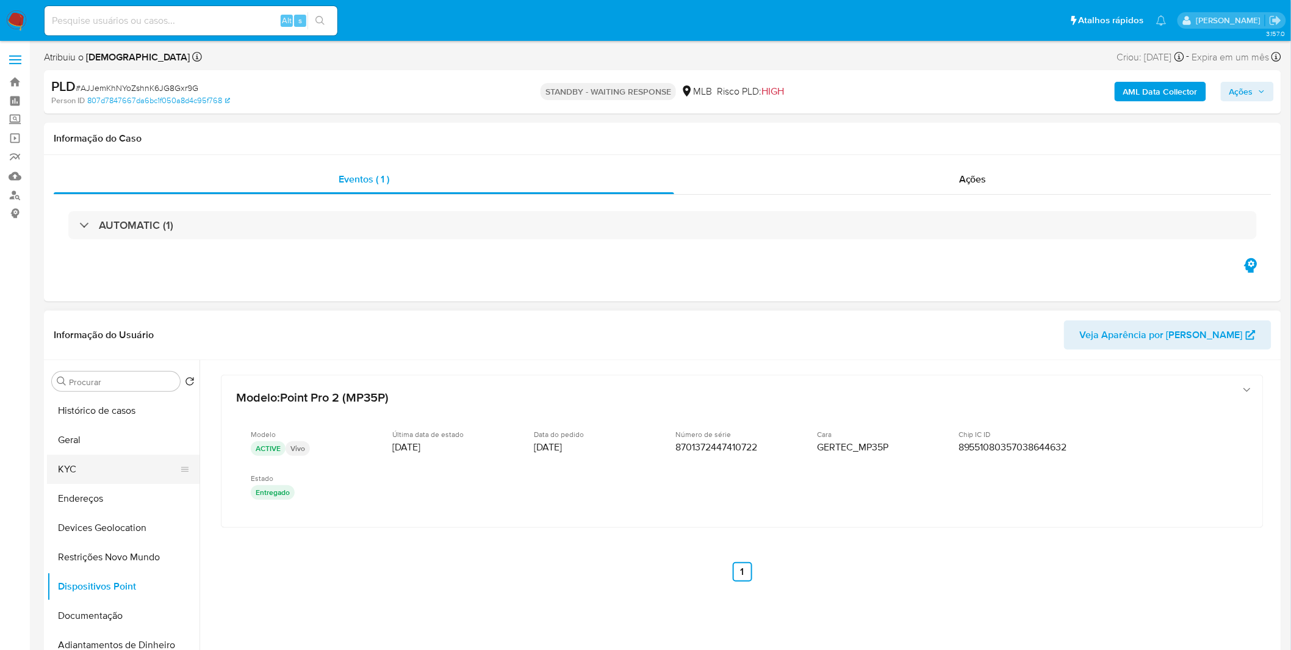
click at [130, 455] on button "KYC" at bounding box center [118, 469] width 143 height 29
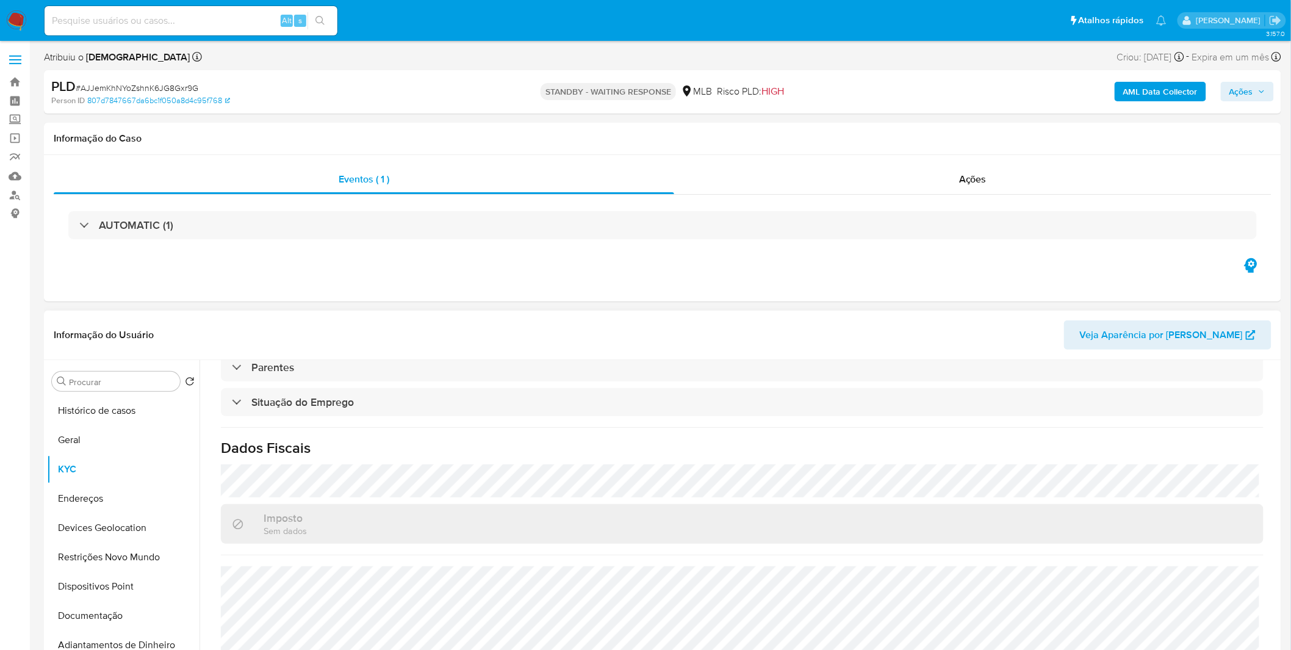
scroll to position [511, 0]
click at [120, 550] on button "Restrições Novo Mundo" at bounding box center [118, 556] width 143 height 29
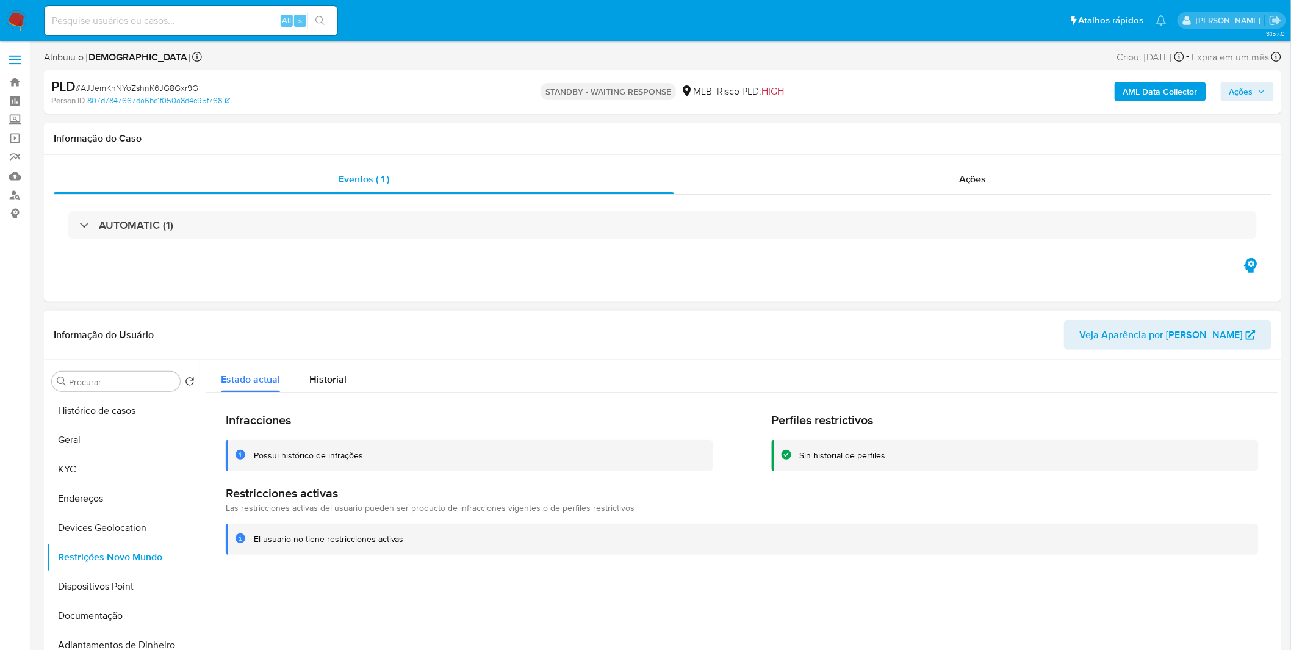
click at [318, 394] on div "Infracciones Possui histórico de infrações Perfiles restrictivos Sin historial …" at bounding box center [742, 483] width 1072 height 181
click at [322, 380] on span "Historial" at bounding box center [327, 379] width 37 height 14
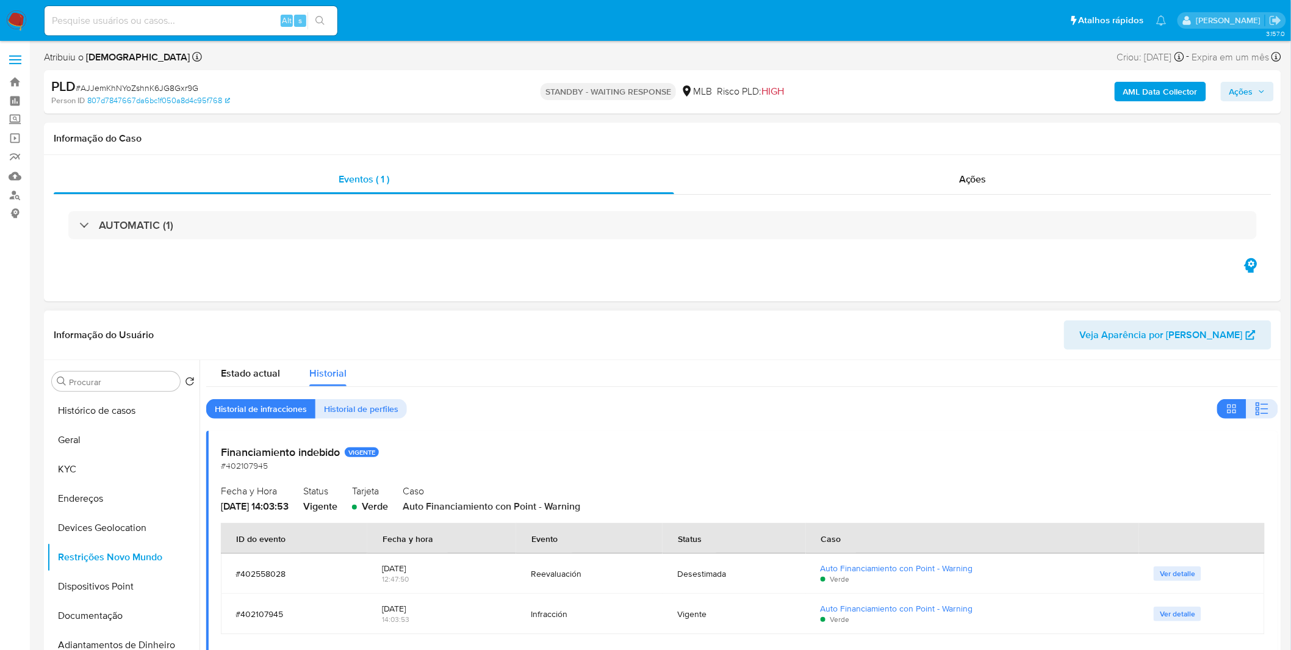
scroll to position [7, 0]
click at [257, 380] on div "Estado actual" at bounding box center [250, 369] width 59 height 32
click at [257, 379] on span "Estado actual" at bounding box center [250, 372] width 59 height 14
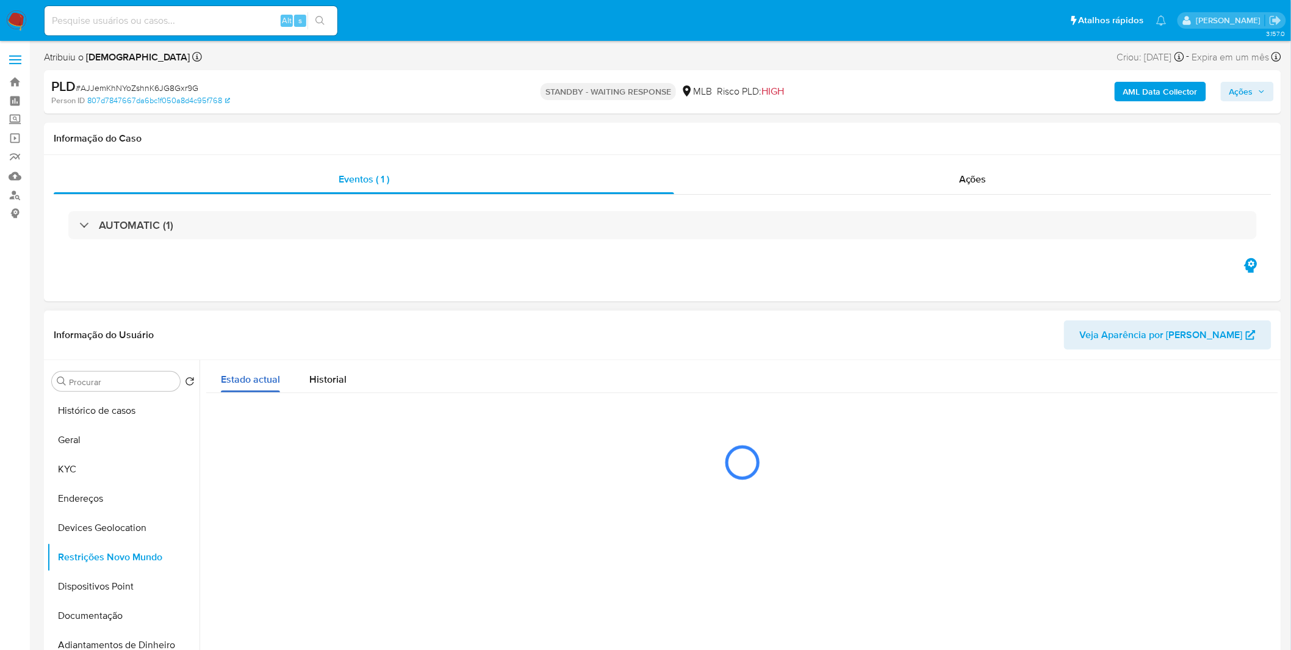
scroll to position [0, 0]
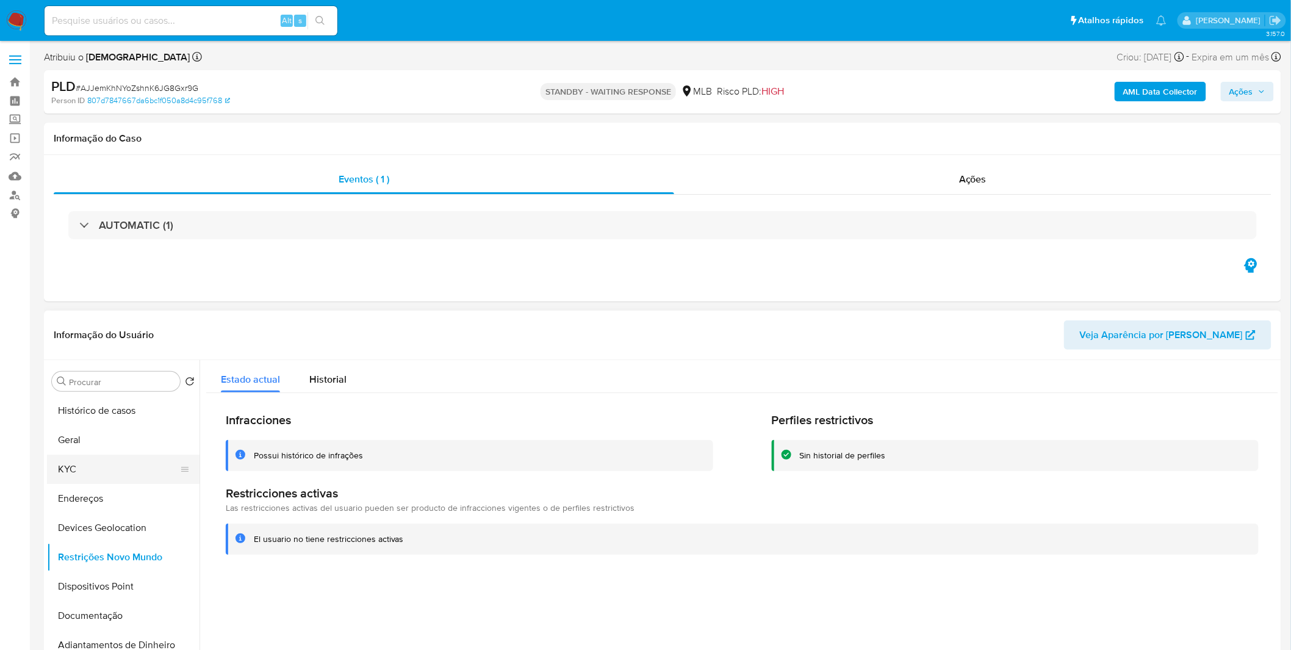
click at [104, 467] on button "KYC" at bounding box center [118, 469] width 143 height 29
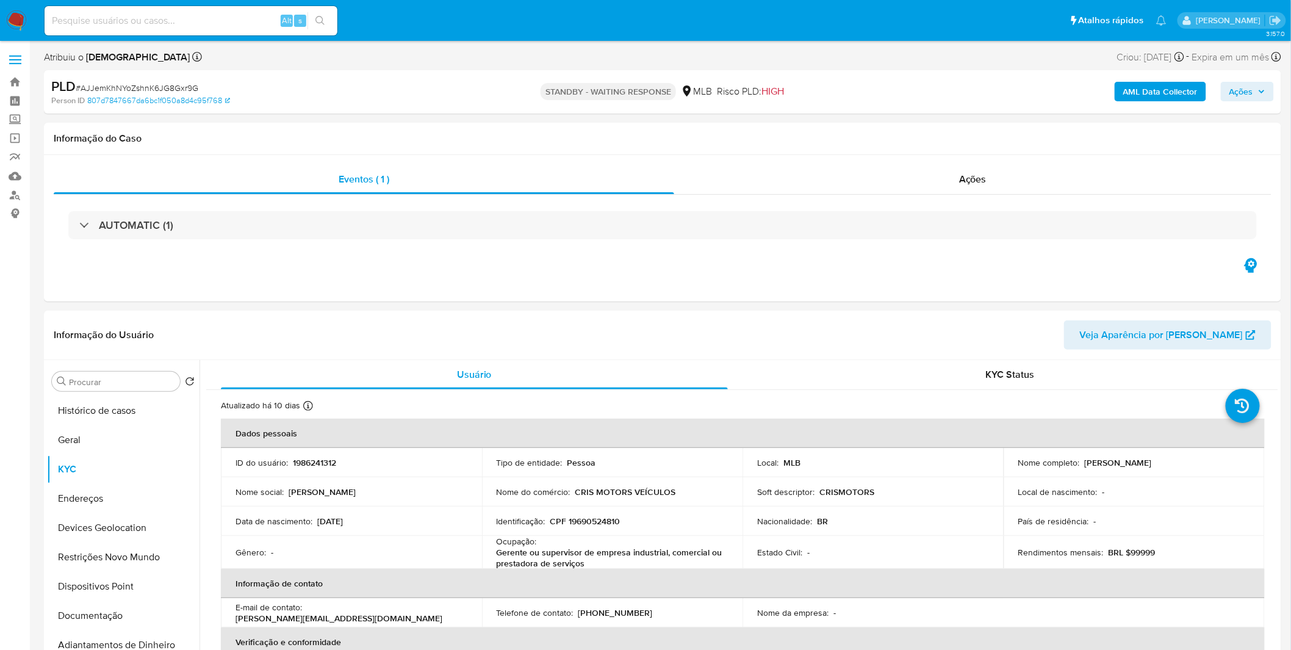
click at [166, 23] on input at bounding box center [191, 21] width 293 height 16
paste input "OzQFU7npO51eKAw4RZRgZKvI"
type input "OzQFU7npO51eKAw4RZRgZKvI"
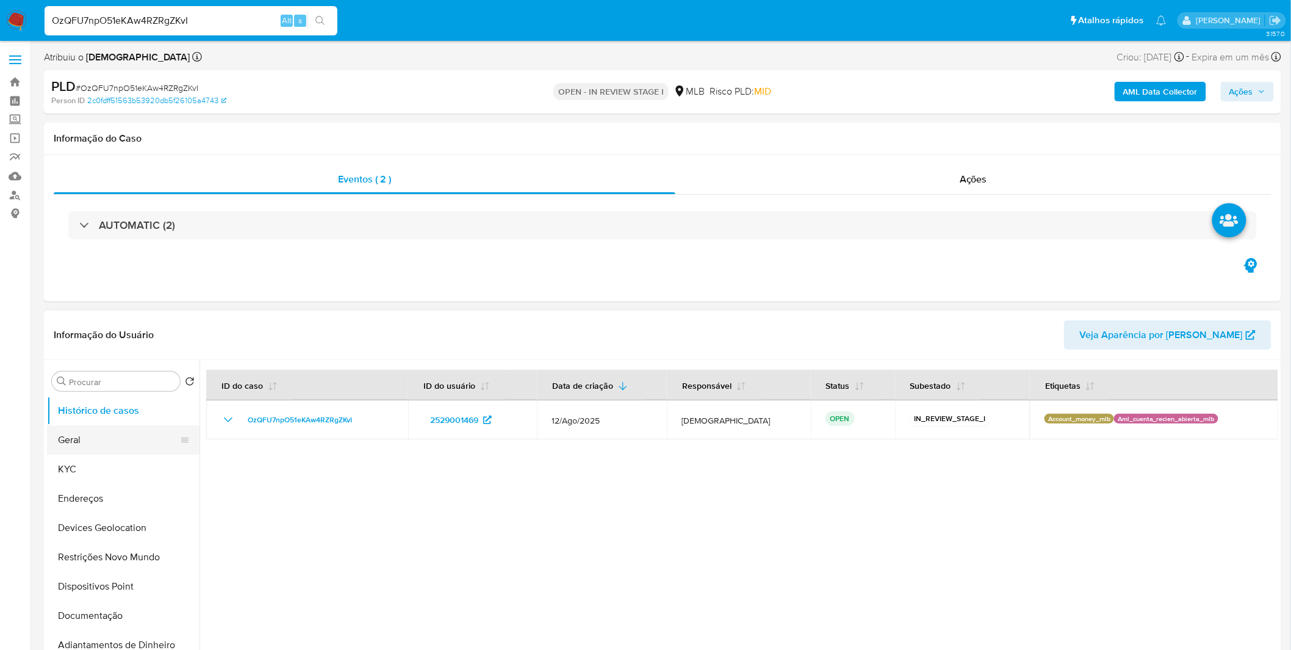
select select "10"
click at [120, 442] on button "Geral" at bounding box center [118, 439] width 143 height 29
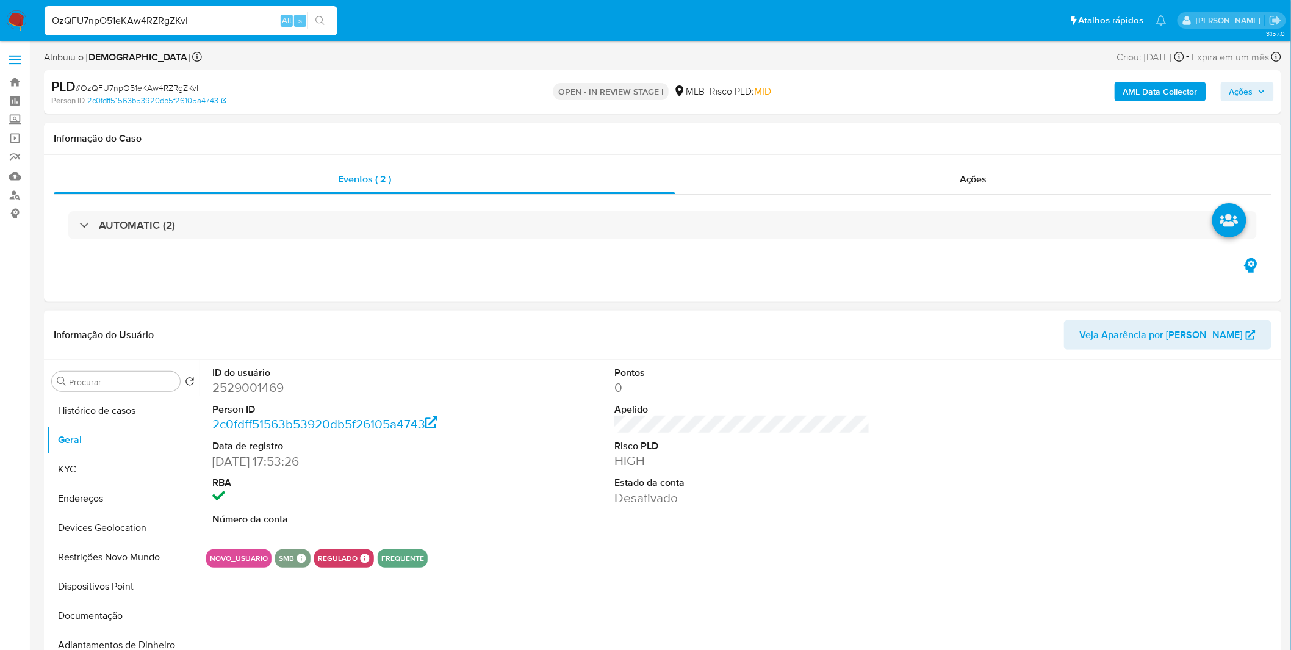
click at [332, 590] on div "ID do usuário 2529001469 Person ID 2c0fdff51563b53920db5f26105a4743 Data de reg…" at bounding box center [739, 516] width 1079 height 312
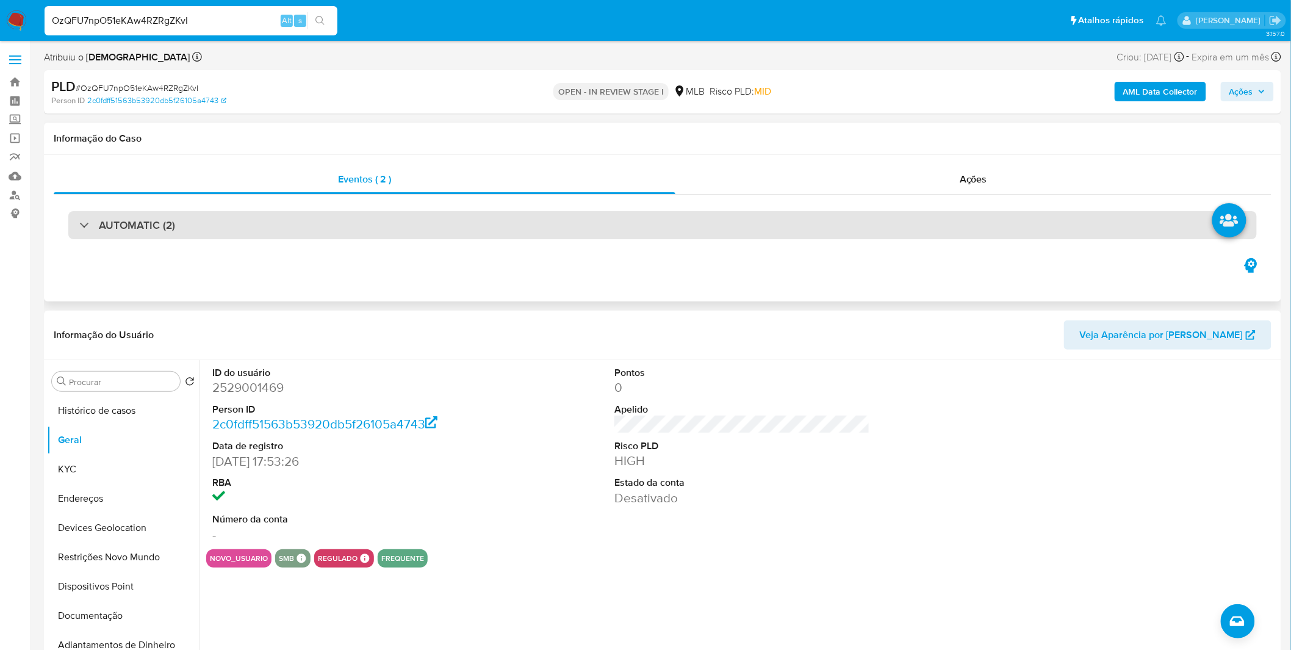
click at [88, 223] on div "AUTOMATIC (2)" at bounding box center [127, 224] width 96 height 13
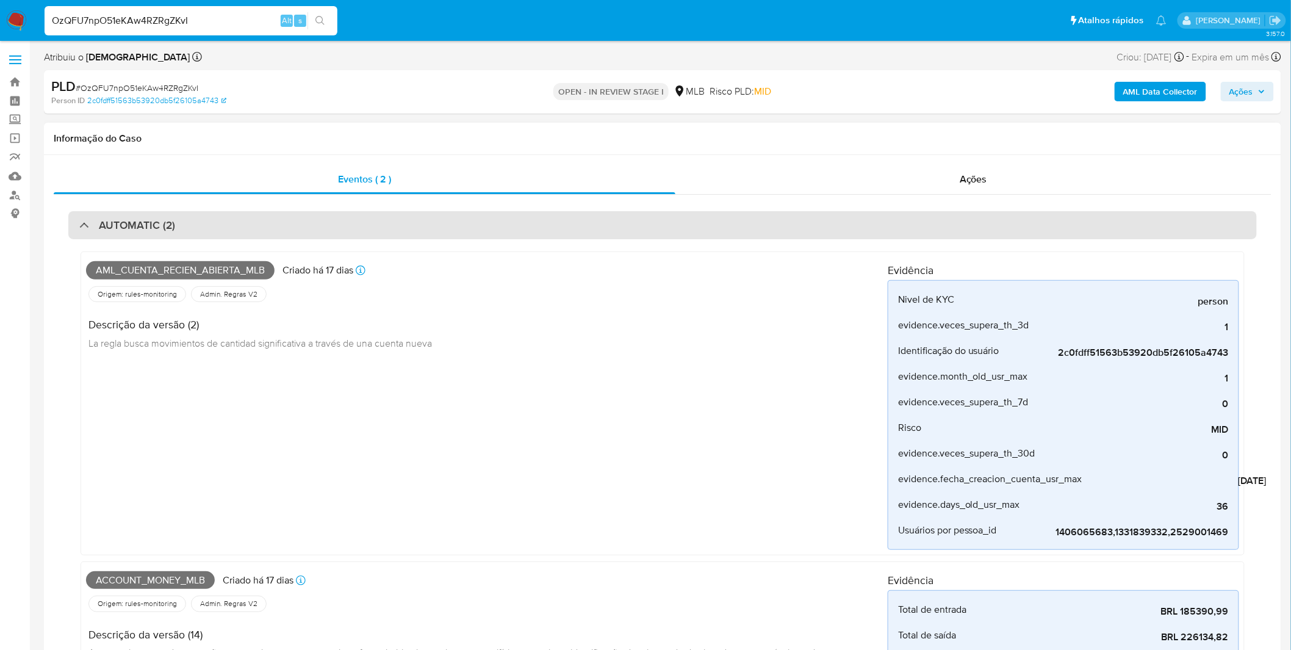
click at [87, 234] on div "AUTOMATIC (2)" at bounding box center [662, 225] width 1189 height 28
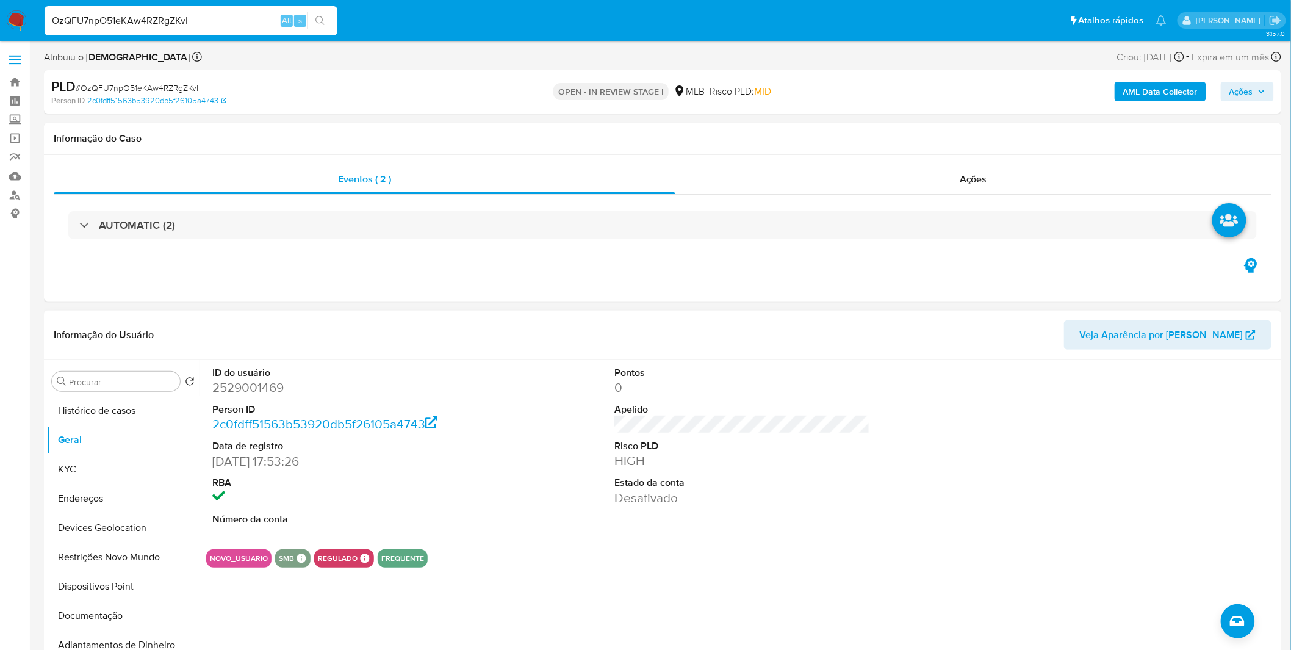
click at [499, 508] on div "ID do usuário 2529001469 Person ID 2c0fdff51563b53920db5f26105a4743 Data de reg…" at bounding box center [742, 454] width 1072 height 189
click at [114, 466] on button "KYC" at bounding box center [118, 469] width 143 height 29
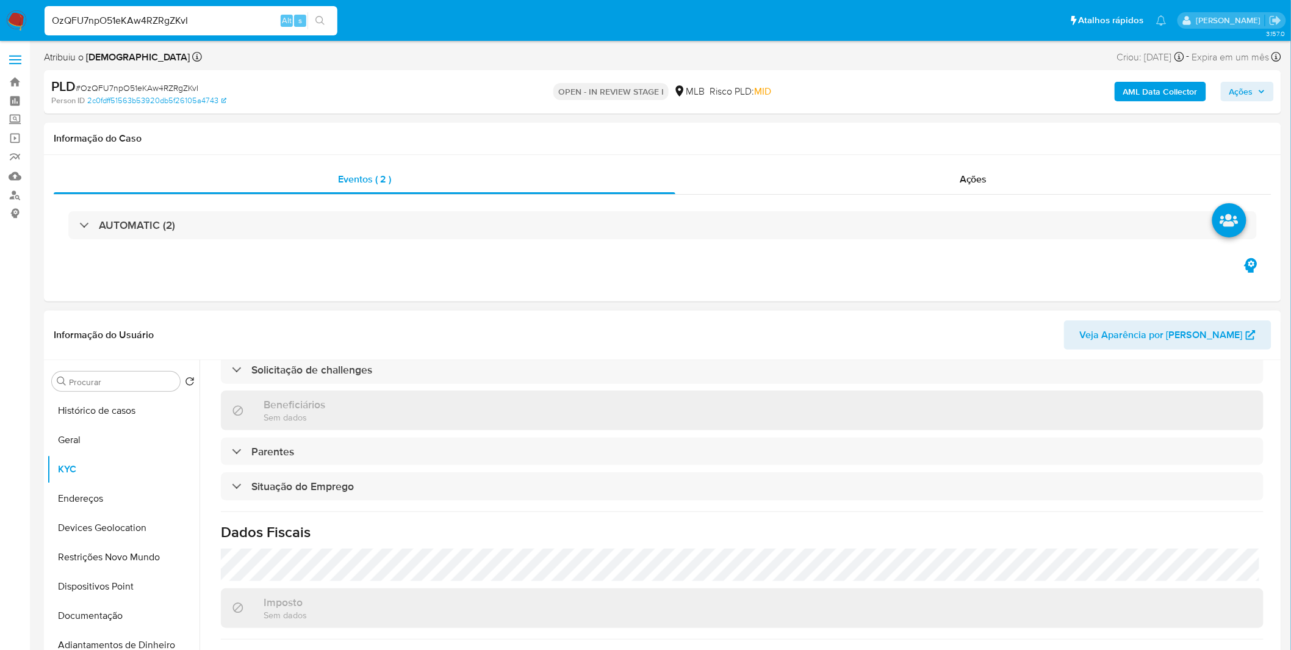
scroll to position [508, 0]
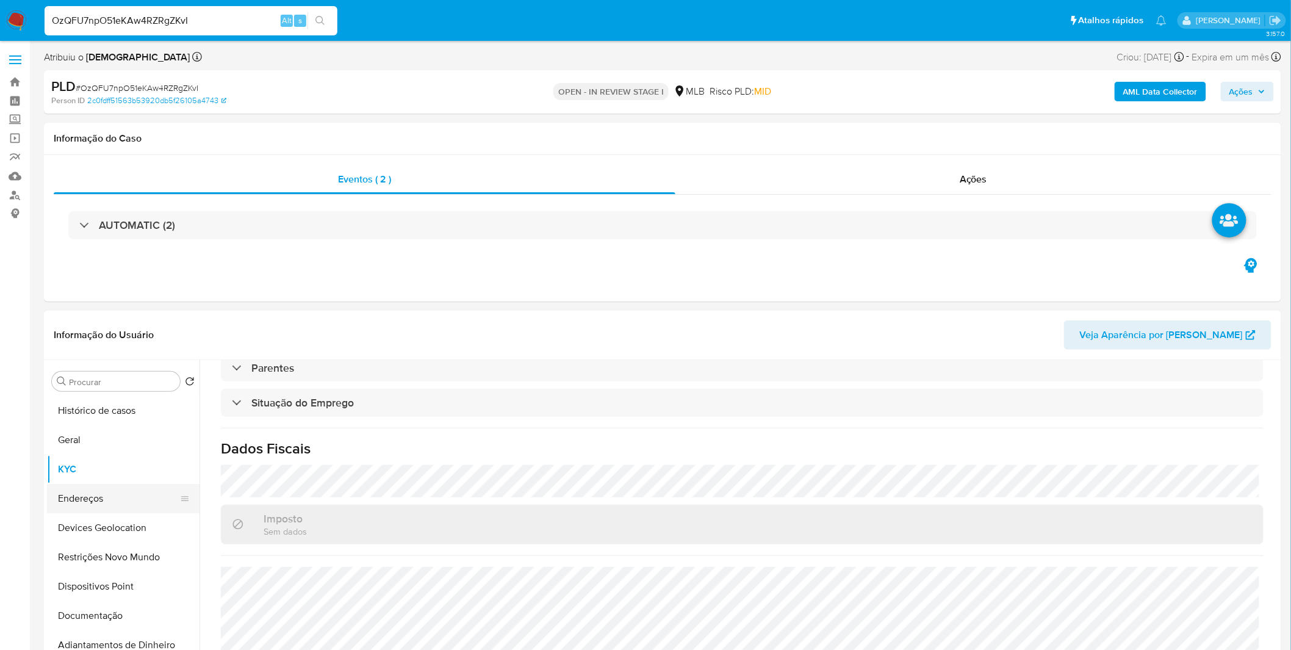
click at [115, 499] on button "Endereços" at bounding box center [118, 498] width 143 height 29
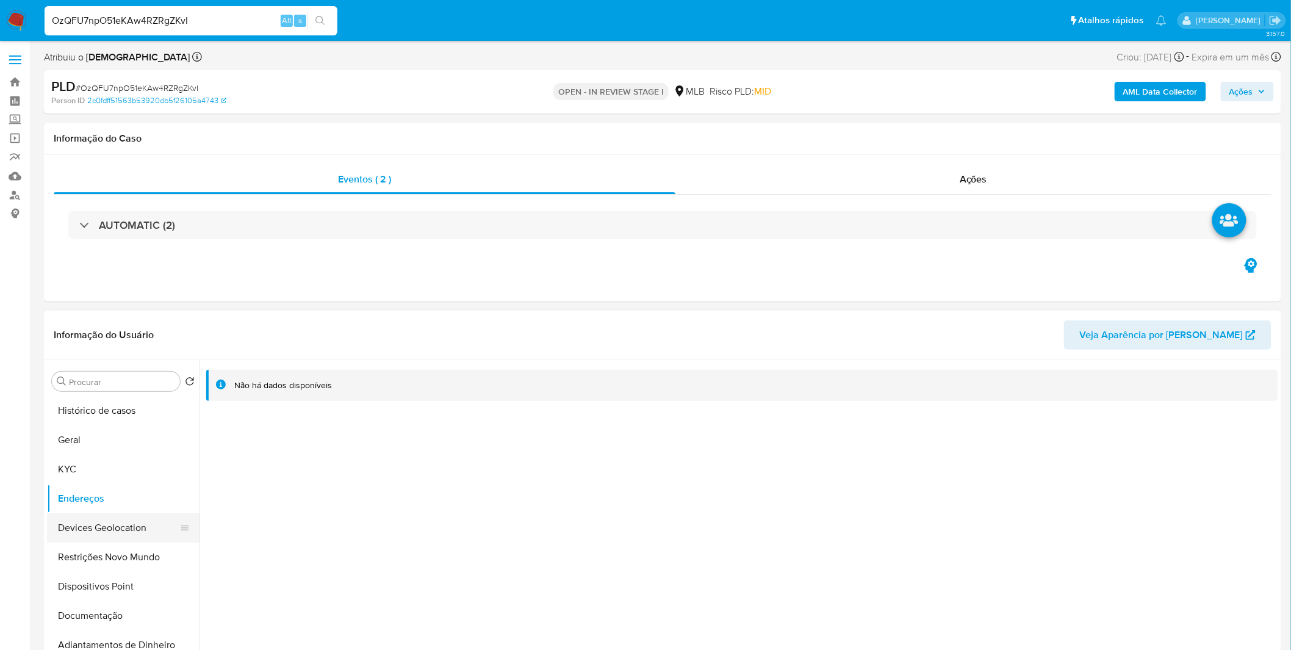
click at [130, 525] on button "Devices Geolocation" at bounding box center [118, 527] width 143 height 29
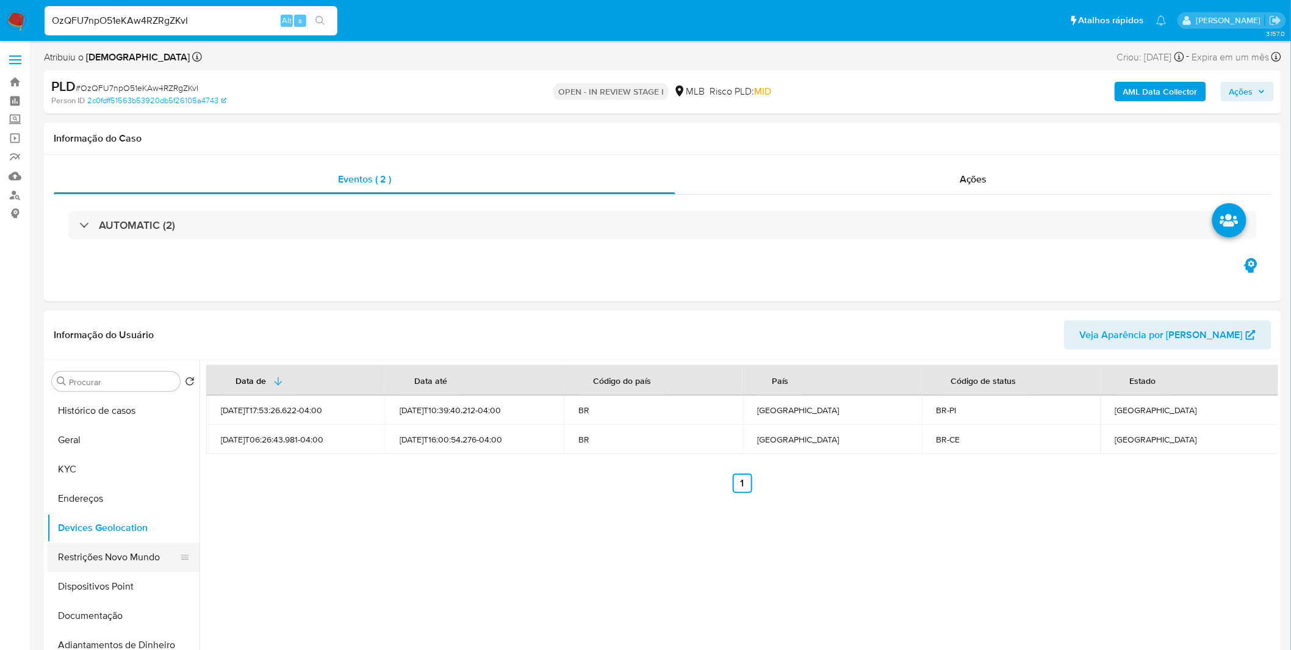
click at [127, 558] on button "Restrições Novo Mundo" at bounding box center [118, 556] width 143 height 29
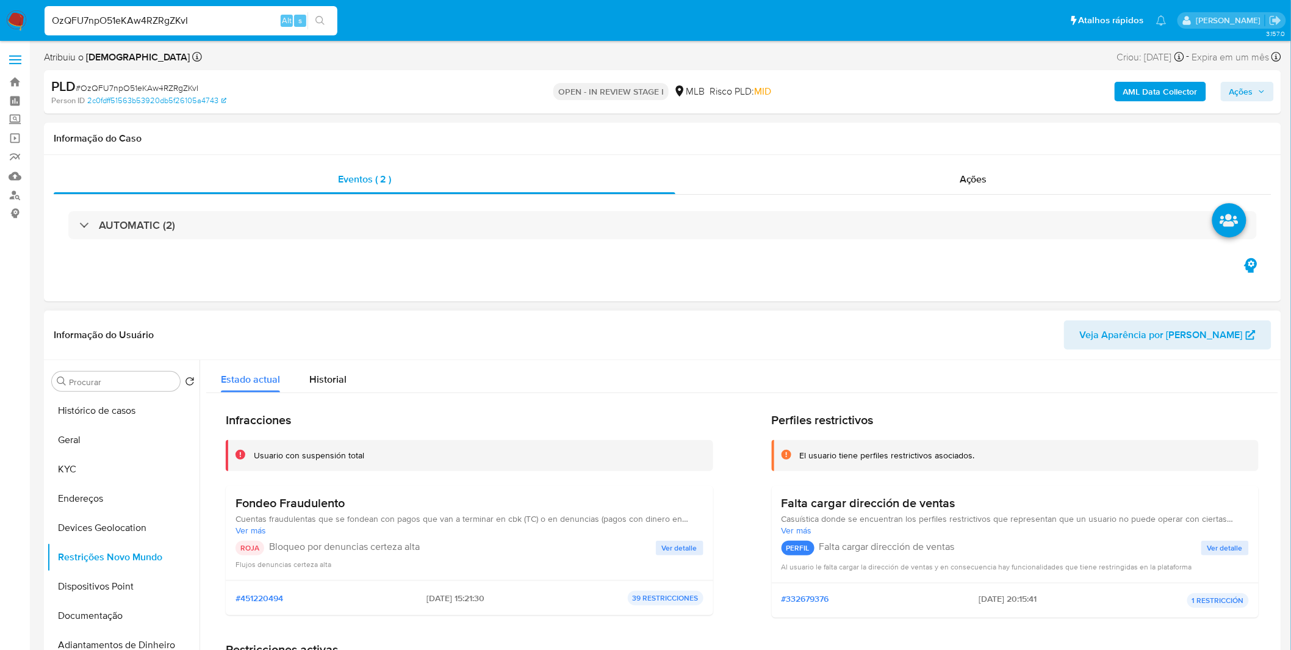
drag, startPoint x: 353, startPoint y: 508, endPoint x: 237, endPoint y: 495, distance: 116.6
click at [237, 495] on h3 "Fondeo Fraudulento" at bounding box center [470, 502] width 468 height 15
drag, startPoint x: 405, startPoint y: 597, endPoint x: 454, endPoint y: 604, distance: 49.4
click at [456, 604] on div "#451220494 2025-08-19 - 15:21:30 39 RESTRICCIONES" at bounding box center [470, 598] width 468 height 15
click at [104, 624] on button "Documentação" at bounding box center [118, 615] width 143 height 29
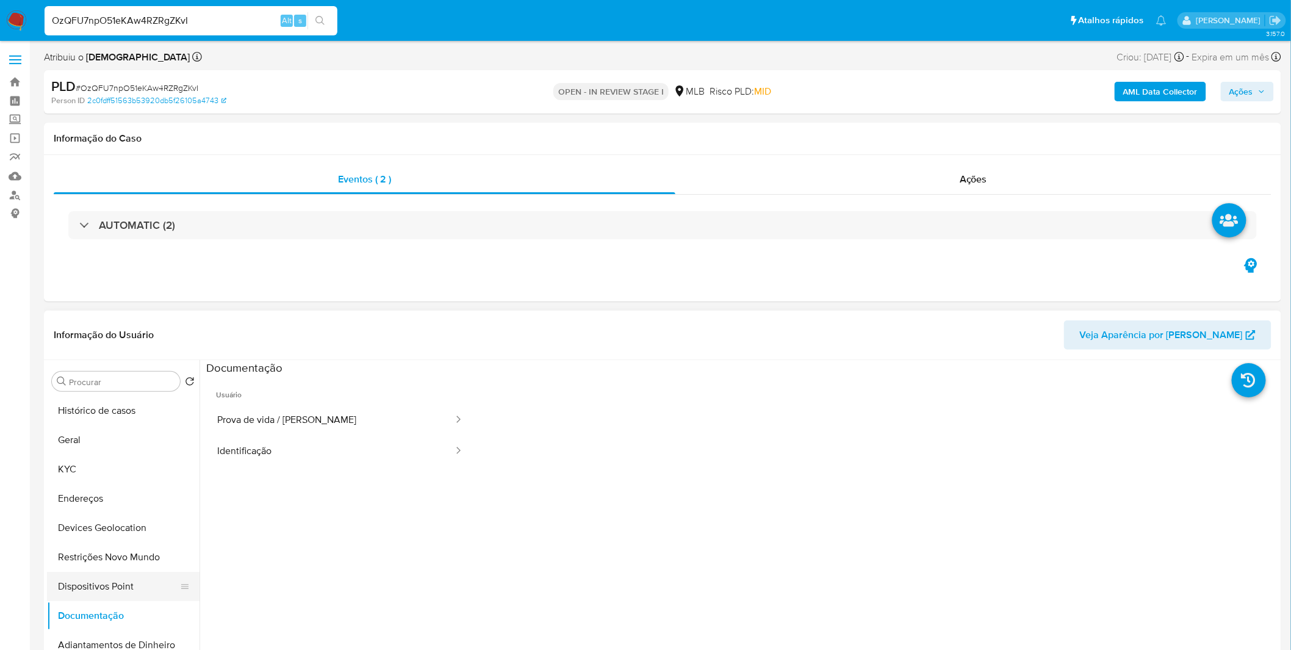
click at [108, 583] on button "Dispositivos Point" at bounding box center [118, 586] width 143 height 29
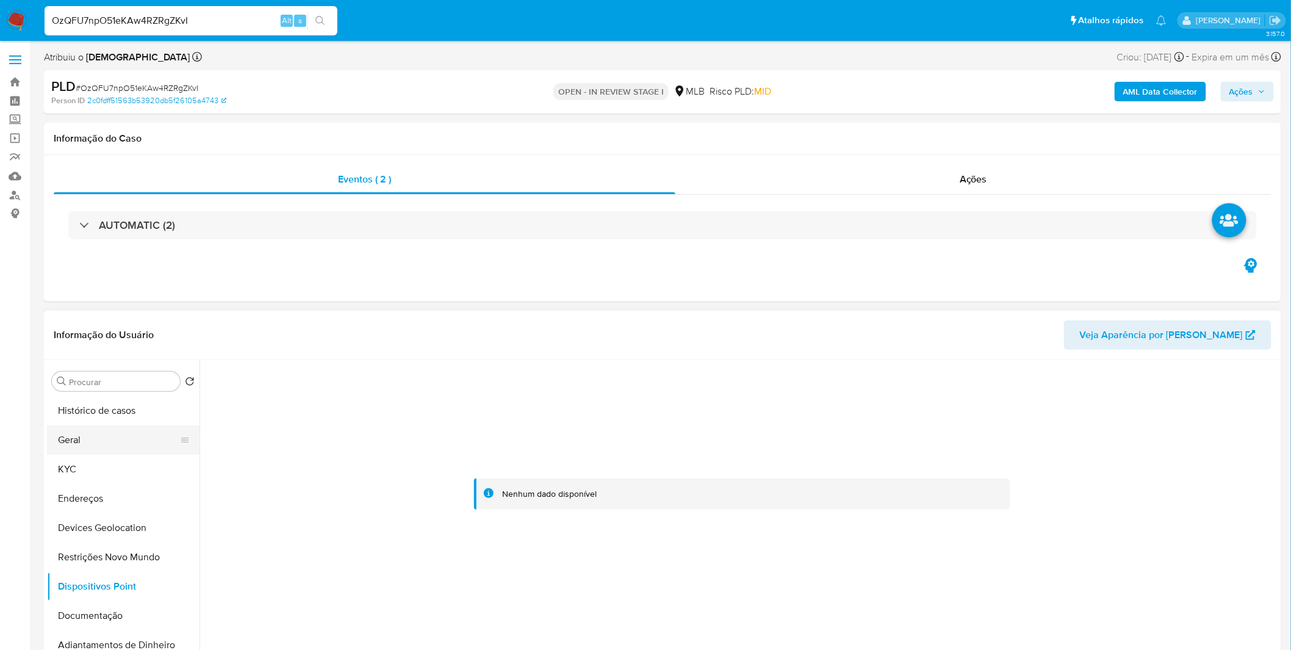
click at [86, 441] on button "Geral" at bounding box center [118, 439] width 143 height 29
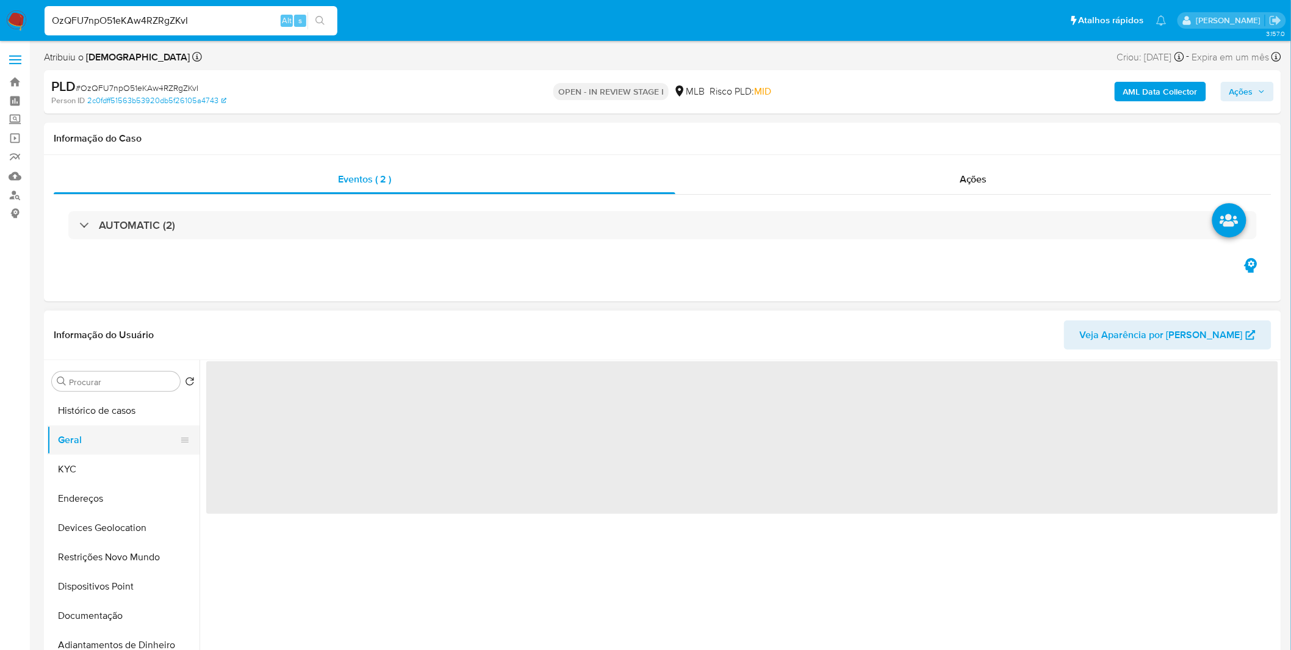
click at [86, 441] on button "Geral" at bounding box center [118, 439] width 143 height 29
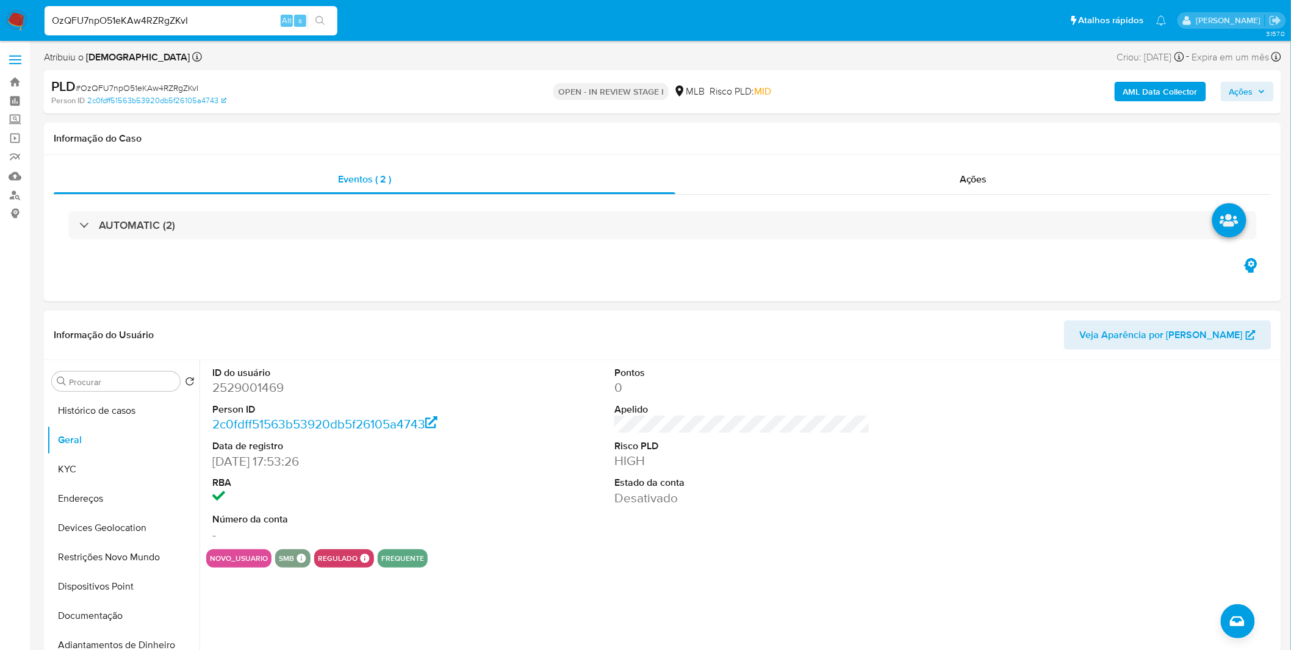
click at [241, 21] on input "OzQFU7npO51eKAw4RZRgZKvI" at bounding box center [191, 21] width 293 height 16
paste input "qkgapXuHhQJe1UPw0YwbnsD7"
type input "qkgapXuHhQJe1UPw0YwbnsD7"
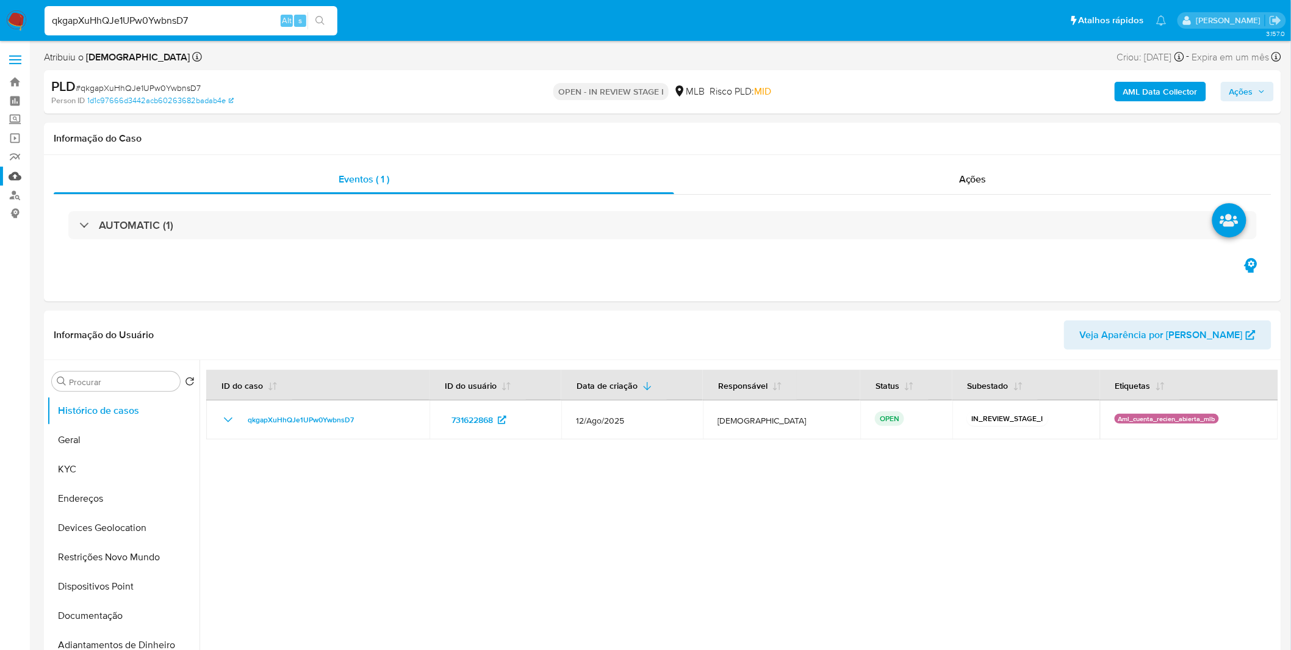
select select "10"
click at [94, 471] on button "KYC" at bounding box center [118, 469] width 143 height 29
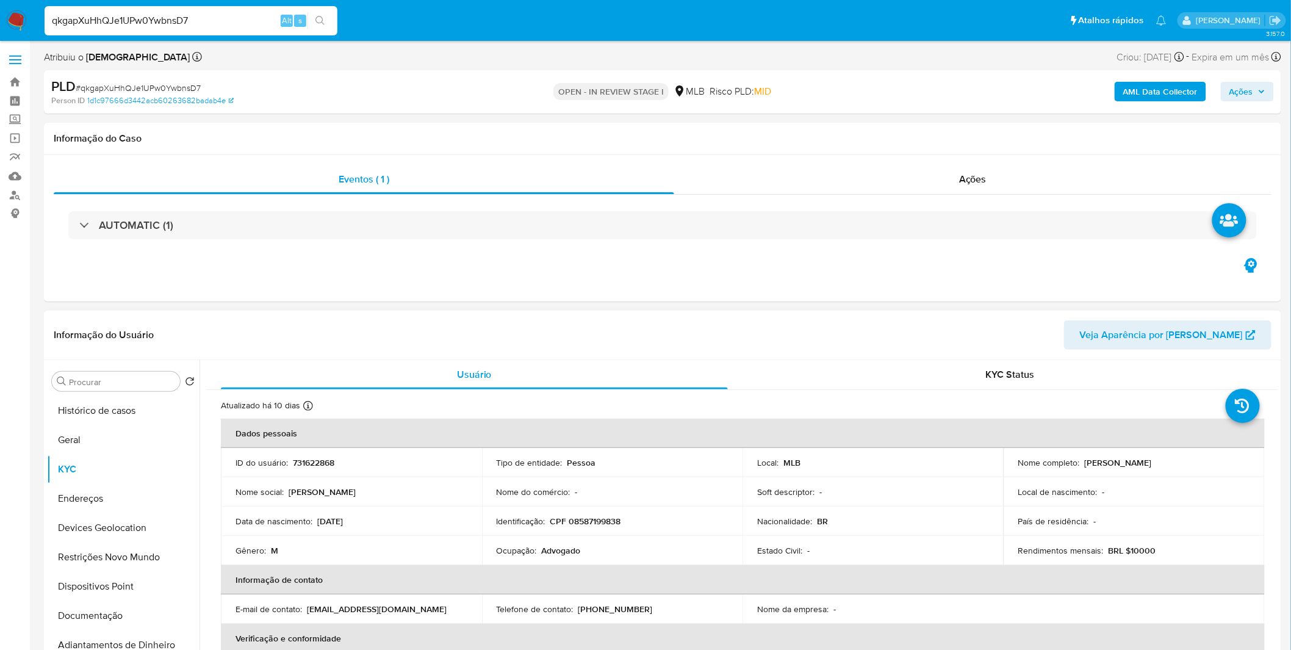
click at [592, 520] on p "CPF 08587199838" at bounding box center [585, 521] width 71 height 11
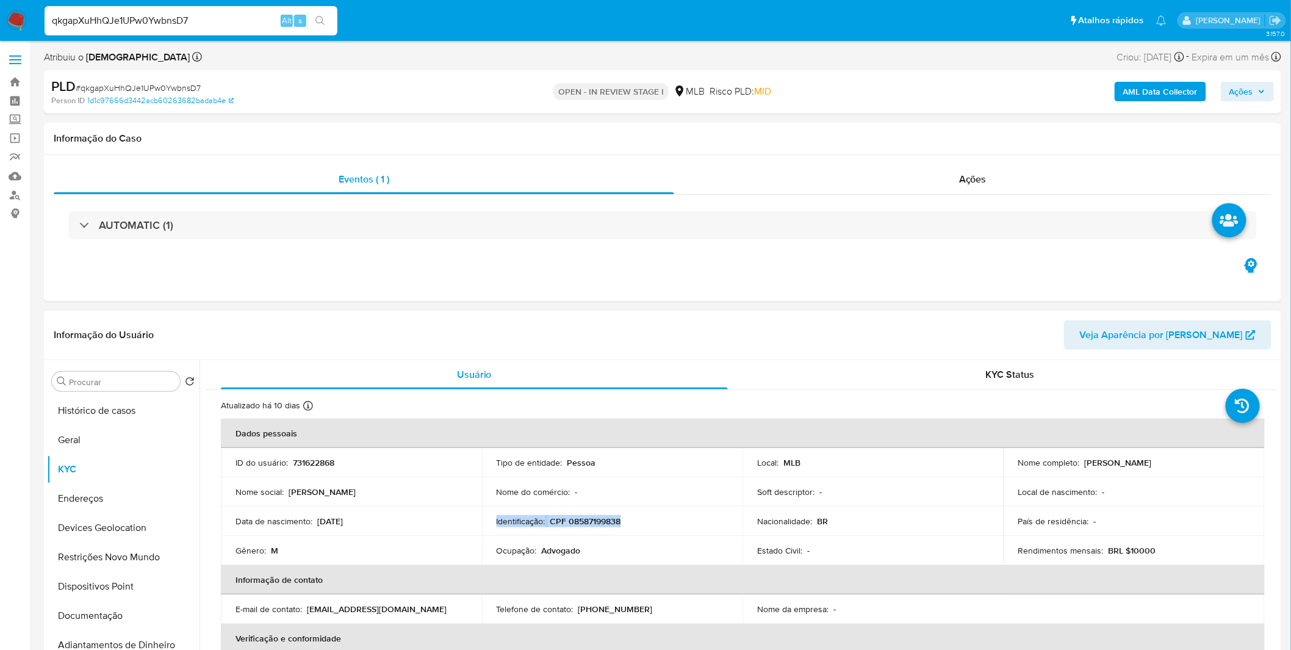
click at [580, 525] on p "CPF 08587199838" at bounding box center [585, 521] width 71 height 11
click at [113, 444] on button "Geral" at bounding box center [118, 439] width 143 height 29
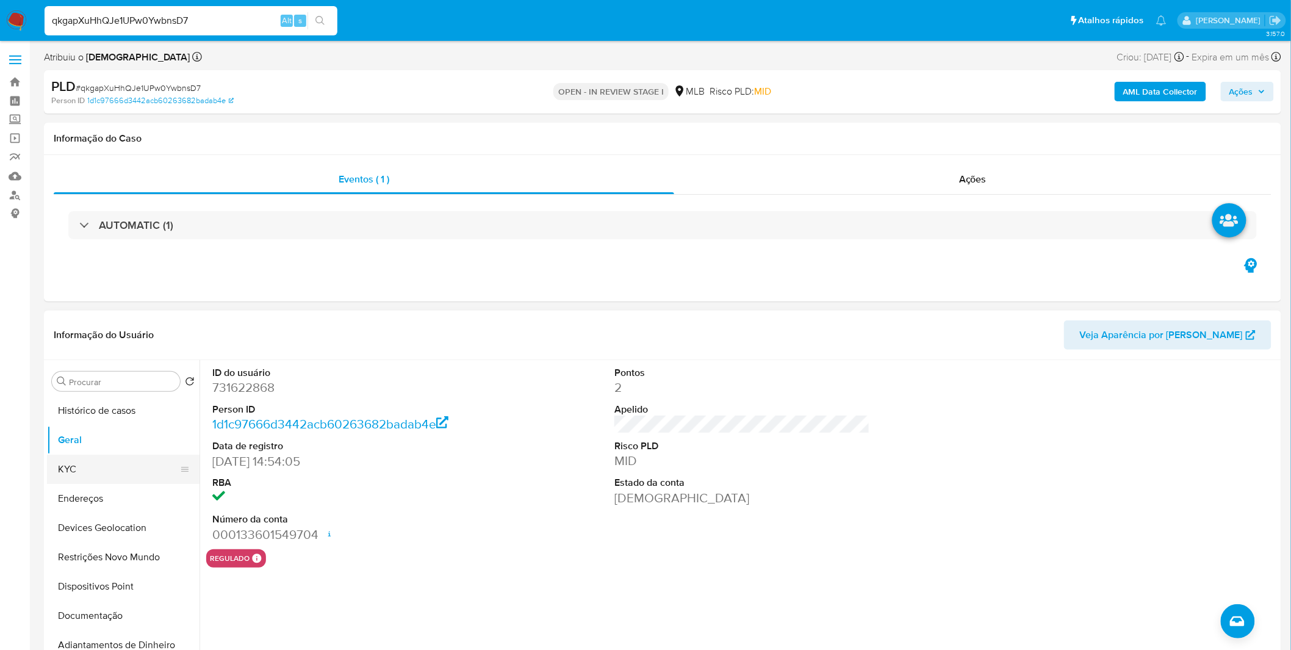
click at [78, 466] on button "KYC" at bounding box center [118, 469] width 143 height 29
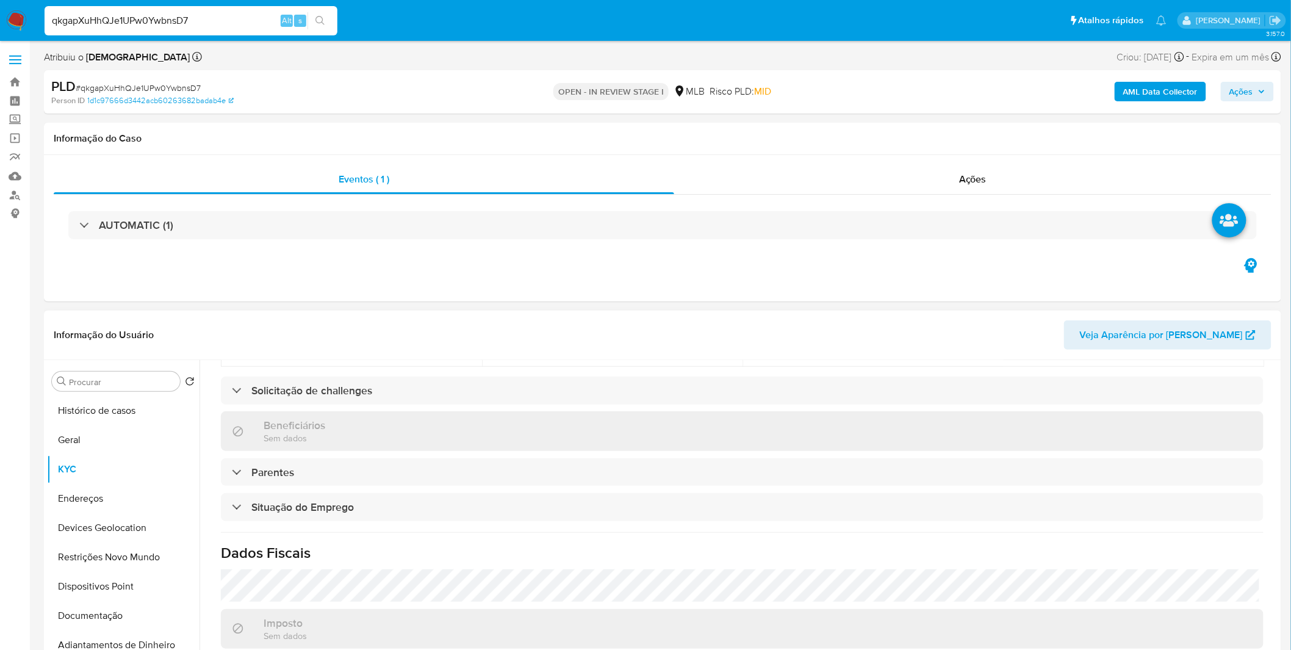
scroll to position [508, 0]
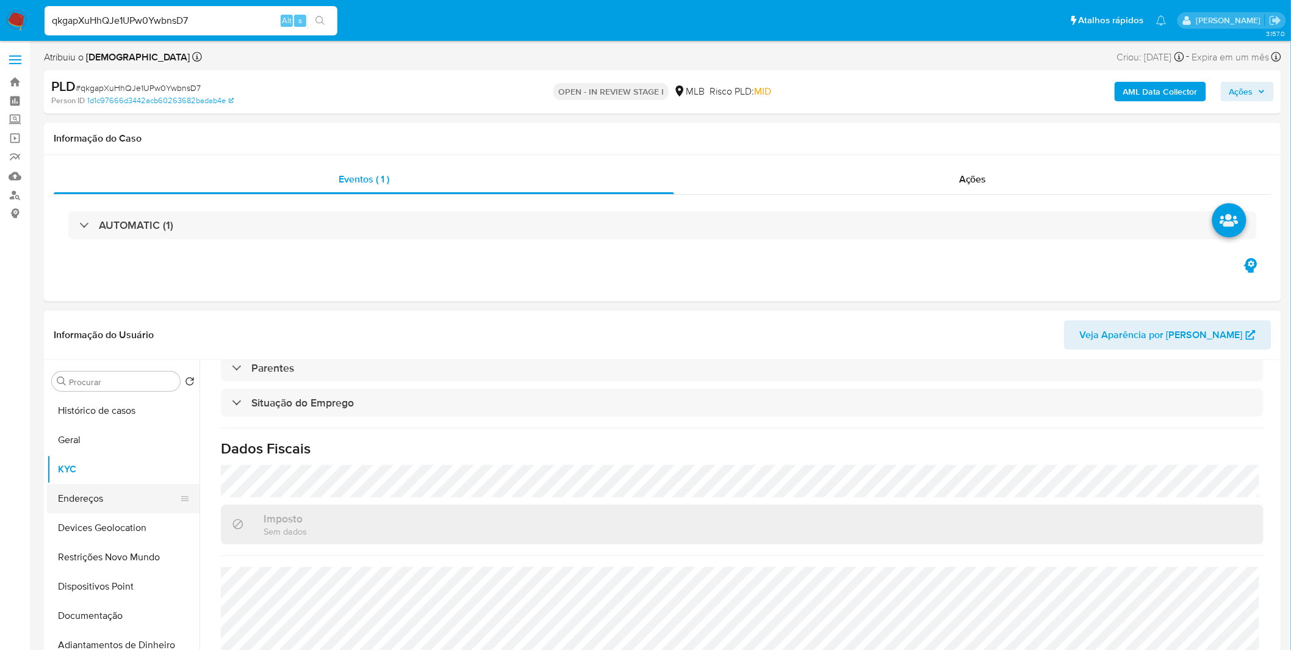
click at [131, 485] on button "Endereços" at bounding box center [118, 498] width 143 height 29
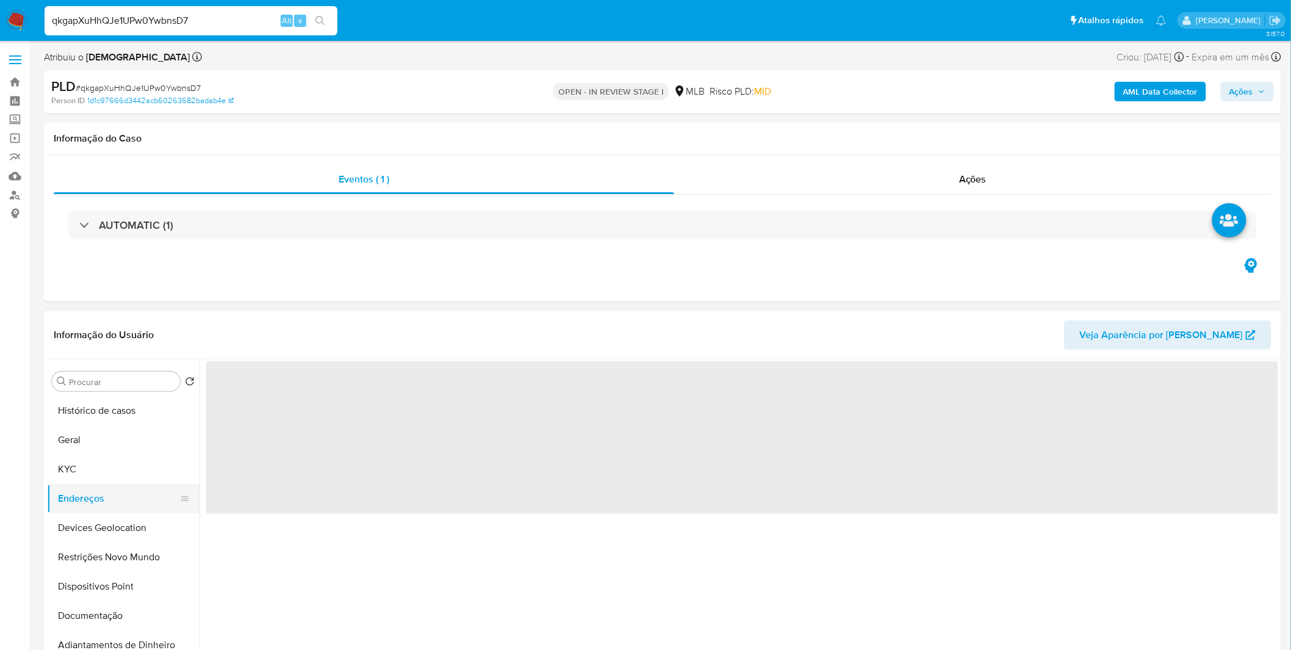
scroll to position [0, 0]
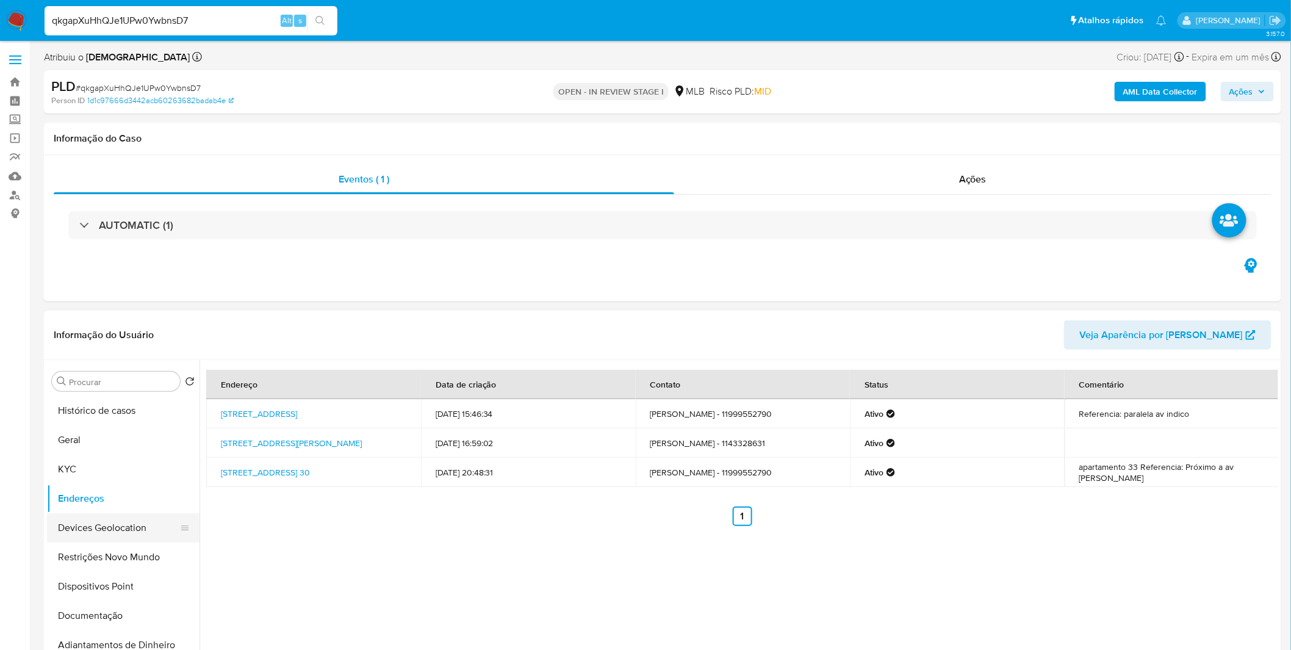
click at [126, 529] on button "Devices Geolocation" at bounding box center [118, 527] width 143 height 29
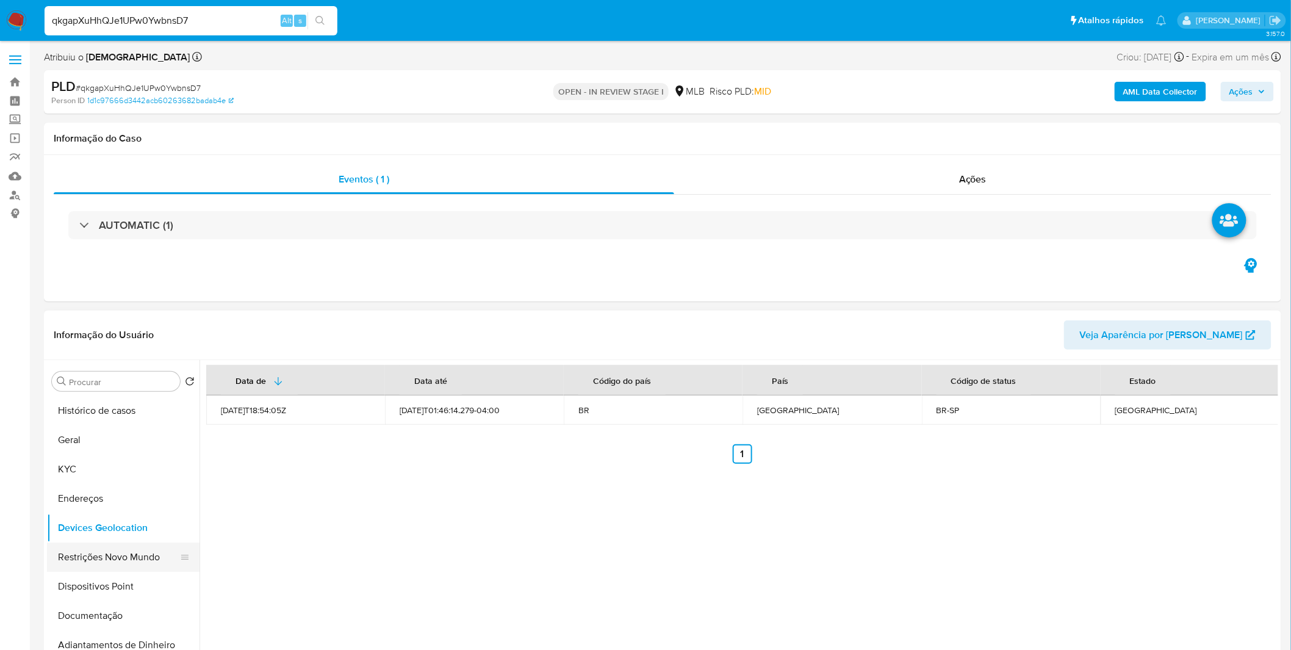
click at [84, 555] on button "Restrições Novo Mundo" at bounding box center [118, 556] width 143 height 29
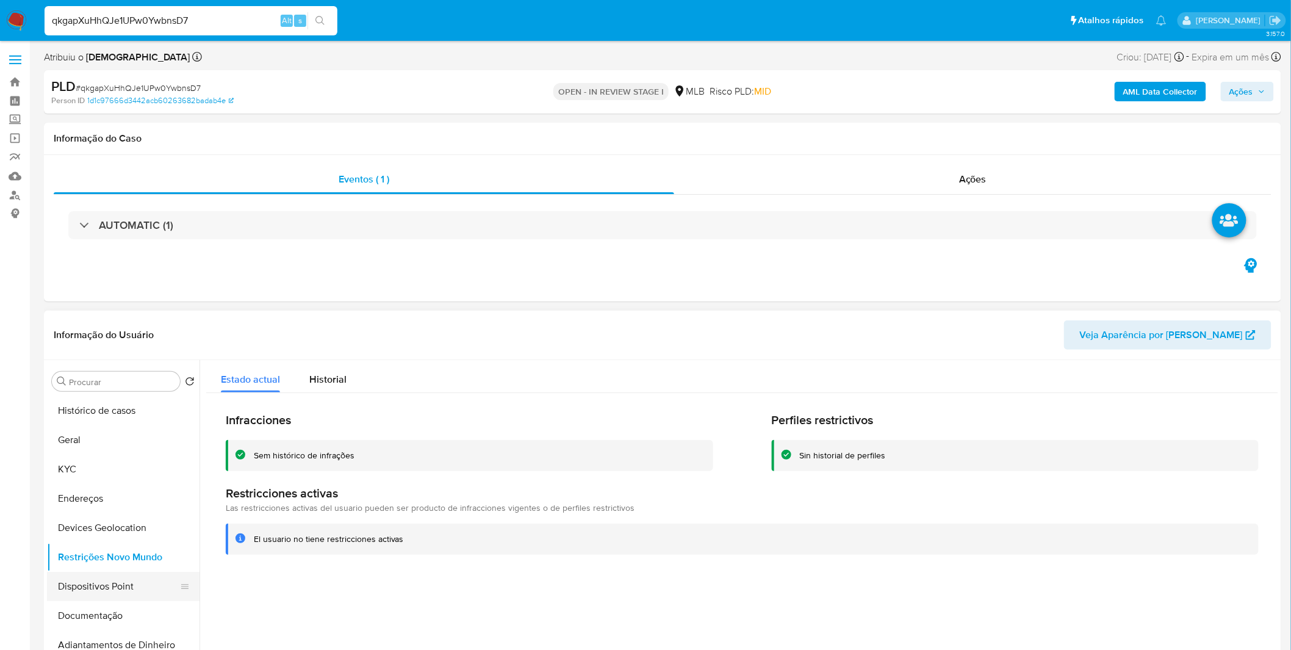
click at [118, 577] on button "Dispositivos Point" at bounding box center [118, 586] width 143 height 29
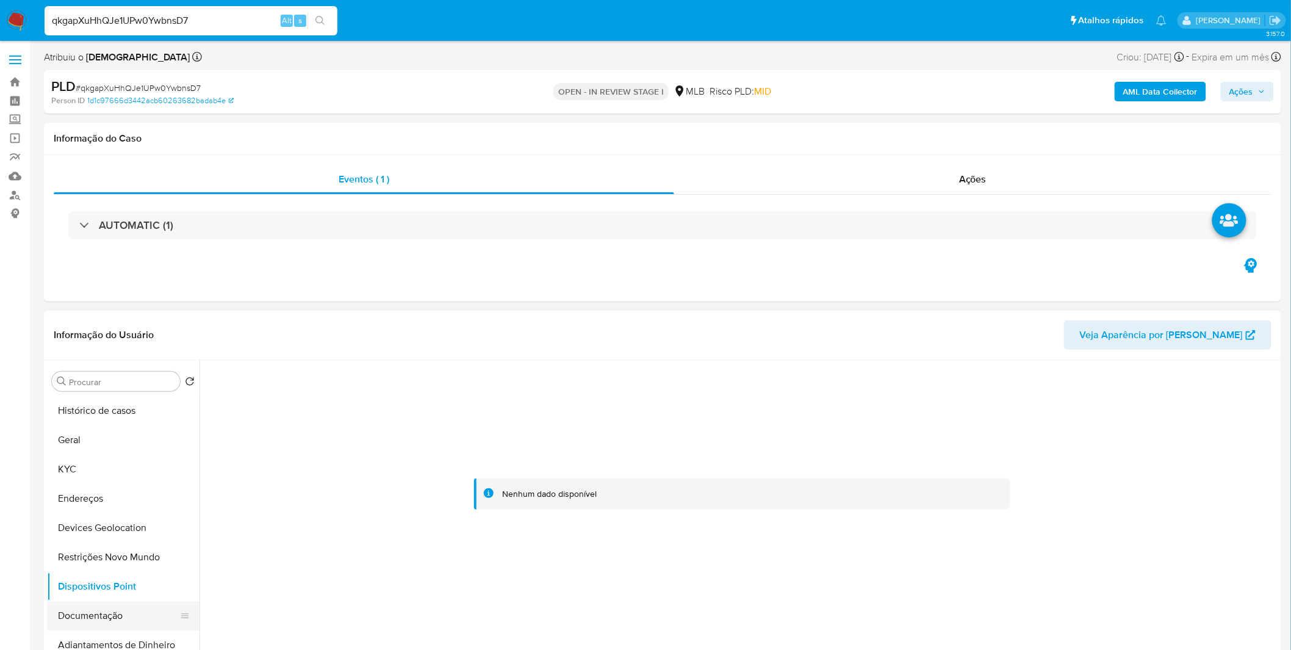
click at [129, 609] on button "Documentação" at bounding box center [118, 615] width 143 height 29
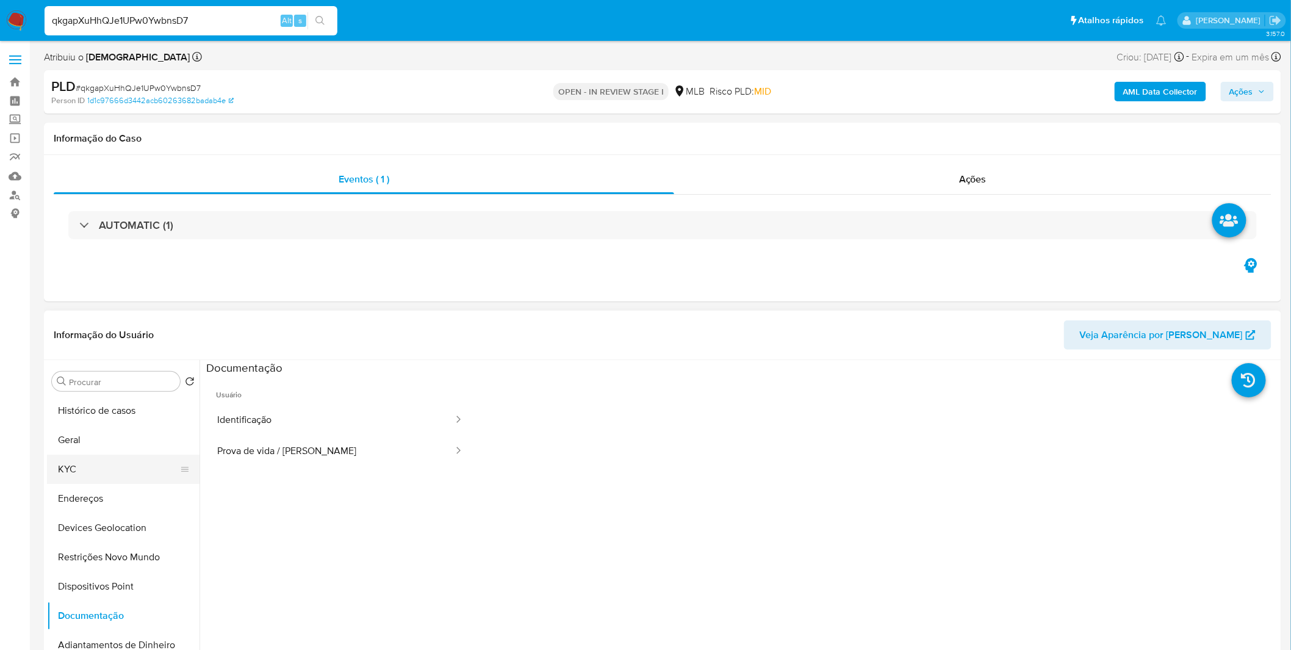
click at [83, 478] on button "KYC" at bounding box center [118, 469] width 143 height 29
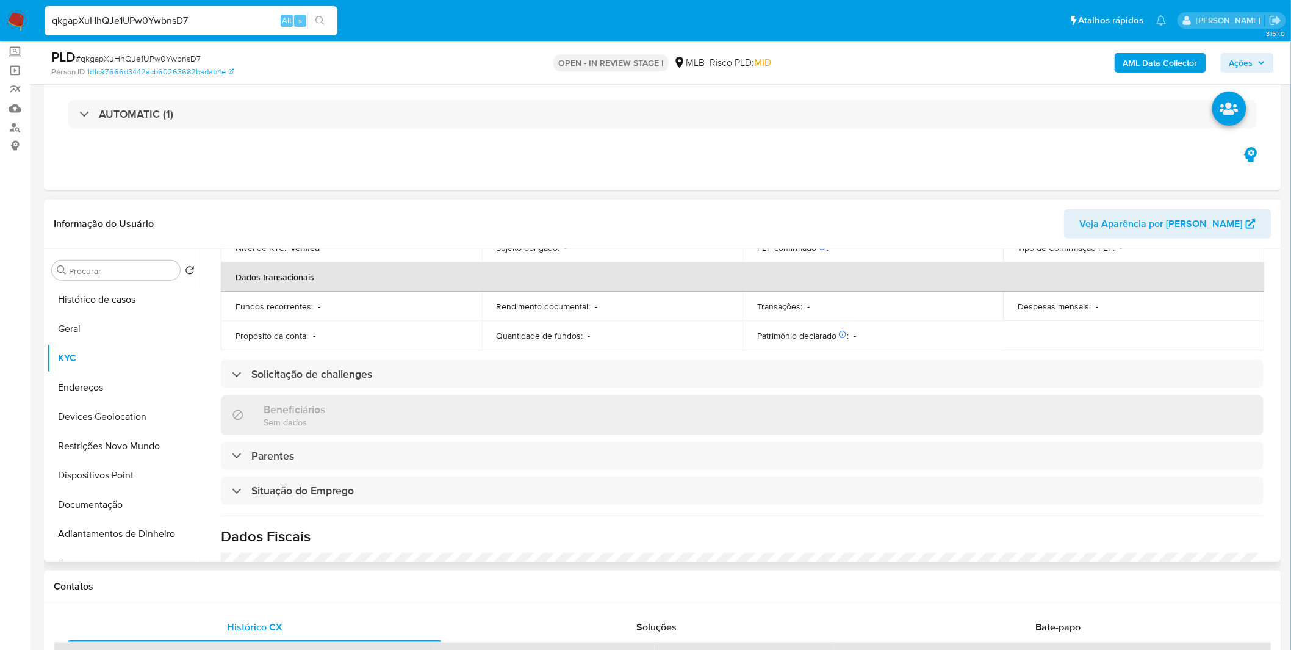
scroll to position [508, 0]
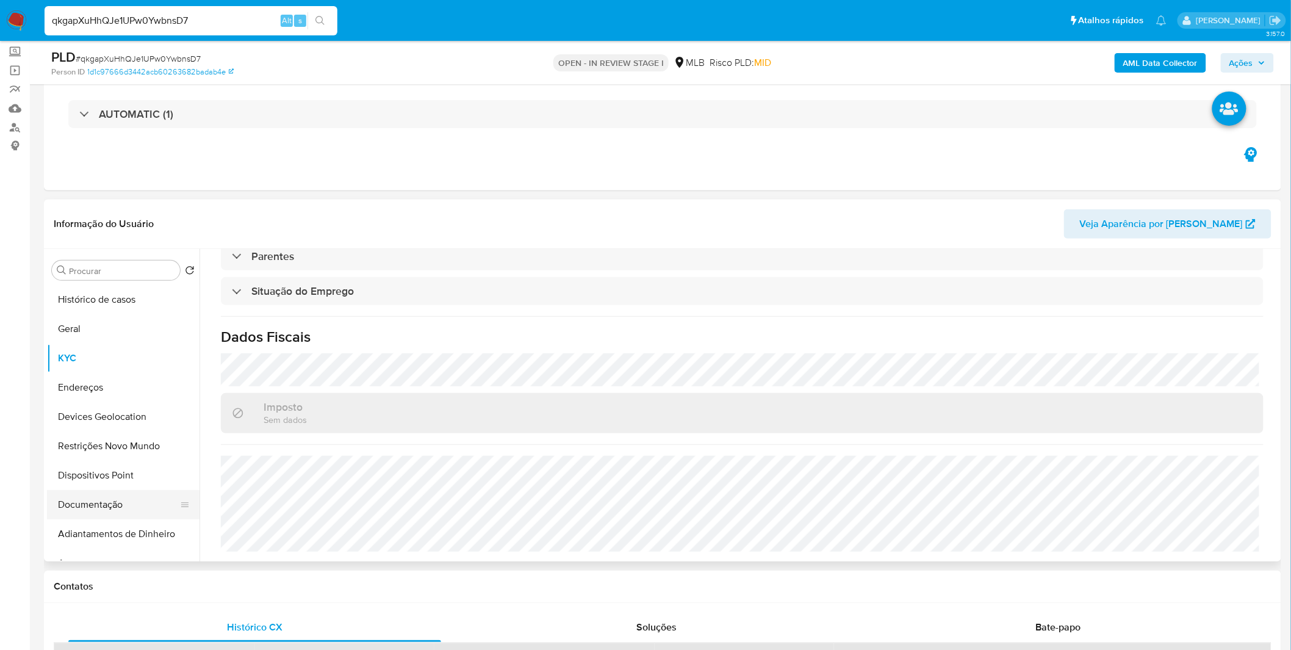
click at [124, 508] on button "Documentação" at bounding box center [118, 504] width 143 height 29
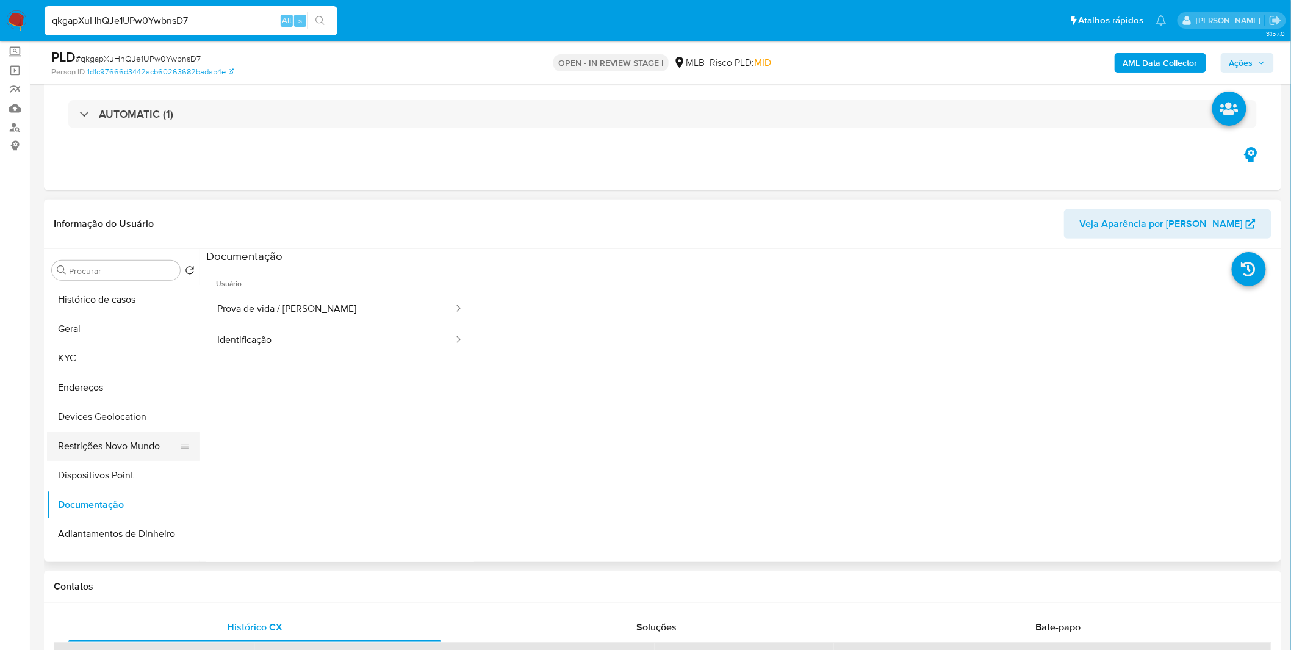
click at [115, 458] on button "Restrições Novo Mundo" at bounding box center [118, 445] width 143 height 29
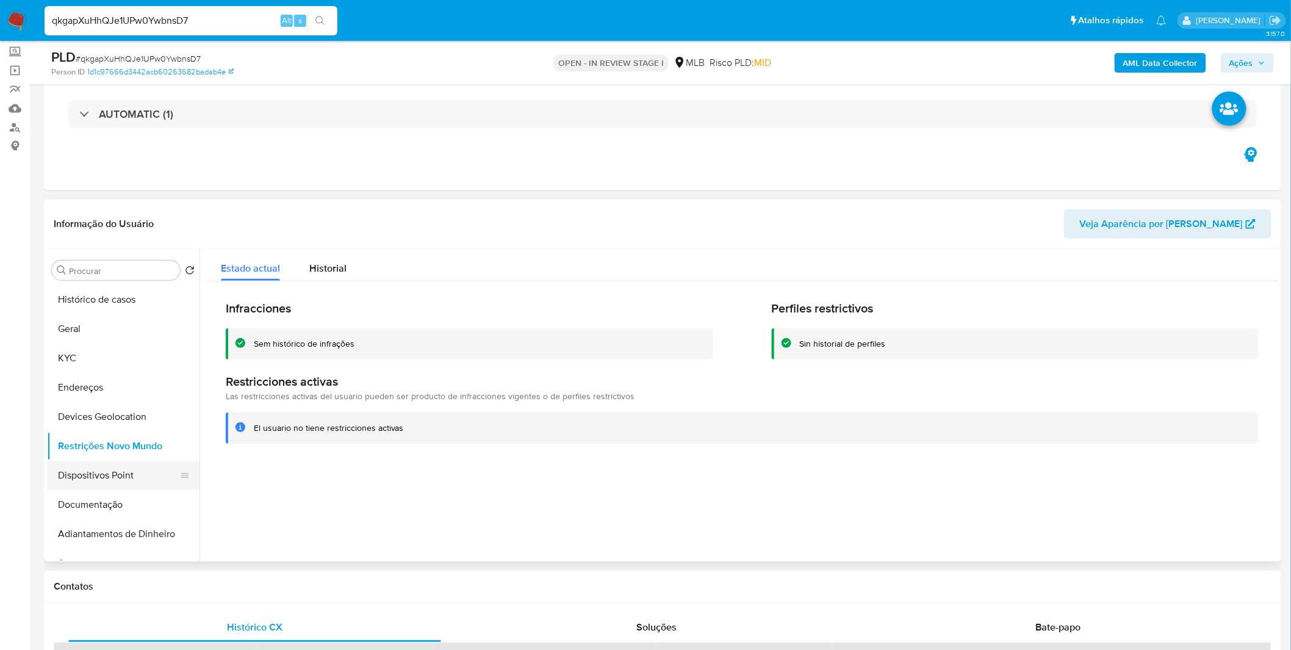
click at [144, 488] on button "Dispositivos Point" at bounding box center [118, 475] width 143 height 29
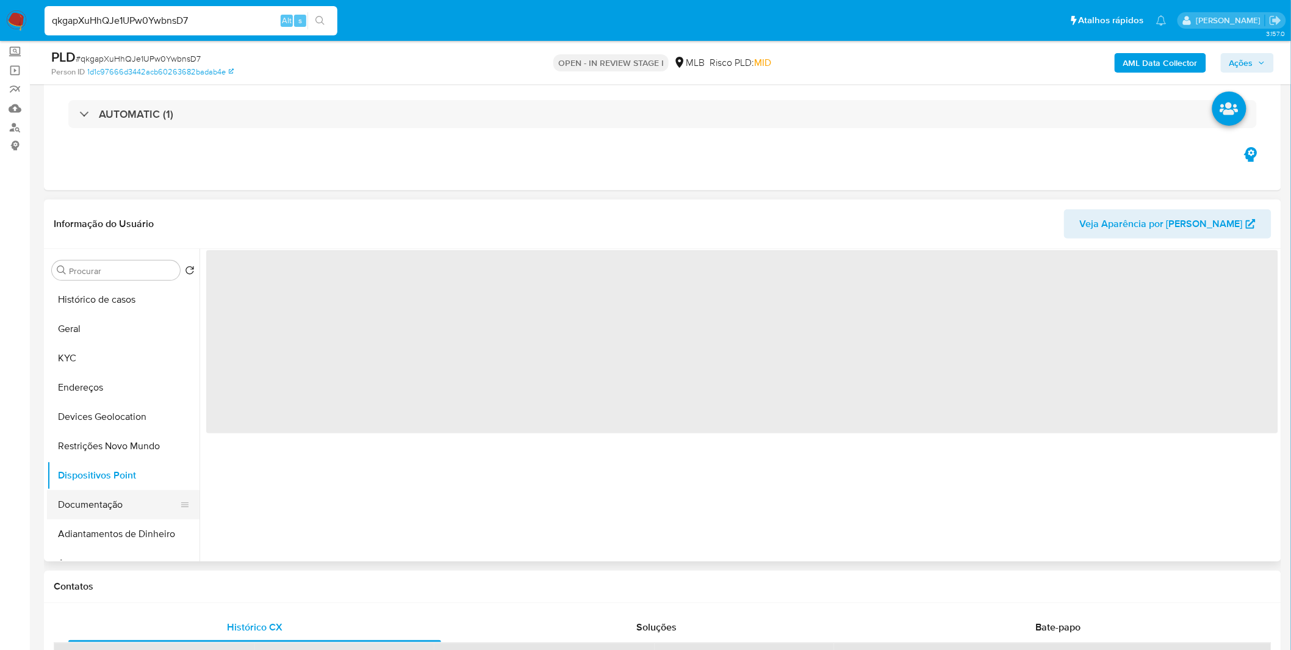
click at [142, 491] on button "Documentação" at bounding box center [118, 504] width 143 height 29
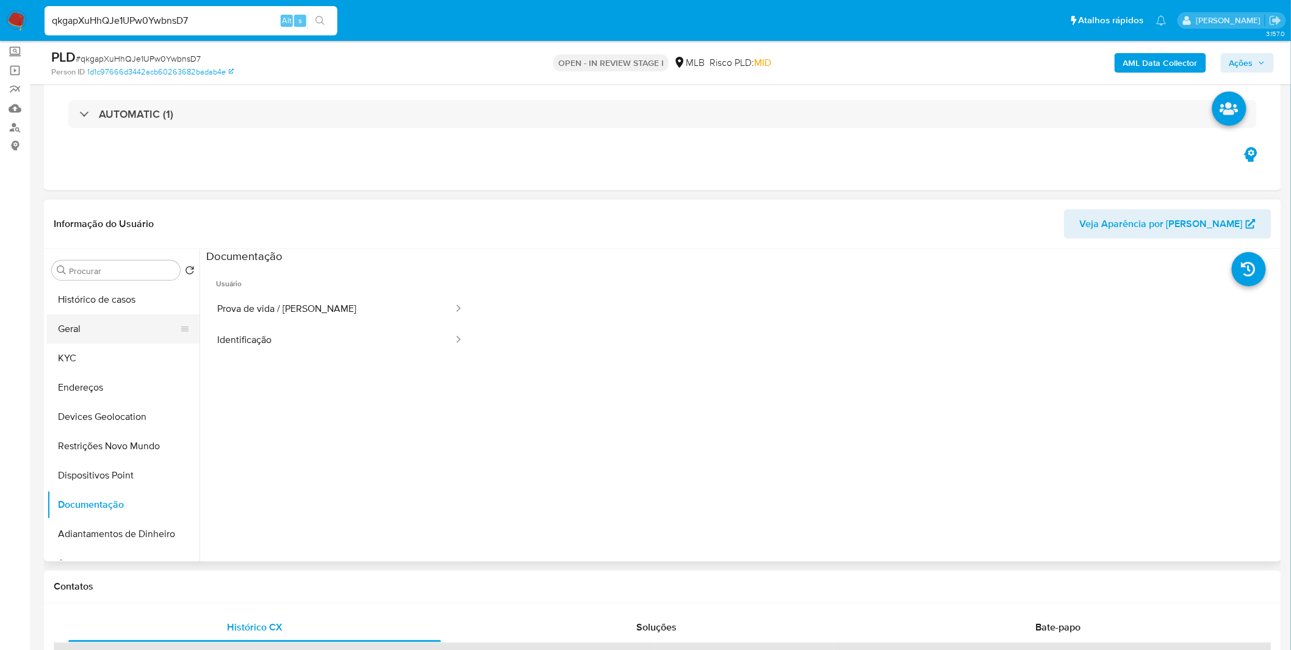
click at [106, 314] on button "Geral" at bounding box center [118, 328] width 143 height 29
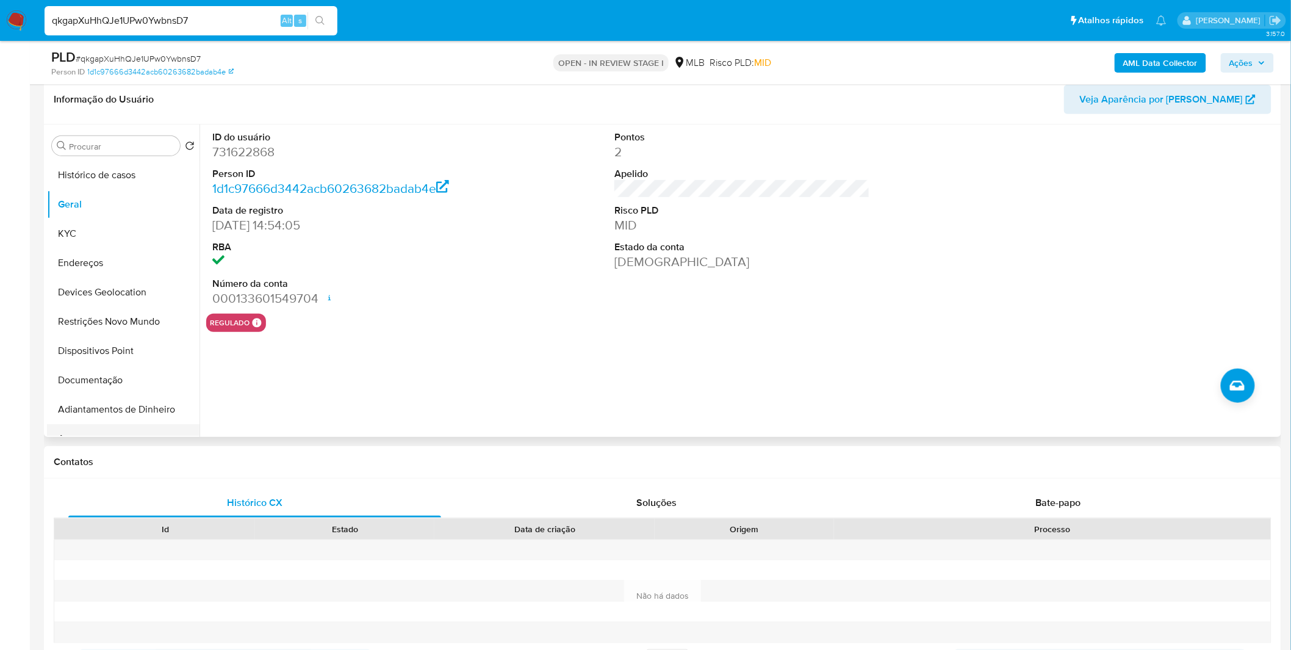
scroll to position [203, 0]
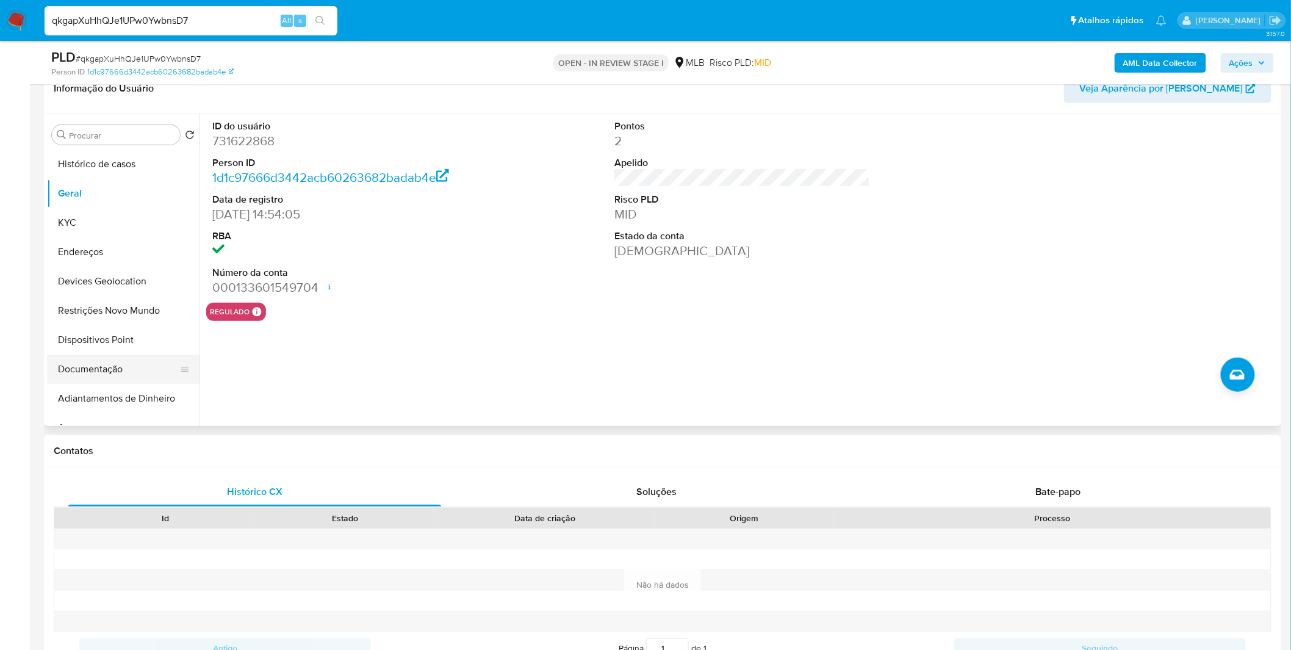
click at [104, 365] on button "Documentação" at bounding box center [118, 369] width 143 height 29
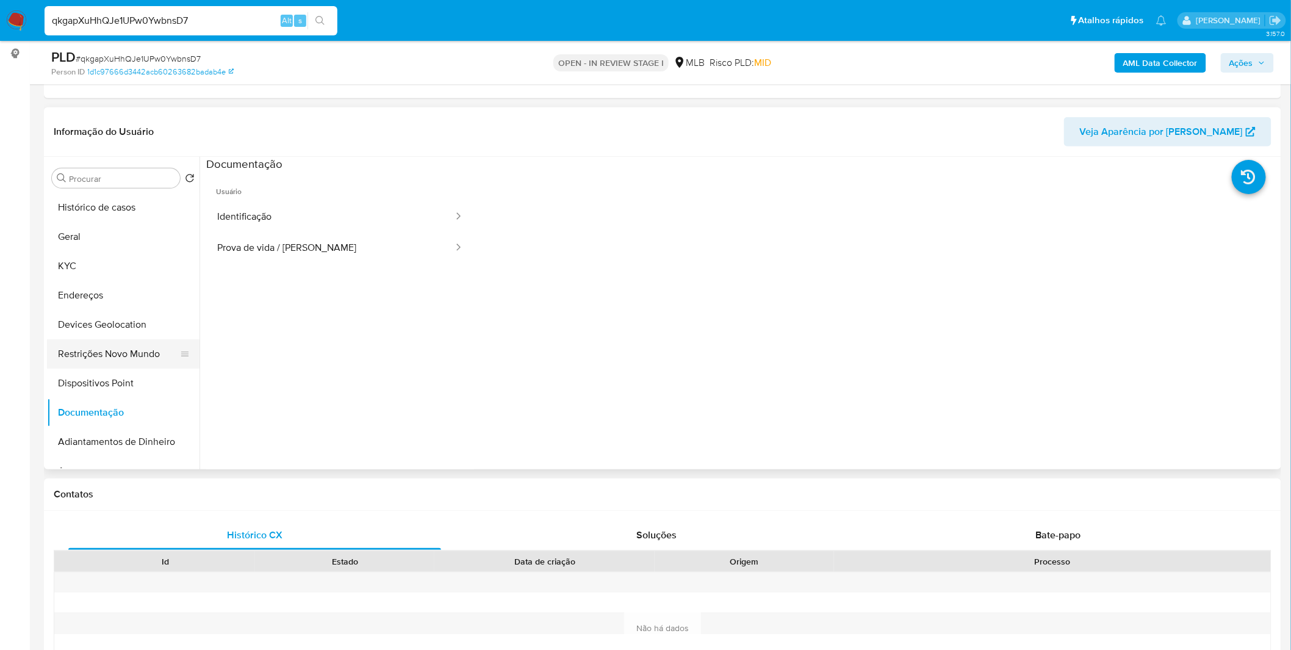
scroll to position [135, 0]
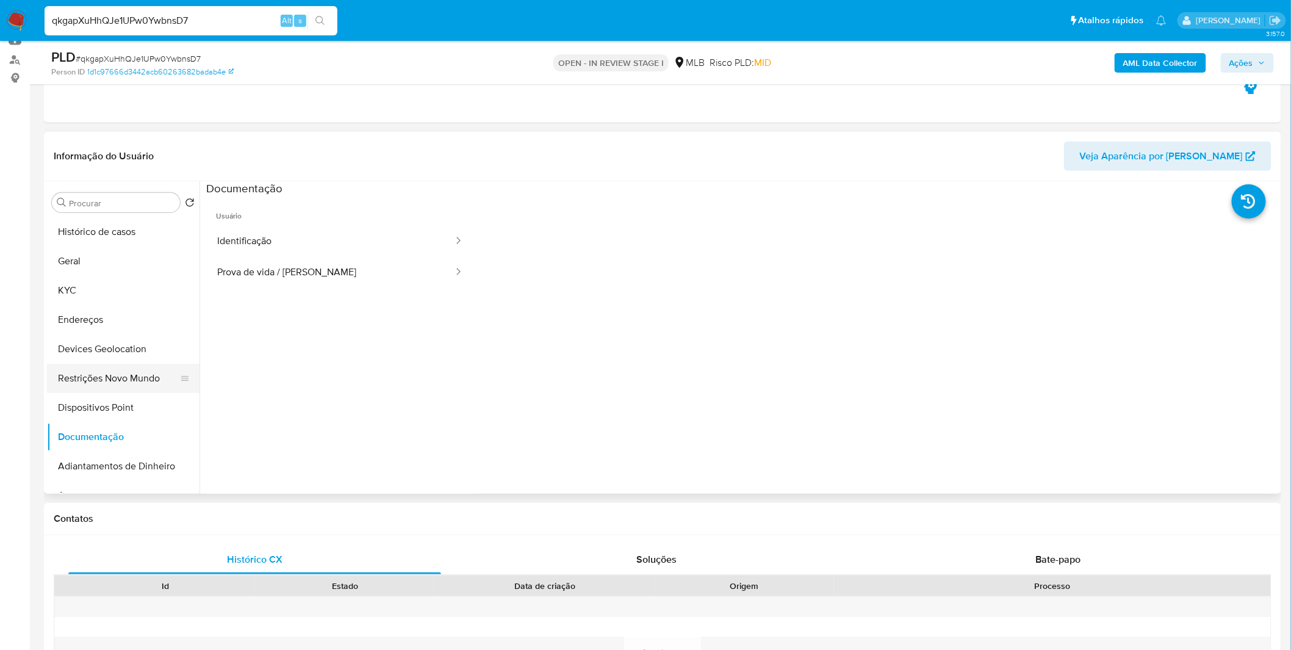
click at [132, 387] on button "Restrições Novo Mundo" at bounding box center [118, 378] width 143 height 29
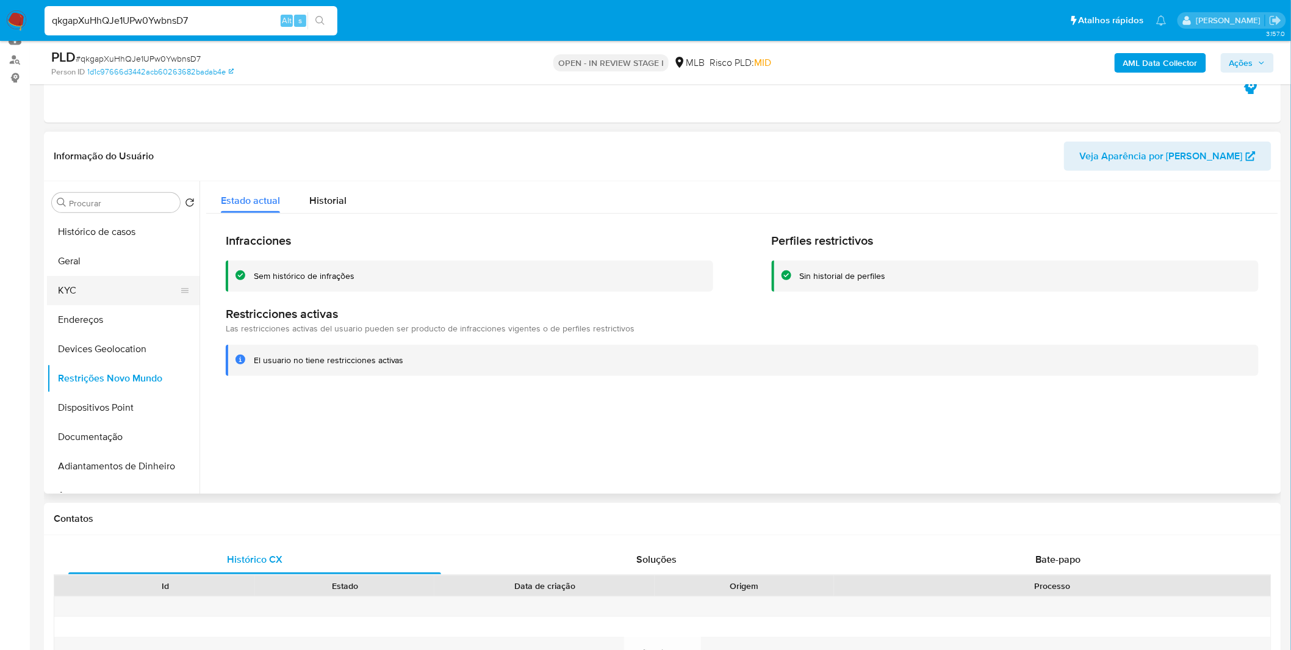
click at [92, 295] on button "KYC" at bounding box center [118, 290] width 143 height 29
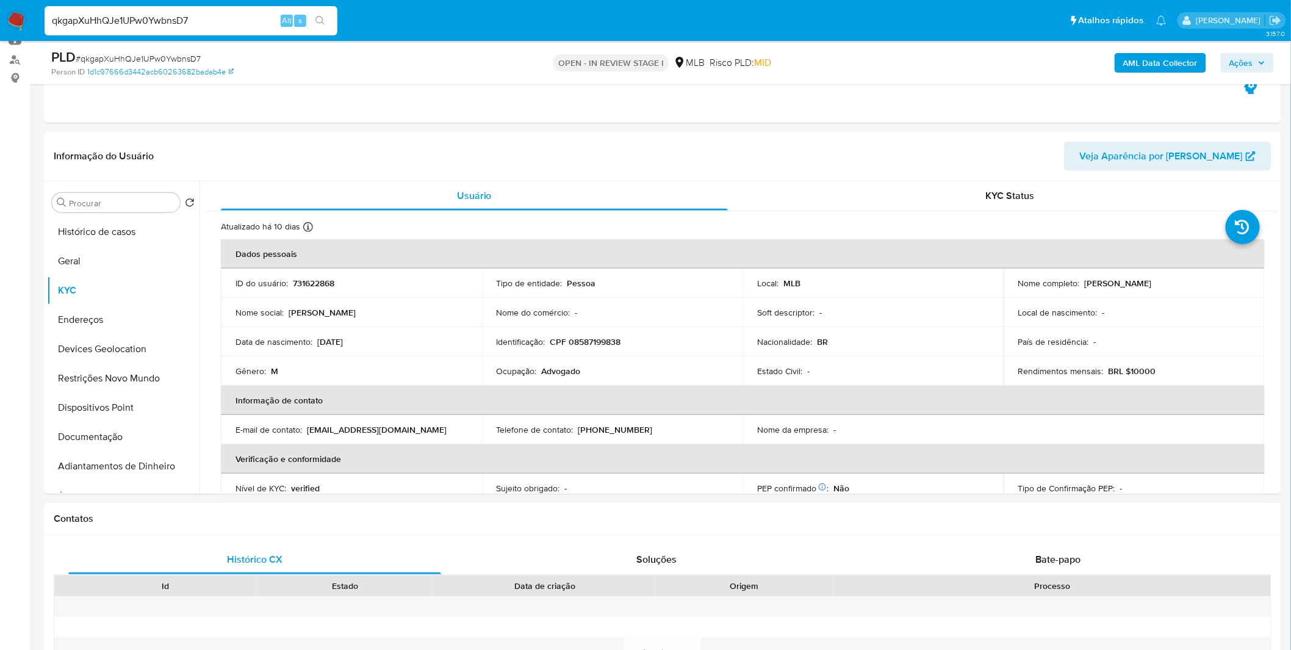
click at [196, 23] on input "qkgapXuHhQJe1UPw0YwbnsD7" at bounding box center [191, 21] width 293 height 16
paste input "DJaCB7GdsDhdaMUGe6KoUs7l"
type input "DJaCB7GdsDhdaMUGe6KoUs7l"
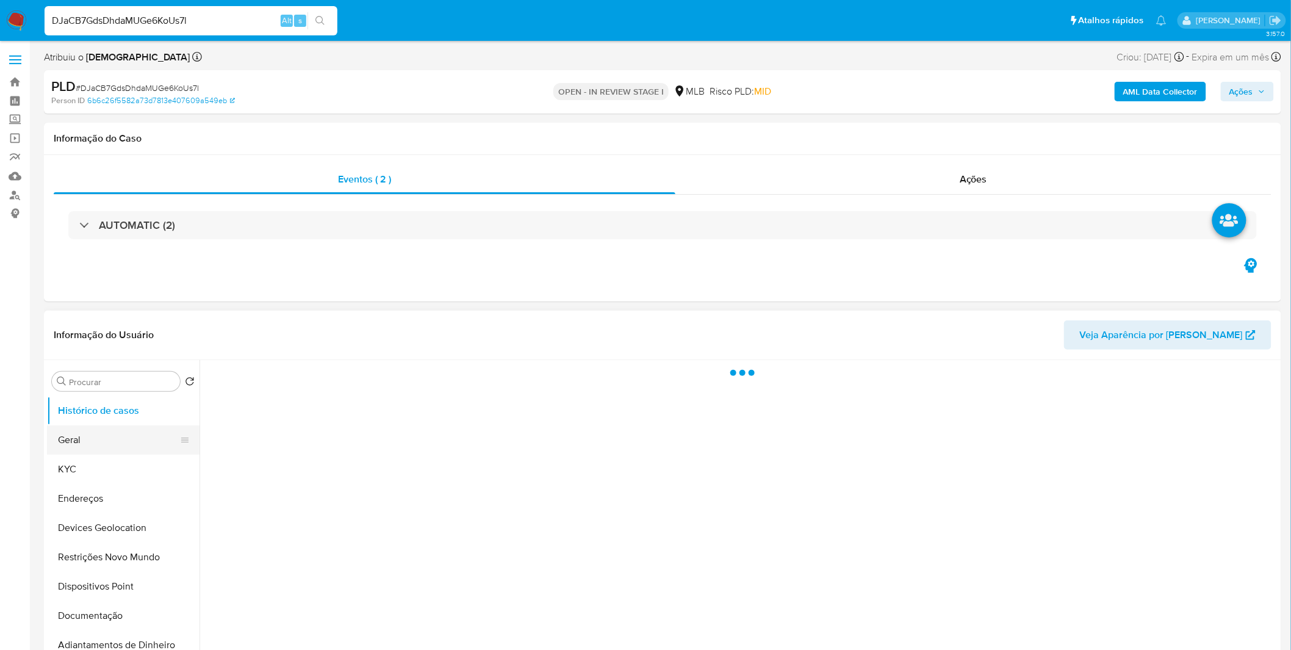
click at [94, 453] on button "Geral" at bounding box center [118, 439] width 143 height 29
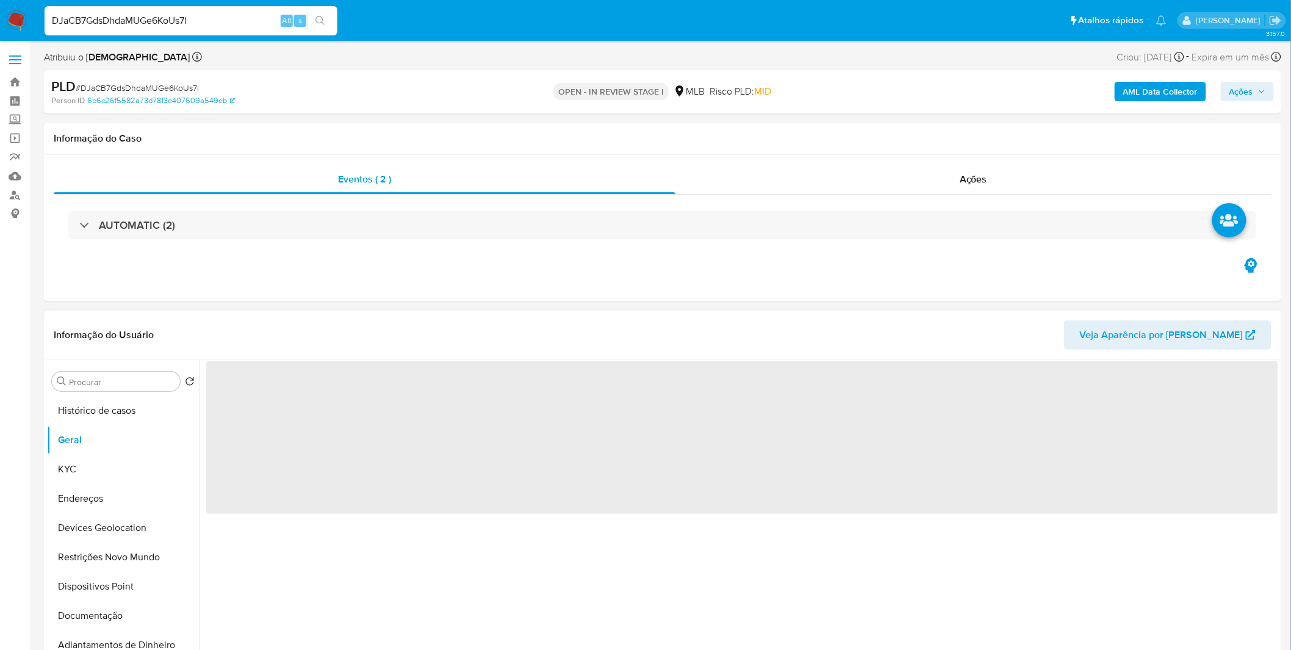
select select "10"
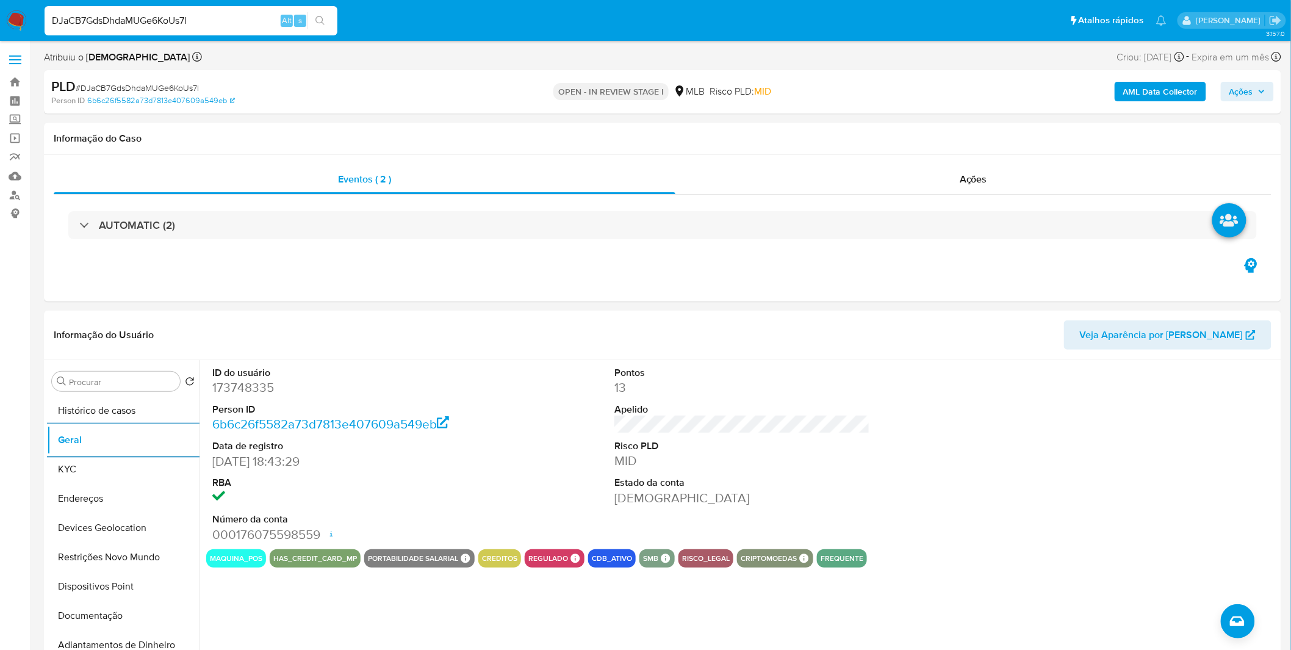
scroll to position [68, 0]
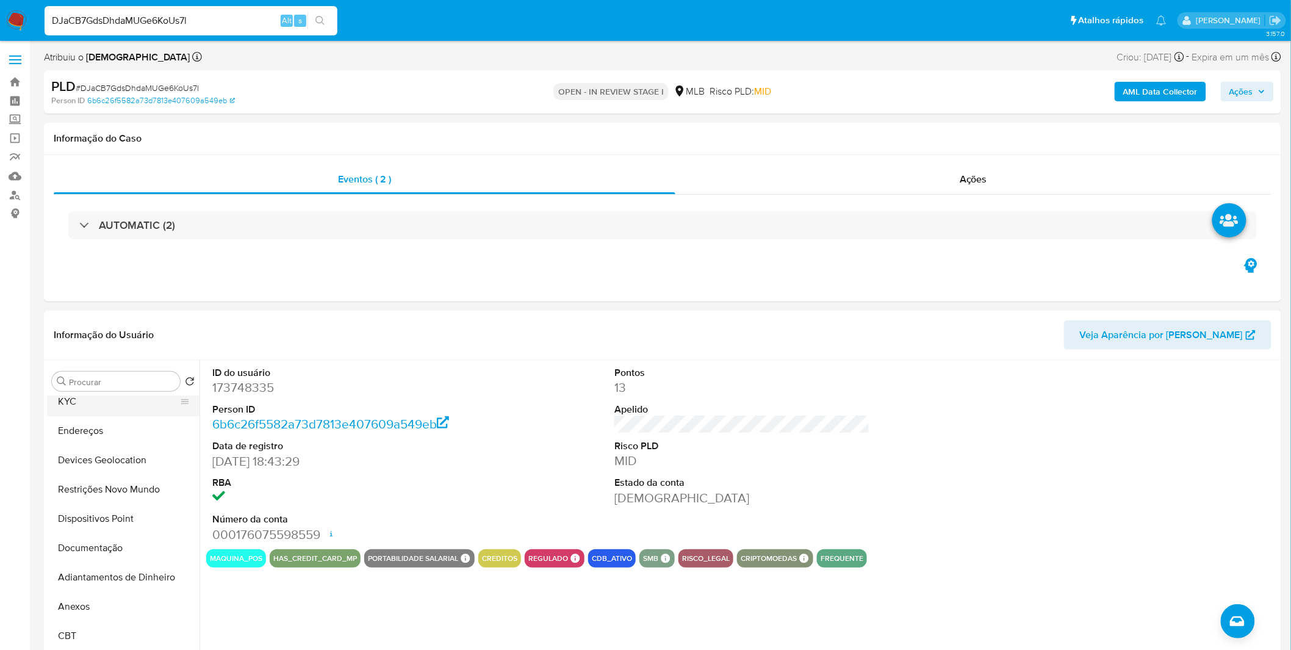
click at [84, 414] on button "KYC" at bounding box center [118, 401] width 143 height 29
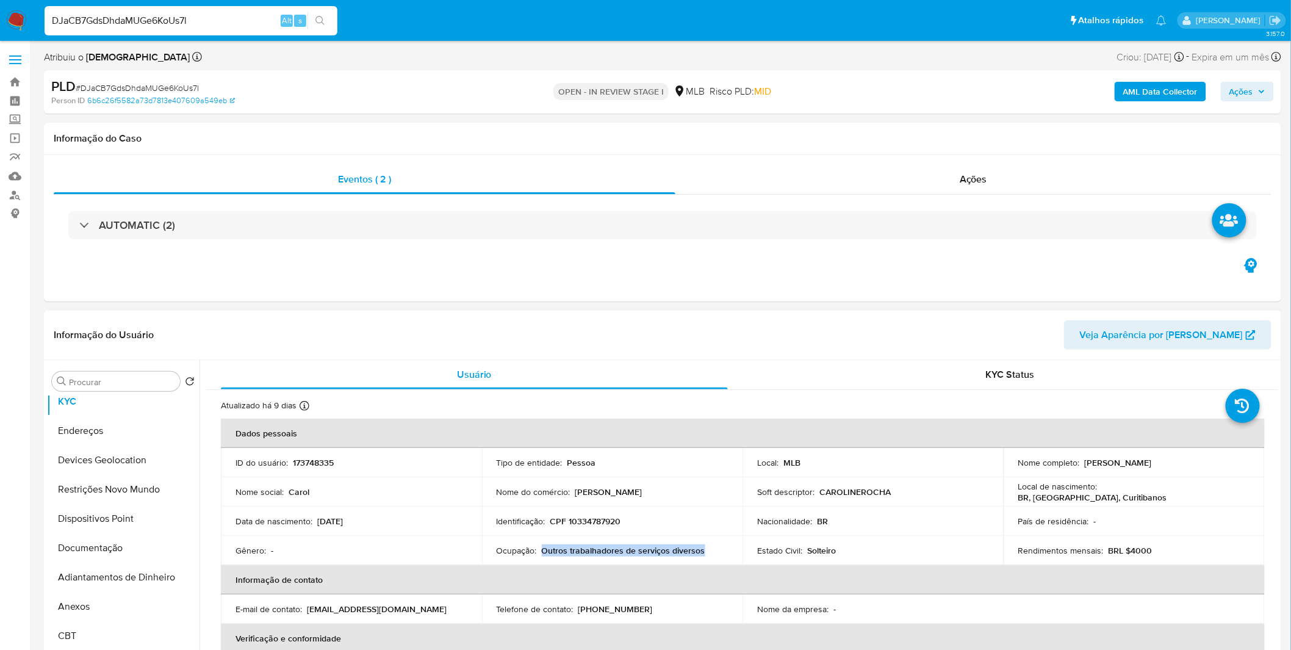
copy p "Outros trabalhadores de serviços diversos"
drag, startPoint x: 704, startPoint y: 551, endPoint x: 541, endPoint y: 554, distance: 162.9
click at [541, 554] on div "Ocupação : Outros trabalhadores de serviços diversos" at bounding box center [613, 550] width 232 height 11
click at [596, 511] on td "Identificação : CPF 10334787920" at bounding box center [612, 520] width 261 height 29
click at [600, 525] on p "CPF 10334787920" at bounding box center [585, 521] width 71 height 11
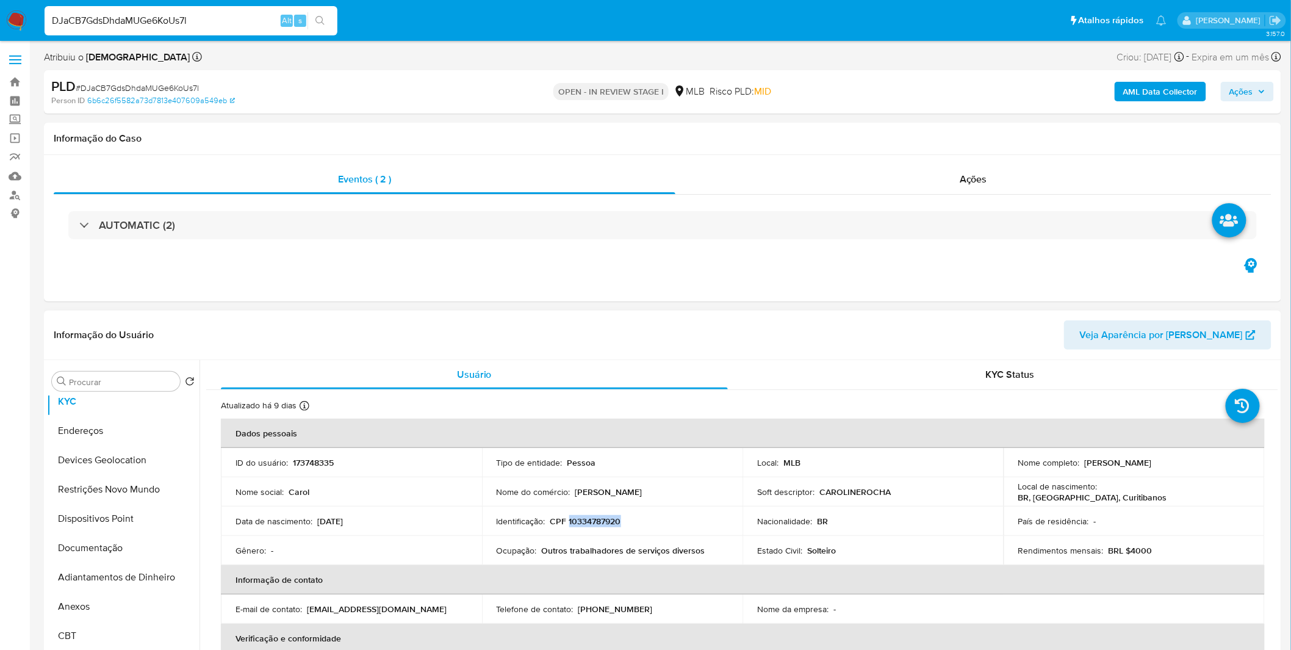
click at [600, 525] on p "CPF 10334787920" at bounding box center [585, 521] width 71 height 11
copy p "10334787920"
click at [113, 494] on button "Restrições Novo Mundo" at bounding box center [118, 489] width 143 height 29
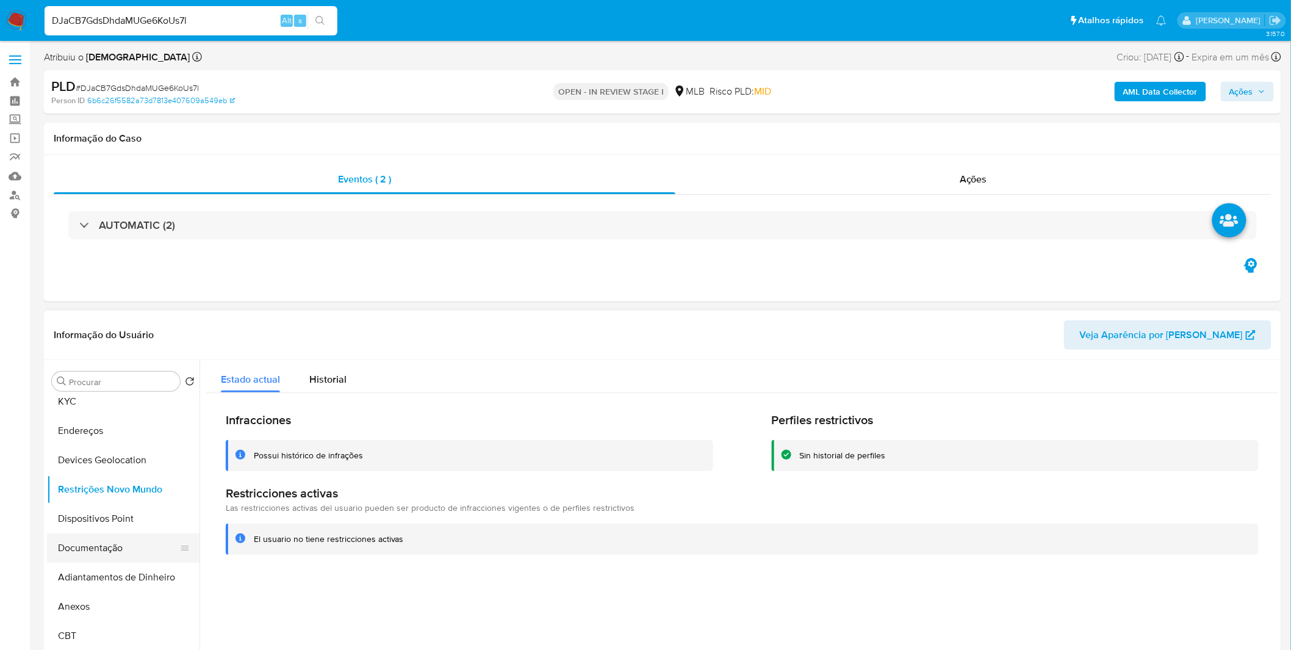
click at [95, 550] on button "Documentação" at bounding box center [118, 547] width 143 height 29
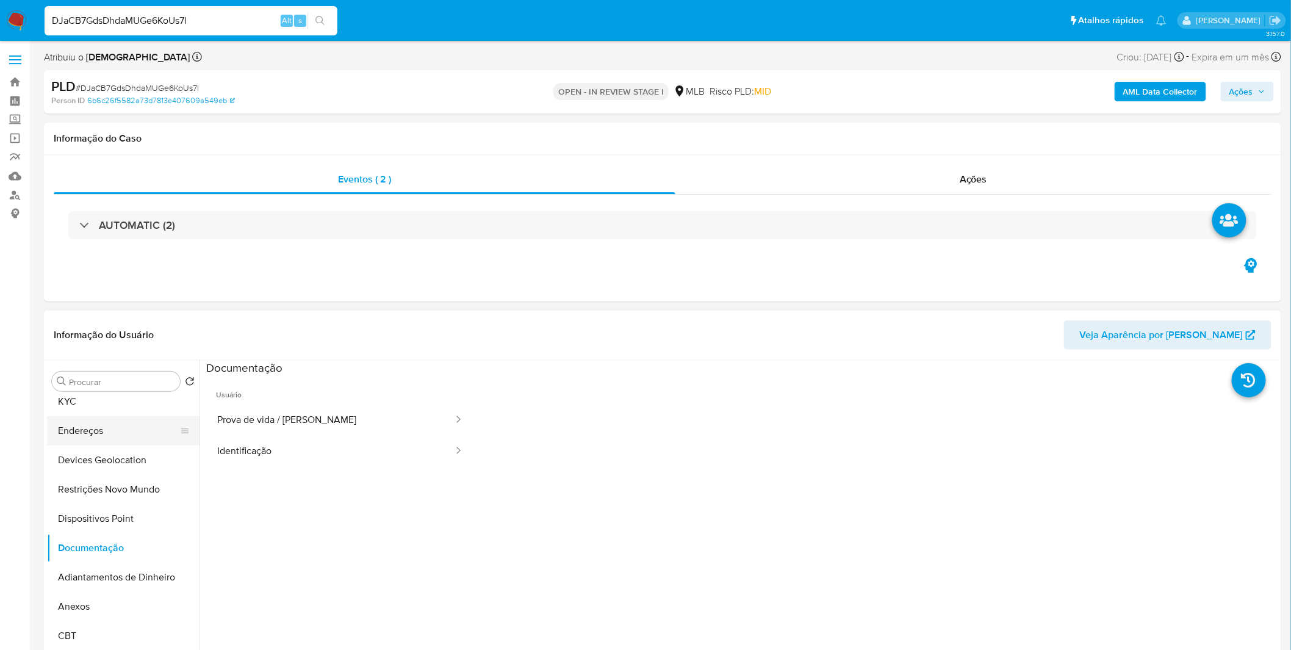
click at [103, 416] on button "Endereços" at bounding box center [118, 430] width 143 height 29
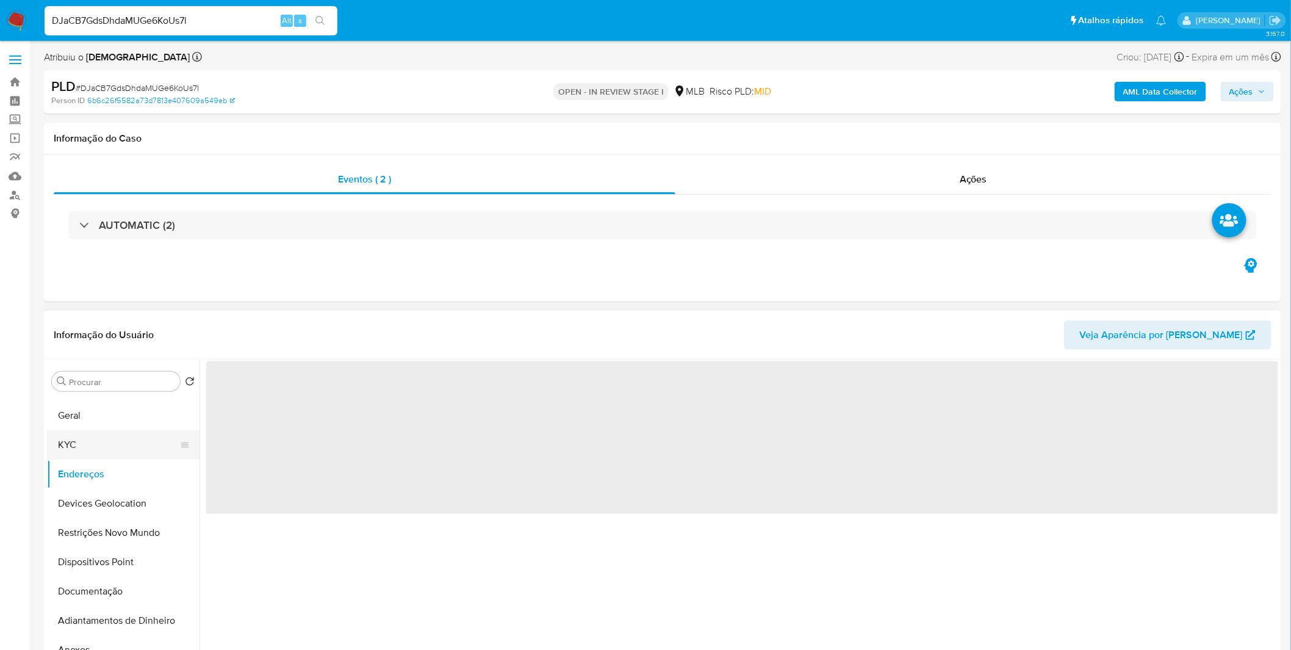
scroll to position [0, 0]
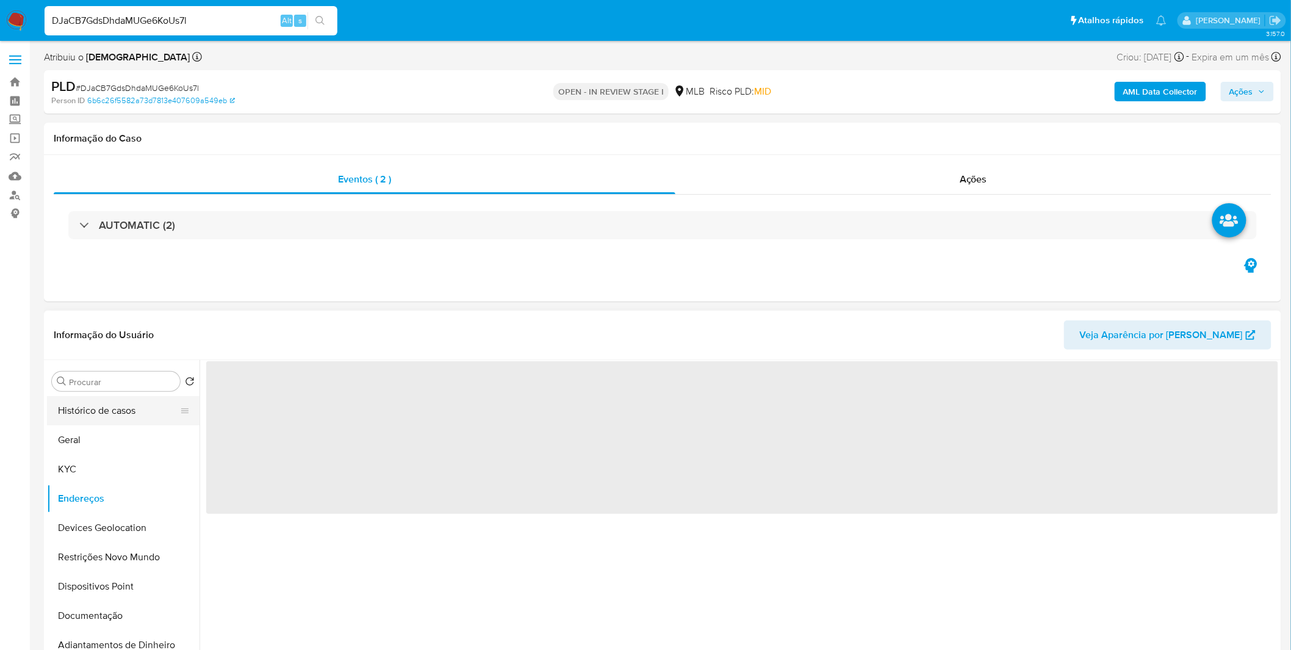
click at [95, 414] on button "Histórico de casos" at bounding box center [118, 410] width 143 height 29
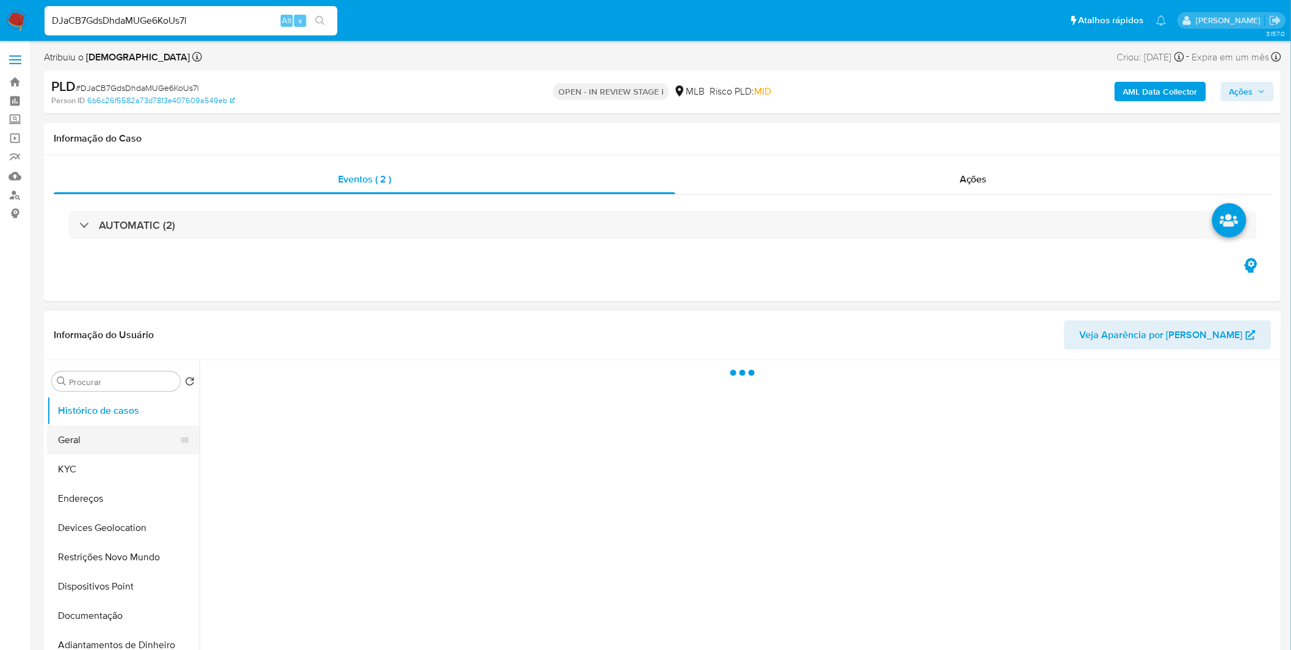
click at [94, 448] on button "Geral" at bounding box center [118, 439] width 143 height 29
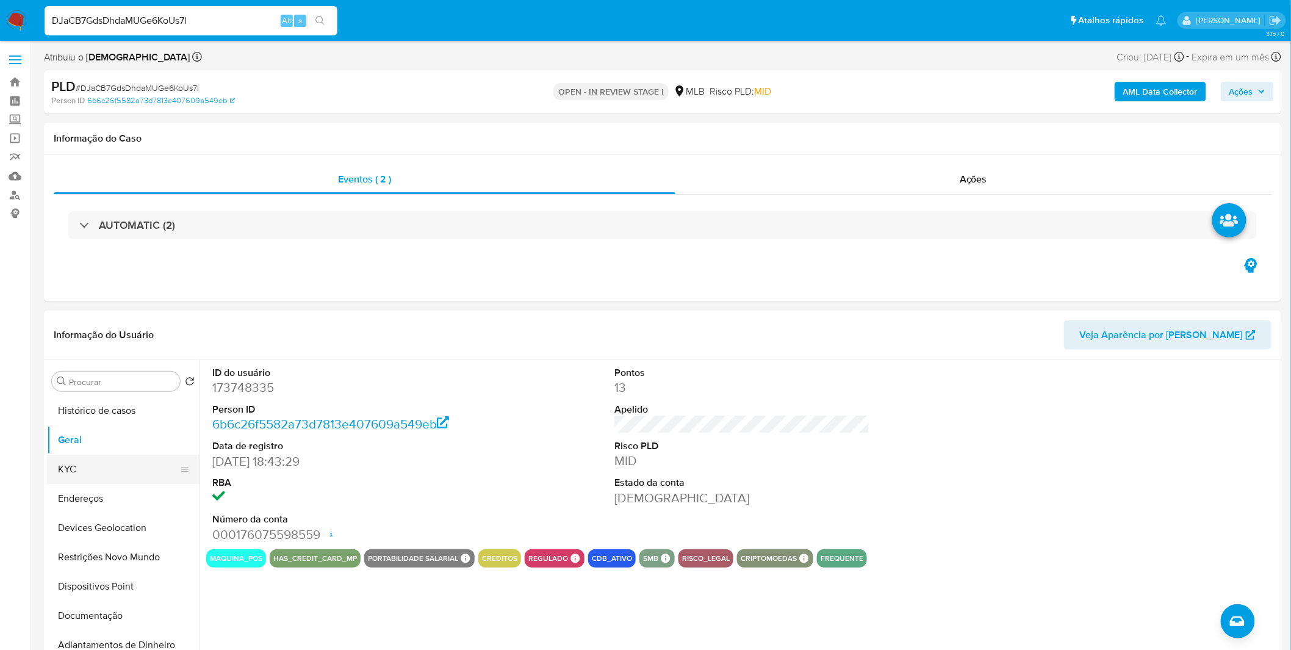
click at [131, 466] on button "KYC" at bounding box center [118, 469] width 143 height 29
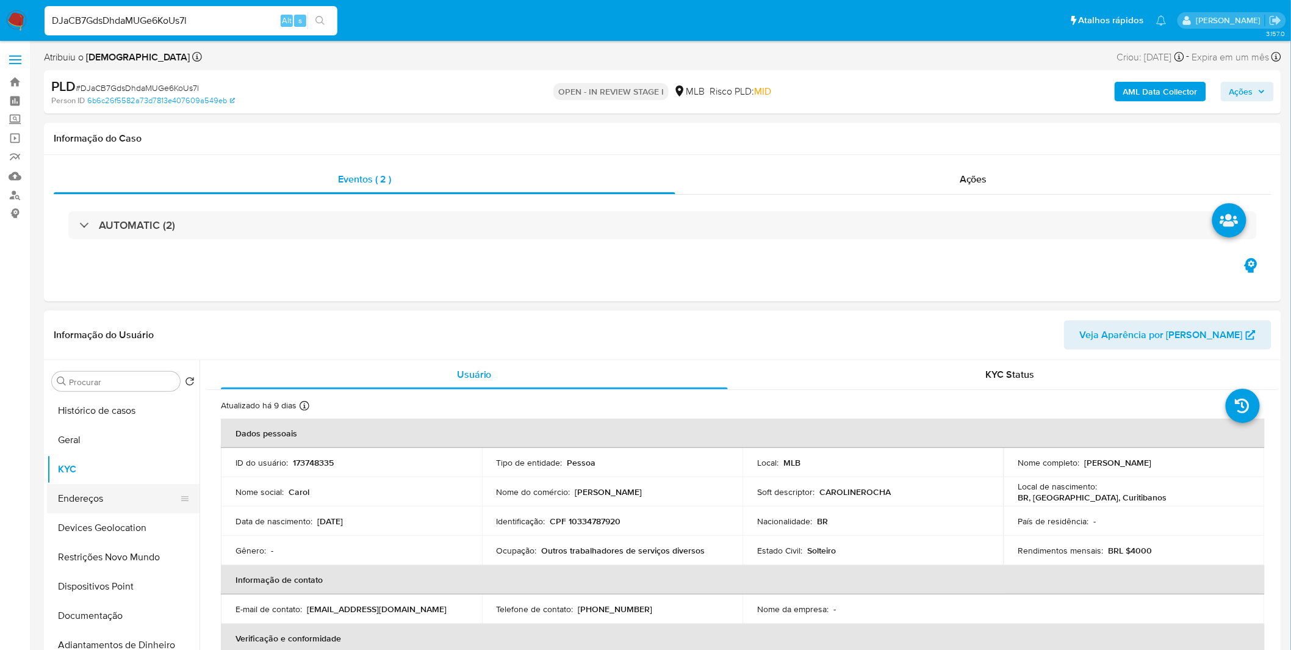
click at [128, 508] on button "Endereços" at bounding box center [118, 498] width 143 height 29
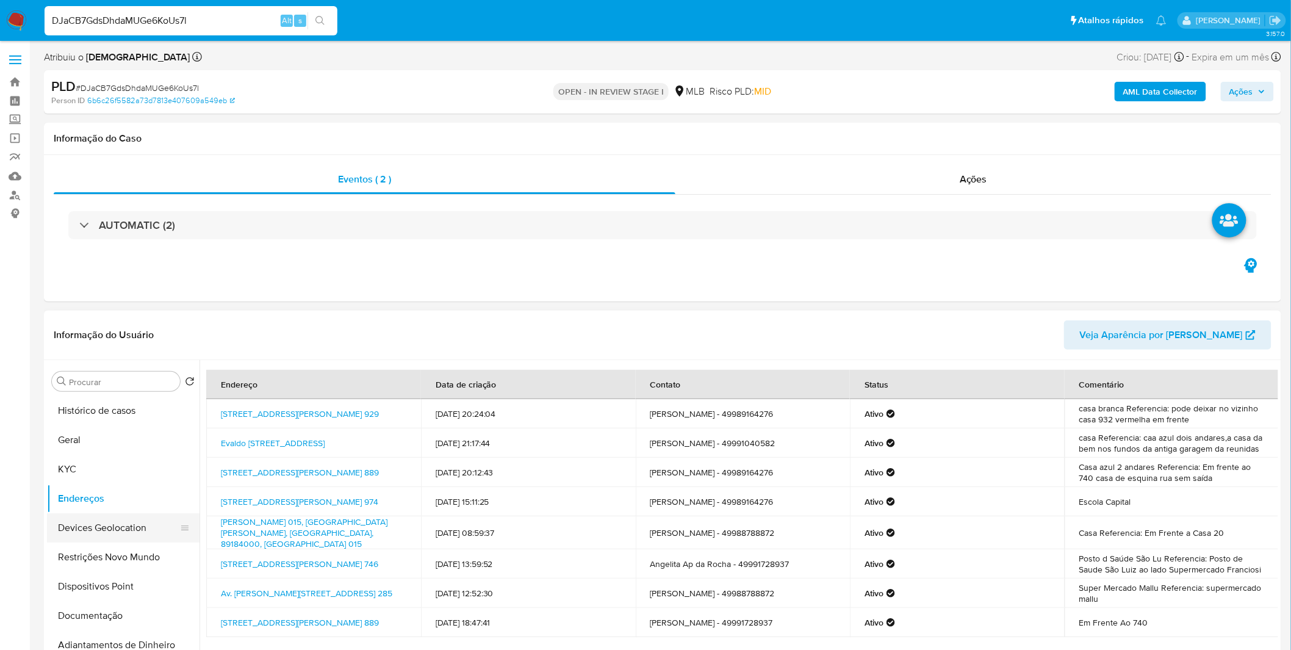
click at [156, 522] on button "Devices Geolocation" at bounding box center [118, 527] width 143 height 29
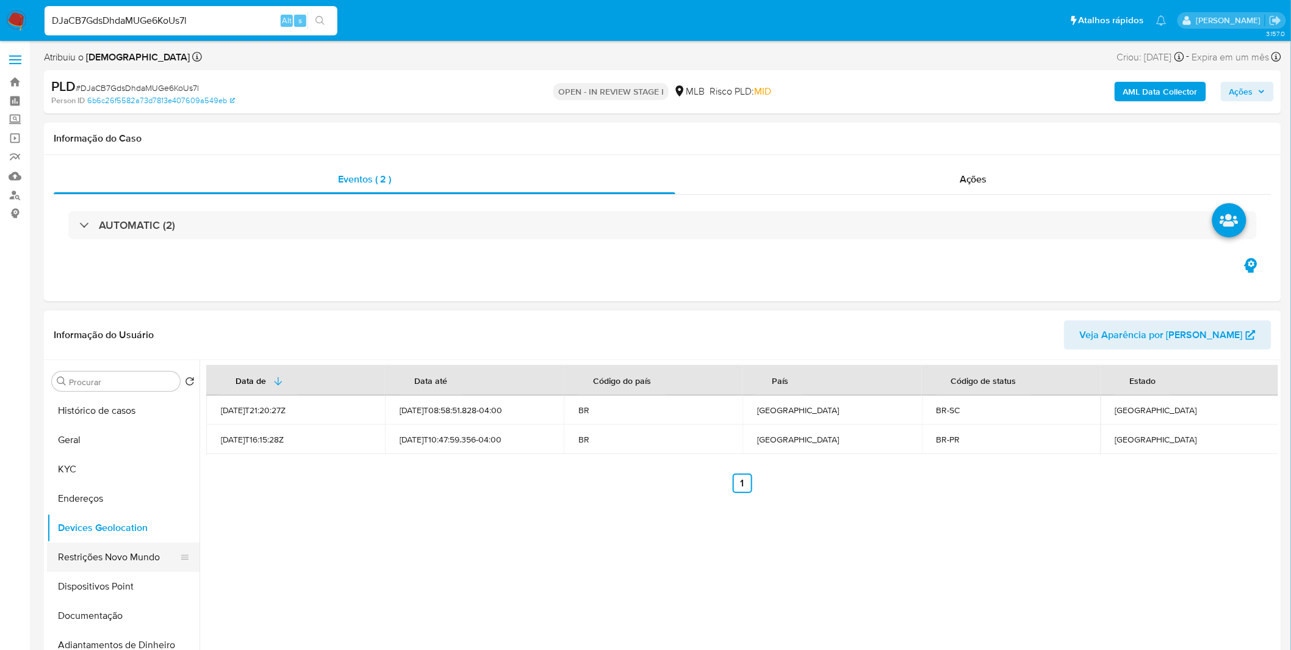
click at [111, 548] on button "Restrições Novo Mundo" at bounding box center [118, 556] width 143 height 29
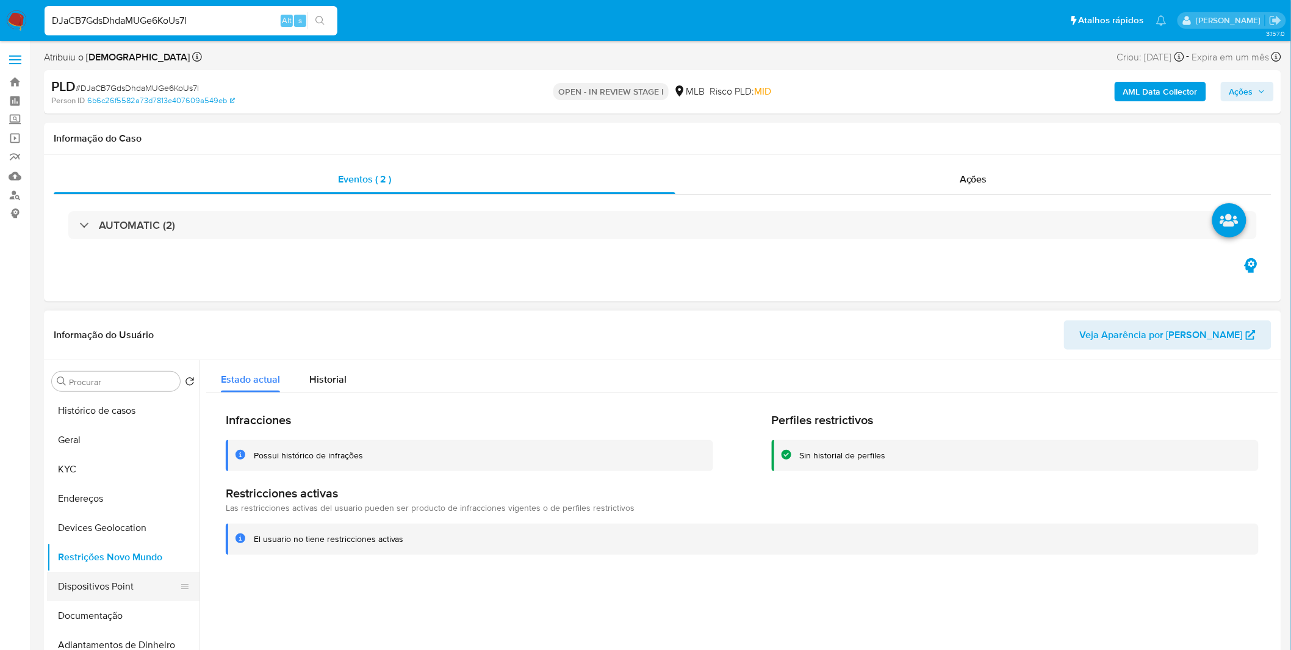
click at [140, 581] on button "Dispositivos Point" at bounding box center [118, 586] width 143 height 29
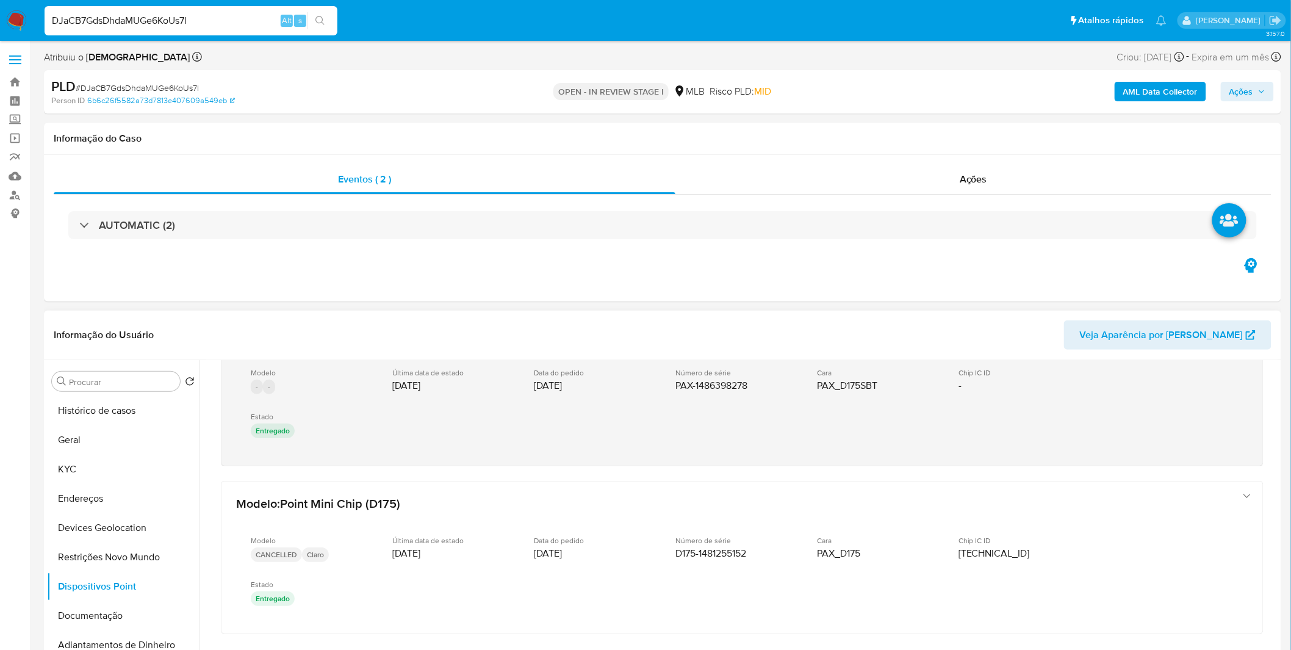
scroll to position [28, 0]
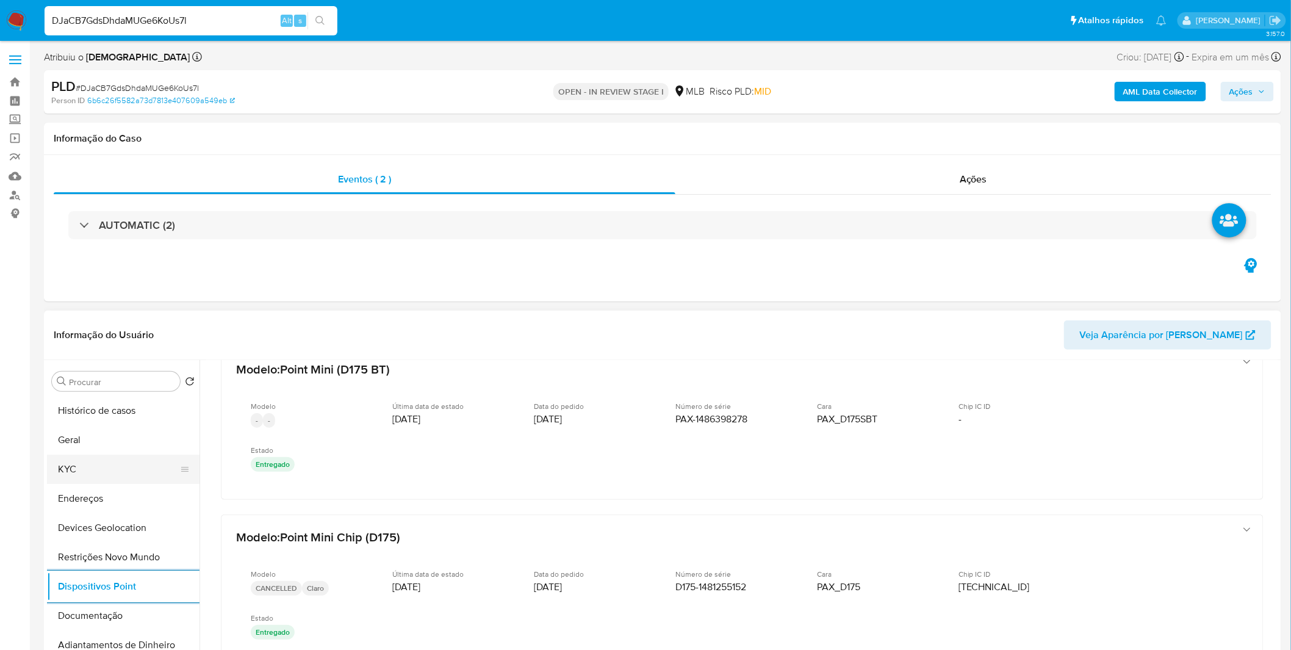
click at [103, 467] on button "KYC" at bounding box center [118, 469] width 143 height 29
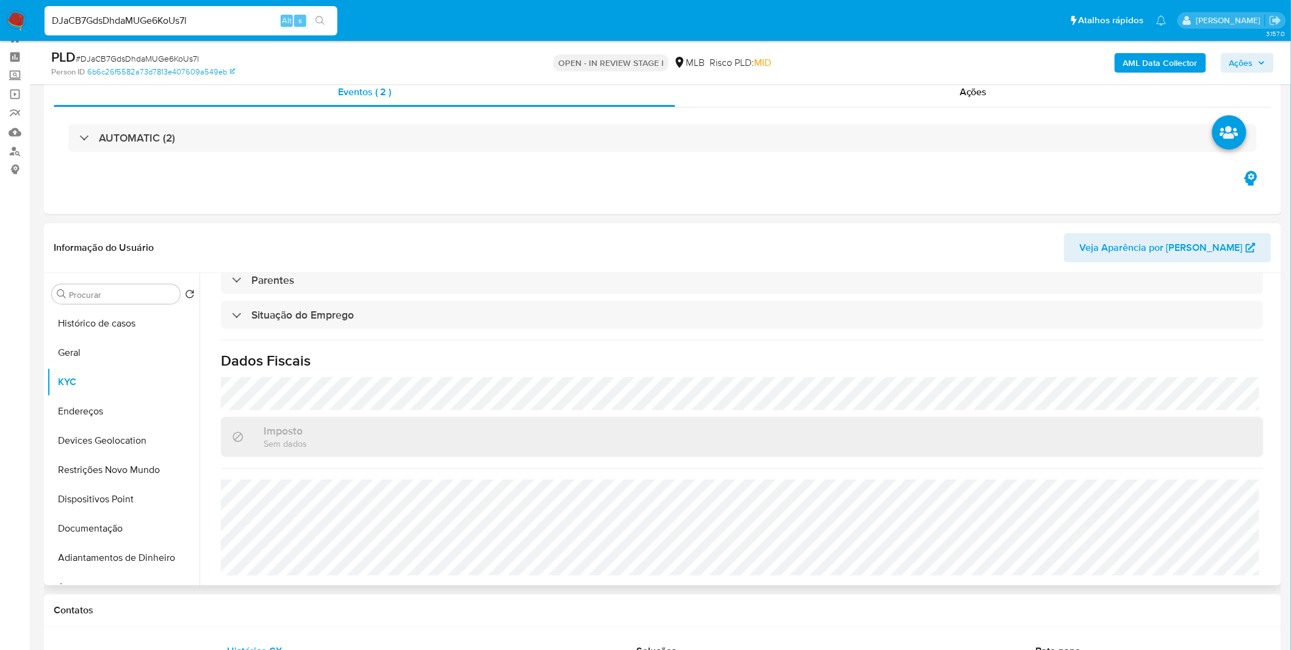
scroll to position [68, 0]
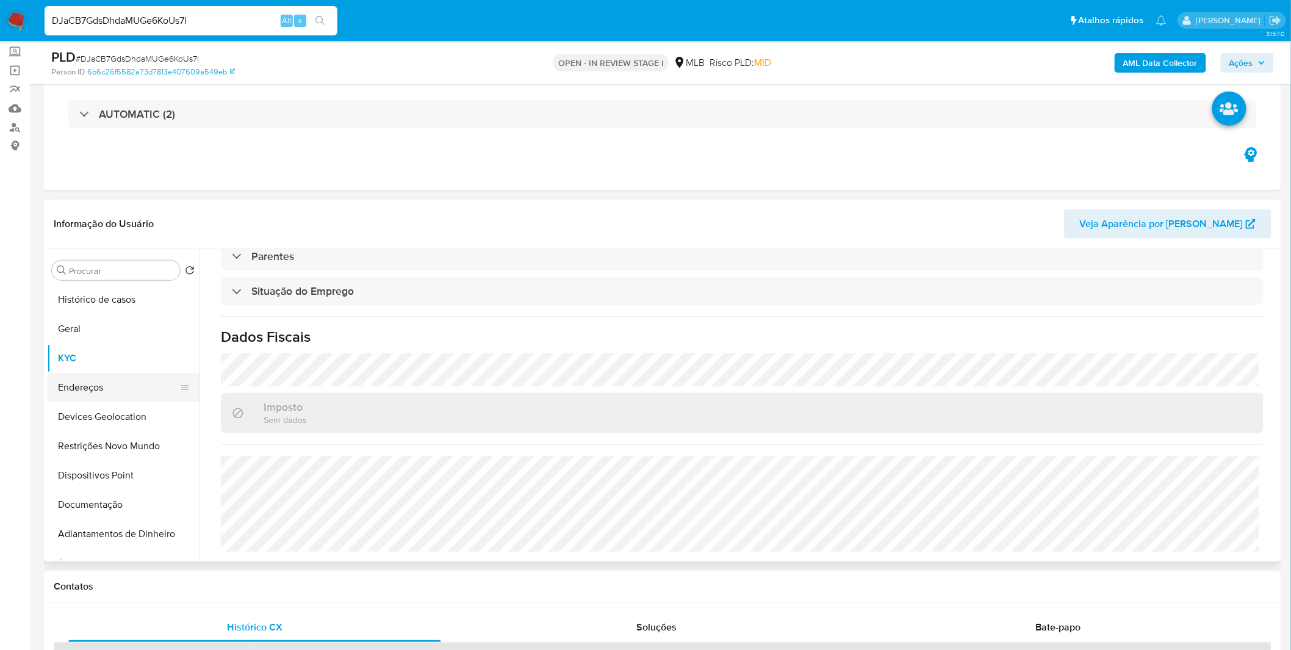
click at [120, 381] on button "Endereços" at bounding box center [118, 387] width 143 height 29
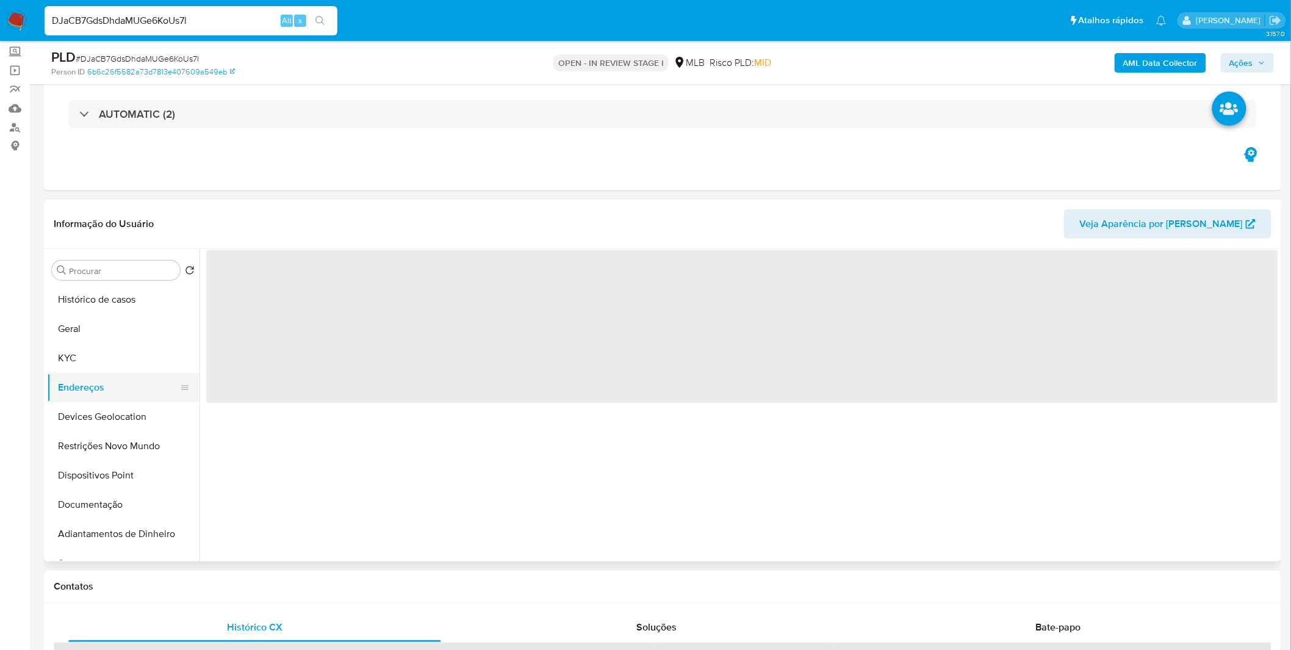
scroll to position [0, 0]
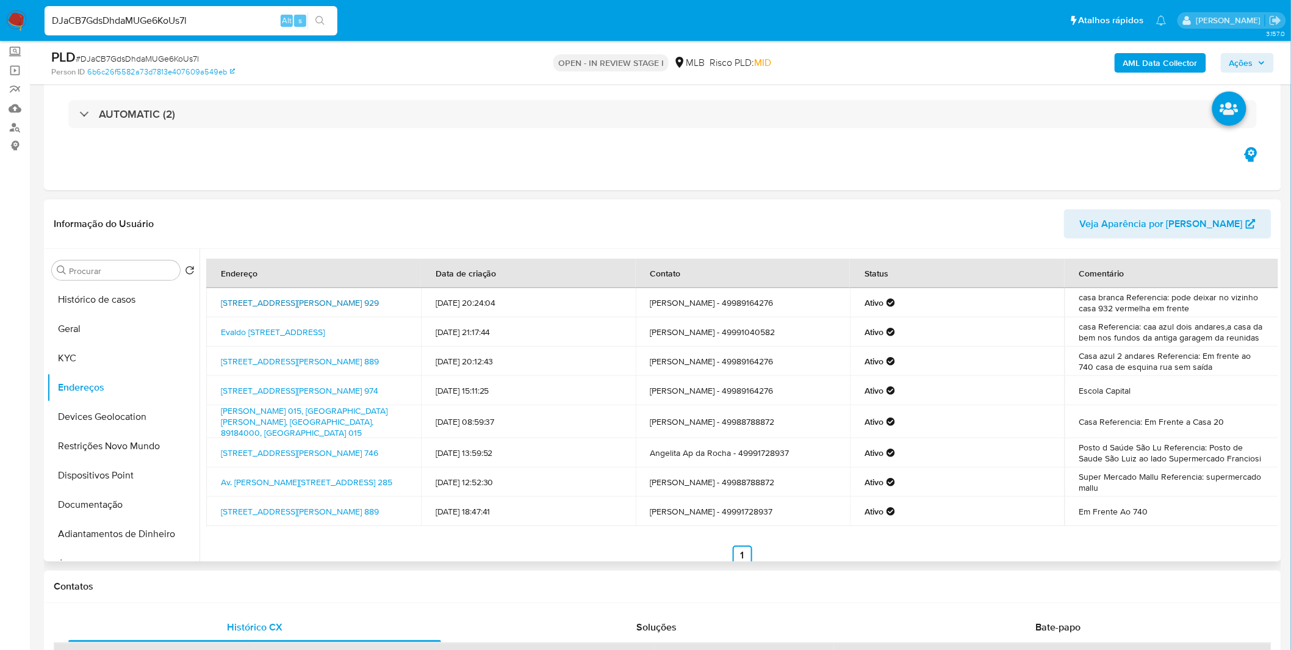
click at [325, 308] on link "Rua Teodoro Agostini 929, Curitibanos, Santa Catarina, 89520000, Brasil 929" at bounding box center [300, 303] width 158 height 12
click at [15, 16] on img at bounding box center [16, 20] width 21 height 21
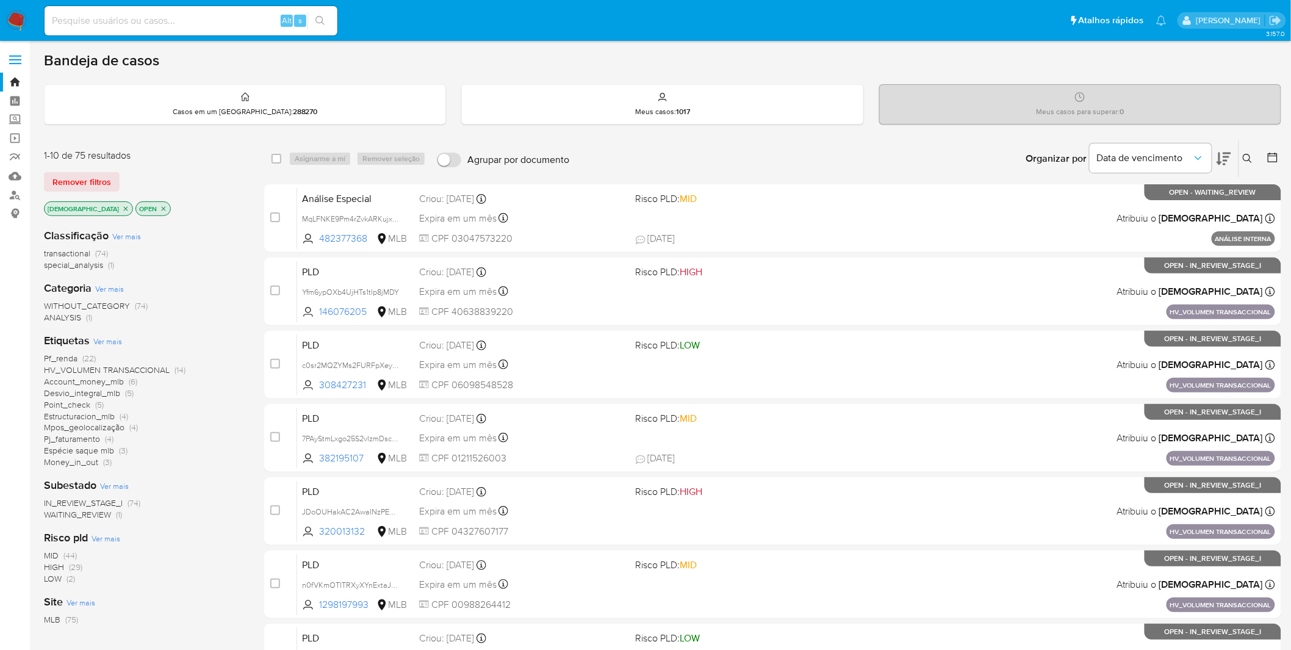
click at [92, 516] on span "WAITING_REVIEW" at bounding box center [77, 514] width 67 height 12
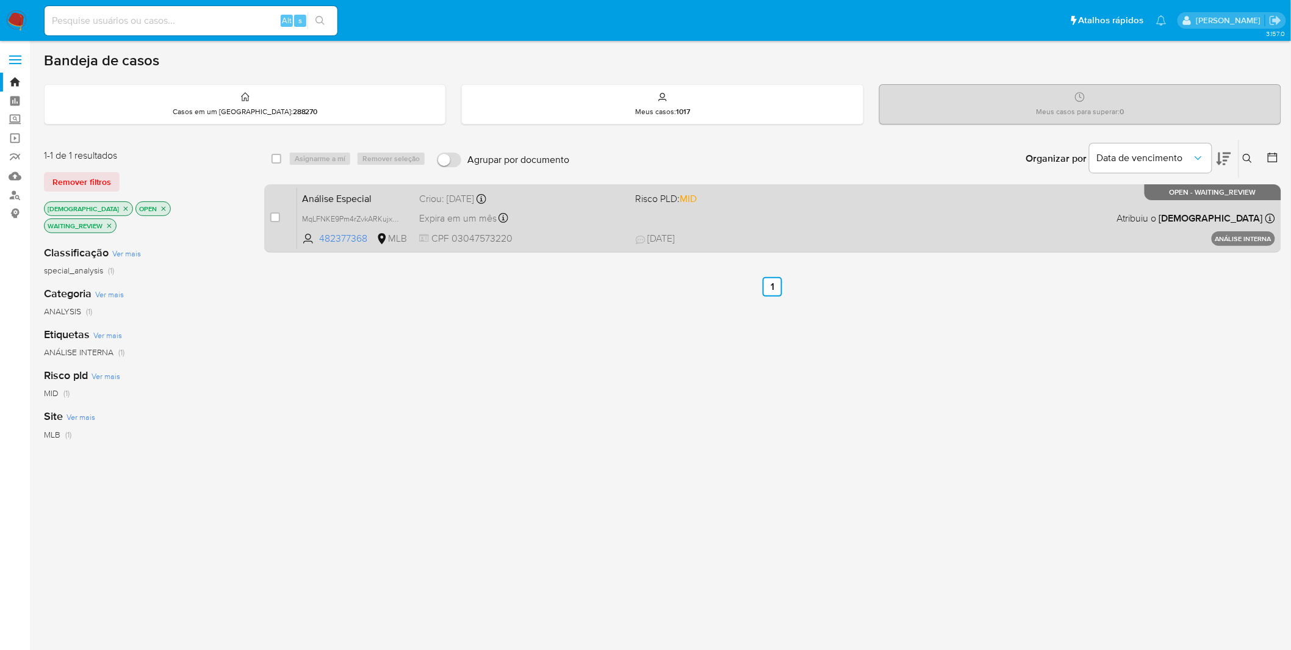
click at [279, 215] on div "case-item-checkbox Incapaz de atribuir o caso" at bounding box center [283, 218] width 27 height 62
click at [275, 216] on input "checkbox" at bounding box center [275, 217] width 10 height 10
checkbox input "true"
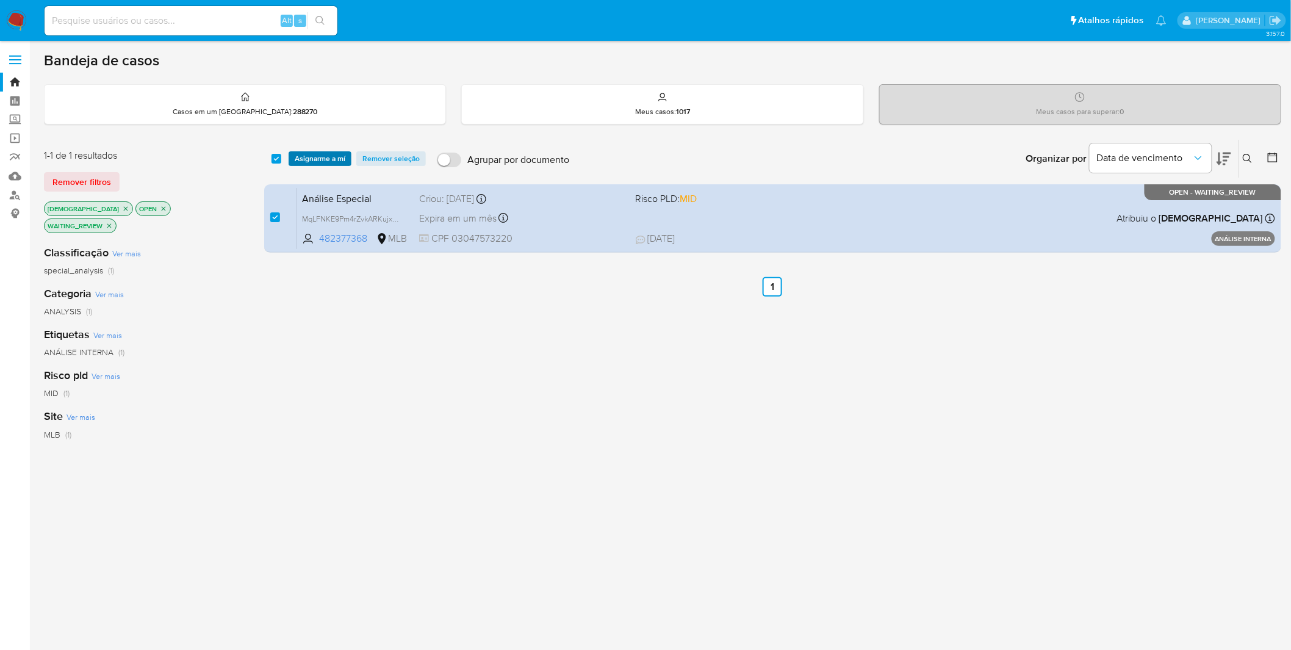
click at [310, 165] on span "Asignarme a mí" at bounding box center [320, 159] width 51 height 12
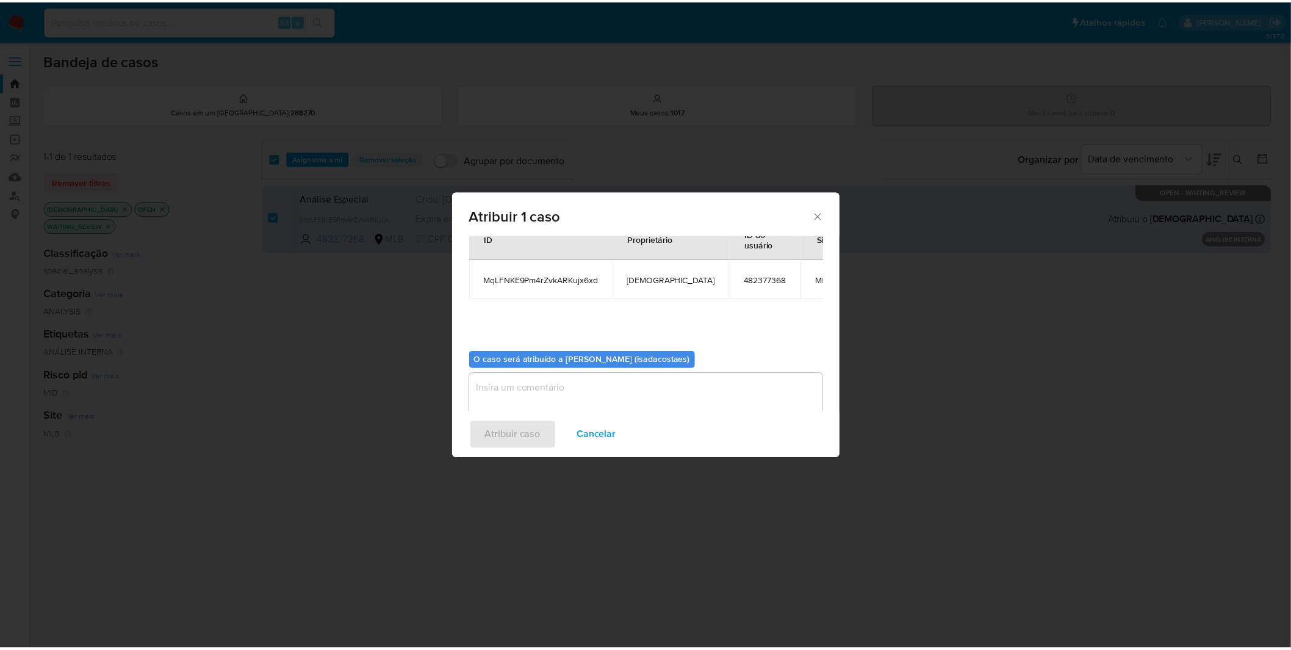
scroll to position [63, 0]
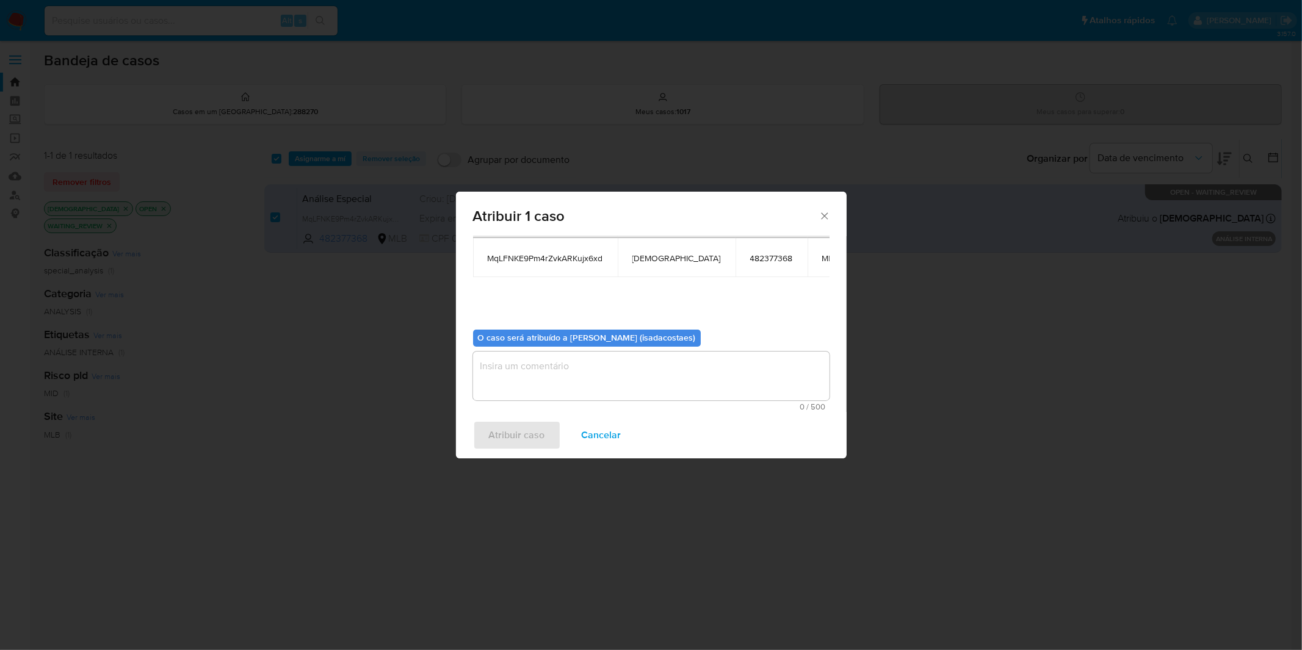
click at [520, 386] on textarea "assign-modal" at bounding box center [651, 375] width 356 height 49
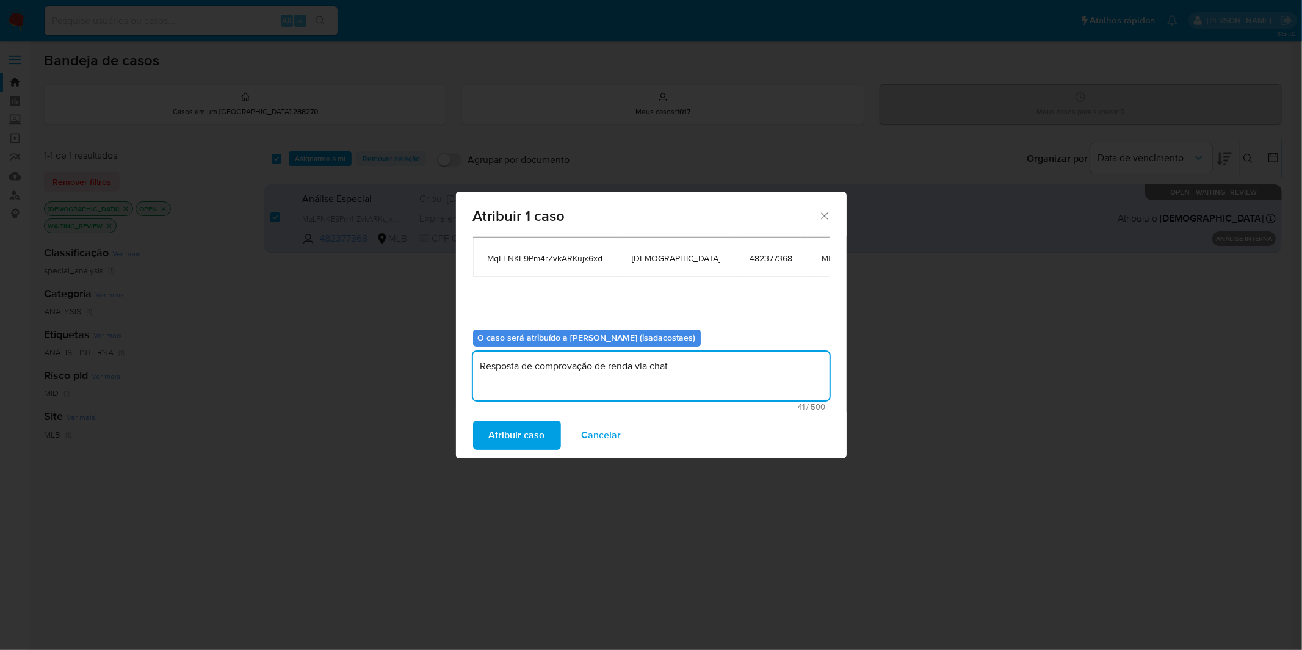
type textarea "Resposta de comprovação de renda via chat"
click at [530, 414] on div "Atribuir caso Cancelar" at bounding box center [651, 435] width 391 height 46
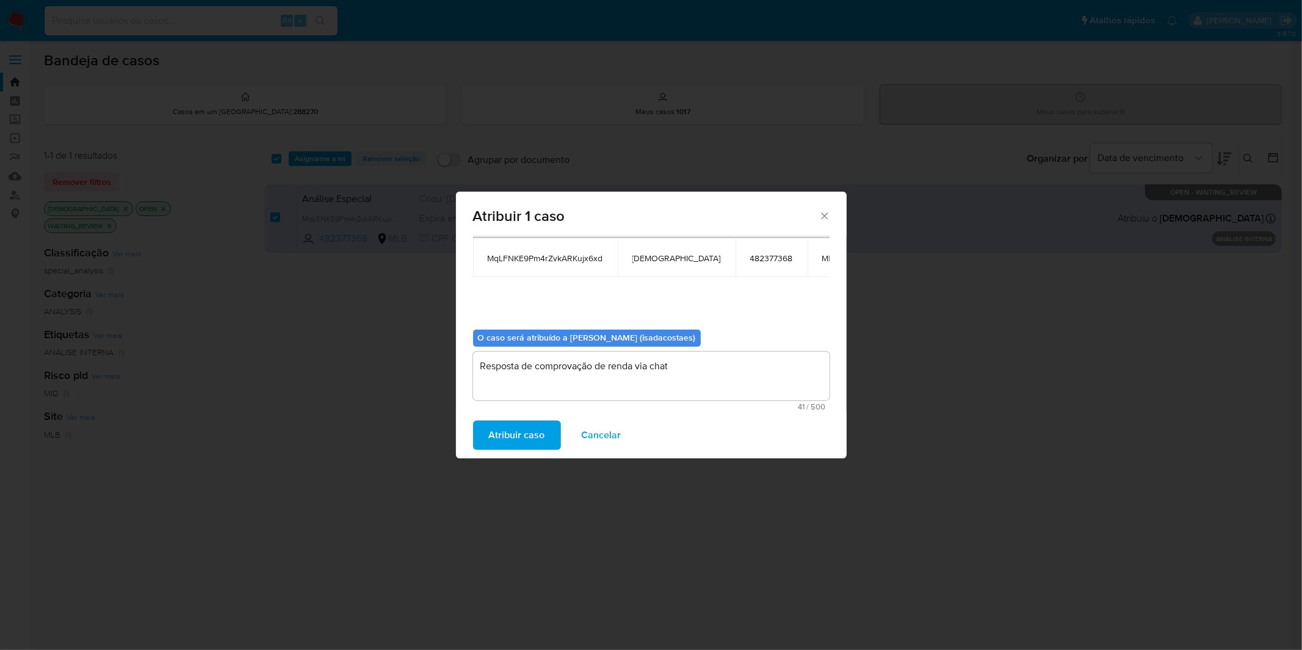
click at [525, 418] on div "Atribuir caso Cancelar" at bounding box center [651, 435] width 391 height 46
click at [524, 427] on span "Atribuir caso" at bounding box center [517, 435] width 56 height 27
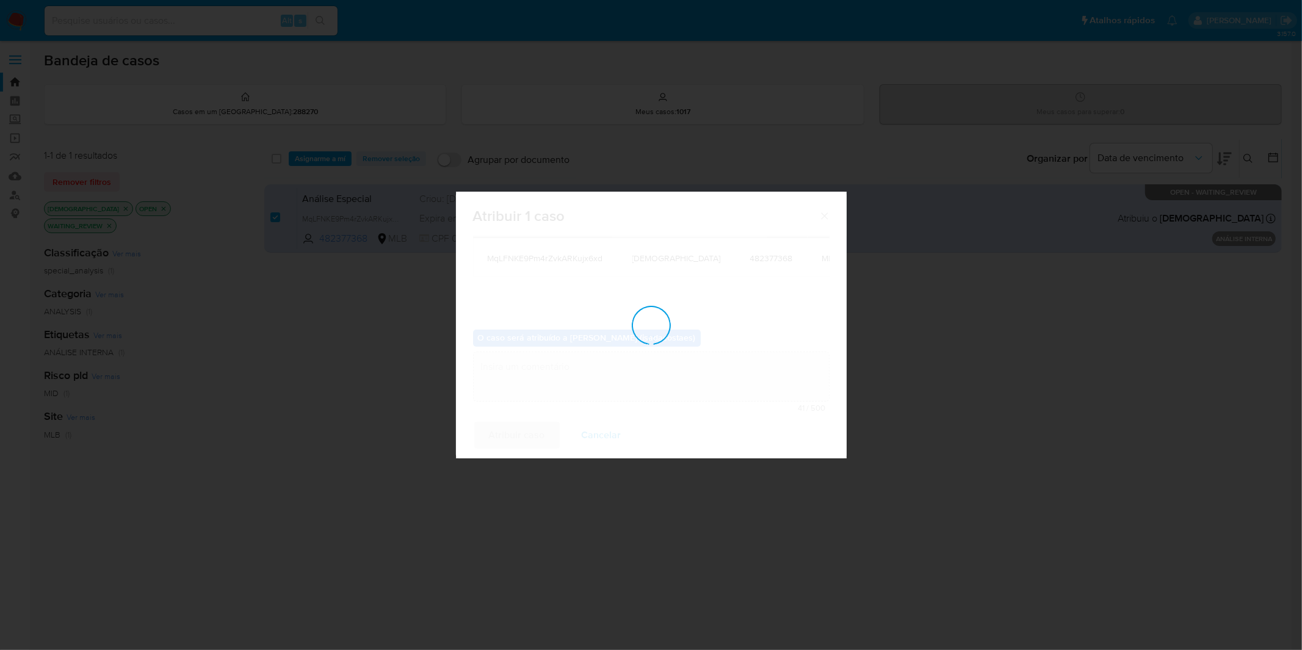
checkbox input "false"
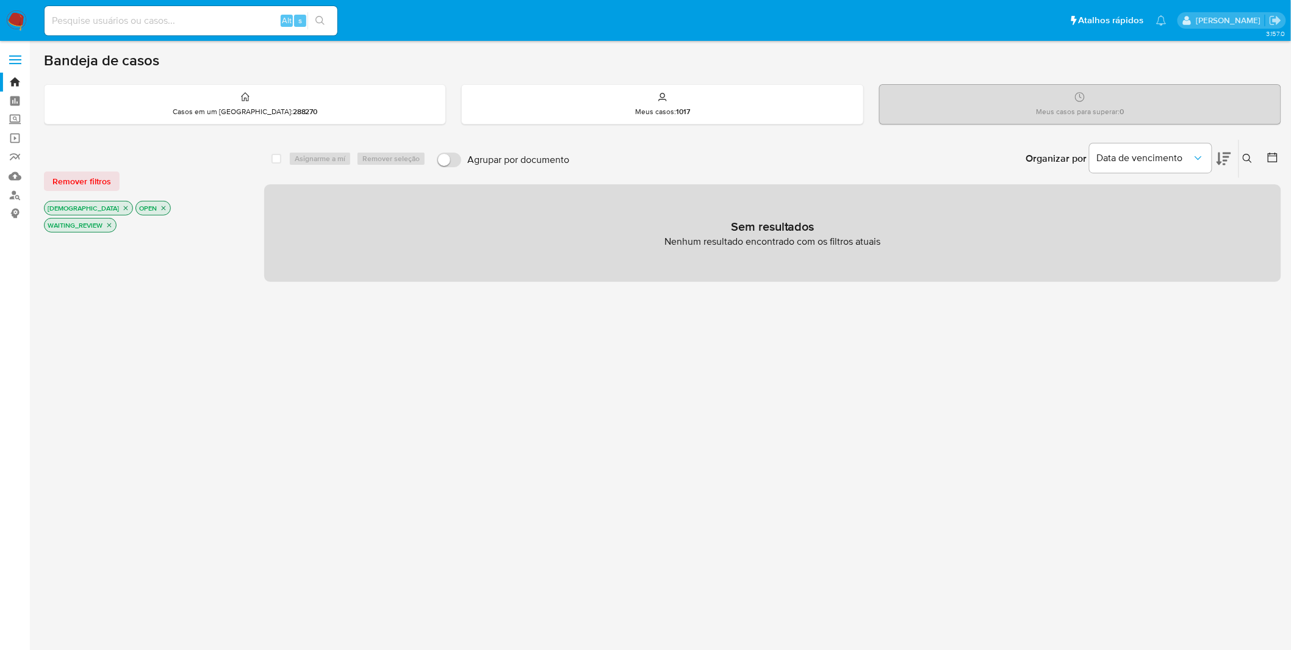
click at [19, 19] on img at bounding box center [16, 20] width 21 height 21
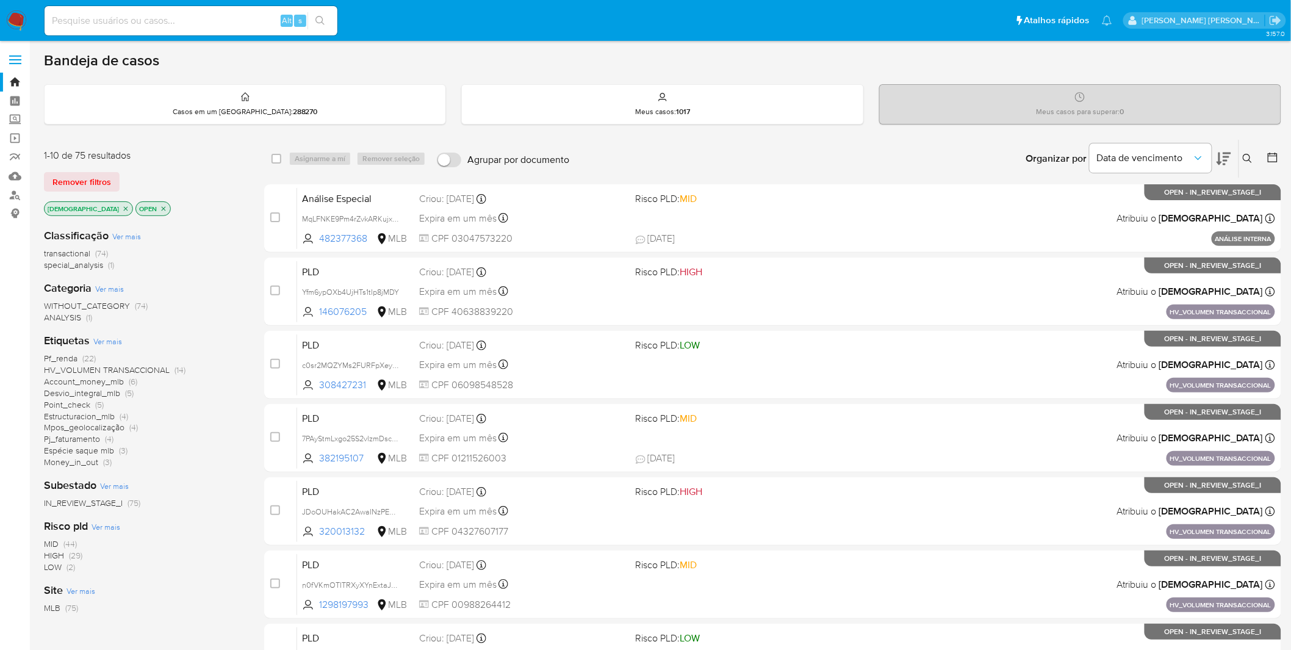
click at [122, 209] on icon "close-filter" at bounding box center [125, 208] width 7 height 7
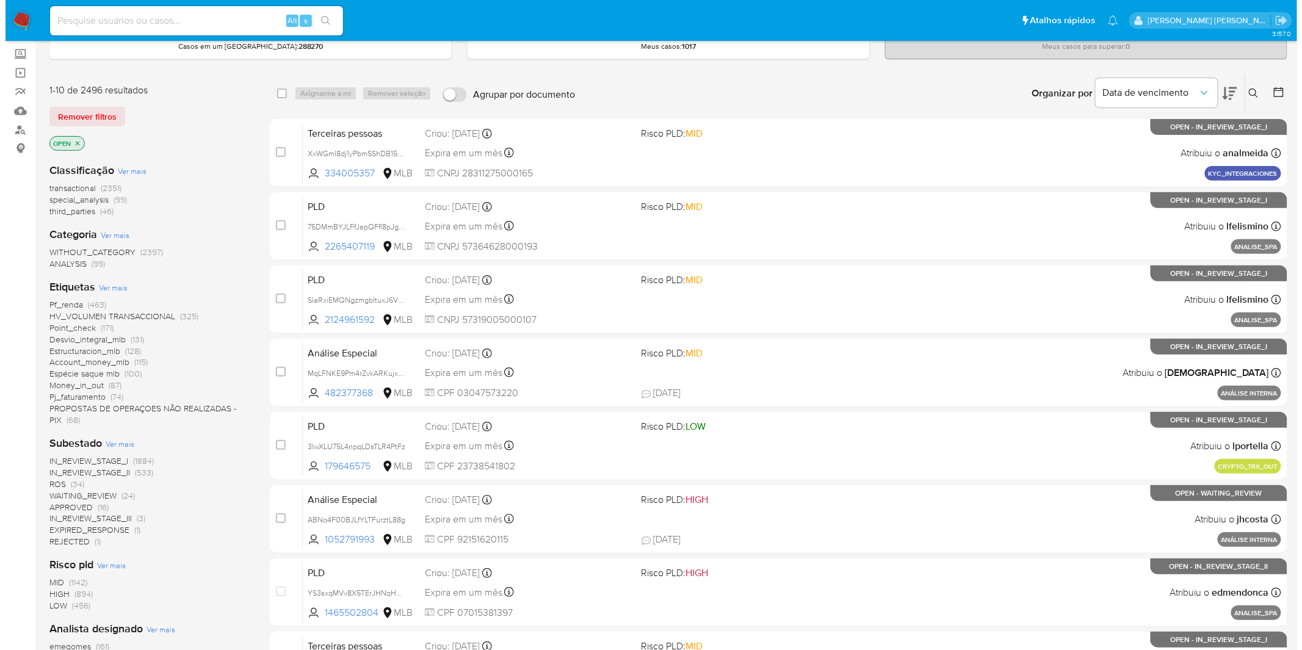
scroll to position [203, 0]
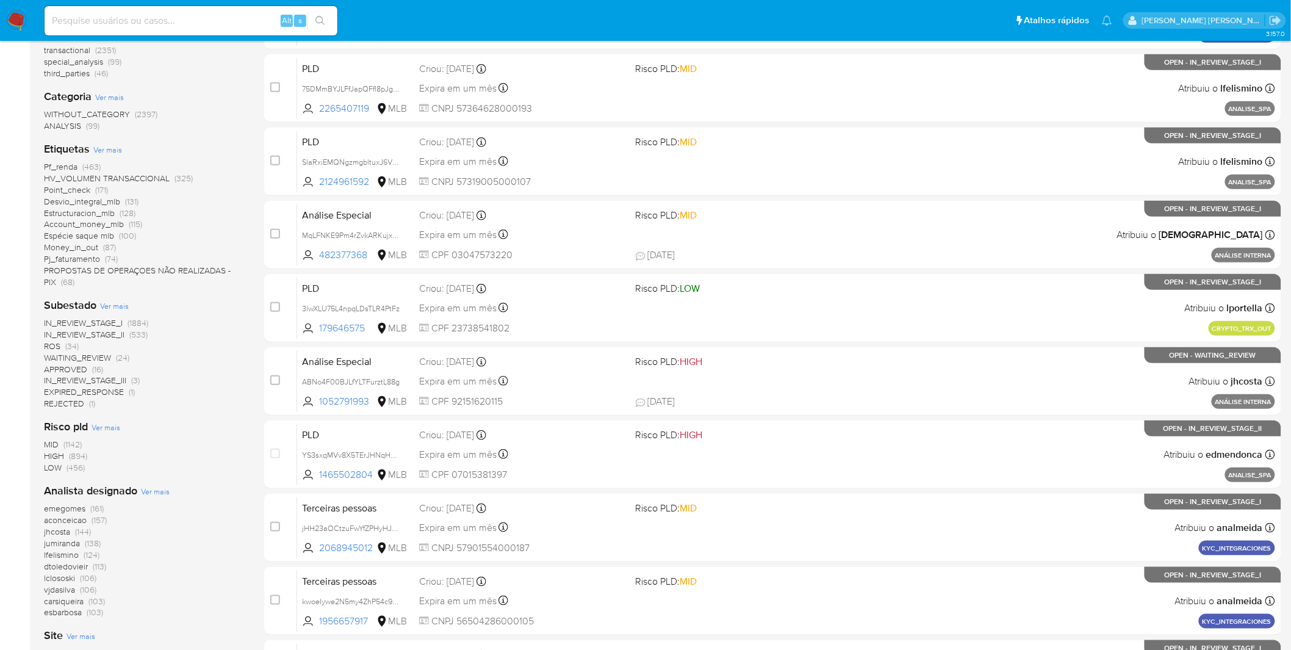
click at [154, 484] on div "Analista designado Ver mais emegomes (161) aconceicao (157) jhcosta (144) jumir…" at bounding box center [144, 550] width 201 height 135
click at [155, 487] on span "Ver mais" at bounding box center [155, 491] width 29 height 11
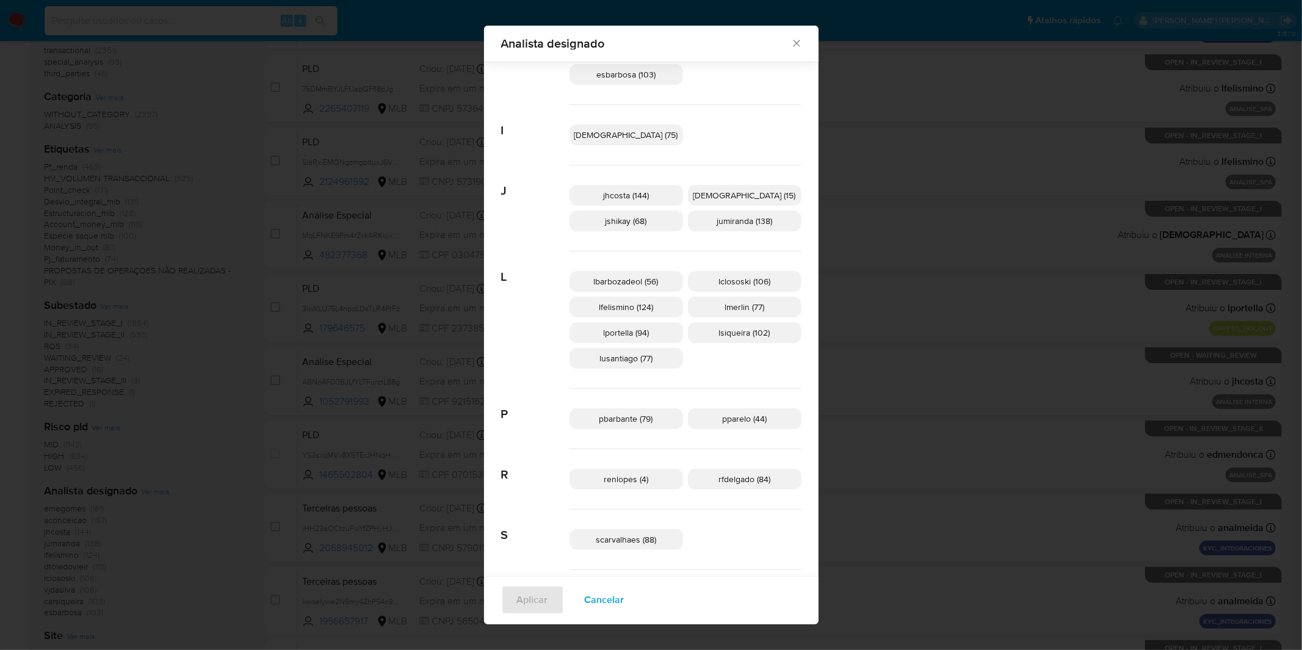
scroll to position [249, 0]
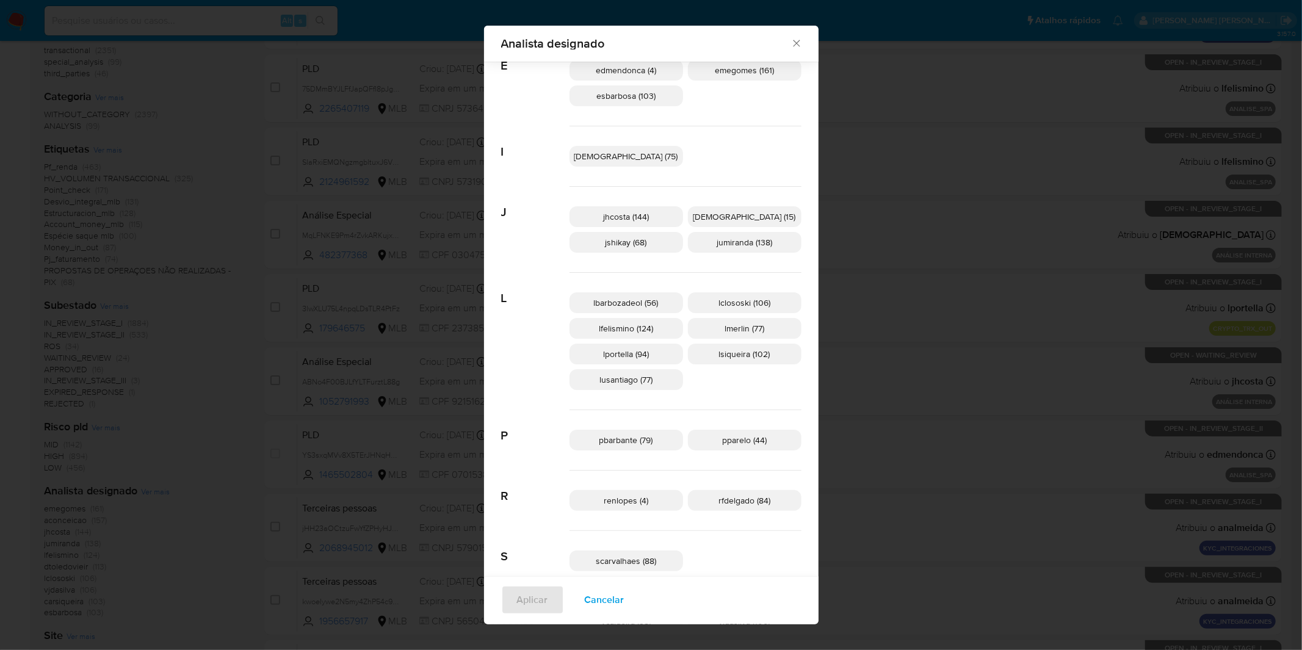
drag, startPoint x: 644, startPoint y: 596, endPoint x: 604, endPoint y: 572, distance: 46.8
click at [624, 596] on span "Cancelar" at bounding box center [605, 599] width 40 height 27
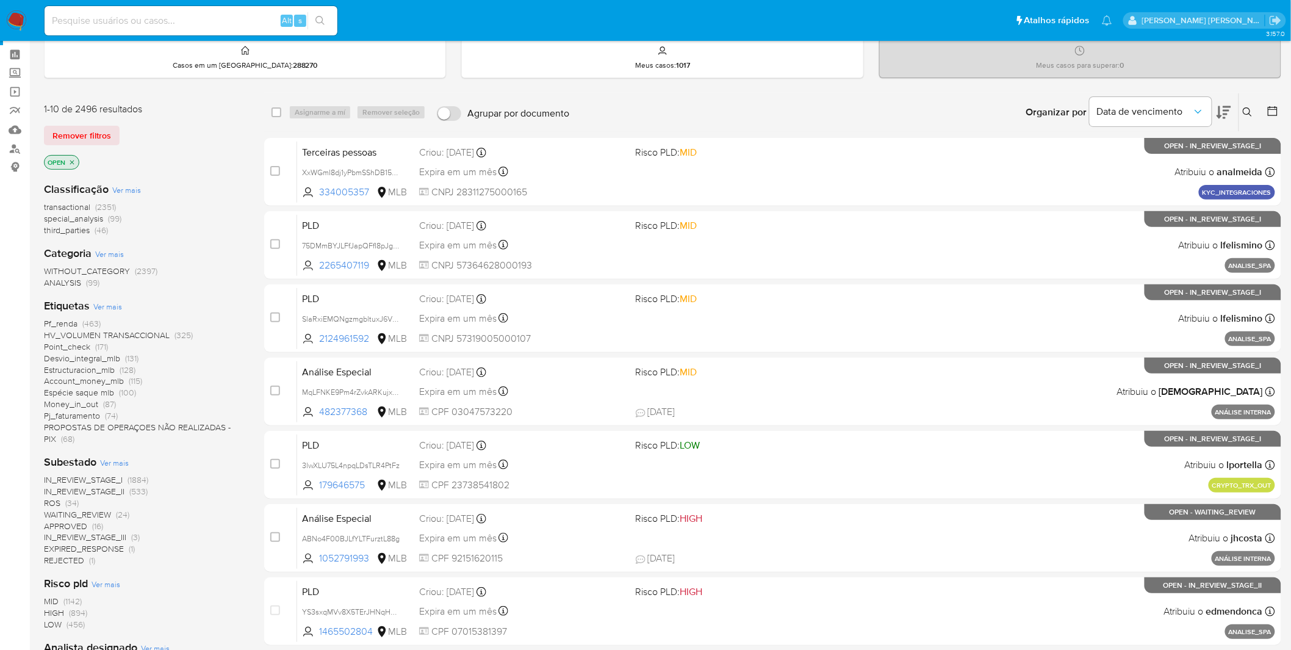
scroll to position [0, 0]
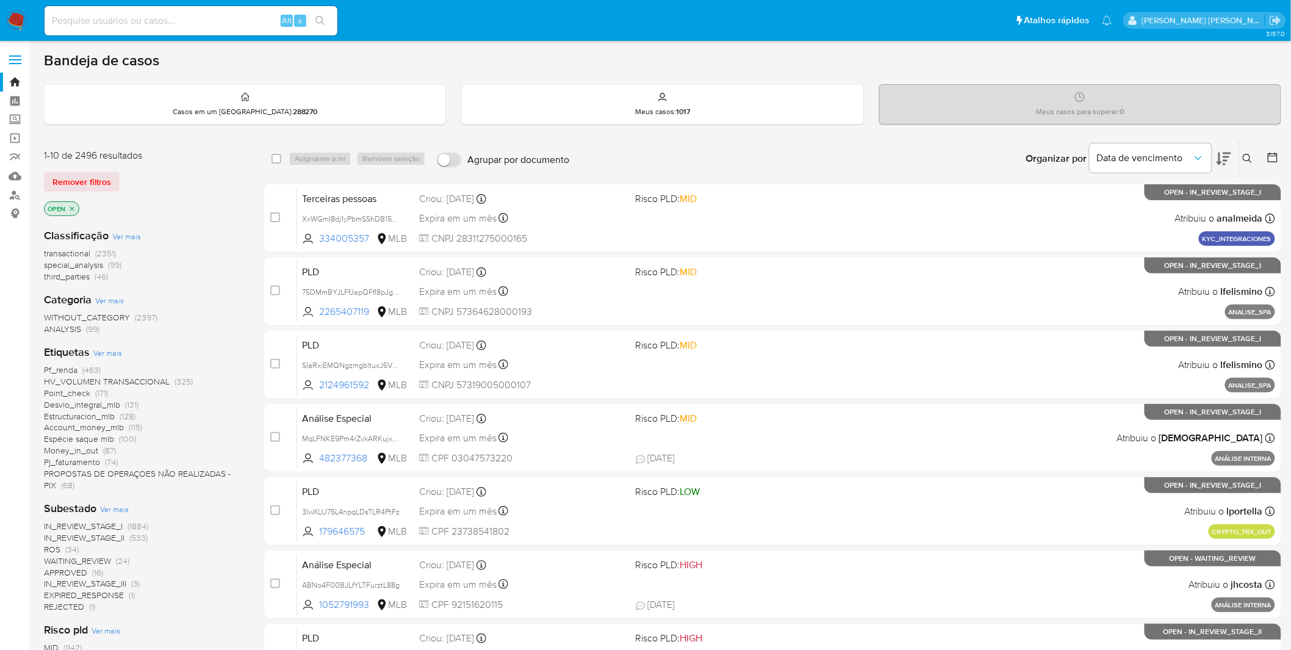
click at [20, 13] on img at bounding box center [16, 20] width 21 height 21
